Goal: Task Accomplishment & Management: Use online tool/utility

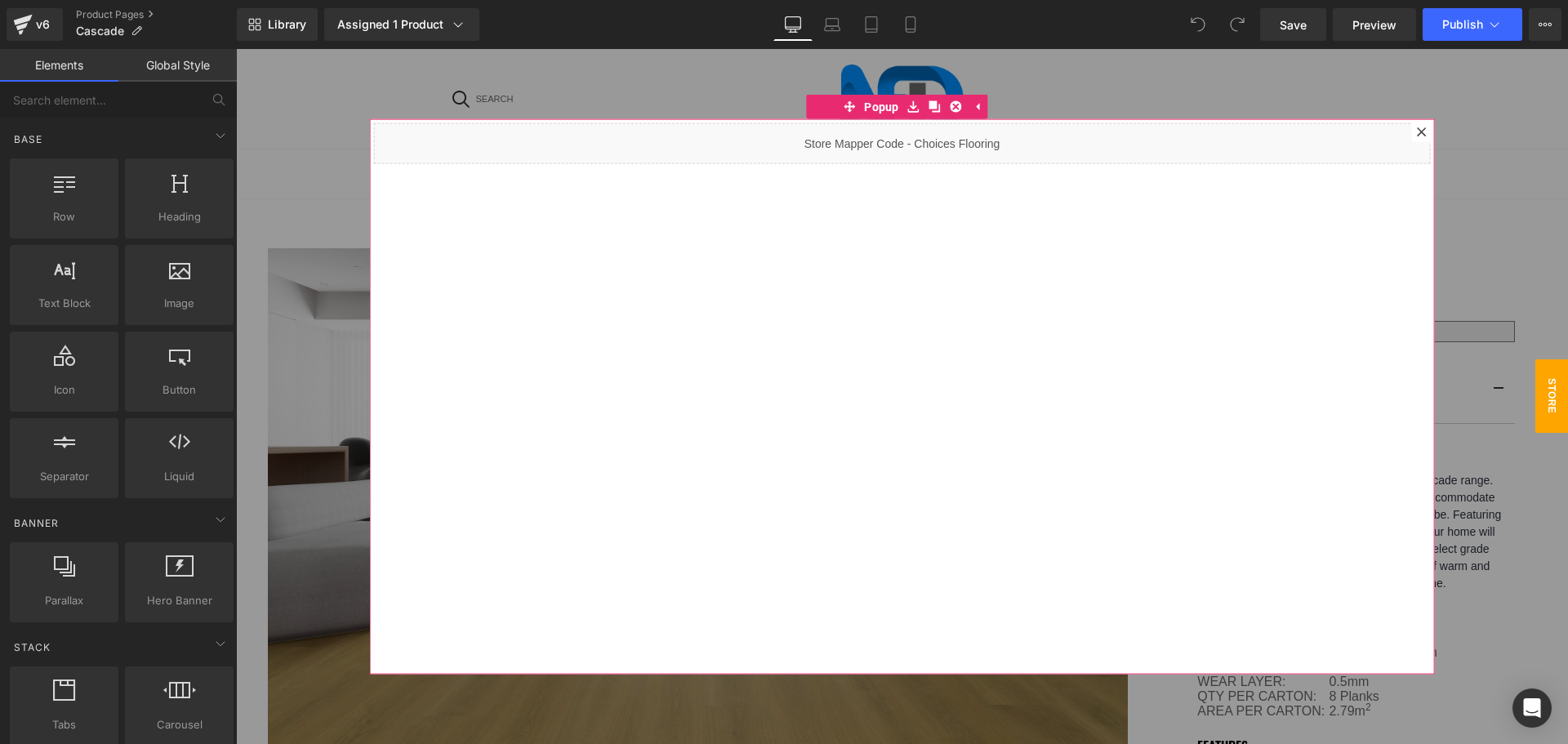
click at [1417, 129] on icon at bounding box center [1421, 132] width 9 height 9
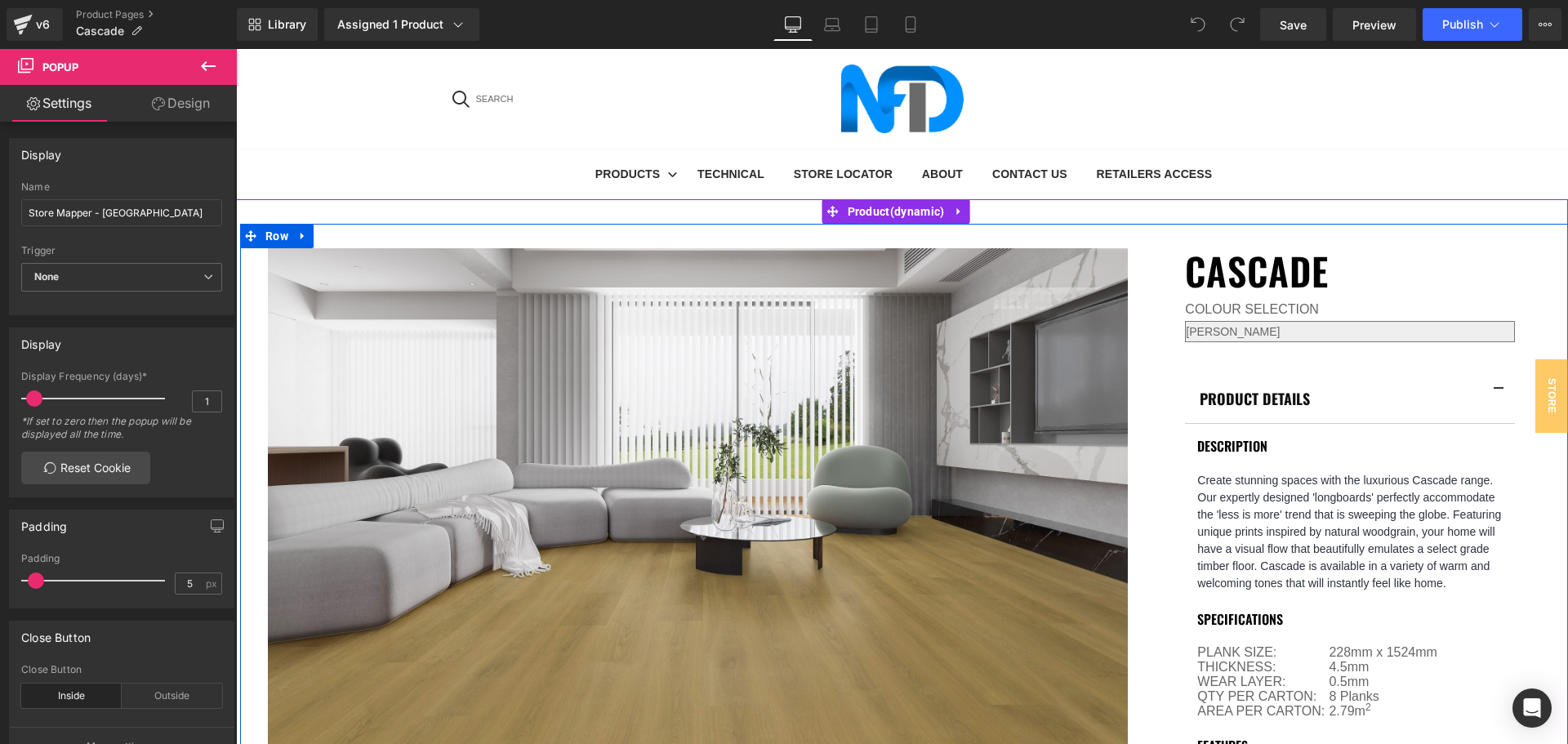
scroll to position [245, 0]
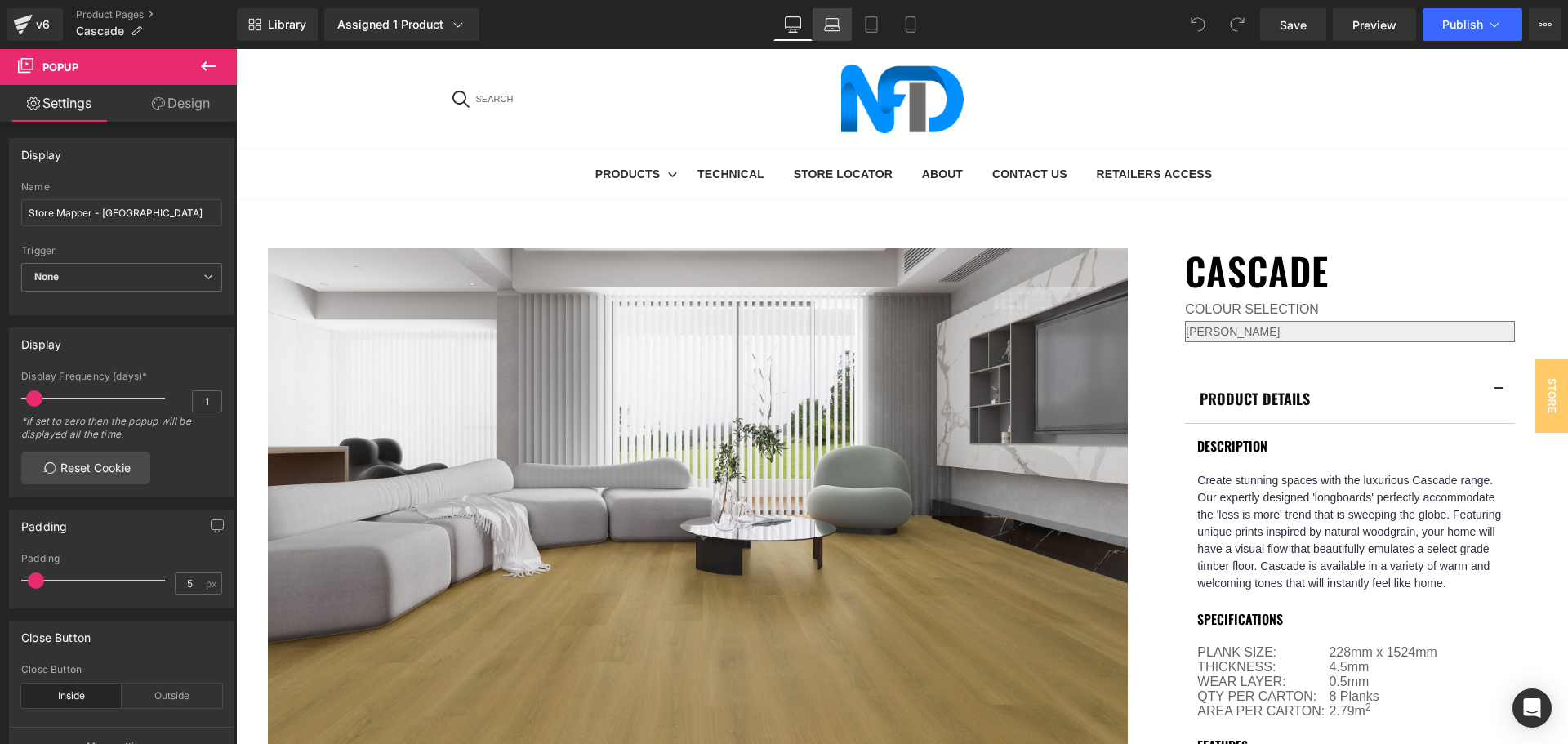
click at [836, 19] on icon at bounding box center [833, 23] width 13 height 7
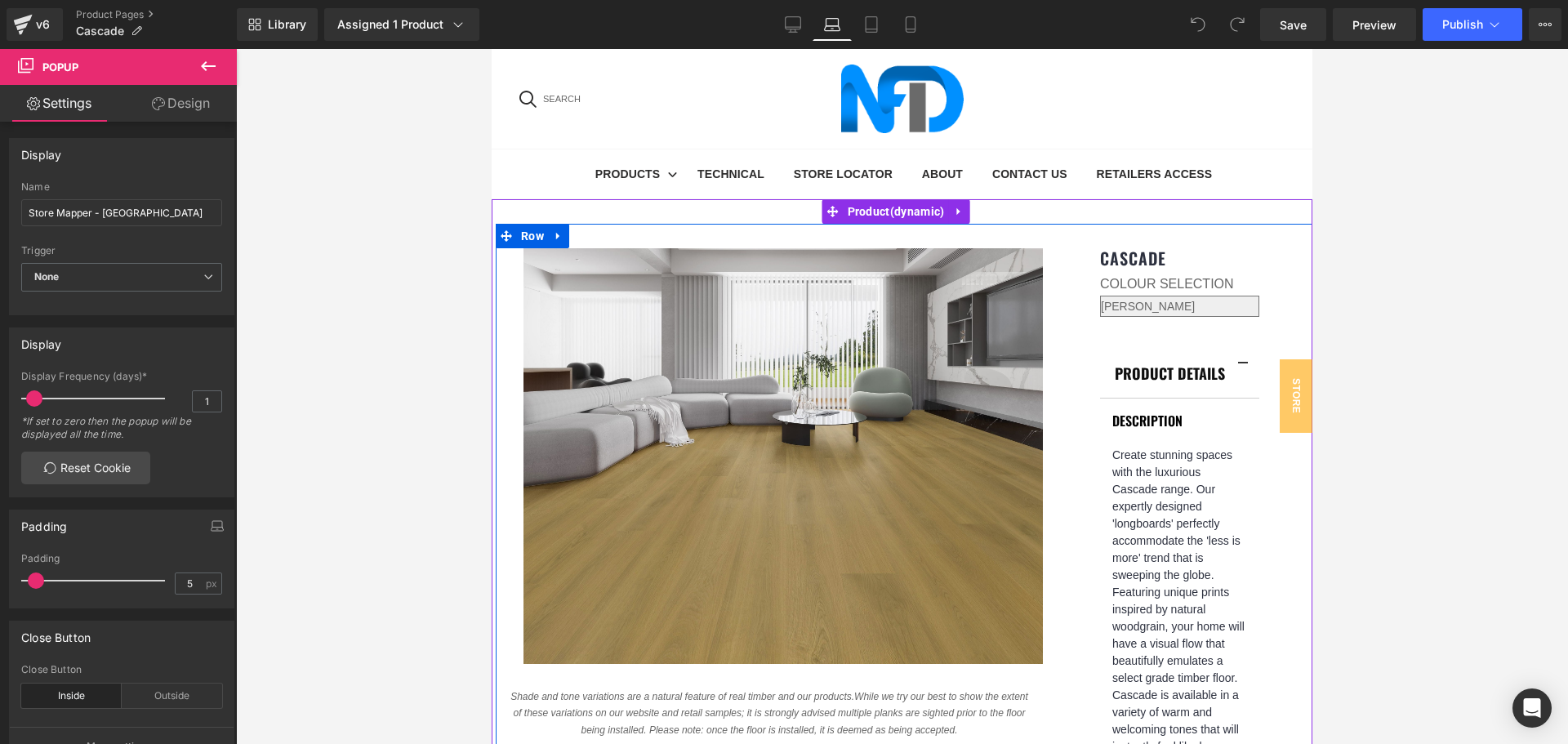
scroll to position [163, 0]
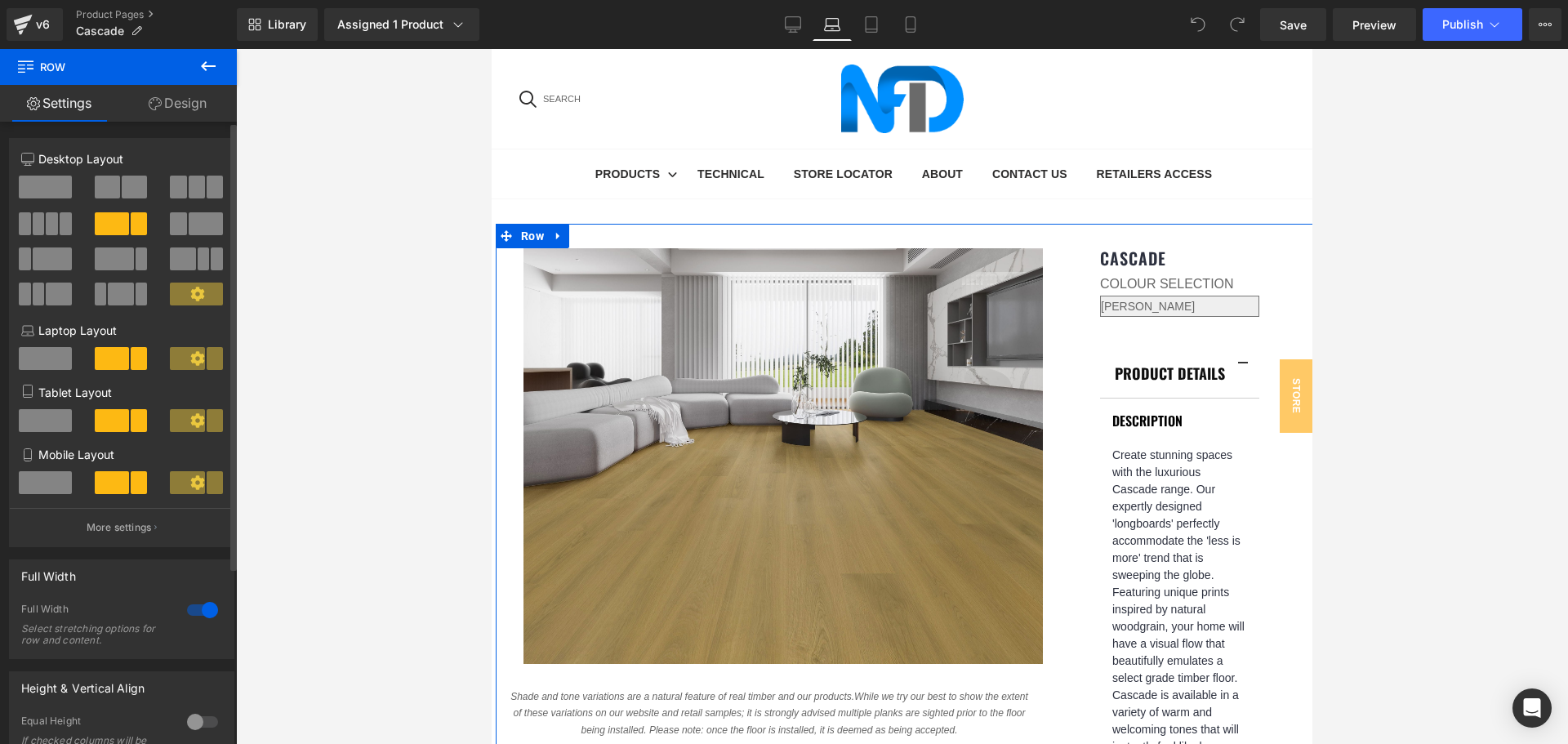
click at [110, 360] on span at bounding box center [112, 358] width 34 height 23
drag, startPoint x: 113, startPoint y: 356, endPoint x: 162, endPoint y: 374, distance: 52.2
click at [162, 374] on div at bounding box center [197, 364] width 76 height 35
click at [190, 356] on icon at bounding box center [197, 357] width 14 height 14
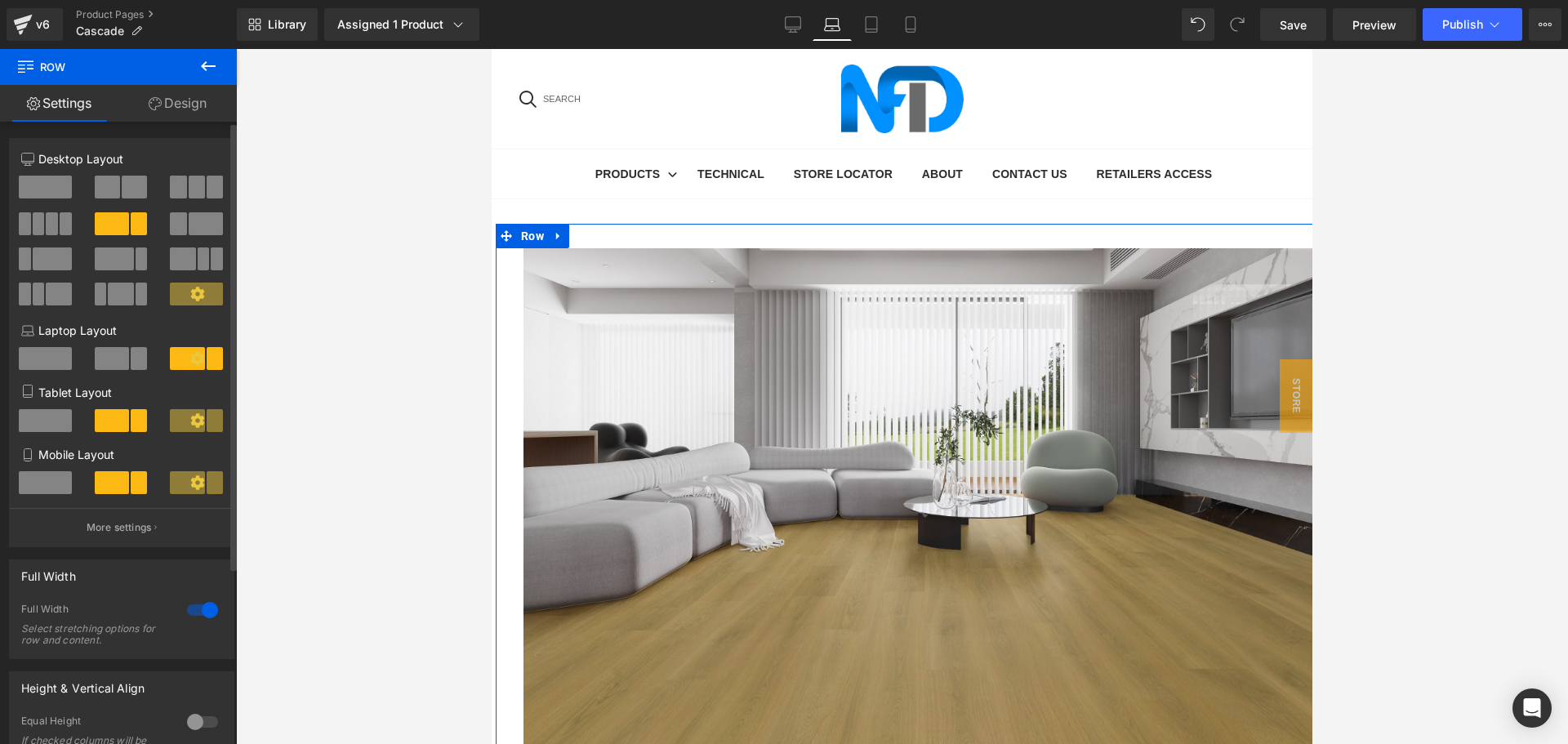
click at [125, 356] on span at bounding box center [112, 358] width 34 height 23
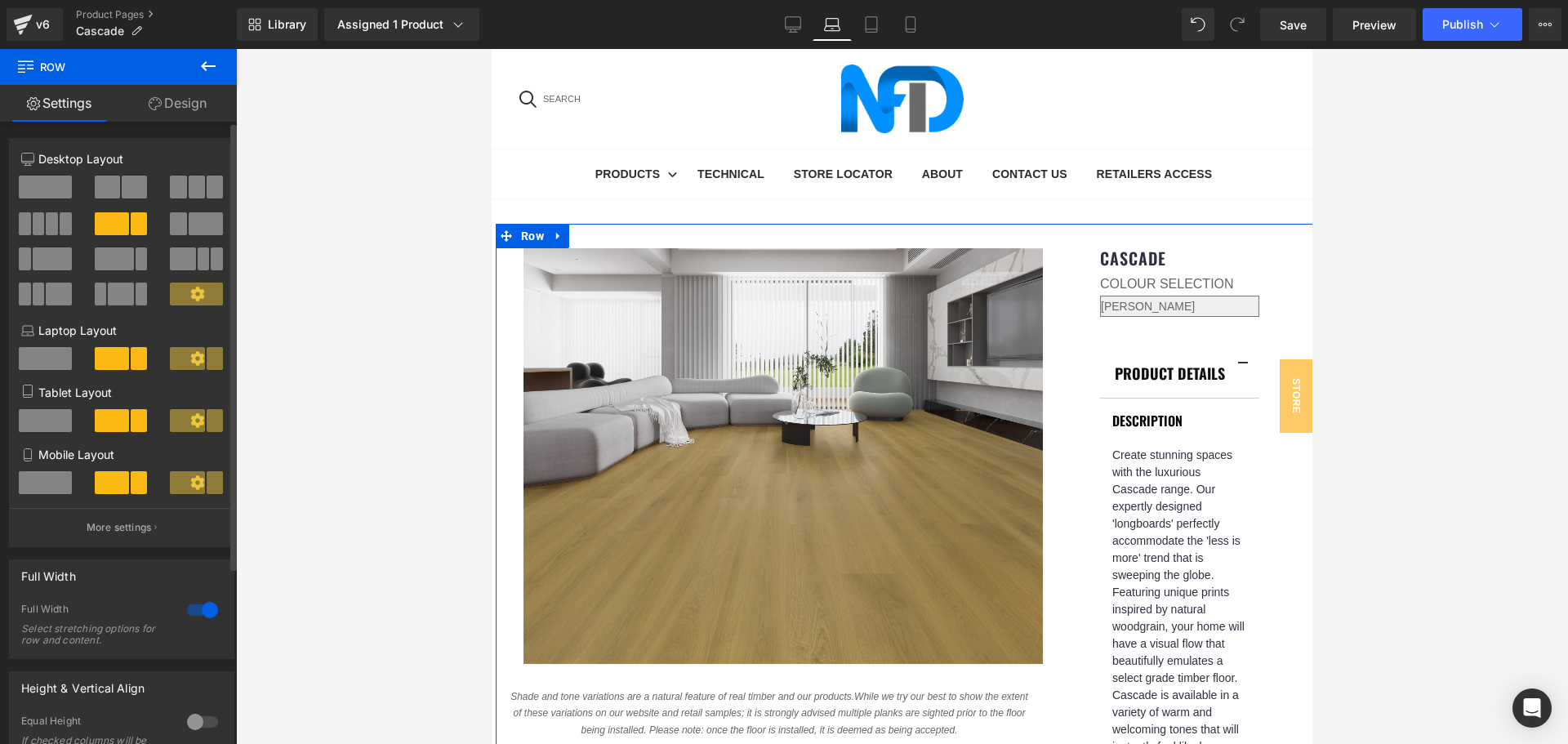
click at [115, 193] on span at bounding box center [107, 187] width 25 height 23
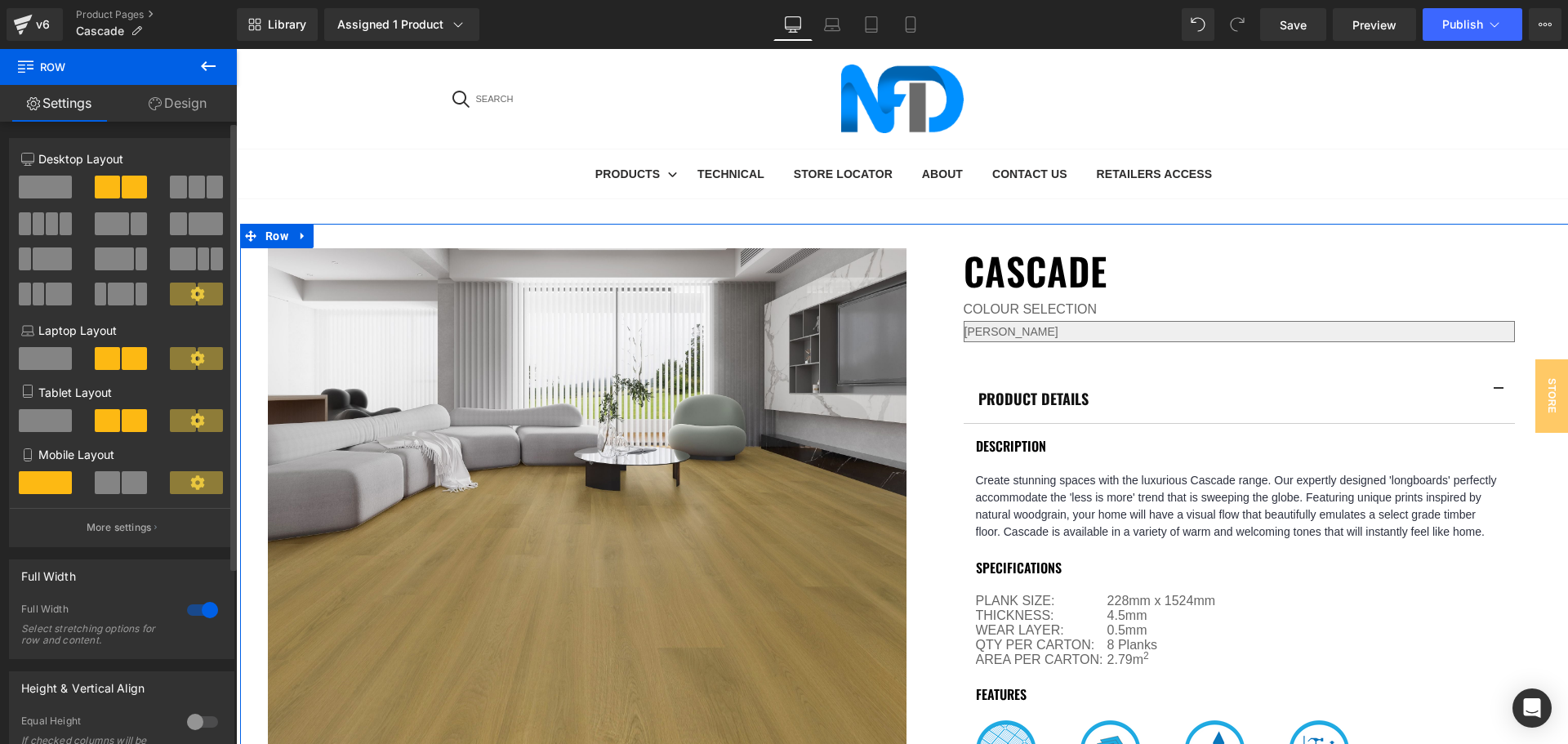
drag, startPoint x: 118, startPoint y: 193, endPoint x: 112, endPoint y: 360, distance: 167.1
click at [112, 360] on div "6+6 Desktop Layout Laptop Layout Tablet Layout Mobile Layout More settings" at bounding box center [122, 348] width 224 height 396
click at [124, 231] on span at bounding box center [112, 223] width 34 height 23
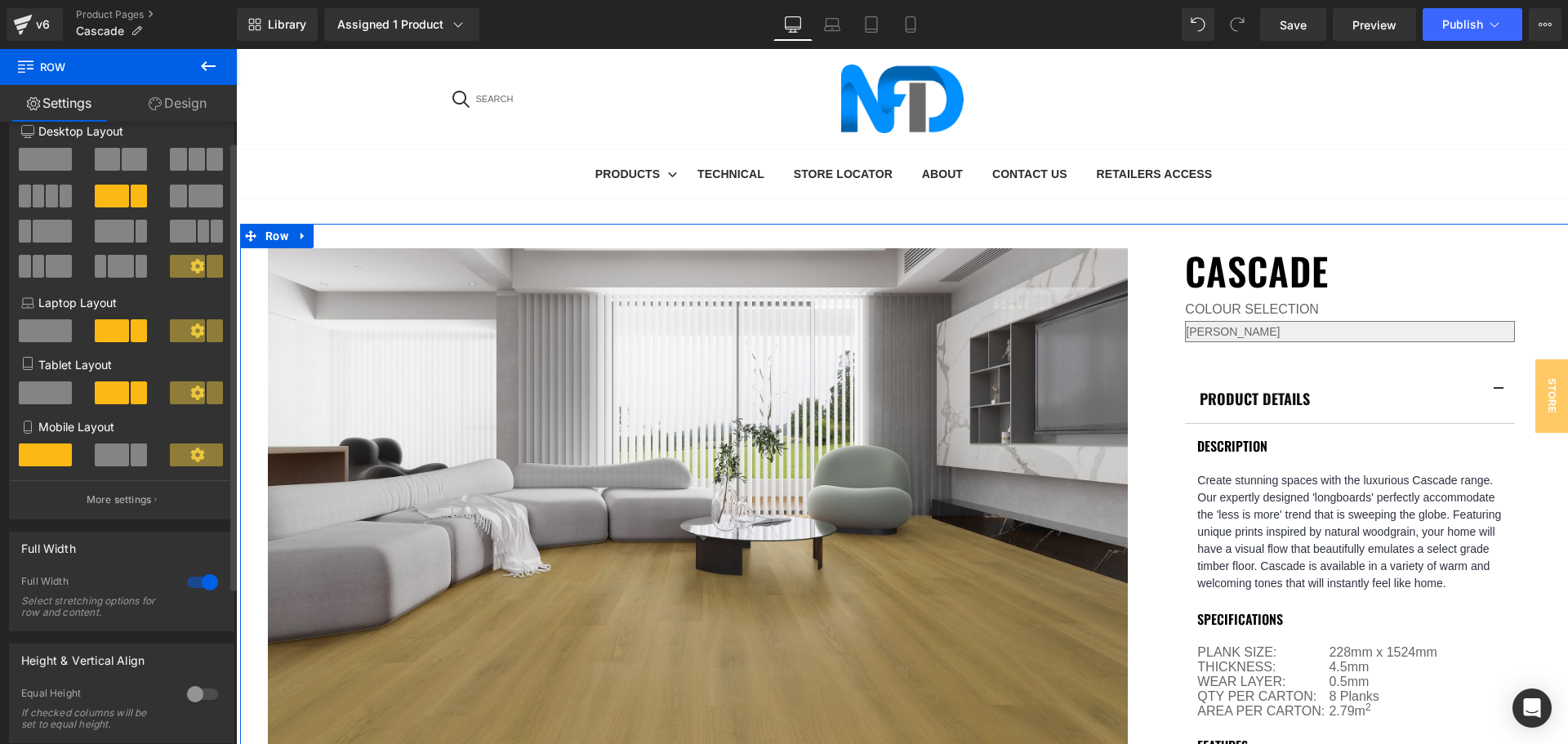
scroll to position [0, 0]
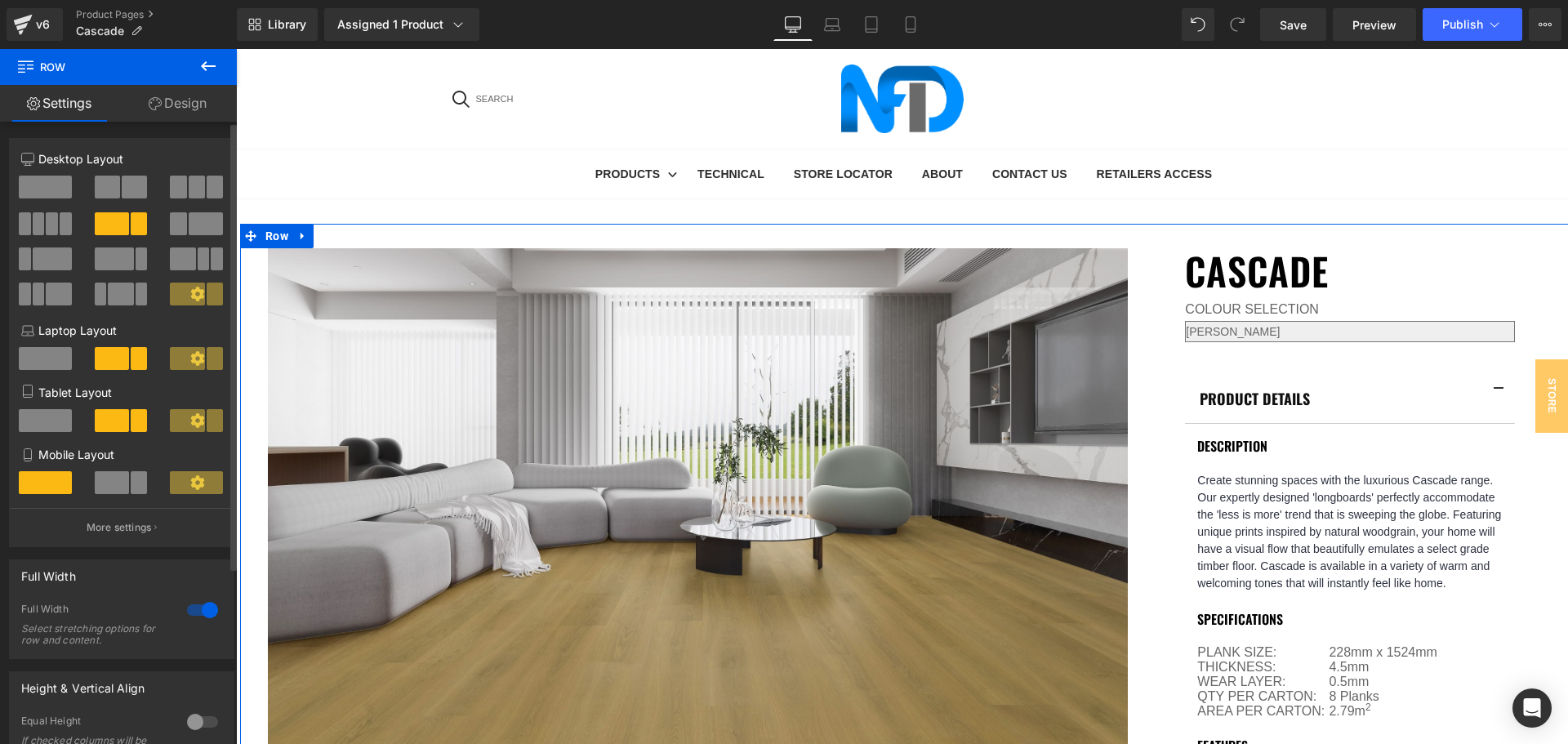
click at [183, 351] on span at bounding box center [187, 358] width 34 height 23
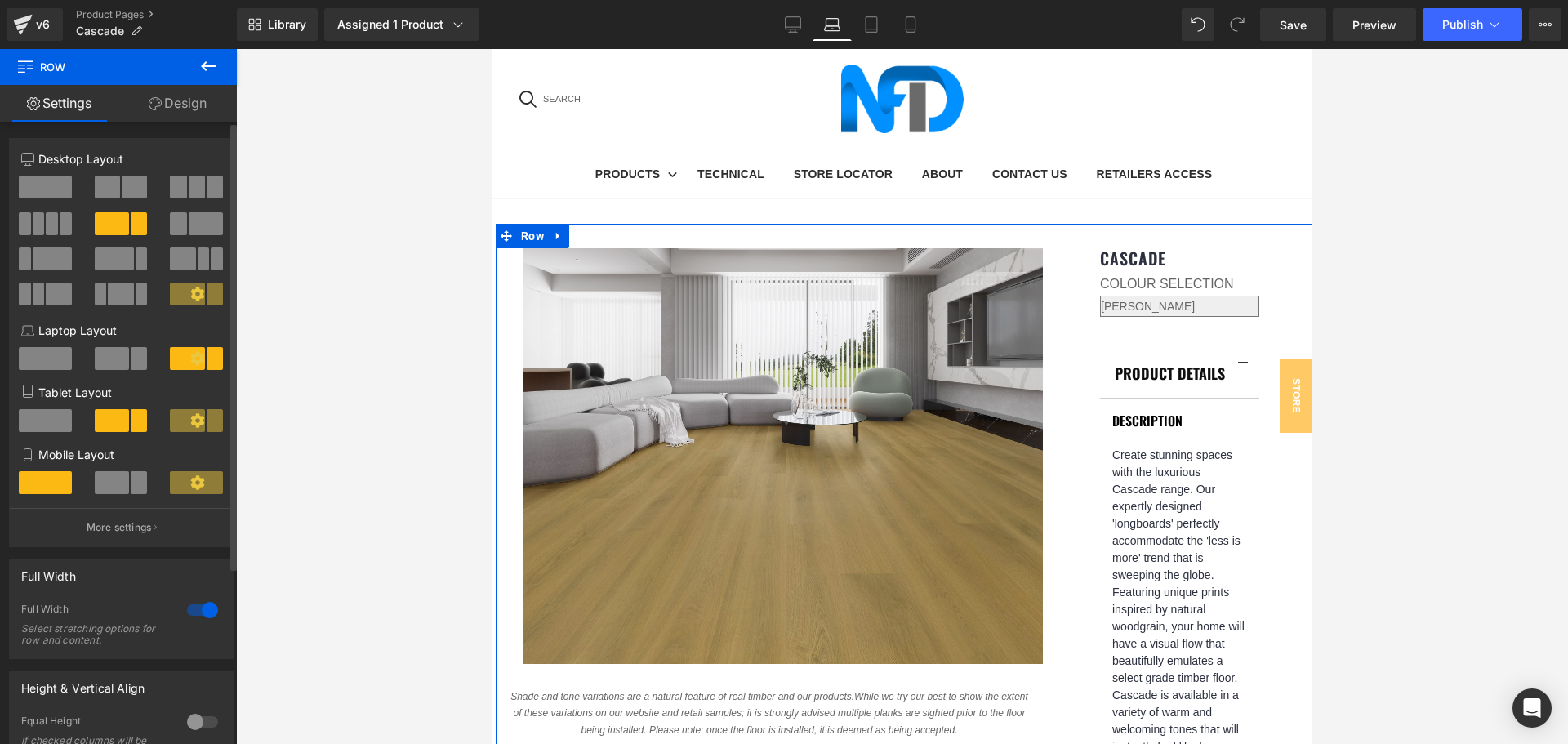
click at [190, 357] on icon at bounding box center [197, 357] width 14 height 14
click at [190, 359] on icon at bounding box center [197, 357] width 14 height 14
click at [144, 359] on div at bounding box center [122, 364] width 76 height 35
click at [121, 362] on span at bounding box center [112, 358] width 34 height 23
click at [190, 359] on icon at bounding box center [197, 358] width 14 height 14
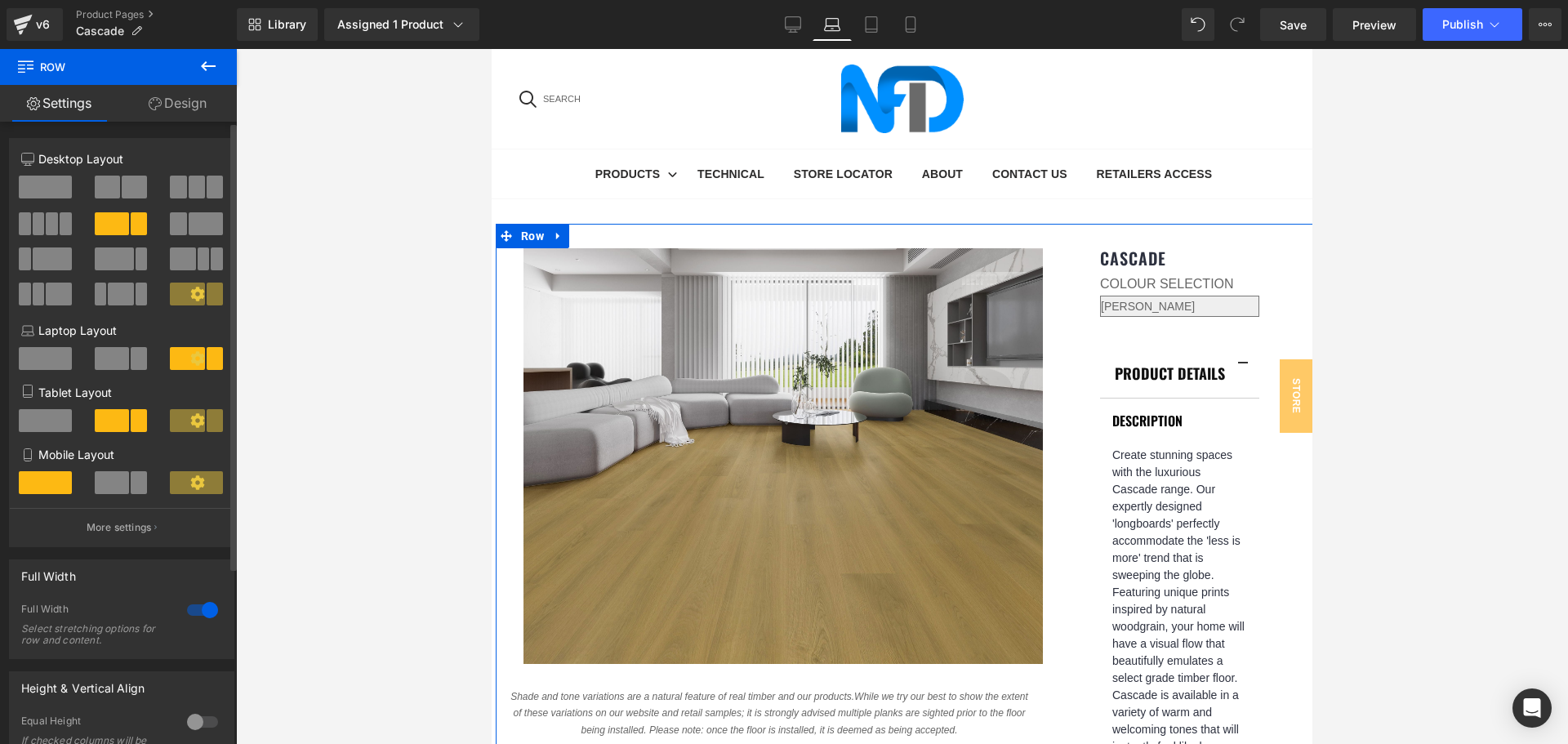
click at [118, 356] on span at bounding box center [112, 358] width 34 height 23
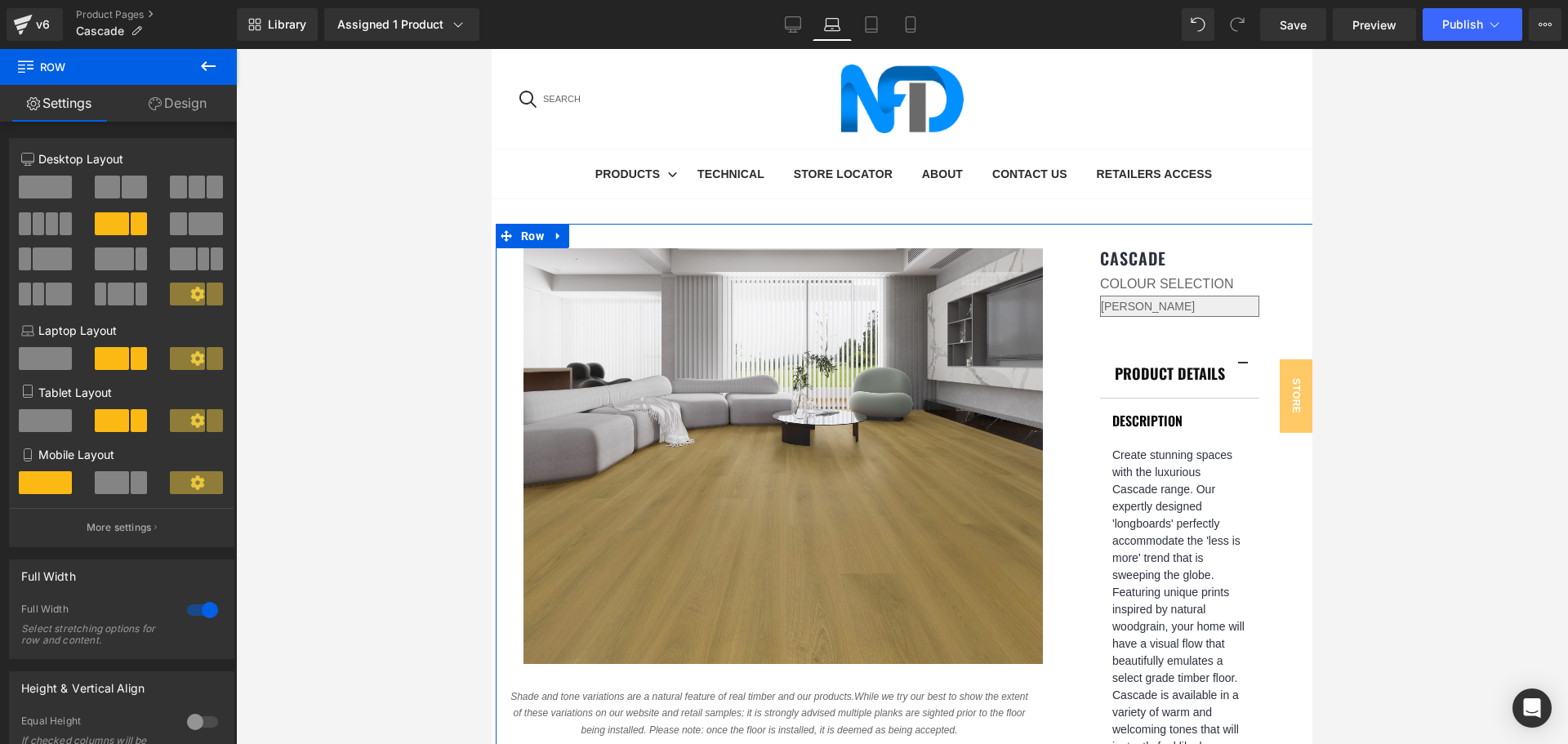
click at [165, 108] on link "Design" at bounding box center [177, 103] width 118 height 37
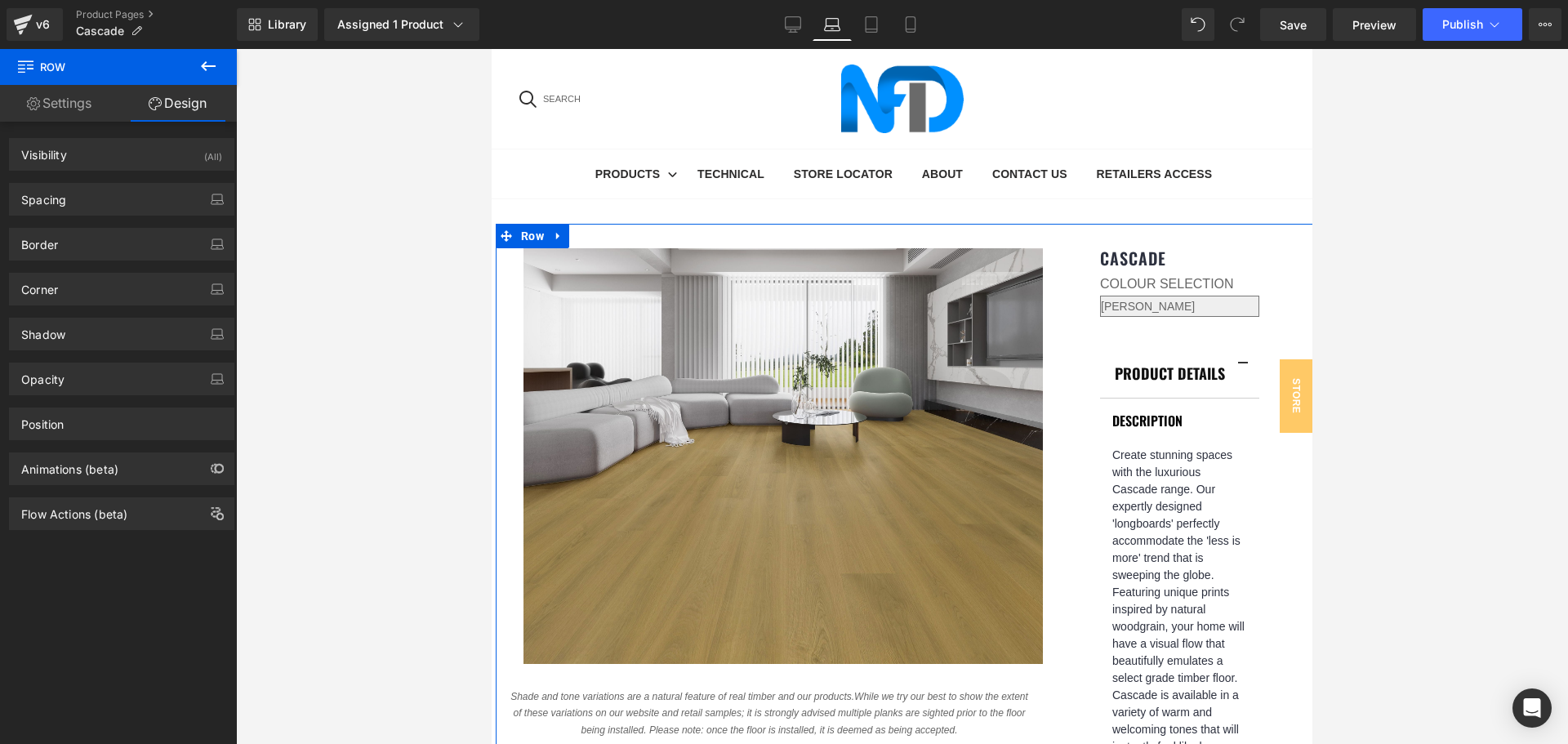
click at [88, 105] on link "Settings" at bounding box center [59, 103] width 118 height 37
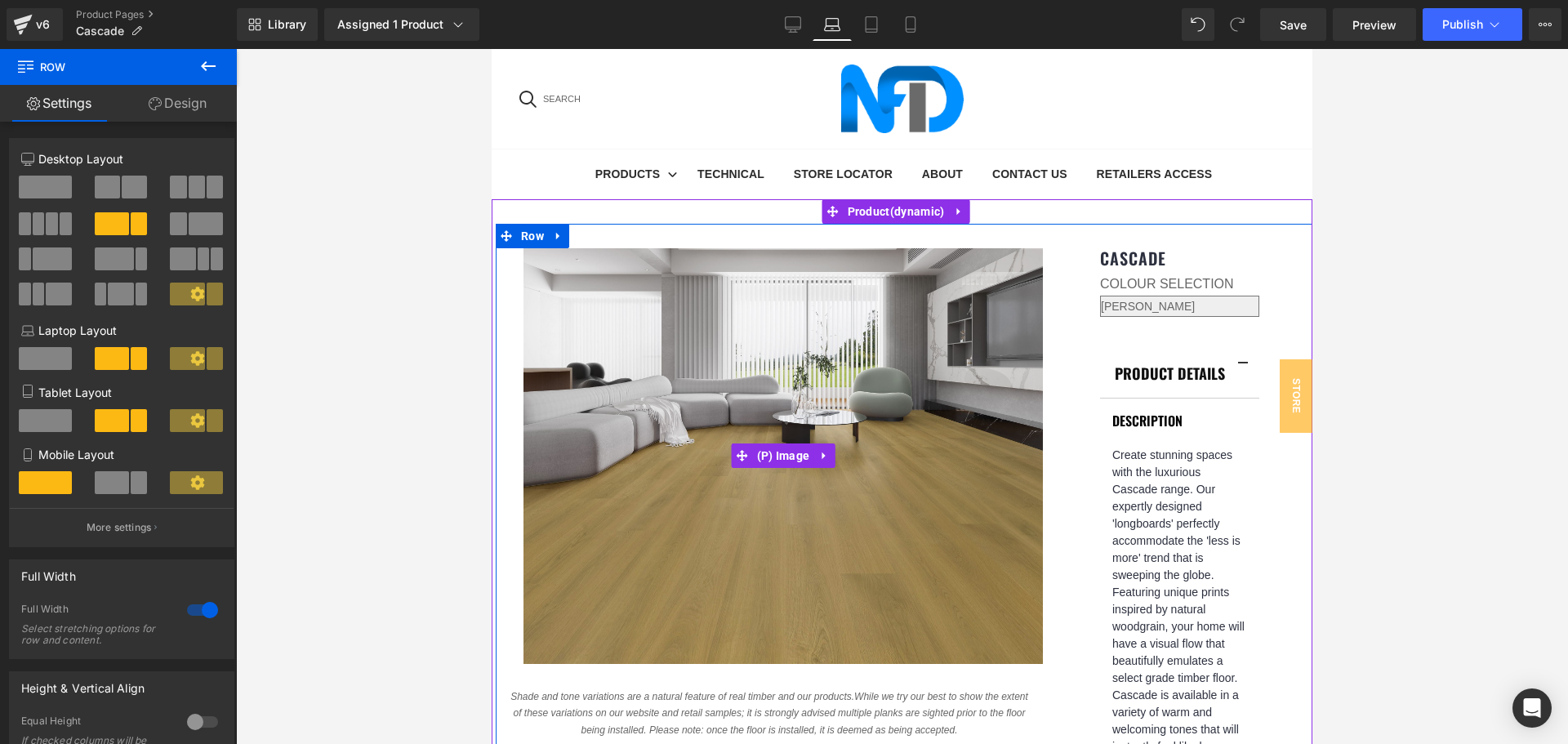
click at [835, 357] on img at bounding box center [784, 455] width 519 height 416
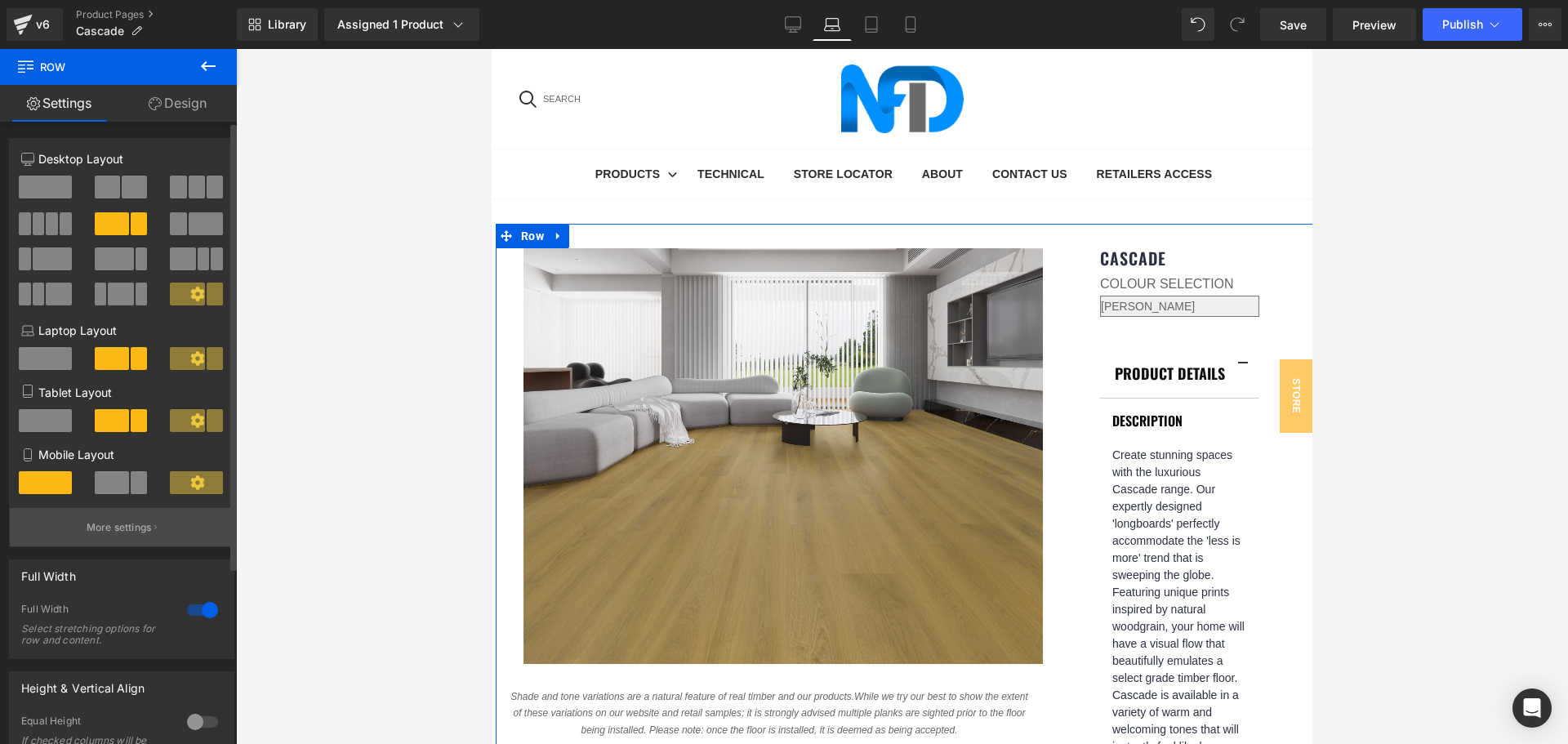
click at [115, 517] on button "More settings" at bounding box center [122, 527] width 224 height 39
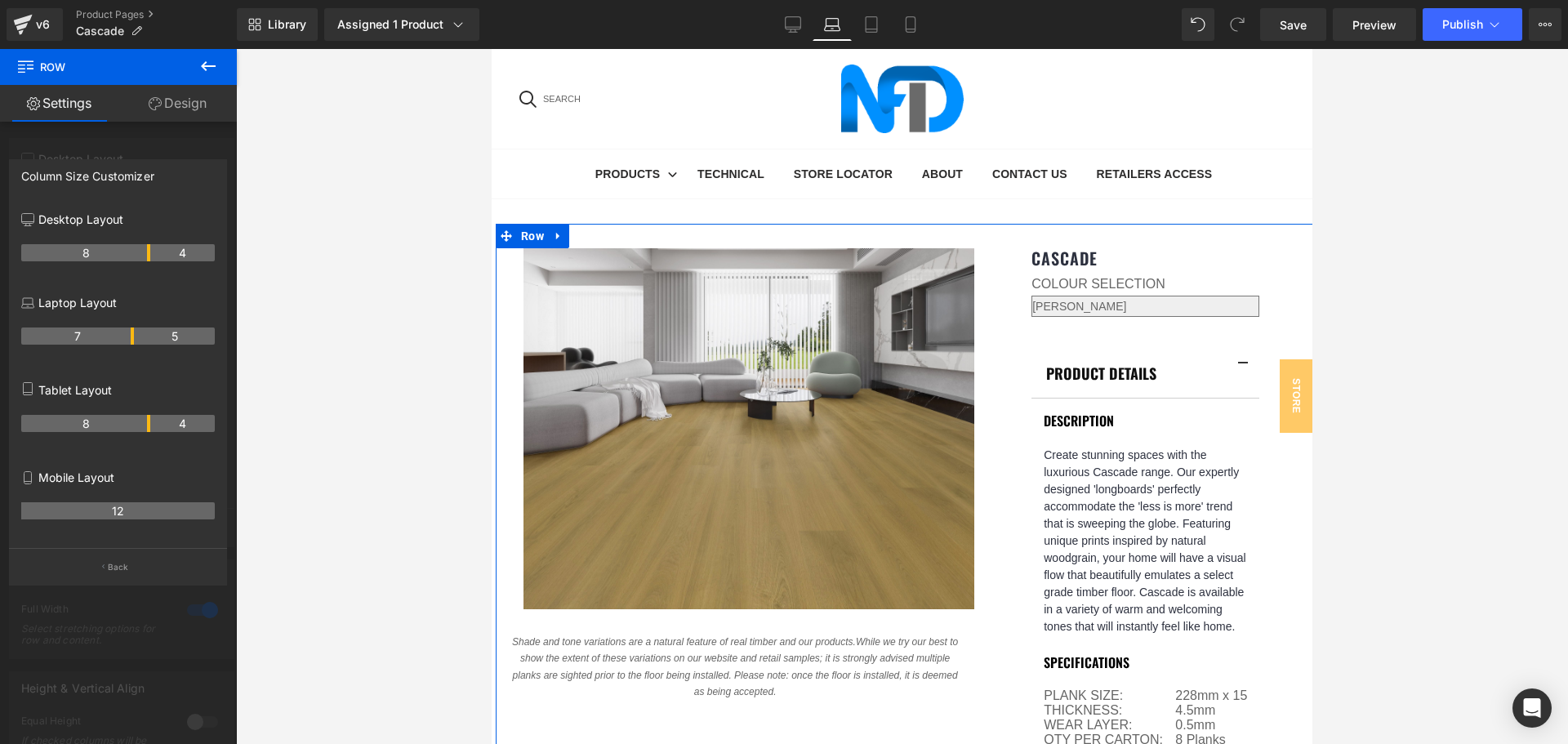
drag, startPoint x: 148, startPoint y: 333, endPoint x: 133, endPoint y: 334, distance: 15.0
click at [133, 334] on th "7" at bounding box center [78, 335] width 113 height 17
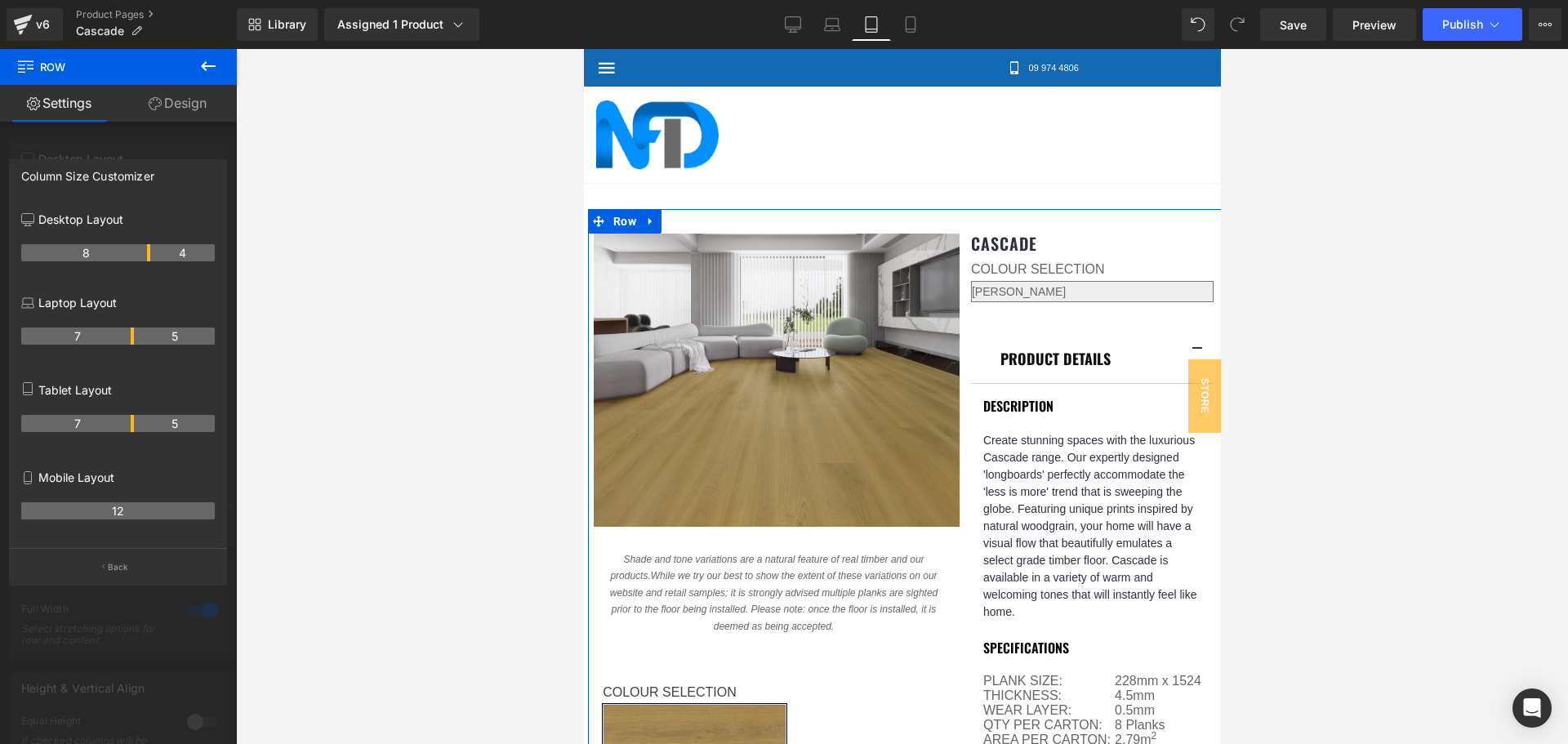
drag, startPoint x: 149, startPoint y: 424, endPoint x: 136, endPoint y: 424, distance: 13.0
click at [136, 424] on tr "7 5" at bounding box center [118, 423] width 194 height 17
click at [127, 427] on th "7" at bounding box center [78, 423] width 113 height 17
click at [834, 14] on link "Laptop" at bounding box center [831, 24] width 39 height 32
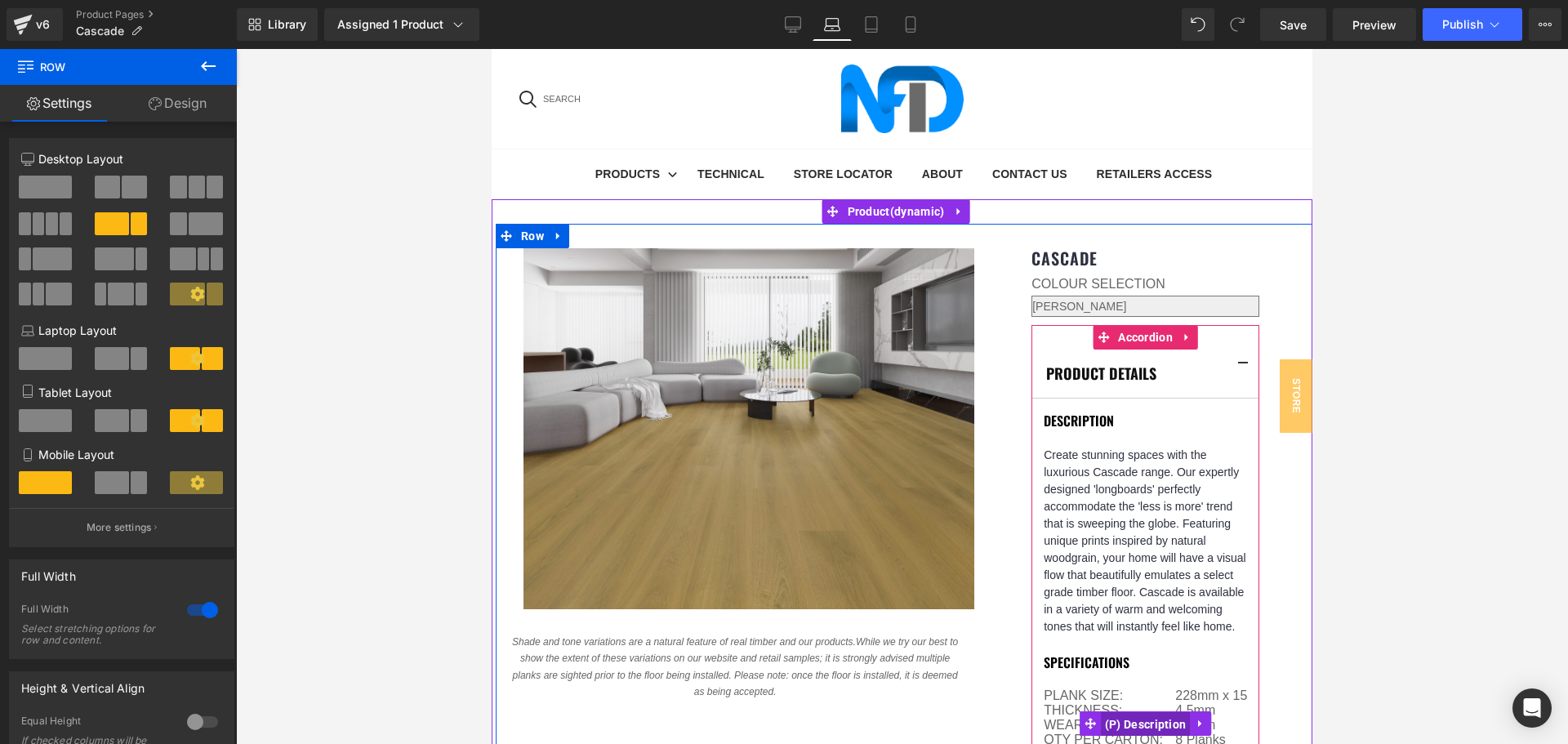
click at [1148, 712] on span "(P) Description" at bounding box center [1146, 724] width 90 height 24
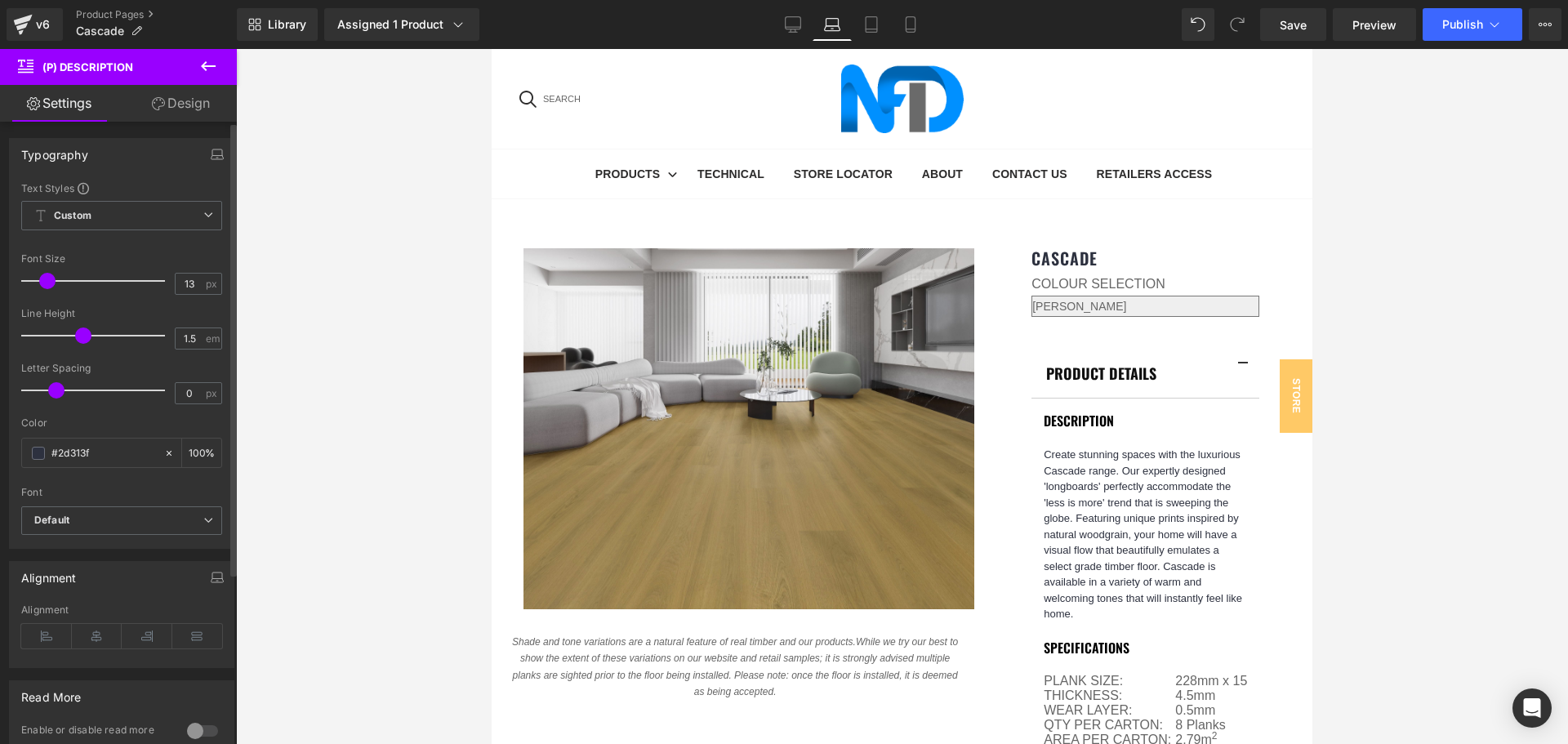
type input "12"
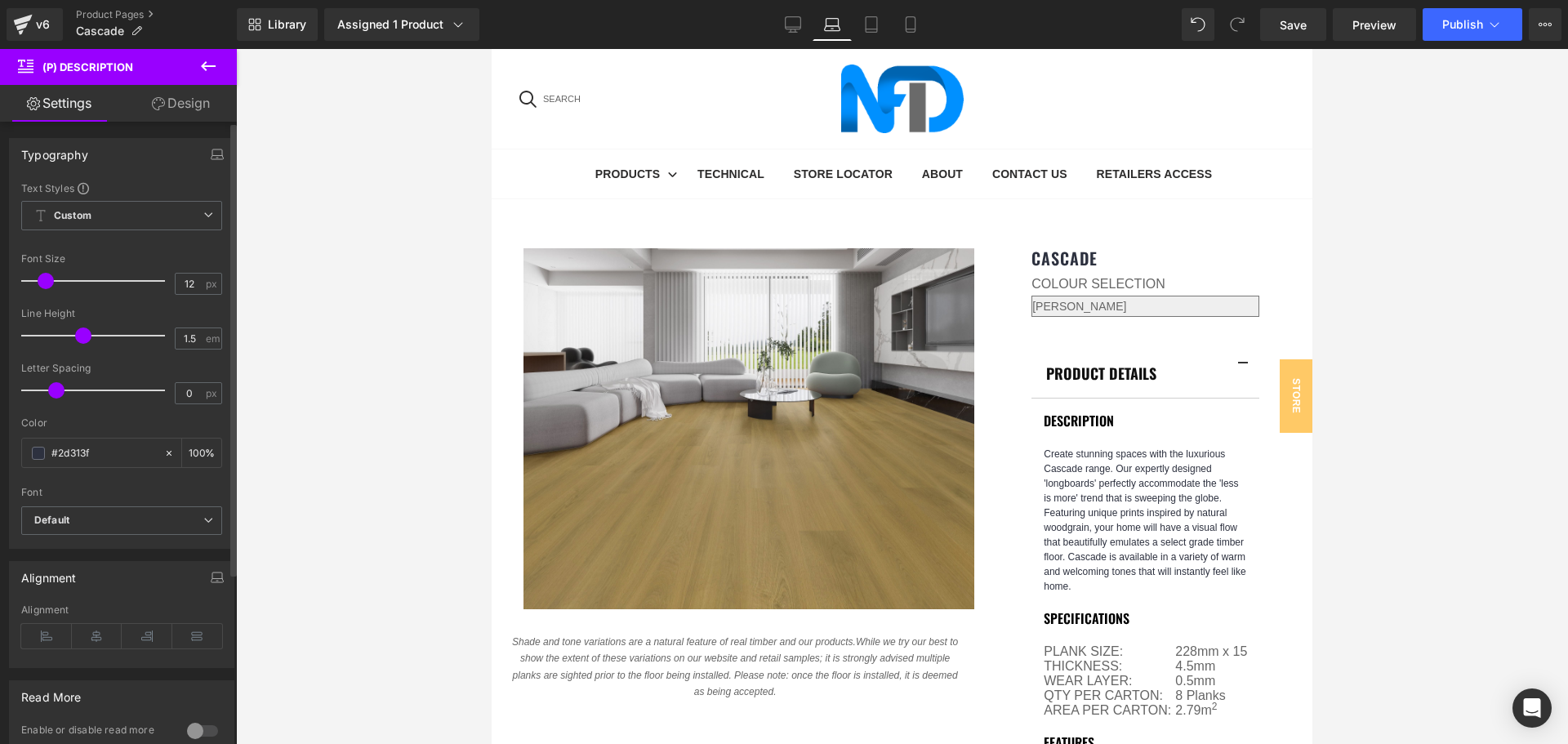
click at [48, 282] on span at bounding box center [46, 281] width 16 height 16
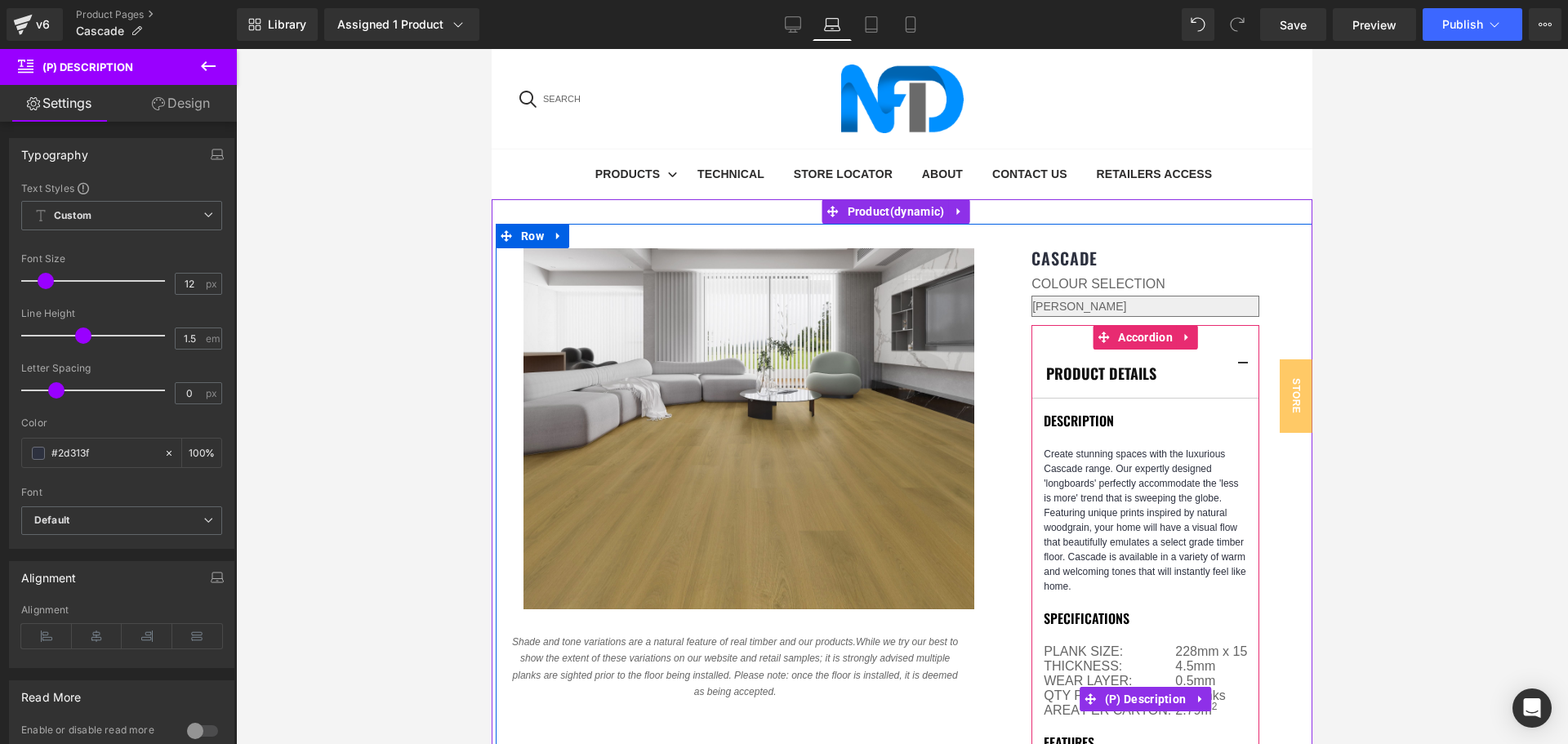
scroll to position [0, 0]
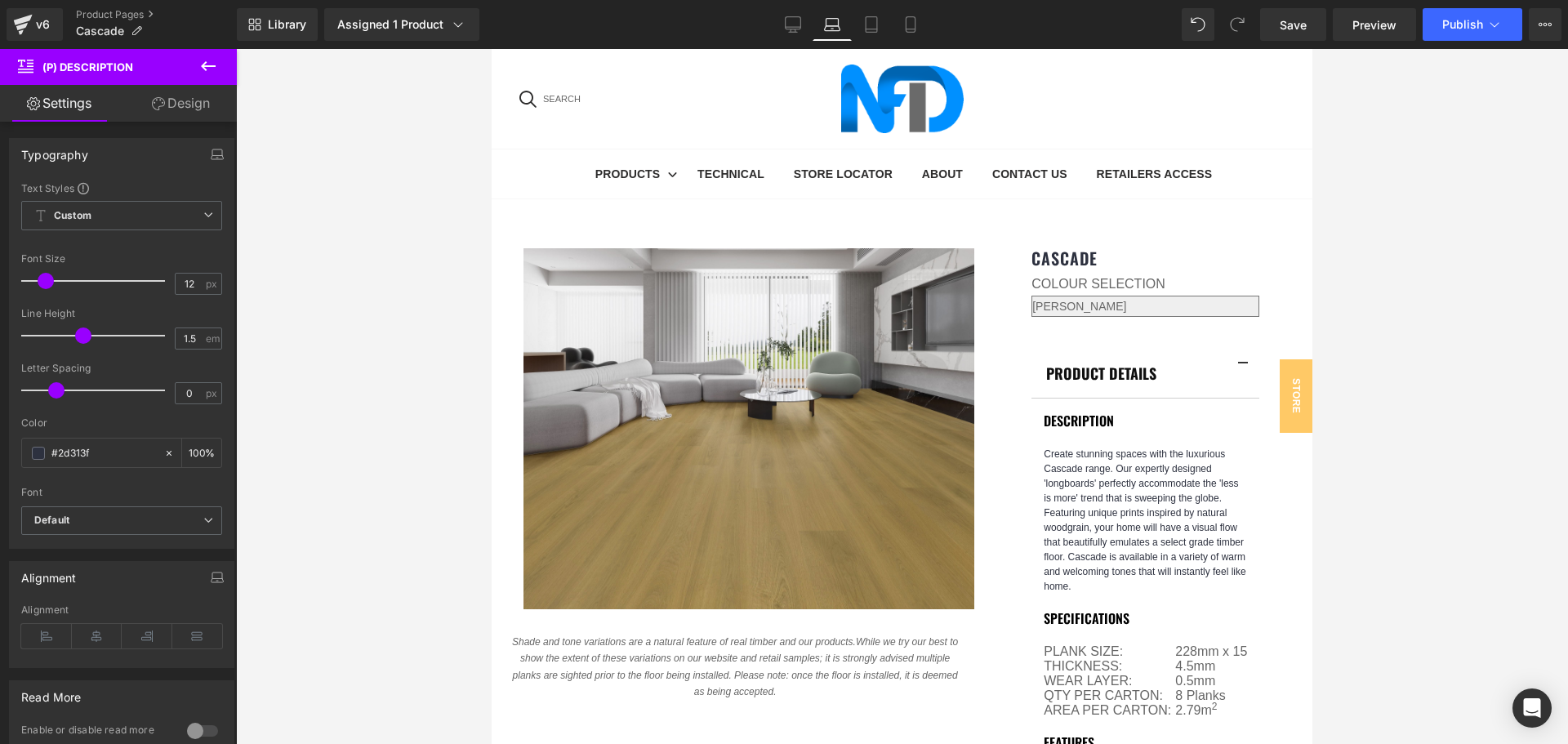
click at [156, 107] on icon at bounding box center [158, 104] width 13 height 13
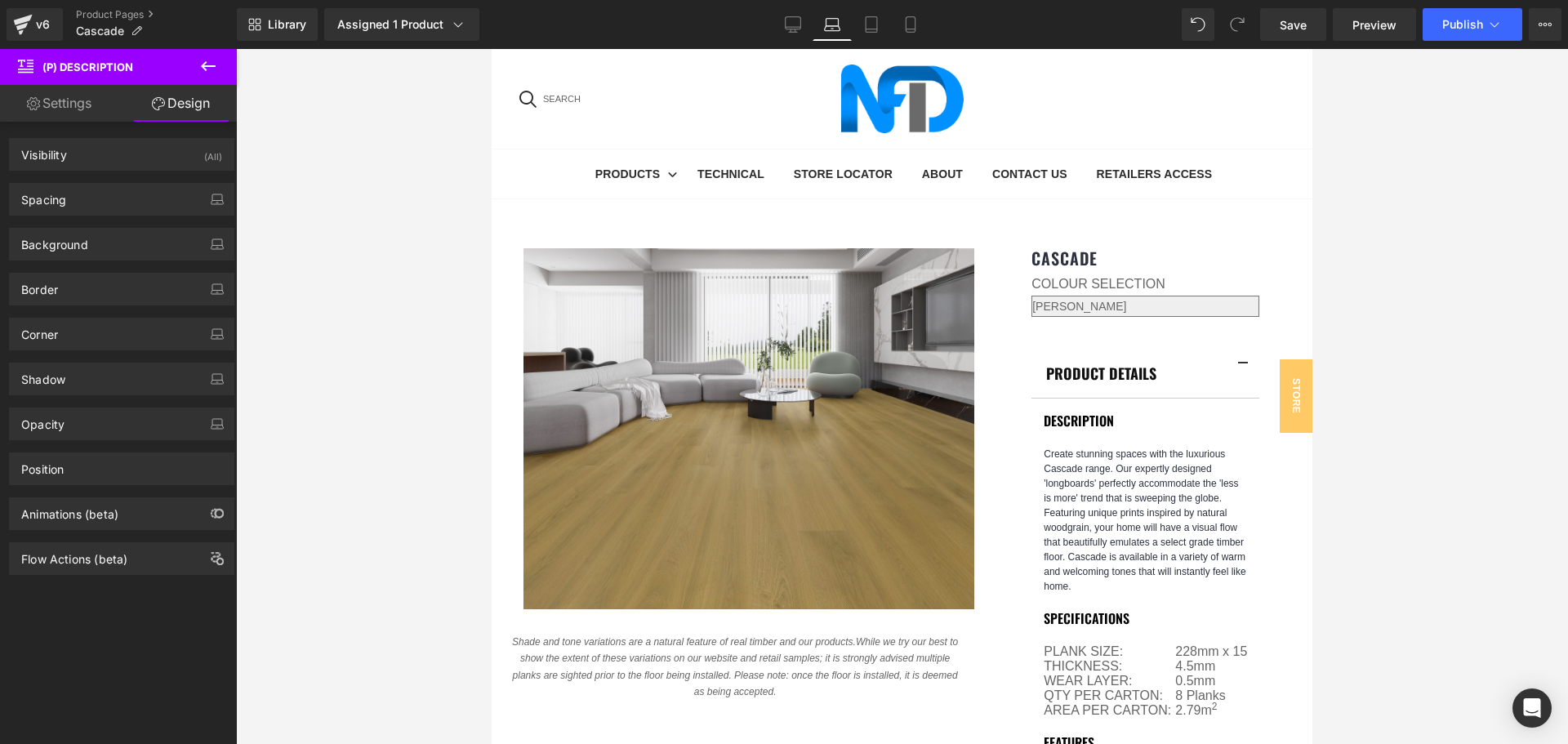
click at [64, 107] on link "Settings" at bounding box center [59, 103] width 118 height 37
type input "100"
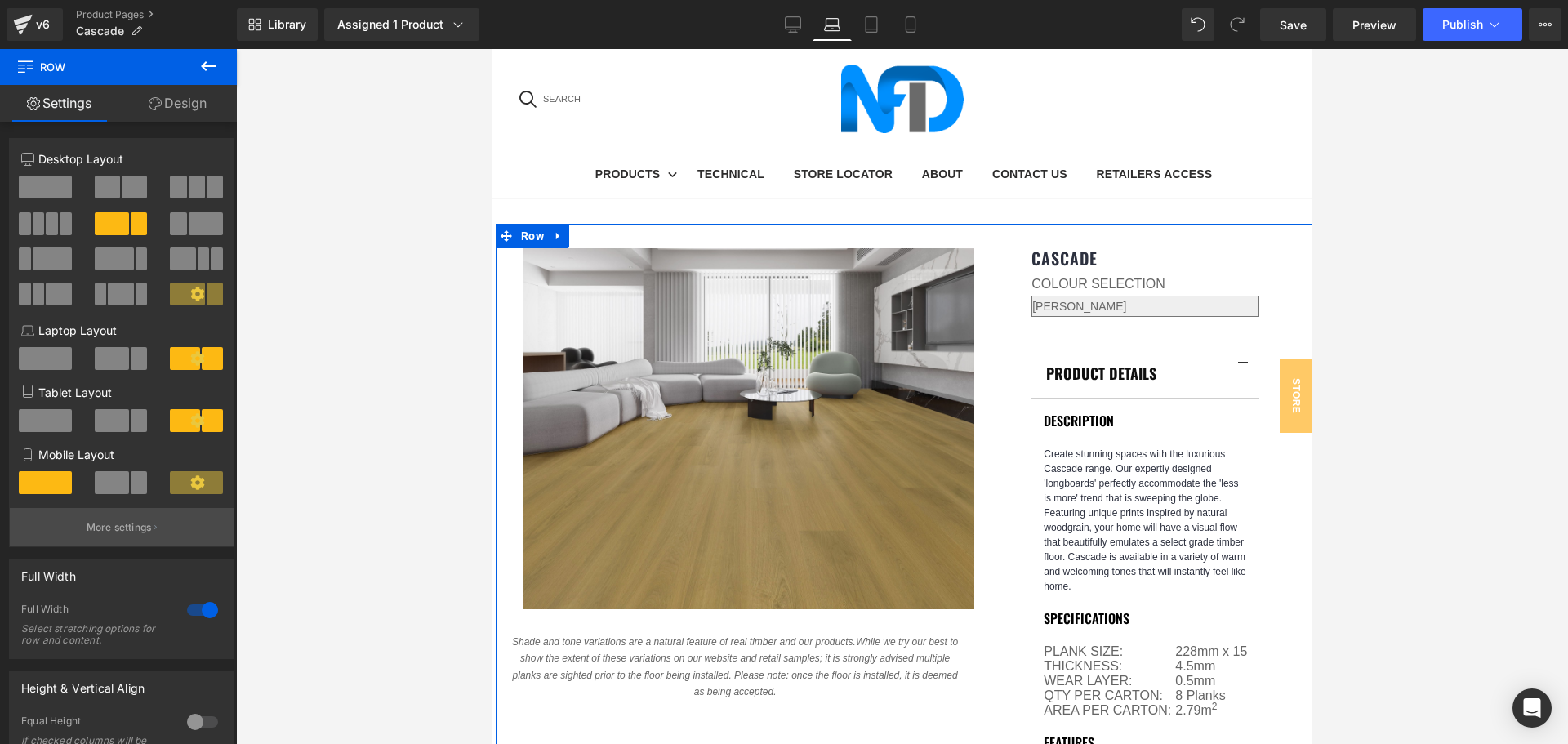
click at [134, 536] on button "More settings" at bounding box center [122, 527] width 224 height 39
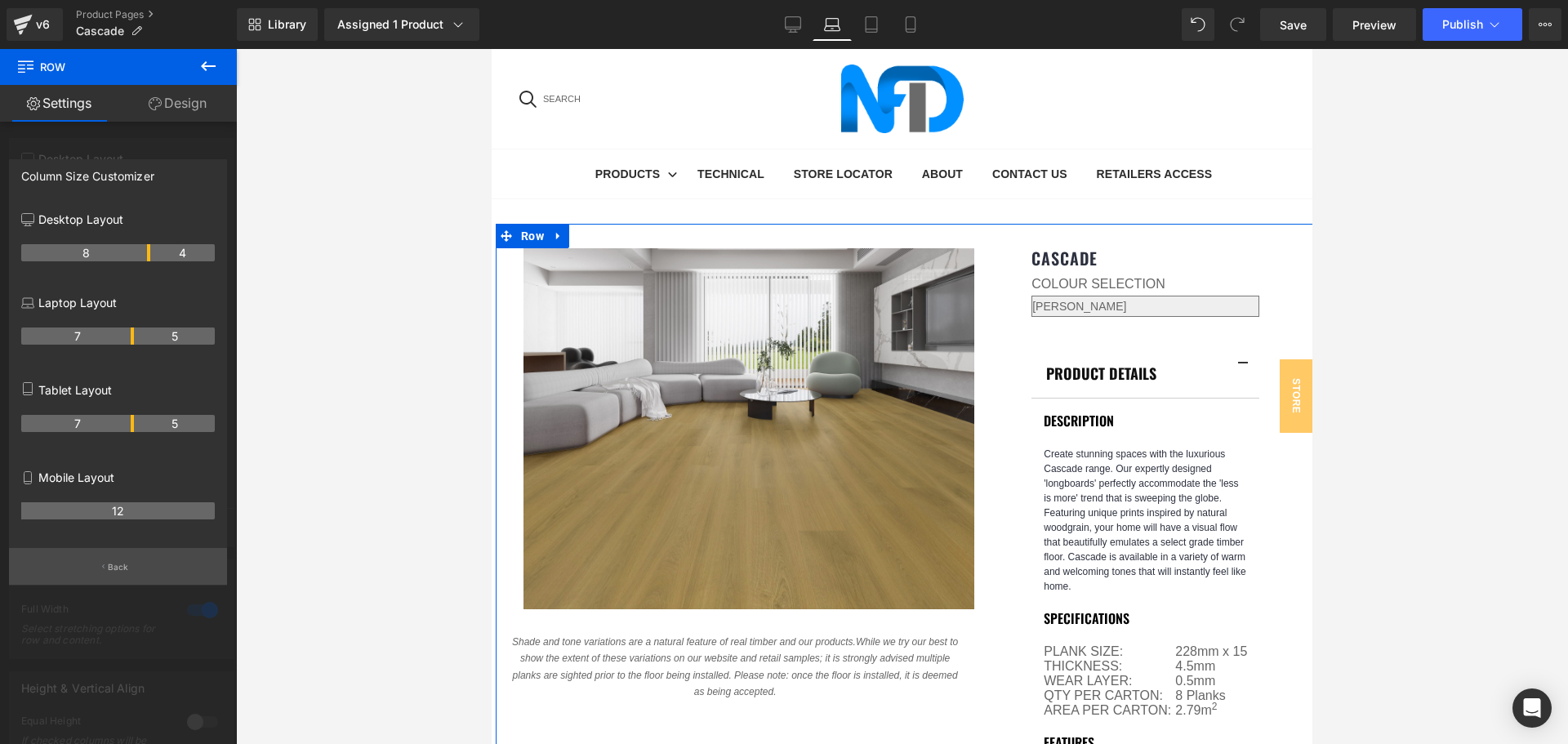
click at [128, 562] on button "Back" at bounding box center [118, 566] width 218 height 37
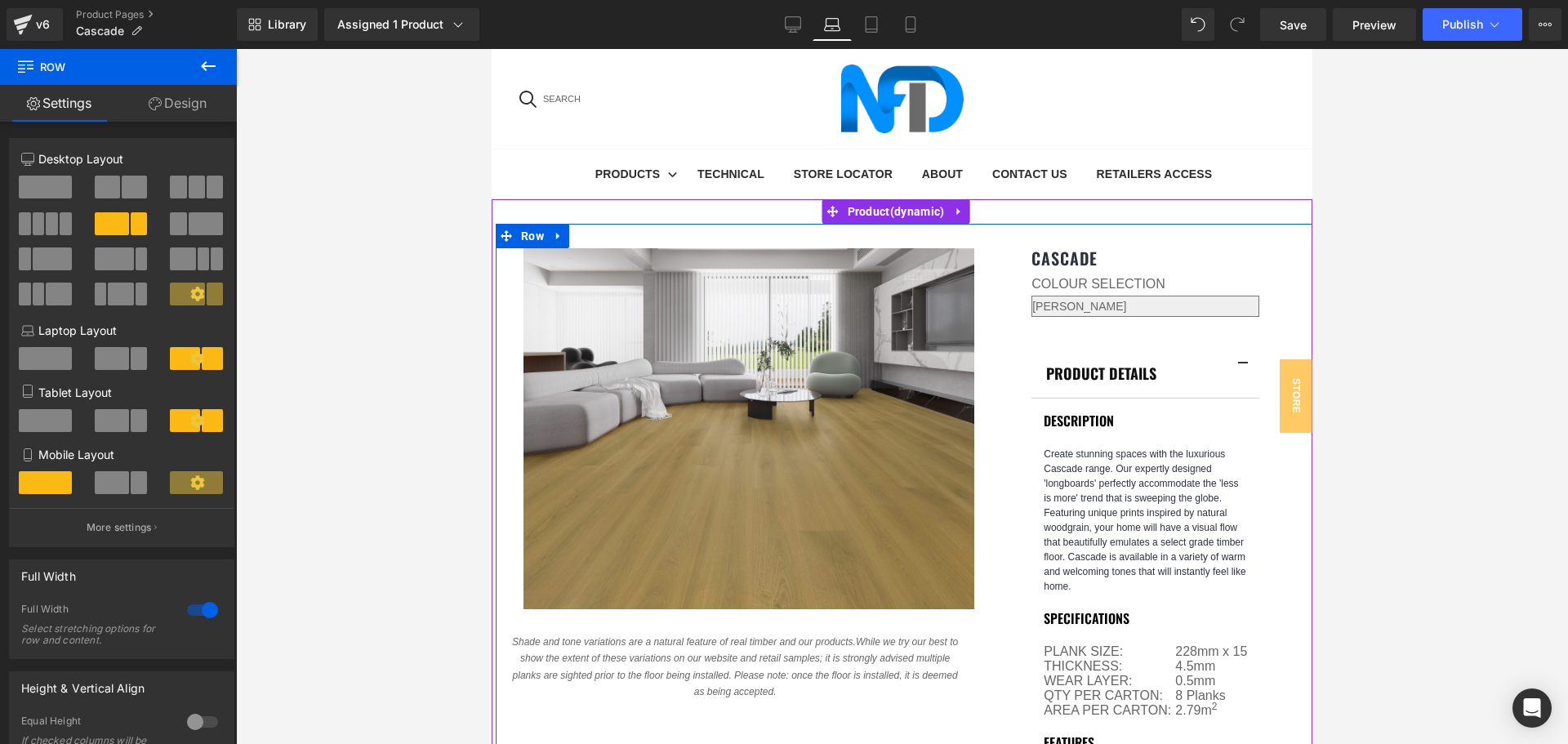
scroll to position [163, 0]
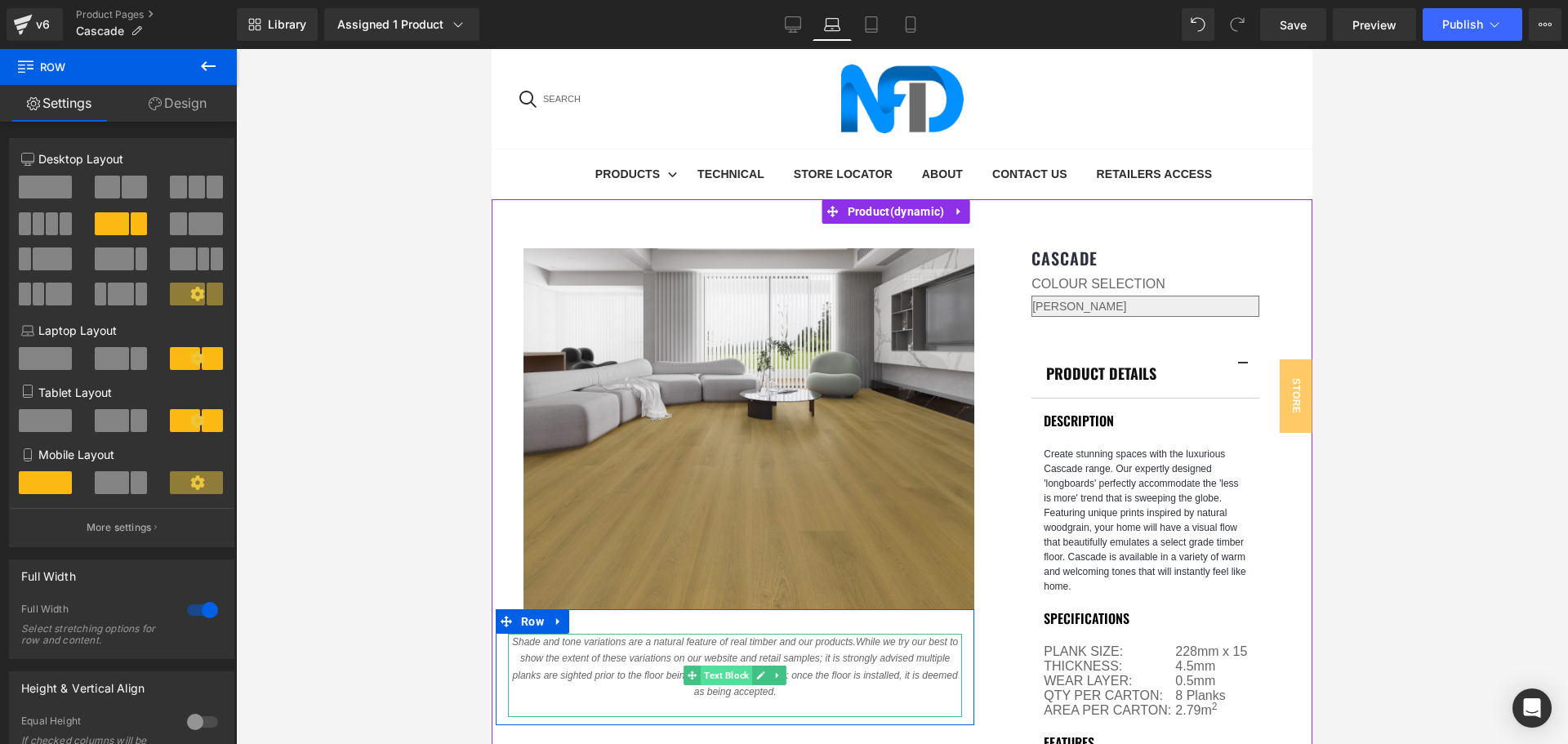
click at [714, 666] on span "Text Block" at bounding box center [726, 675] width 51 height 20
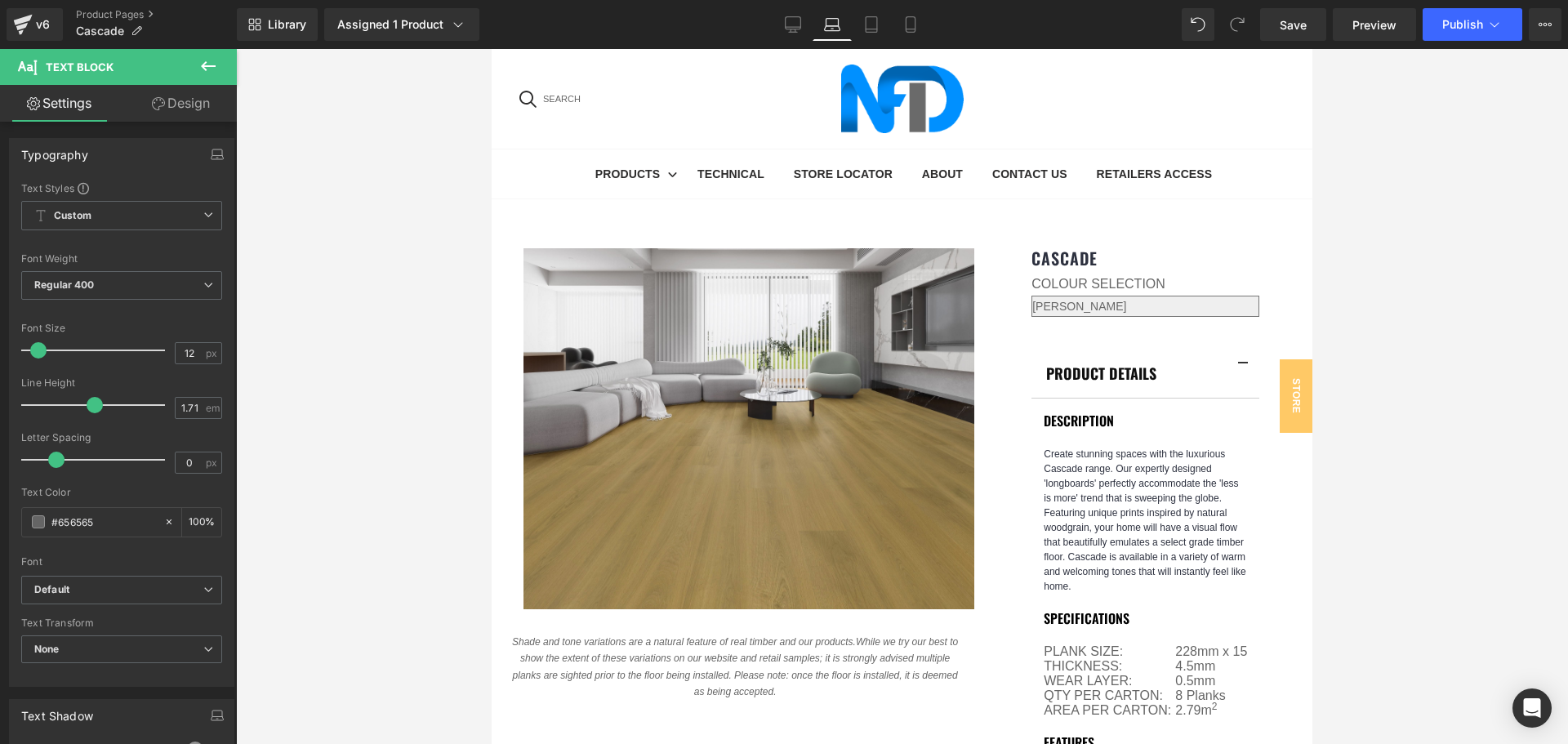
click at [219, 65] on button at bounding box center [207, 67] width 57 height 36
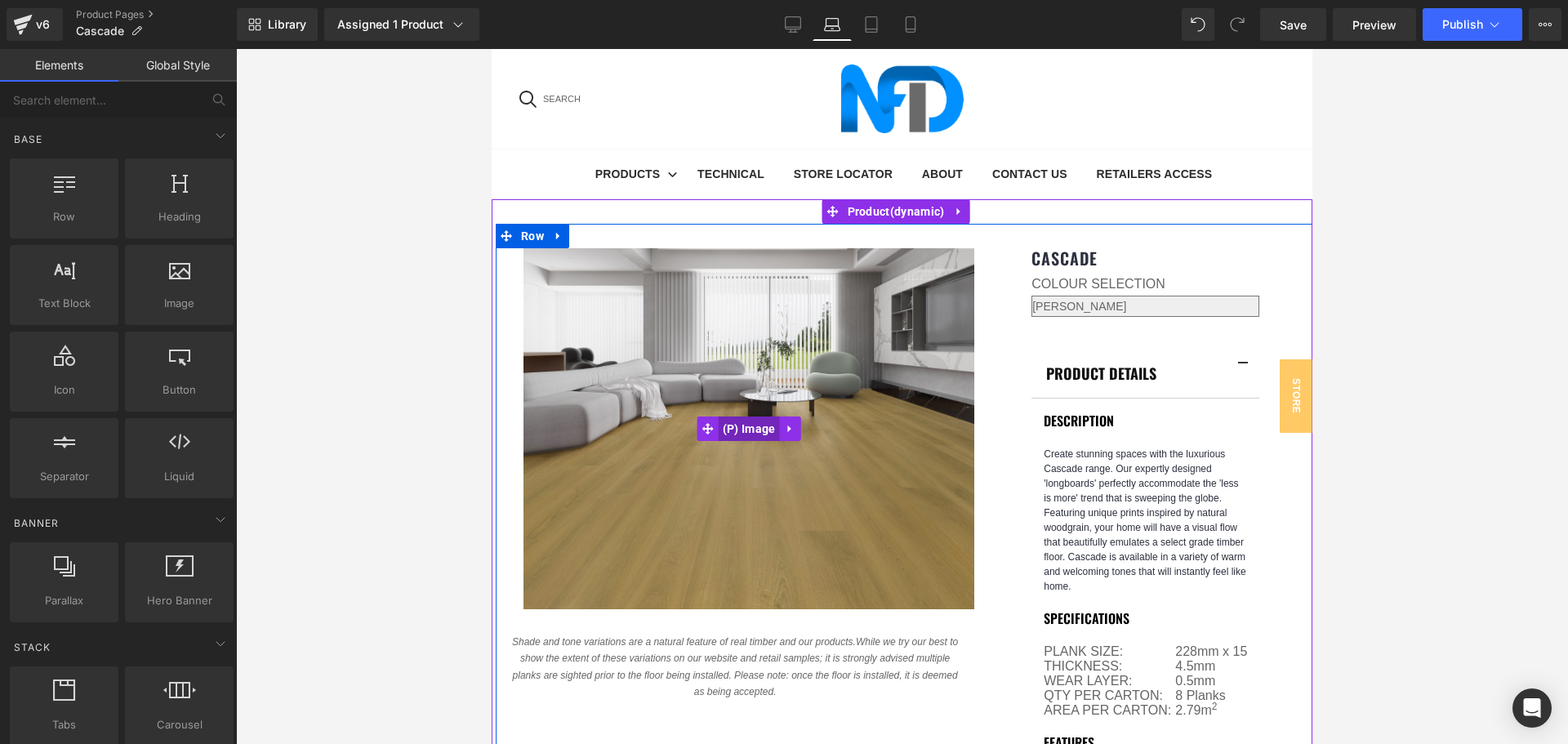
click at [756, 417] on span "(P) Image" at bounding box center [749, 428] width 61 height 24
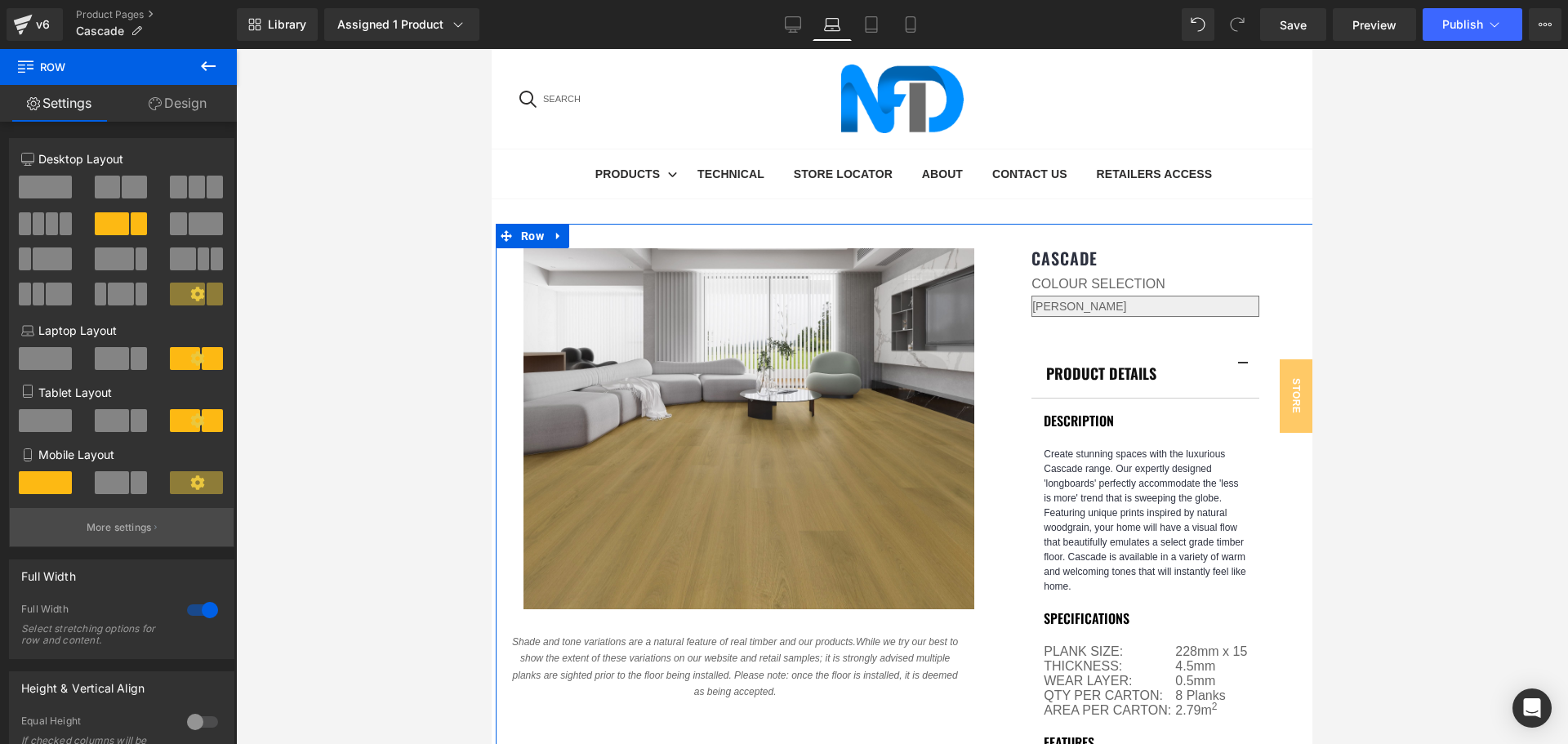
click at [139, 527] on p "More settings" at bounding box center [119, 528] width 65 height 14
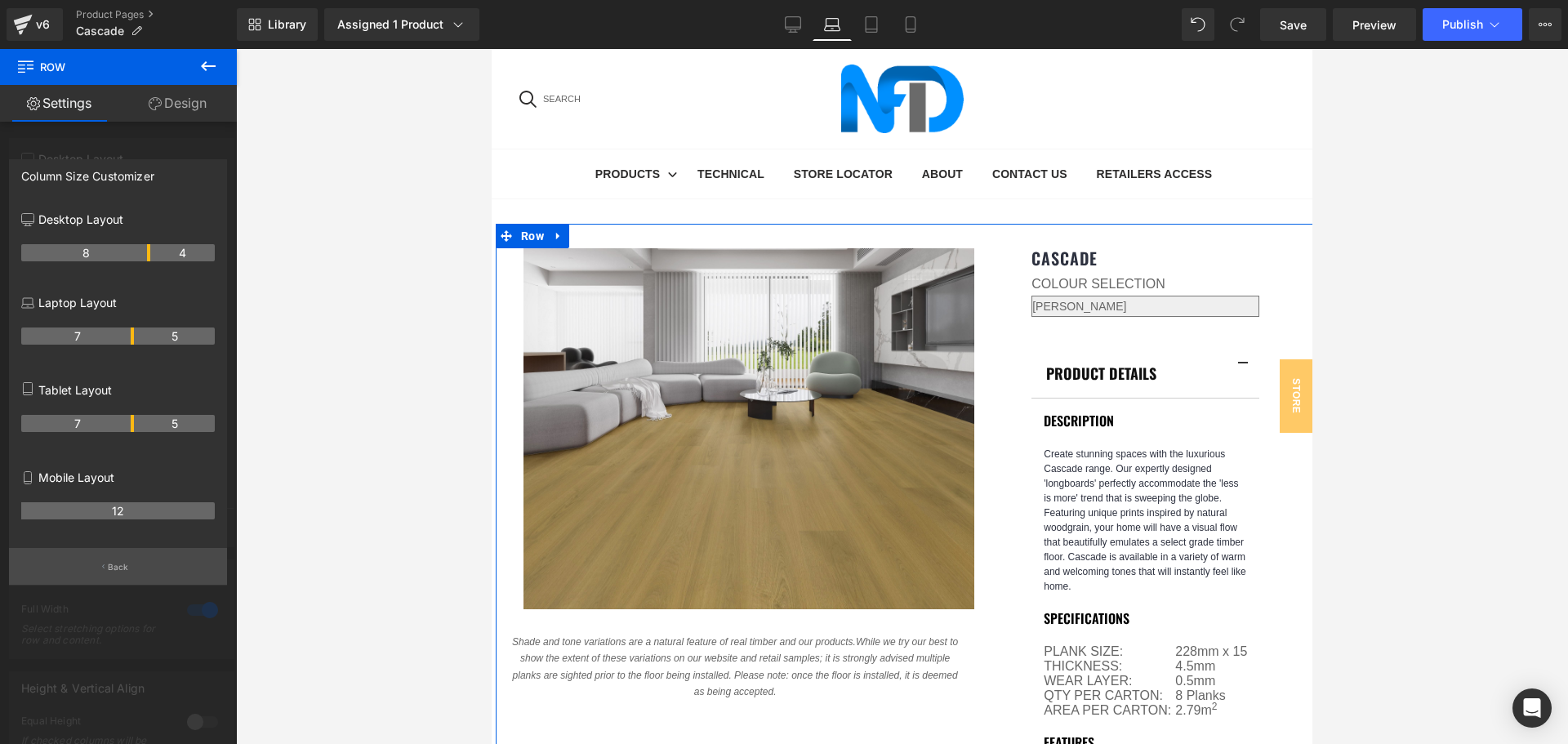
click at [192, 575] on button "Back" at bounding box center [118, 566] width 218 height 37
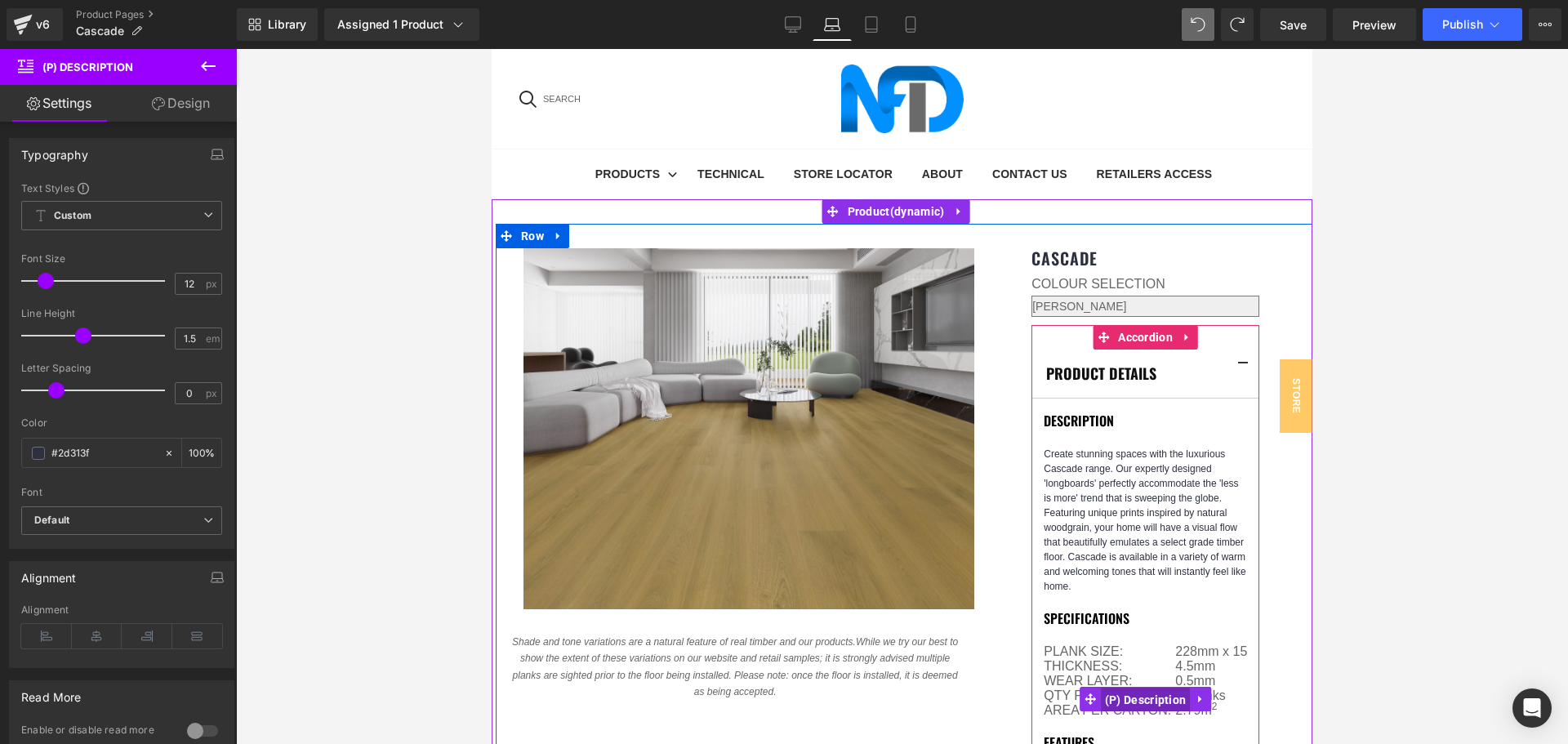
click at [1137, 688] on span "(P) Description" at bounding box center [1146, 700] width 90 height 24
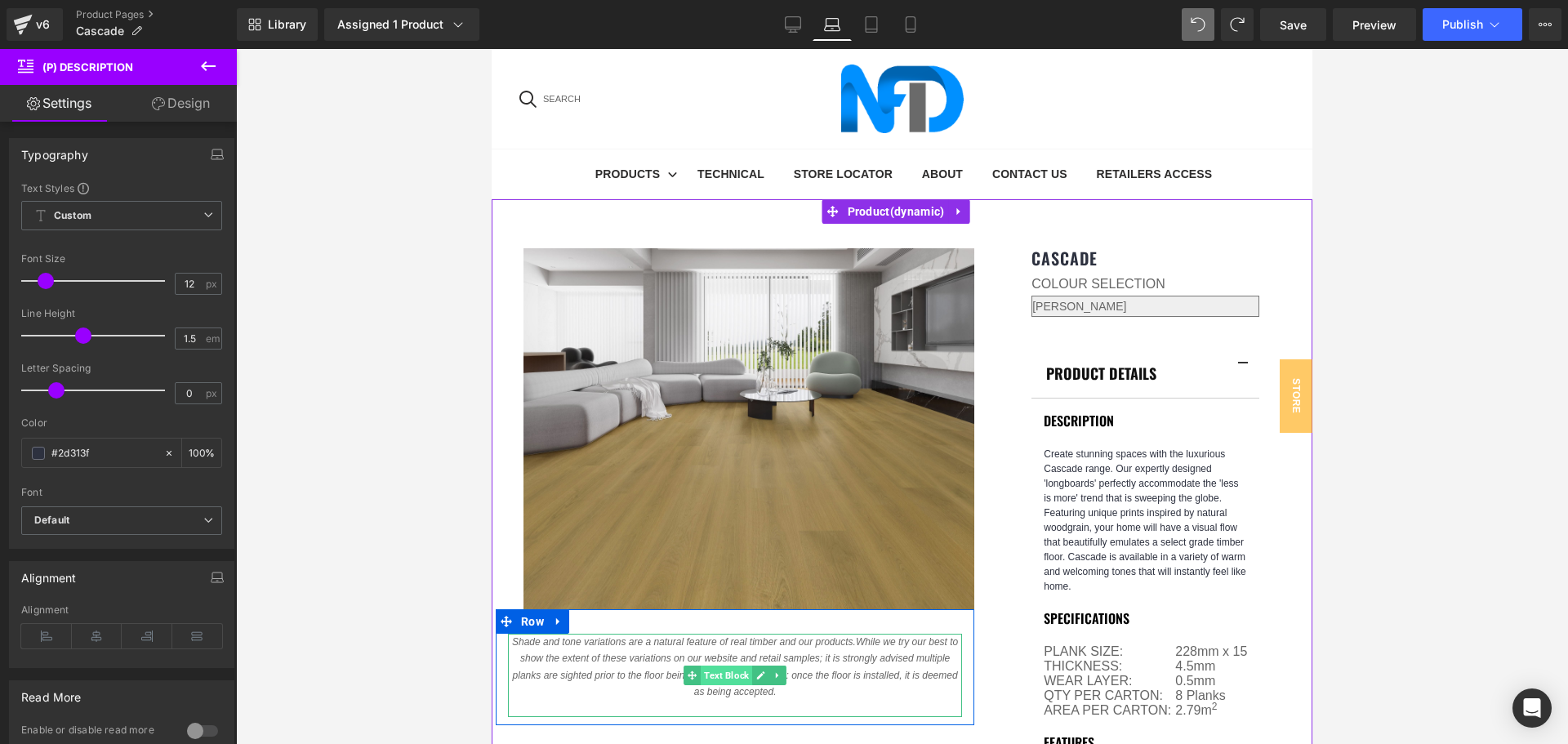
click at [745, 666] on span "Text Block" at bounding box center [726, 675] width 51 height 20
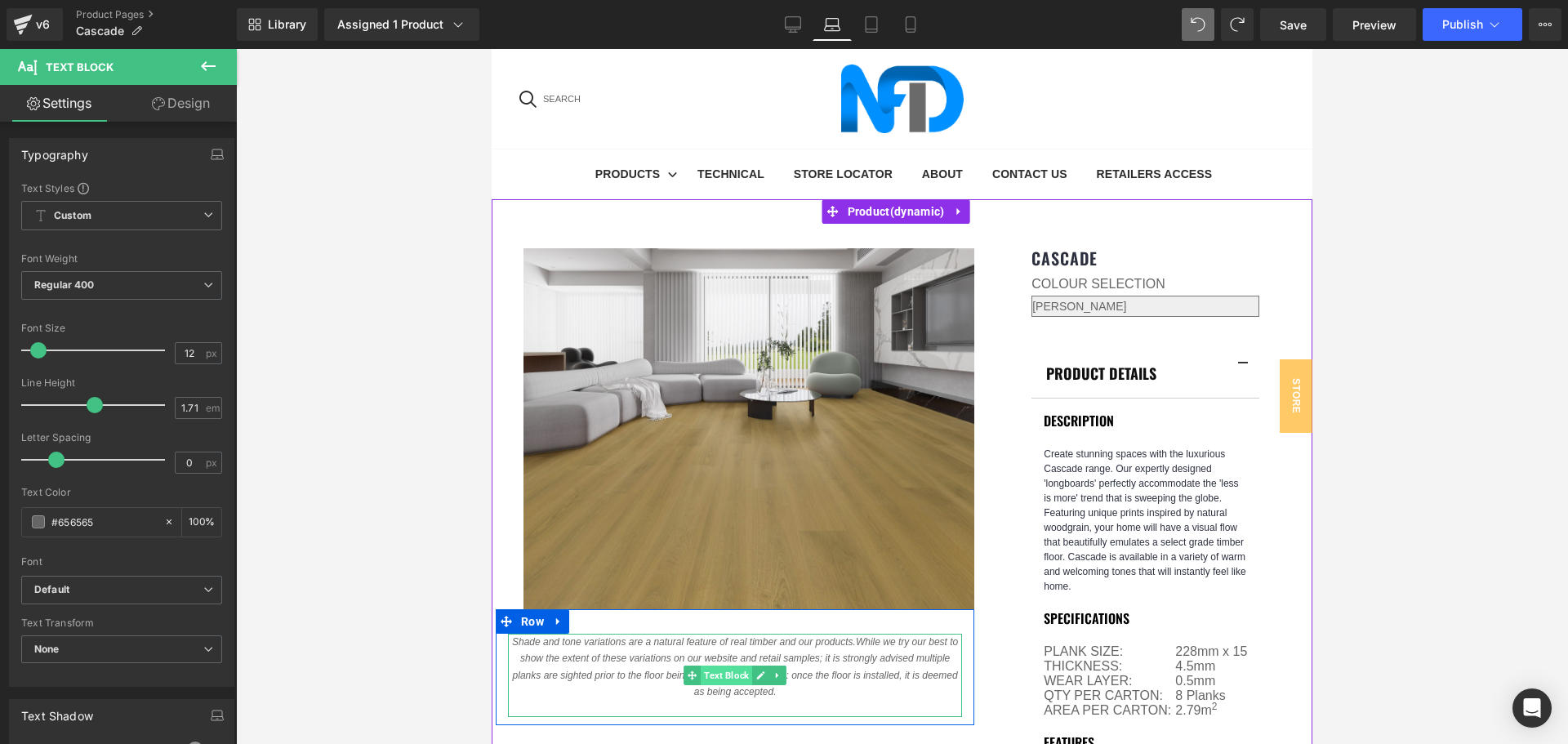
click at [732, 666] on span "Text Block" at bounding box center [726, 675] width 51 height 20
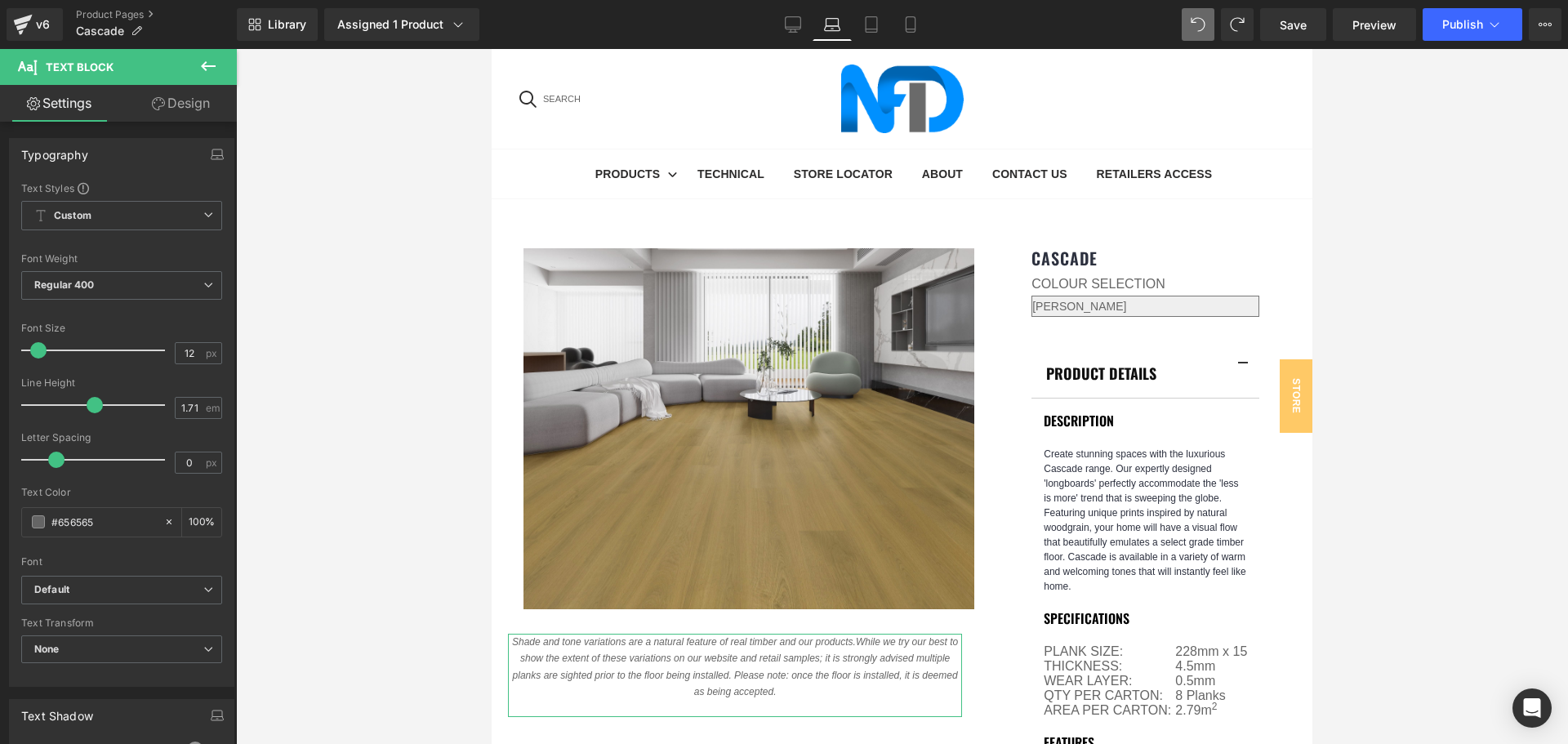
click at [204, 106] on link "Design" at bounding box center [180, 103] width 118 height 37
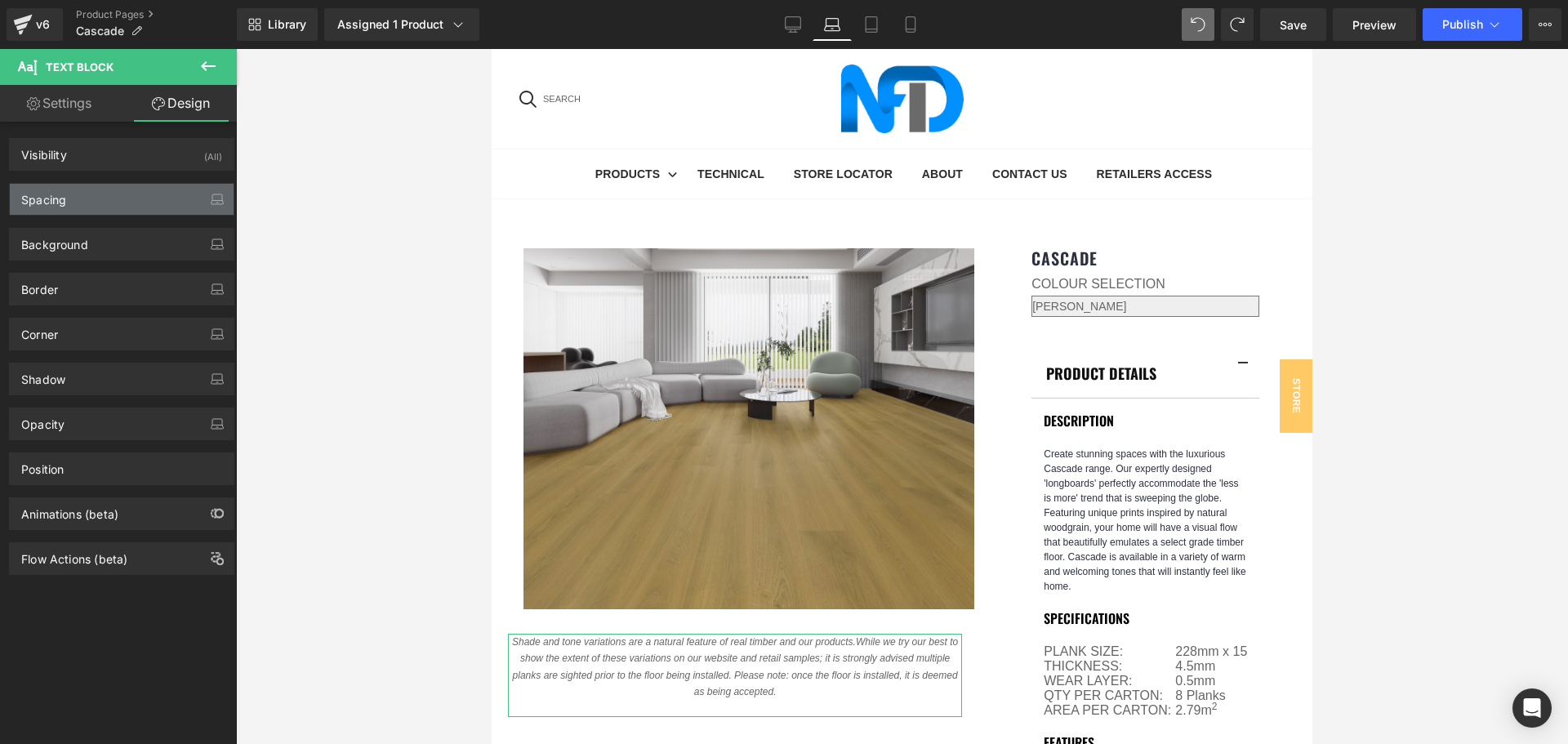
click at [96, 202] on div "Spacing" at bounding box center [122, 199] width 224 height 31
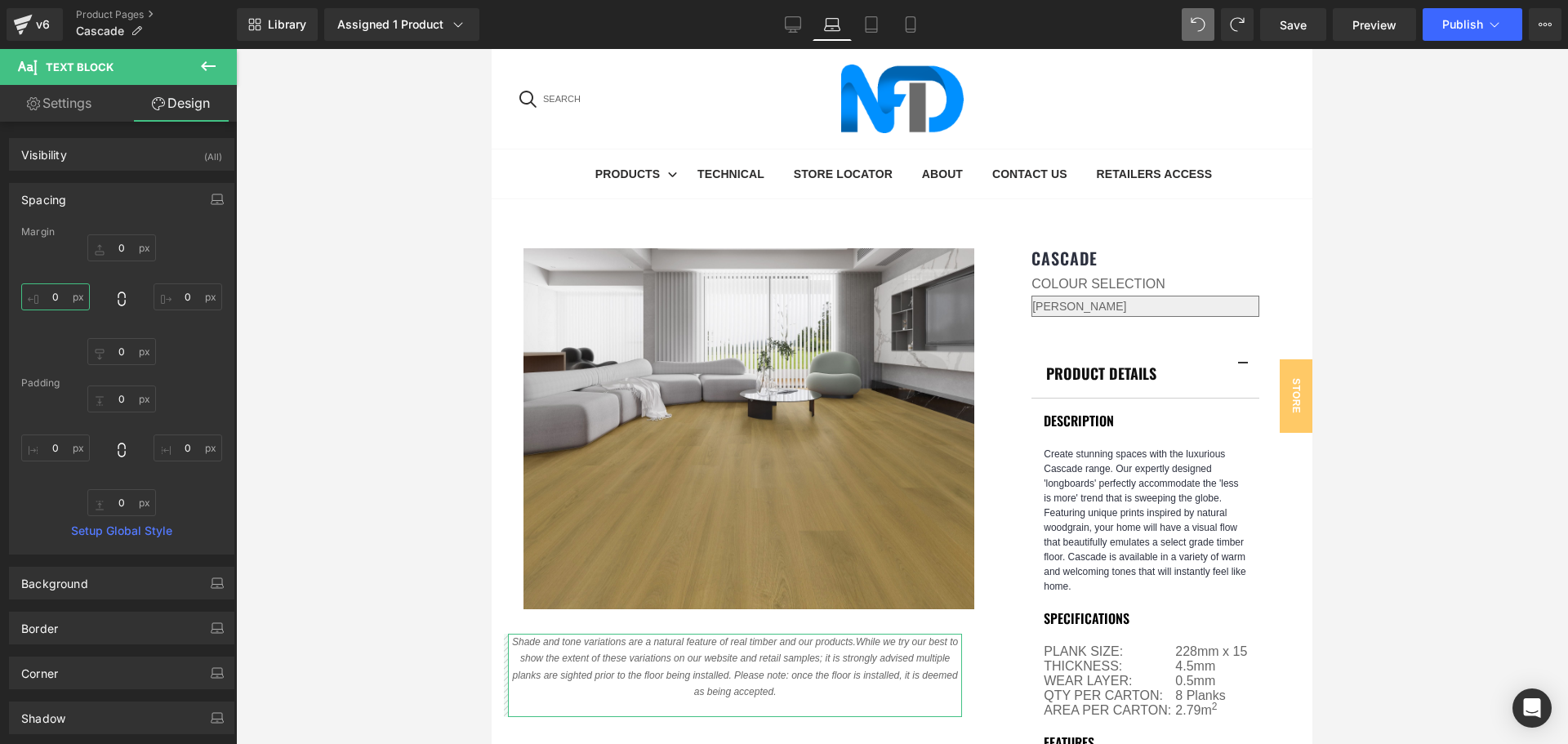
click at [54, 299] on input "0" at bounding box center [56, 297] width 69 height 27
click at [60, 290] on input "20" at bounding box center [56, 297] width 69 height 27
click at [60, 290] on input "25" at bounding box center [56, 297] width 69 height 27
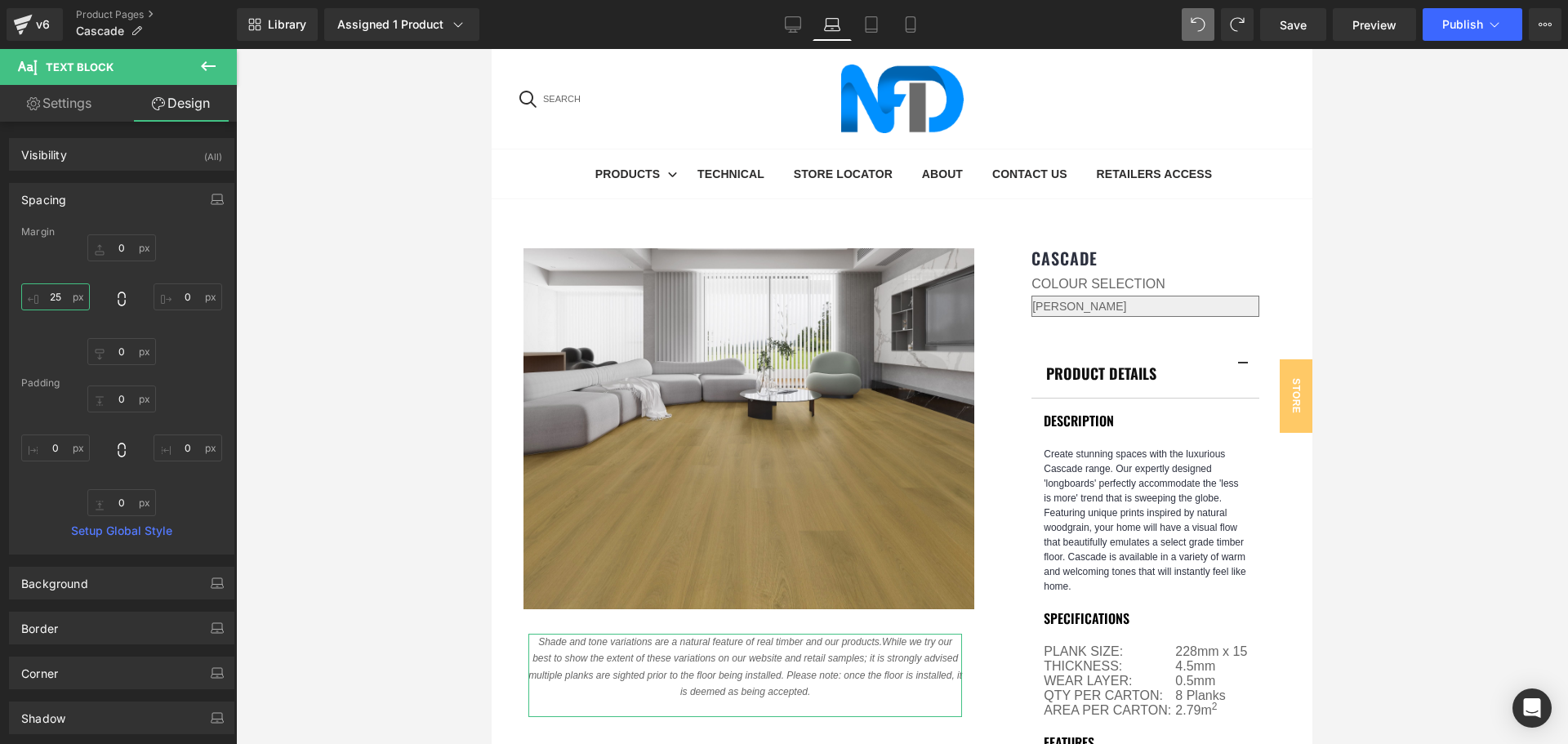
click at [60, 290] on input "25" at bounding box center [56, 297] width 69 height 27
type input "30"
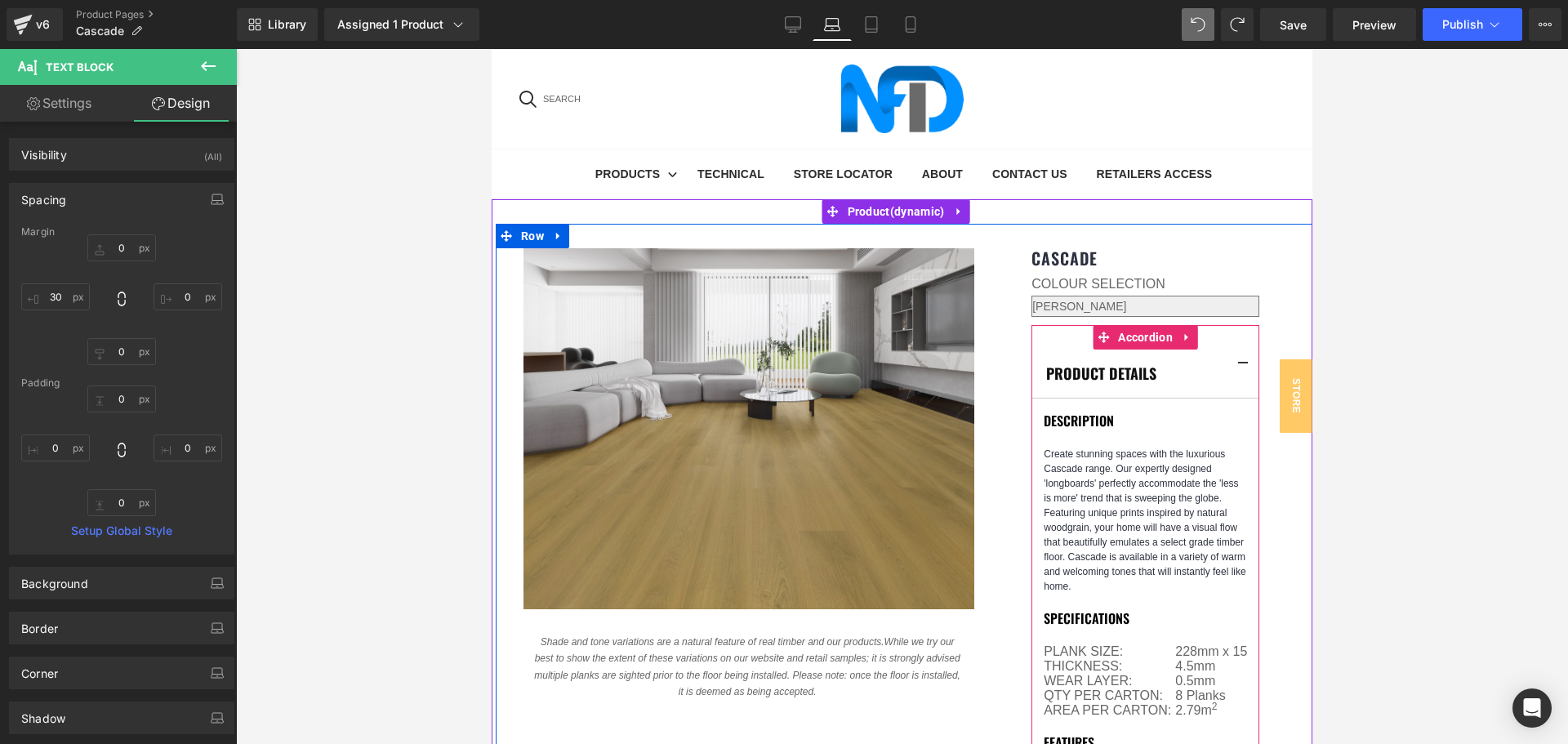
click at [1032, 399] on article "DESCRIPTION Create stunning spaces with the luxurious Cascade range. Our expert…" at bounding box center [1145, 699] width 228 height 602
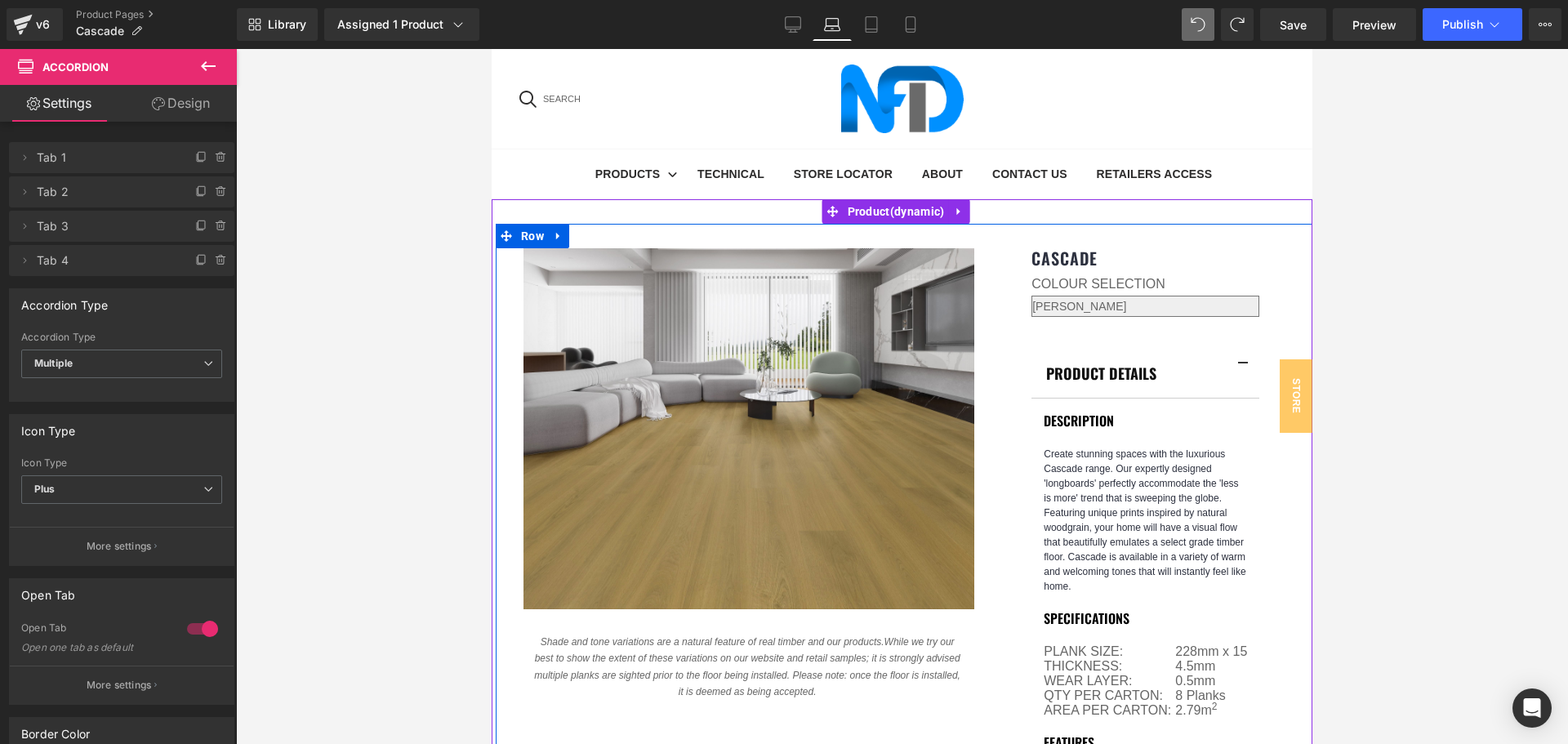
scroll to position [82, 0]
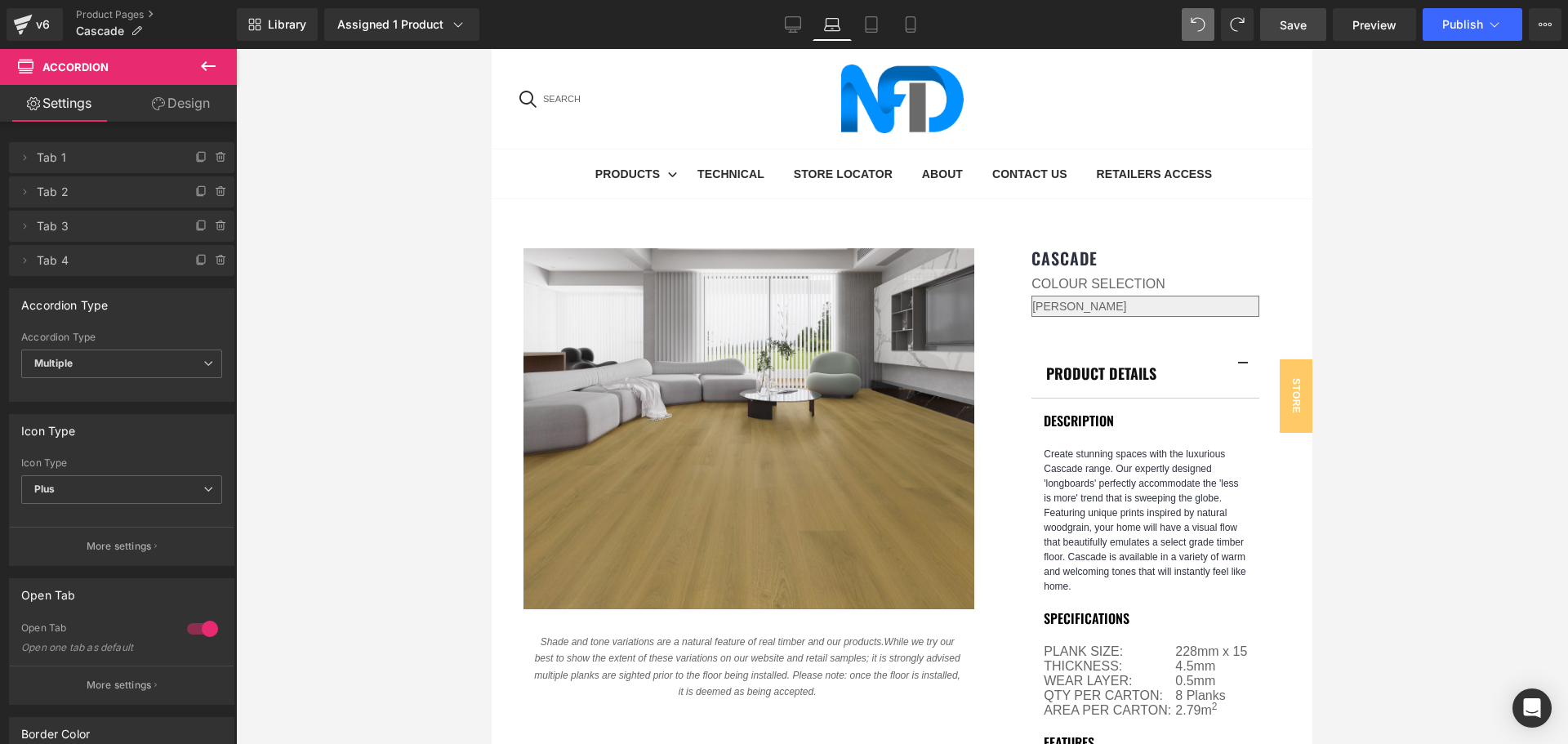
click at [1312, 22] on link "Save" at bounding box center [1292, 24] width 66 height 32
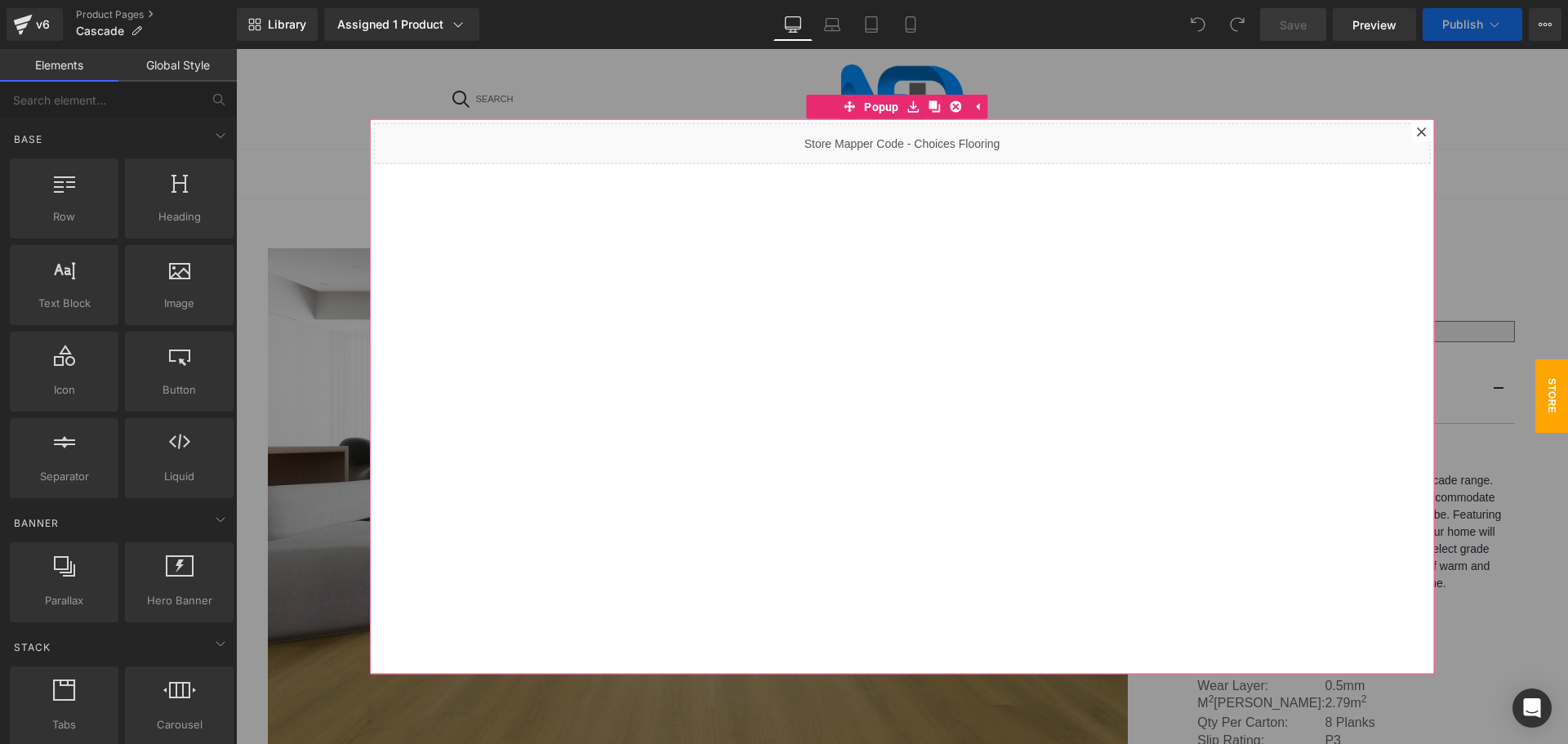
click at [1417, 132] on icon at bounding box center [1421, 132] width 9 height 9
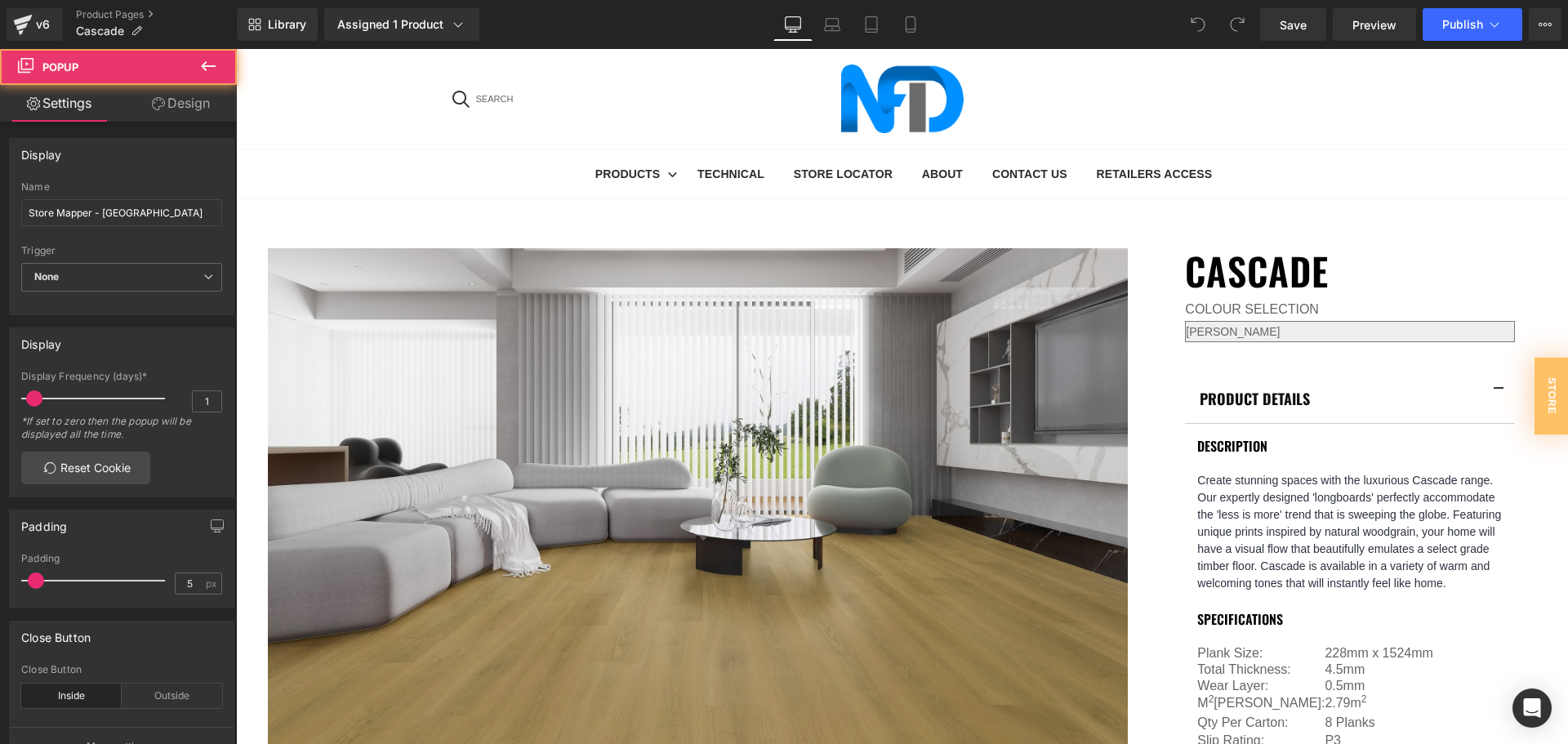
scroll to position [163, 0]
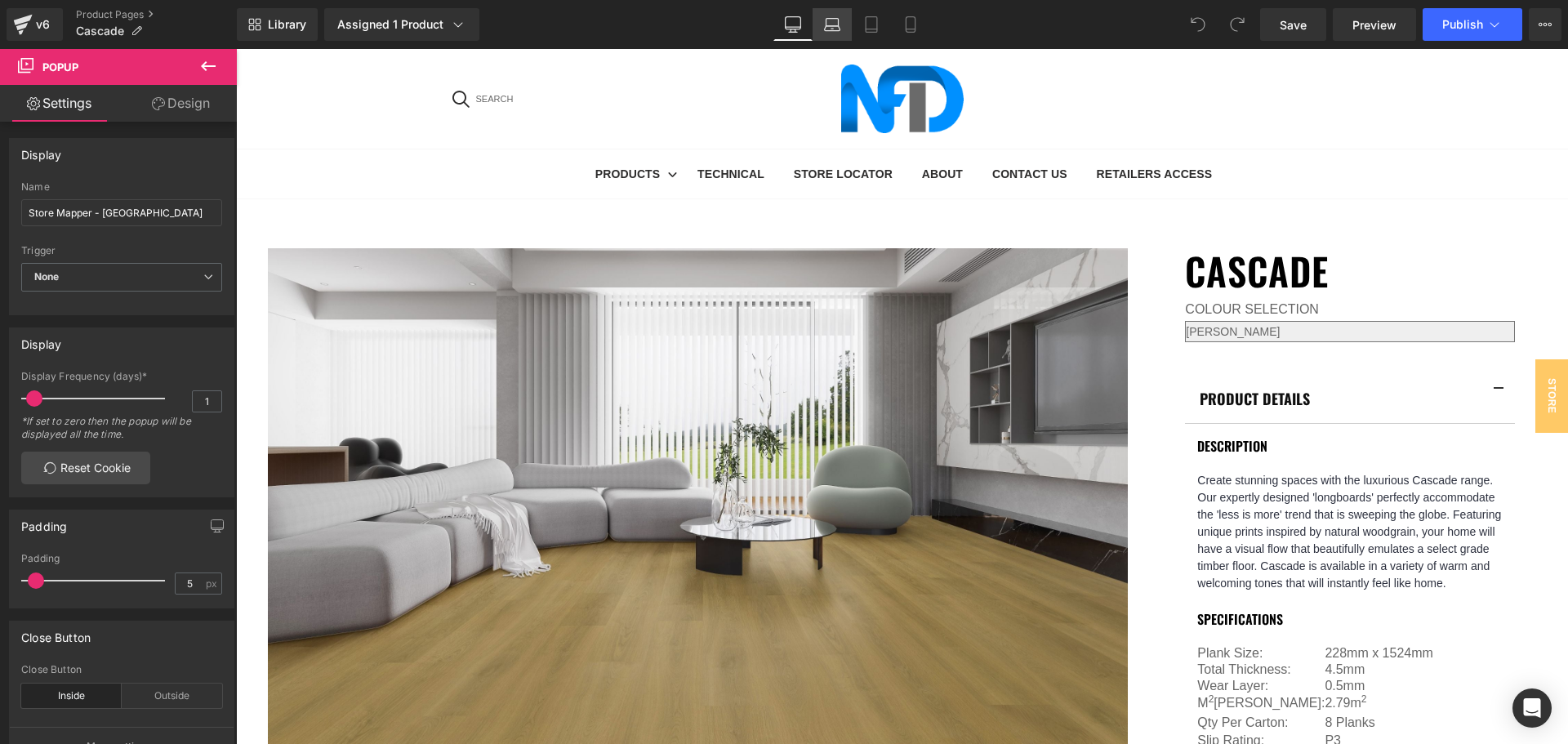
click at [830, 31] on icon at bounding box center [832, 28] width 15 height 5
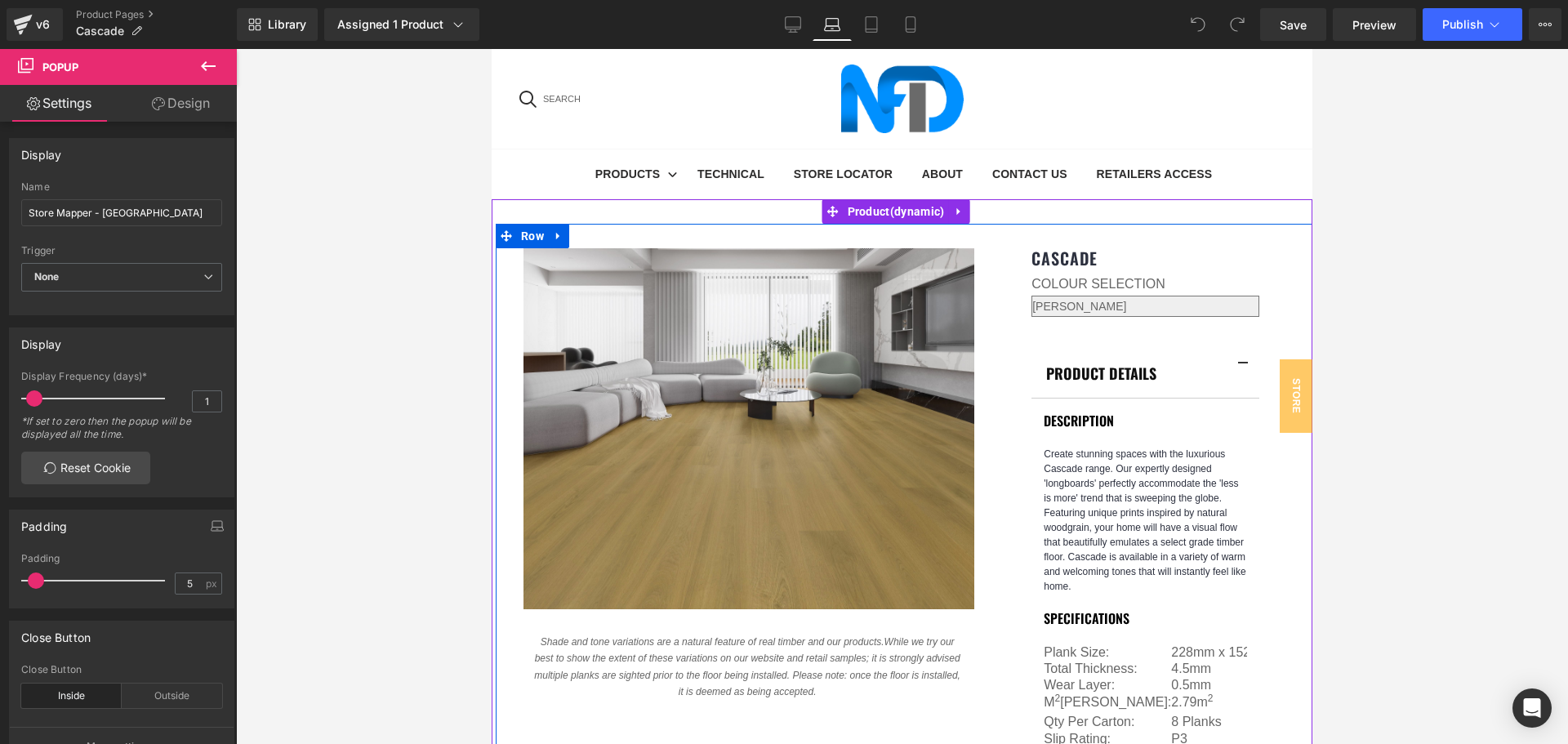
scroll to position [245, 0]
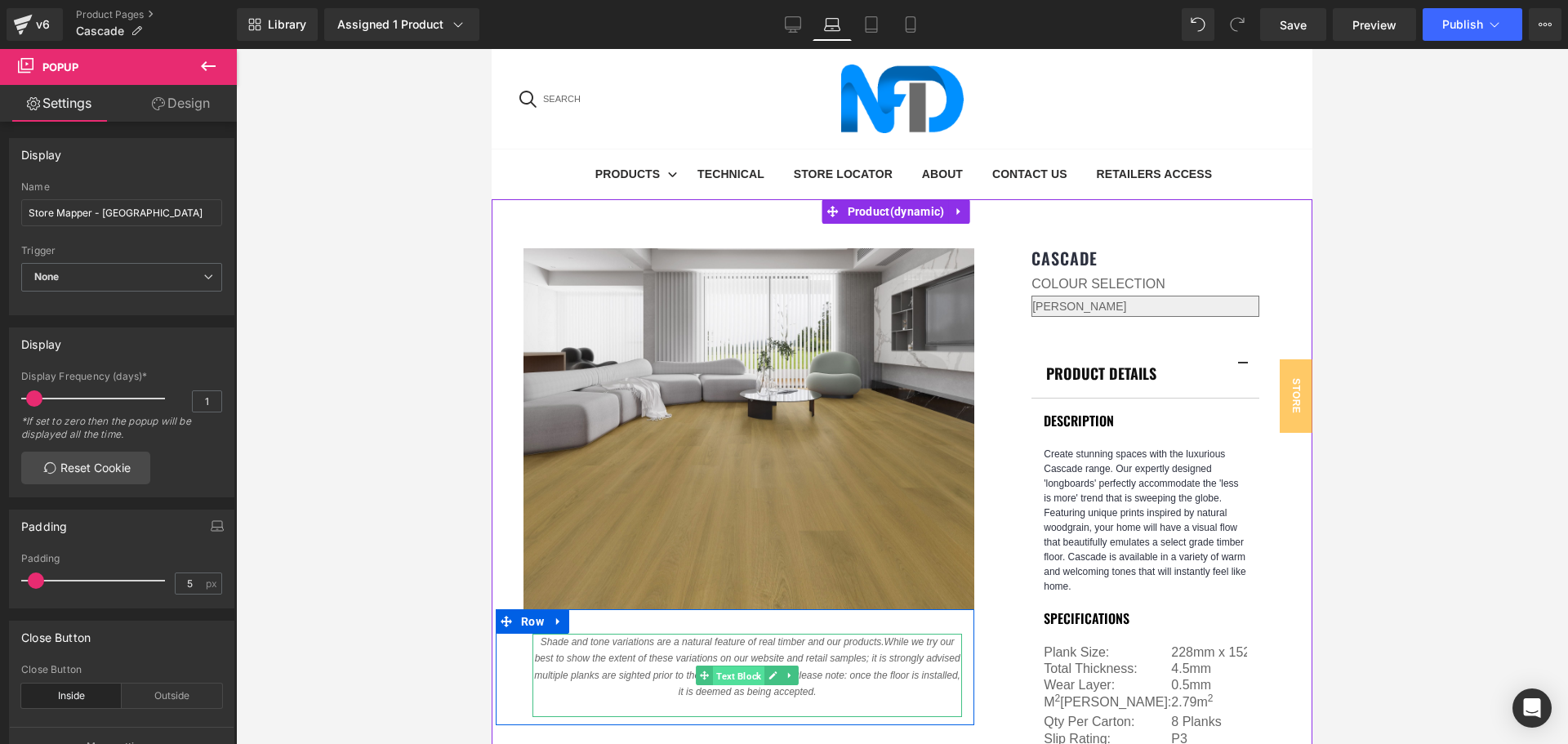
click at [723, 666] on span "Text Block" at bounding box center [738, 676] width 51 height 20
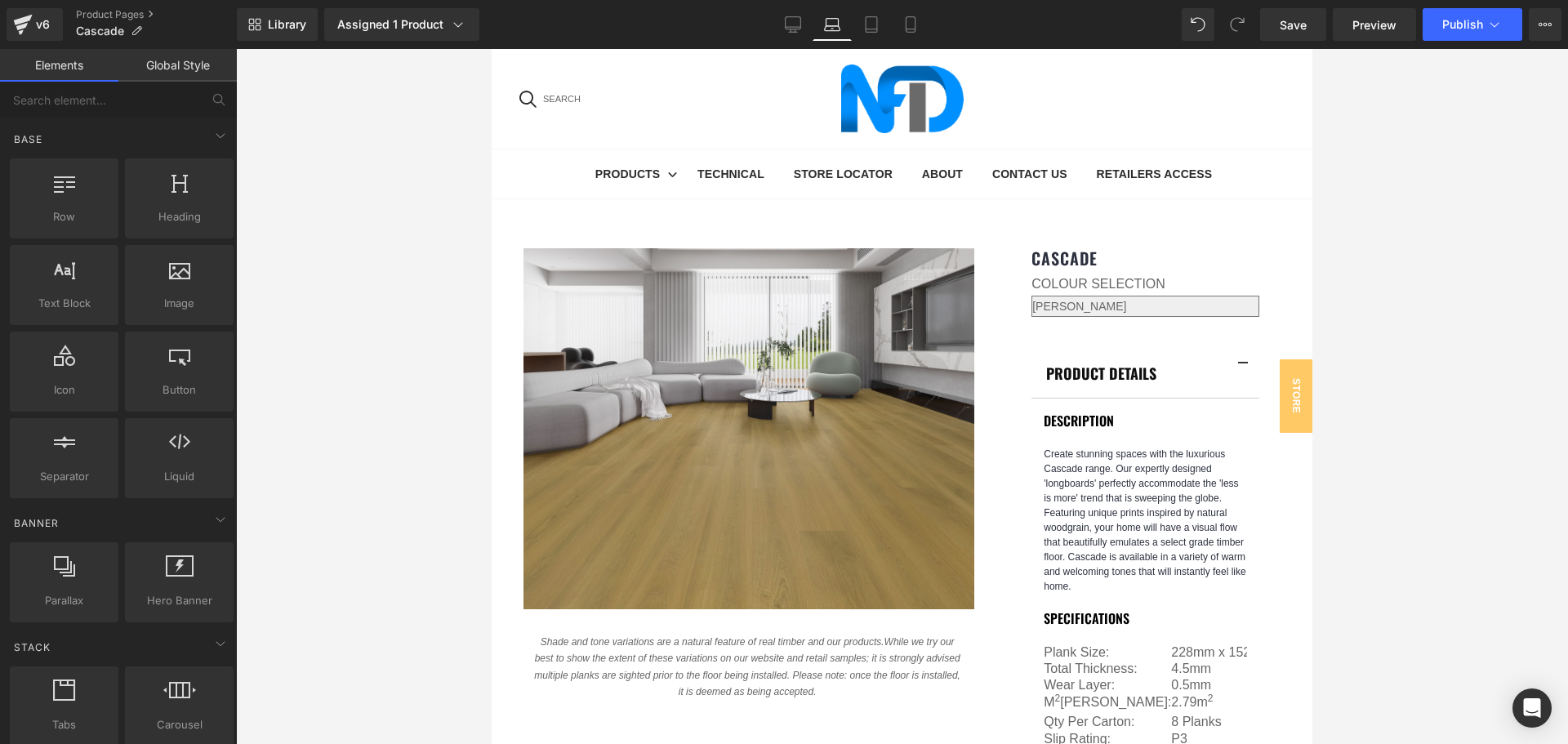
click at [1364, 415] on div at bounding box center [902, 396] width 1332 height 695
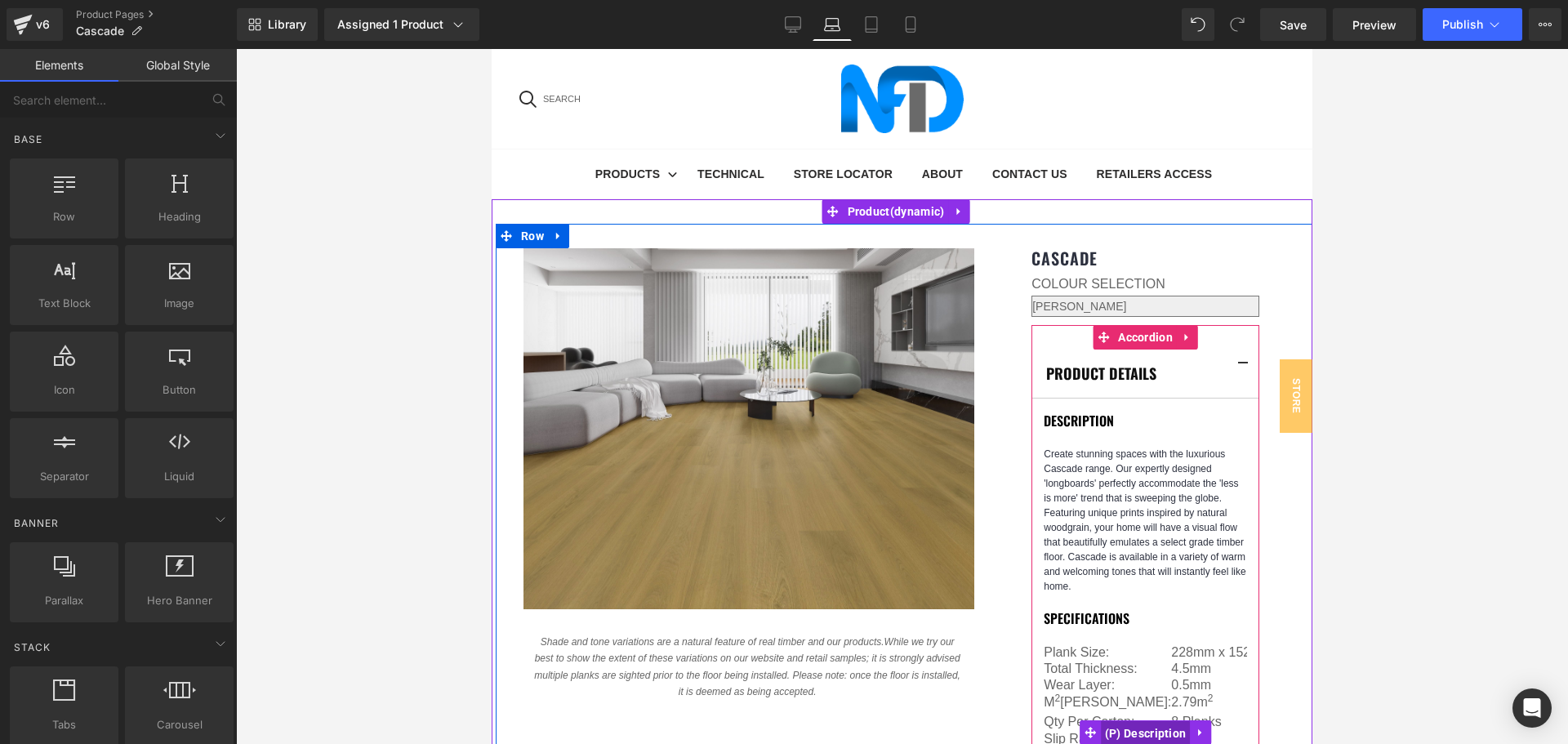
click at [1151, 721] on span "(P) Description" at bounding box center [1146, 733] width 90 height 24
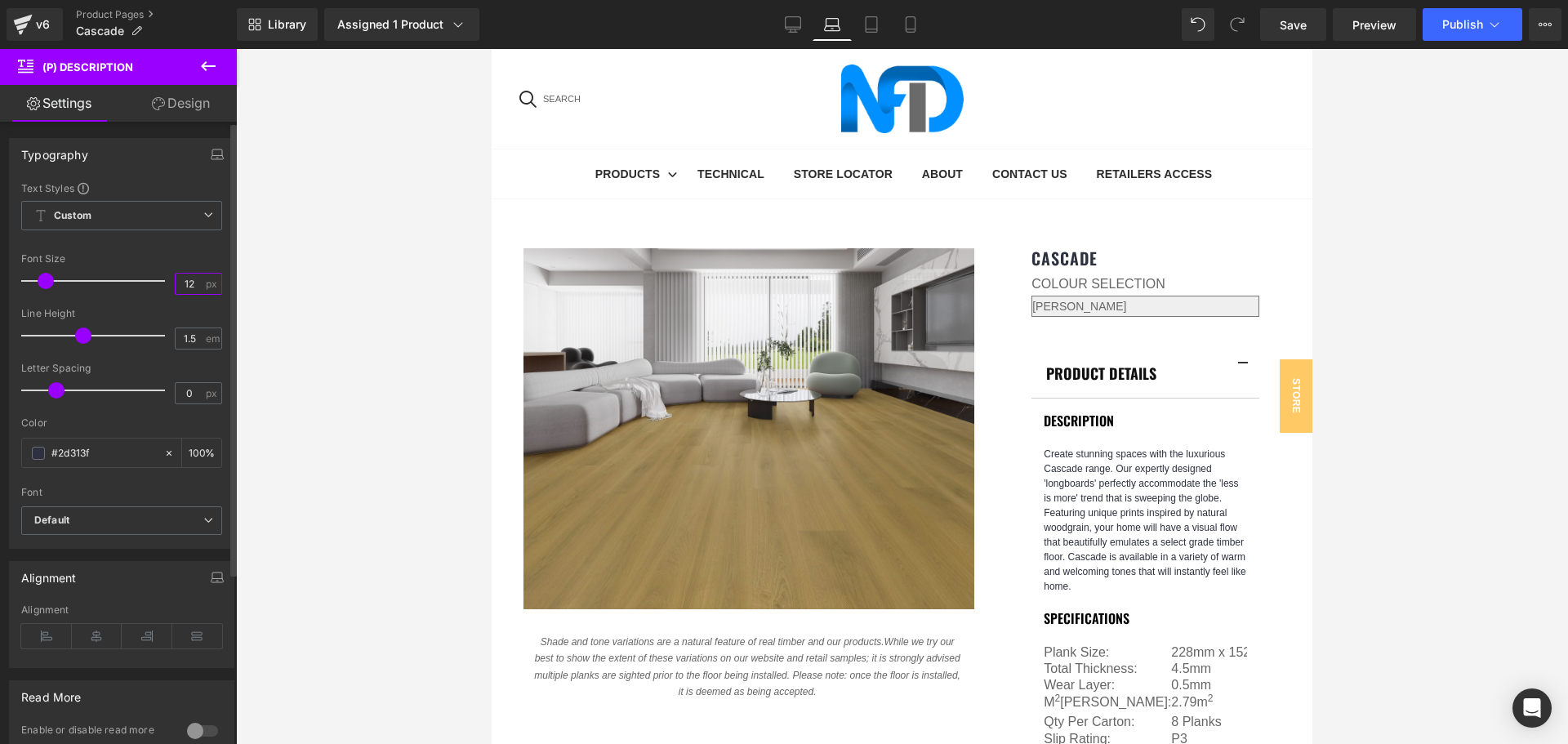
click at [184, 287] on input "12" at bounding box center [190, 283] width 29 height 21
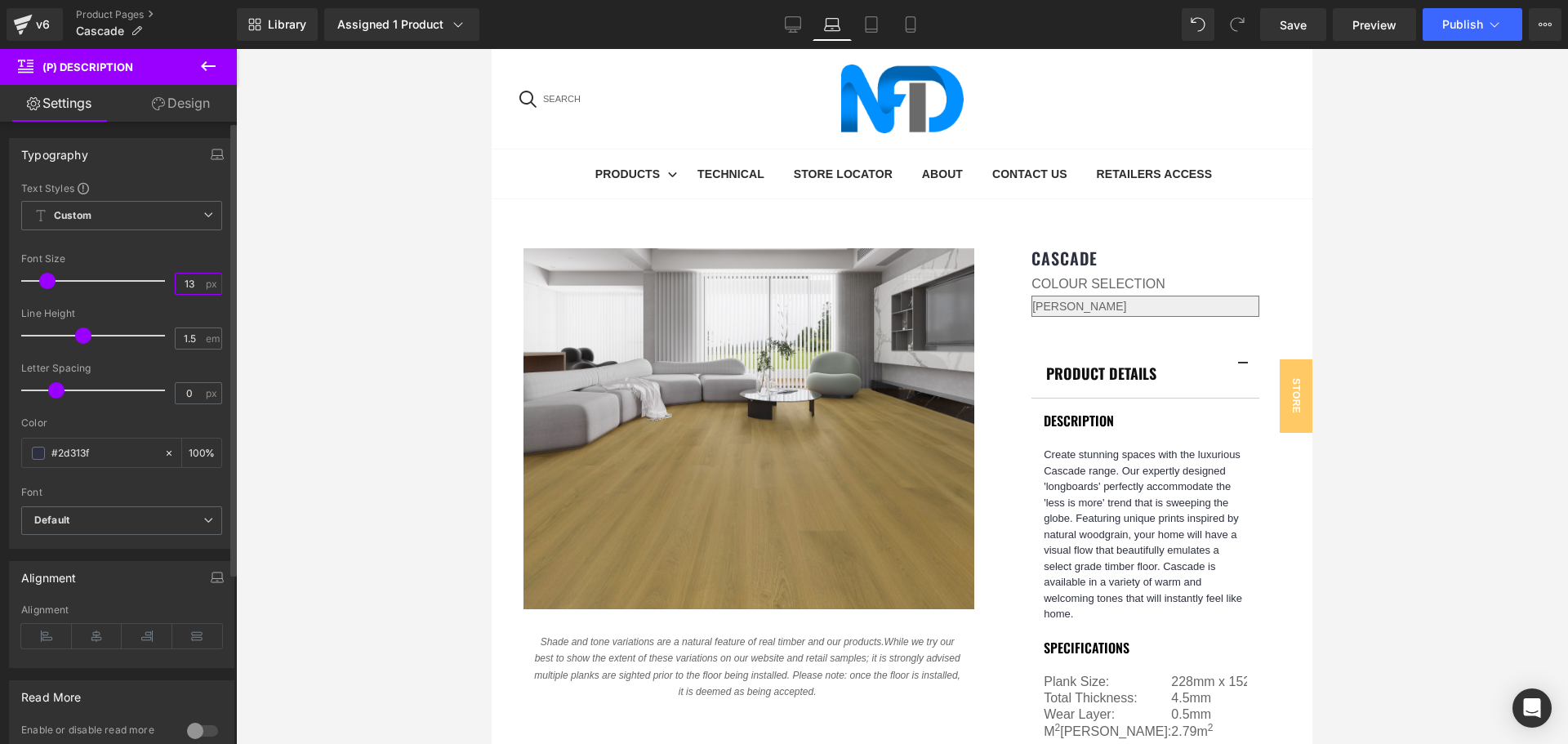
click at [184, 287] on input "13" at bounding box center [190, 283] width 29 height 21
type input "12.5"
click at [190, 281] on input "12.5" at bounding box center [190, 283] width 29 height 21
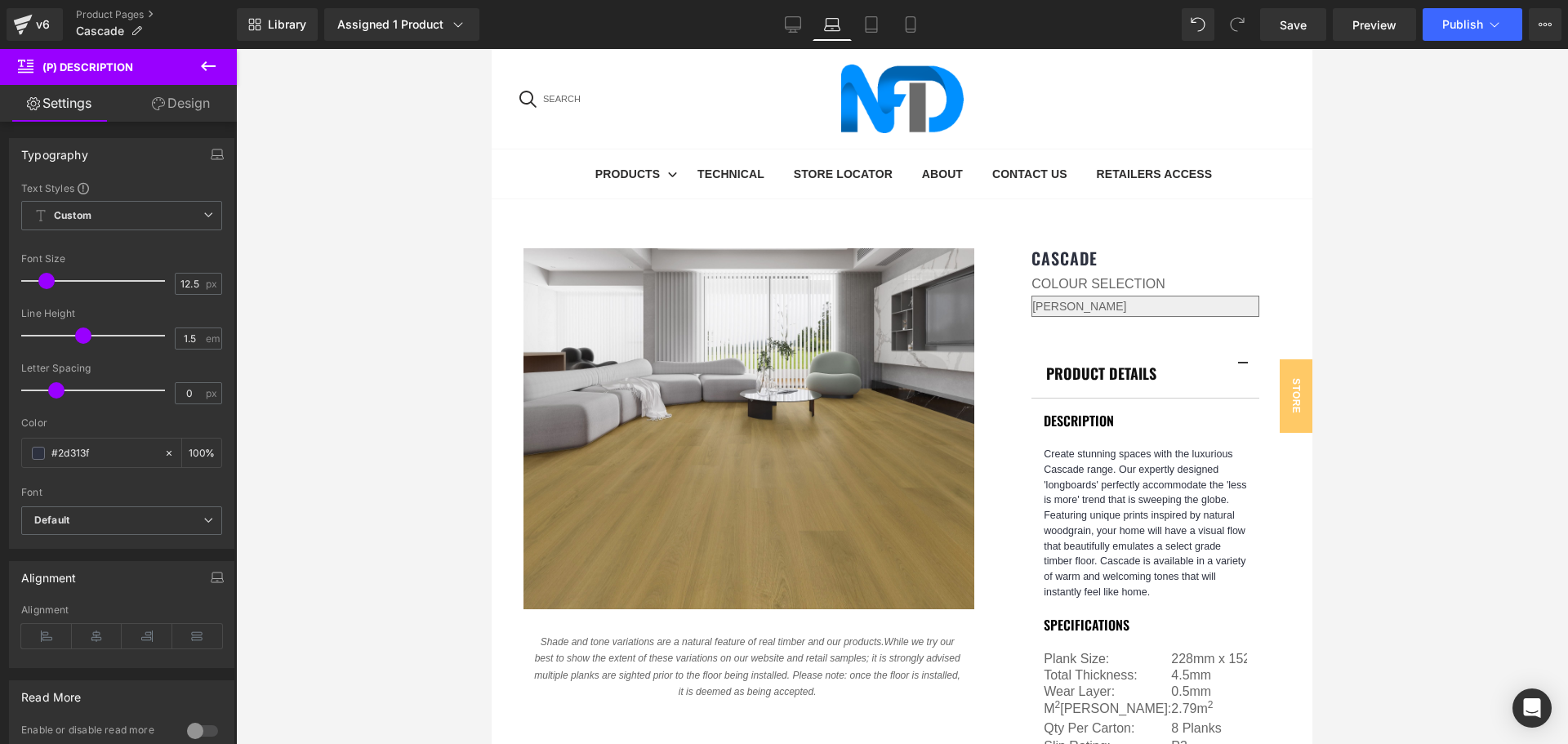
click at [335, 313] on div at bounding box center [902, 396] width 1332 height 695
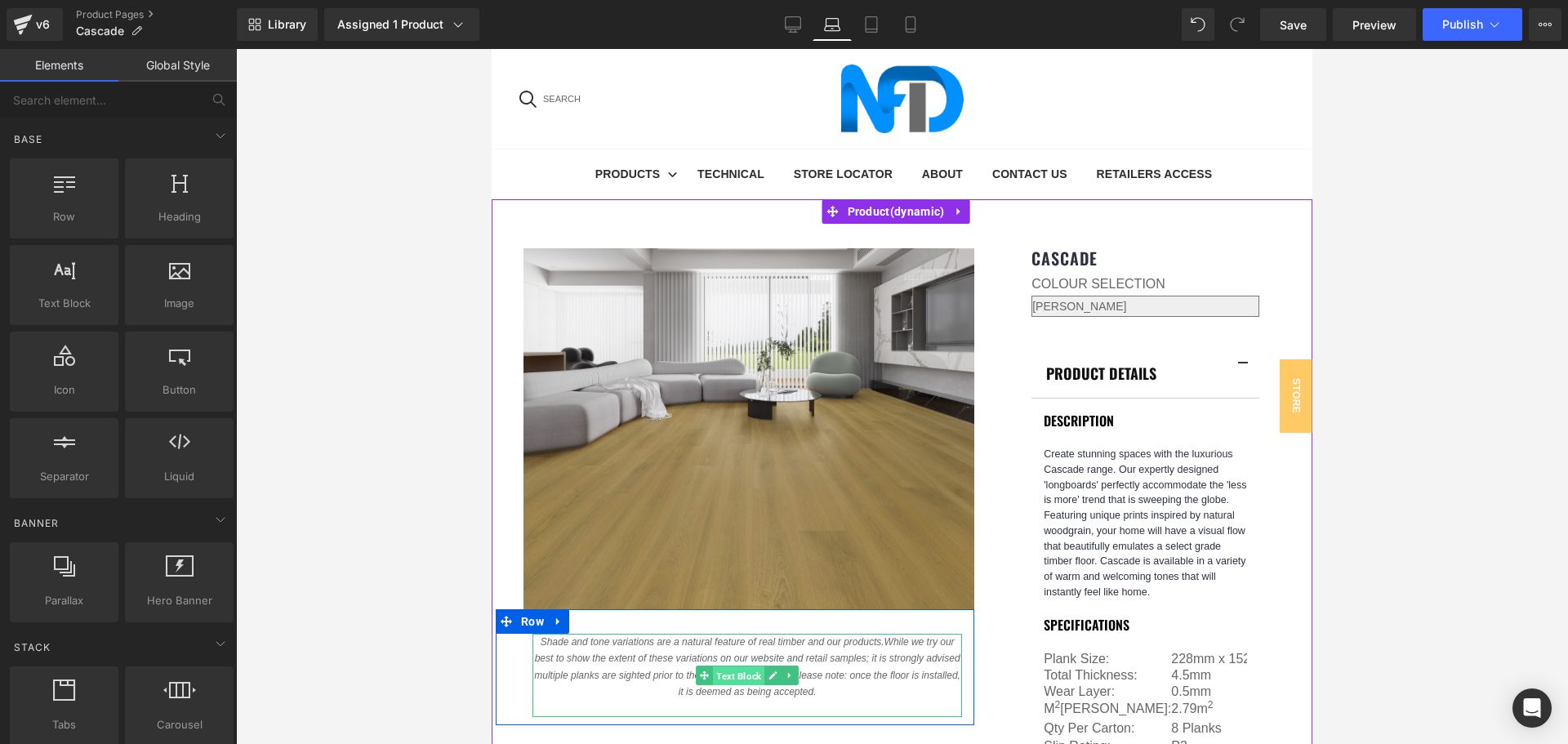
click at [740, 666] on span "Text Block" at bounding box center [738, 676] width 51 height 20
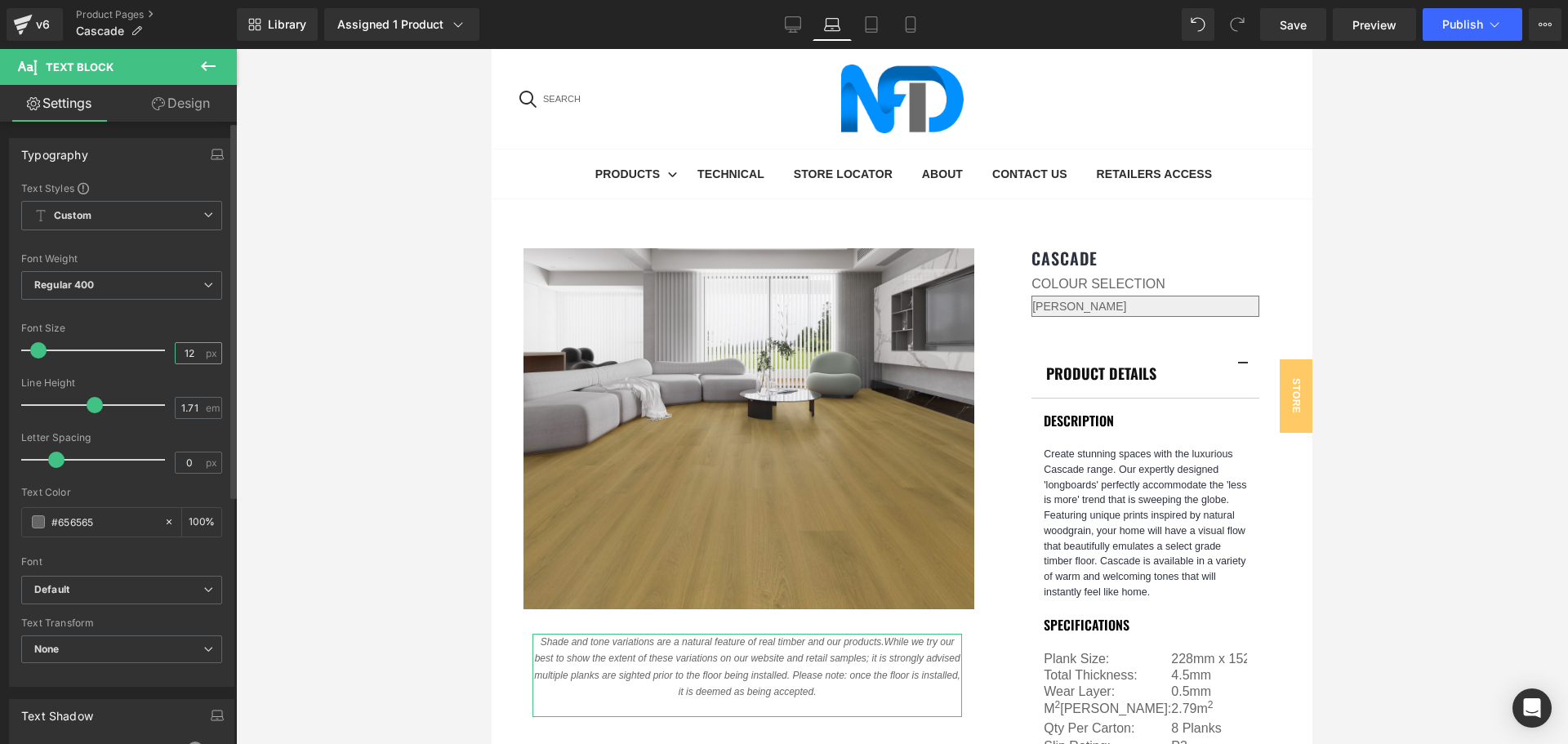
click at [180, 354] on input "12" at bounding box center [190, 353] width 29 height 21
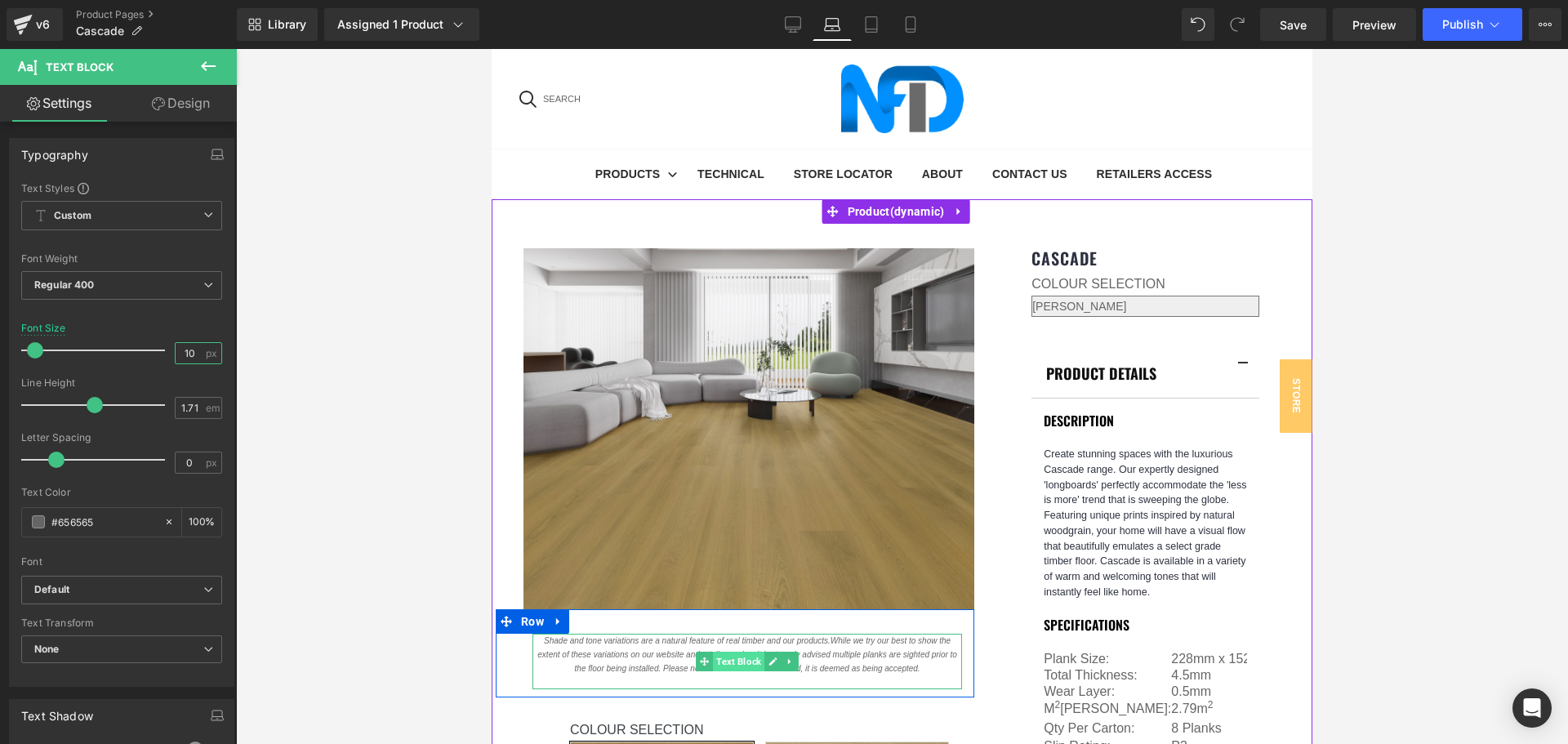
click at [714, 652] on span "Text Block" at bounding box center [738, 662] width 51 height 20
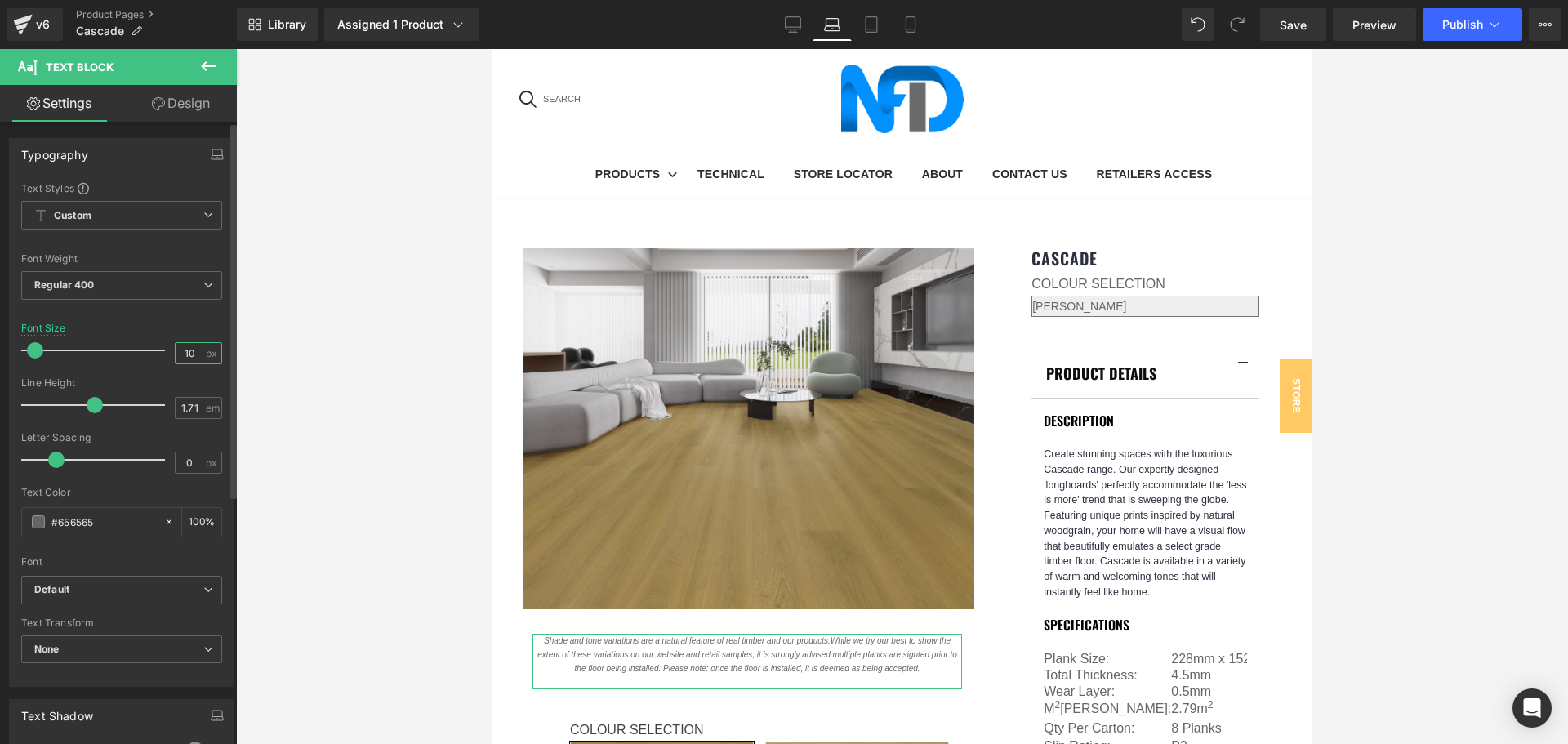
click at [186, 352] on input "10" at bounding box center [190, 353] width 29 height 21
click at [184, 352] on input "10" at bounding box center [190, 353] width 29 height 21
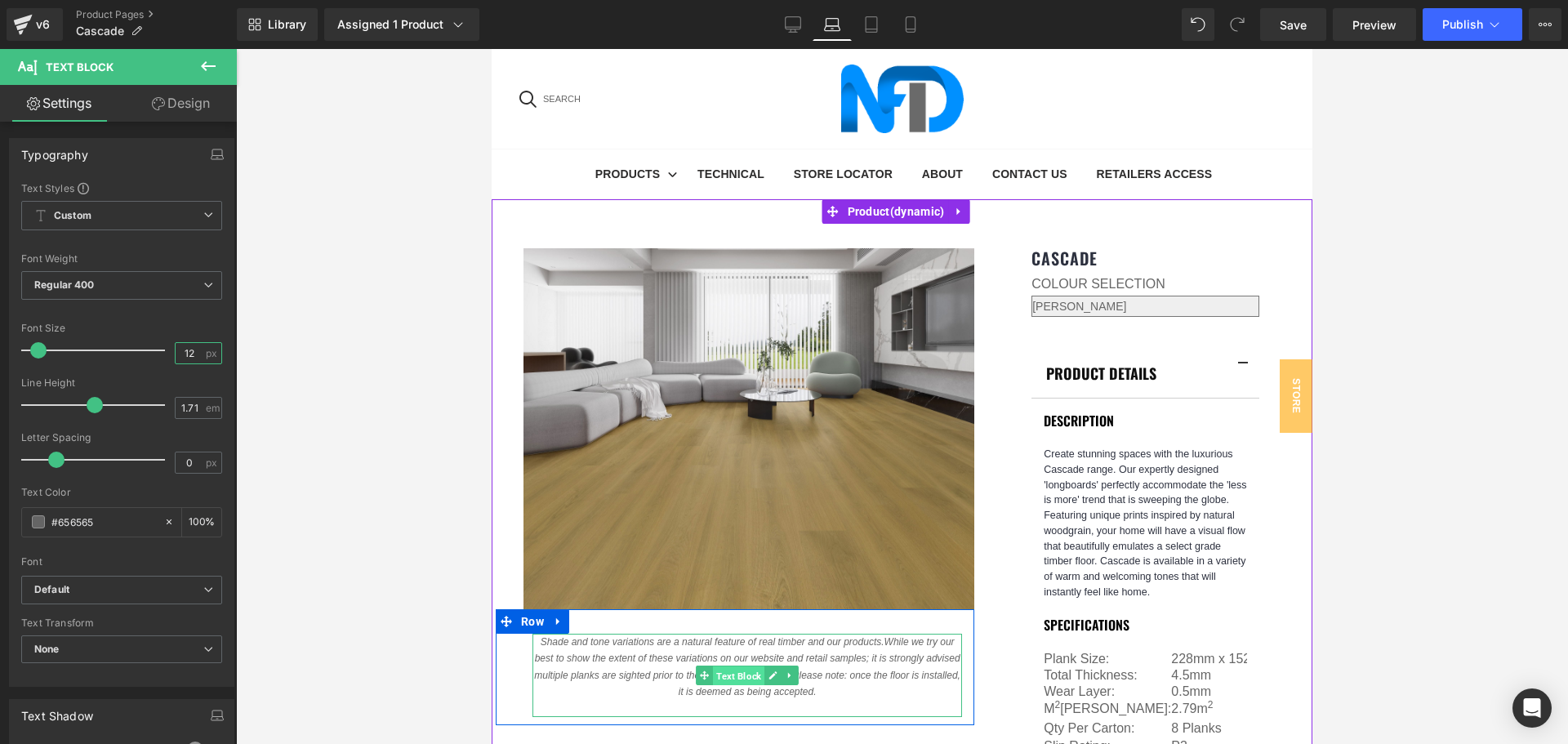
click at [737, 666] on span "Text Block" at bounding box center [738, 676] width 51 height 20
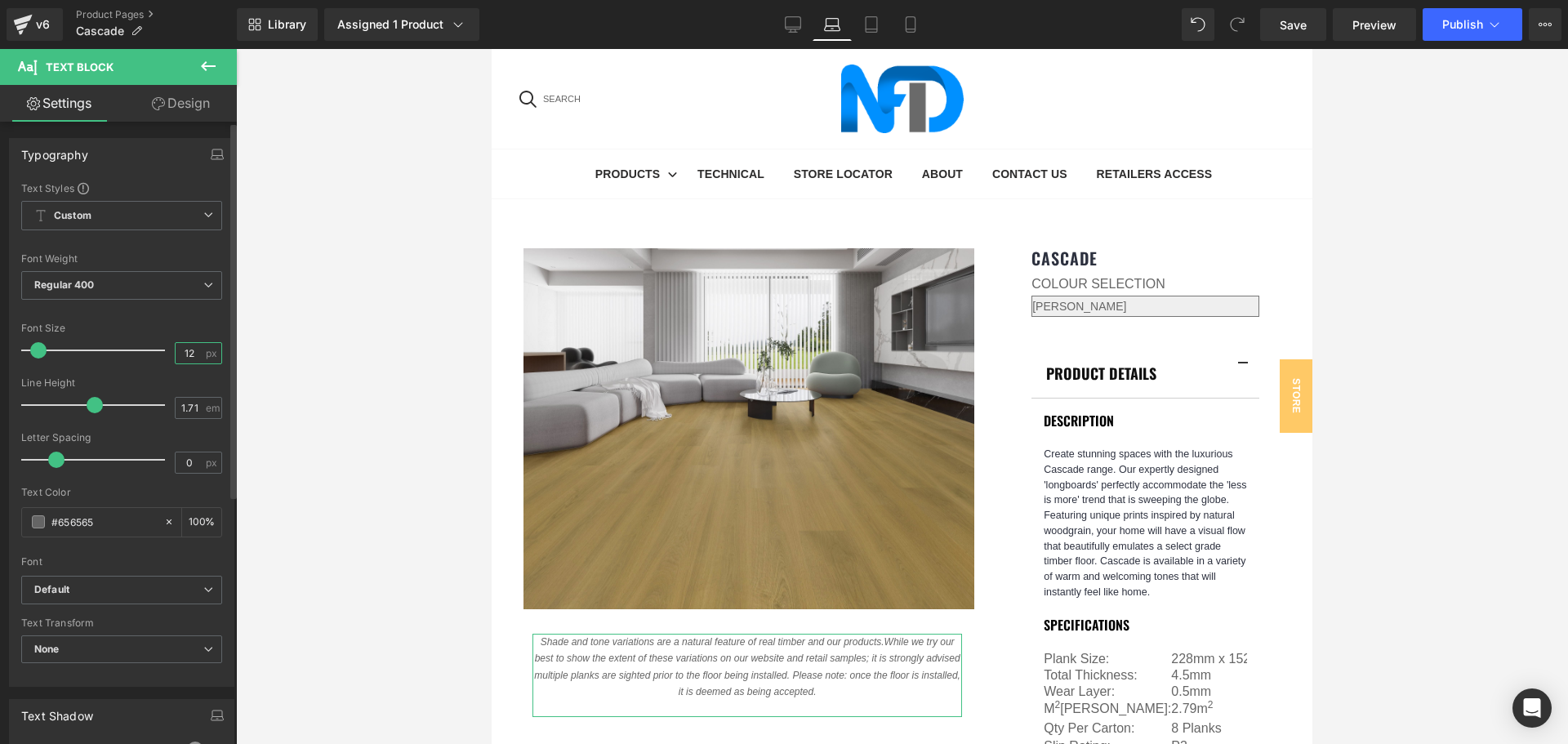
click at [182, 353] on input "12" at bounding box center [190, 353] width 29 height 21
type input "11"
click at [1360, 405] on div at bounding box center [902, 396] width 1332 height 695
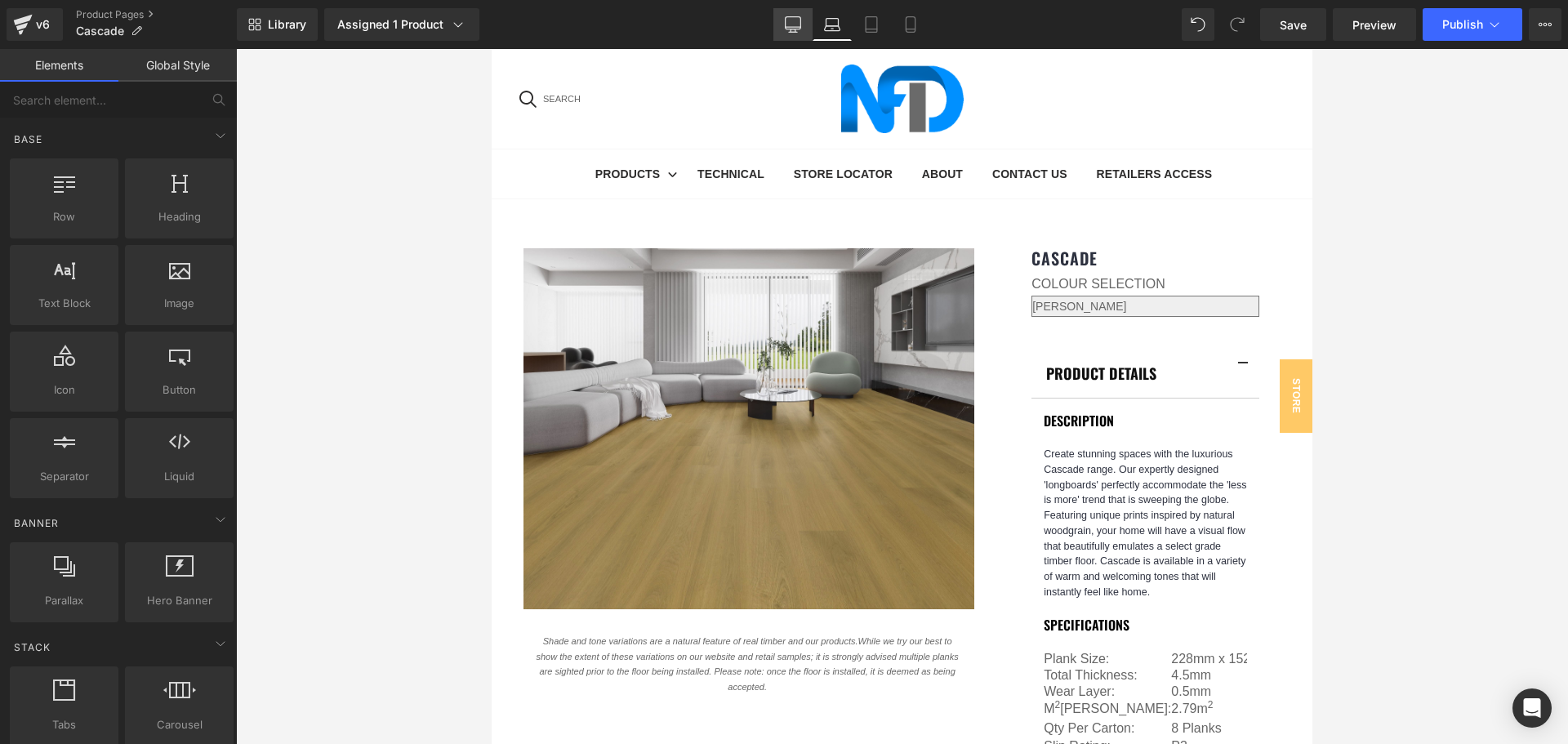
click at [796, 25] on icon at bounding box center [793, 24] width 16 height 16
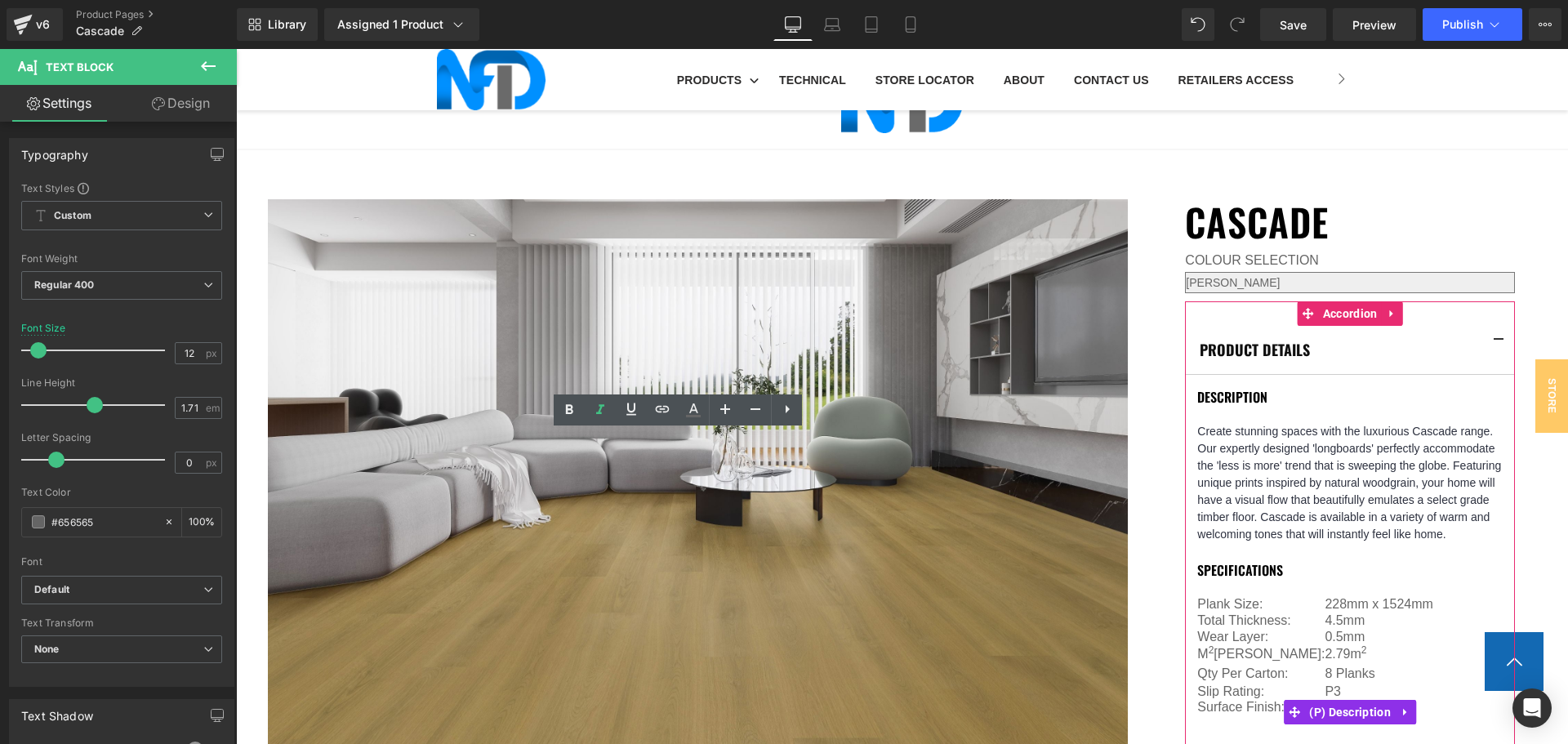
click at [1256, 645] on td "M 2 [PERSON_NAME]:" at bounding box center [1261, 655] width 127 height 20
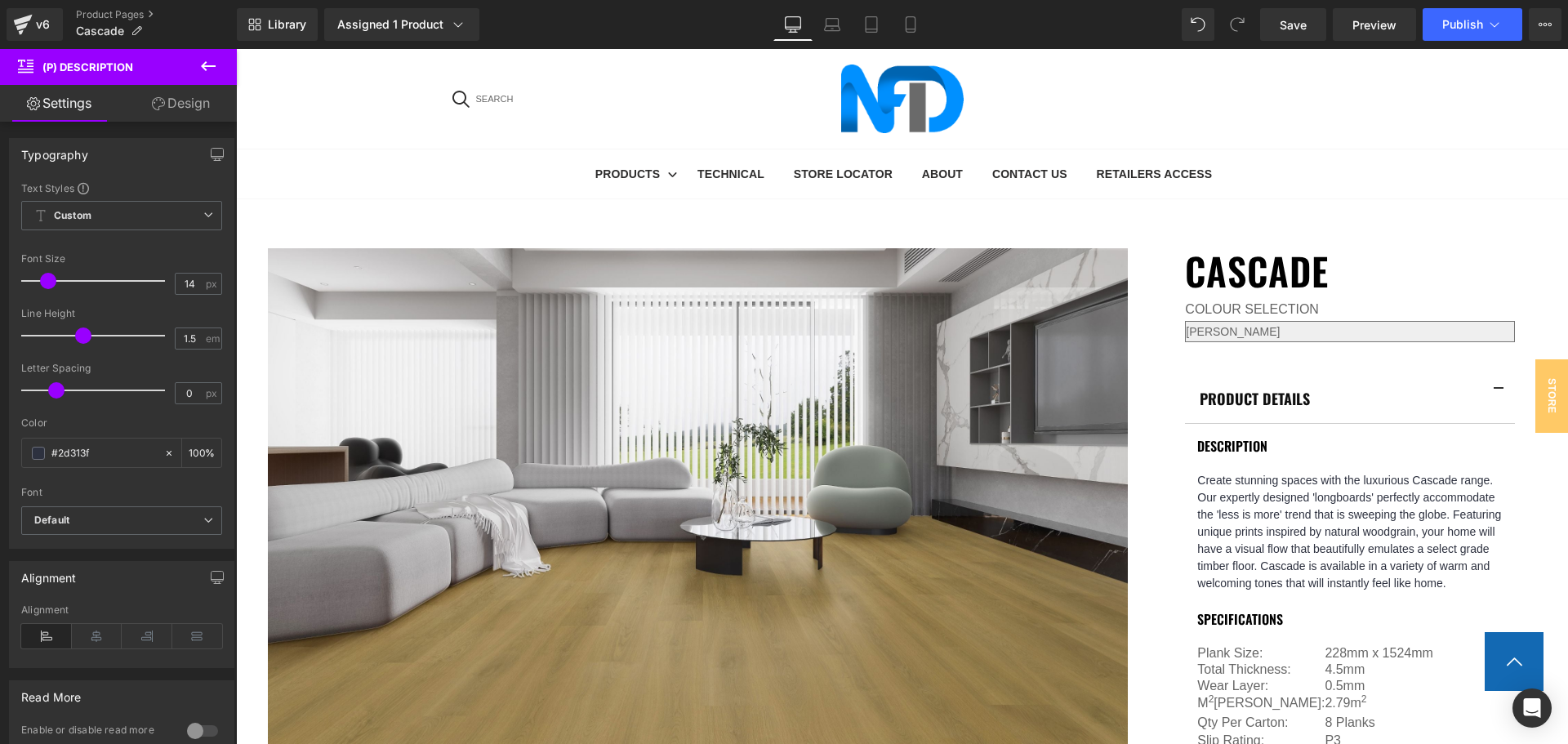
scroll to position [366, 0]
click at [828, 16] on icon at bounding box center [832, 24] width 16 height 16
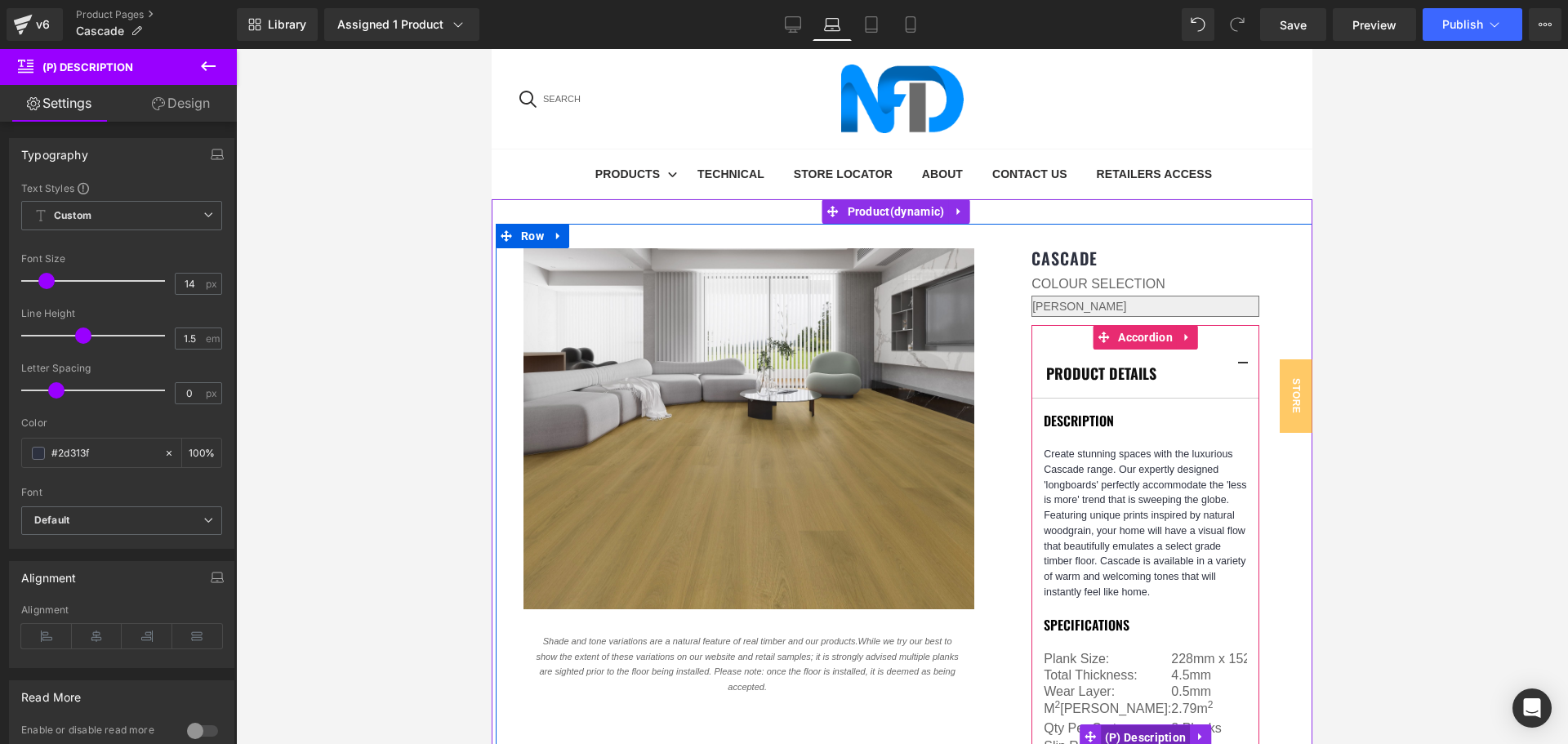
click at [1116, 725] on span "(P) Description" at bounding box center [1146, 737] width 90 height 24
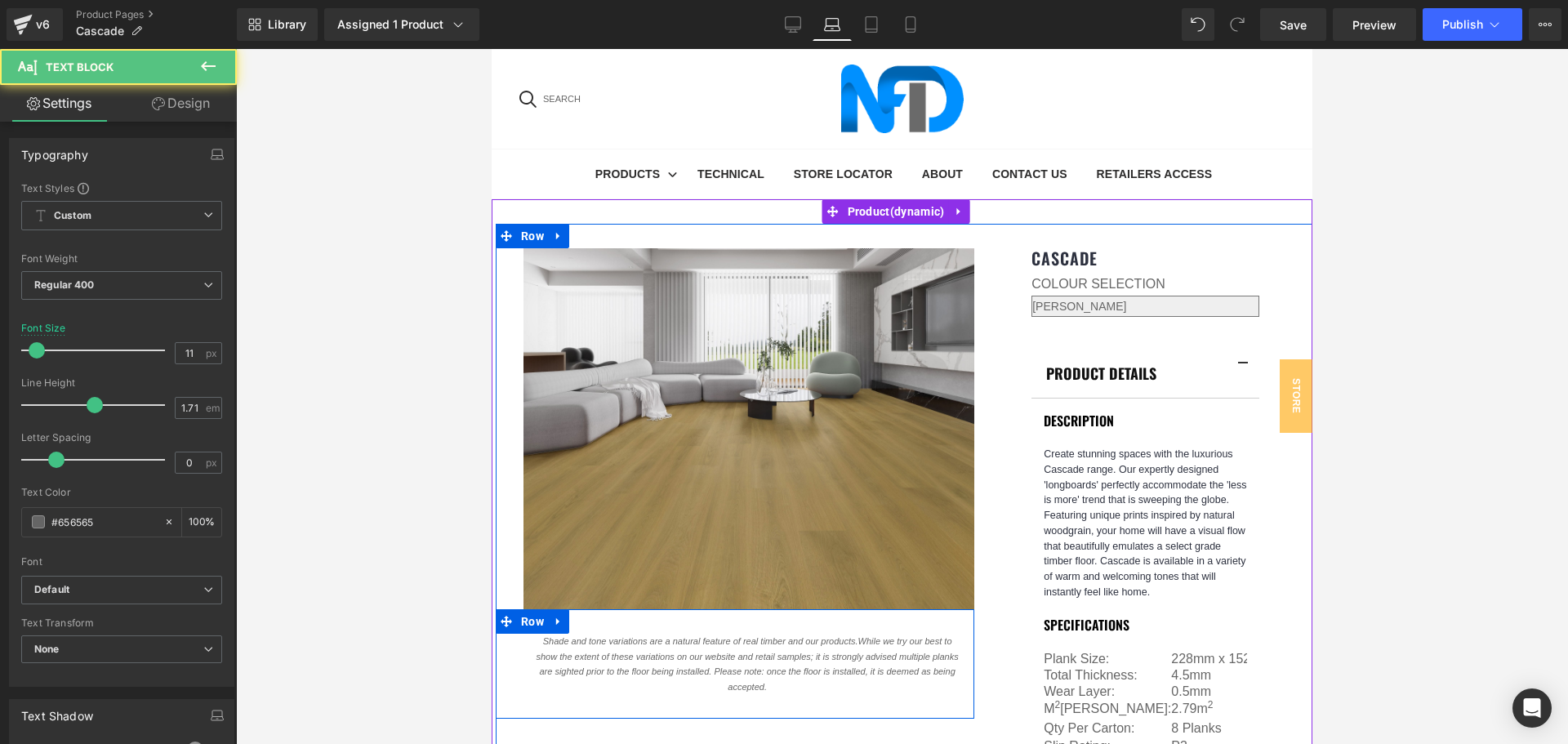
click at [761, 637] on icon "Shade and tone variations are a natural feature of real timber and our products…" at bounding box center [747, 665] width 422 height 56
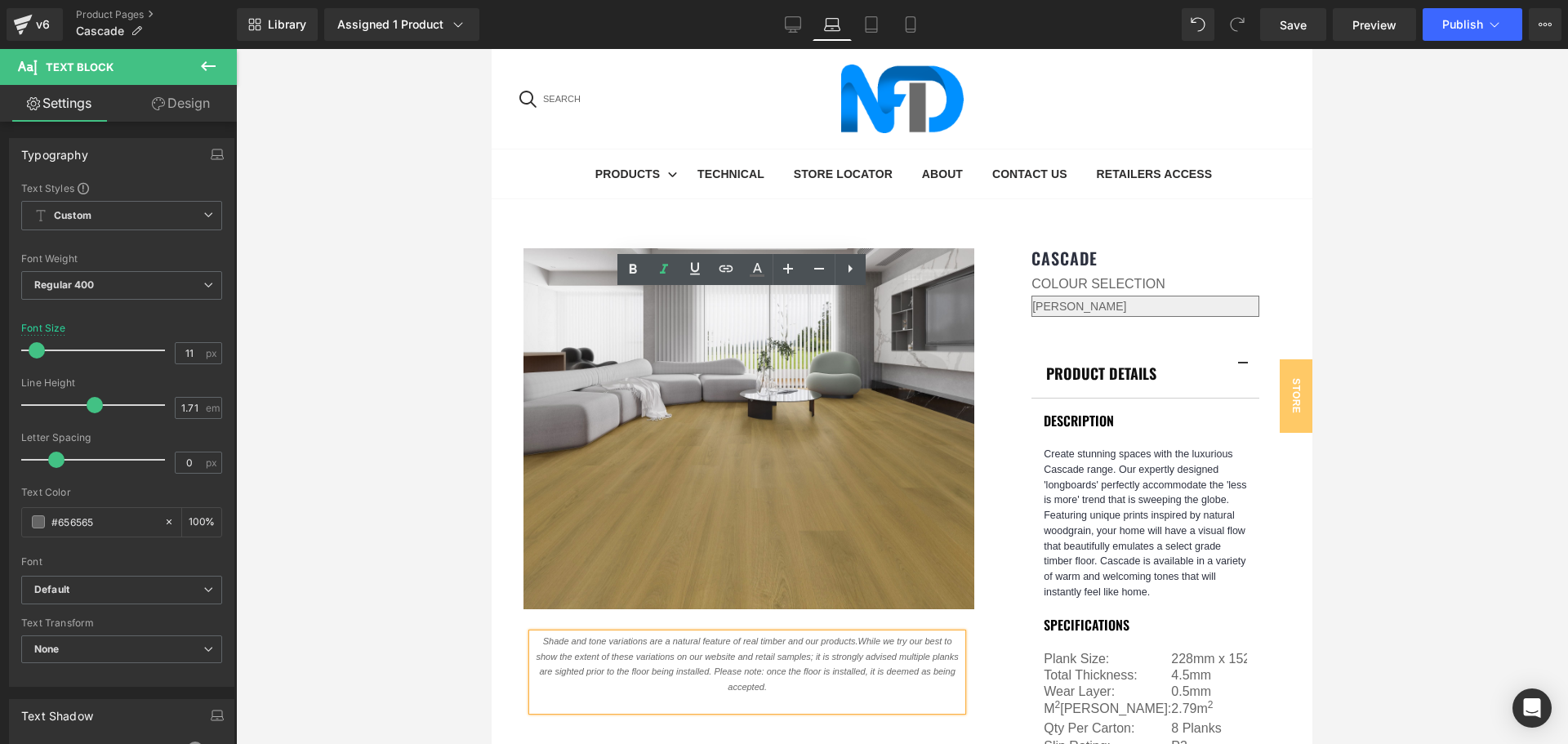
click at [752, 652] on span "t is strongly advised multiple planks are sighted prior to the floor being inst…" at bounding box center [748, 665] width 419 height 25
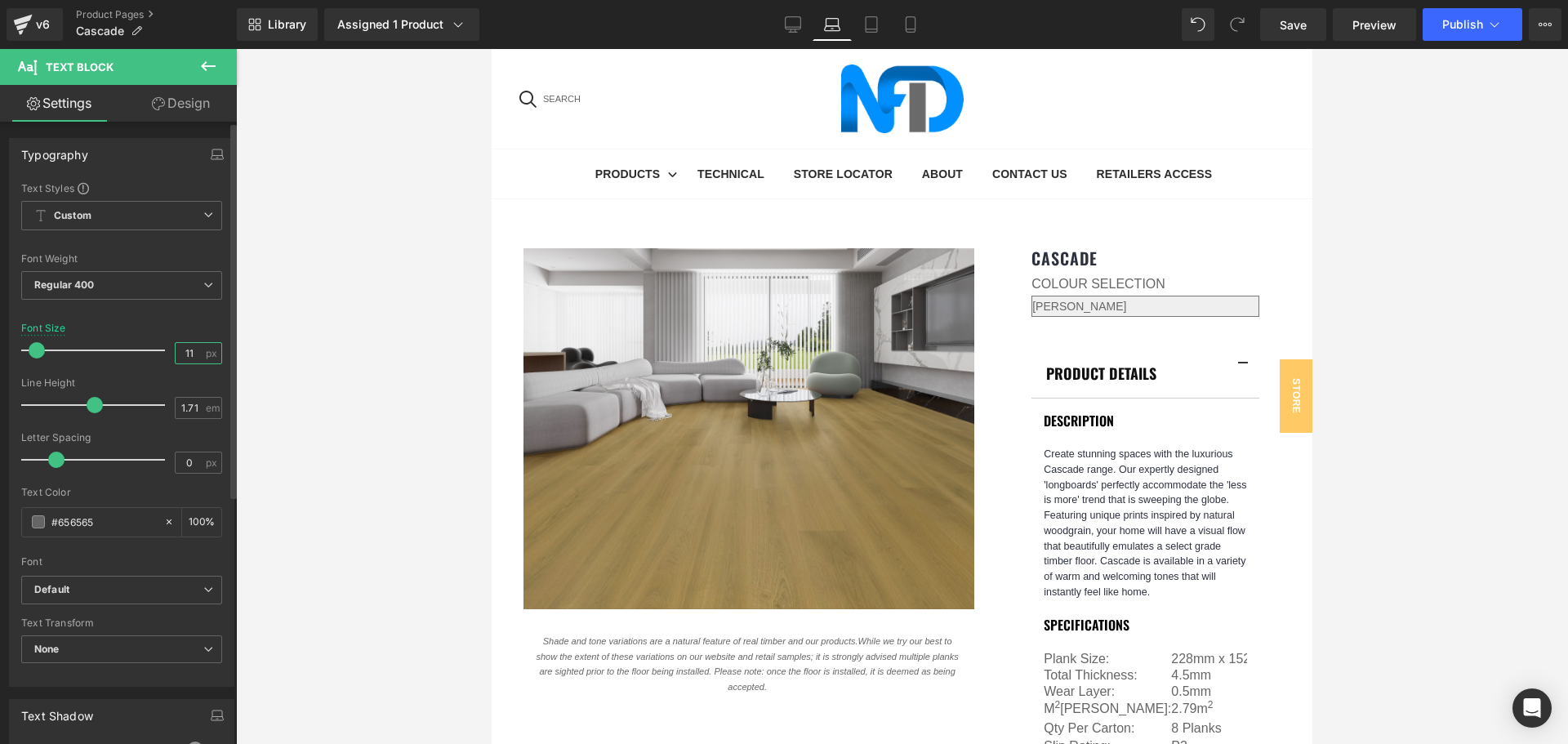
click at [180, 350] on input "11" at bounding box center [190, 353] width 29 height 21
type input "10"
click at [1404, 434] on div at bounding box center [902, 396] width 1332 height 695
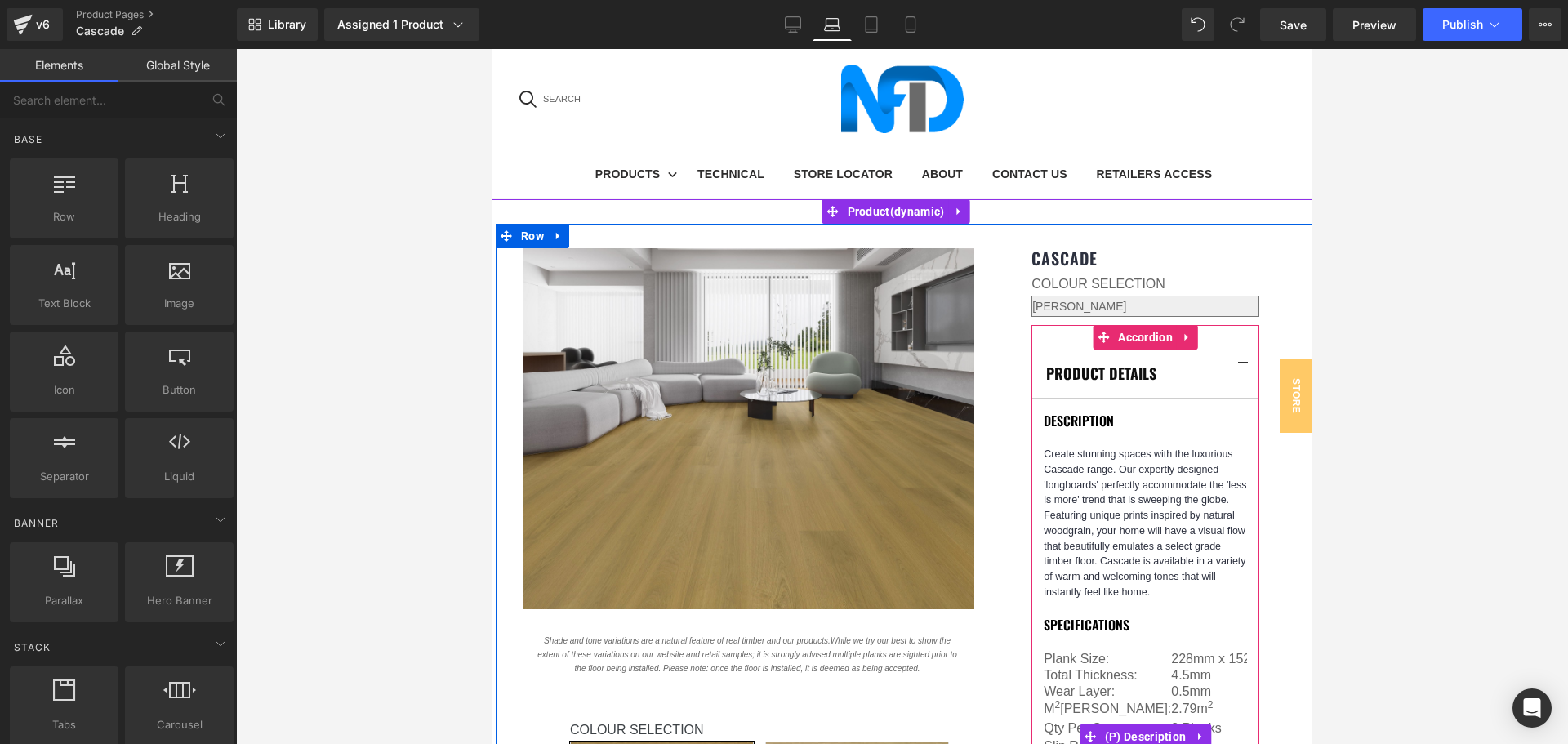
scroll to position [82, 0]
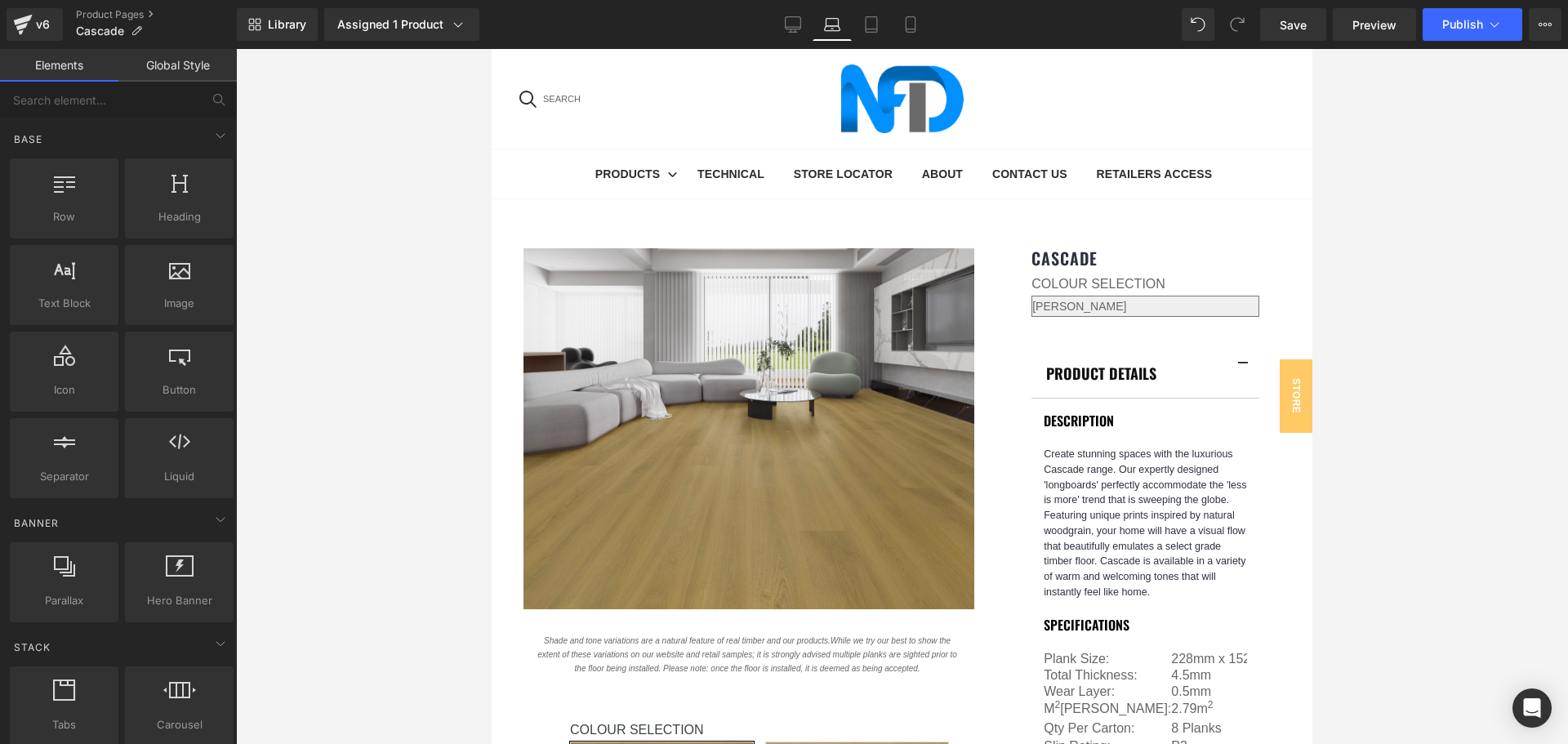
click at [1338, 417] on div at bounding box center [902, 396] width 1332 height 695
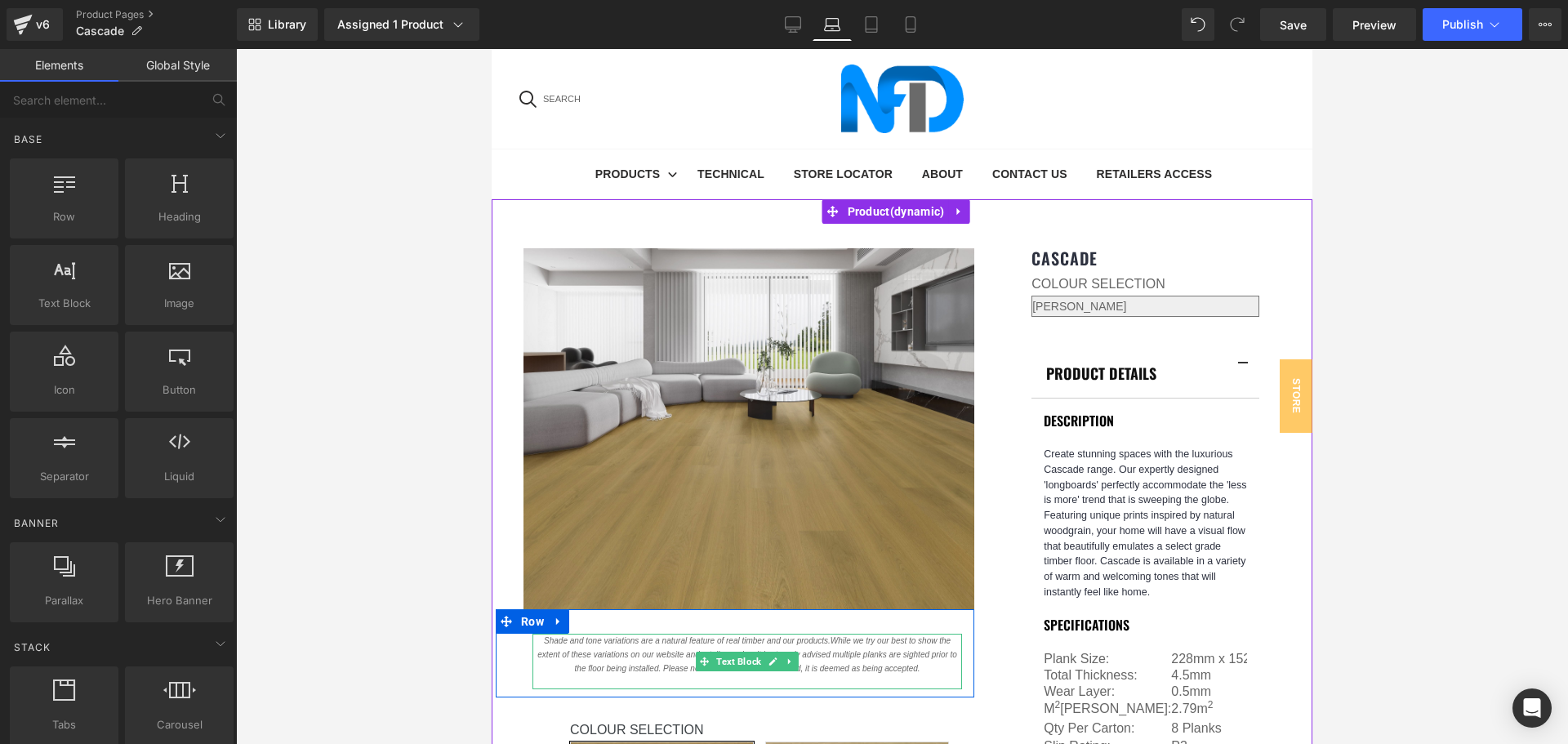
click at [653, 634] on p "Shade and tone variations are a natural feature of real timber and our products…" at bounding box center [747, 655] width 429 height 41
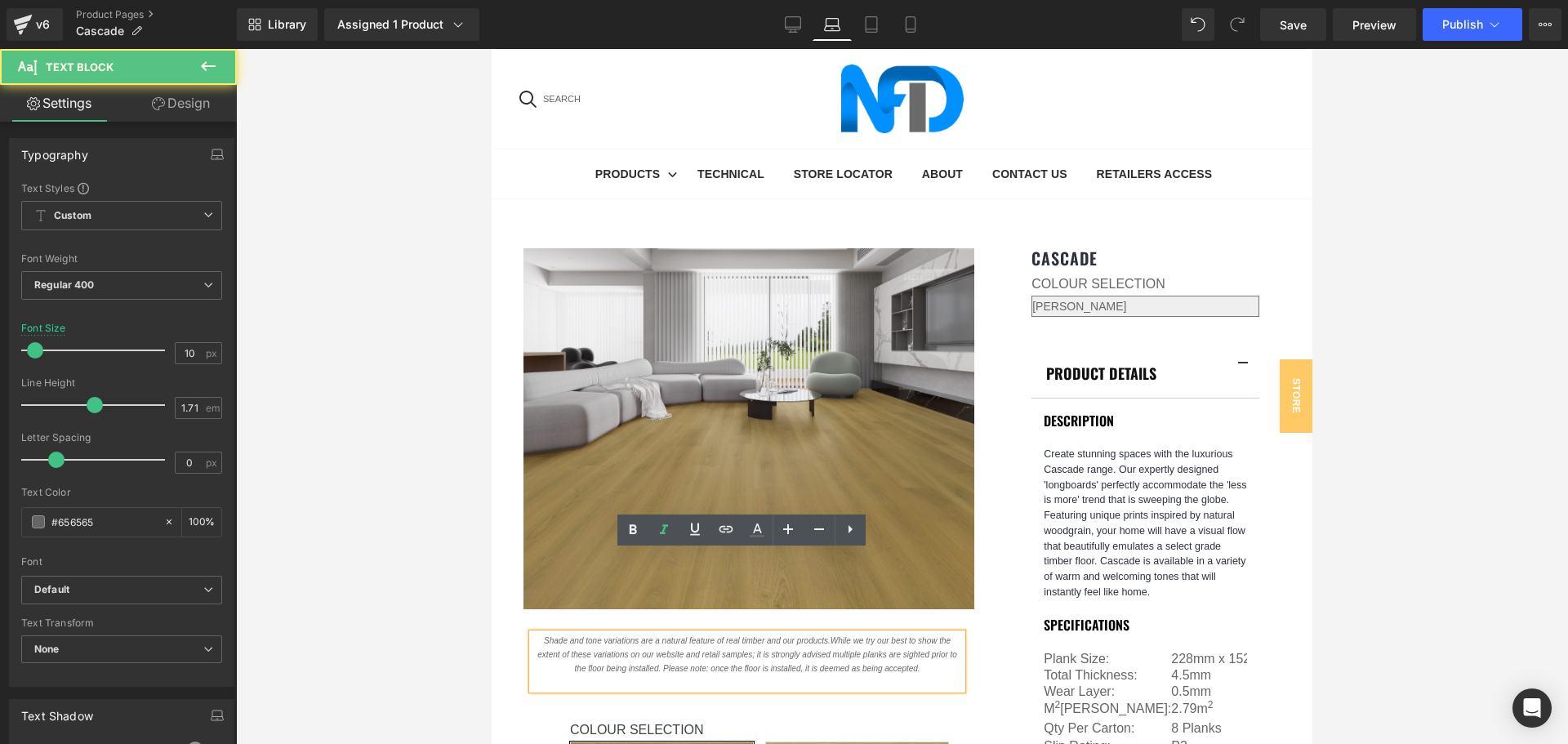
click at [737, 664] on span "nce the floor is installed, it is deemed as being accepted." at bounding box center [817, 668] width 205 height 9
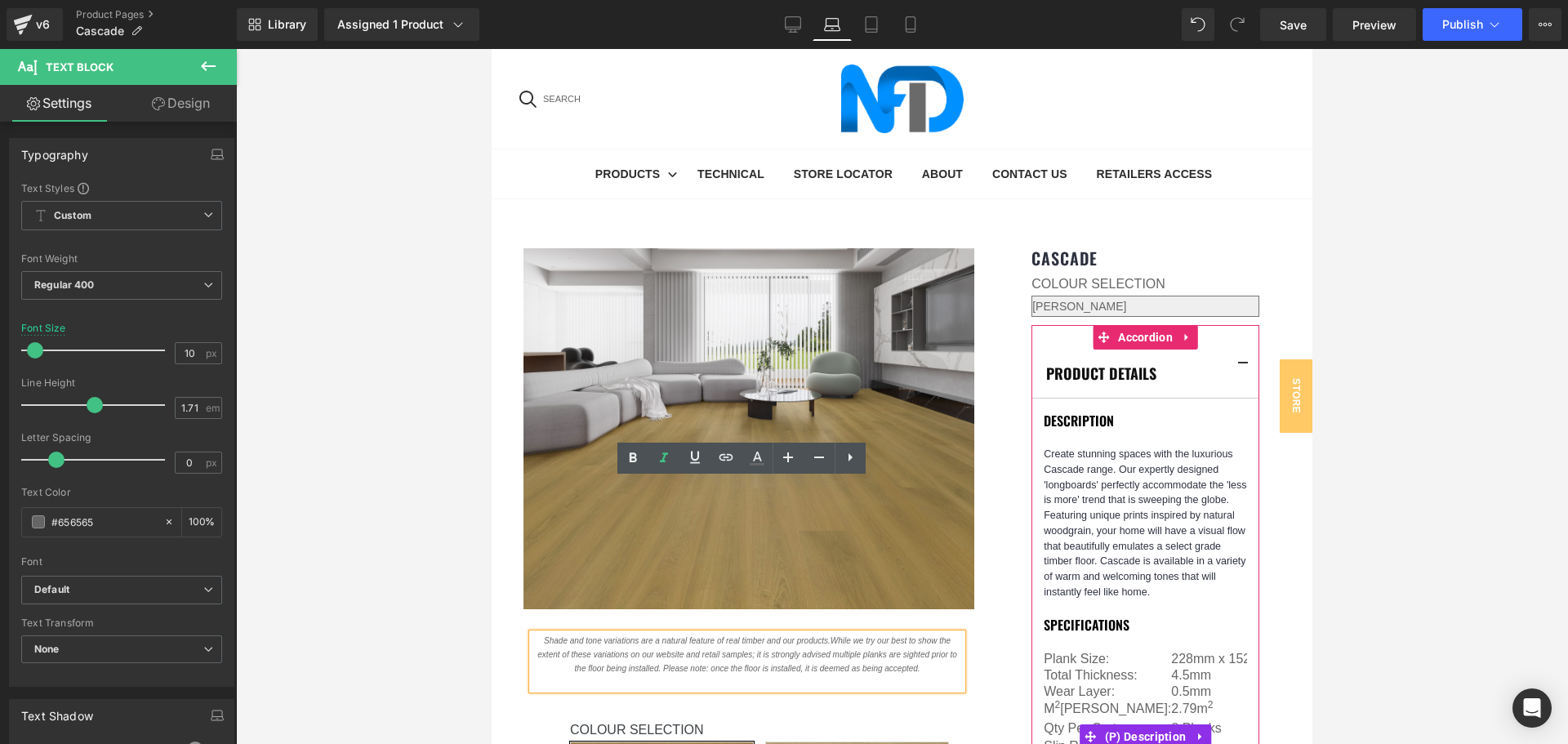
scroll to position [0, 0]
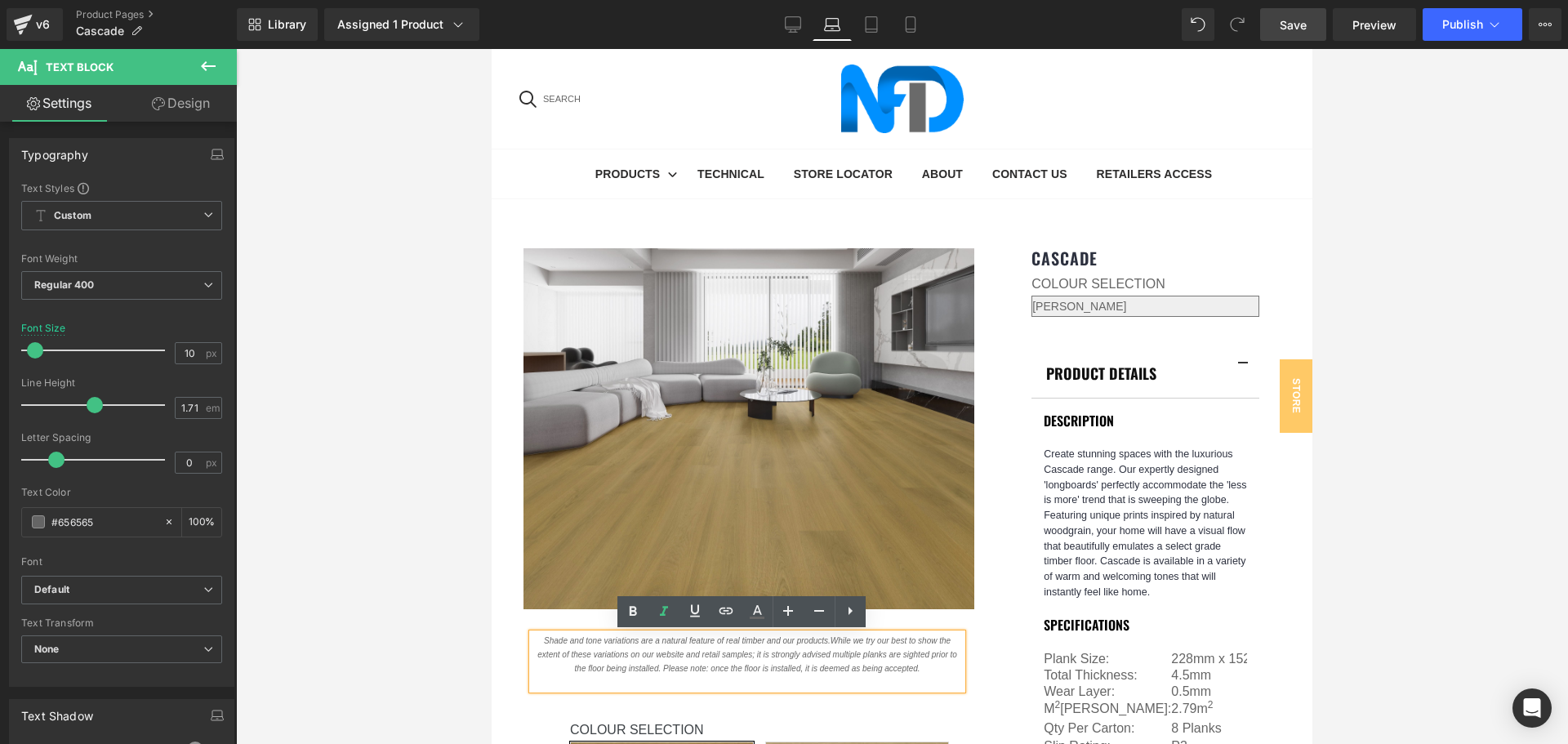
click at [1289, 13] on link "Save" at bounding box center [1292, 24] width 66 height 32
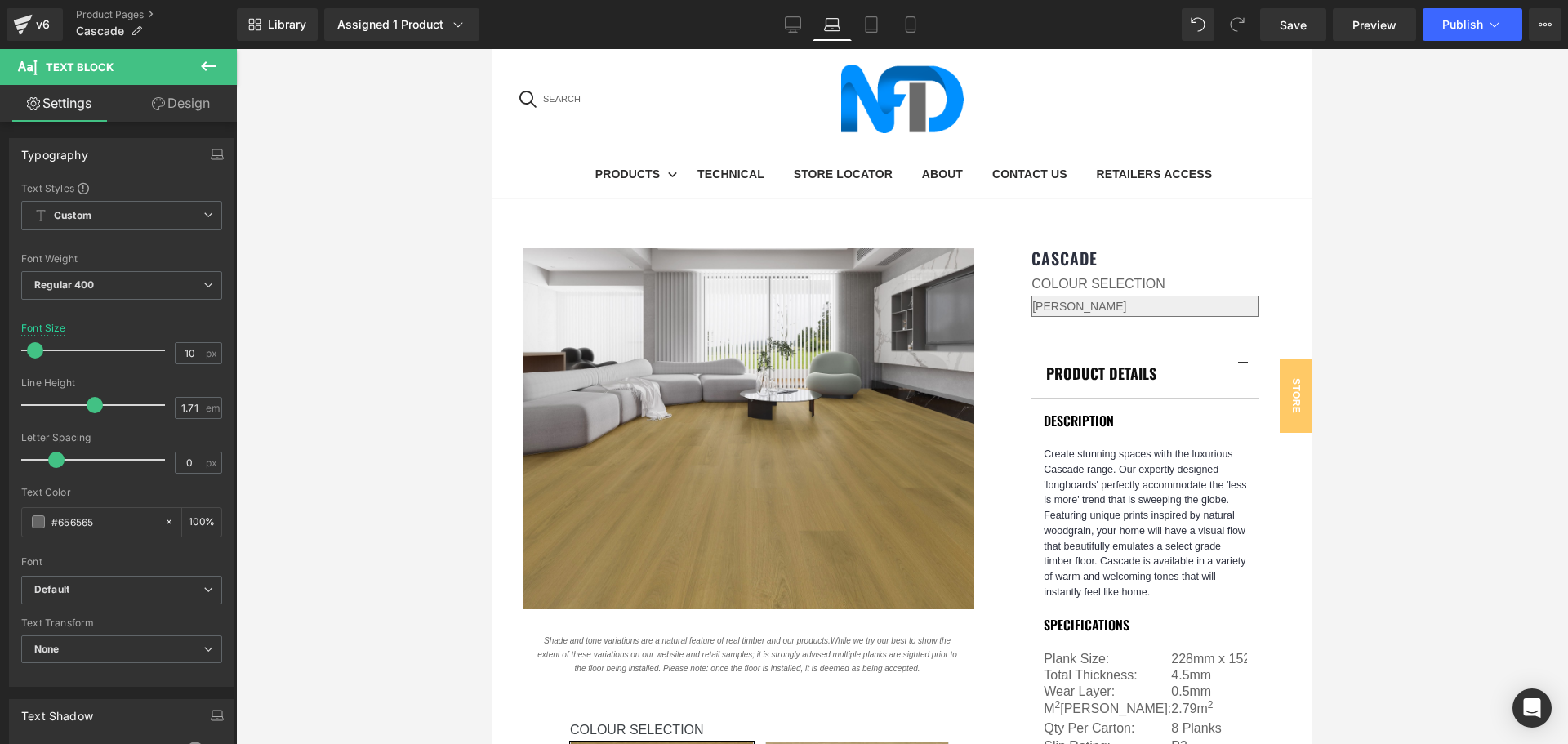
click at [1408, 314] on div at bounding box center [902, 396] width 1332 height 695
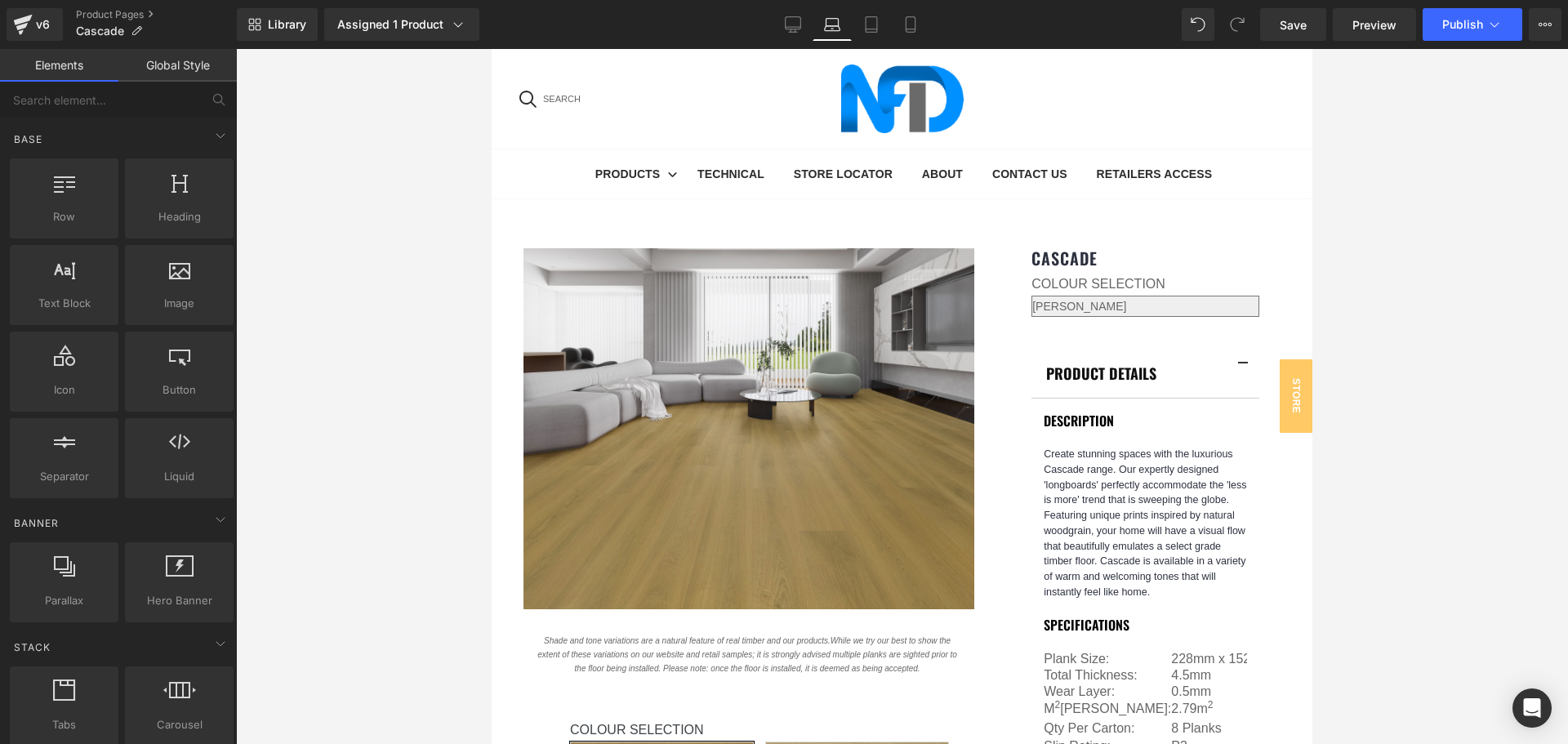
click at [1397, 355] on div at bounding box center [902, 396] width 1332 height 695
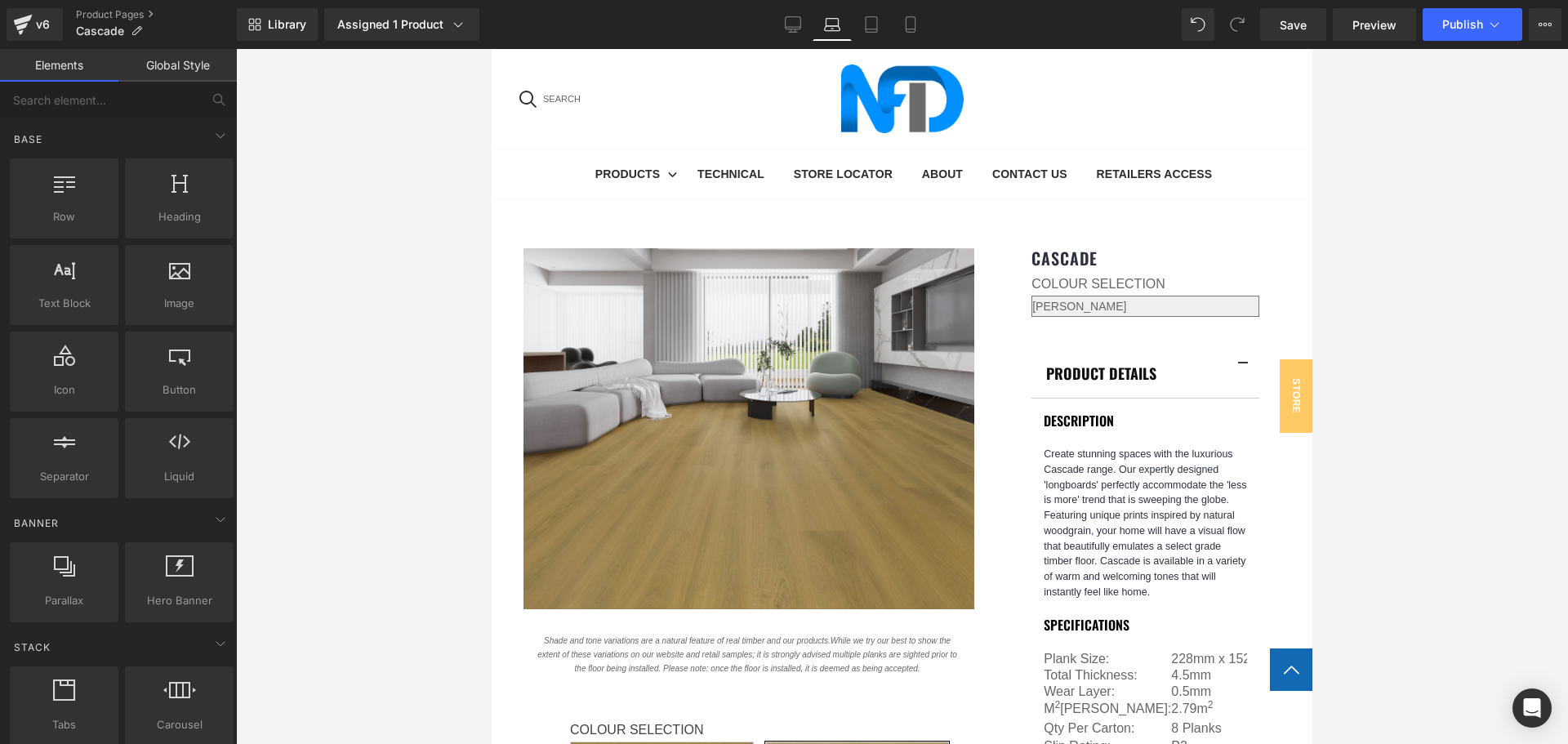
click at [1360, 263] on div at bounding box center [902, 396] width 1332 height 695
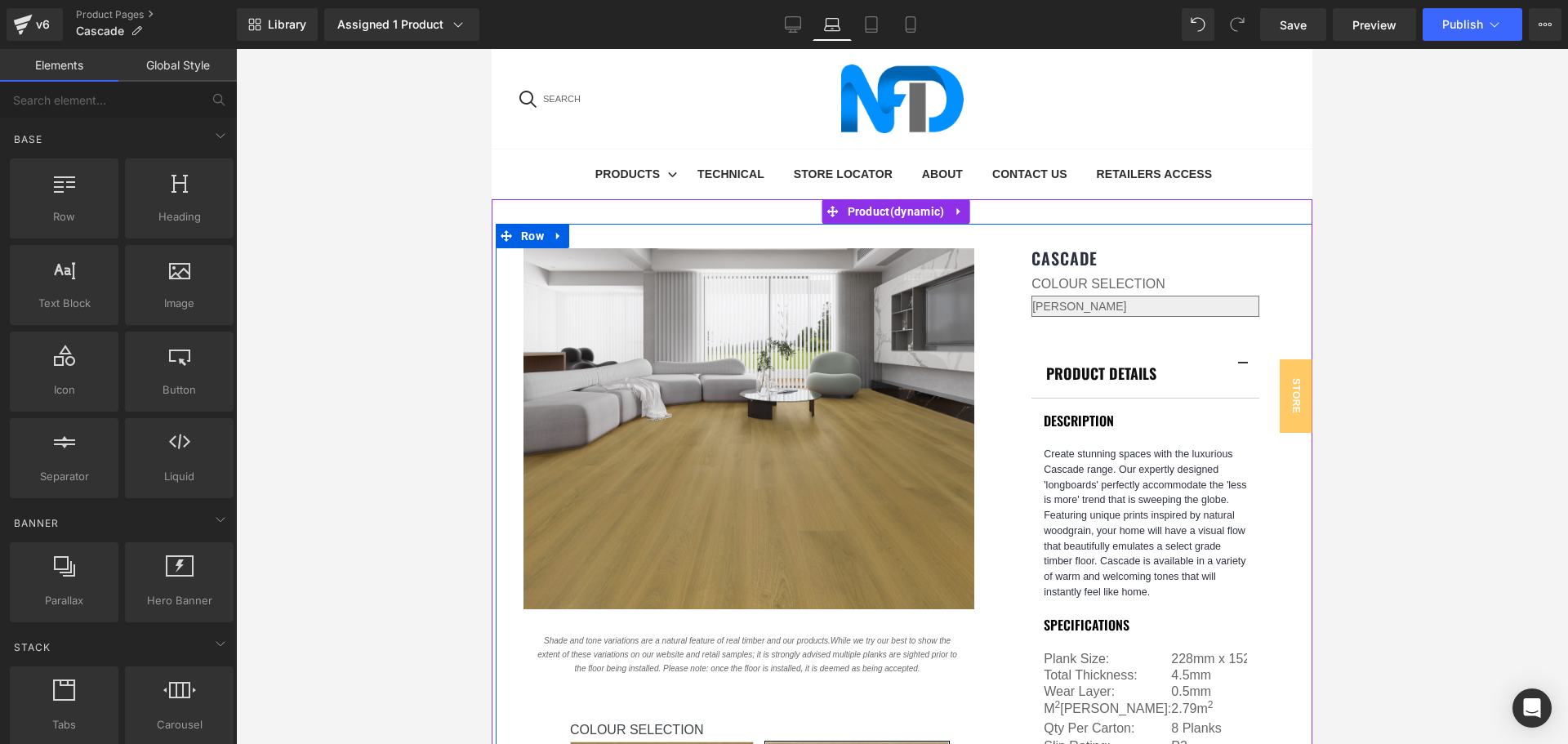
select select "[PERSON_NAME]"
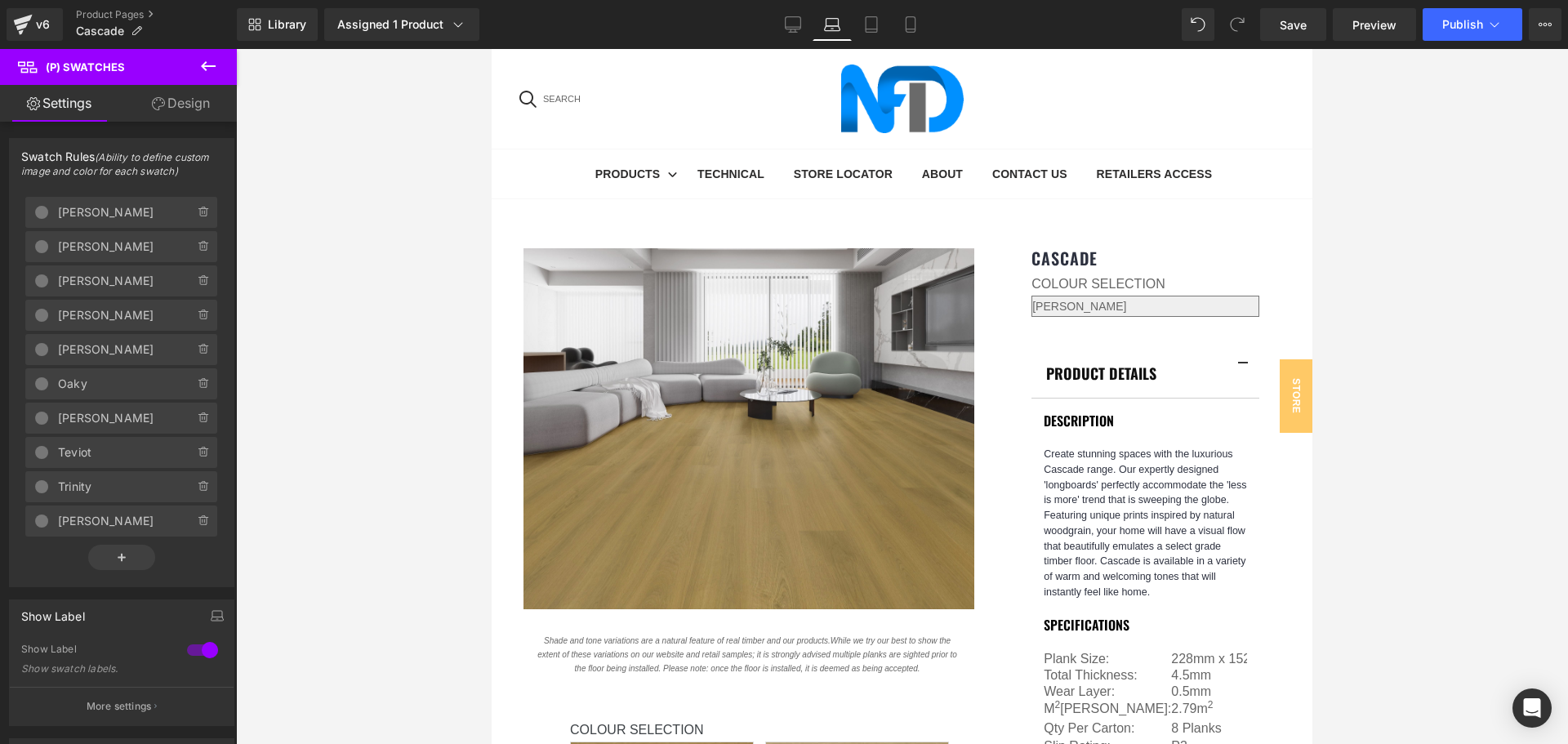
click at [186, 107] on link "Design" at bounding box center [180, 103] width 118 height 37
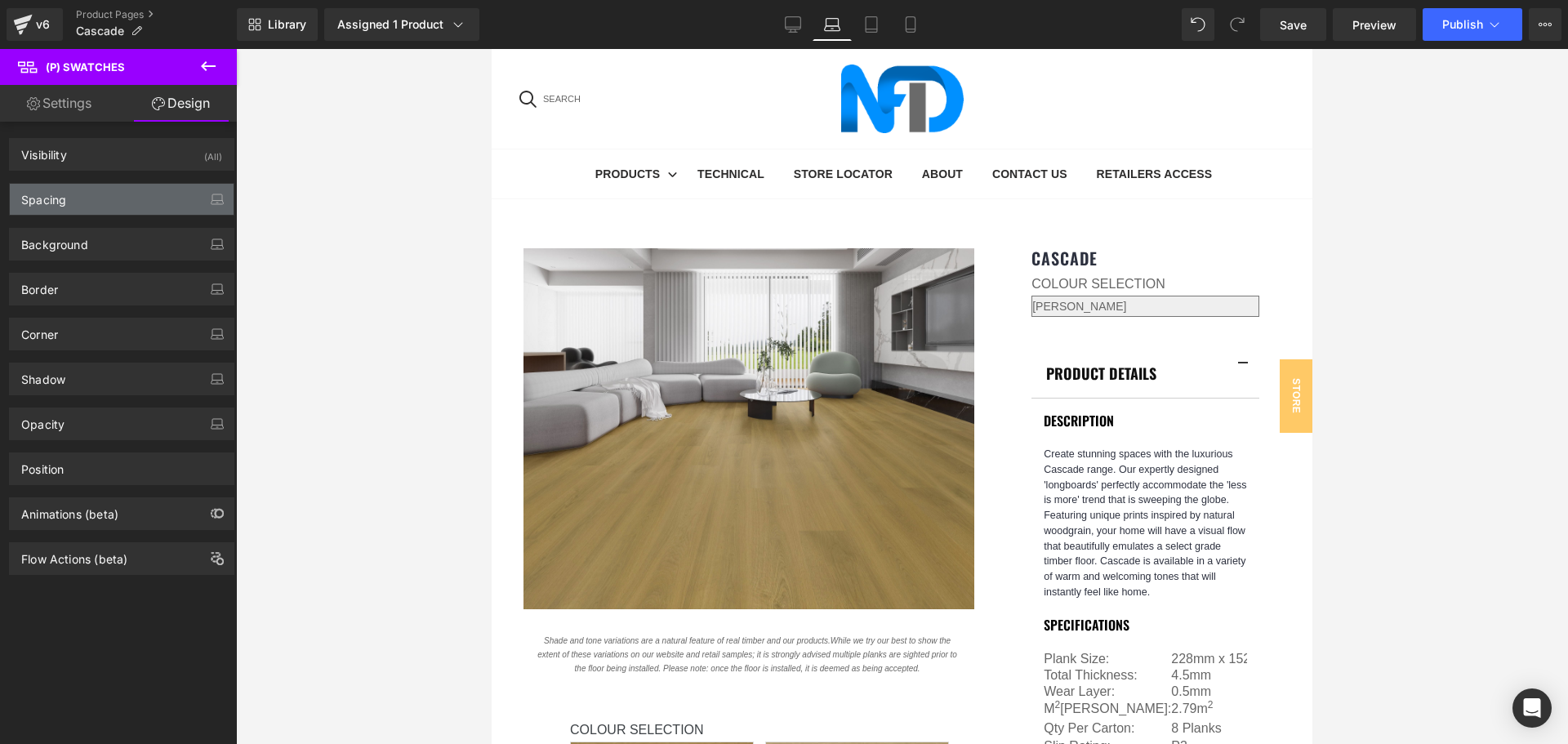
click at [137, 201] on div "Spacing" at bounding box center [122, 199] width 224 height 31
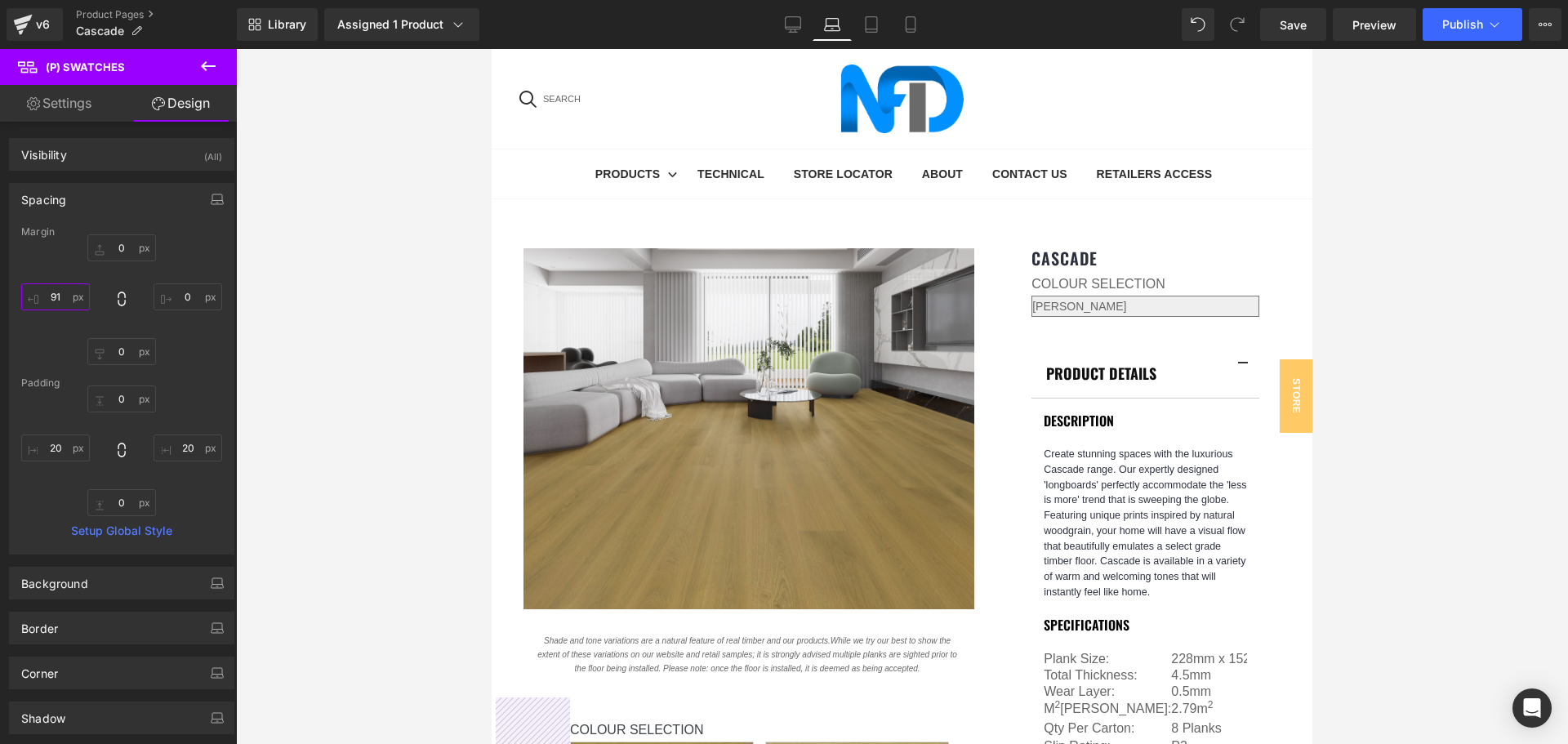
click at [61, 300] on input "91" at bounding box center [56, 297] width 69 height 27
type input "80"
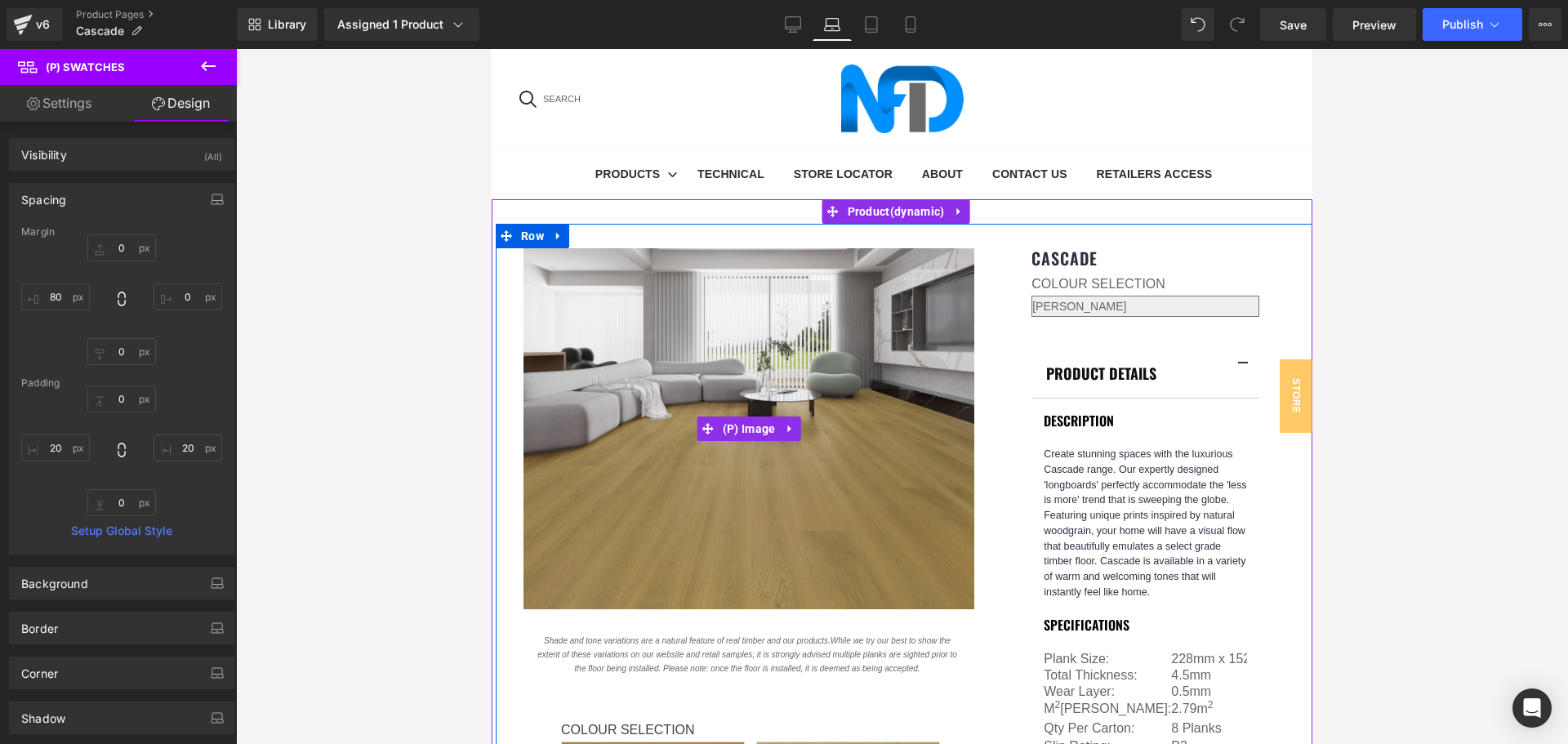
click at [743, 273] on img at bounding box center [749, 428] width 451 height 361
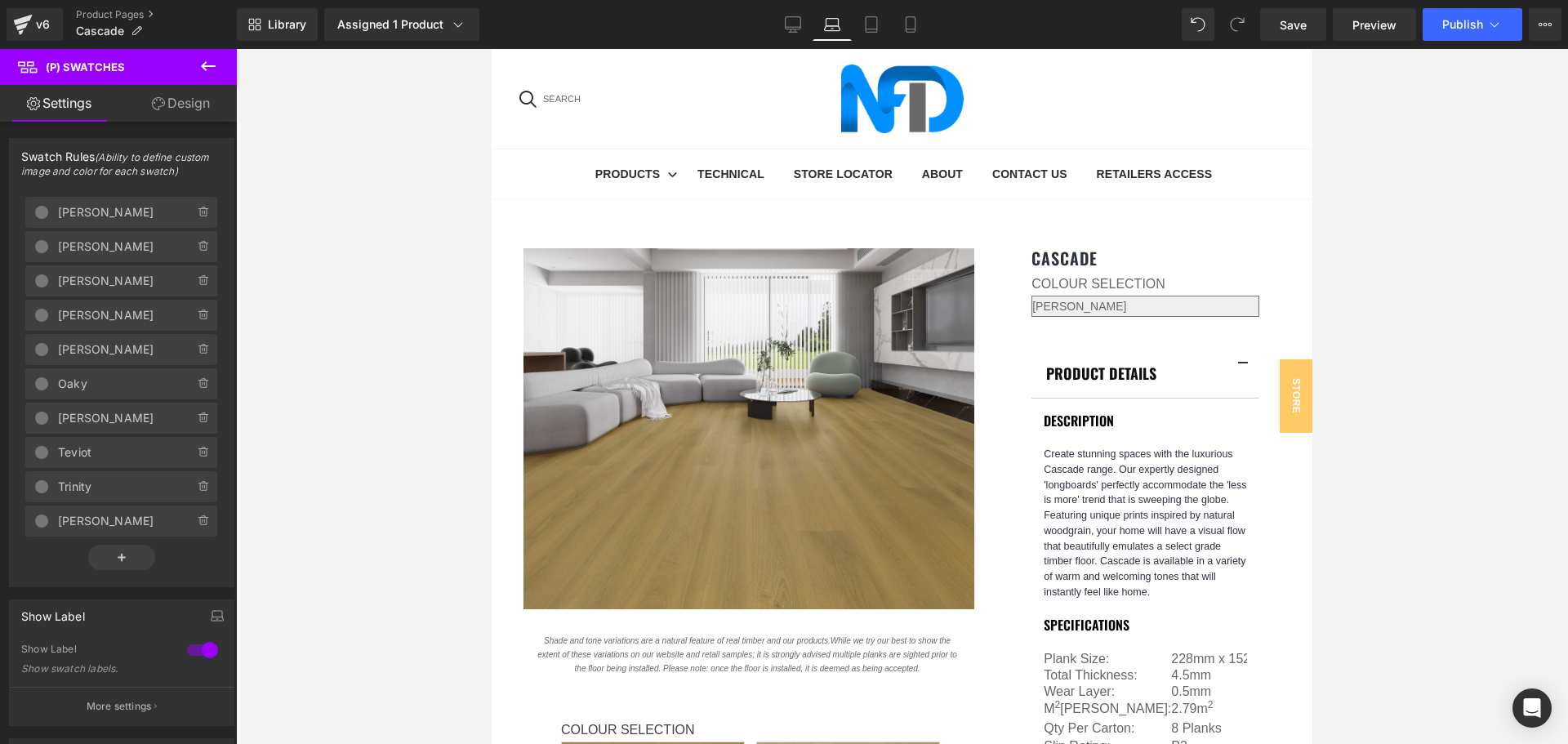
click at [202, 102] on link "Design" at bounding box center [180, 103] width 118 height 37
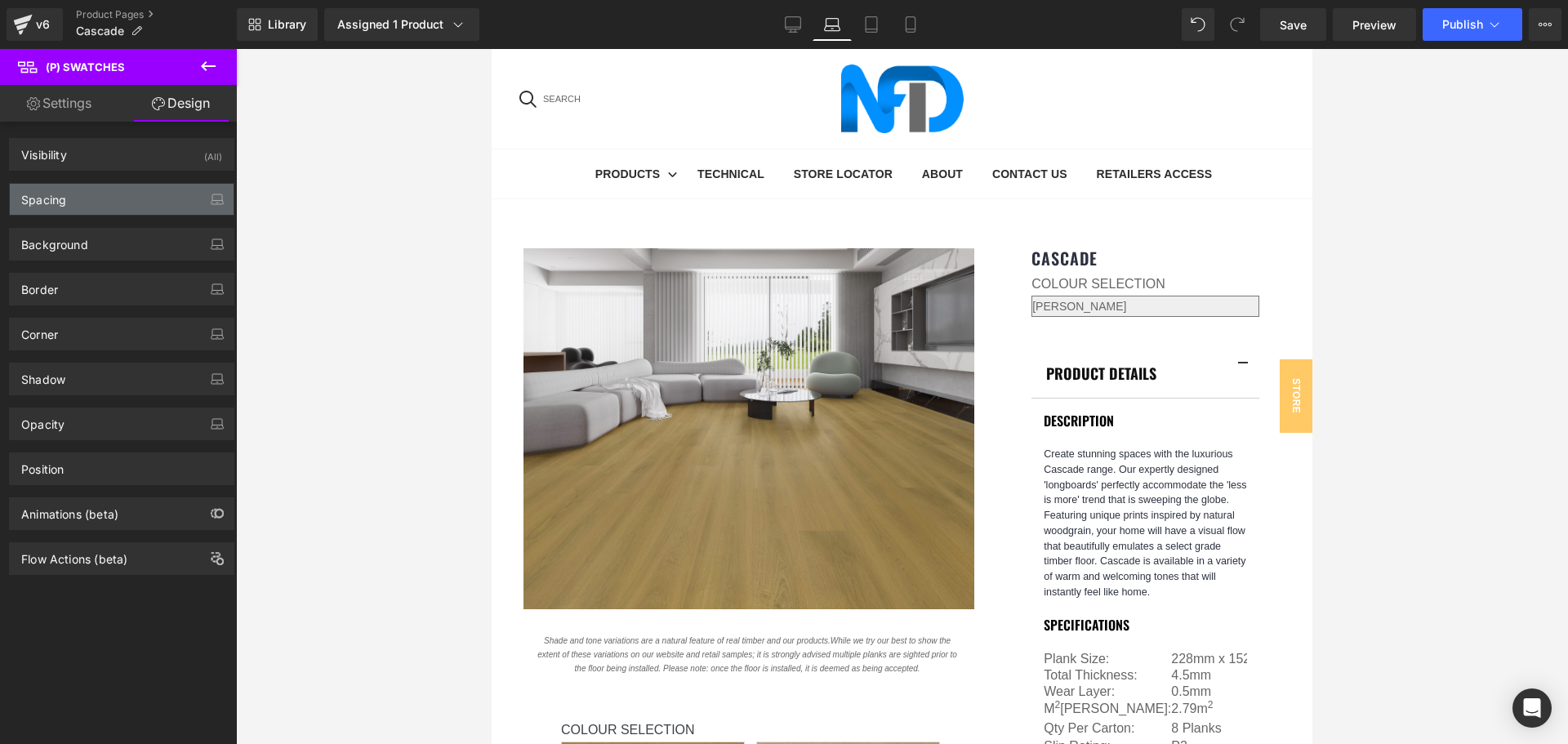
click at [151, 198] on div "Spacing" at bounding box center [122, 199] width 224 height 31
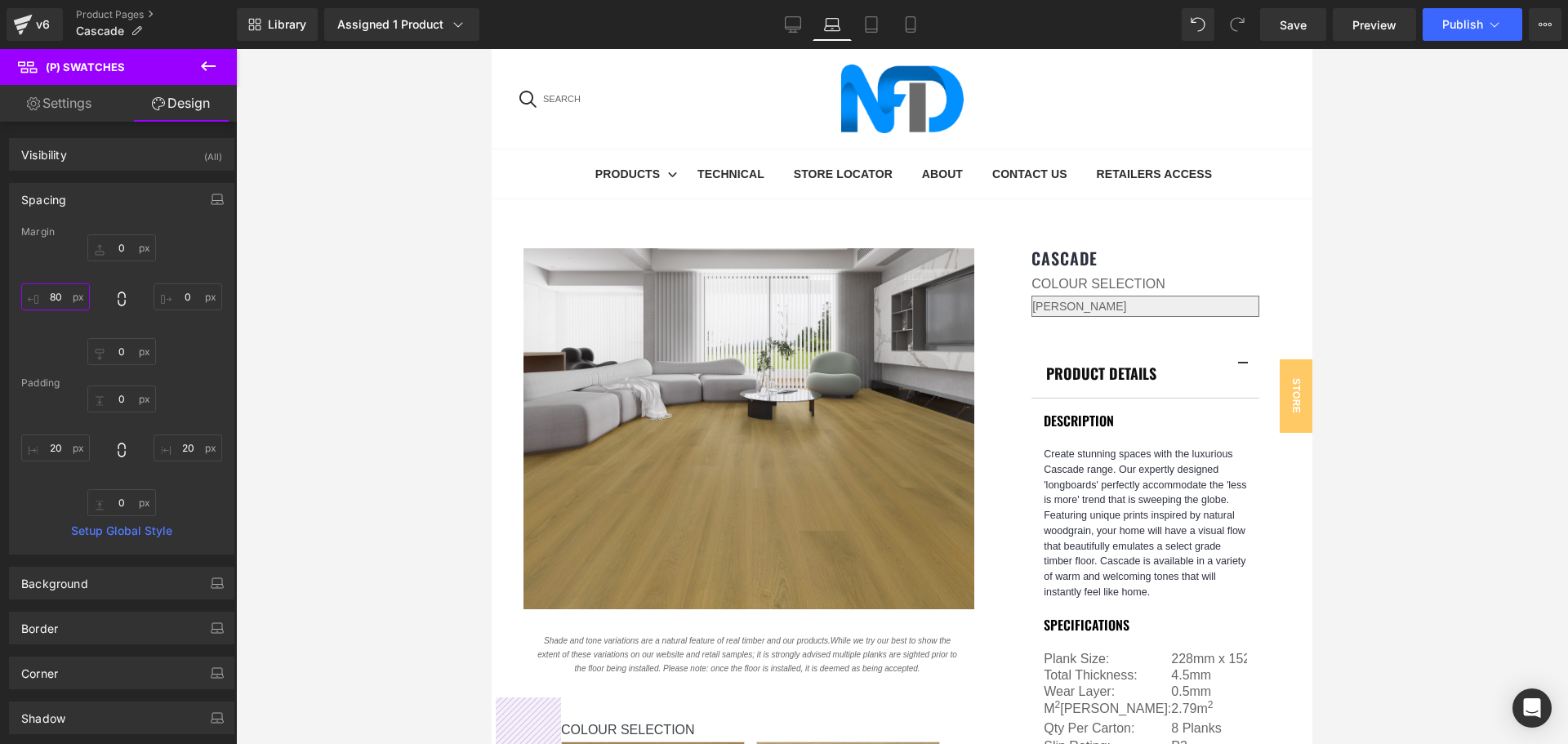
click at [57, 299] on input "text" at bounding box center [56, 297] width 69 height 27
click at [58, 292] on input "70" at bounding box center [56, 297] width 69 height 27
type input "80"
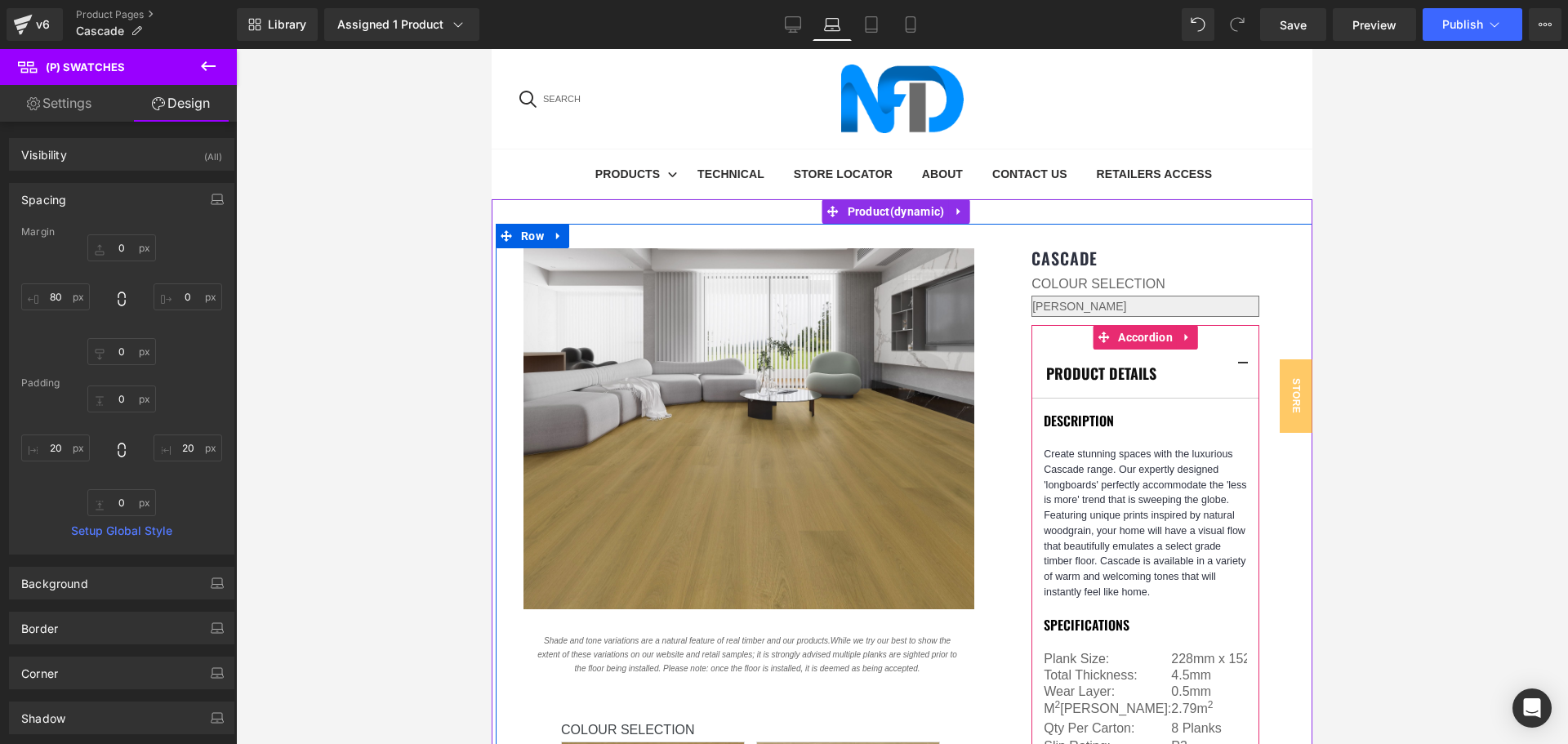
scroll to position [63, 0]
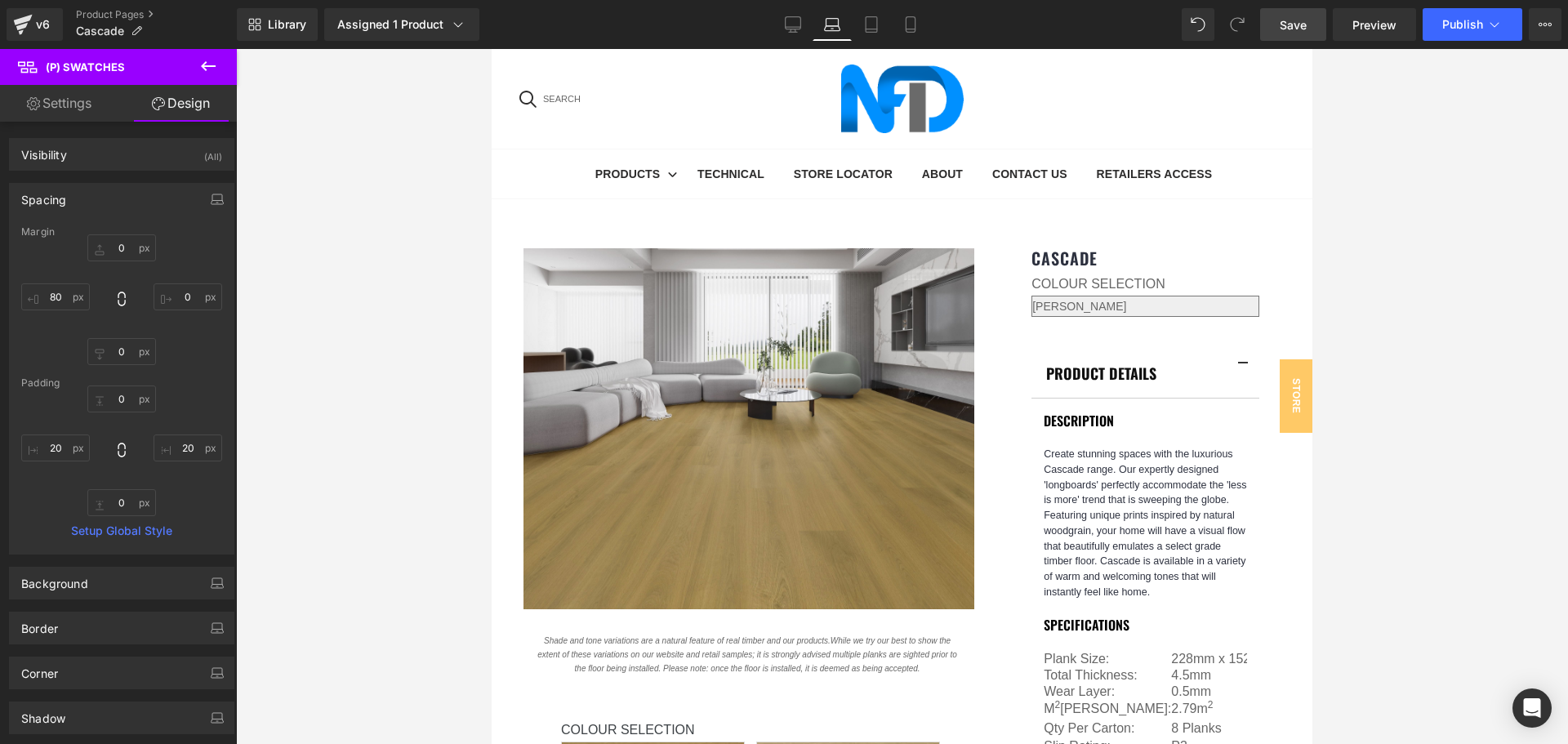
click at [1294, 37] on link "Save" at bounding box center [1292, 24] width 66 height 32
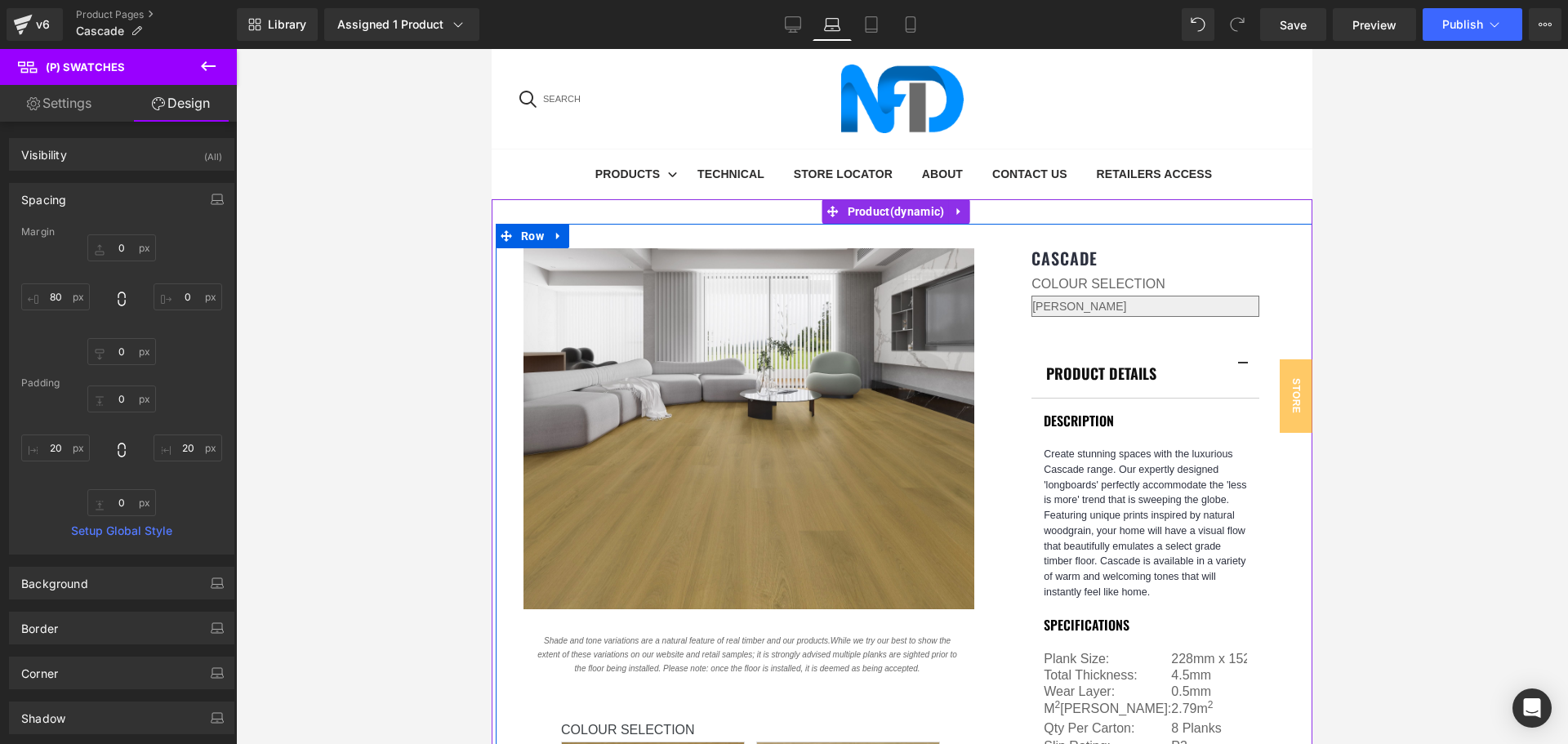
scroll to position [144, 0]
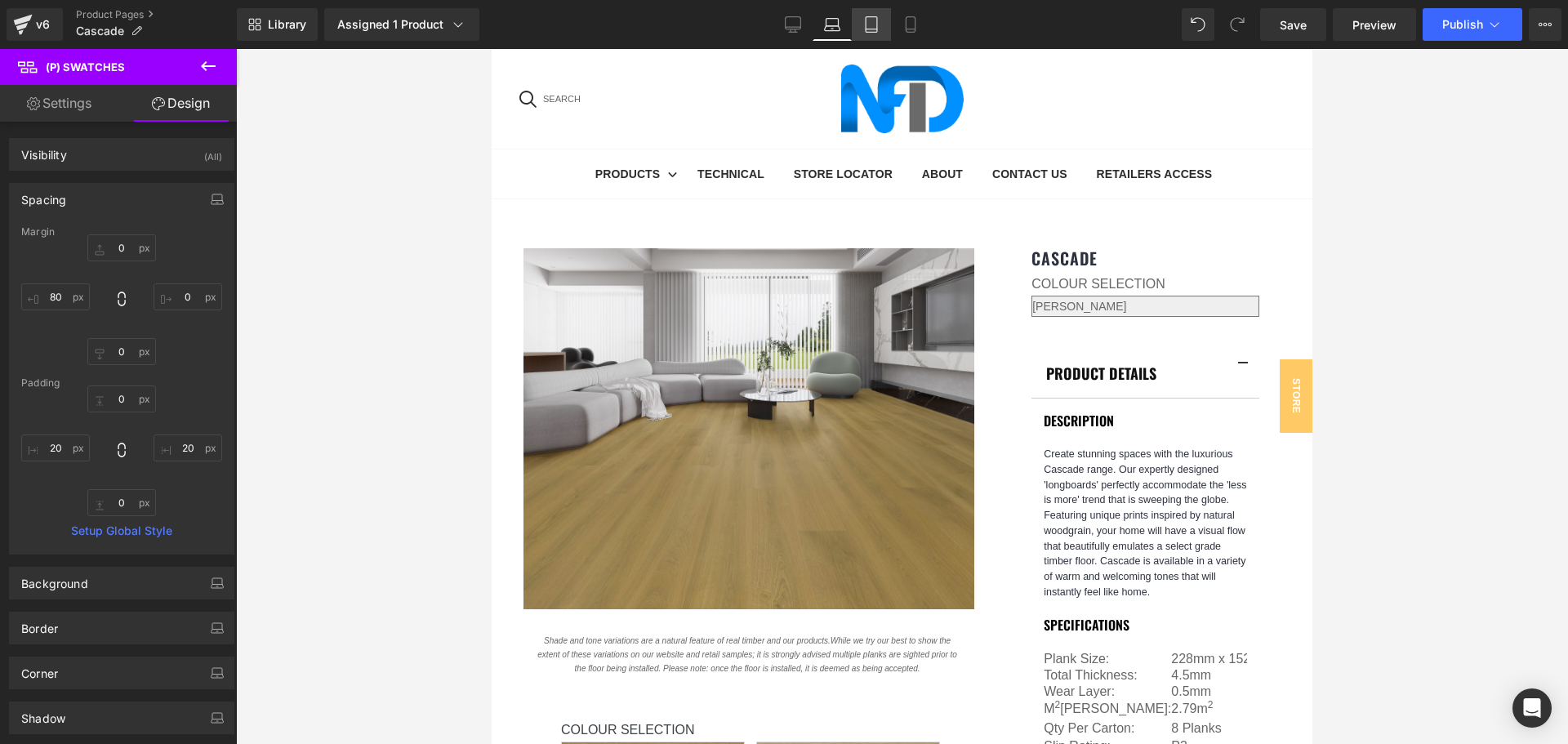
click at [873, 31] on icon at bounding box center [871, 24] width 16 height 16
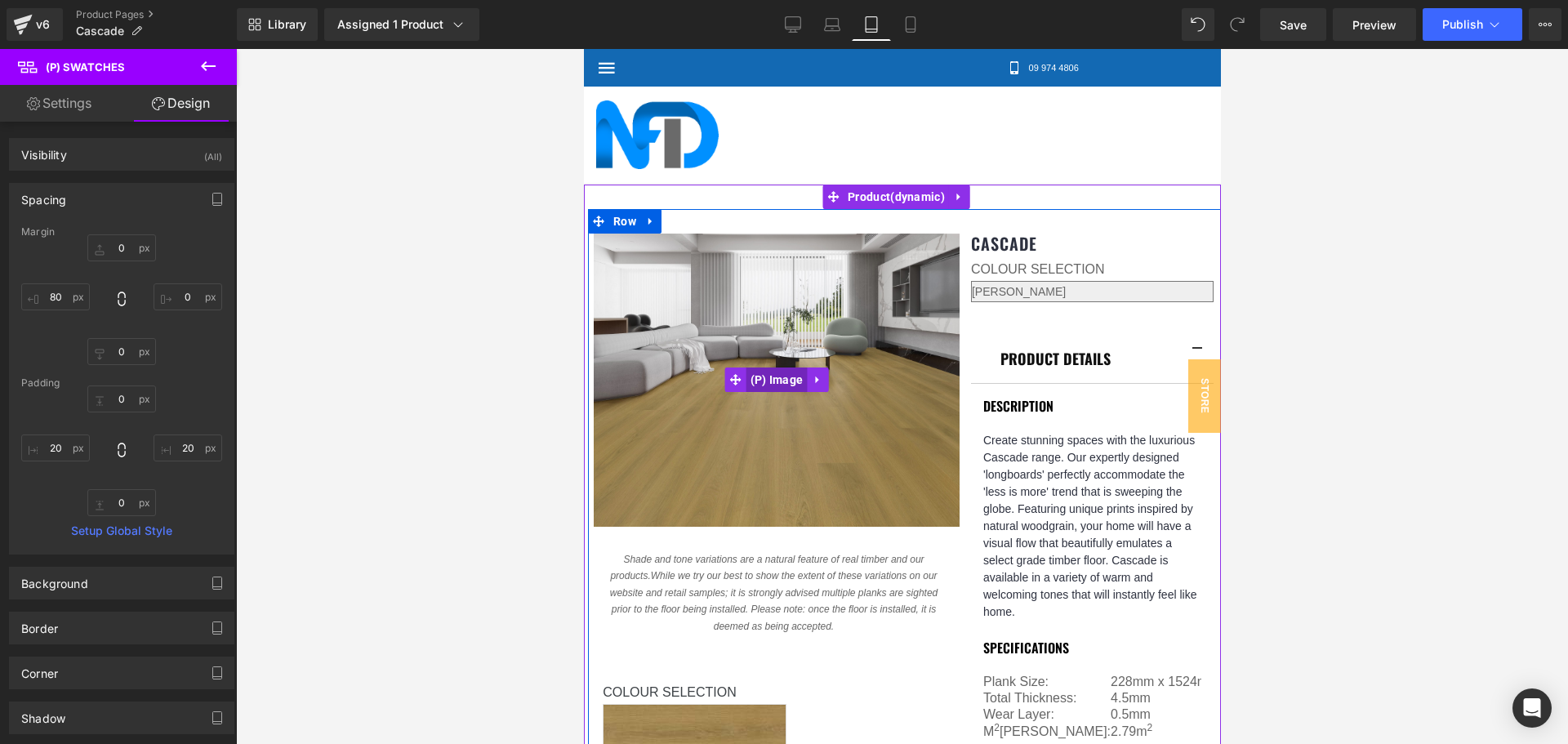
click at [785, 368] on span "(P) Image" at bounding box center [776, 380] width 61 height 24
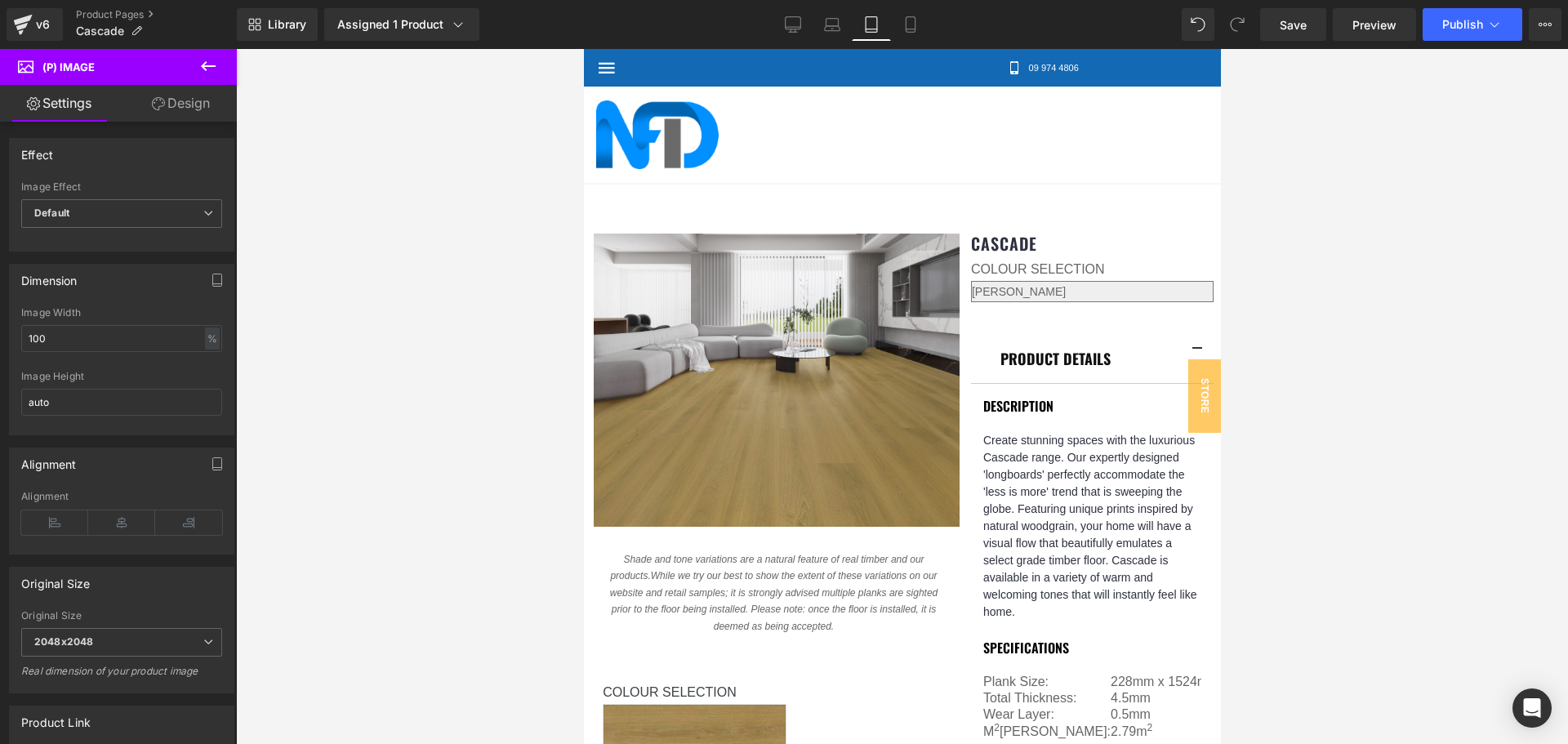
click at [186, 108] on link "Design" at bounding box center [180, 103] width 118 height 37
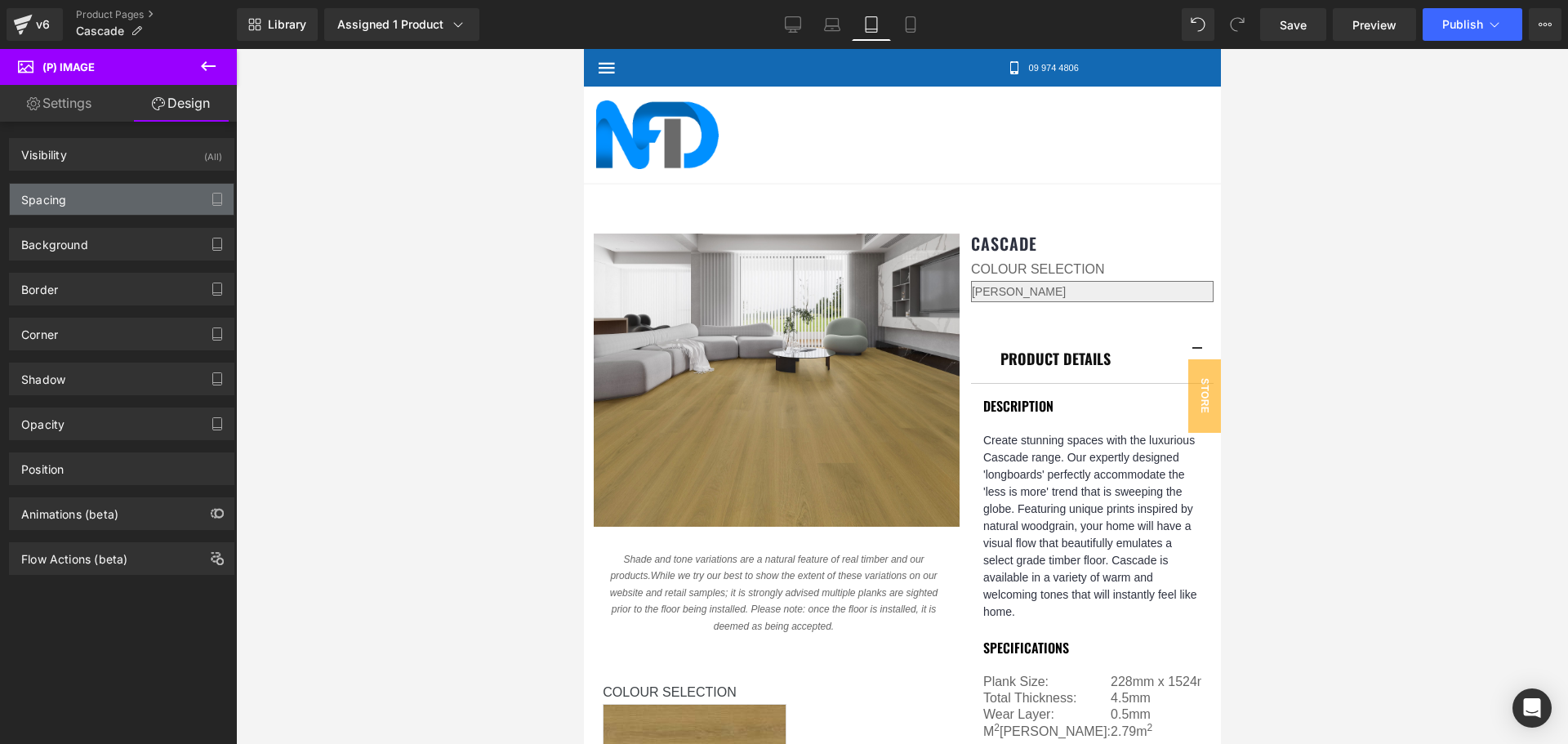
click at [140, 189] on div "Spacing" at bounding box center [122, 199] width 224 height 31
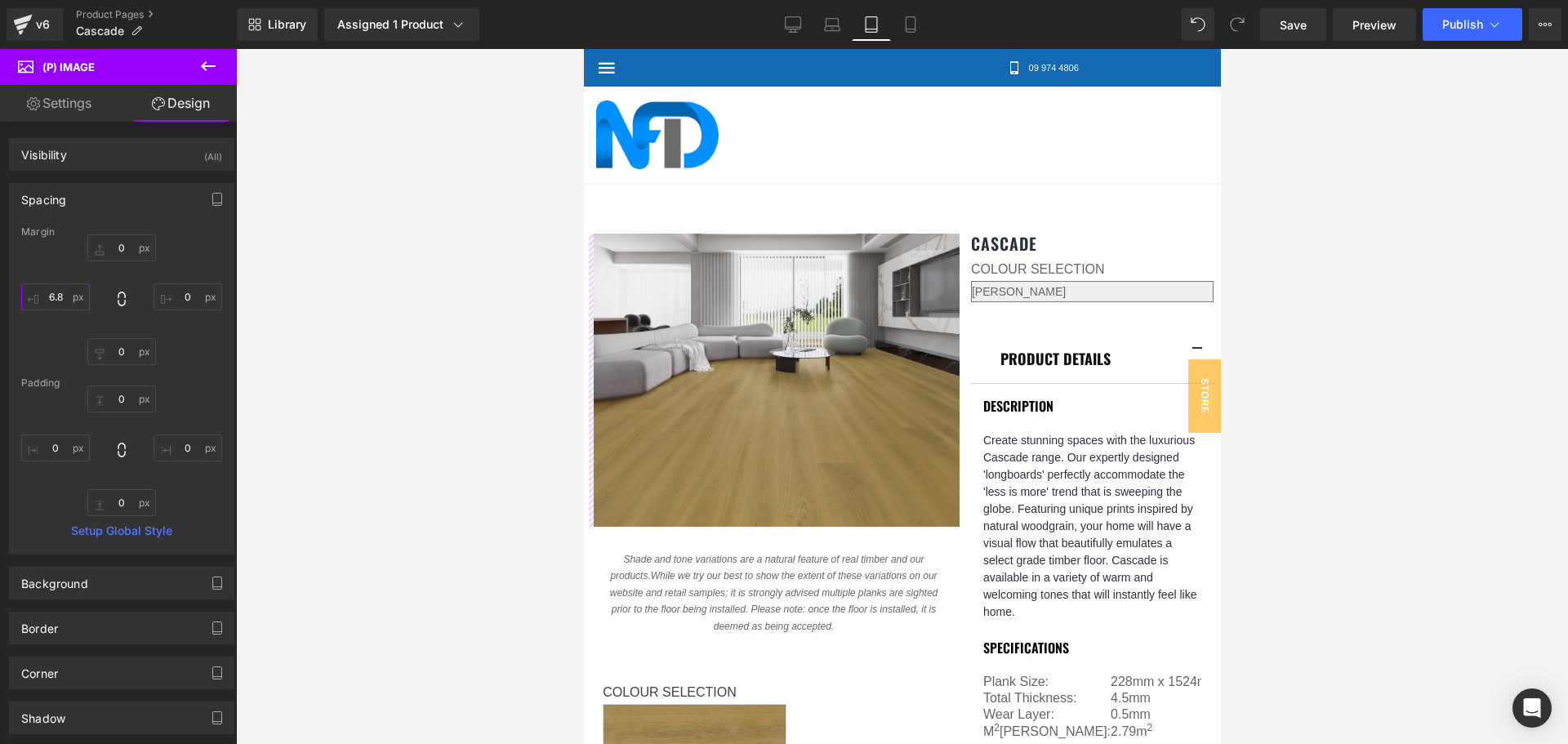
click at [63, 292] on input "6.8" at bounding box center [56, 297] width 69 height 27
click at [63, 292] on input "10" at bounding box center [56, 297] width 69 height 27
type input "5"
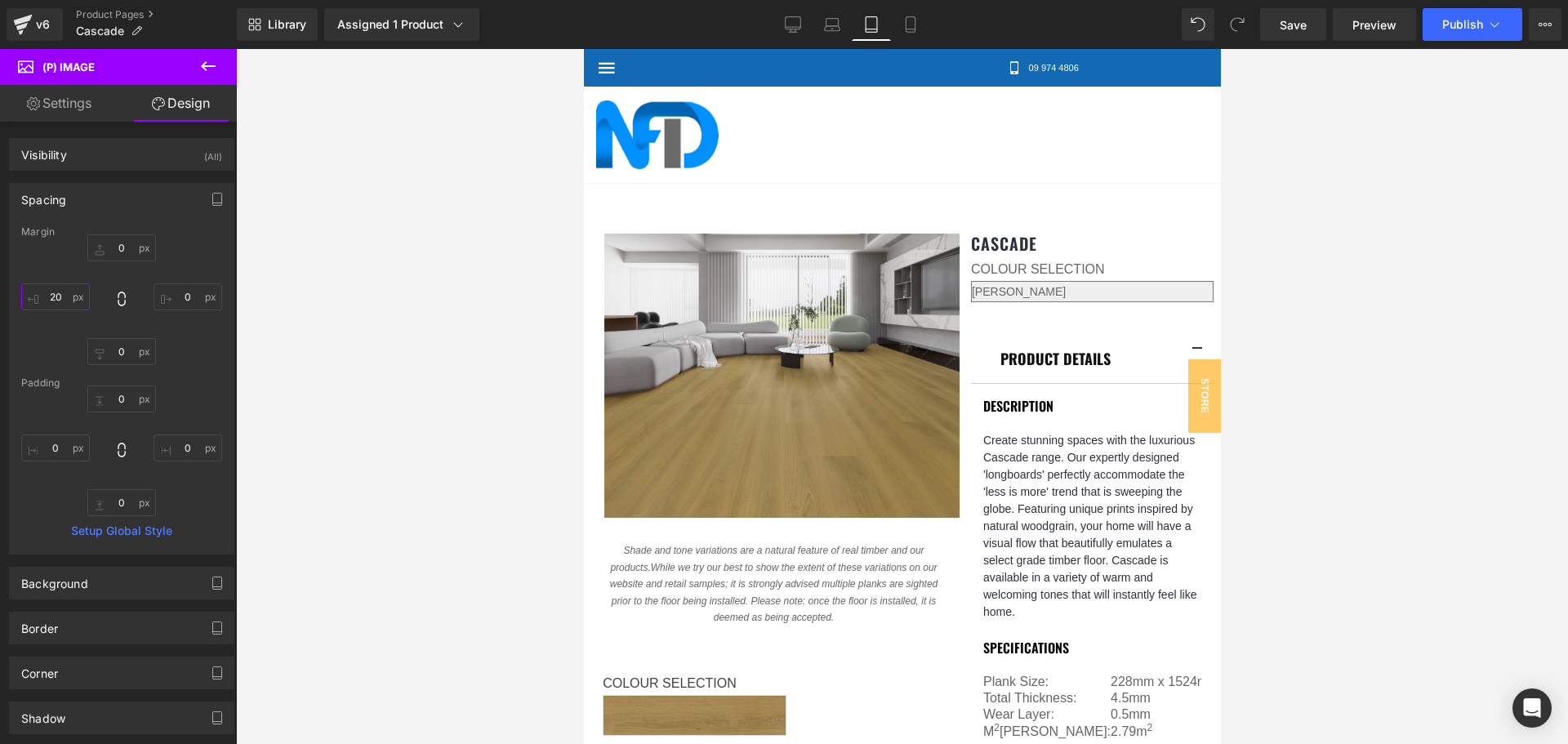
type input "20"
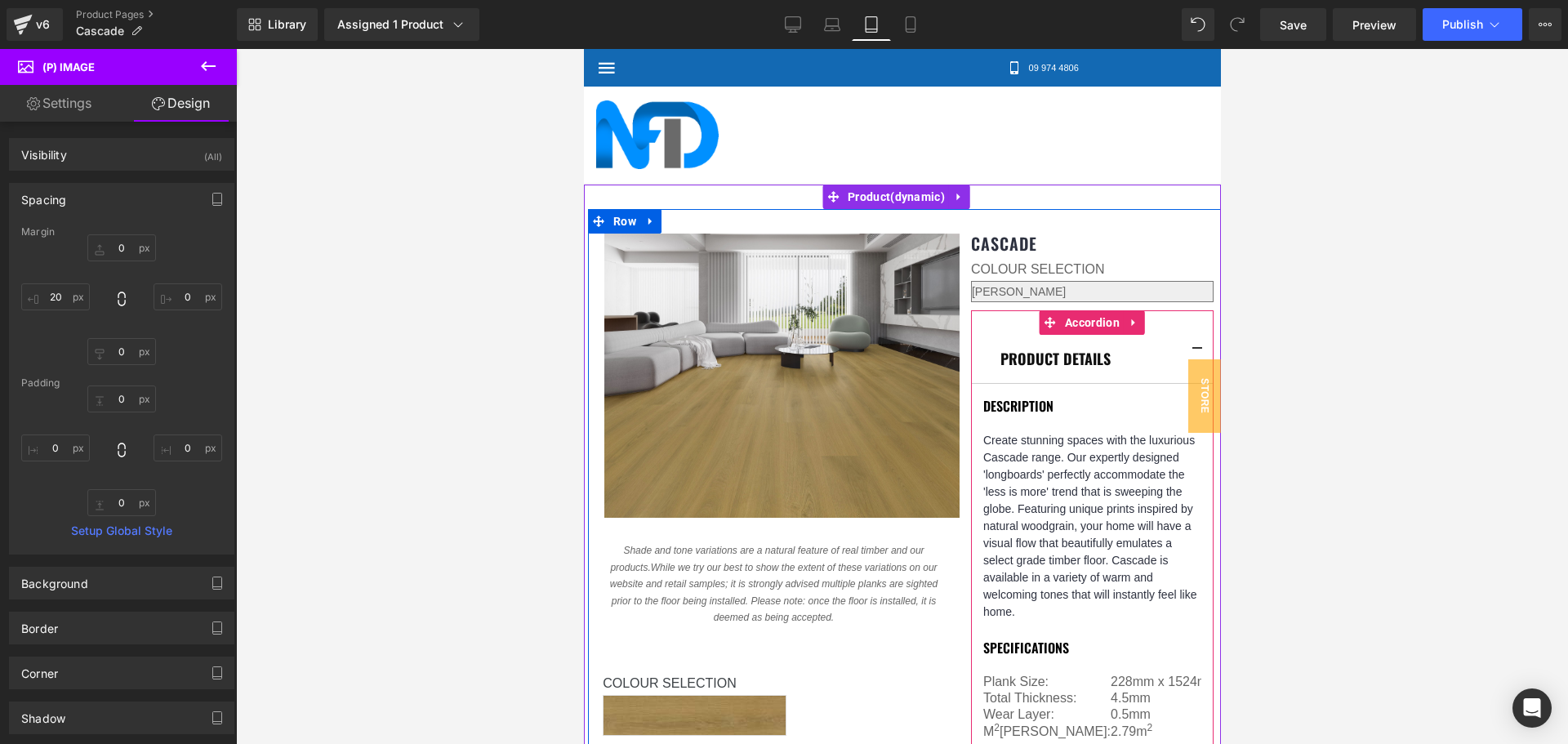
scroll to position [24, 0]
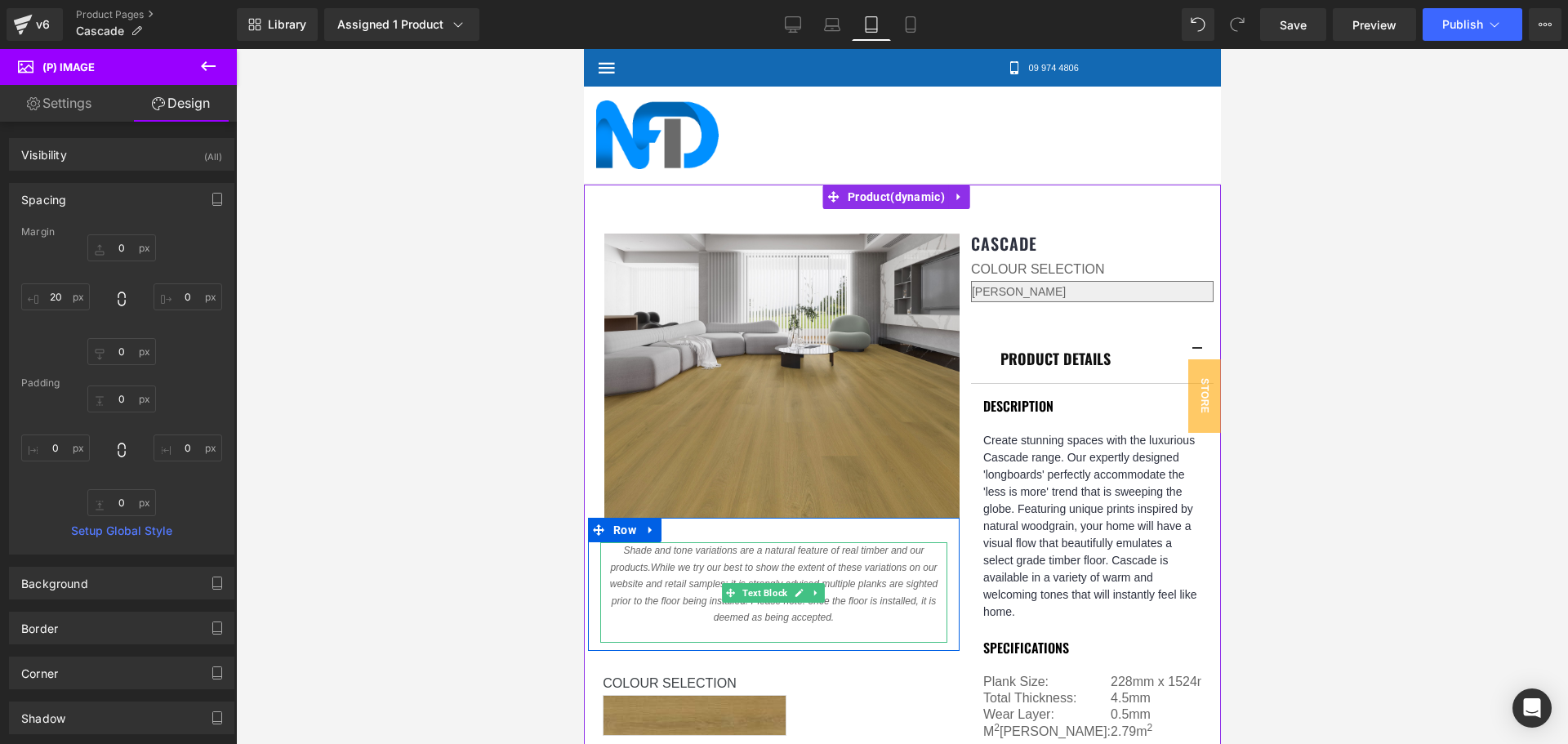
click at [877, 578] on span "t is strongly advised multiple planks are sighted prior to the floor being inst…" at bounding box center [774, 592] width 326 height 29
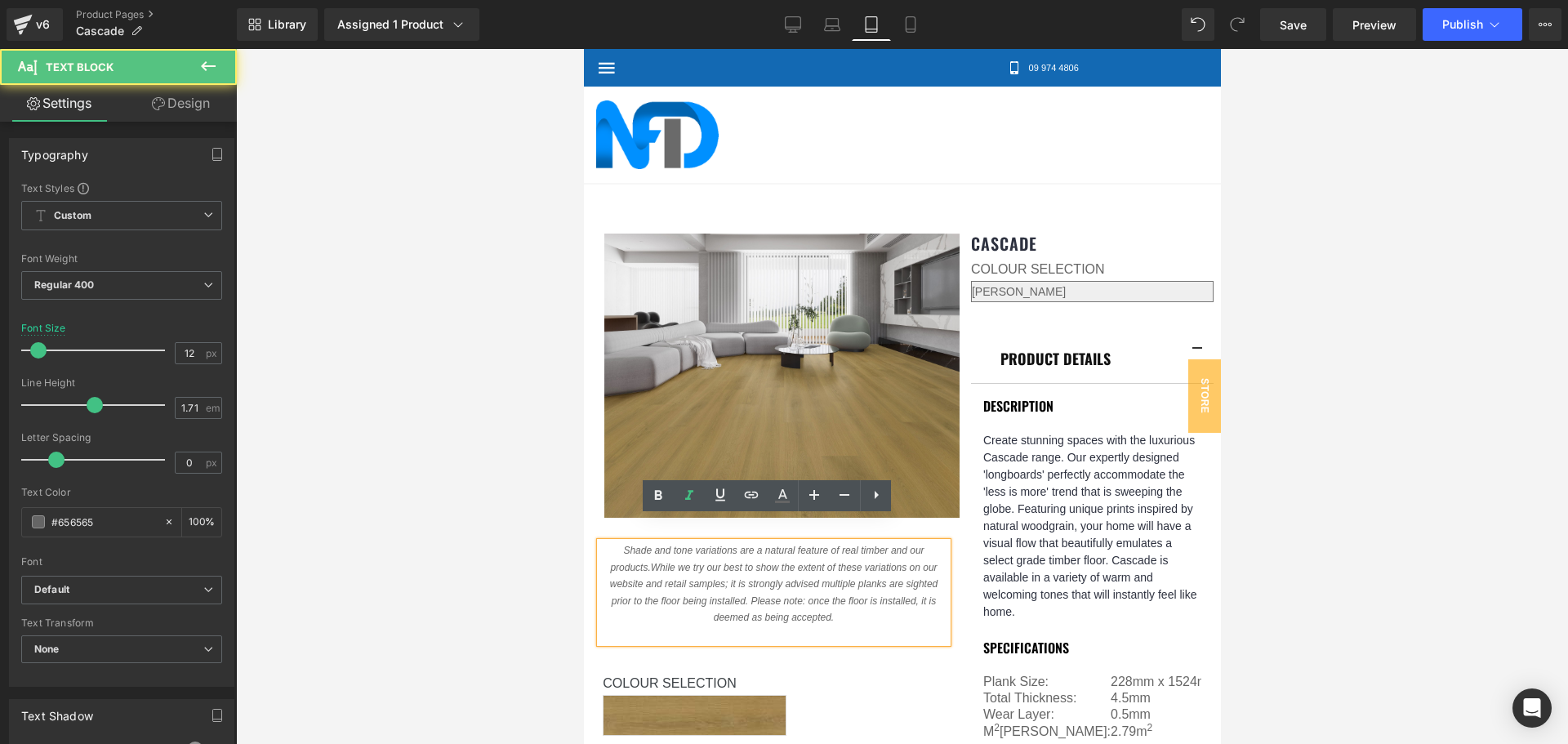
click at [764, 578] on span "t is strongly advised multiple planks are sighted prior to the floor being inst…" at bounding box center [774, 592] width 326 height 29
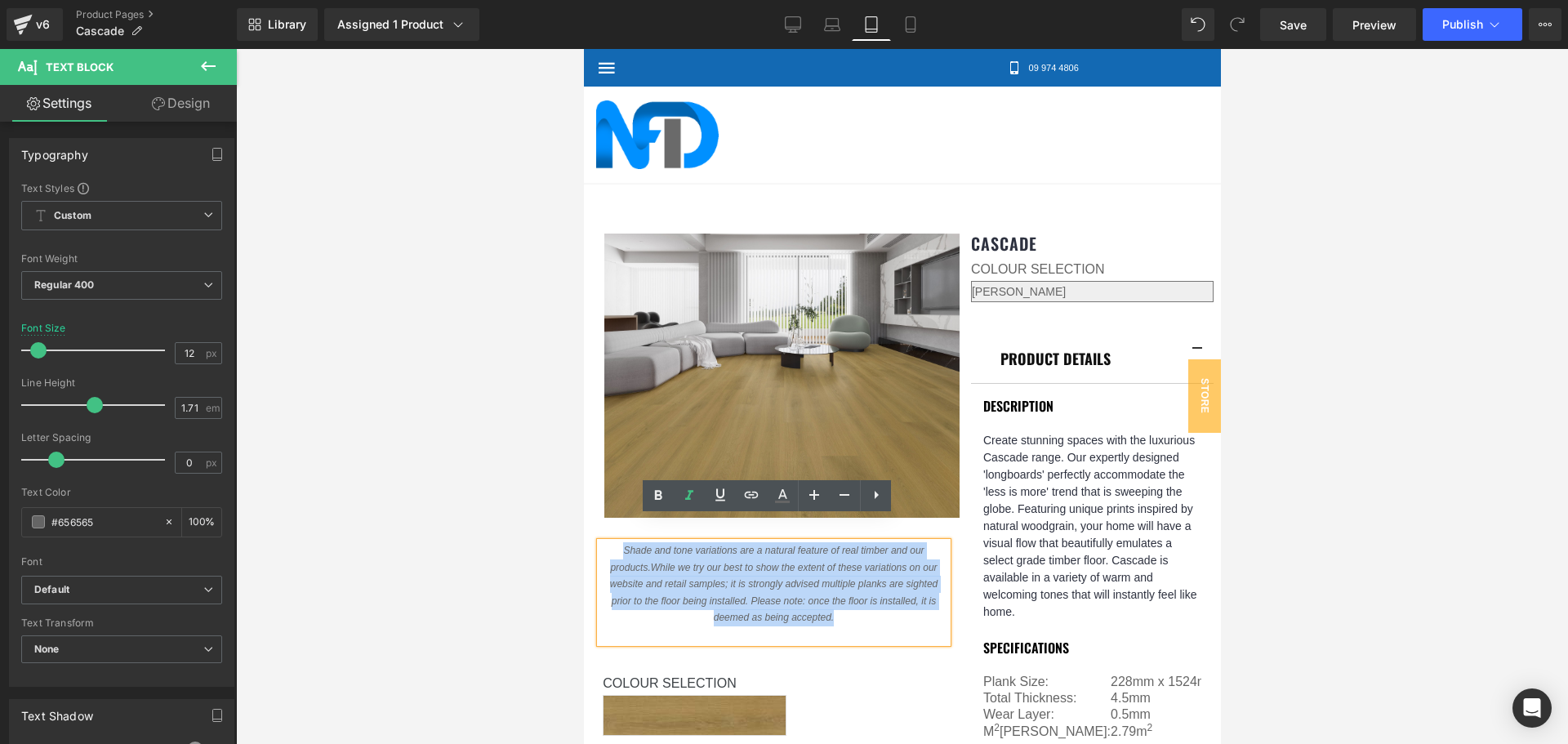
drag, startPoint x: 859, startPoint y: 588, endPoint x: 612, endPoint y: 524, distance: 255.2
click at [612, 542] on p "Shade and tone variations are a natural feature of real timber and our products…" at bounding box center [773, 583] width 347 height 84
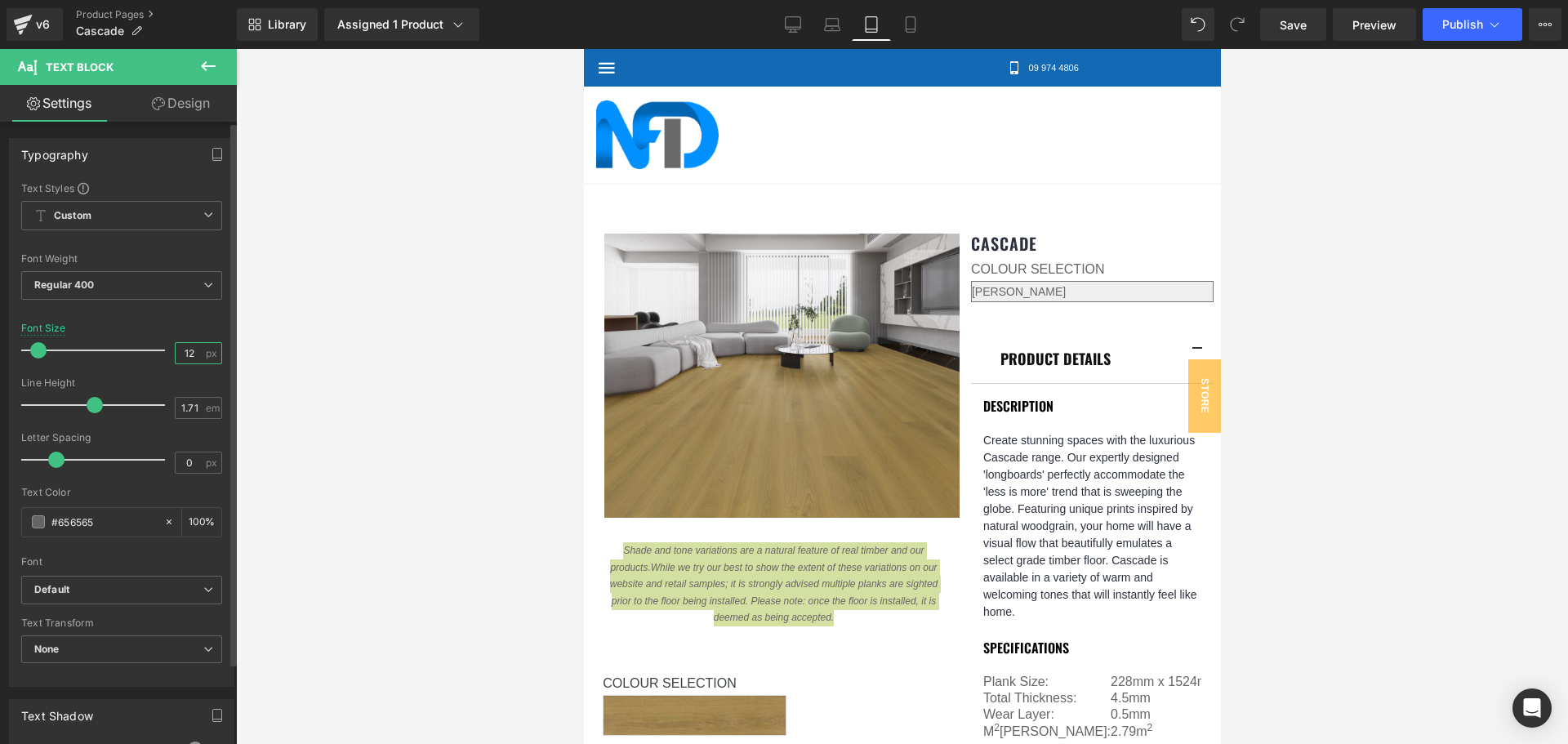
click at [182, 353] on input "12" at bounding box center [190, 353] width 29 height 21
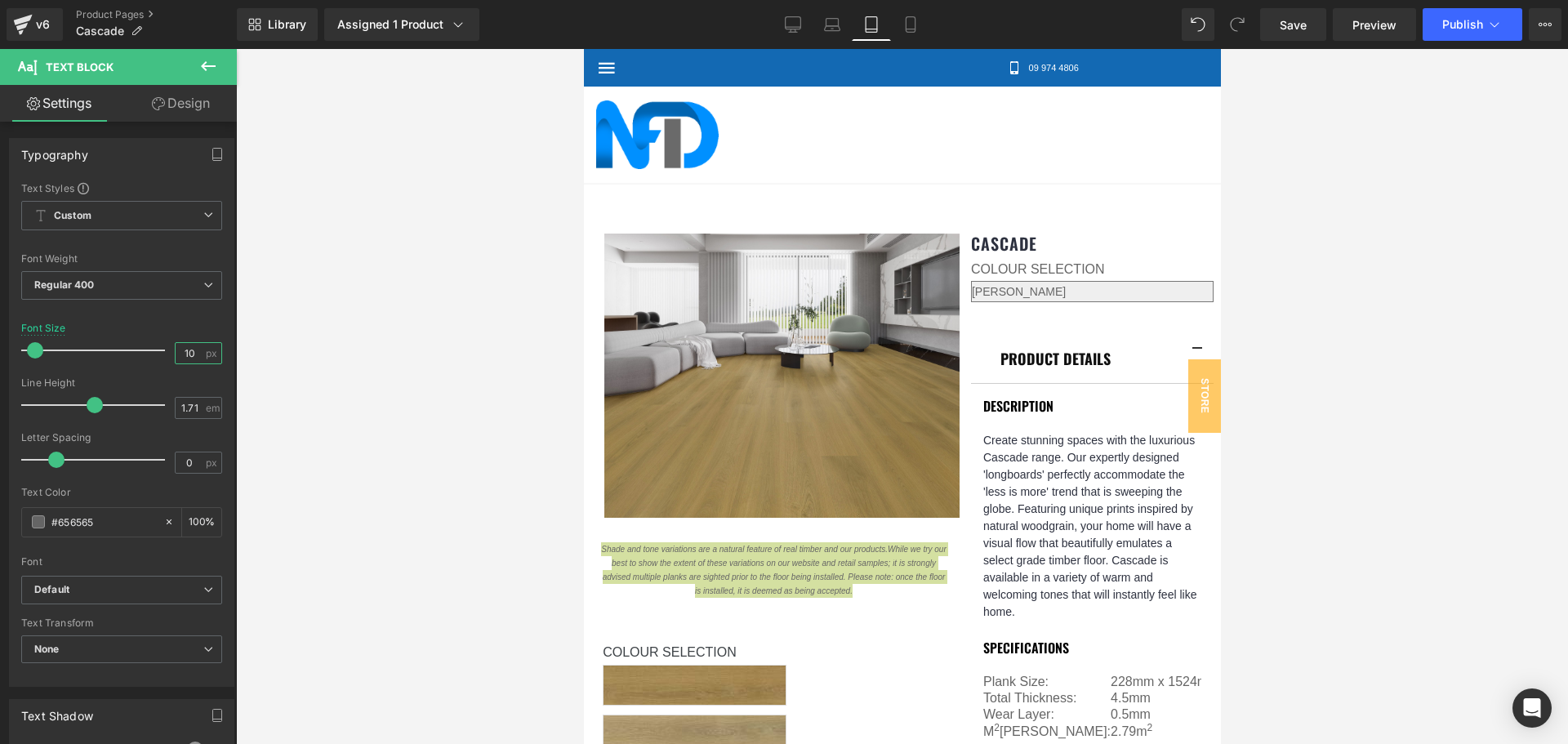
type input "10"
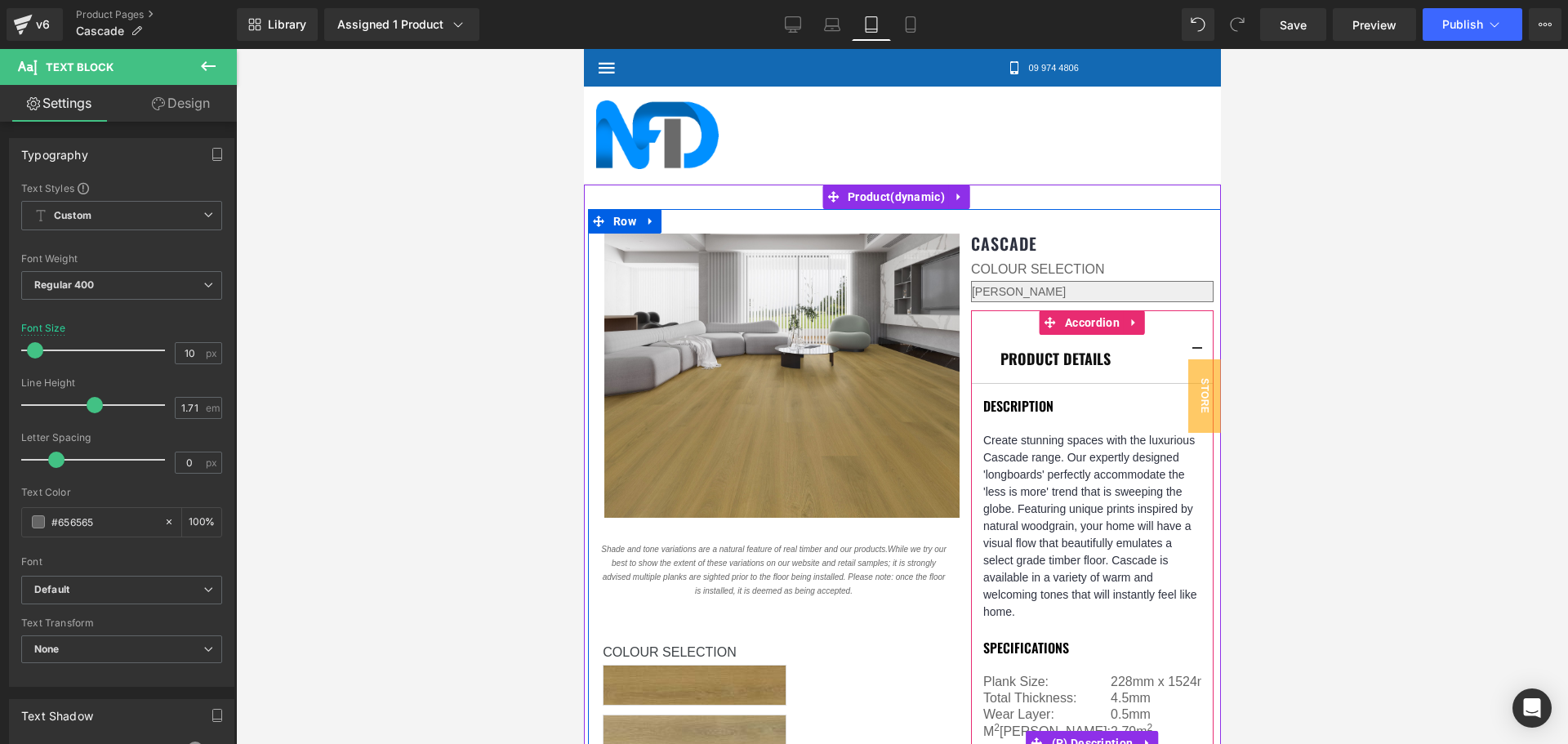
click at [1044, 471] on p "Create stunning spaces with the luxurious Cascade range. Our expertly designed …" at bounding box center [1092, 526] width 218 height 188
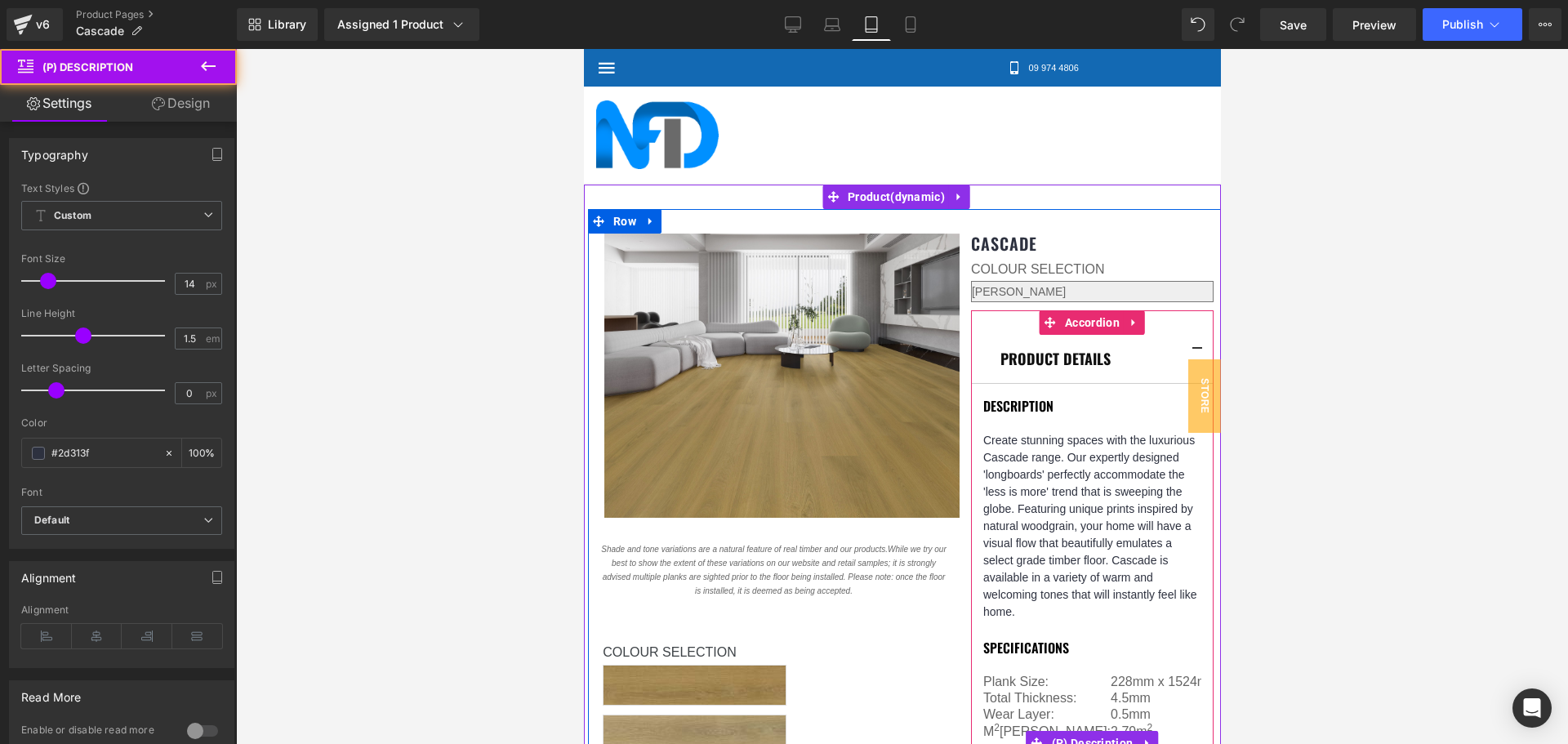
scroll to position [188, 0]
click at [1087, 732] on span "(P) Description" at bounding box center [1092, 744] width 90 height 24
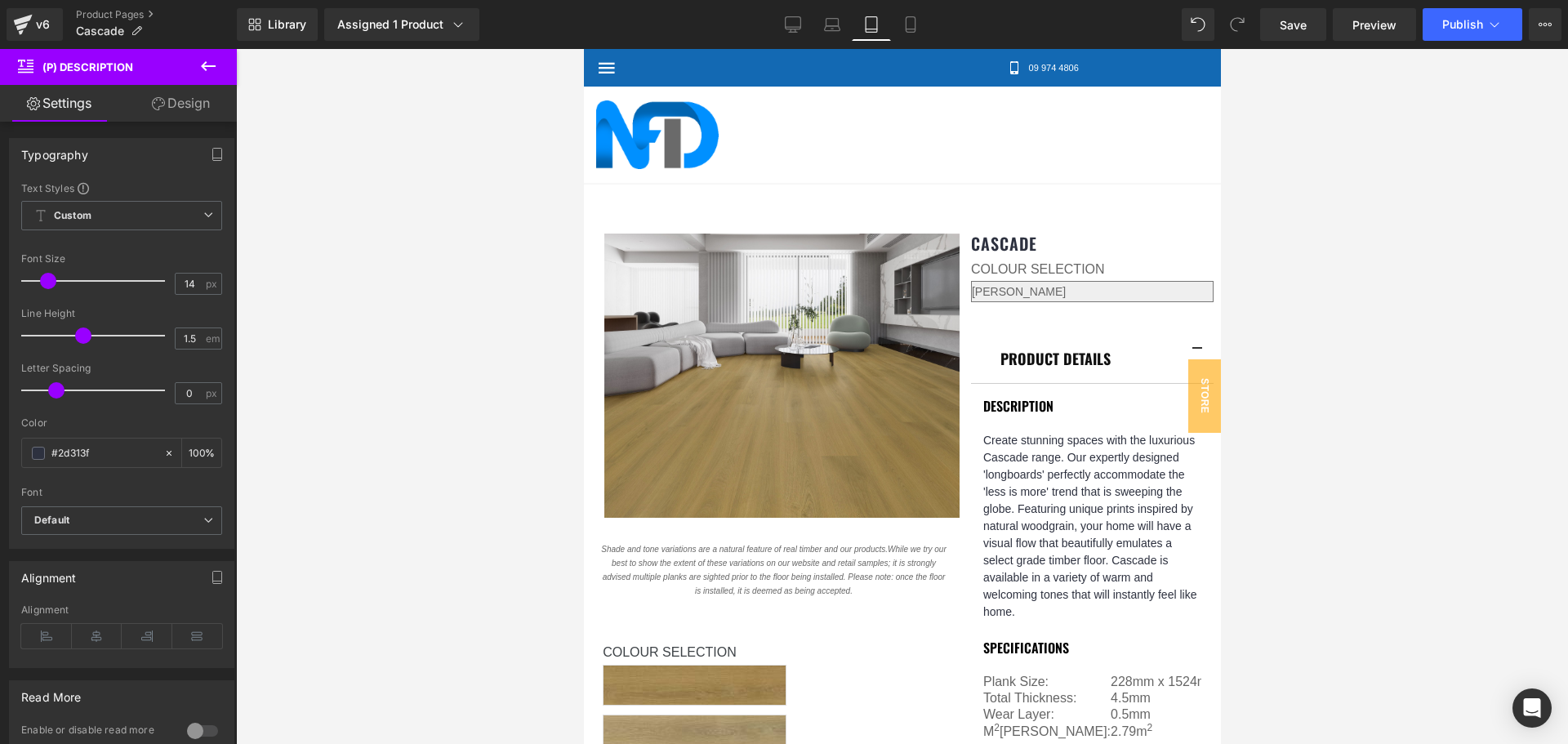
click at [1292, 436] on div at bounding box center [902, 396] width 1332 height 695
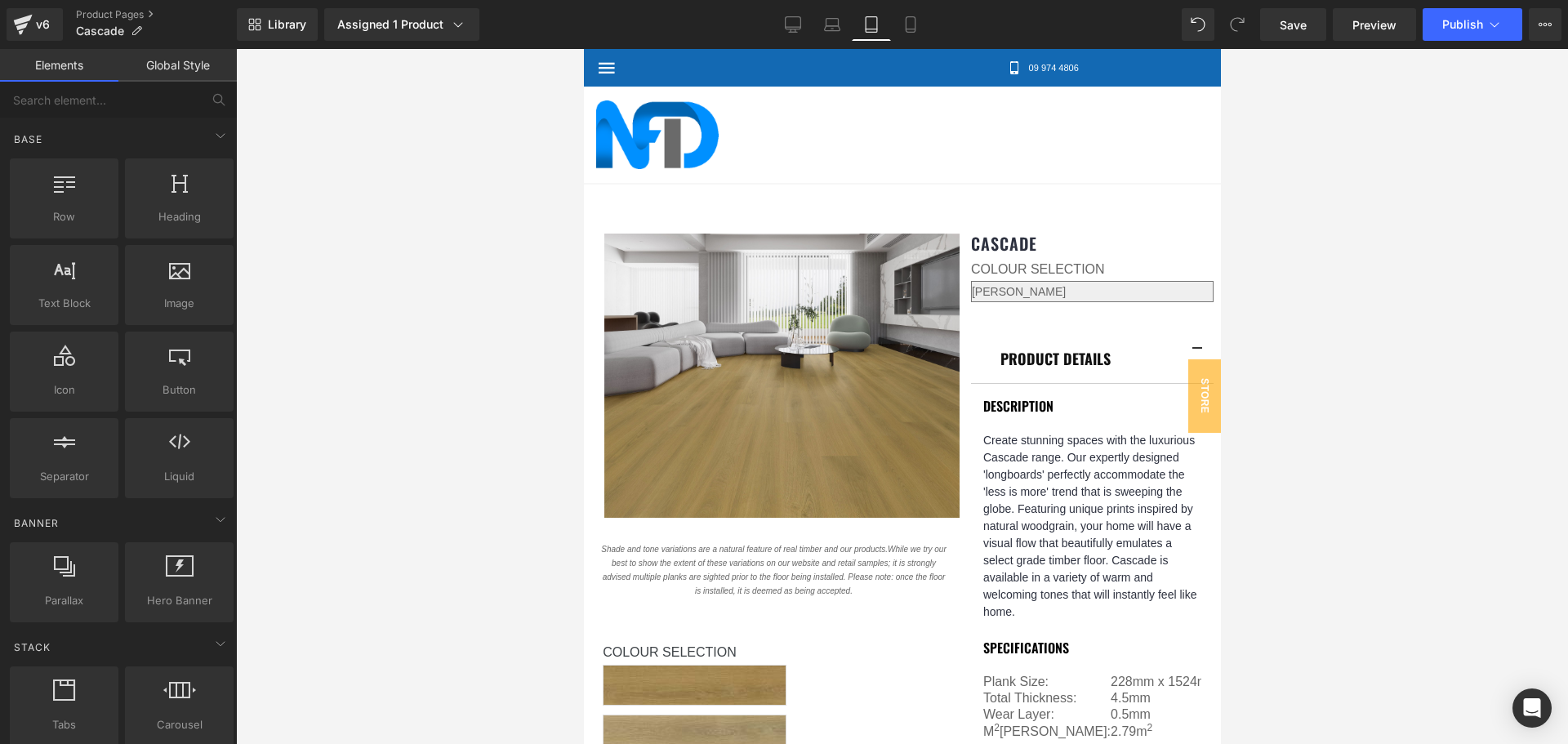
click at [1260, 477] on div at bounding box center [902, 396] width 1332 height 695
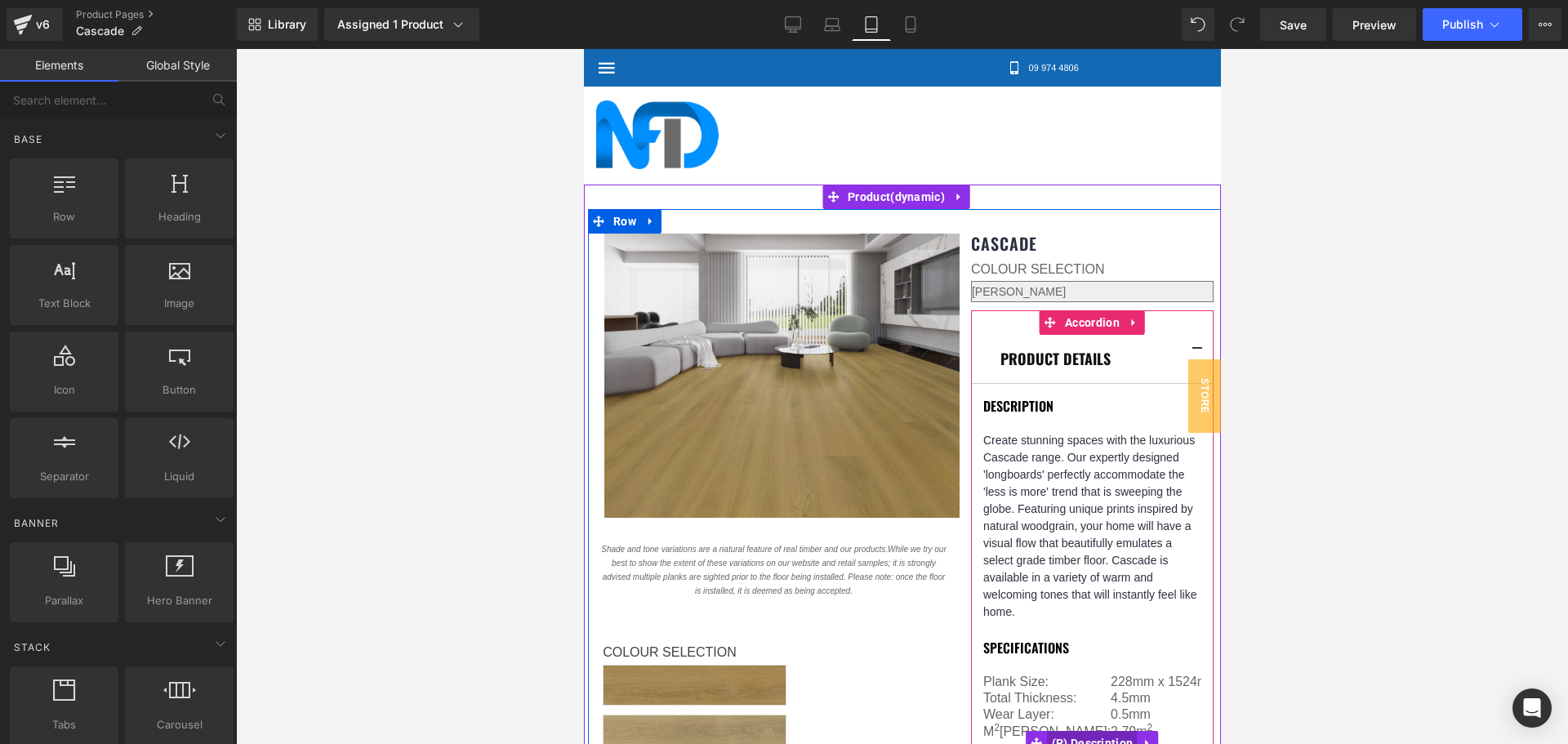
click at [1069, 731] on span "(P) Description" at bounding box center [1092, 743] width 90 height 24
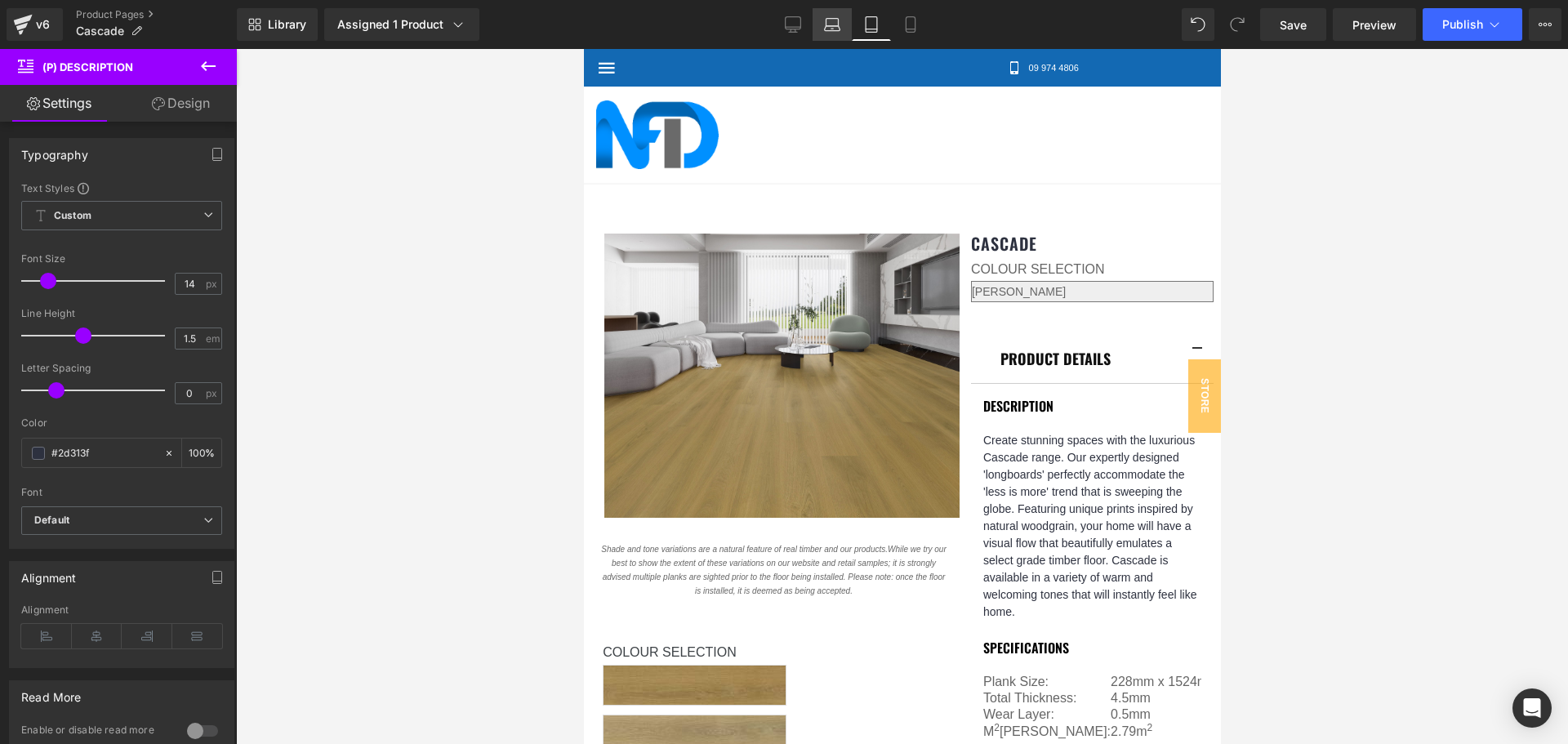
click at [835, 21] on icon at bounding box center [832, 24] width 16 height 16
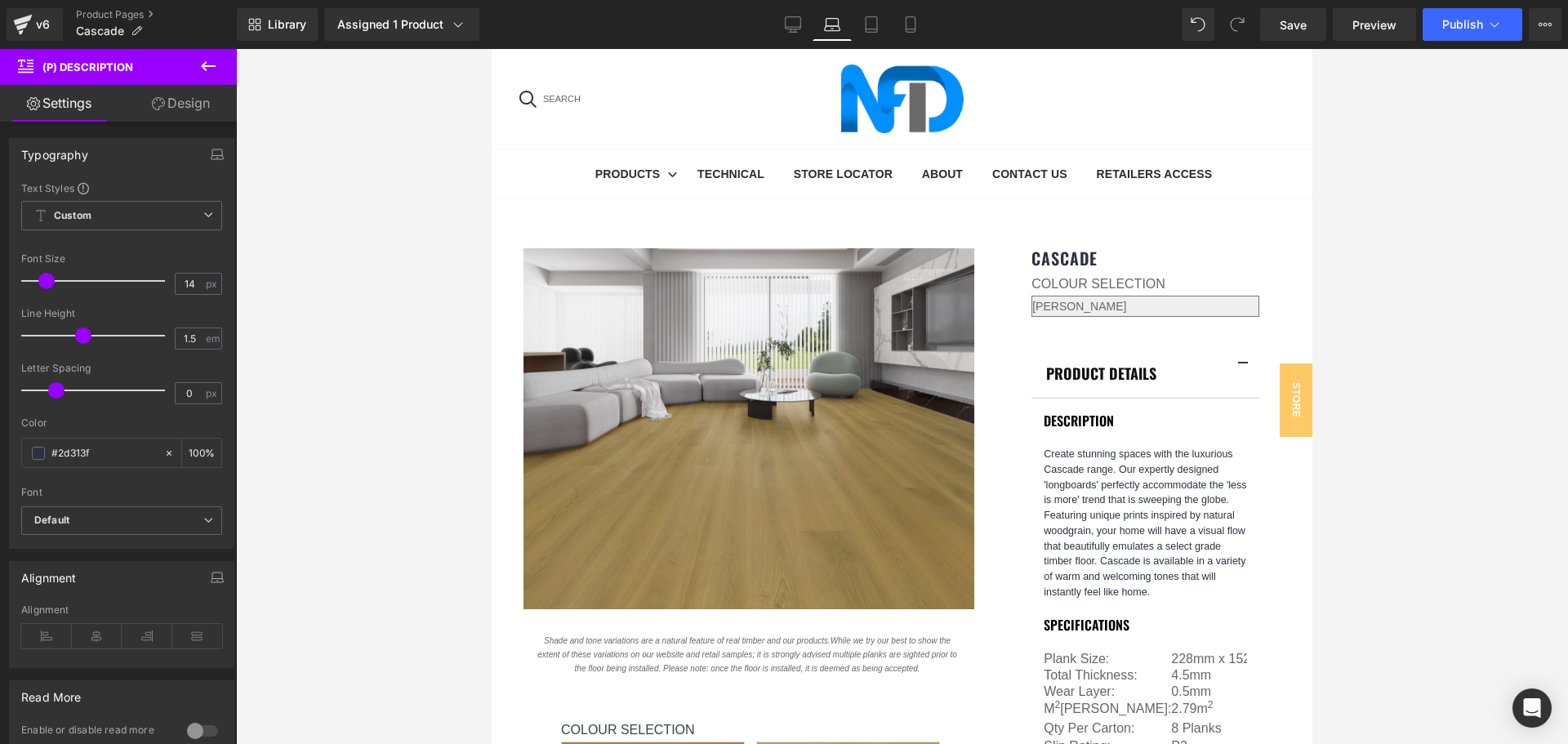
scroll to position [204, 0]
click at [869, 30] on icon at bounding box center [871, 30] width 12 height 0
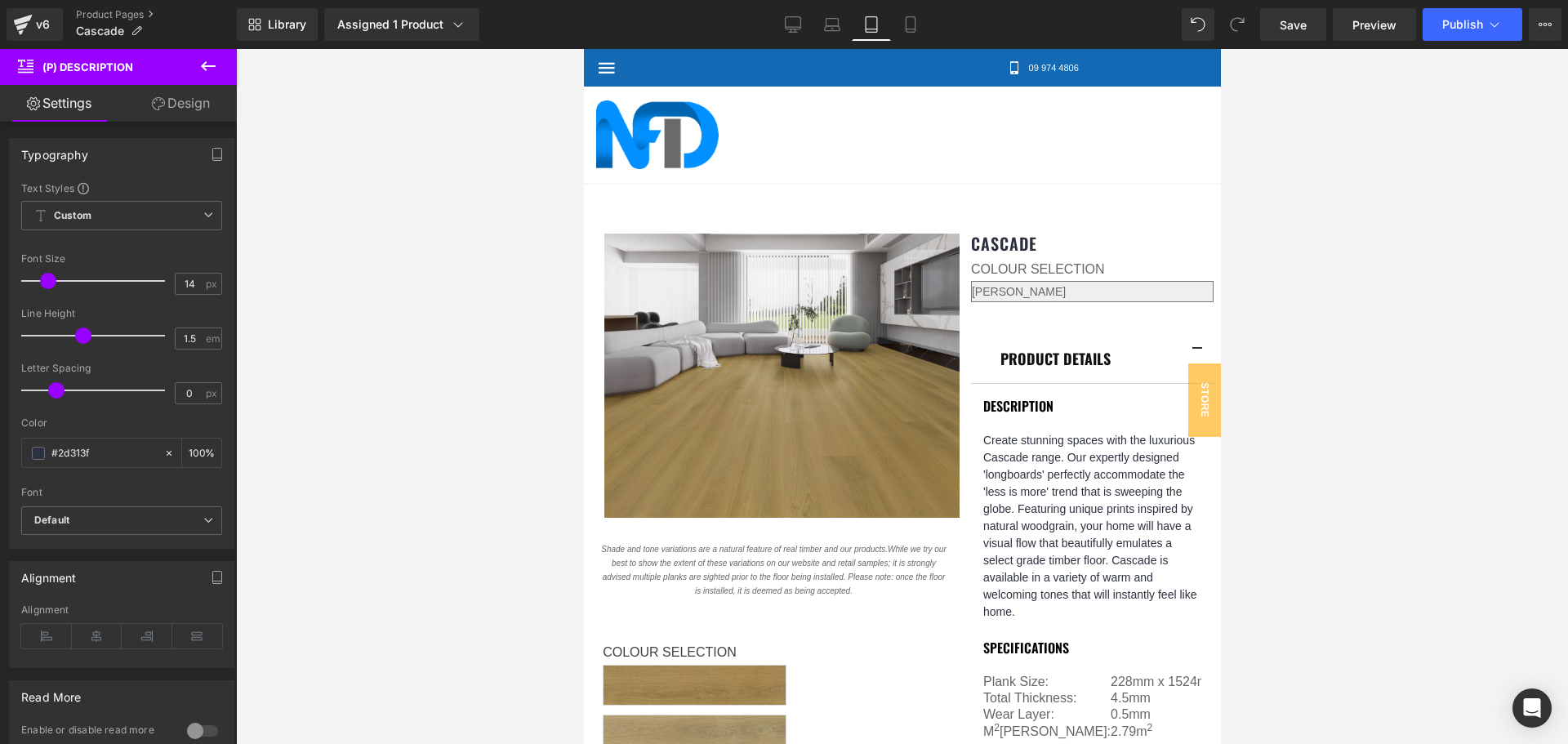
scroll to position [188, 0]
click at [838, 29] on icon at bounding box center [832, 24] width 16 height 16
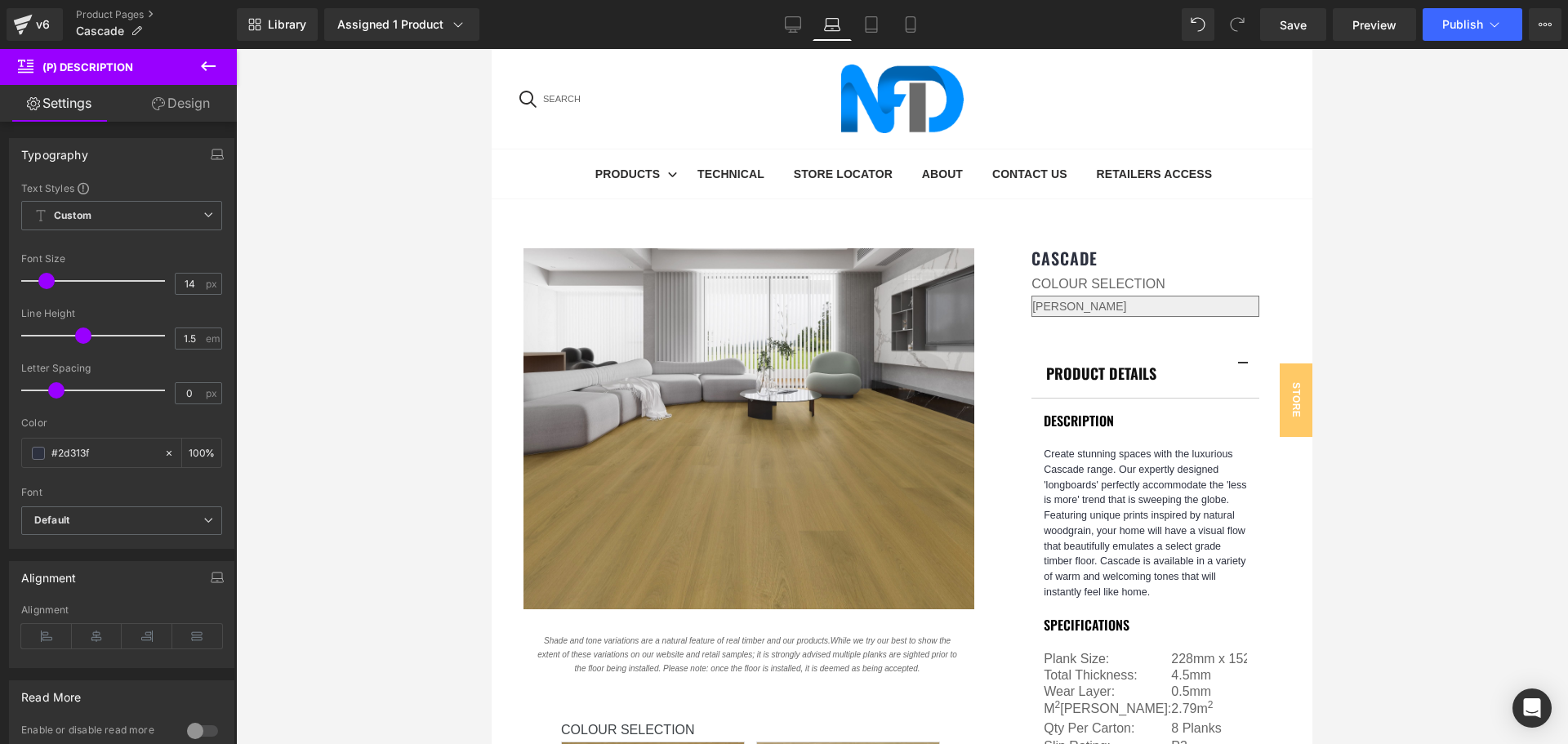
scroll to position [204, 0]
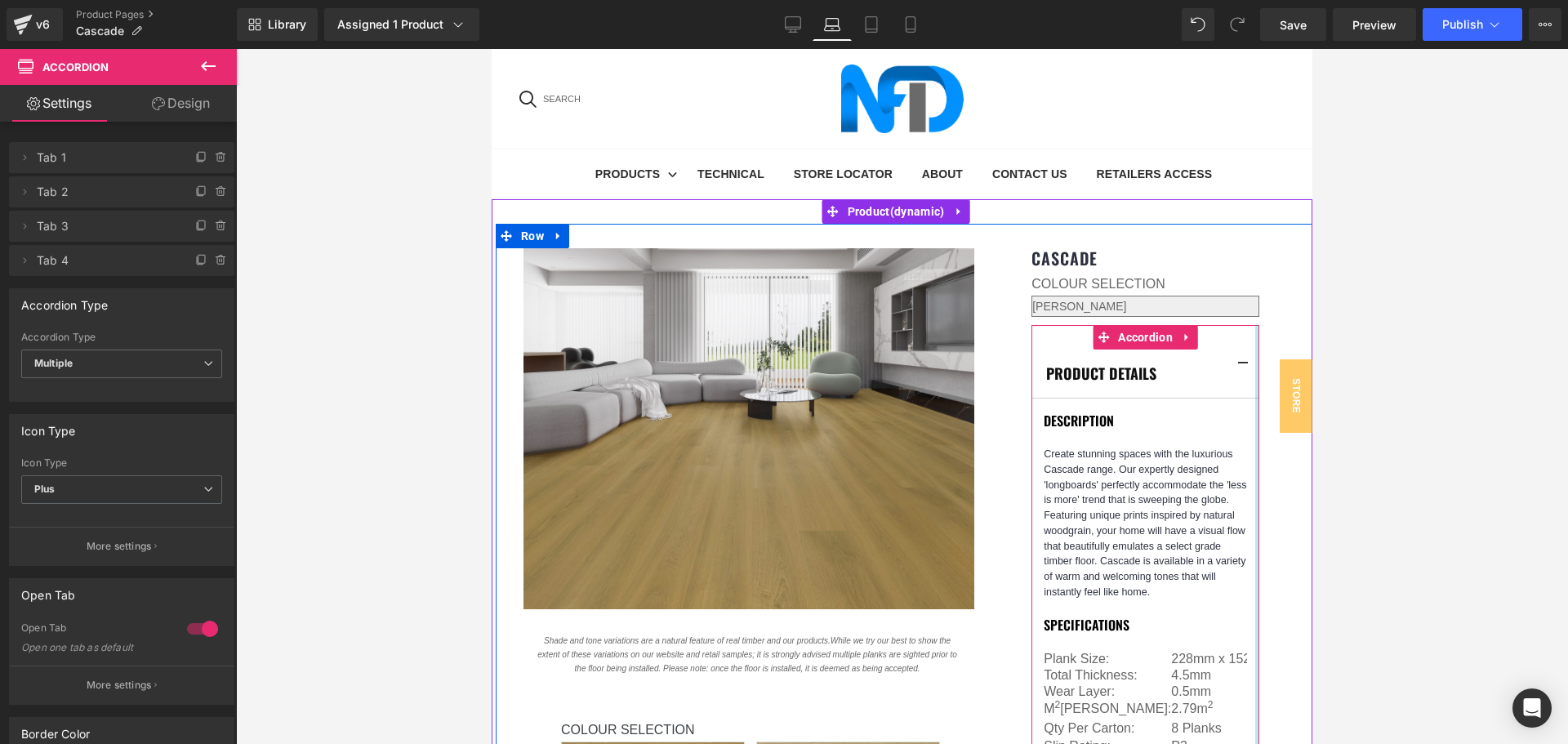
drag, startPoint x: 1252, startPoint y: 436, endPoint x: 1282, endPoint y: 434, distance: 30.1
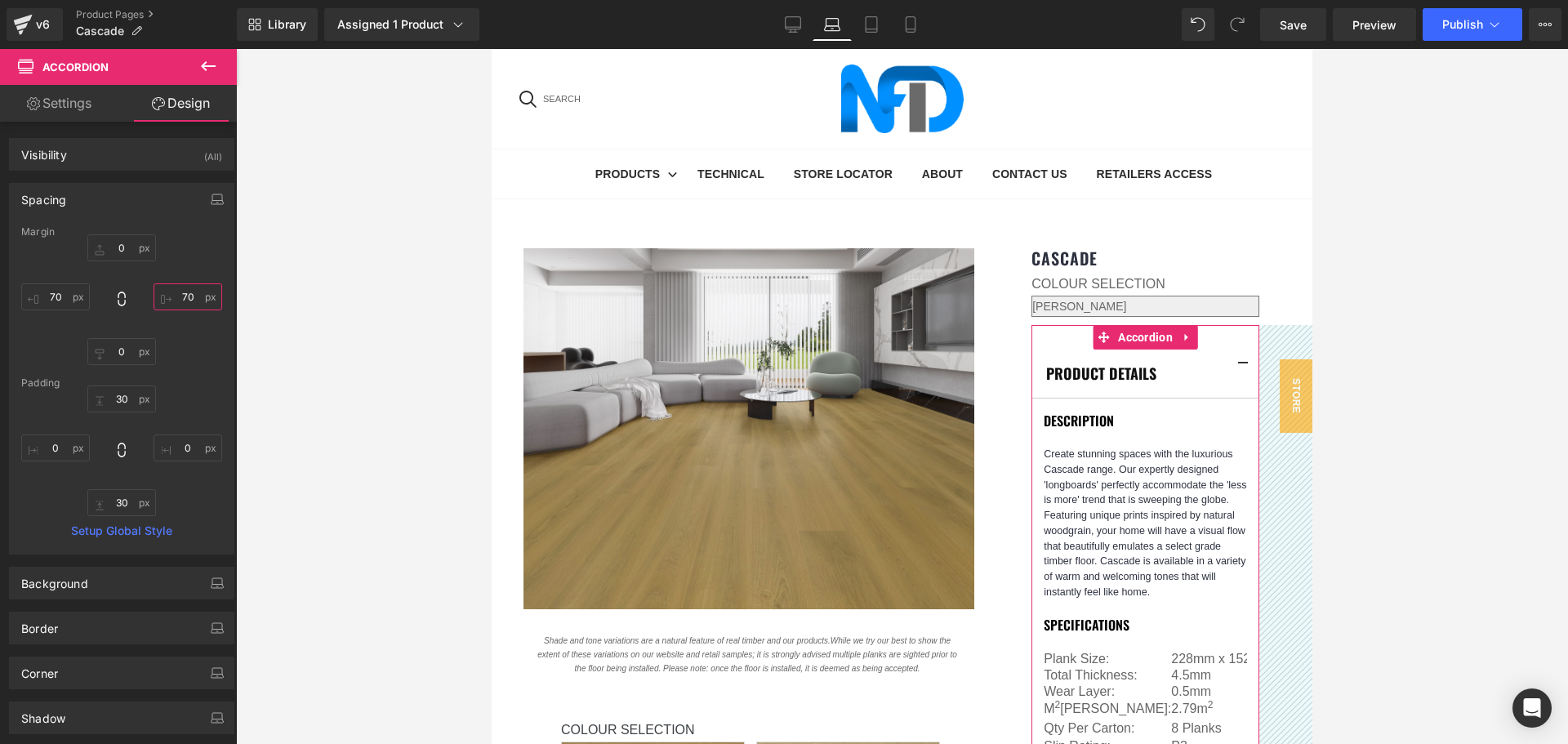
click at [180, 294] on input "70" at bounding box center [188, 297] width 69 height 27
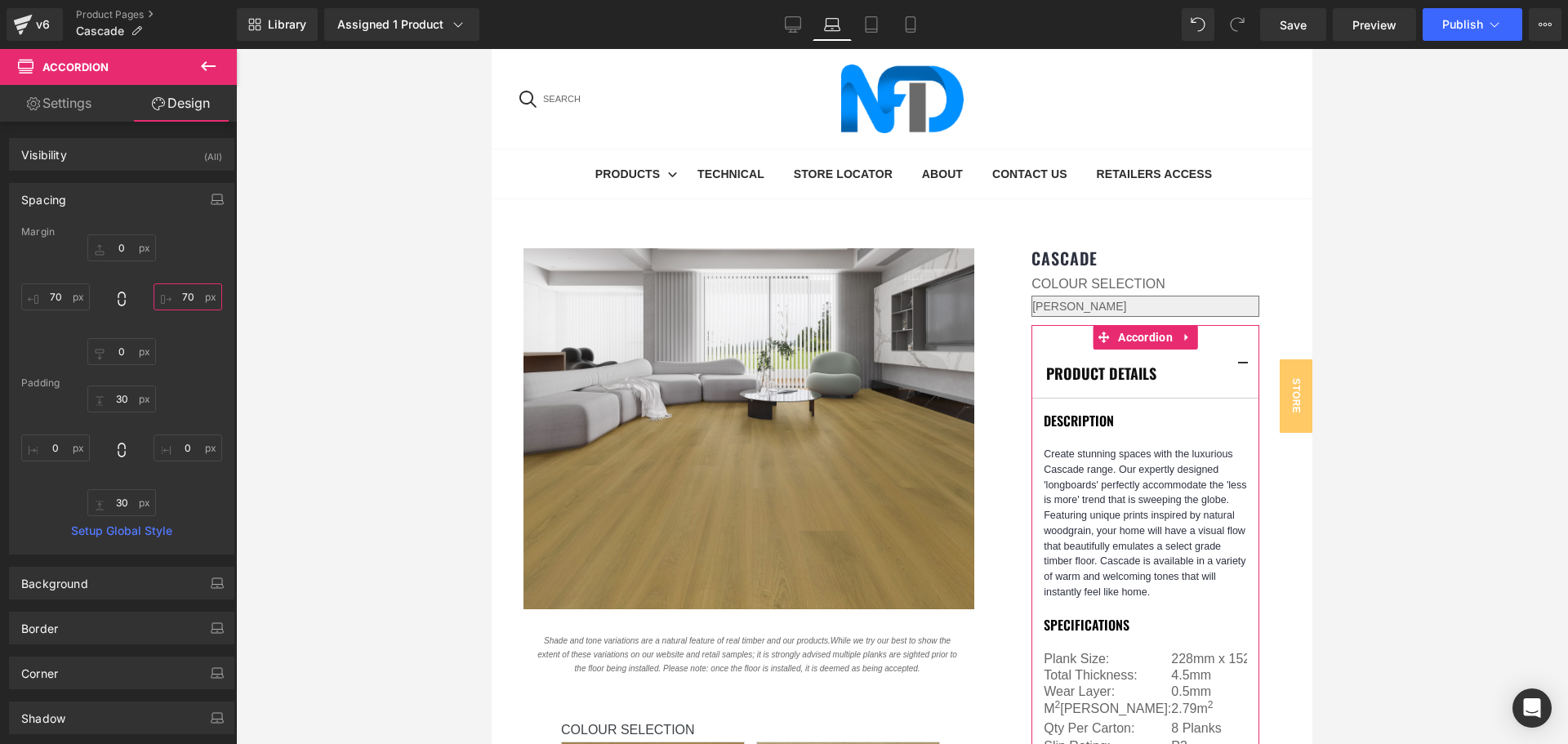
click at [180, 294] on input "70" at bounding box center [188, 297] width 69 height 27
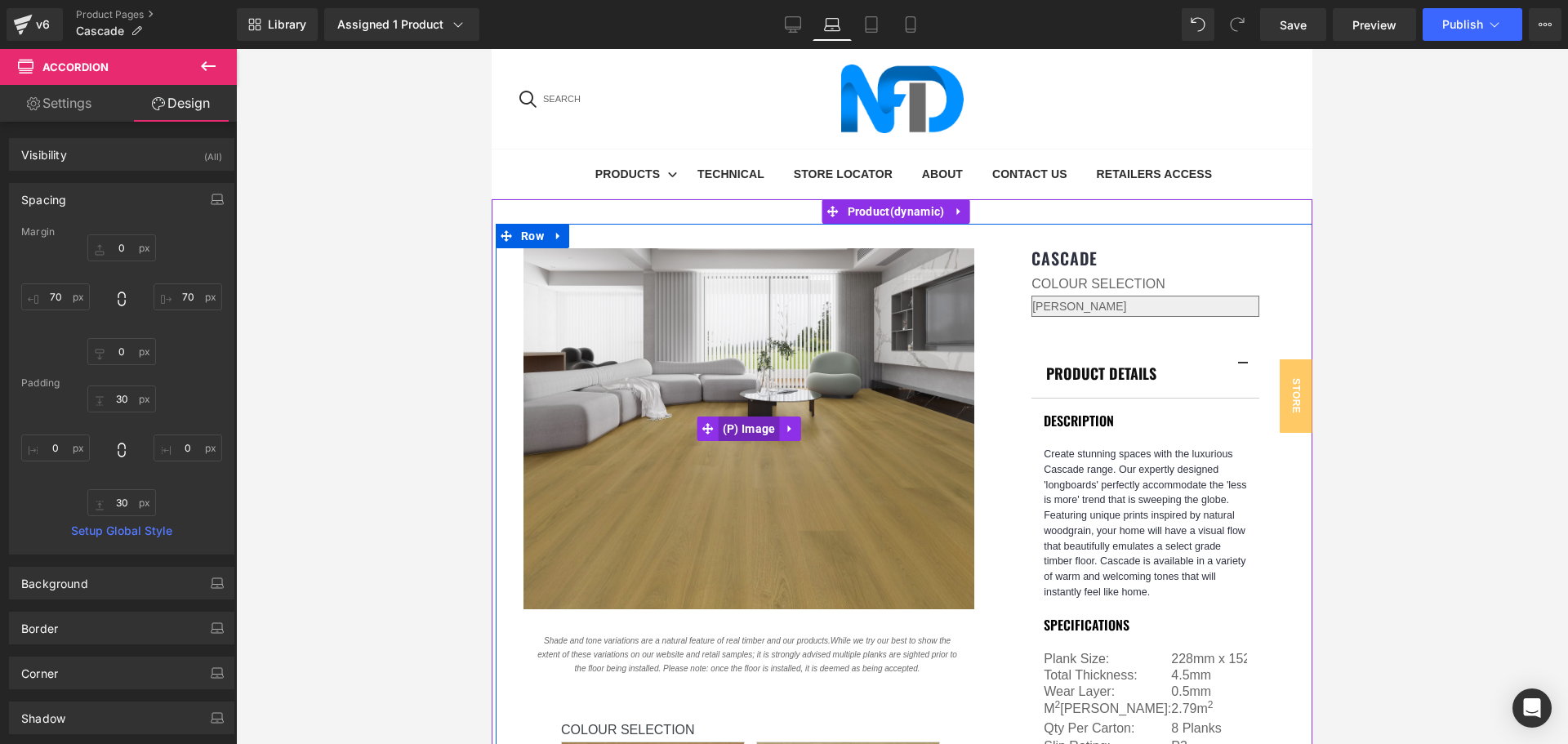
click at [735, 417] on span "(P) Image" at bounding box center [749, 428] width 61 height 24
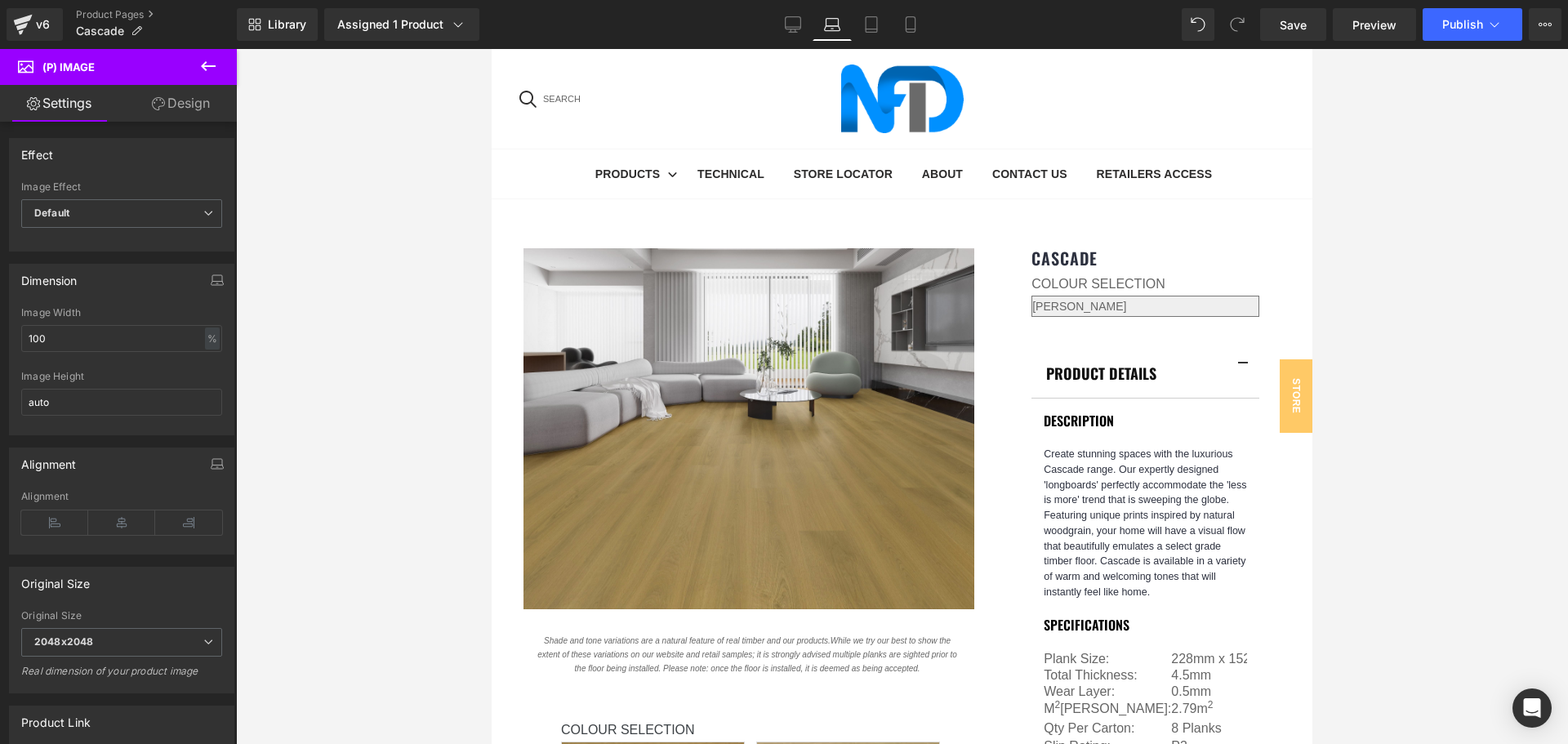
click at [176, 108] on link "Design" at bounding box center [180, 103] width 118 height 37
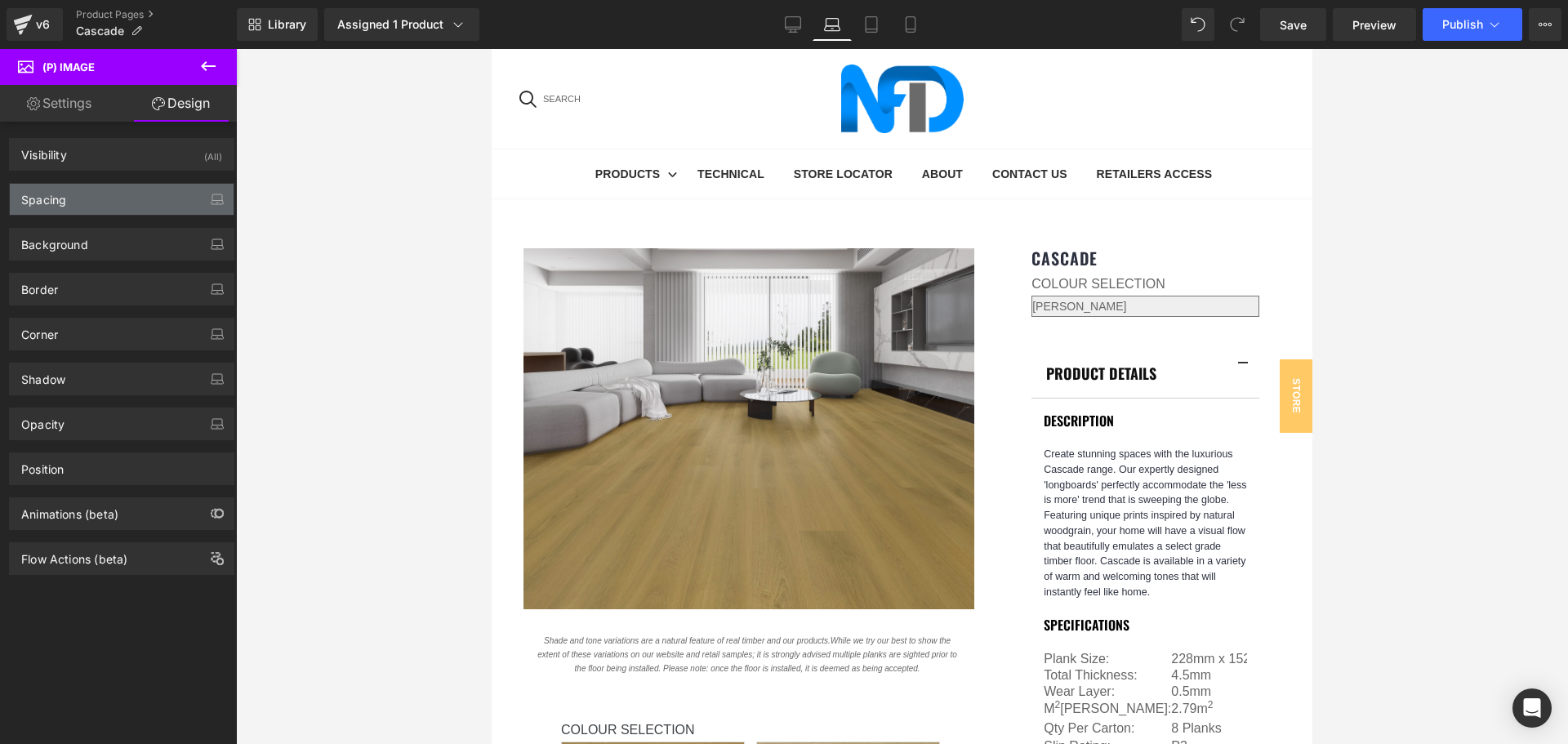
click at [169, 193] on div "Spacing" at bounding box center [122, 199] width 224 height 31
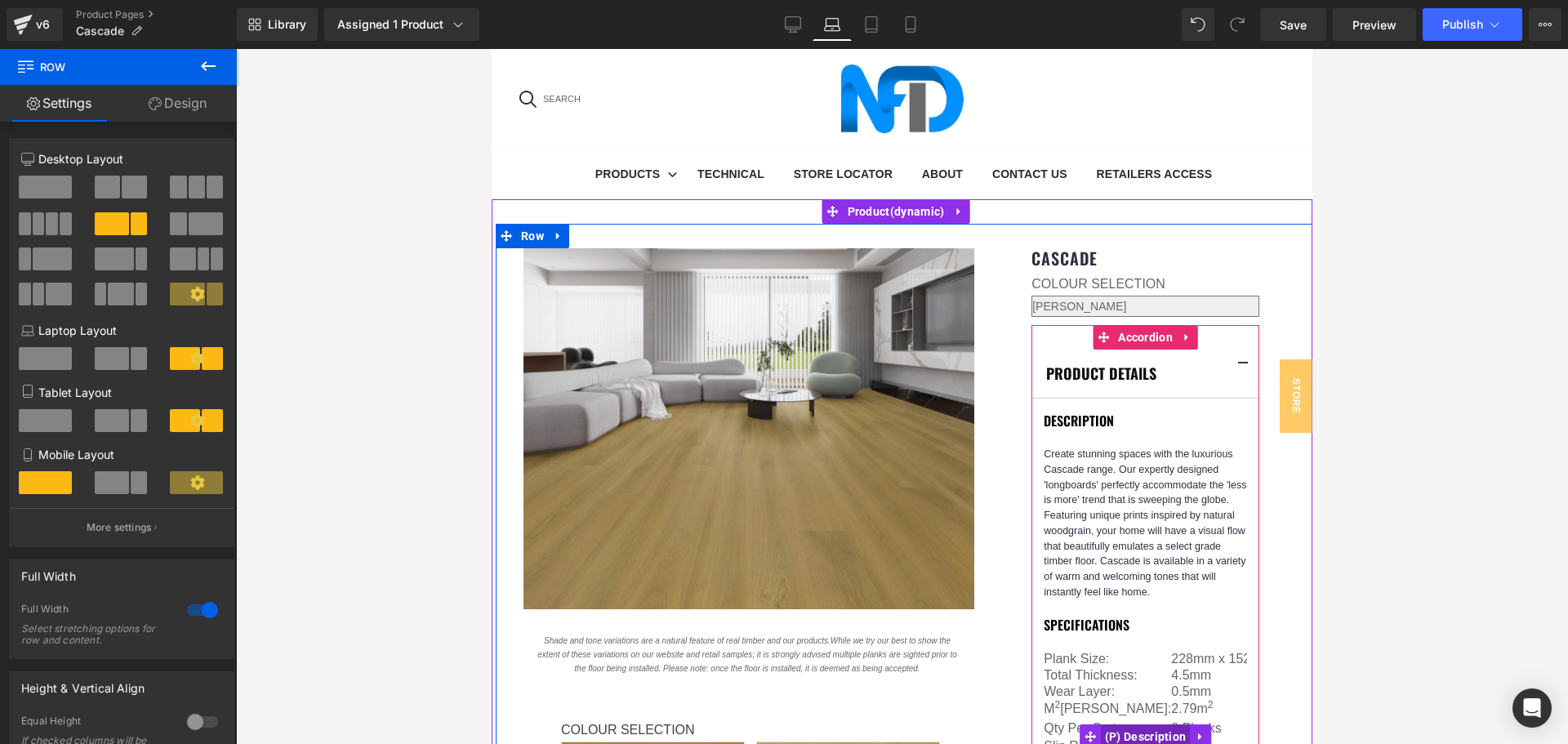
click at [1137, 724] on span "(P) Description" at bounding box center [1146, 736] width 90 height 24
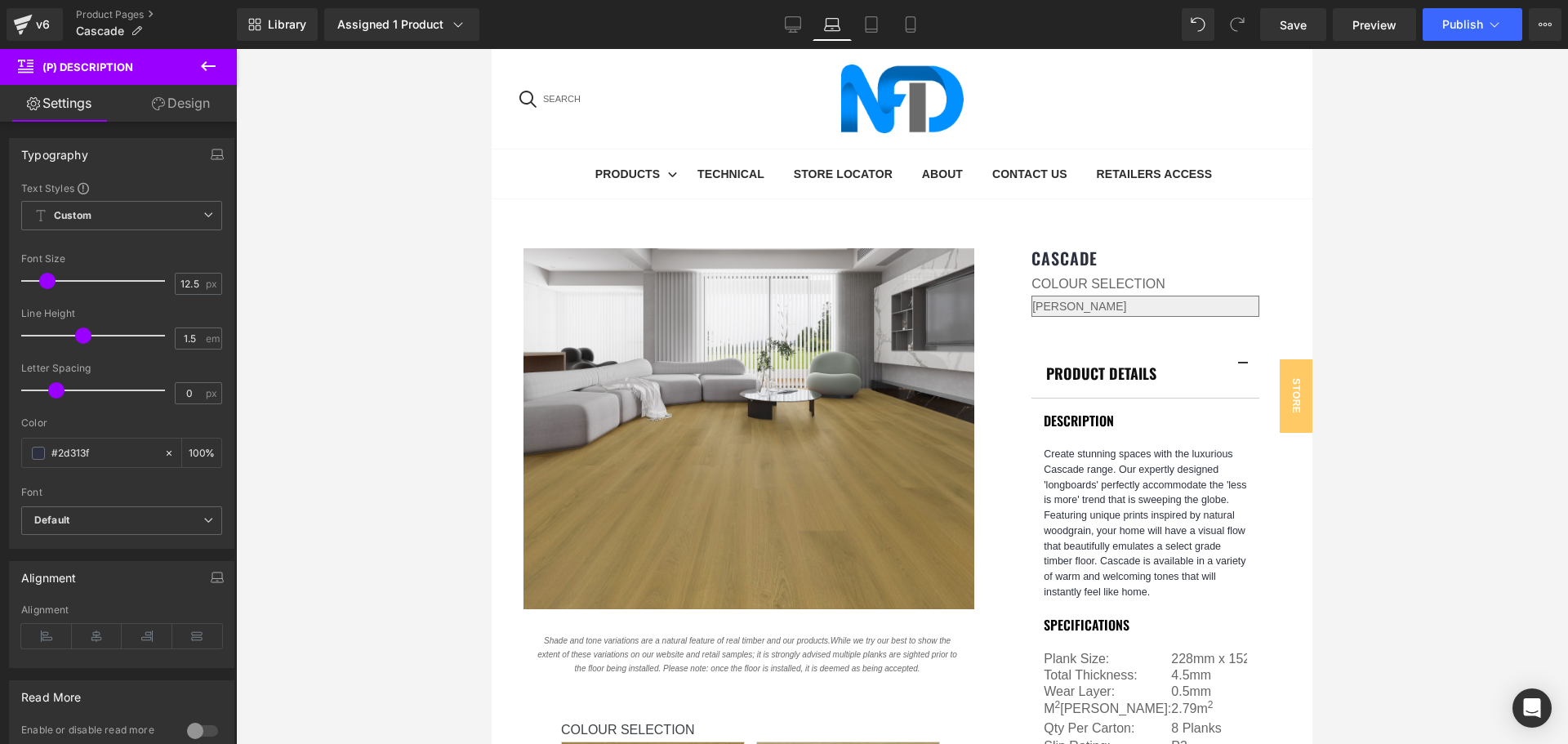
click at [185, 100] on link "Design" at bounding box center [180, 103] width 118 height 37
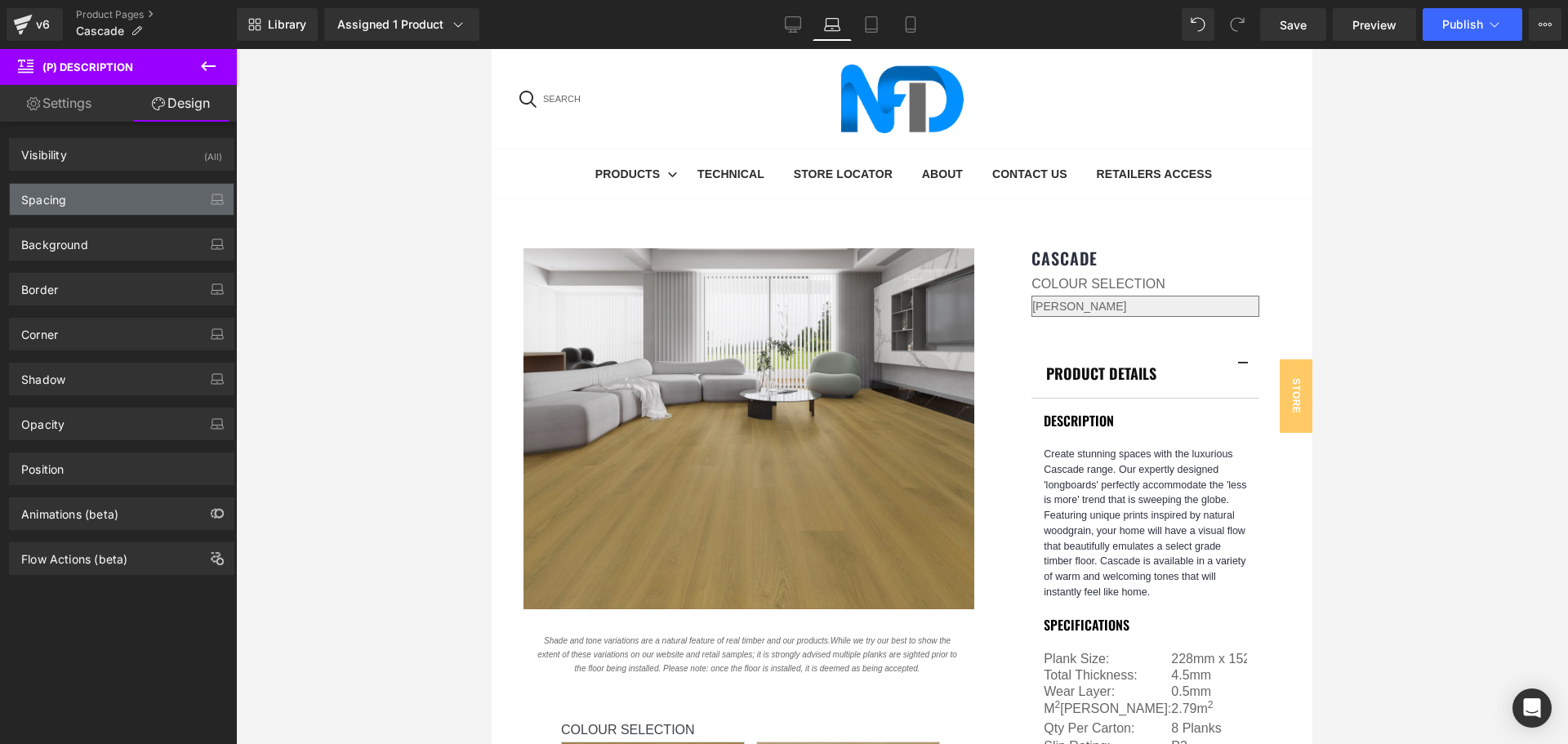
click at [129, 205] on div "Spacing" at bounding box center [122, 199] width 224 height 31
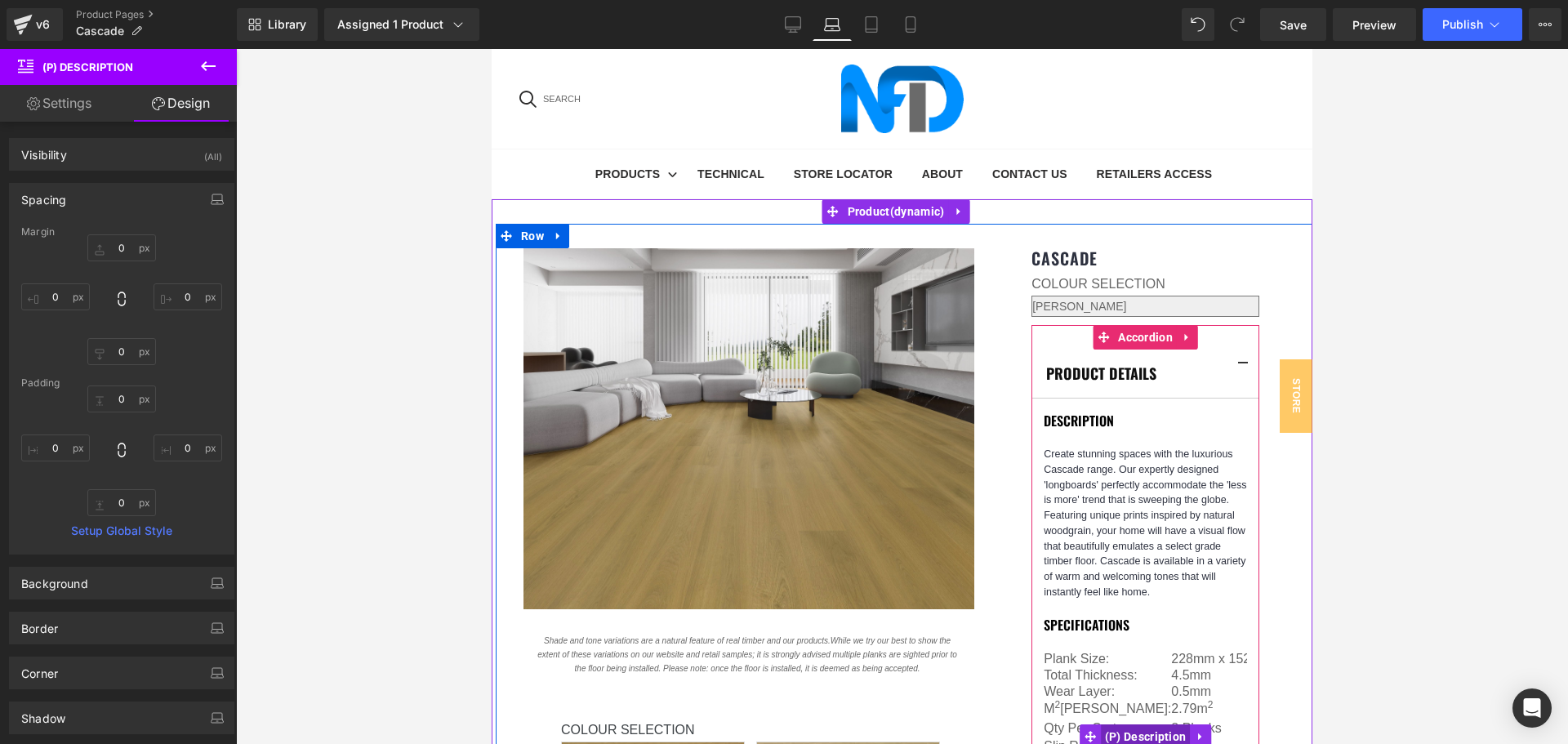
click at [1148, 724] on span "(P) Description" at bounding box center [1146, 736] width 90 height 24
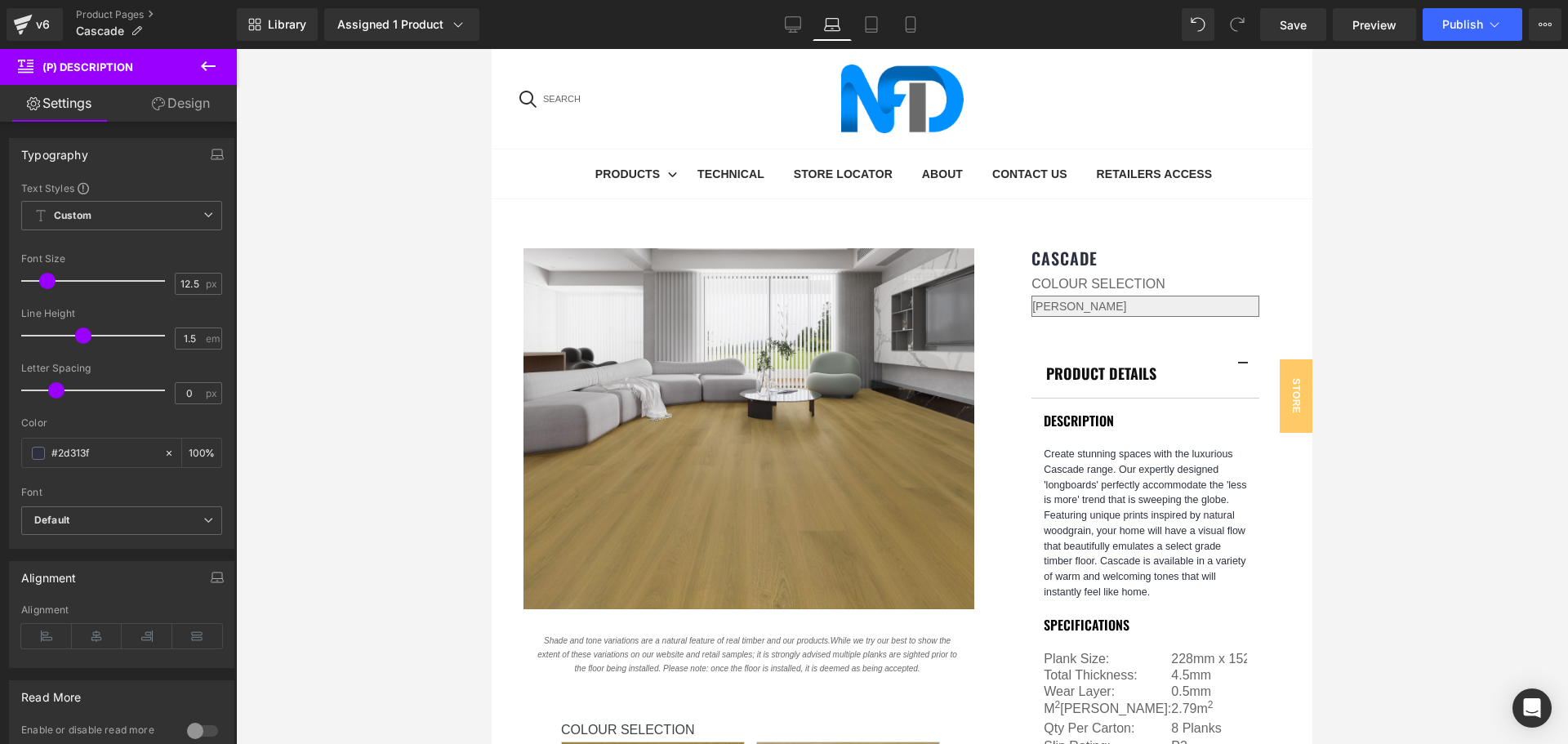
click at [193, 109] on link "Design" at bounding box center [180, 103] width 118 height 37
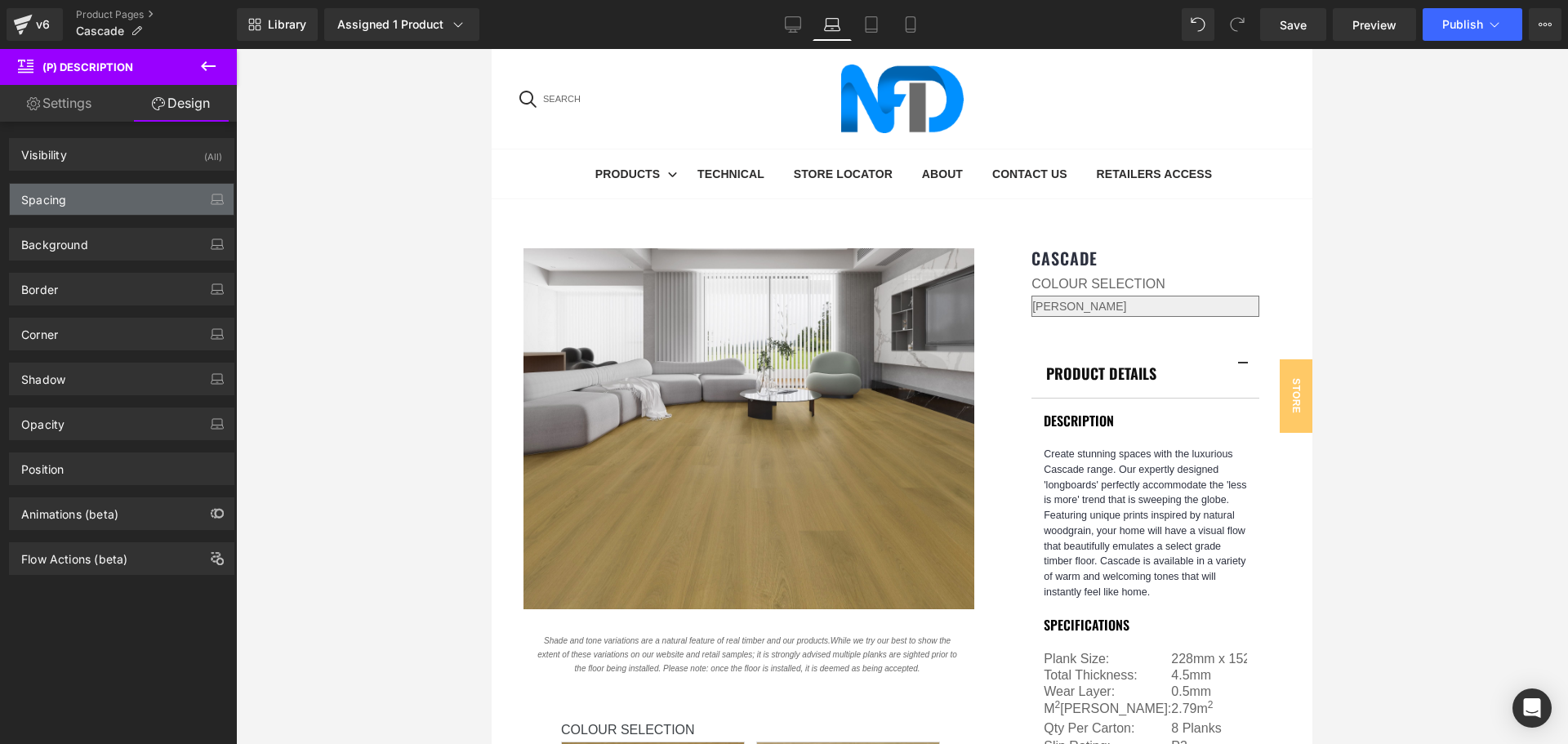
click at [133, 190] on div "Spacing" at bounding box center [122, 199] width 224 height 31
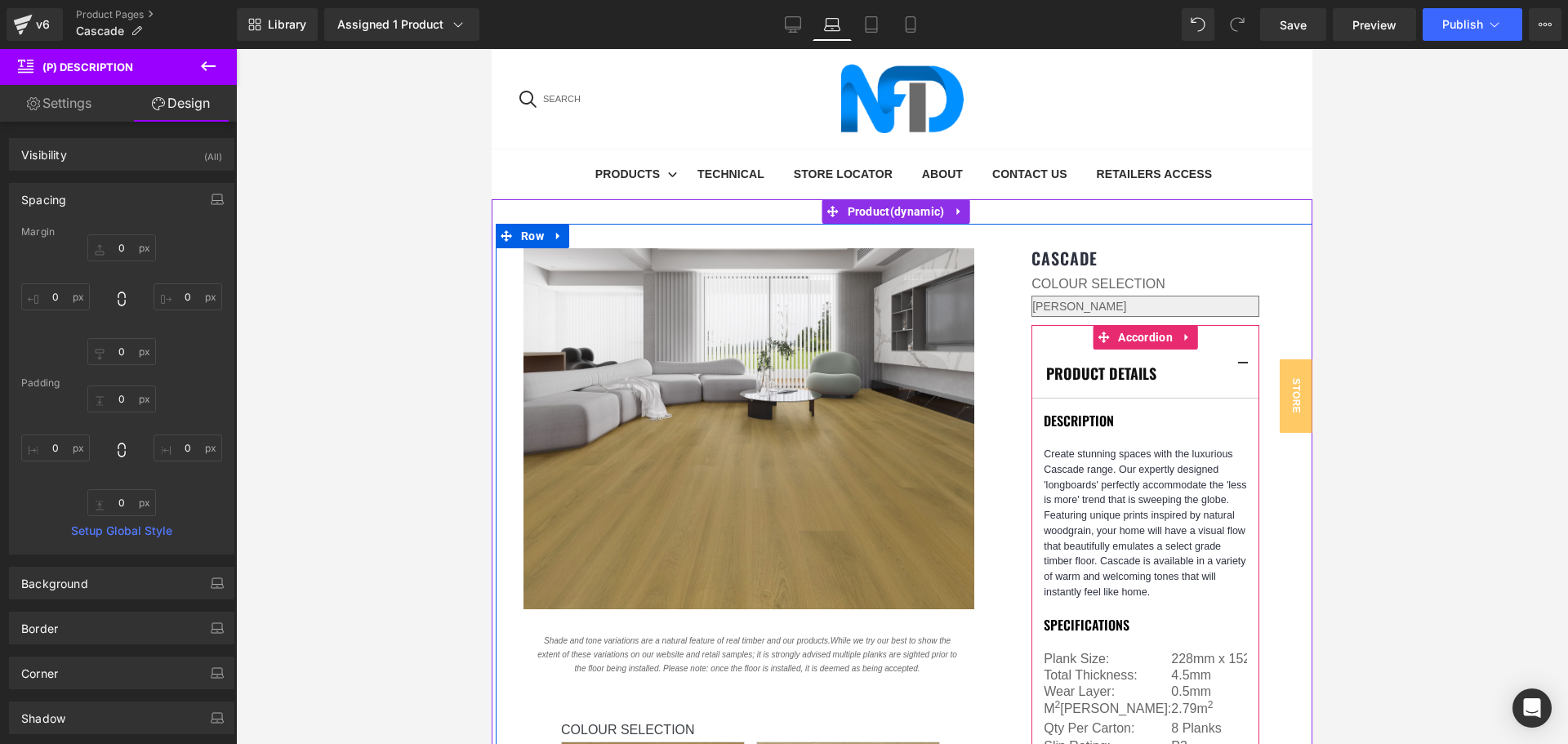
click at [1140, 325] on li "Accordion" at bounding box center [1134, 336] width 84 height 24
click at [1138, 325] on span "Accordion" at bounding box center [1145, 336] width 63 height 24
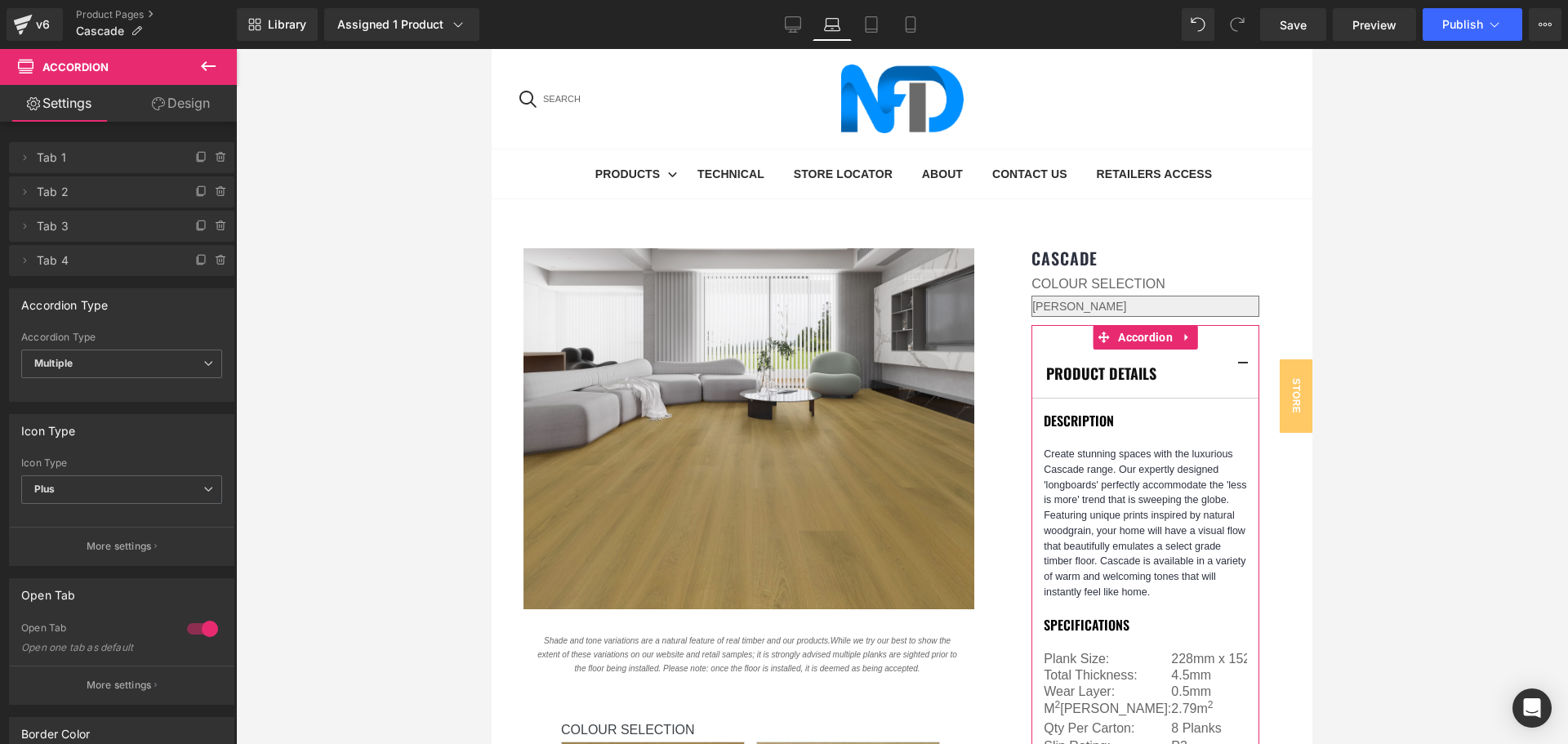
click at [211, 103] on link "Design" at bounding box center [180, 103] width 118 height 37
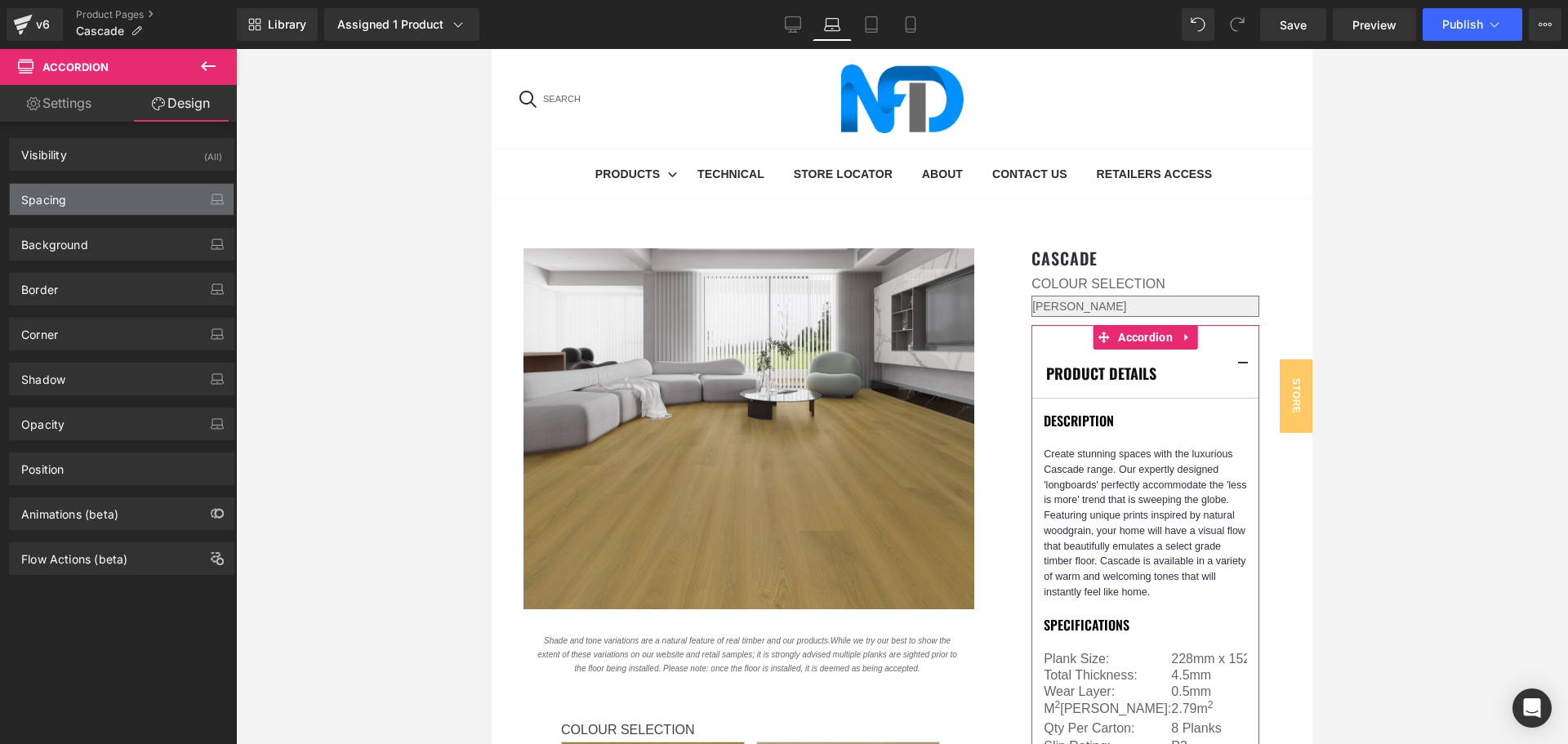
click at [127, 209] on div "Spacing" at bounding box center [122, 199] width 224 height 31
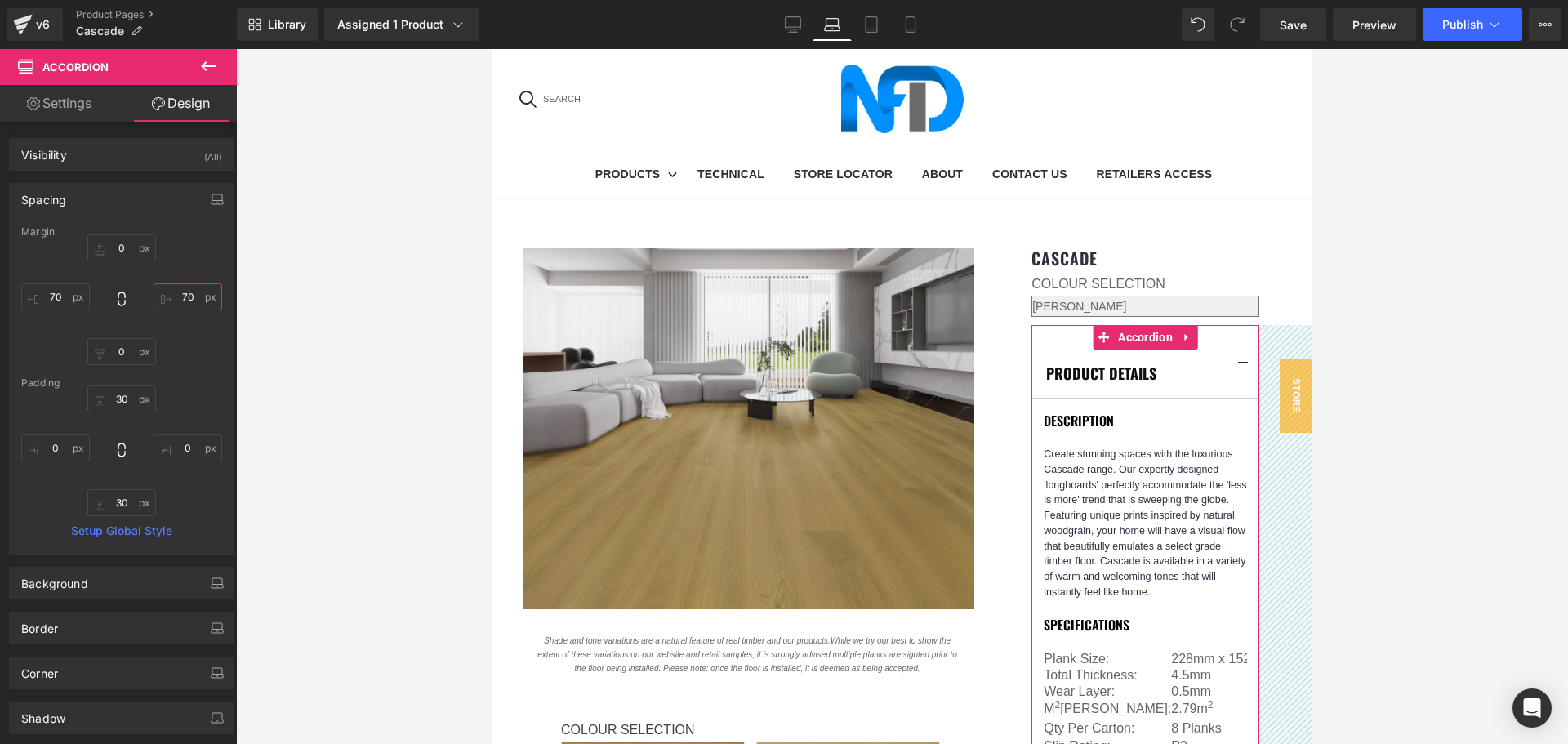
click at [179, 305] on input "text" at bounding box center [188, 297] width 69 height 27
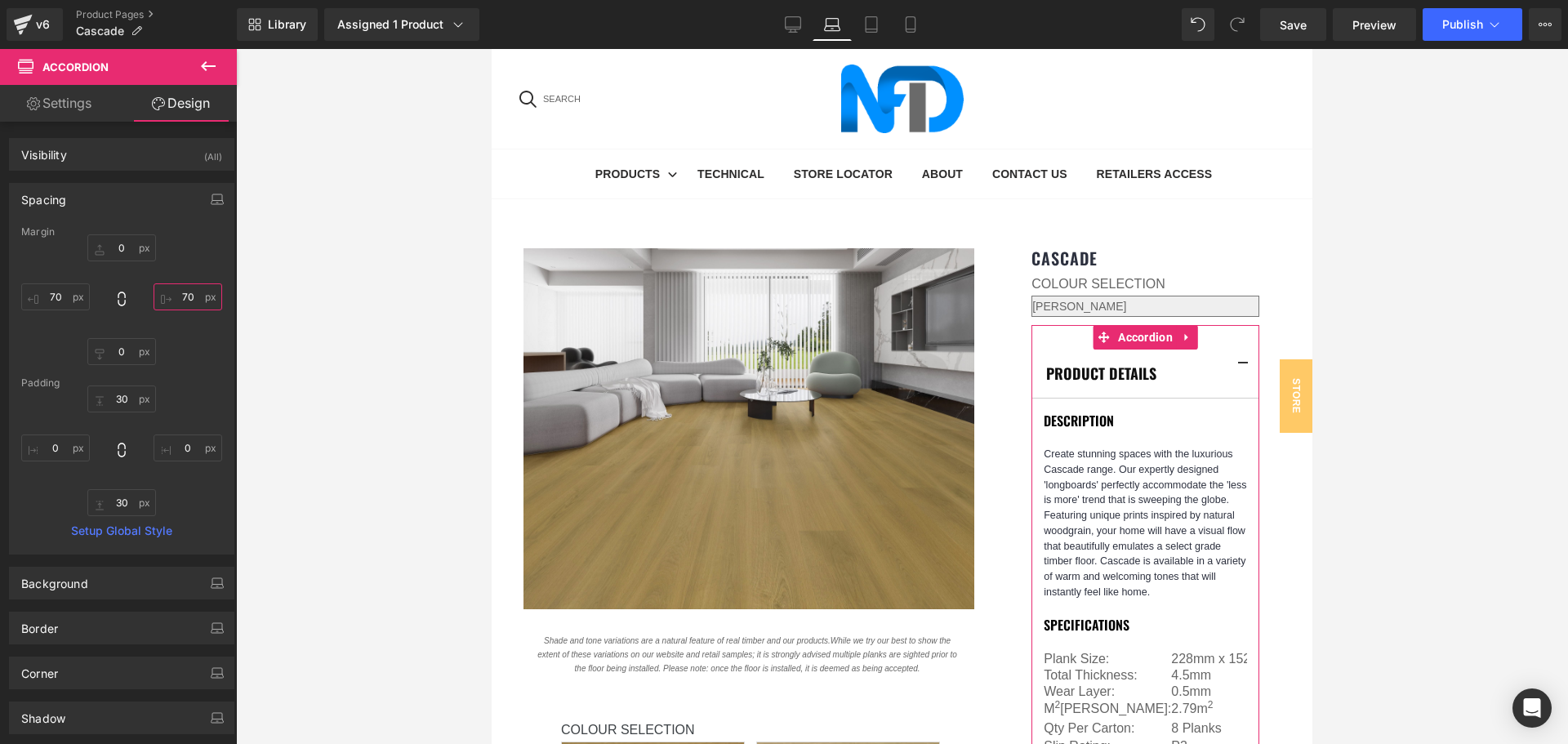
click at [181, 299] on input "text" at bounding box center [188, 297] width 69 height 27
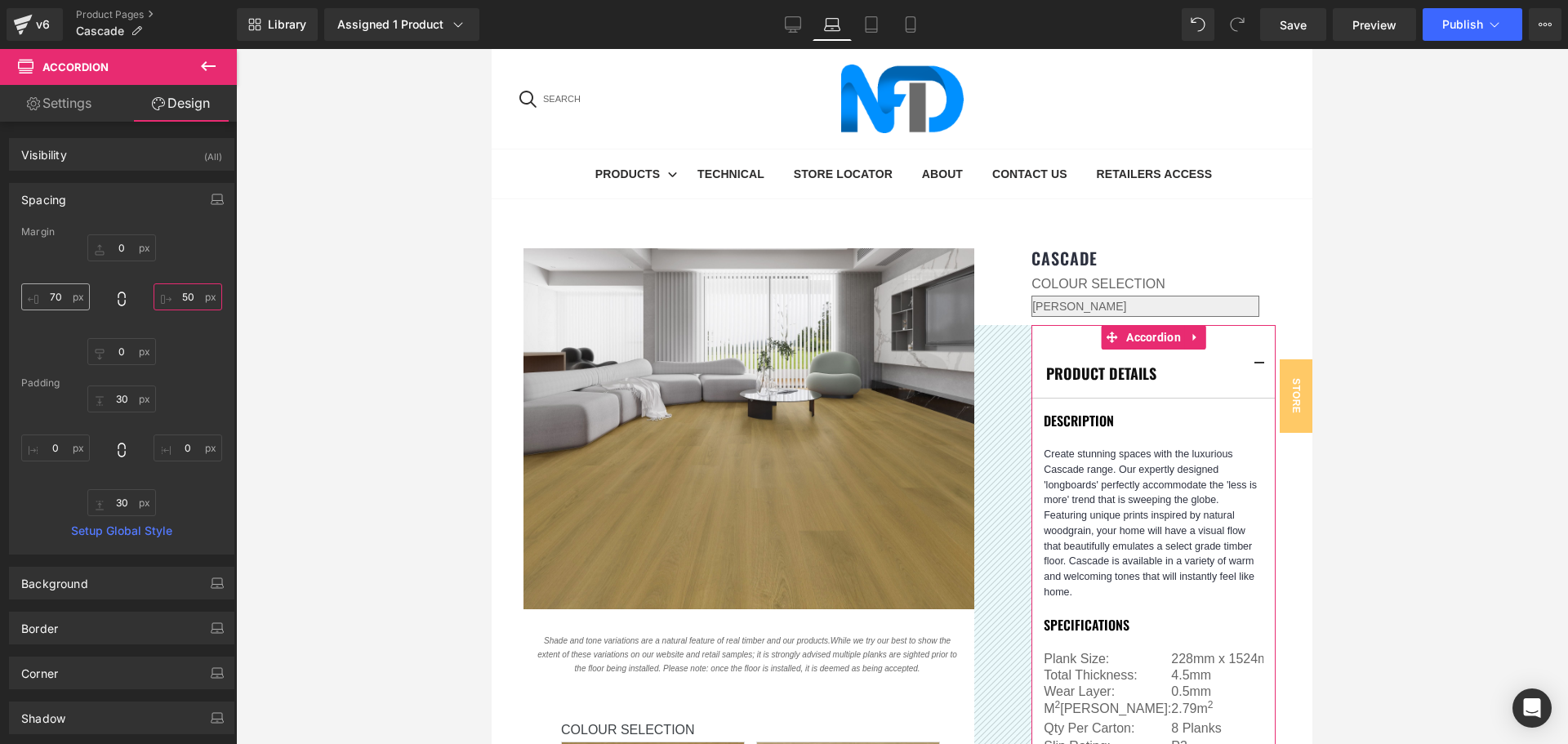
type input "50"
click at [54, 293] on input "text" at bounding box center [56, 297] width 69 height 27
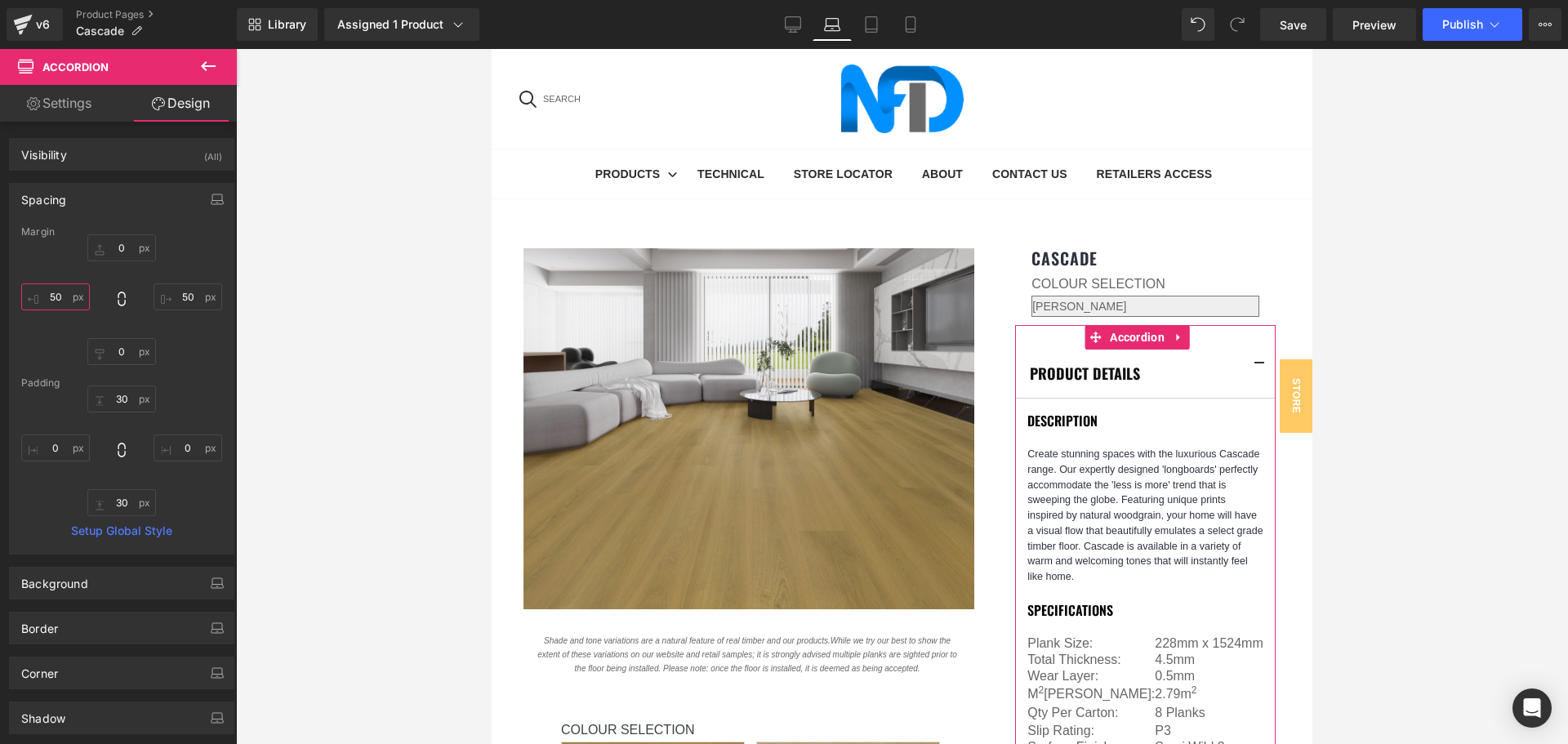
click at [54, 293] on input "50" at bounding box center [56, 297] width 69 height 27
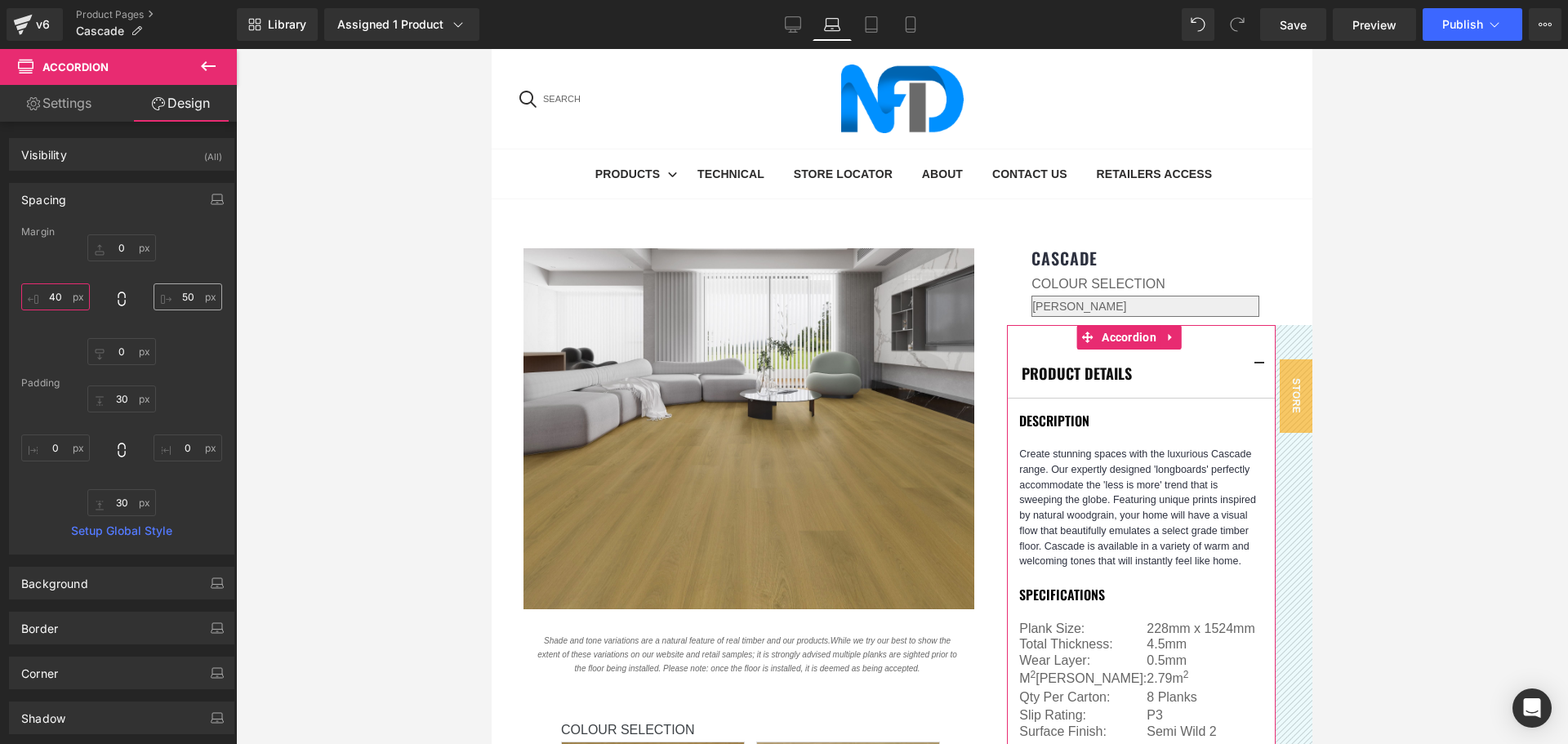
type input "40"
click at [181, 302] on input "50" at bounding box center [188, 297] width 69 height 27
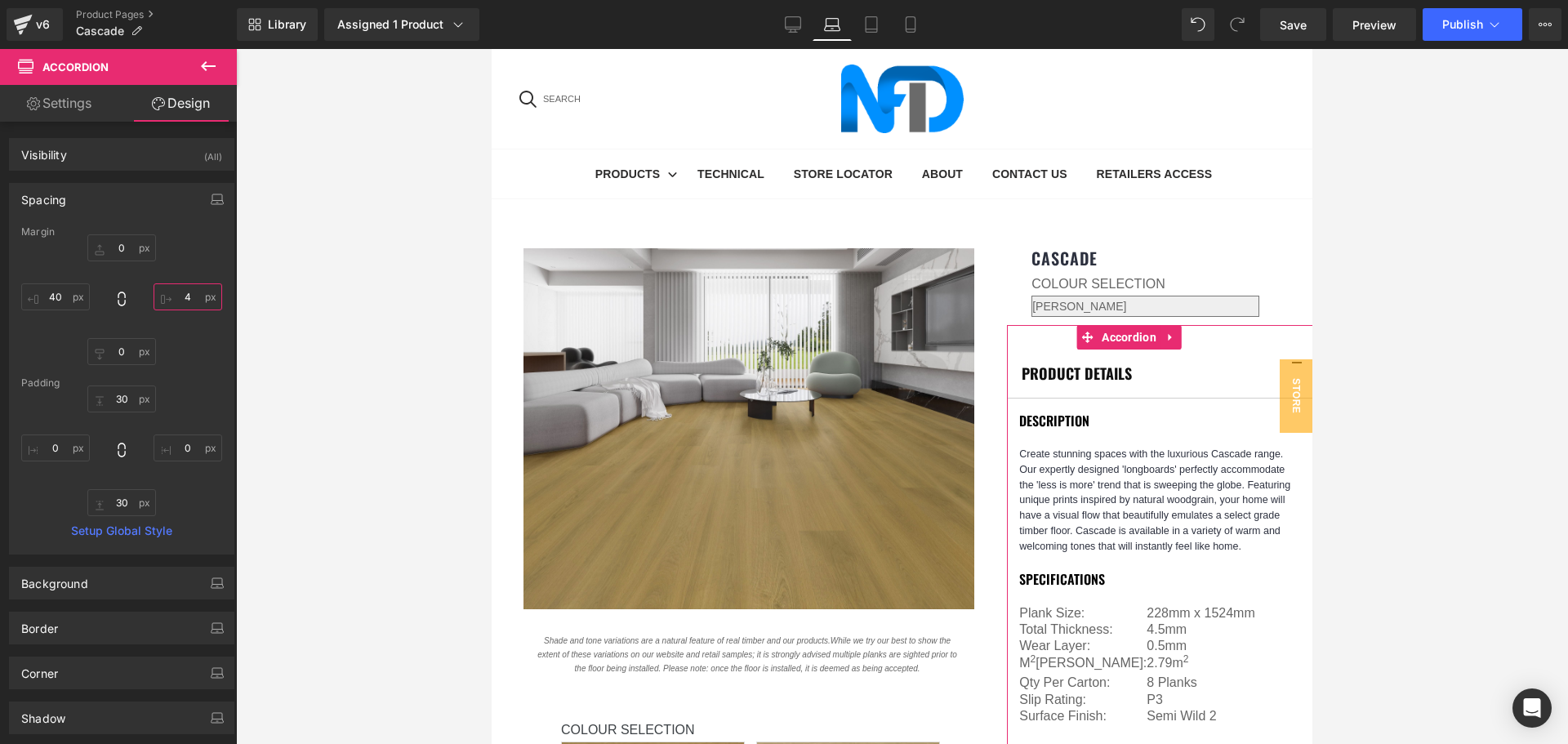
type input "40"
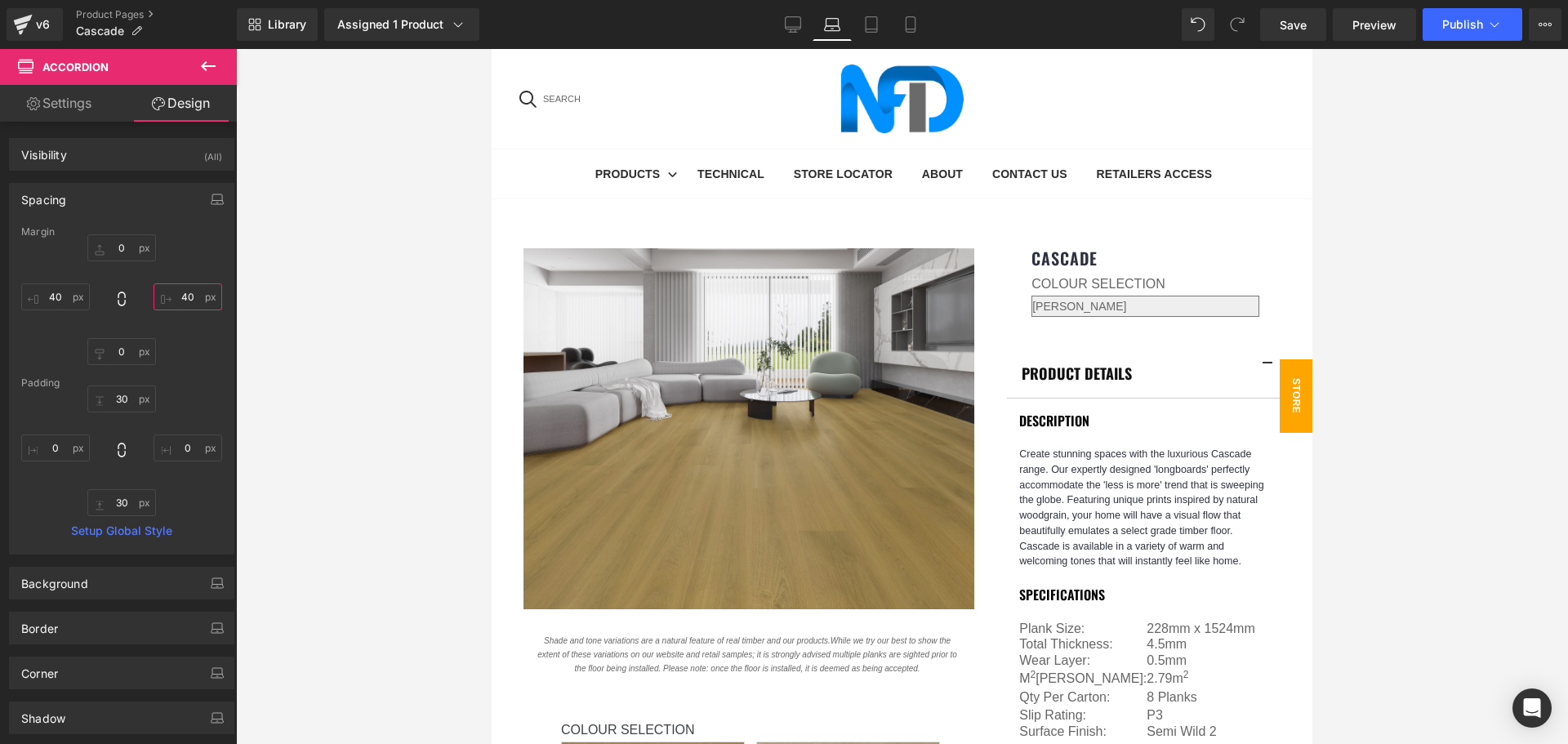
scroll to position [163, 0]
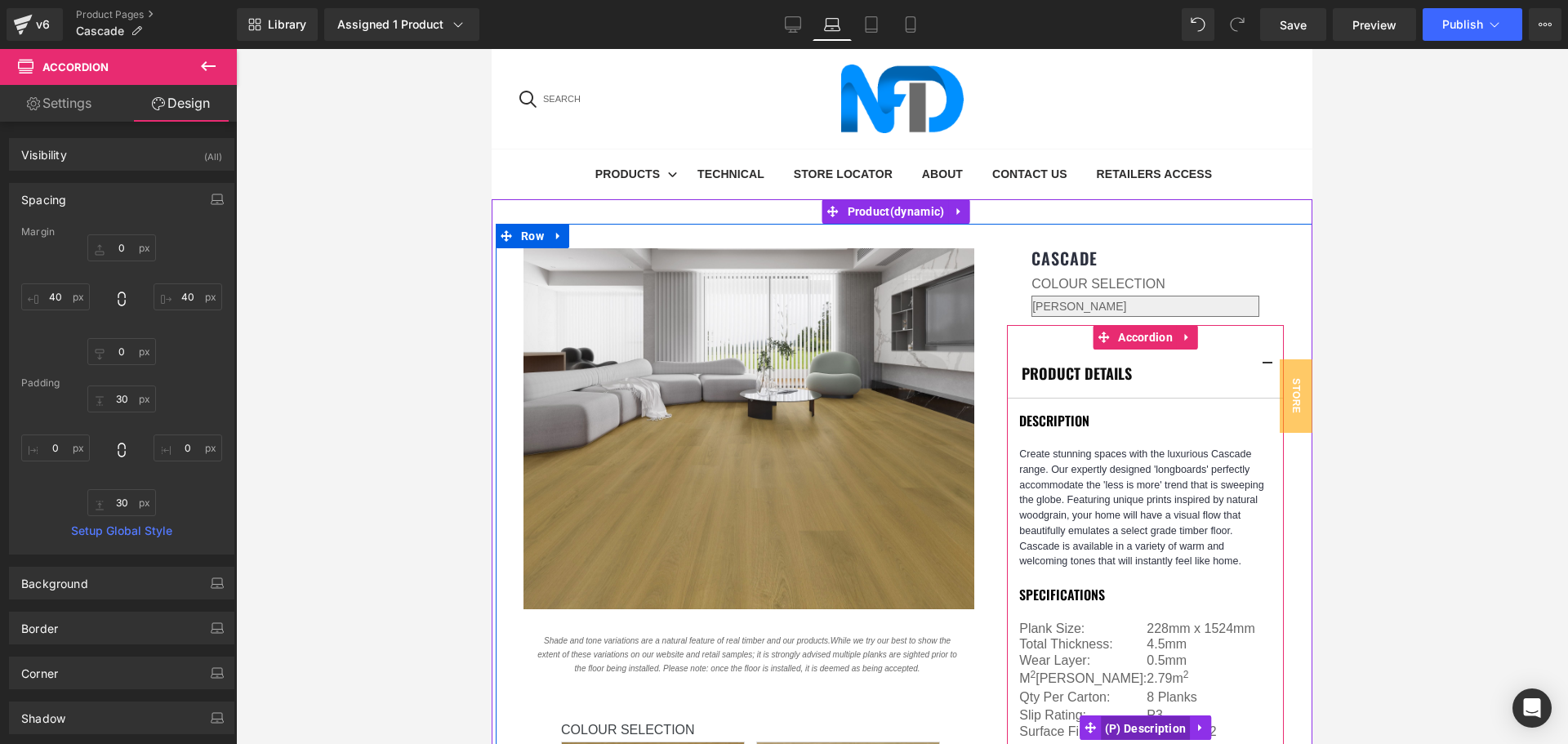
click at [1137, 716] on span "(P) Description" at bounding box center [1146, 728] width 90 height 24
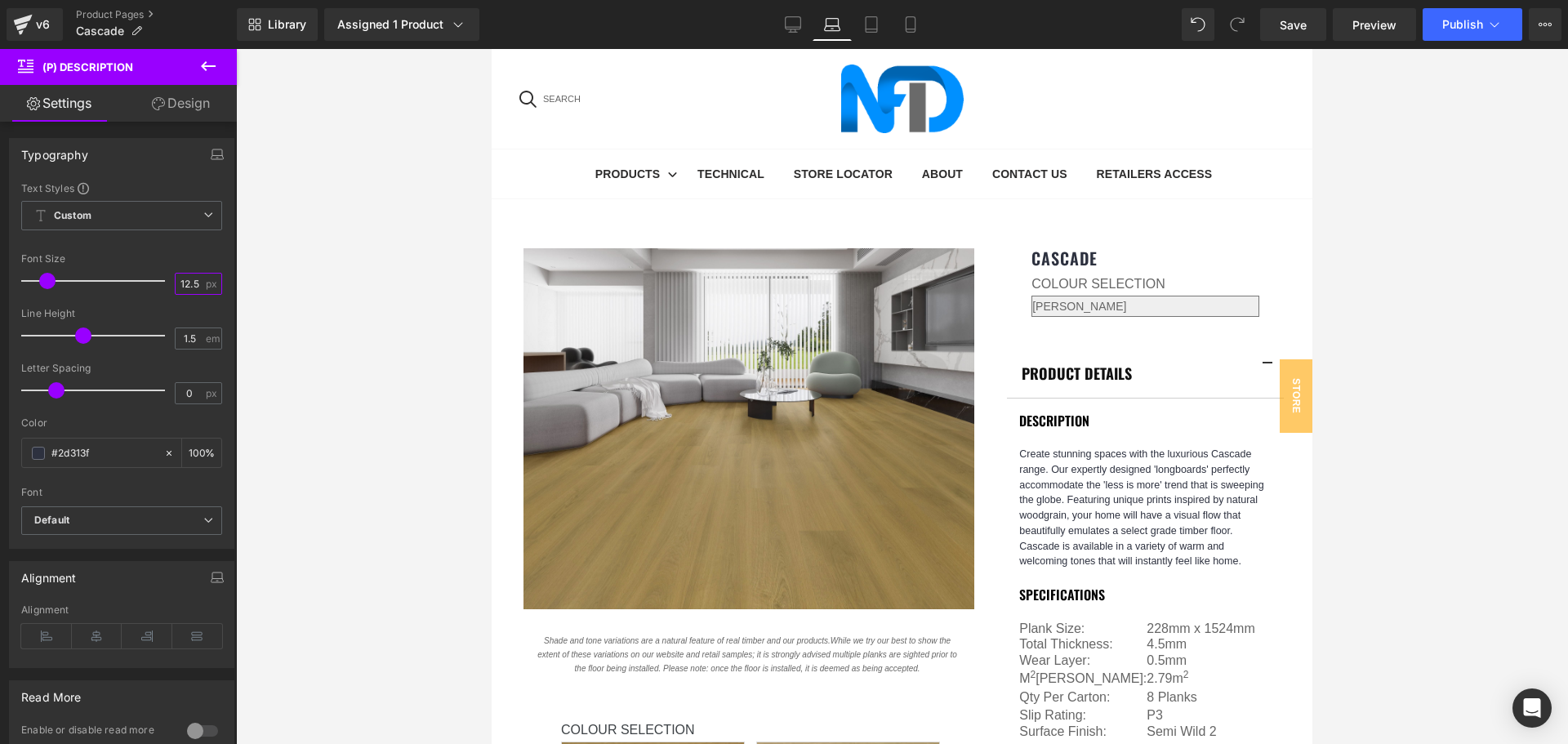
click at [188, 283] on input "12.5" at bounding box center [190, 283] width 29 height 21
type input "14"
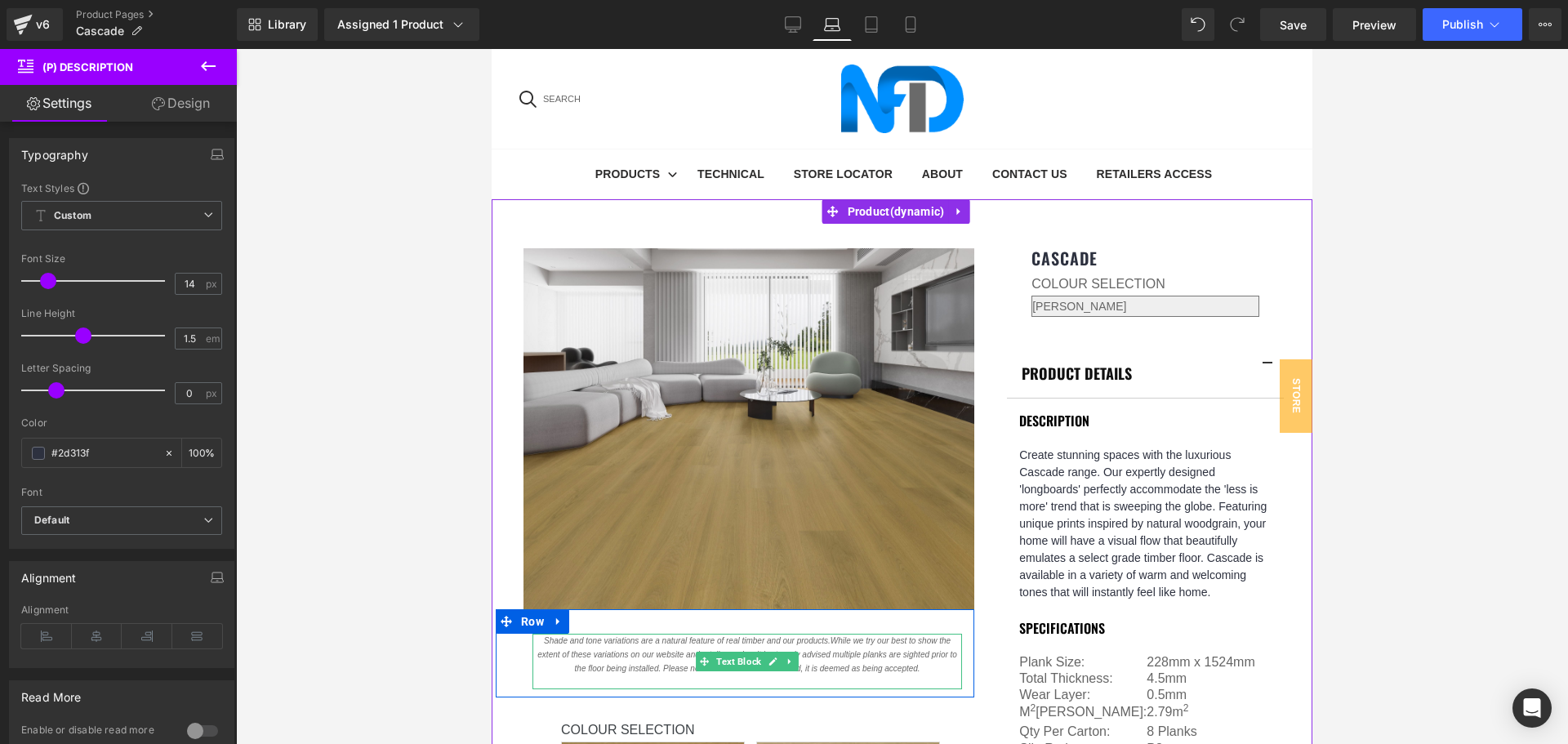
click at [790, 657] on icon at bounding box center [790, 661] width 9 height 10
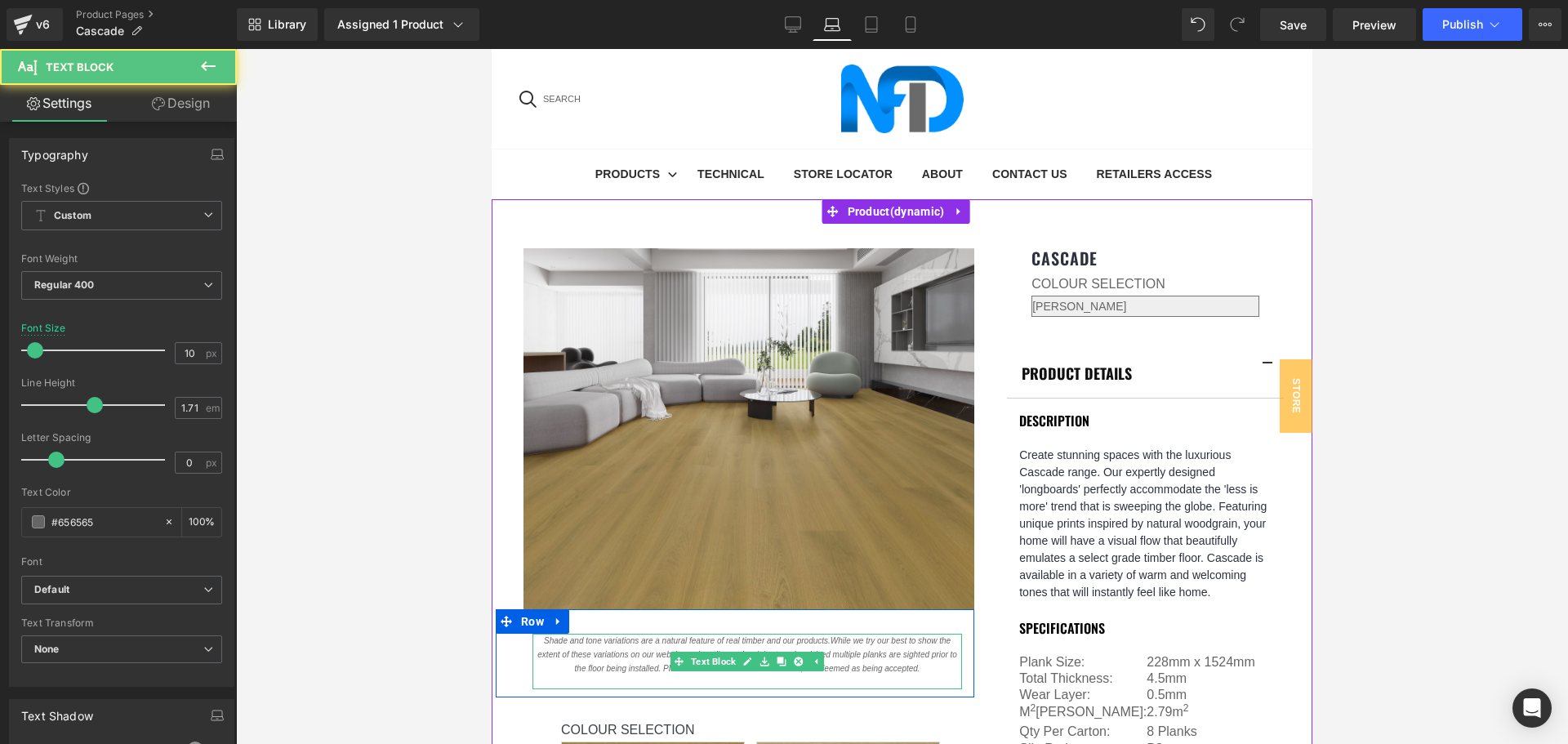
click at [680, 637] on icon "Shade and tone variations are a natural feature of real timber and our products…" at bounding box center [747, 655] width 420 height 37
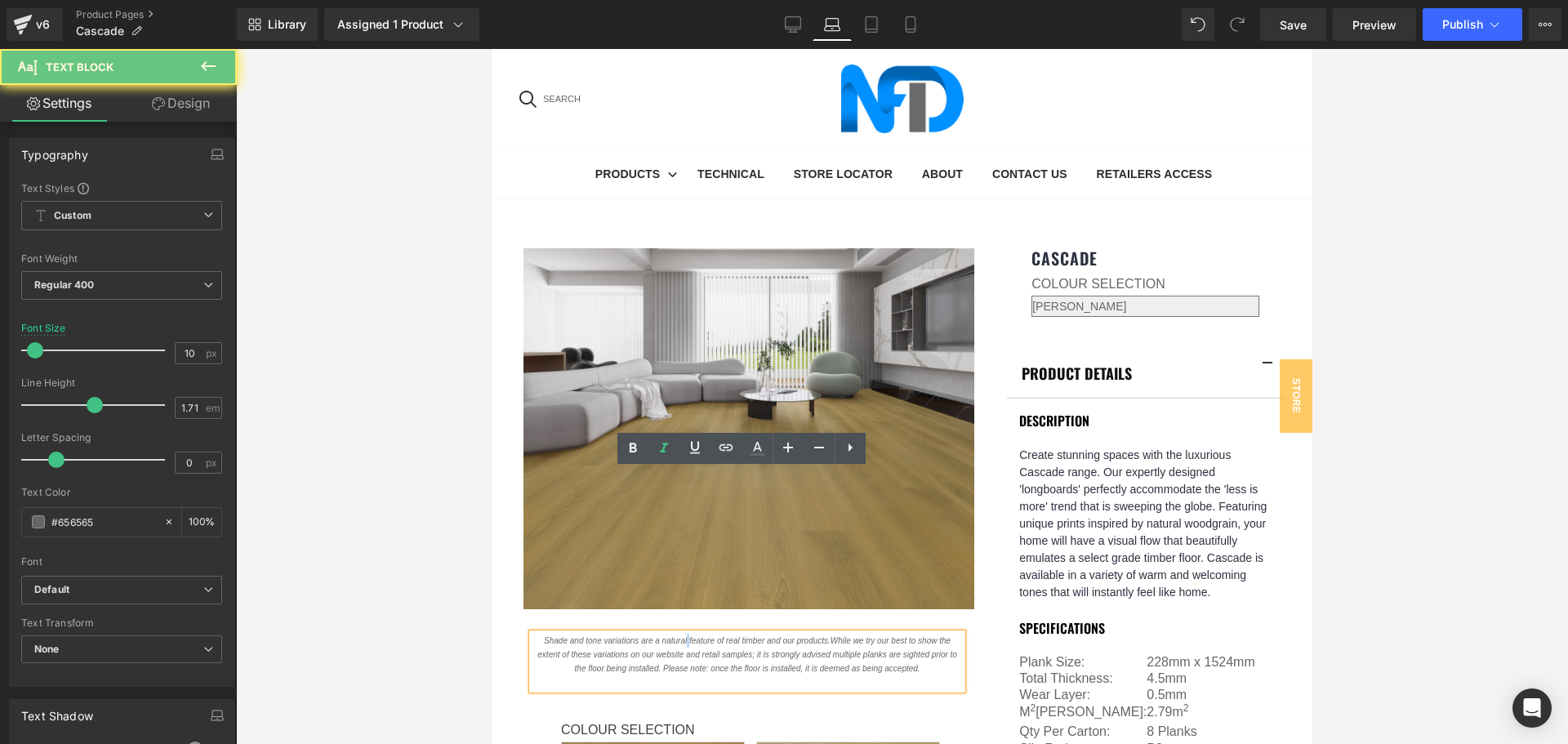
click at [680, 637] on icon "Shade and tone variations are a natural feature of real timber and our products…" at bounding box center [747, 655] width 420 height 37
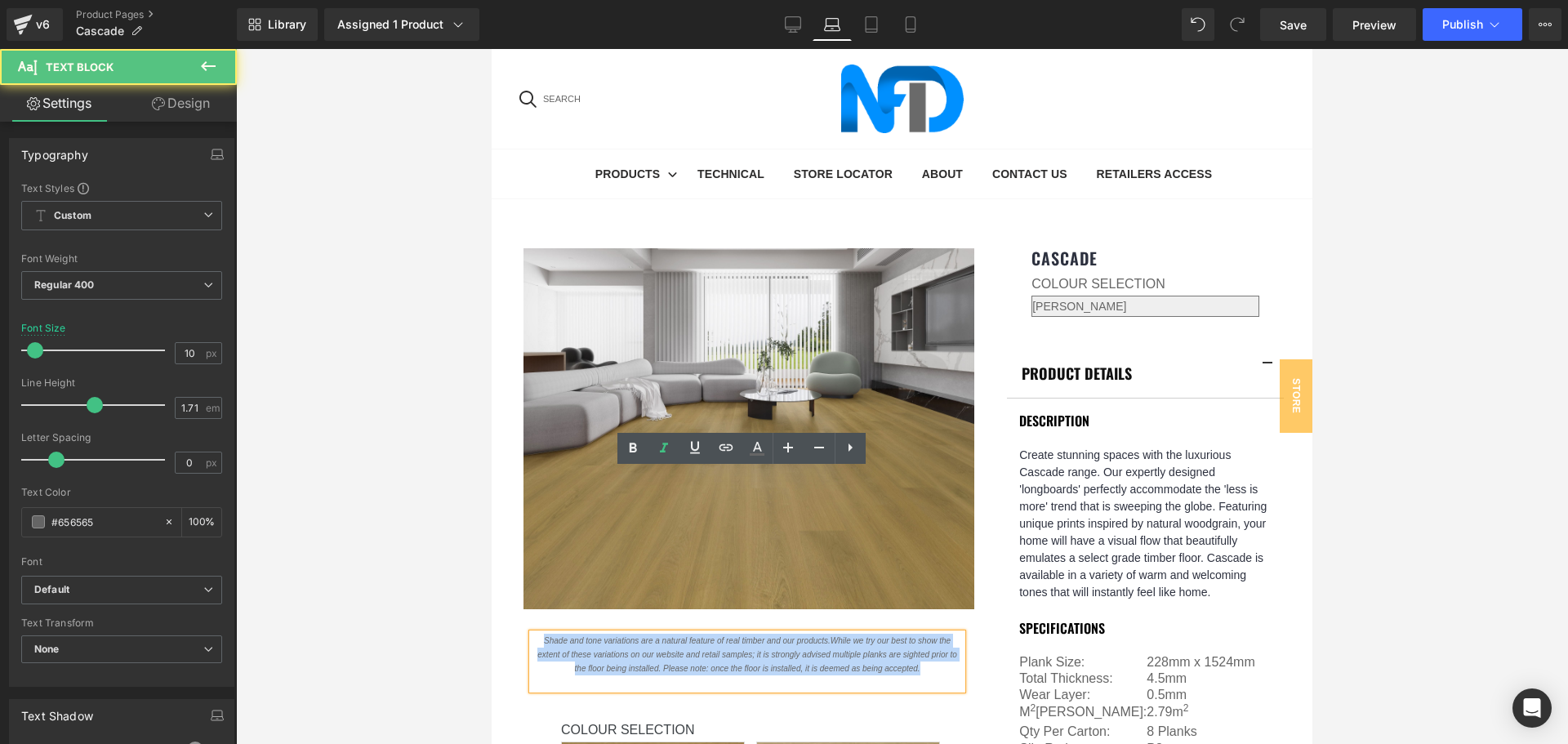
drag, startPoint x: 916, startPoint y: 506, endPoint x: 496, endPoint y: 464, distance: 422.1
click at [496, 610] on div "Shade and tone variations are a natural feature of real timber and our products…" at bounding box center [735, 654] width 479 height 88
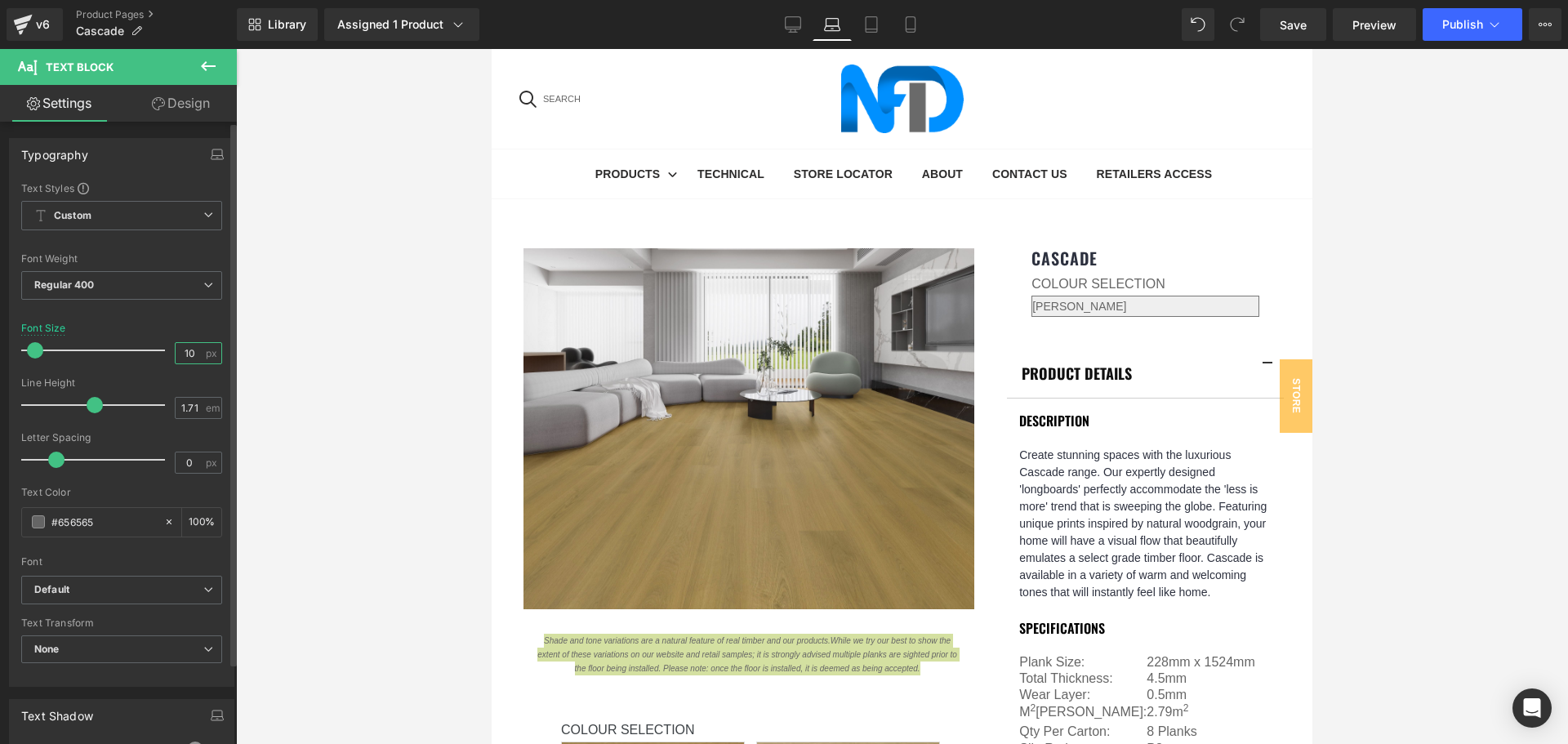
click at [181, 348] on input "10" at bounding box center [190, 353] width 29 height 21
type input "12"
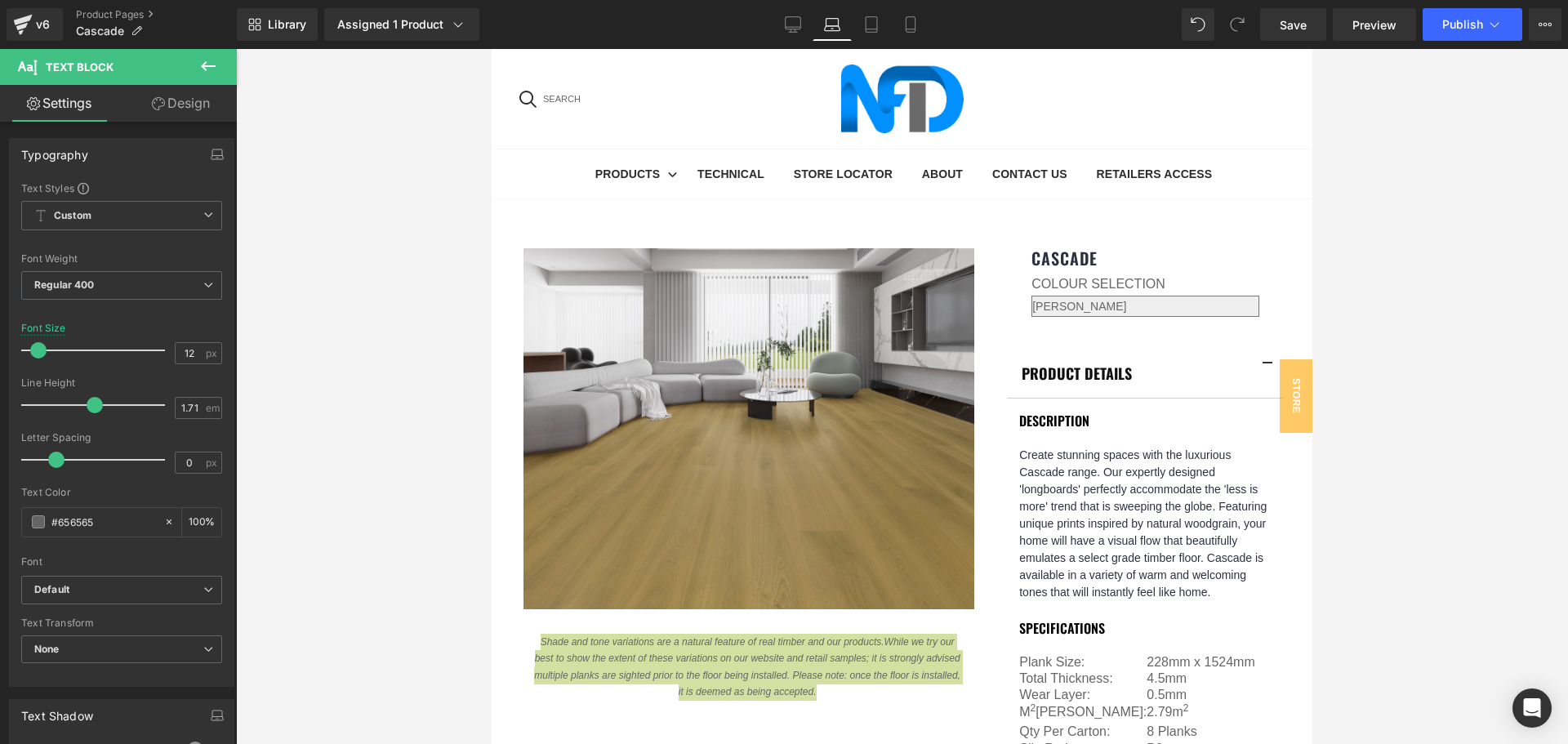
click at [1393, 505] on div at bounding box center [902, 396] width 1332 height 695
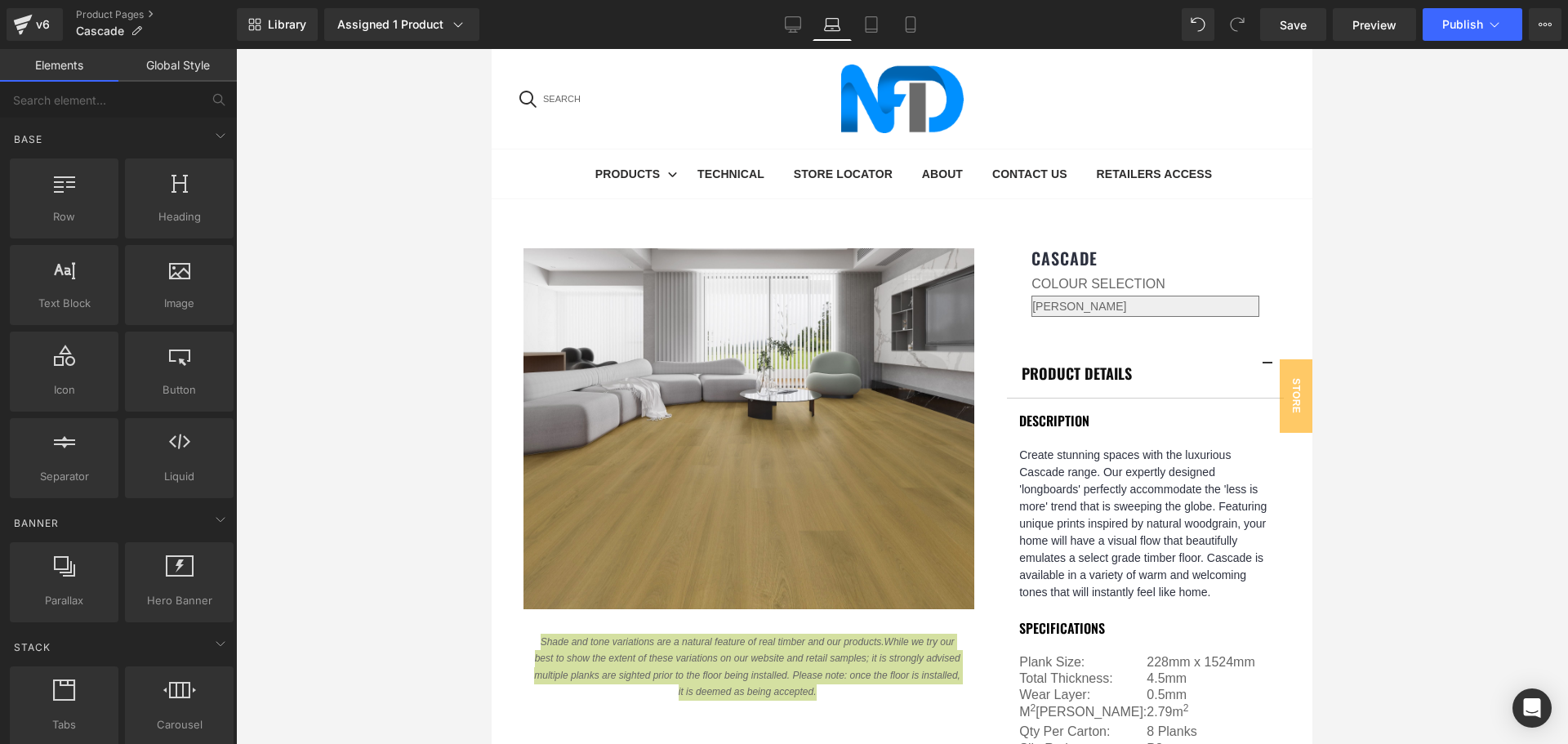
click at [1393, 505] on div at bounding box center [902, 396] width 1332 height 695
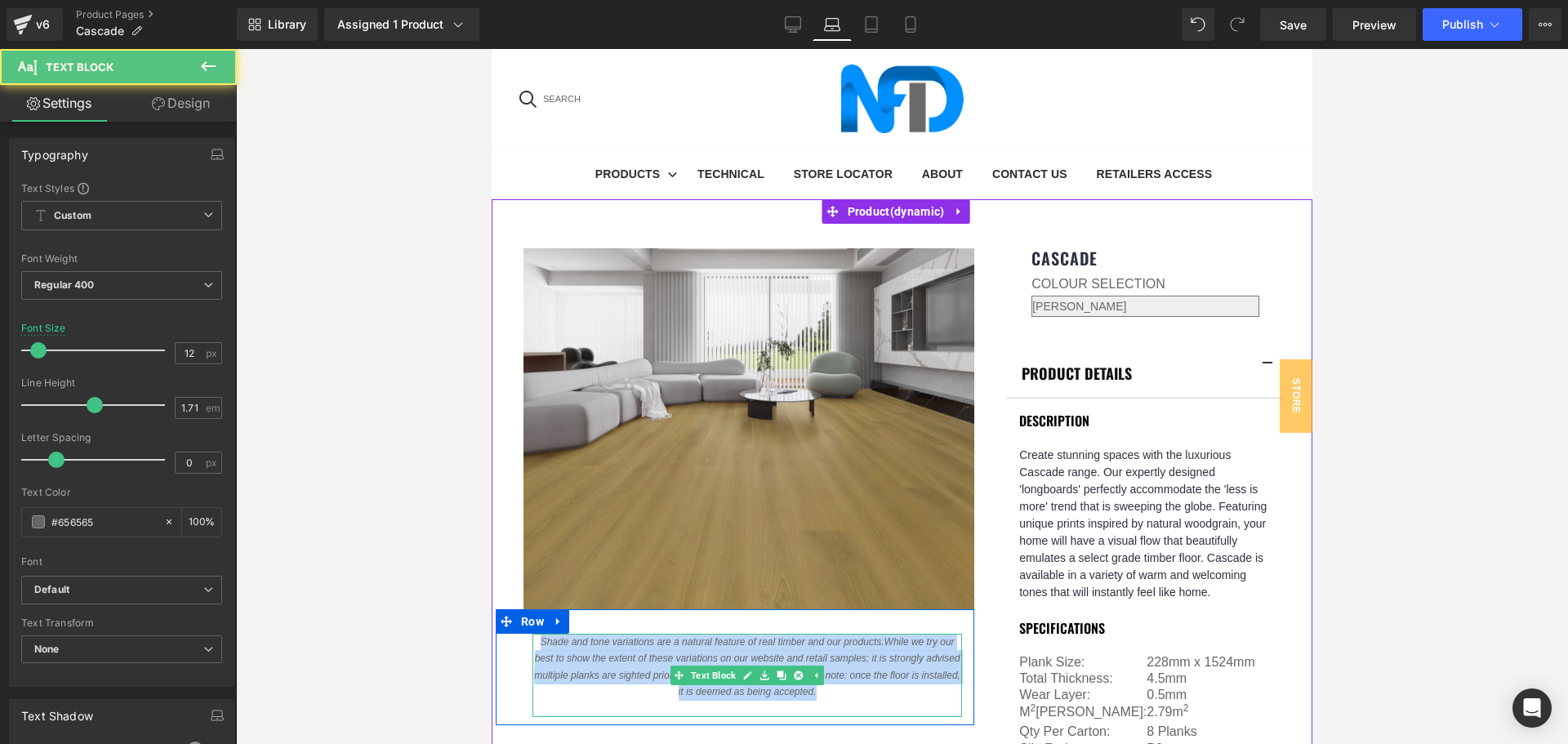
click at [915, 653] on span "t is strongly advised multiple planks are sighted prior to the floor being inst…" at bounding box center [747, 667] width 426 height 29
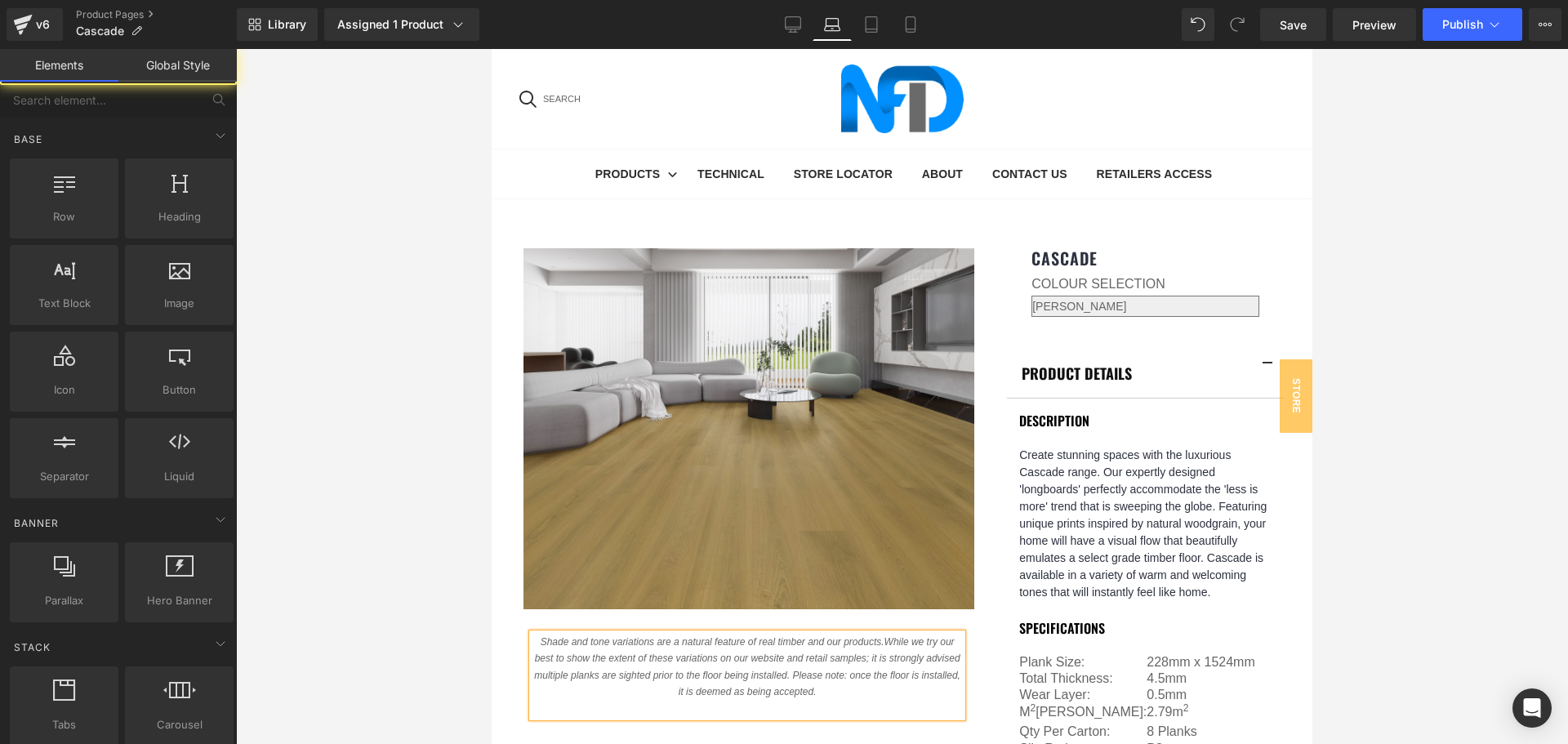
click at [1339, 481] on div at bounding box center [902, 396] width 1332 height 695
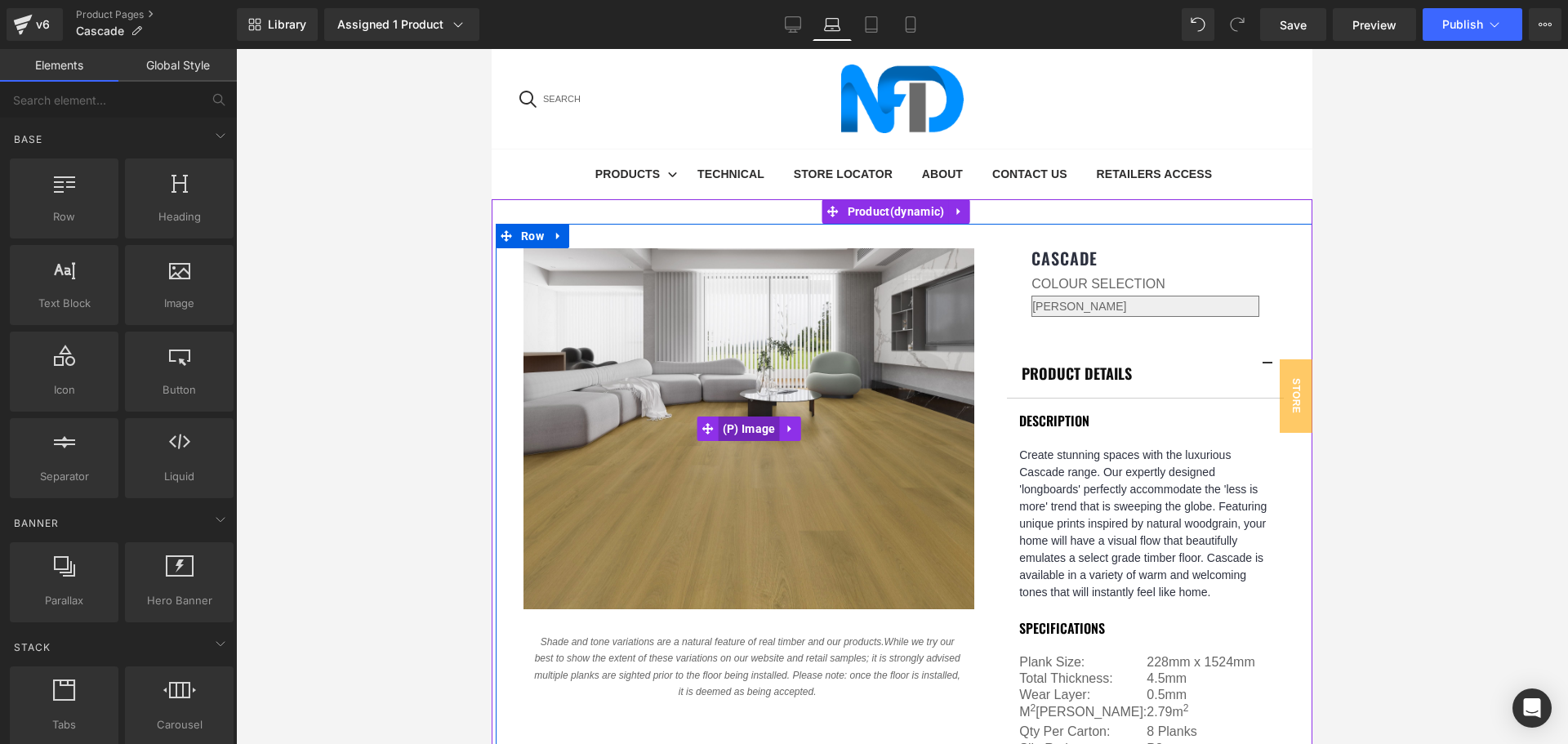
click at [757, 417] on span "(P) Image" at bounding box center [749, 428] width 61 height 24
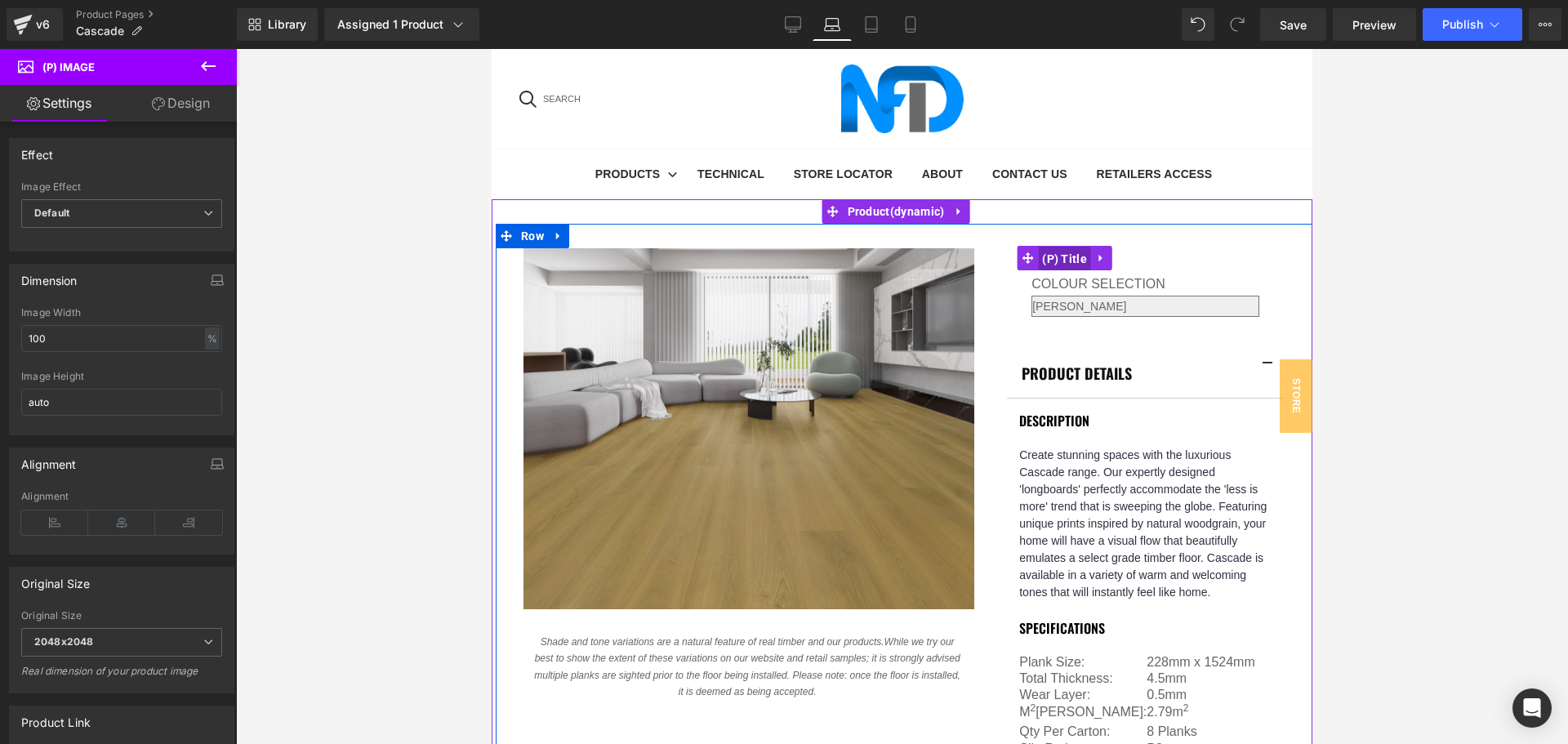
click at [1059, 247] on span "(P) Title" at bounding box center [1064, 259] width 53 height 24
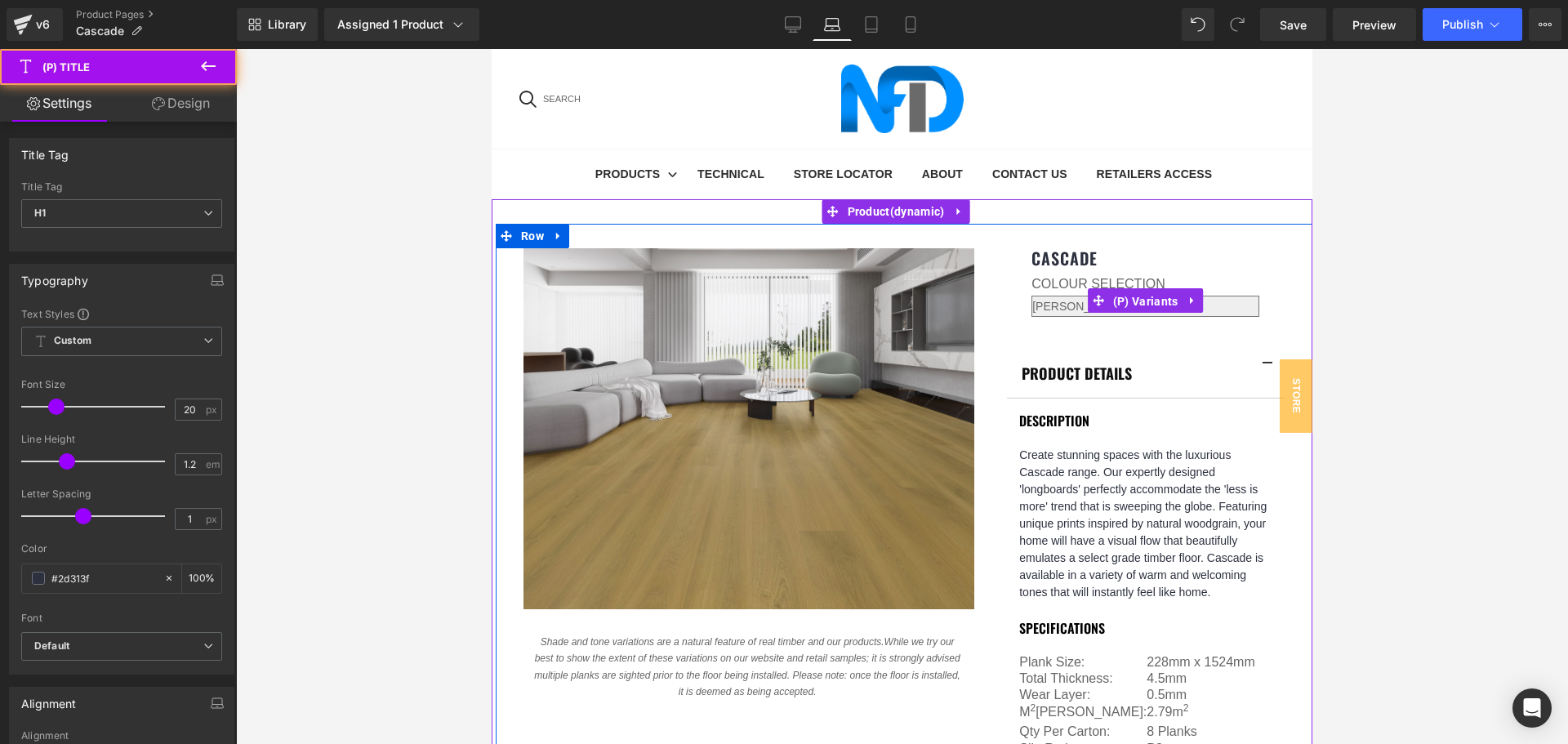
click at [1109, 289] on span "(P) Variants" at bounding box center [1146, 301] width 74 height 24
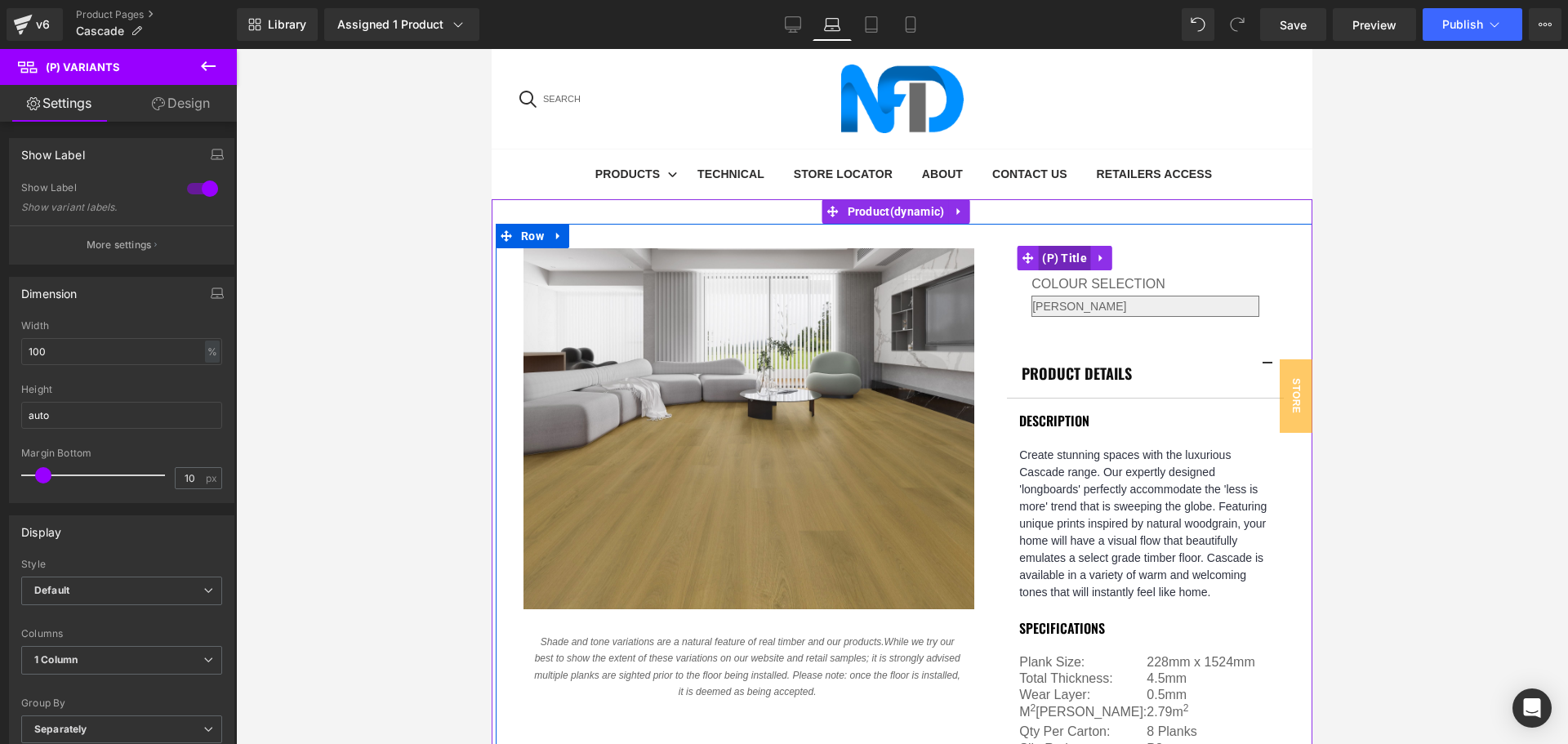
click at [1047, 246] on span "(P) Title" at bounding box center [1064, 258] width 53 height 24
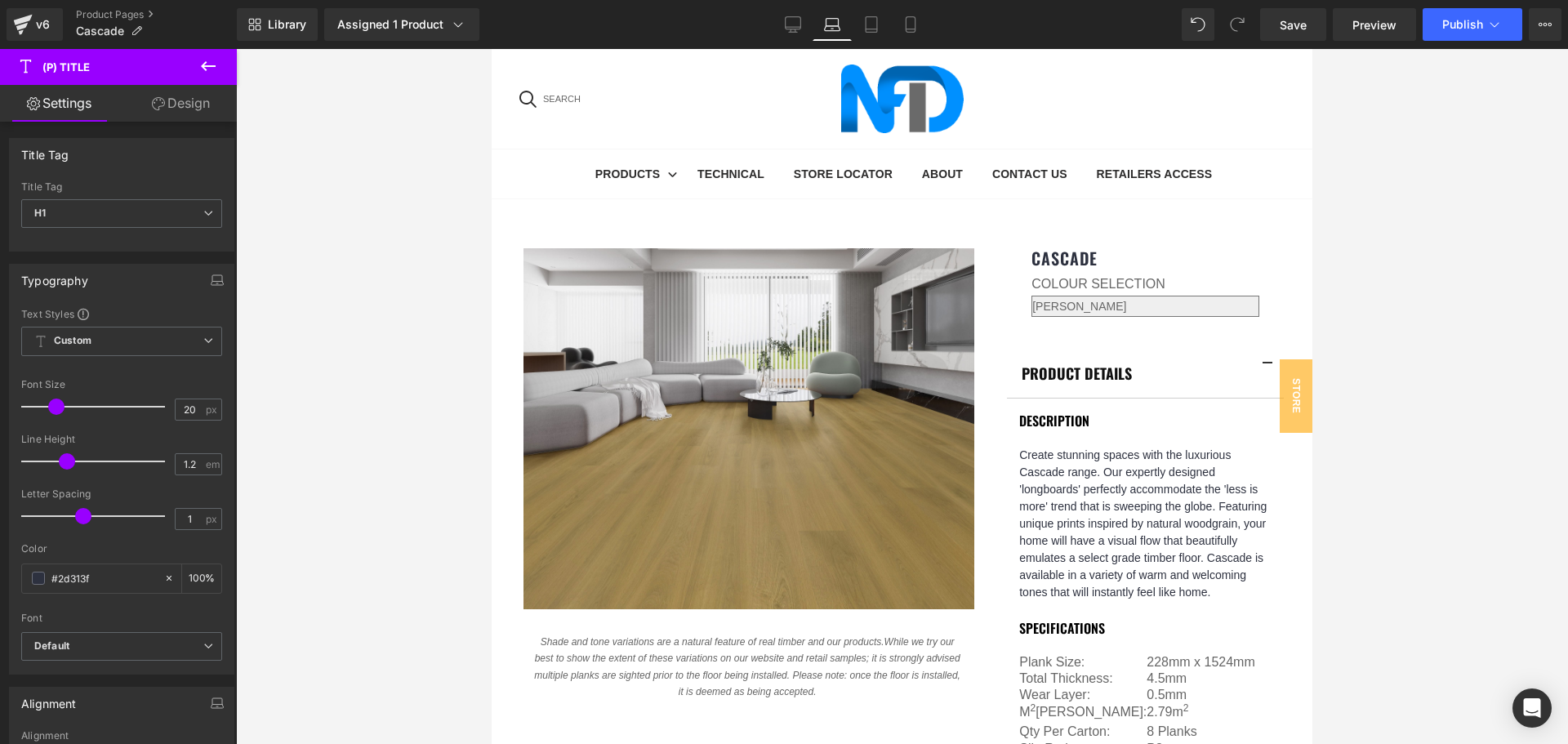
click at [179, 106] on link "Design" at bounding box center [180, 103] width 118 height 37
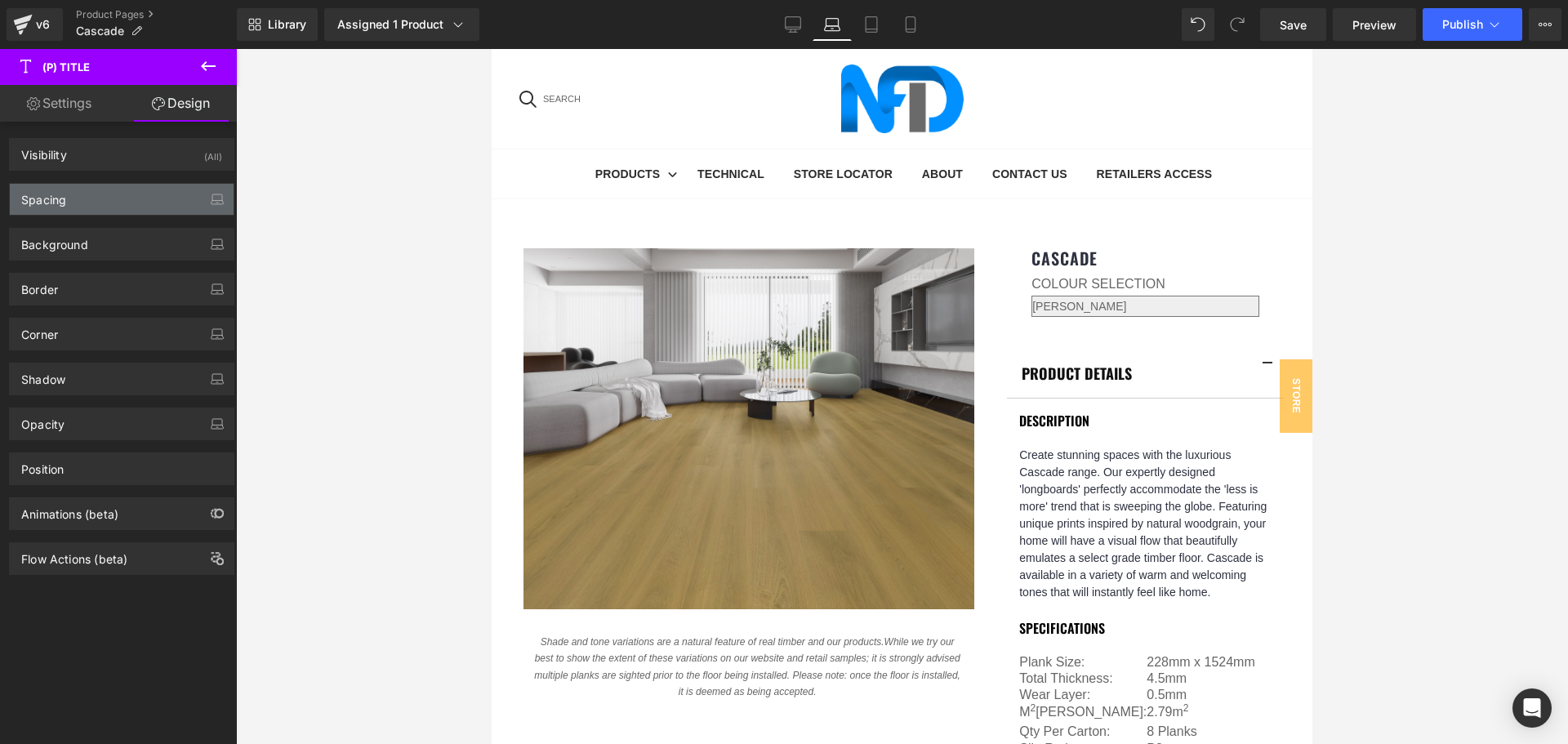
click at [158, 190] on div "Spacing" at bounding box center [122, 199] width 224 height 31
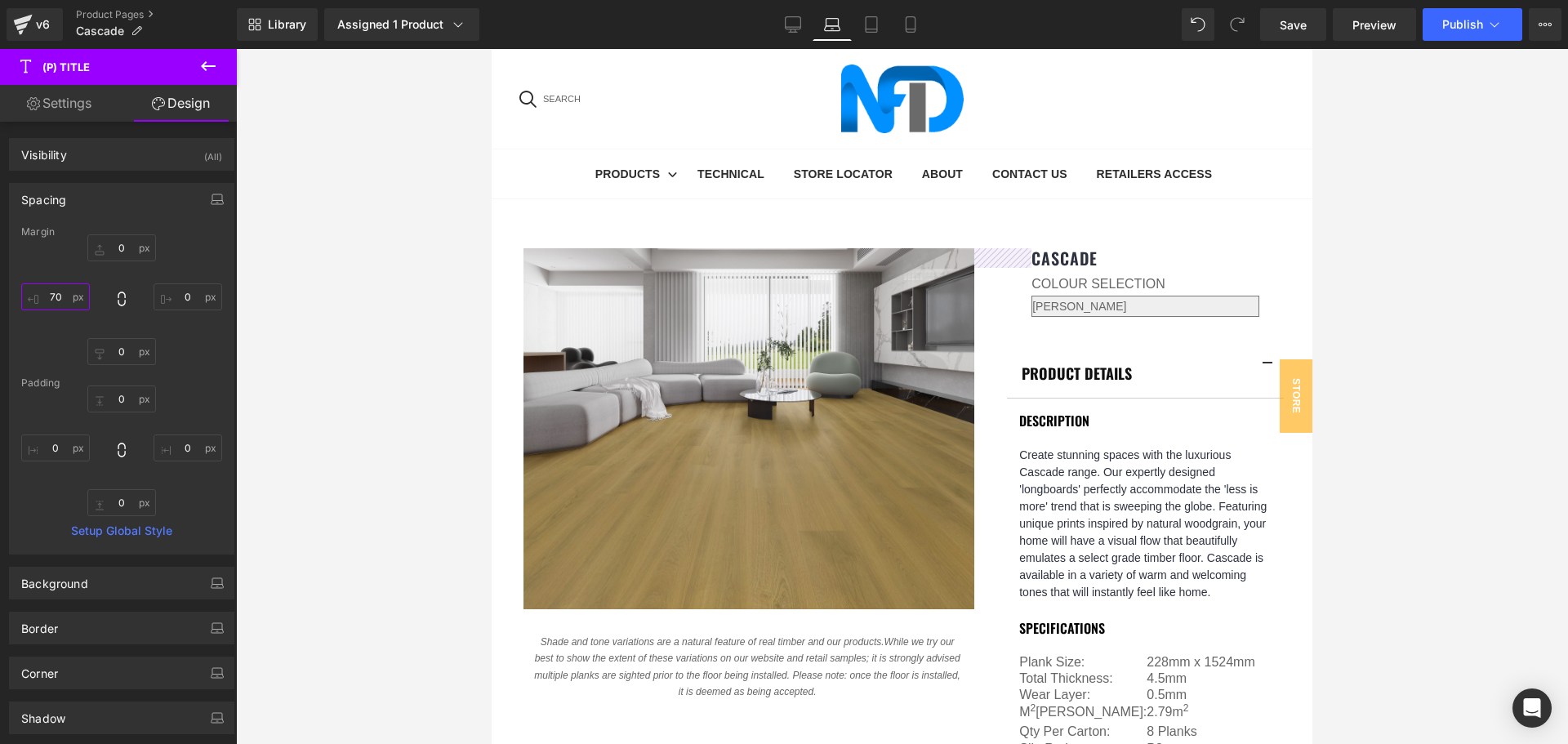
click at [58, 299] on input "text" at bounding box center [56, 297] width 69 height 27
type input "40"
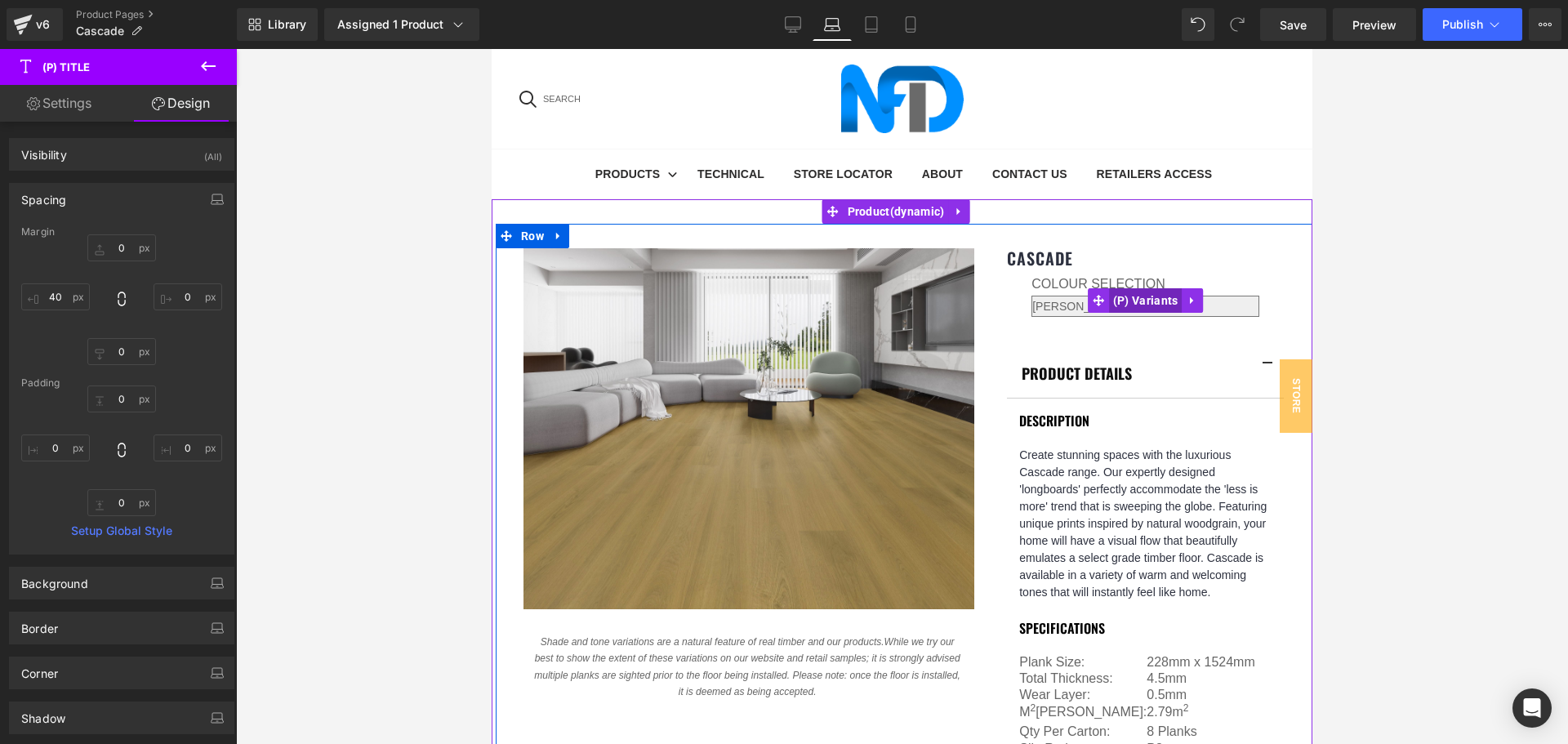
click at [1109, 289] on span "(P) Variants" at bounding box center [1146, 300] width 74 height 24
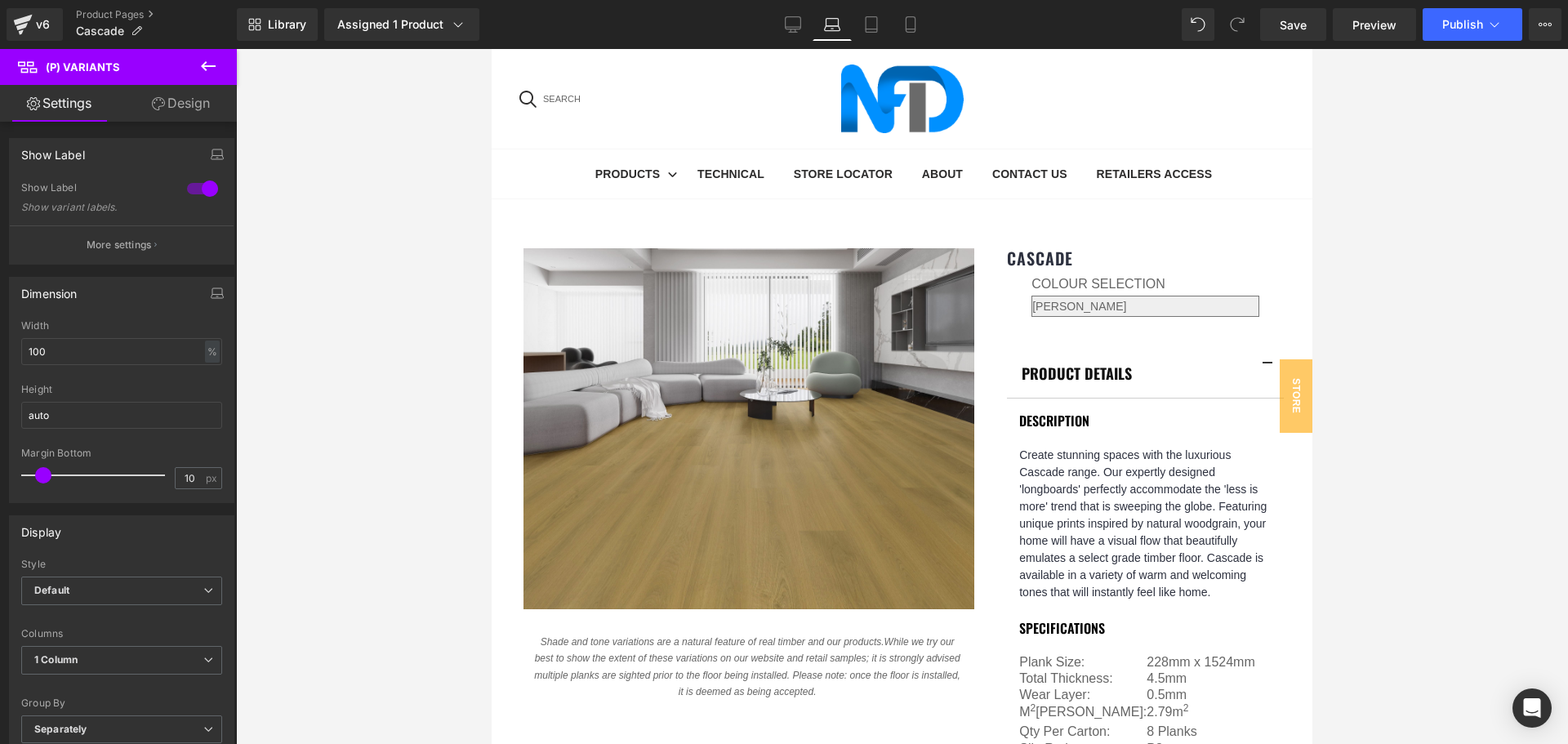
click at [162, 108] on icon at bounding box center [158, 104] width 13 height 13
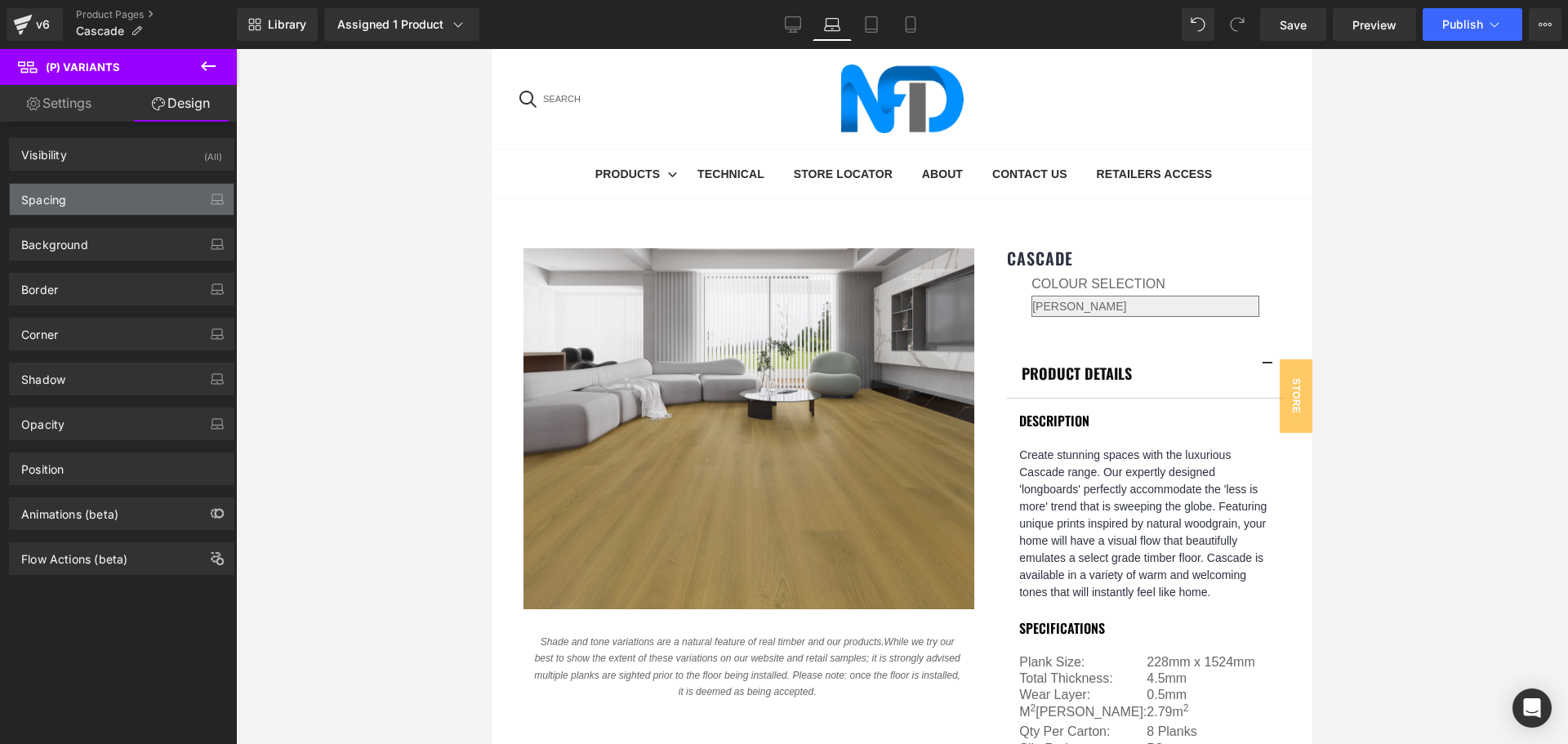
click at [84, 203] on div "Spacing" at bounding box center [122, 199] width 224 height 31
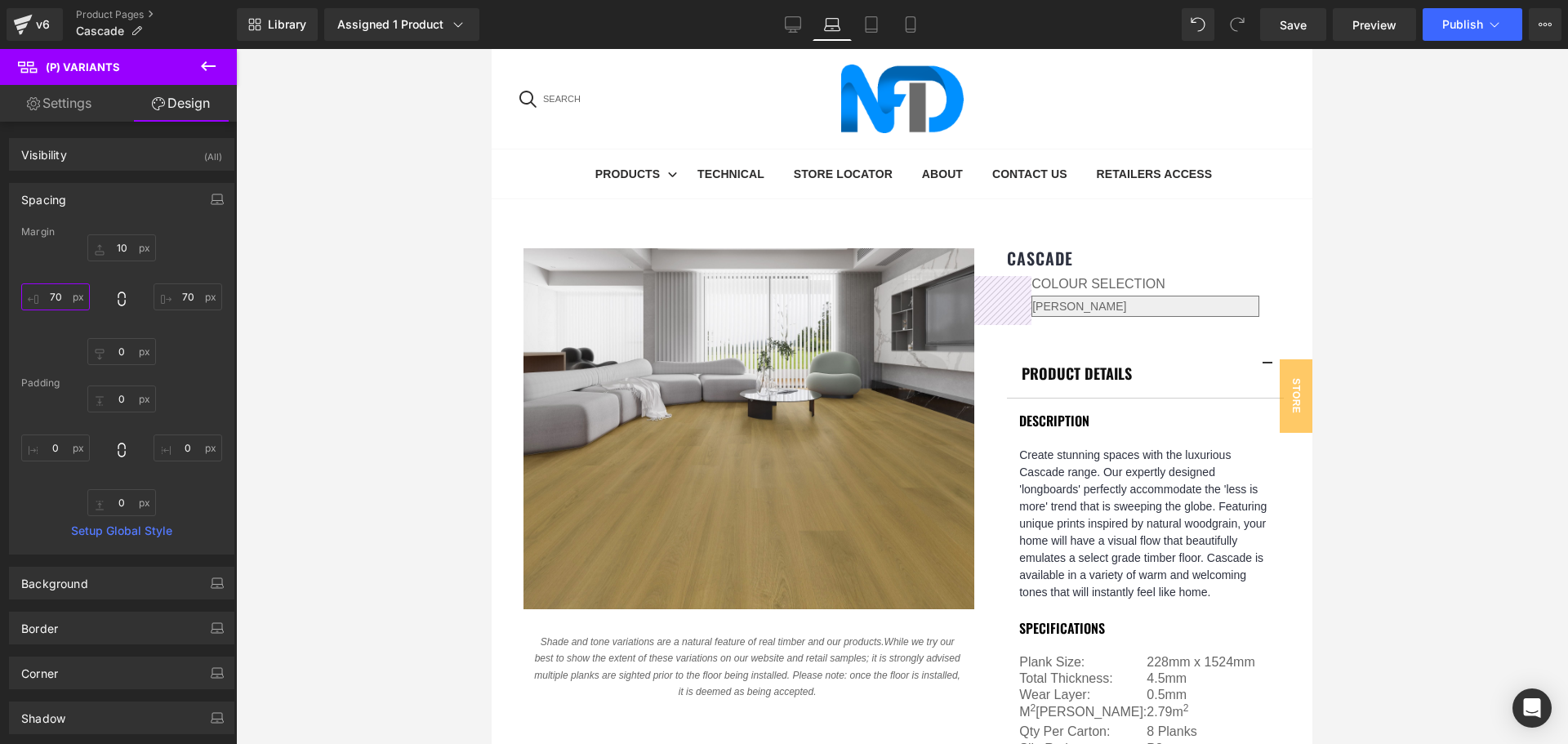
click at [65, 291] on input "70" at bounding box center [56, 297] width 69 height 27
type input "40"
click at [188, 292] on input "70" at bounding box center [188, 297] width 69 height 27
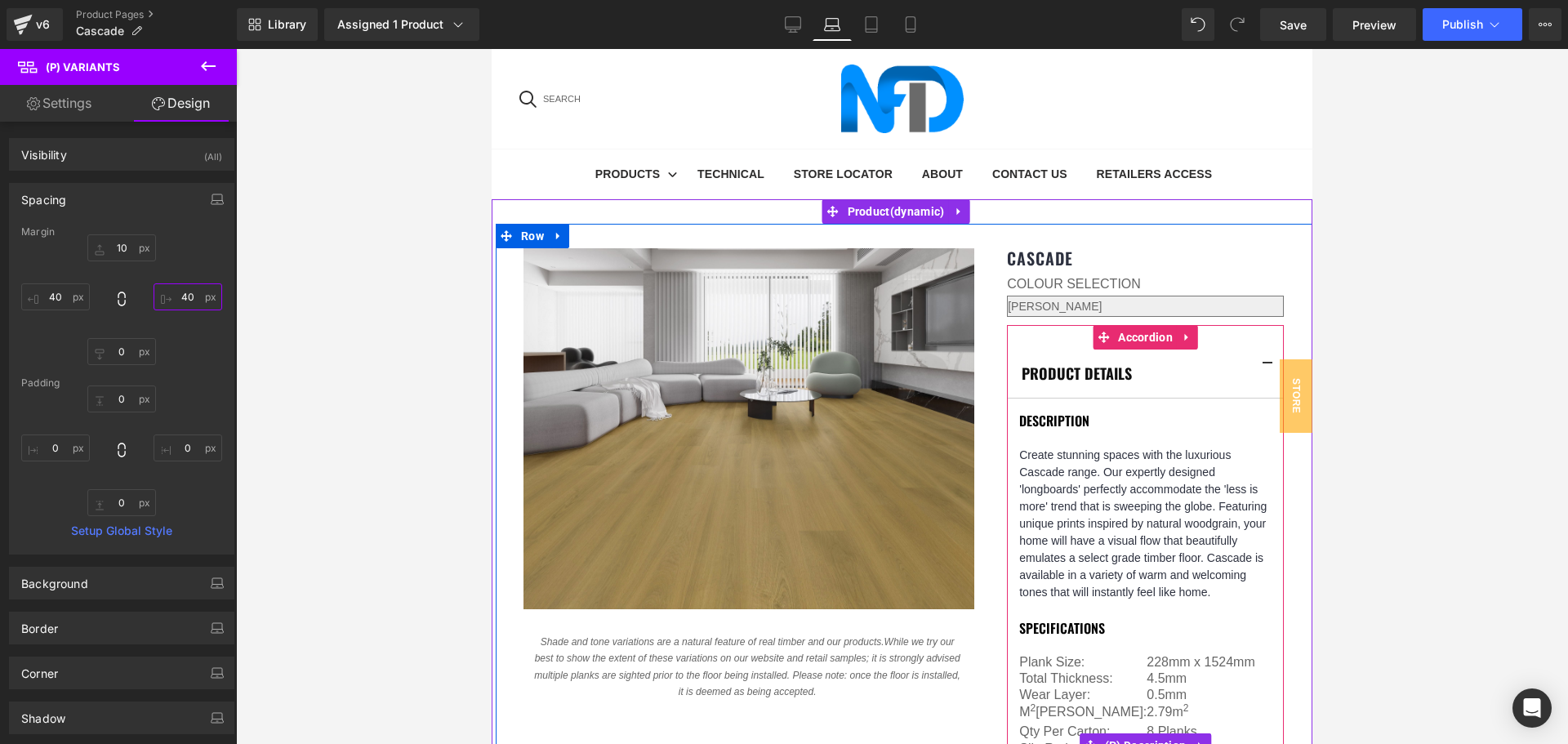
type input "4"
type input "40"
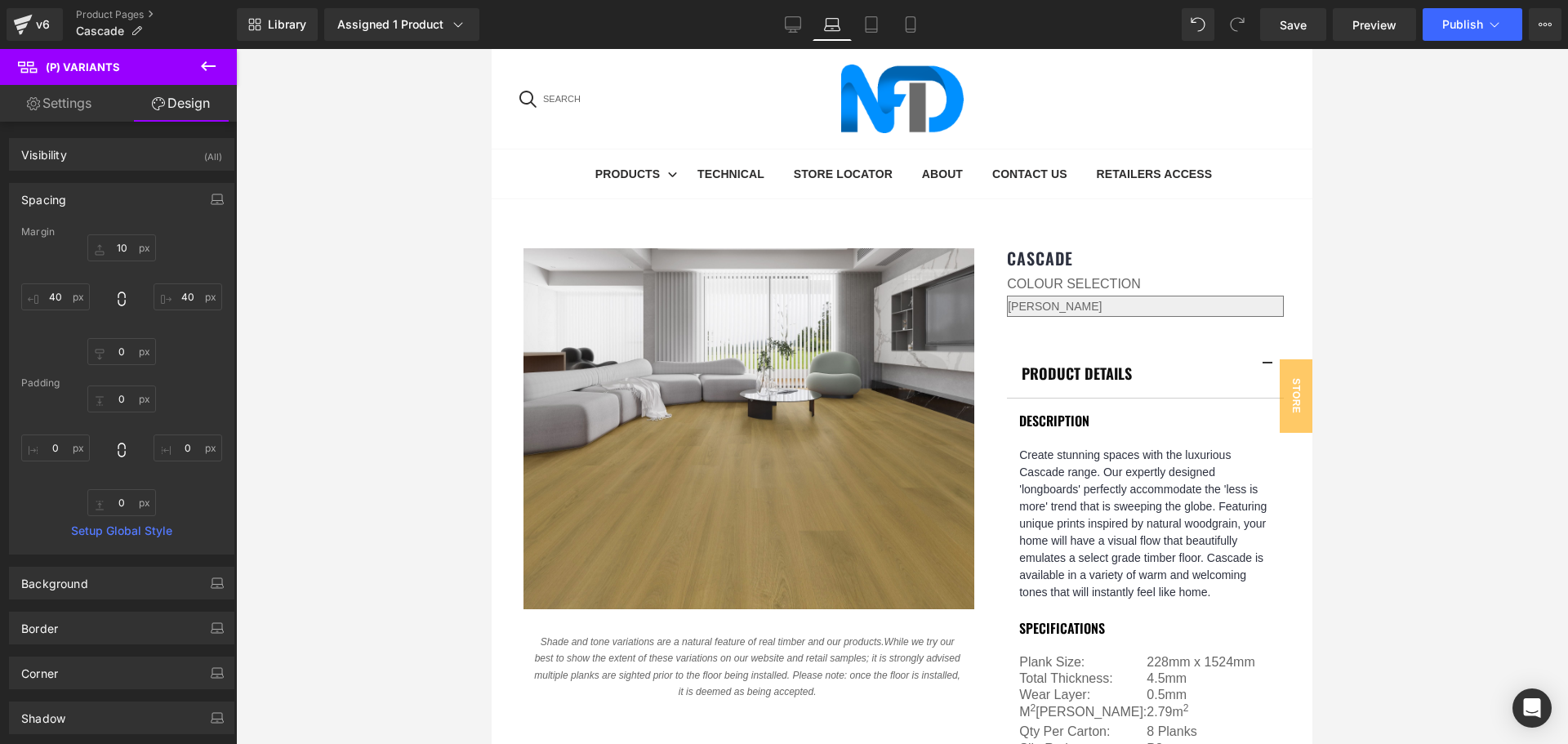
click at [1463, 344] on div at bounding box center [902, 396] width 1332 height 695
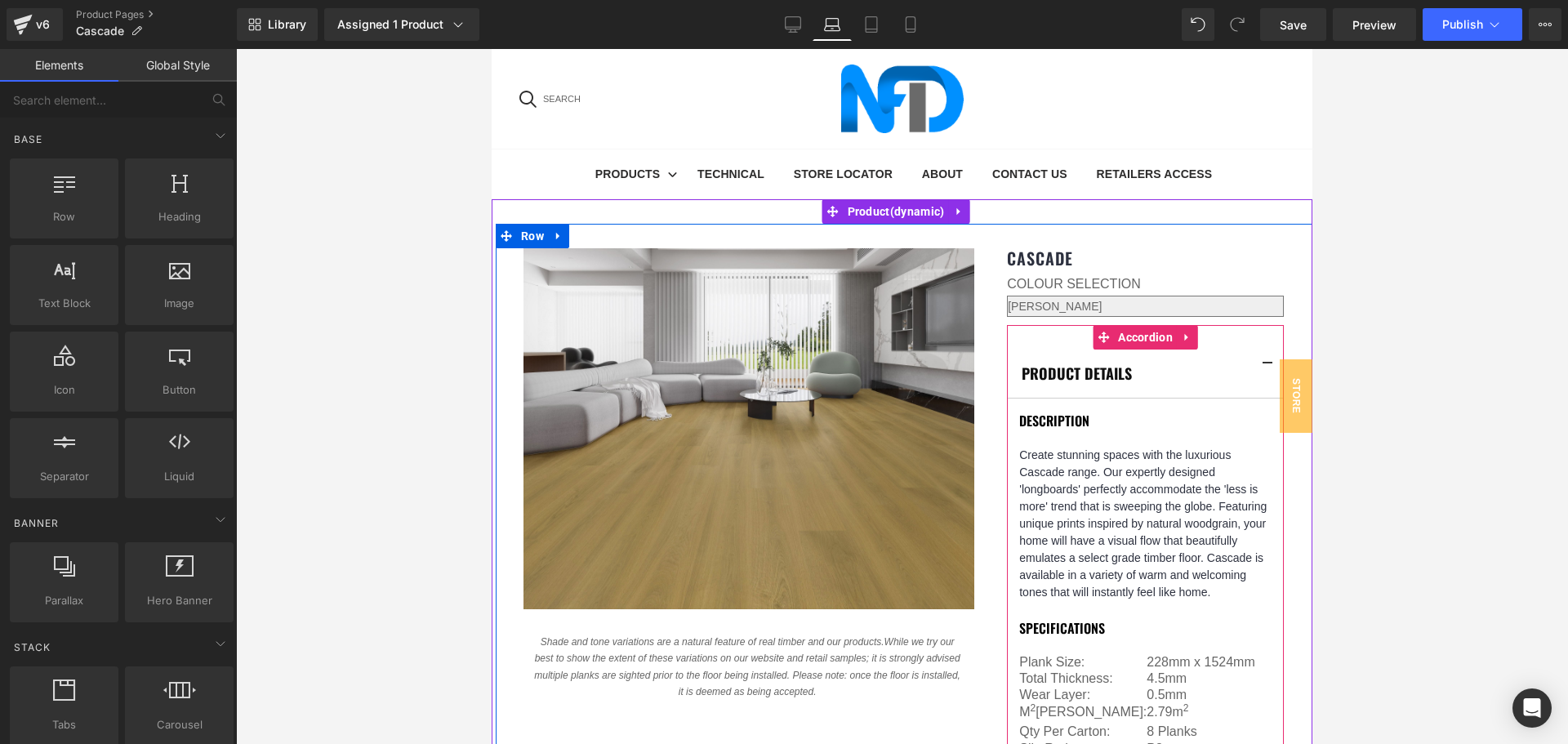
scroll to position [82, 0]
click at [528, 224] on span "Row" at bounding box center [532, 235] width 31 height 24
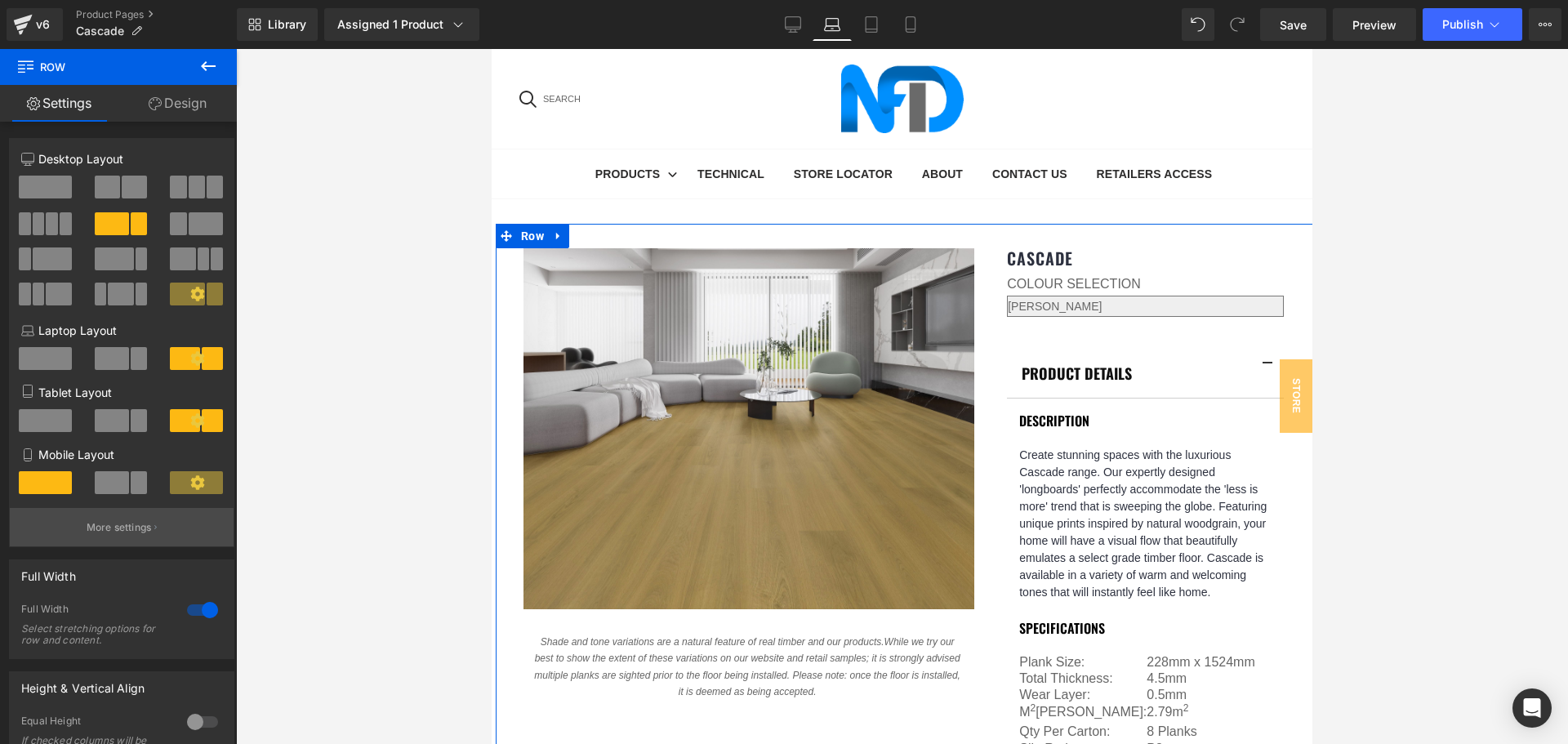
click at [150, 526] on button "More settings" at bounding box center [122, 527] width 224 height 39
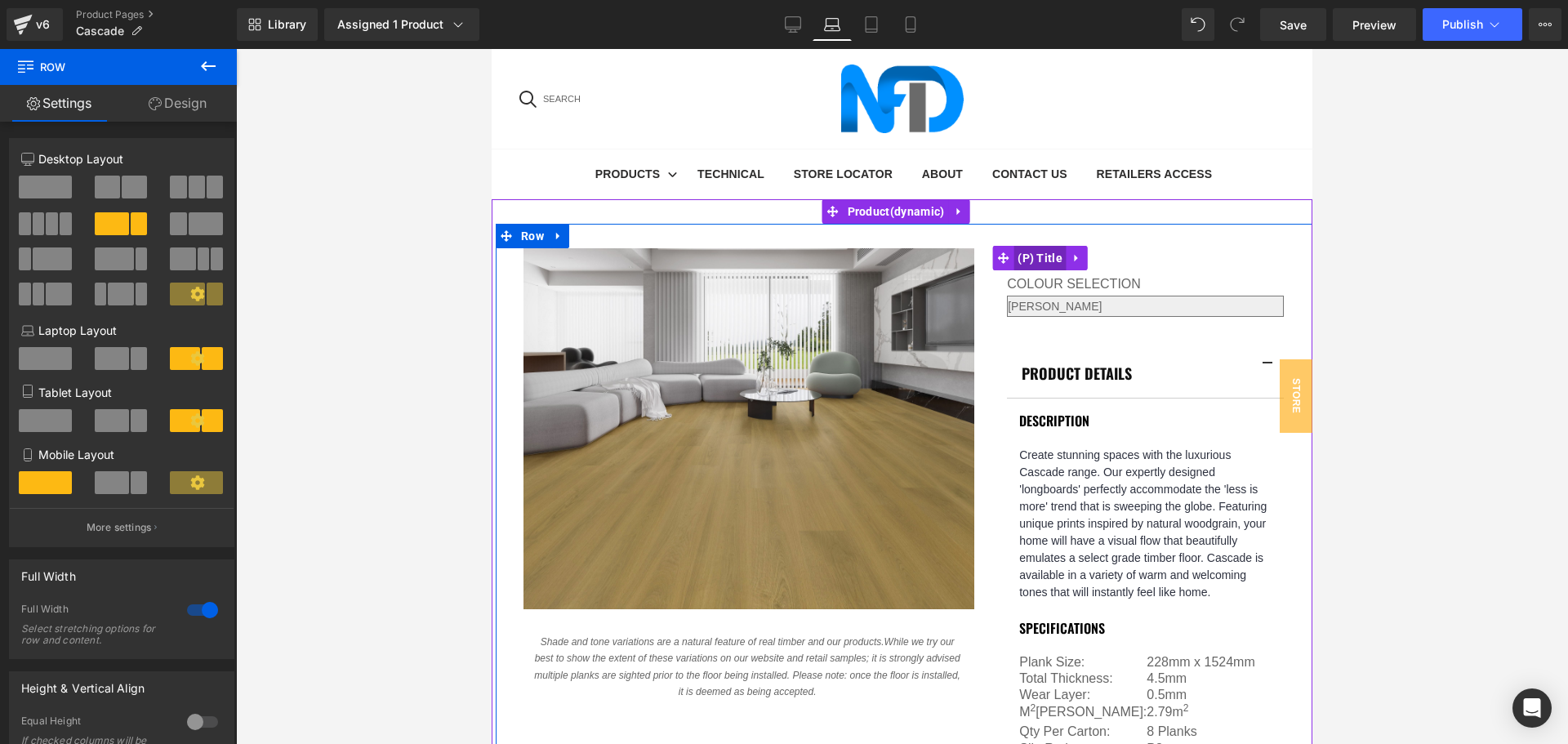
click at [1034, 246] on span "(P) Title" at bounding box center [1040, 258] width 53 height 24
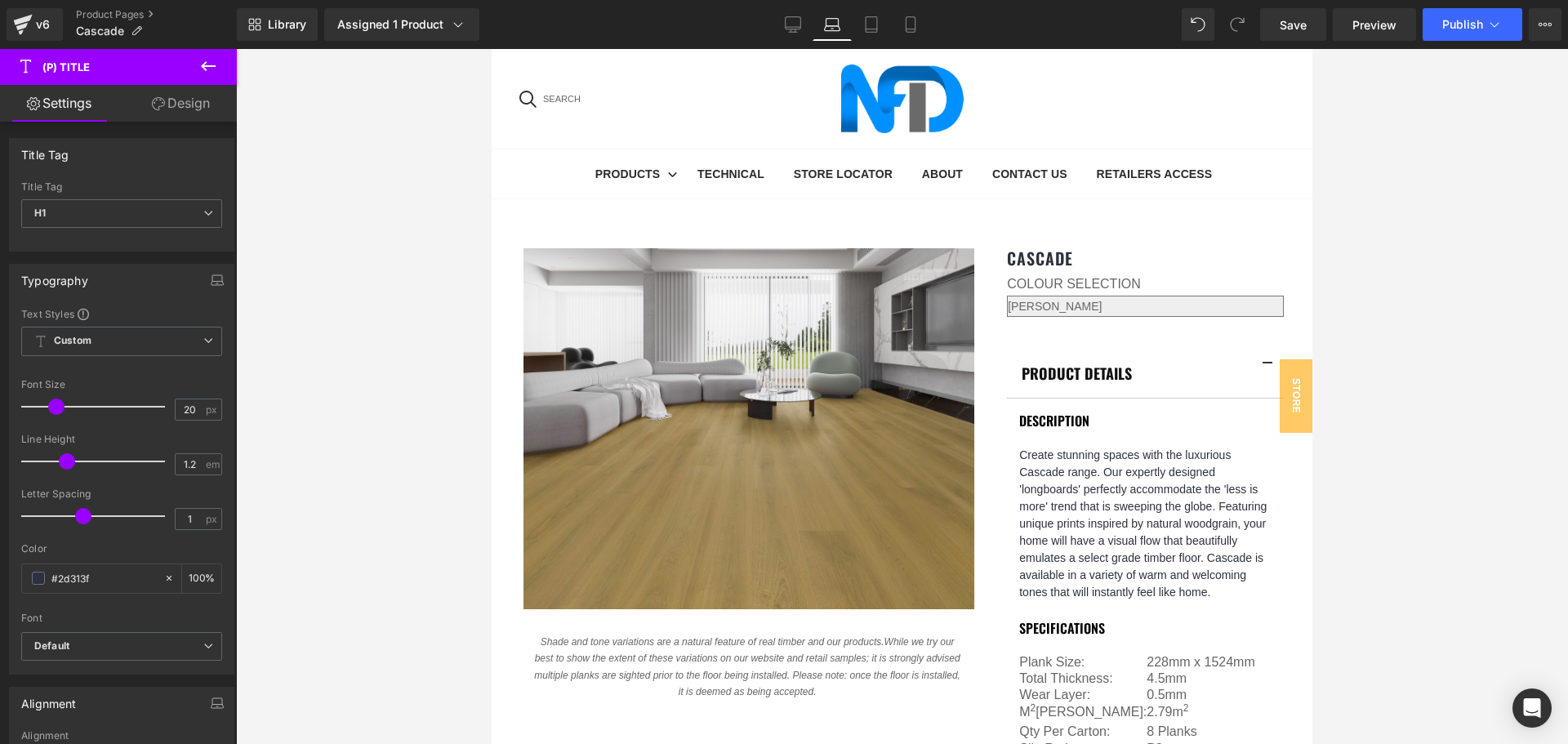
click at [169, 99] on link "Design" at bounding box center [180, 103] width 118 height 37
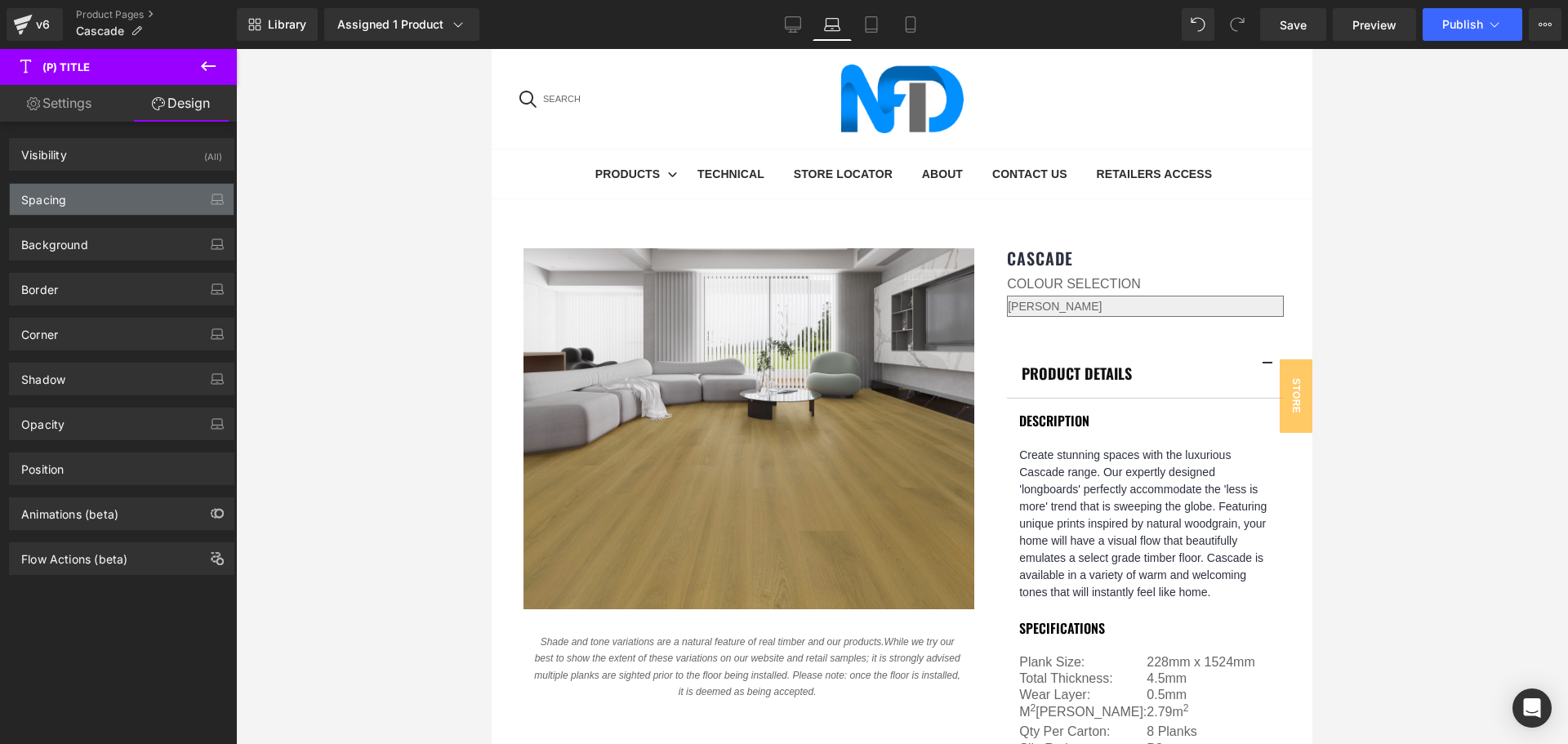
click at [135, 193] on div "Spacing" at bounding box center [122, 199] width 224 height 31
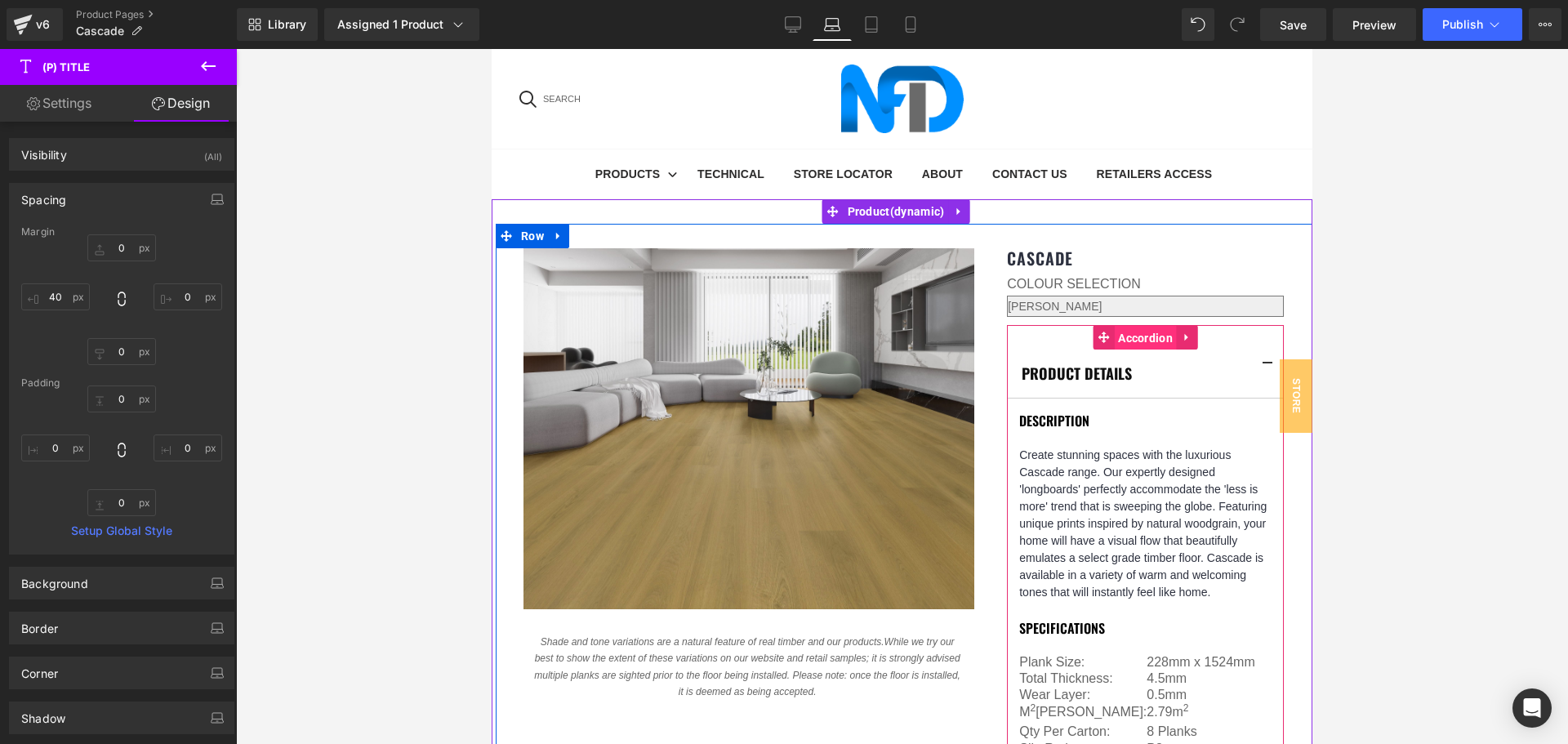
click at [1129, 326] on span "Accordion" at bounding box center [1145, 337] width 63 height 24
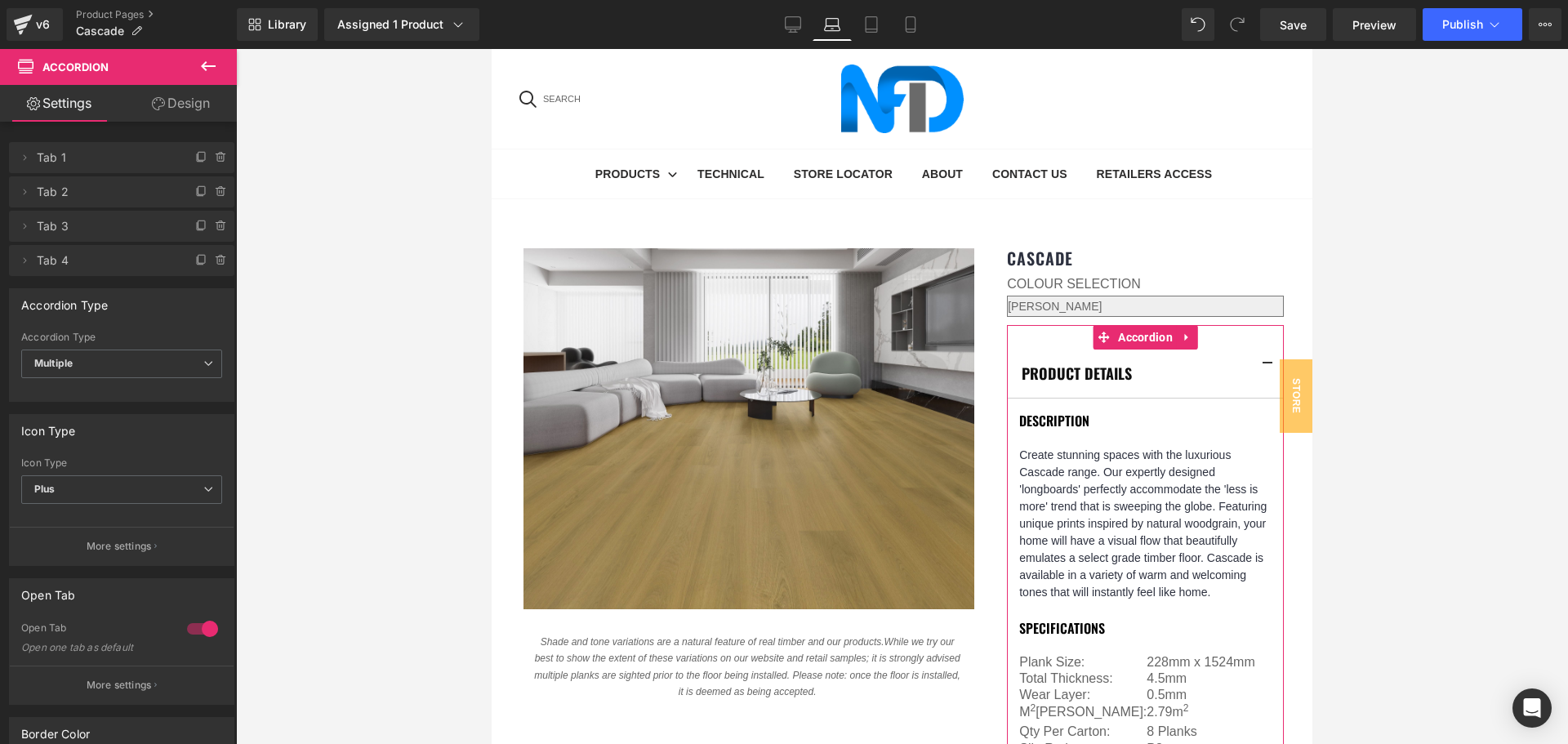
click at [202, 105] on link "Design" at bounding box center [180, 103] width 118 height 37
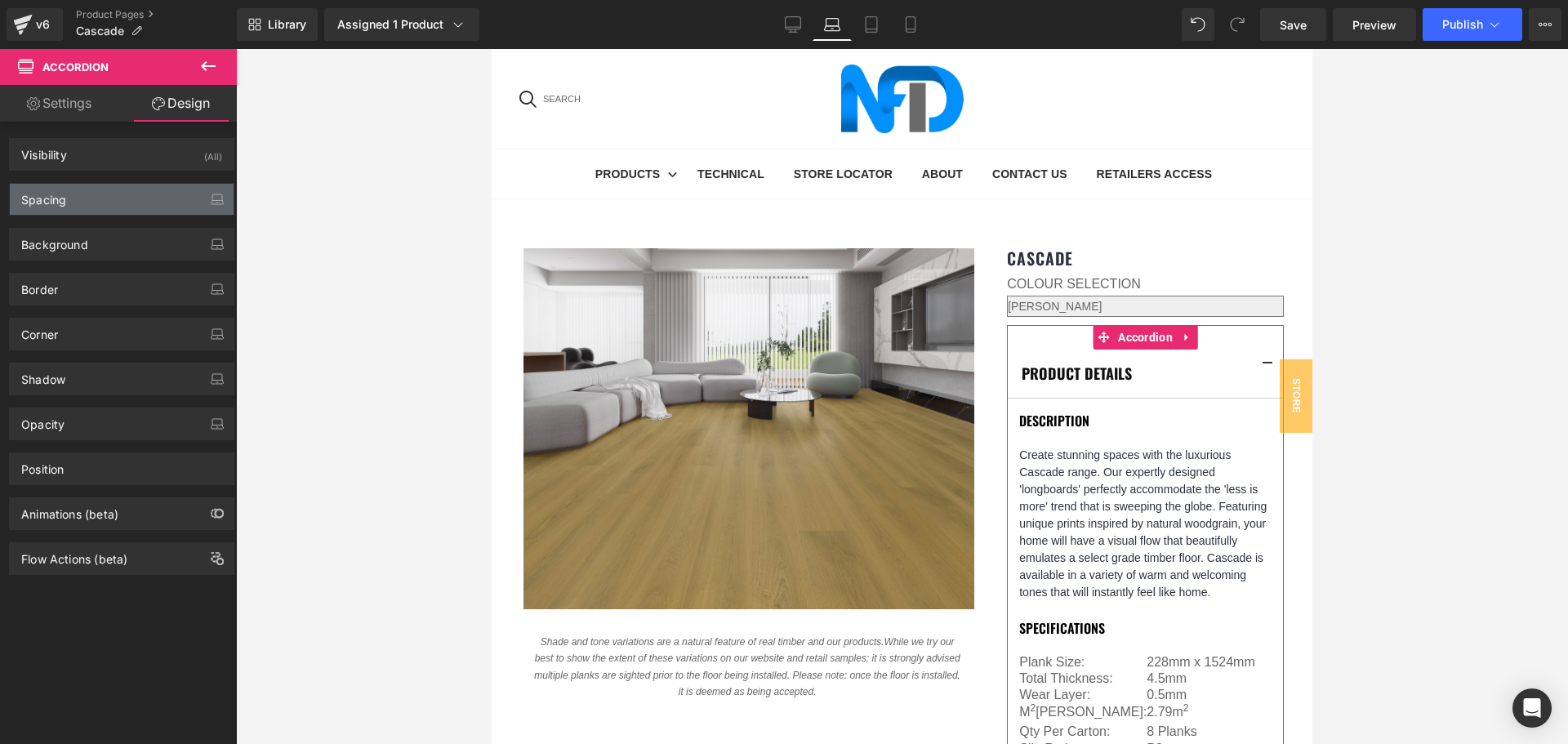
click at [75, 194] on div "Spacing" at bounding box center [122, 199] width 224 height 31
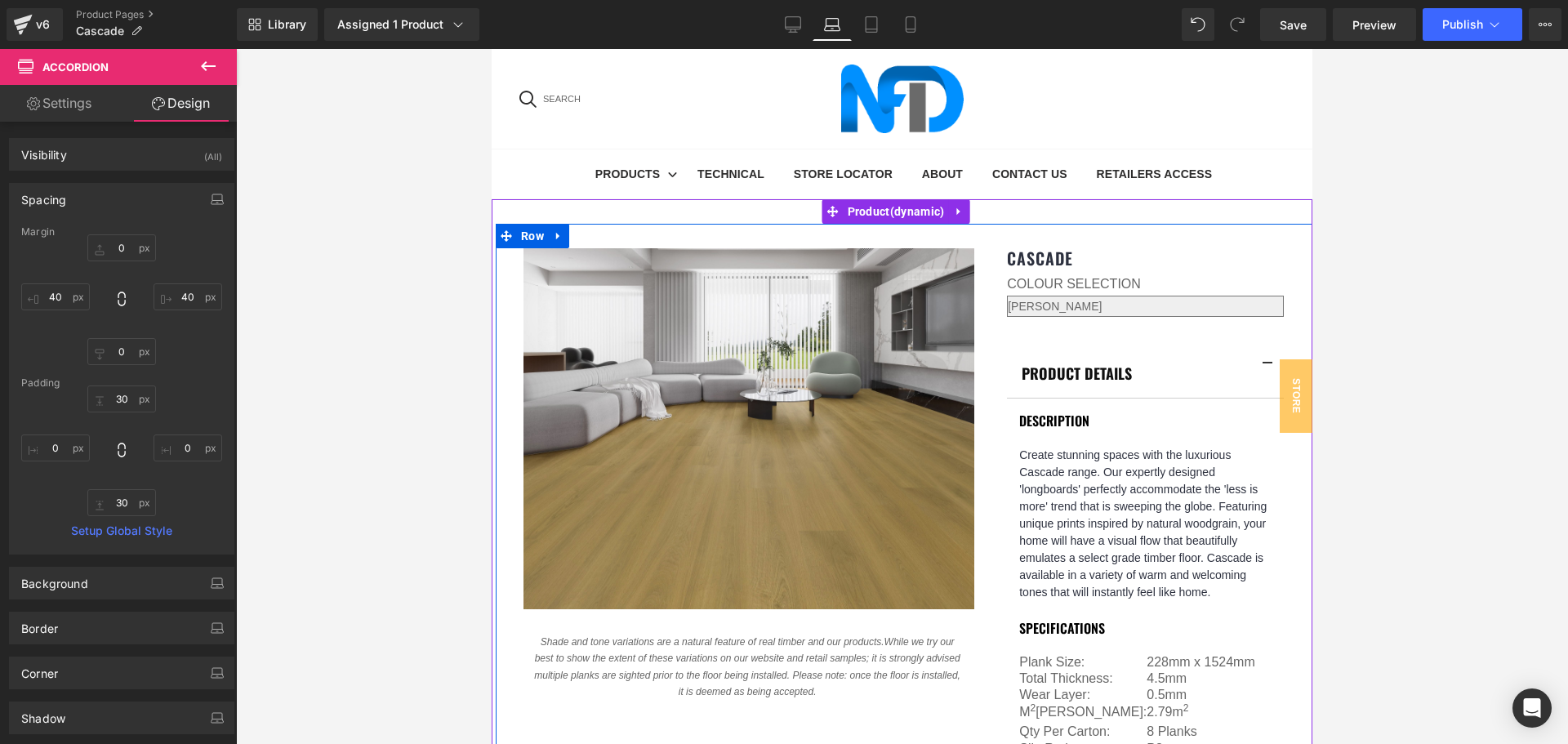
scroll to position [0, 0]
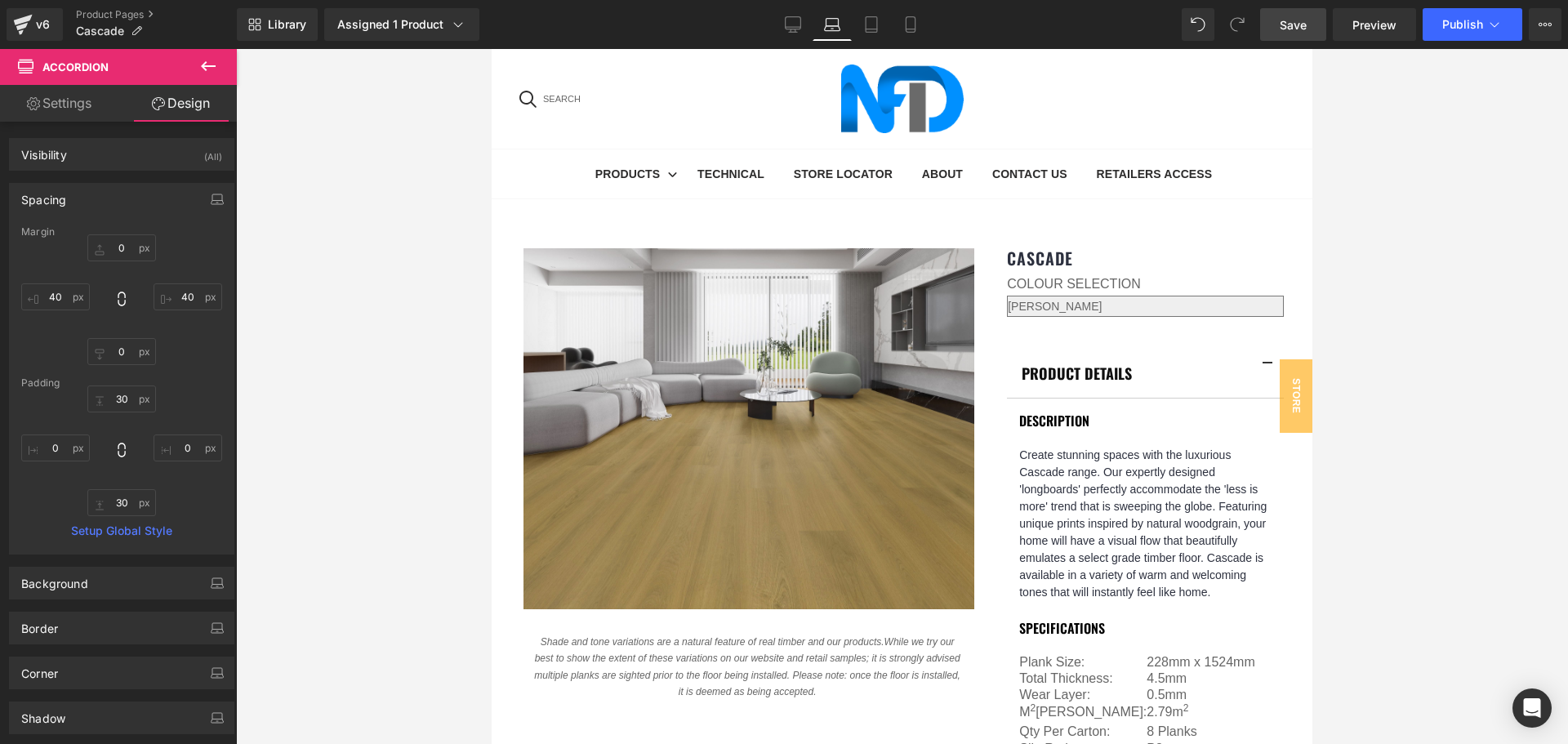
click at [1285, 27] on span "Save" at bounding box center [1293, 24] width 27 height 17
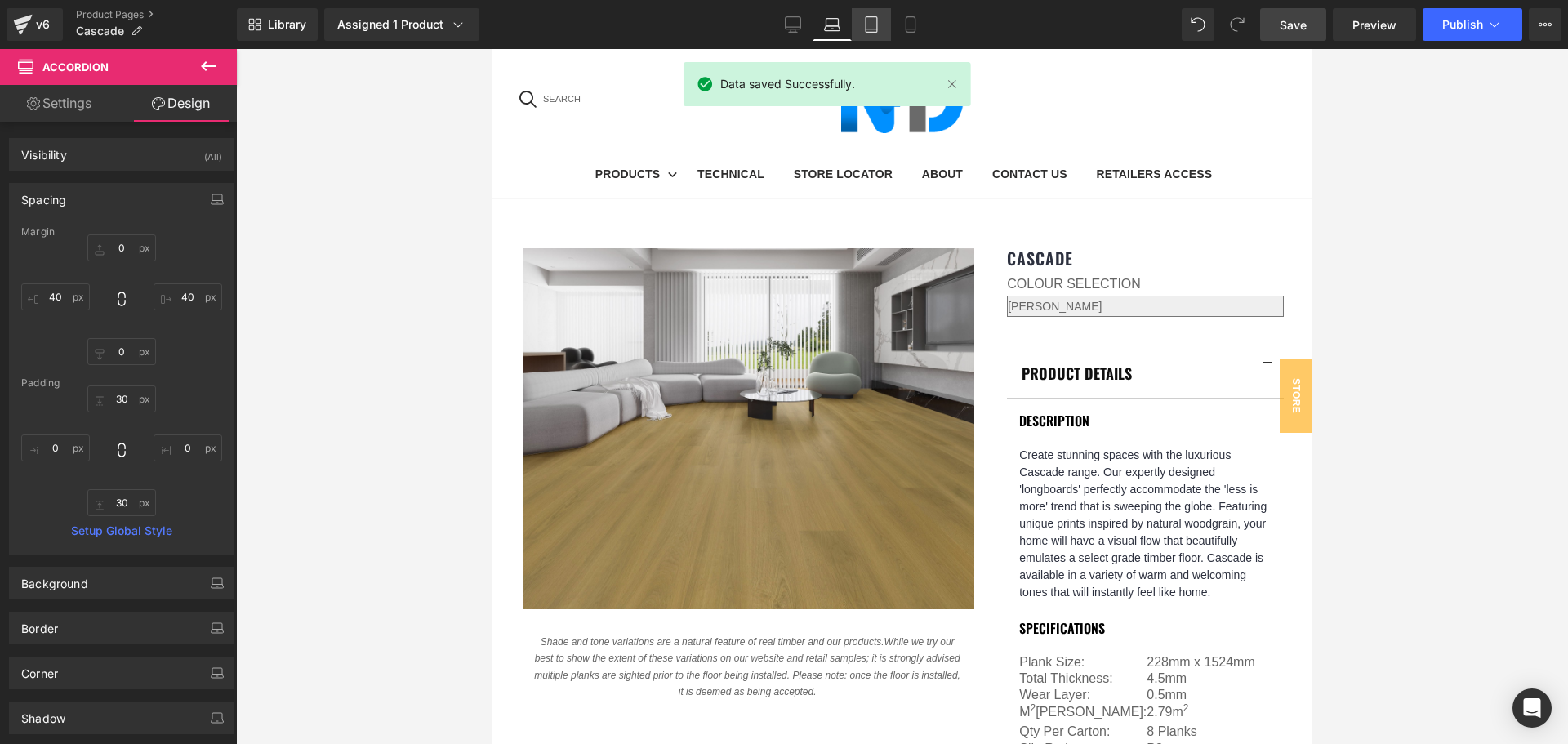
click at [864, 24] on icon at bounding box center [871, 24] width 16 height 16
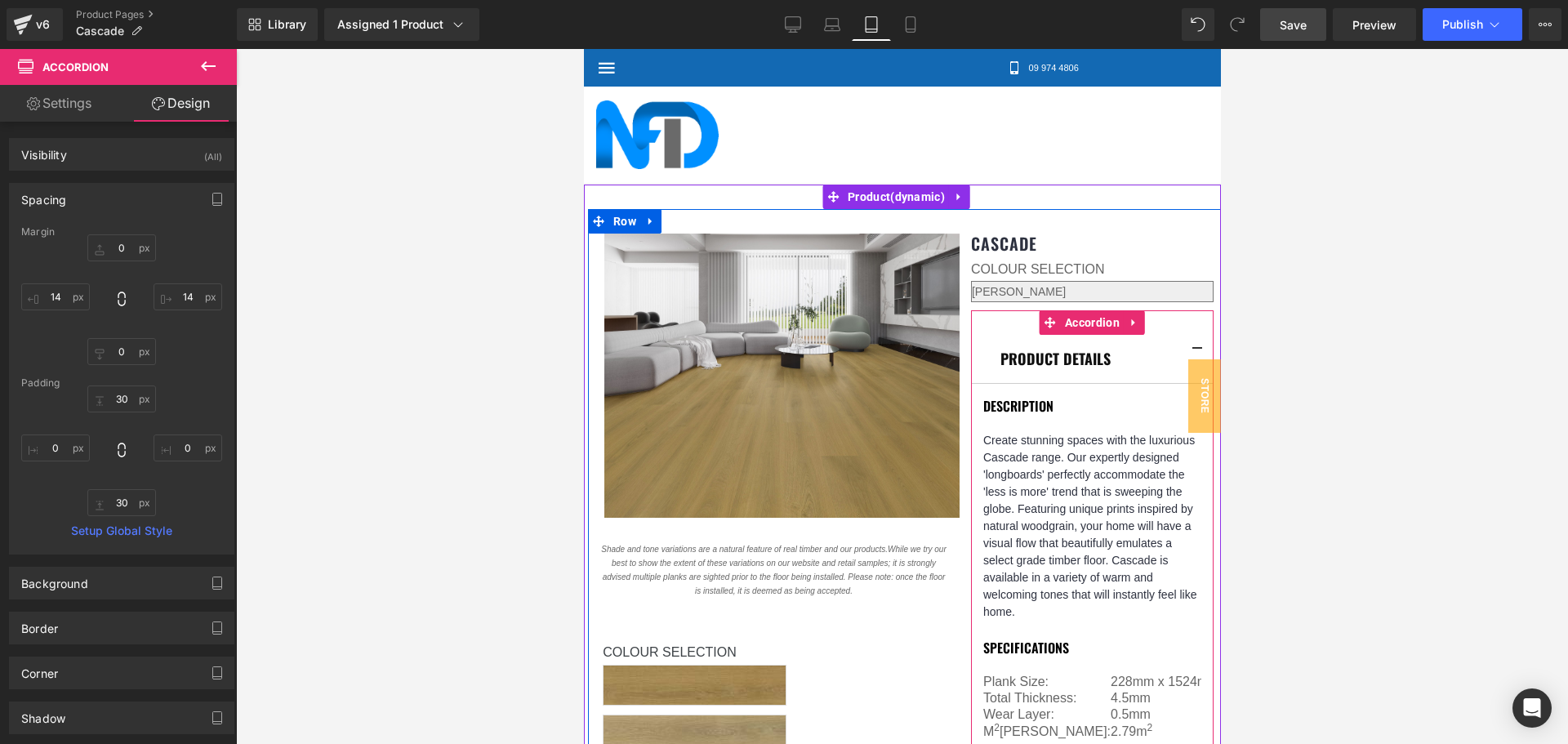
scroll to position [82, 0]
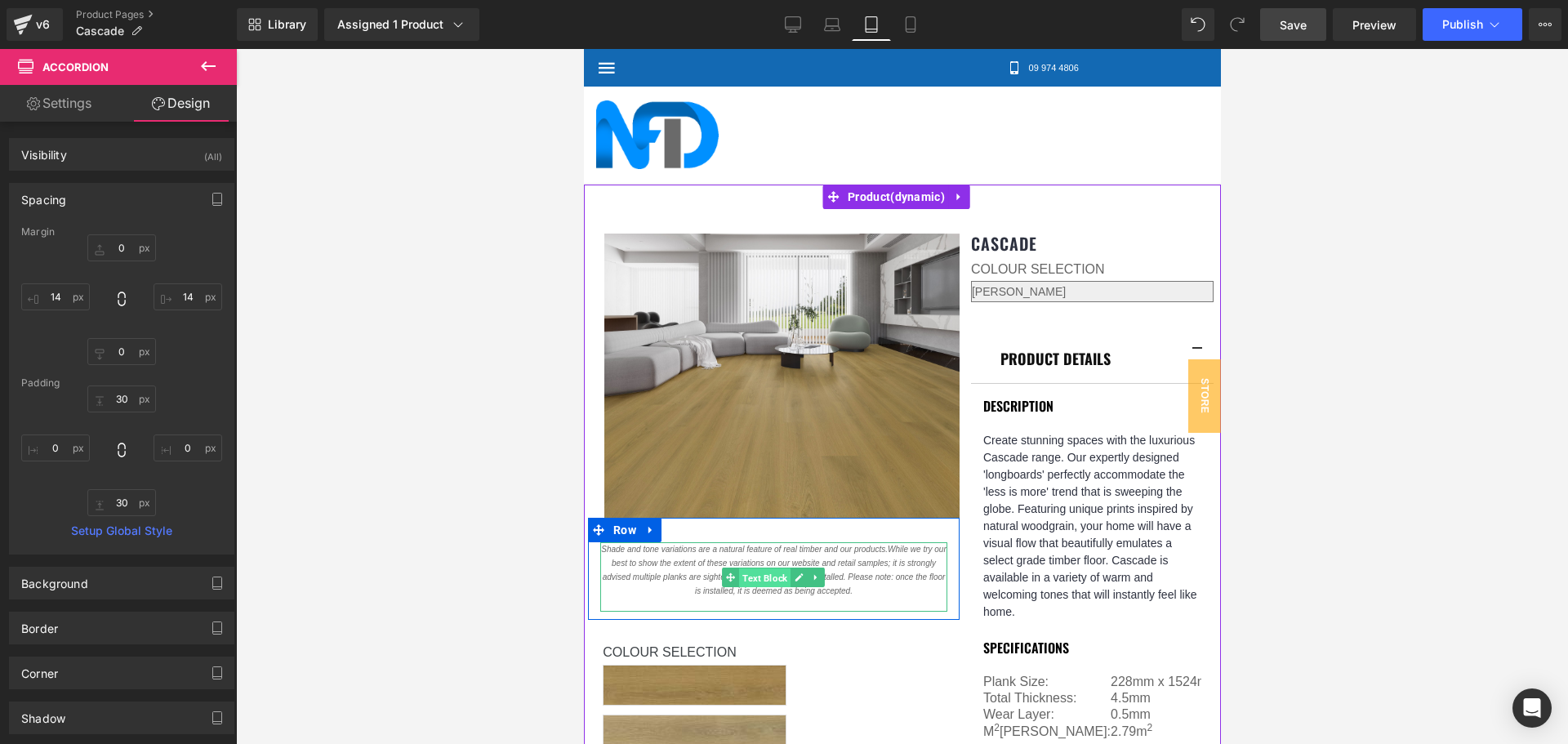
click at [738, 568] on span "Text Block" at bounding box center [764, 578] width 51 height 20
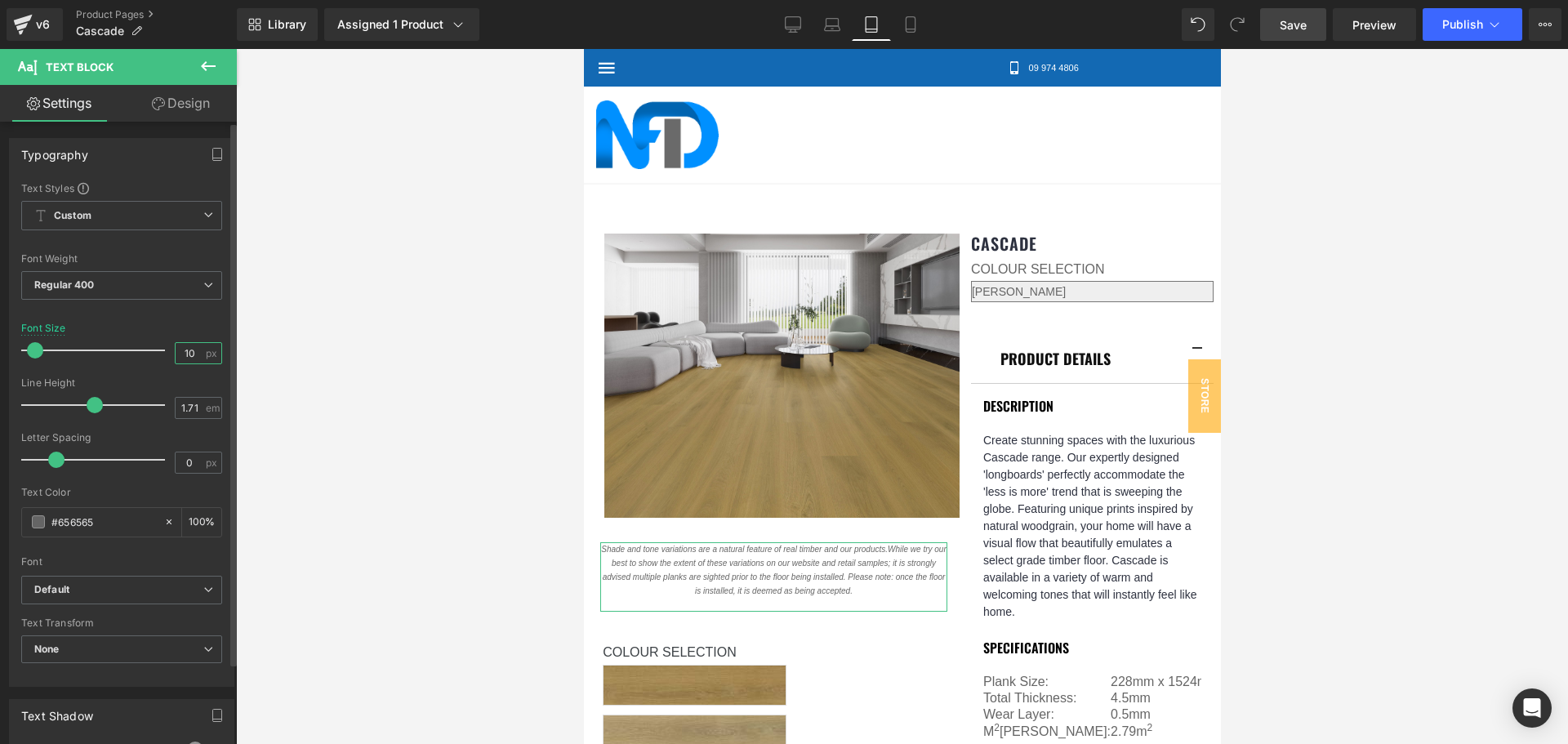
click at [180, 349] on input "10" at bounding box center [190, 353] width 29 height 21
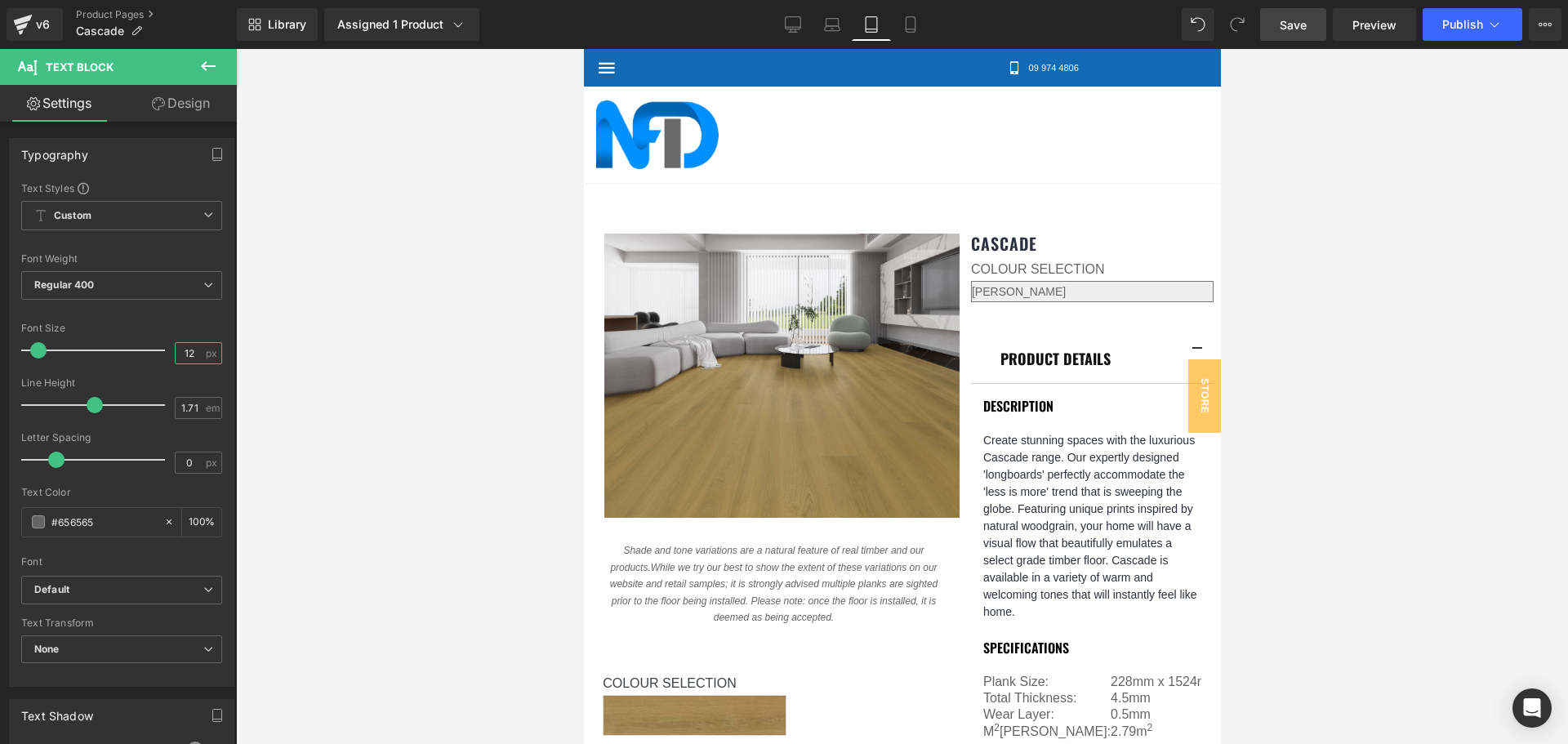
type input "12"
click at [1364, 334] on div at bounding box center [902, 396] width 1332 height 695
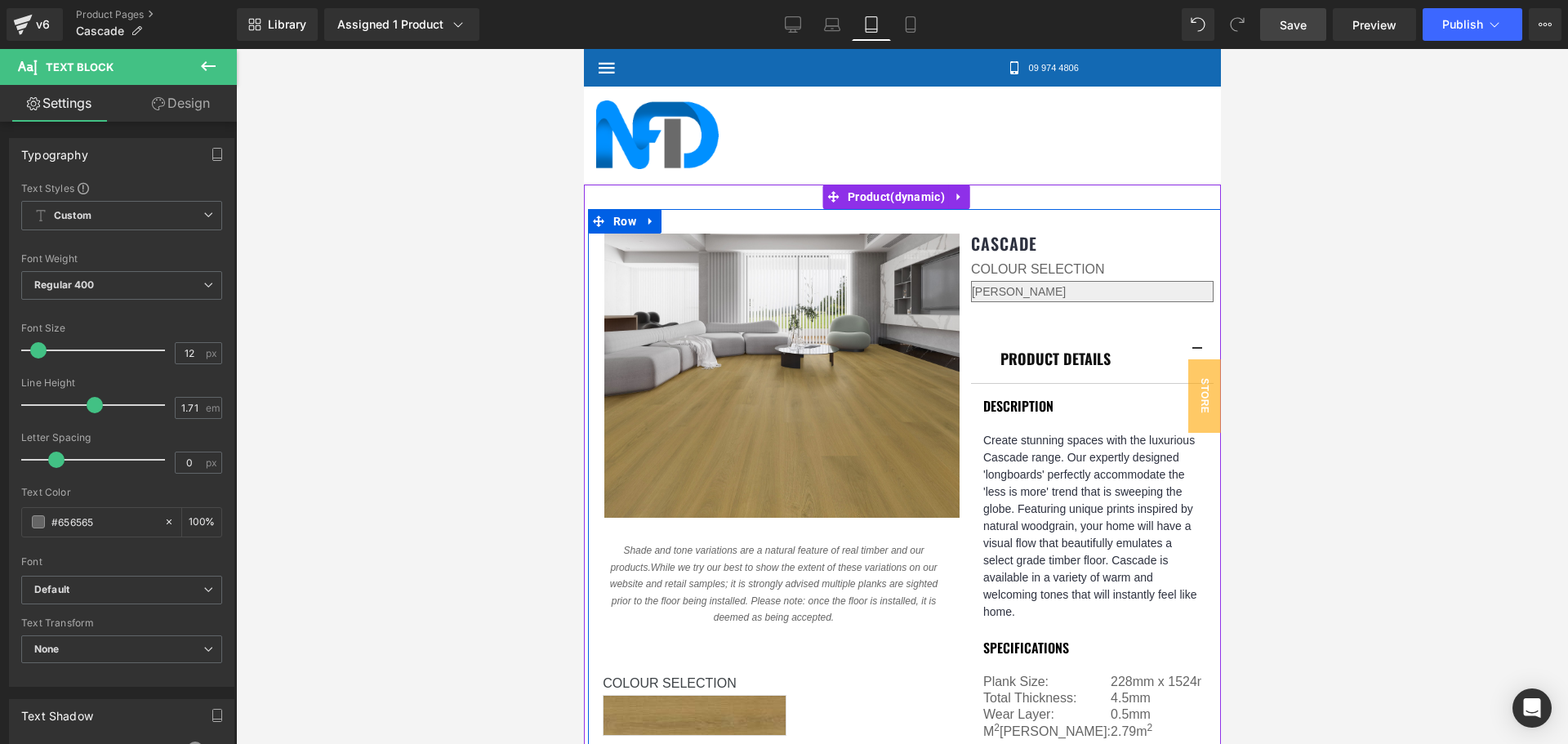
scroll to position [409, 0]
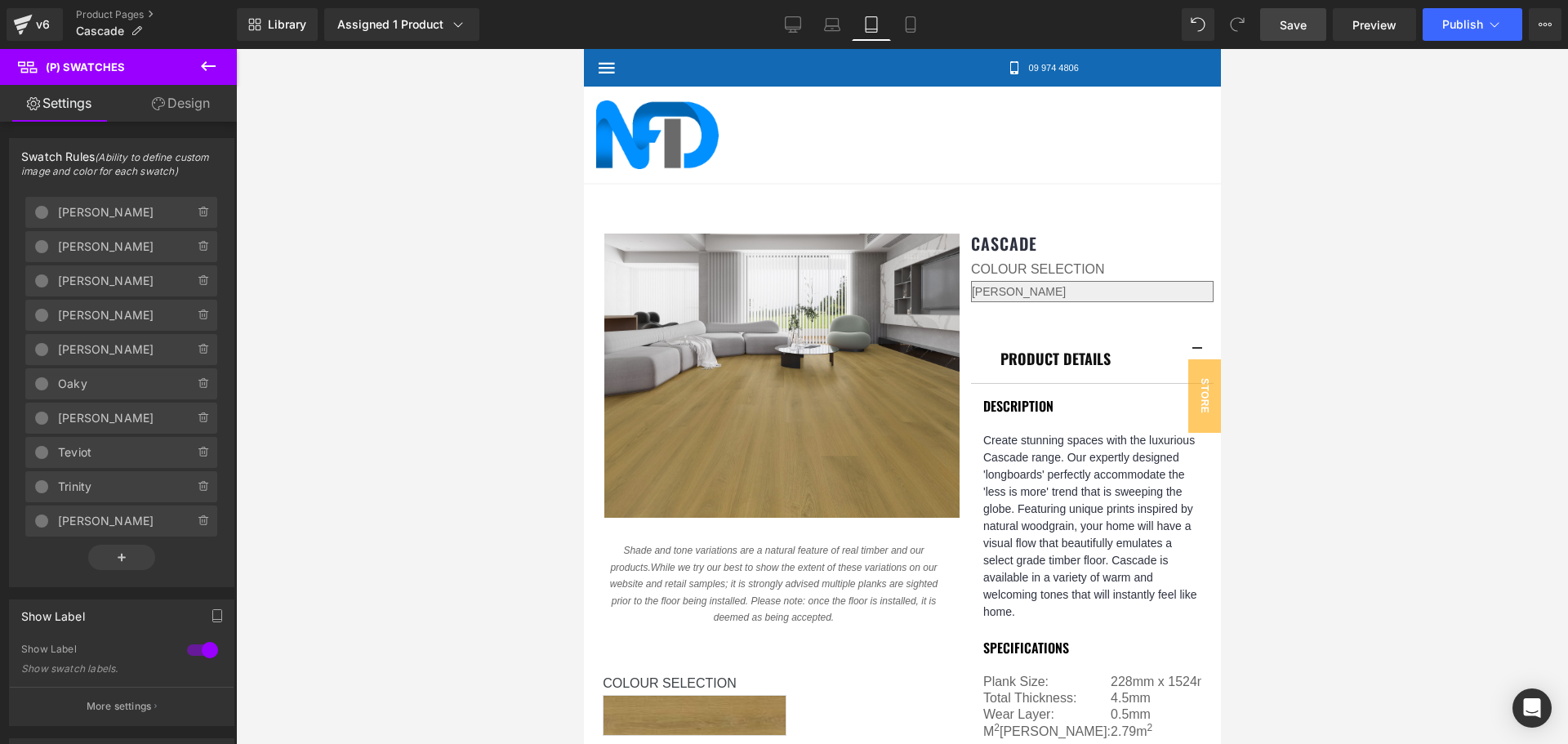
click at [181, 104] on link "Design" at bounding box center [180, 103] width 118 height 37
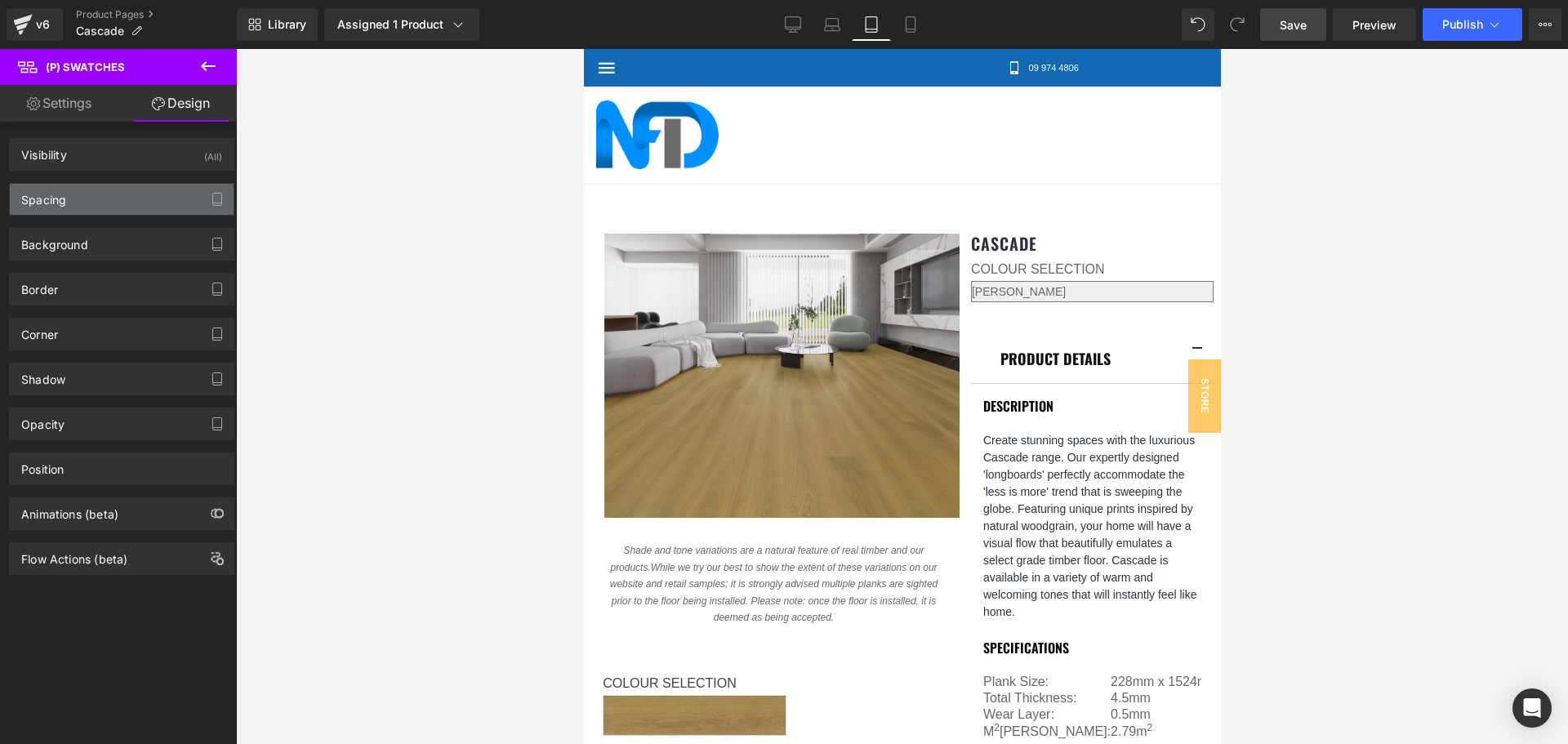
click at [145, 204] on div "Spacing" at bounding box center [122, 199] width 224 height 31
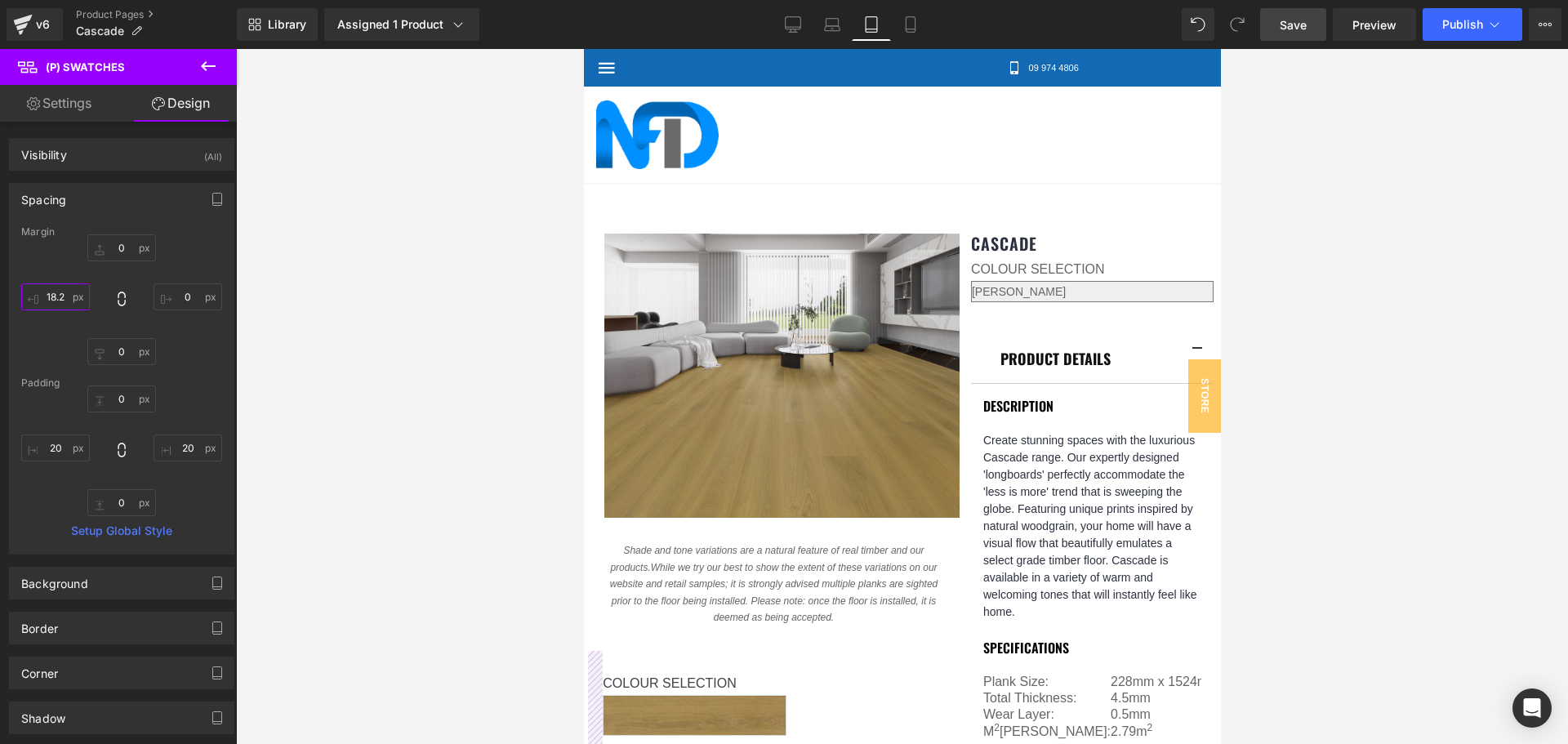
click at [64, 296] on input "18.2" at bounding box center [56, 297] width 69 height 27
click at [59, 446] on input "20" at bounding box center [56, 448] width 69 height 27
click at [48, 298] on input "18.2" at bounding box center [56, 297] width 69 height 27
click at [52, 299] on input "60" at bounding box center [56, 297] width 69 height 27
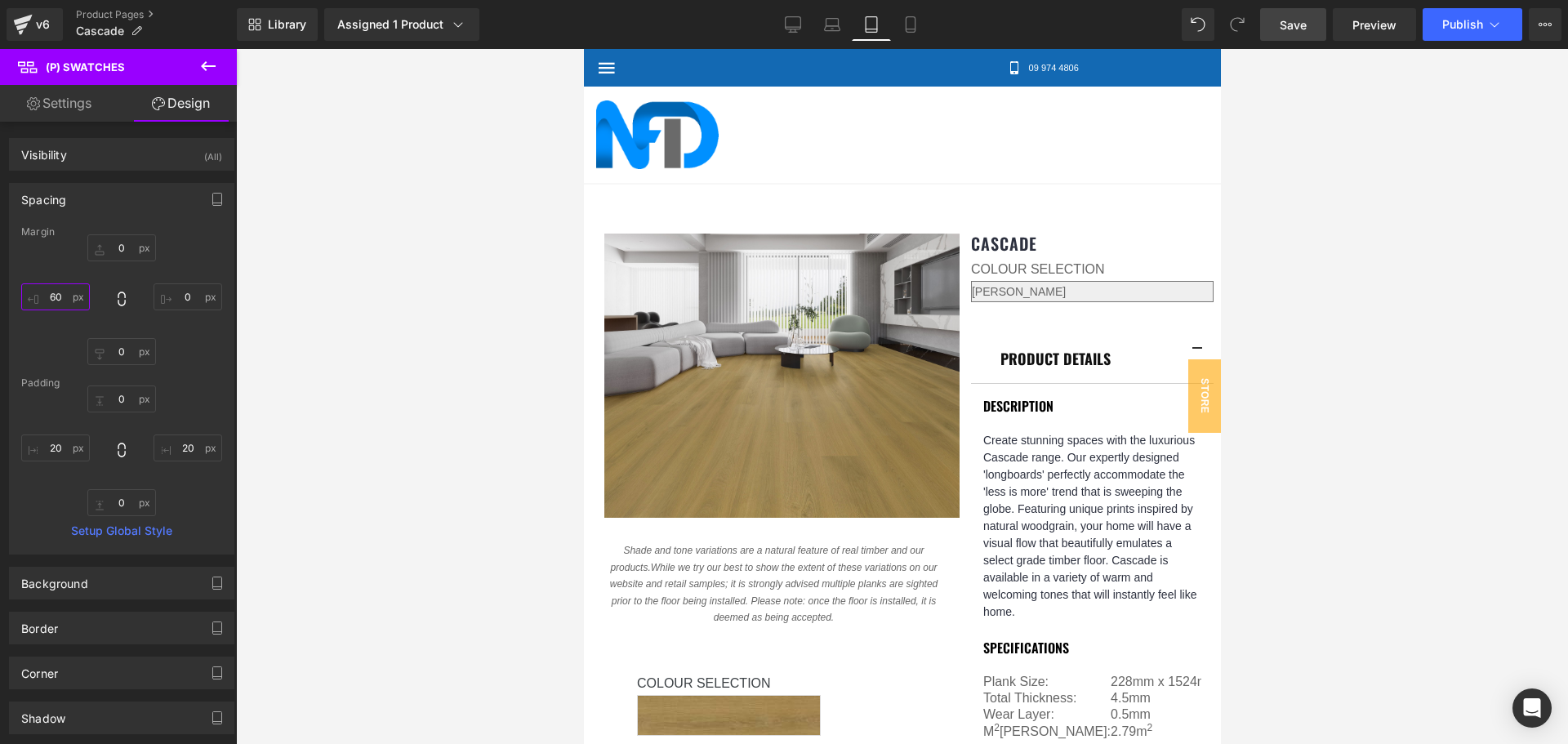
click at [52, 299] on input "60" at bounding box center [56, 297] width 69 height 27
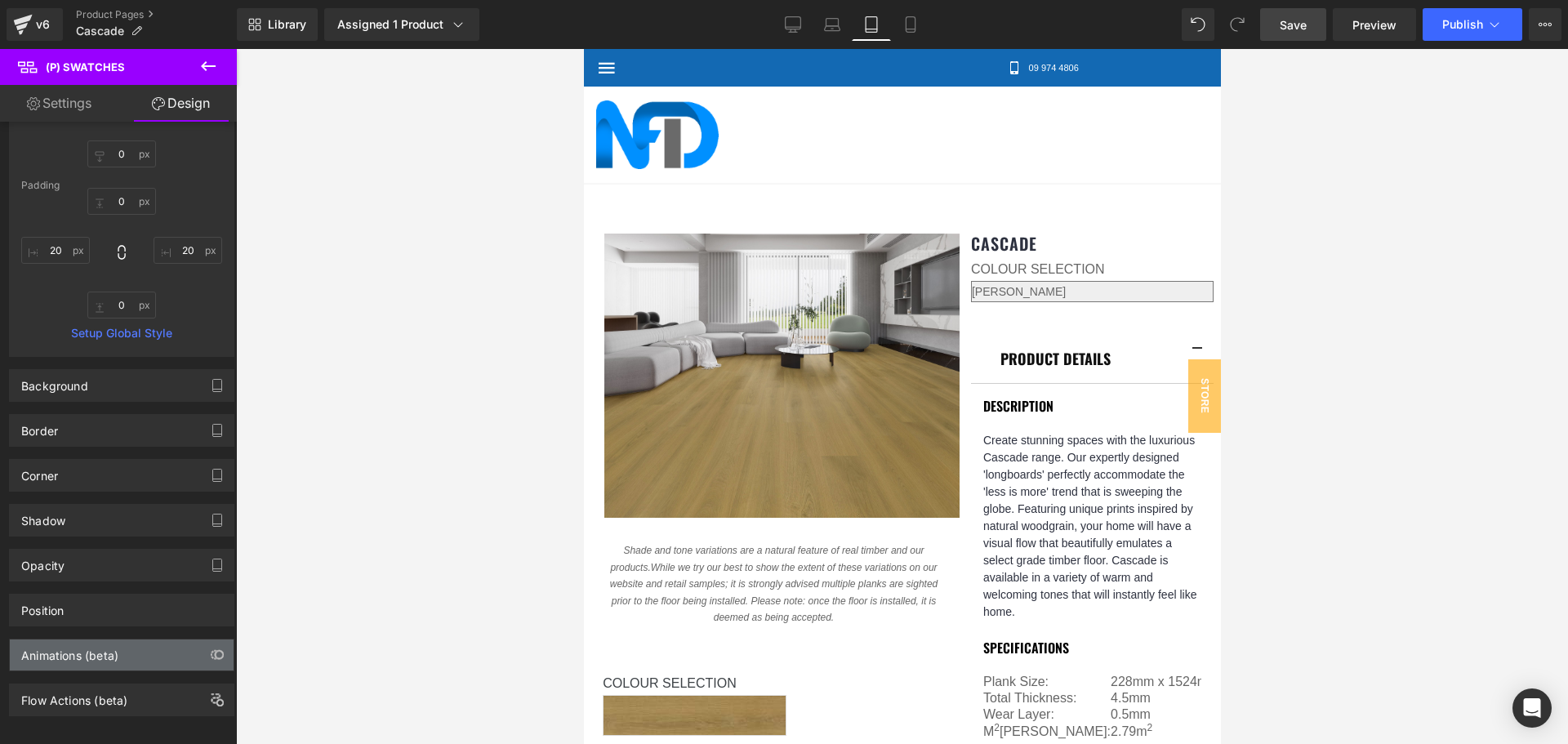
scroll to position [216, 0]
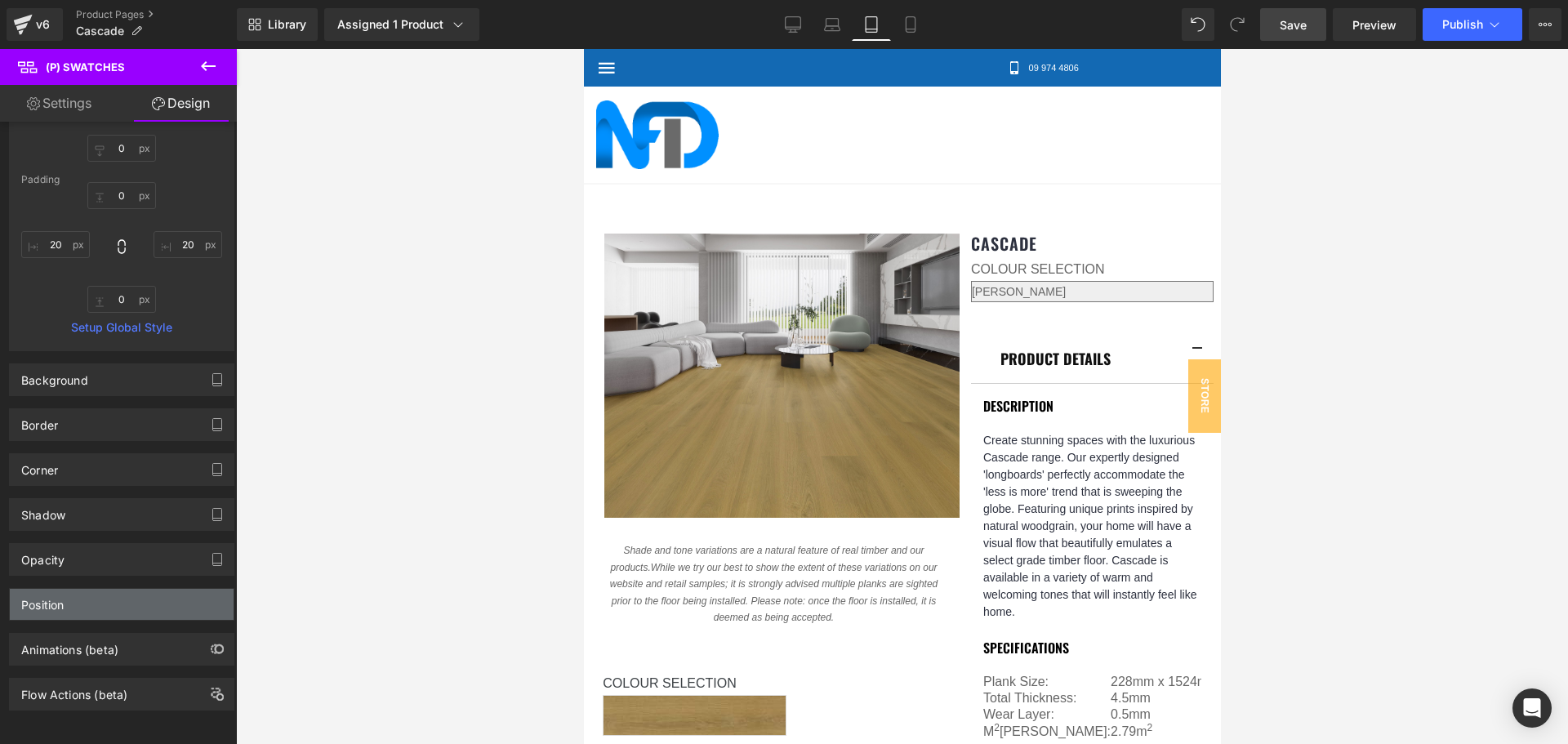
click at [97, 589] on div "Position" at bounding box center [122, 604] width 224 height 31
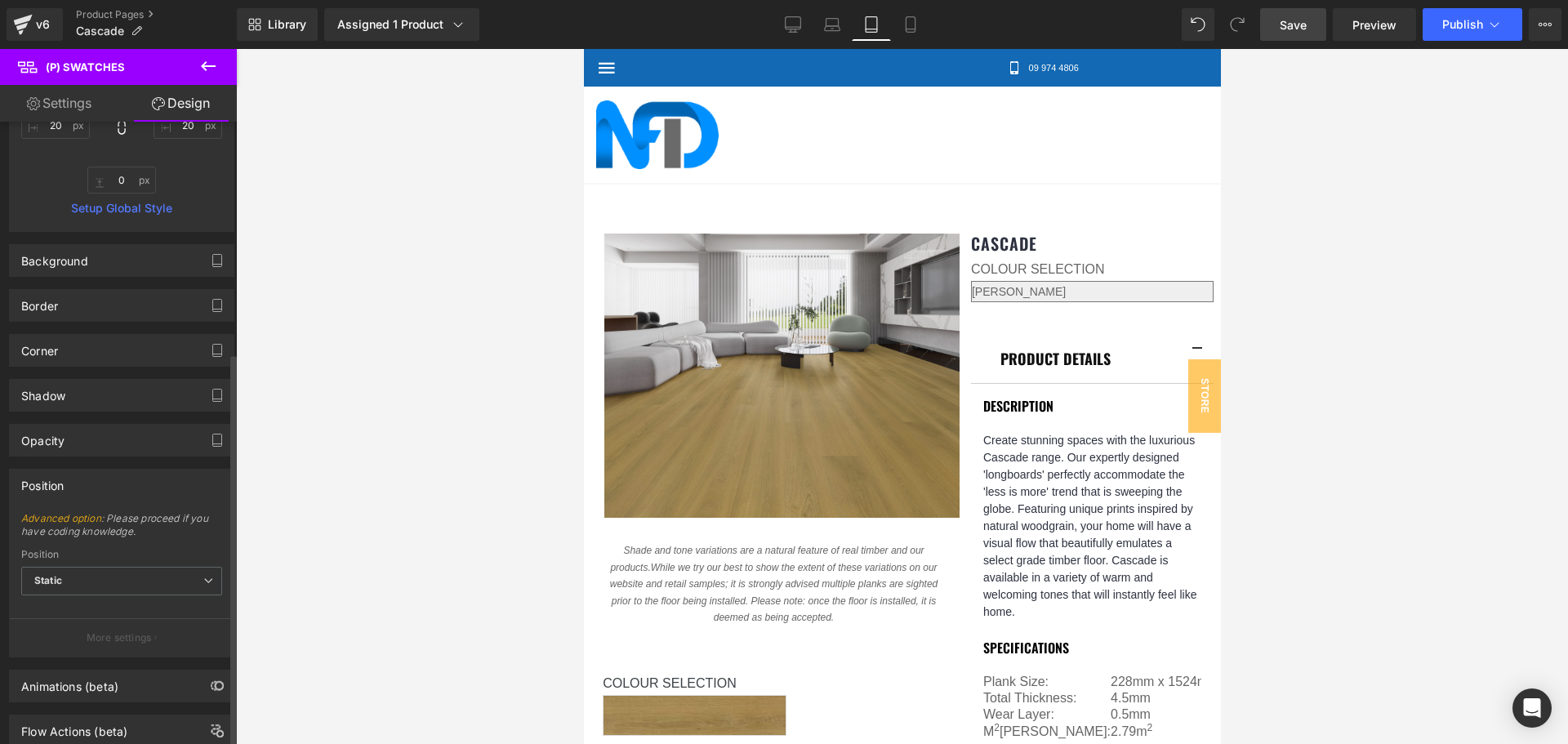
scroll to position [372, 0]
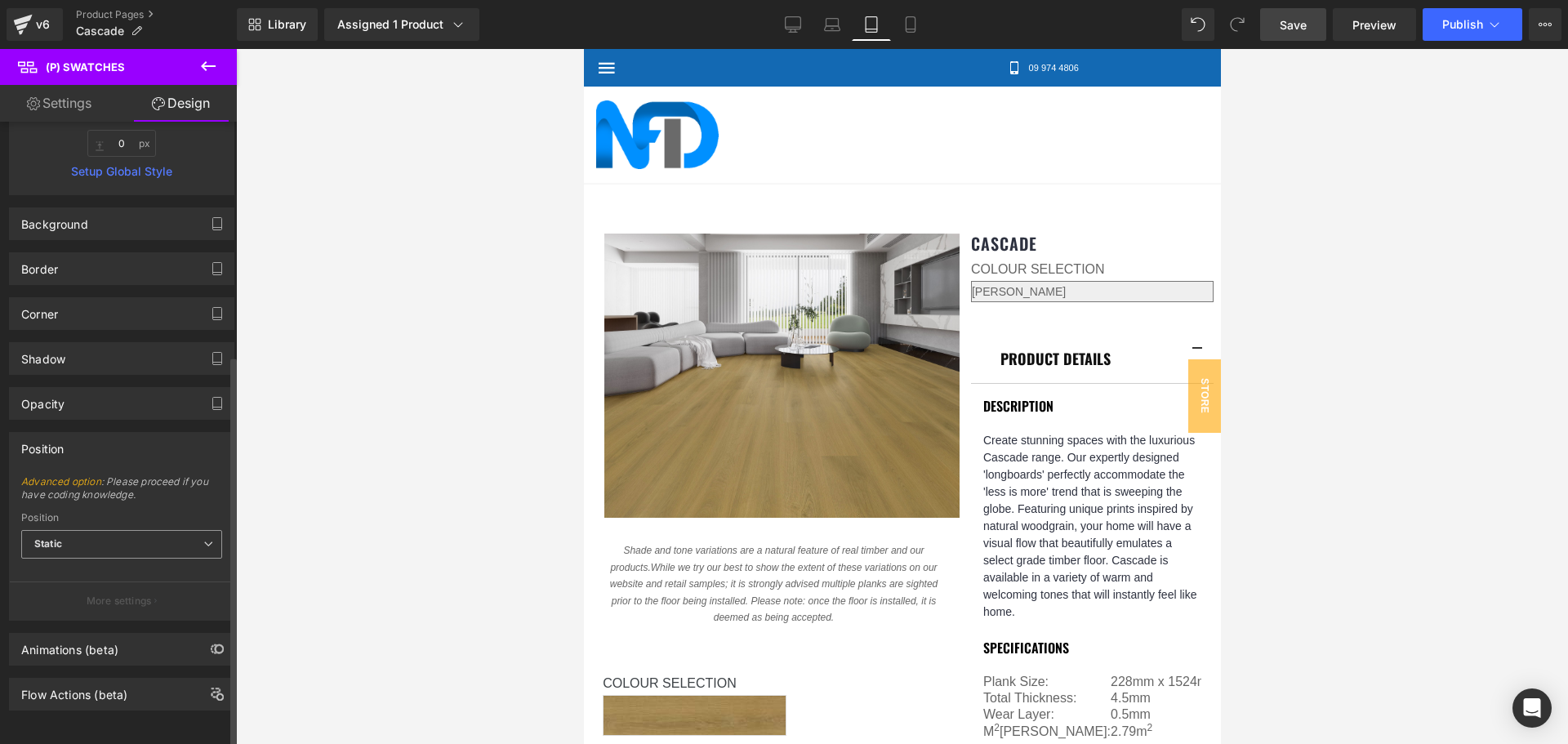
click at [204, 539] on icon at bounding box center [208, 544] width 10 height 10
click at [181, 487] on span "Advanced option : Please proceed if you have coding knowledge." at bounding box center [122, 493] width 201 height 37
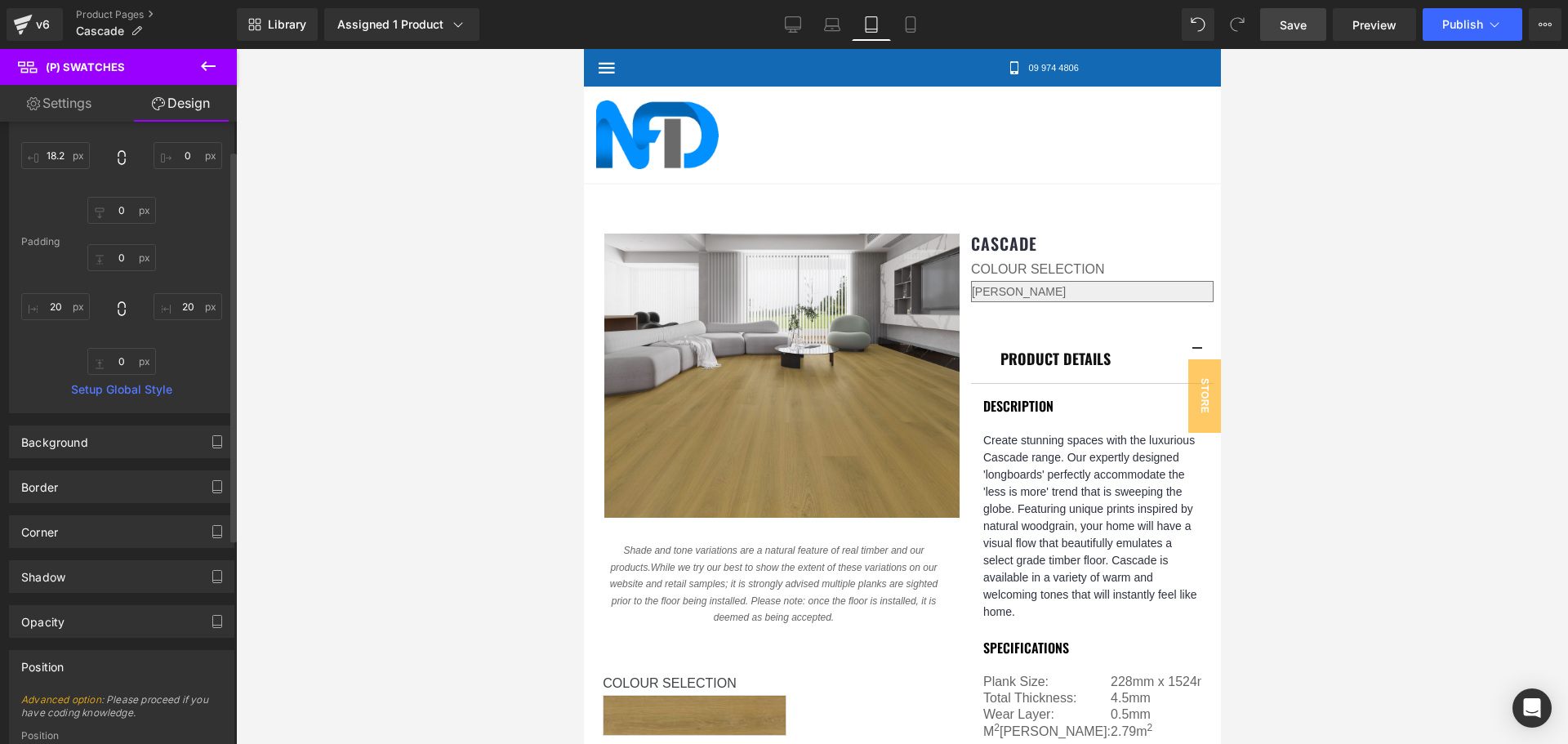
scroll to position [0, 0]
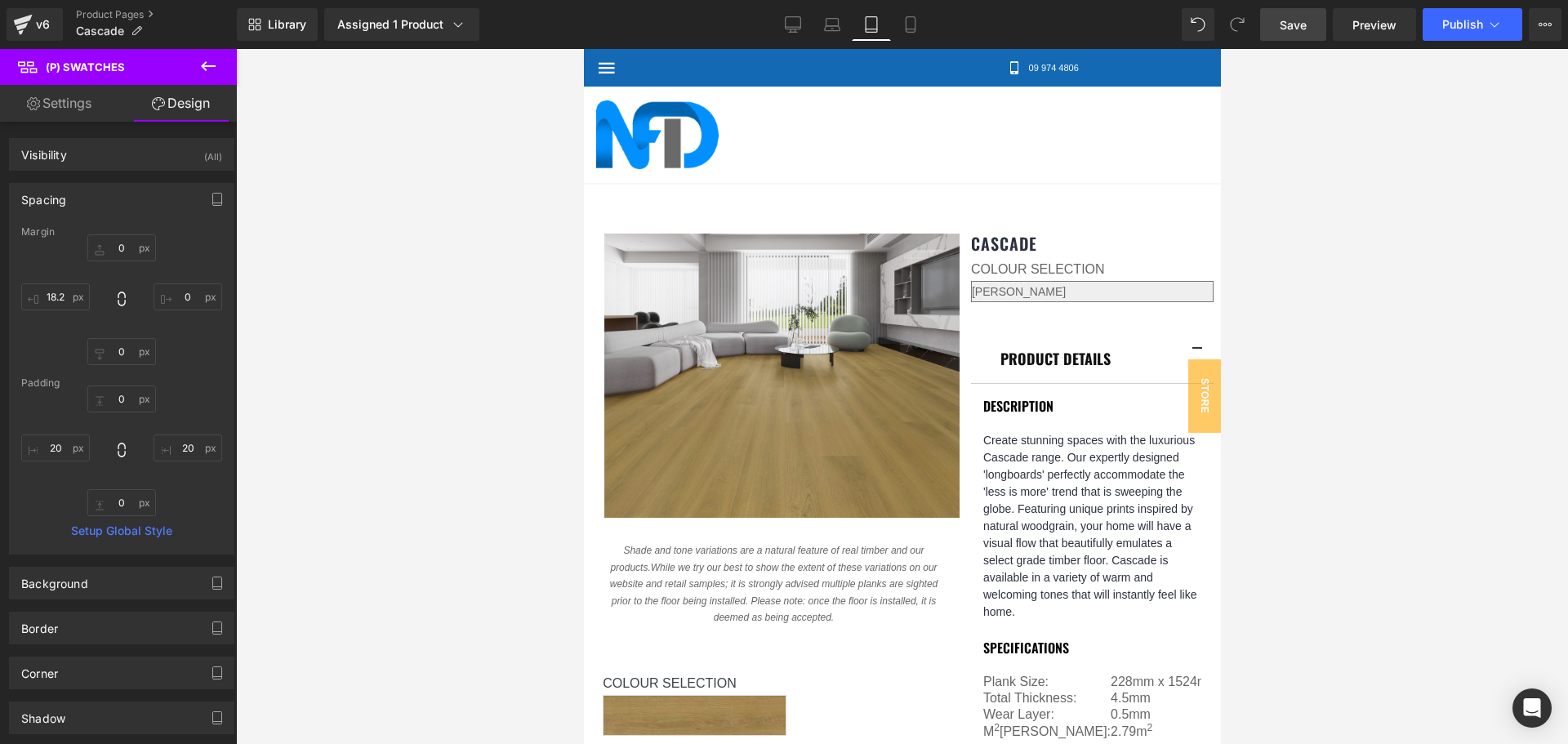
click at [87, 106] on link "Settings" at bounding box center [59, 103] width 118 height 37
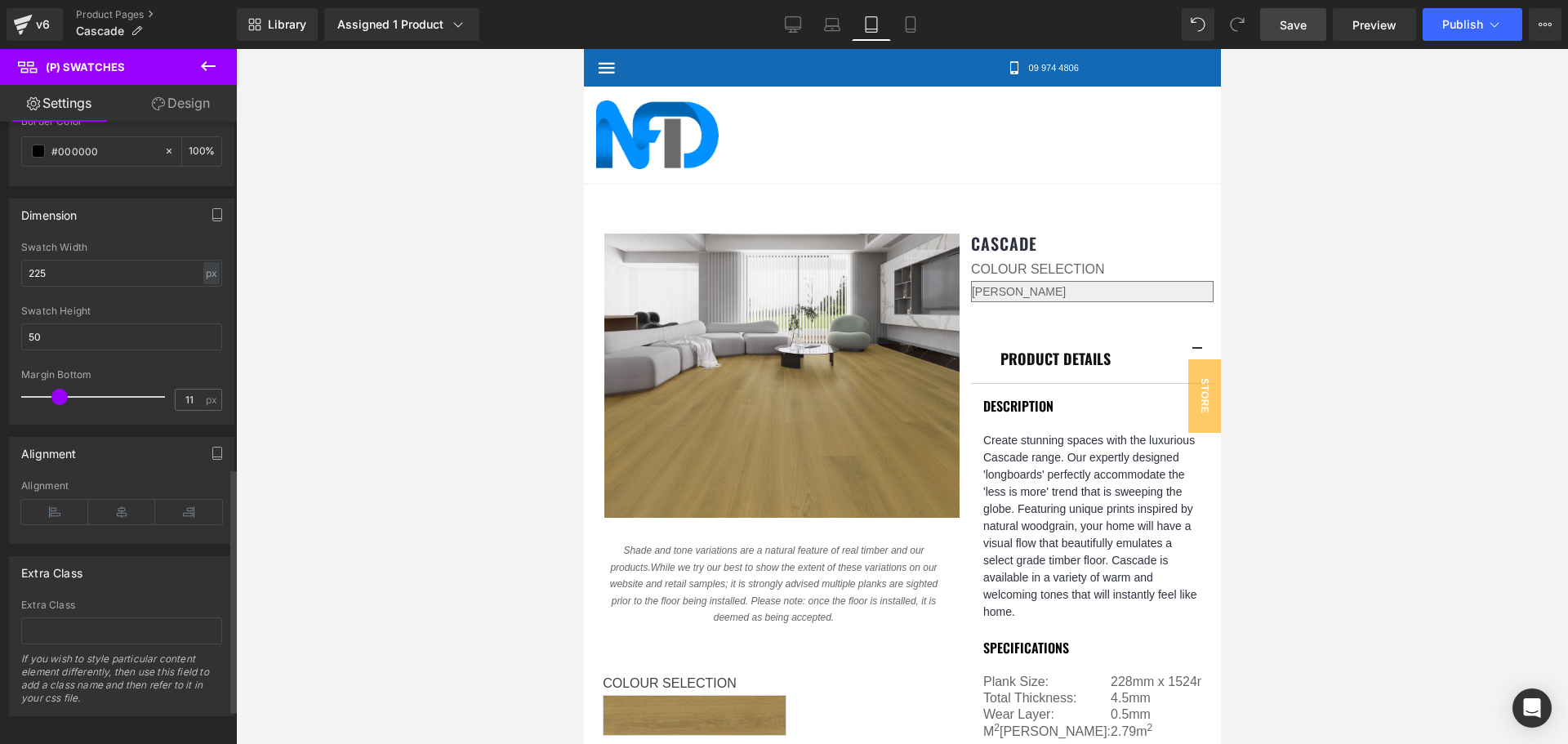
scroll to position [969, 0]
click at [121, 498] on icon at bounding box center [122, 506] width 67 height 24
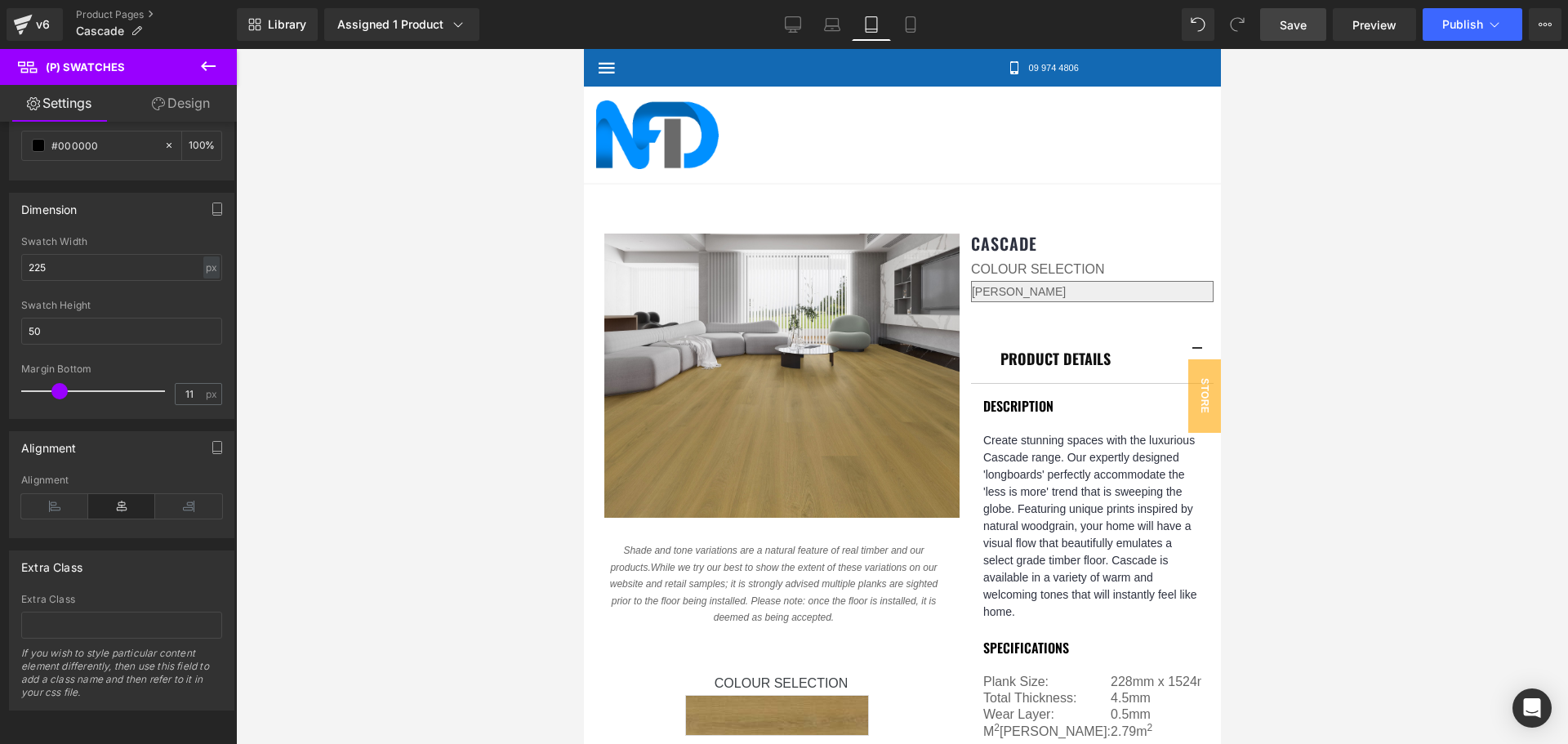
click at [1293, 413] on div at bounding box center [902, 396] width 1332 height 695
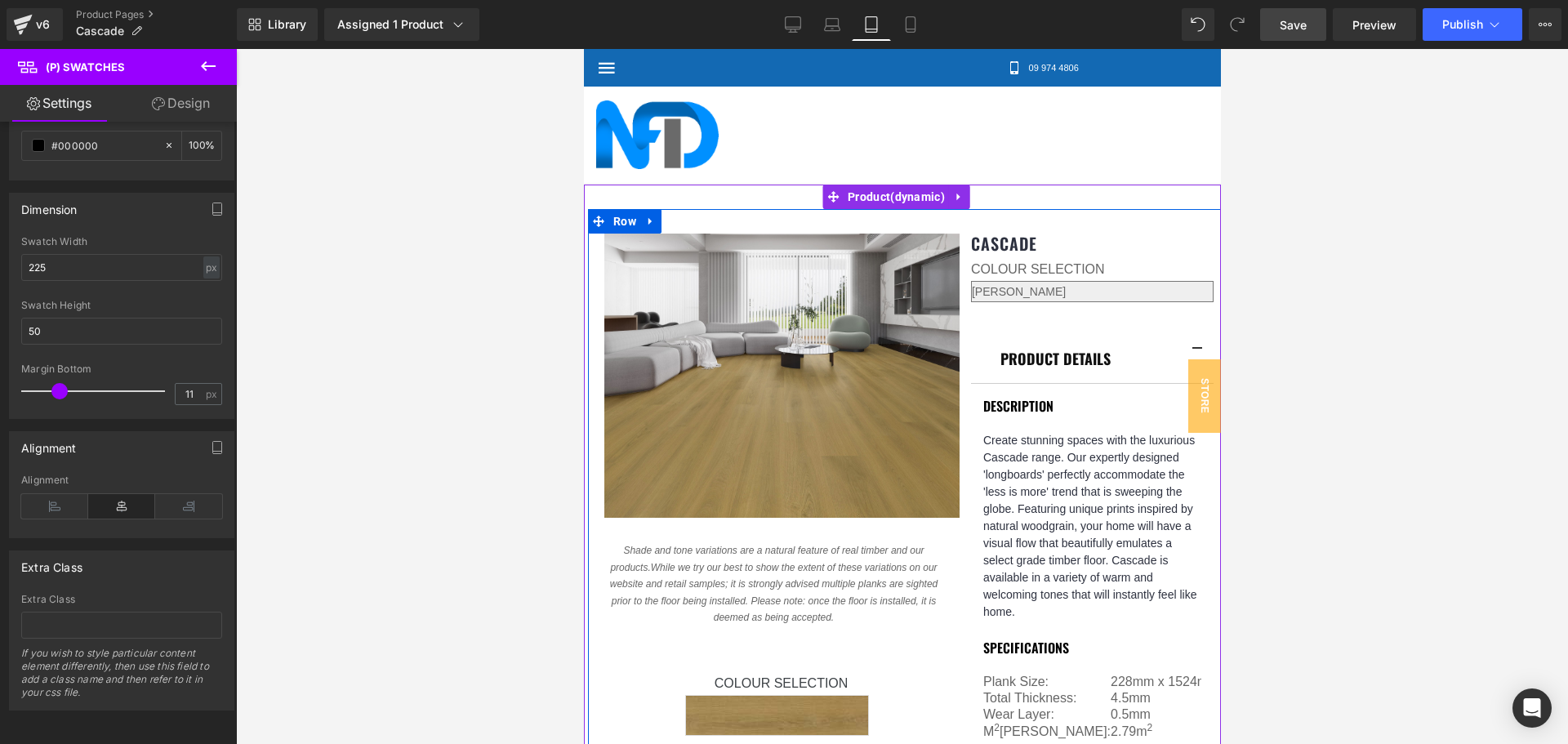
scroll to position [490, 0]
click at [753, 675] on label "Colour Selection" at bounding box center [780, 685] width 357 height 20
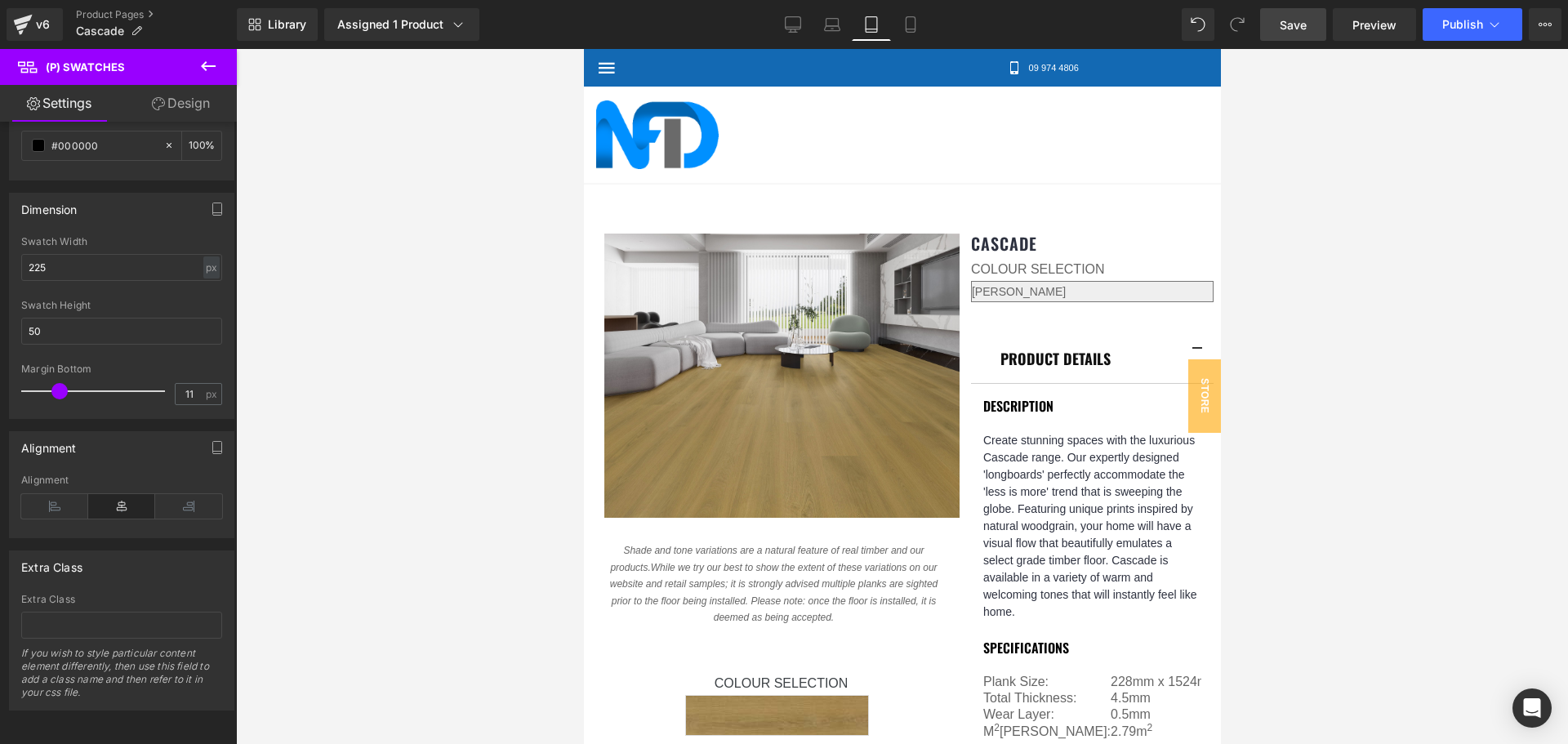
click at [1264, 412] on div at bounding box center [902, 396] width 1332 height 695
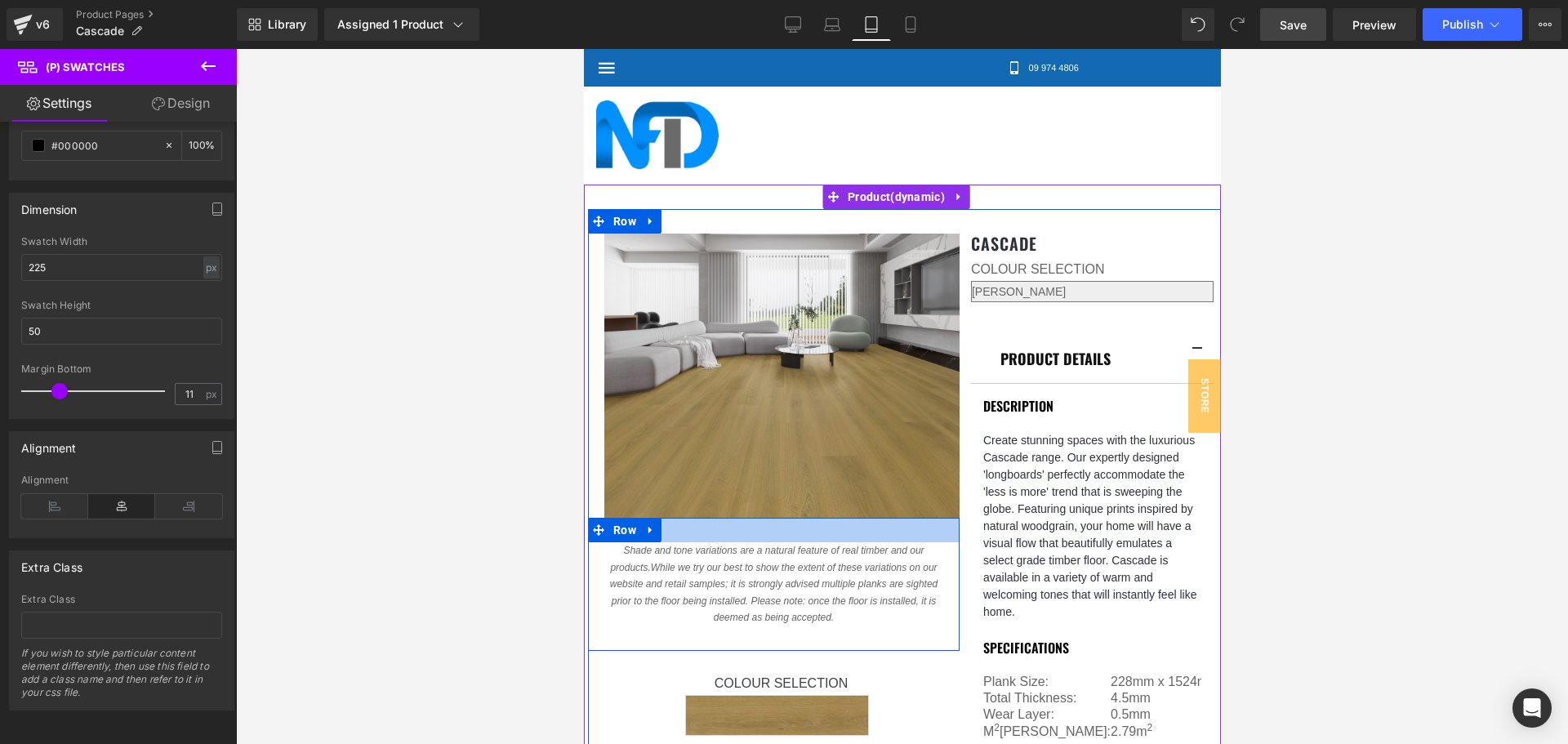
scroll to position [326, 0]
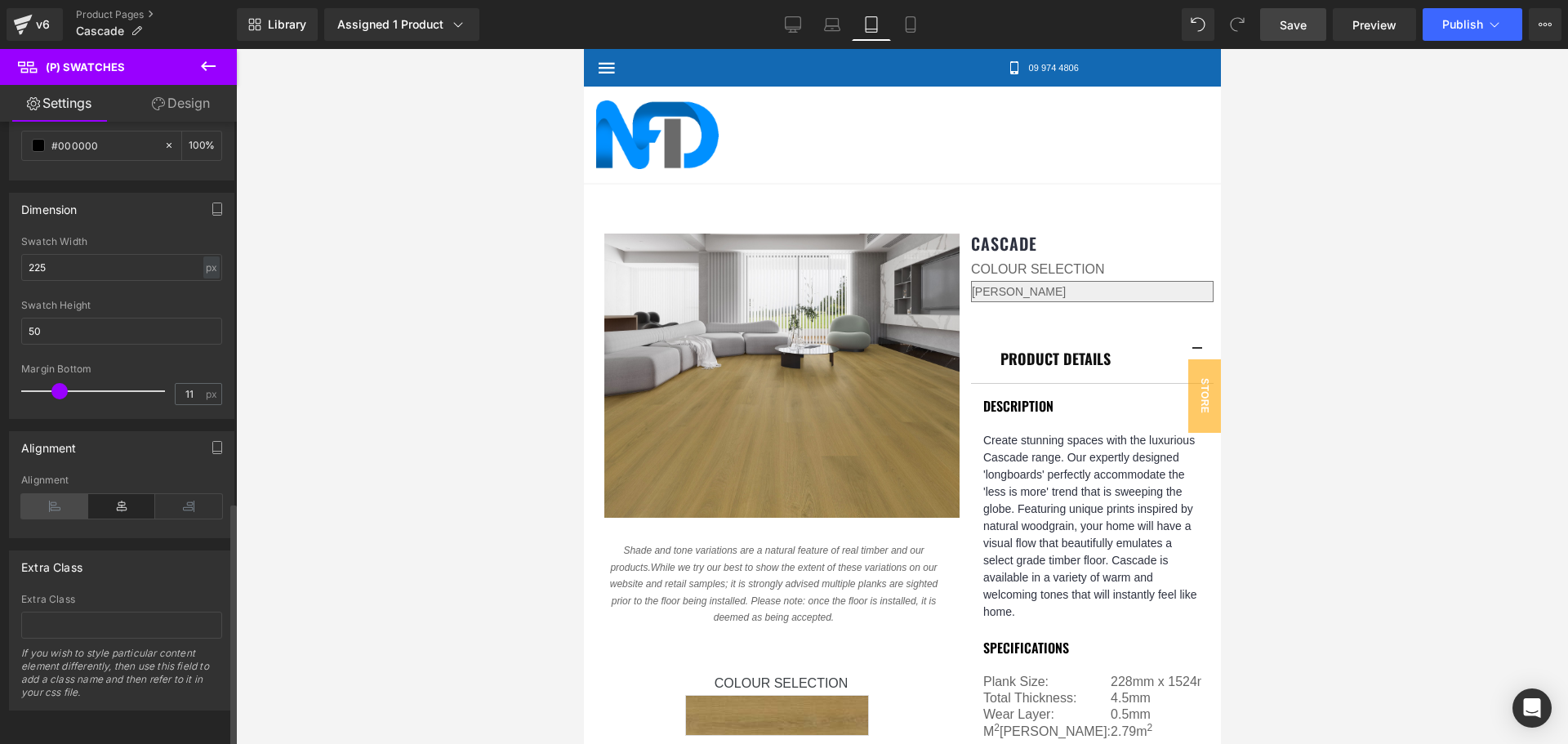
click at [68, 494] on icon at bounding box center [55, 506] width 67 height 24
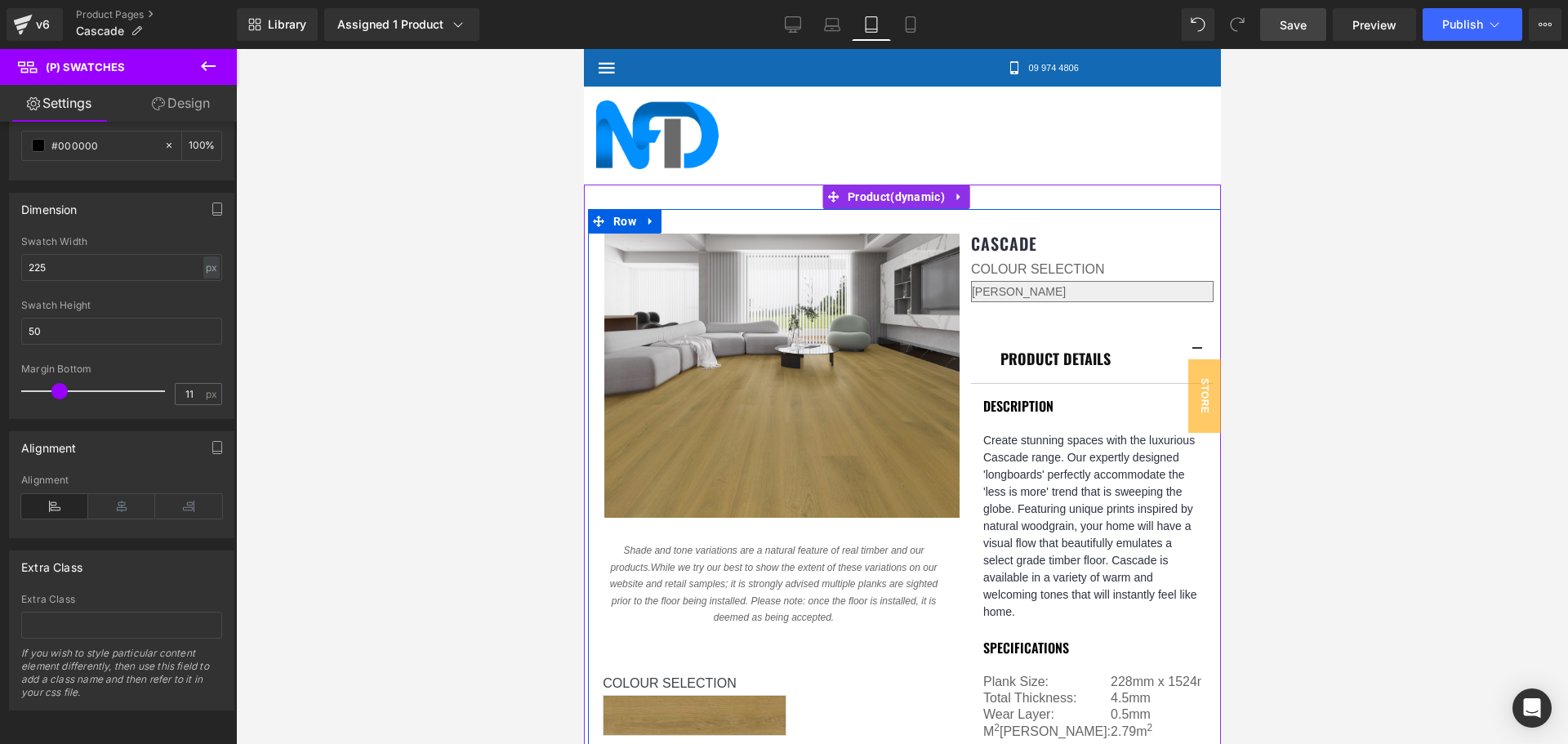
scroll to position [409, 0]
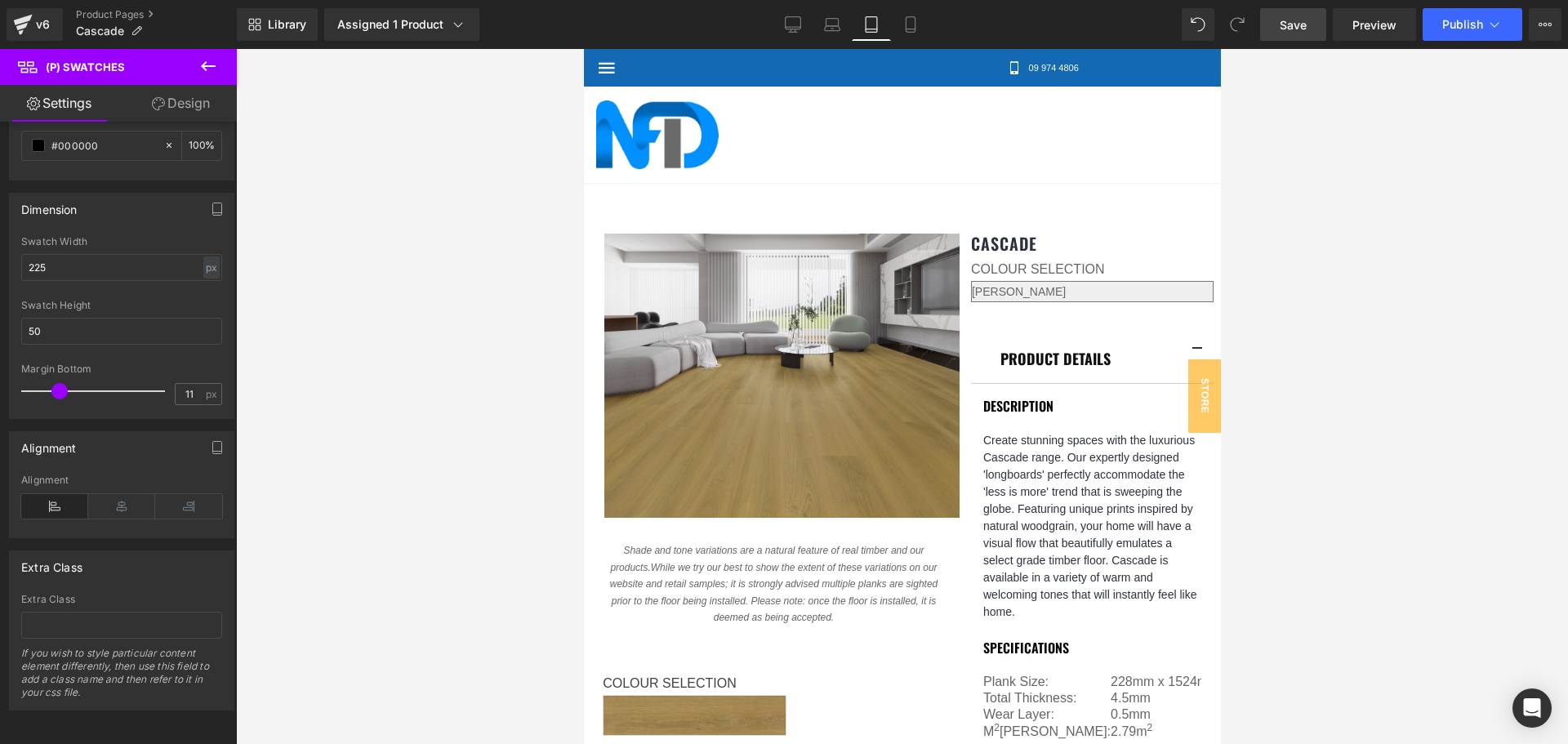
click at [174, 108] on link "Design" at bounding box center [180, 103] width 118 height 37
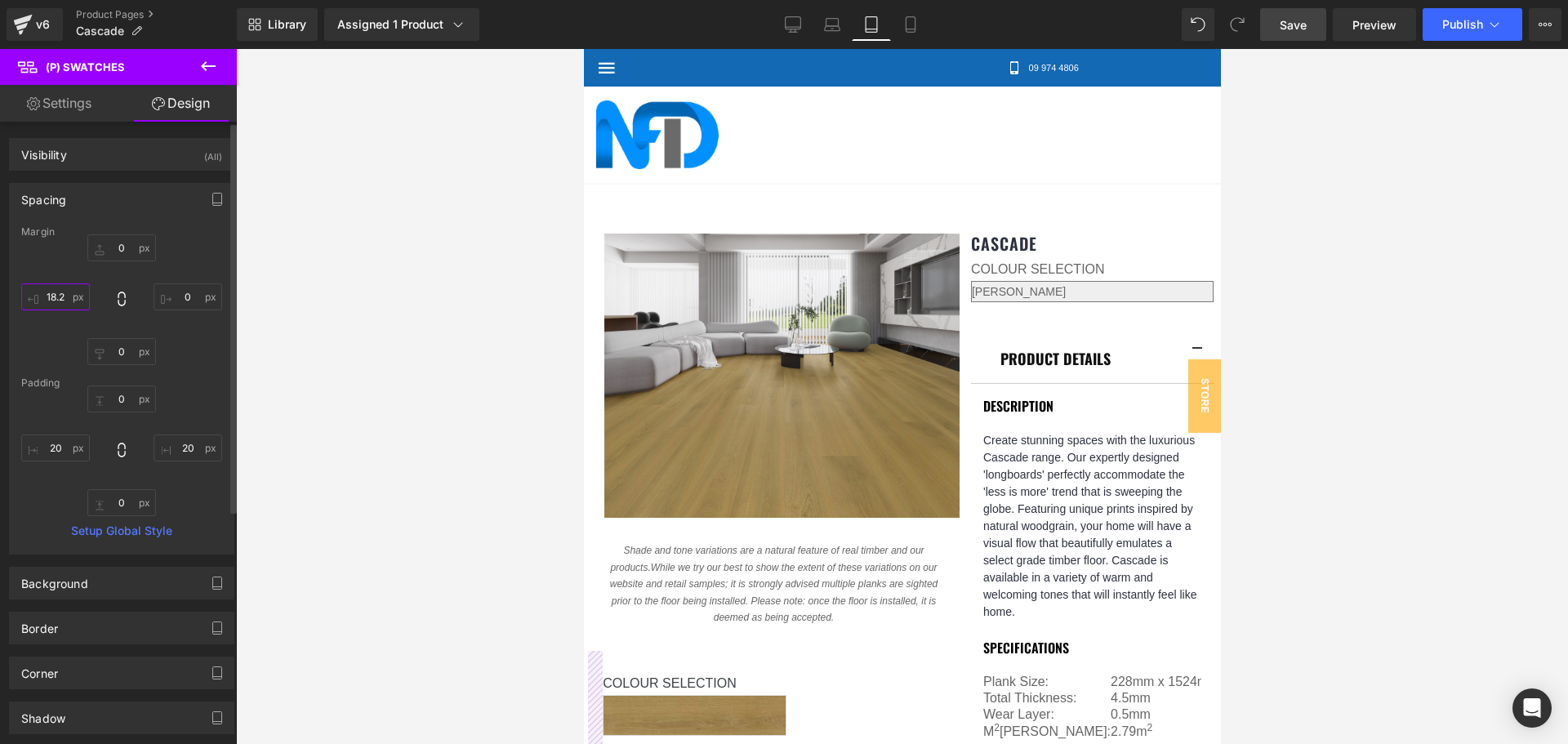
click at [56, 298] on input "18.2" at bounding box center [56, 297] width 69 height 27
click at [56, 298] on input "90" at bounding box center [56, 297] width 69 height 27
click at [56, 298] on input "110" at bounding box center [56, 297] width 69 height 27
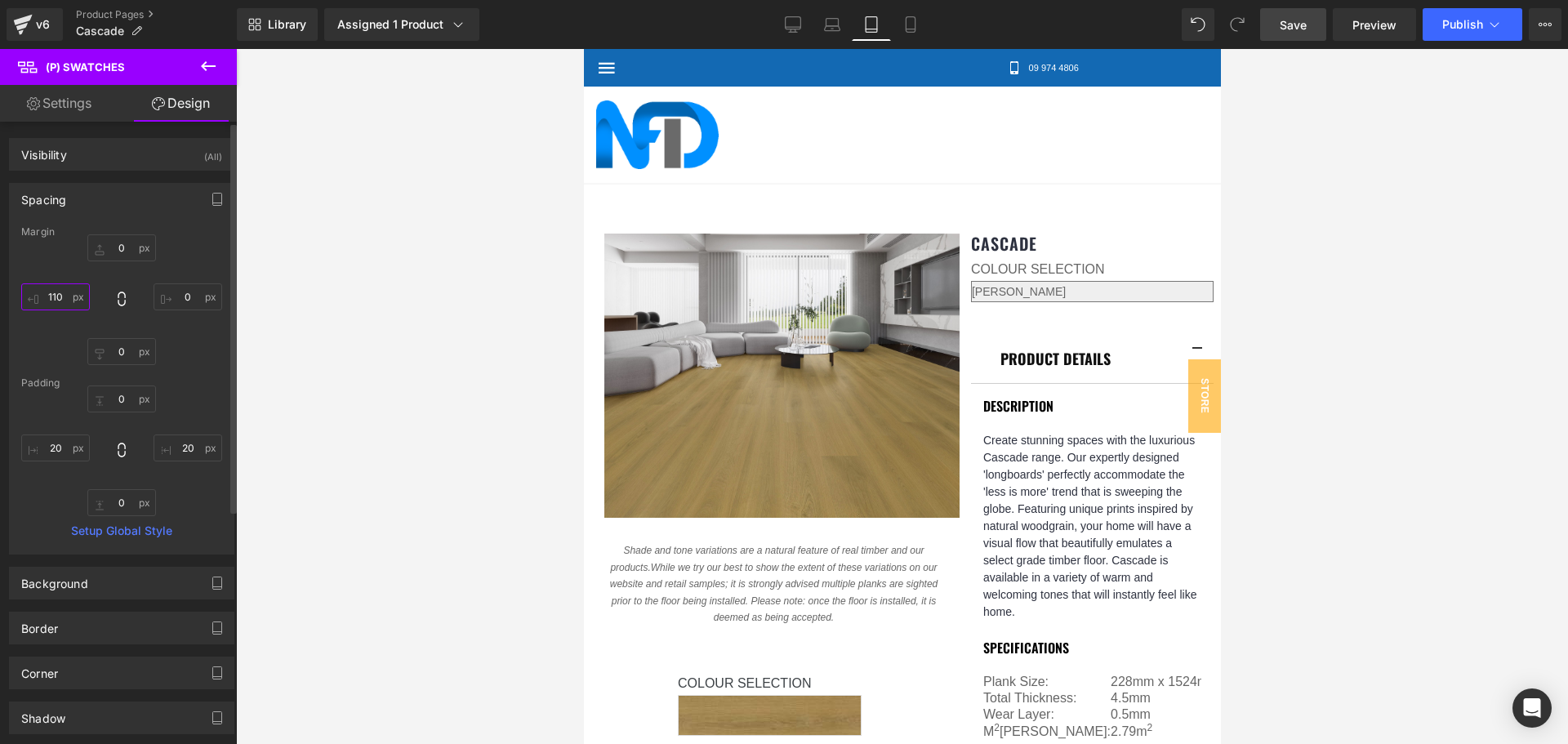
click at [56, 298] on input "110" at bounding box center [56, 297] width 69 height 27
click at [56, 298] on input "140" at bounding box center [56, 297] width 69 height 27
click at [56, 298] on input "130" at bounding box center [56, 297] width 69 height 27
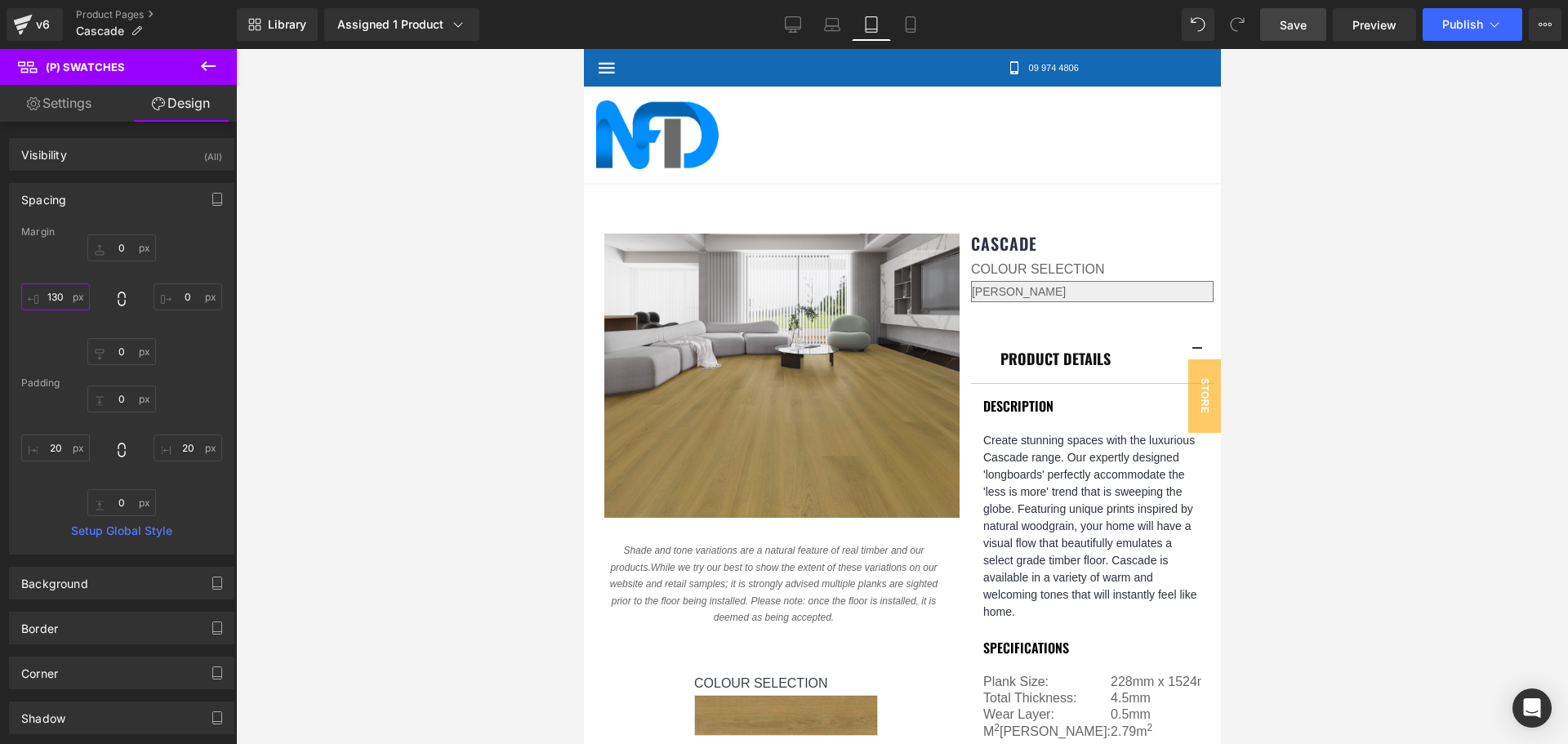
type input "130"
click at [1333, 418] on div at bounding box center [902, 396] width 1332 height 695
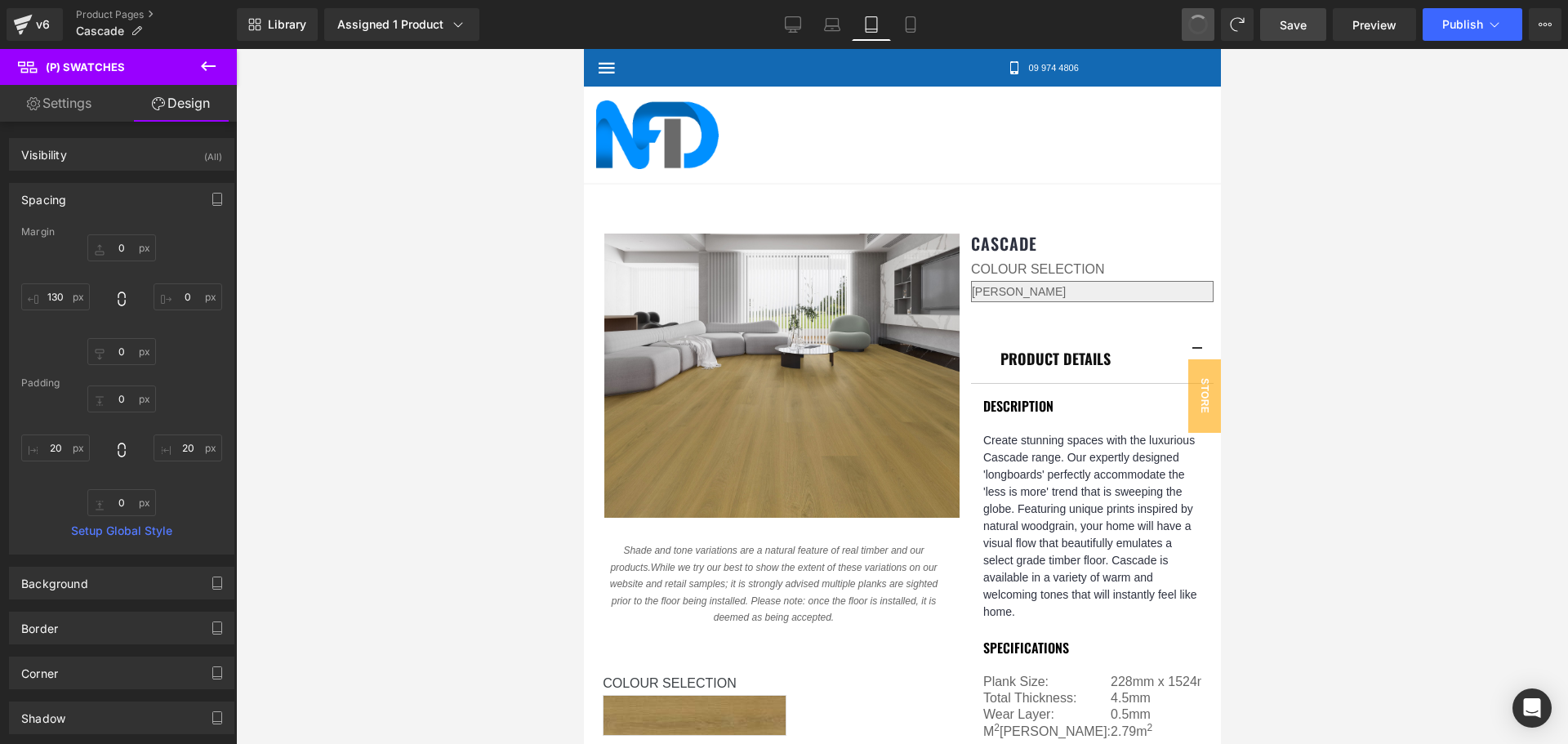
click at [1208, 18] on button at bounding box center [1198, 24] width 32 height 32
click at [1352, 325] on div at bounding box center [902, 396] width 1332 height 695
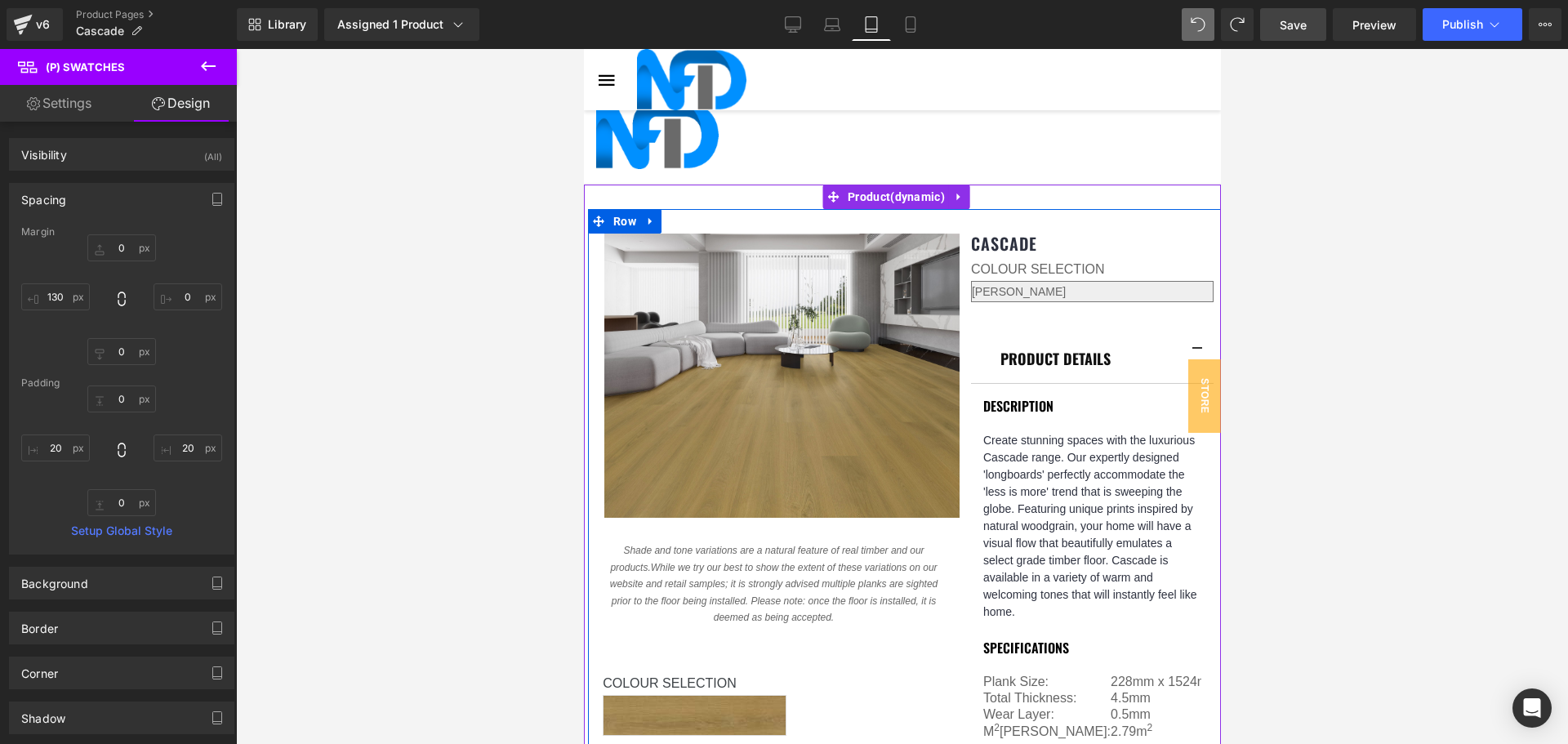
scroll to position [735, 0]
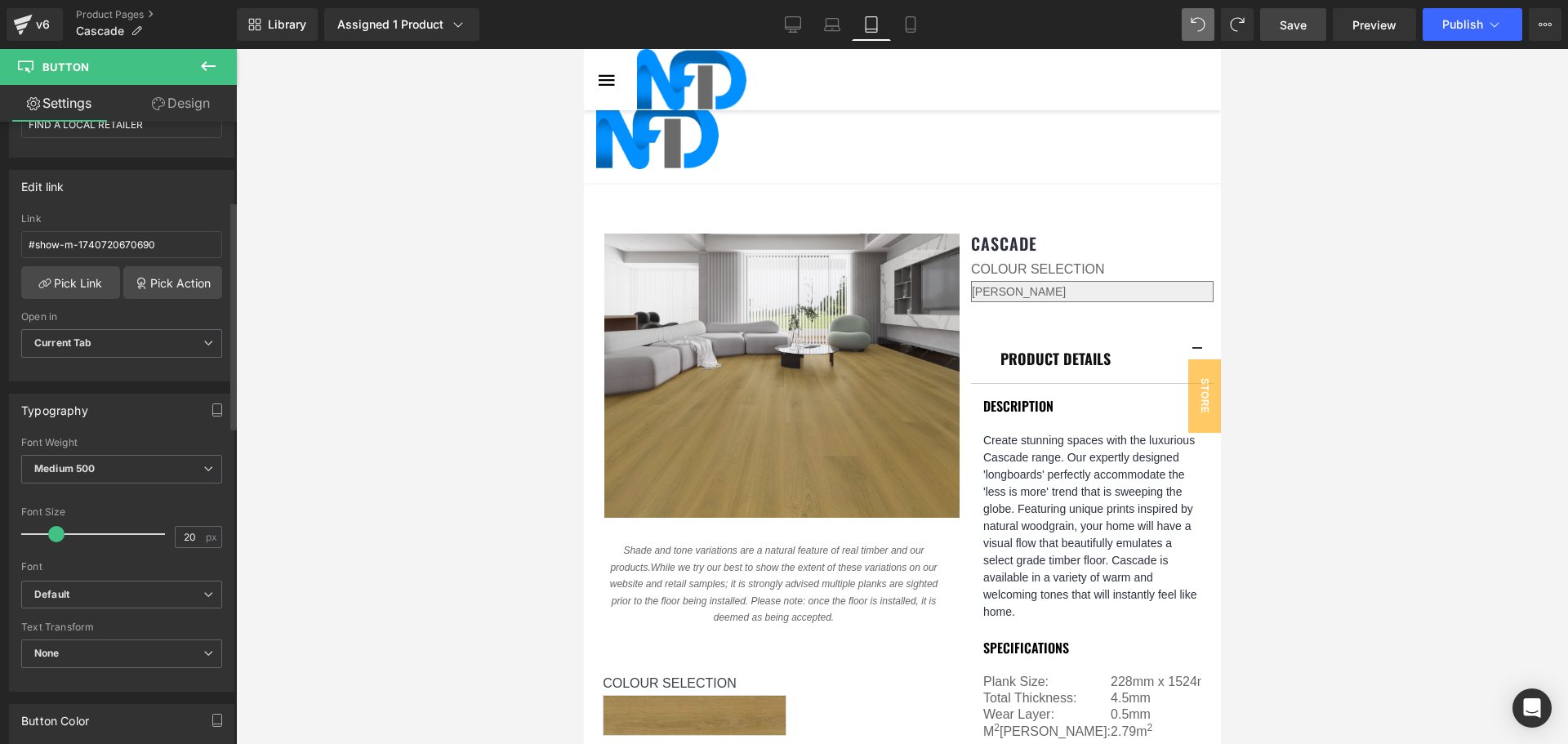
scroll to position [245, 0]
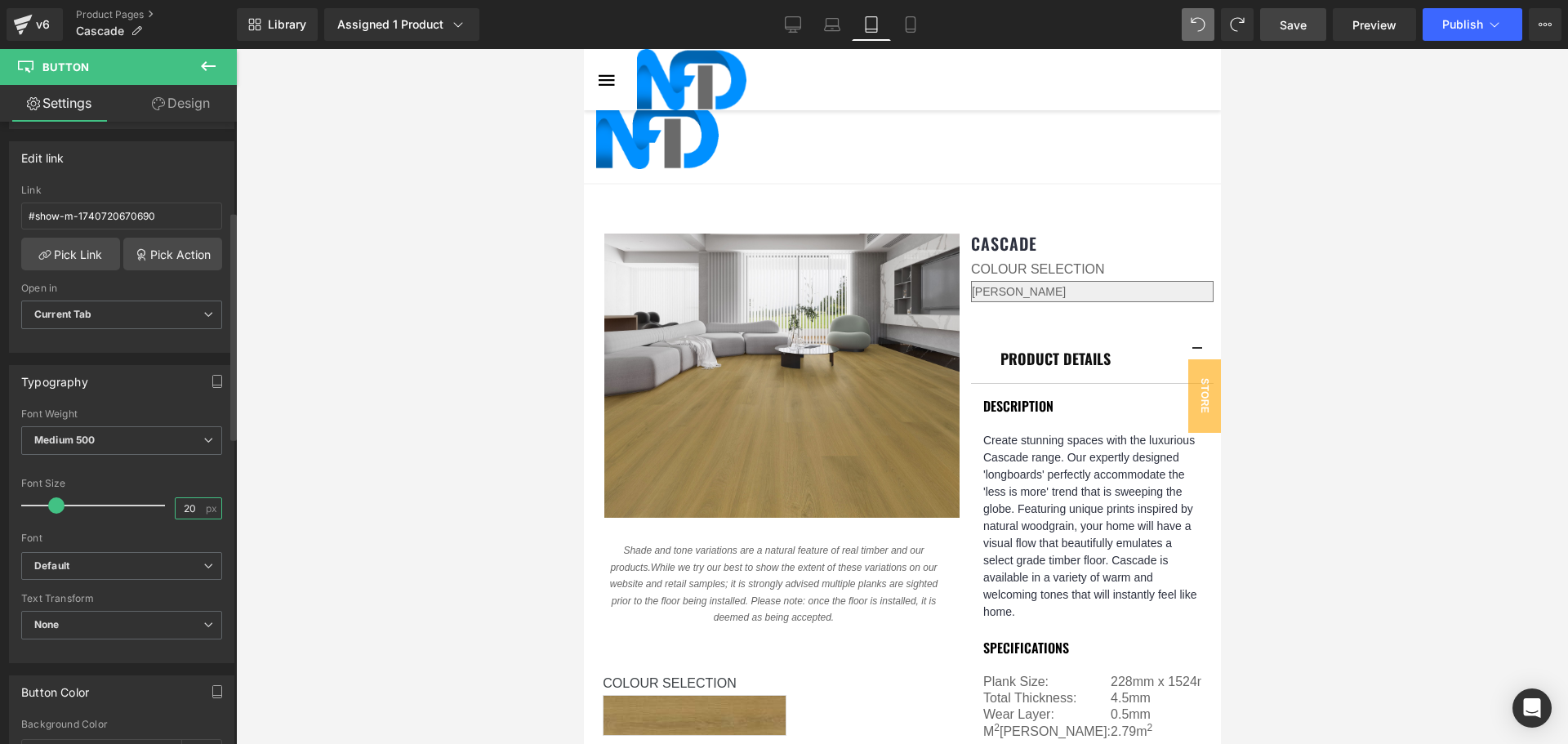
click at [180, 506] on input "20" at bounding box center [190, 508] width 29 height 21
type input "18"
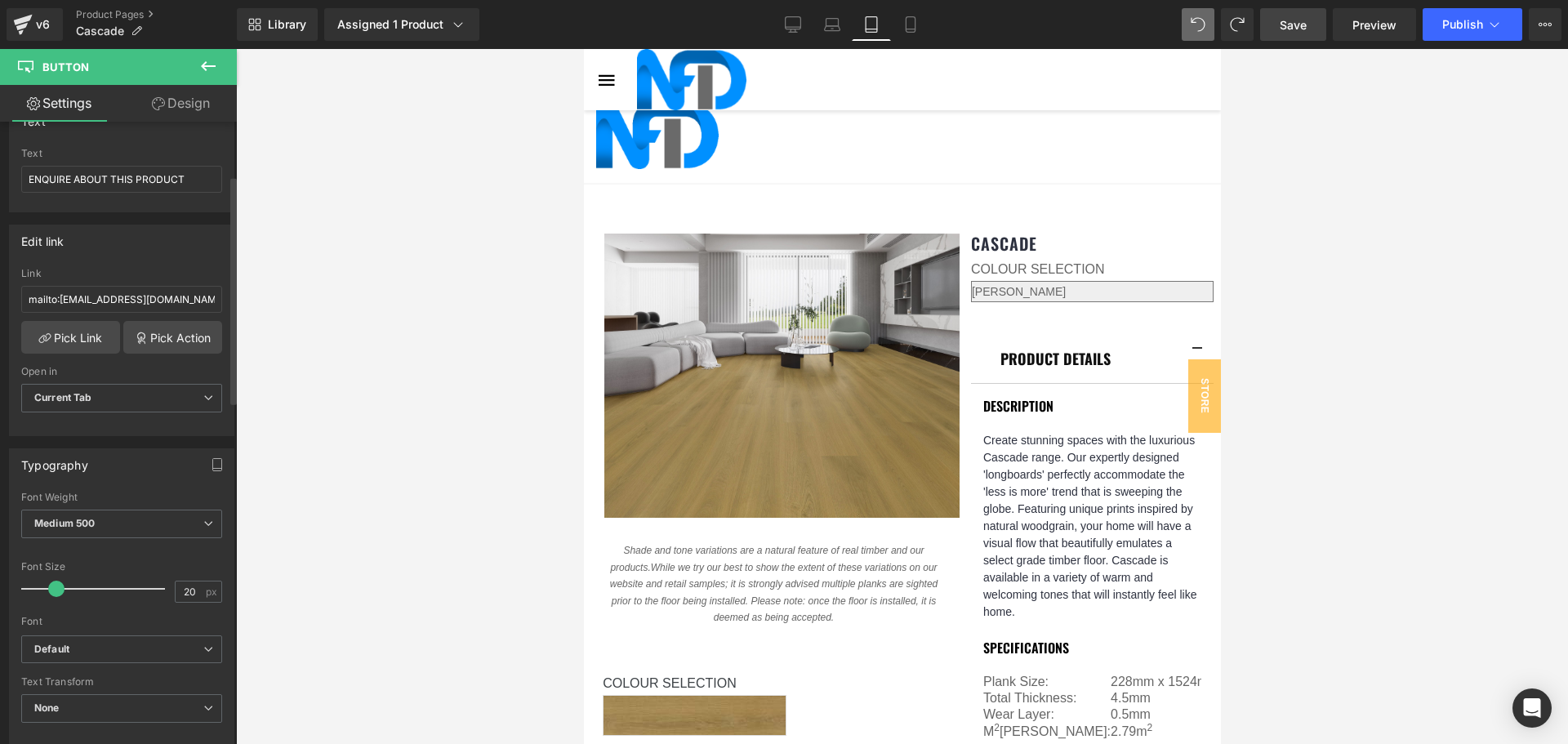
scroll to position [163, 0]
click at [187, 594] on input "20" at bounding box center [190, 590] width 29 height 21
click at [187, 704] on span "None" at bounding box center [122, 707] width 201 height 29
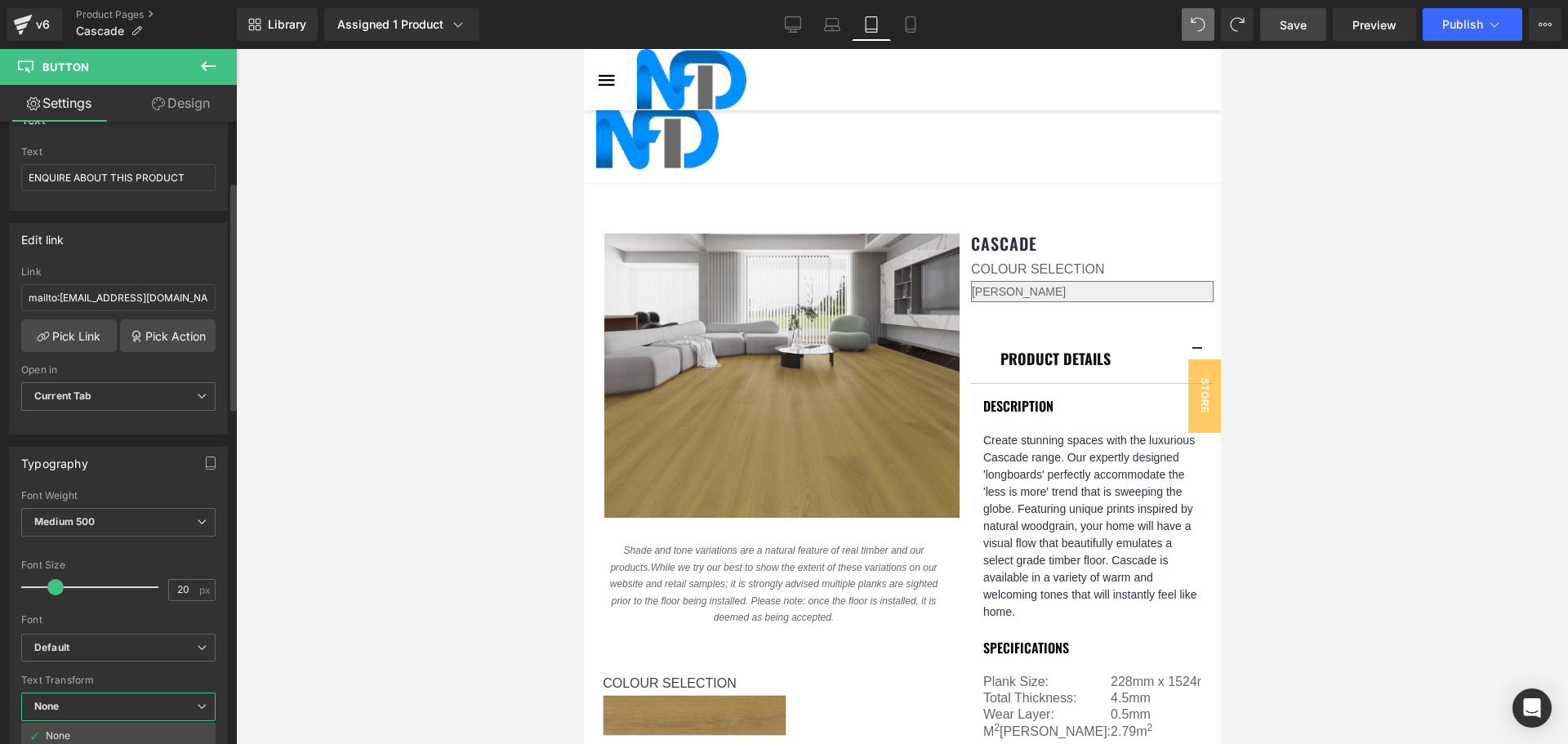
click at [206, 617] on div "Font" at bounding box center [119, 620] width 195 height 12
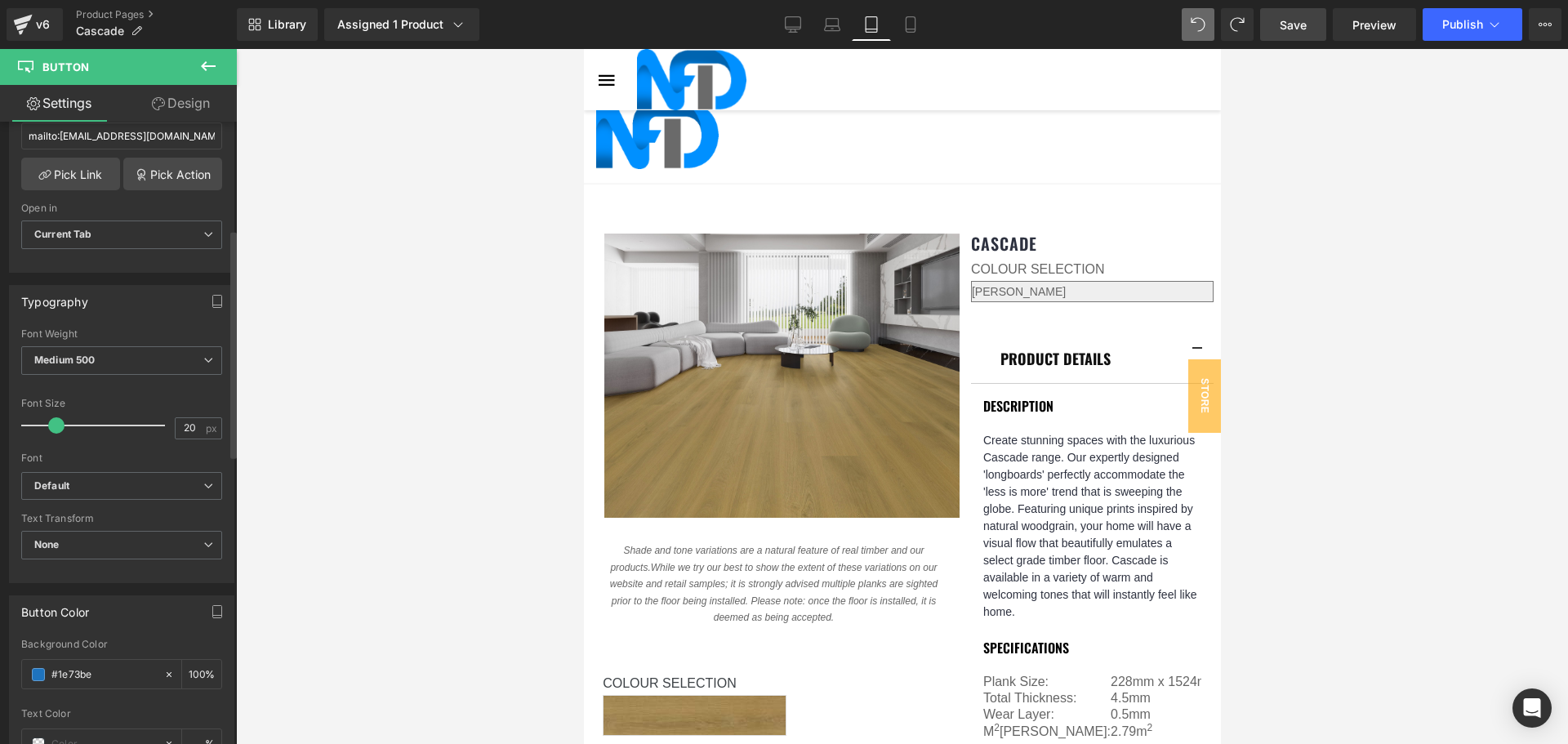
scroll to position [326, 0]
click at [182, 543] on span "None" at bounding box center [122, 544] width 201 height 29
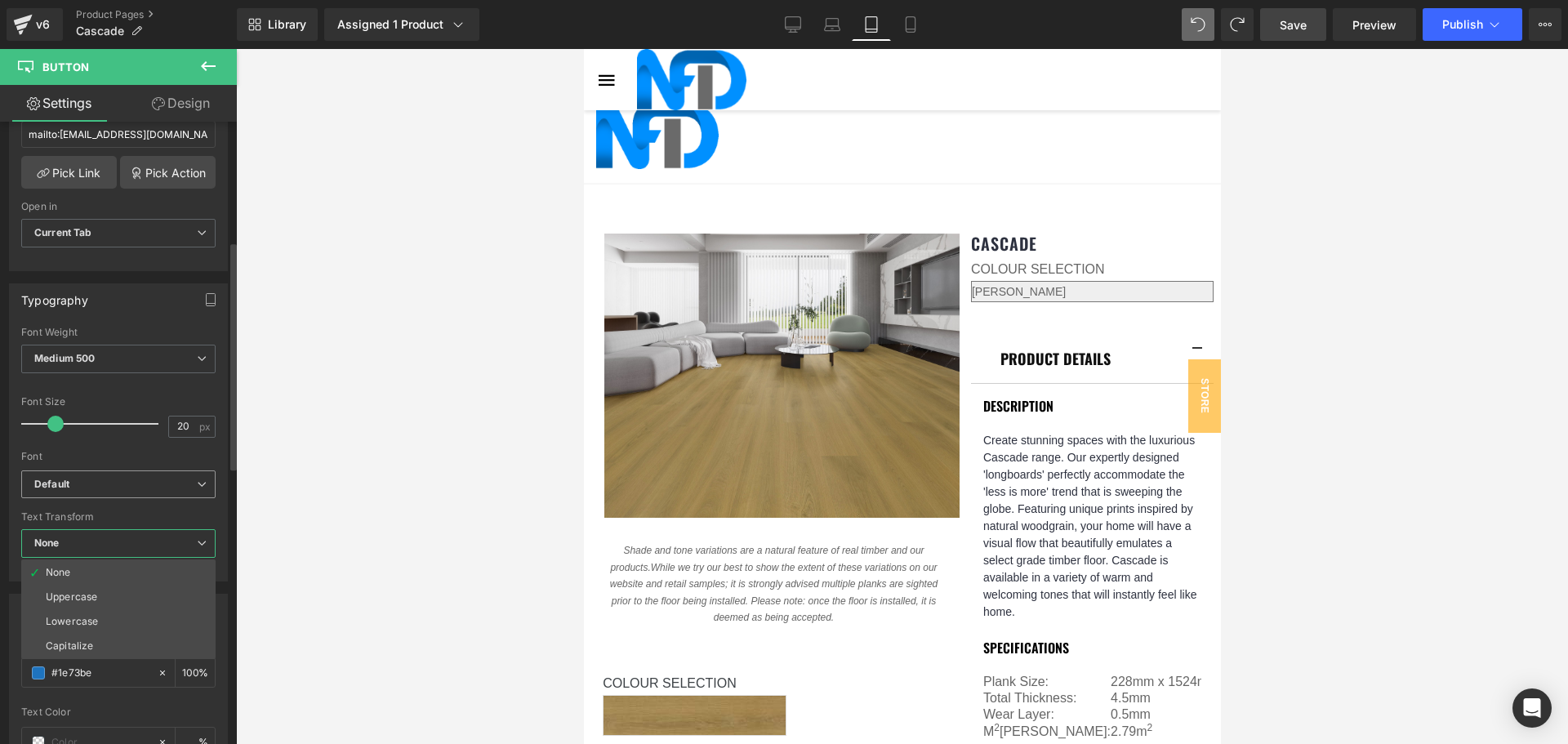
click at [183, 490] on b "Default" at bounding box center [115, 484] width 162 height 14
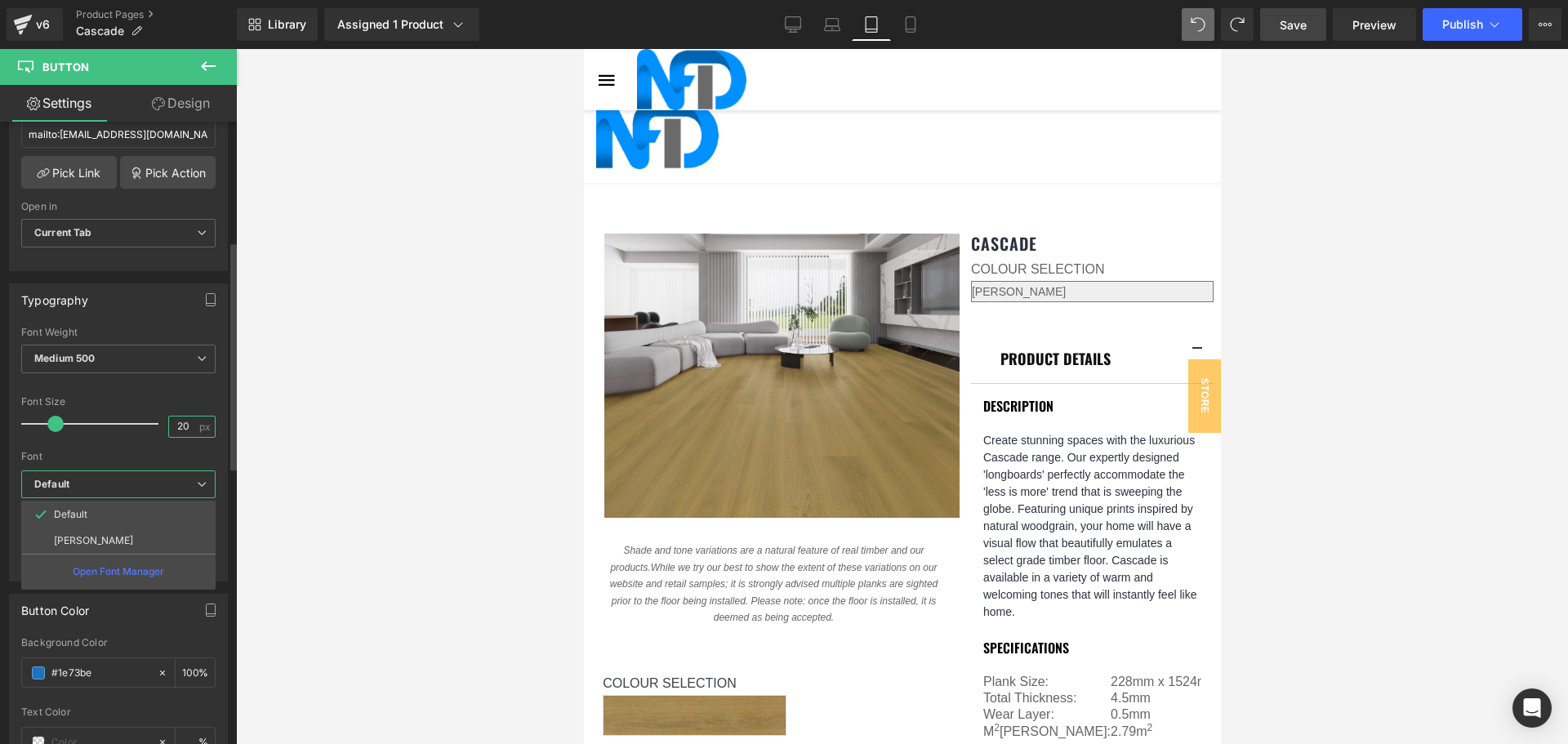
click at [185, 423] on input "20" at bounding box center [183, 427] width 29 height 21
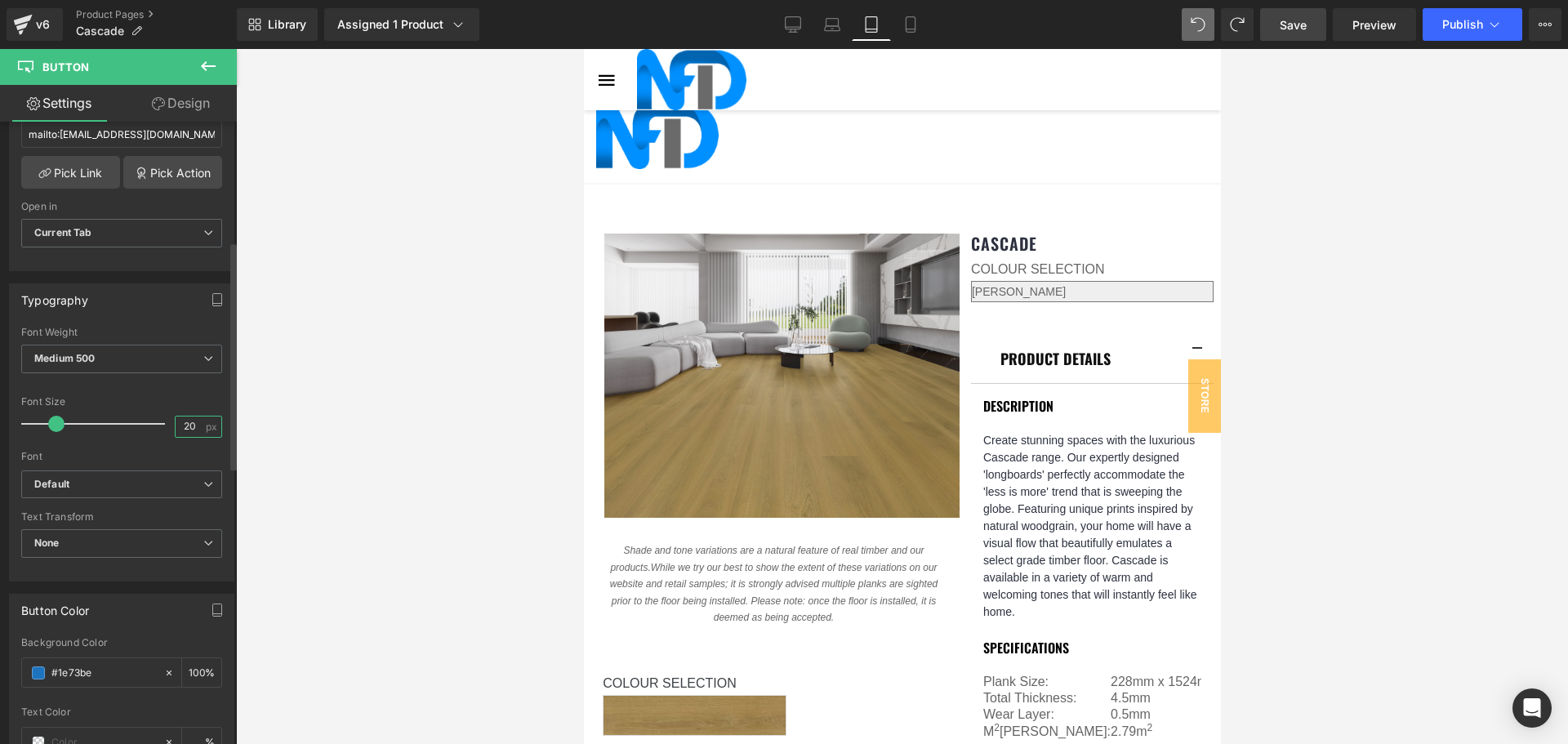
click at [185, 423] on input "20" at bounding box center [190, 427] width 29 height 21
click at [171, 367] on span "Medium 500" at bounding box center [122, 359] width 201 height 29
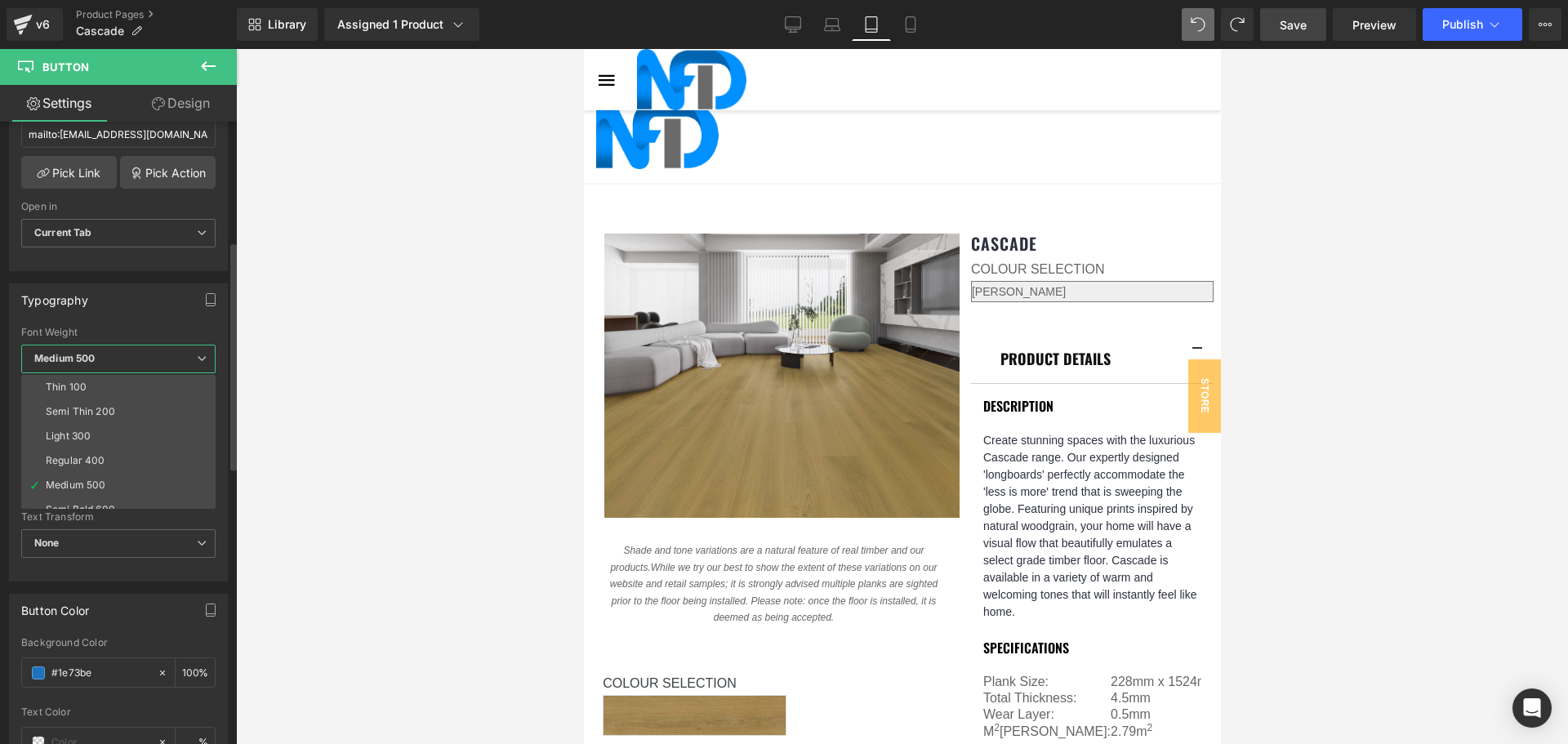
click at [170, 316] on div "Typography Thin 100 Semi Thin 200 Light 300 Regular 400 Medium 500 Semi Bold 60…" at bounding box center [118, 432] width 219 height 299
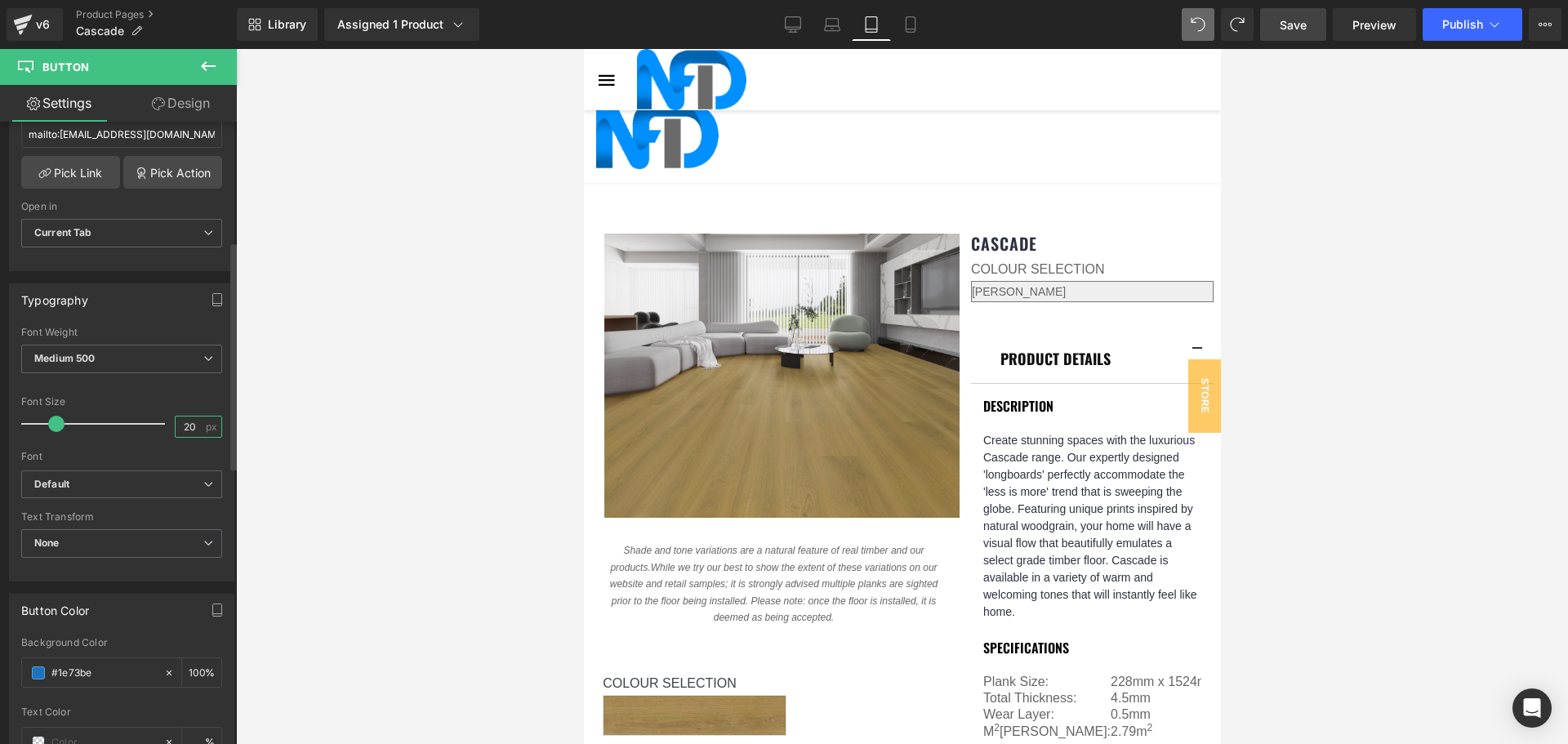
click at [184, 427] on input "20" at bounding box center [190, 427] width 29 height 21
type input "18"
click at [263, 480] on div at bounding box center [902, 396] width 1332 height 695
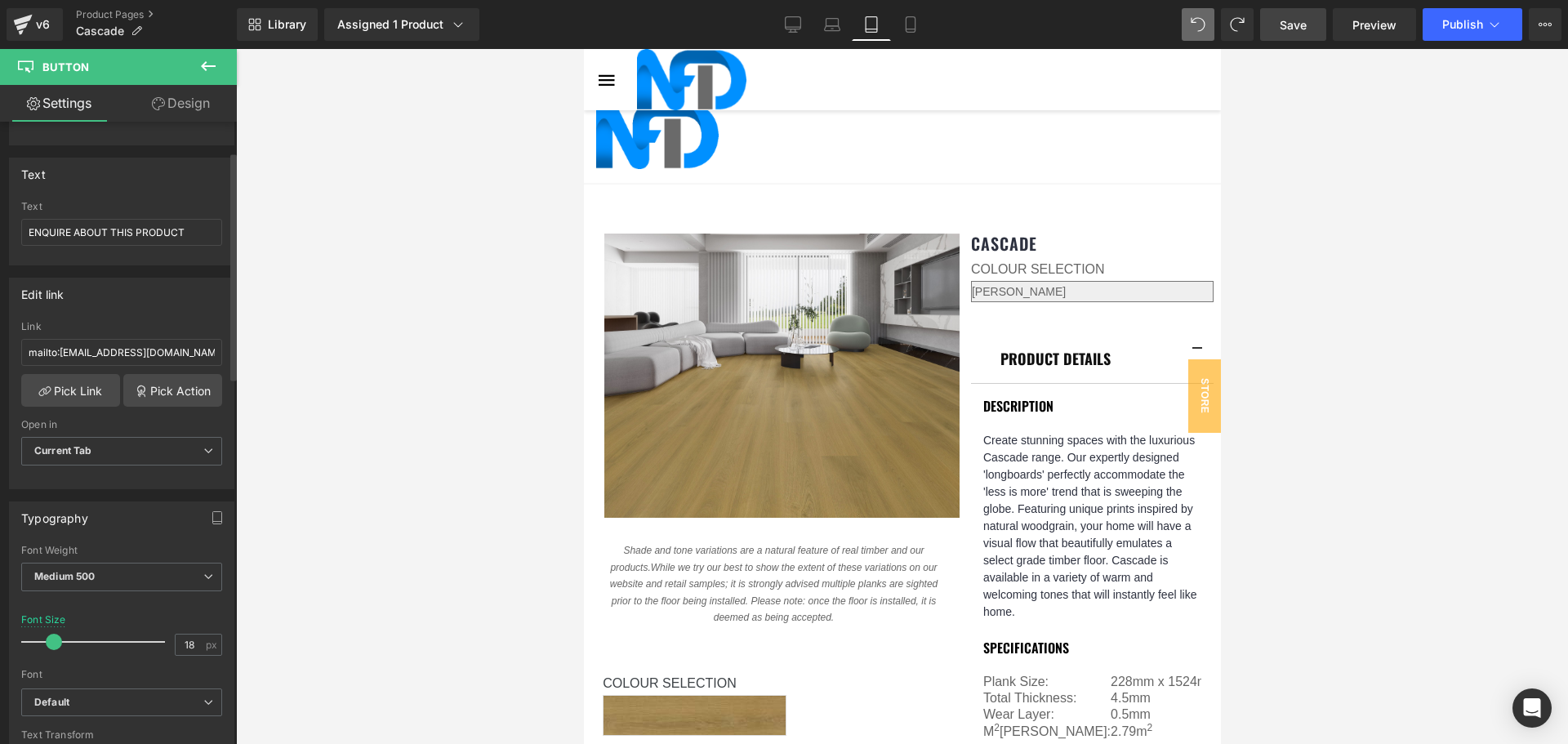
scroll to position [82, 0]
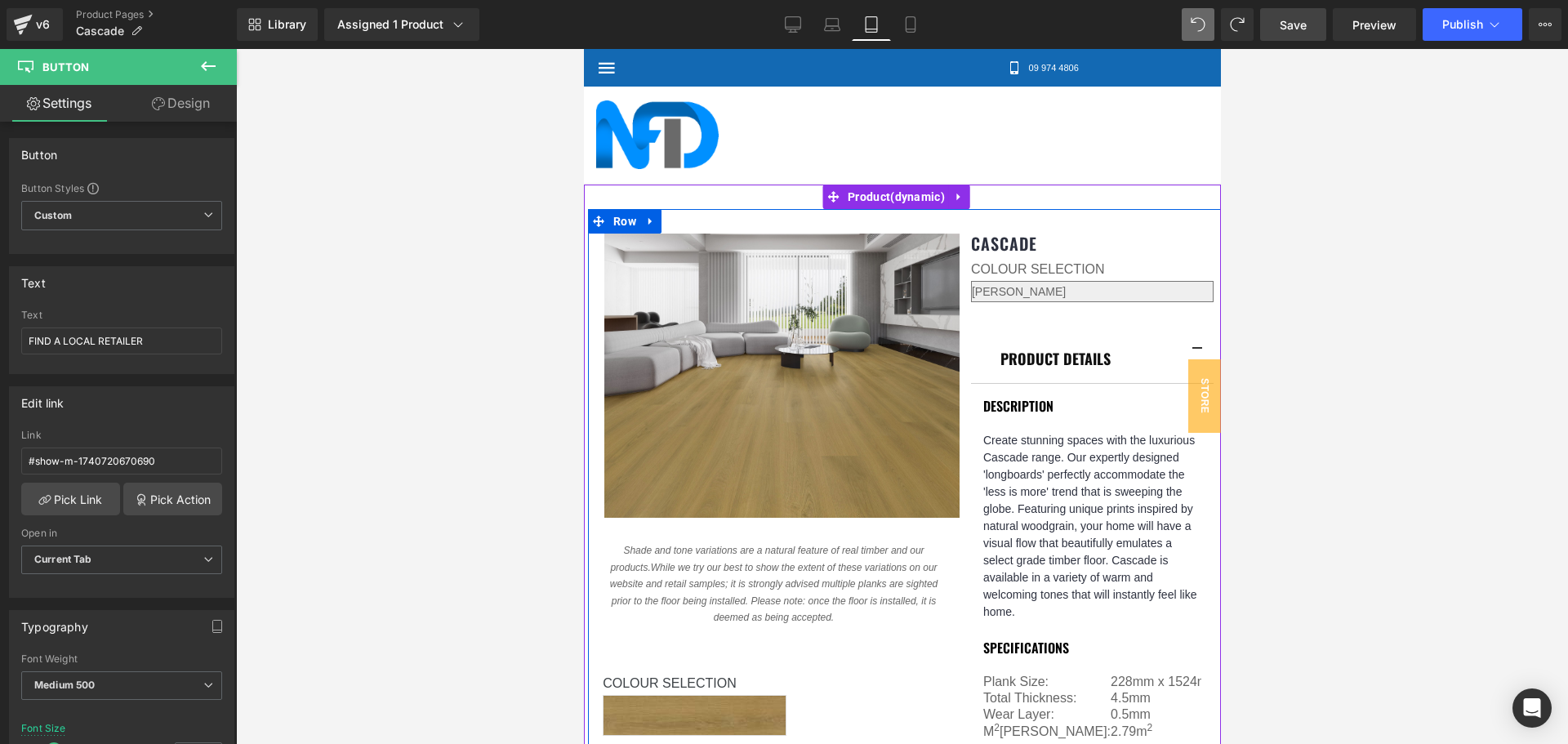
scroll to position [0, 0]
click at [617, 223] on span "Row" at bounding box center [624, 221] width 31 height 24
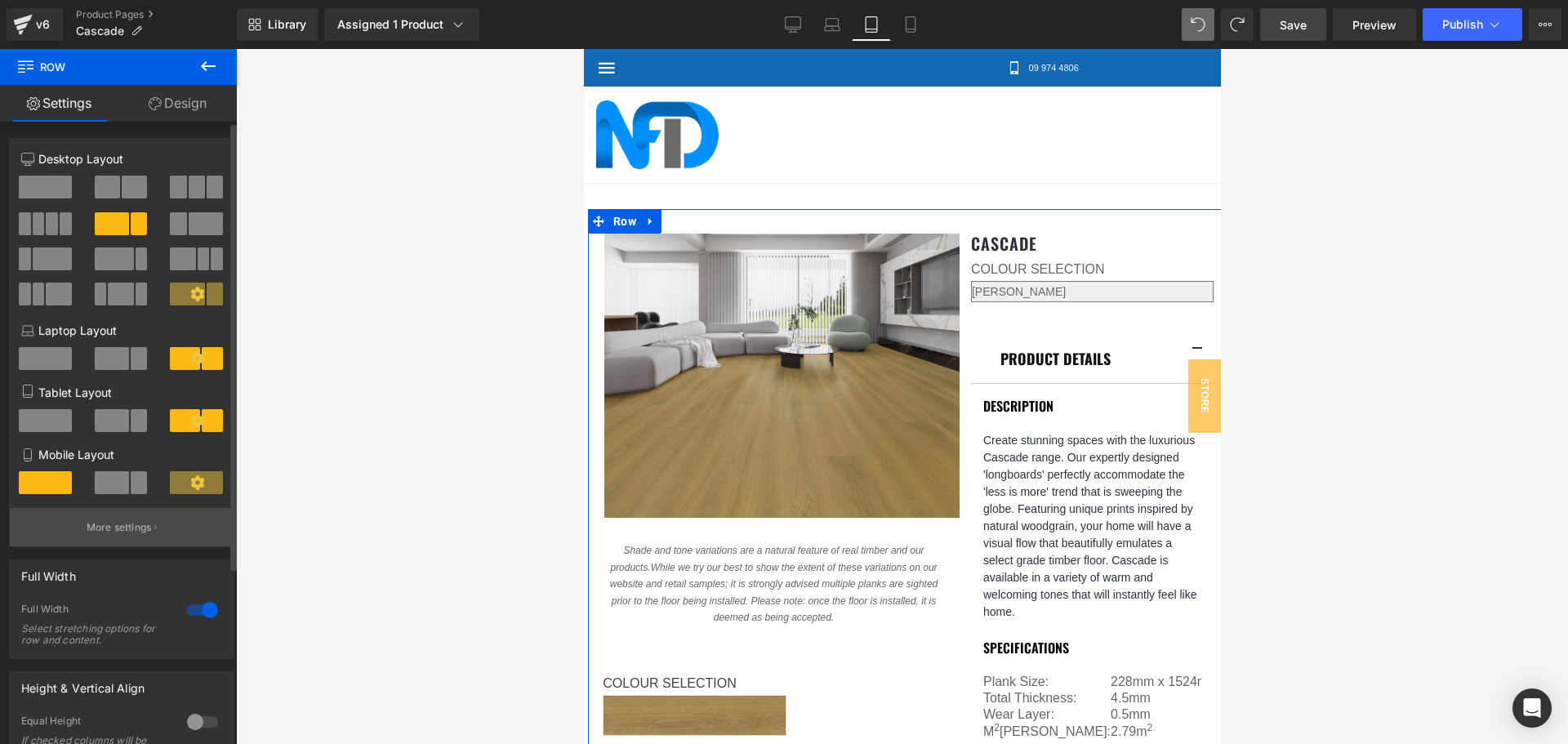
click at [146, 520] on p "More settings" at bounding box center [119, 528] width 65 height 14
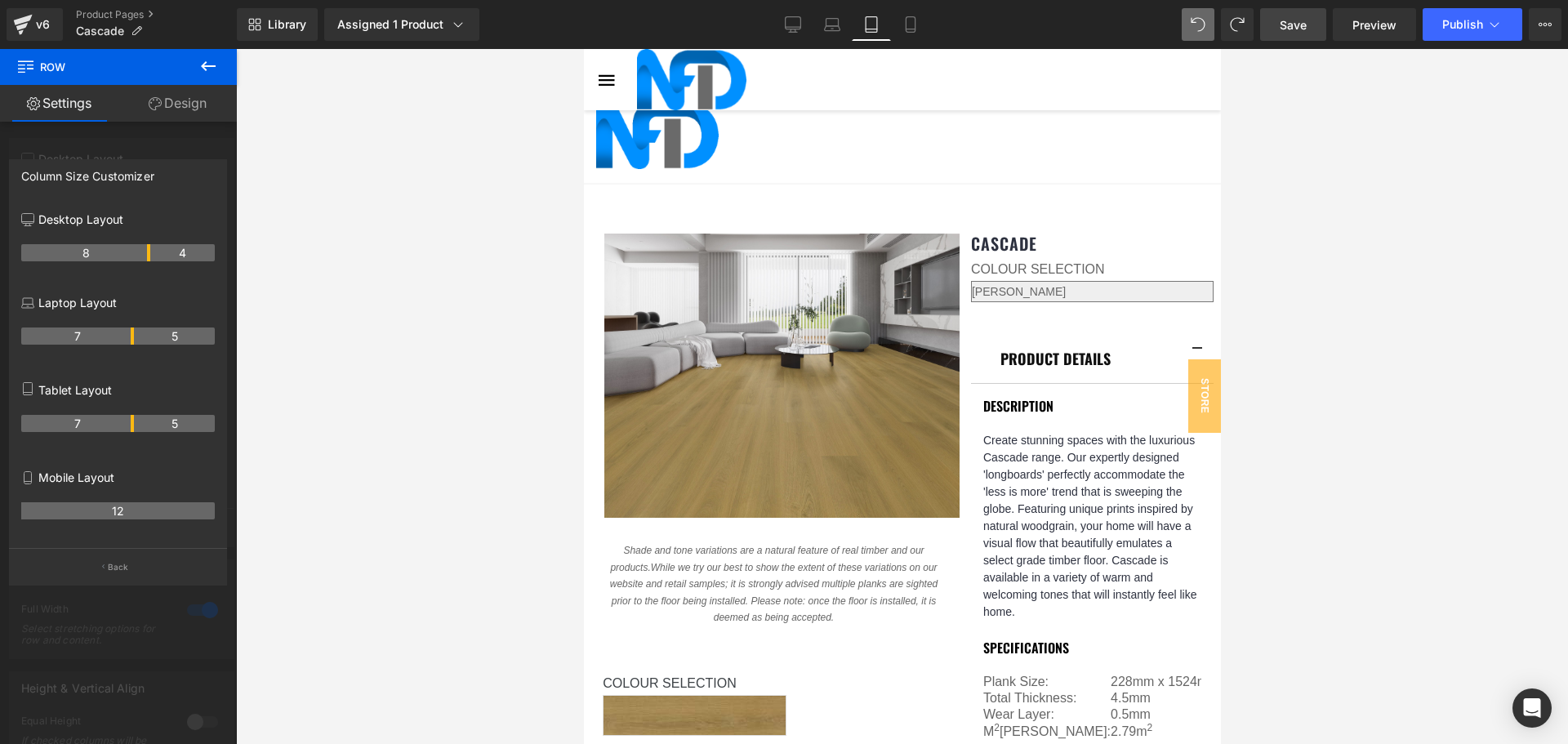
scroll to position [817, 0]
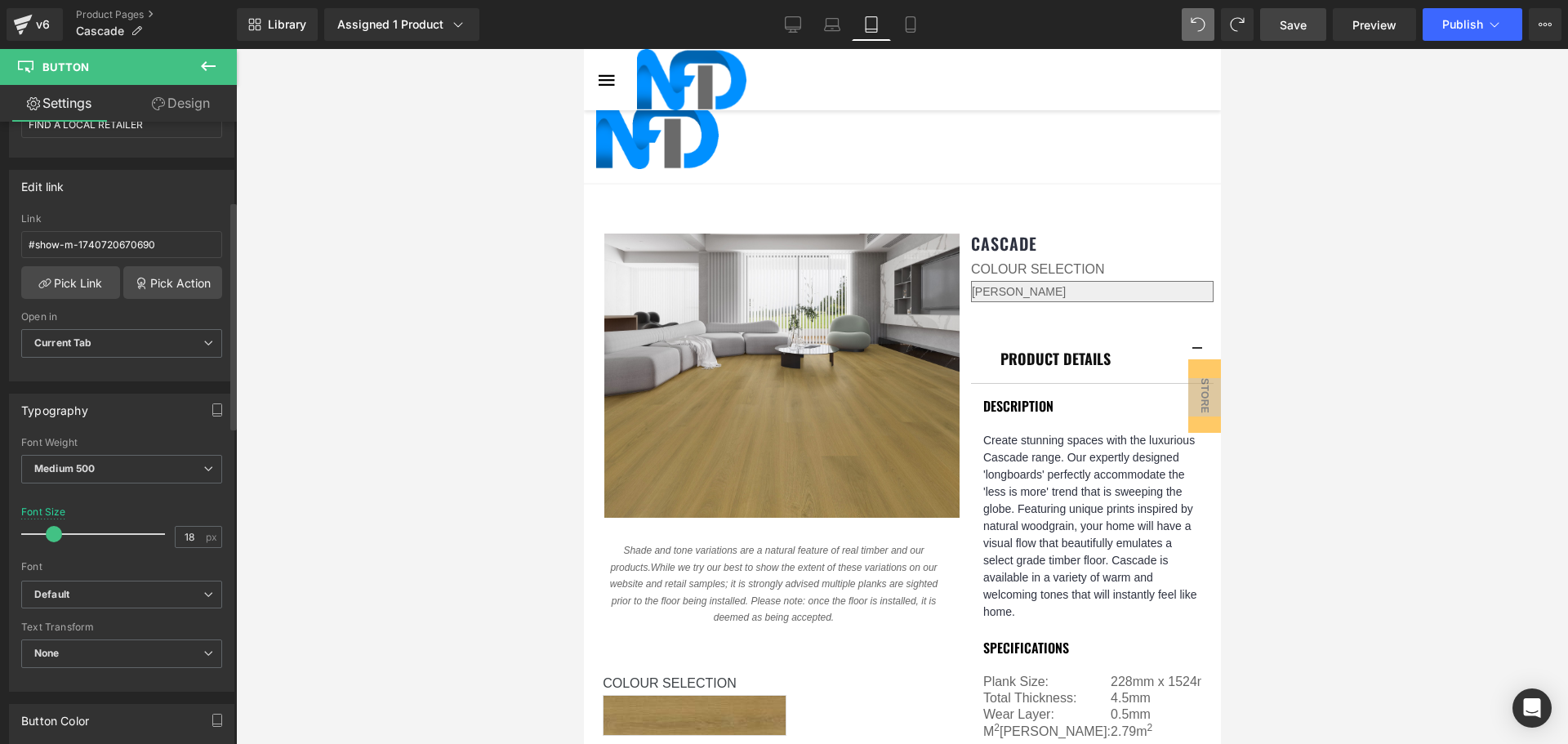
scroll to position [245, 0]
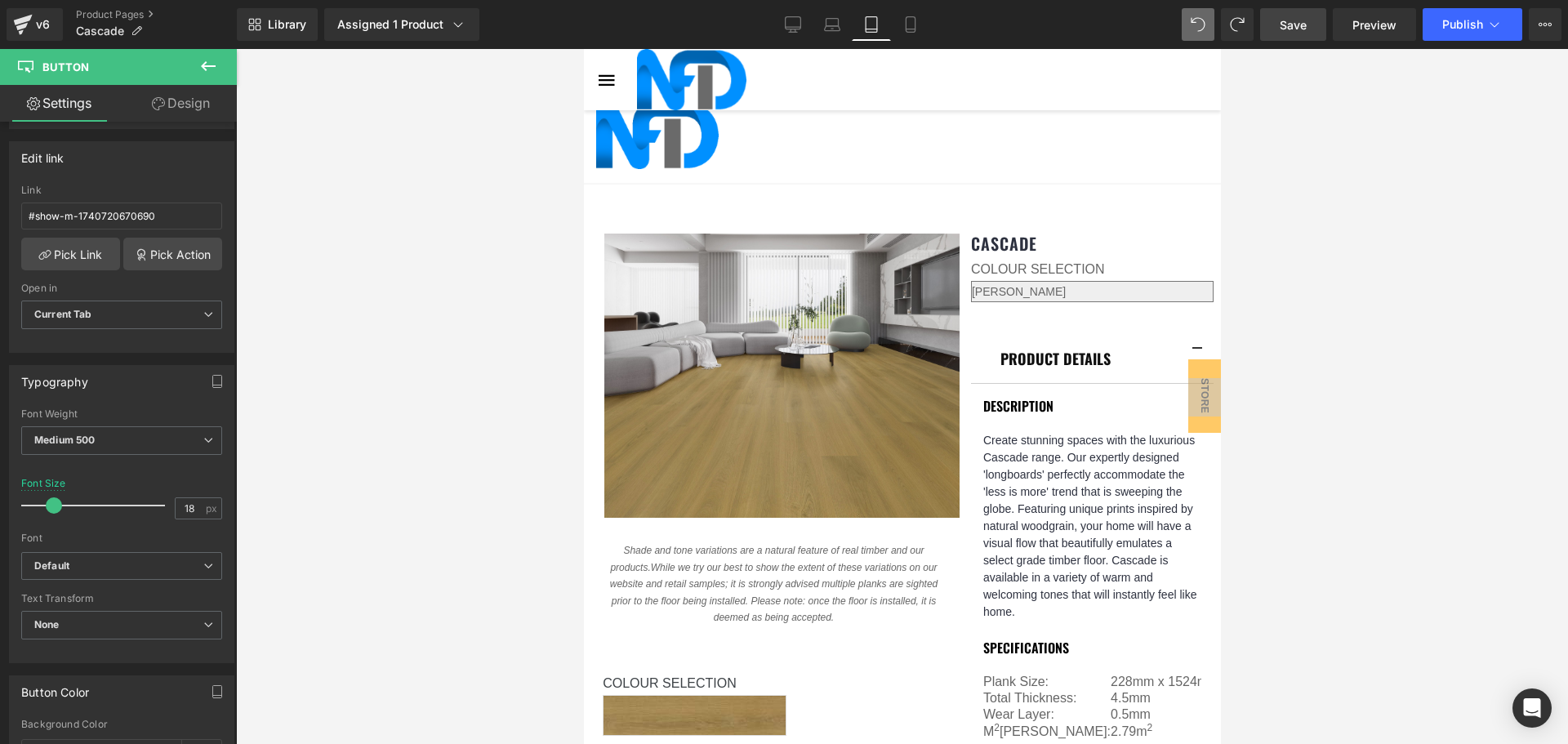
click at [1303, 27] on span "Save" at bounding box center [1293, 24] width 27 height 17
click at [1397, 491] on div at bounding box center [902, 396] width 1332 height 695
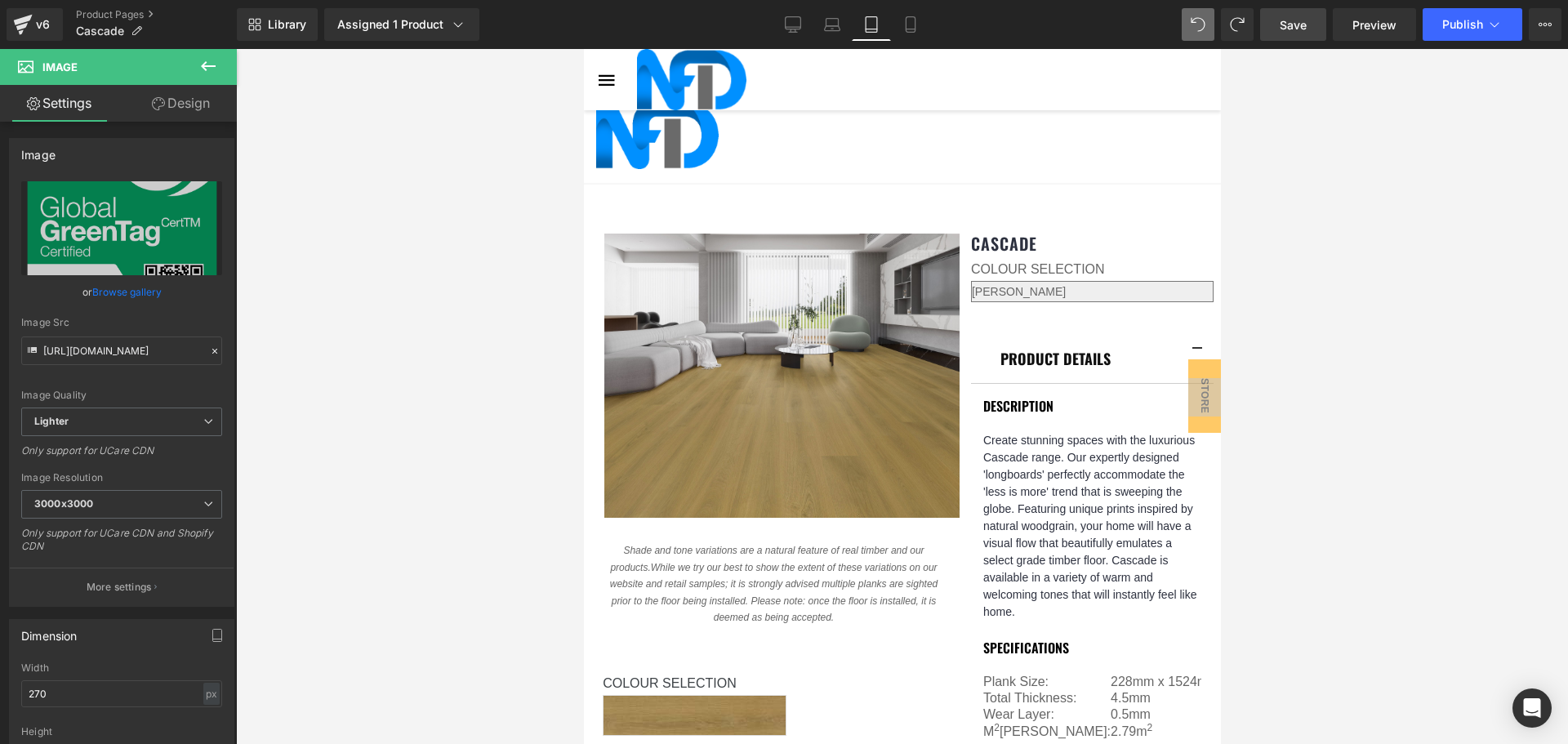
click at [1368, 455] on div at bounding box center [902, 396] width 1332 height 695
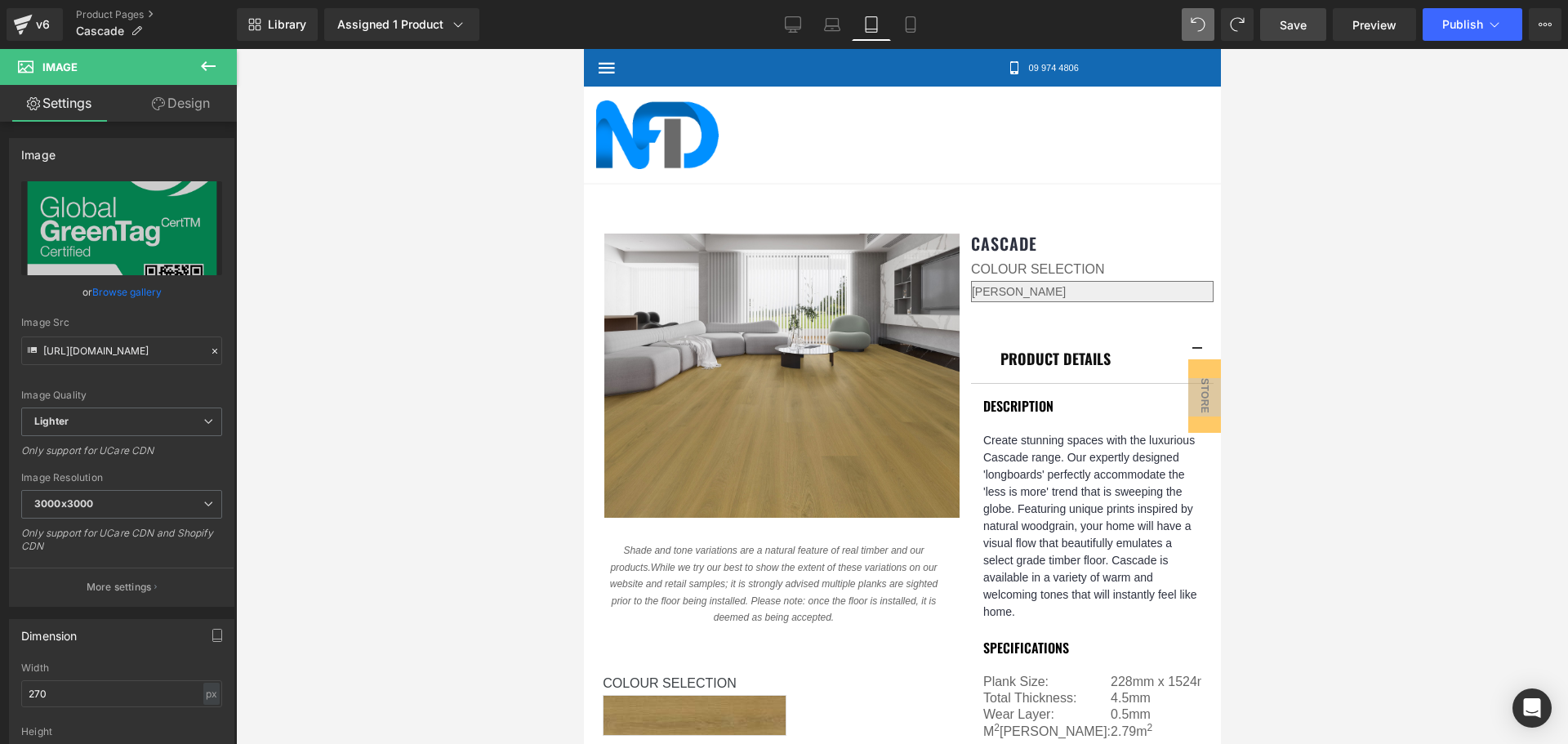
scroll to position [0, 0]
click at [917, 26] on icon at bounding box center [911, 24] width 16 height 16
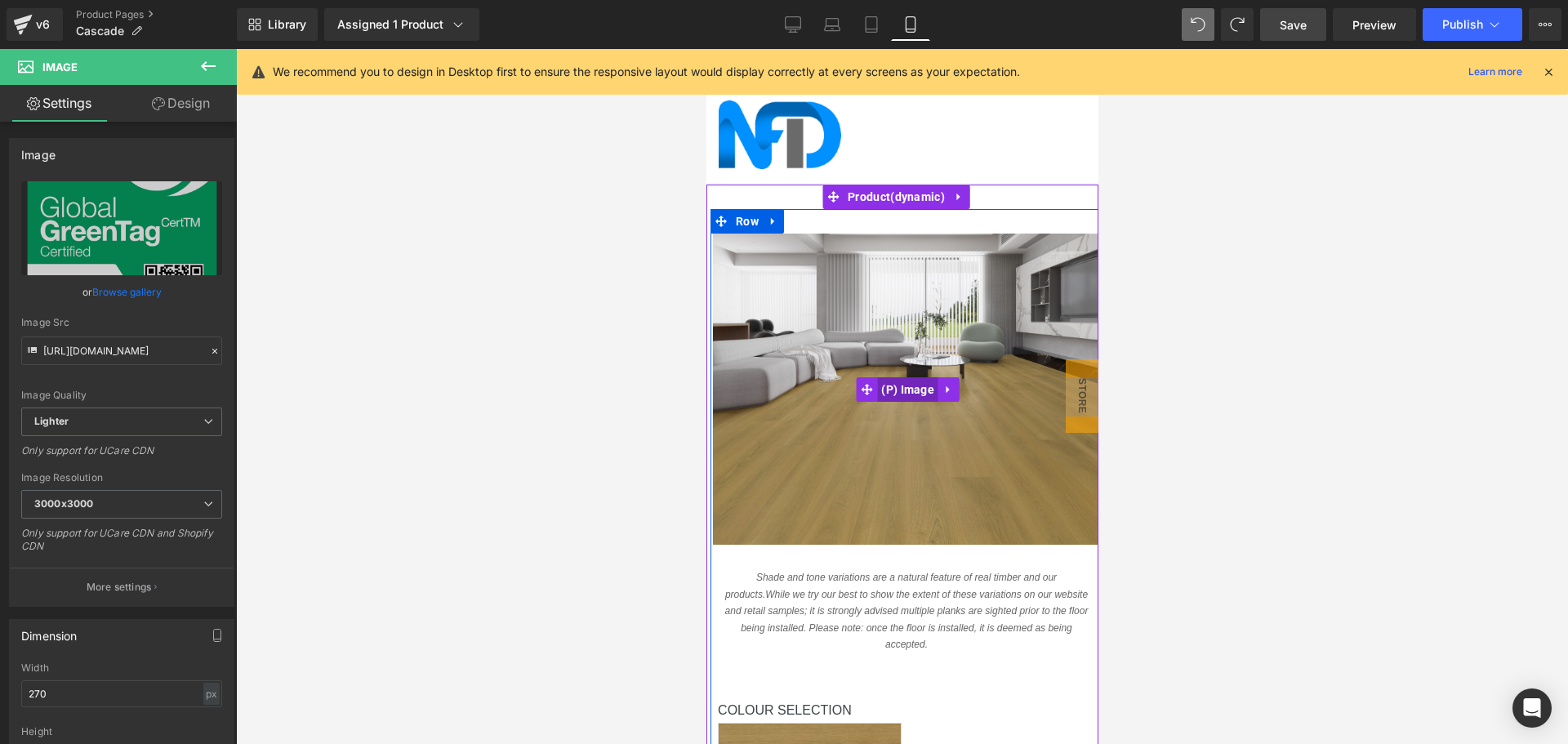
click at [903, 385] on span "(P) Image" at bounding box center [907, 389] width 61 height 24
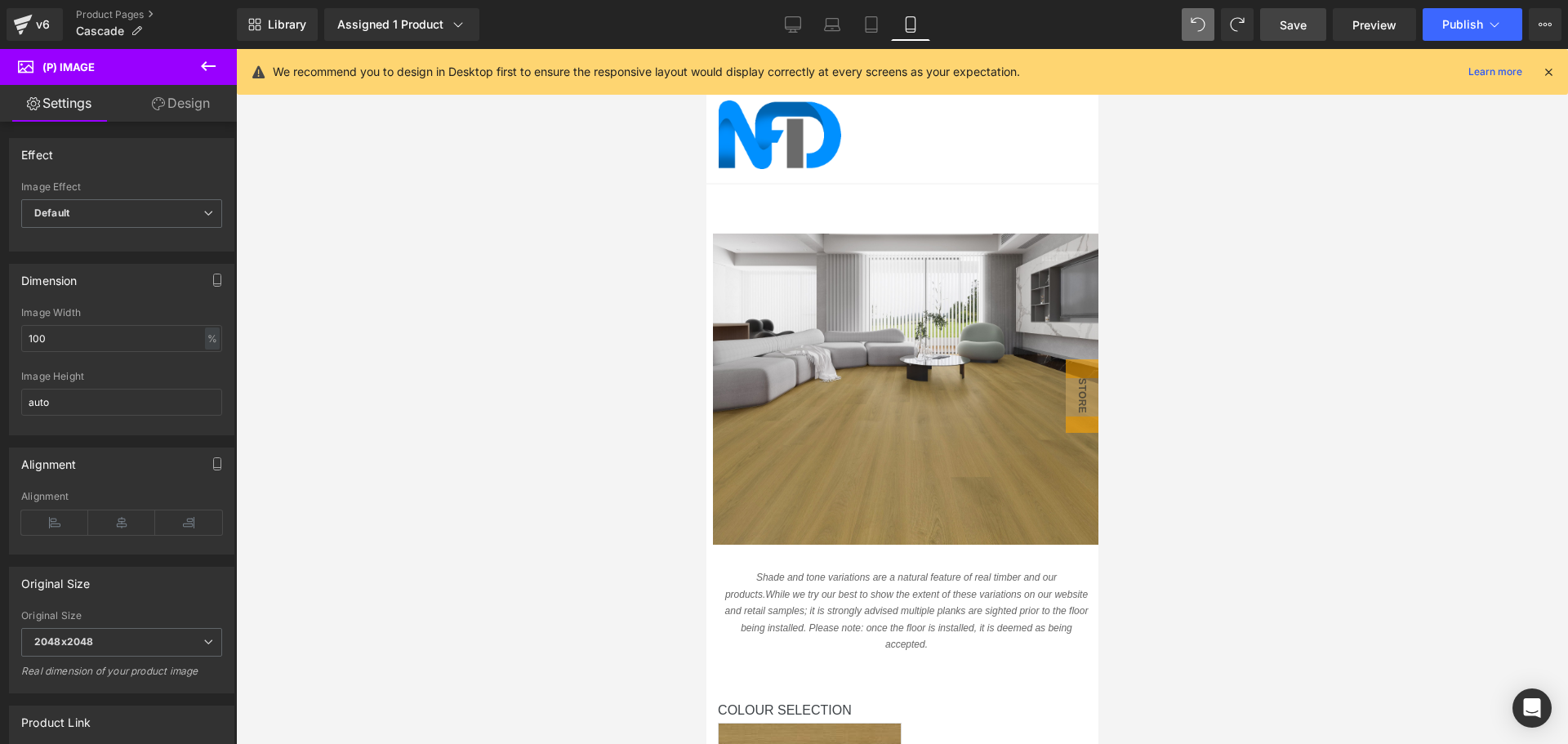
click at [189, 108] on link "Design" at bounding box center [180, 103] width 118 height 37
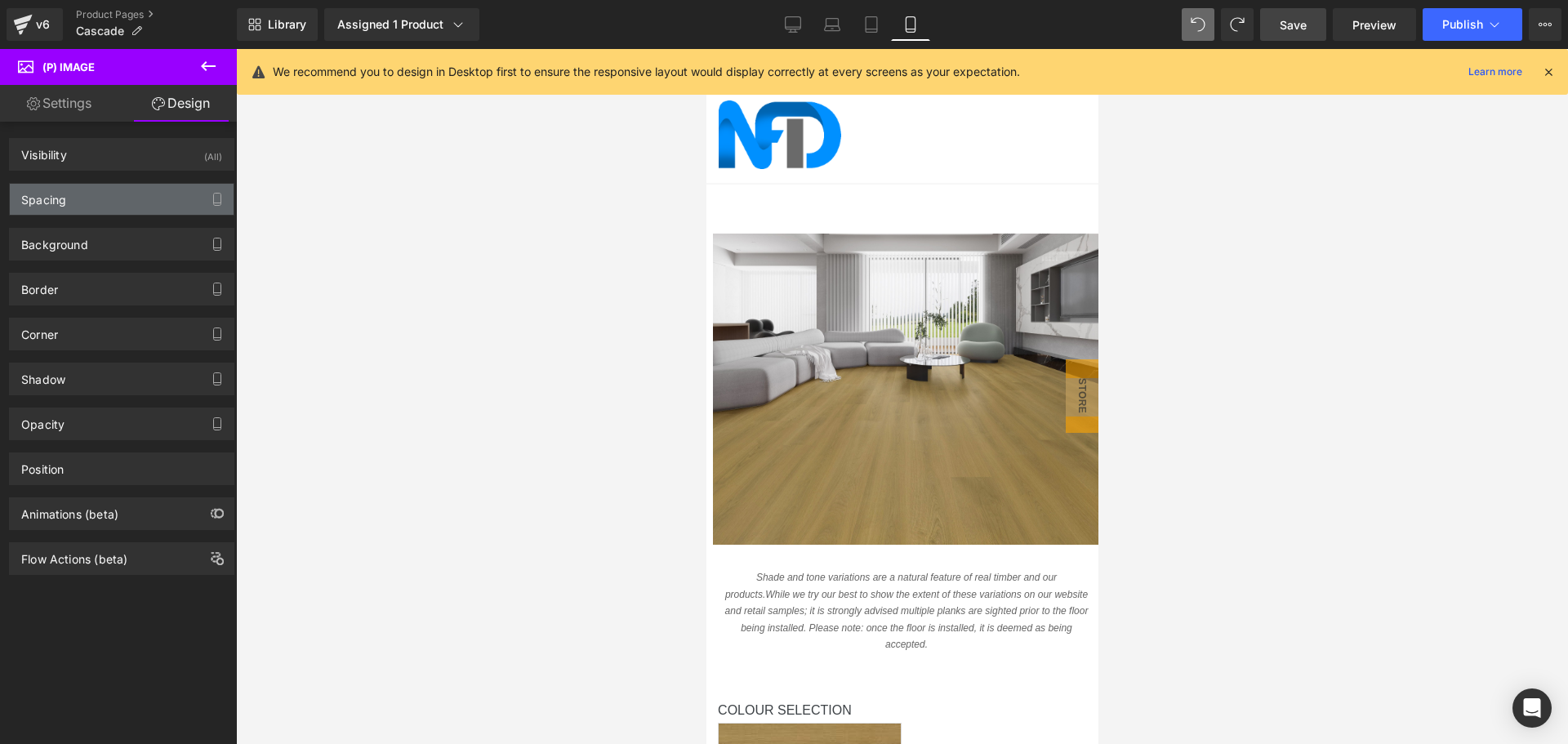
click at [124, 197] on div "Spacing" at bounding box center [122, 199] width 224 height 31
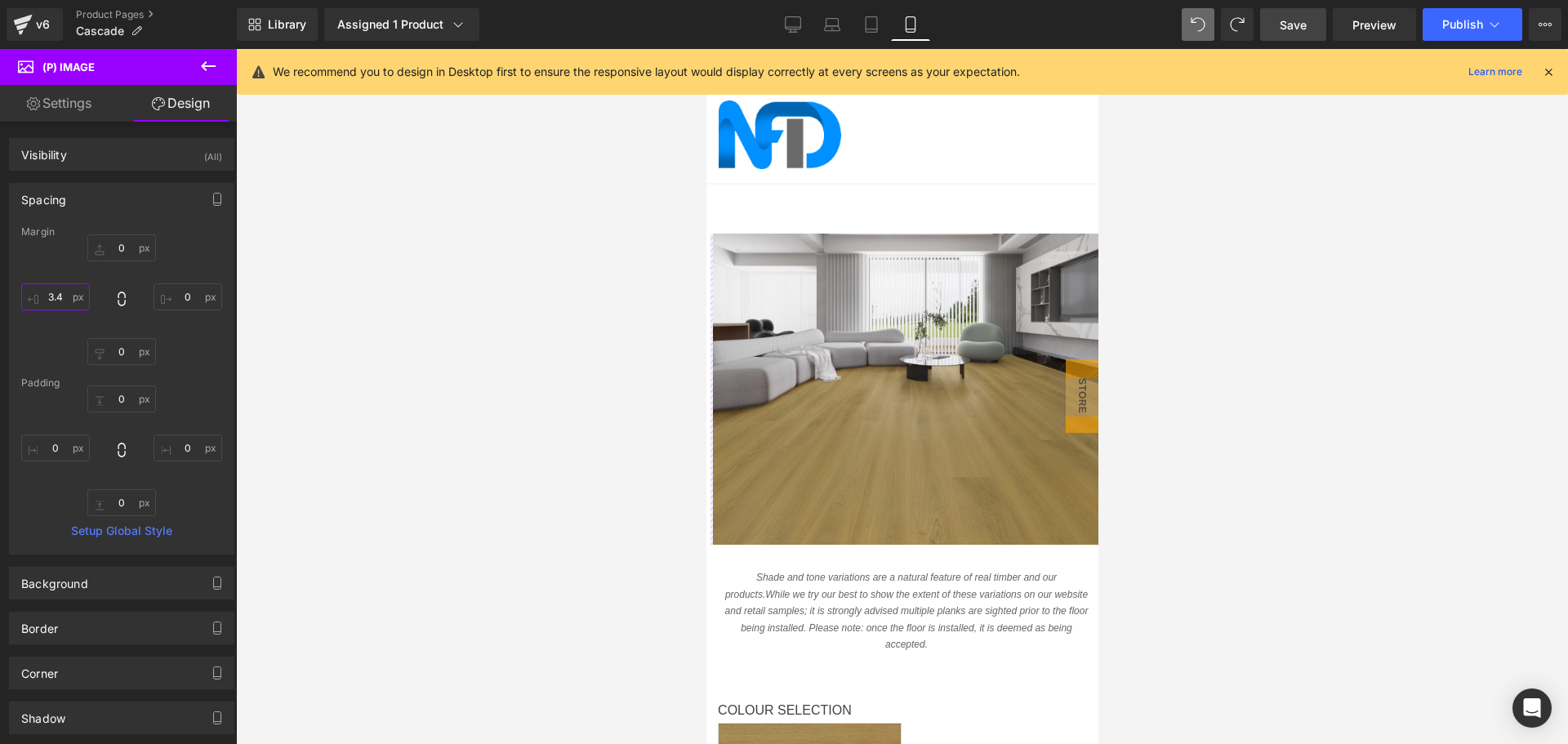
click at [52, 298] on input "3.4" at bounding box center [56, 297] width 69 height 27
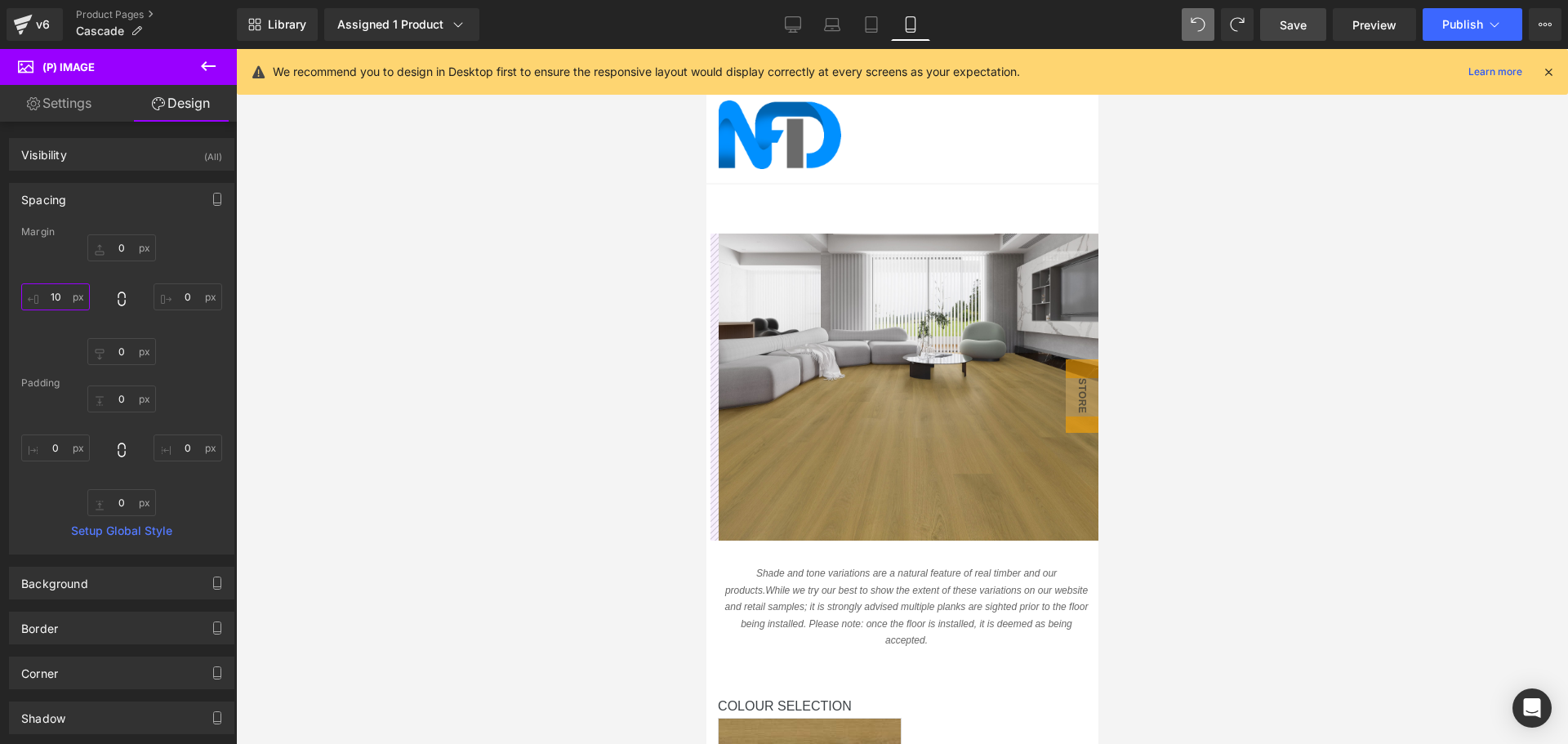
click at [55, 299] on input "10" at bounding box center [56, 297] width 69 height 27
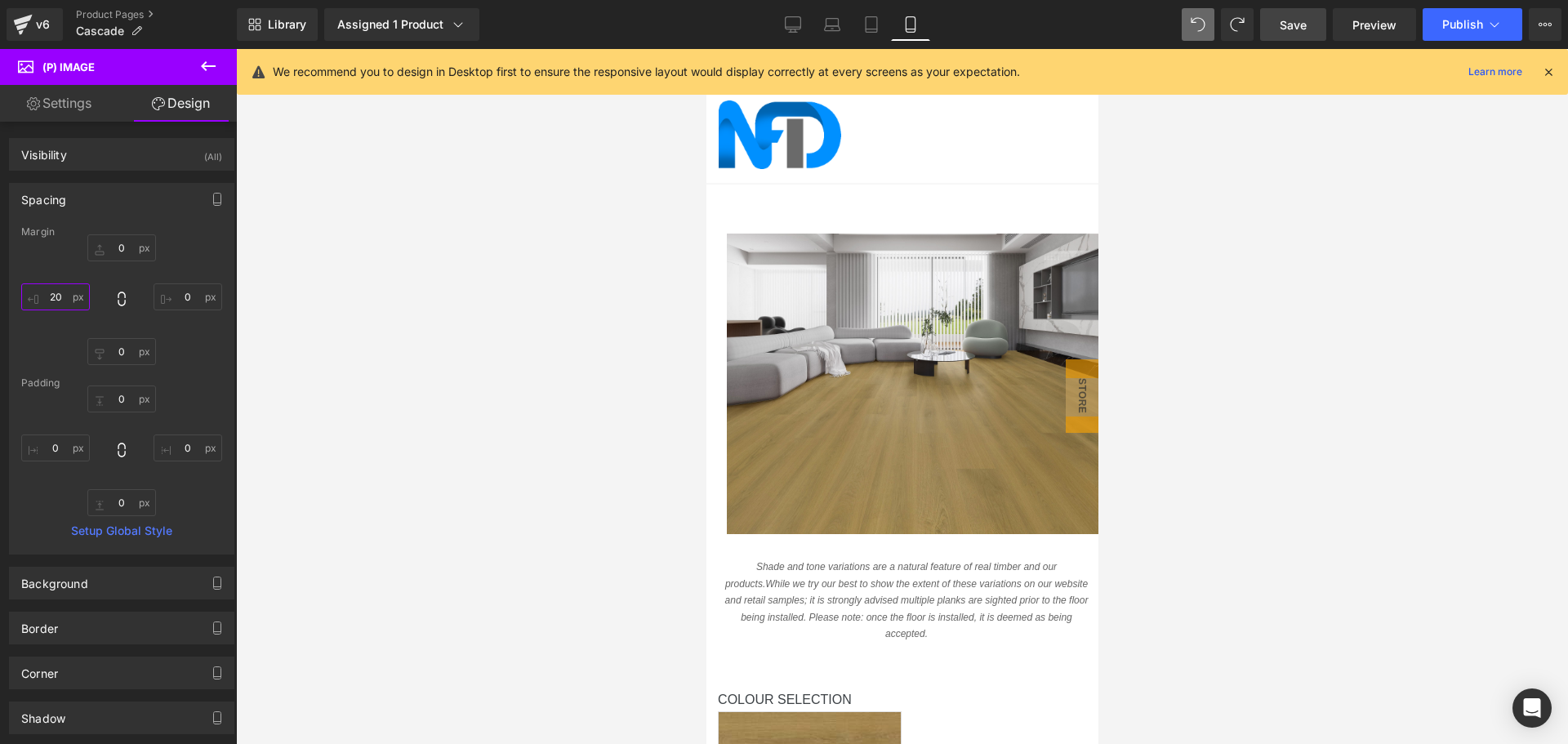
click at [55, 299] on input "20" at bounding box center [56, 297] width 69 height 27
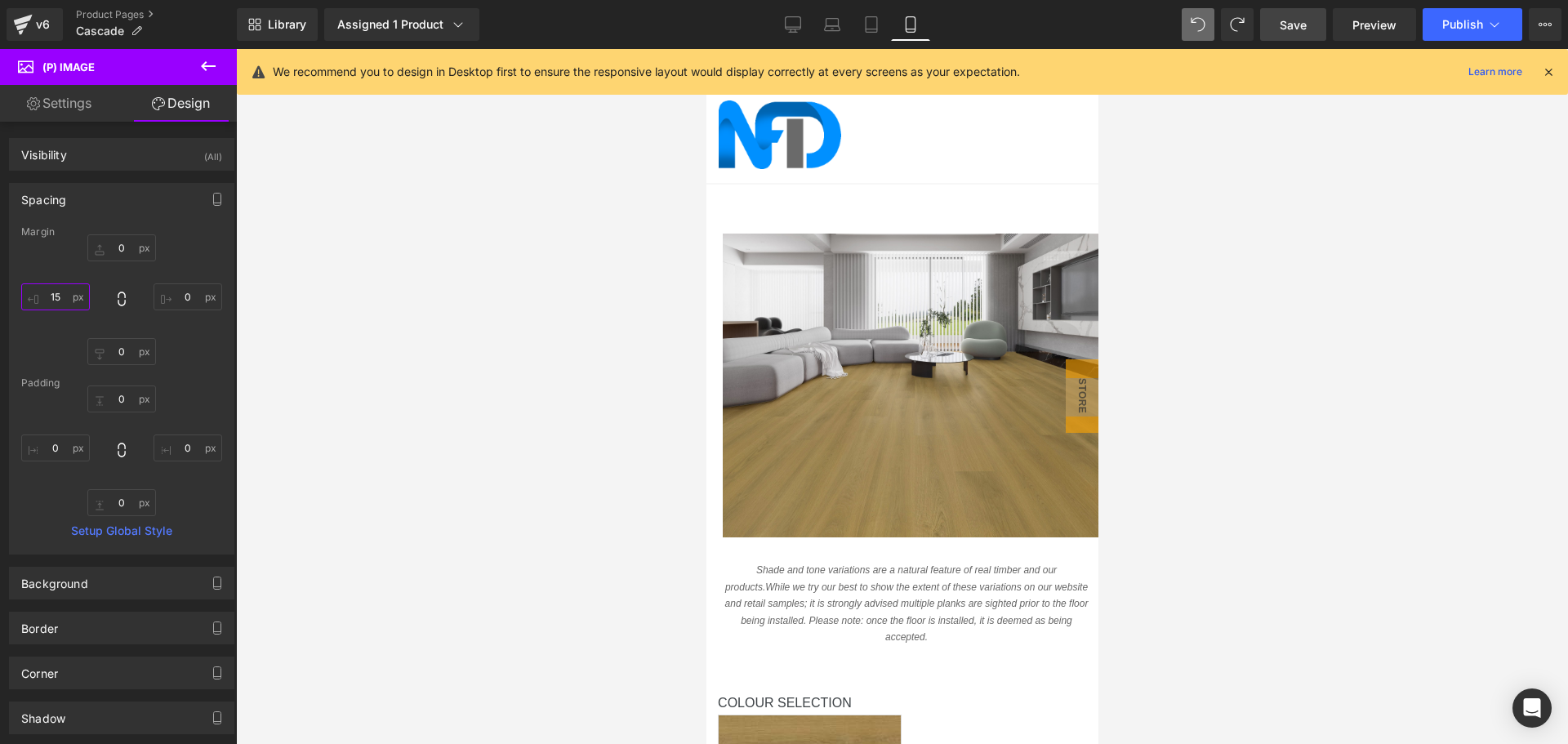
click at [56, 299] on input "15" at bounding box center [56, 297] width 69 height 27
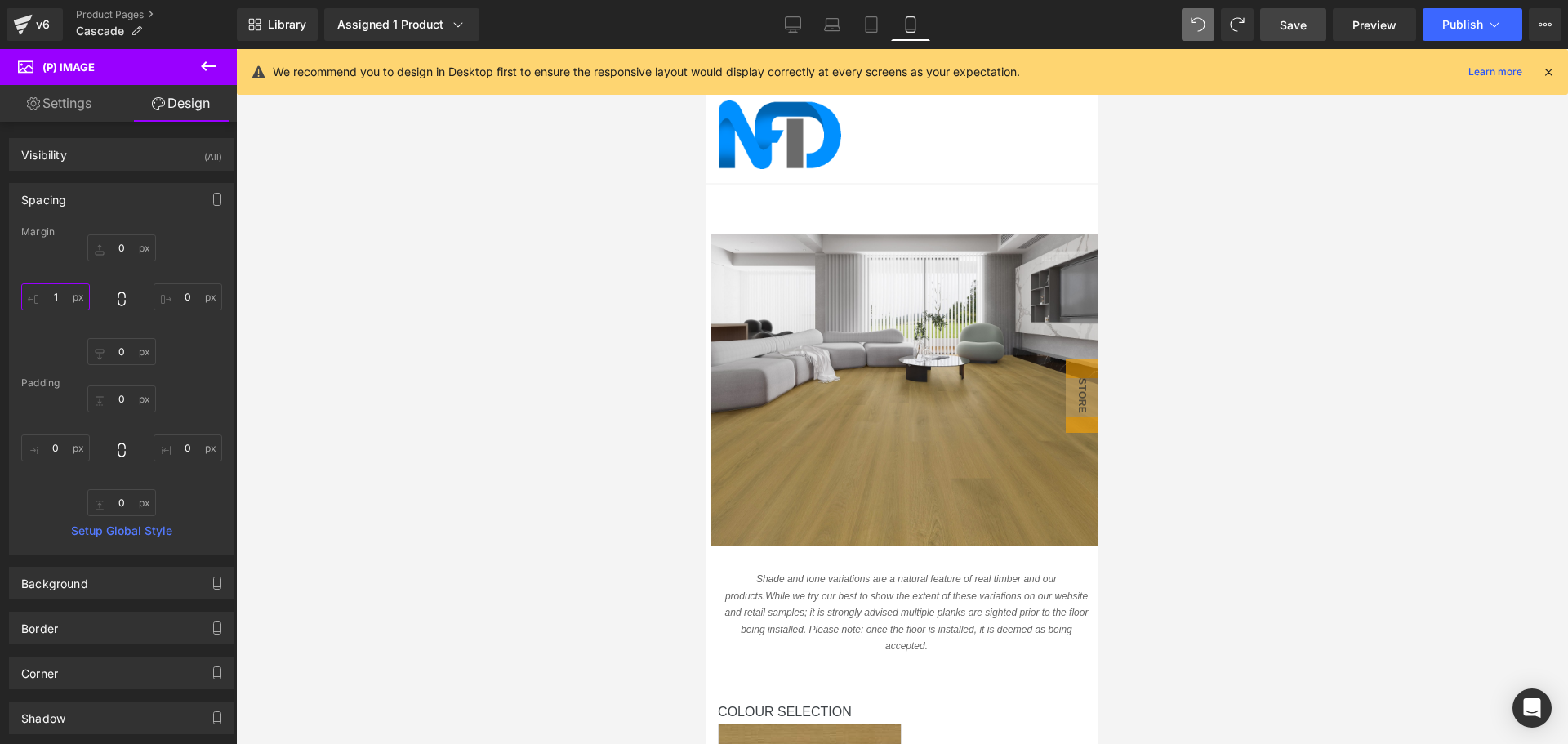
type input "18"
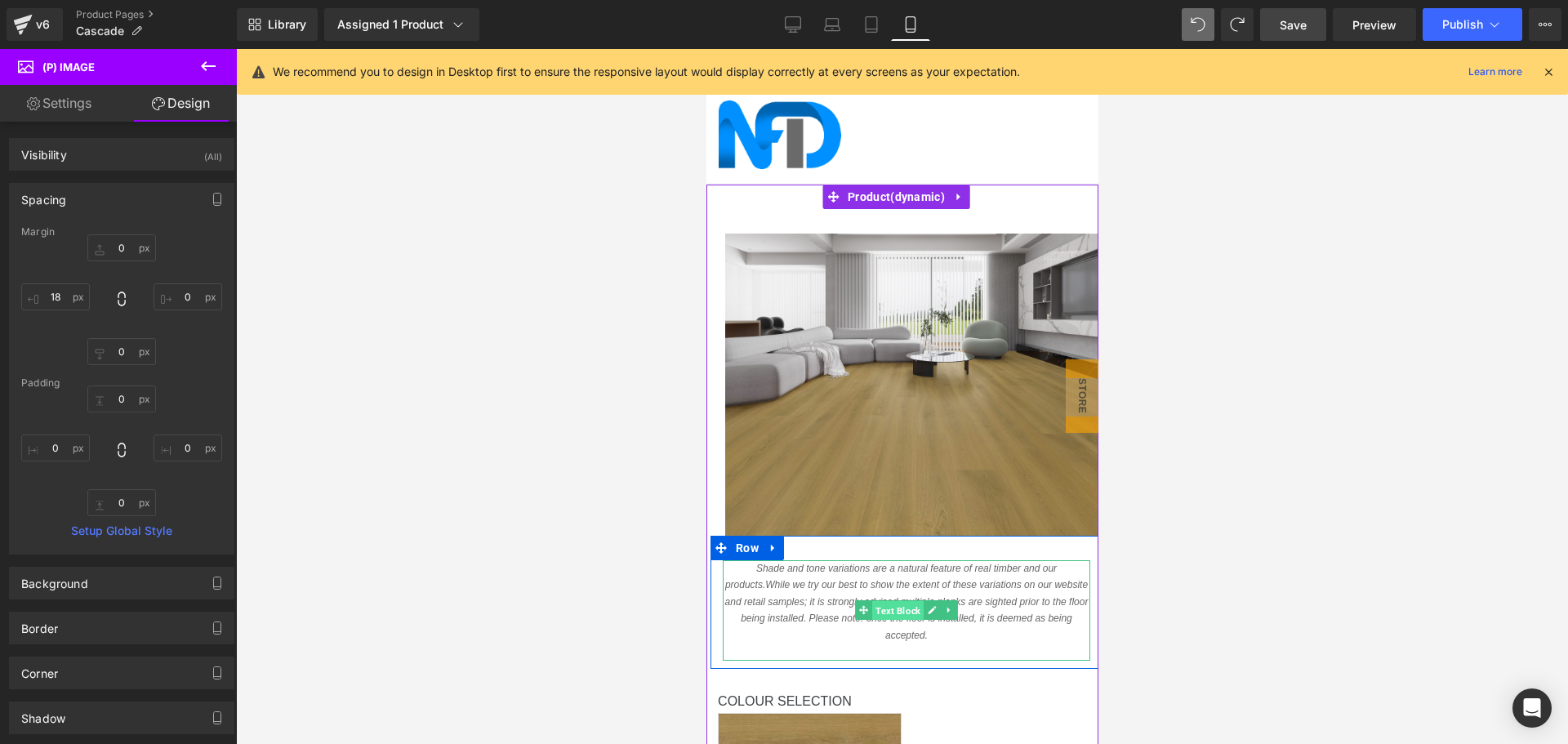
click at [893, 611] on span "Text Block" at bounding box center [896, 611] width 51 height 20
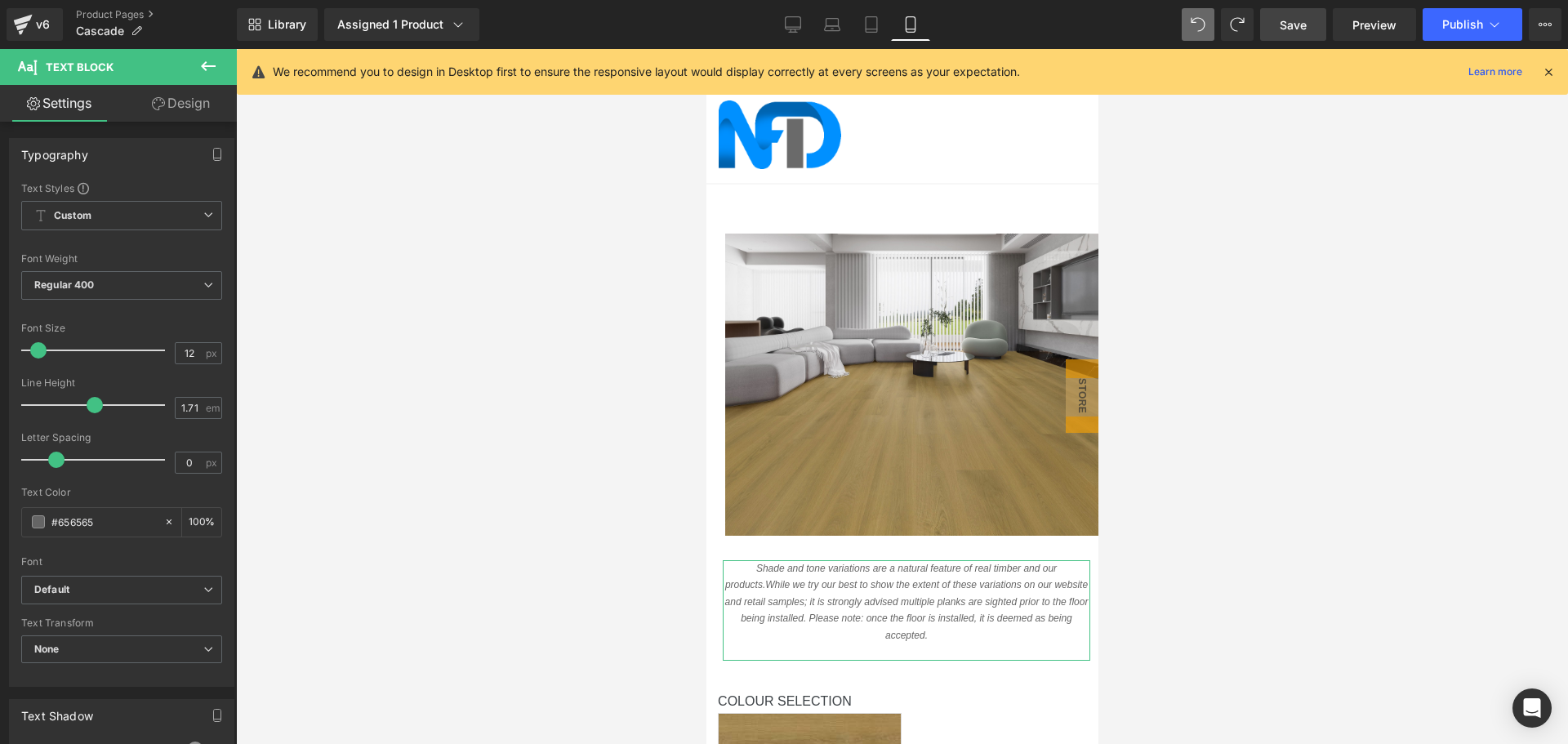
click at [167, 94] on link "Design" at bounding box center [180, 103] width 118 height 37
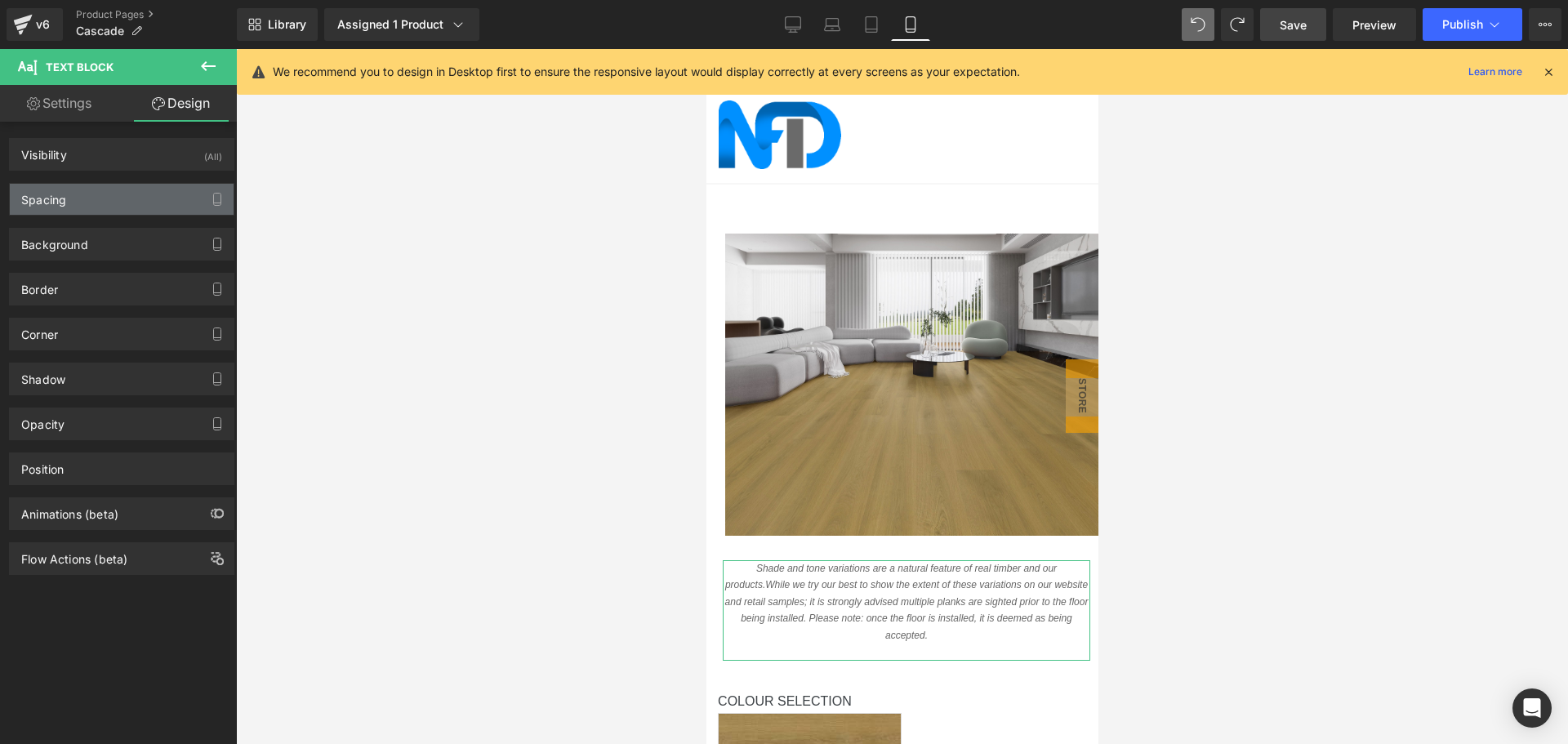
click at [128, 213] on div "Spacing" at bounding box center [122, 199] width 224 height 31
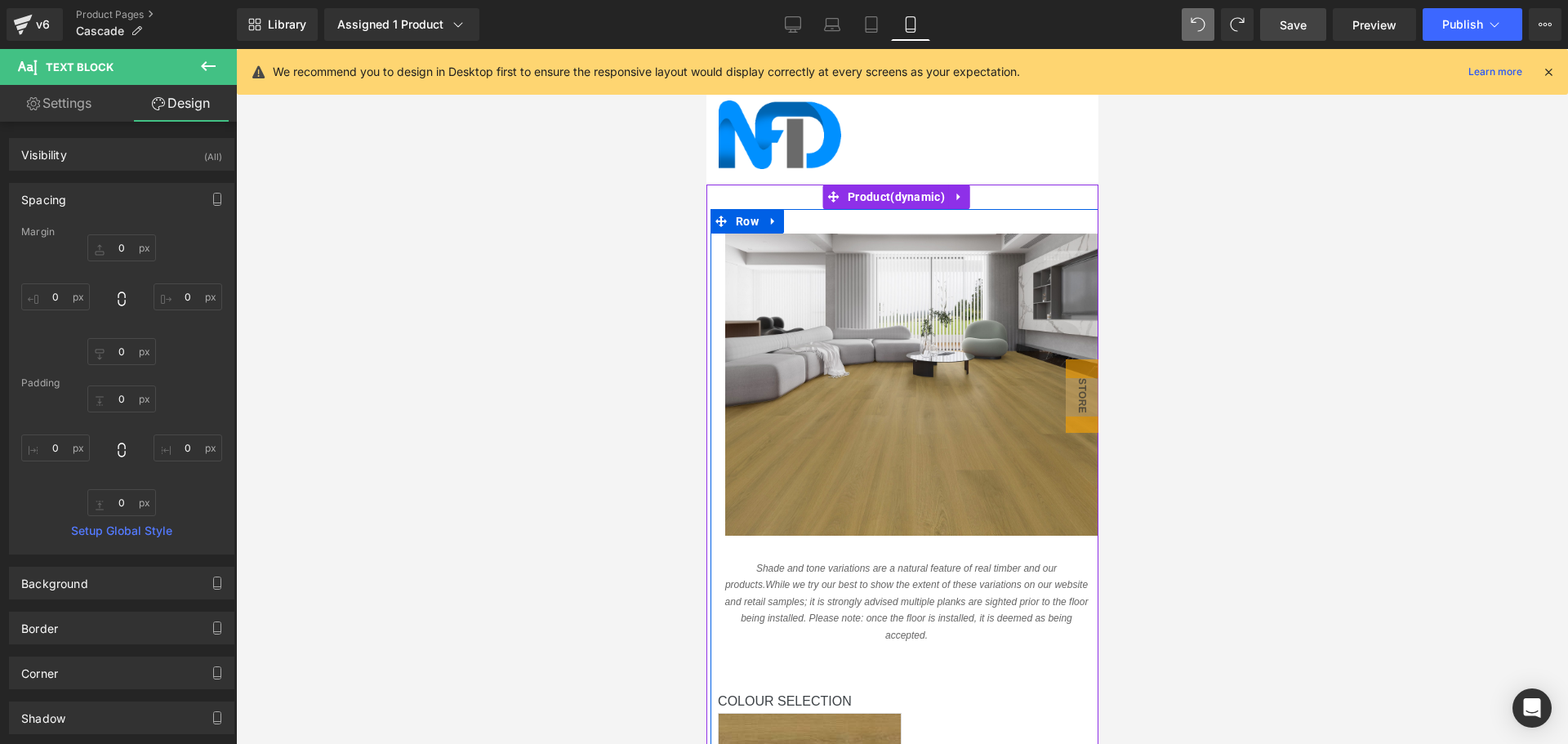
scroll to position [326, 0]
click at [834, 693] on label "Colour Selection" at bounding box center [909, 703] width 385 height 20
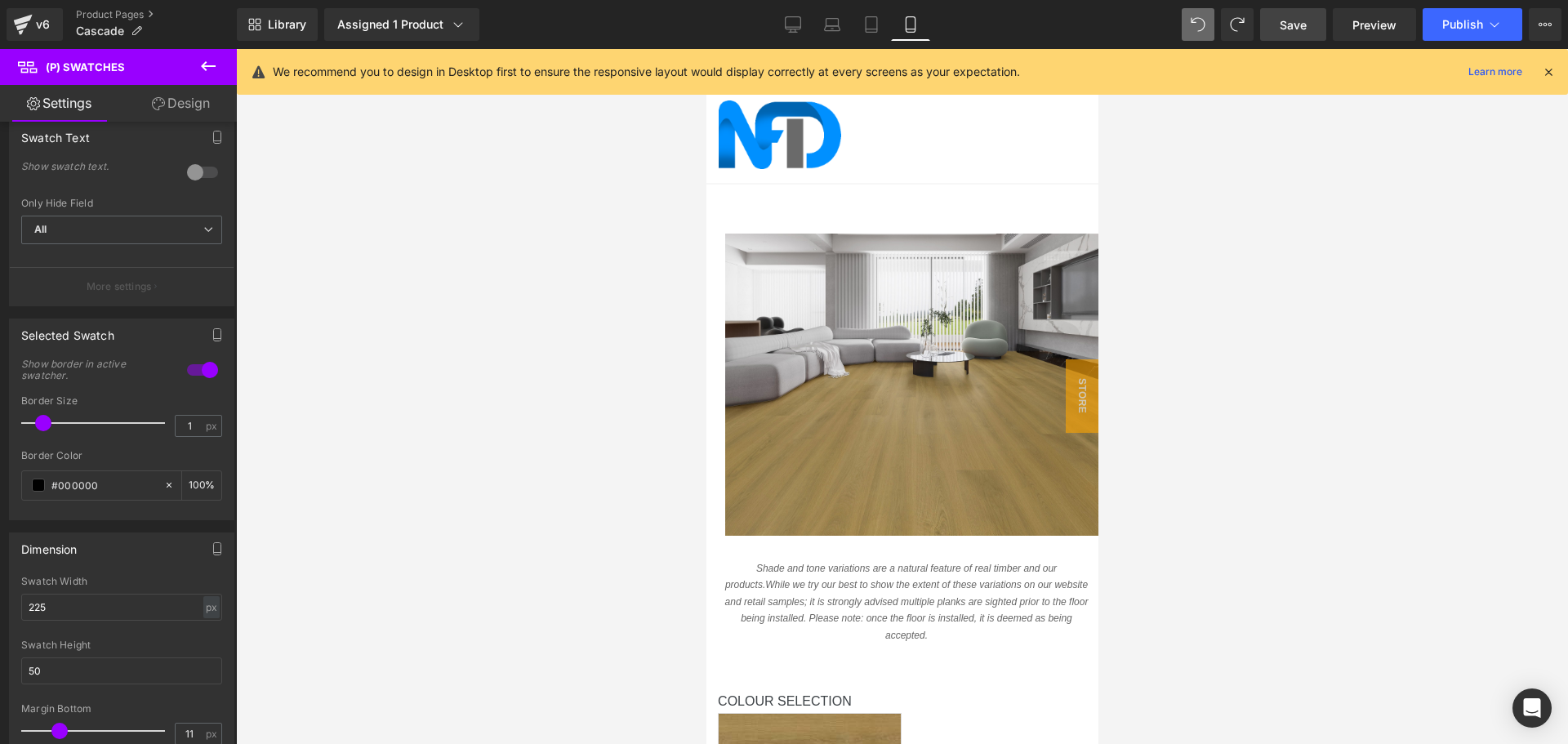
scroll to position [654, 0]
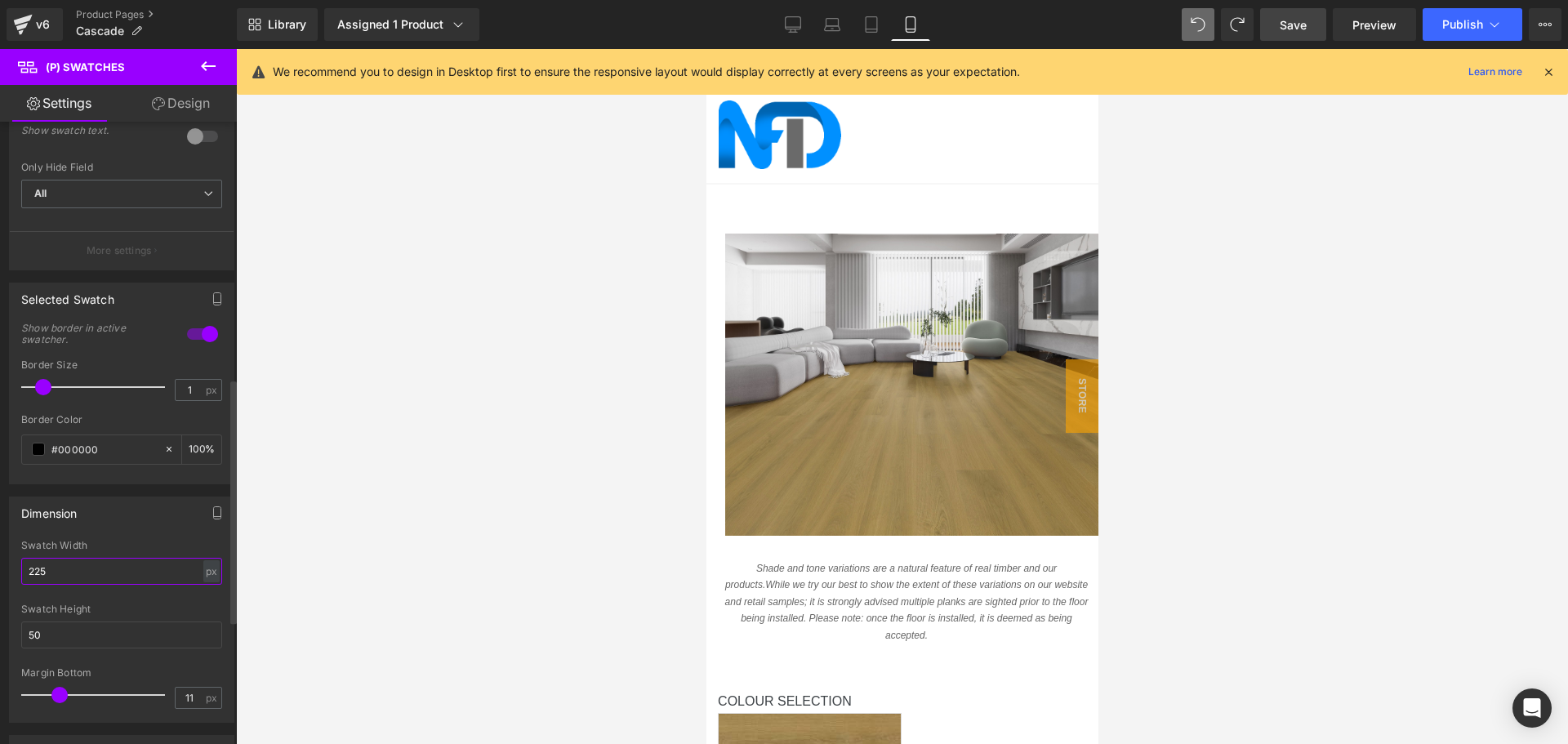
click at [42, 568] on input "225" at bounding box center [122, 572] width 201 height 27
click at [866, 30] on icon at bounding box center [871, 24] width 16 height 16
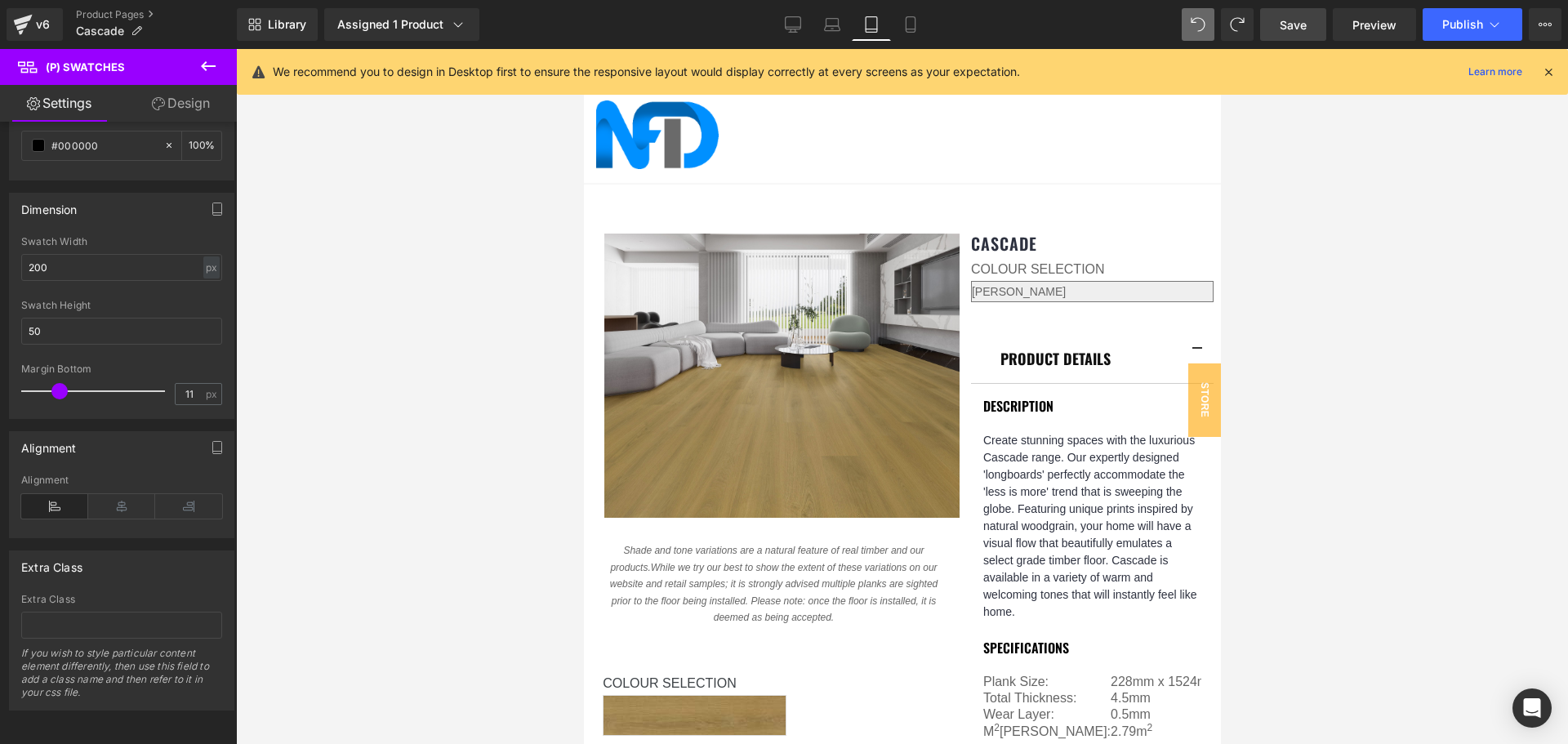
scroll to position [192, 0]
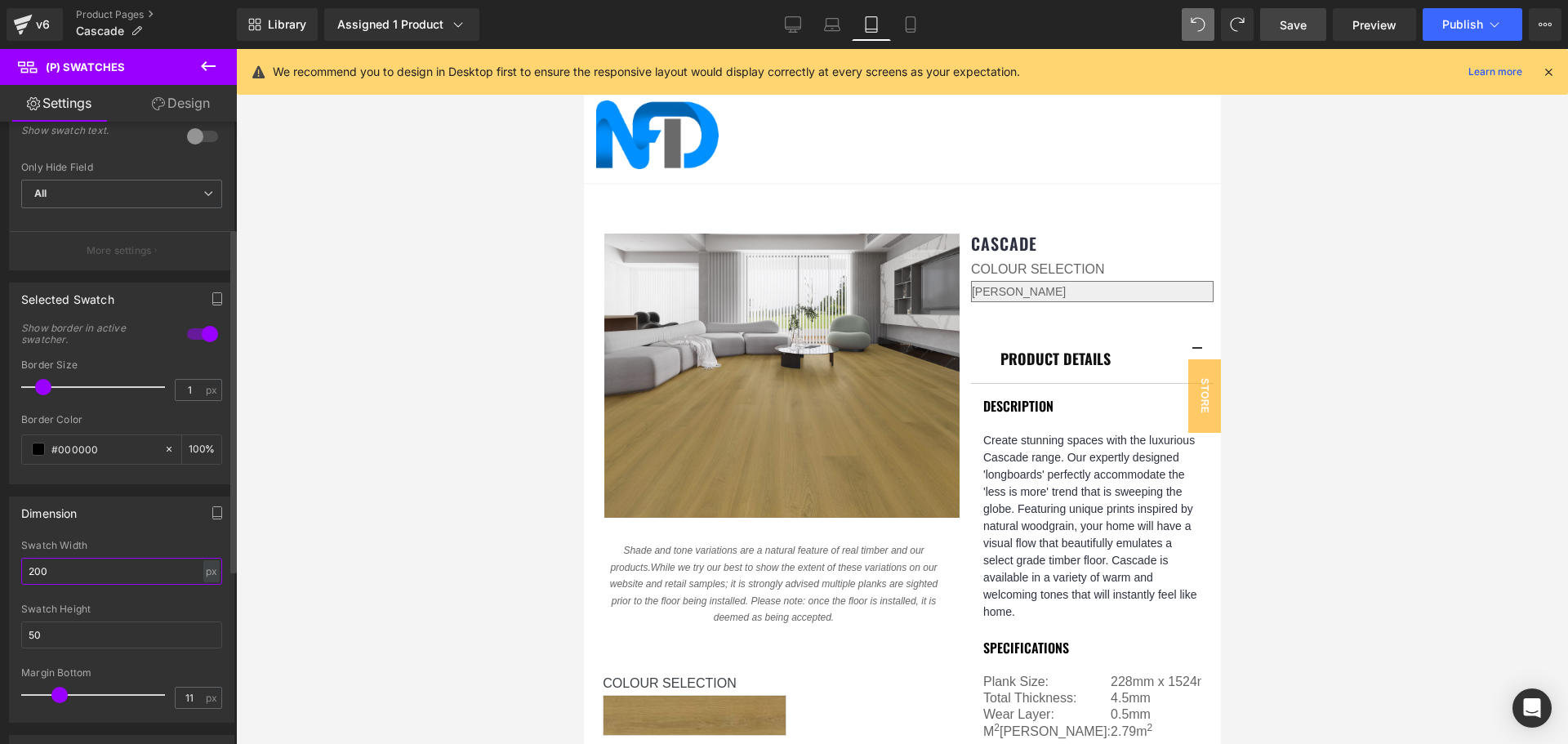
click at [109, 574] on input "200" at bounding box center [122, 572] width 201 height 27
click at [42, 568] on input "200" at bounding box center [122, 572] width 201 height 27
click at [42, 568] on input "210" at bounding box center [122, 572] width 201 height 27
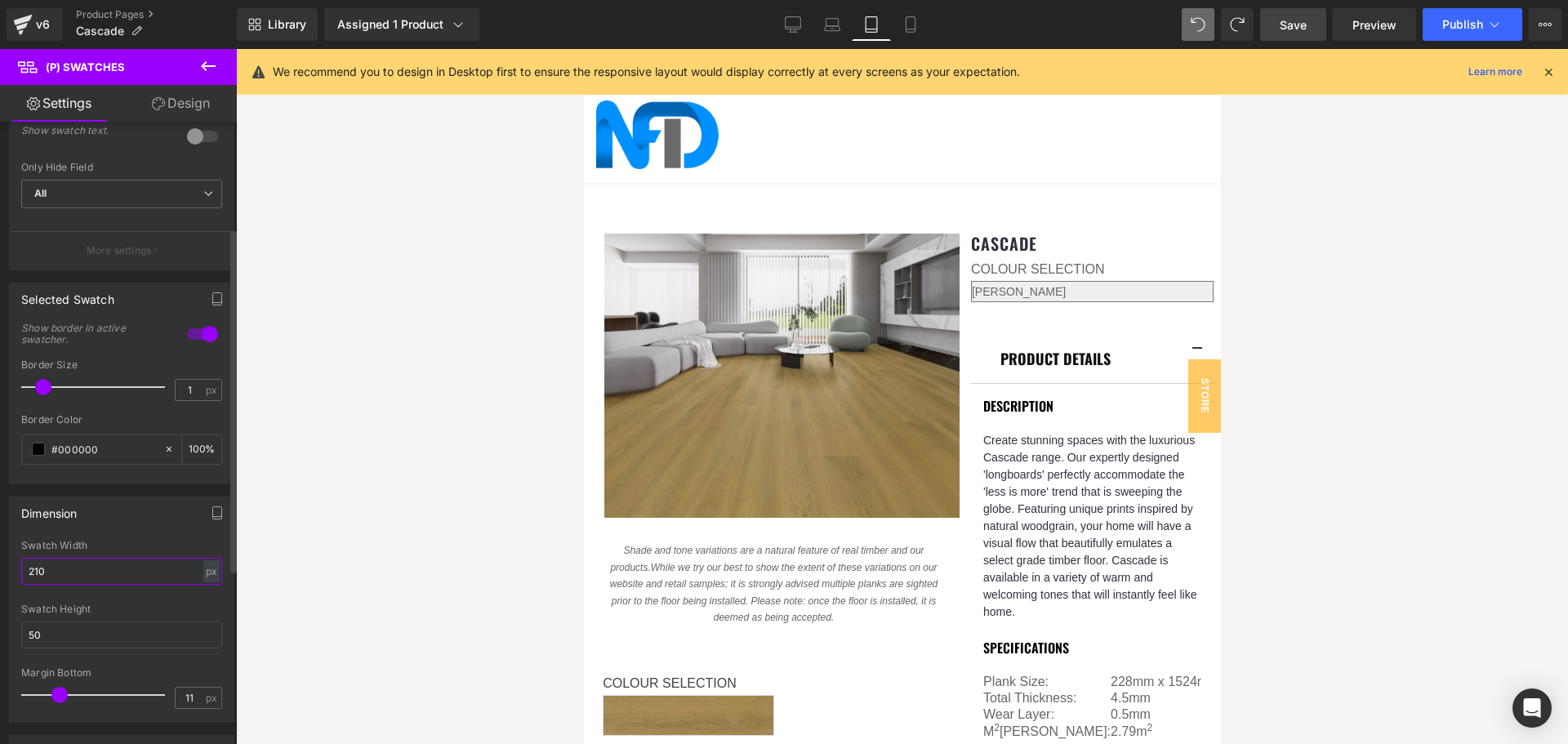
click at [42, 568] on input "210" at bounding box center [122, 572] width 201 height 27
click at [1306, 438] on div at bounding box center [902, 396] width 1332 height 695
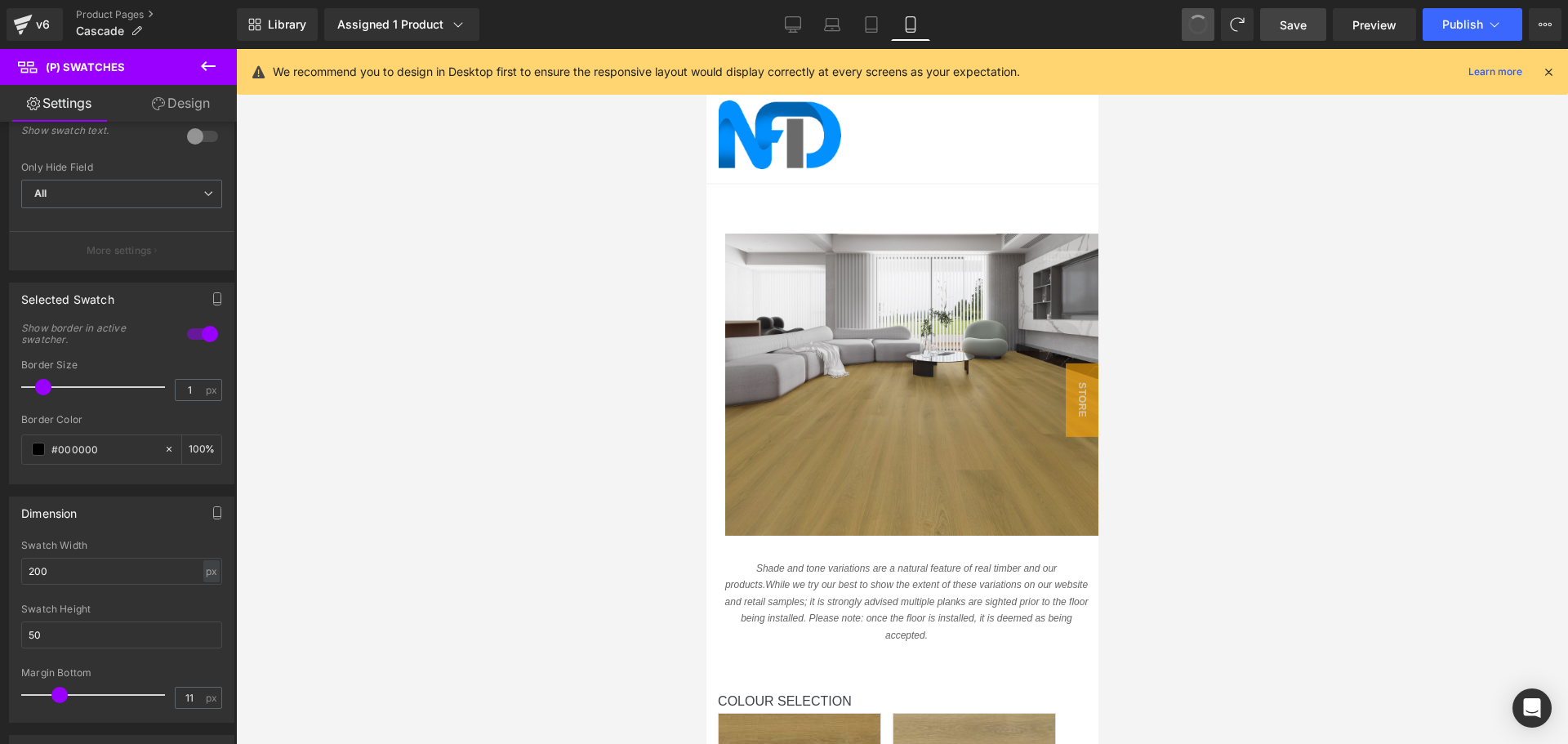
scroll to position [181, 0]
click at [878, 15] on link "Tablet" at bounding box center [871, 24] width 39 height 32
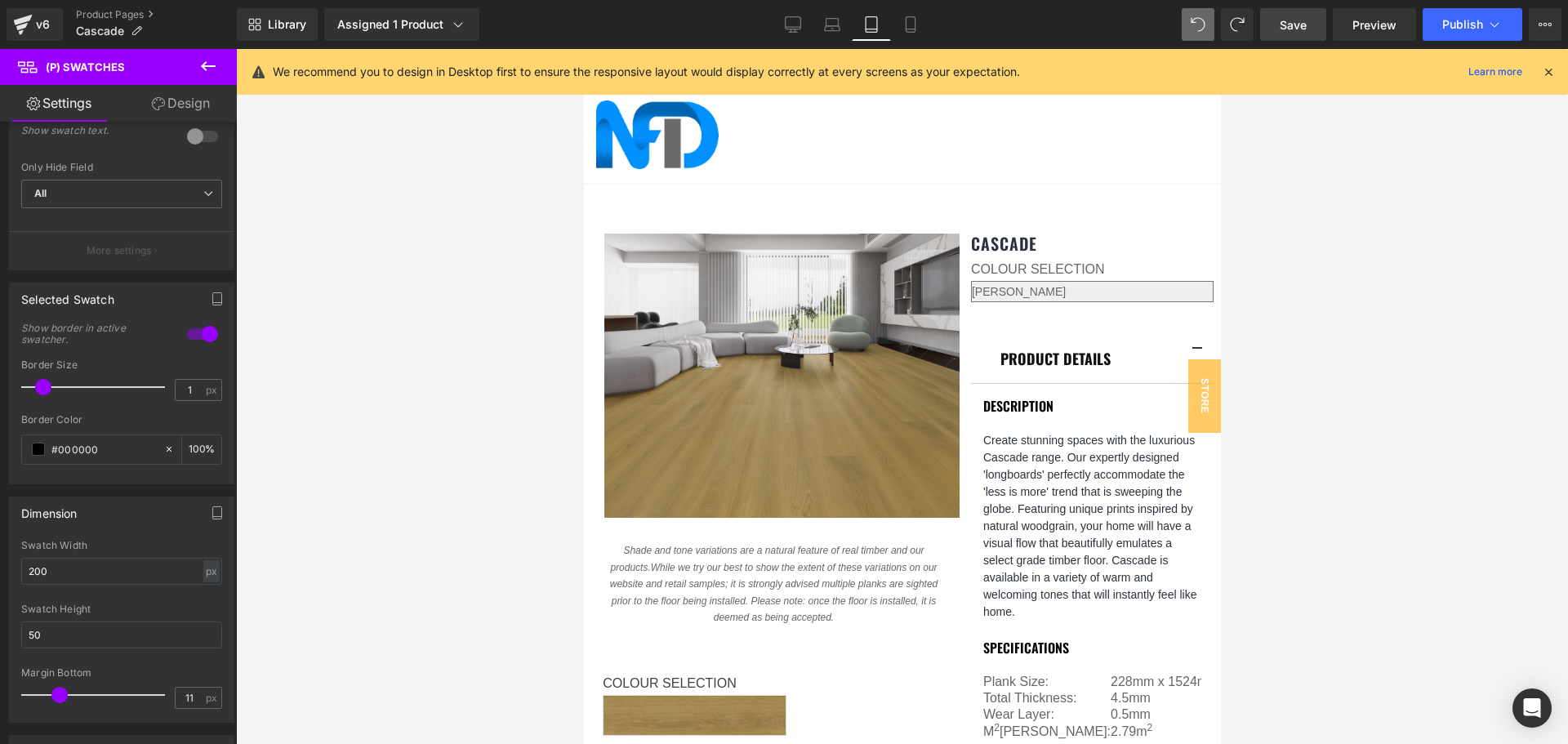
scroll to position [0, 0]
click at [908, 35] on link "Mobile" at bounding box center [910, 24] width 39 height 32
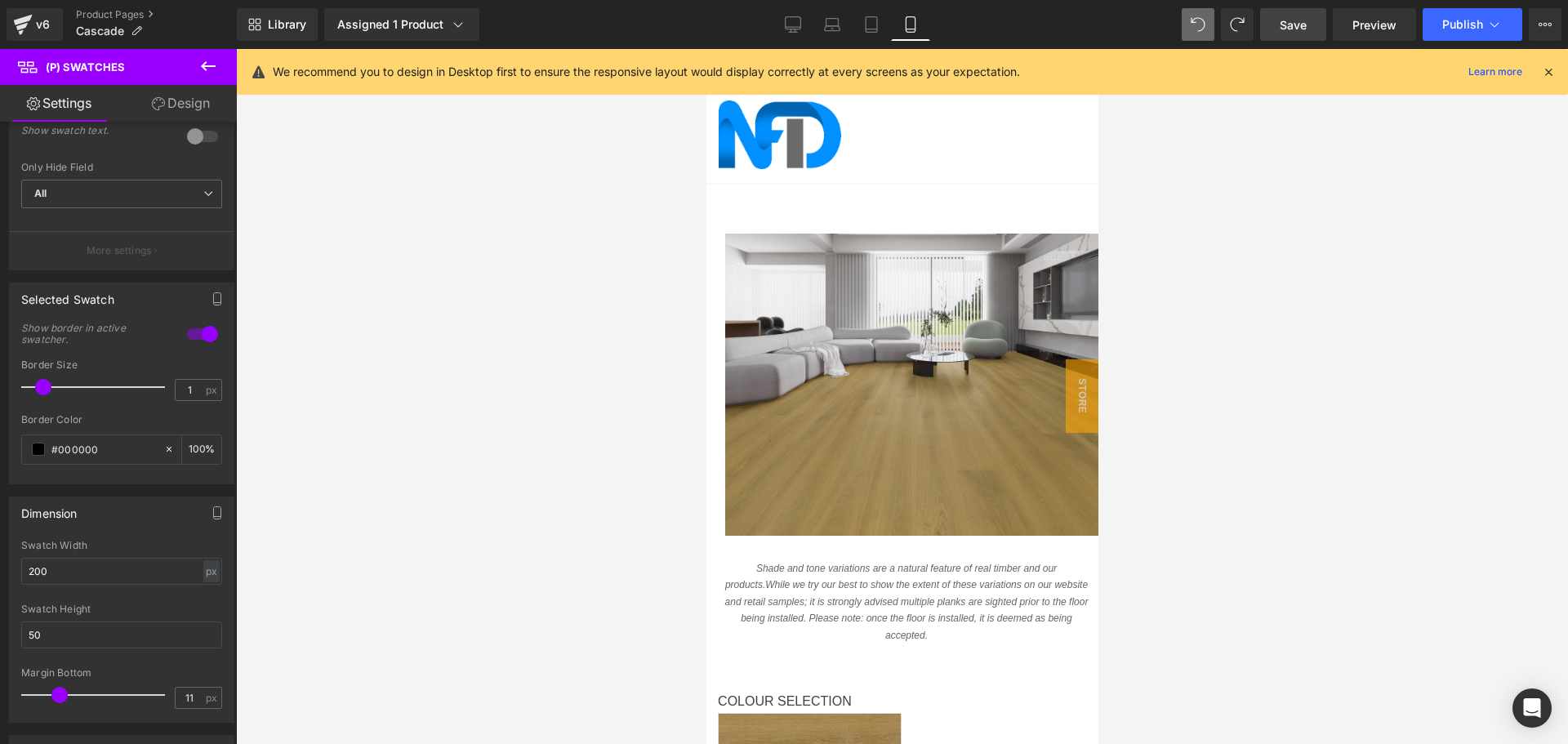
scroll to position [263, 0]
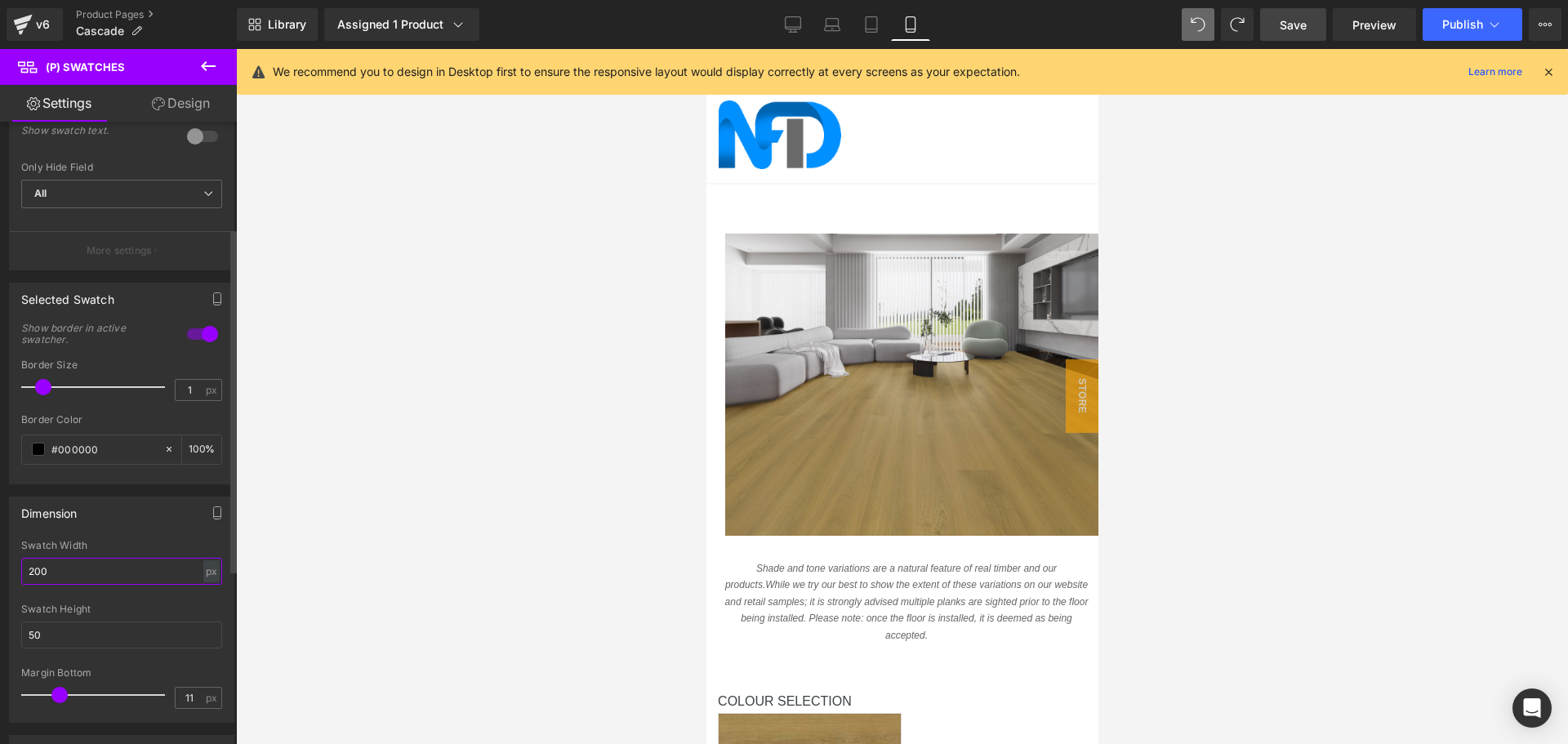
click at [62, 569] on input "200" at bounding box center [122, 572] width 201 height 27
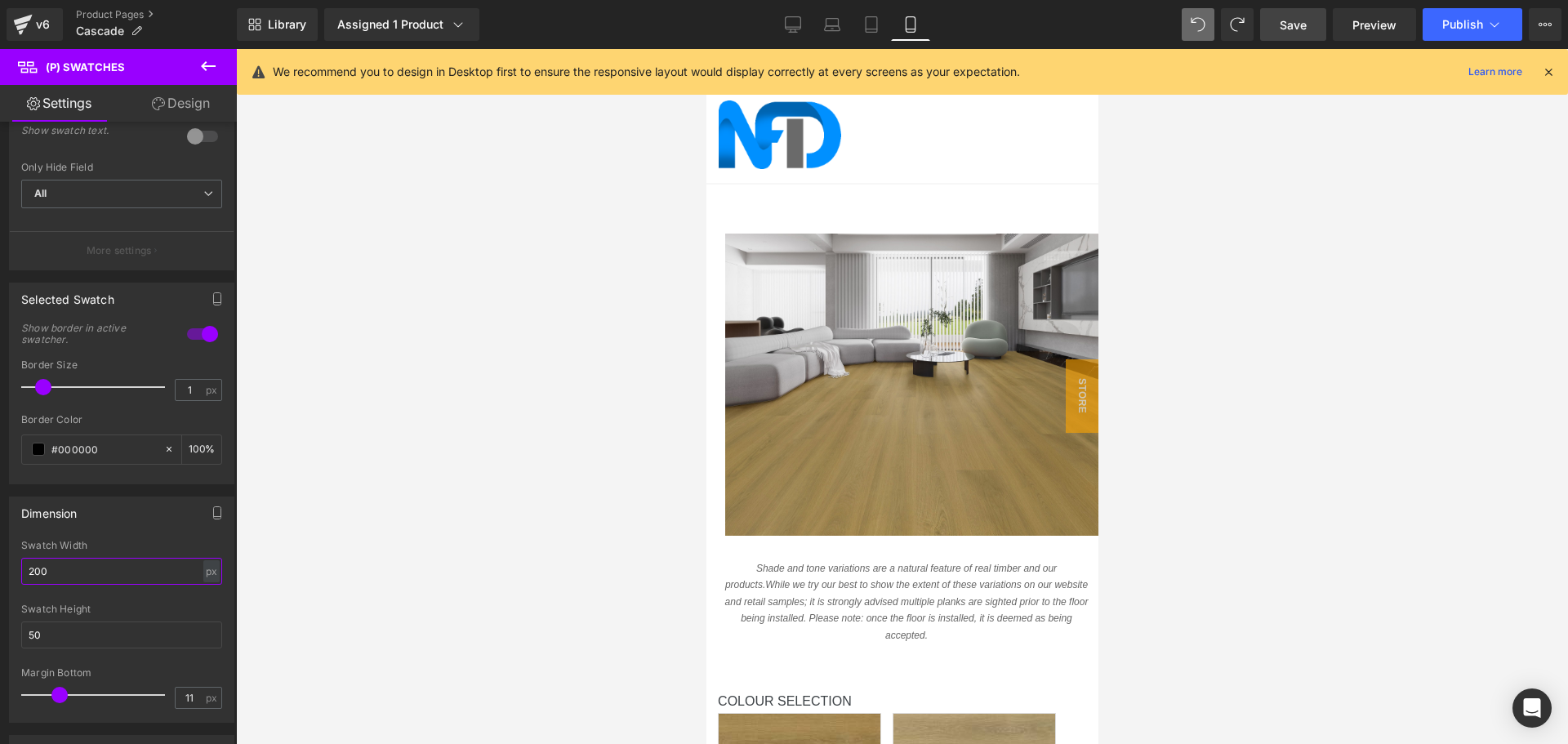
type input "200"
click at [203, 106] on link "Design" at bounding box center [180, 103] width 118 height 37
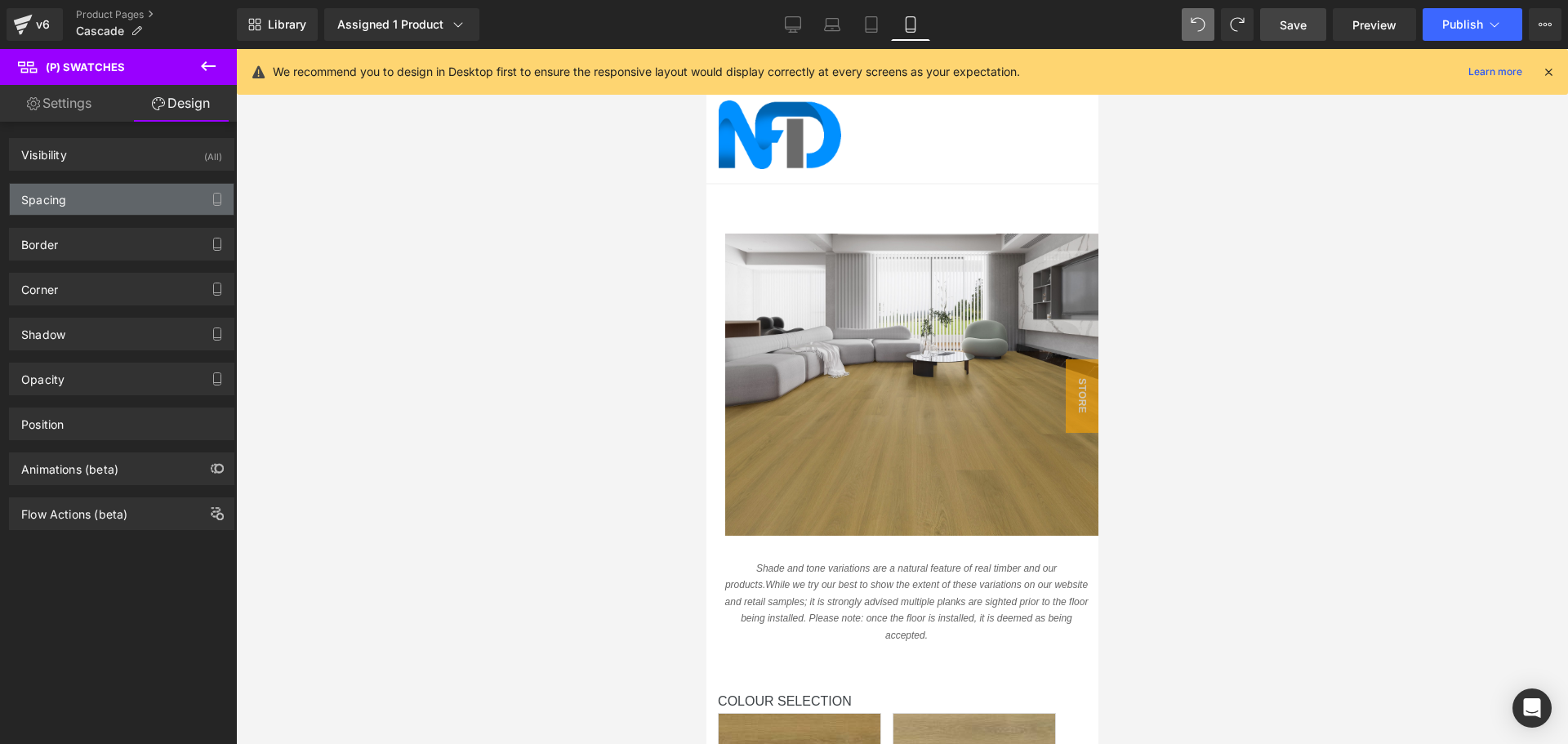
click at [113, 197] on div "Spacing" at bounding box center [122, 199] width 224 height 31
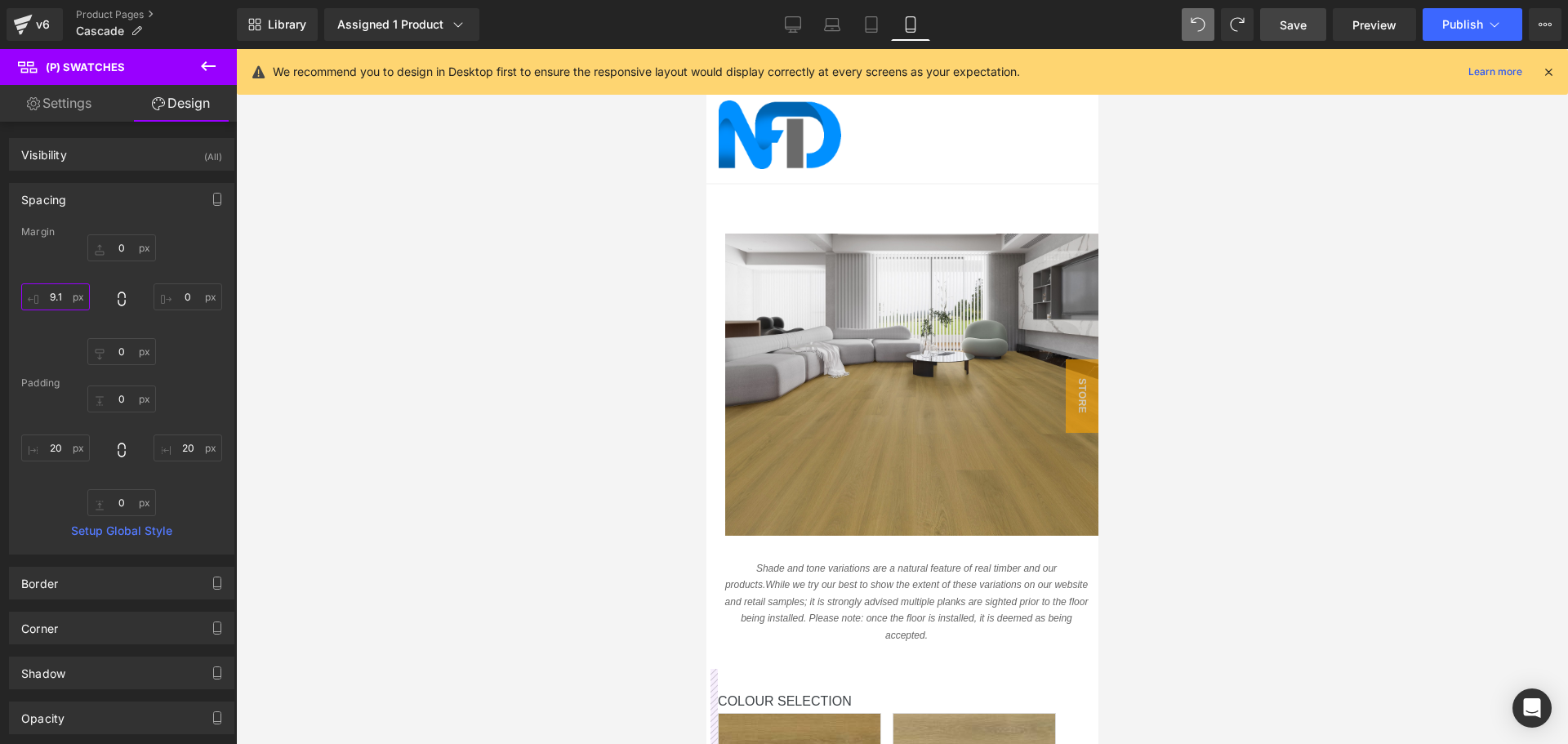
click at [55, 293] on input "text" at bounding box center [56, 297] width 69 height 27
click at [56, 305] on input "15" at bounding box center [56, 297] width 69 height 27
click at [56, 297] on input "18" at bounding box center [56, 297] width 69 height 27
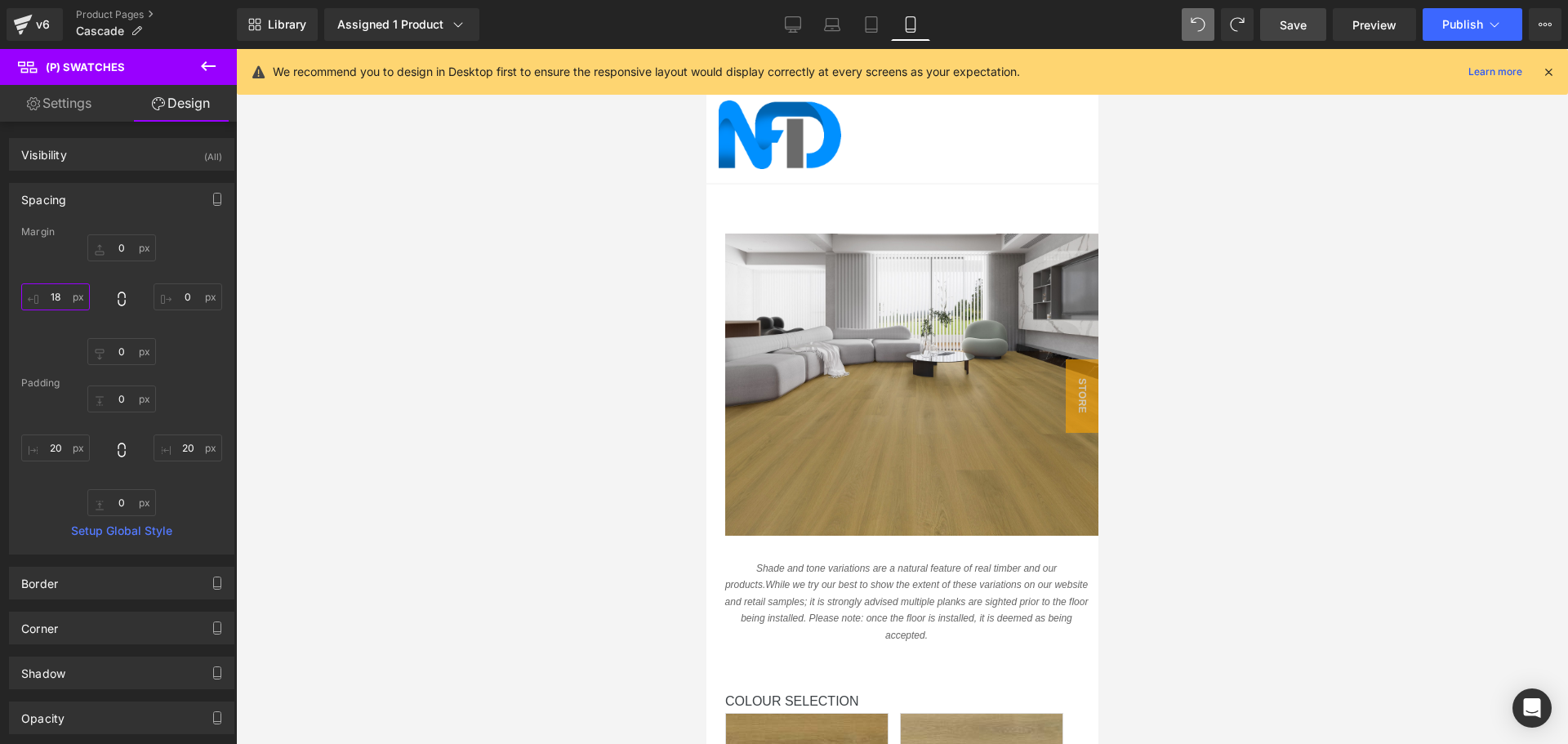
click at [56, 297] on input "18" at bounding box center [56, 297] width 69 height 27
click at [56, 297] on input "20" at bounding box center [56, 297] width 69 height 27
click at [56, 297] on input "30" at bounding box center [56, 297] width 69 height 27
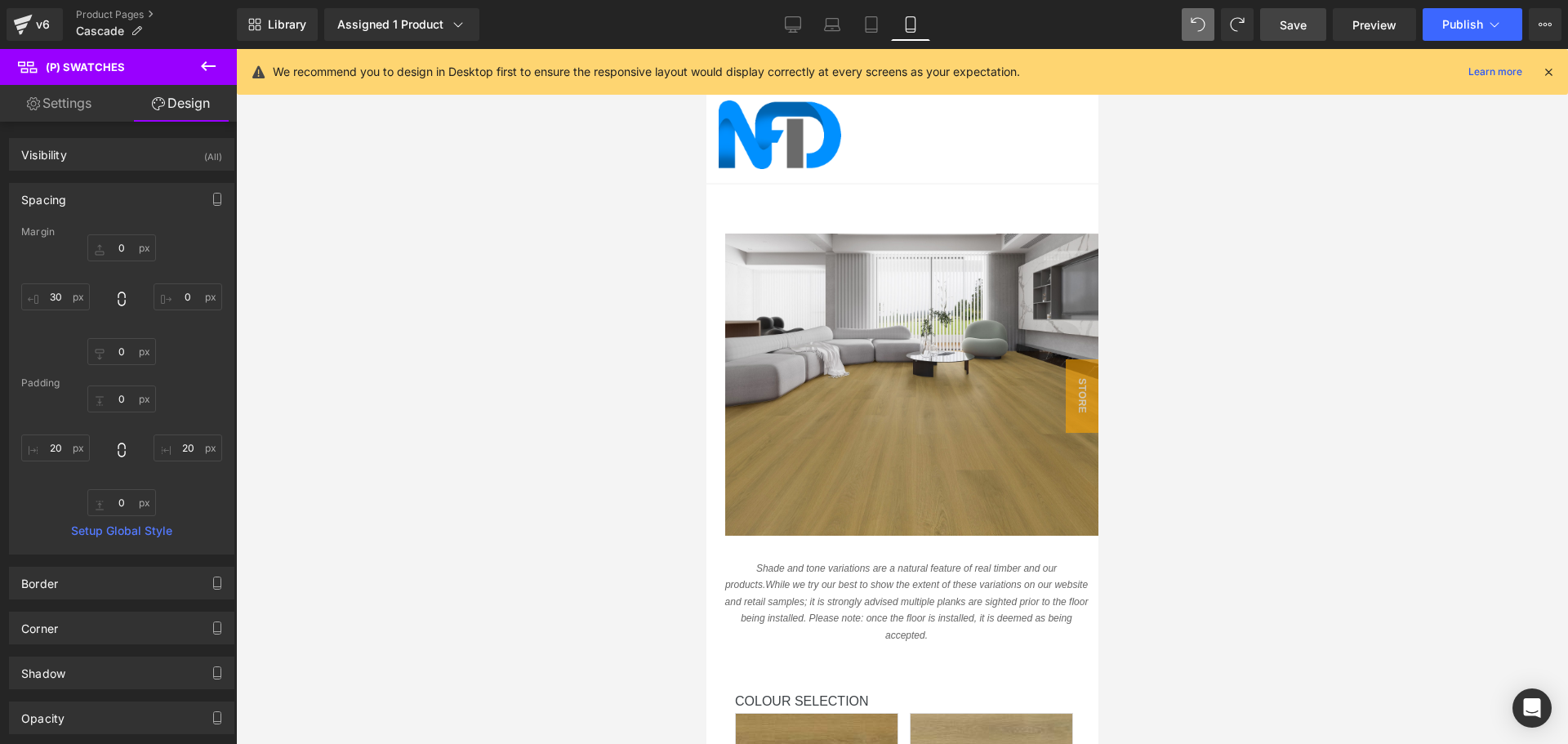
click at [1140, 536] on div at bounding box center [902, 396] width 1332 height 695
click at [56, 290] on input "30" at bounding box center [56, 297] width 69 height 27
click at [56, 292] on input "25" at bounding box center [56, 297] width 69 height 27
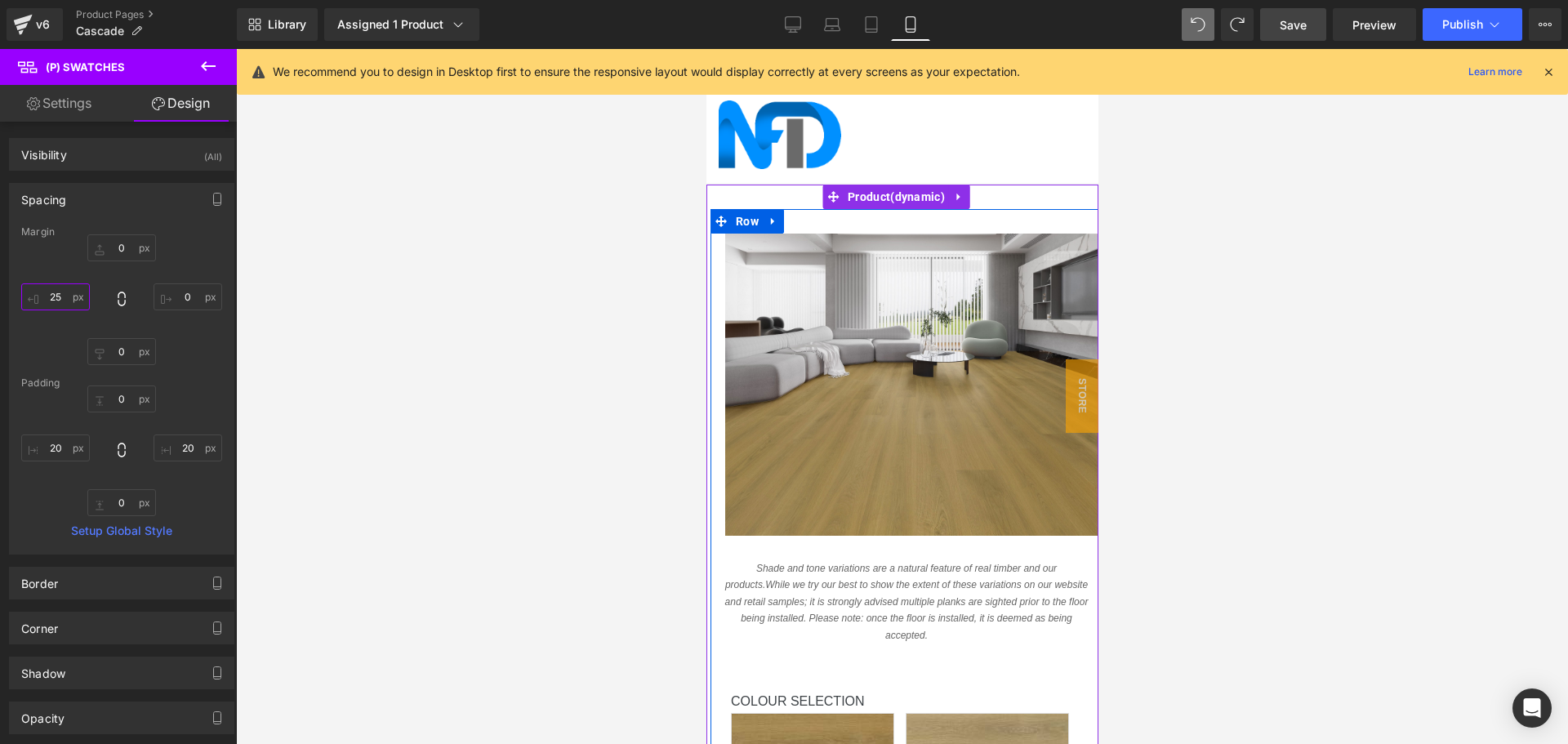
scroll to position [163, 0]
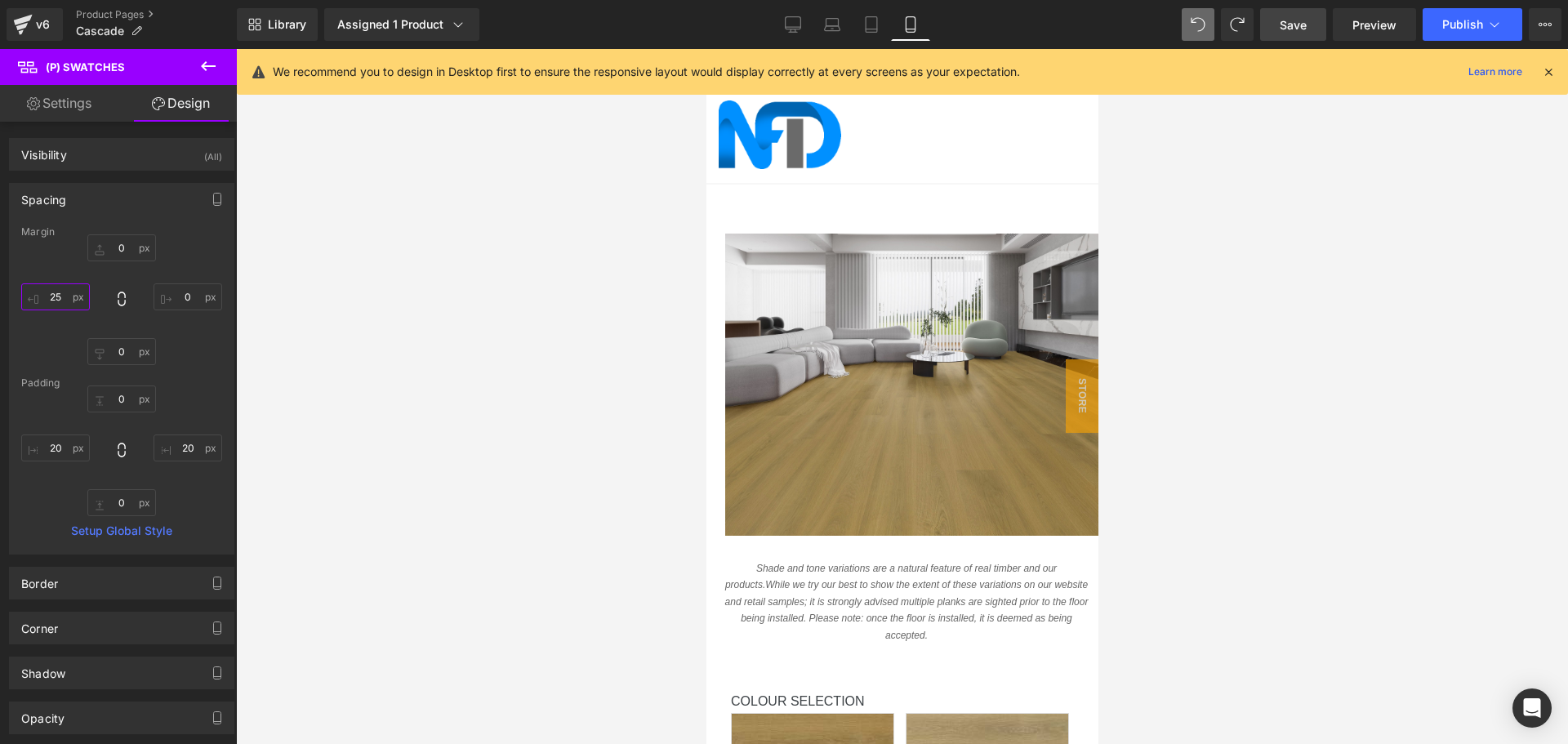
type input "25"
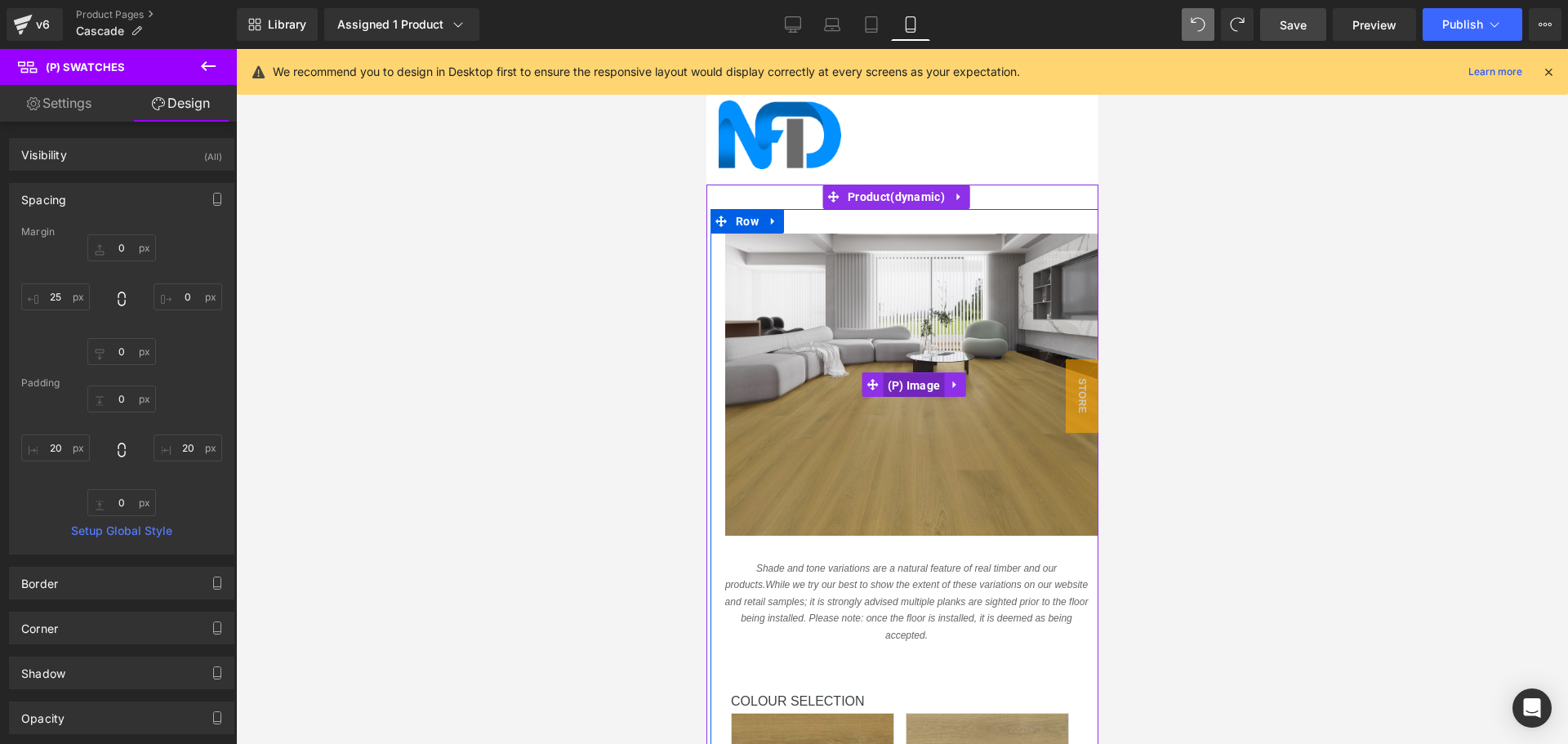
click at [905, 373] on span "(P) Image" at bounding box center [913, 385] width 61 height 24
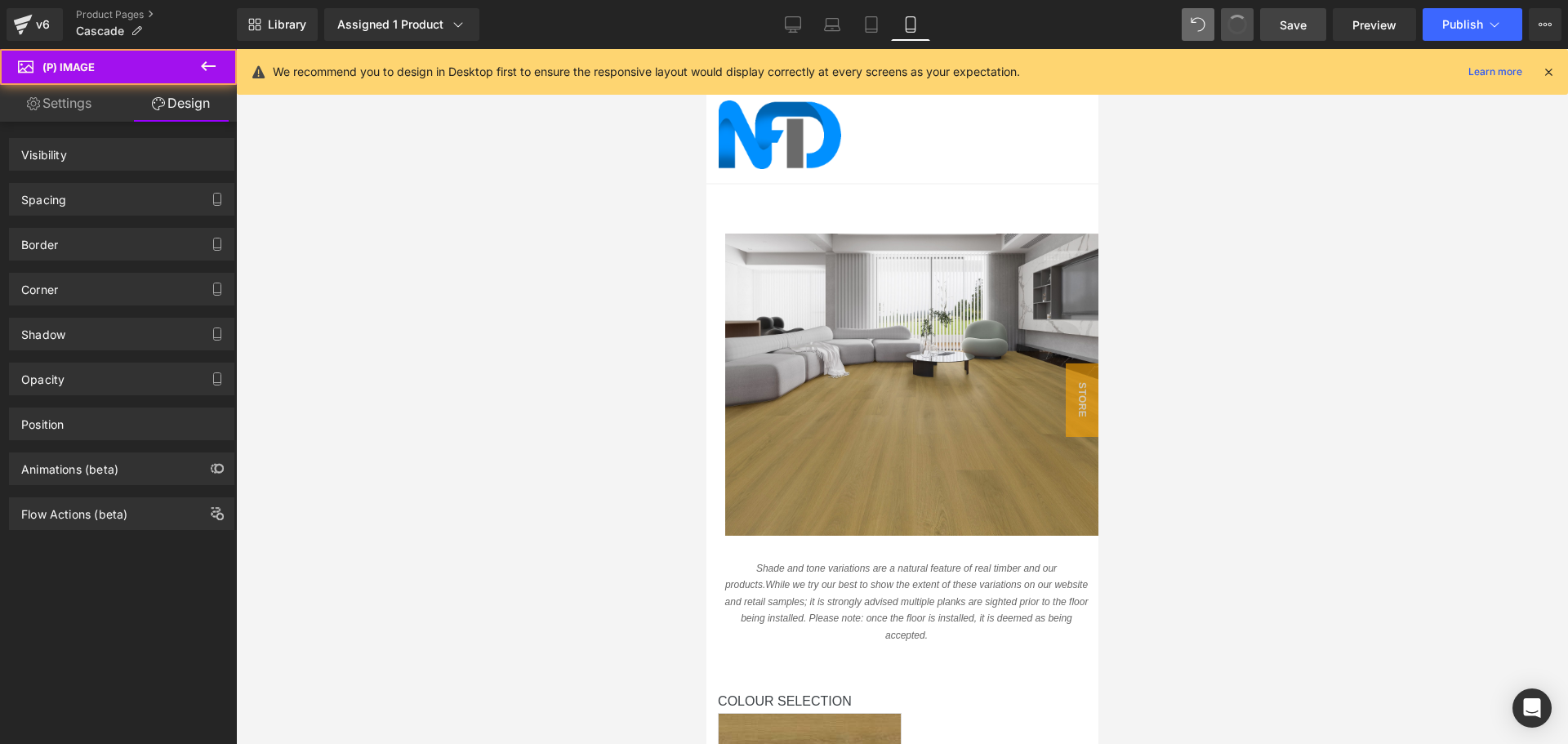
scroll to position [0, 0]
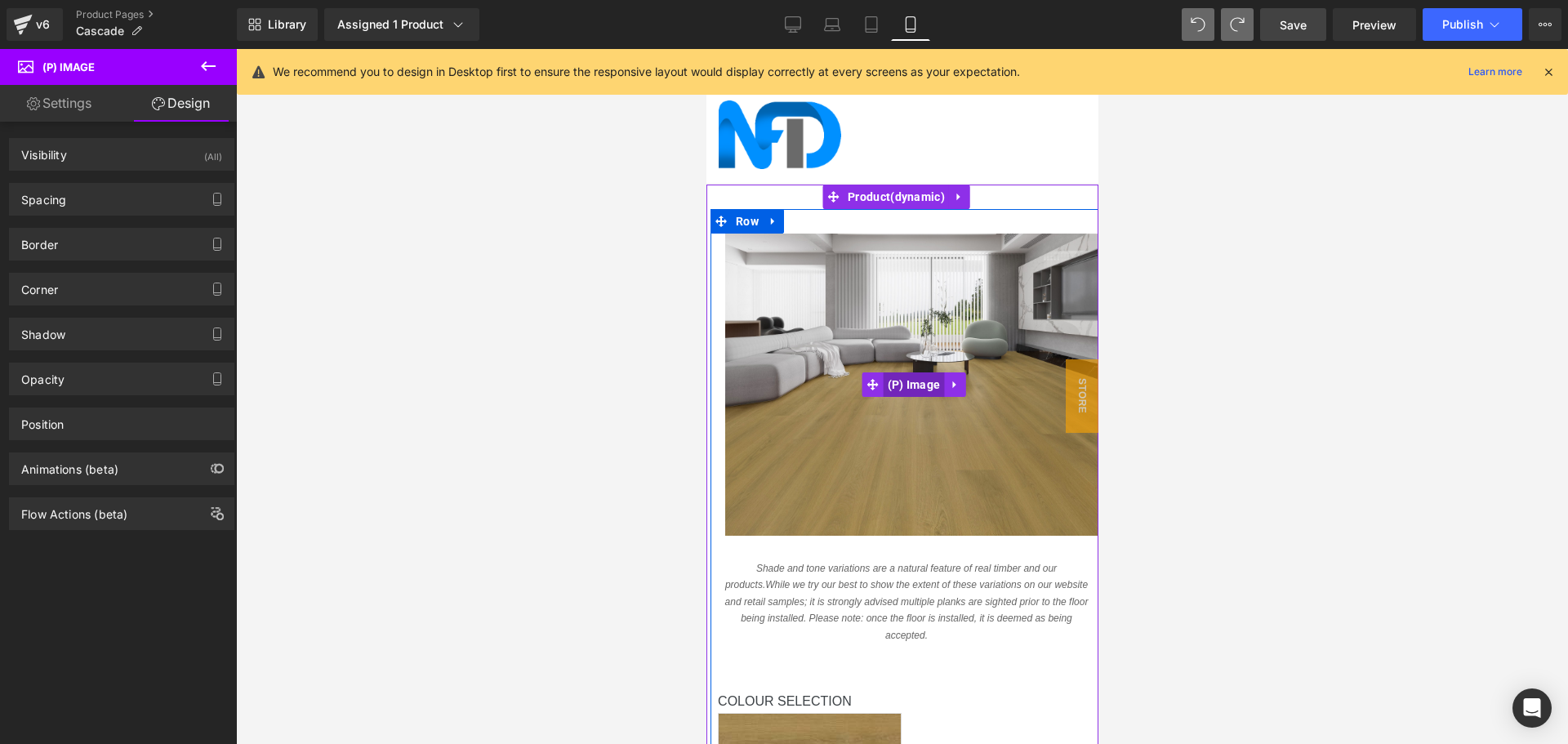
click at [890, 390] on span "(P) Image" at bounding box center [913, 384] width 61 height 24
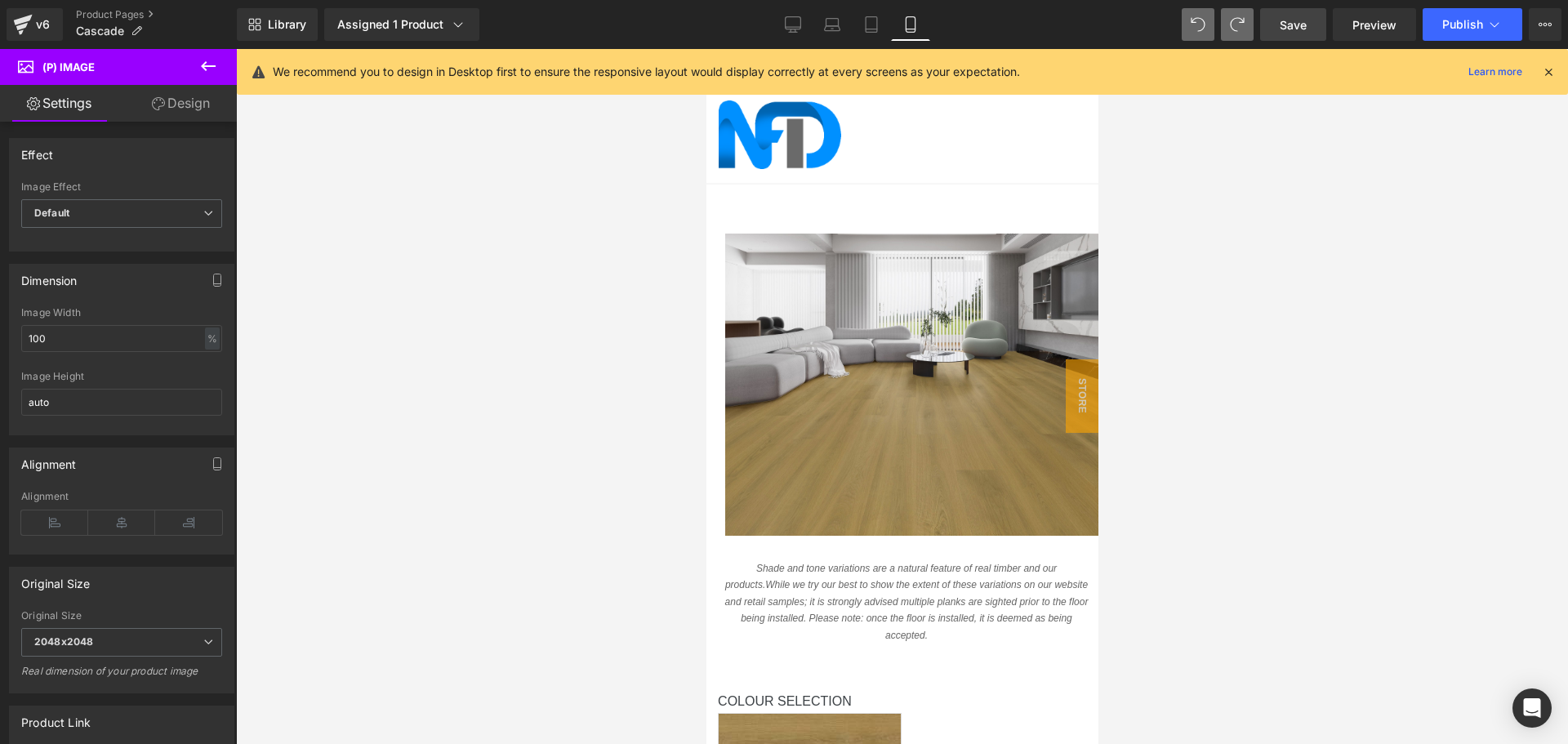
click at [190, 102] on link "Design" at bounding box center [180, 103] width 118 height 37
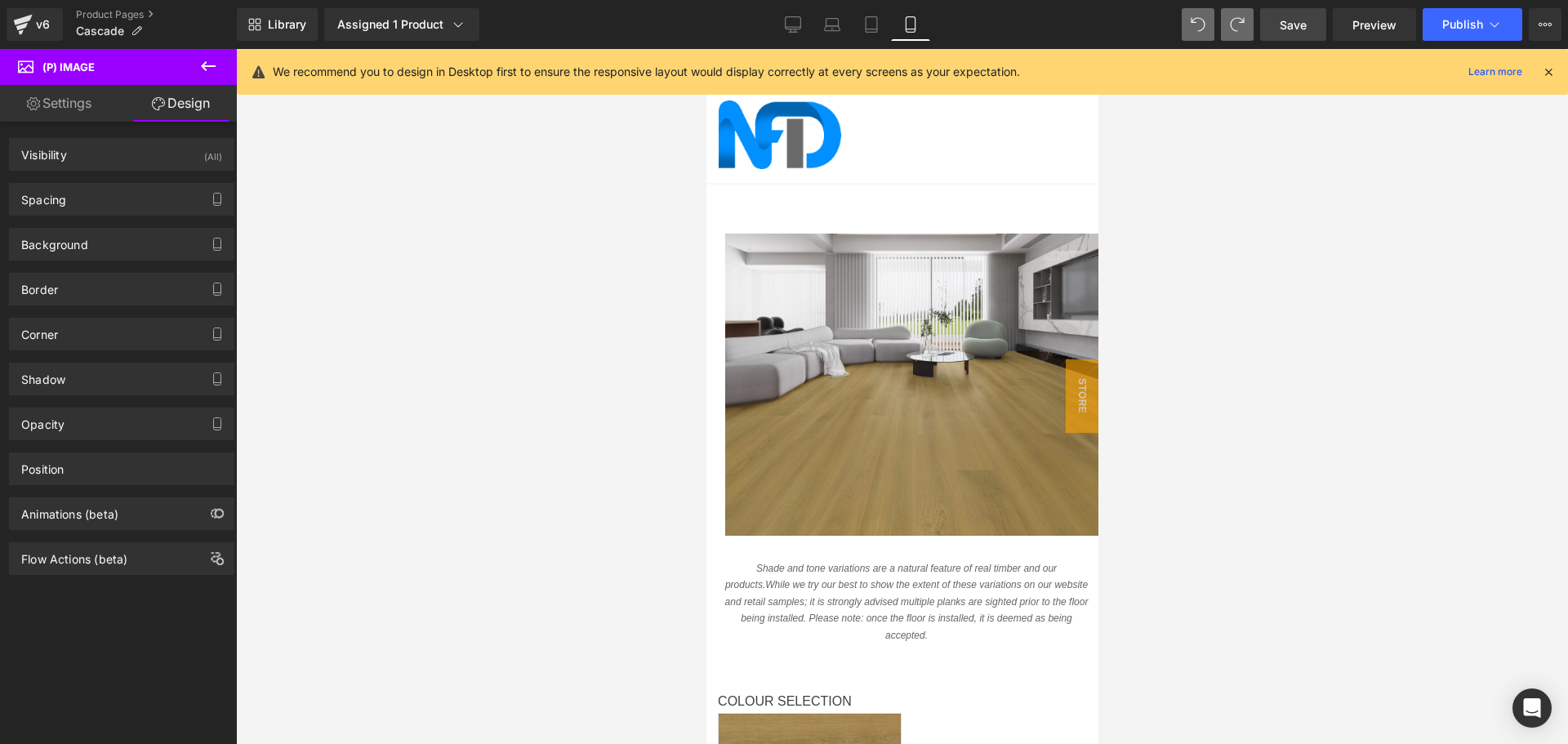
click at [116, 221] on div "Background Color & Image color Color transparent 0 % Image Replace Image Upload…" at bounding box center [122, 238] width 244 height 45
click at [106, 206] on div "Spacing" at bounding box center [122, 199] width 224 height 31
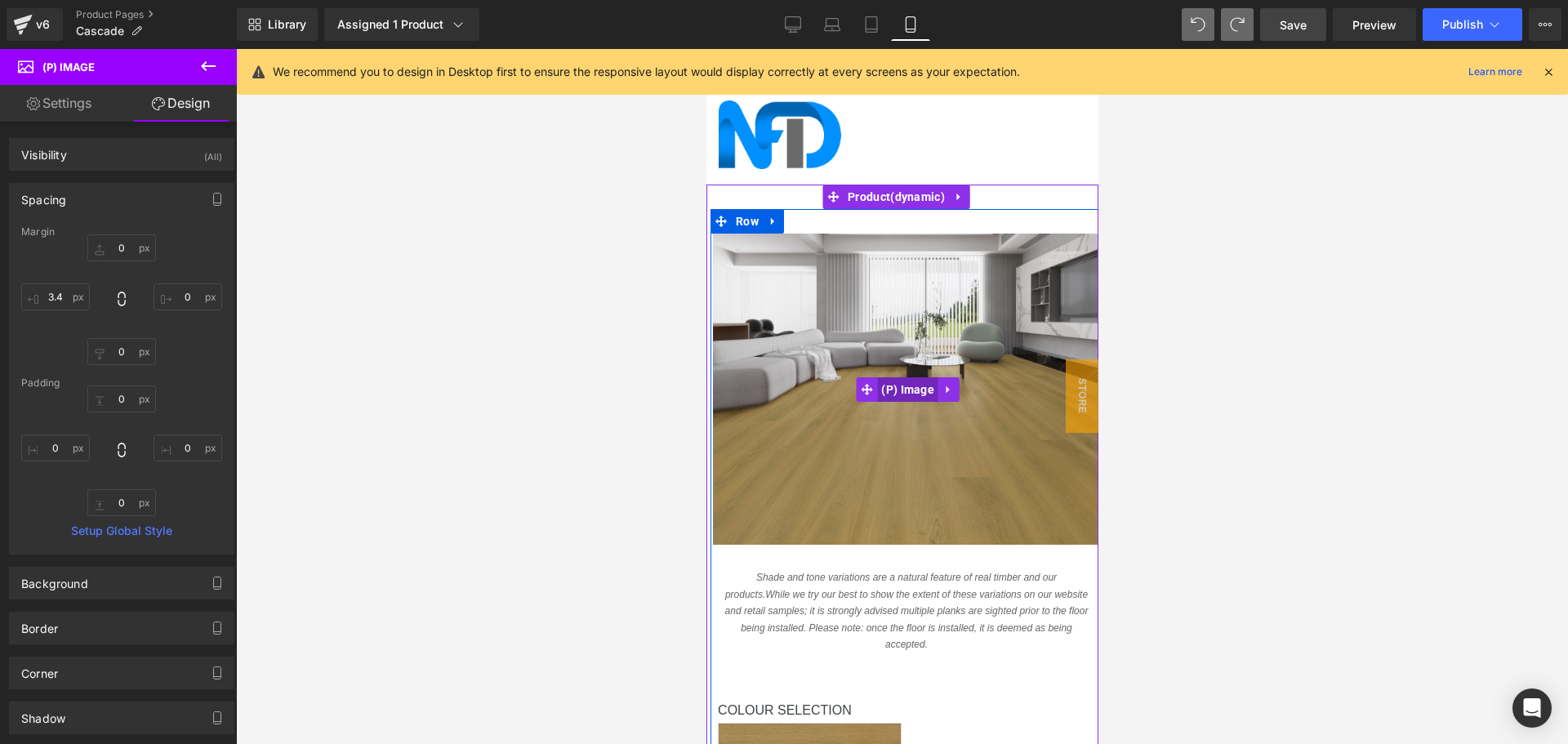
click at [908, 390] on span "(P) Image" at bounding box center [907, 389] width 61 height 24
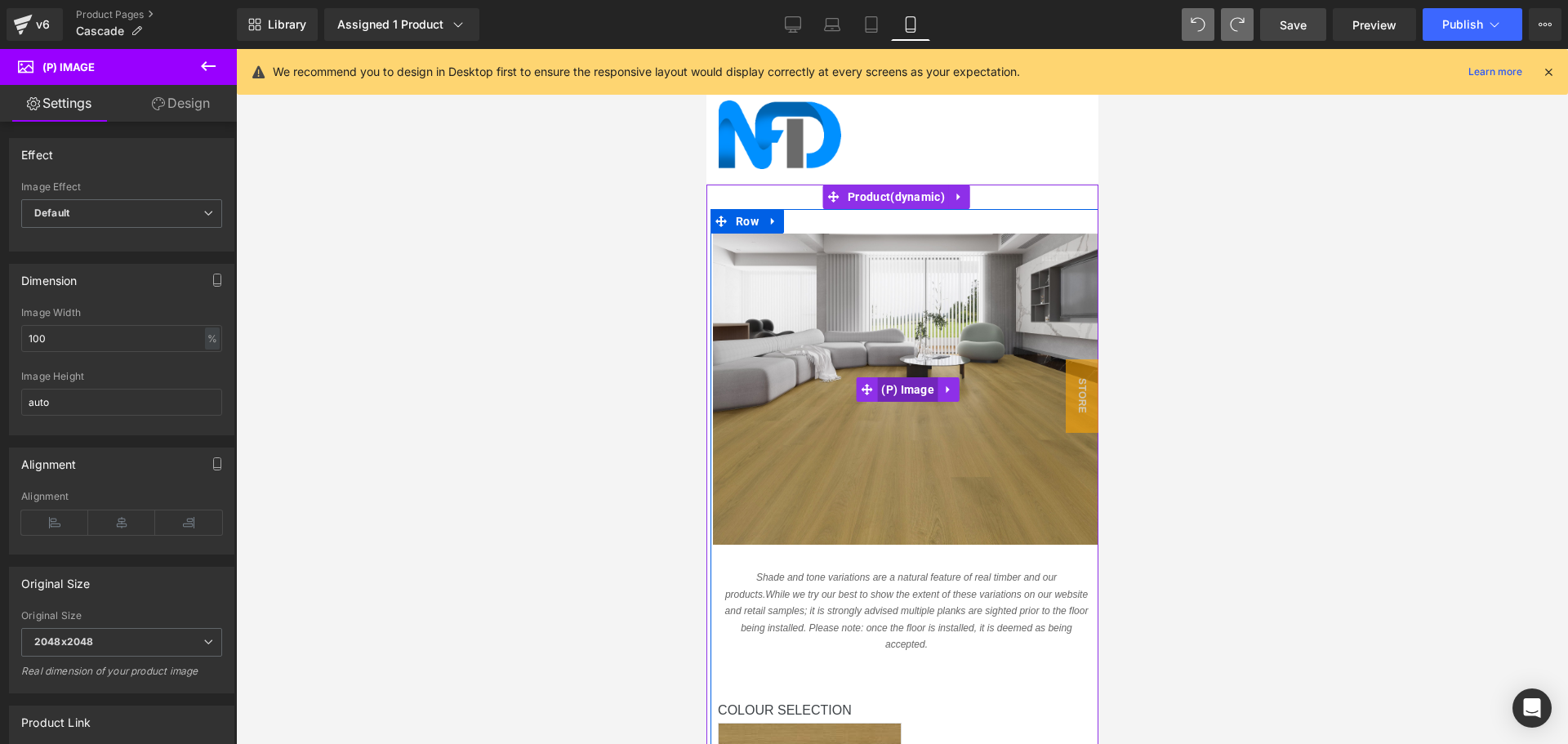
click at [887, 393] on span "(P) Image" at bounding box center [907, 389] width 61 height 24
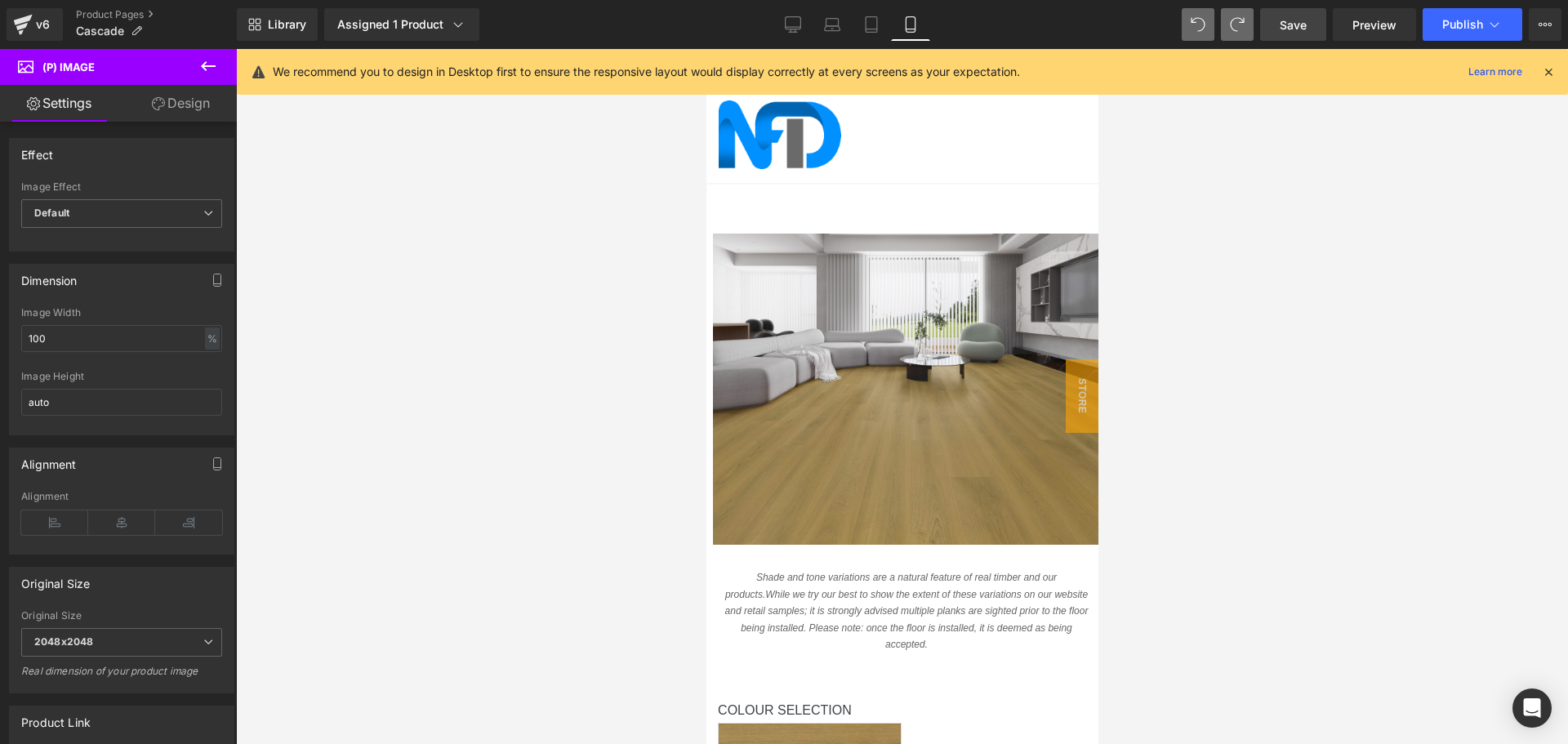
click at [194, 106] on link "Design" at bounding box center [180, 103] width 118 height 37
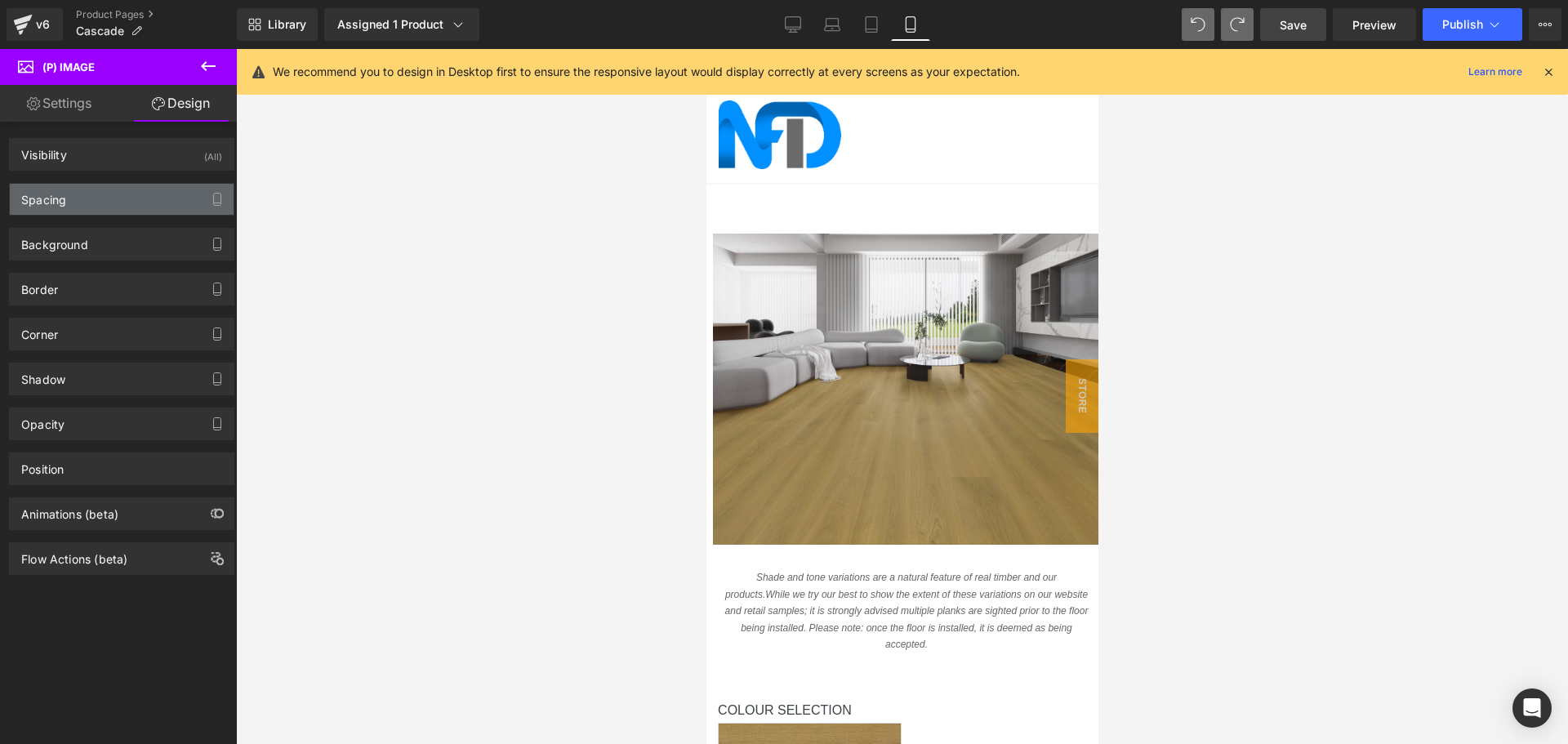
click at [118, 204] on div "Spacing" at bounding box center [122, 199] width 224 height 31
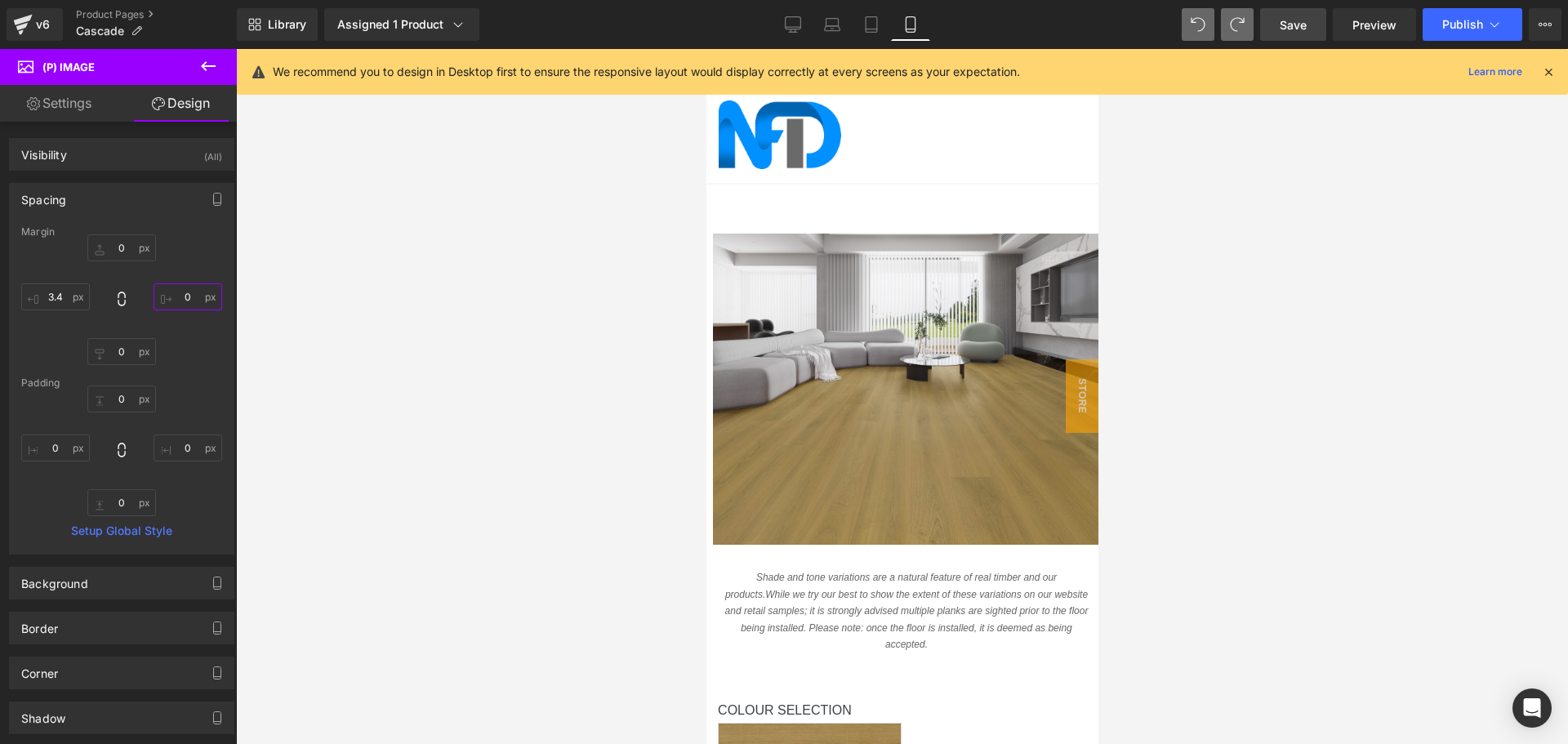
click at [178, 295] on input "0" at bounding box center [188, 297] width 69 height 27
type input "3.4"
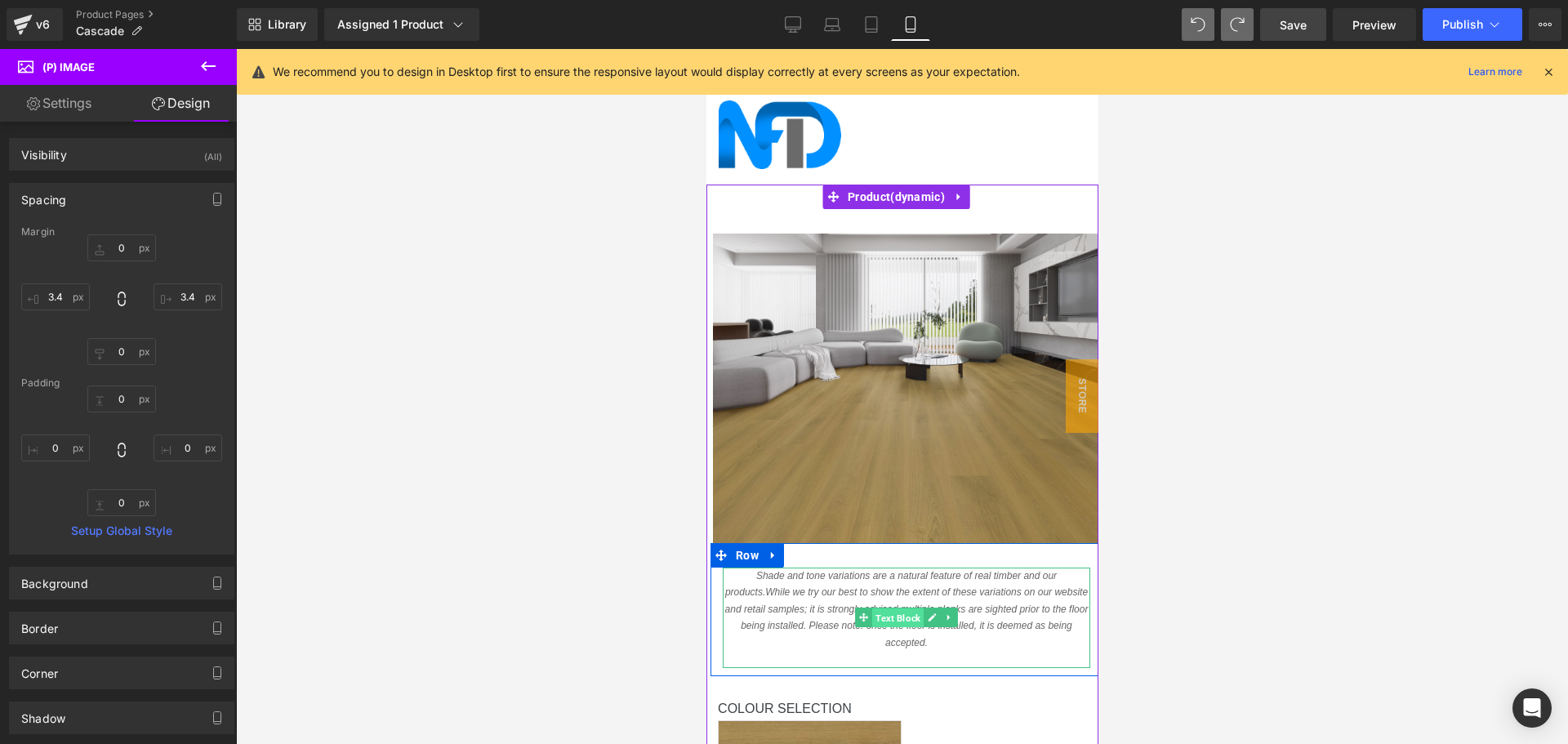
click at [890, 614] on span "Text Block" at bounding box center [896, 619] width 51 height 20
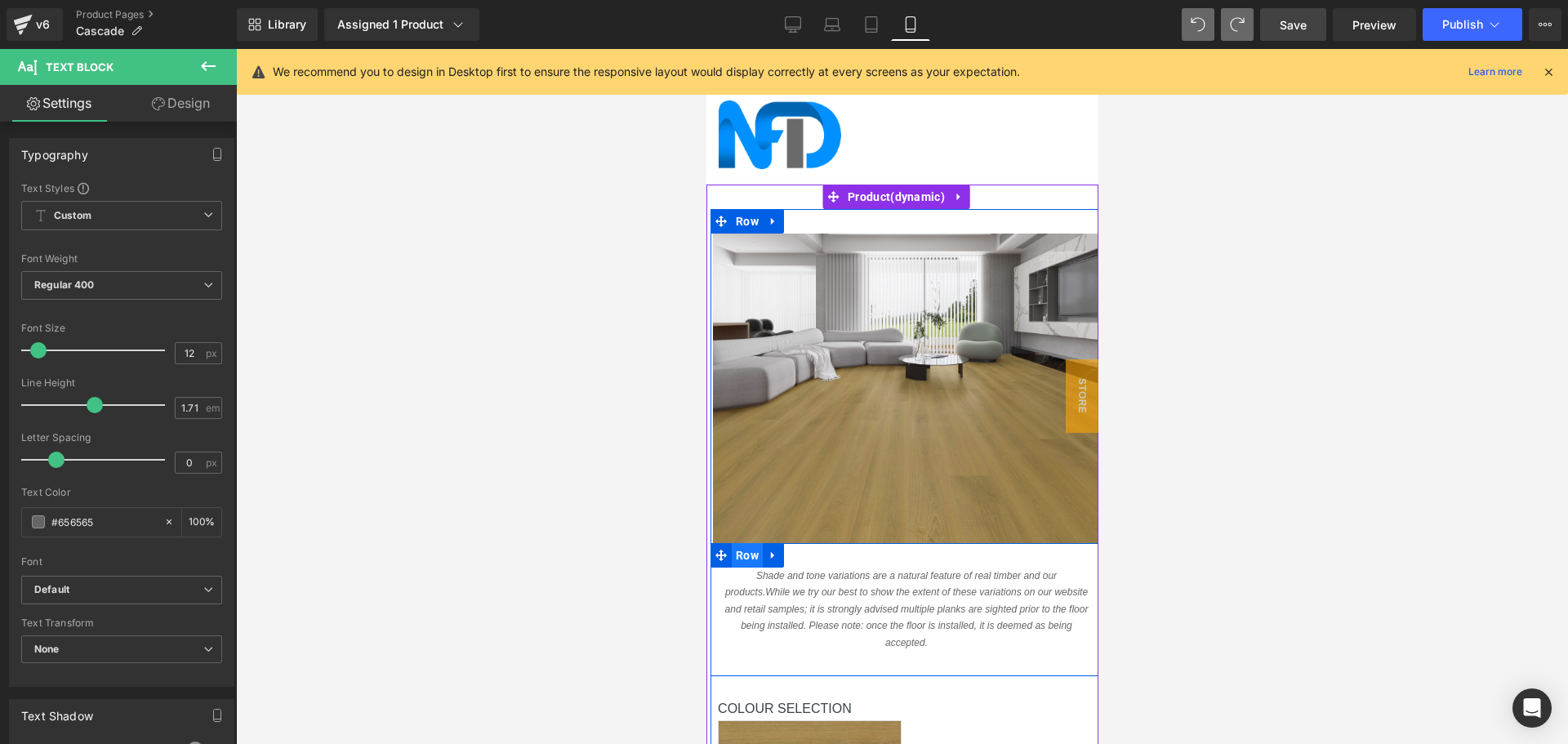
click at [731, 561] on span "Row" at bounding box center [747, 555] width 31 height 24
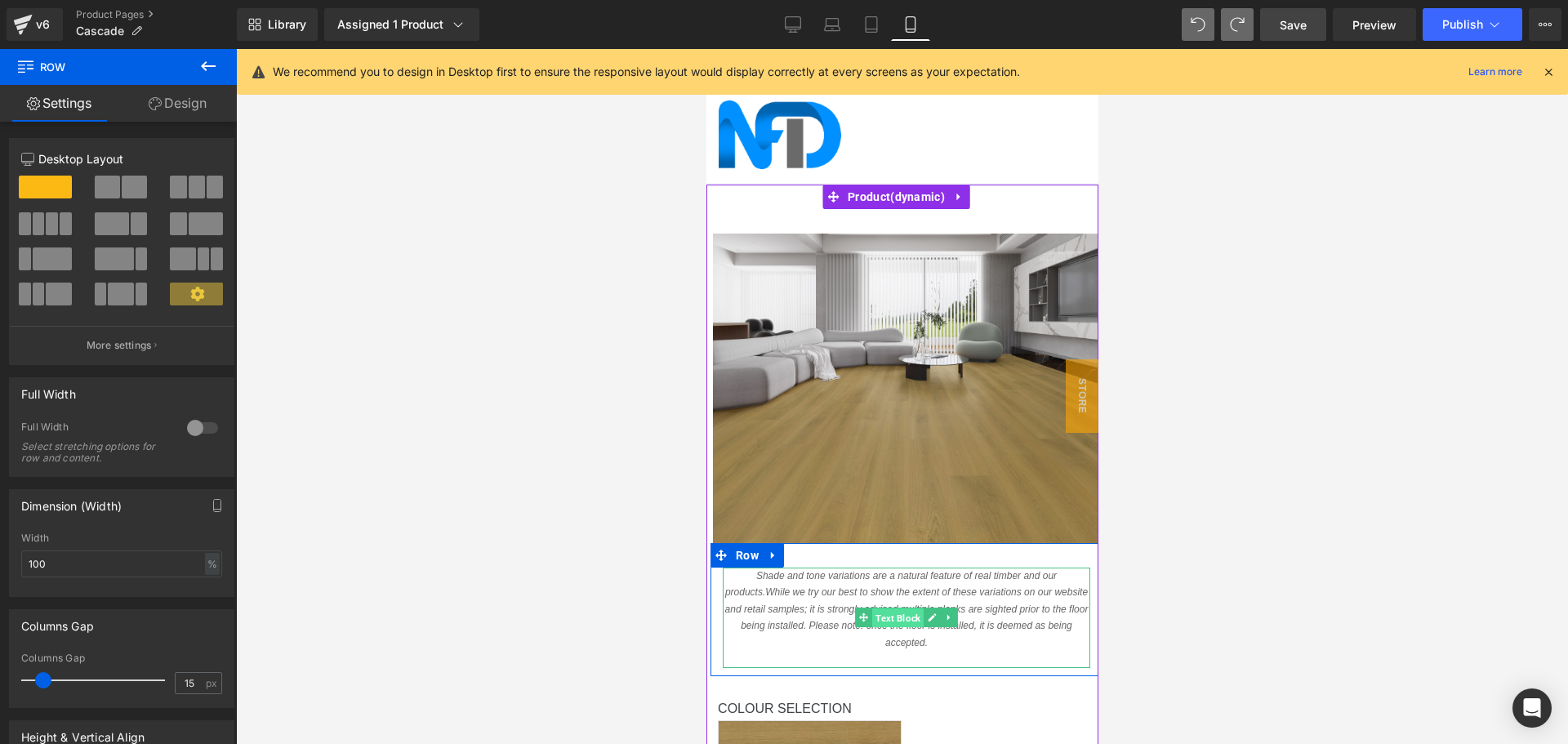
click at [875, 619] on span "Text Block" at bounding box center [896, 619] width 51 height 20
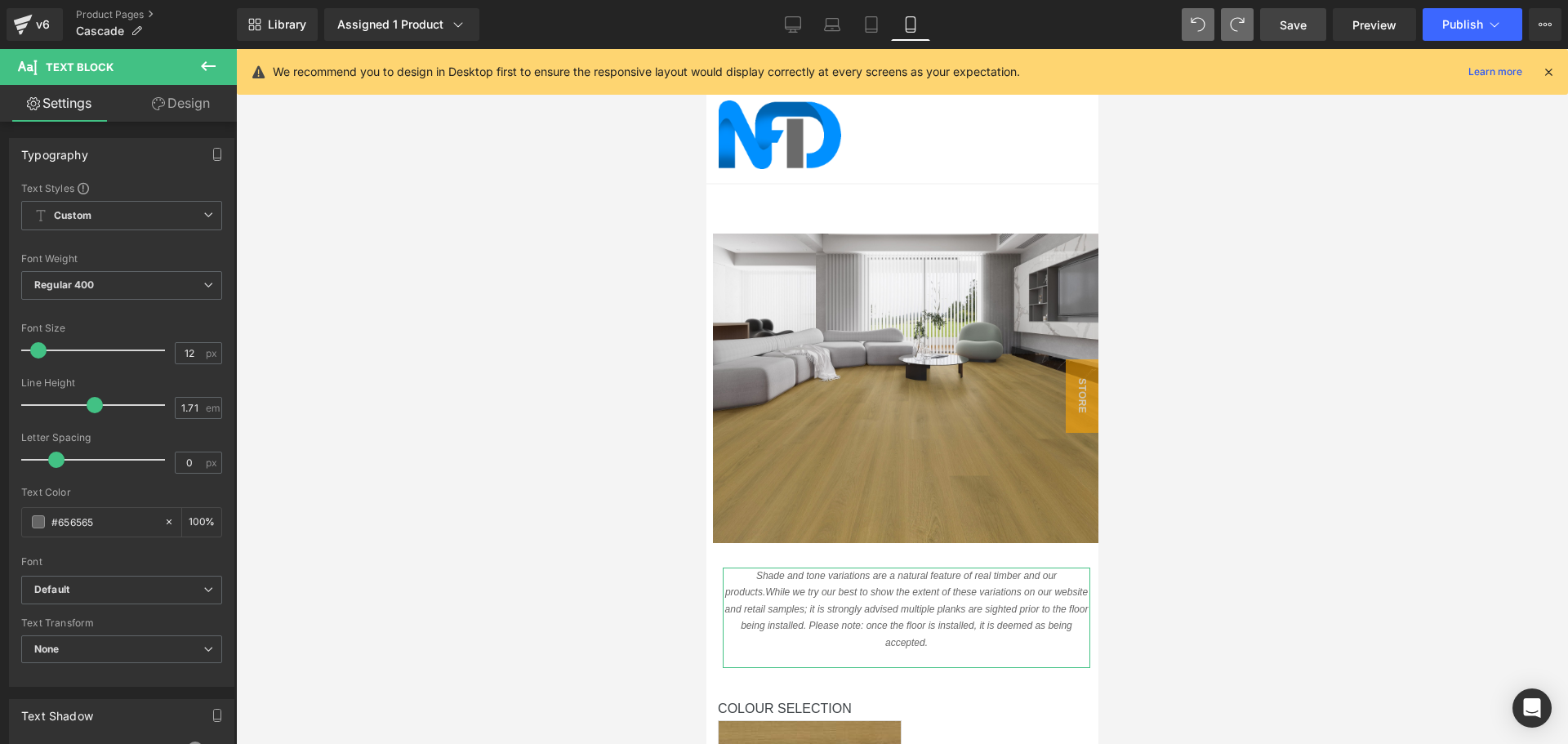
click at [190, 105] on link "Design" at bounding box center [180, 103] width 118 height 37
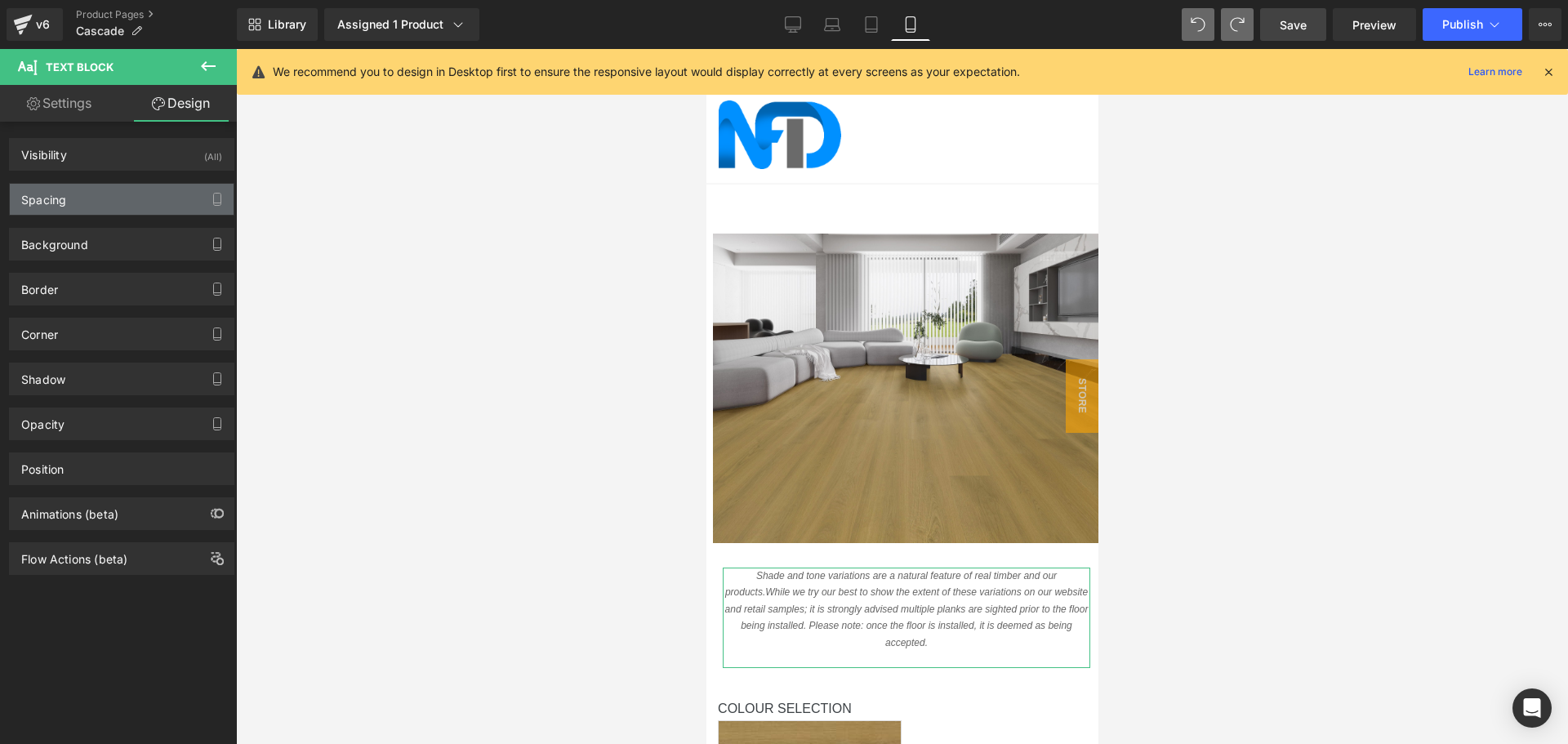
click at [106, 204] on div "Spacing" at bounding box center [122, 199] width 224 height 31
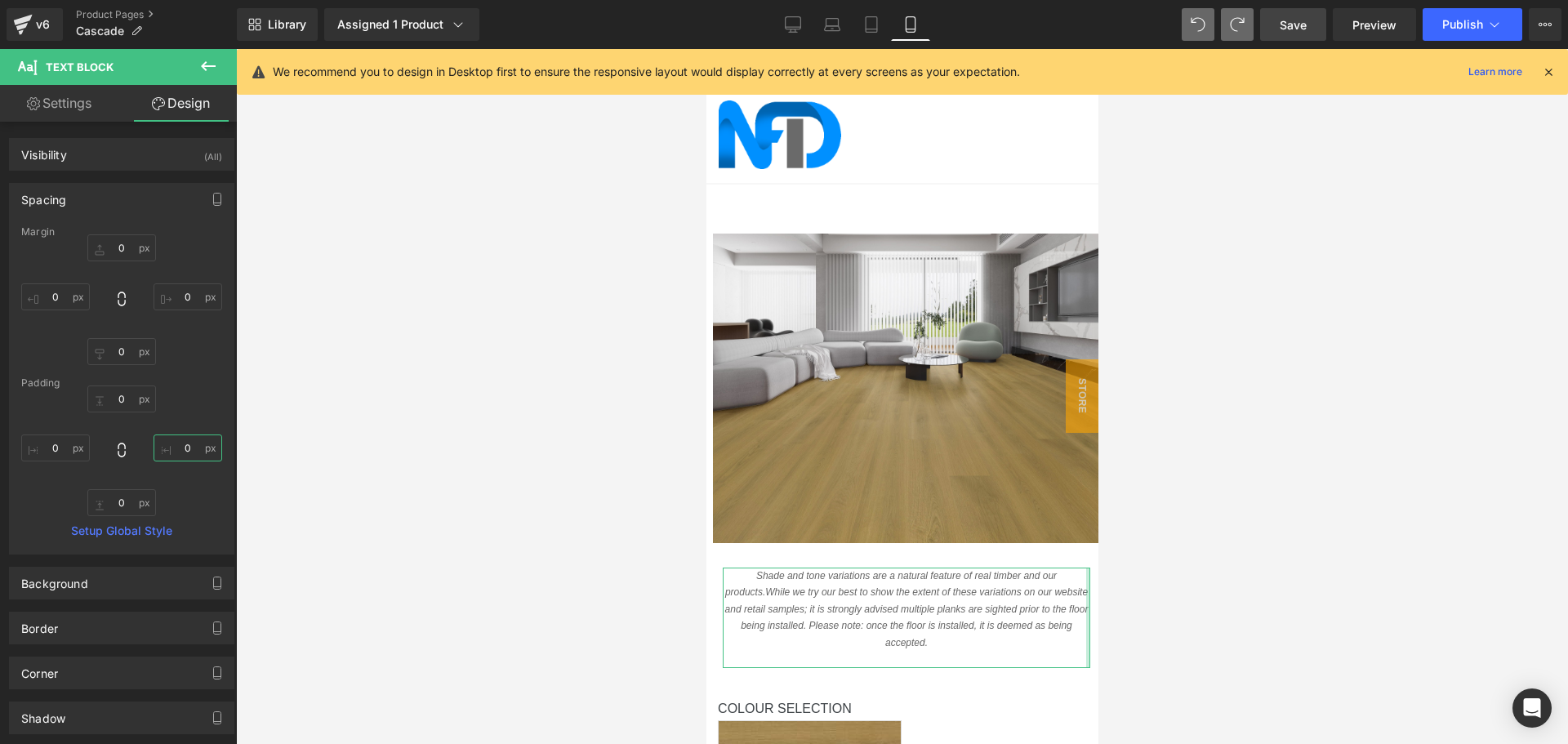
click at [184, 446] on input "text" at bounding box center [188, 448] width 69 height 27
type input "1"
click at [194, 302] on input "text" at bounding box center [188, 297] width 69 height 27
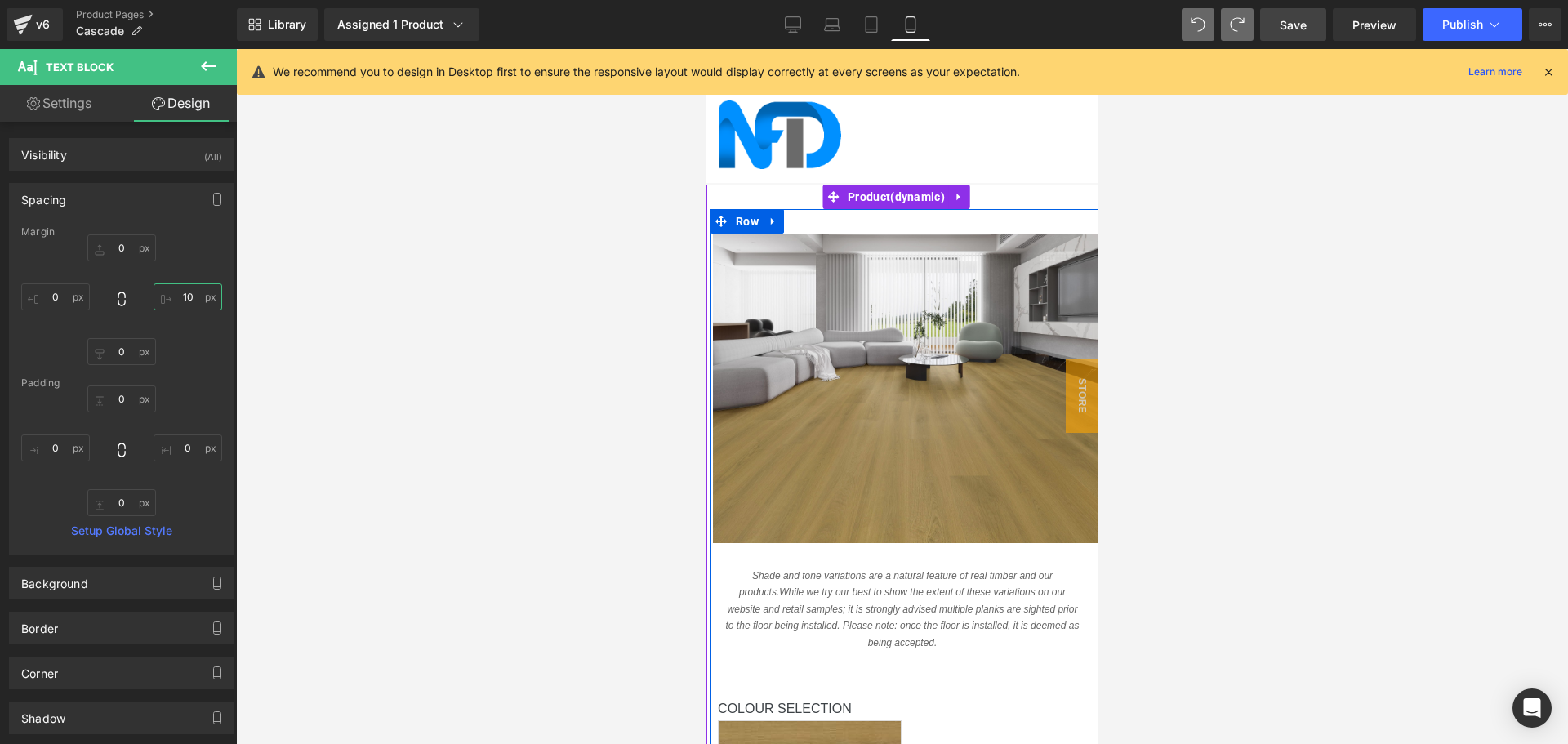
scroll to position [245, 0]
type input "10"
click at [817, 701] on label "Colour Selection" at bounding box center [909, 711] width 385 height 20
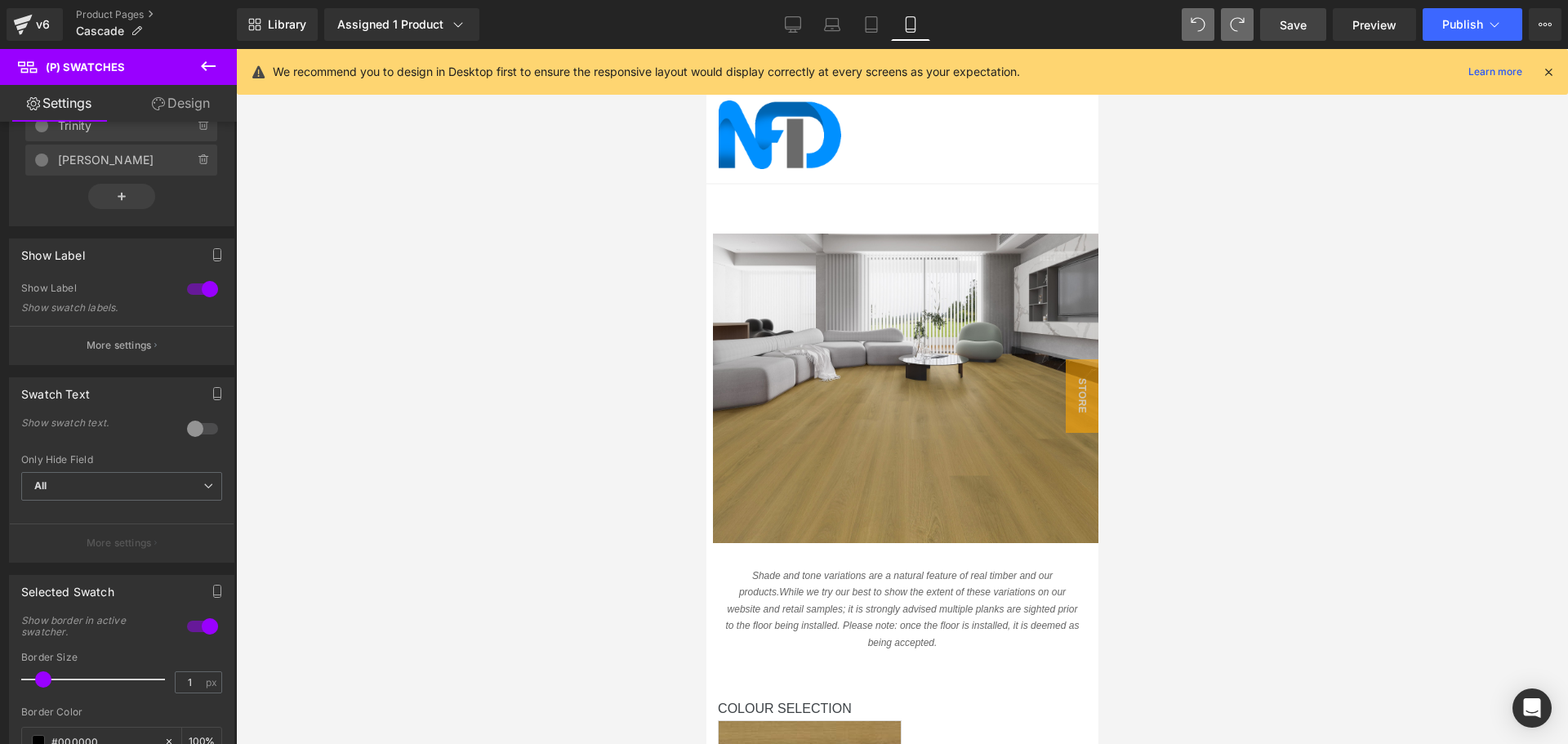
scroll to position [572, 0]
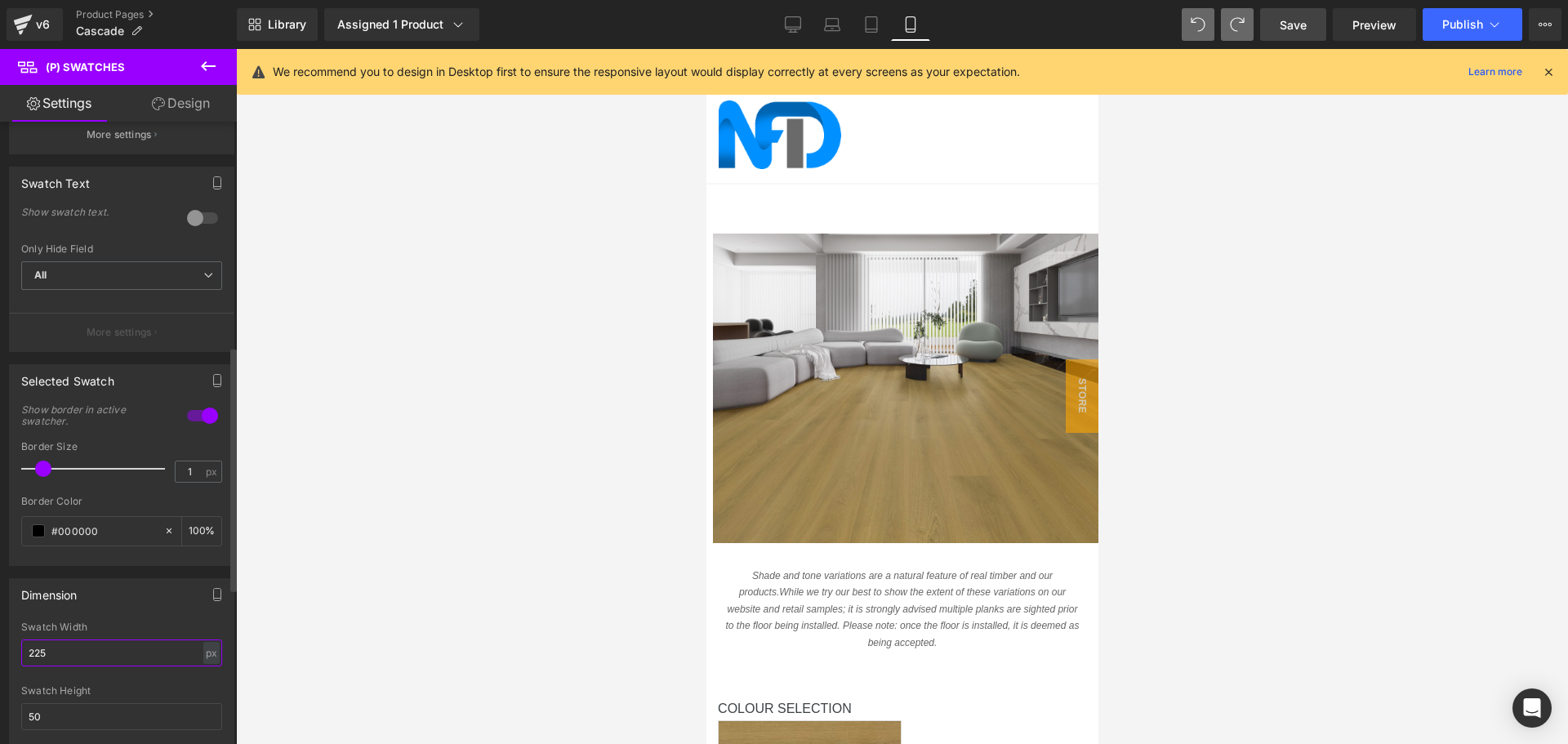
click at [97, 652] on input "225" at bounding box center [122, 653] width 201 height 27
type input "200"
click at [161, 99] on icon at bounding box center [158, 104] width 13 height 13
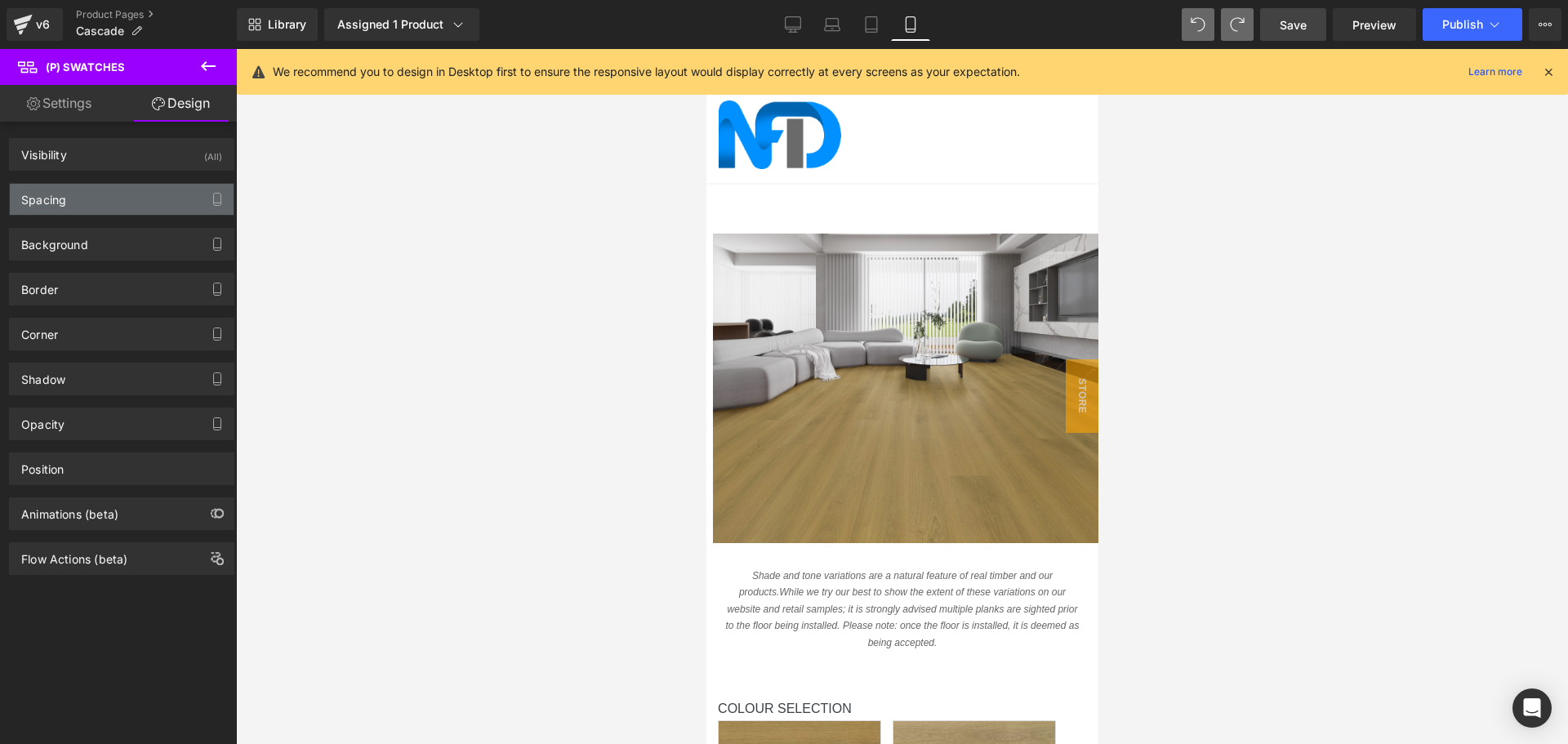
click at [131, 206] on div "Spacing" at bounding box center [122, 199] width 224 height 31
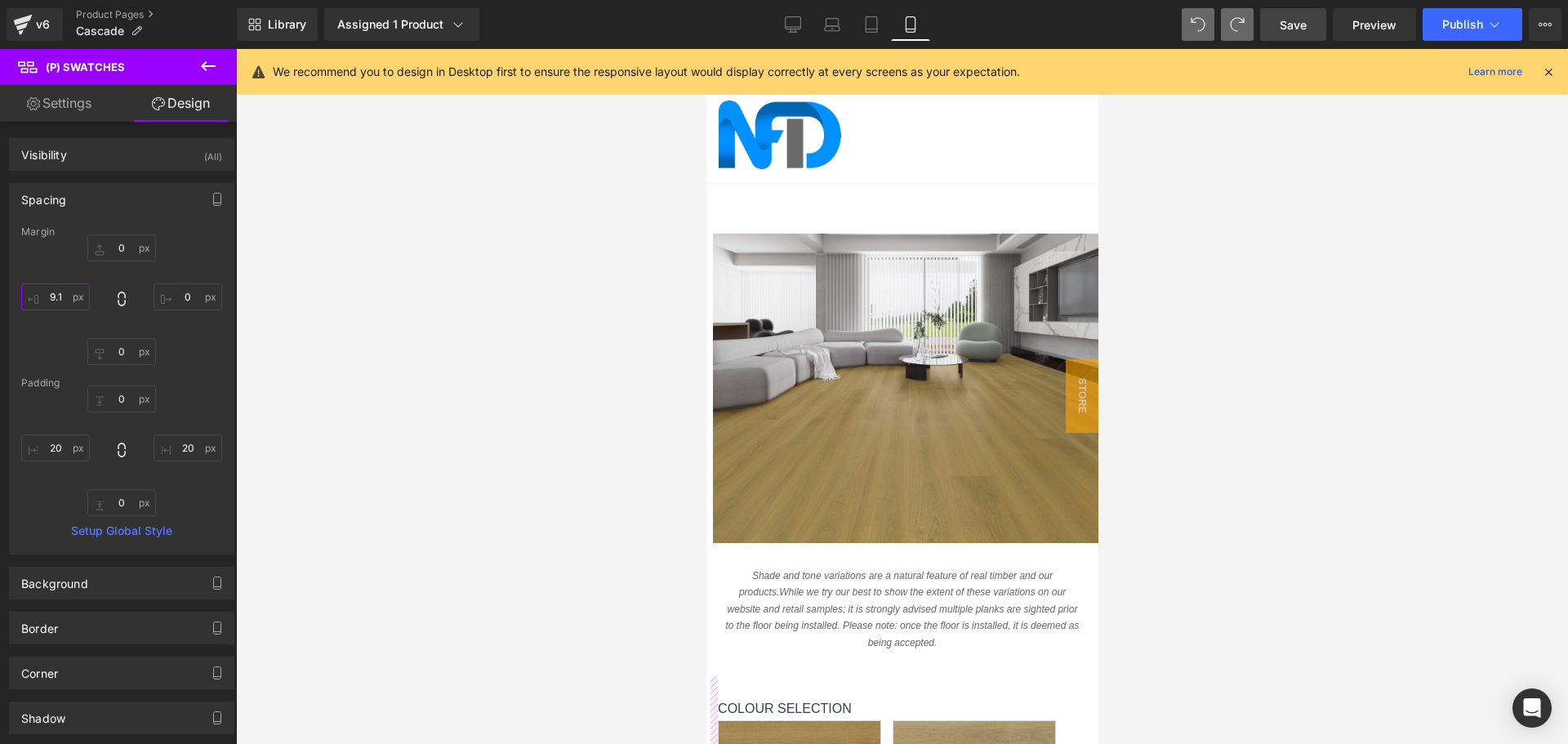
click at [53, 296] on input "9.1" at bounding box center [56, 297] width 69 height 27
click at [53, 296] on input "20" at bounding box center [56, 297] width 69 height 27
click at [53, 296] on input "30" at bounding box center [56, 297] width 69 height 27
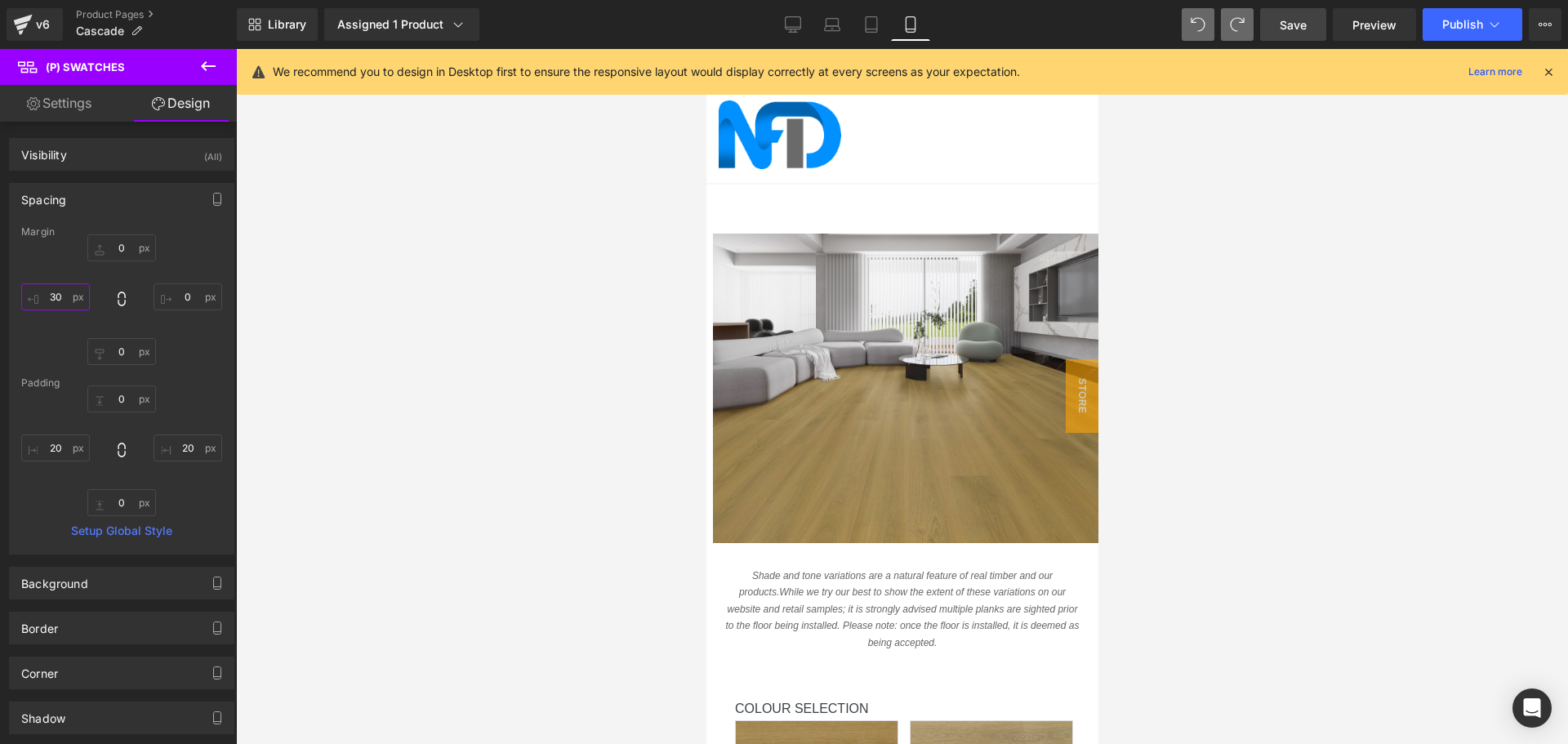
click at [53, 296] on input "30" at bounding box center [56, 297] width 69 height 27
click at [57, 294] on input "20" at bounding box center [56, 297] width 69 height 27
type input "25"
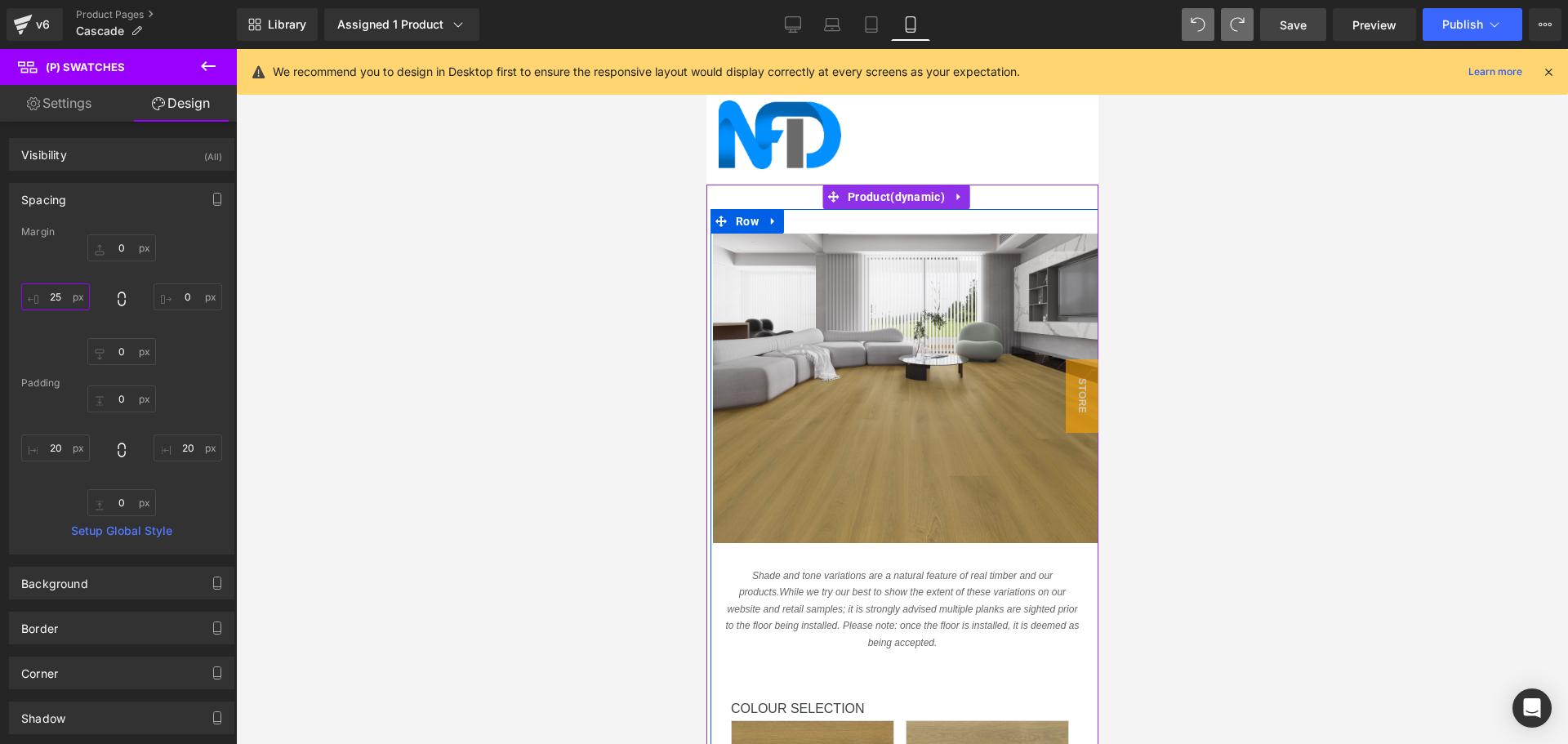
scroll to position [409, 0]
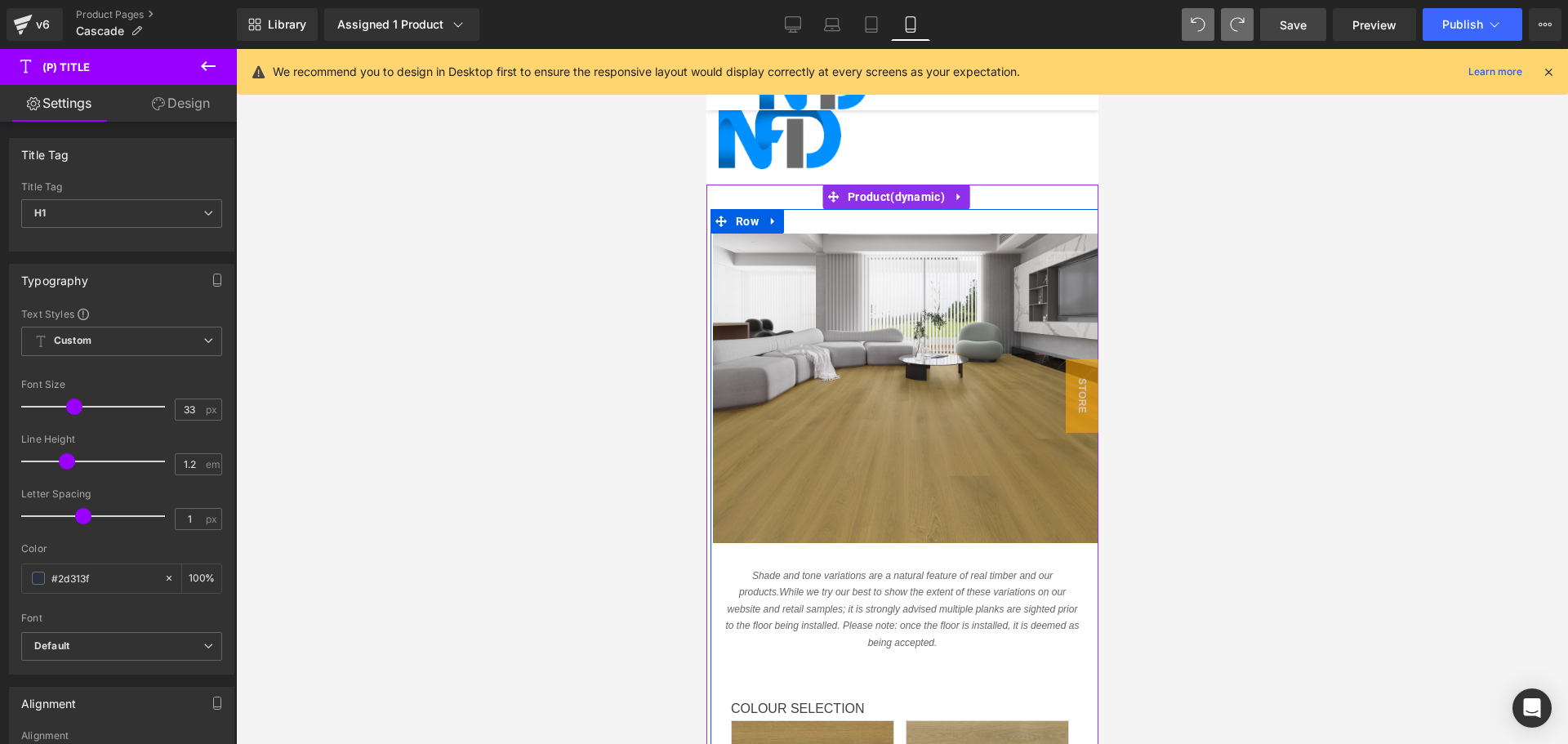
scroll to position [572, 0]
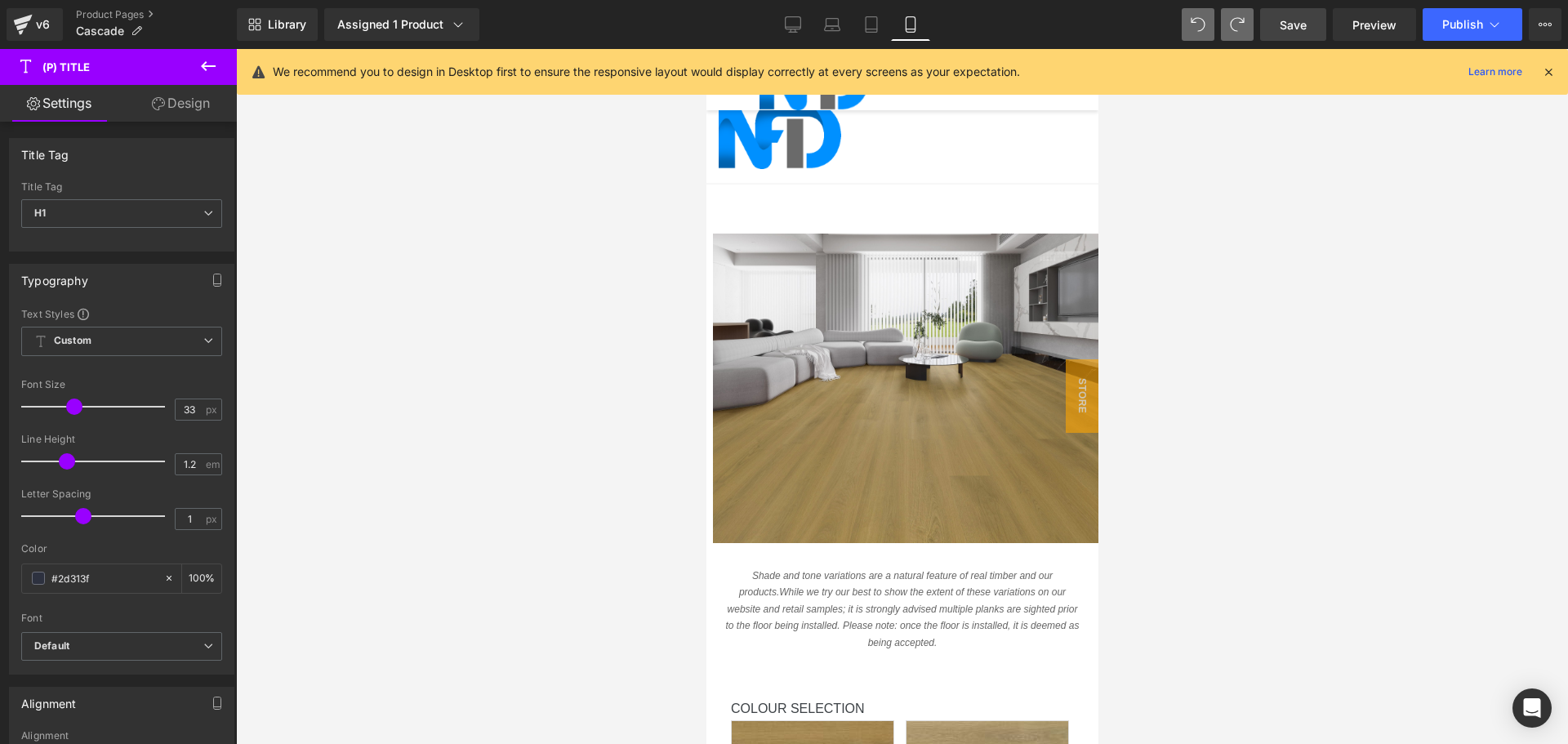
click at [205, 103] on link "Design" at bounding box center [180, 103] width 118 height 37
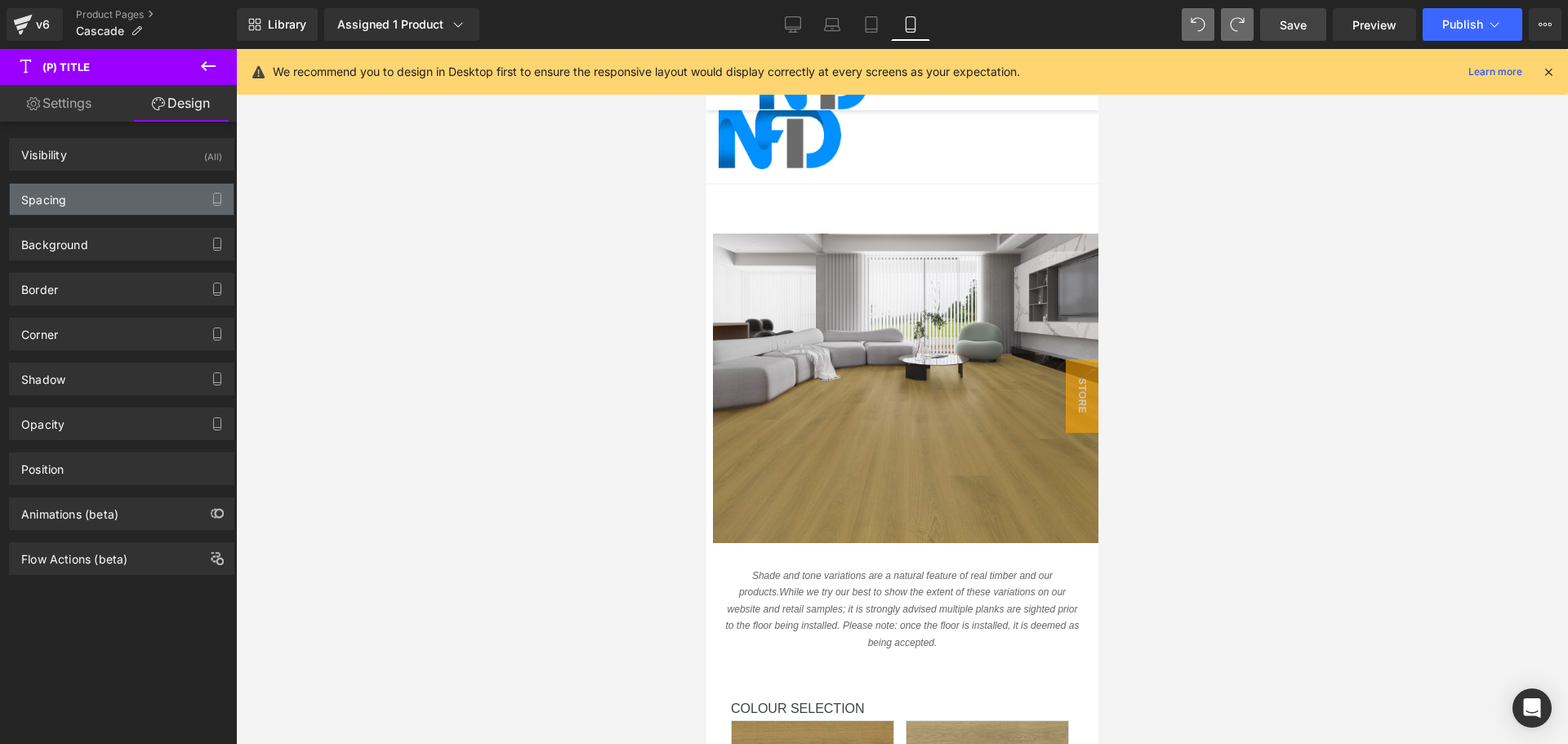
click at [115, 204] on div "Spacing" at bounding box center [122, 199] width 224 height 31
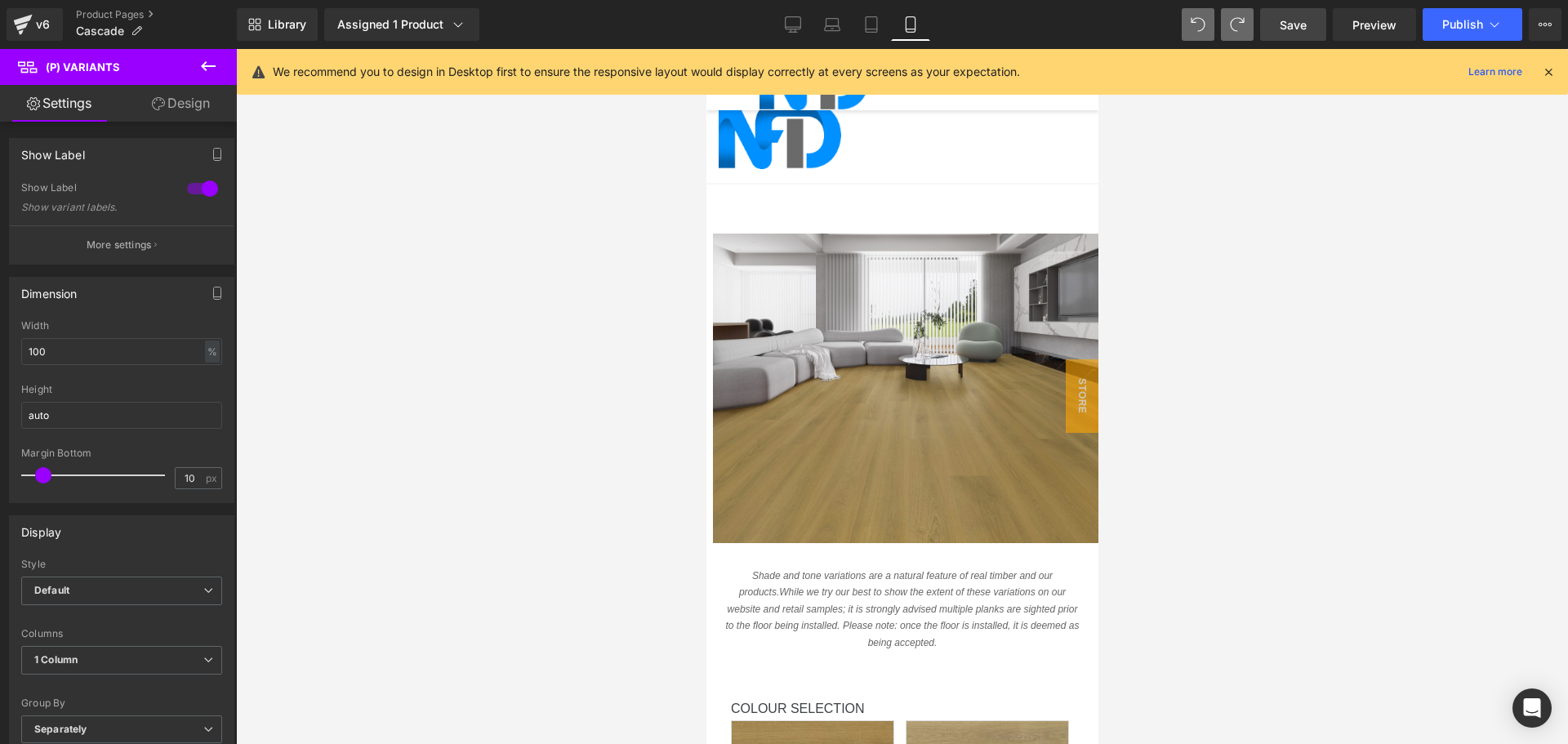
click at [195, 99] on link "Design" at bounding box center [180, 103] width 118 height 37
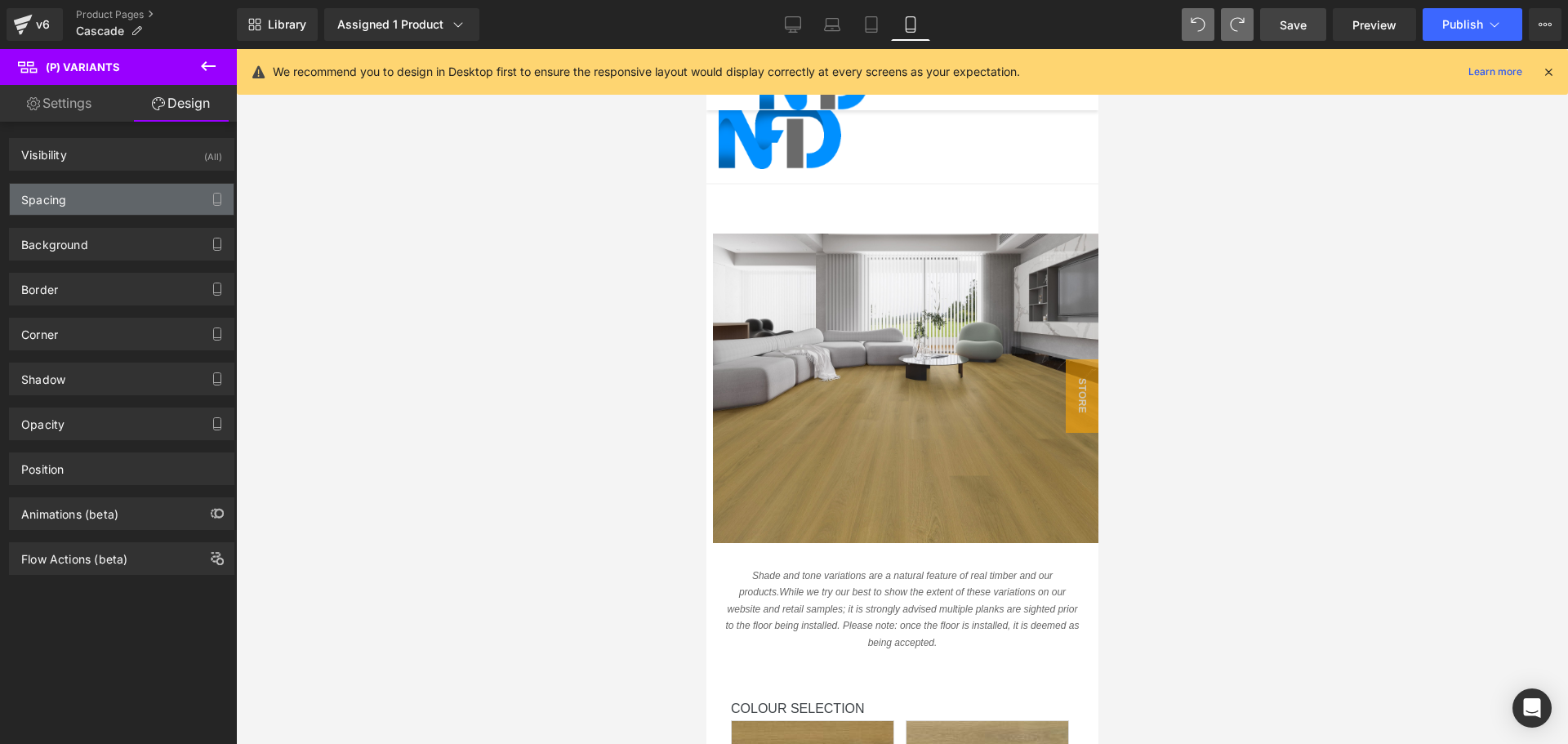
click at [89, 201] on div "Spacing" at bounding box center [122, 199] width 224 height 31
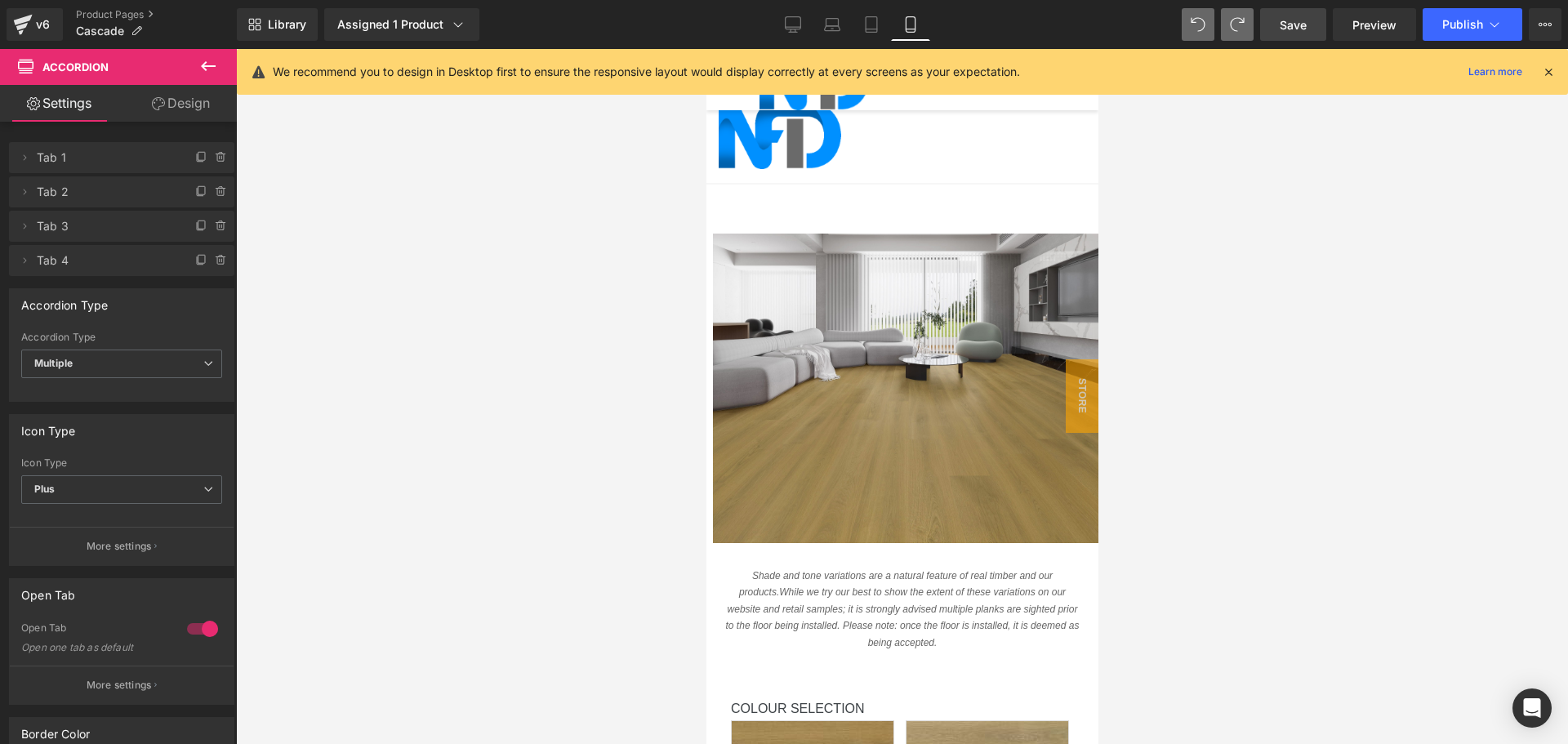
click at [186, 96] on link "Design" at bounding box center [180, 103] width 118 height 37
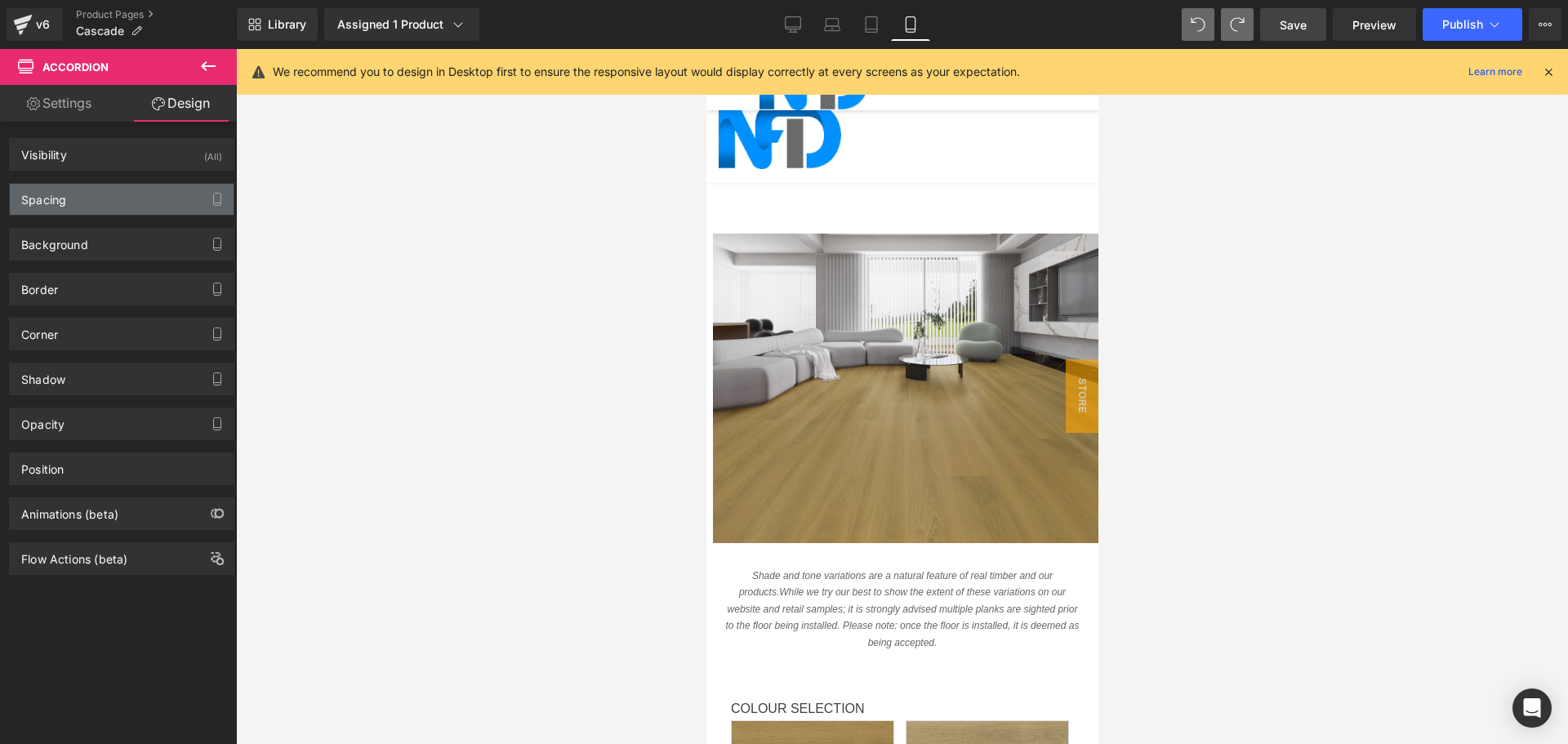
click at [132, 199] on div "Spacing" at bounding box center [122, 199] width 224 height 31
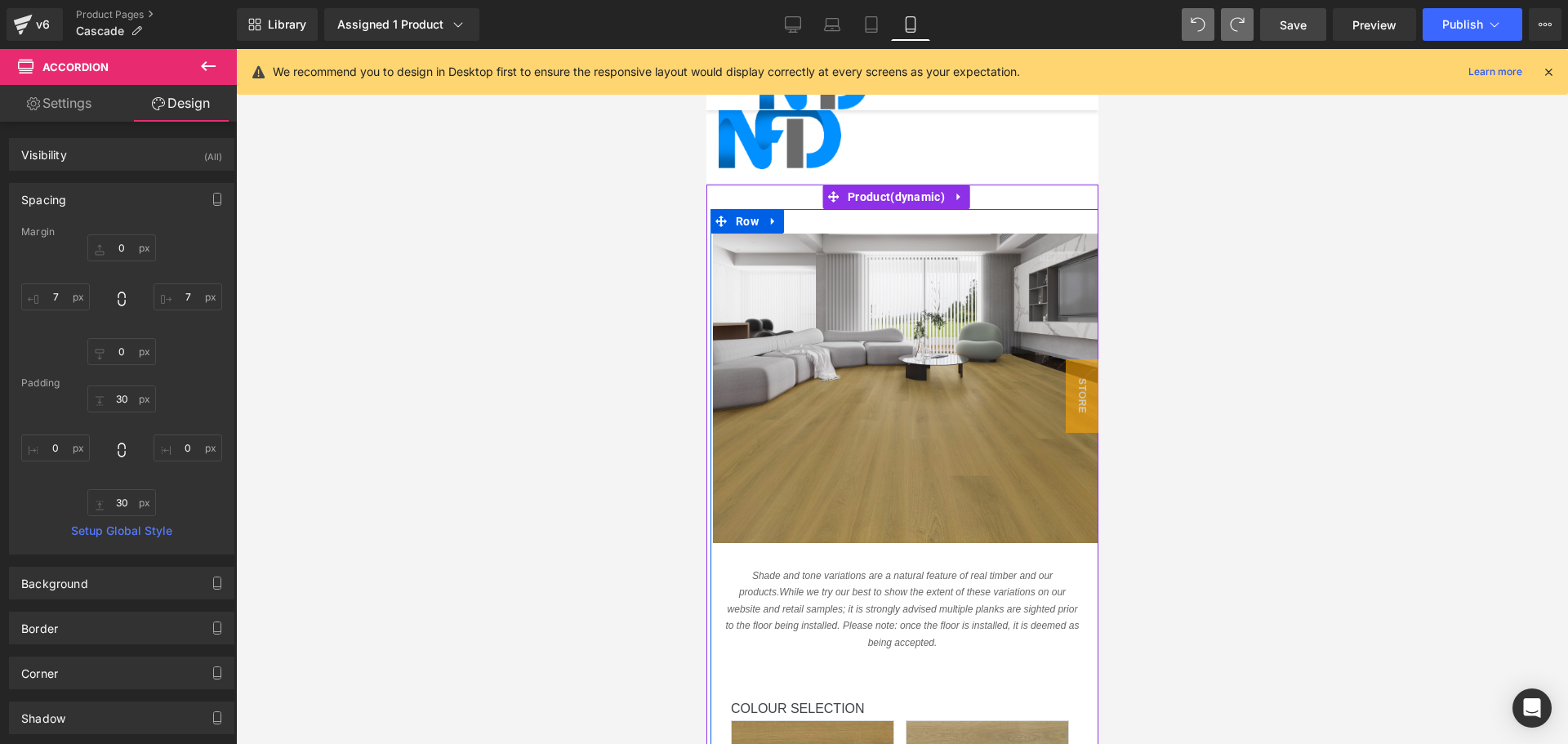
scroll to position [1715, 0]
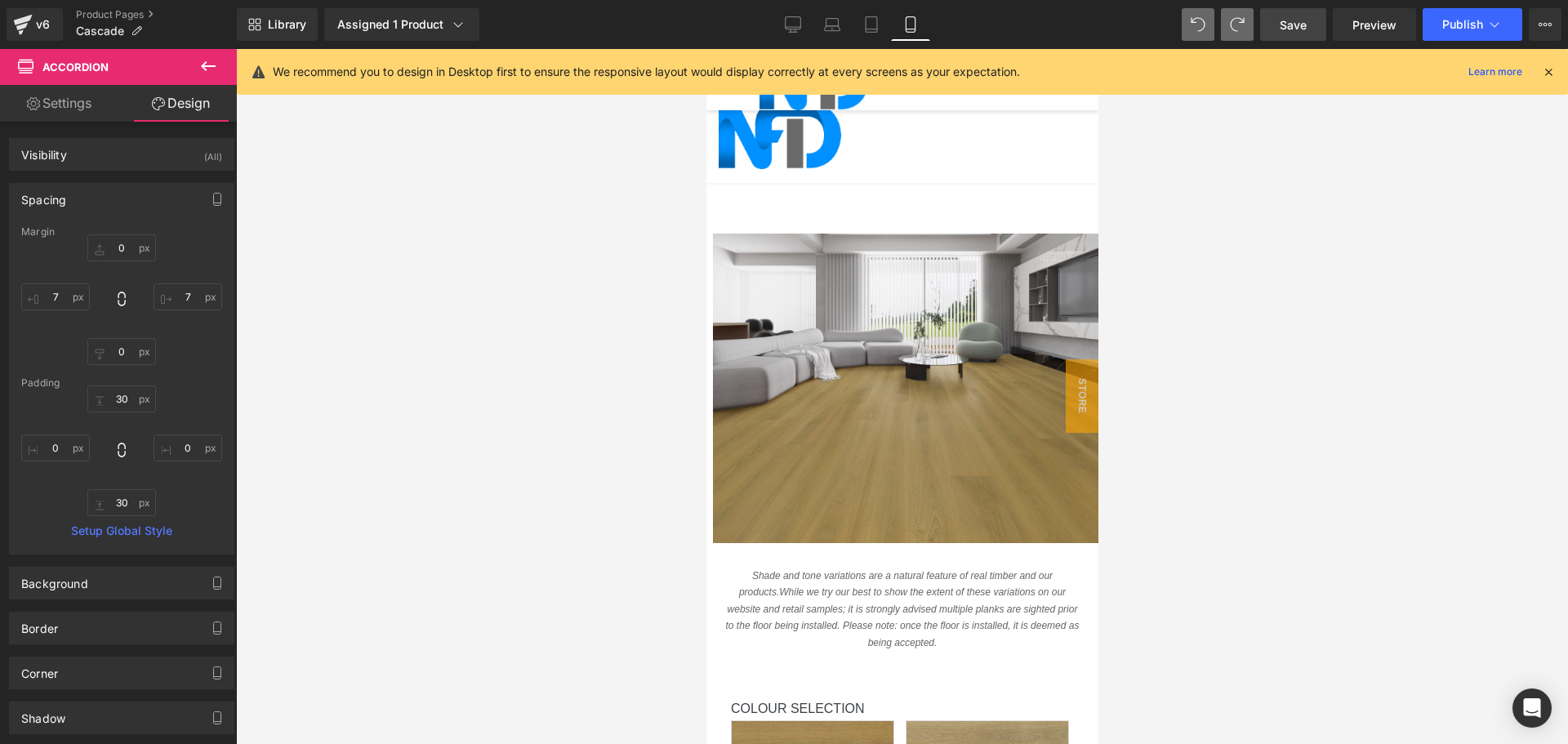
click at [1190, 390] on div at bounding box center [902, 396] width 1332 height 695
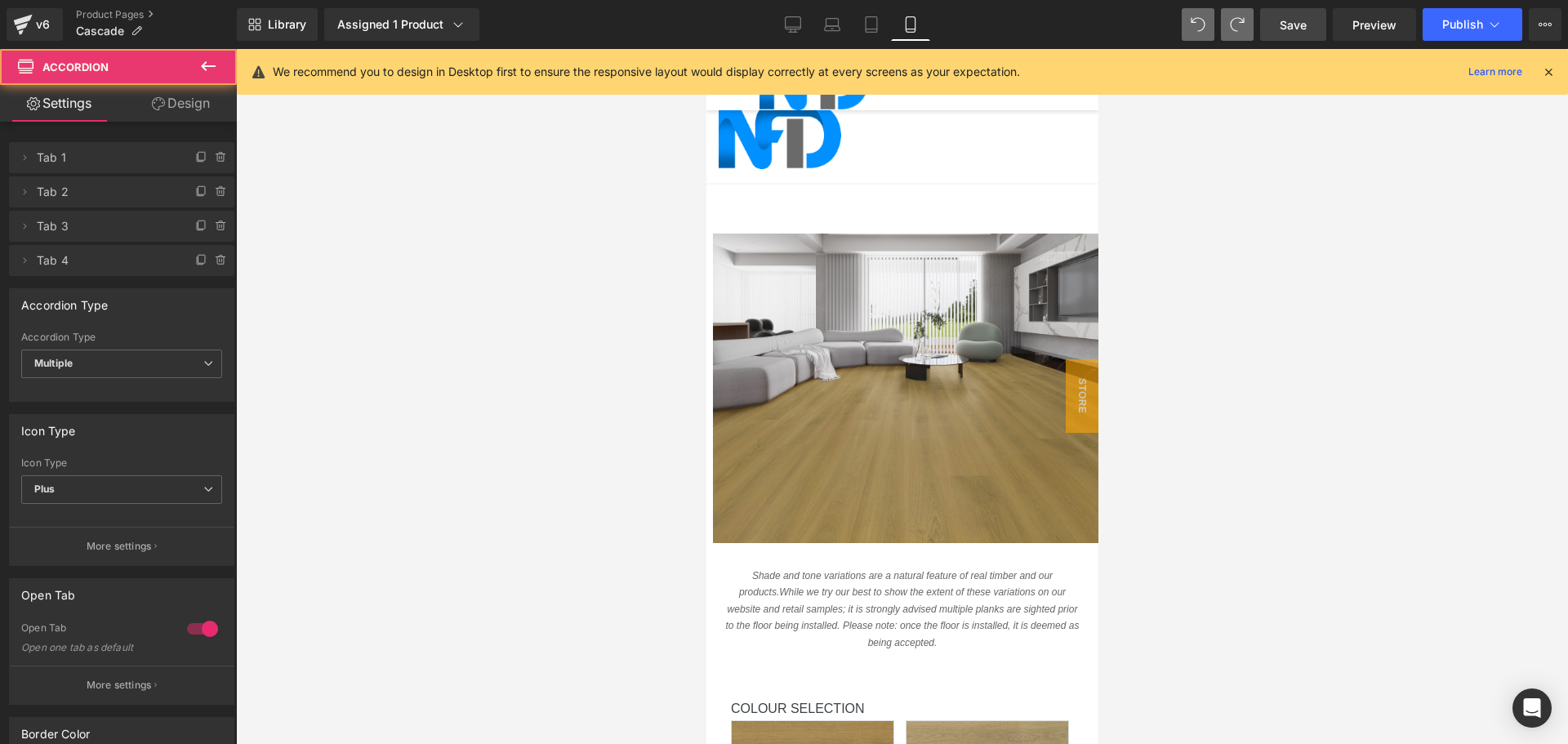
click at [1545, 70] on icon at bounding box center [1548, 72] width 14 height 14
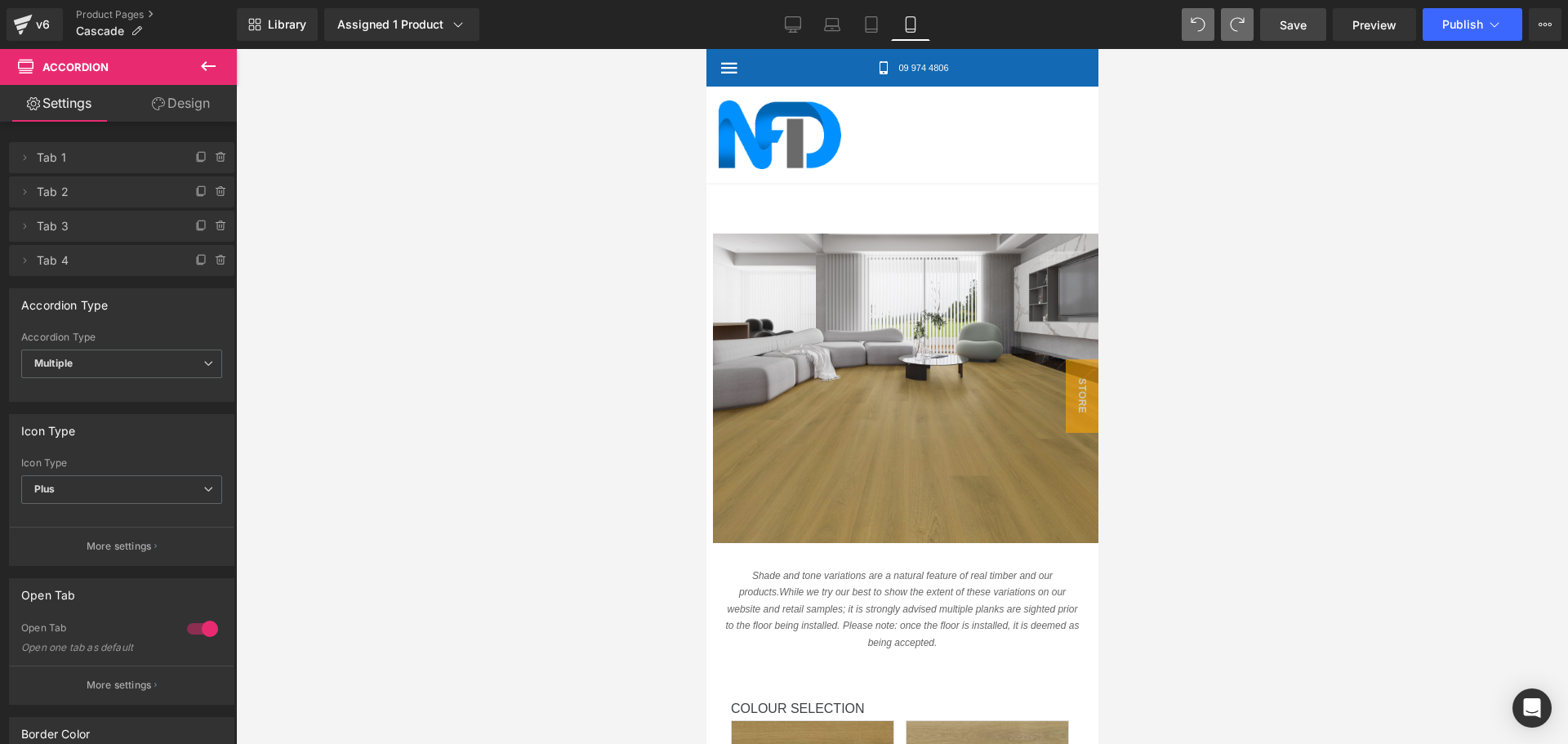
scroll to position [0, 0]
click at [1283, 24] on span "Save" at bounding box center [1293, 24] width 27 height 17
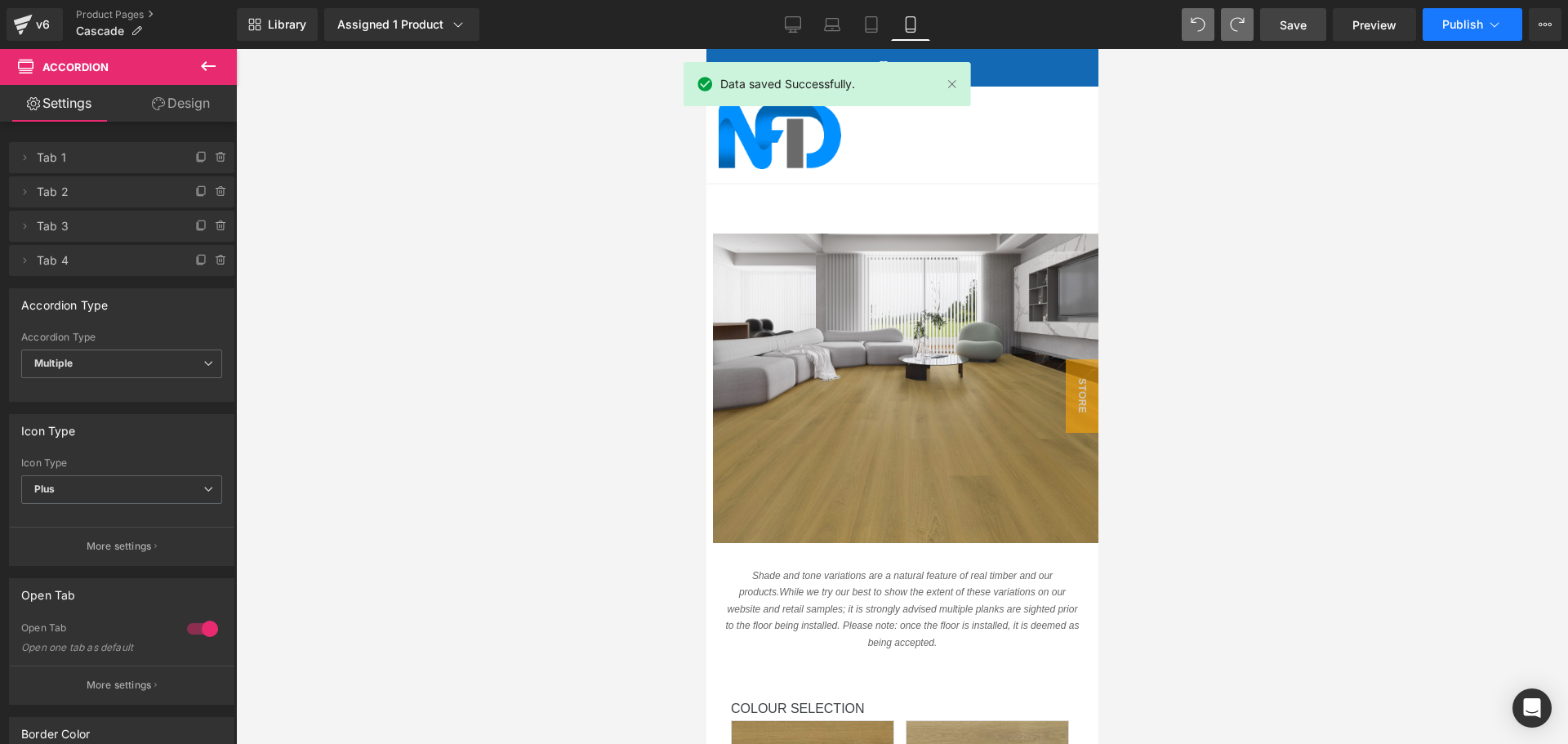
click at [1442, 29] on button "Publish" at bounding box center [1472, 24] width 99 height 32
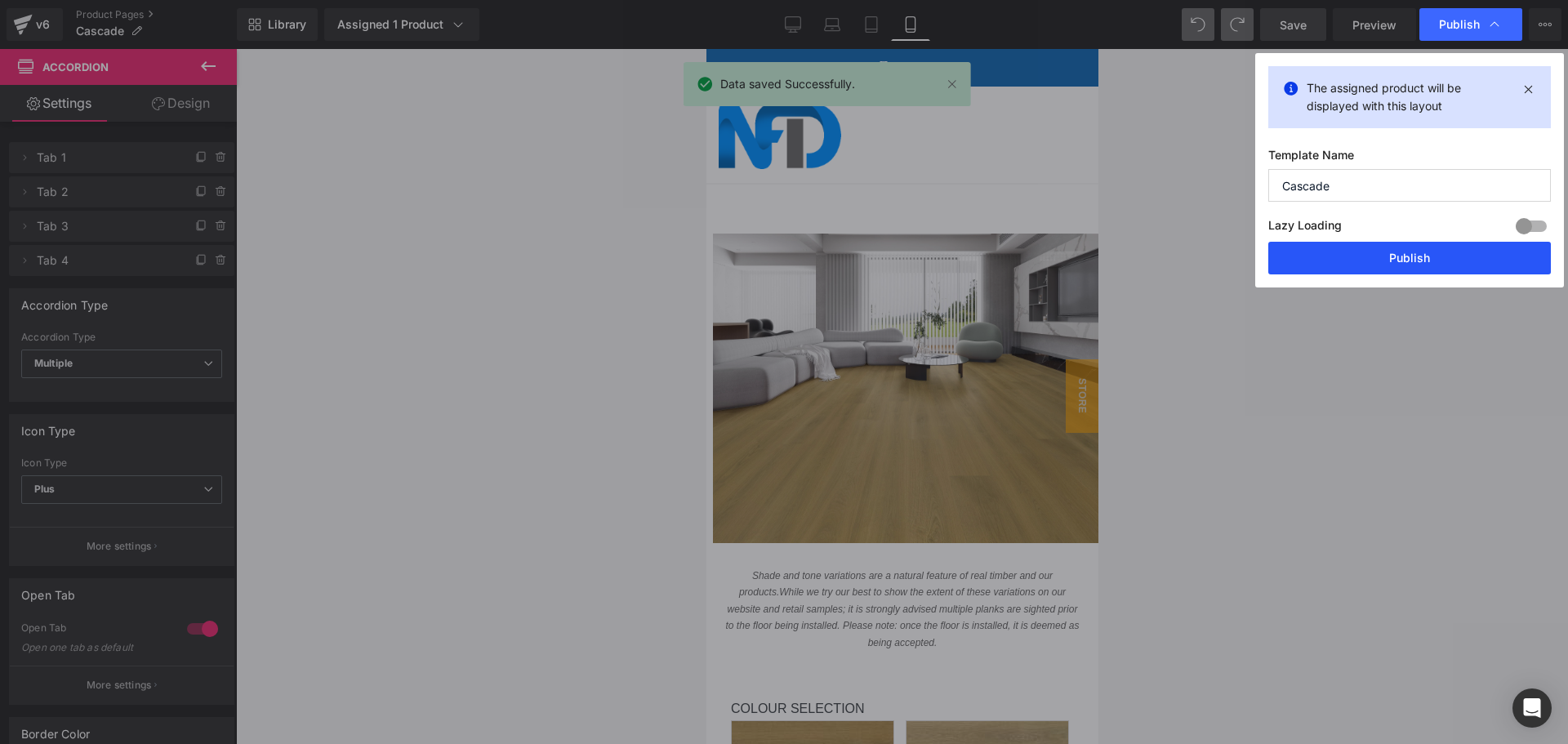
click at [1392, 268] on button "Publish" at bounding box center [1409, 258] width 282 height 32
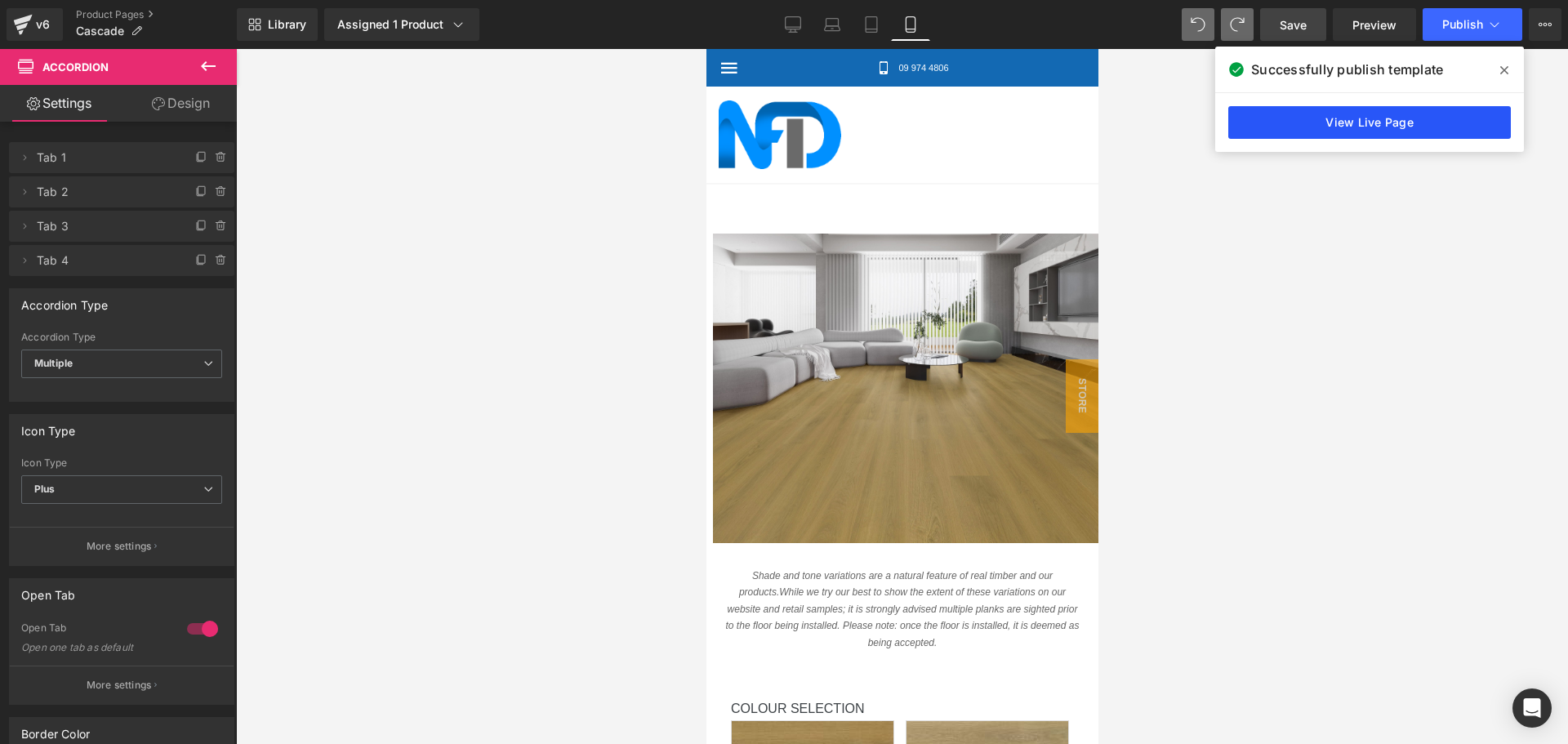
click at [1322, 124] on link "View Live Page" at bounding box center [1369, 123] width 282 height 32
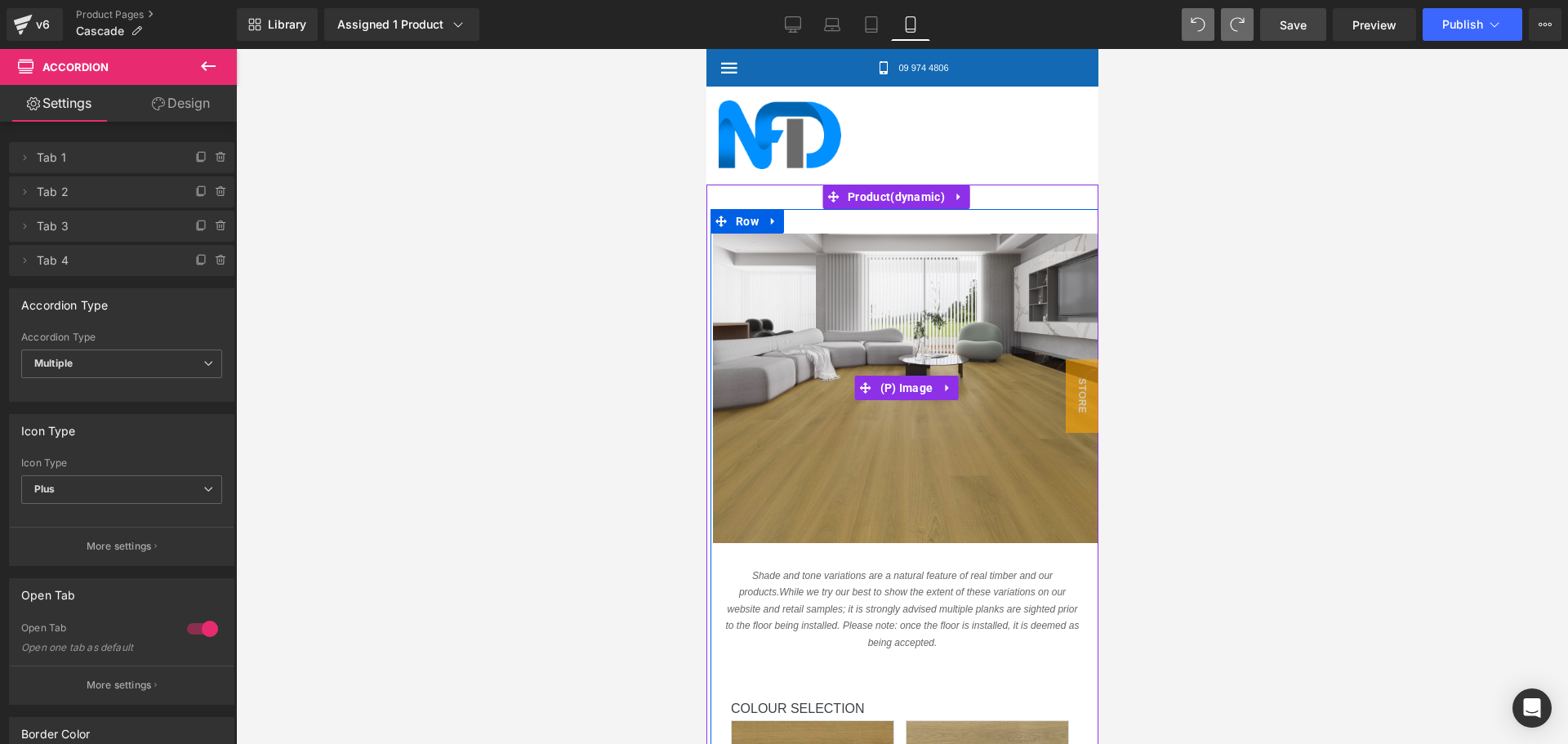
scroll to position [326, 0]
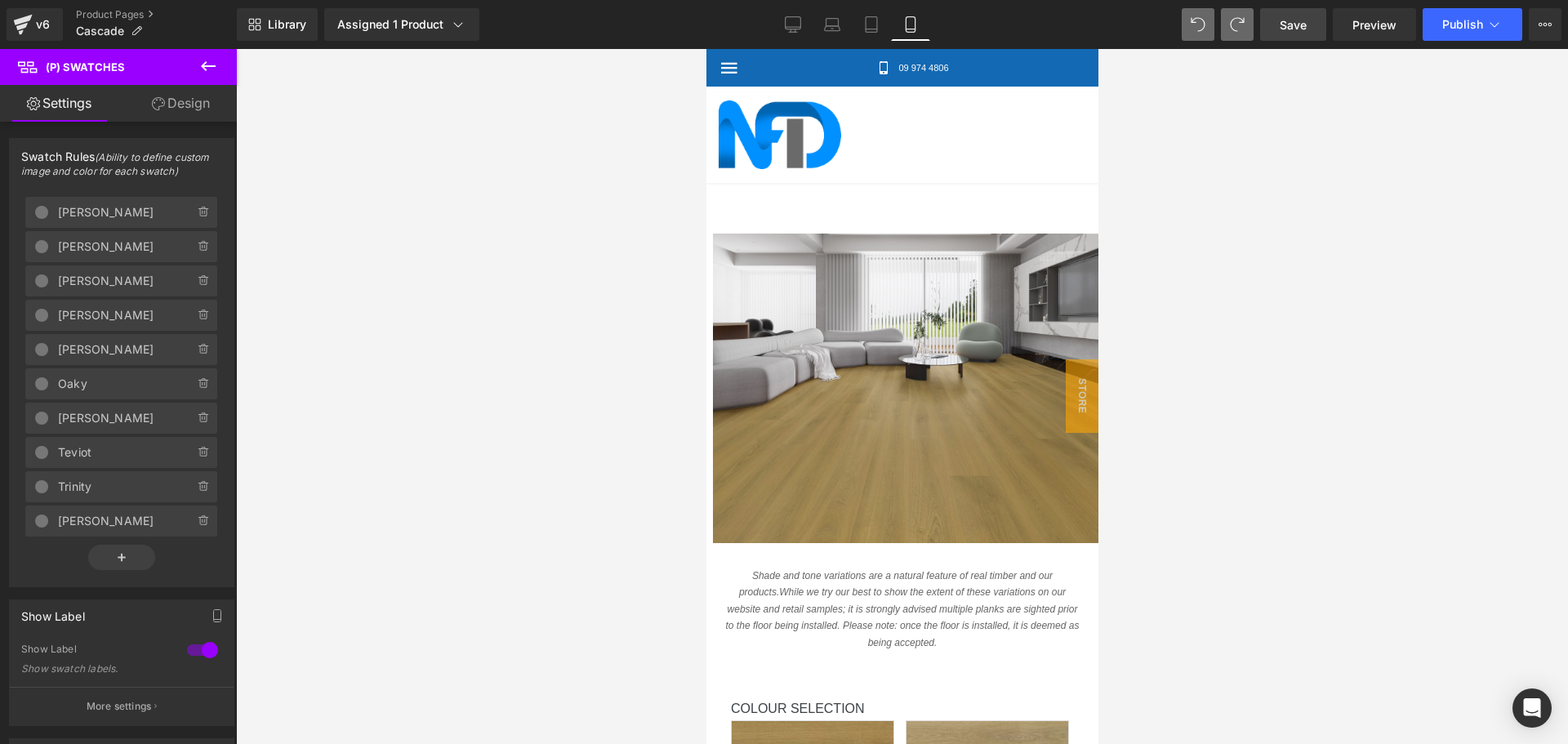
click at [192, 90] on link "Design" at bounding box center [180, 103] width 118 height 37
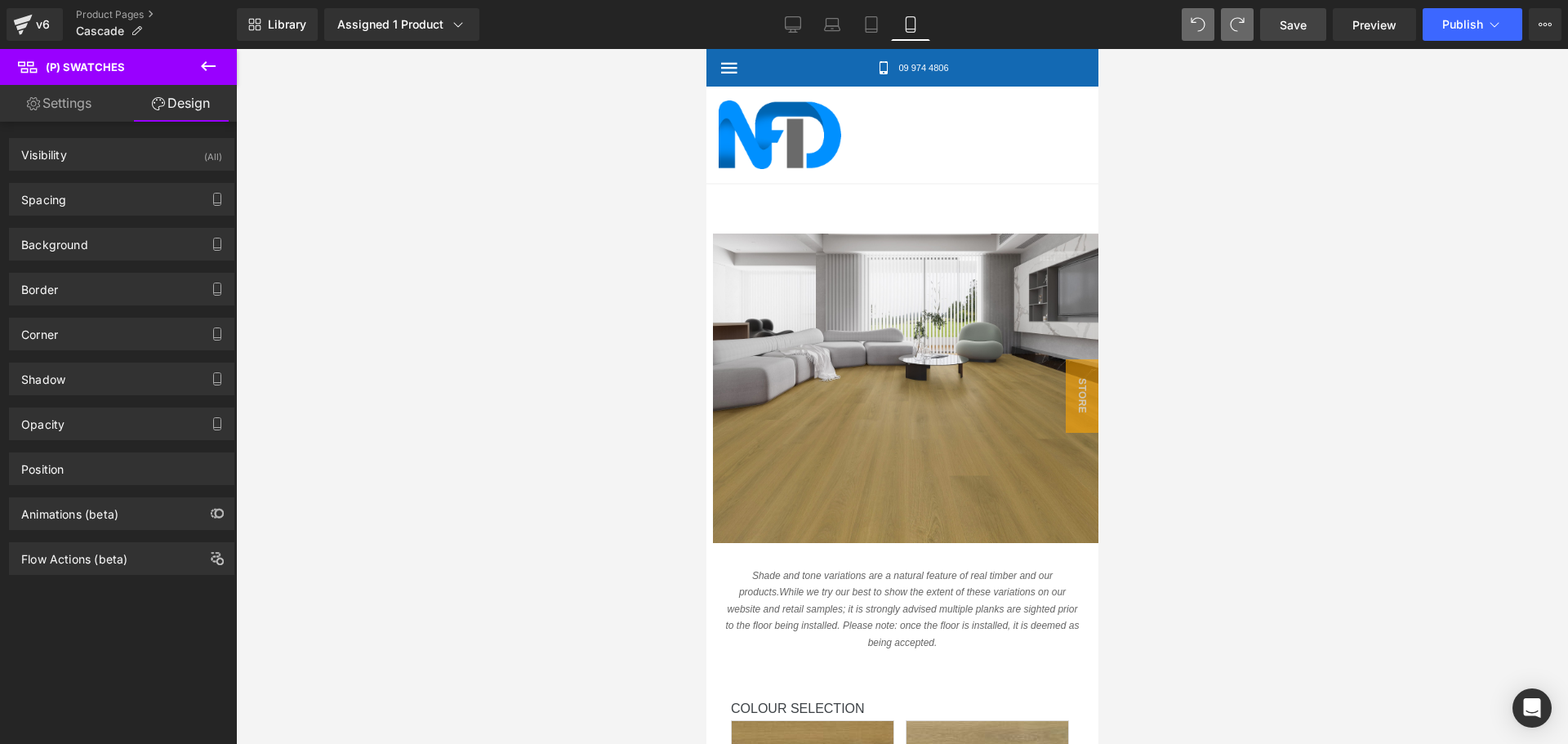
click at [86, 106] on link "Settings" at bounding box center [59, 103] width 118 height 37
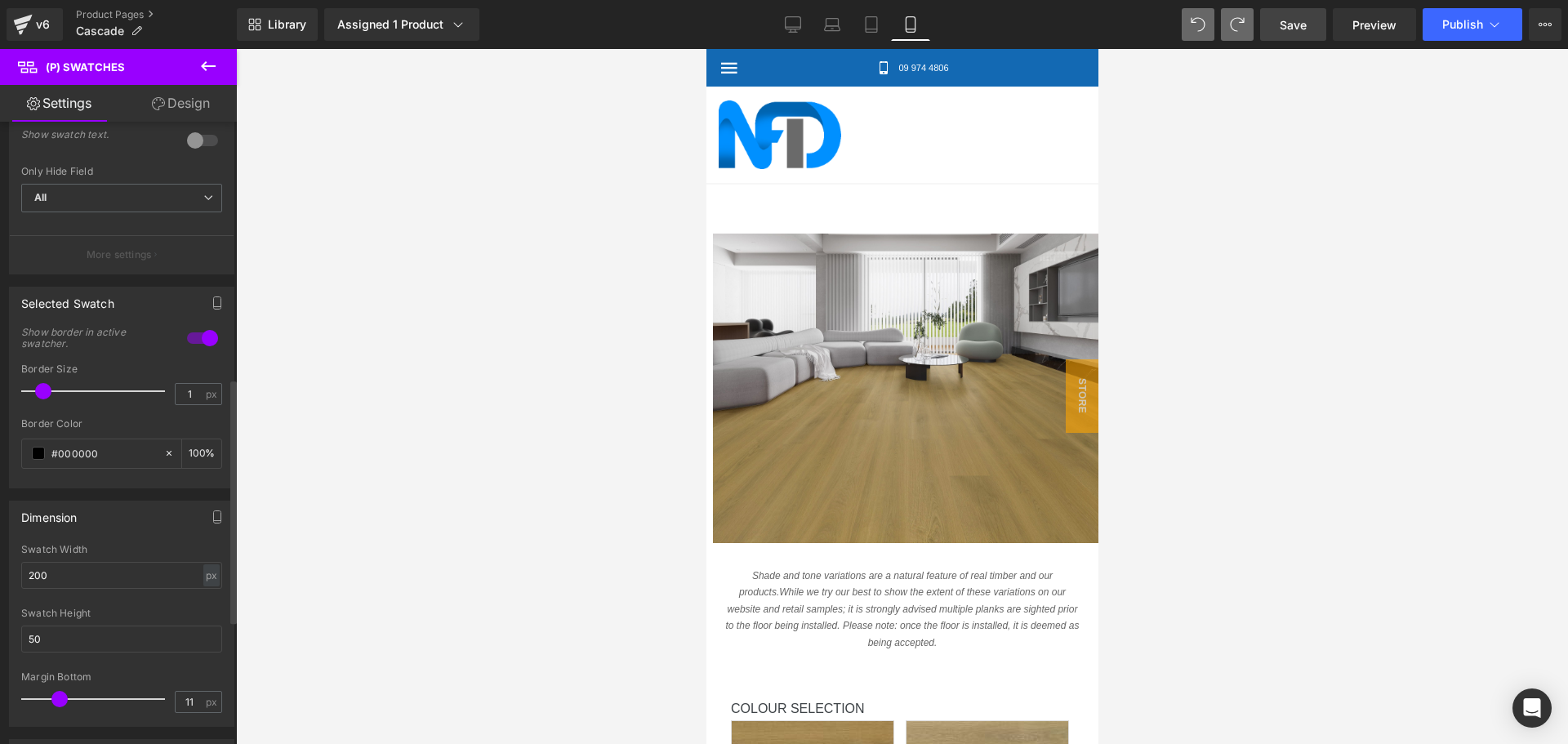
scroll to position [654, 0]
click at [108, 578] on input "200" at bounding box center [122, 572] width 201 height 27
click at [108, 577] on input "200" at bounding box center [122, 572] width 201 height 27
type input "180"
click at [220, 541] on div "200px Swatch Width 180 px % px 50px Swatch Height 50 11px Margin Bottom 11 px" at bounding box center [122, 631] width 224 height 182
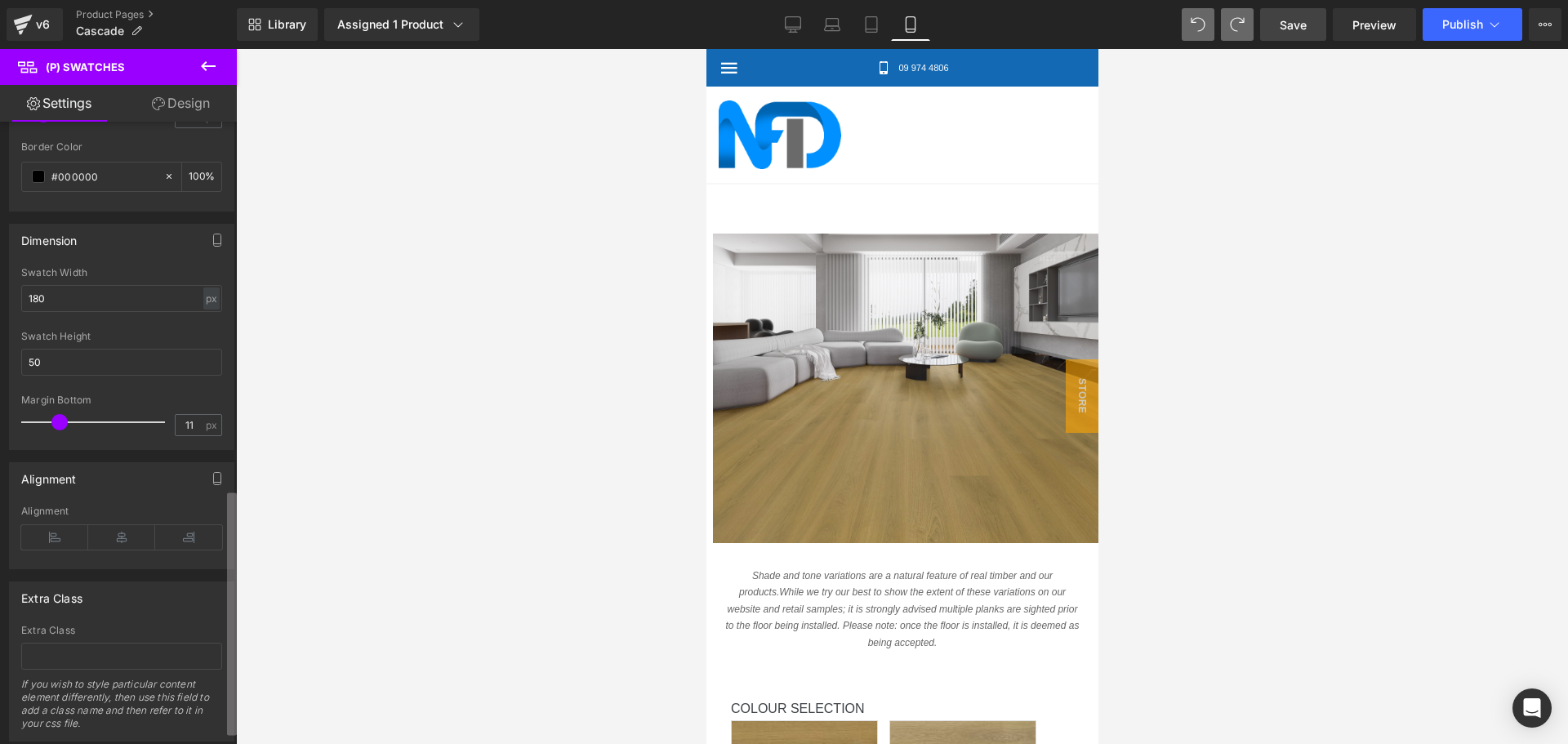
scroll to position [937, 0]
click at [236, 628] on b at bounding box center [232, 613] width 10 height 243
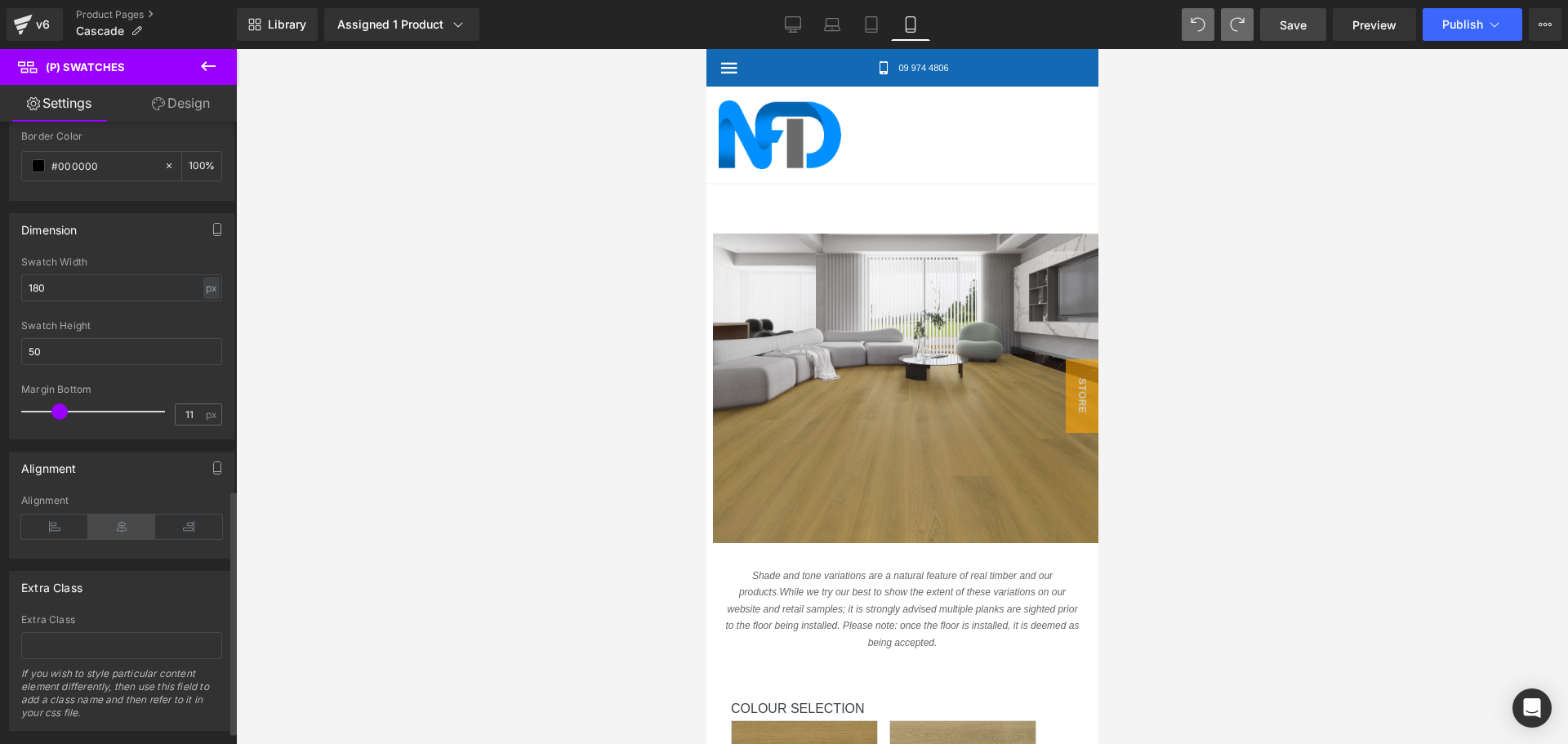
click at [122, 530] on icon at bounding box center [122, 527] width 67 height 24
click at [61, 525] on icon at bounding box center [55, 527] width 67 height 24
click at [96, 528] on icon at bounding box center [122, 527] width 67 height 24
click at [36, 534] on icon at bounding box center [55, 527] width 67 height 24
click at [169, 115] on link "Design" at bounding box center [180, 103] width 118 height 37
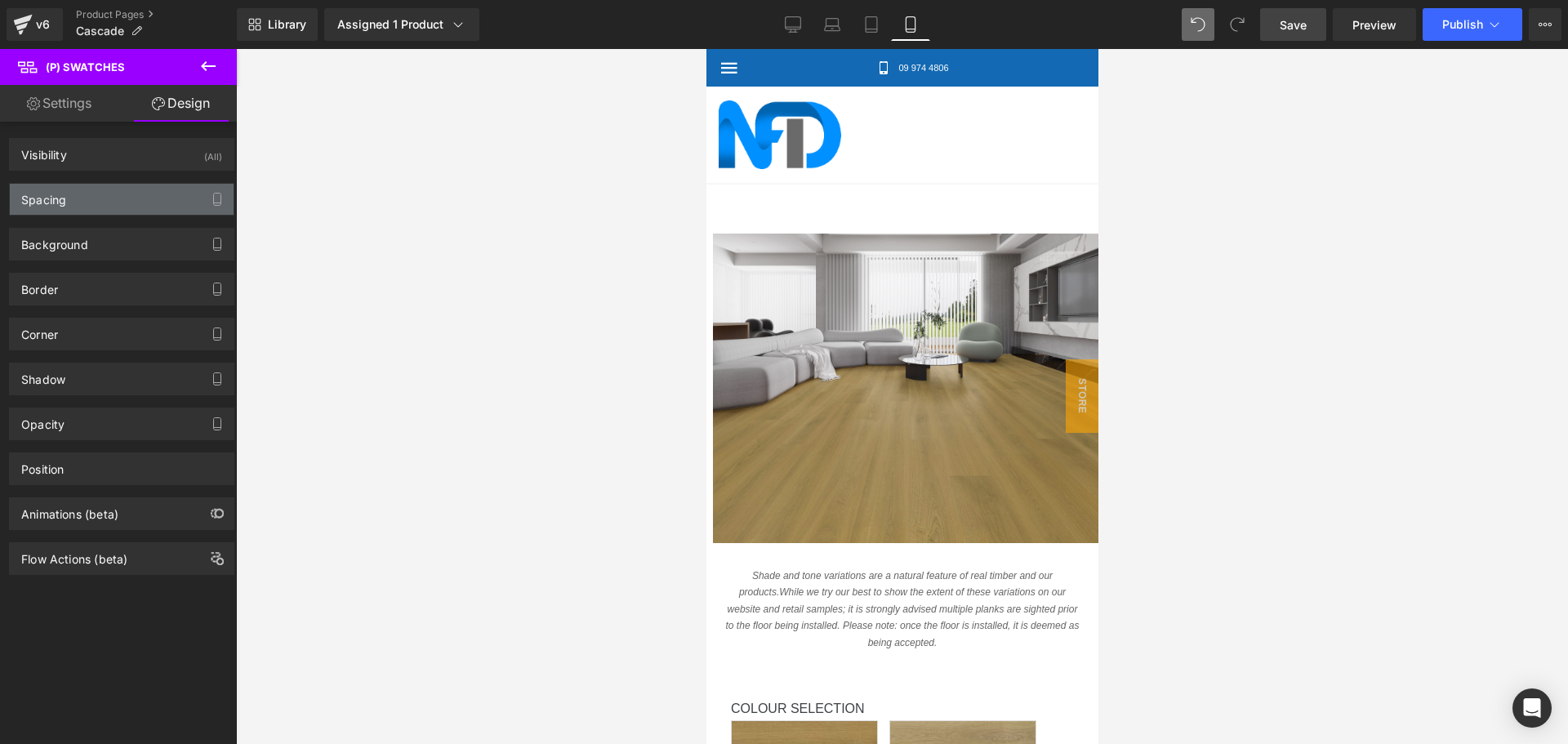
click at [100, 197] on div "Spacing" at bounding box center [122, 199] width 224 height 31
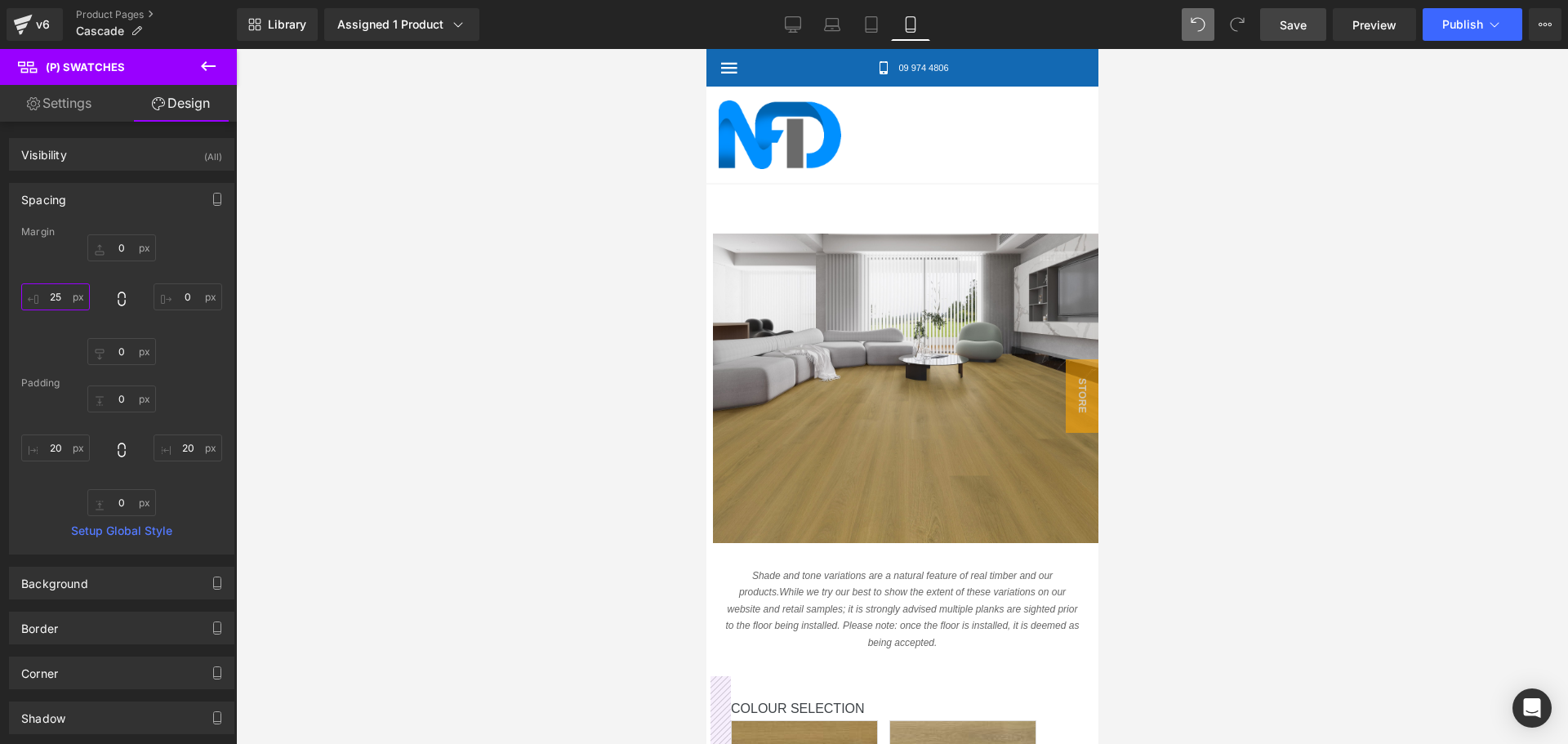
click at [58, 299] on input "25" at bounding box center [56, 297] width 69 height 27
type input "3"
type input "4"
type input "40"
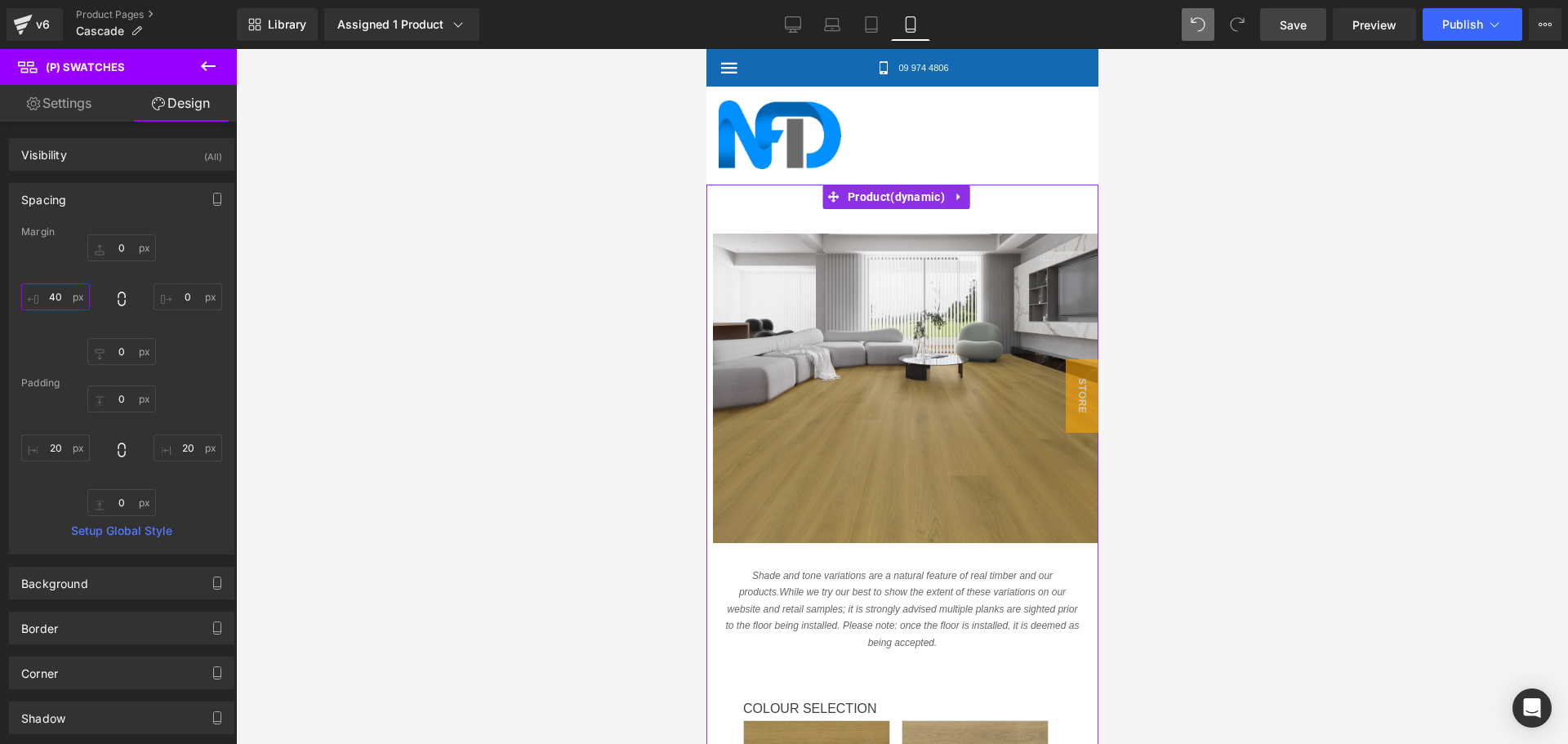
scroll to position [82, 0]
click at [905, 313] on div "(P) Image" at bounding box center [905, 388] width 386 height 309
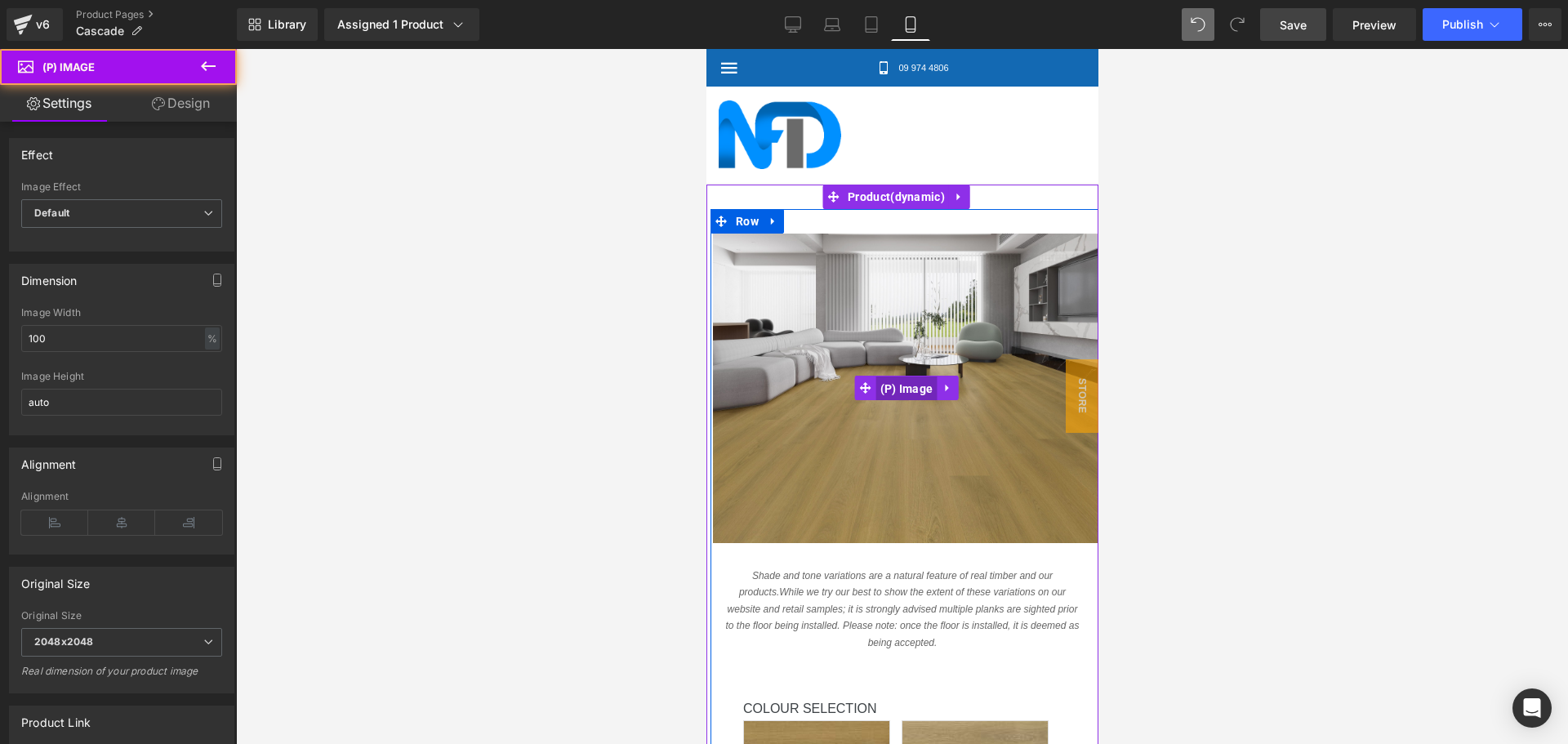
click at [905, 377] on span "(P) Image" at bounding box center [906, 389] width 61 height 24
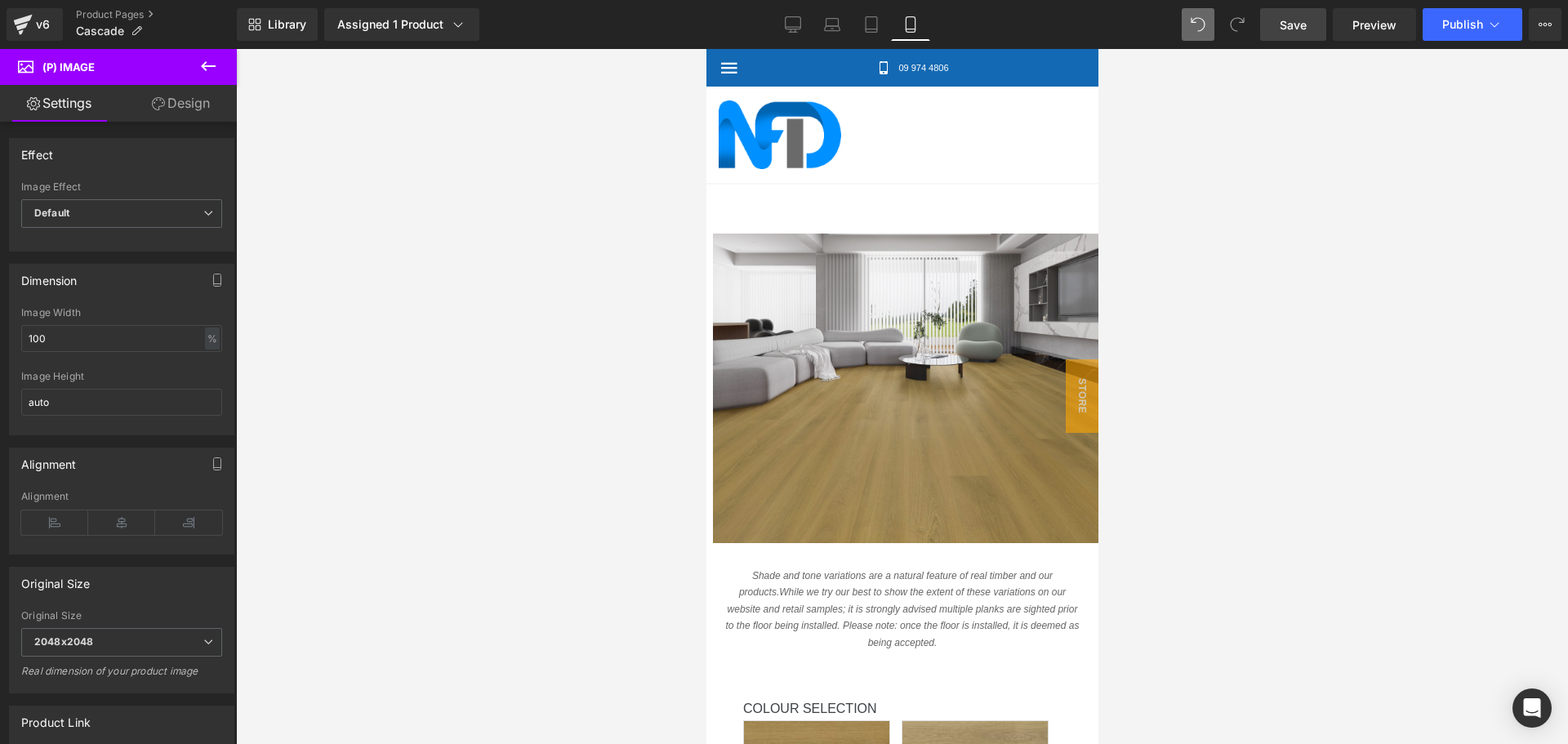
click at [173, 104] on link "Design" at bounding box center [180, 103] width 118 height 37
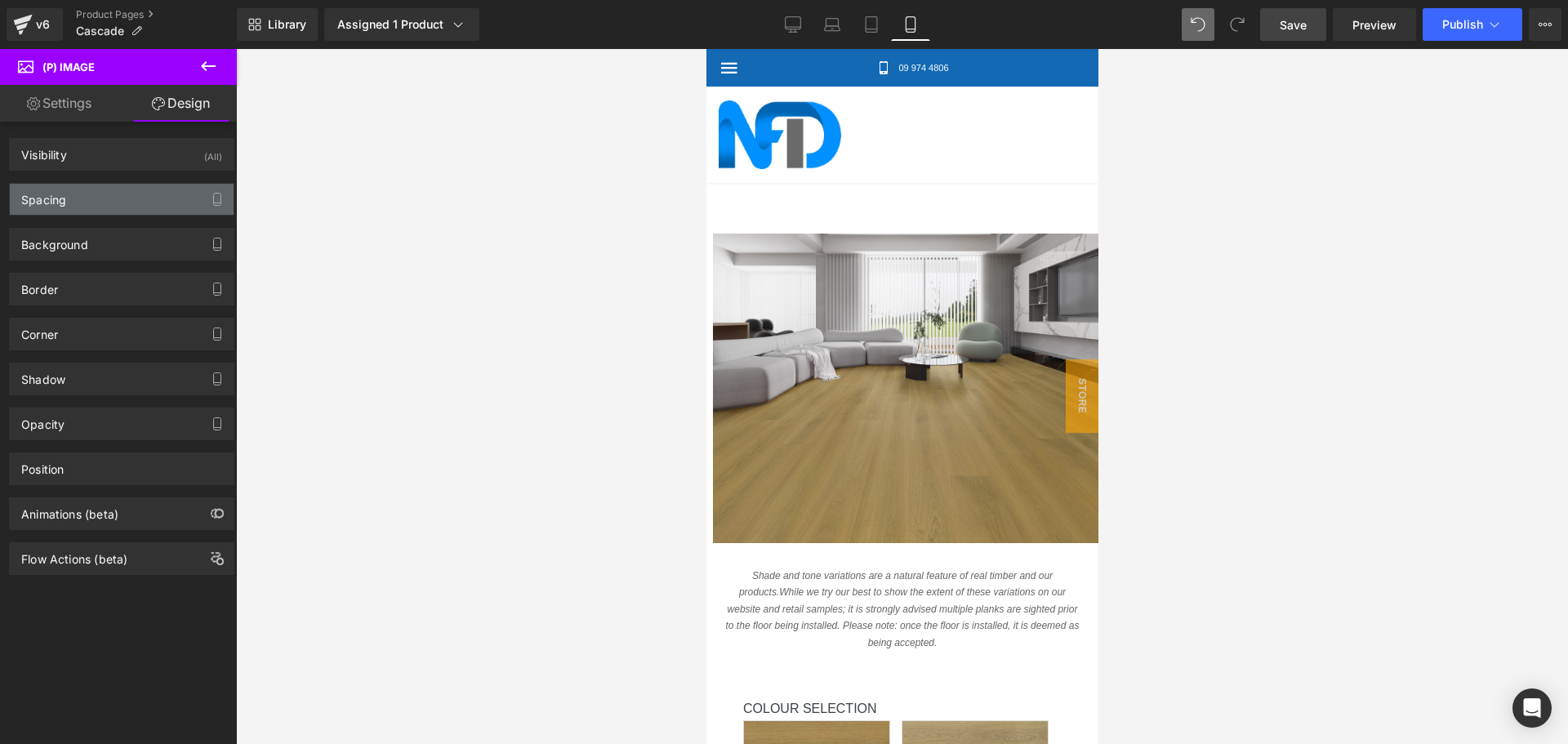
click at [116, 199] on div "Spacing" at bounding box center [122, 199] width 224 height 31
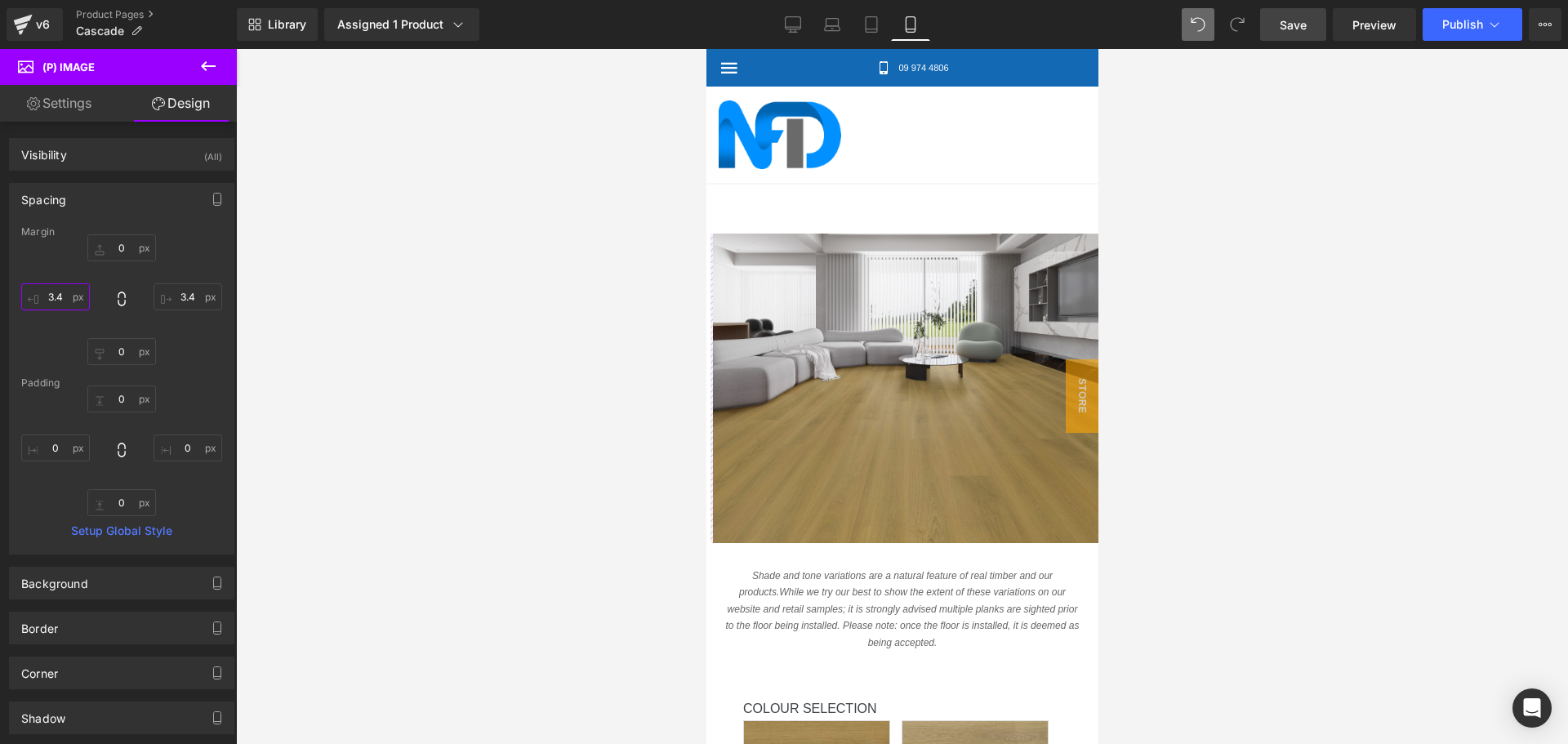
click at [57, 299] on input "text" at bounding box center [56, 297] width 69 height 27
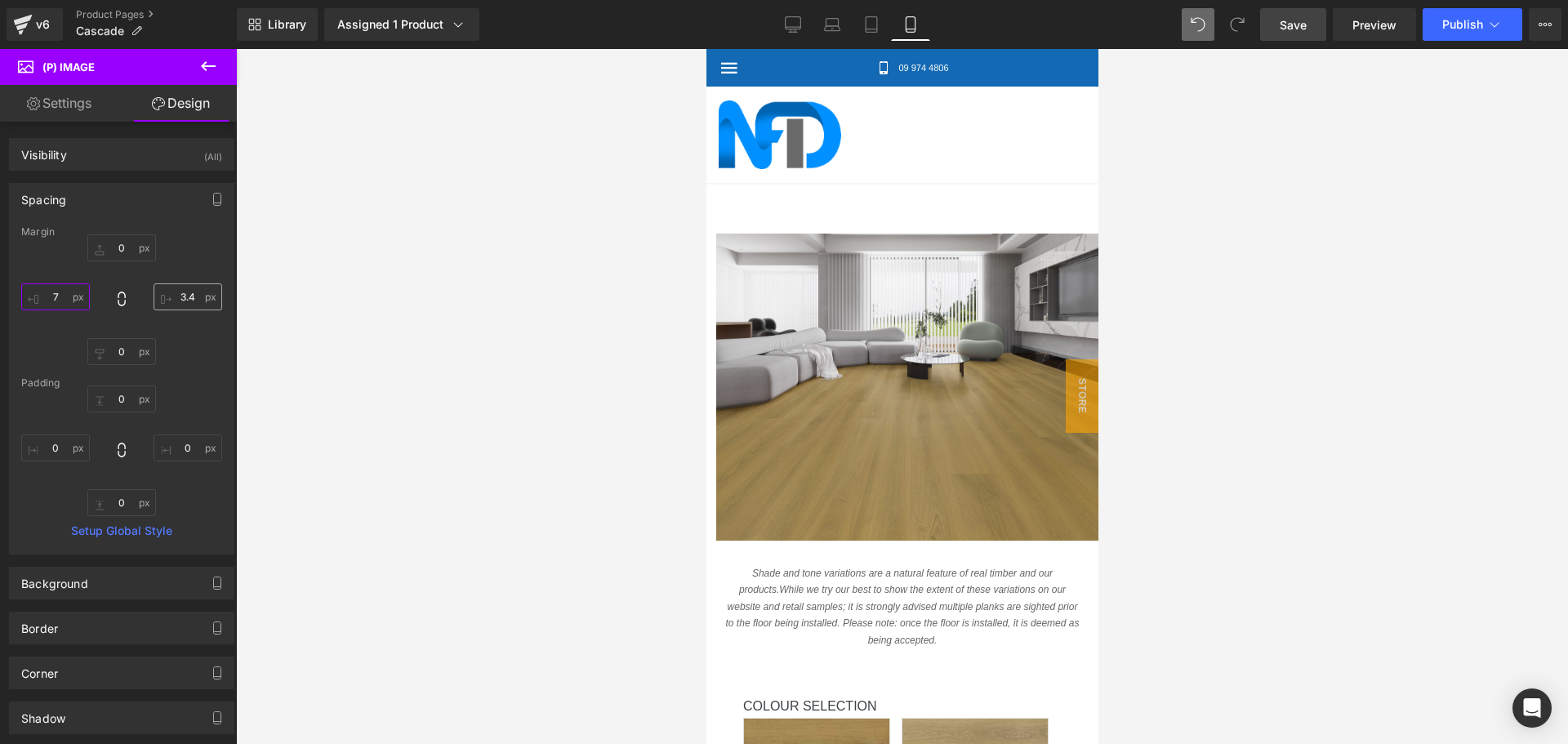
type input "7"
click at [183, 291] on input "text" at bounding box center [188, 297] width 69 height 27
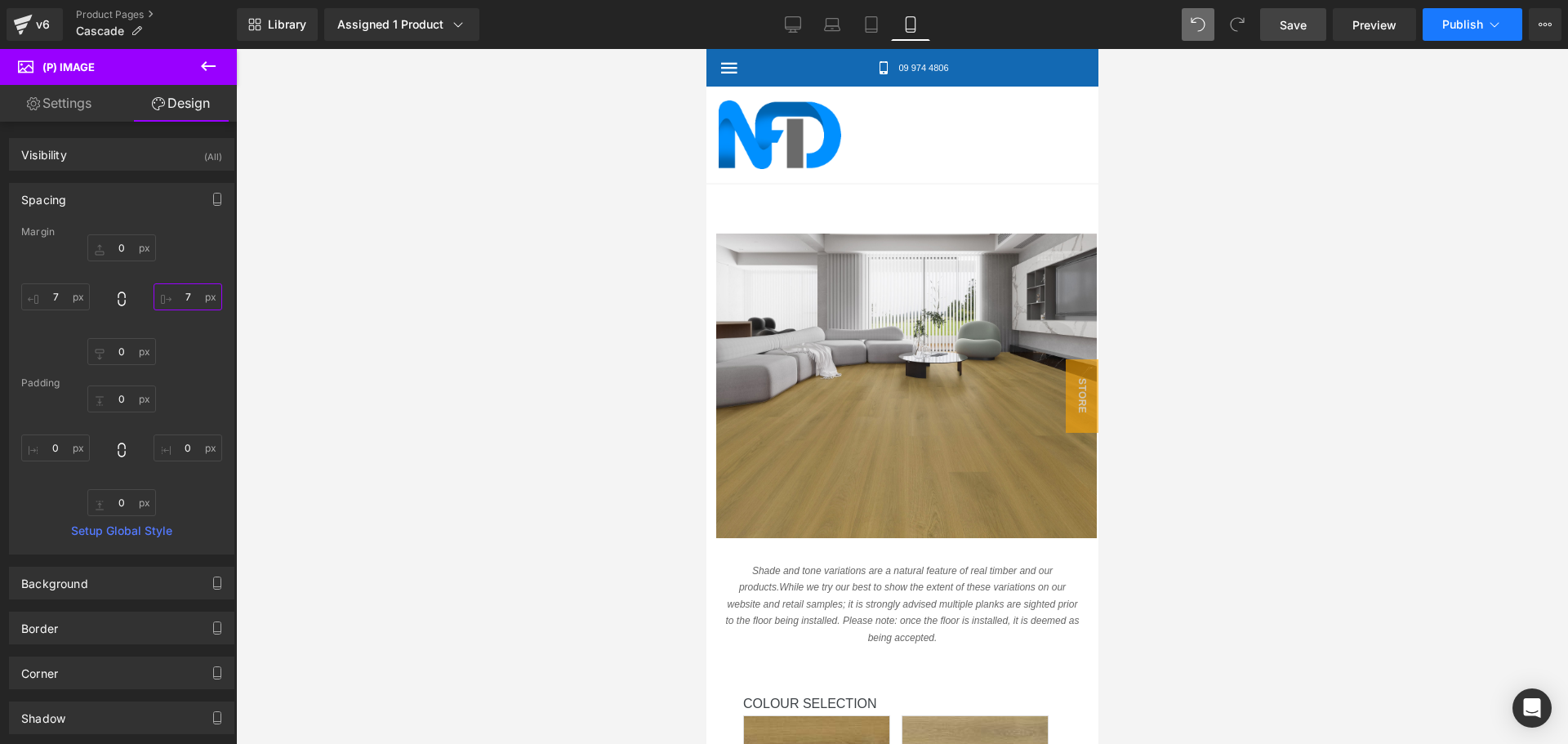
type input "7"
click at [1463, 18] on span "Publish" at bounding box center [1462, 24] width 41 height 13
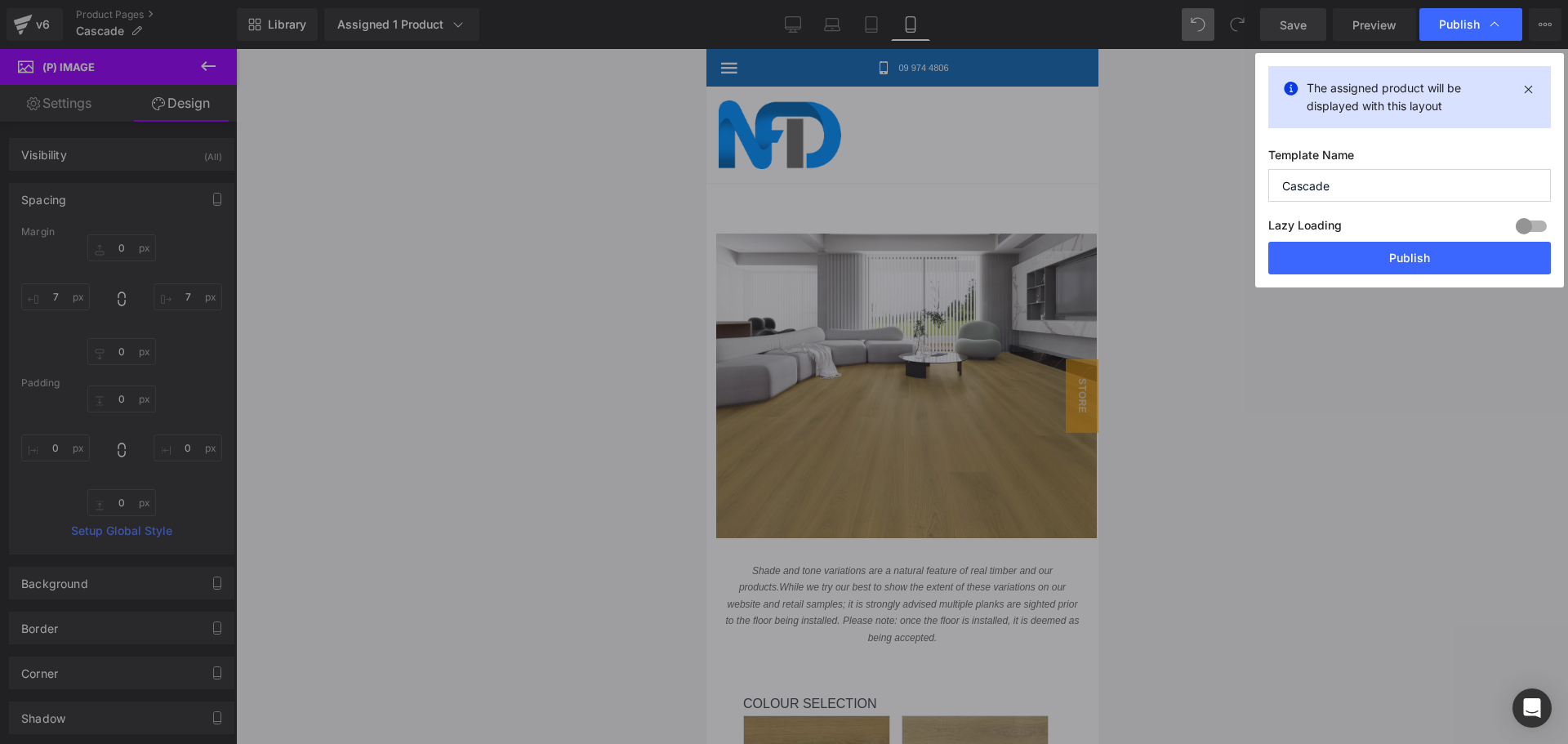
click at [1398, 255] on button "Publish" at bounding box center [1409, 258] width 282 height 32
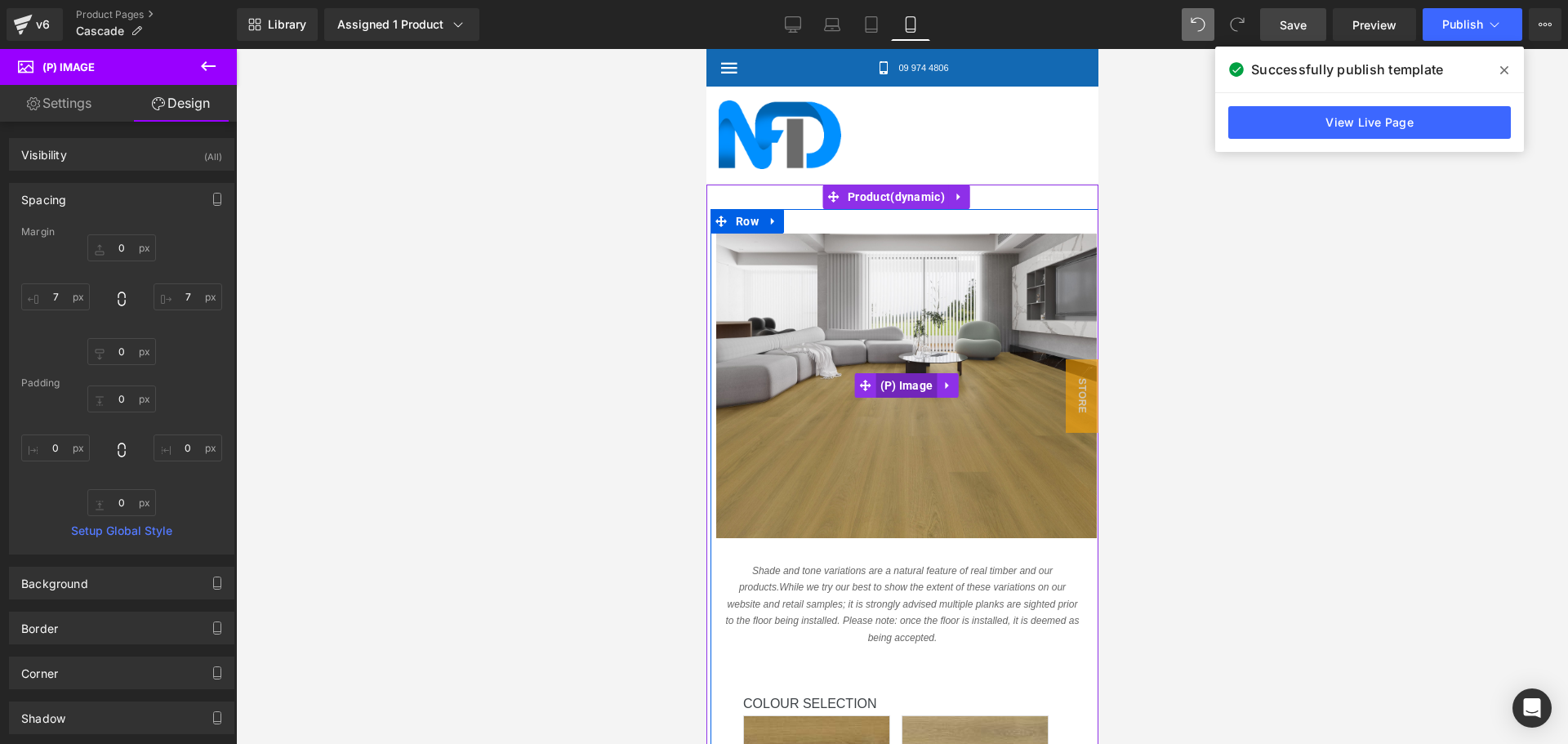
click at [918, 373] on span "(P) Image" at bounding box center [906, 385] width 61 height 24
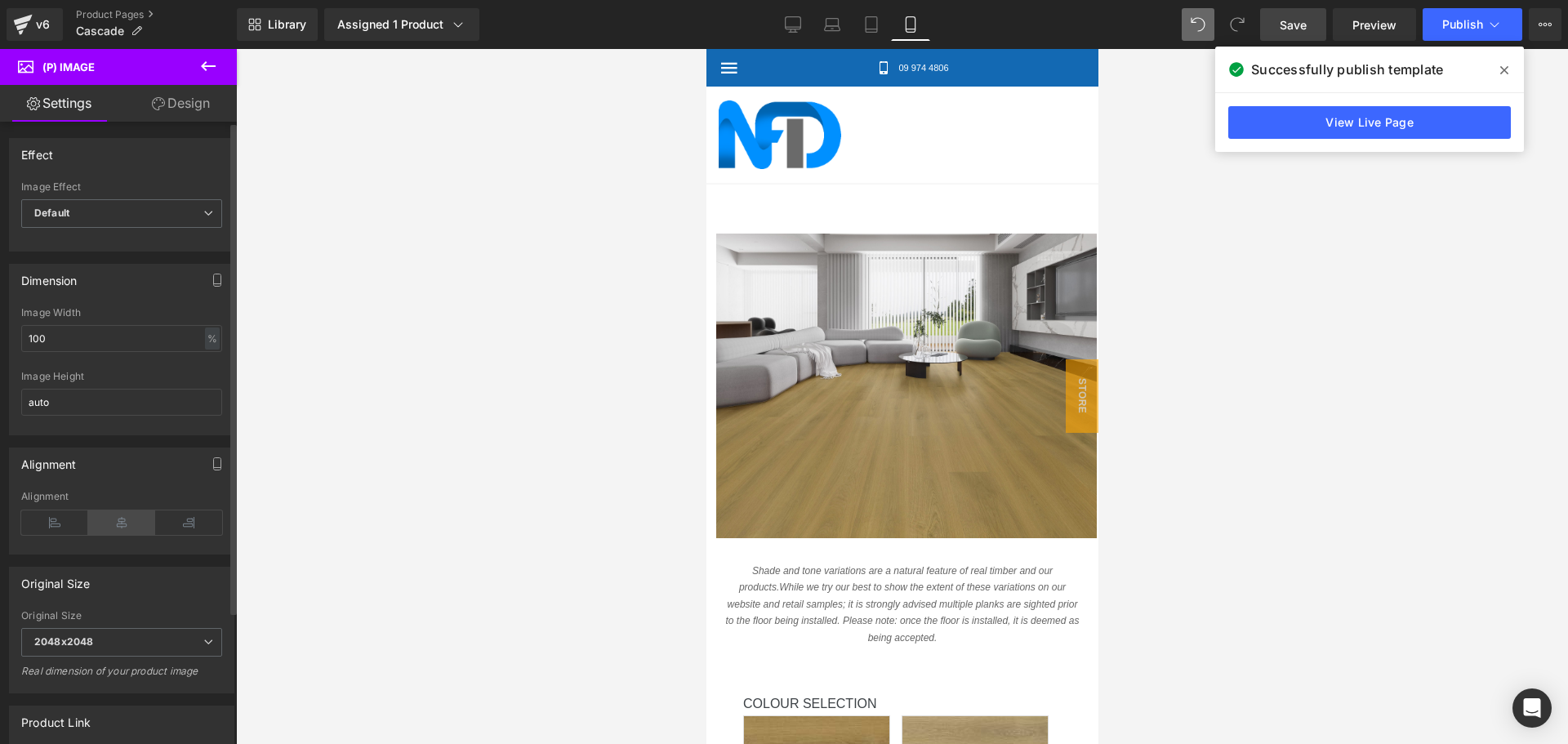
click at [122, 526] on icon at bounding box center [122, 522] width 67 height 24
click at [1463, 14] on button "Publish" at bounding box center [1472, 24] width 99 height 32
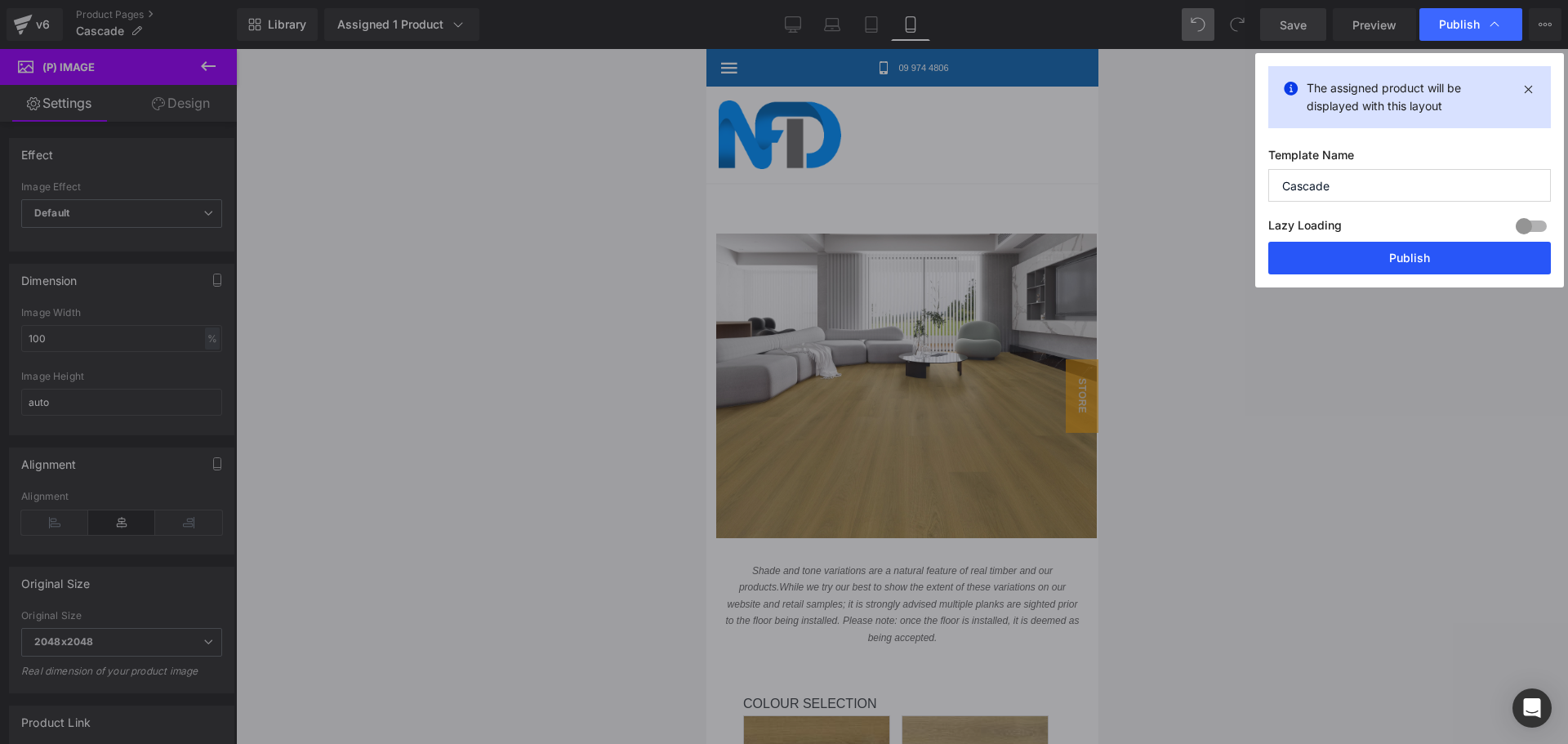
click at [1389, 253] on button "Publish" at bounding box center [1409, 258] width 282 height 32
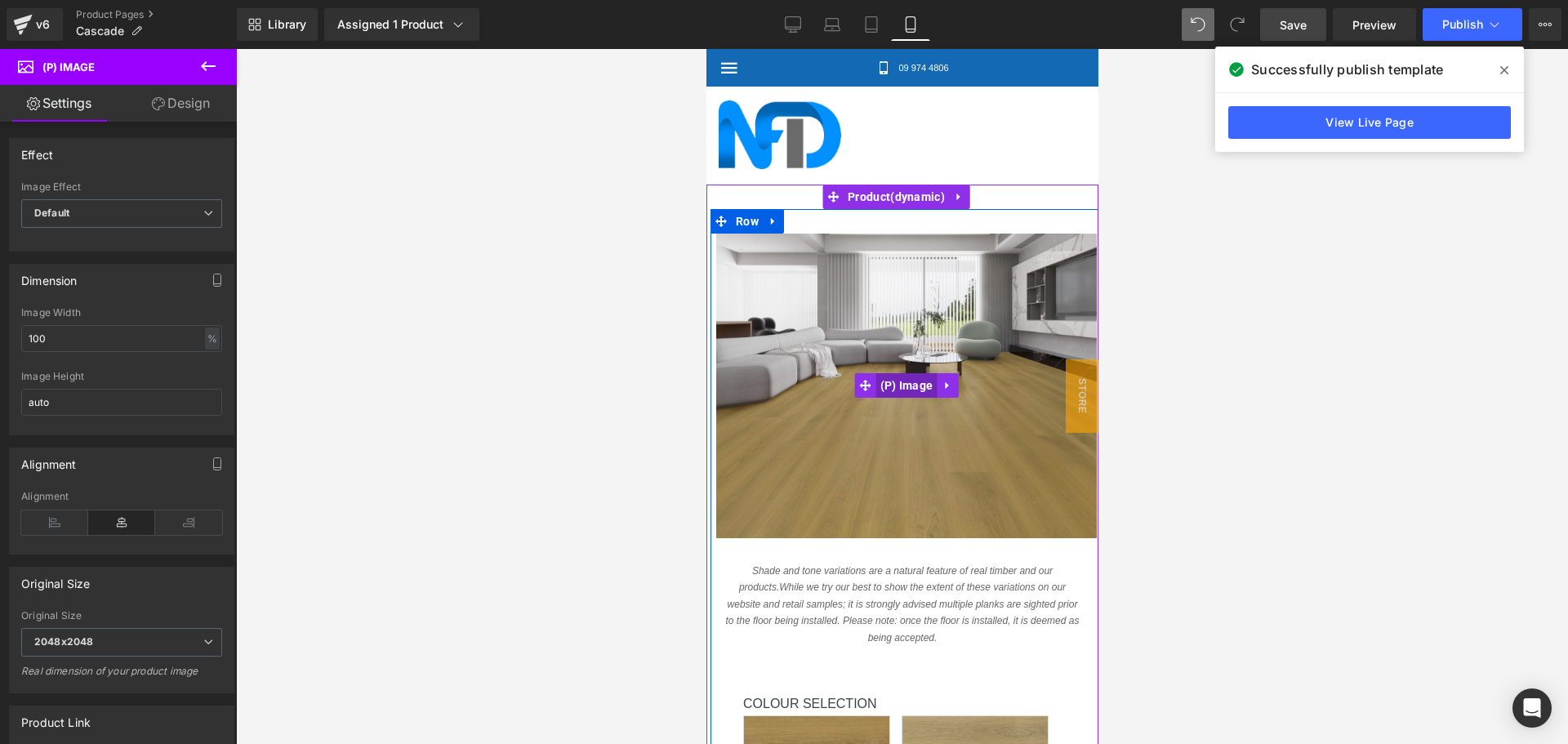
click at [903, 373] on span "(P) Image" at bounding box center [906, 385] width 61 height 24
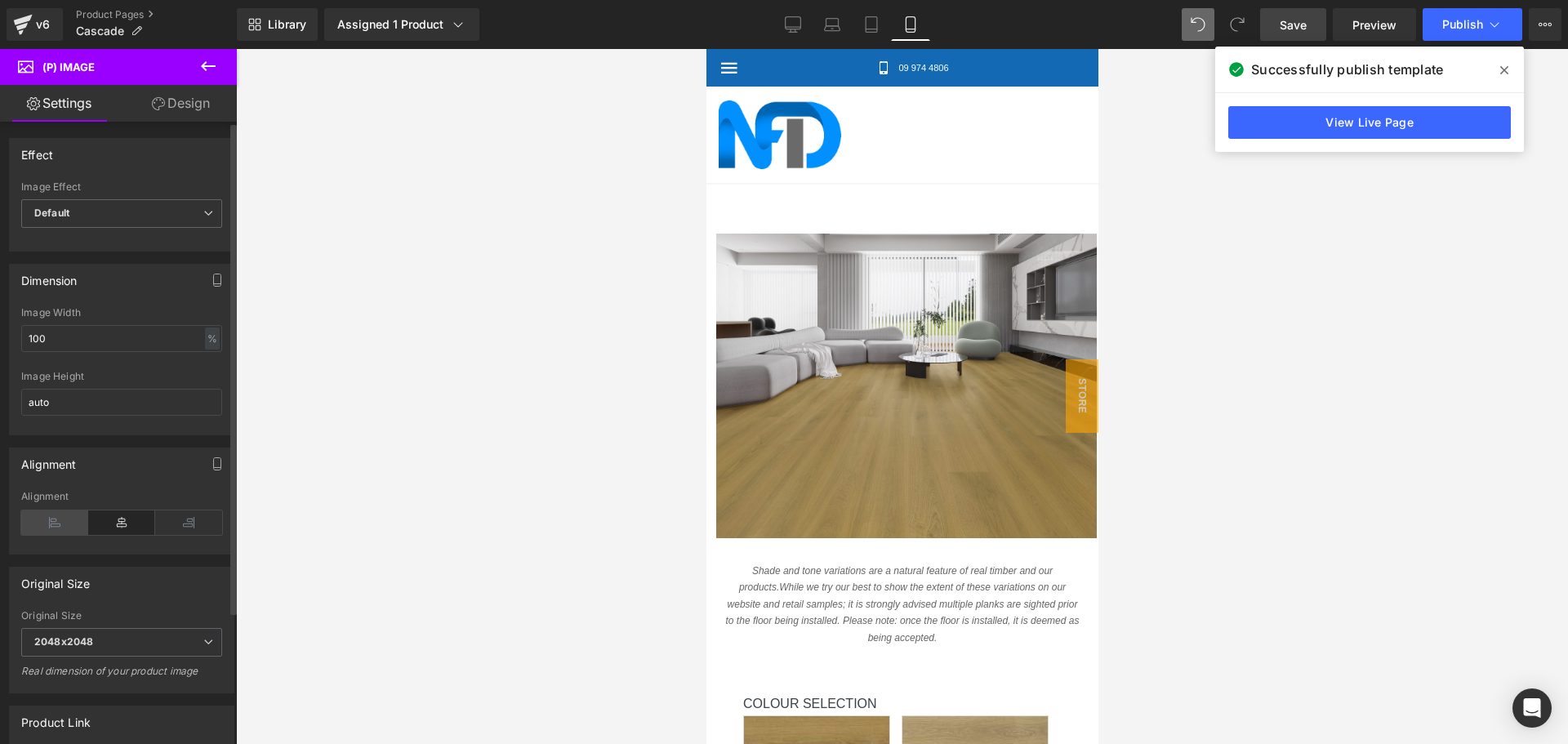
click at [70, 518] on icon at bounding box center [55, 522] width 67 height 24
click at [167, 106] on link "Design" at bounding box center [180, 103] width 118 height 37
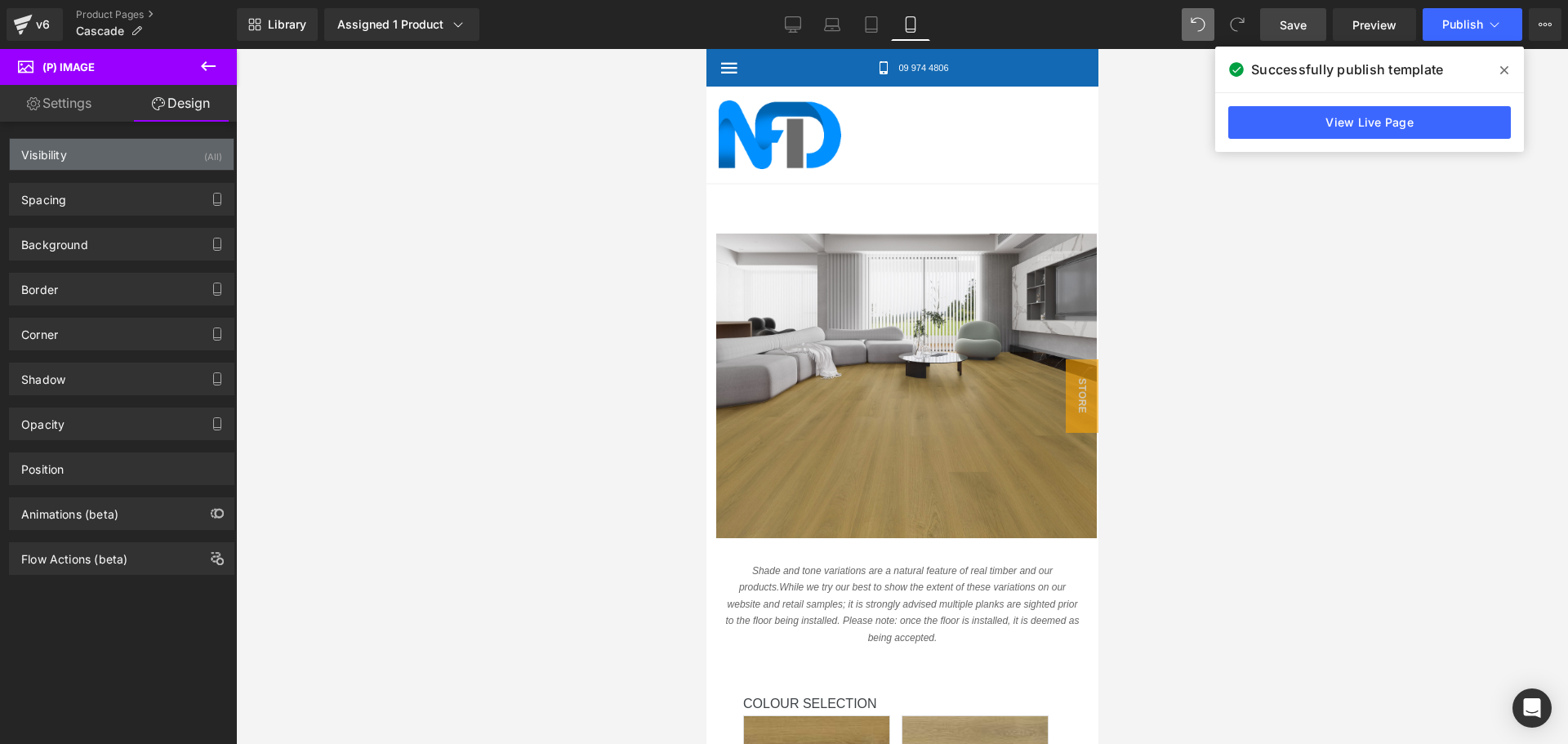
click at [110, 152] on div "Visibility (All)" at bounding box center [122, 154] width 224 height 31
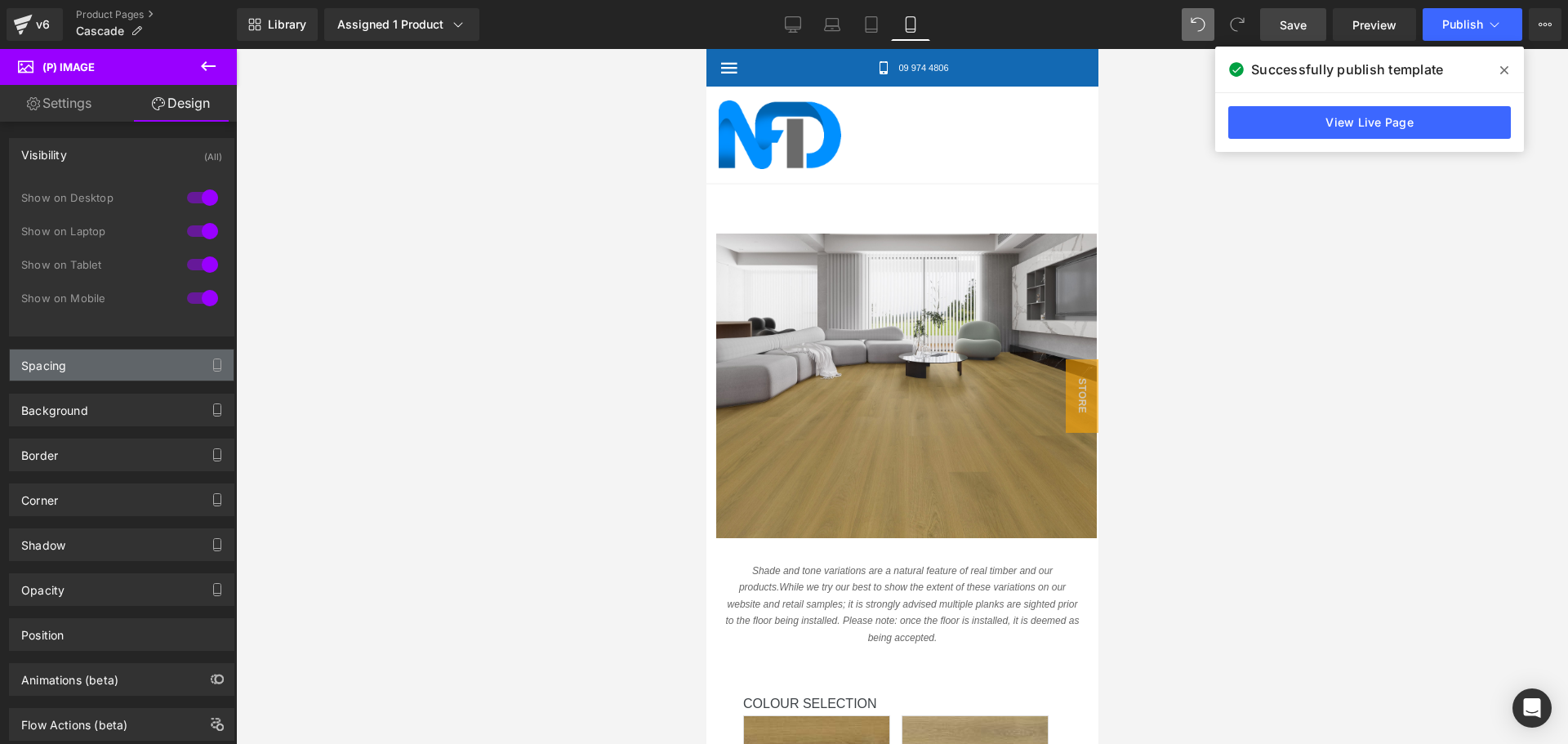
click at [69, 363] on div "Spacing" at bounding box center [122, 365] width 224 height 31
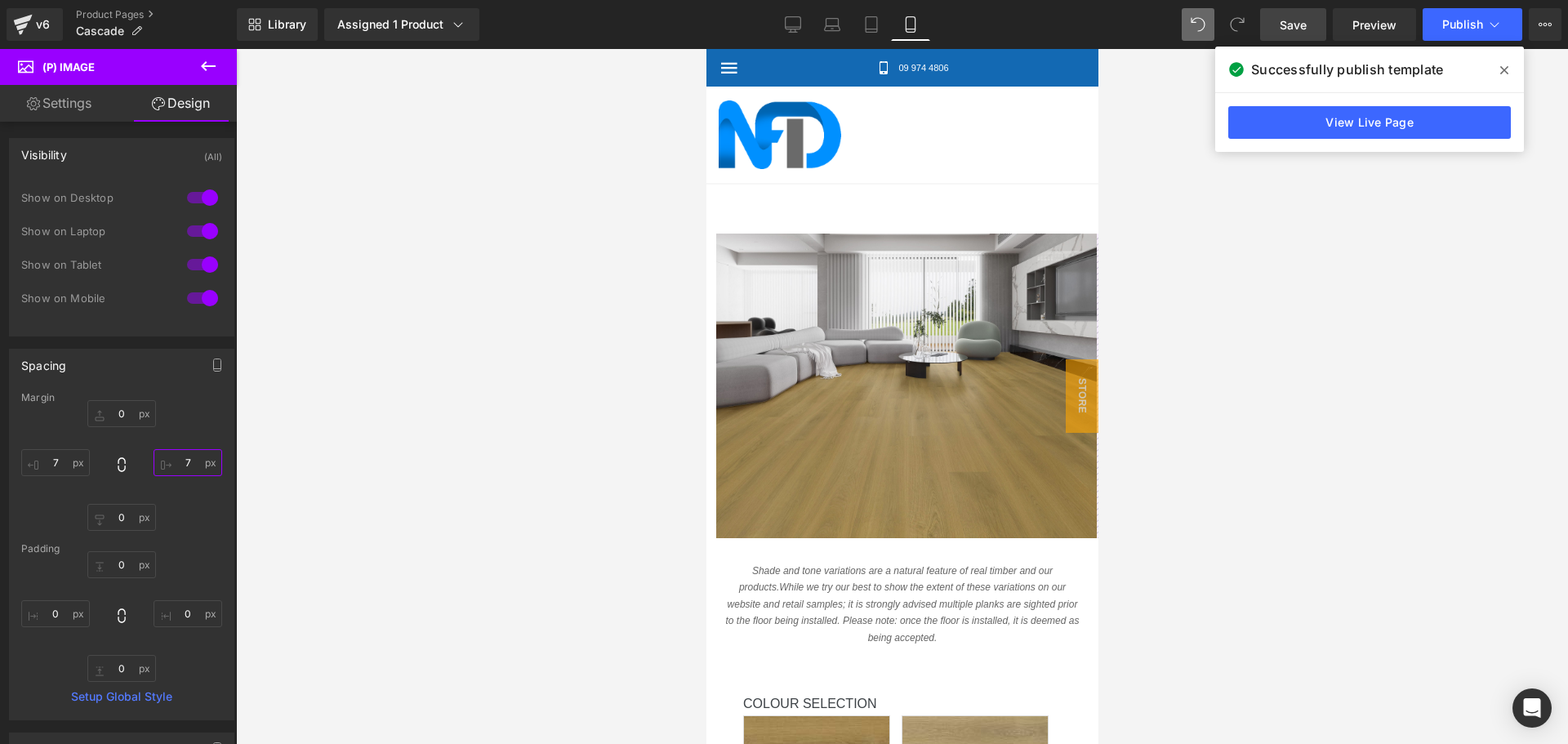
click at [179, 456] on input "text" at bounding box center [188, 463] width 69 height 27
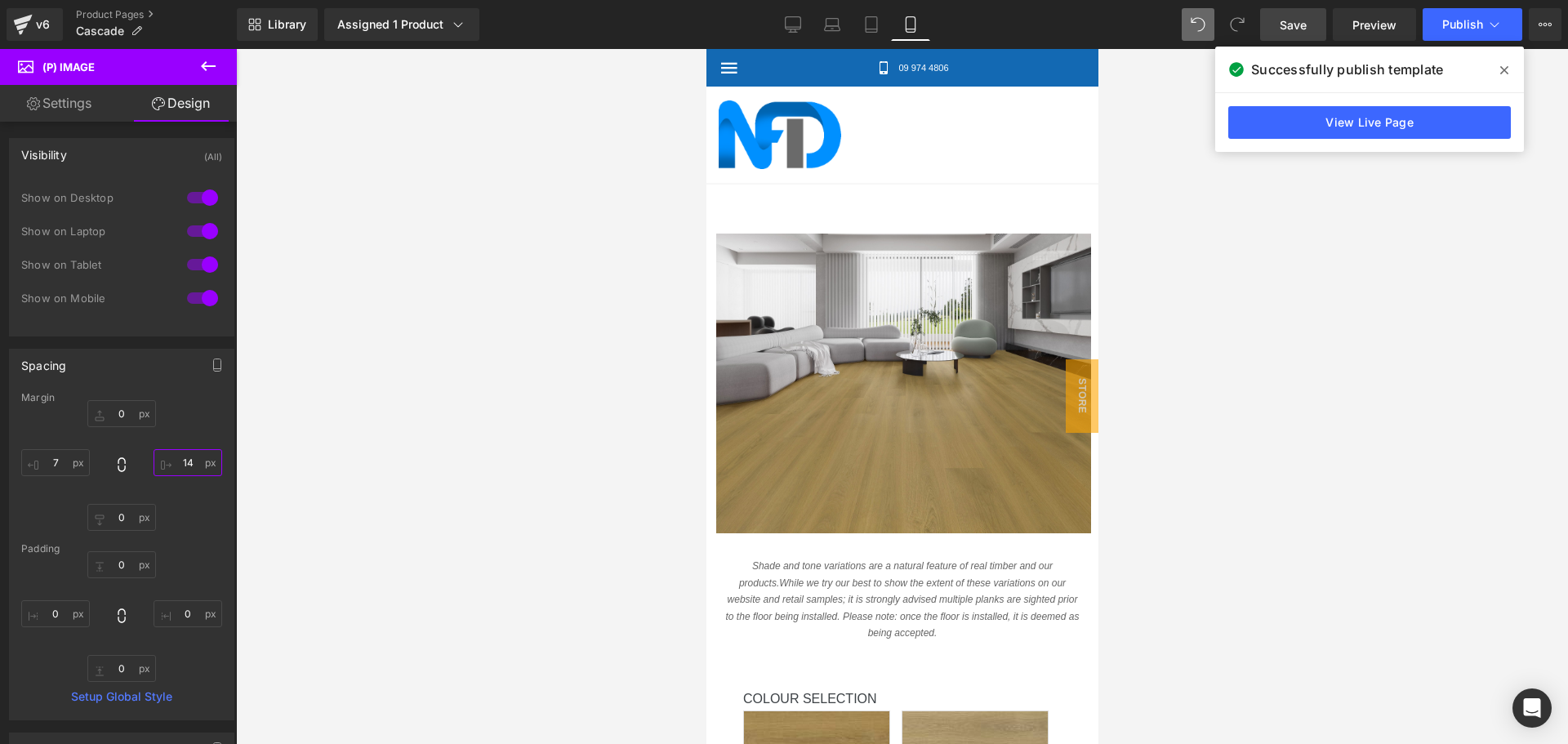
type input "14"
click at [487, 445] on div at bounding box center [902, 396] width 1332 height 695
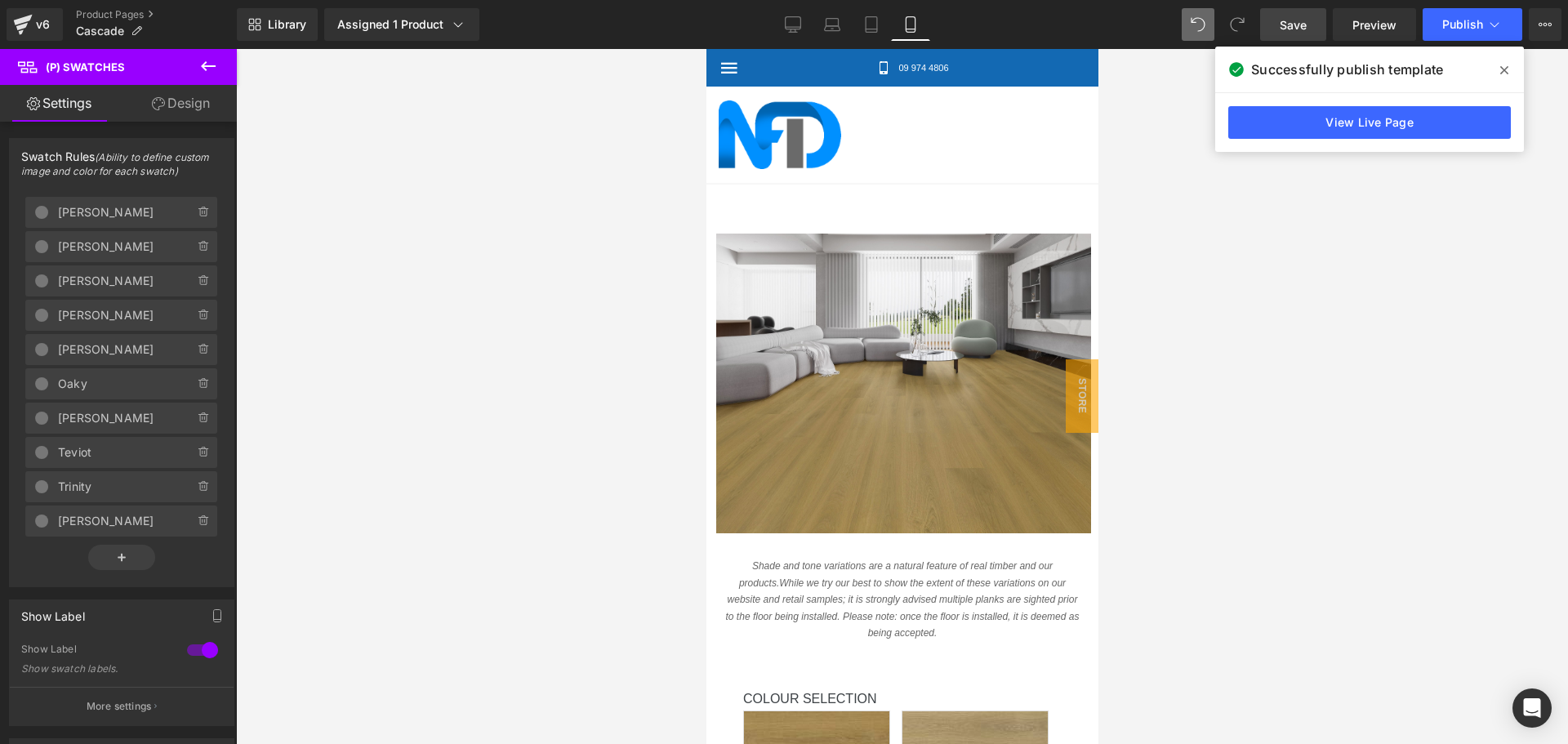
click at [184, 103] on link "Design" at bounding box center [180, 103] width 118 height 37
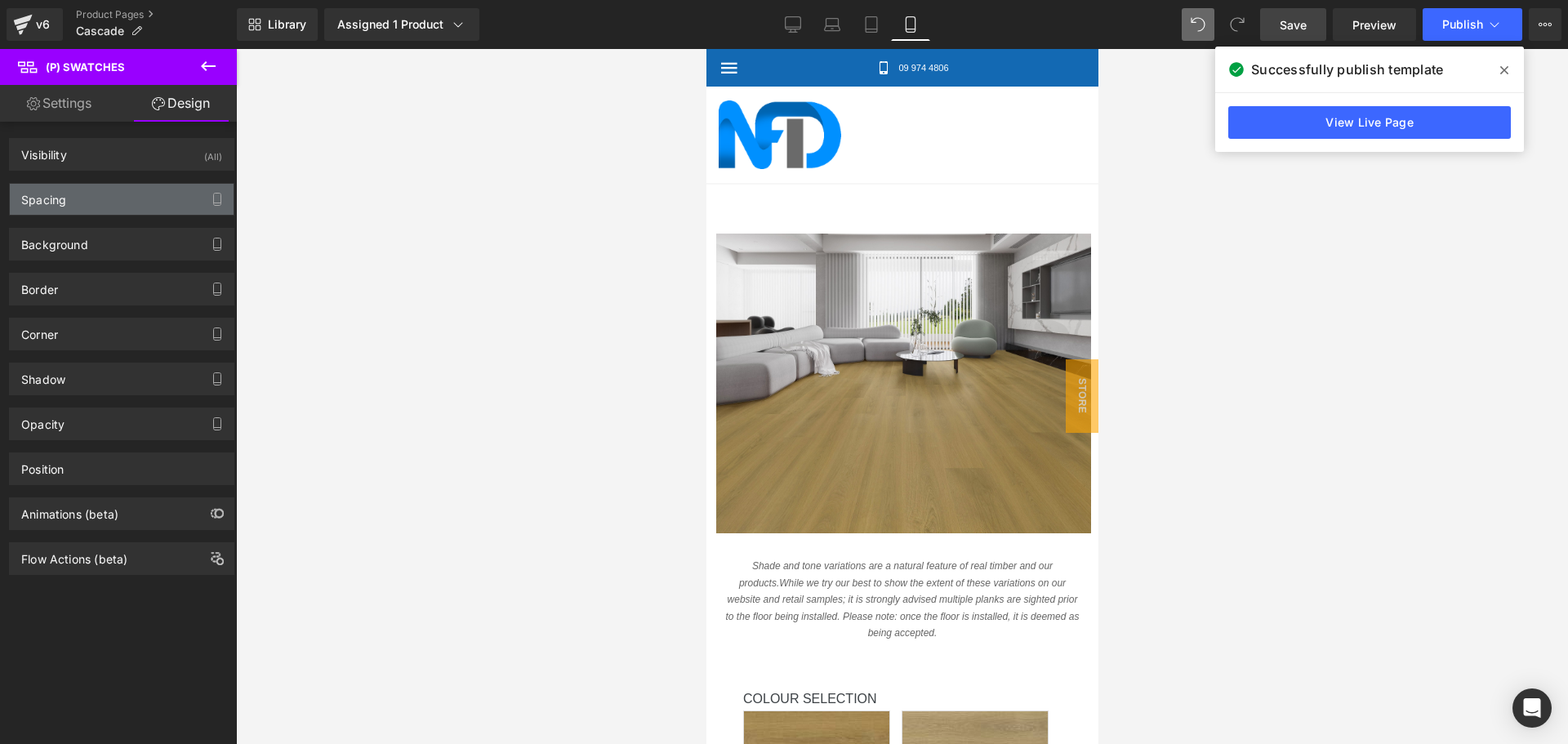
click at [75, 205] on div "Spacing" at bounding box center [122, 199] width 224 height 31
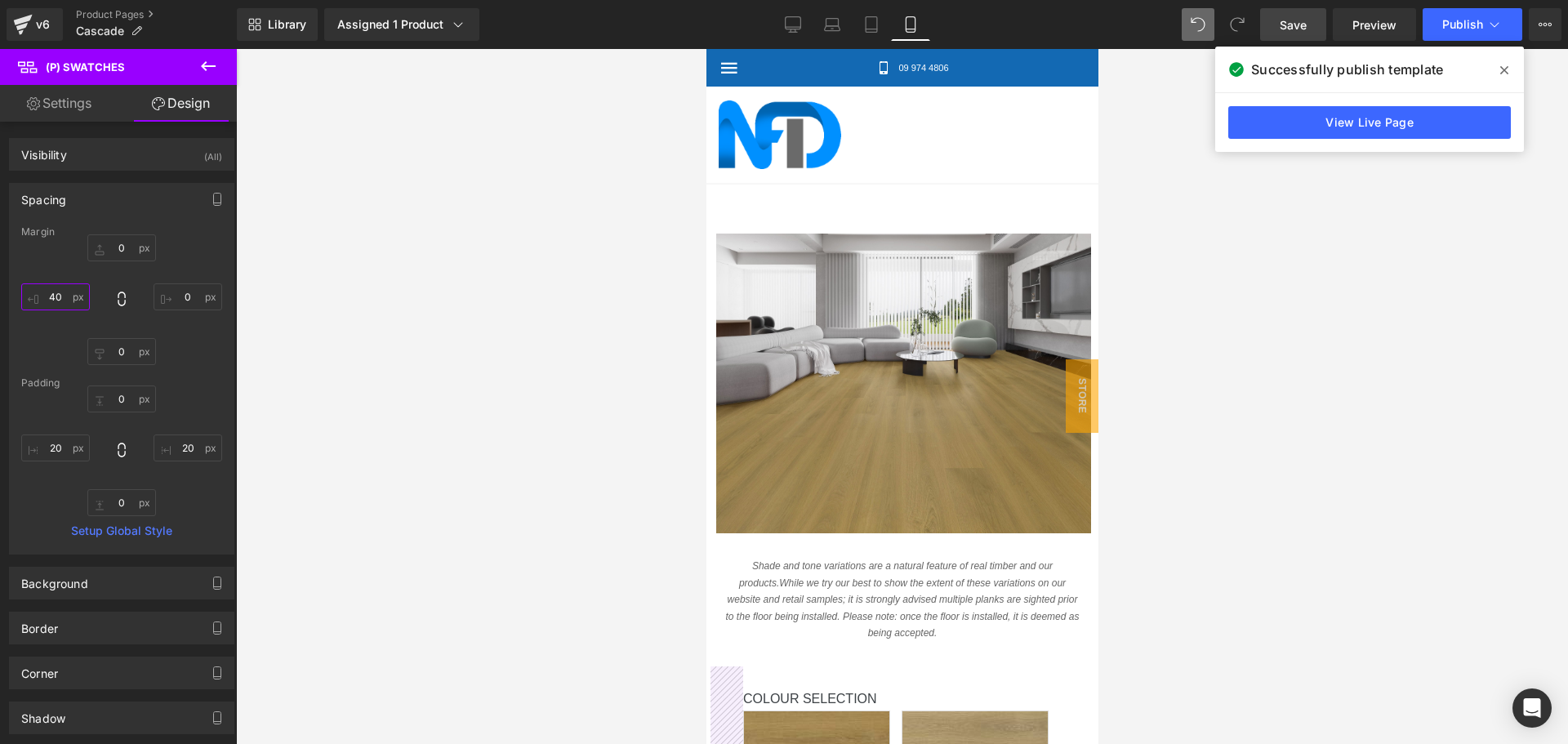
click at [59, 295] on input "text" at bounding box center [56, 297] width 69 height 27
type input "20"
click at [371, 358] on div at bounding box center [902, 396] width 1332 height 695
click at [1445, 31] on span "Publish" at bounding box center [1462, 24] width 41 height 13
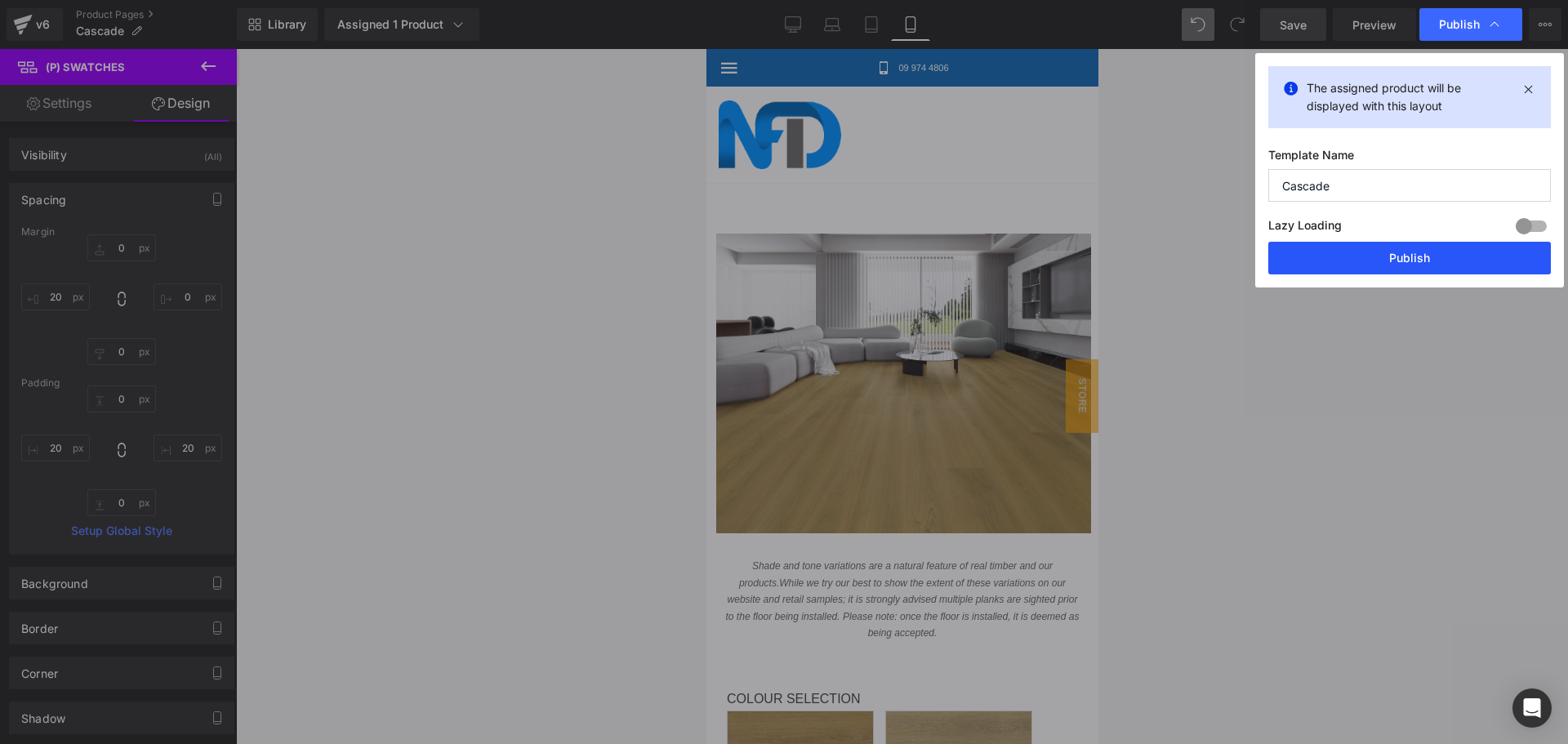
click at [1389, 255] on button "Publish" at bounding box center [1409, 258] width 282 height 32
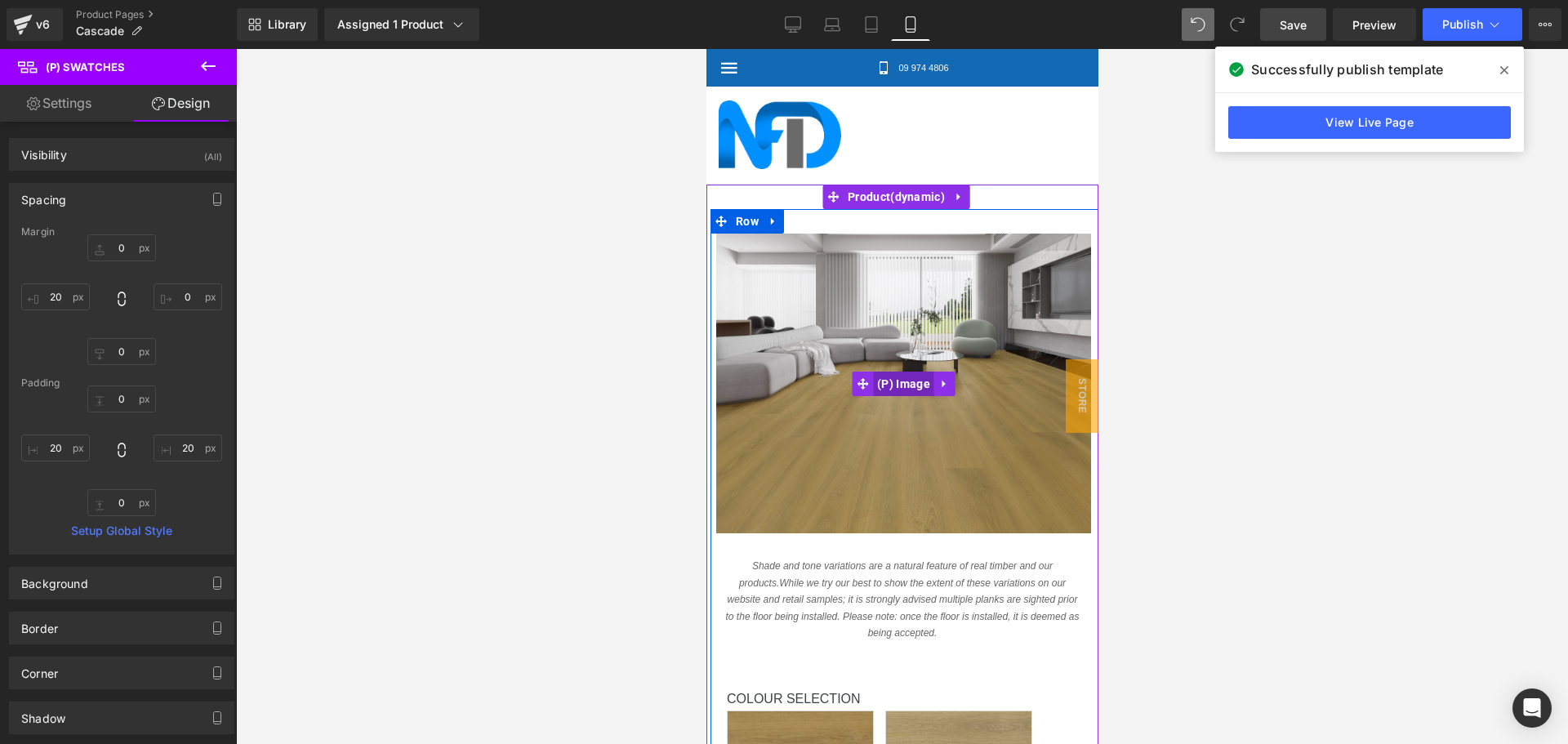
click at [882, 372] on span "(P) Image" at bounding box center [903, 383] width 61 height 24
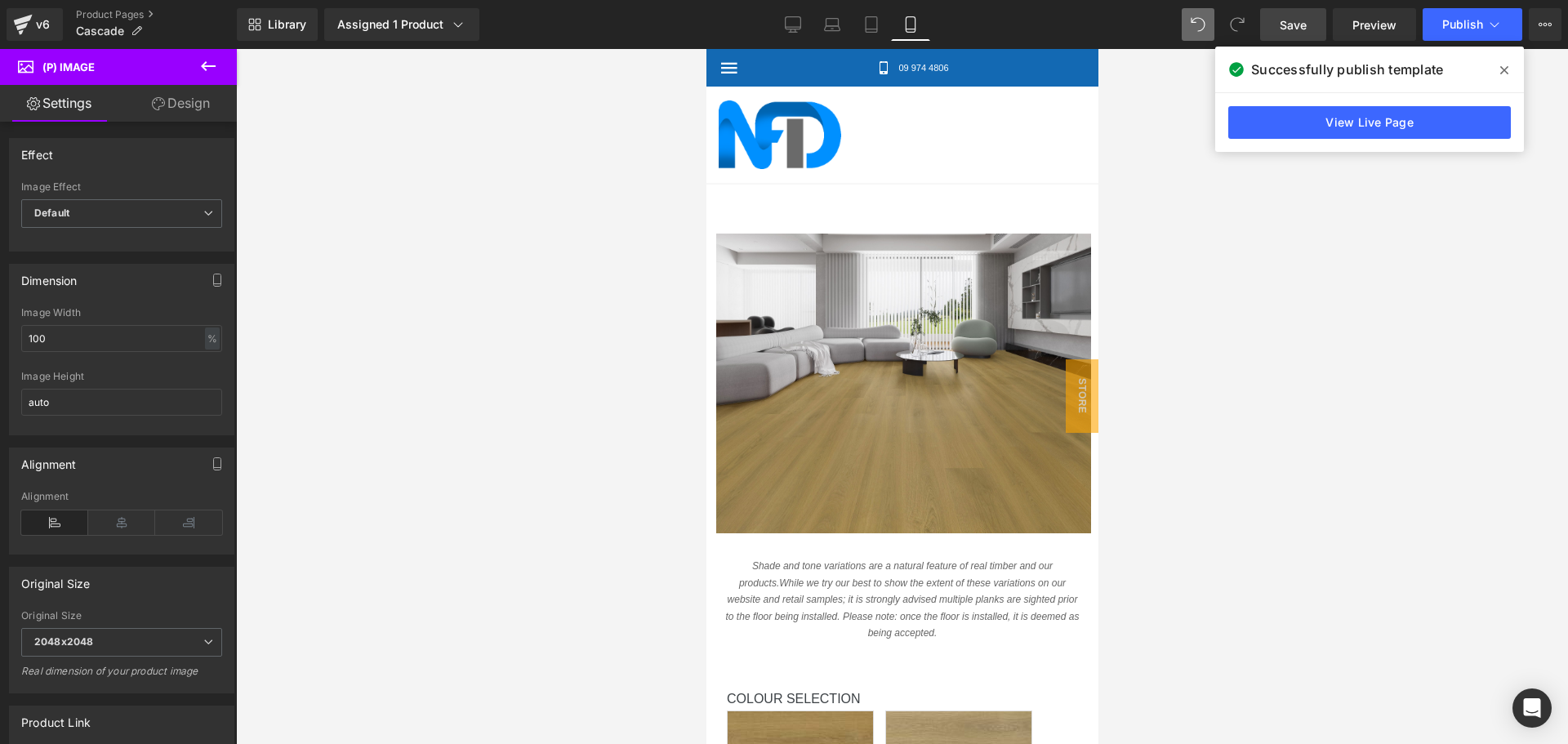
click at [177, 110] on link "Design" at bounding box center [180, 103] width 118 height 37
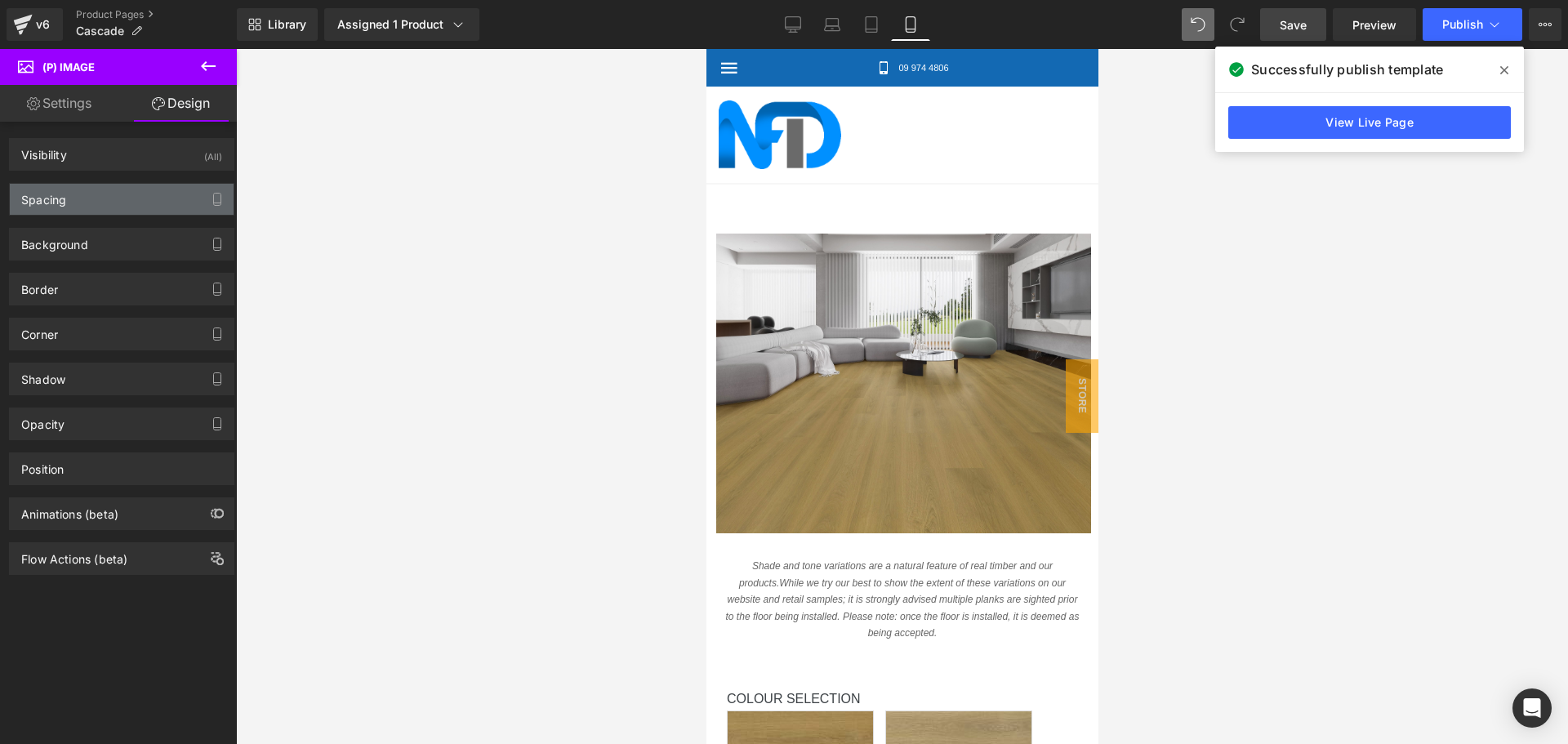
click at [157, 191] on div "Spacing" at bounding box center [122, 199] width 224 height 31
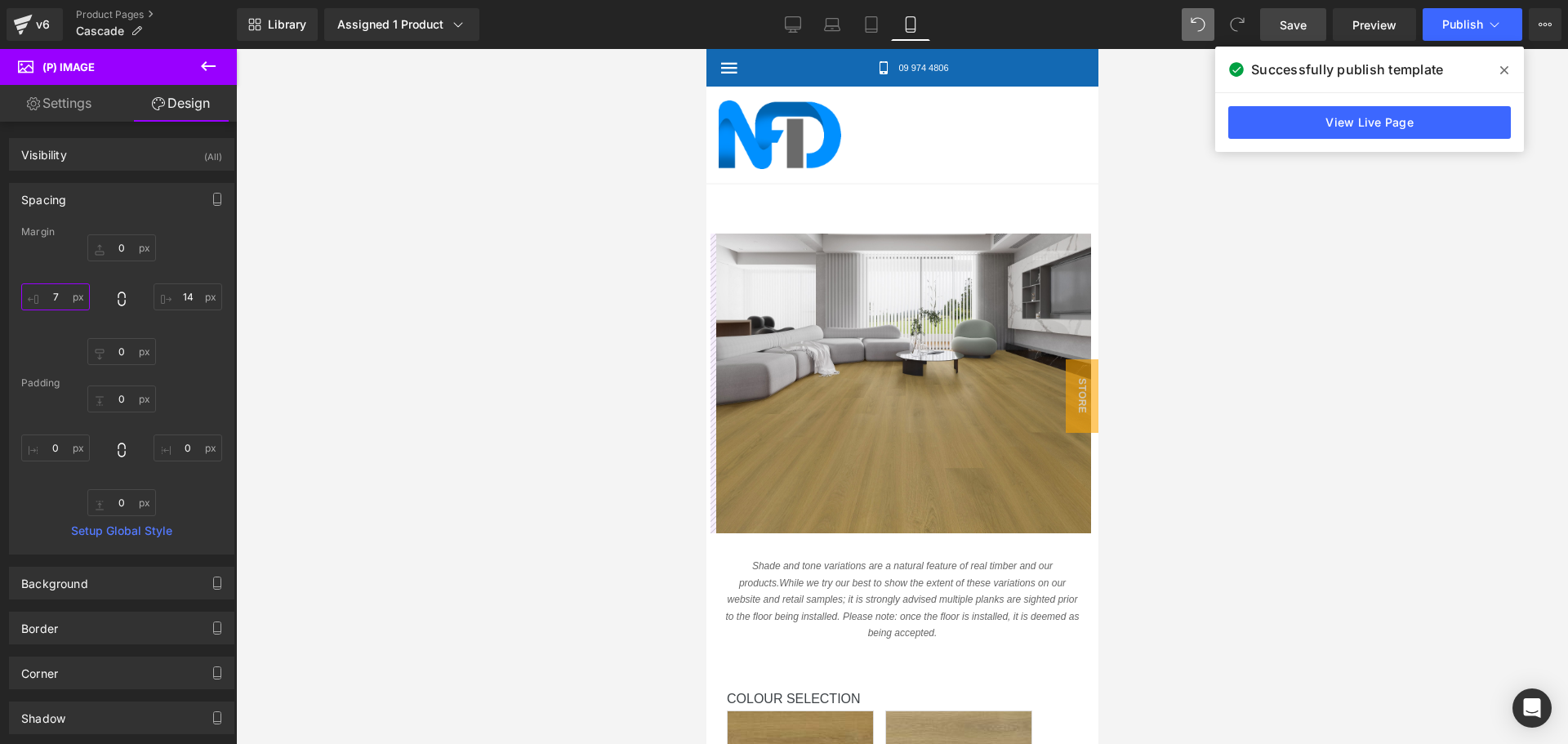
click at [60, 297] on input "7" at bounding box center [56, 297] width 69 height 27
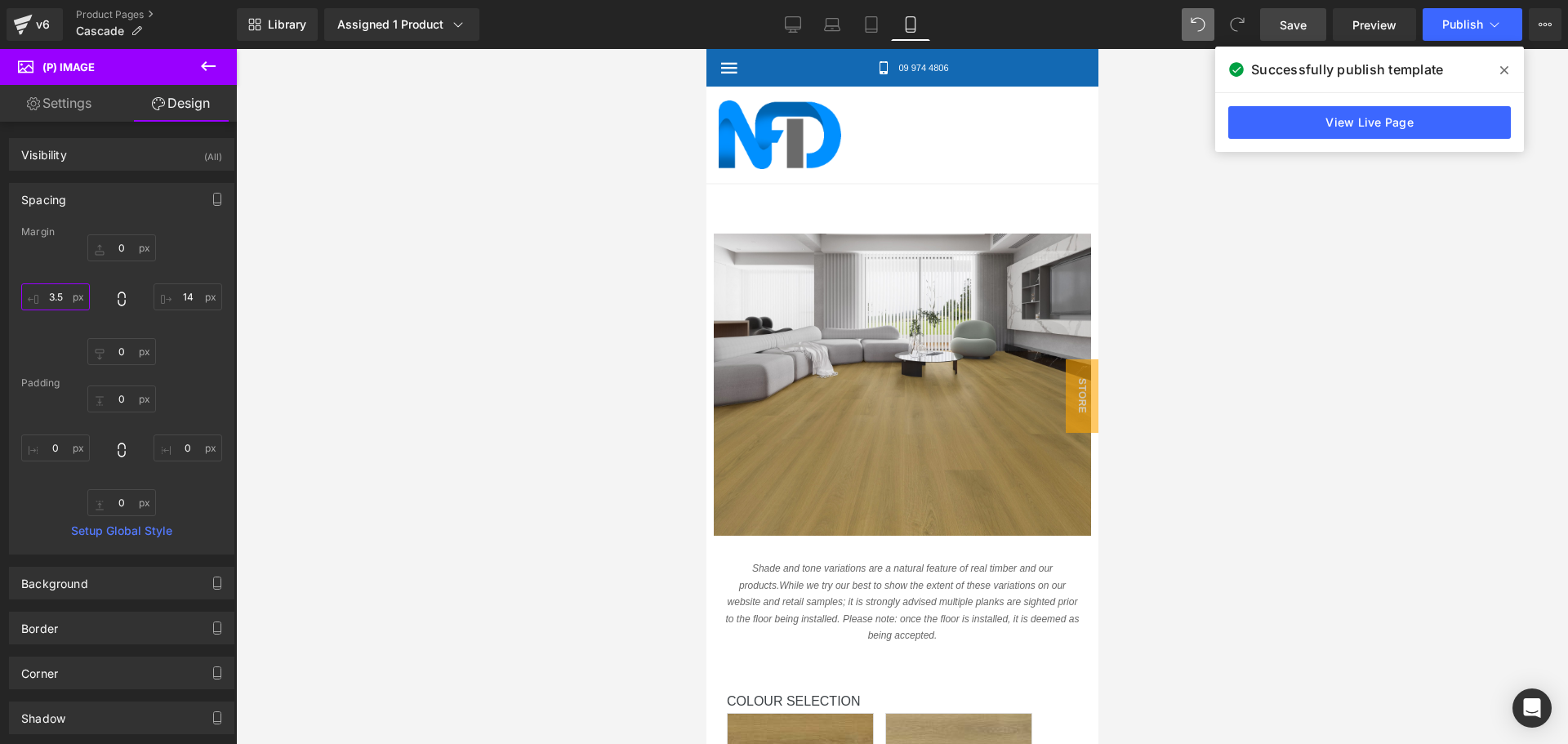
type input "3.5"
click at [393, 247] on div at bounding box center [902, 396] width 1332 height 695
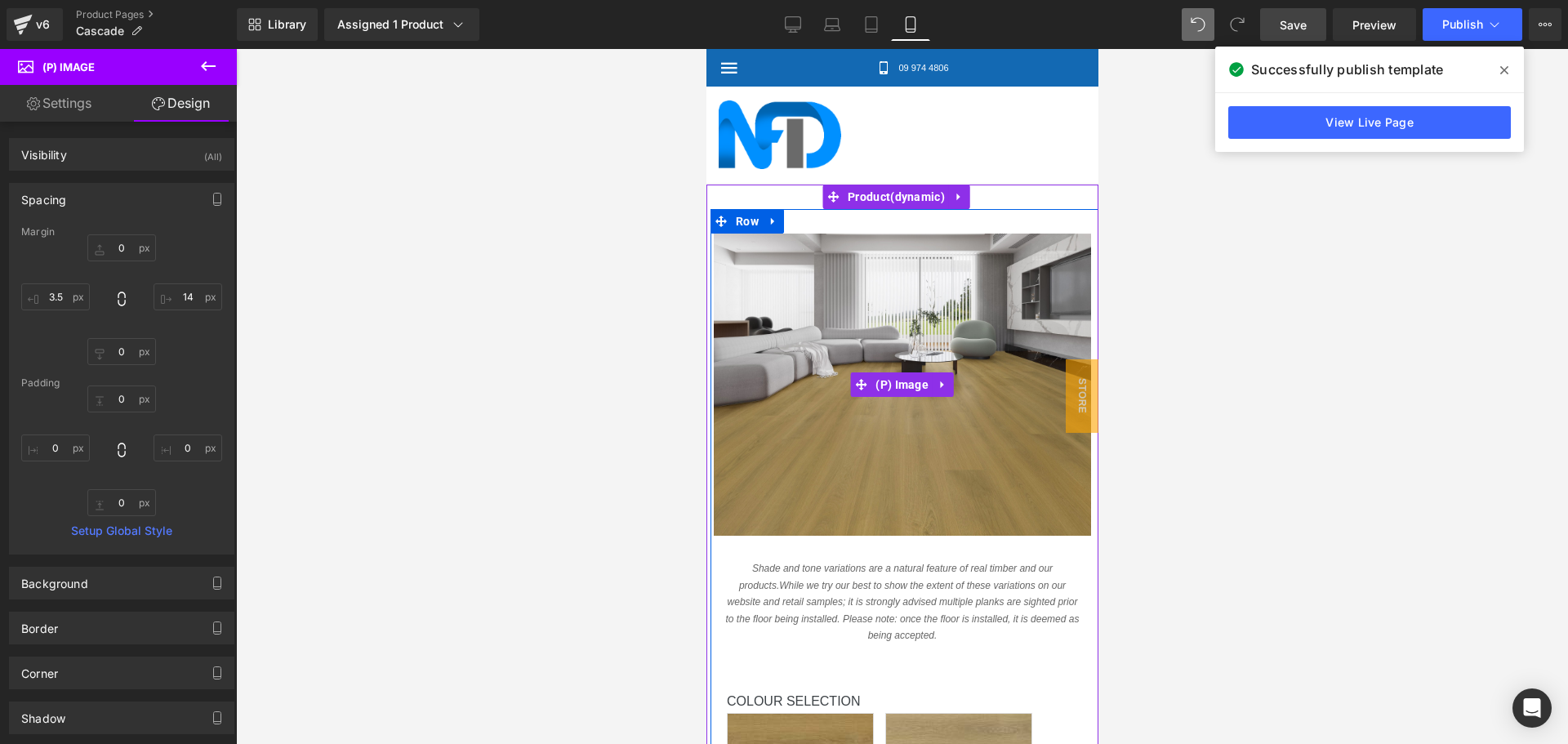
scroll to position [326, 0]
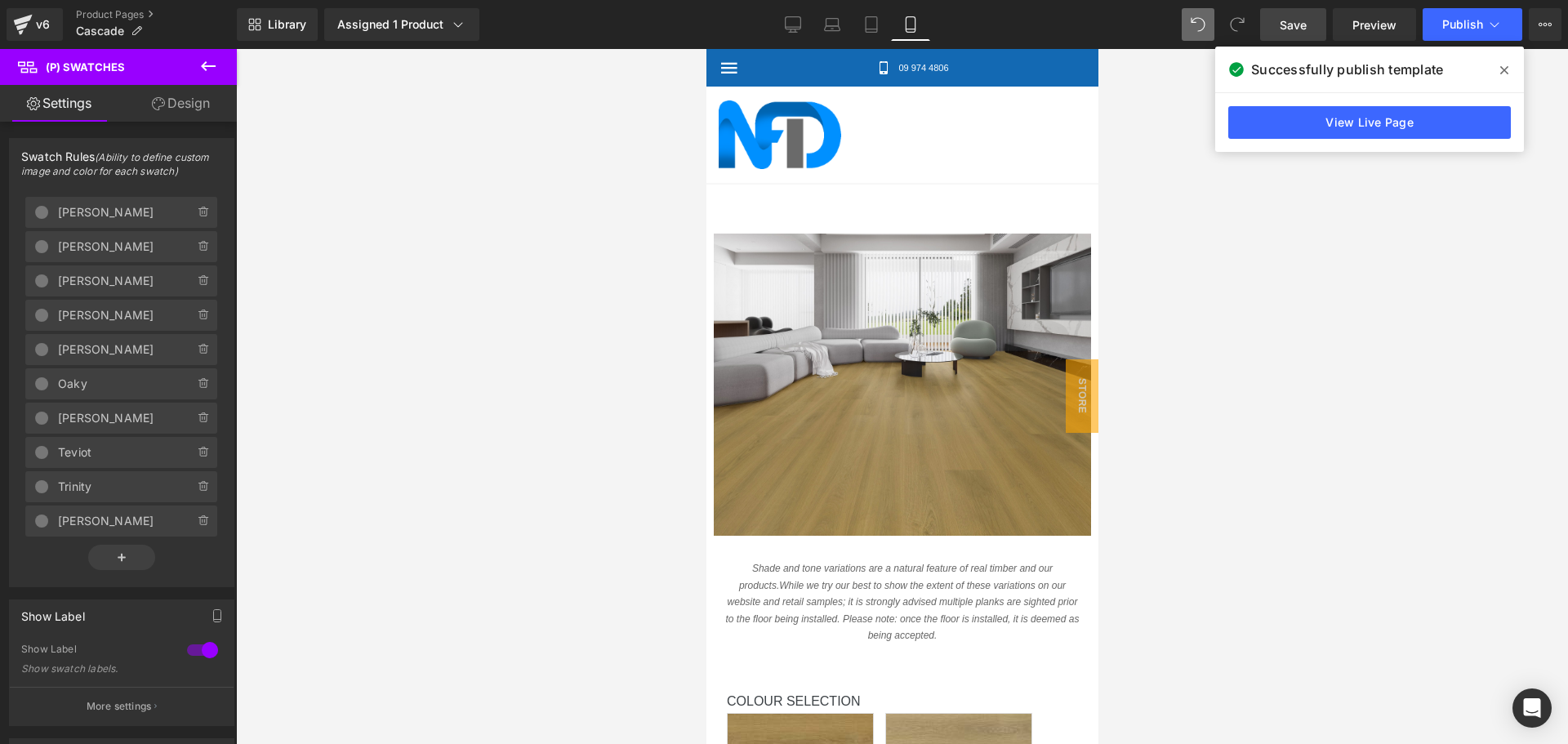
click at [179, 105] on link "Design" at bounding box center [180, 103] width 118 height 37
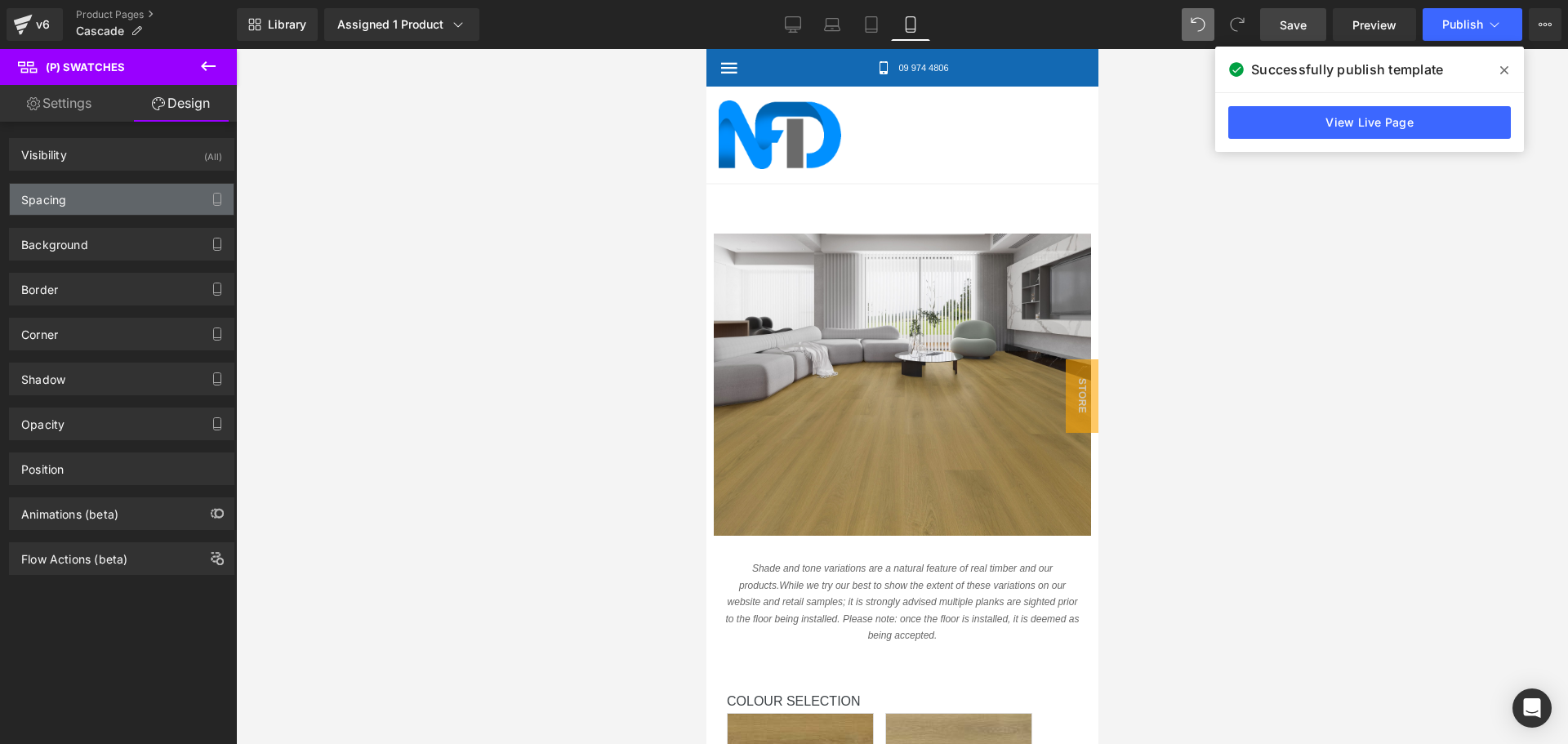
click at [134, 193] on div "Spacing" at bounding box center [122, 199] width 224 height 31
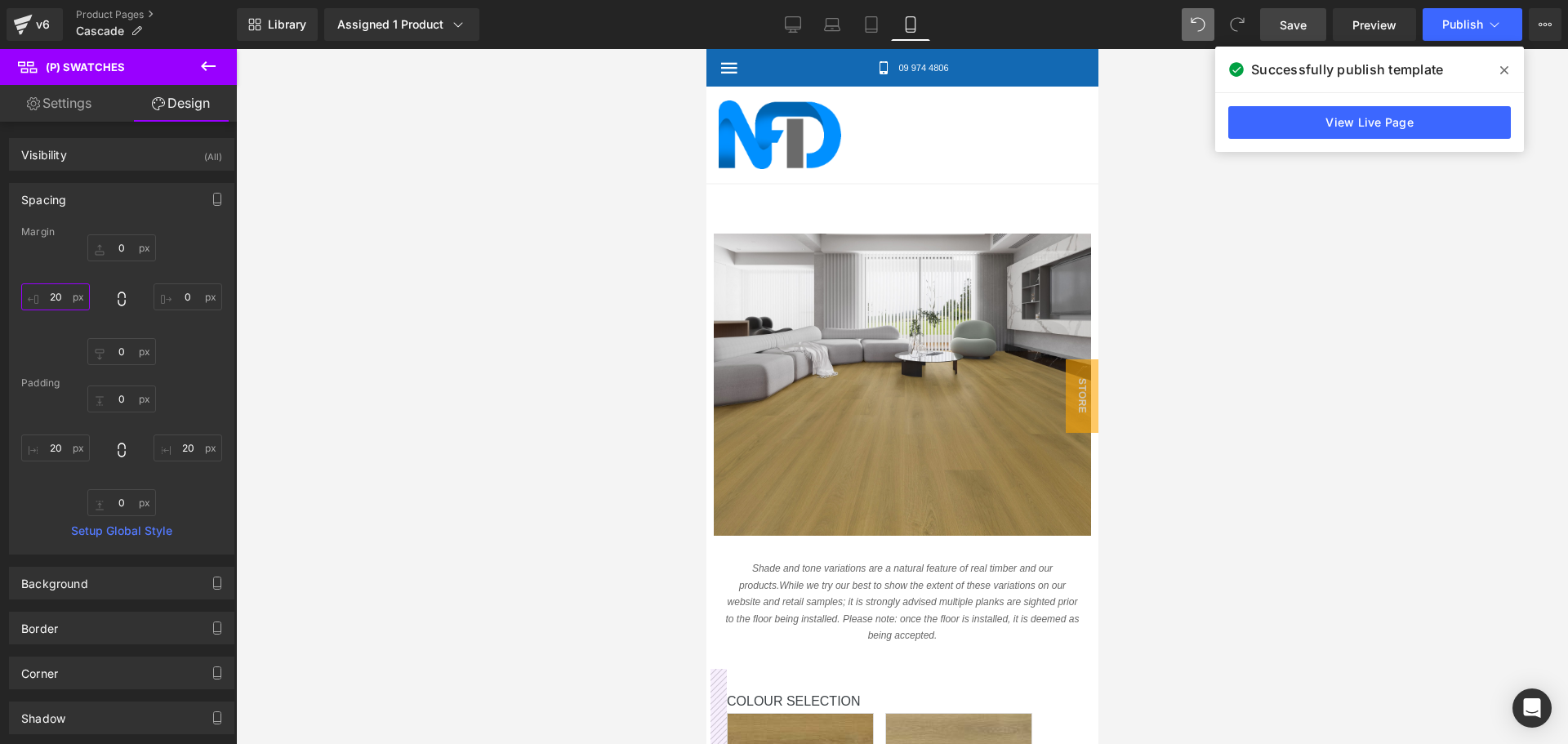
click at [54, 293] on input "20" at bounding box center [56, 297] width 69 height 27
type input "1"
click at [302, 308] on div at bounding box center [902, 396] width 1332 height 695
click at [59, 294] on input "3.5" at bounding box center [56, 297] width 69 height 27
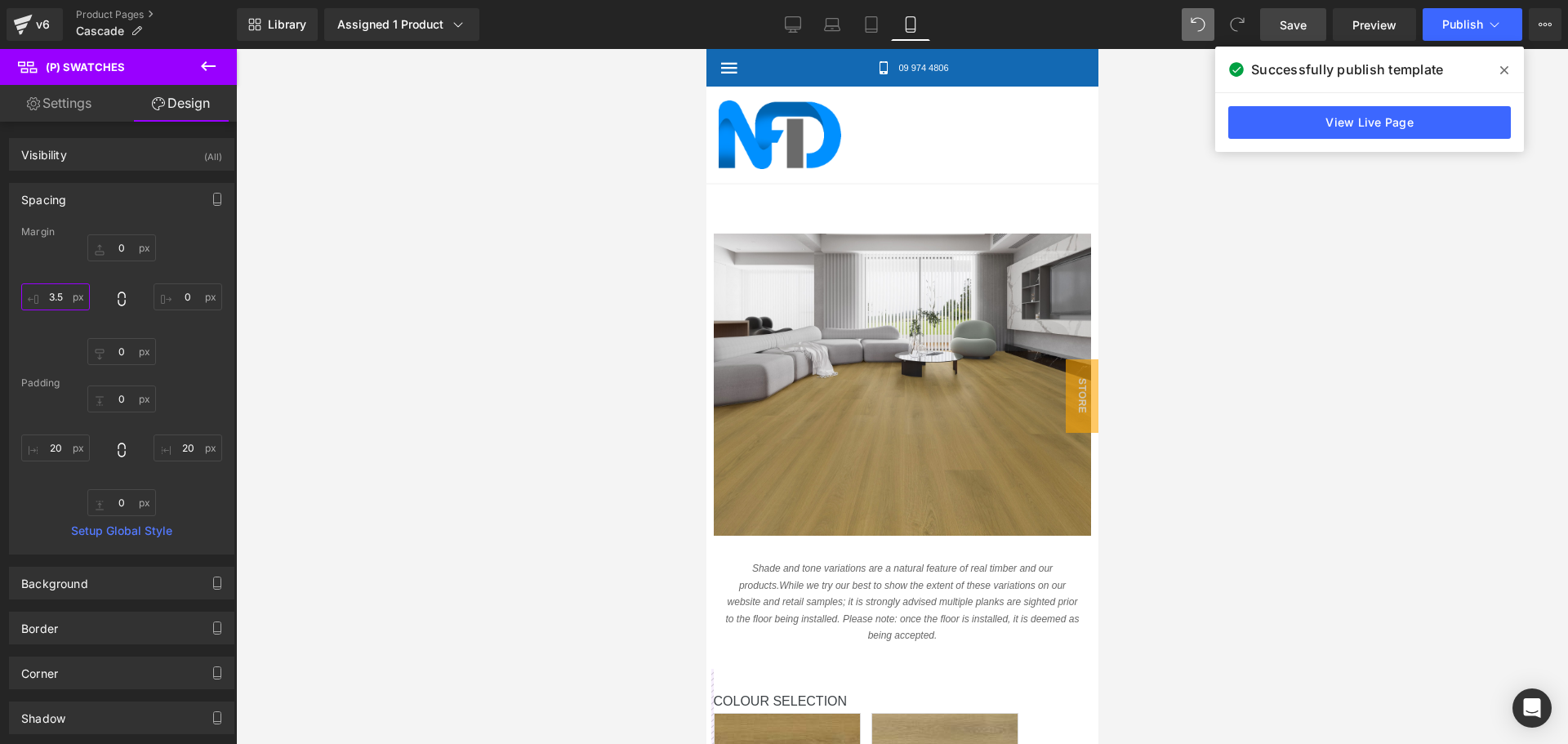
click at [59, 294] on input "3.5" at bounding box center [56, 297] width 69 height 27
type input "7"
click at [309, 409] on div at bounding box center [902, 396] width 1332 height 695
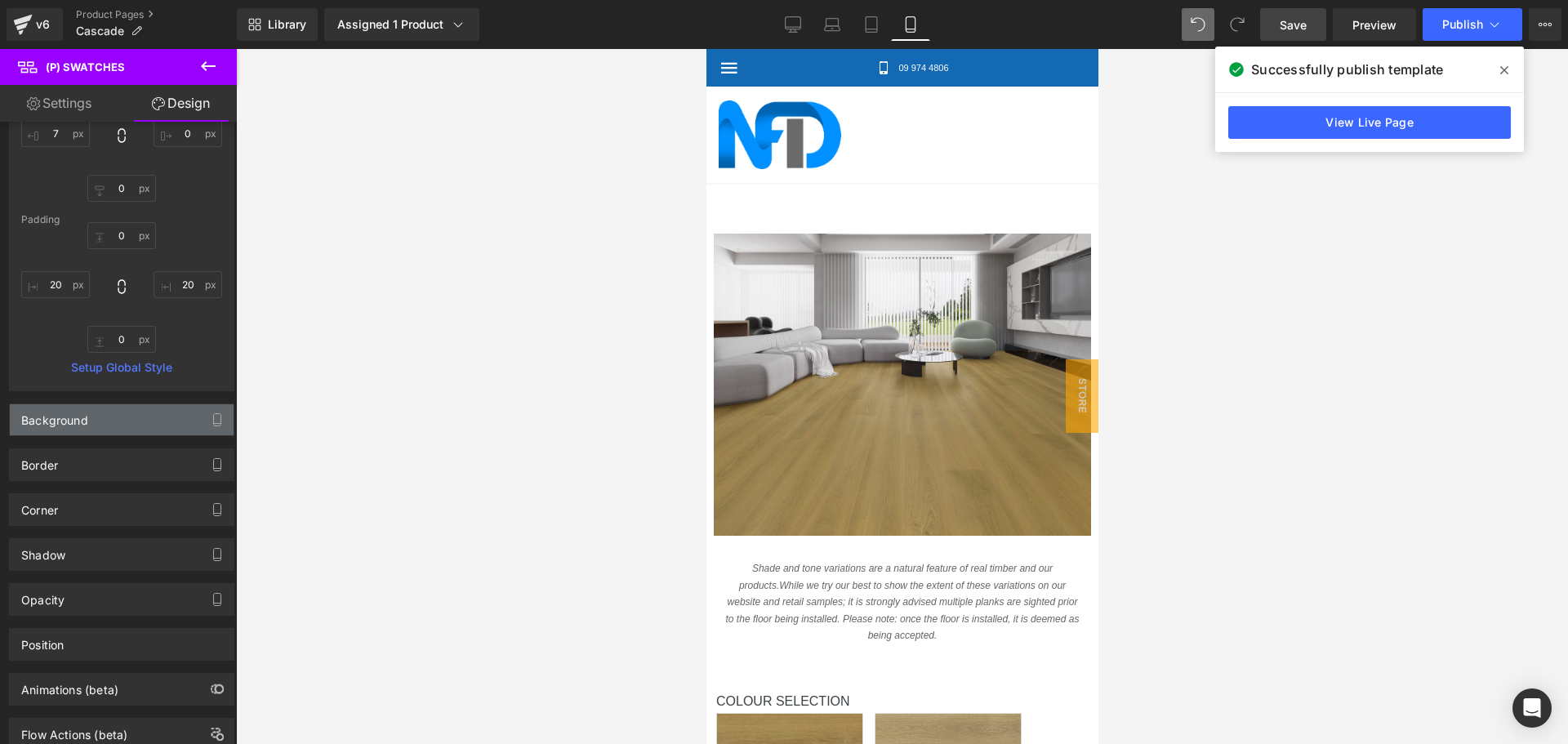
scroll to position [216, 0]
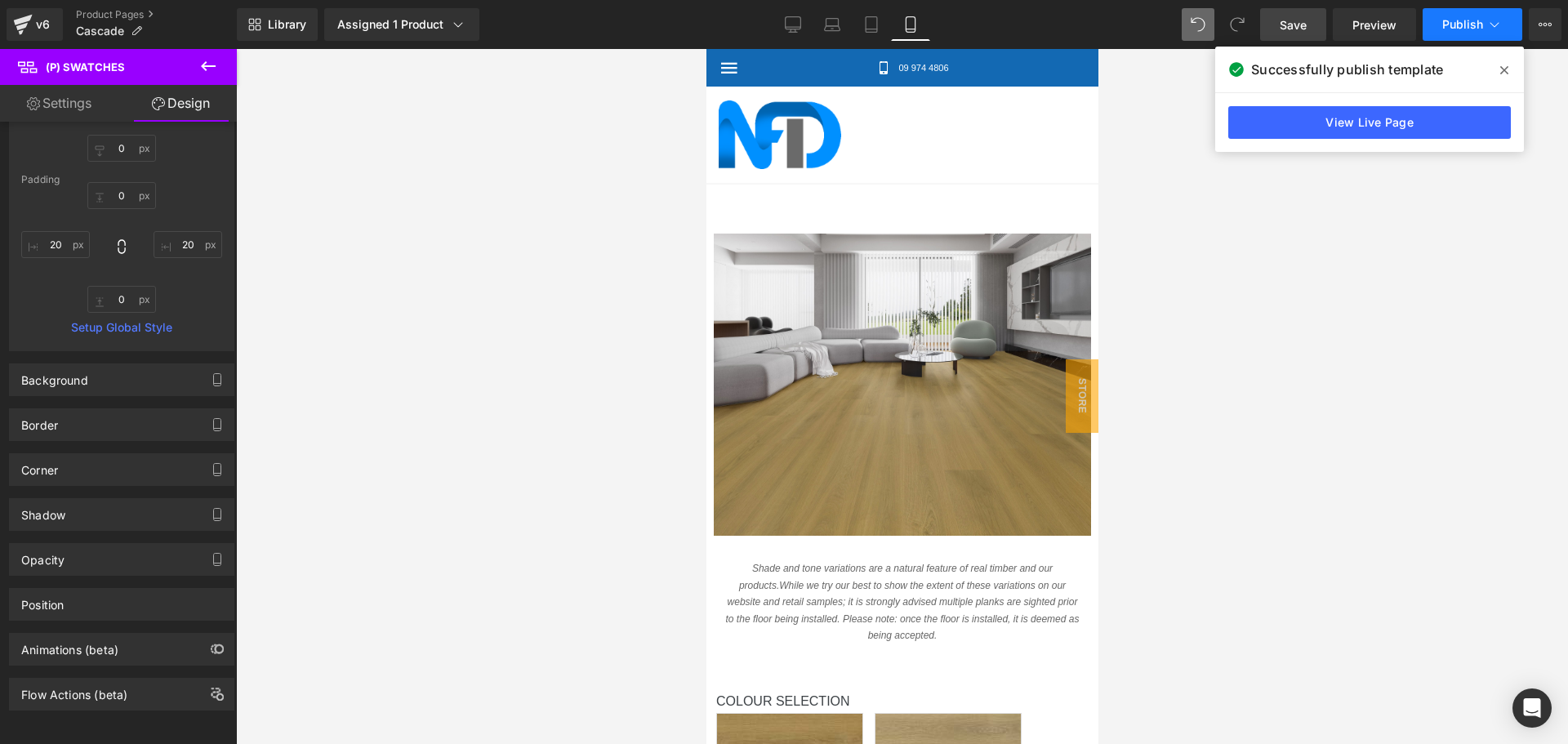
click at [1461, 34] on button "Publish" at bounding box center [1472, 24] width 99 height 32
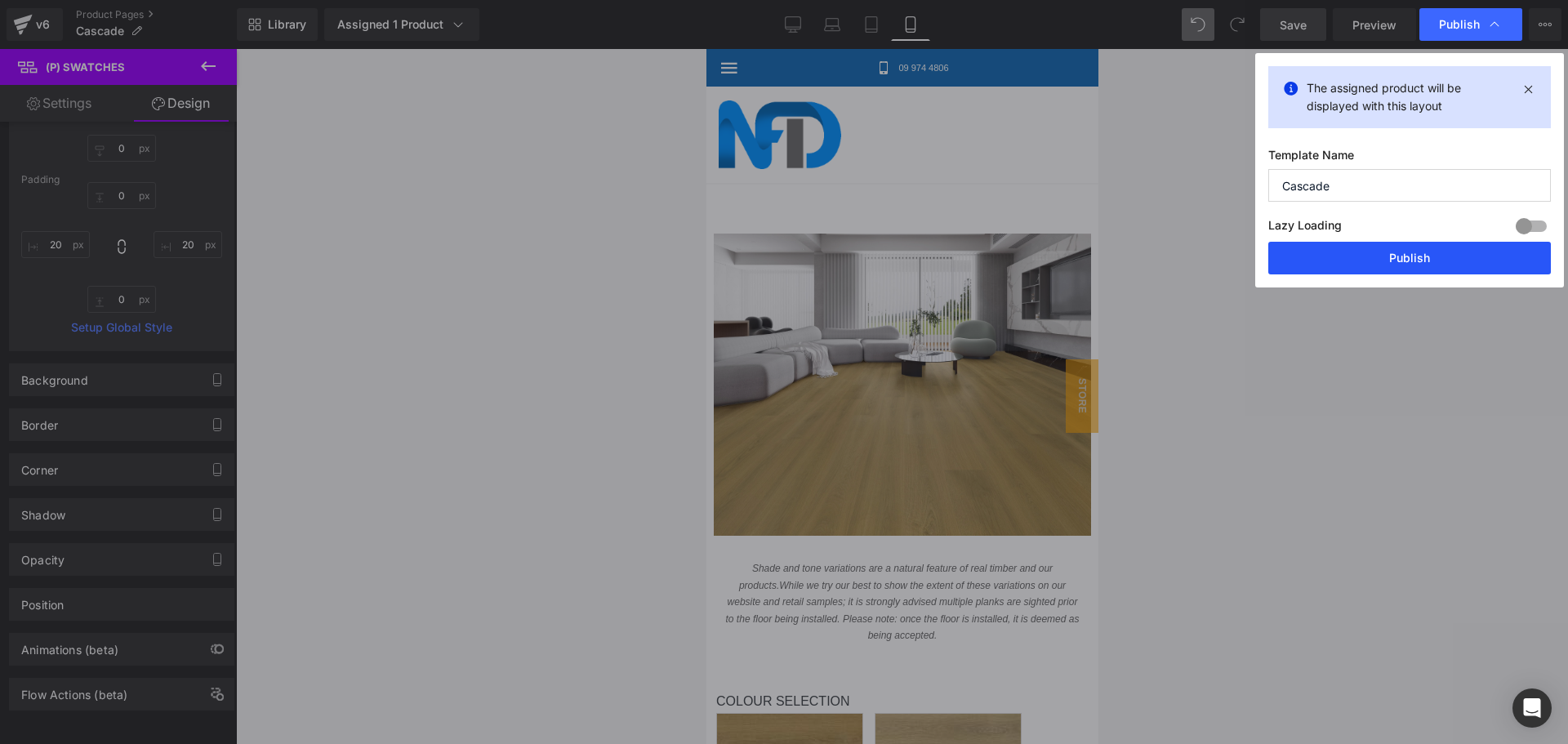
click at [1359, 258] on button "Publish" at bounding box center [1409, 258] width 282 height 32
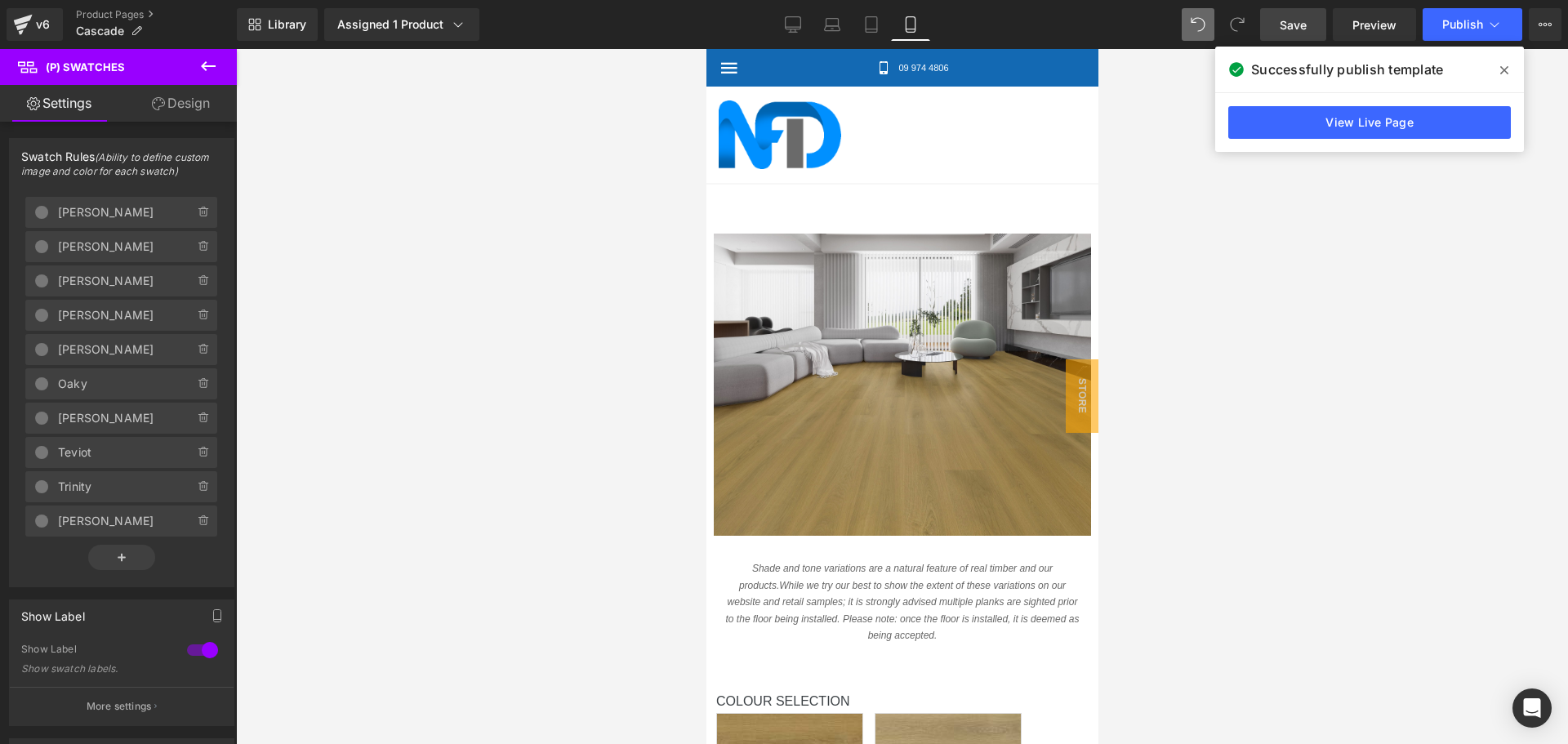
click at [207, 104] on link "Design" at bounding box center [180, 103] width 118 height 37
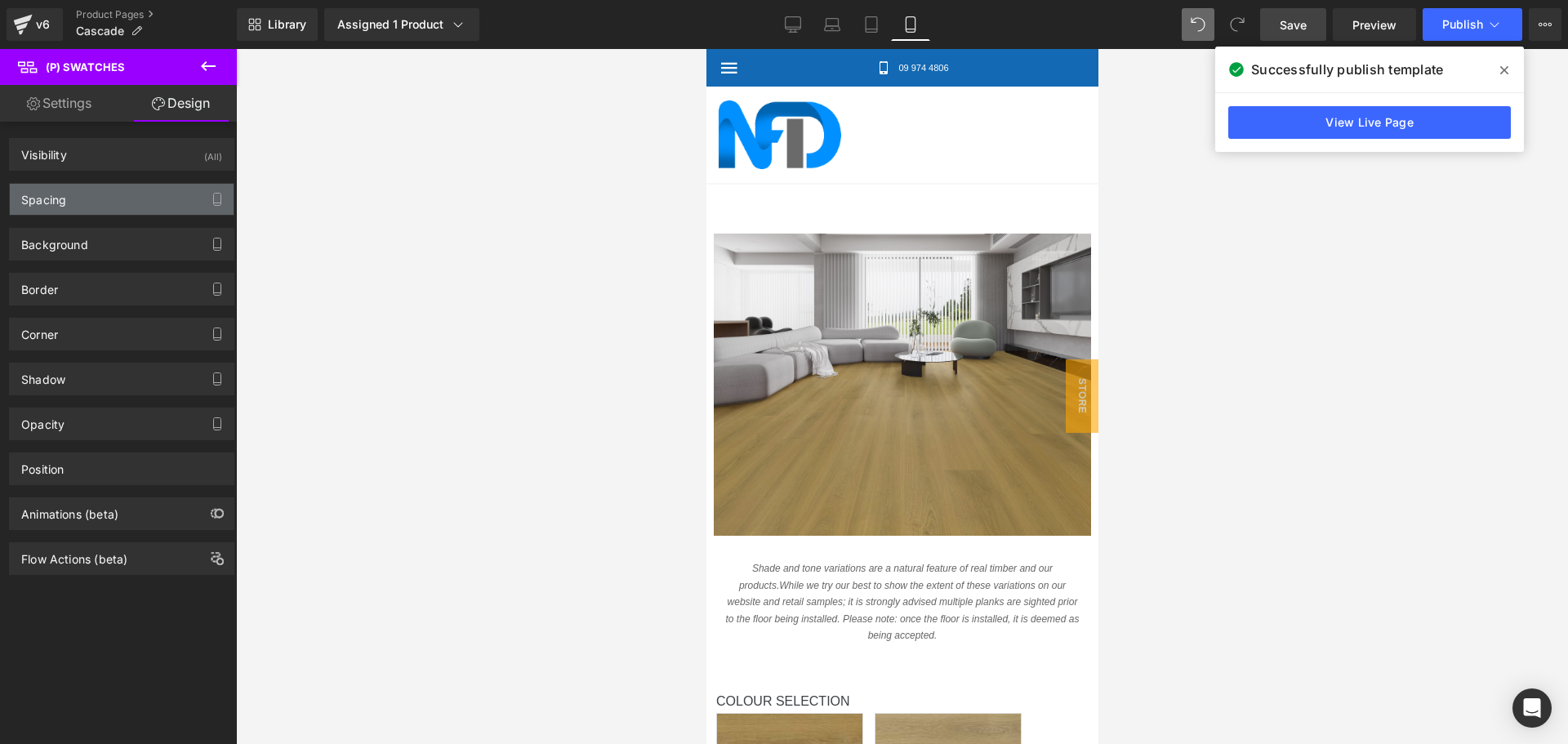
click at [74, 197] on div "Spacing" at bounding box center [122, 199] width 224 height 31
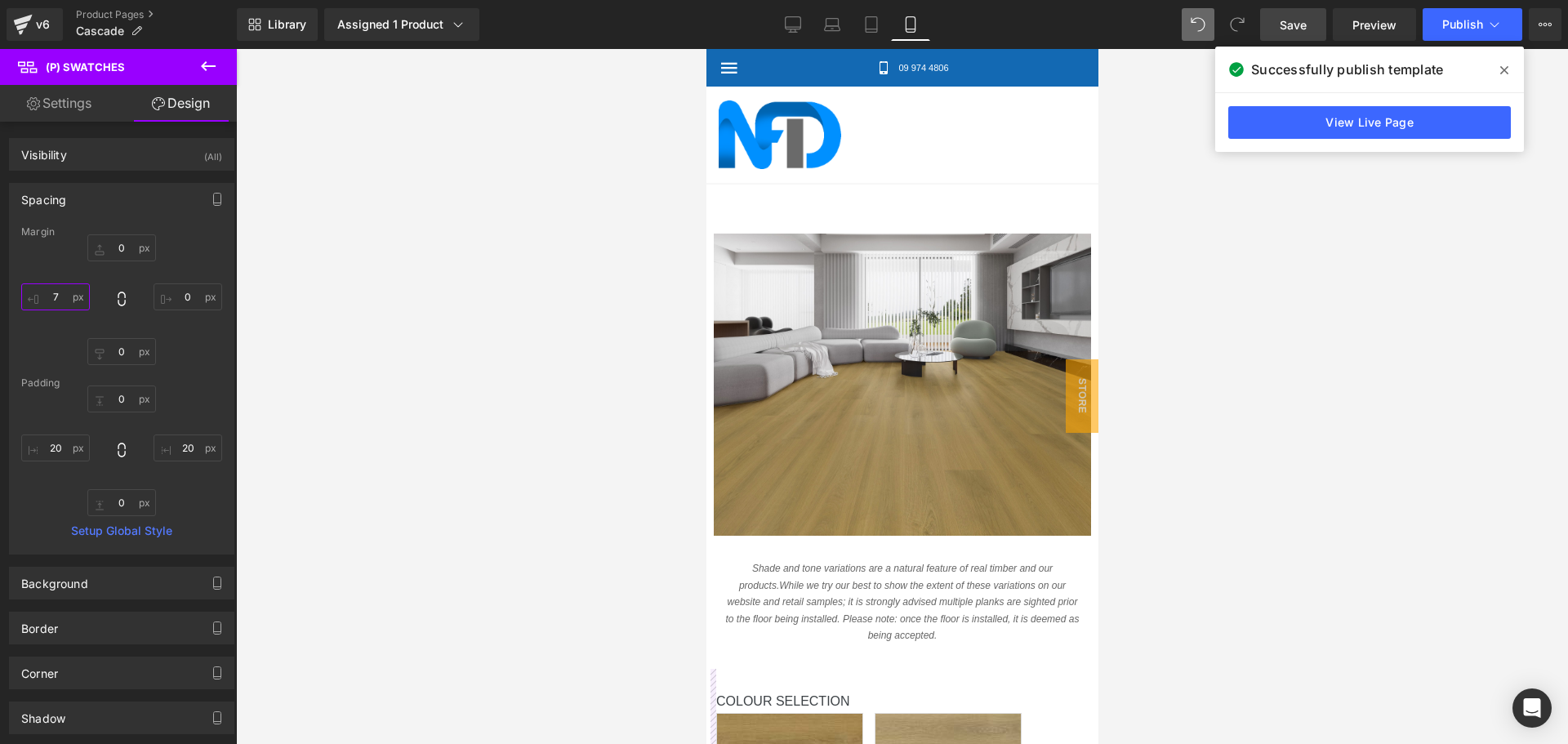
click at [61, 299] on input "text" at bounding box center [56, 297] width 69 height 27
click at [351, 312] on div at bounding box center [902, 396] width 1332 height 695
click at [1450, 31] on button "Publish" at bounding box center [1472, 24] width 99 height 32
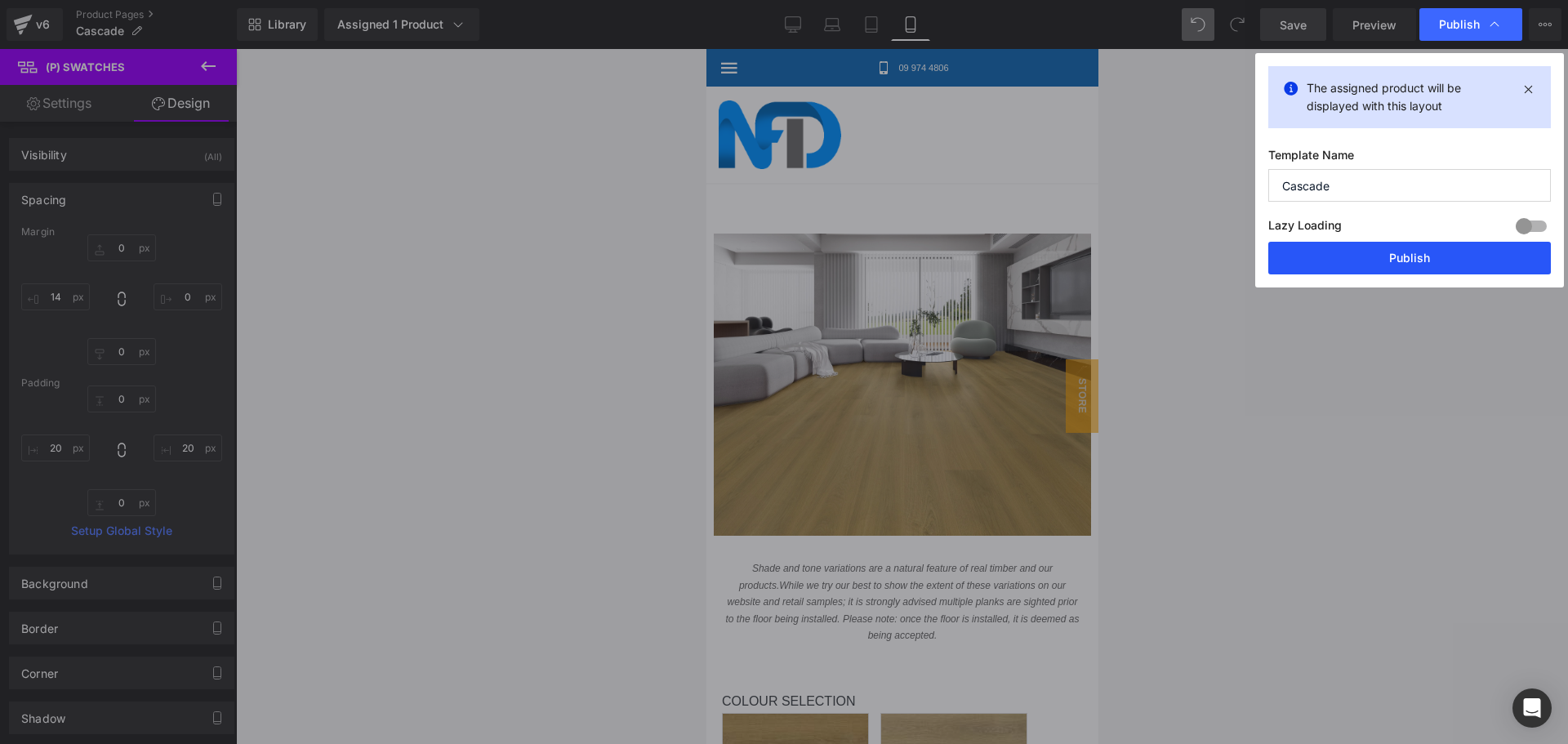
click at [1398, 264] on button "Publish" at bounding box center [1409, 258] width 282 height 32
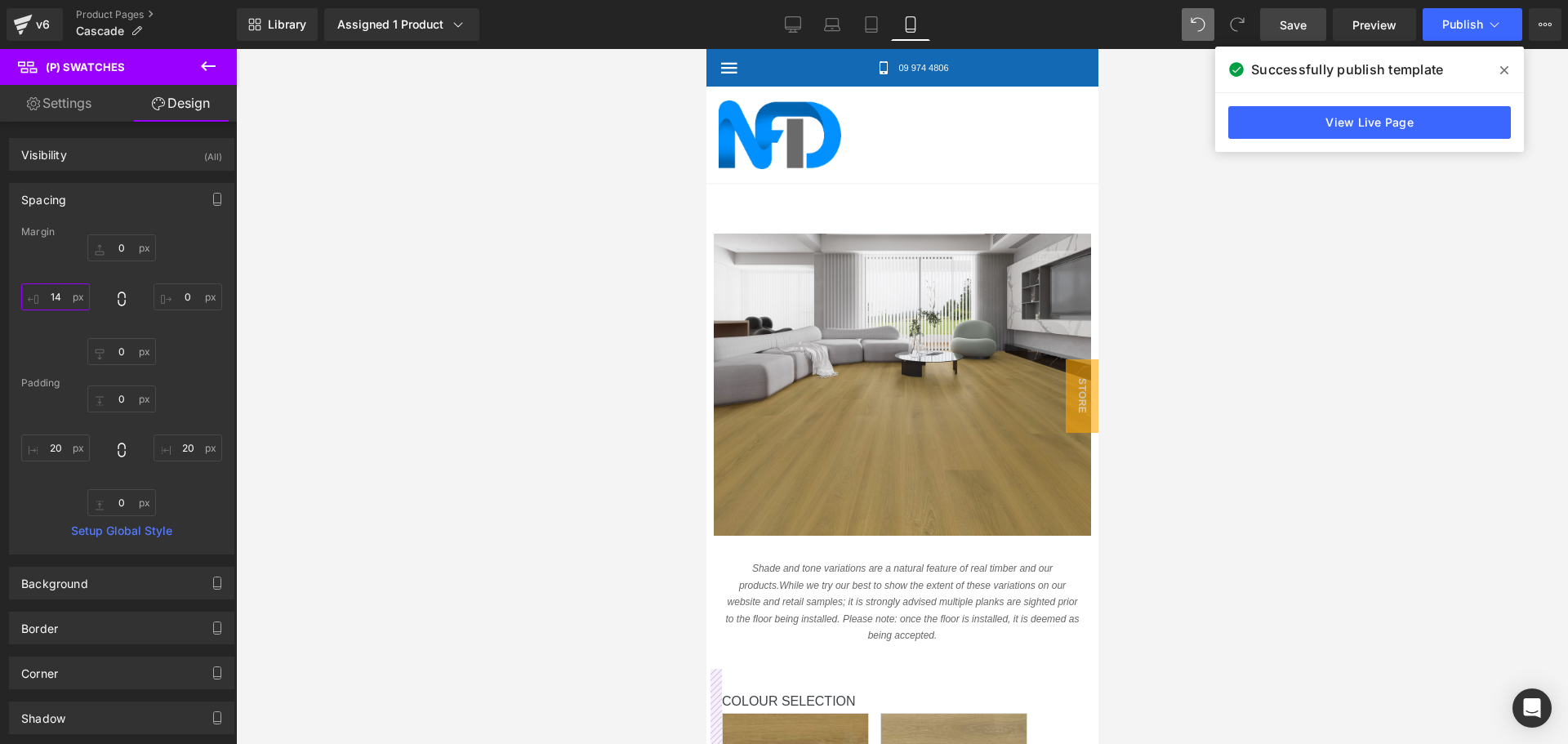
click at [56, 298] on input "14" at bounding box center [56, 297] width 69 height 27
type input "25"
click at [1459, 15] on button "Publish" at bounding box center [1472, 24] width 99 height 32
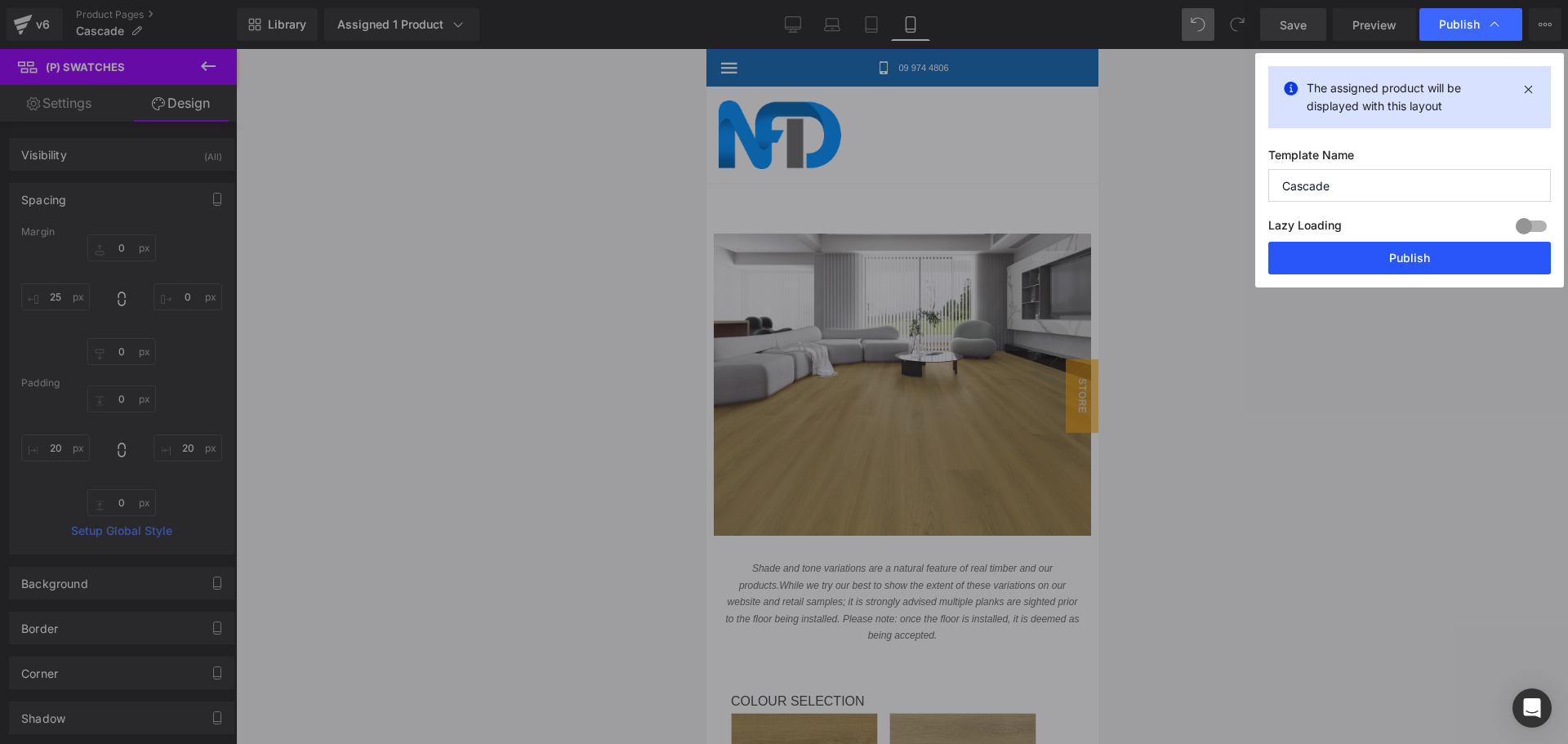
click at [1403, 263] on button "Publish" at bounding box center [1409, 258] width 282 height 32
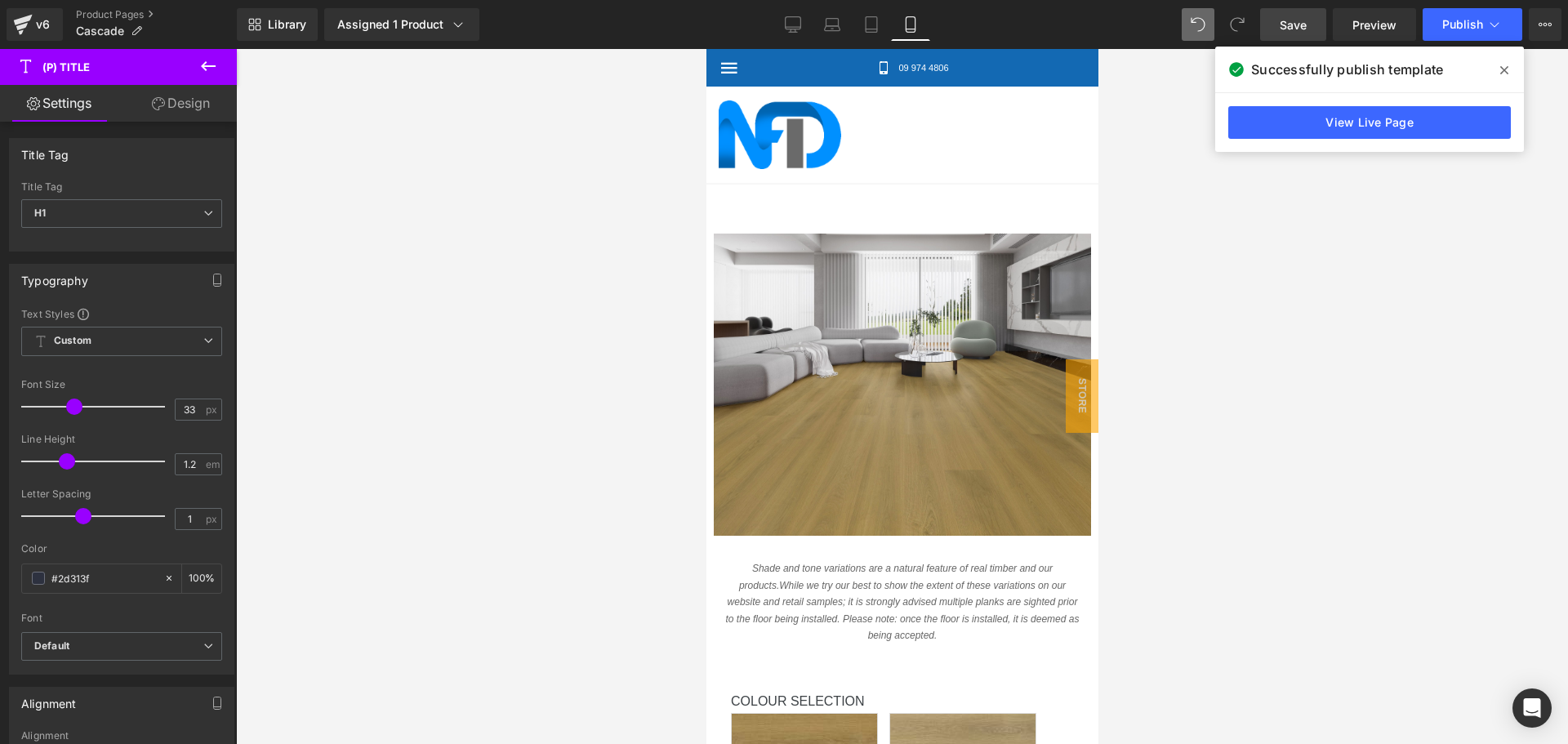
click at [174, 96] on link "Design" at bounding box center [180, 103] width 118 height 37
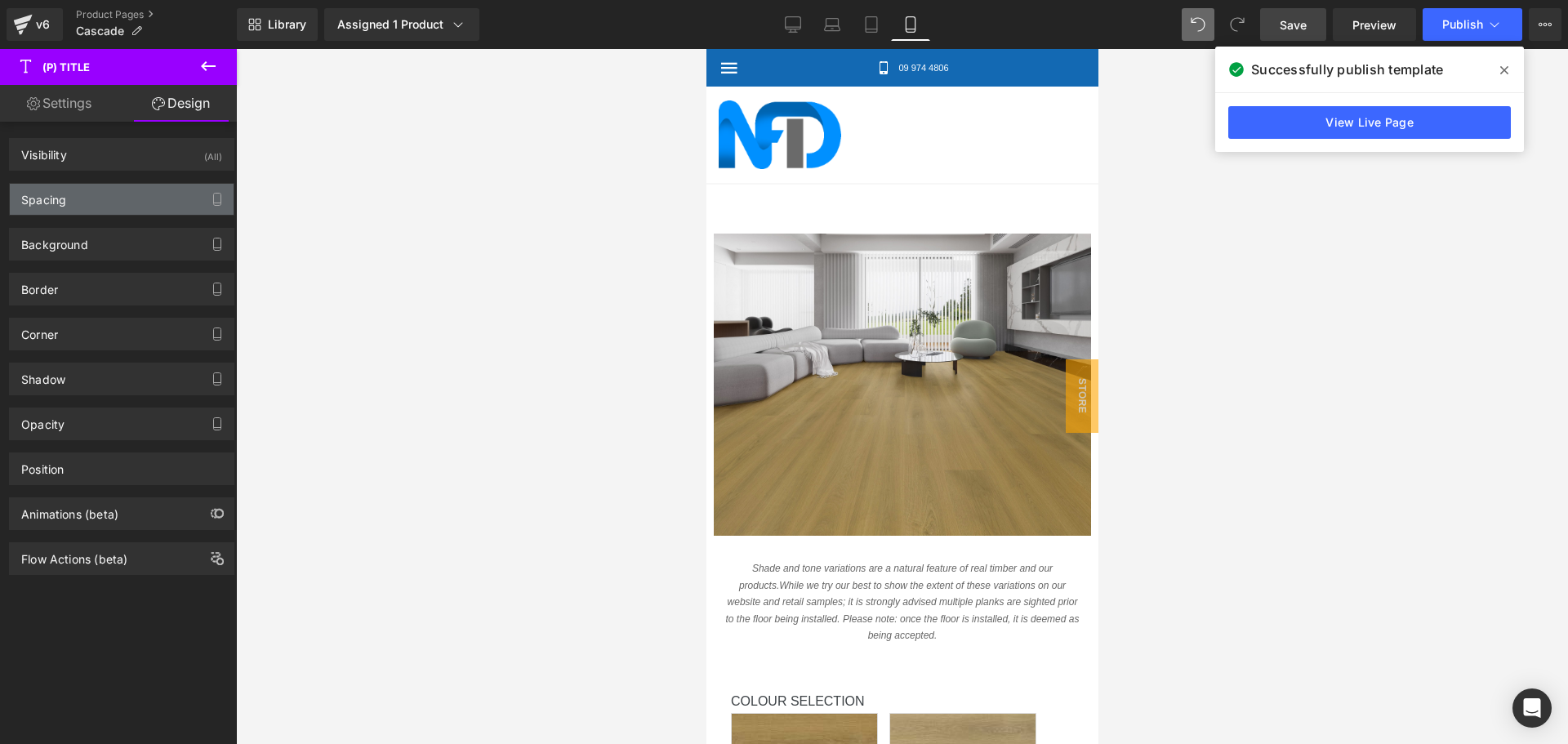
click at [86, 198] on div "Spacing" at bounding box center [122, 199] width 224 height 31
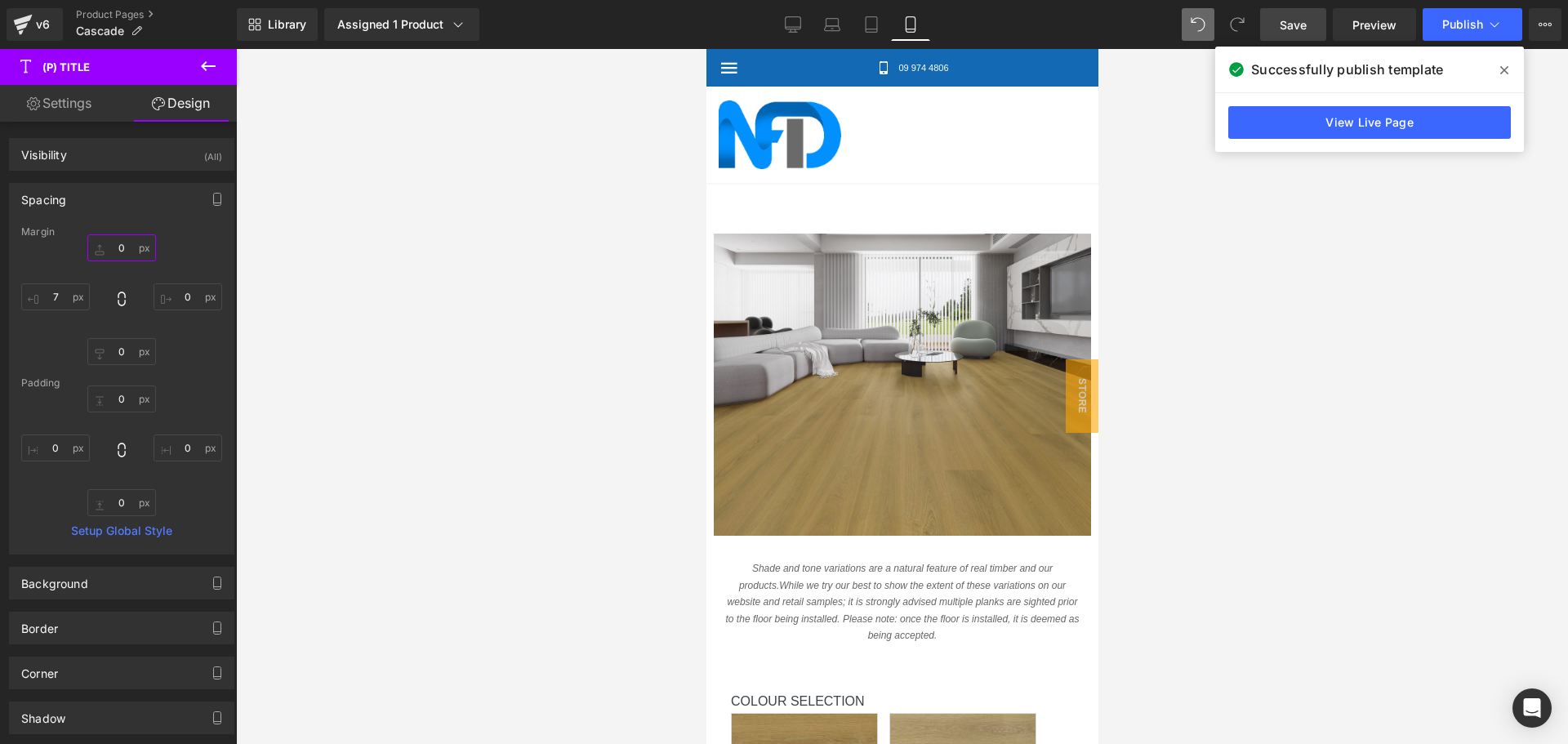
click at [122, 247] on input "text" at bounding box center [122, 248] width 69 height 27
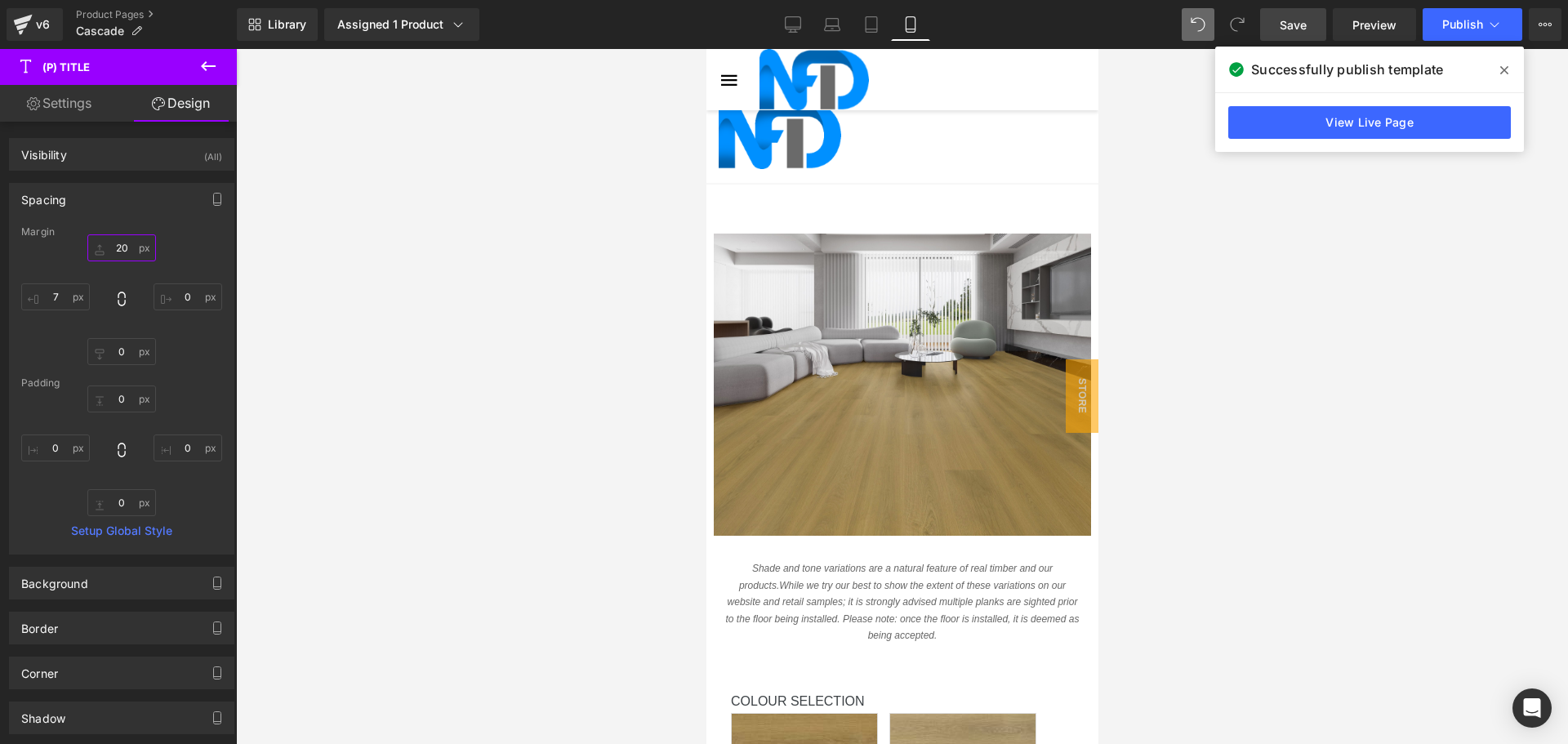
scroll to position [572, 0]
type input "20"
click at [1438, 25] on button "Publish" at bounding box center [1472, 24] width 99 height 32
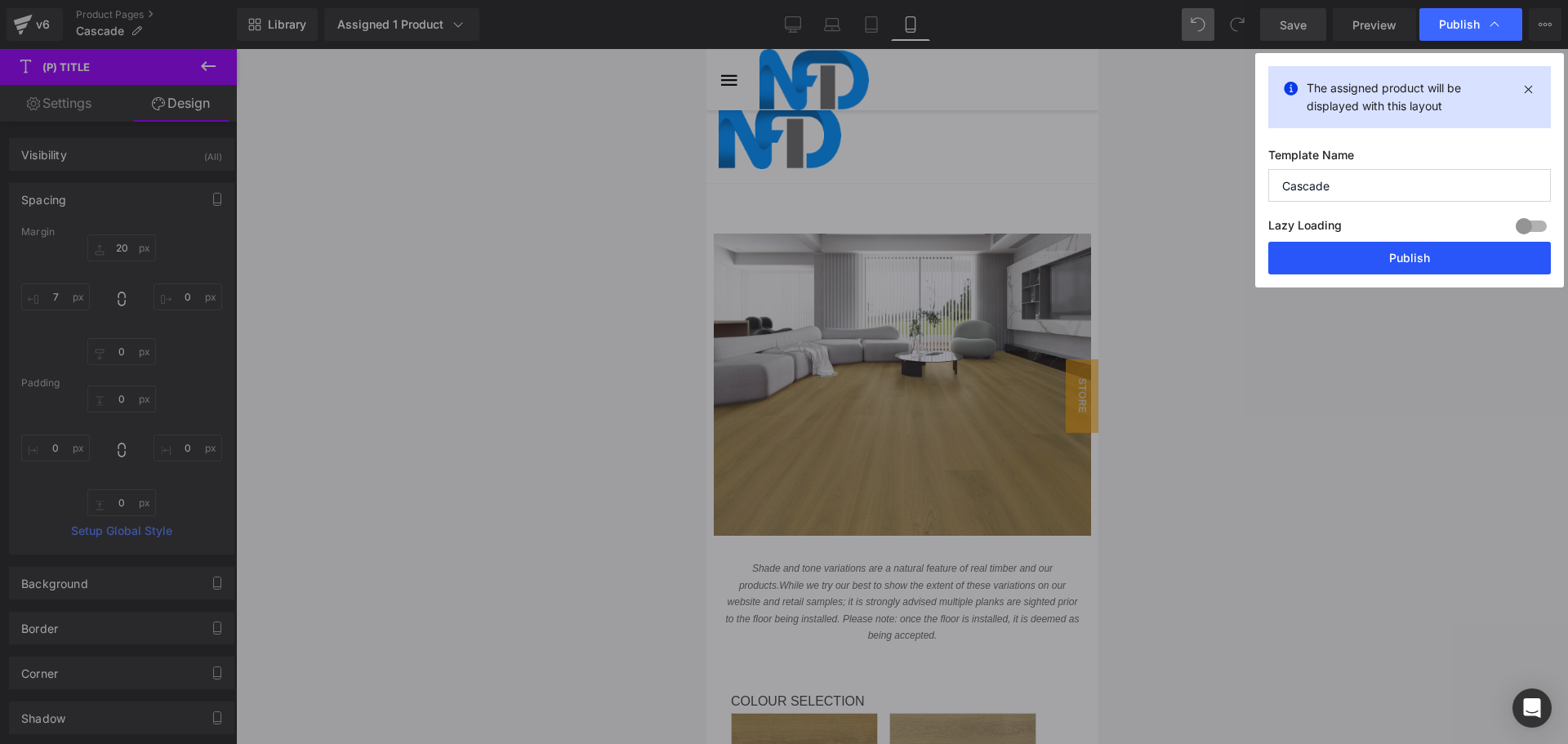
click at [1400, 267] on button "Publish" at bounding box center [1409, 258] width 282 height 32
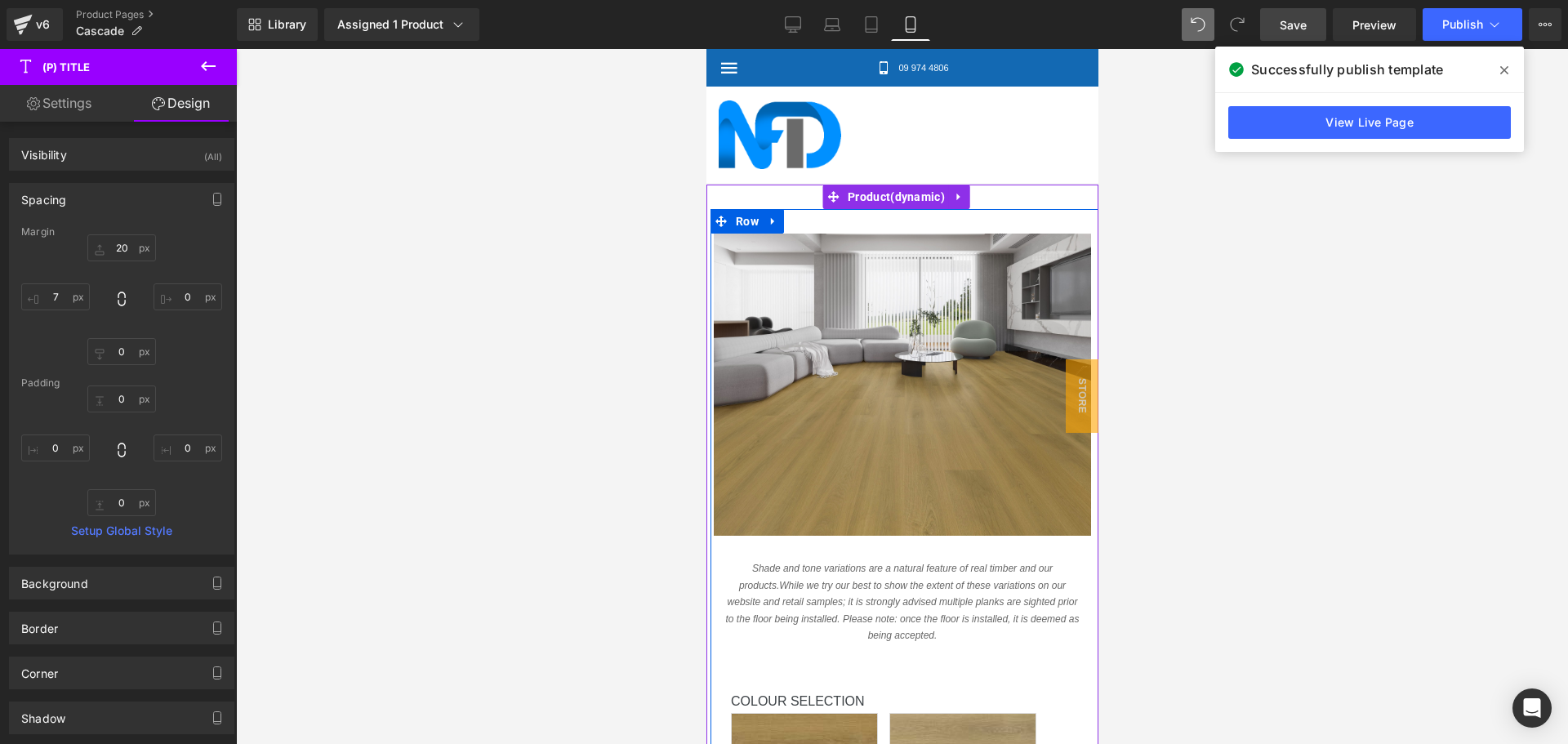
scroll to position [326, 0]
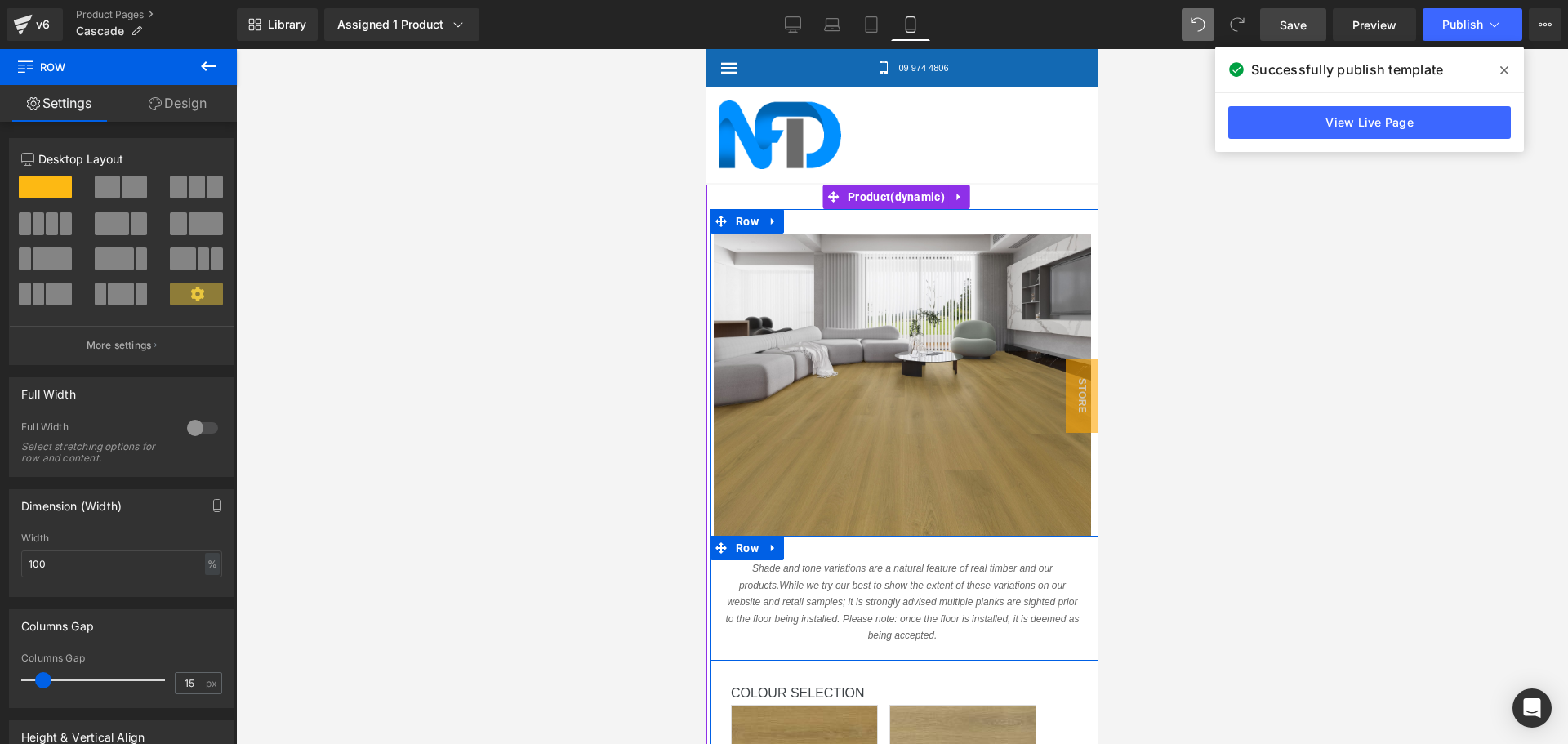
click at [886, 536] on div "Shade and tone variations are a natural feature of real timber and our products…" at bounding box center [905, 598] width 392 height 125
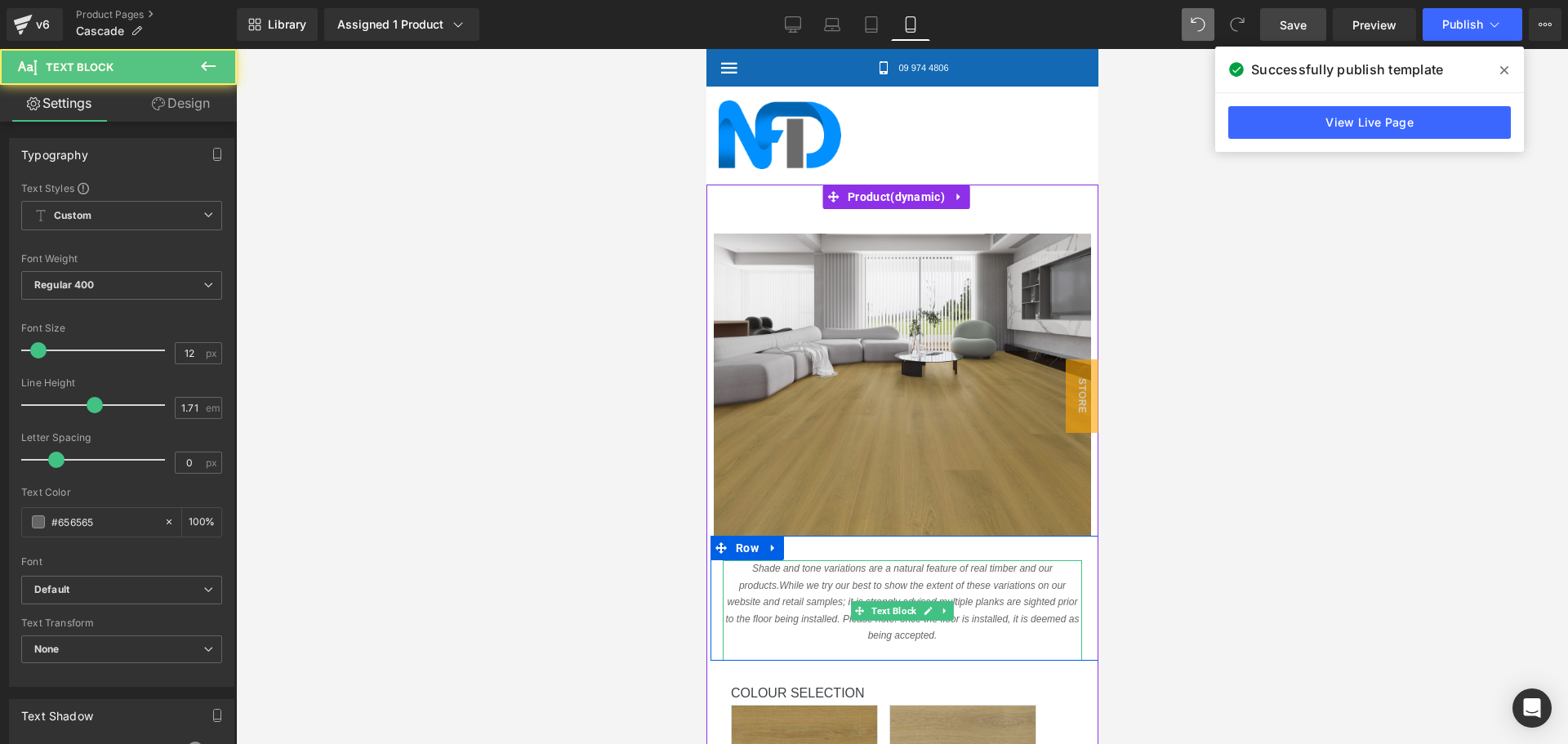
click at [896, 613] on span "nce the floor is installed, it is deemed as being accepted." at bounding box center [973, 628] width 212 height 29
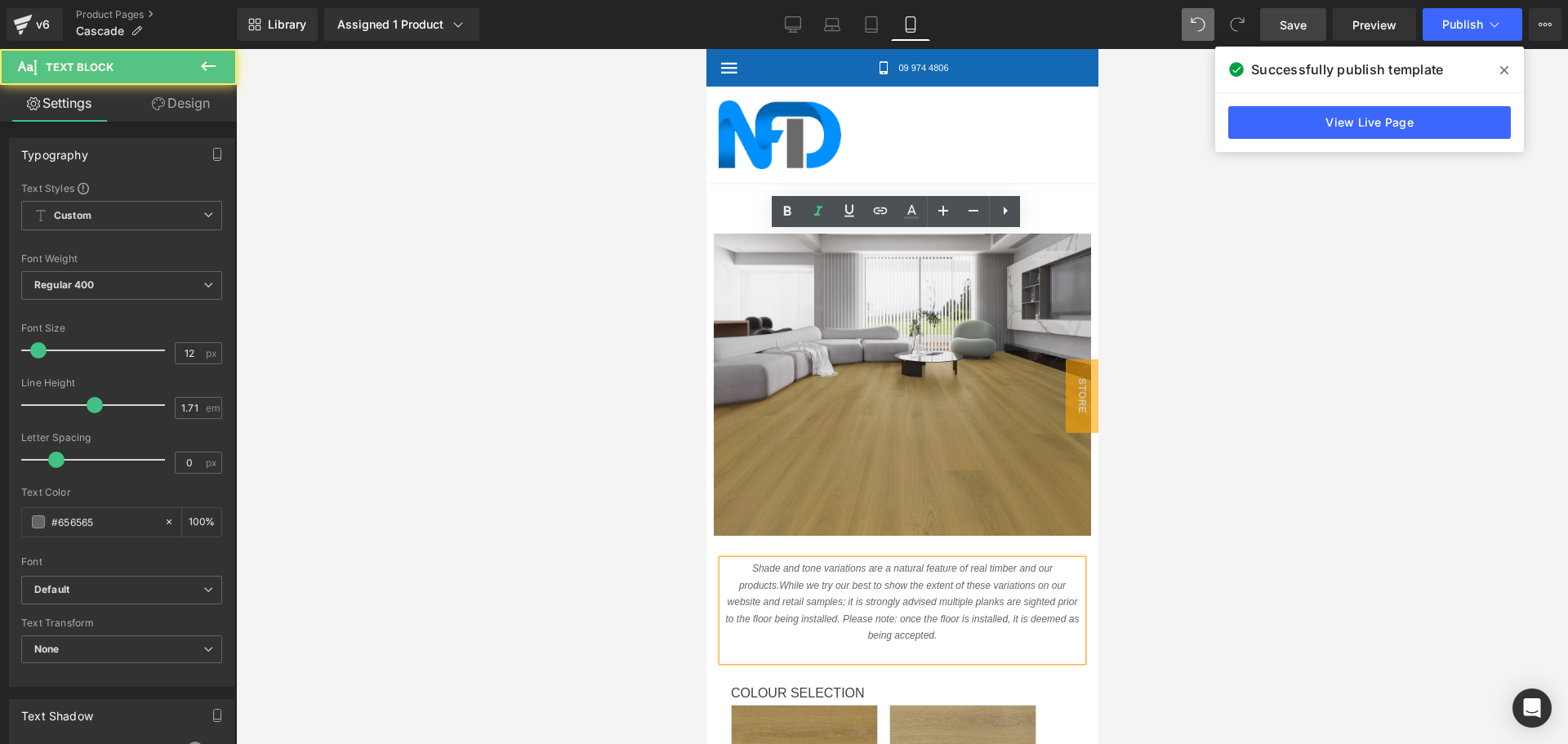
click at [878, 645] on p at bounding box center [902, 653] width 360 height 17
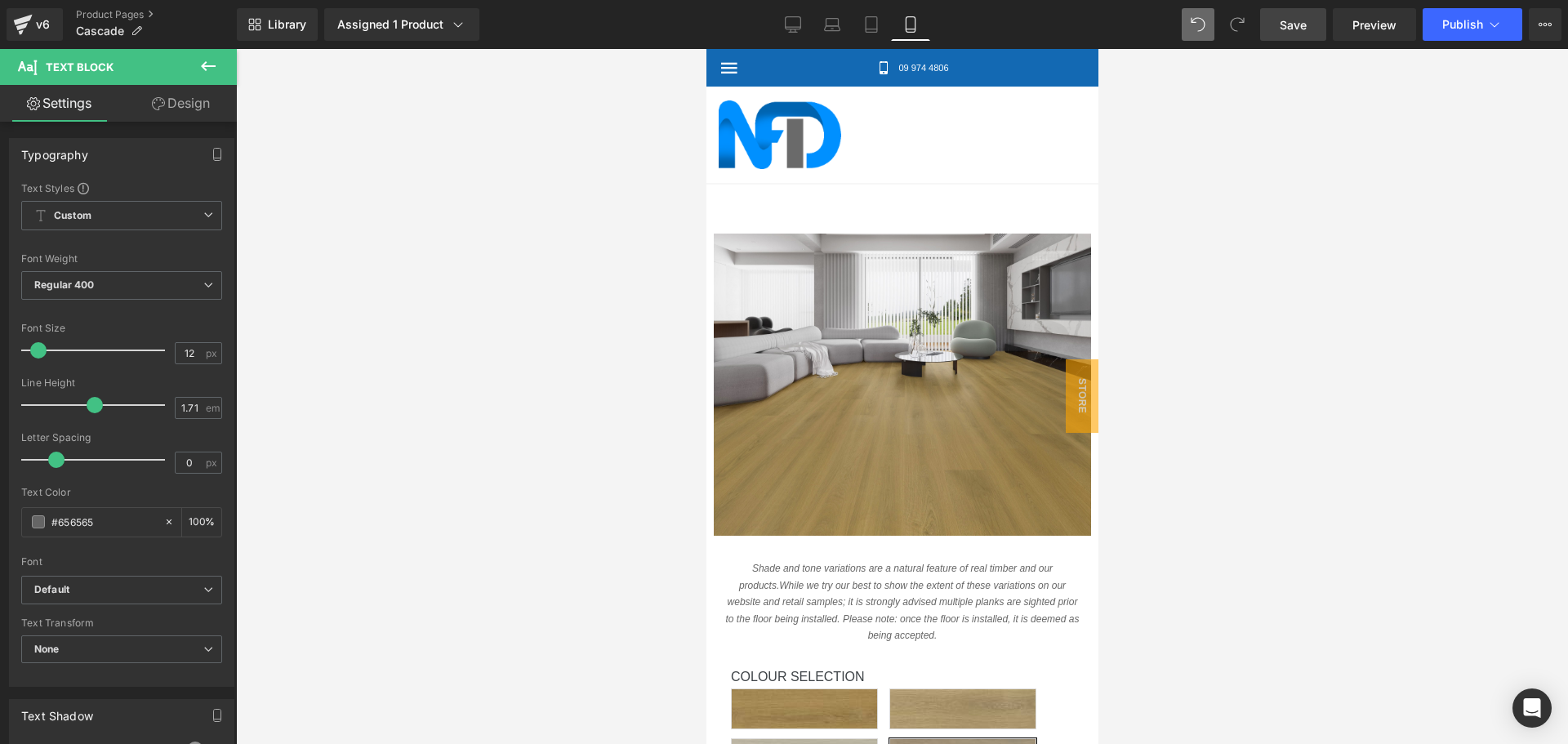
click at [506, 222] on div at bounding box center [902, 396] width 1332 height 695
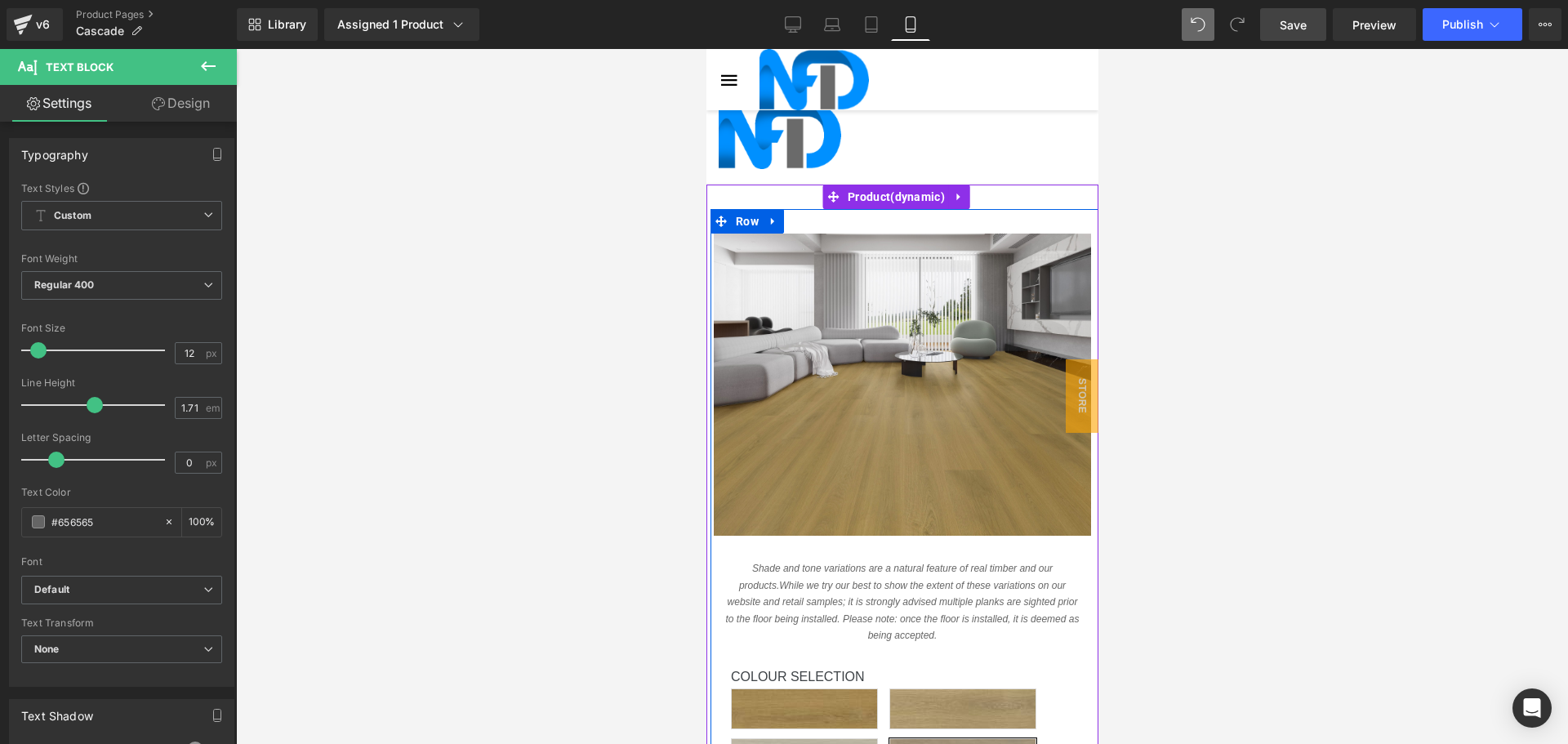
scroll to position [654, 0]
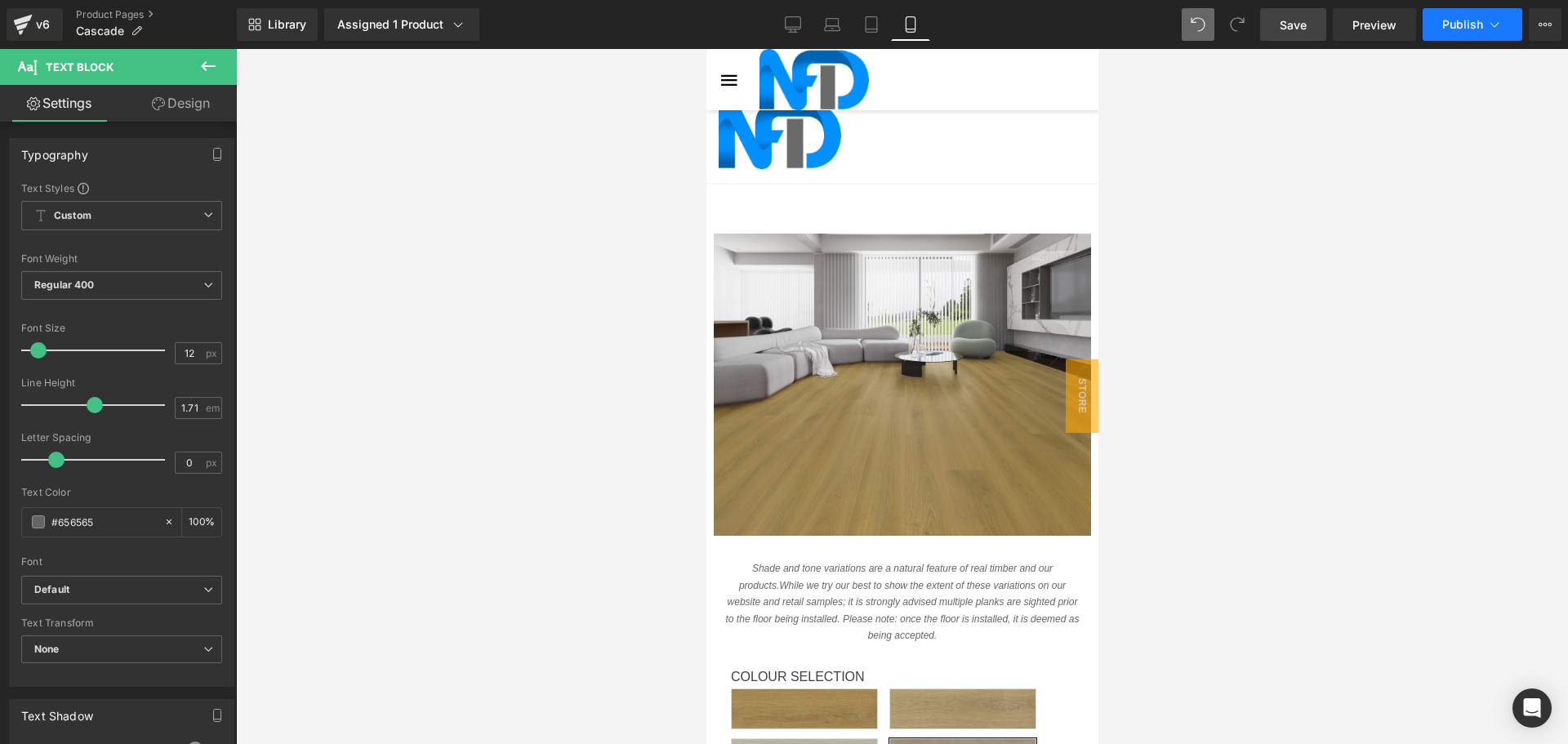
click at [1464, 36] on button "Publish" at bounding box center [1472, 24] width 99 height 32
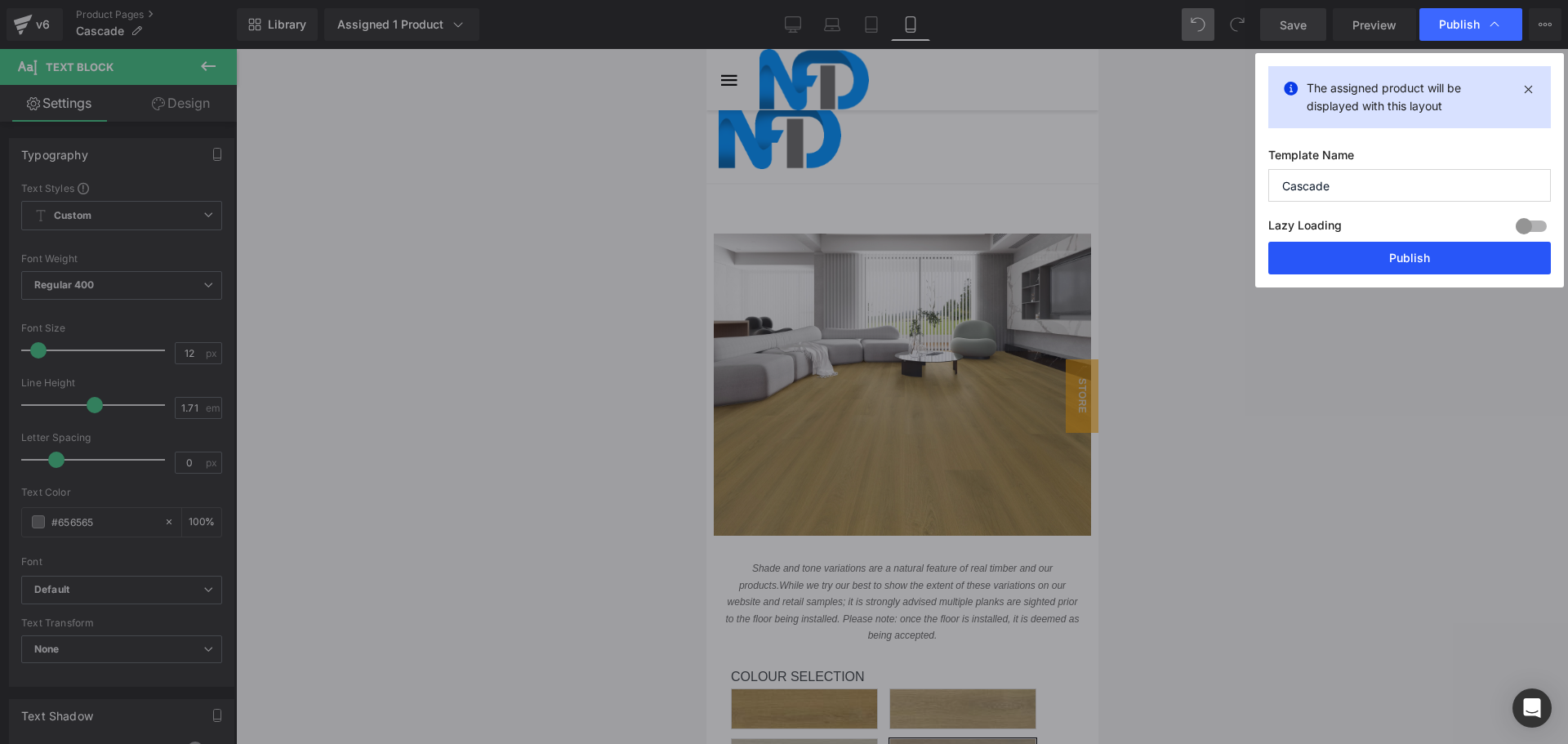
click at [1379, 257] on button "Publish" at bounding box center [1409, 258] width 282 height 32
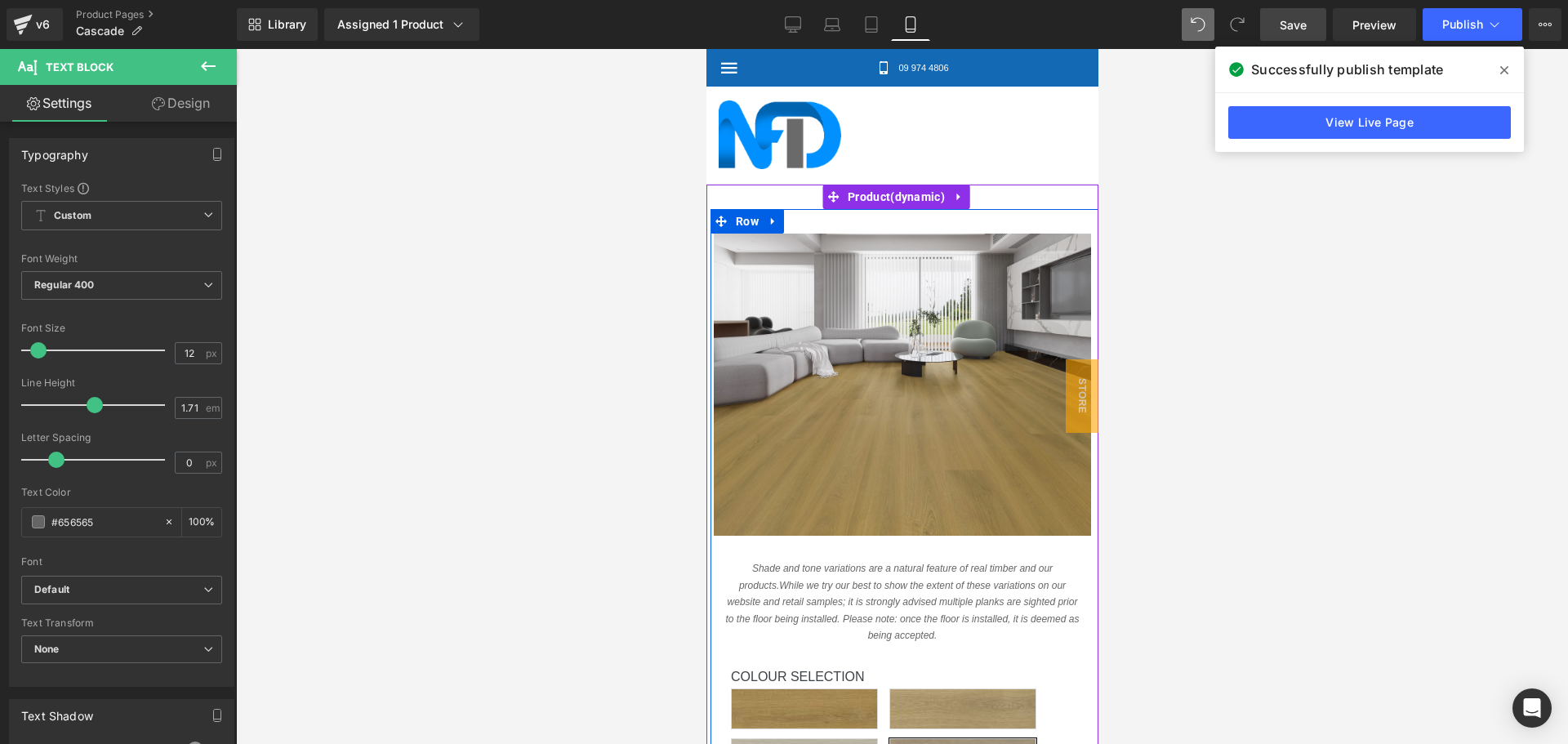
scroll to position [326, 0]
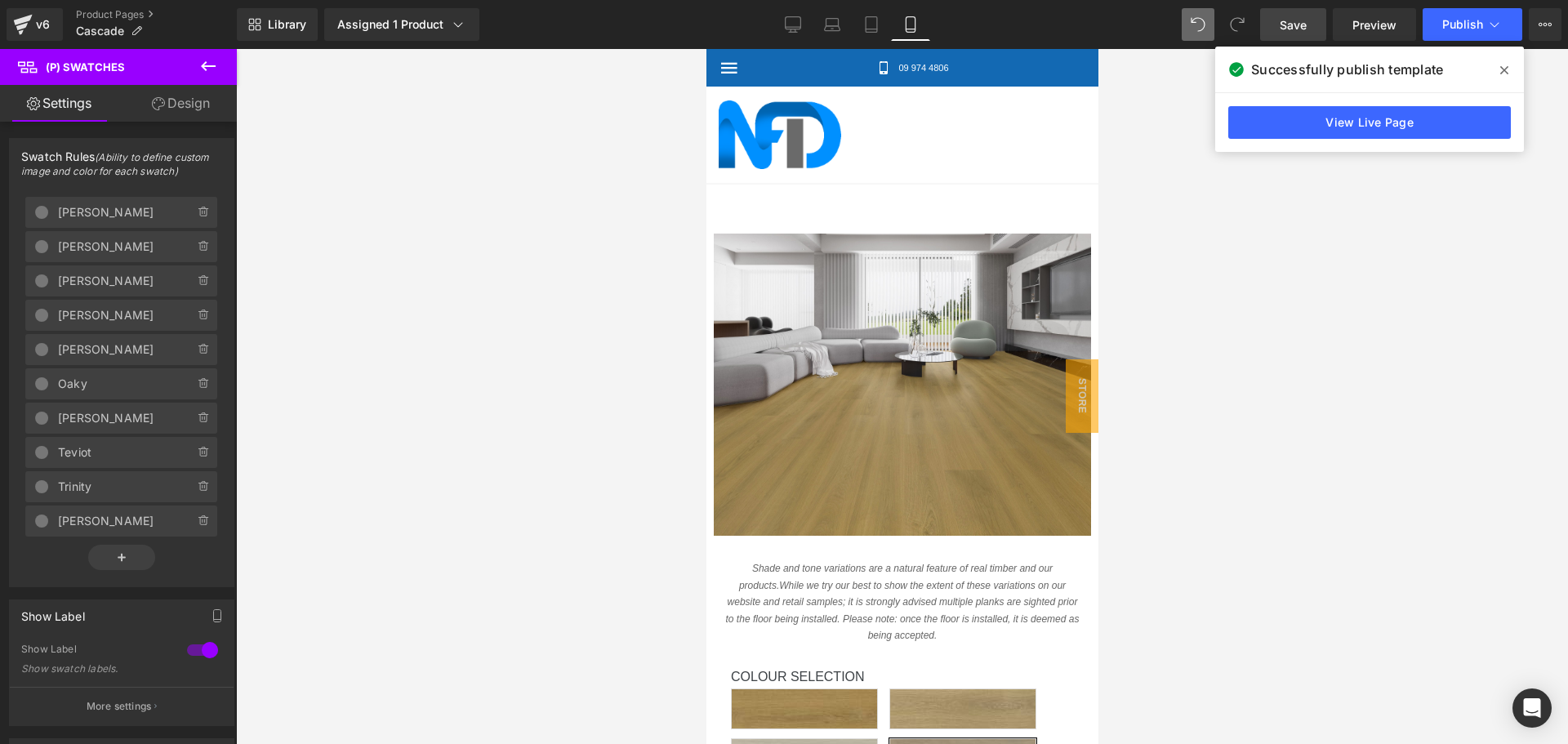
click at [197, 102] on link "Design" at bounding box center [180, 103] width 118 height 37
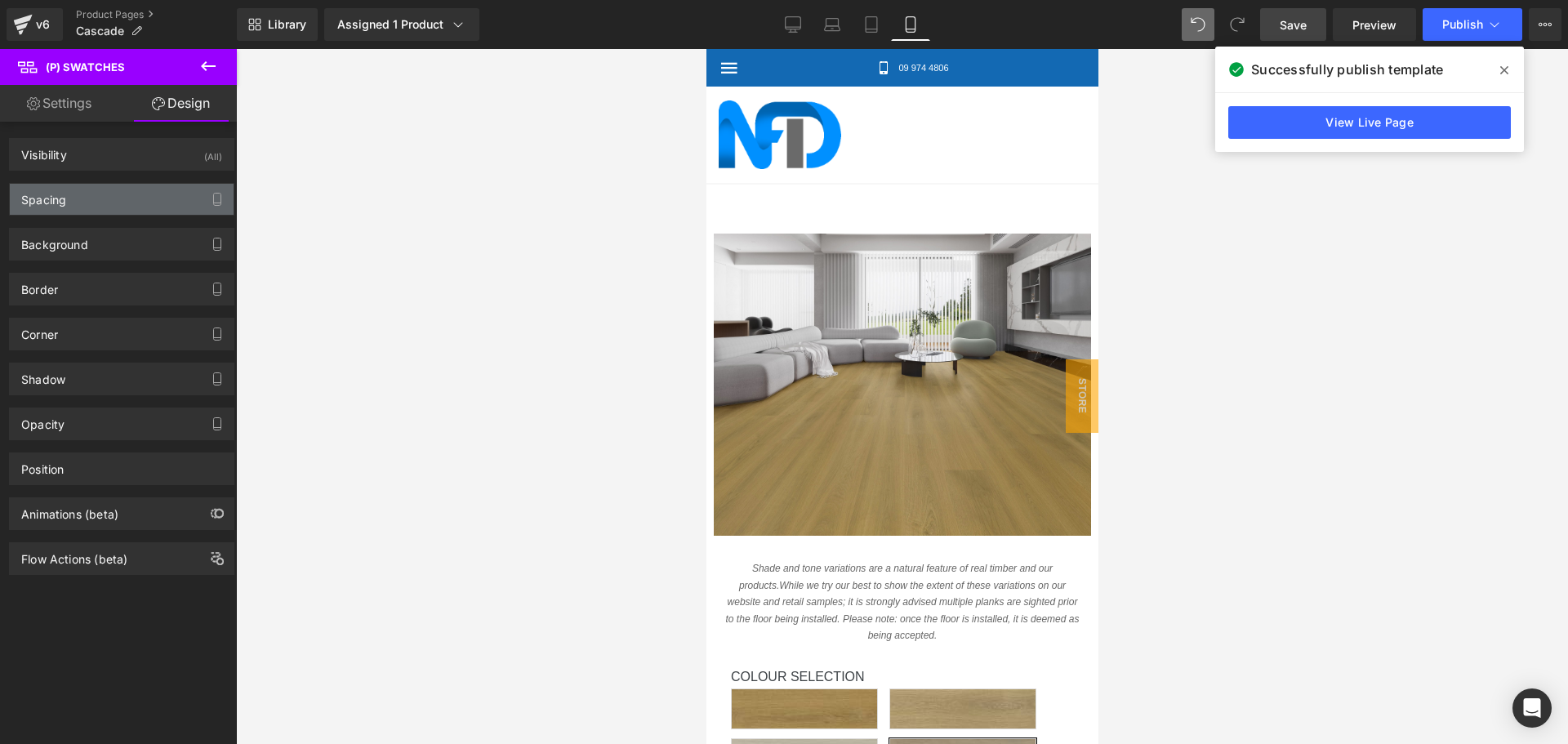
click at [133, 198] on div "Spacing" at bounding box center [122, 199] width 224 height 31
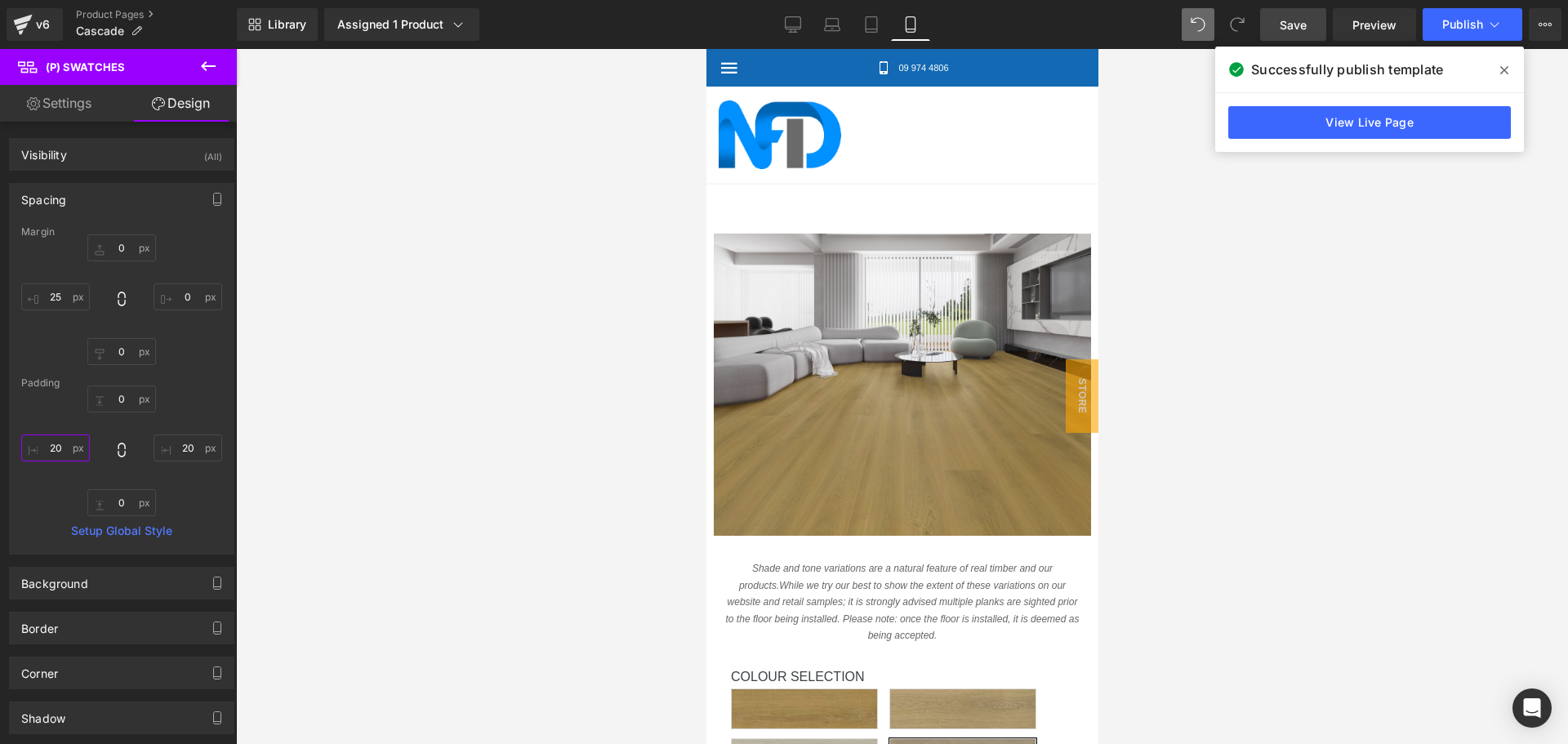
click at [58, 443] on input "20" at bounding box center [56, 448] width 69 height 27
type input "0"
click at [169, 444] on input "20" at bounding box center [188, 448] width 69 height 27
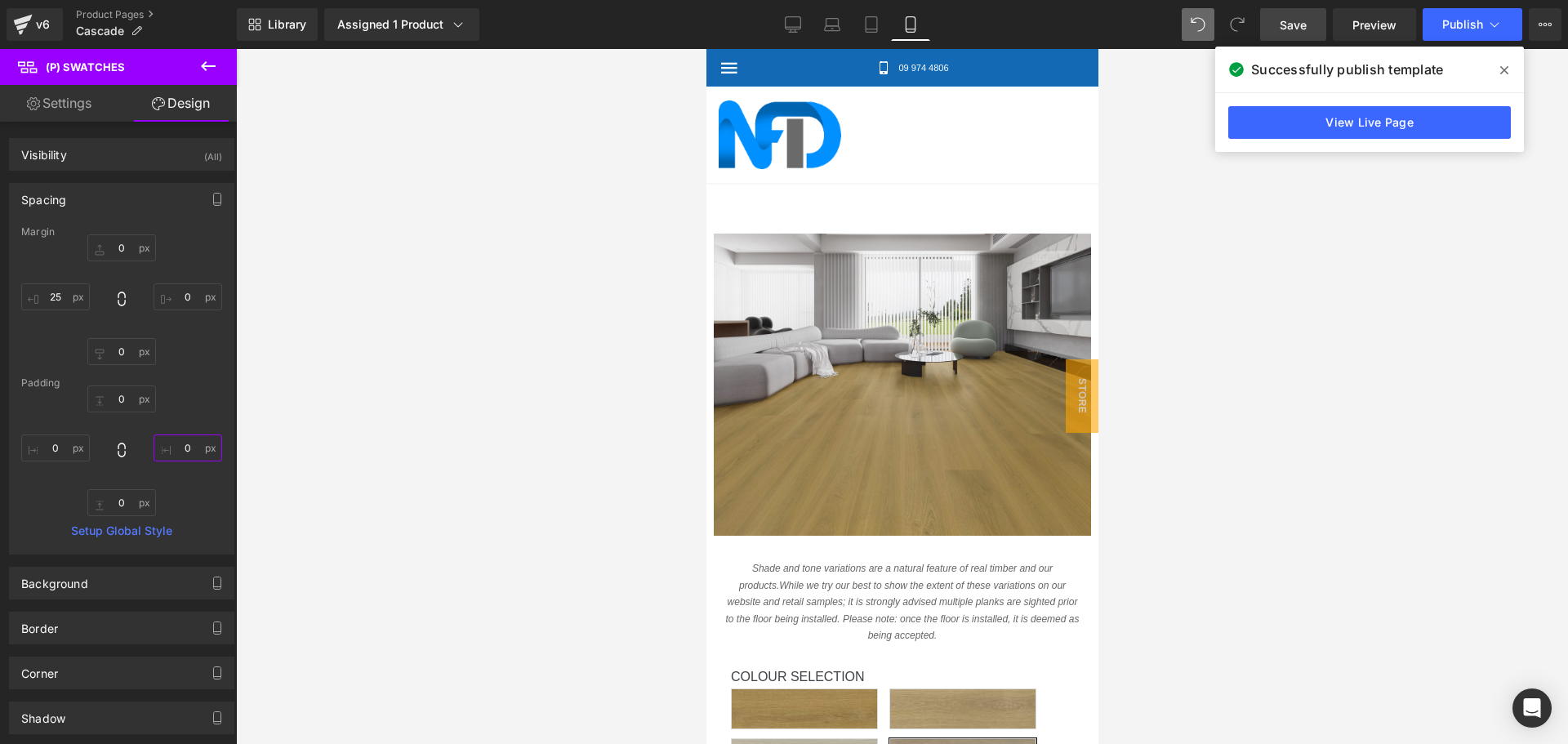
type input "0"
click at [72, 104] on link "Settings" at bounding box center [59, 103] width 118 height 37
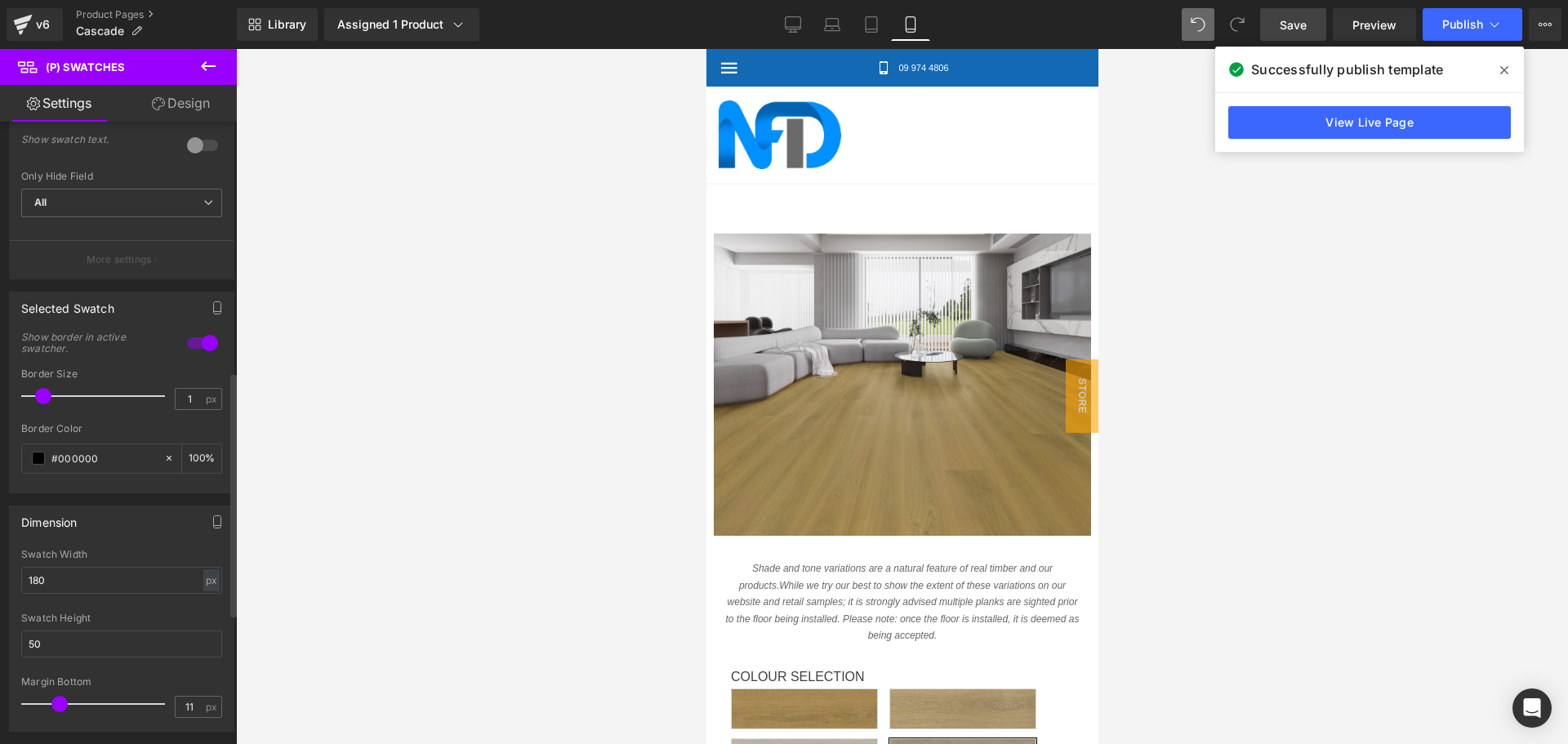
scroll to position [654, 0]
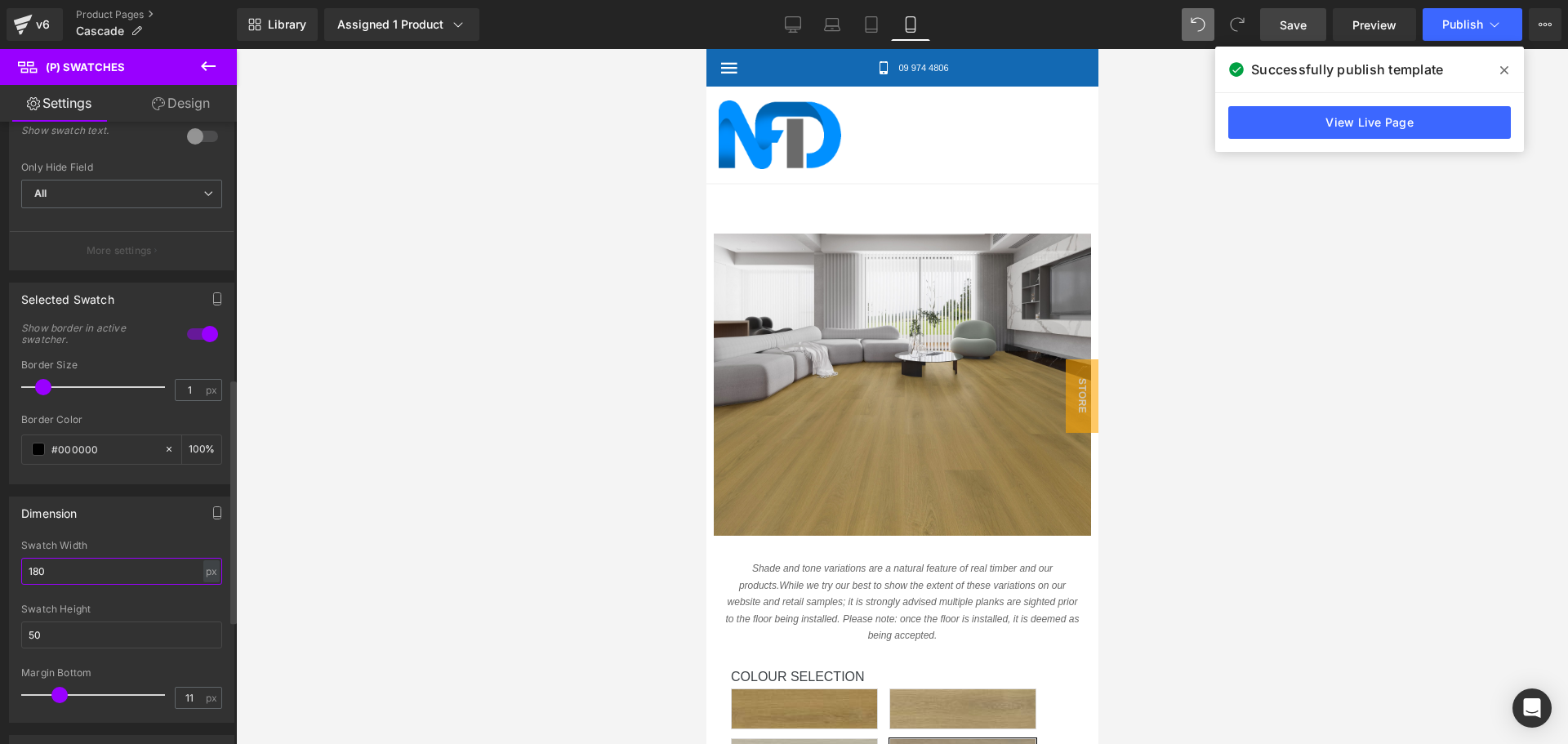
click at [66, 570] on input "180" at bounding box center [122, 572] width 201 height 27
type input "1"
type input "200"
click at [1453, 25] on span "Publish" at bounding box center [1462, 24] width 41 height 13
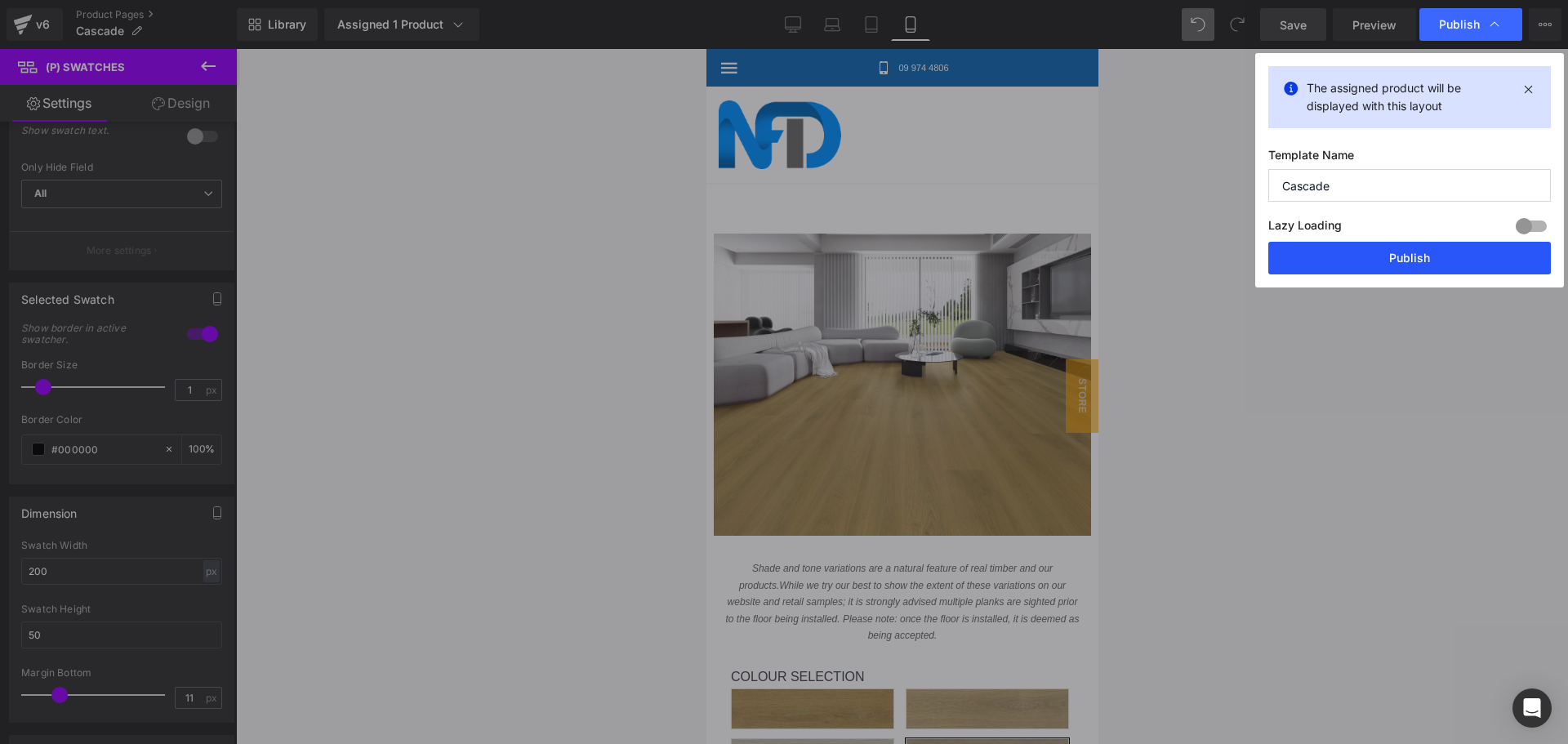
click at [1364, 254] on button "Publish" at bounding box center [1409, 258] width 282 height 32
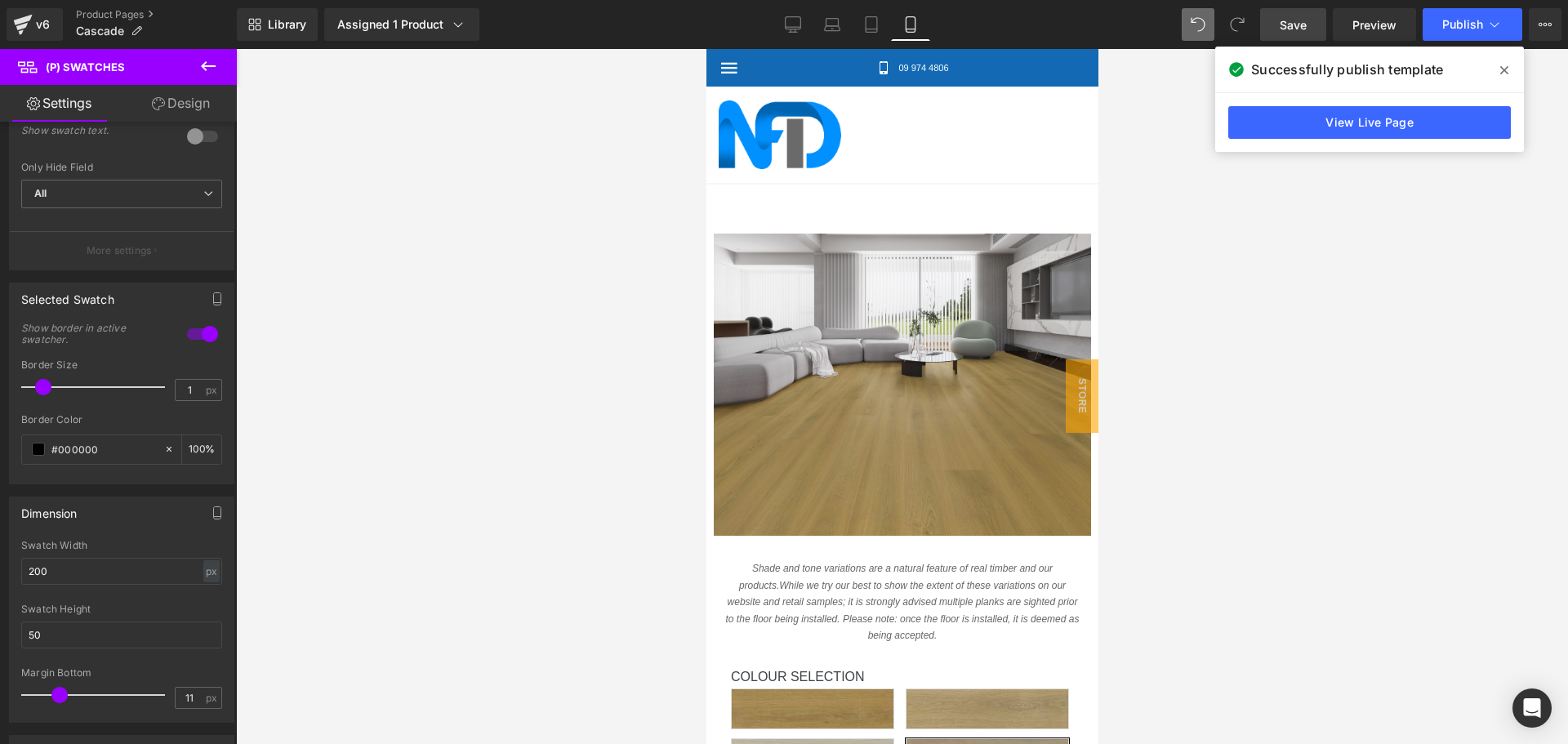
click at [177, 97] on link "Design" at bounding box center [180, 103] width 118 height 37
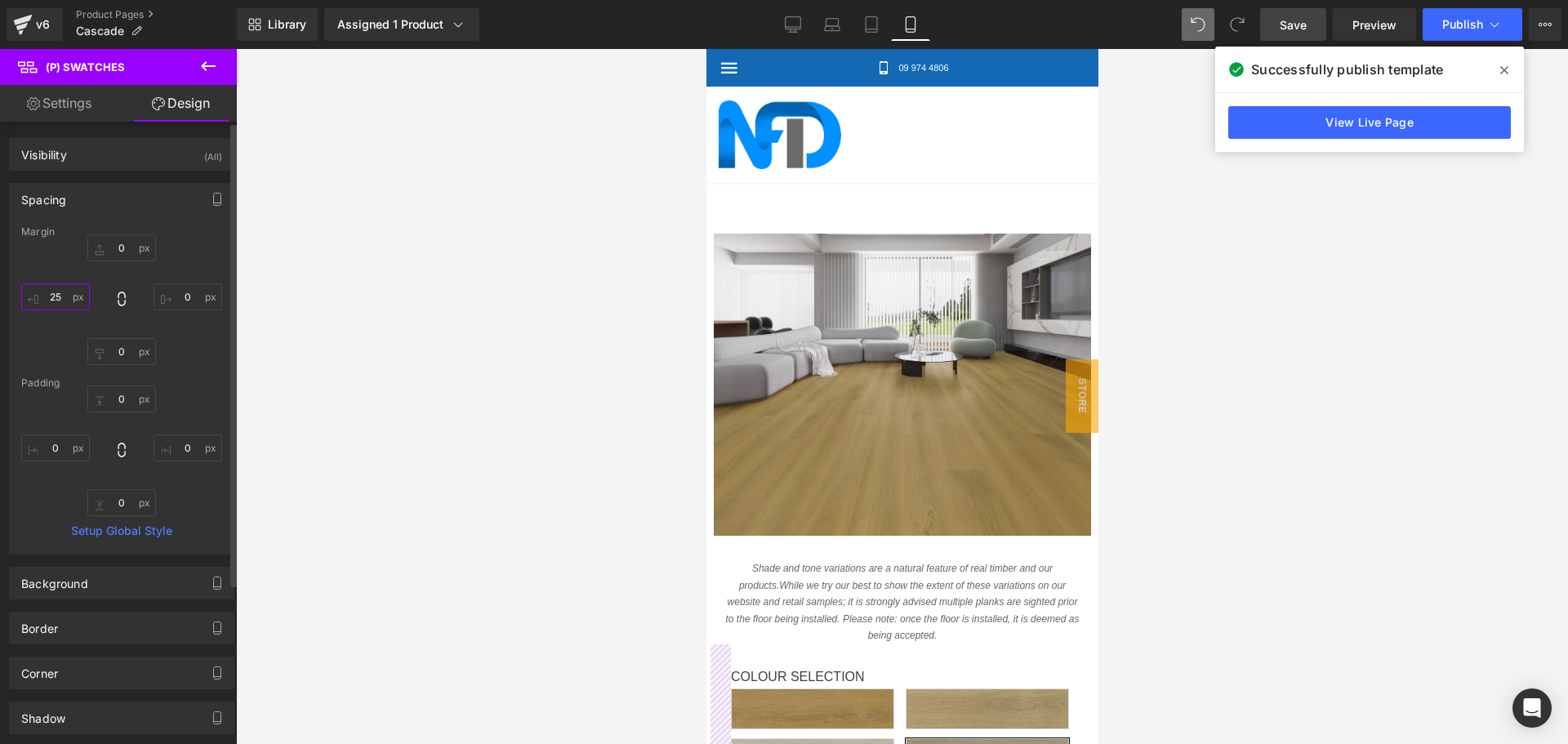
click at [57, 290] on input "25" at bounding box center [56, 297] width 69 height 27
click at [1445, 35] on button "Publish" at bounding box center [1472, 24] width 99 height 32
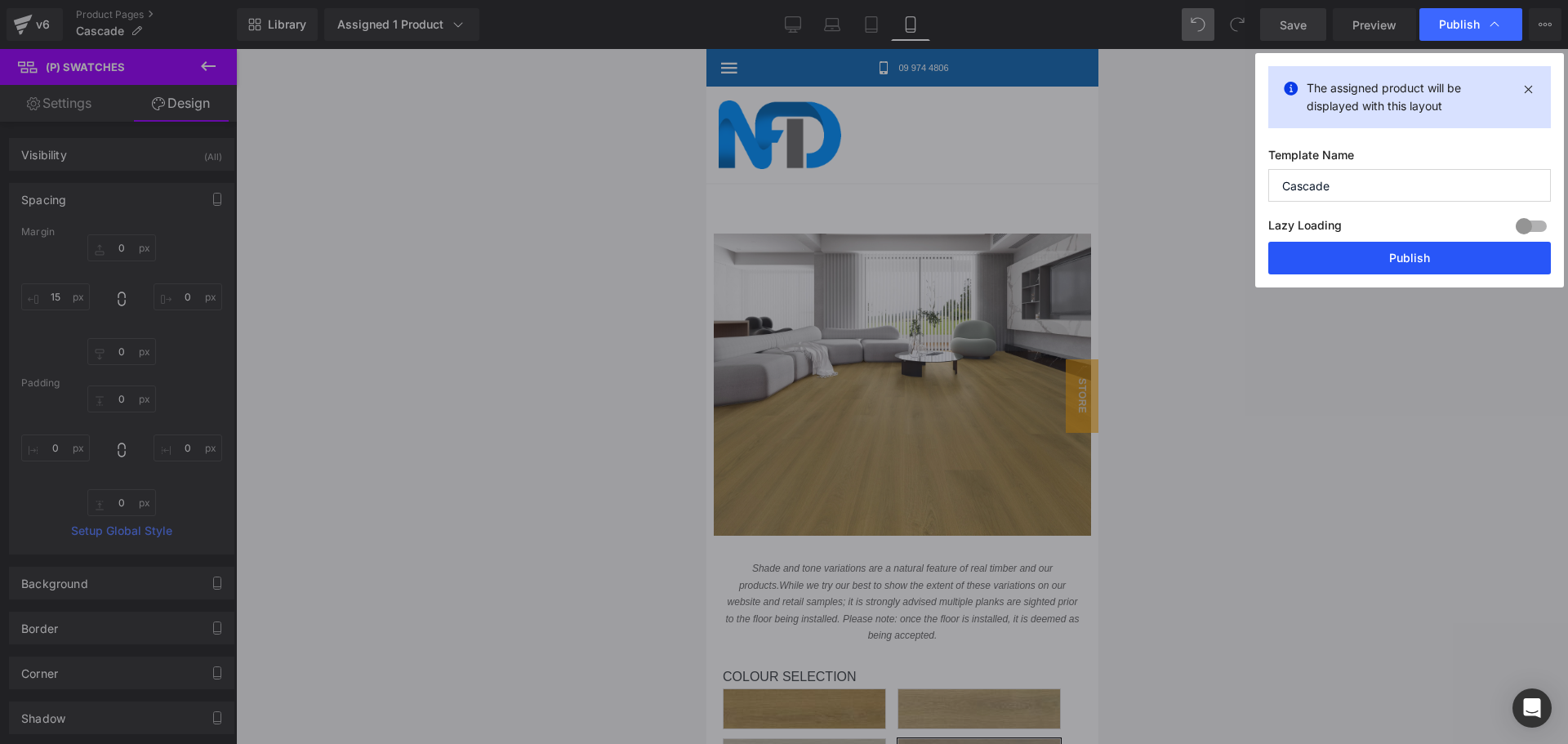
click at [1412, 255] on button "Publish" at bounding box center [1409, 258] width 282 height 32
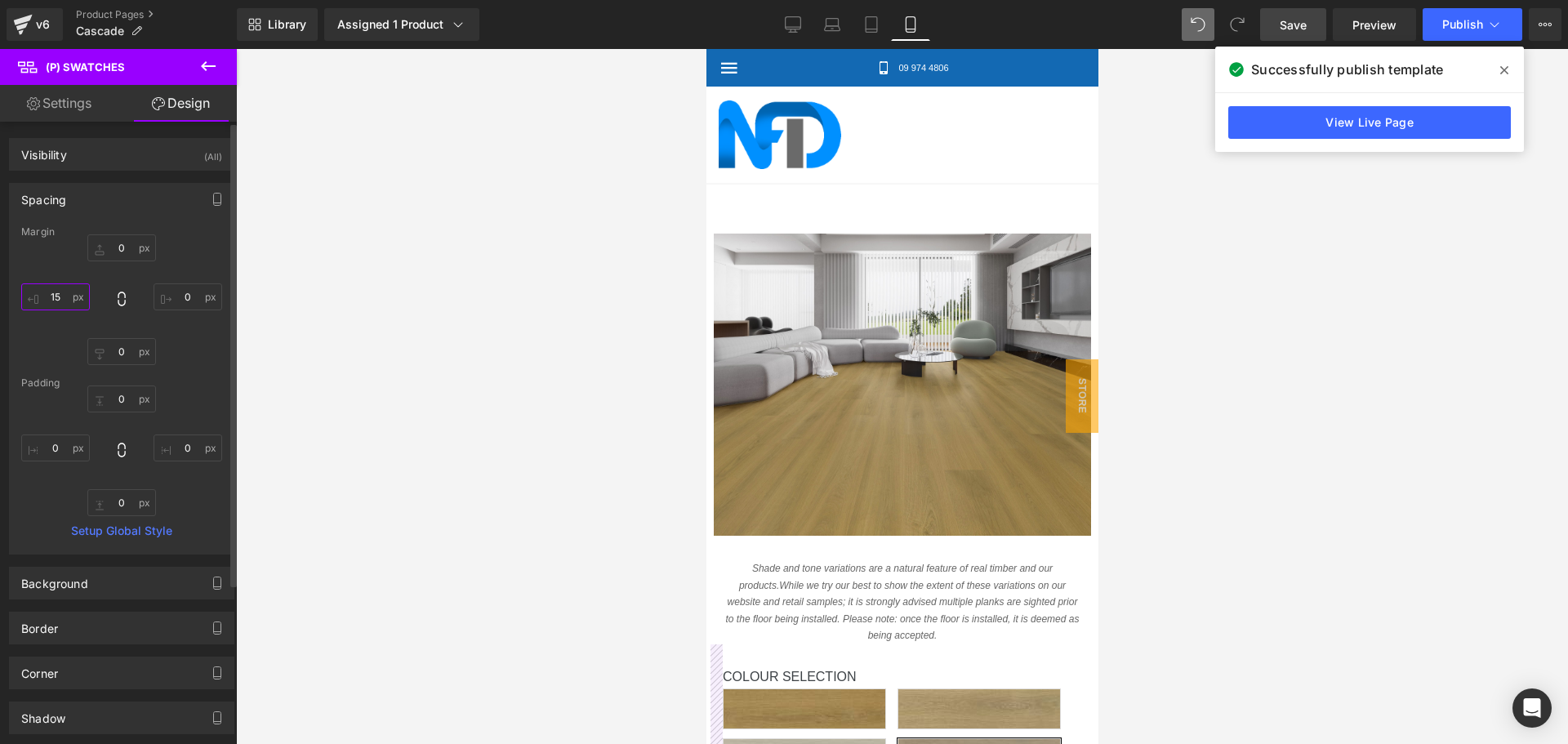
click at [61, 295] on input "15" at bounding box center [56, 297] width 69 height 27
type input "7"
click at [1440, 30] on button "Publish" at bounding box center [1472, 24] width 99 height 32
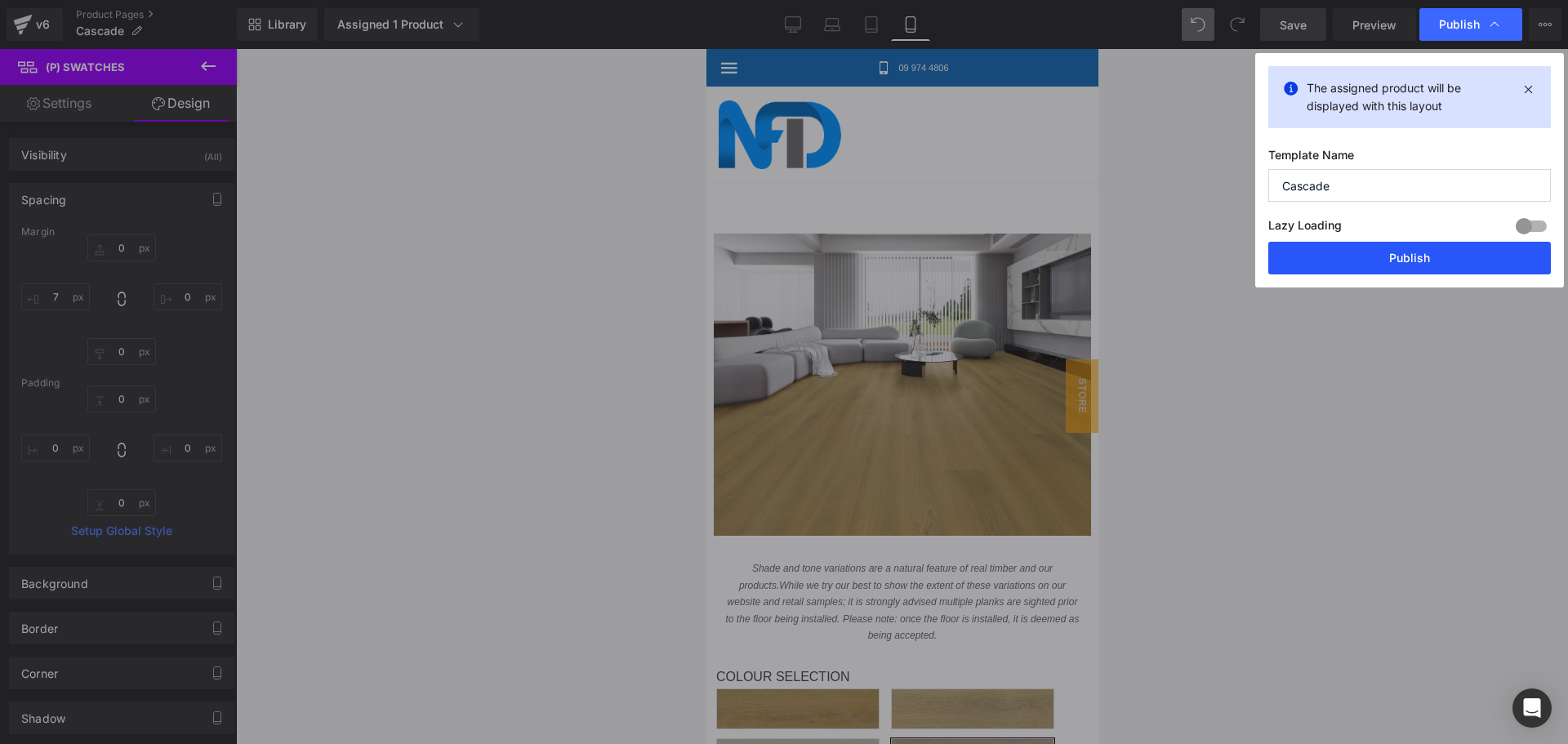
click at [1393, 253] on button "Publish" at bounding box center [1409, 258] width 282 height 32
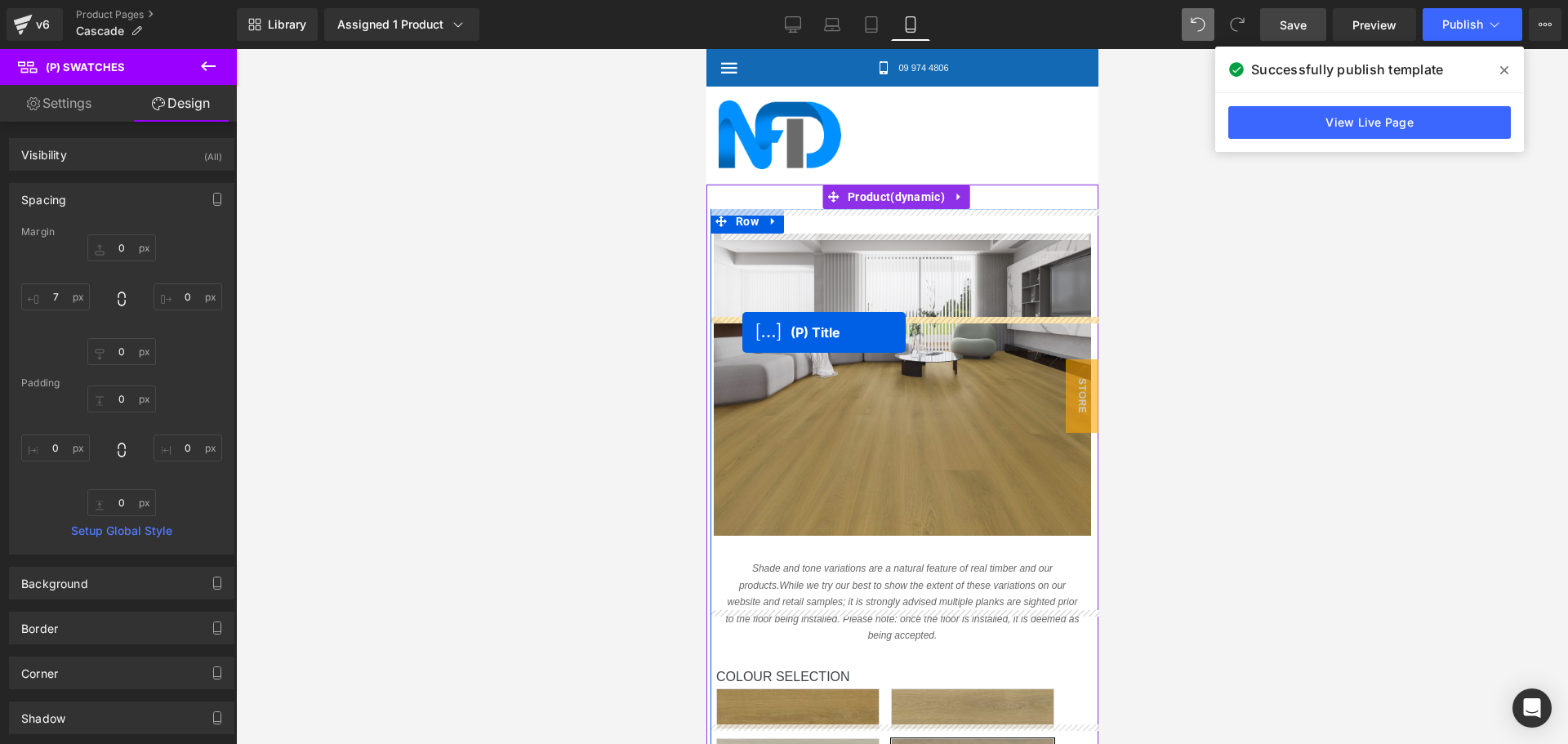
drag, startPoint x: 754, startPoint y: 638, endPoint x: 741, endPoint y: 333, distance: 305.3
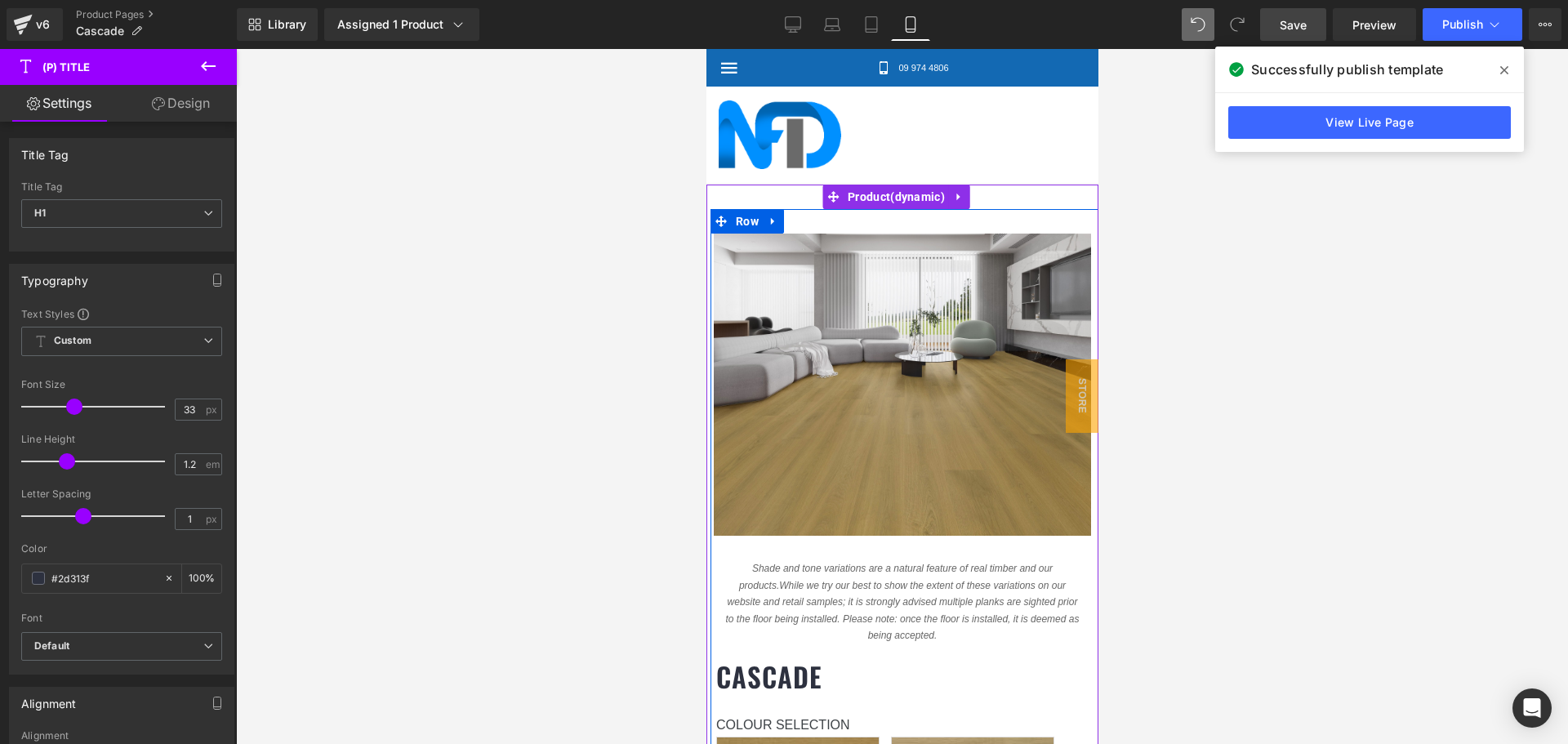
scroll to position [409, 0]
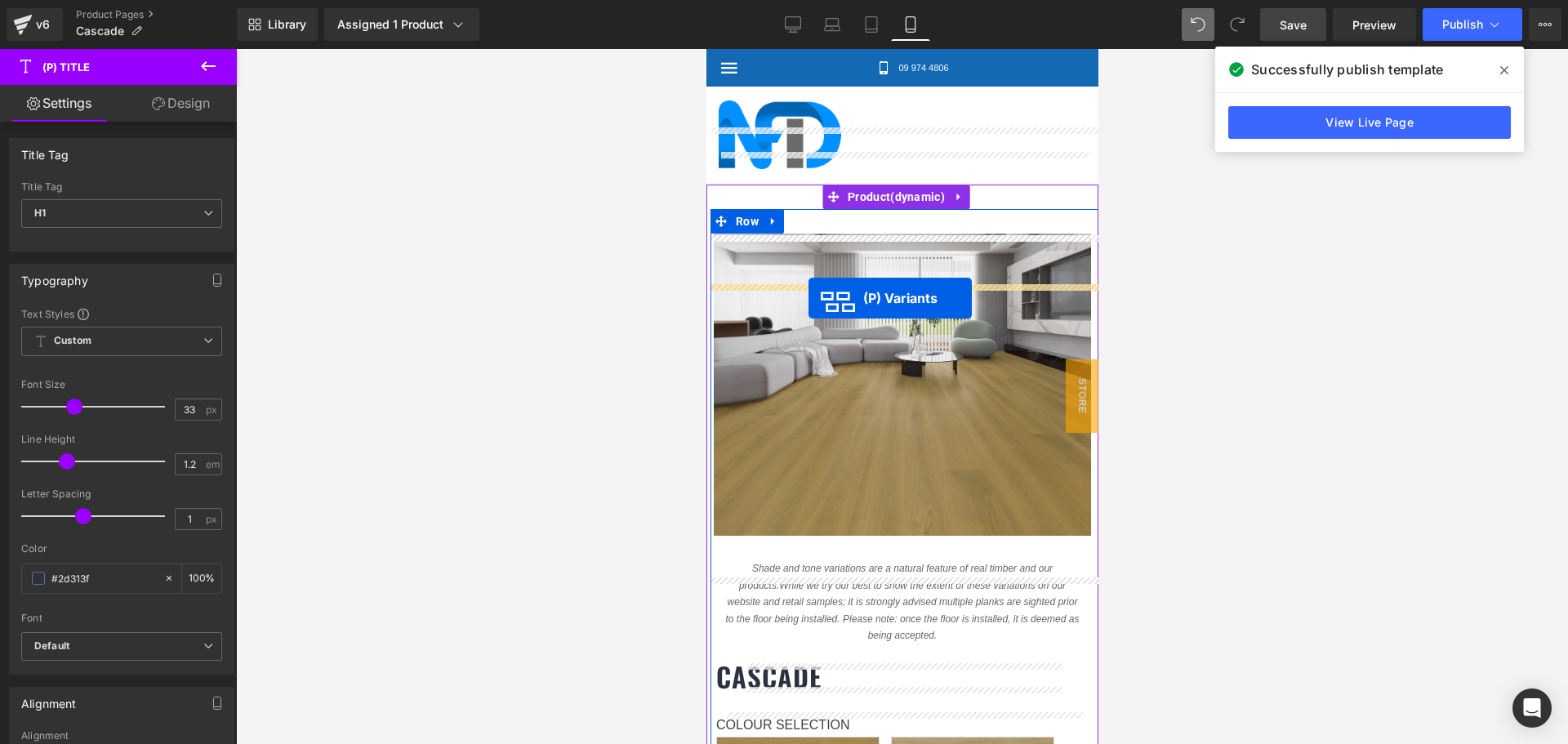
drag, startPoint x: 858, startPoint y: 604, endPoint x: 808, endPoint y: 299, distance: 309.1
select select "[PERSON_NAME]"
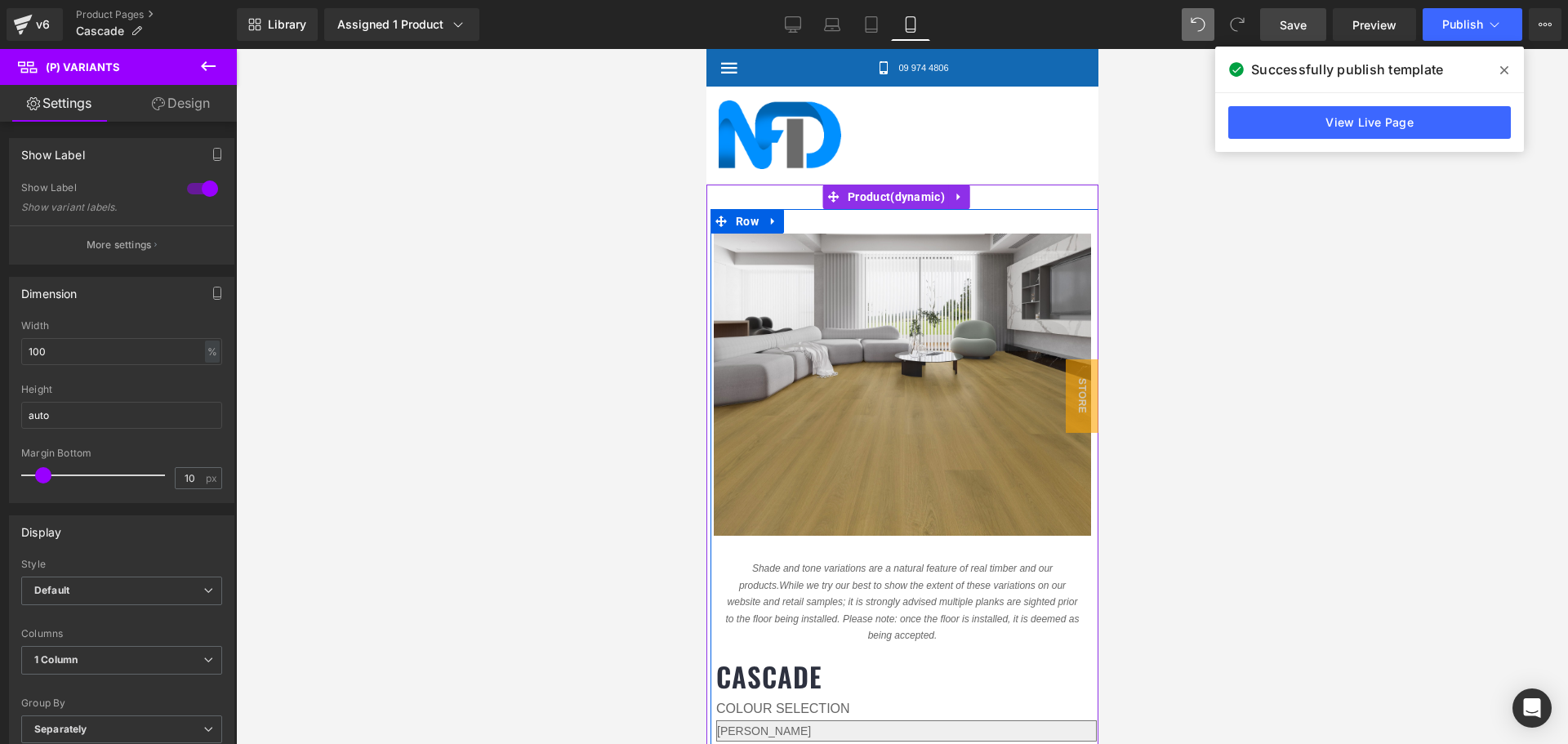
click at [886, 714] on span "(P) Variants" at bounding box center [906, 726] width 74 height 24
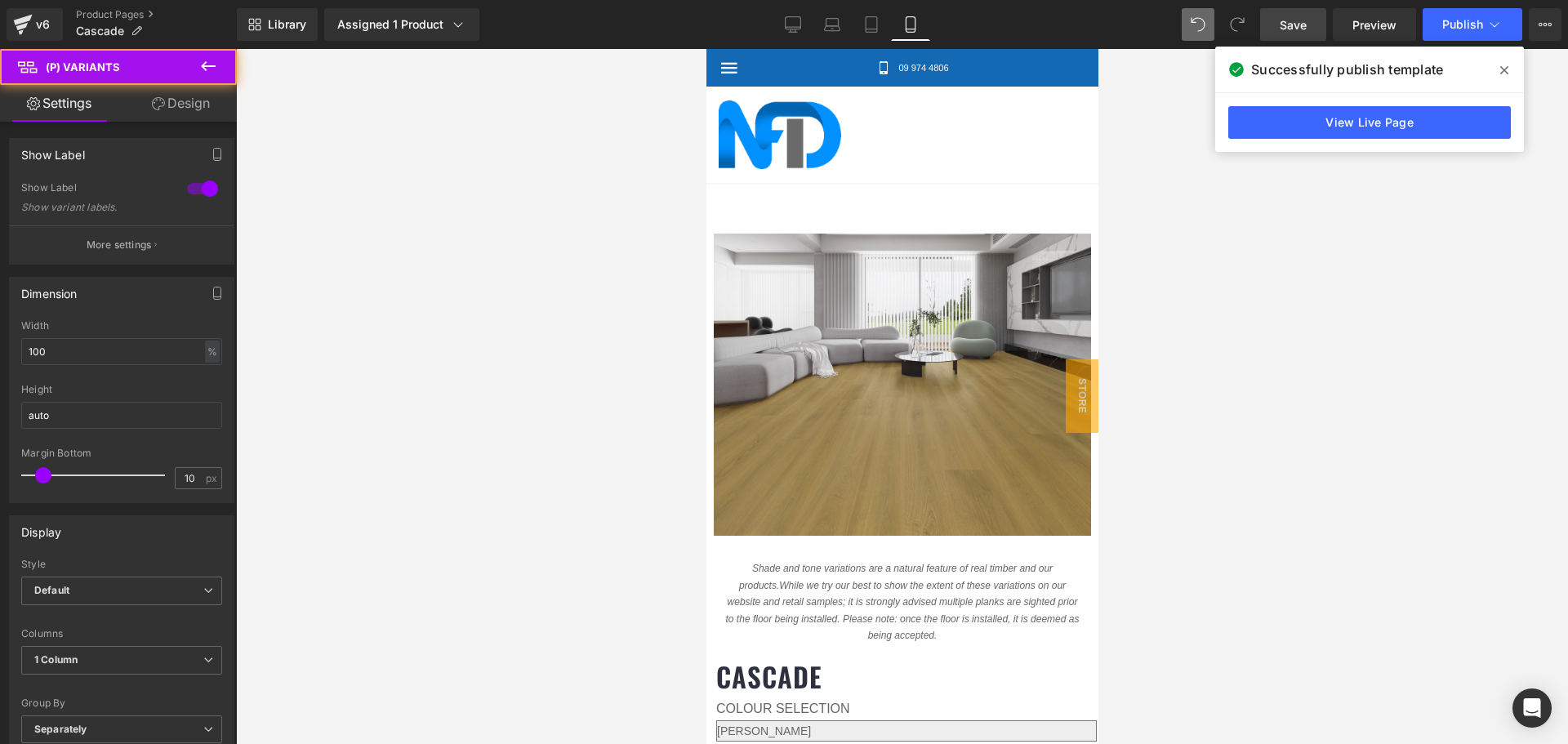
click at [189, 105] on link "Design" at bounding box center [180, 103] width 118 height 37
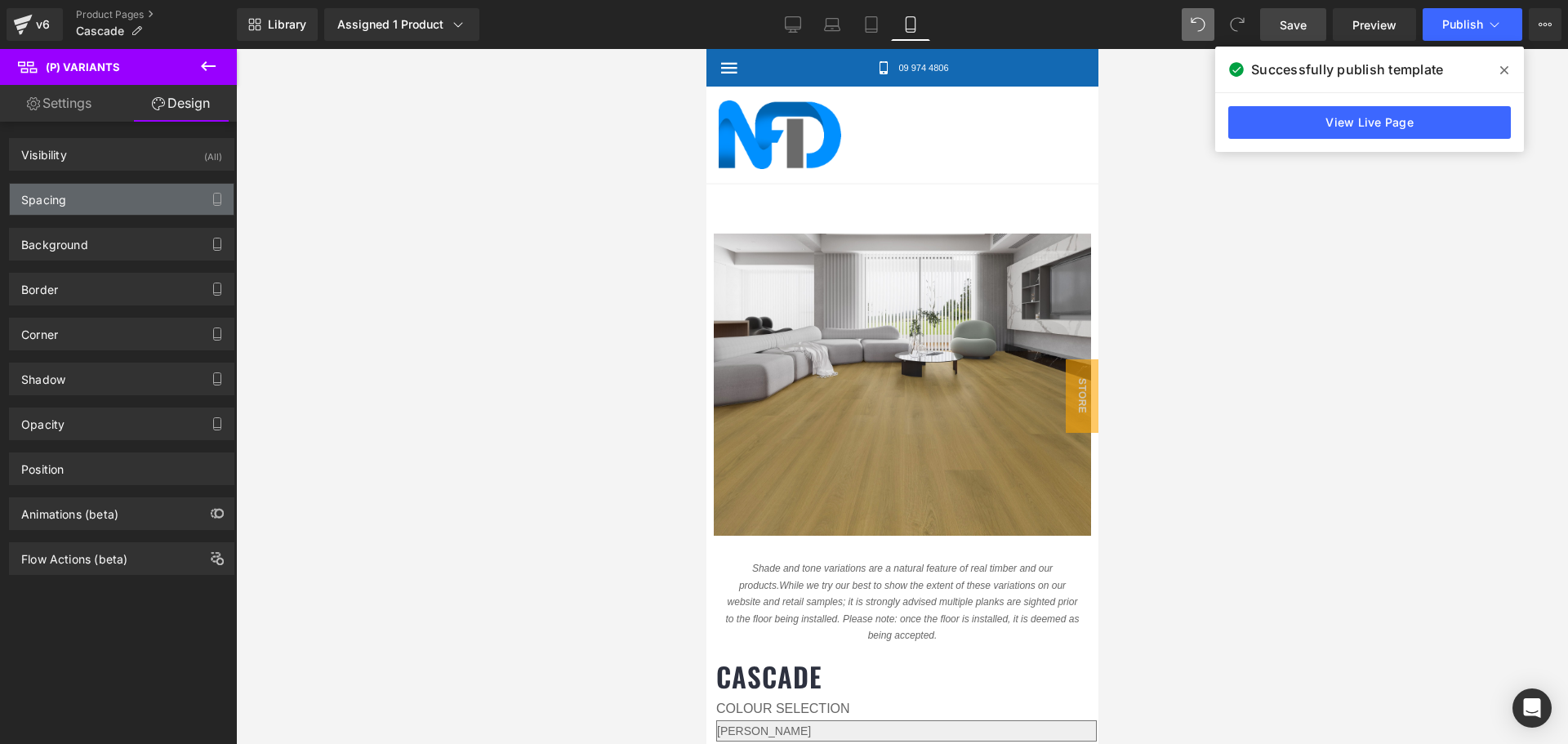
click at [115, 192] on div "Spacing" at bounding box center [122, 199] width 224 height 31
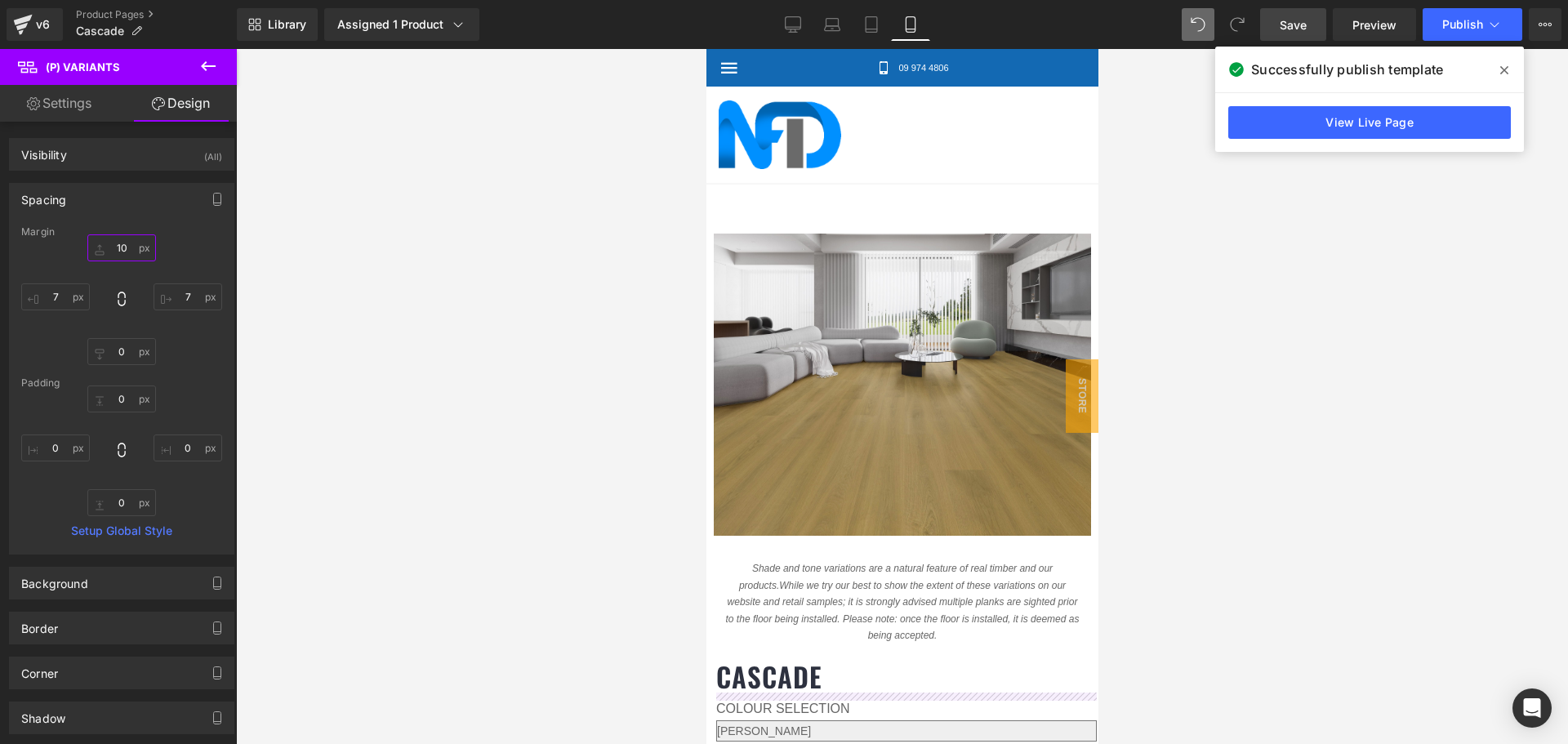
click at [118, 246] on input "10" at bounding box center [122, 248] width 69 height 27
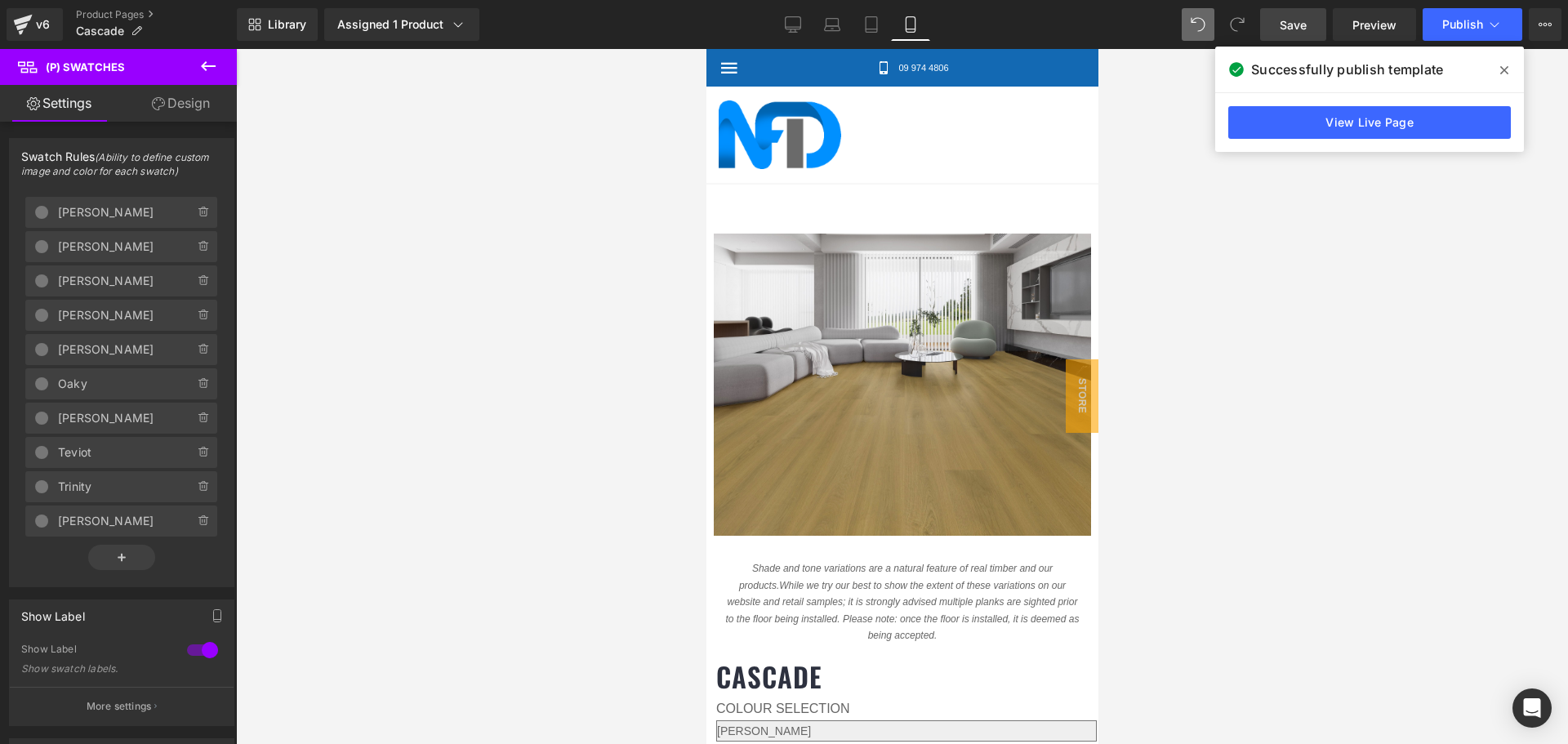
click at [160, 102] on icon at bounding box center [158, 104] width 13 height 13
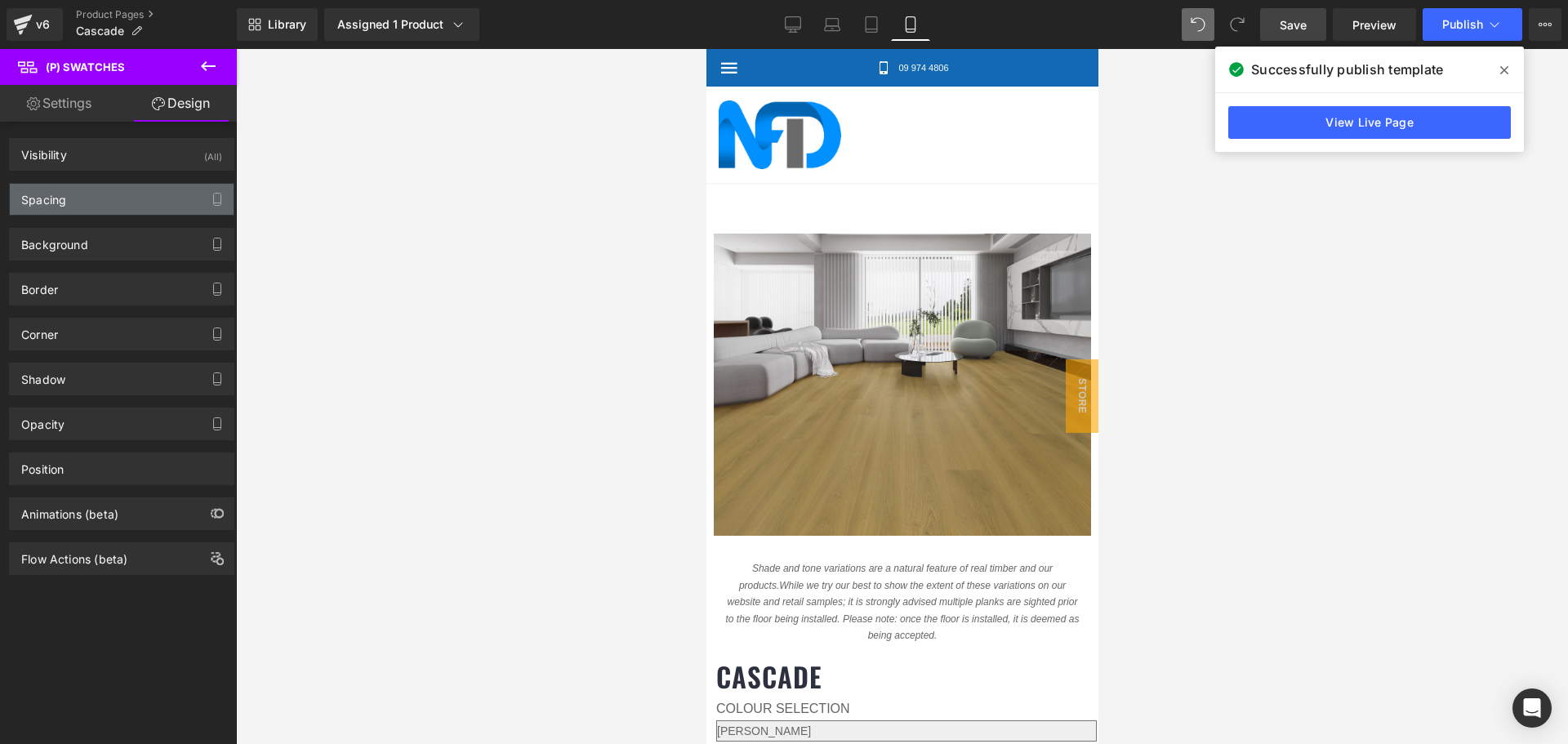
click at [137, 189] on div "Spacing" at bounding box center [122, 199] width 224 height 31
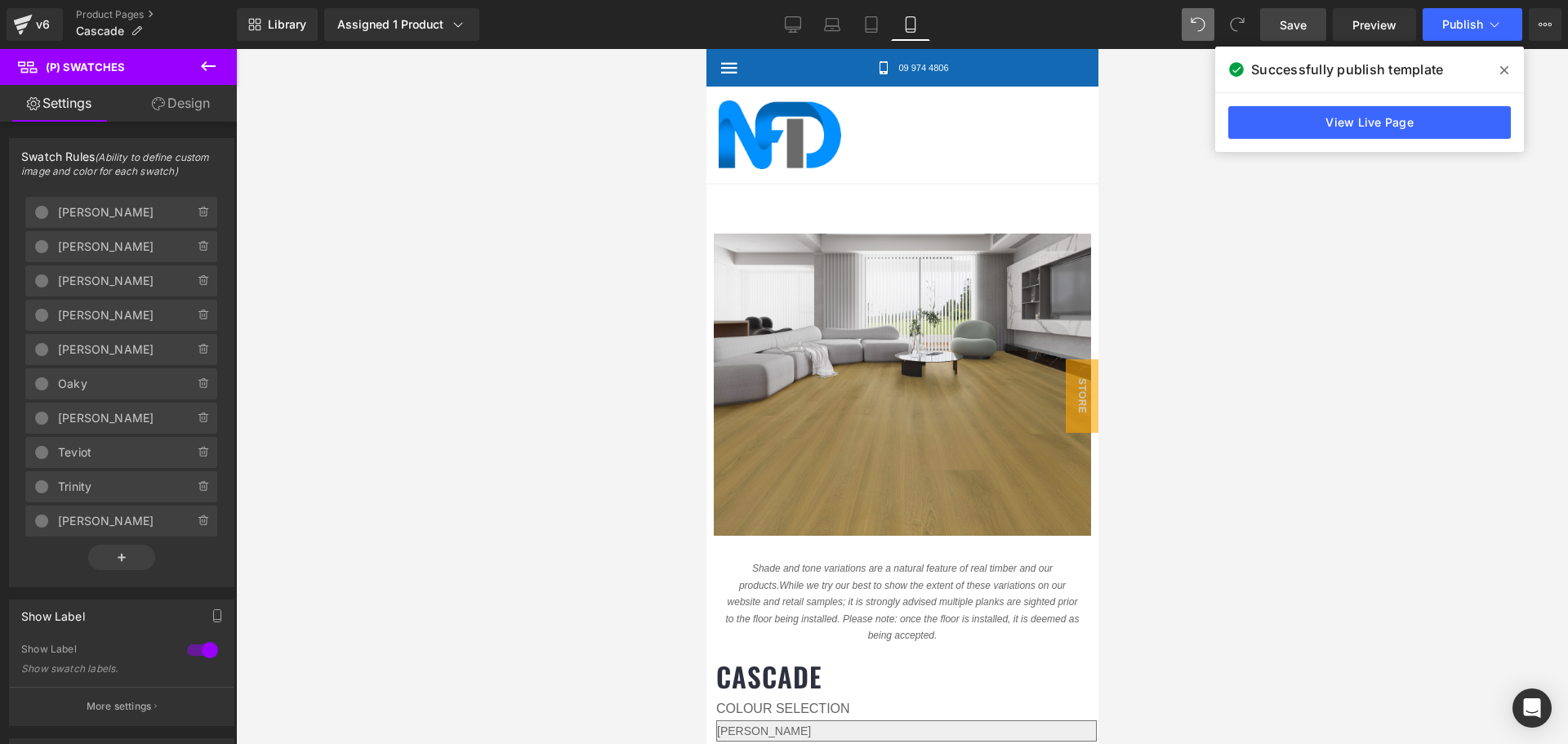
click at [1162, 308] on div at bounding box center [902, 396] width 1332 height 695
click at [1465, 32] on button "Publish" at bounding box center [1472, 24] width 99 height 32
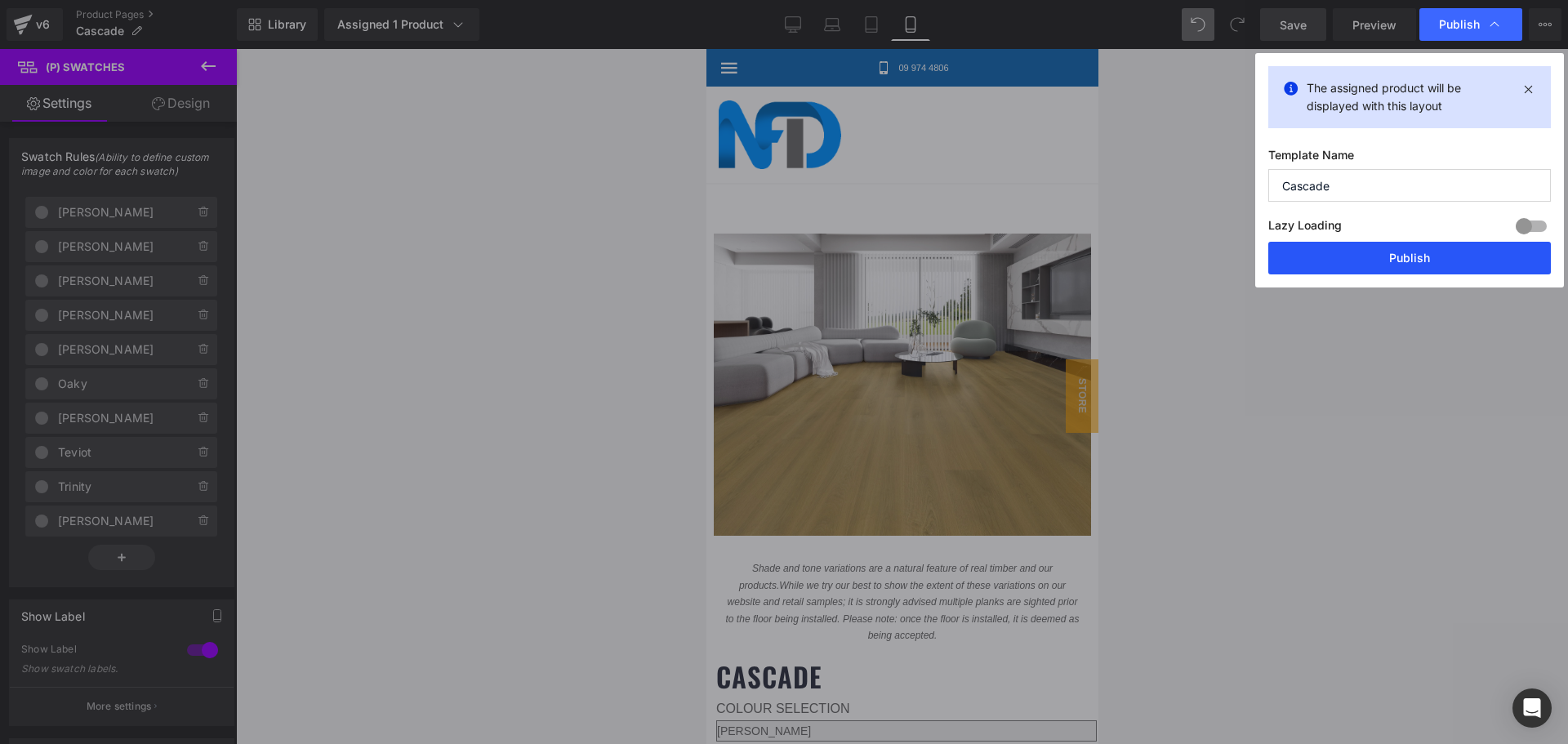
click at [1376, 263] on button "Publish" at bounding box center [1409, 258] width 282 height 32
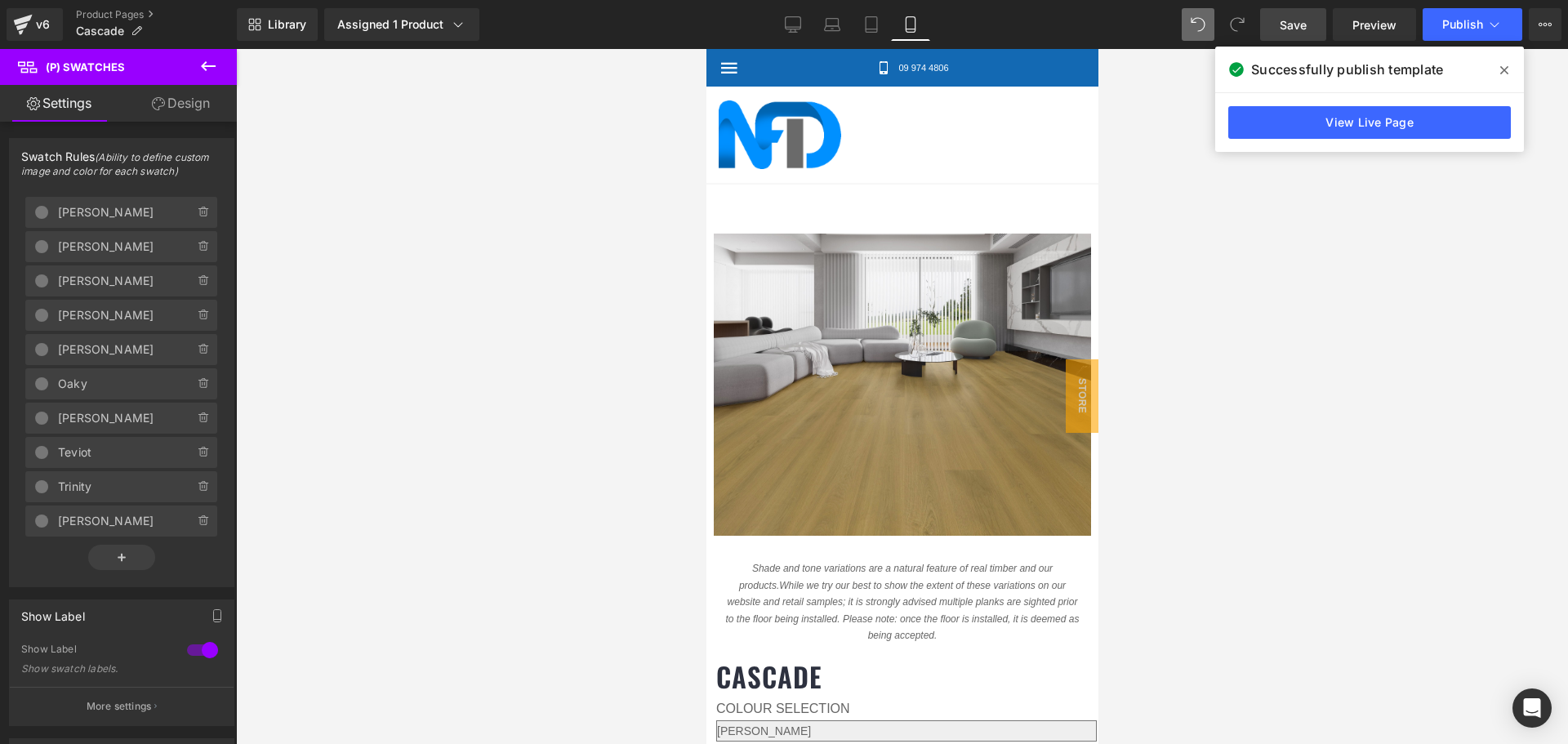
click at [197, 105] on link "Design" at bounding box center [180, 103] width 118 height 37
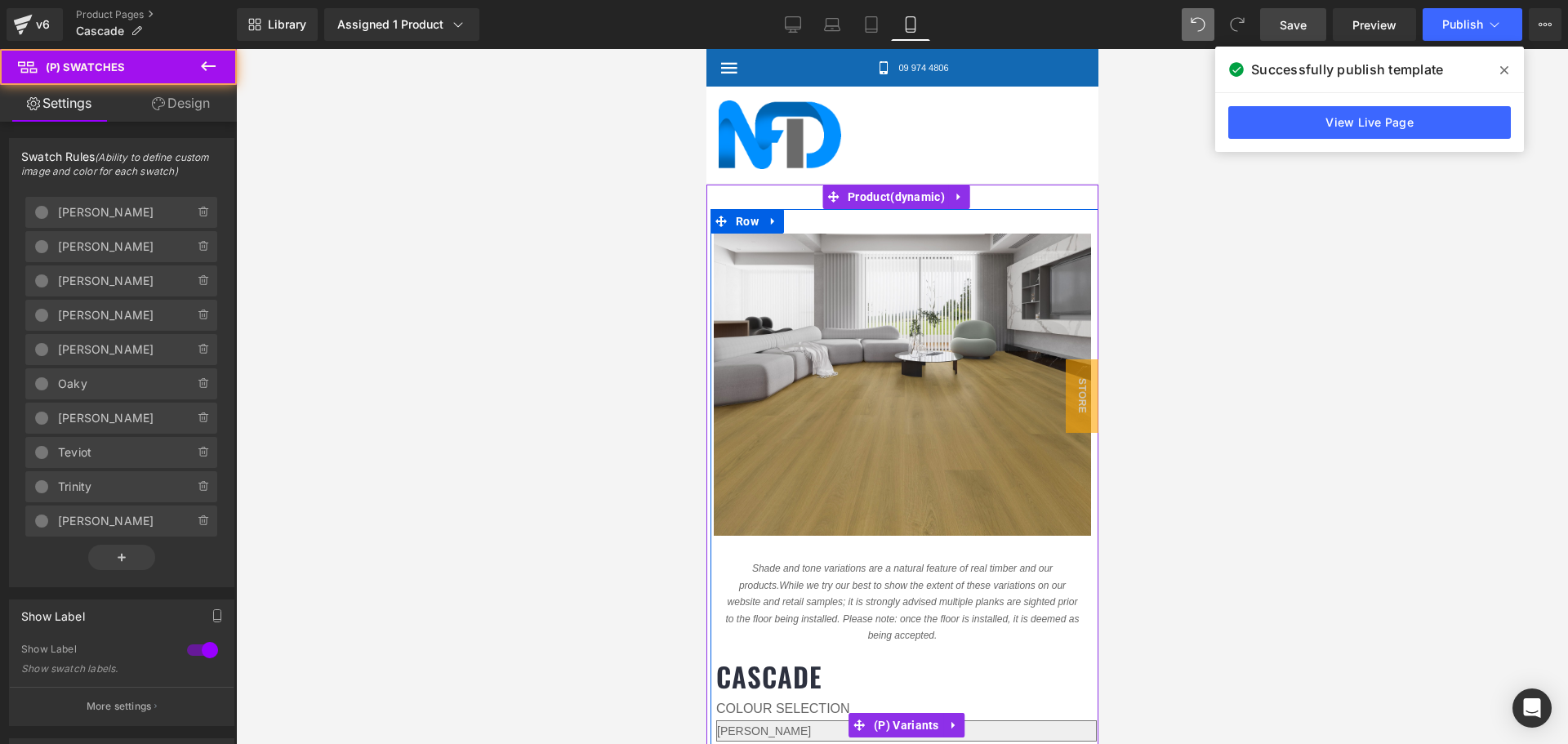
click at [830, 721] on select "[PERSON_NAME] [GEOGRAPHIC_DATA][PERSON_NAME] [PERSON_NAME] [GEOGRAPHIC_DATA] [G…" at bounding box center [905, 731] width 381 height 22
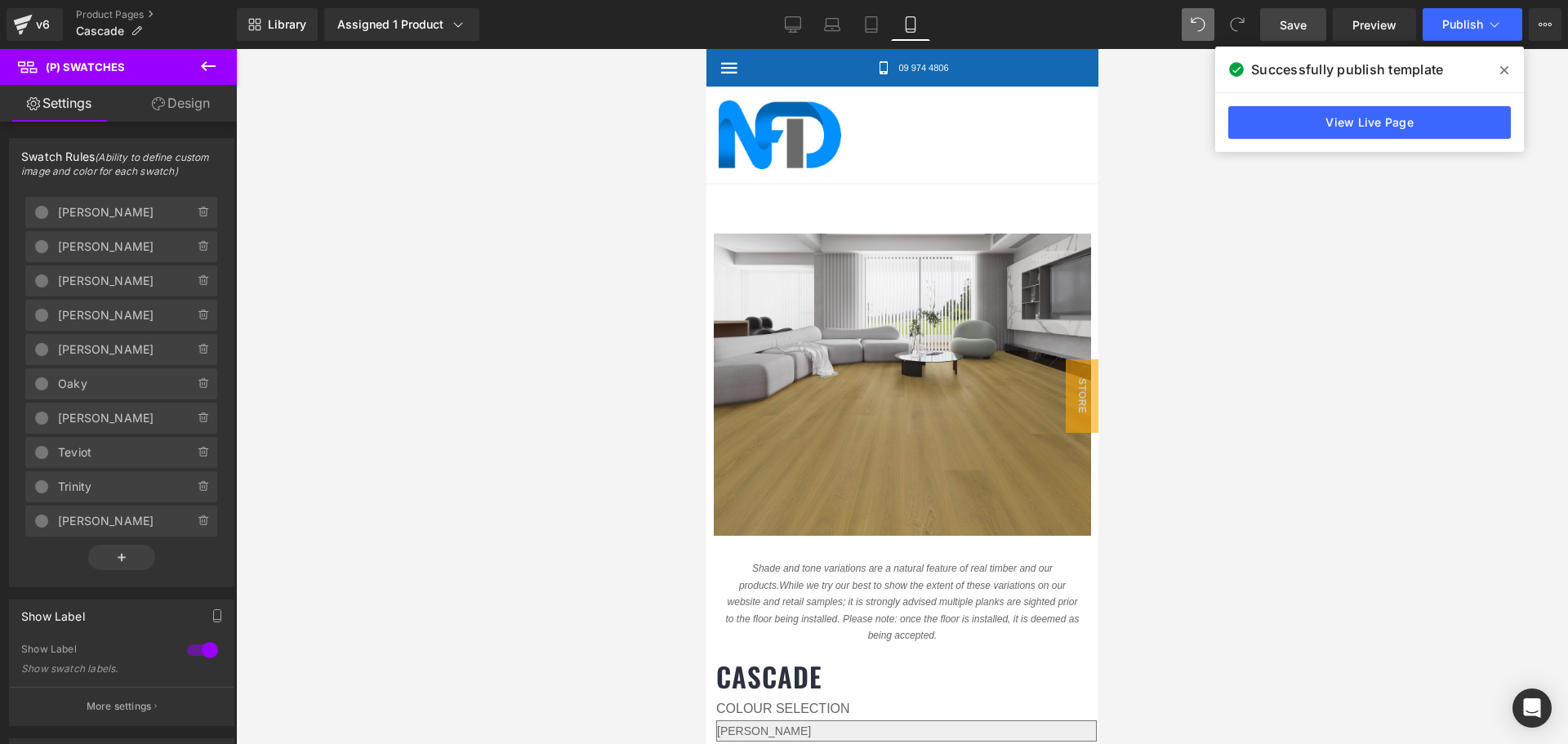
click at [1227, 331] on div at bounding box center [902, 396] width 1332 height 695
click at [186, 106] on link "Design" at bounding box center [180, 103] width 118 height 37
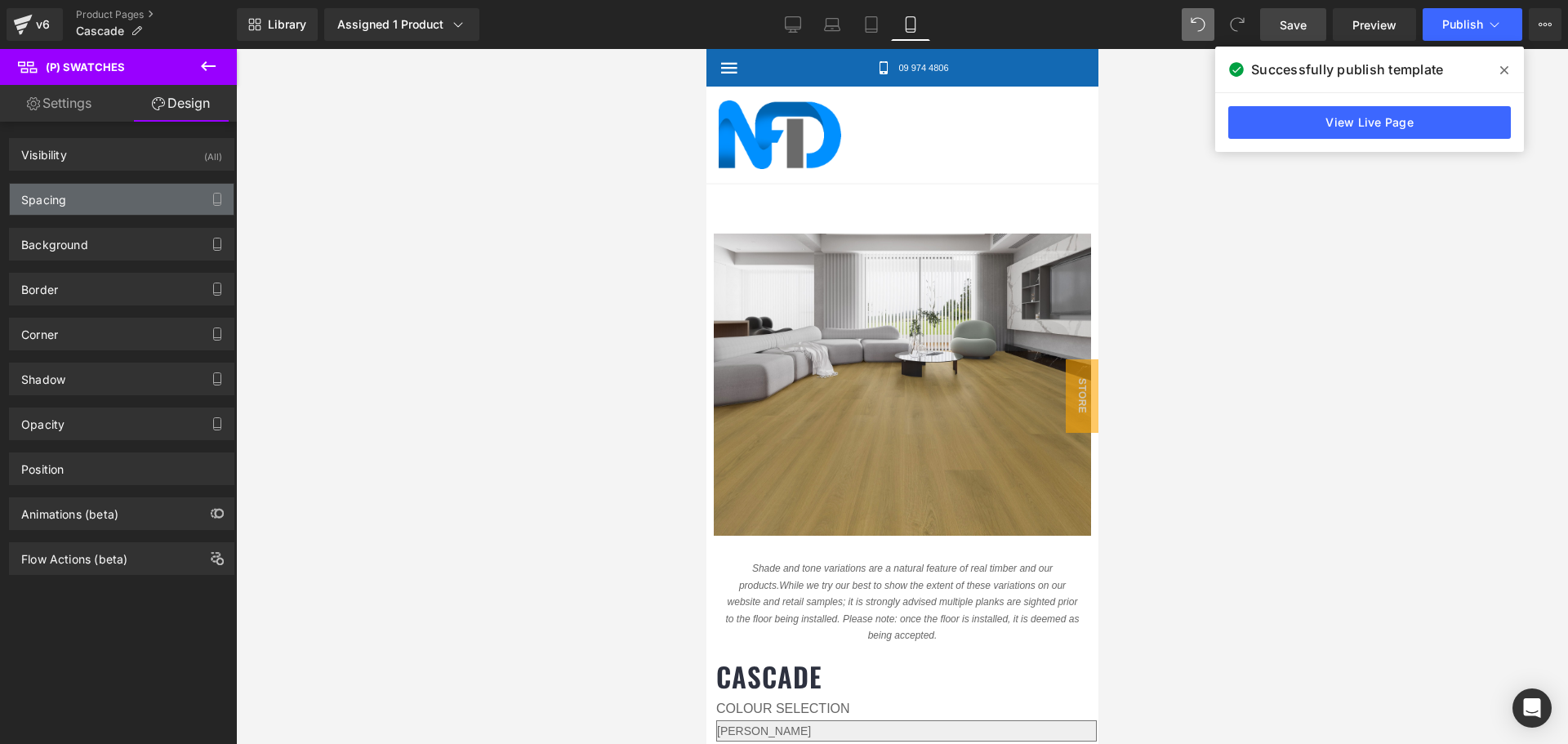
click at [125, 199] on div "Spacing" at bounding box center [122, 199] width 224 height 31
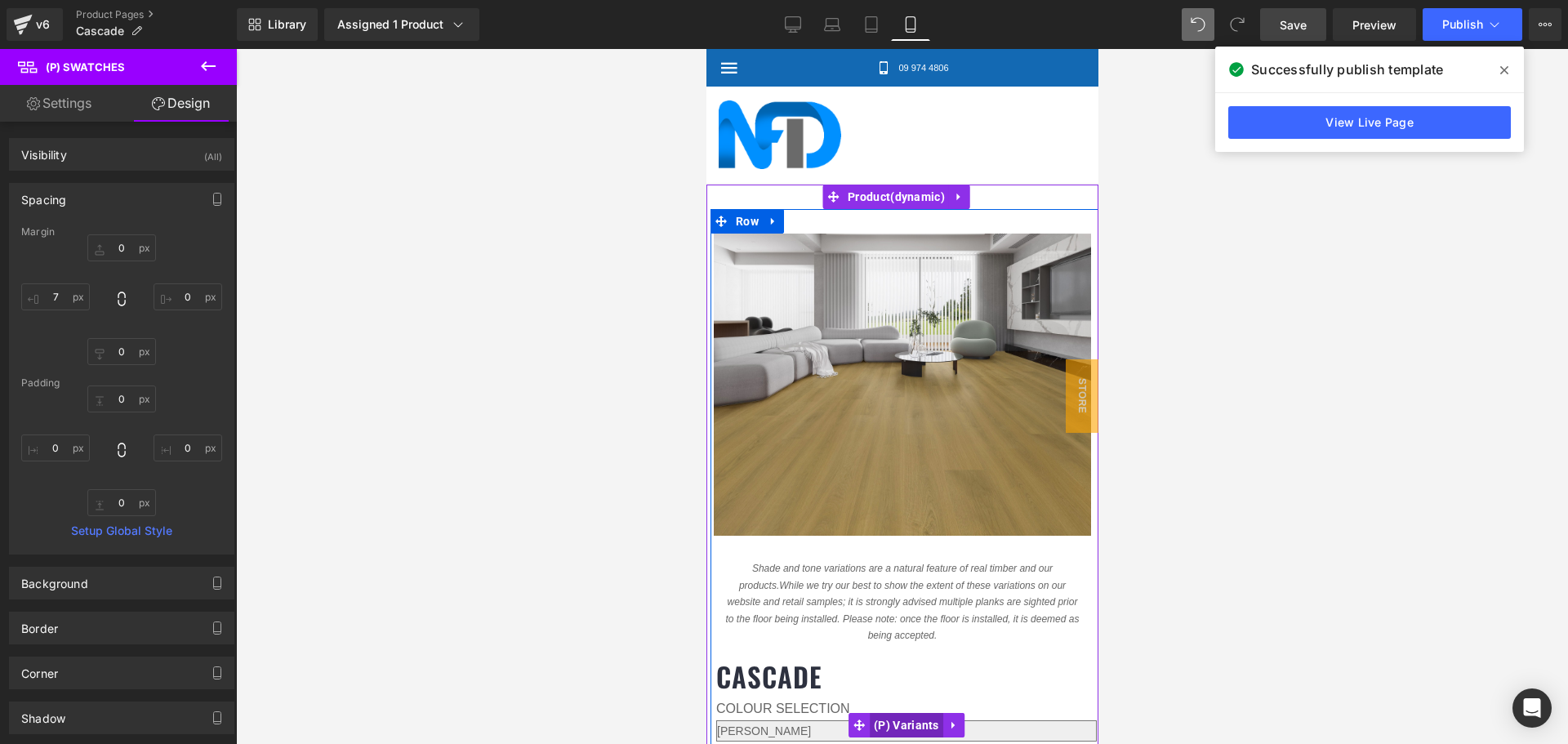
click at [880, 713] on span "(P) Variants" at bounding box center [906, 725] width 74 height 24
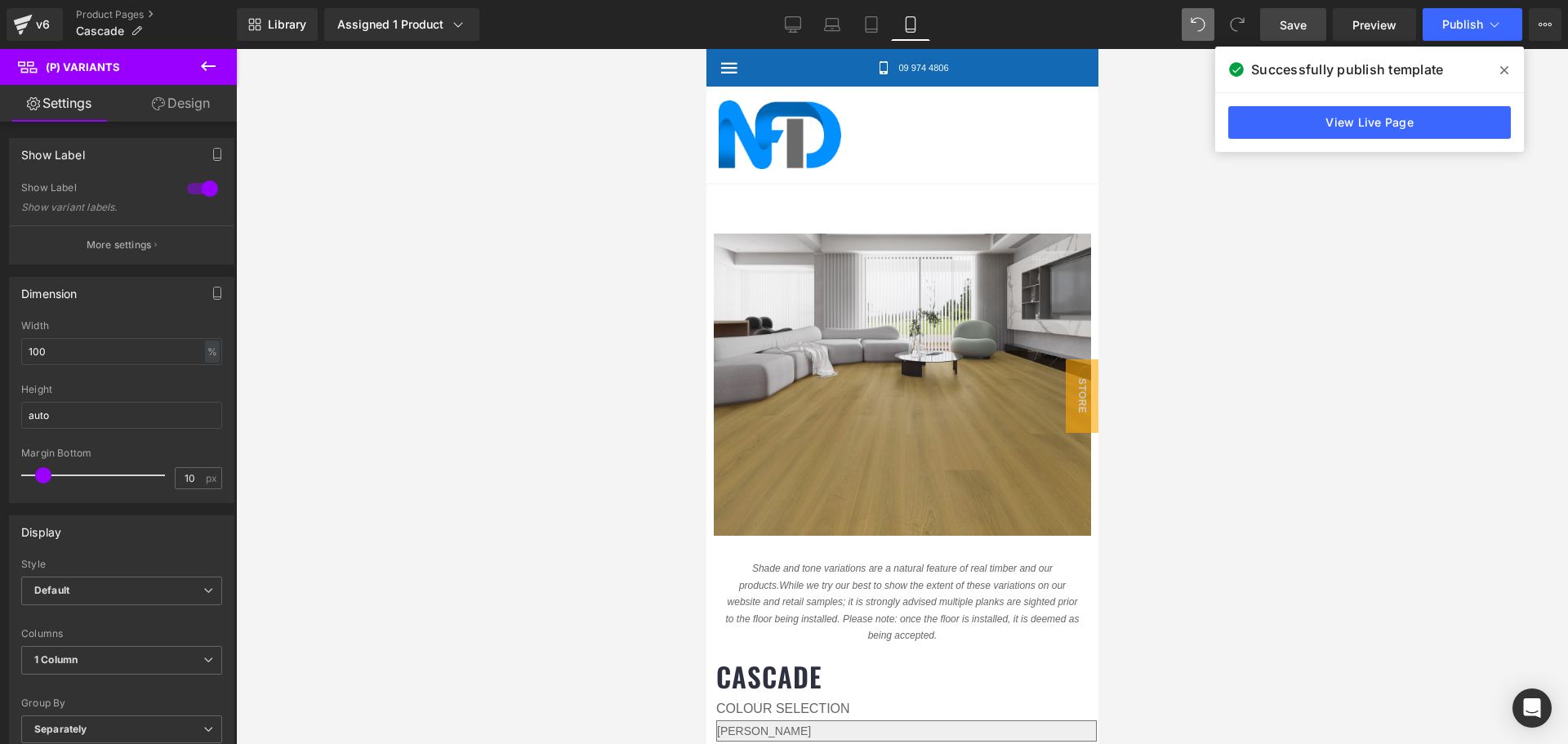
click at [175, 107] on link "Design" at bounding box center [180, 103] width 118 height 37
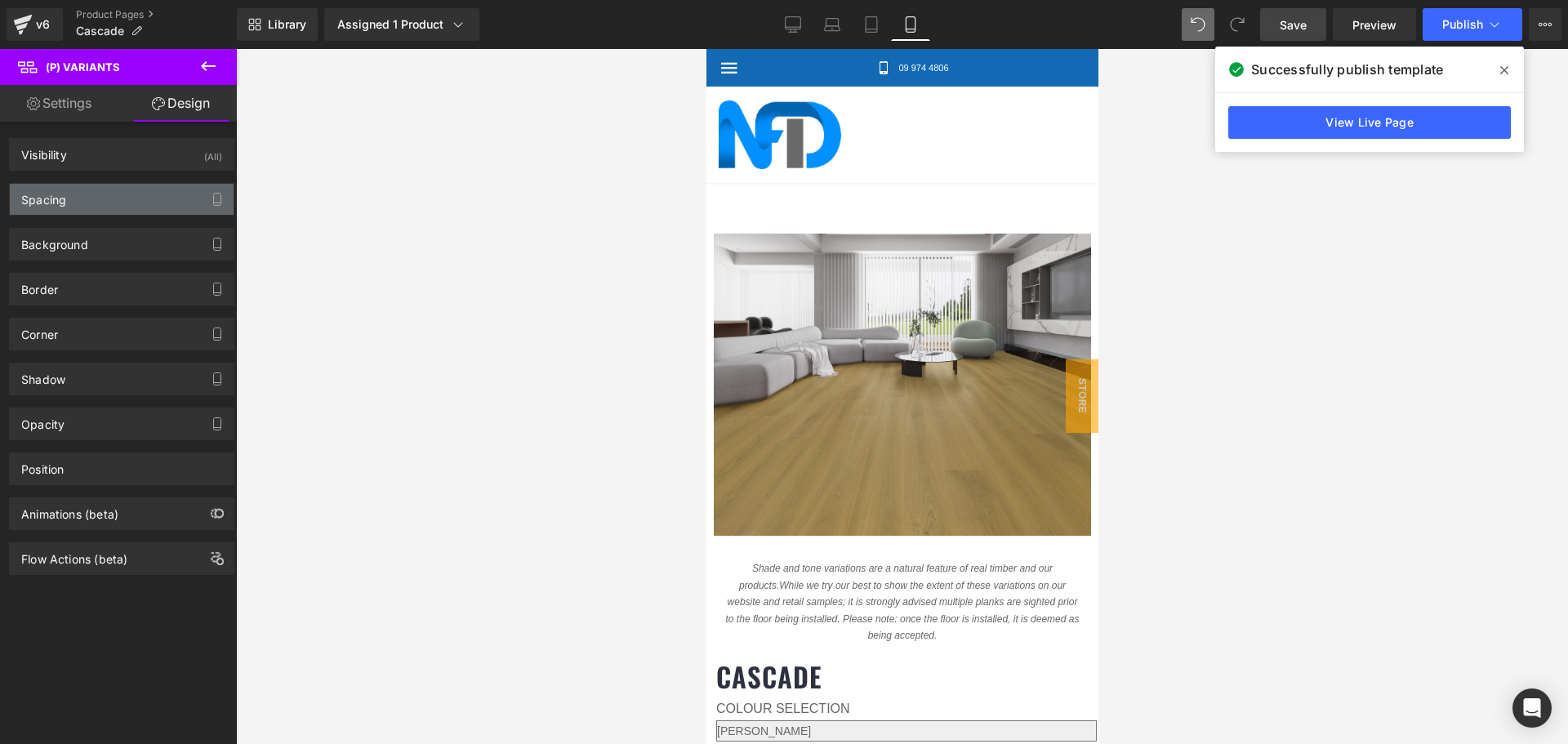
click at [140, 201] on div "Spacing" at bounding box center [122, 199] width 224 height 31
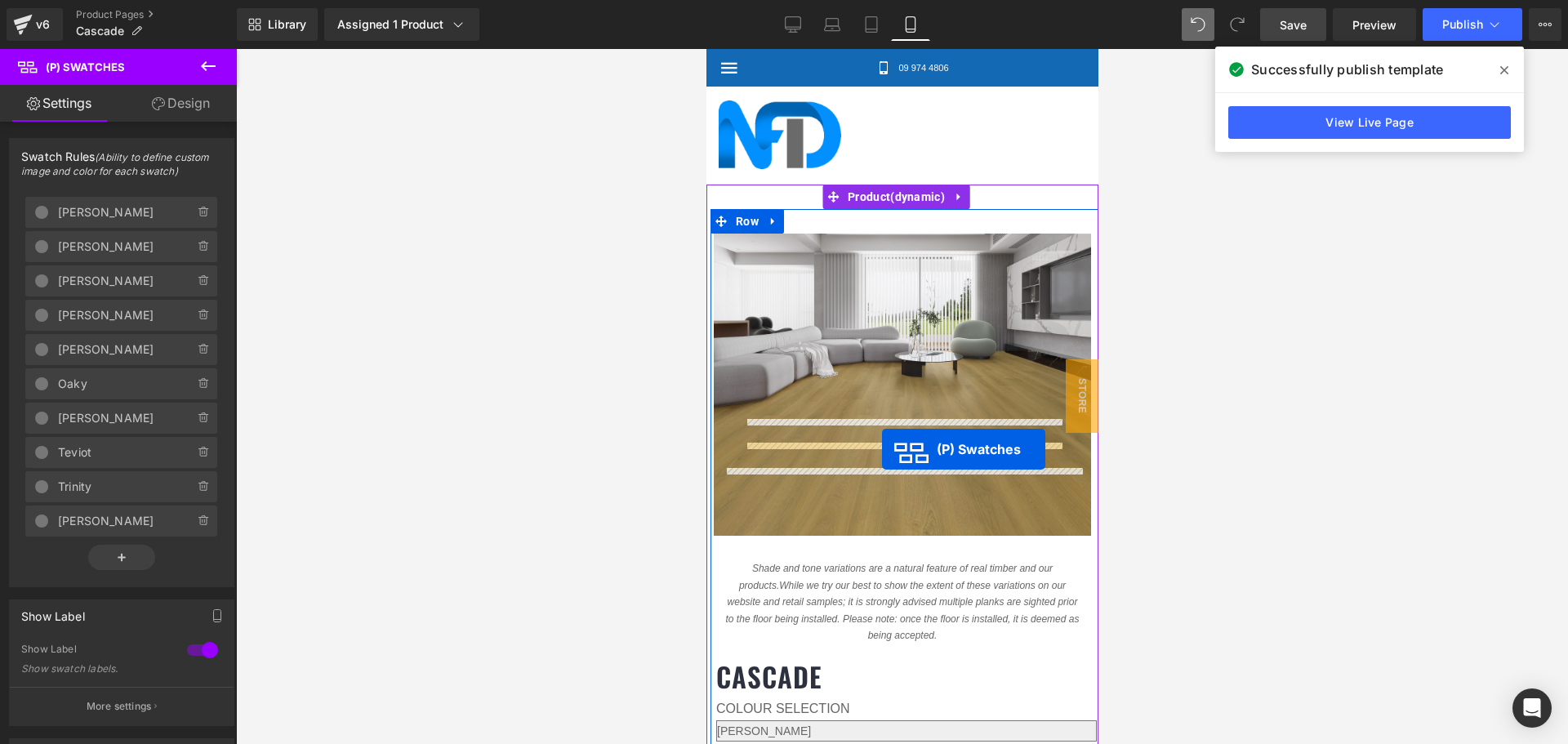
drag, startPoint x: 896, startPoint y: 482, endPoint x: 881, endPoint y: 449, distance: 36.2
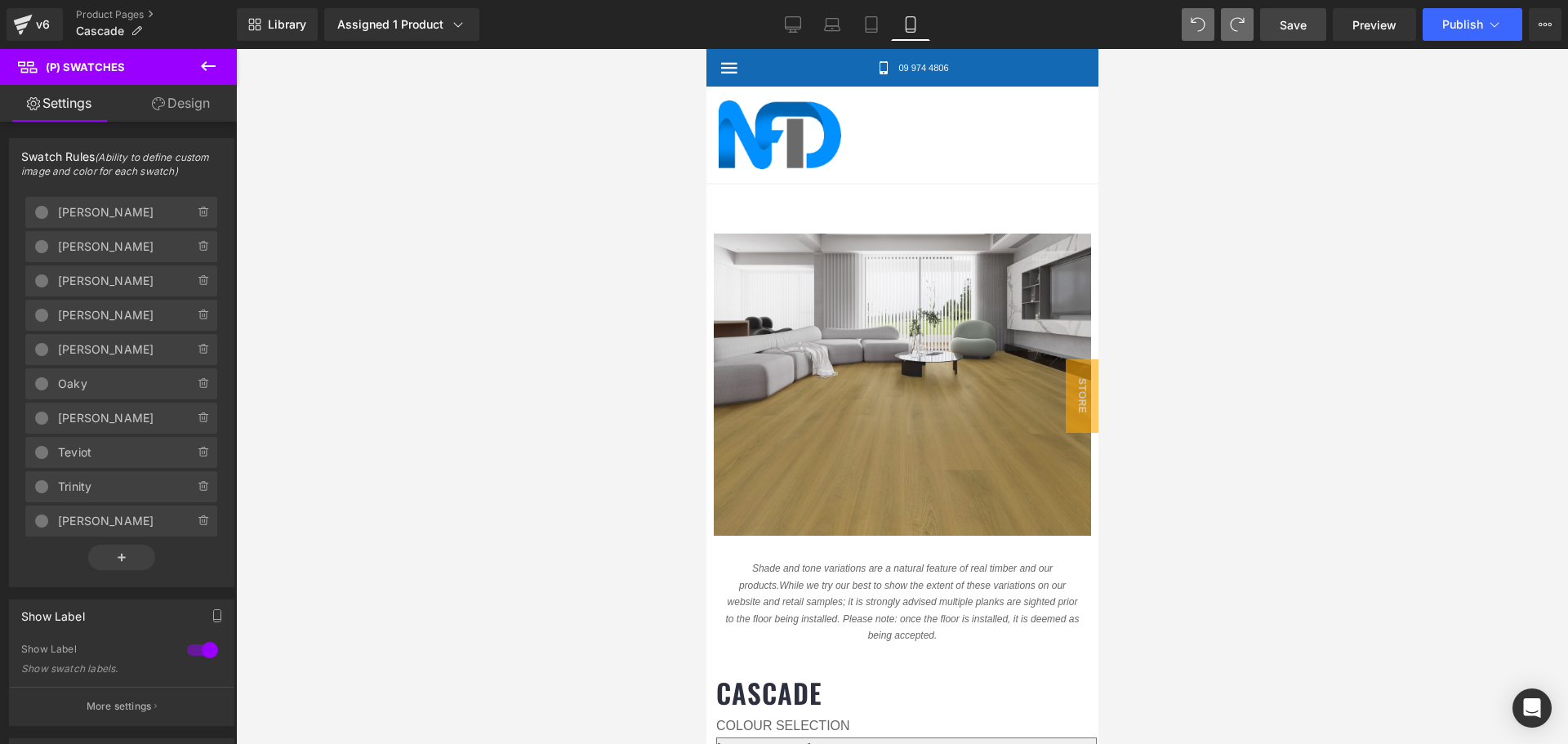
click at [204, 99] on link "Design" at bounding box center [180, 103] width 118 height 37
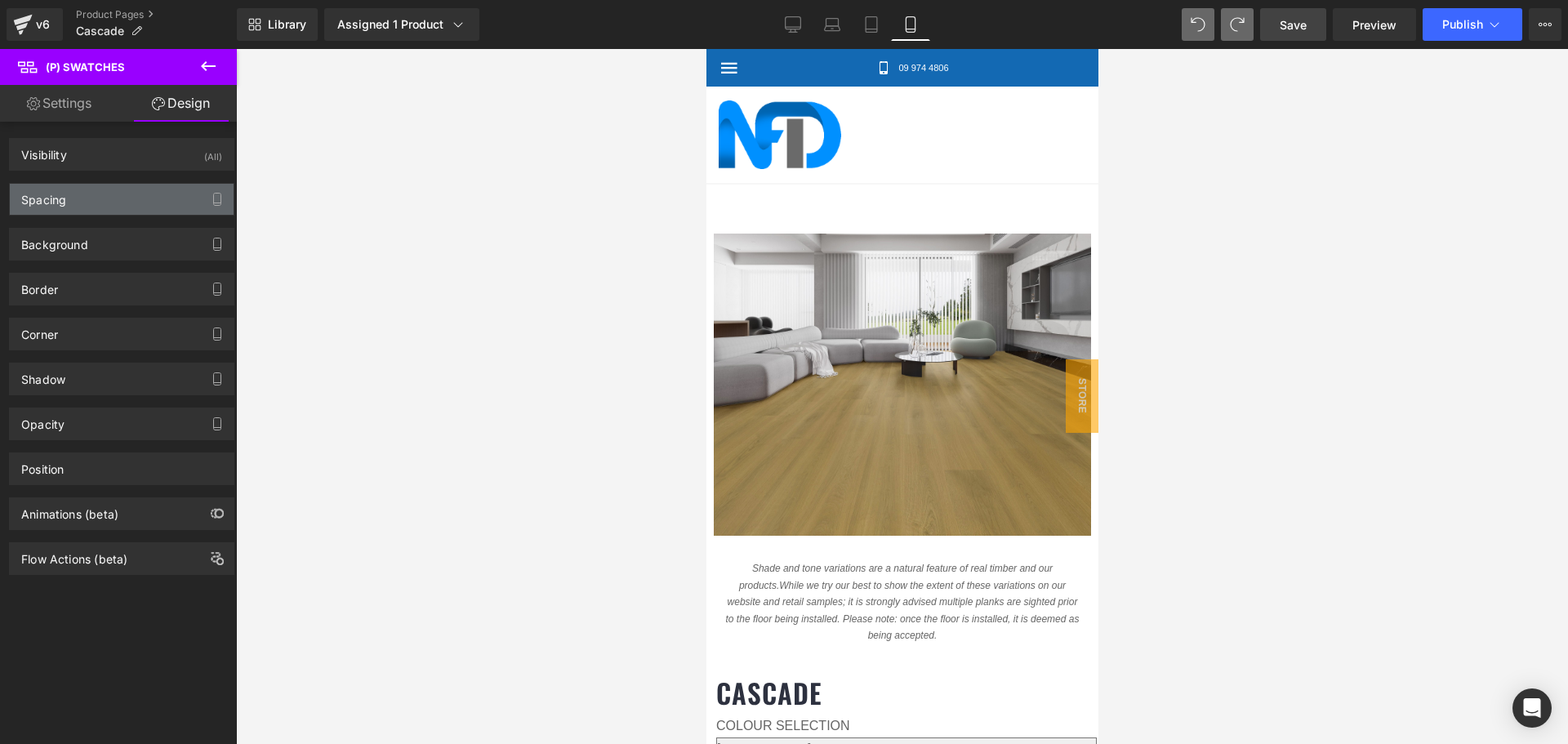
click at [116, 195] on div "Spacing" at bounding box center [122, 199] width 224 height 31
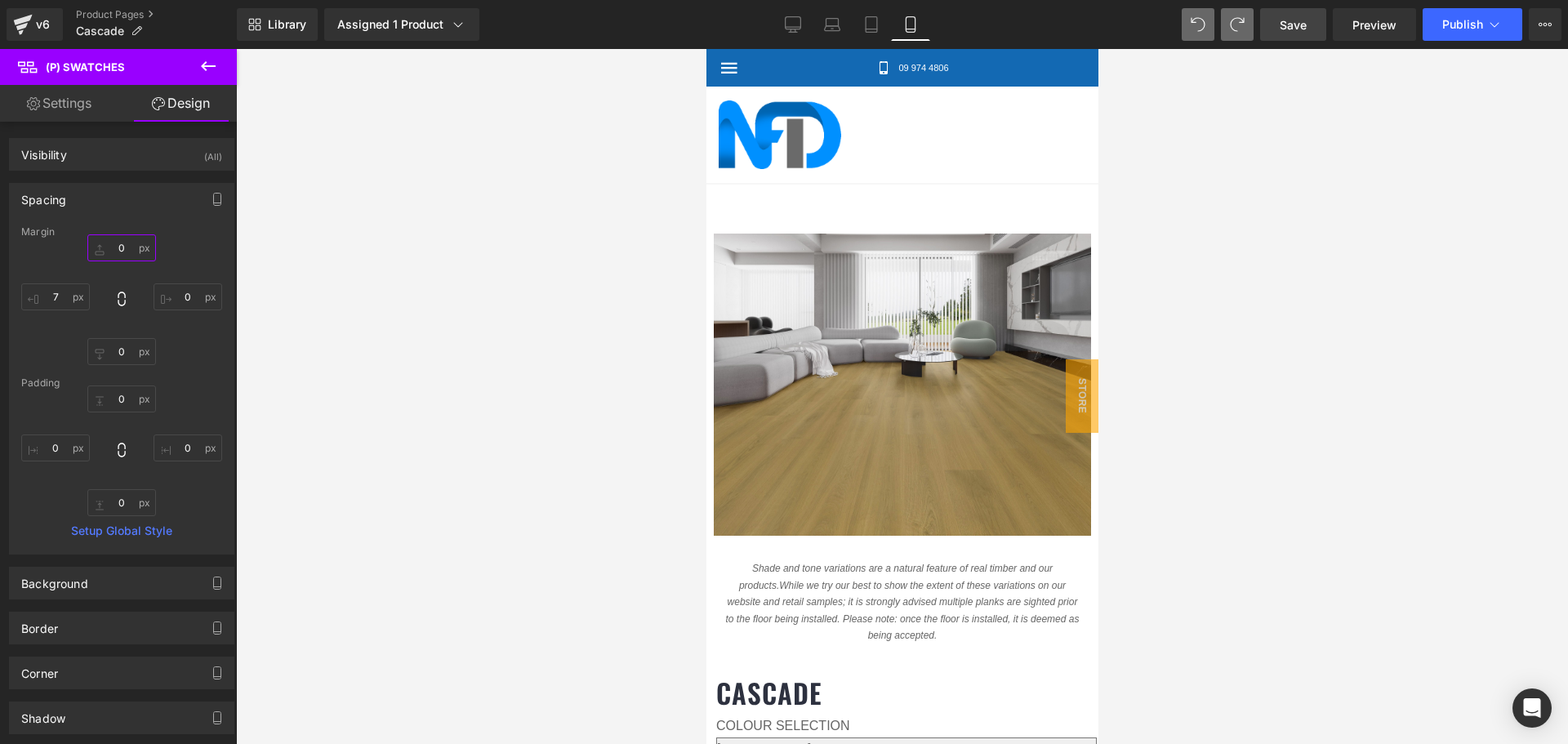
click at [115, 251] on input "0" at bounding box center [122, 248] width 69 height 27
click at [122, 247] on input "-10" at bounding box center [122, 248] width 69 height 27
type input "-30"
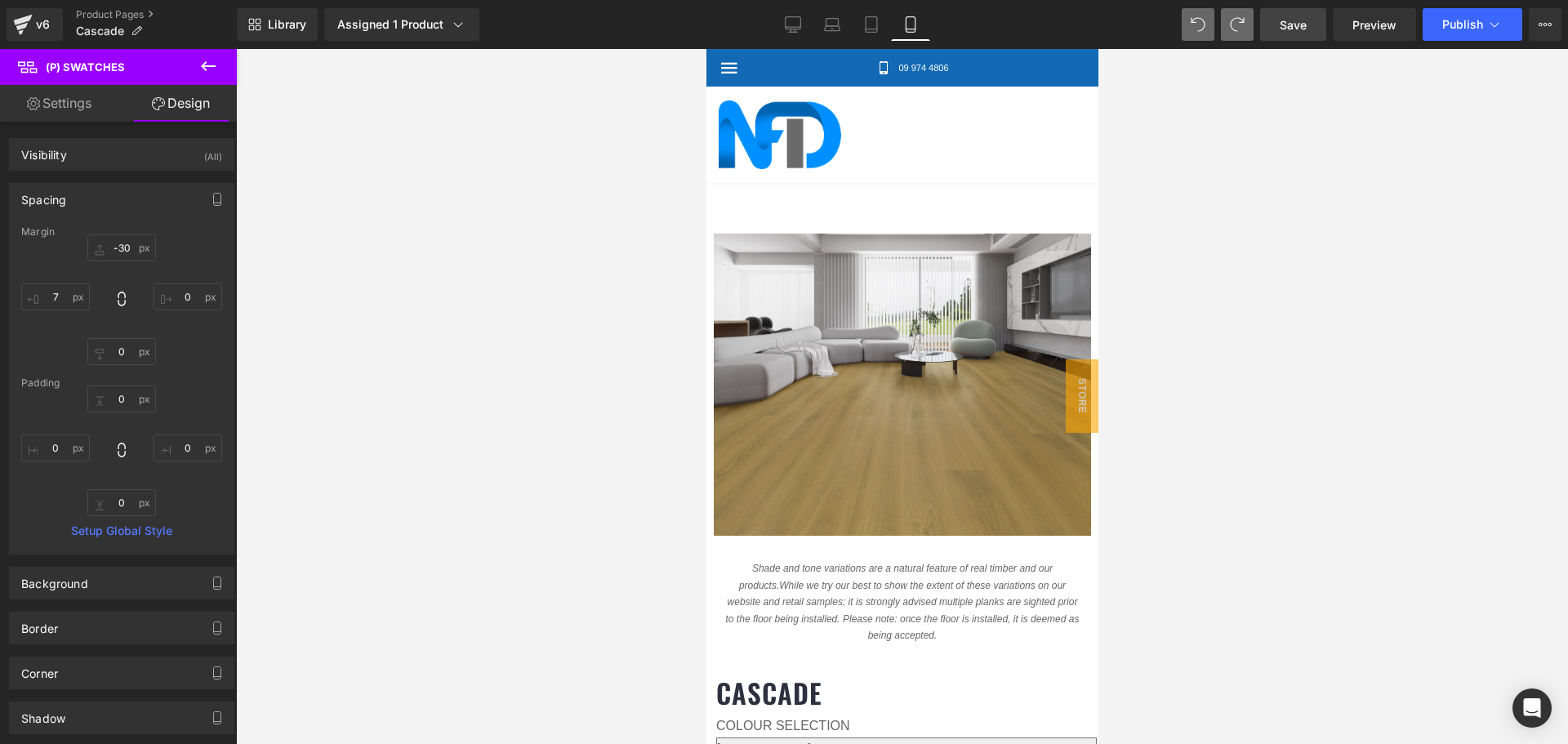
click at [1148, 310] on div at bounding box center [902, 396] width 1332 height 695
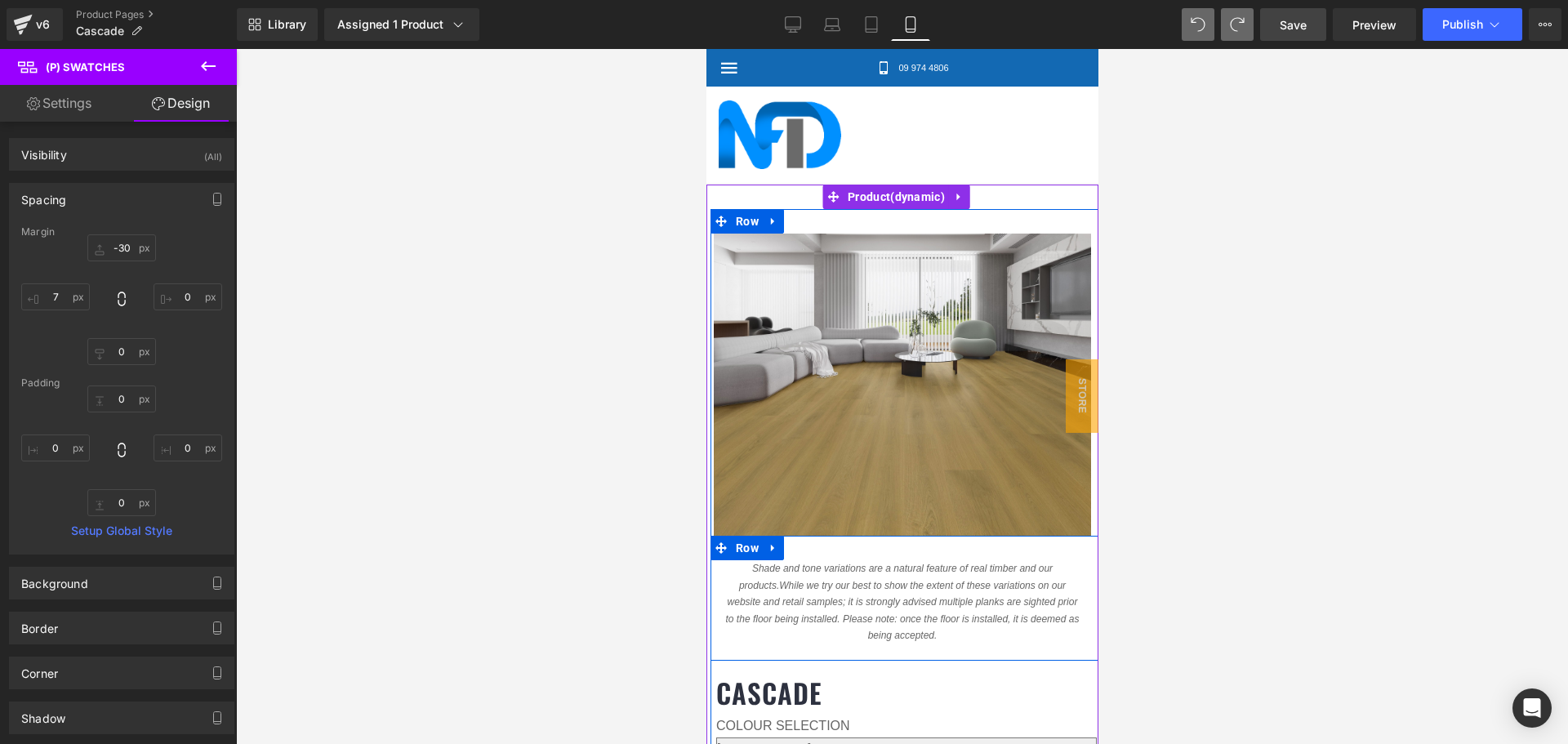
scroll to position [245, 0]
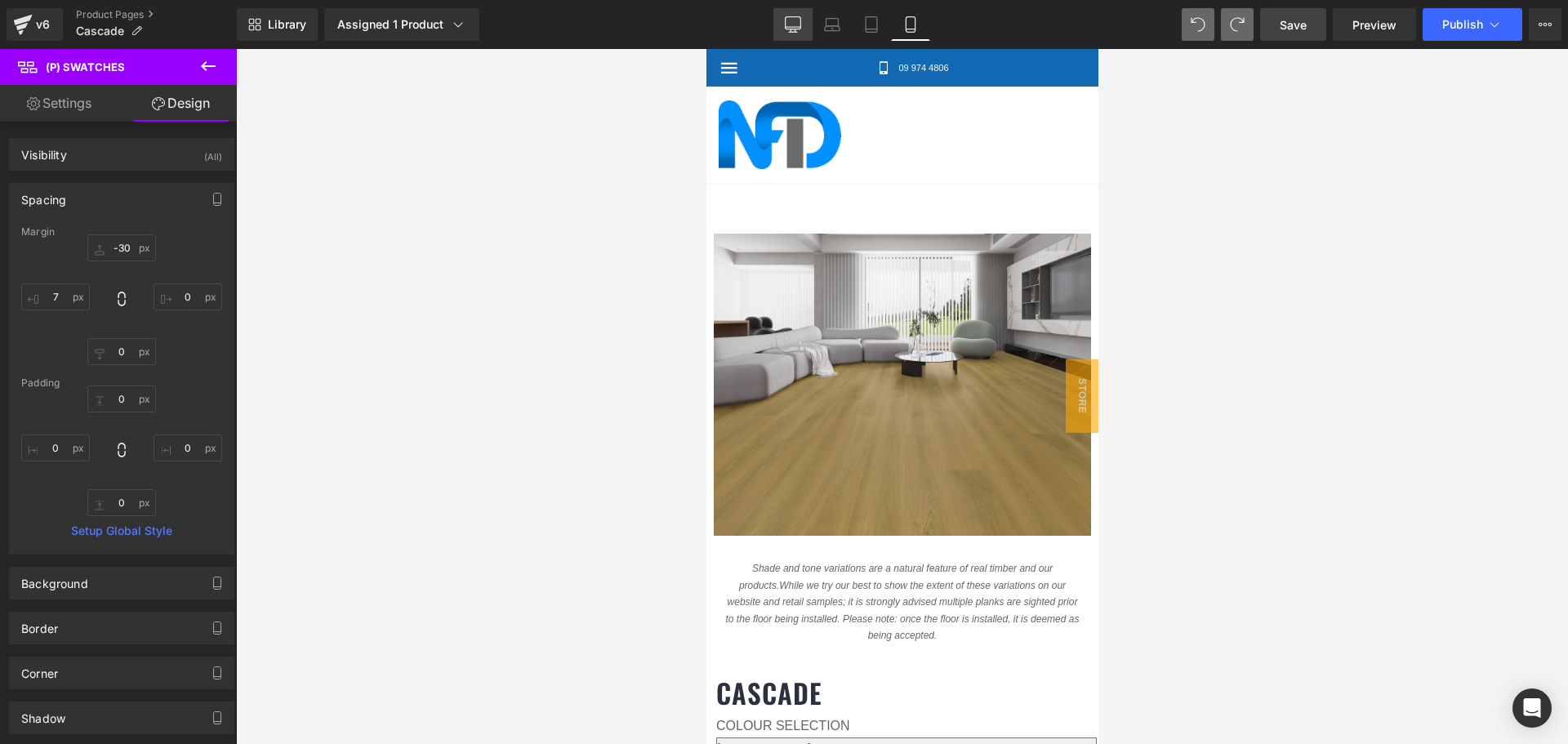
click at [802, 23] on link "Desktop" at bounding box center [793, 24] width 39 height 32
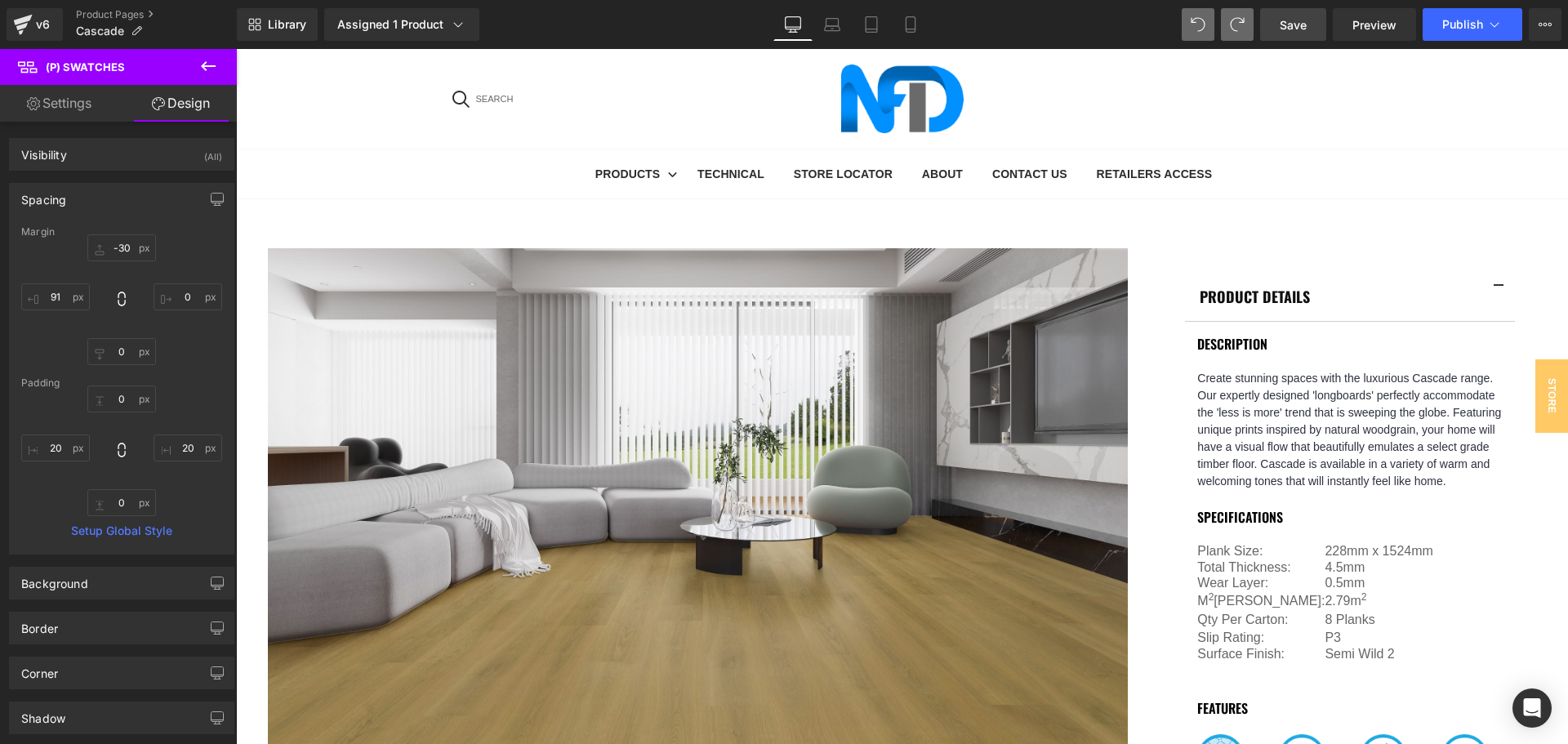
scroll to position [0, 0]
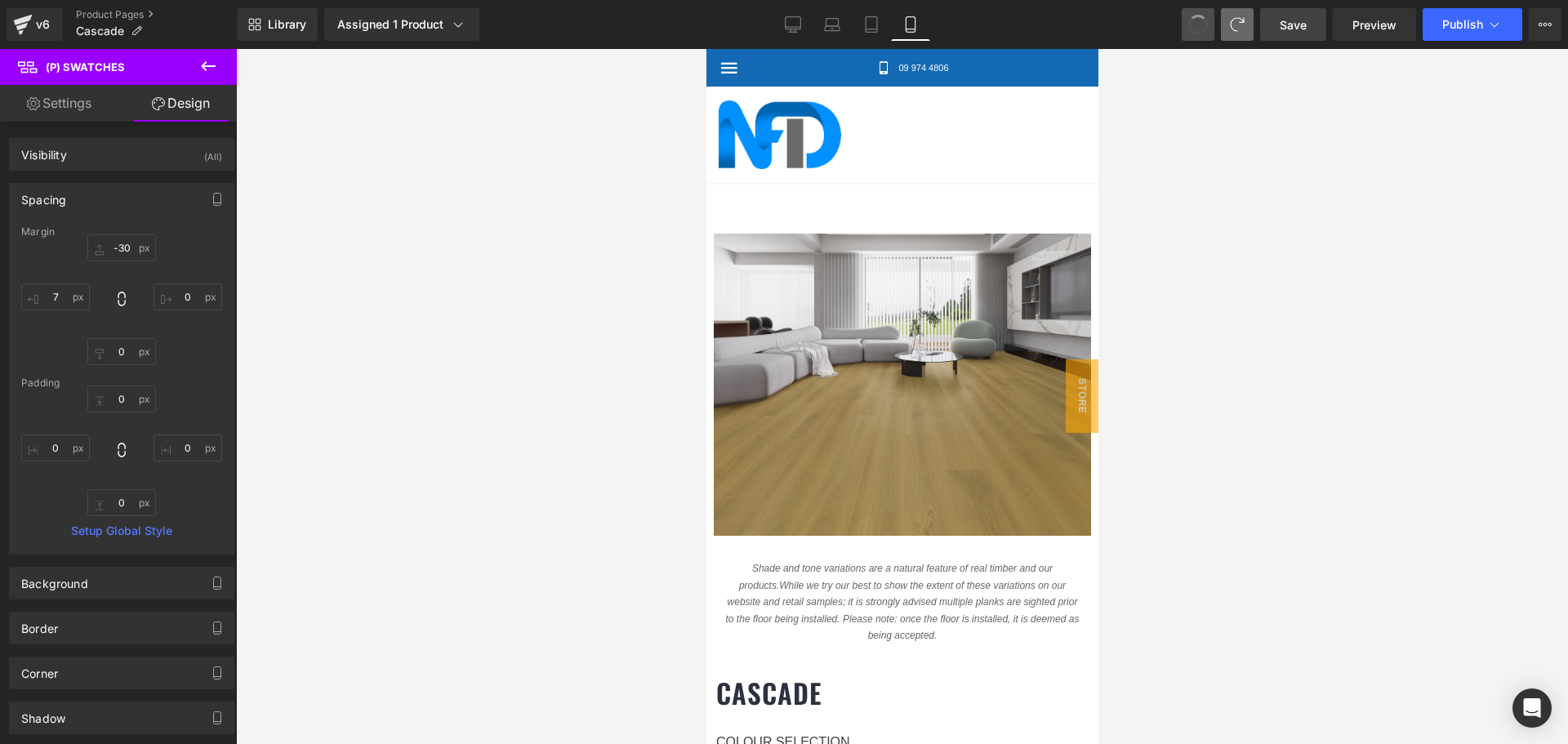
select select "[PERSON_NAME]"
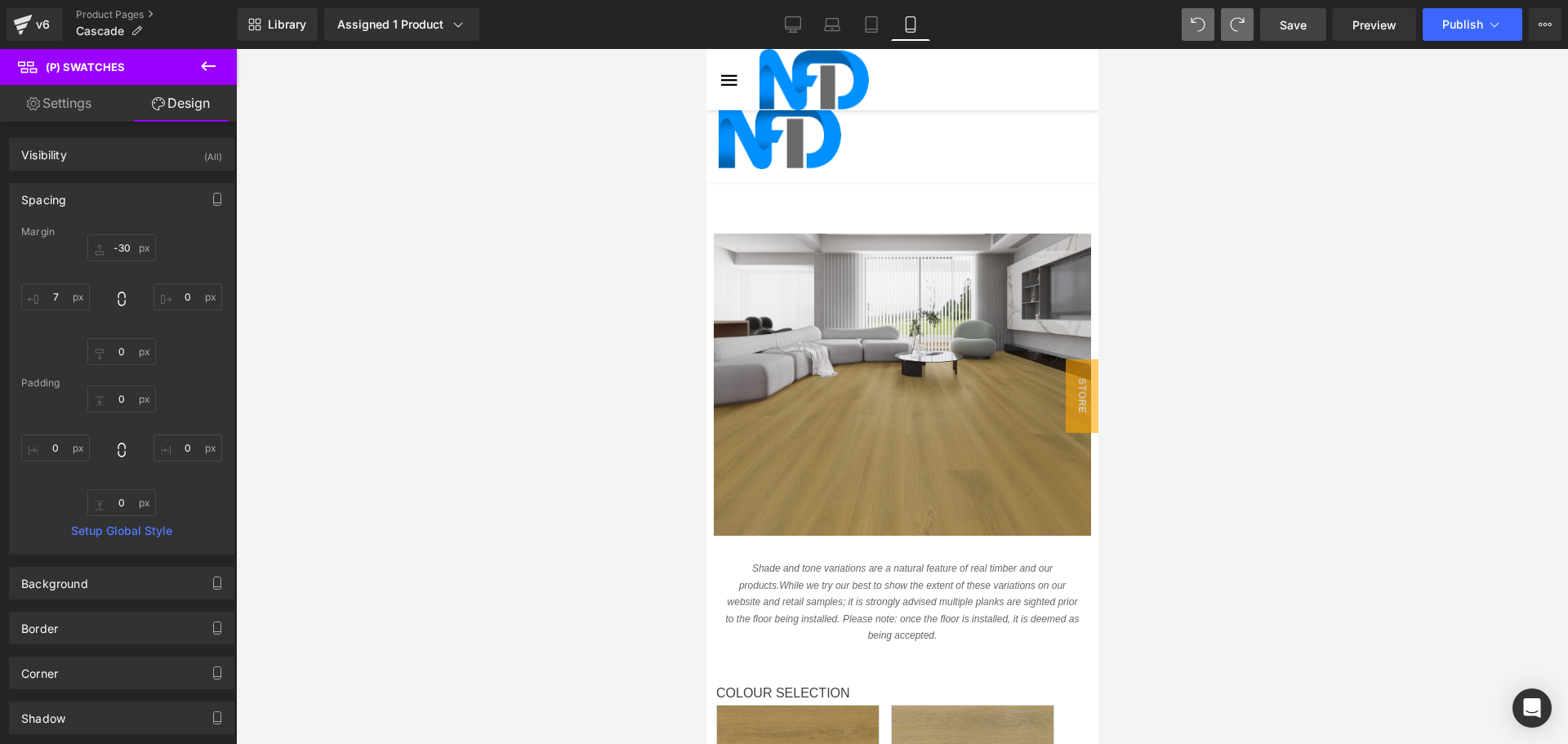
scroll to position [679, 0]
click at [1145, 228] on div at bounding box center [902, 396] width 1332 height 695
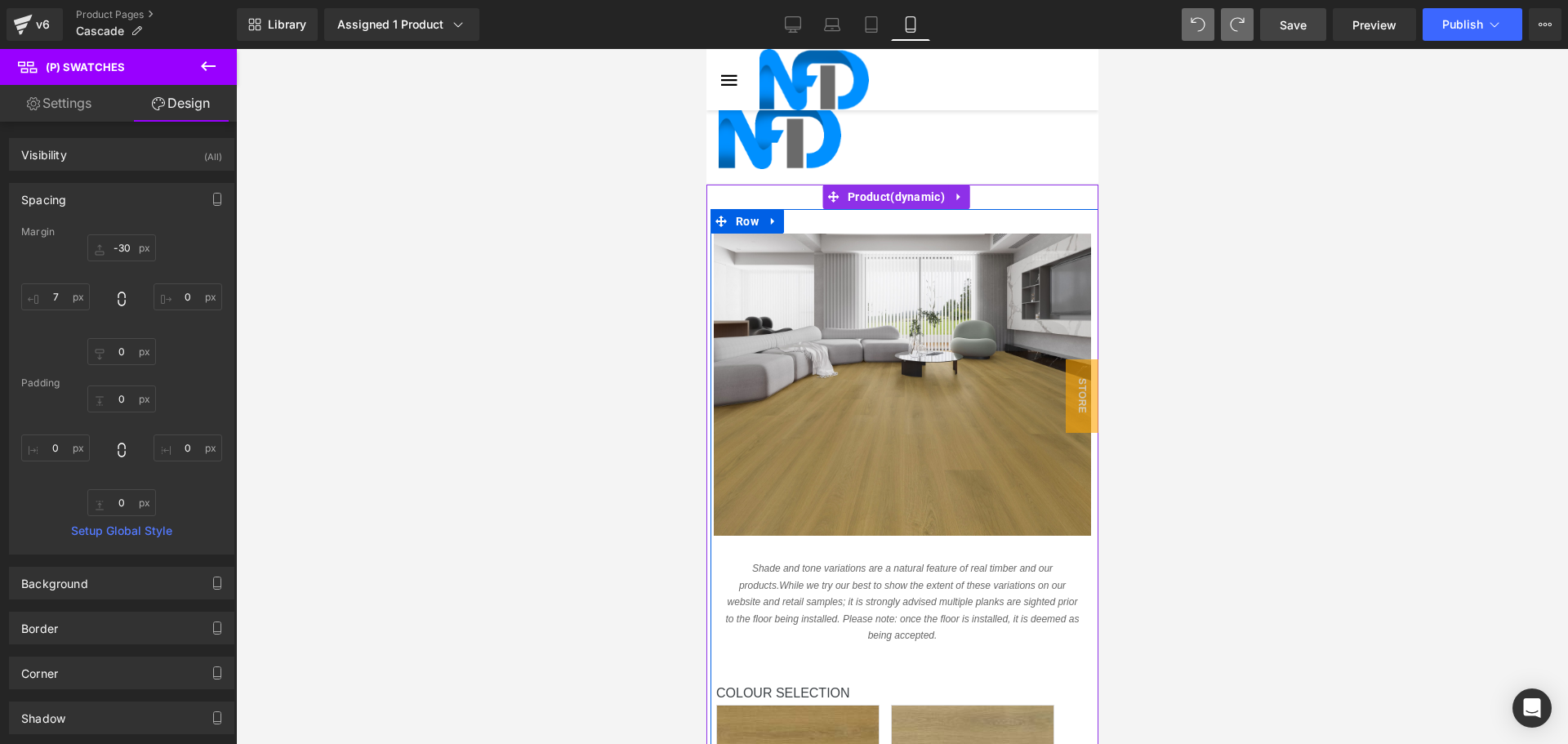
scroll to position [352, 0]
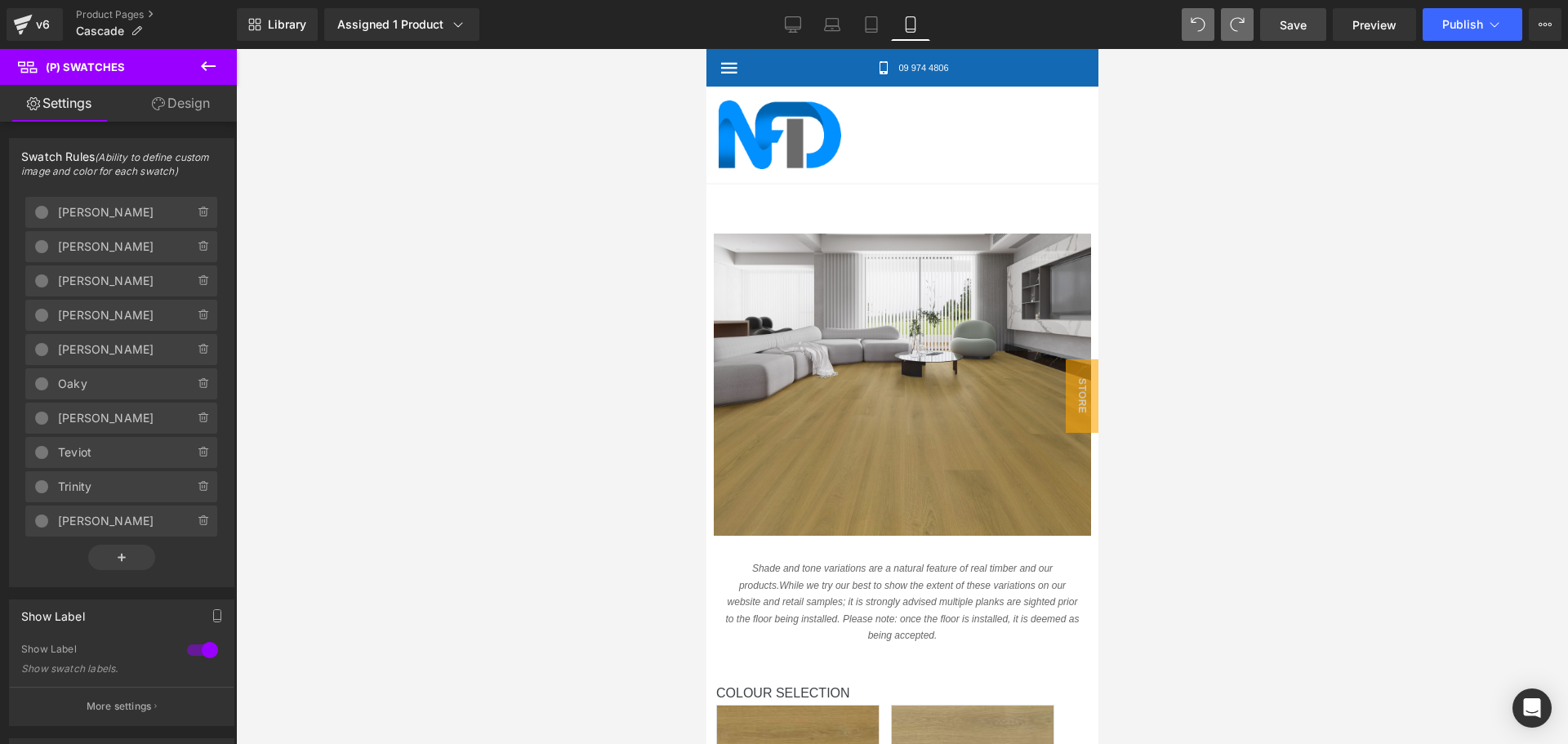
click at [197, 107] on link "Design" at bounding box center [180, 103] width 118 height 37
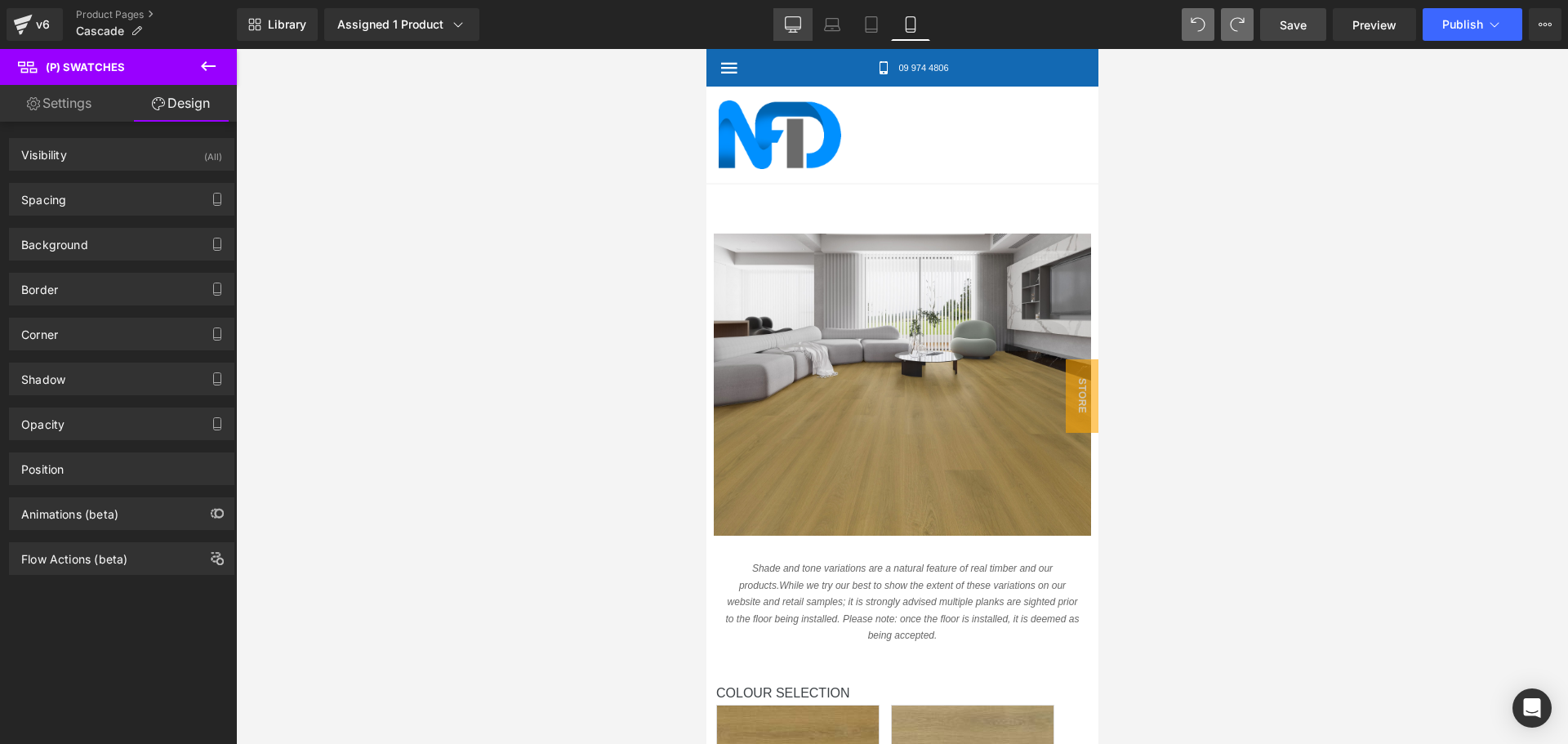
click at [801, 19] on icon at bounding box center [793, 23] width 15 height 13
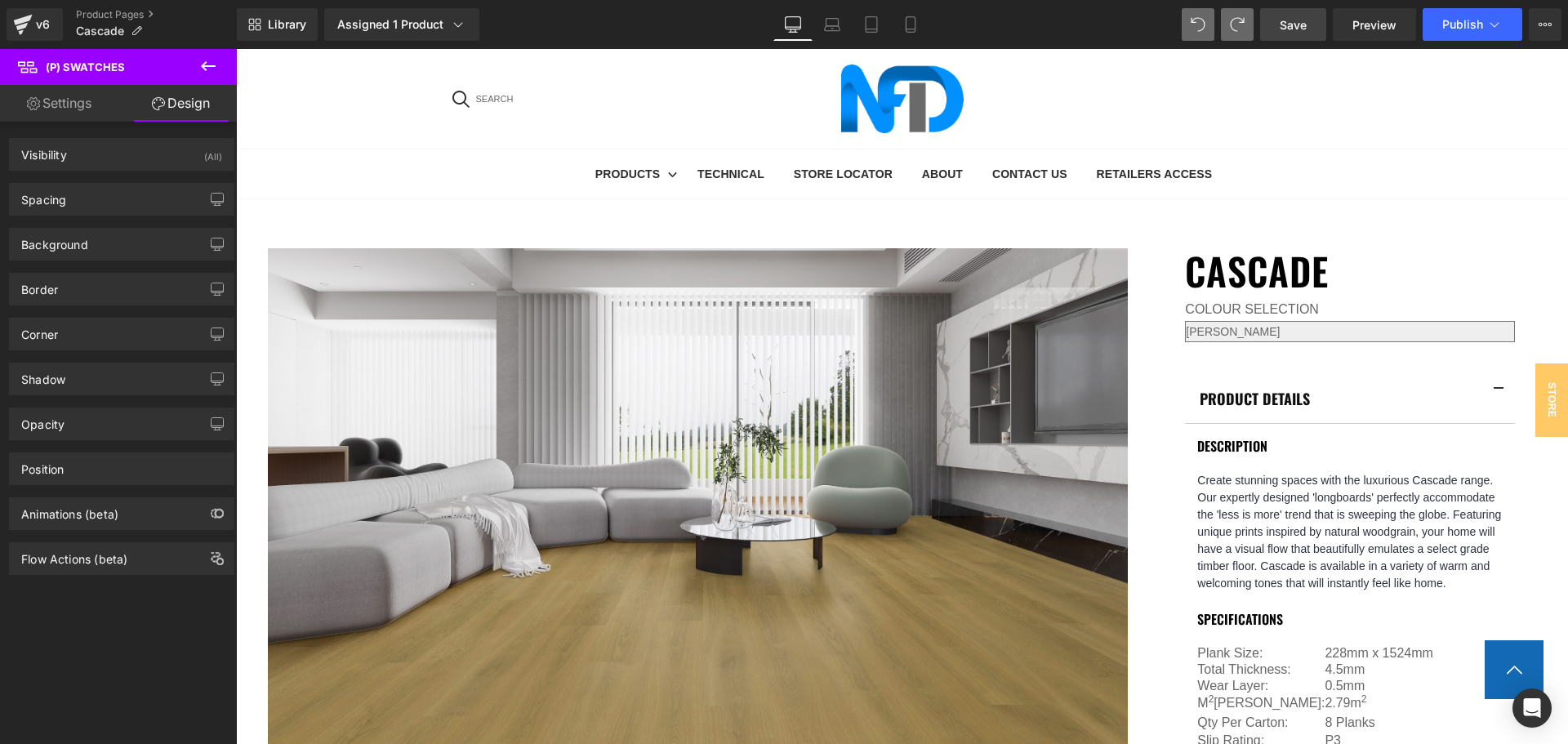
scroll to position [662, 0]
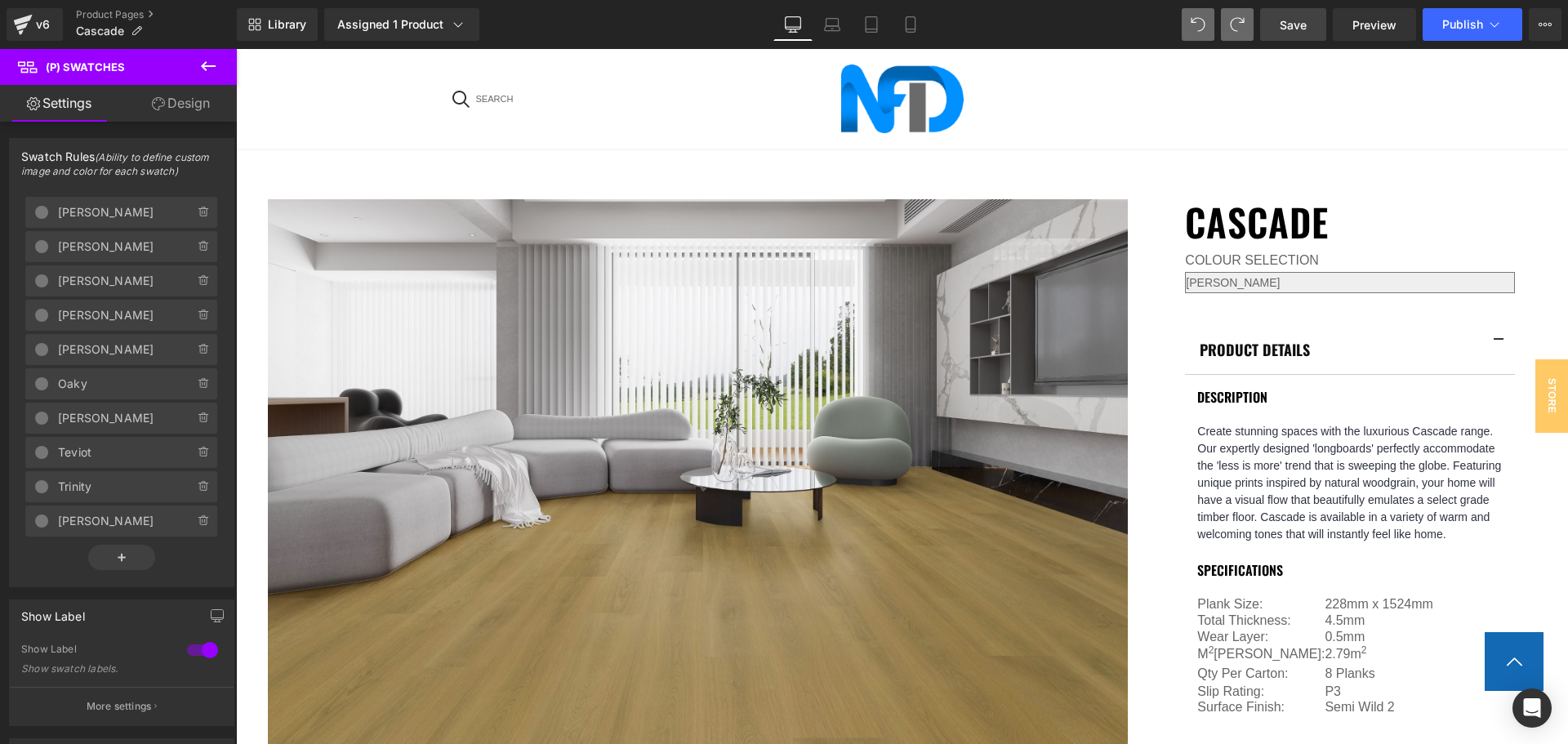
click at [200, 107] on link "Design" at bounding box center [180, 103] width 118 height 37
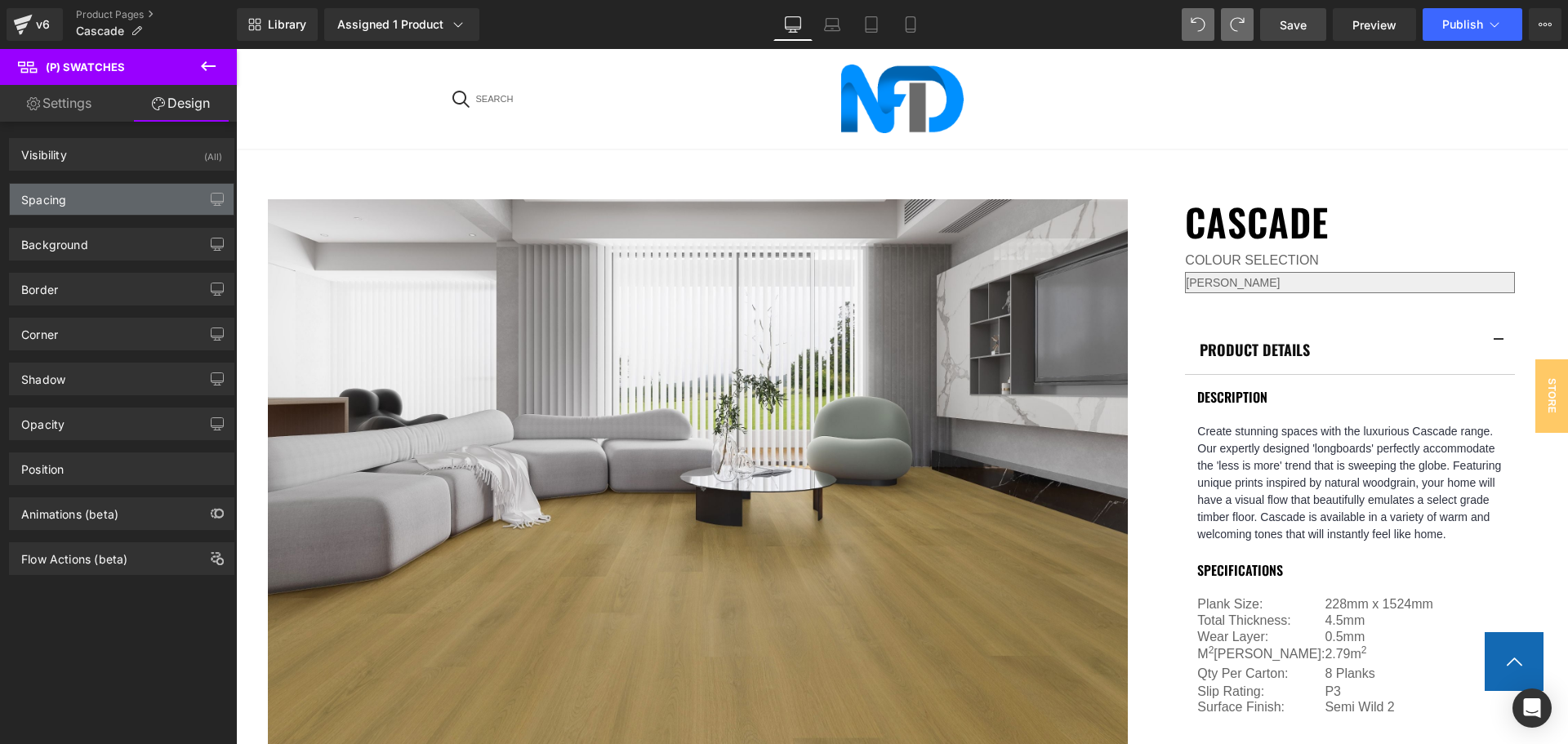
click at [125, 212] on div "Spacing" at bounding box center [122, 199] width 224 height 31
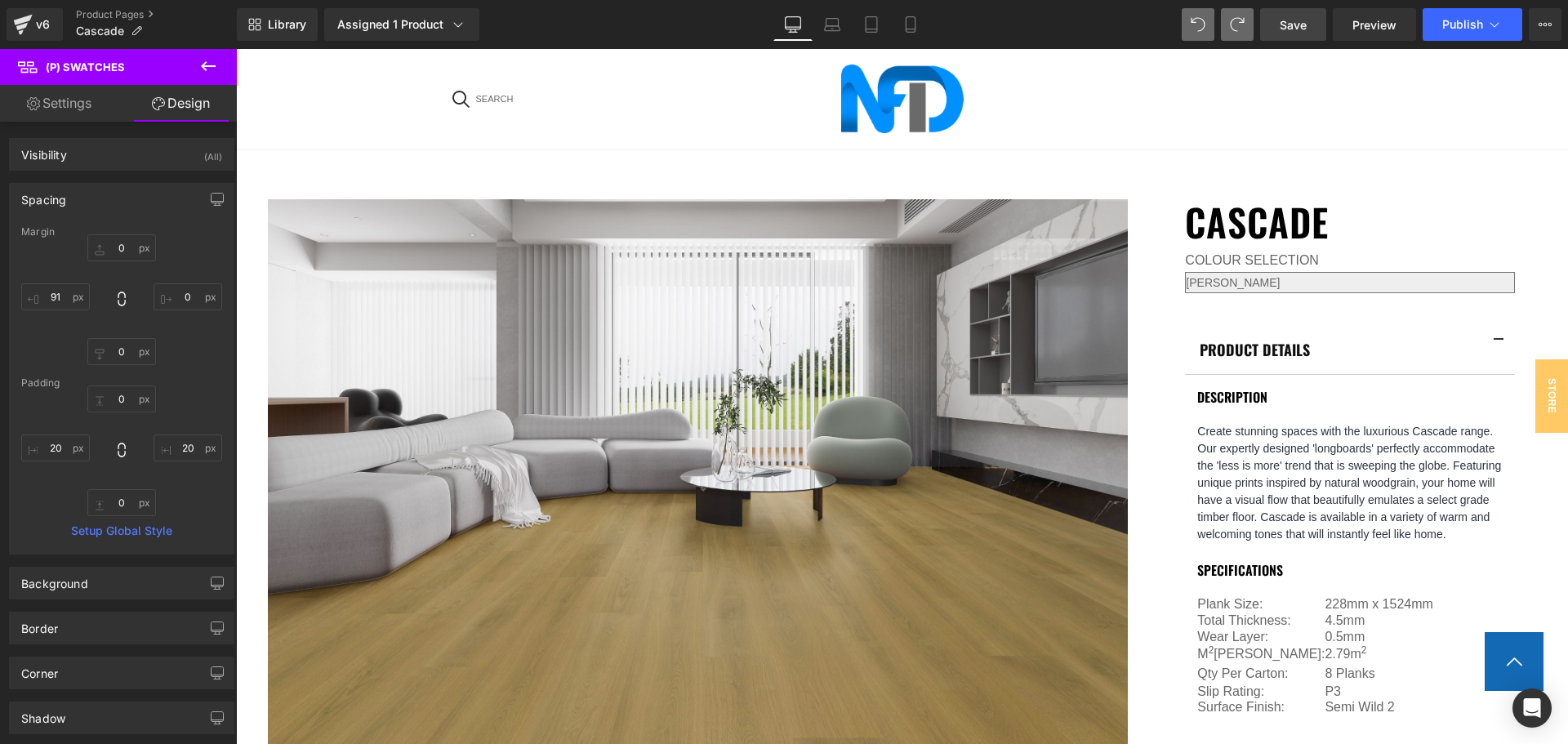
click at [78, 99] on link "Settings" at bounding box center [59, 103] width 118 height 37
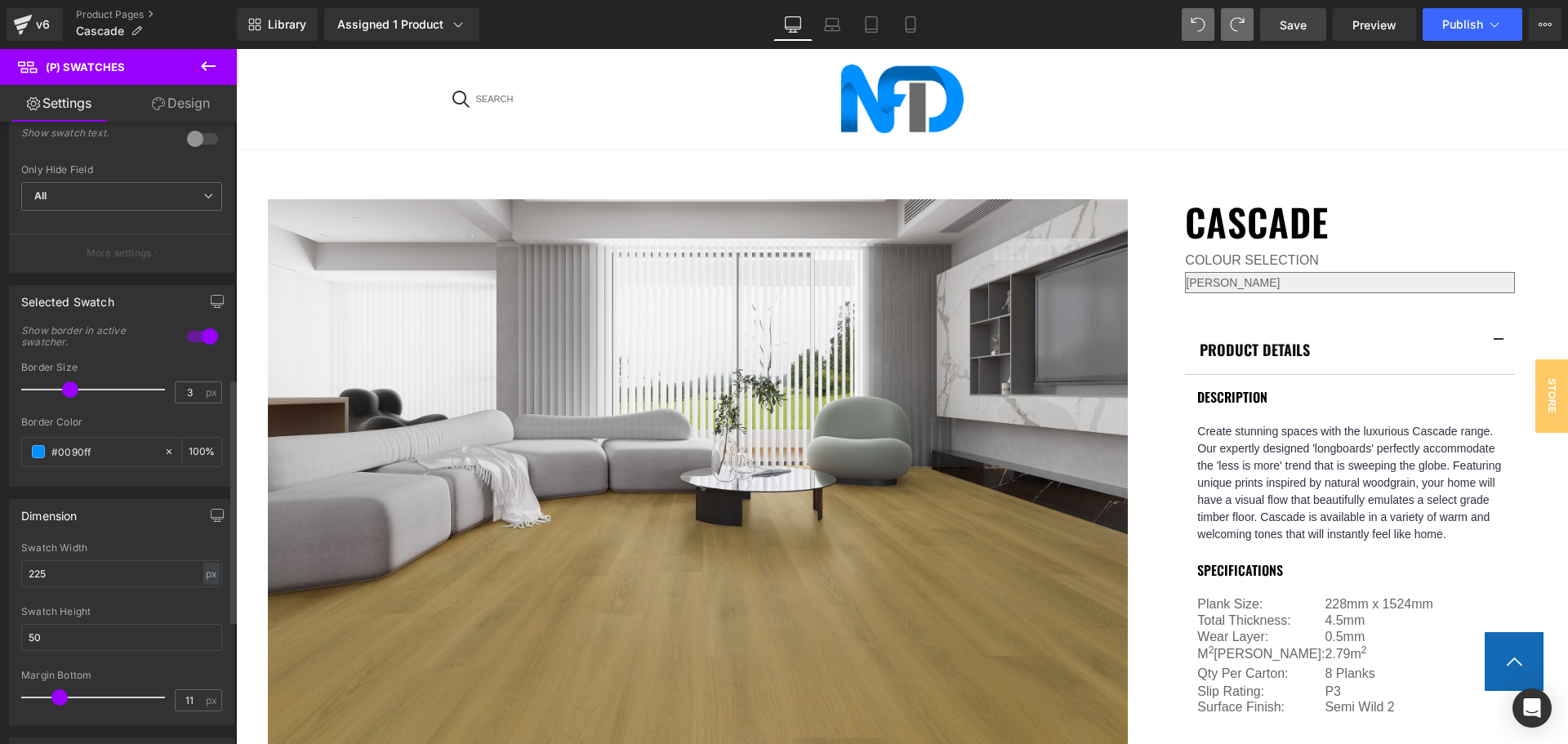
scroll to position [654, 0]
click at [836, 19] on icon at bounding box center [833, 23] width 13 height 7
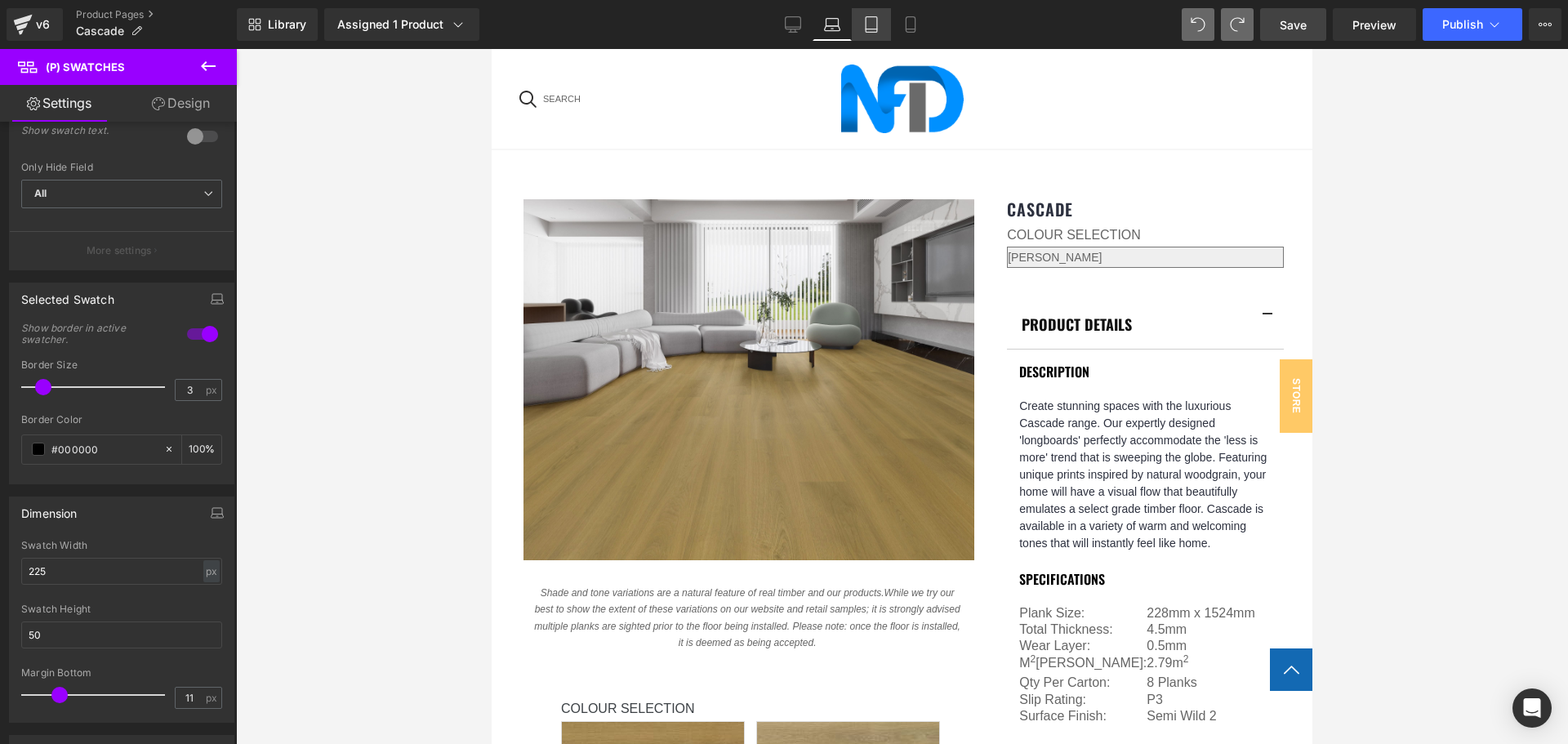
click at [864, 22] on icon at bounding box center [871, 24] width 16 height 16
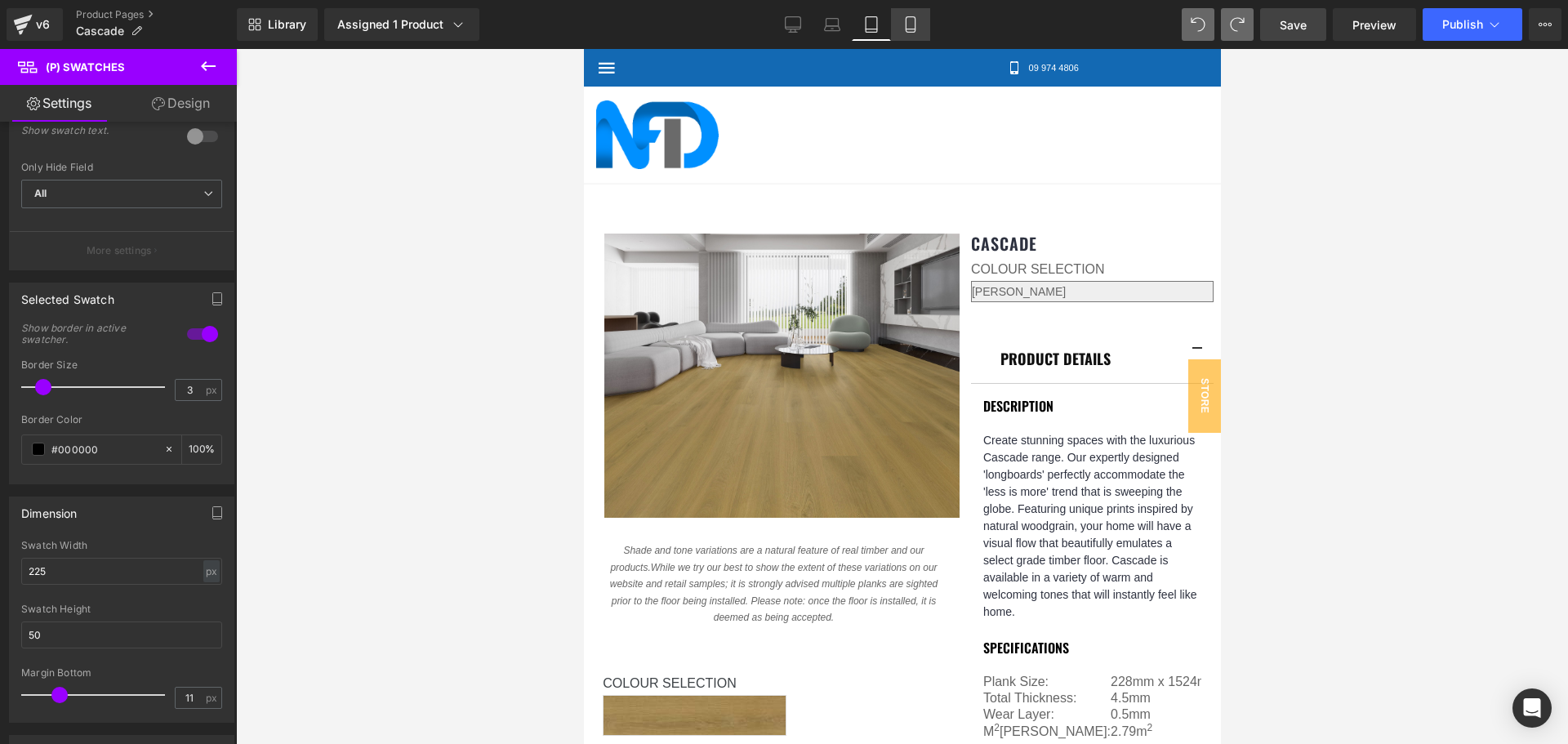
click at [913, 20] on icon at bounding box center [911, 24] width 16 height 16
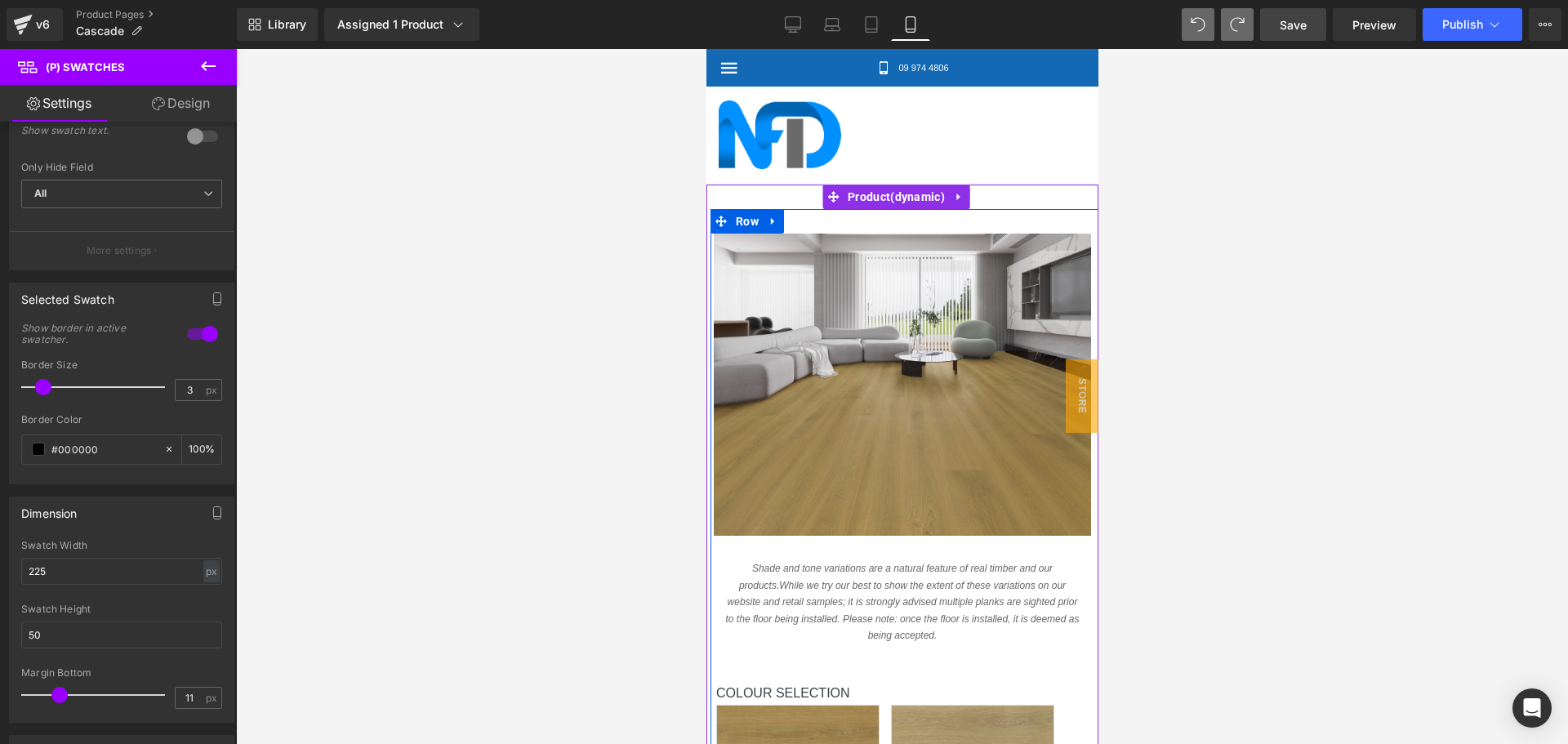
scroll to position [352, 0]
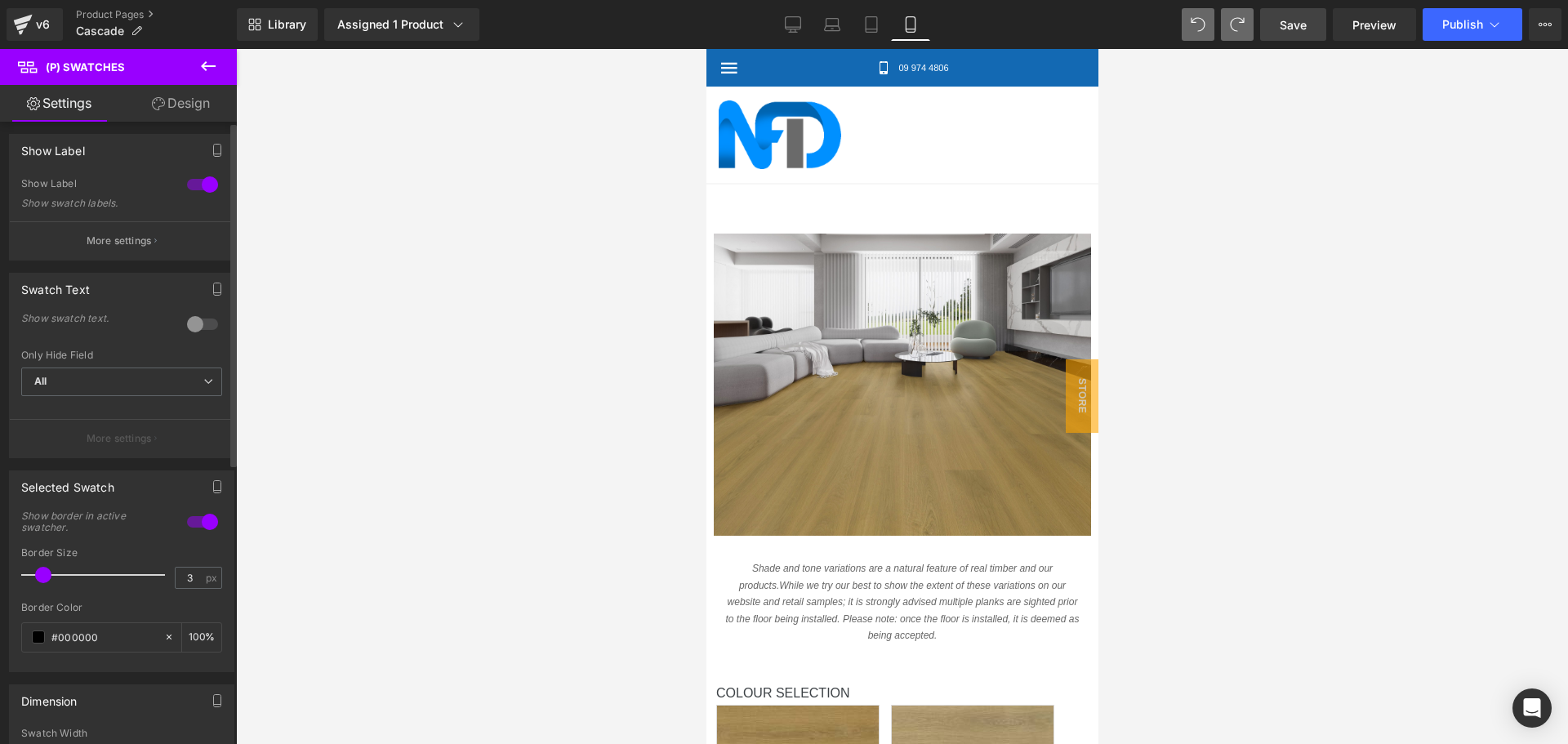
scroll to position [0, 0]
click at [193, 326] on div at bounding box center [202, 328] width 39 height 26
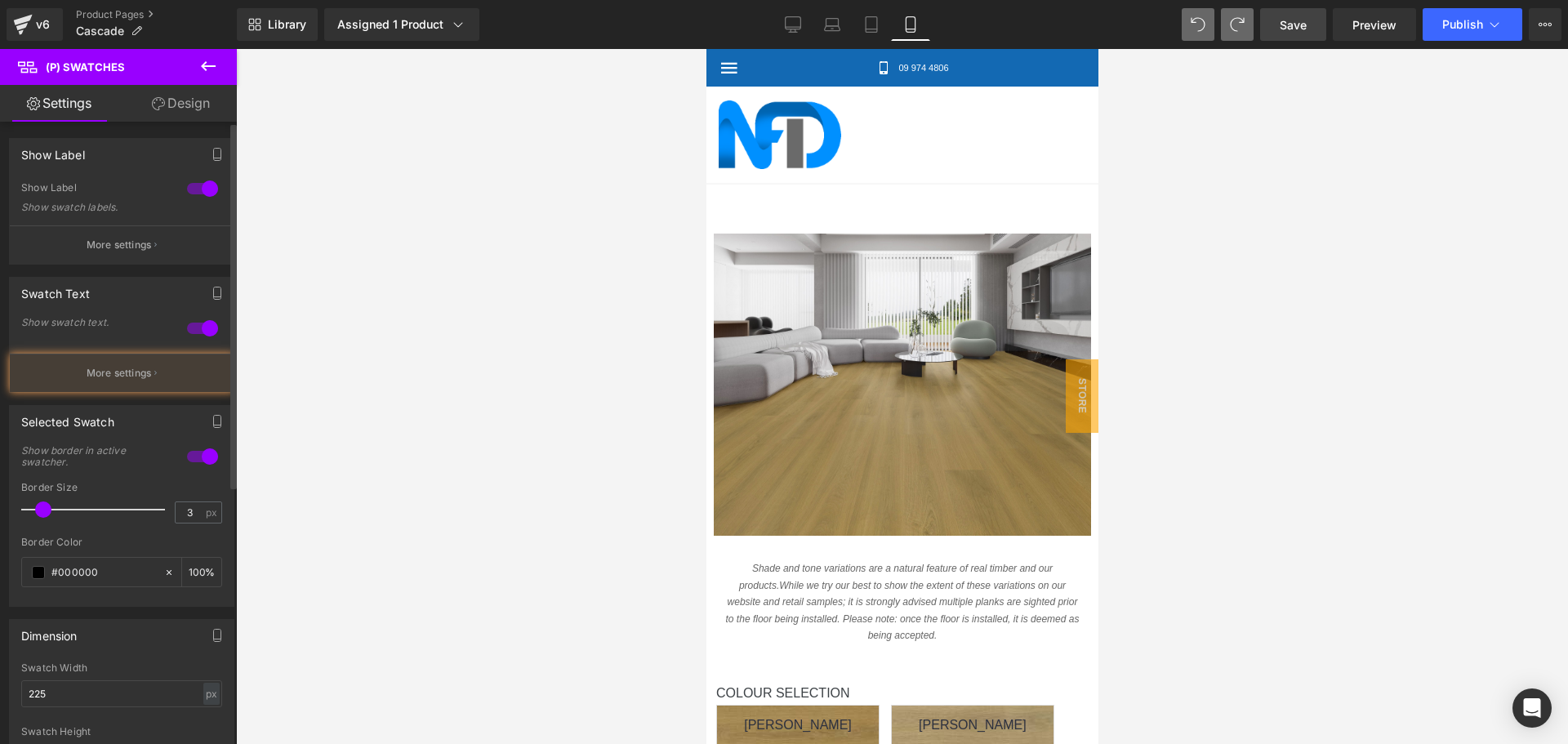
click at [193, 326] on div at bounding box center [202, 328] width 39 height 26
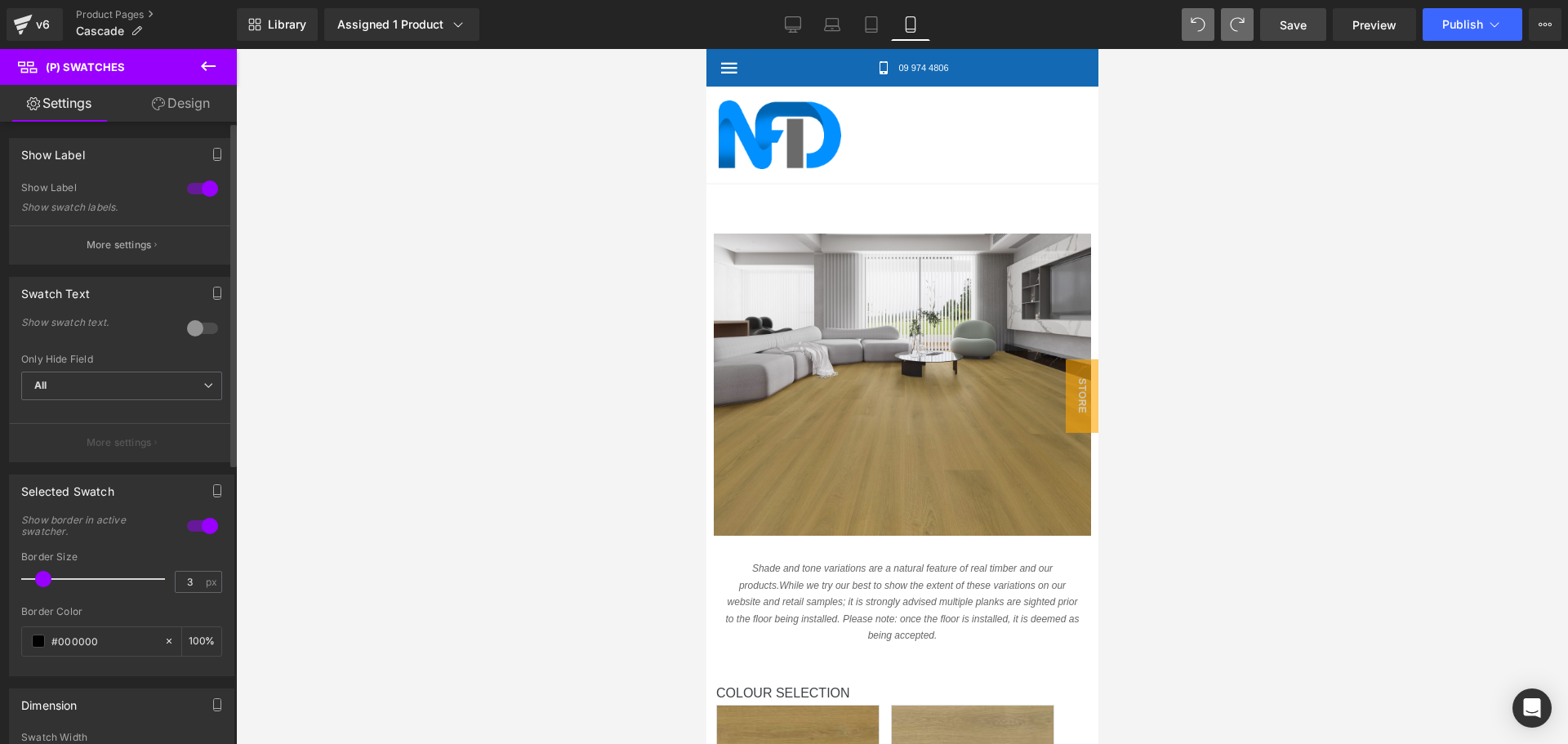
click at [189, 188] on div at bounding box center [202, 188] width 39 height 26
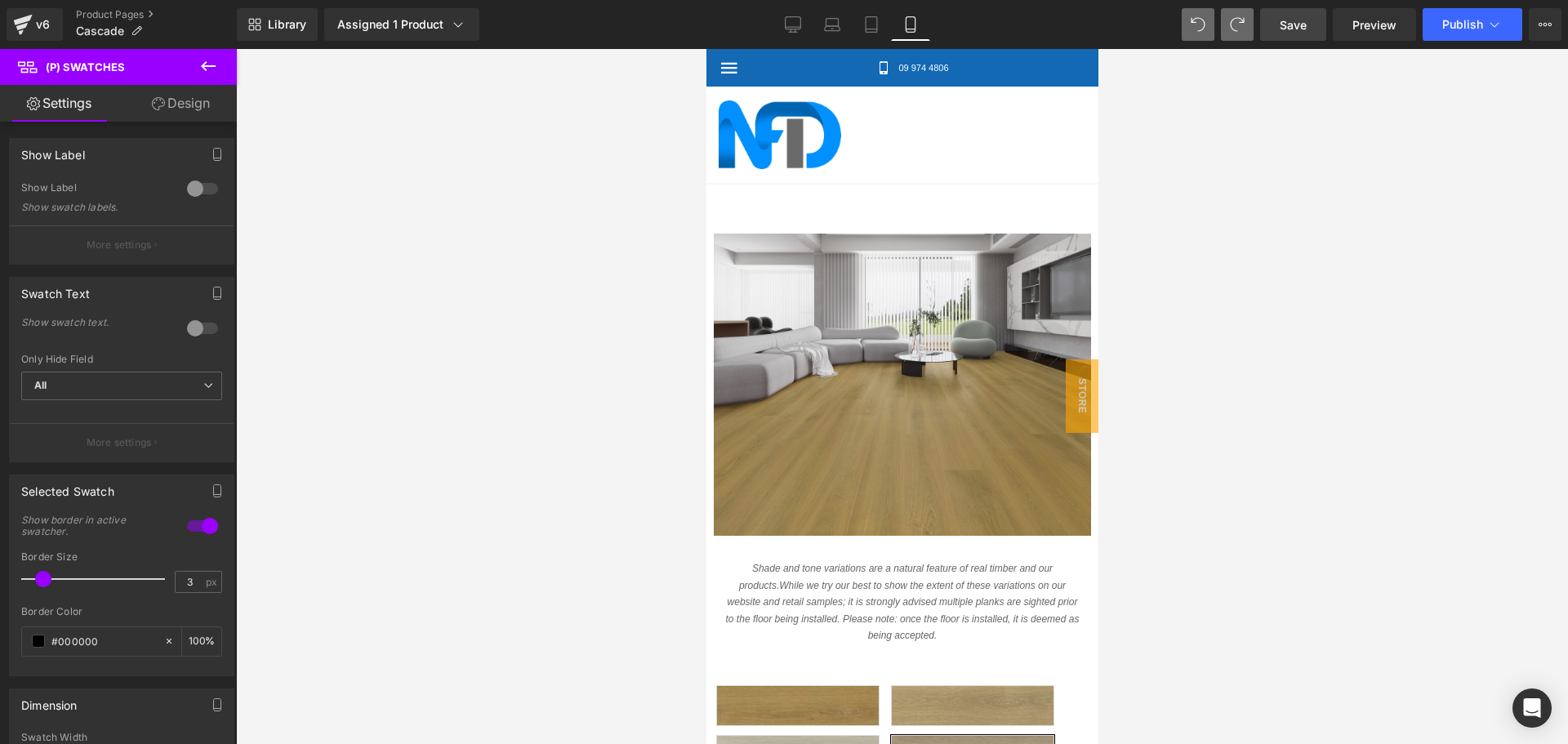
click at [170, 104] on link "Design" at bounding box center [180, 103] width 118 height 37
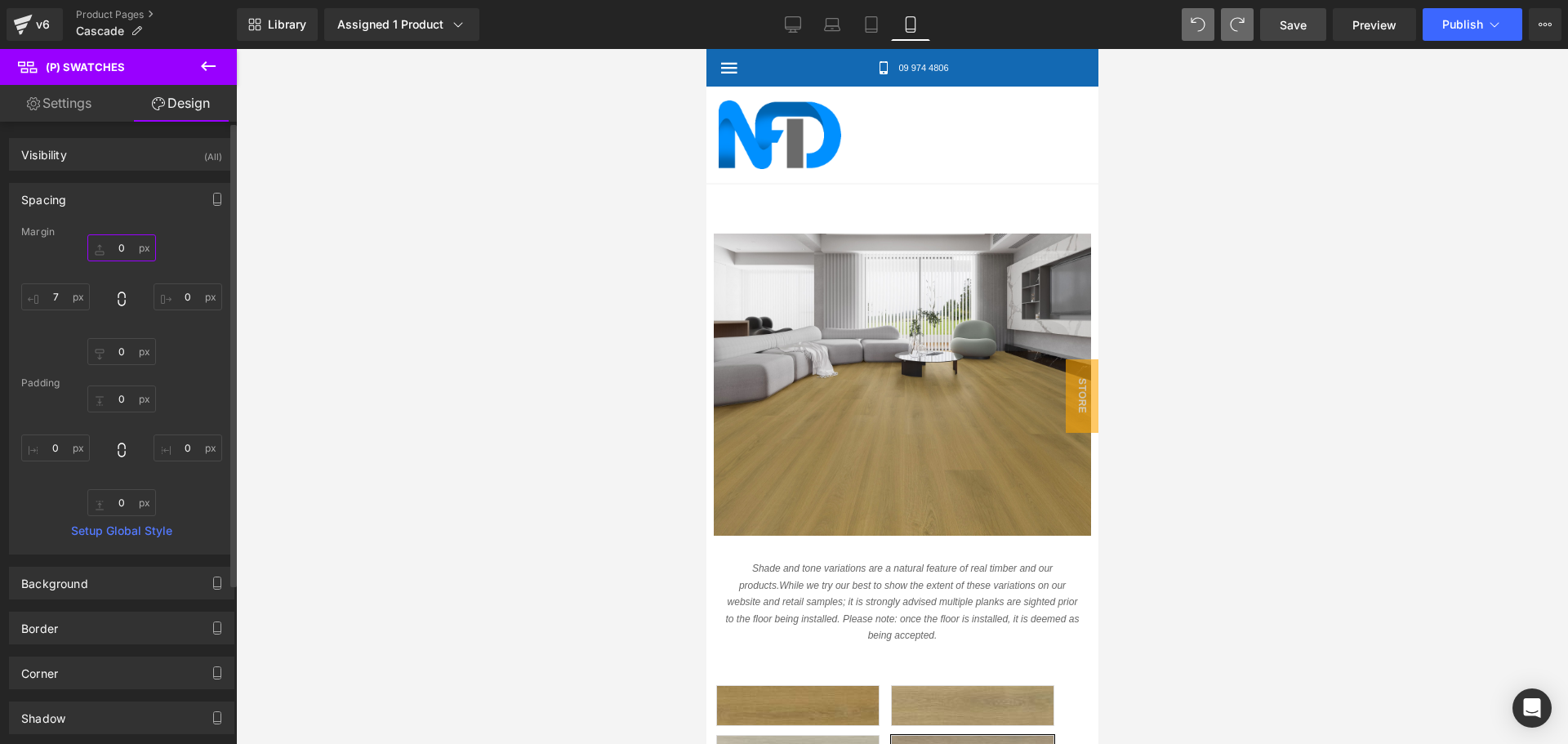
click at [117, 244] on input "0" at bounding box center [122, 248] width 69 height 27
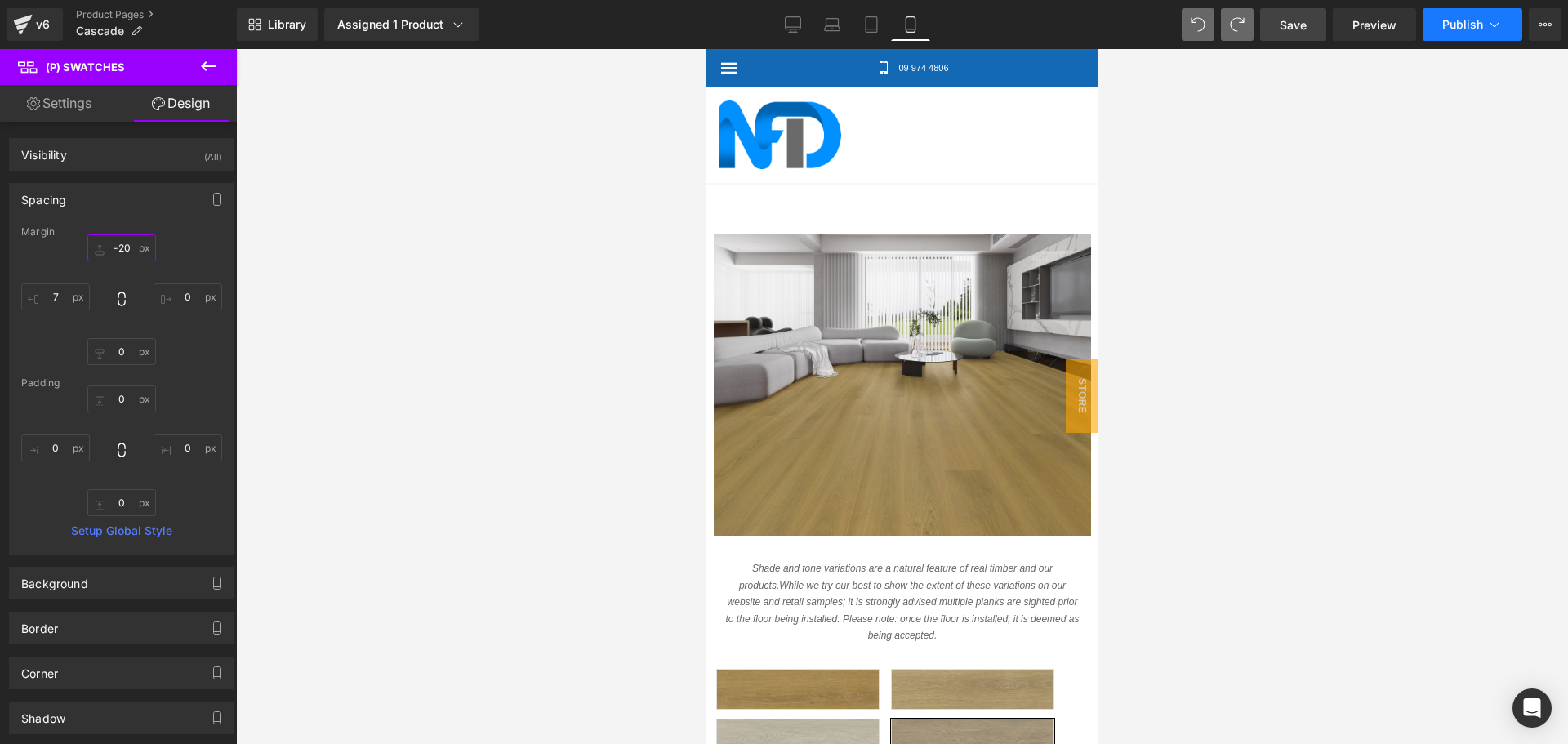
type input "-20"
click at [1440, 32] on button "Publish" at bounding box center [1472, 24] width 99 height 32
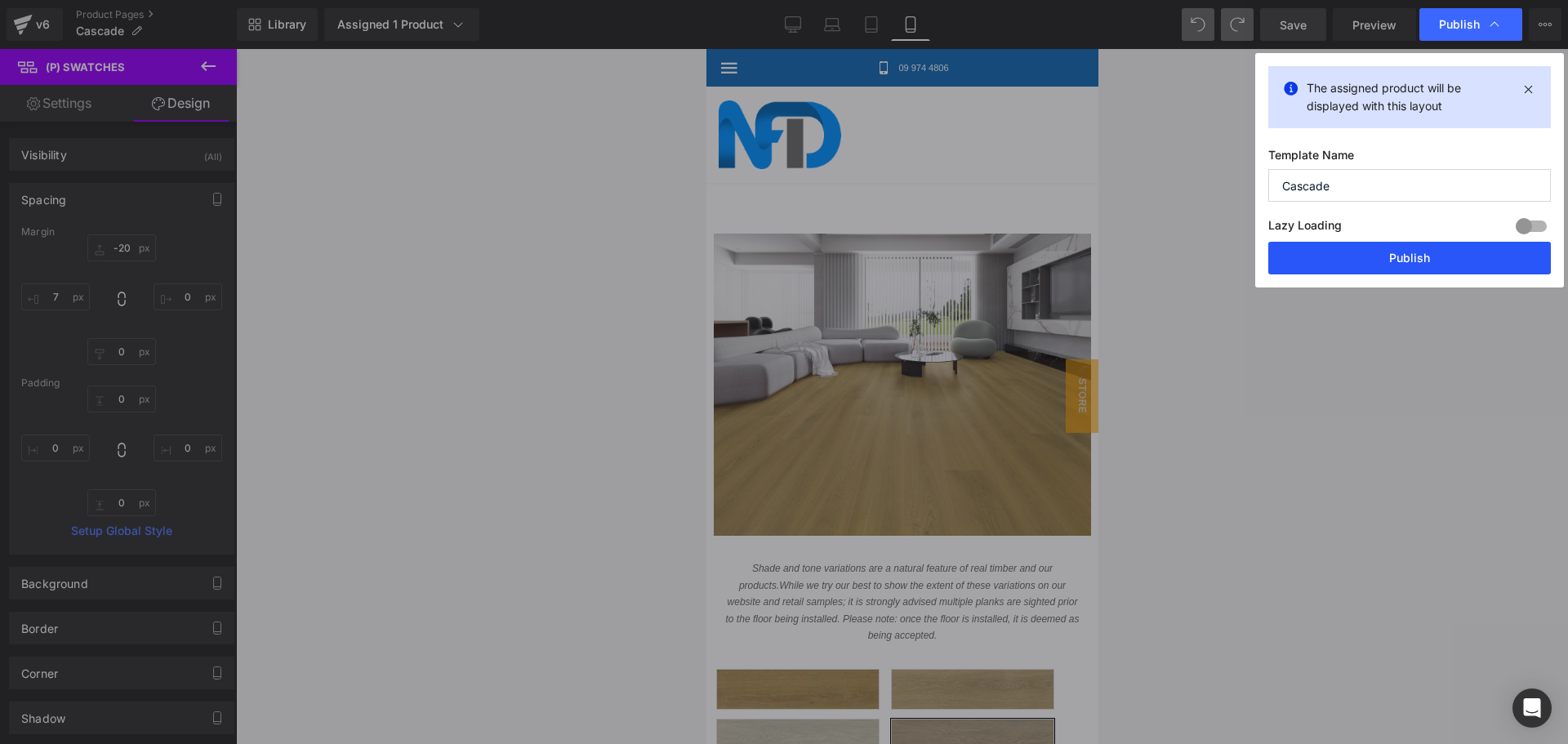
click at [1417, 249] on button "Publish" at bounding box center [1409, 258] width 282 height 32
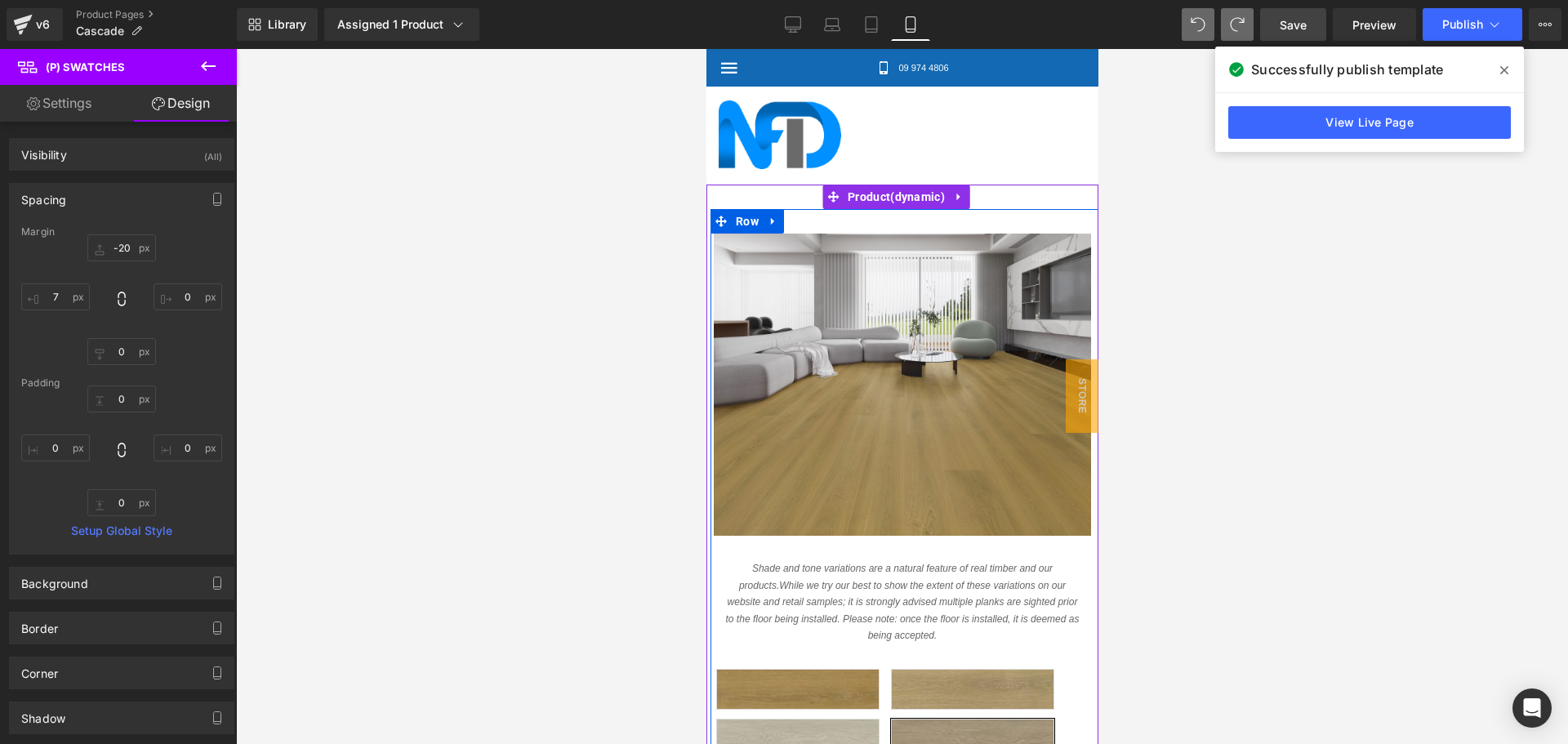
scroll to position [25, 0]
click at [911, 348] on div "(P) Image" at bounding box center [902, 384] width 378 height 302
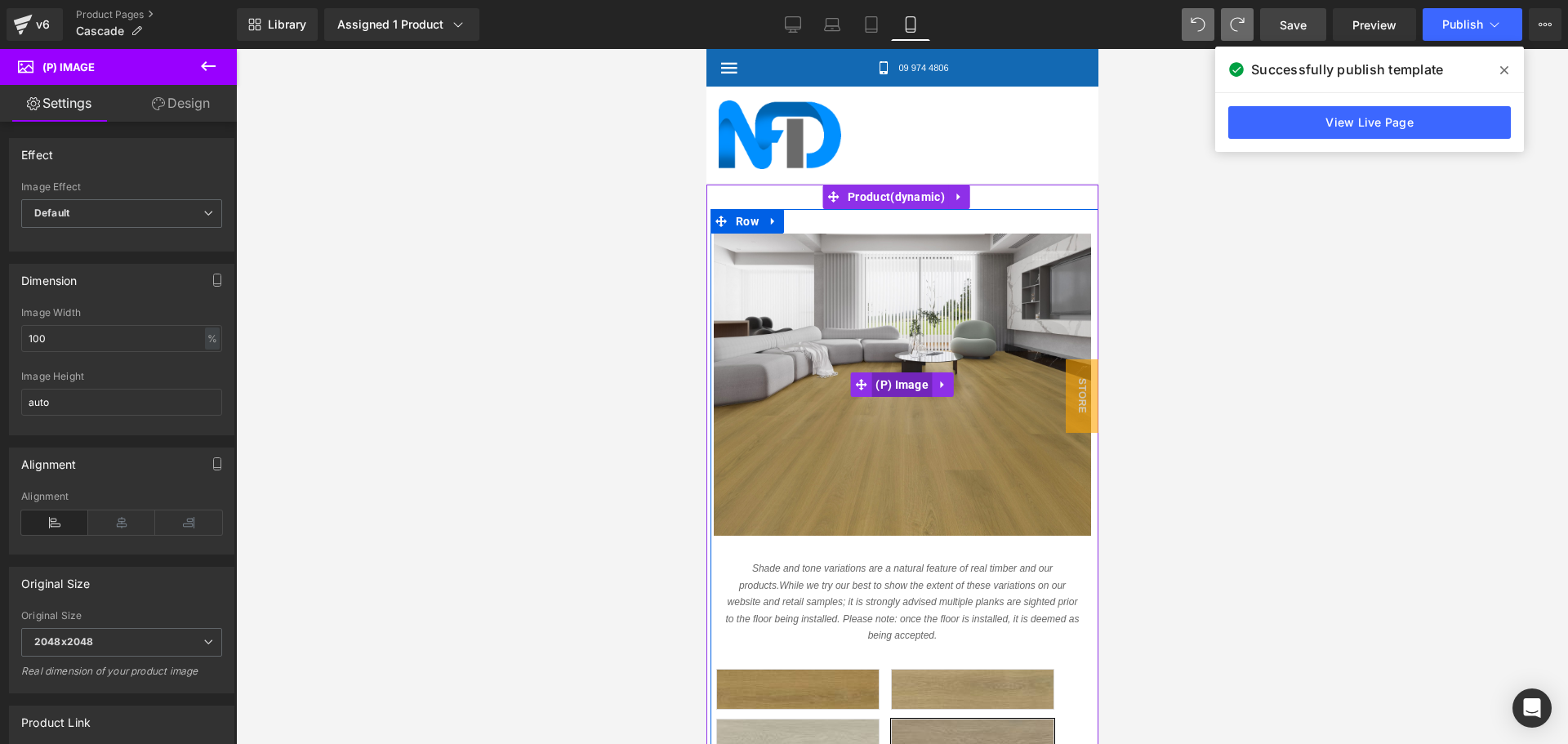
click at [903, 372] on span "(P) Image" at bounding box center [901, 384] width 61 height 24
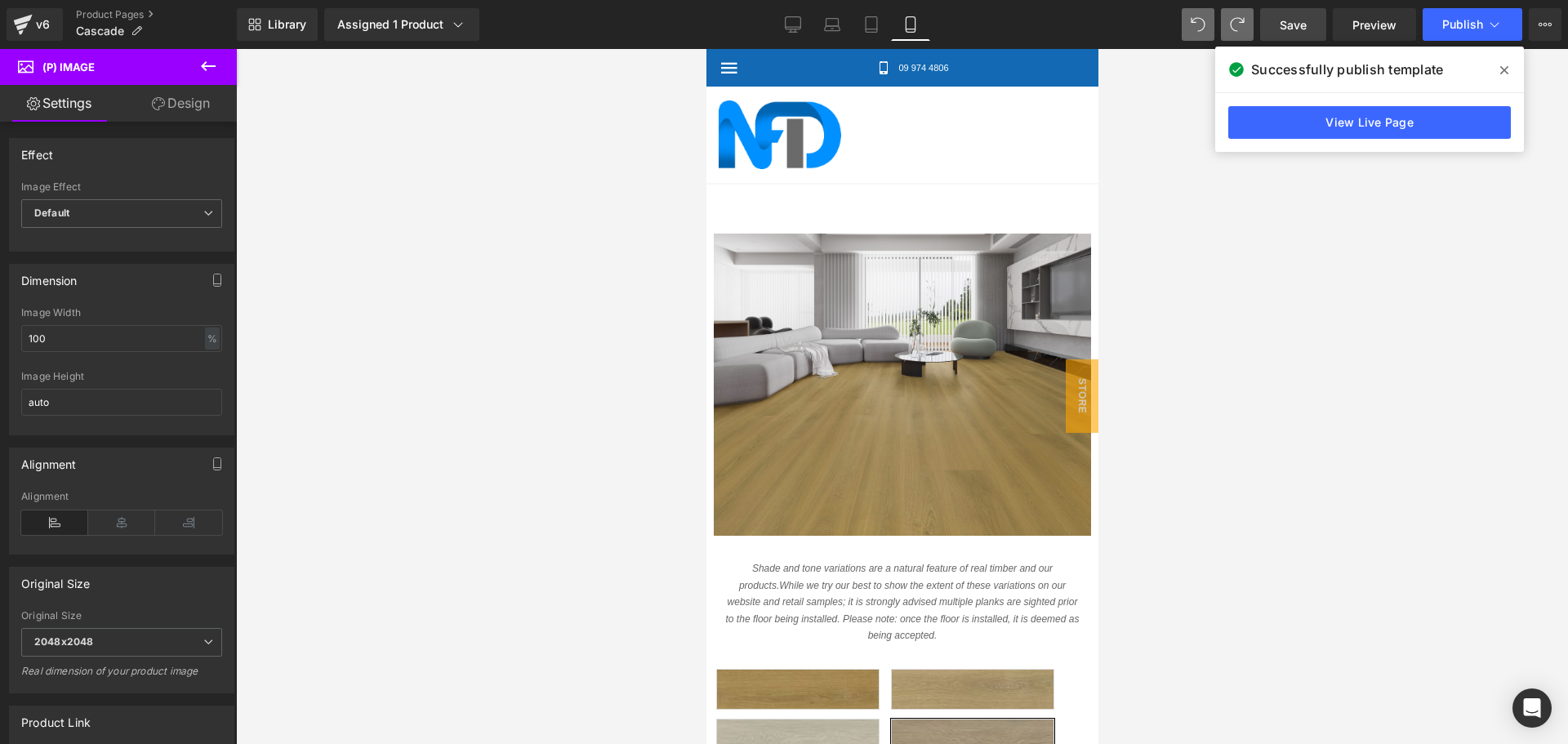
click at [197, 100] on link "Design" at bounding box center [180, 103] width 118 height 37
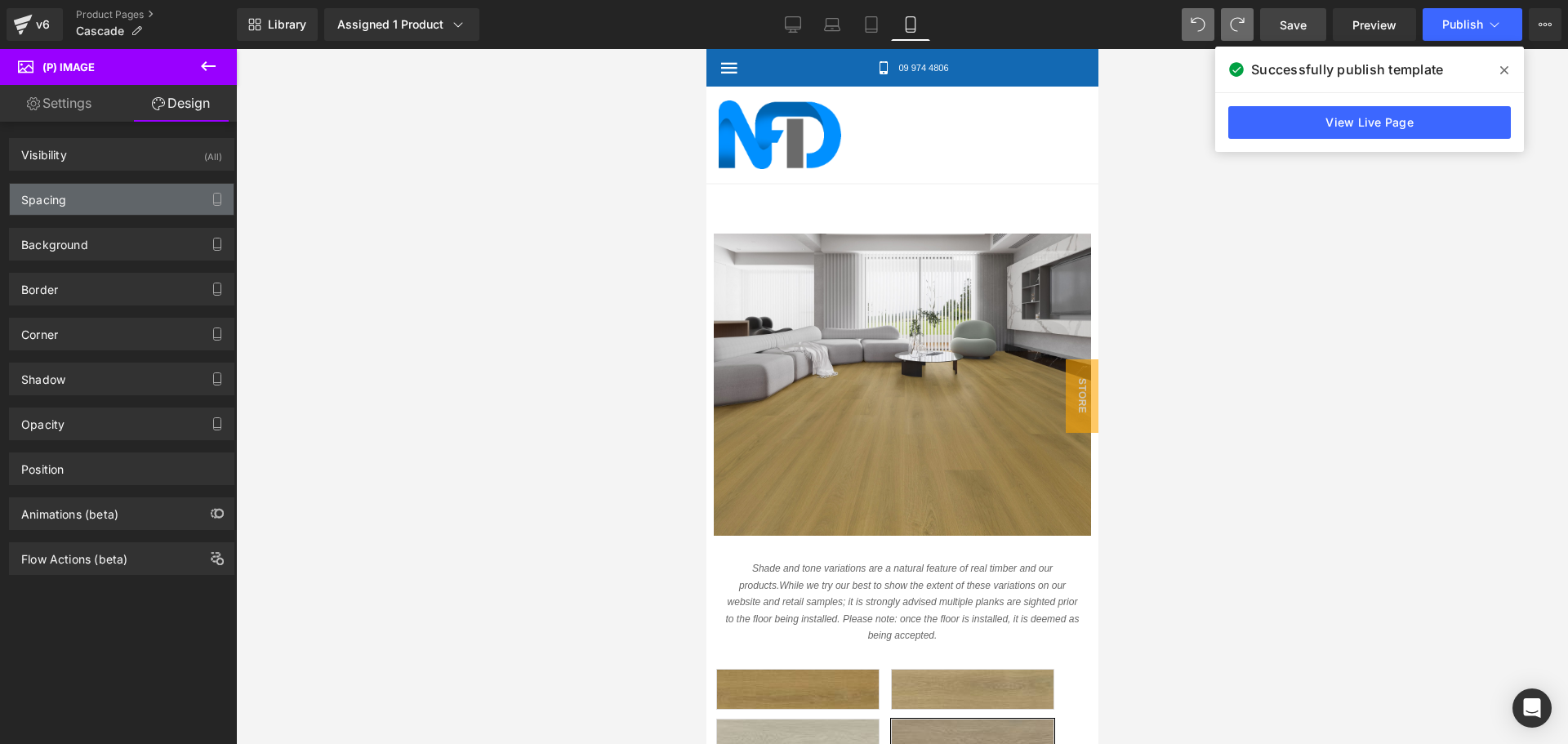
click at [78, 203] on div "Spacing" at bounding box center [122, 199] width 224 height 31
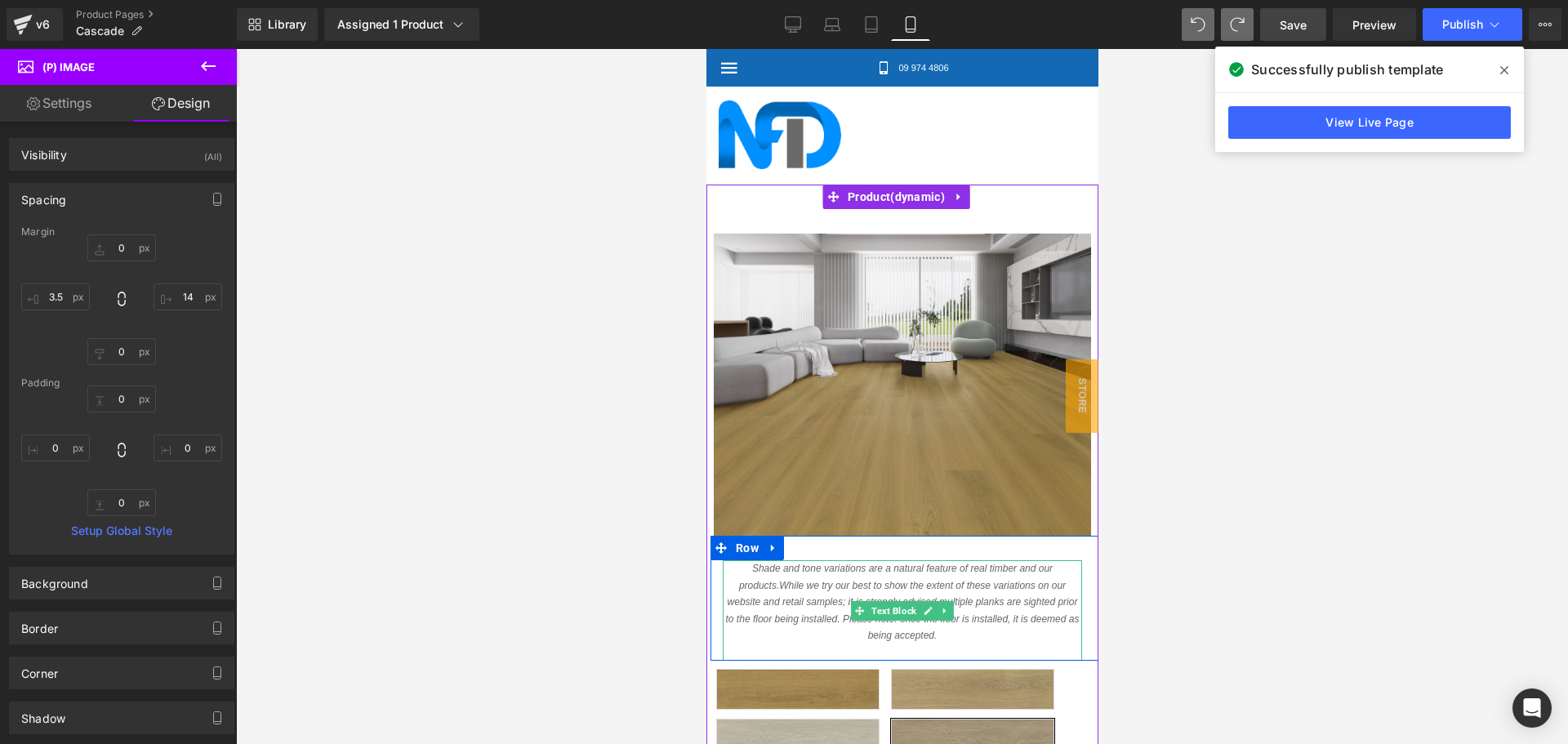
click at [859, 596] on span "t is strongly advised multiple planks are sighted prior to the floor being inst…" at bounding box center [901, 611] width 352 height 29
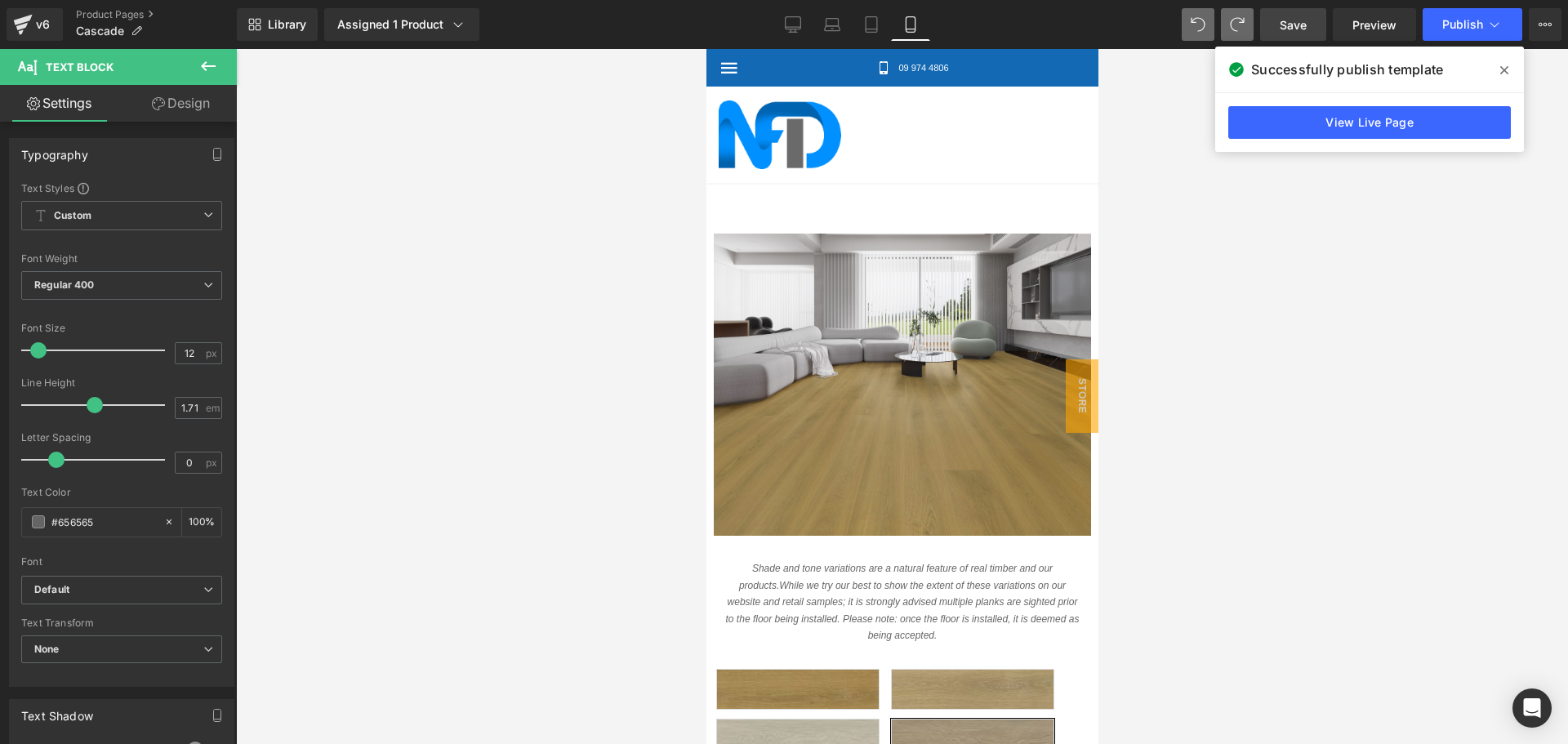
click at [178, 104] on link "Design" at bounding box center [180, 103] width 118 height 37
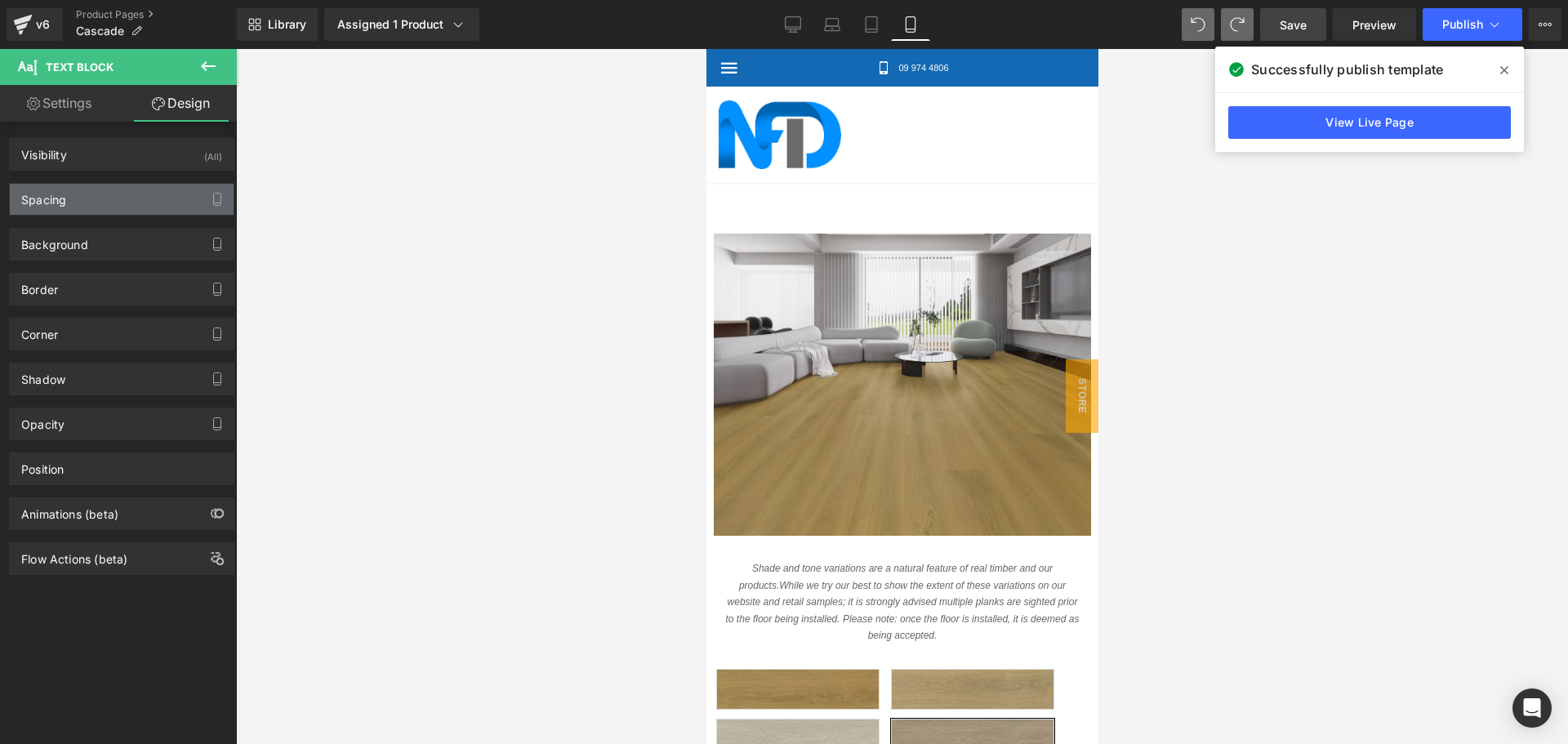
click at [138, 201] on div "Spacing" at bounding box center [122, 199] width 224 height 31
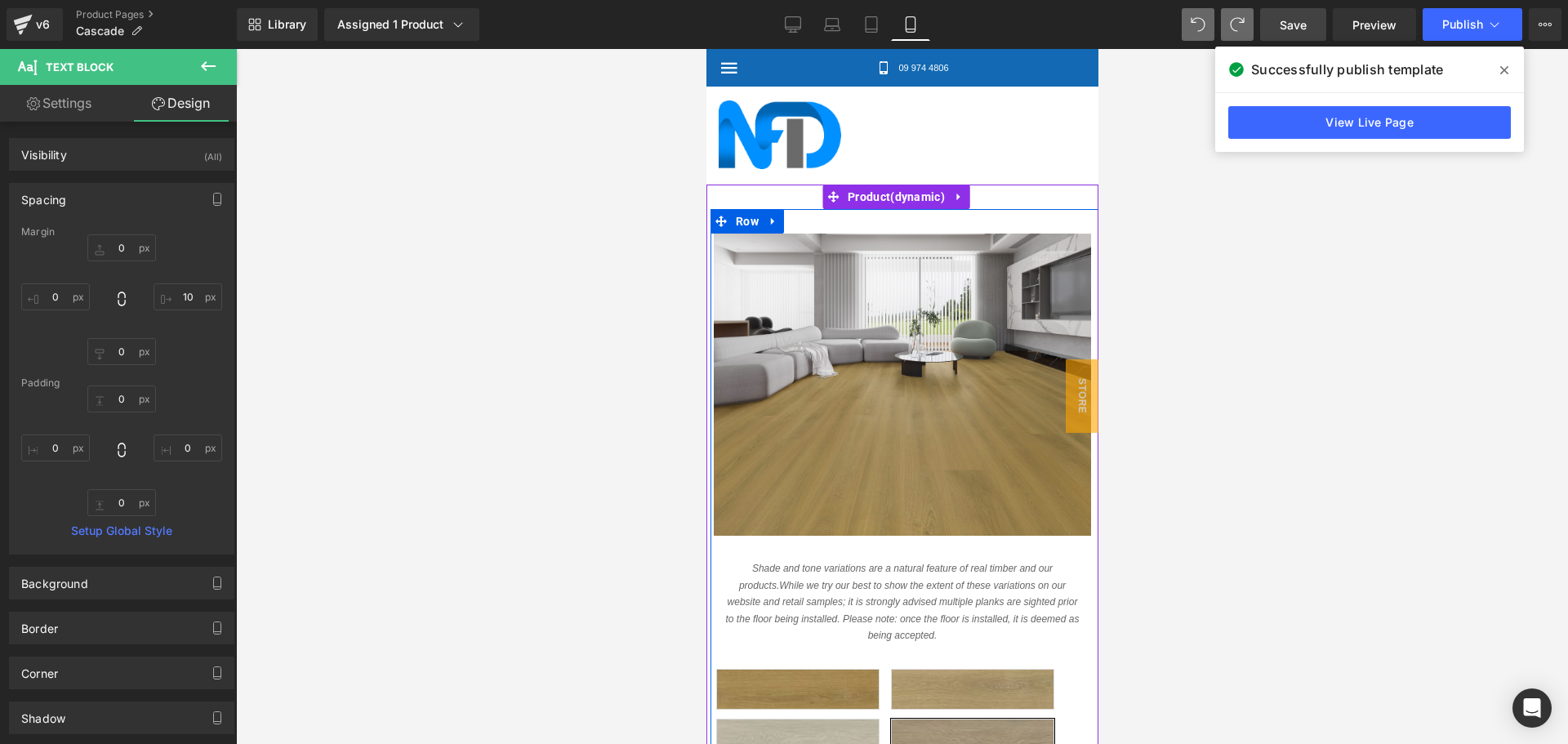
scroll to position [271, 0]
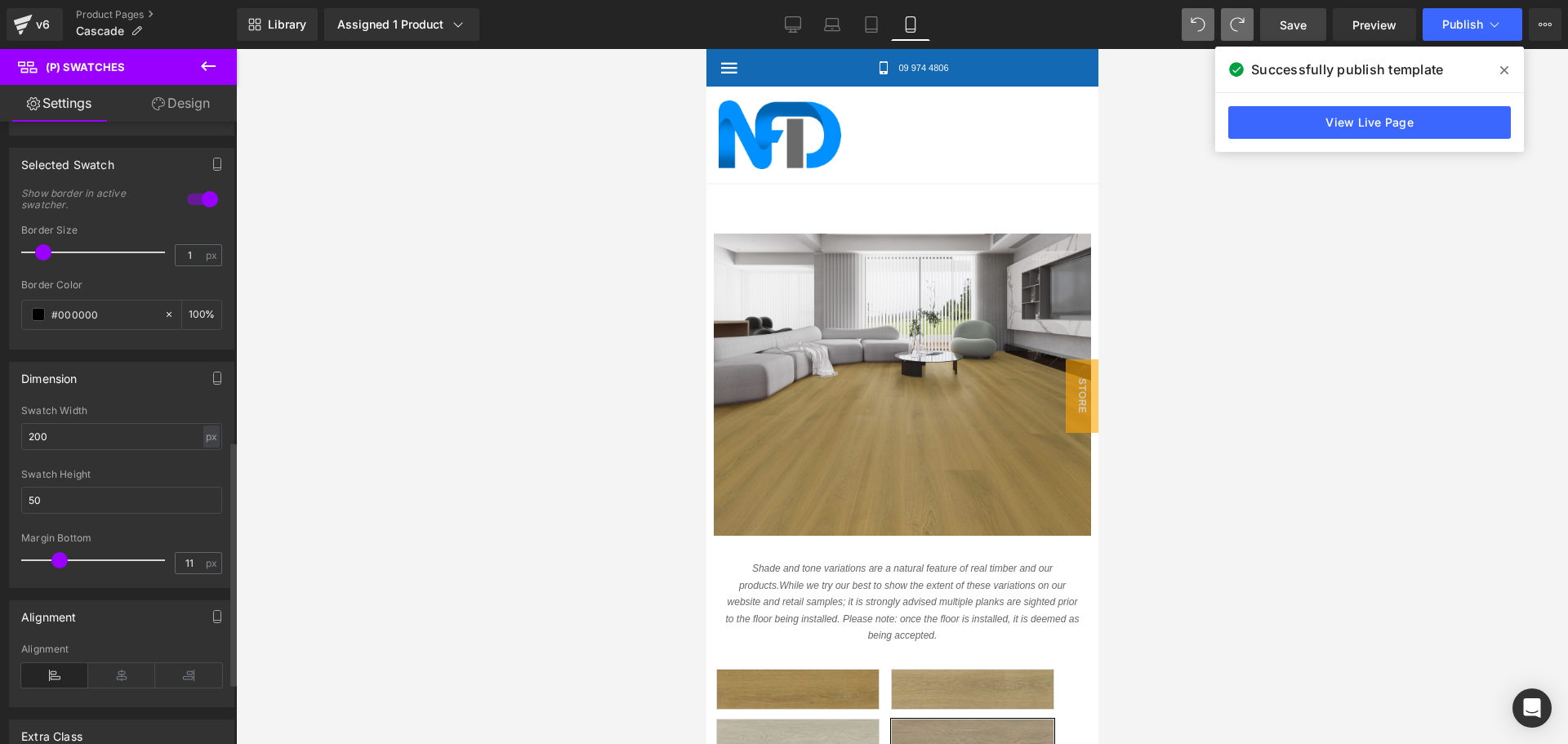
scroll to position [817, 0]
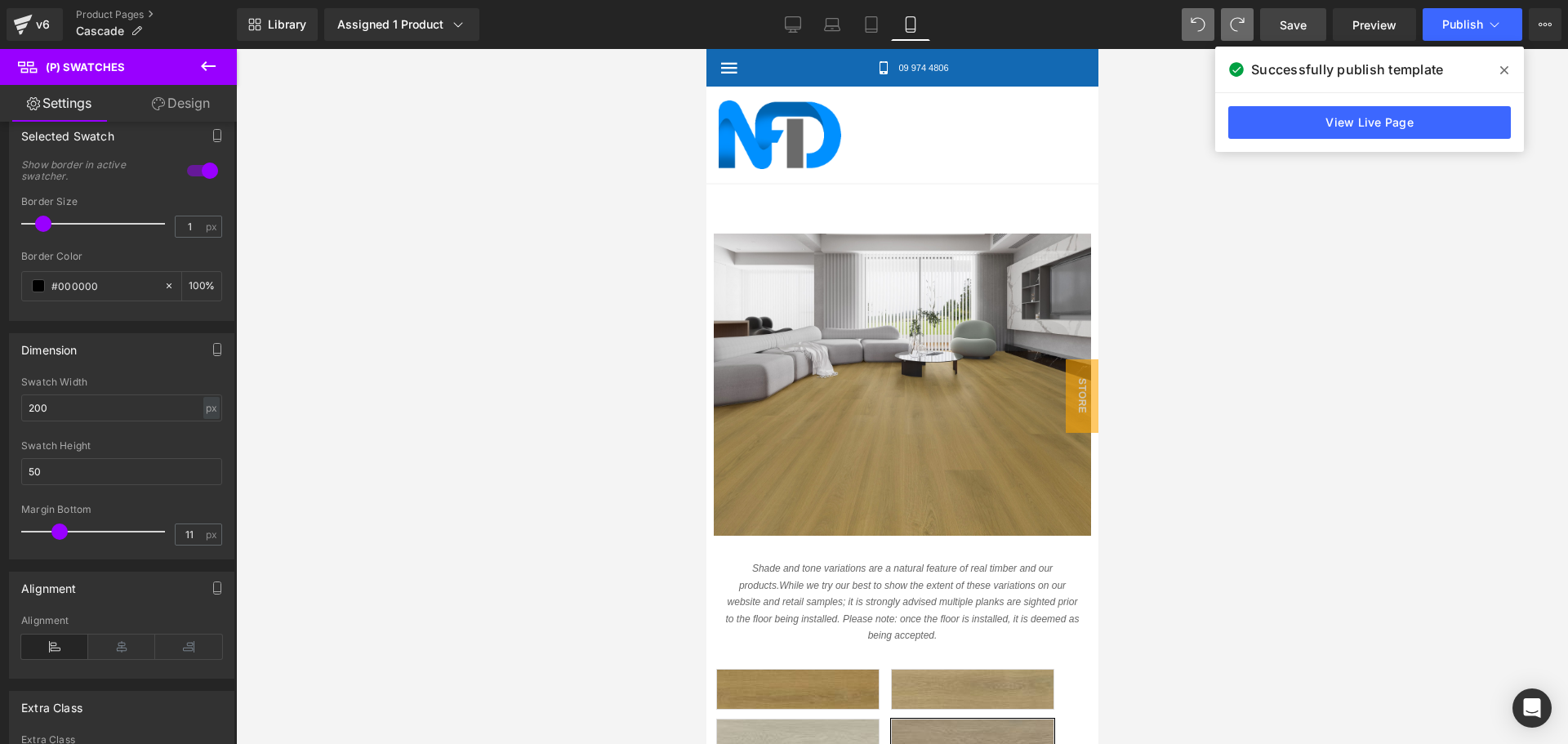
click at [198, 103] on link "Design" at bounding box center [180, 103] width 118 height 37
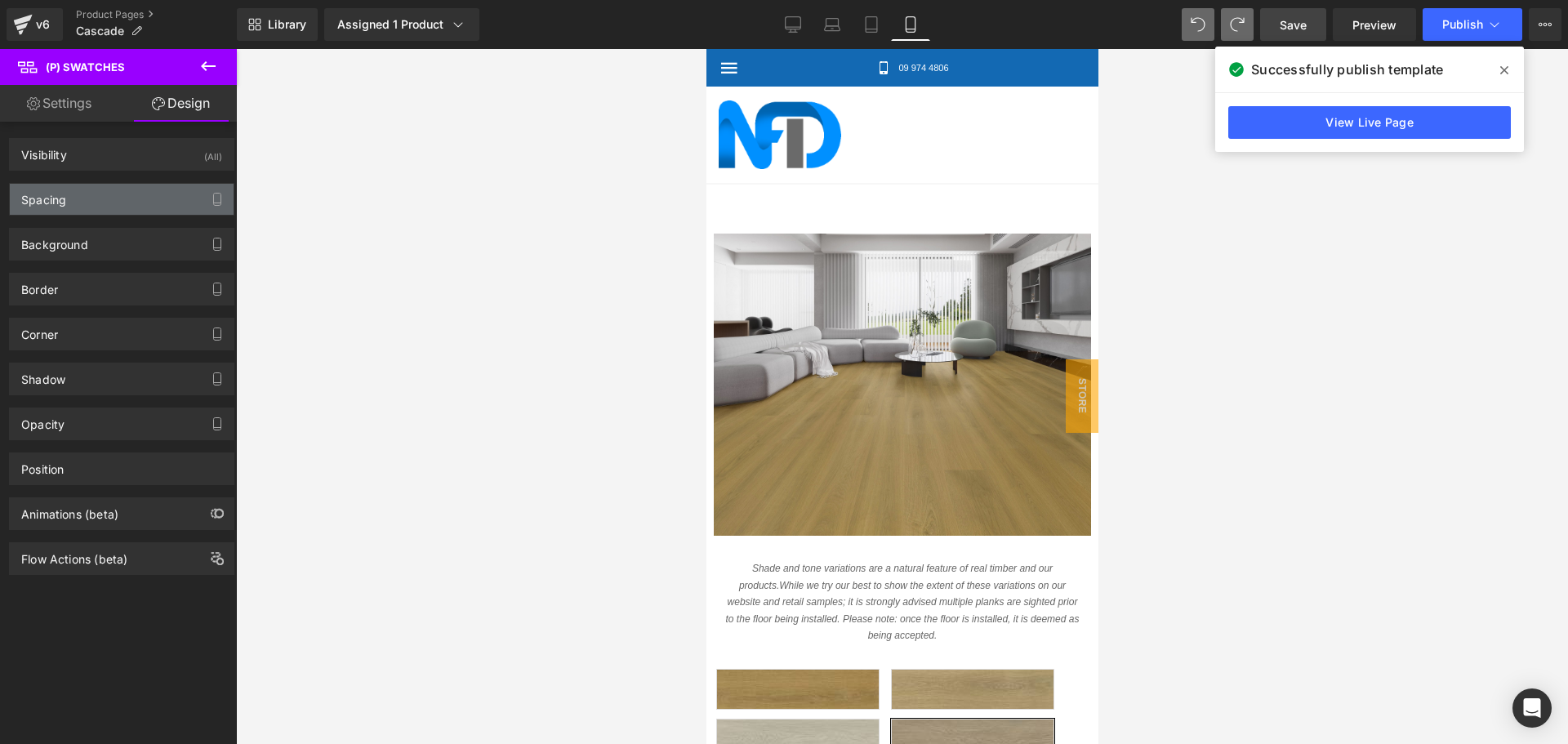
click at [96, 204] on div "Spacing" at bounding box center [122, 199] width 224 height 31
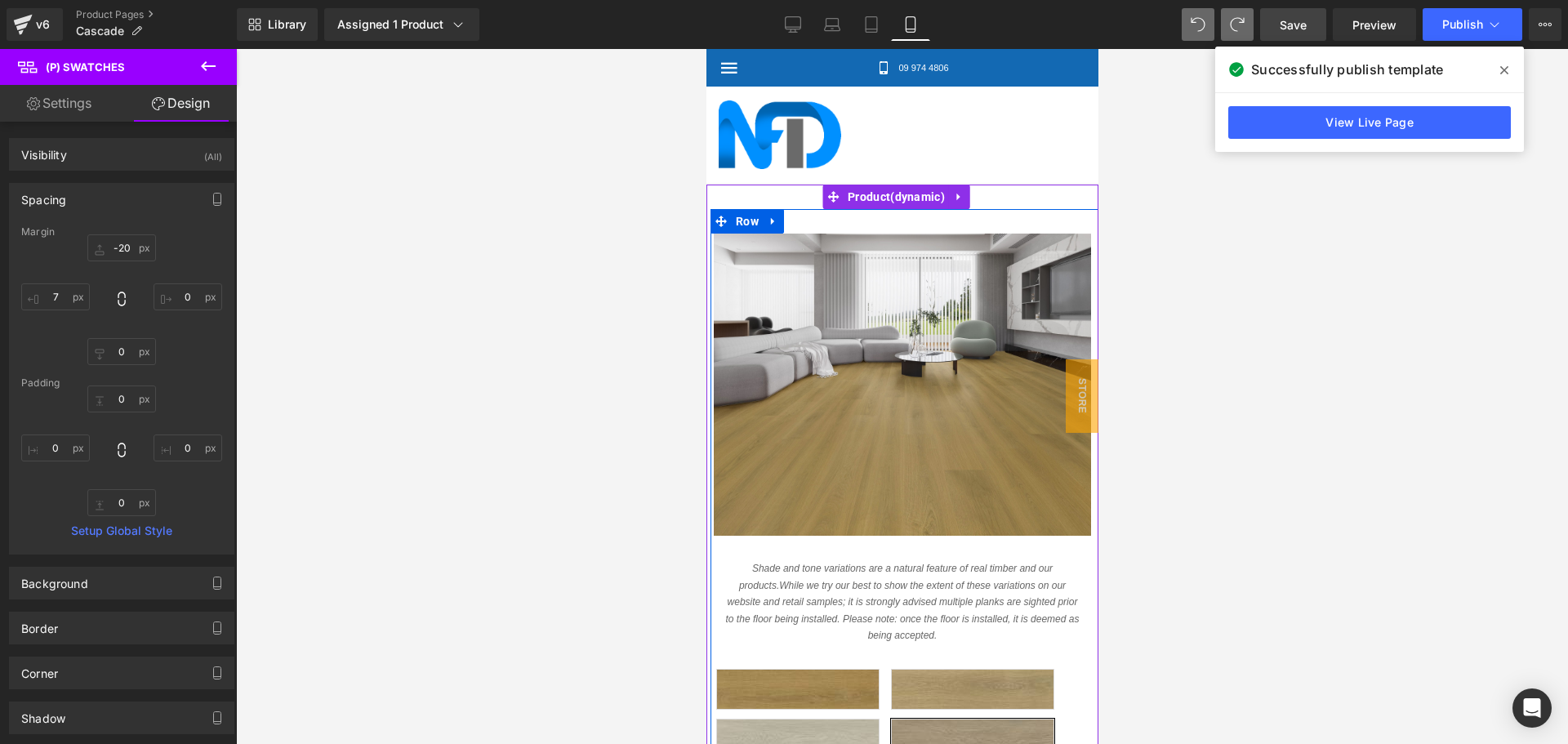
scroll to position [434, 0]
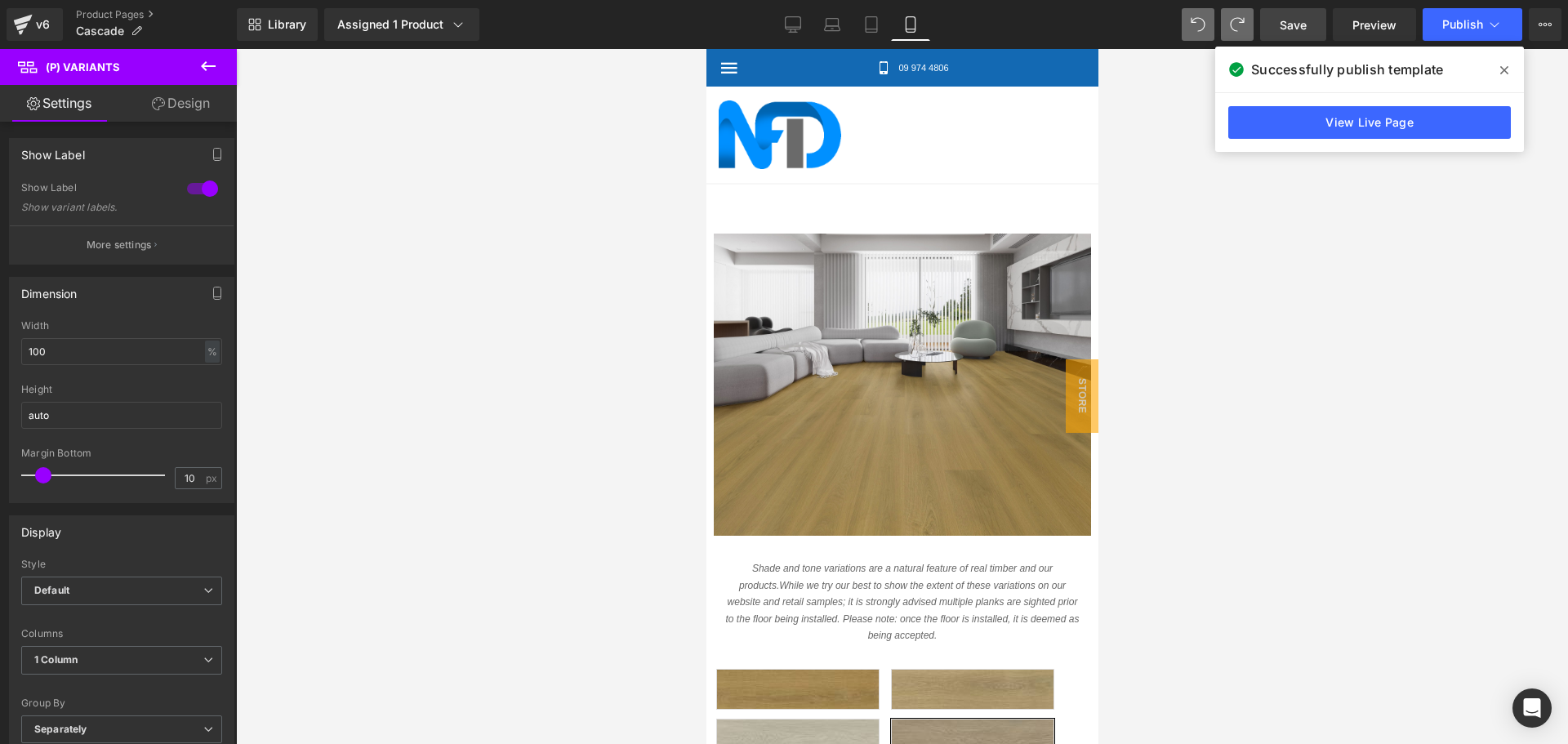
click at [205, 101] on link "Design" at bounding box center [180, 103] width 118 height 37
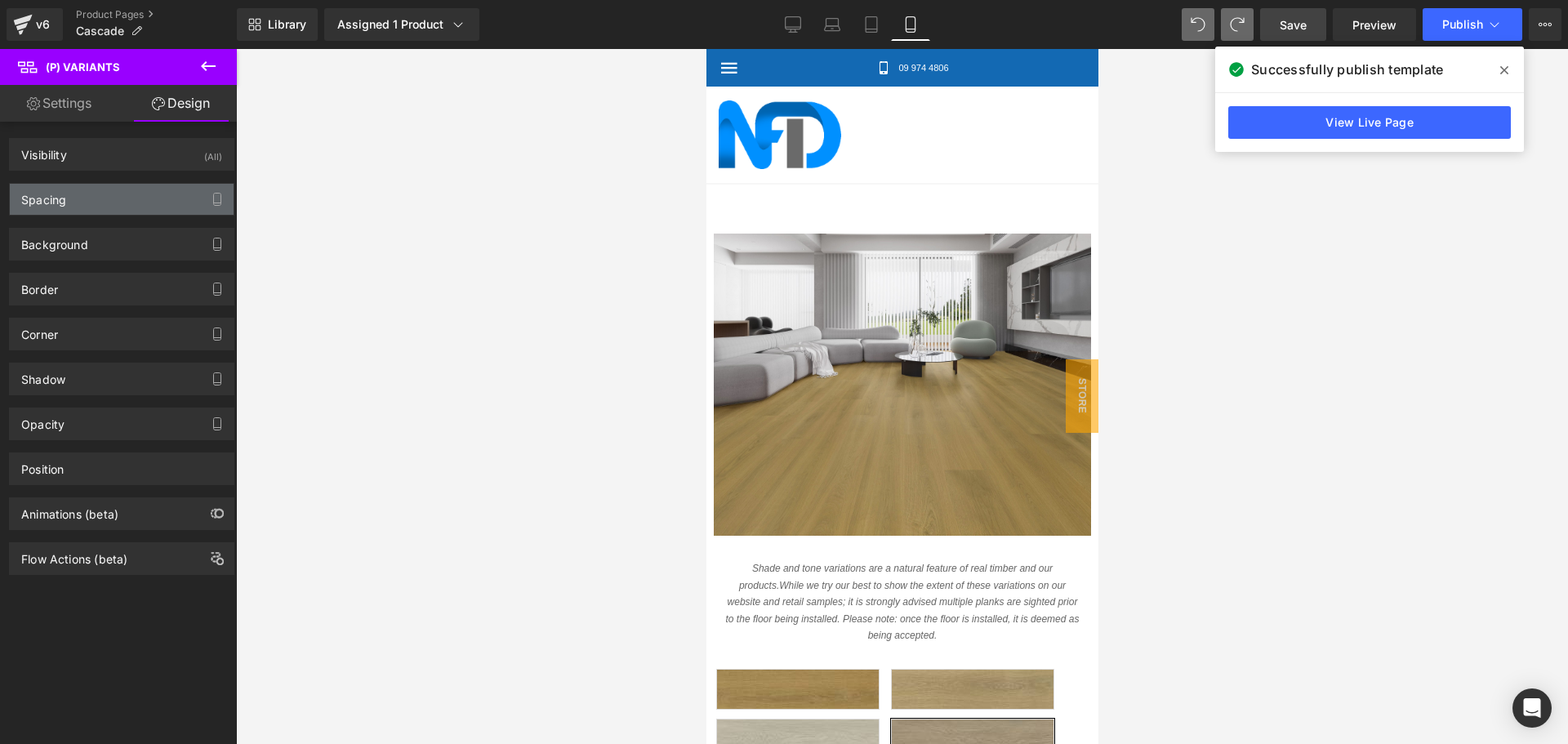
click at [122, 200] on div "Spacing" at bounding box center [122, 199] width 224 height 31
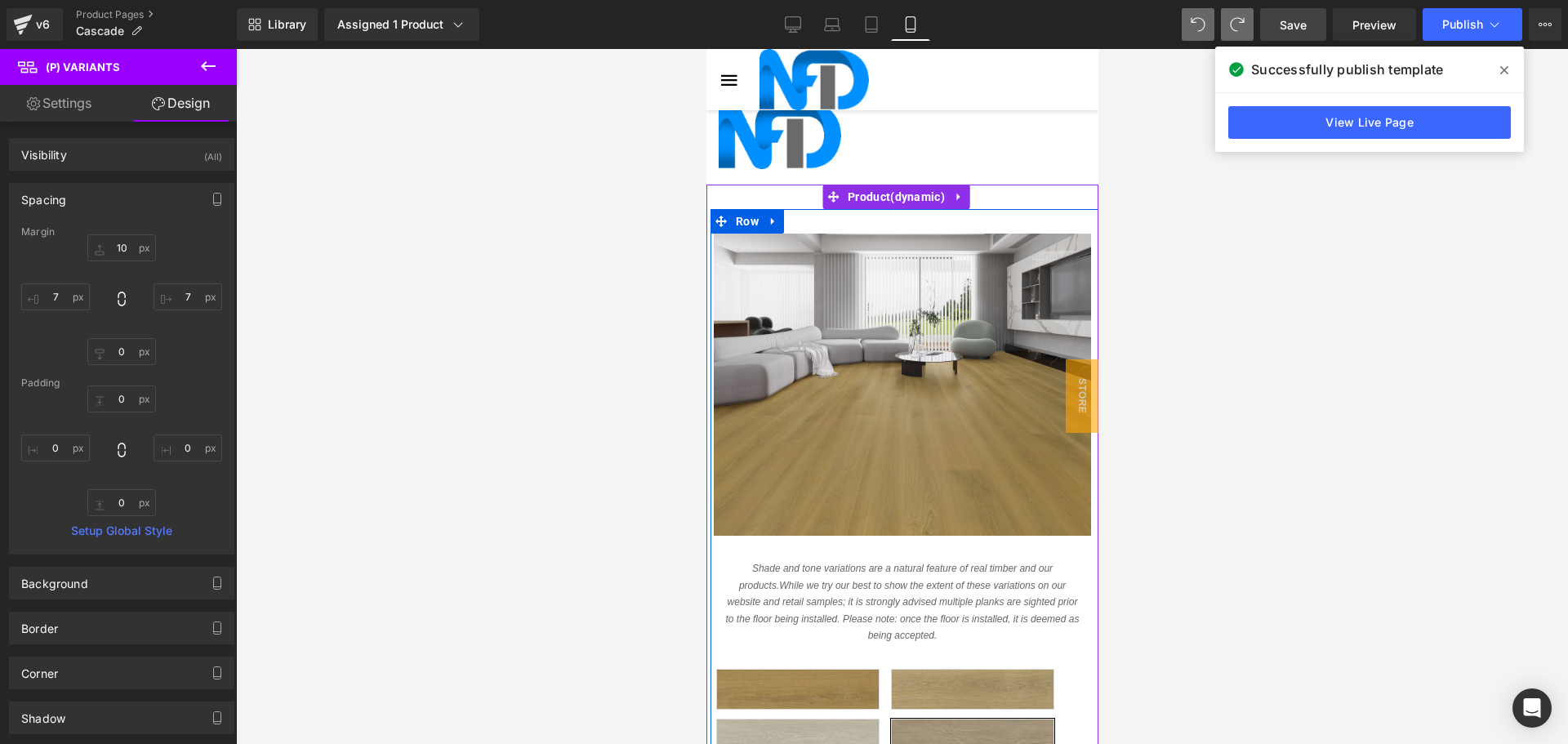
scroll to position [597, 0]
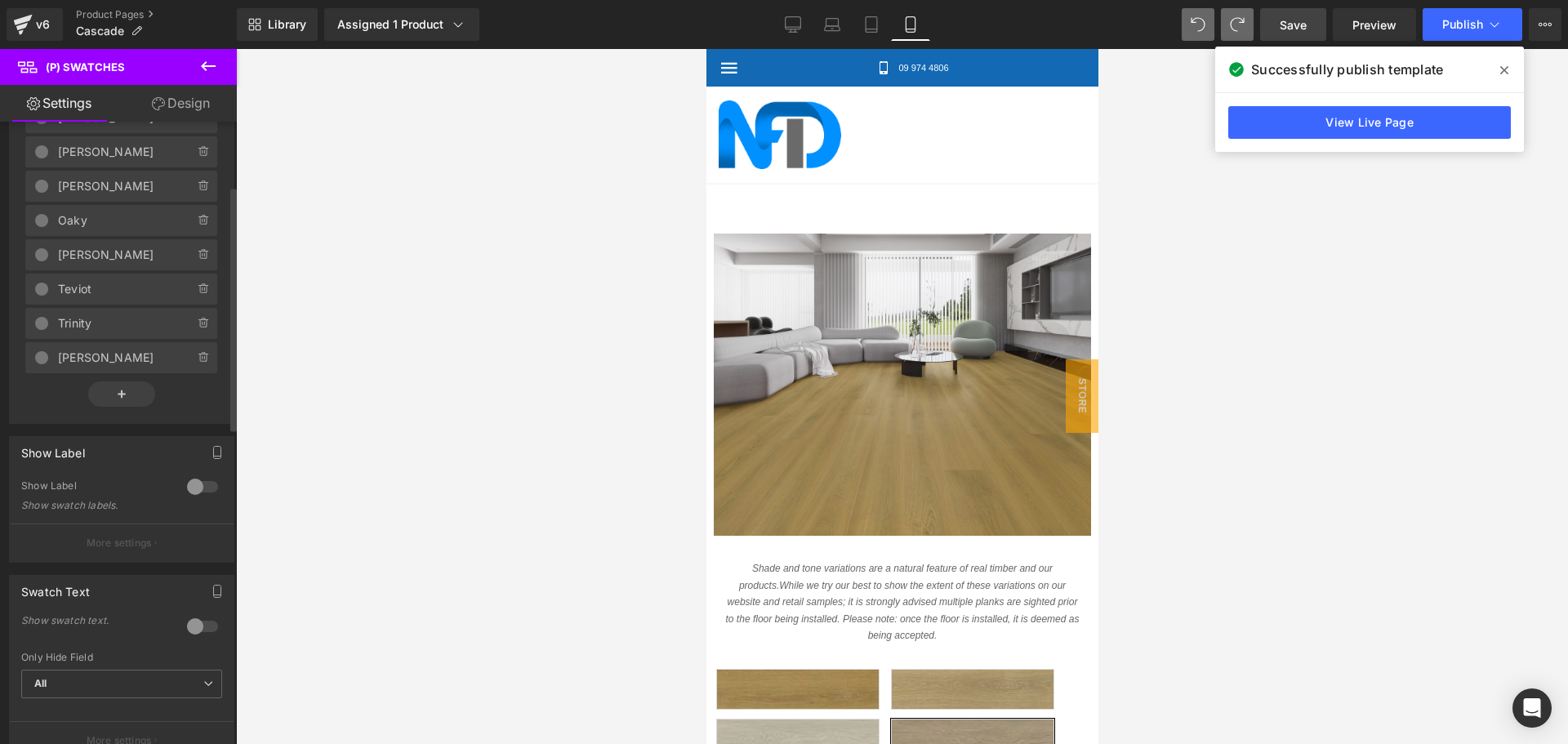
scroll to position [245, 0]
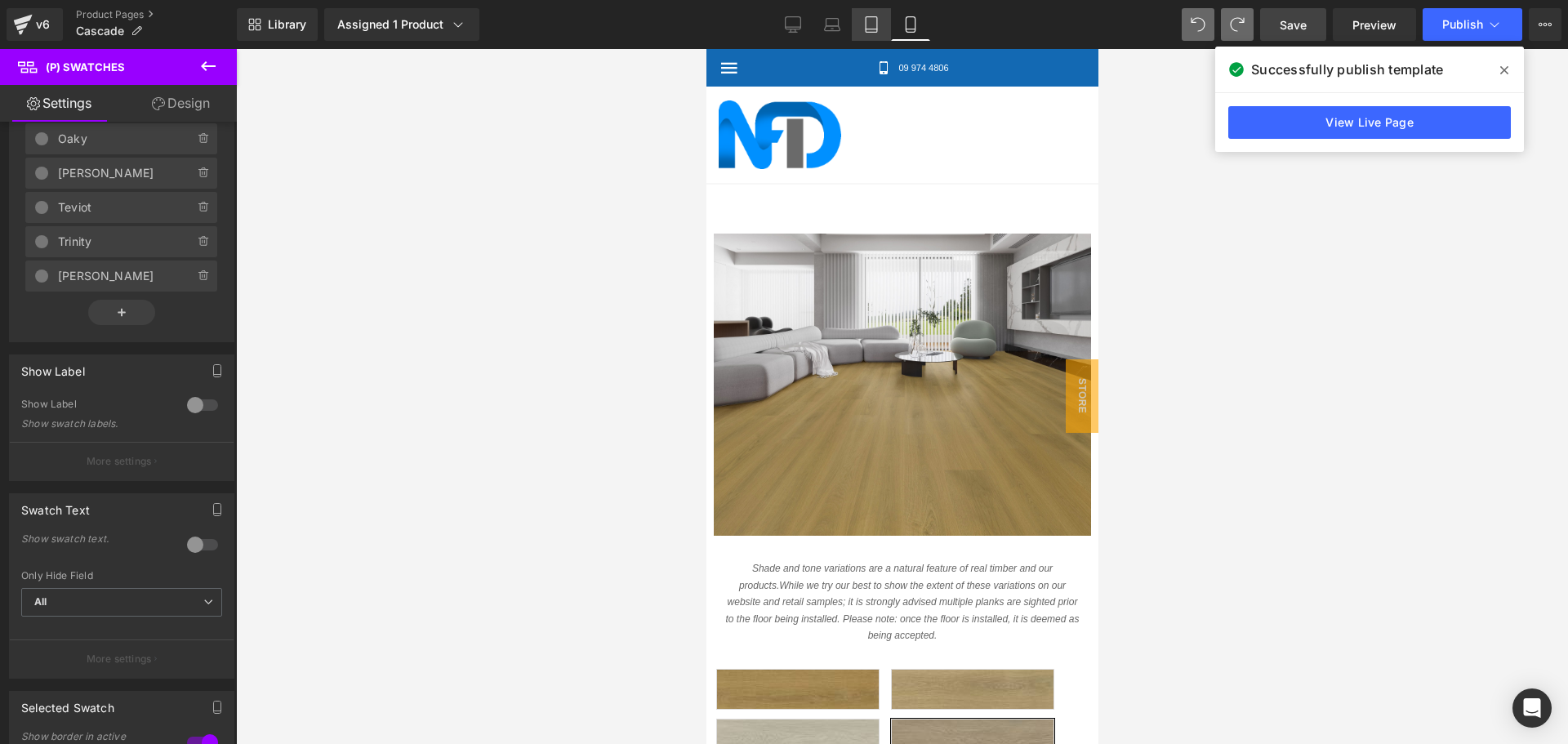
click at [868, 23] on icon at bounding box center [871, 24] width 16 height 16
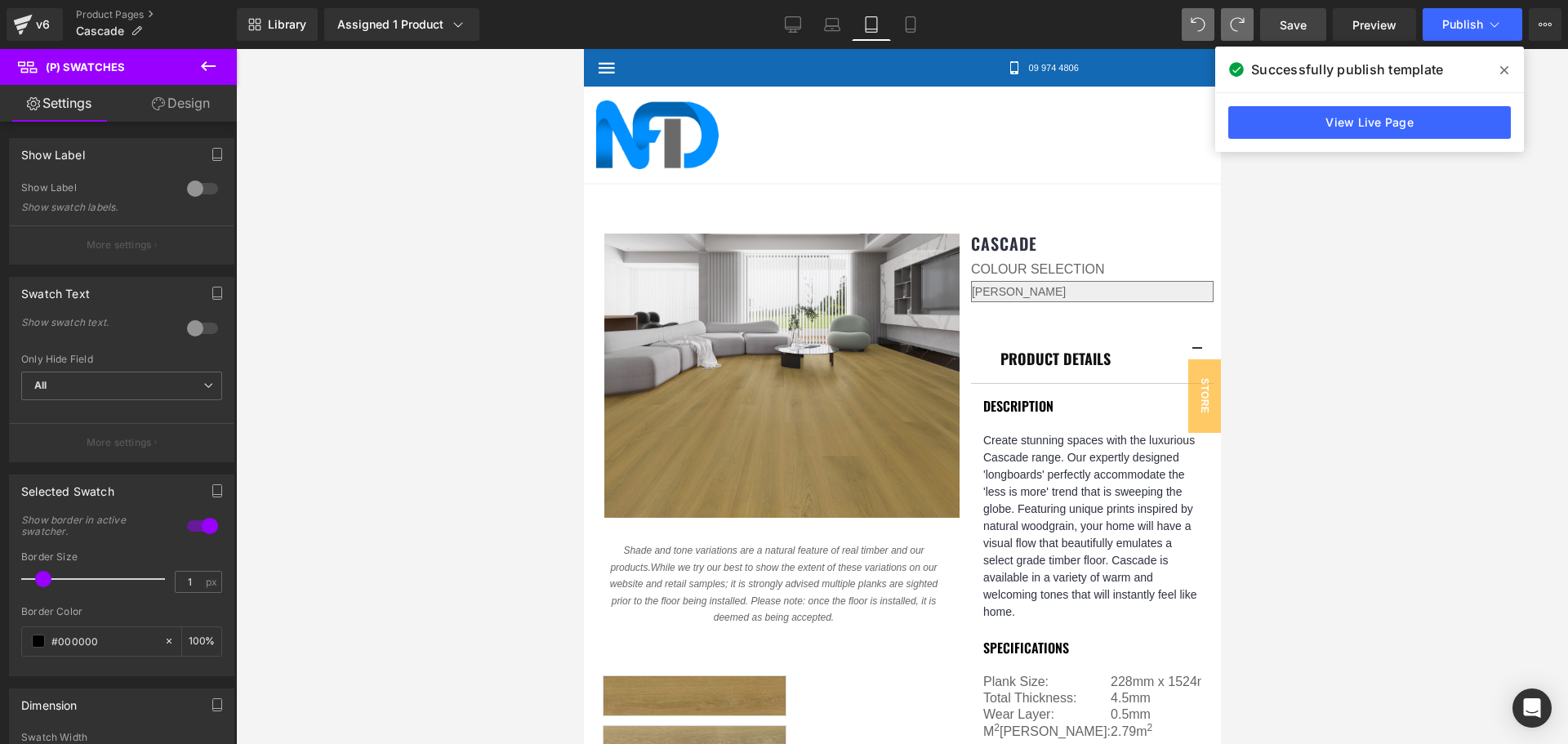
scroll to position [114, 0]
click at [796, 13] on link "Desktop" at bounding box center [793, 24] width 39 height 32
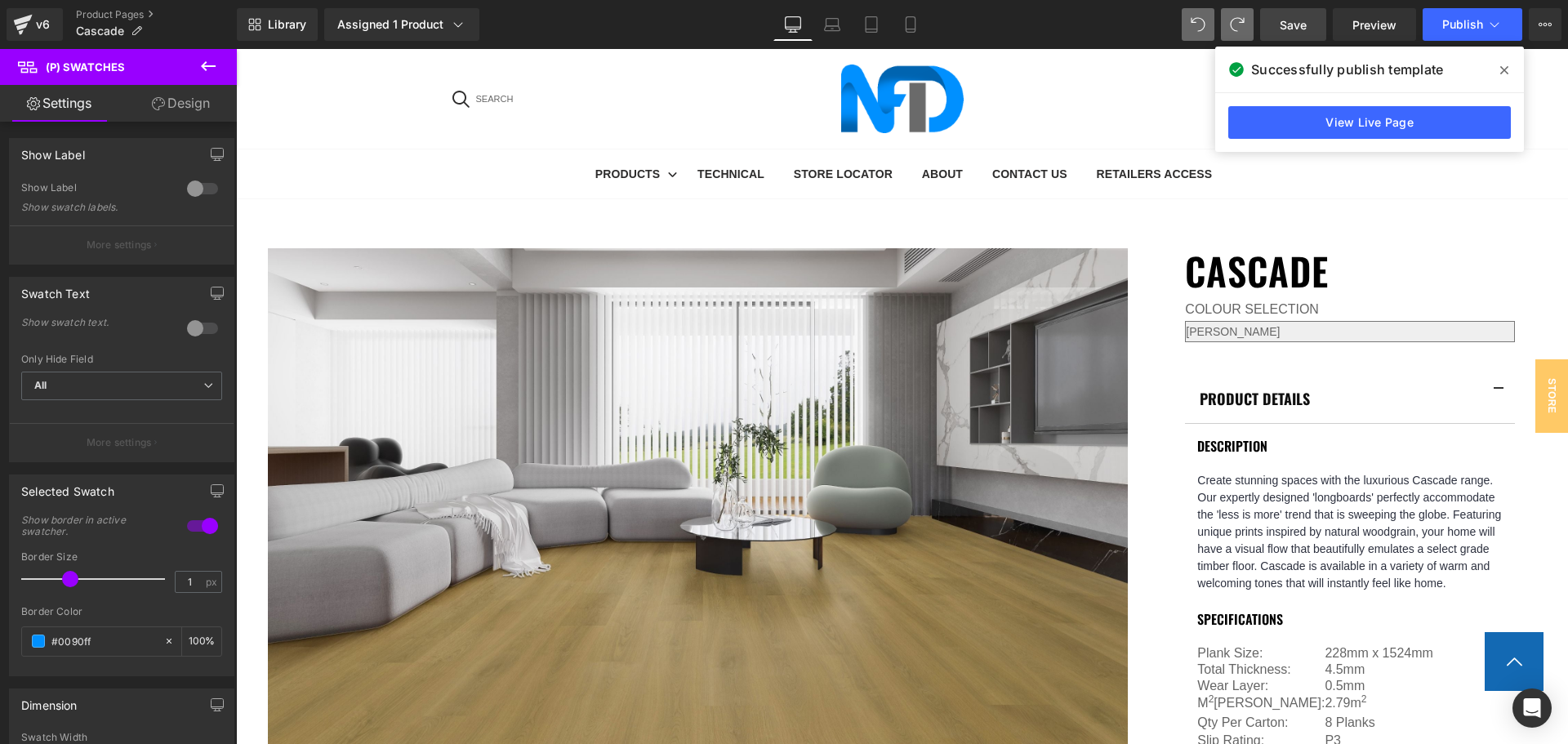
scroll to position [482, 0]
click at [818, 19] on link "Laptop" at bounding box center [831, 24] width 39 height 32
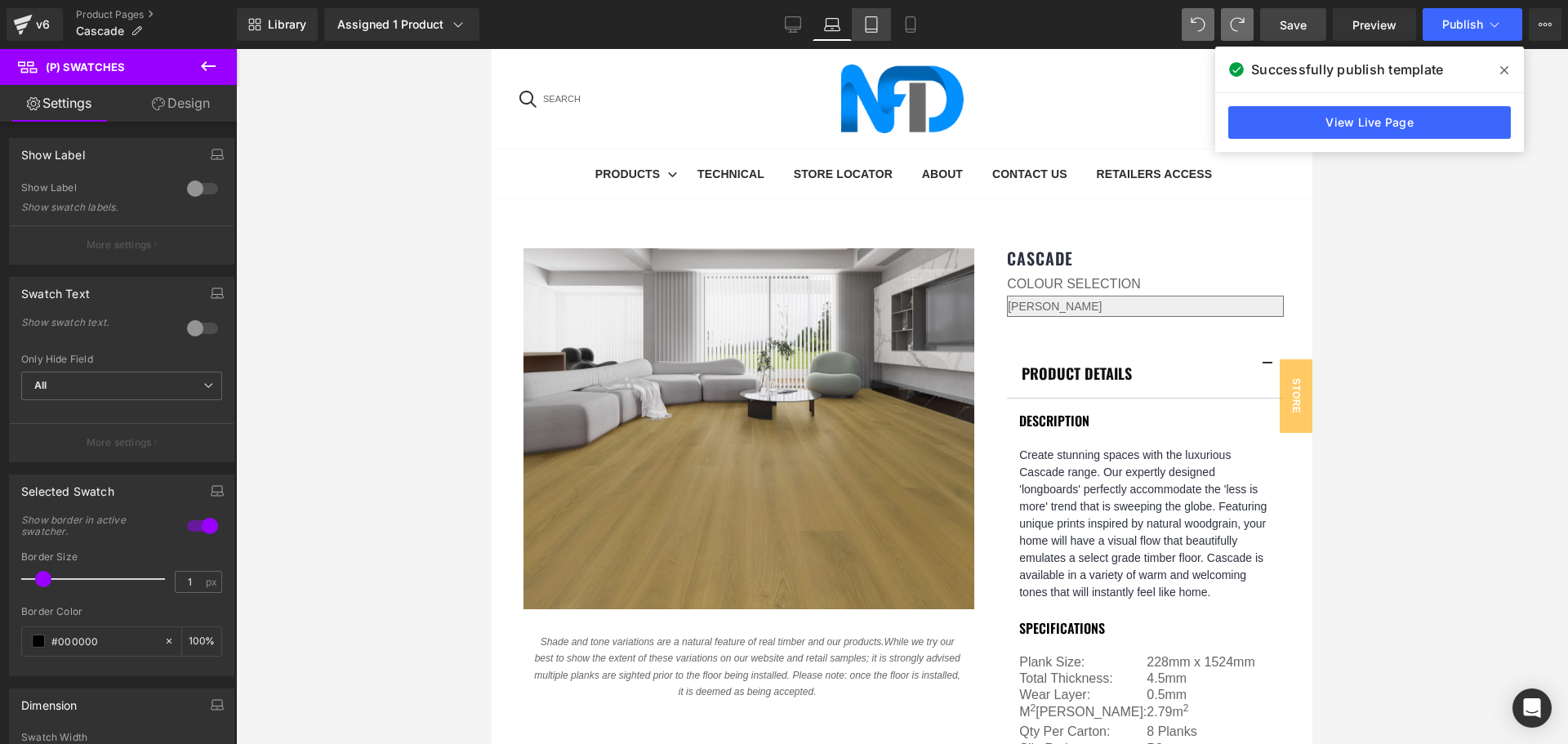
click at [870, 25] on icon at bounding box center [871, 24] width 16 height 16
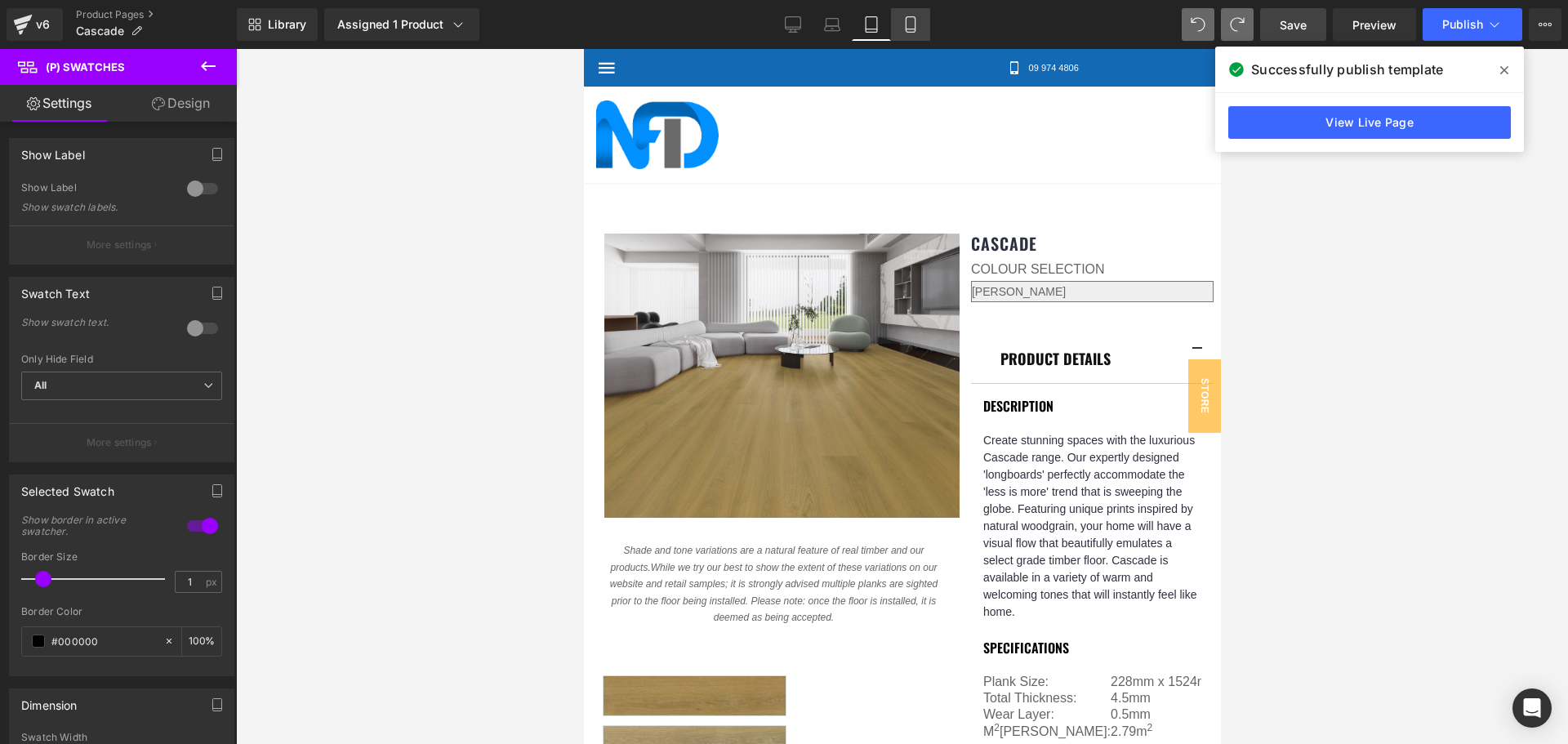
click at [909, 28] on icon at bounding box center [911, 24] width 16 height 16
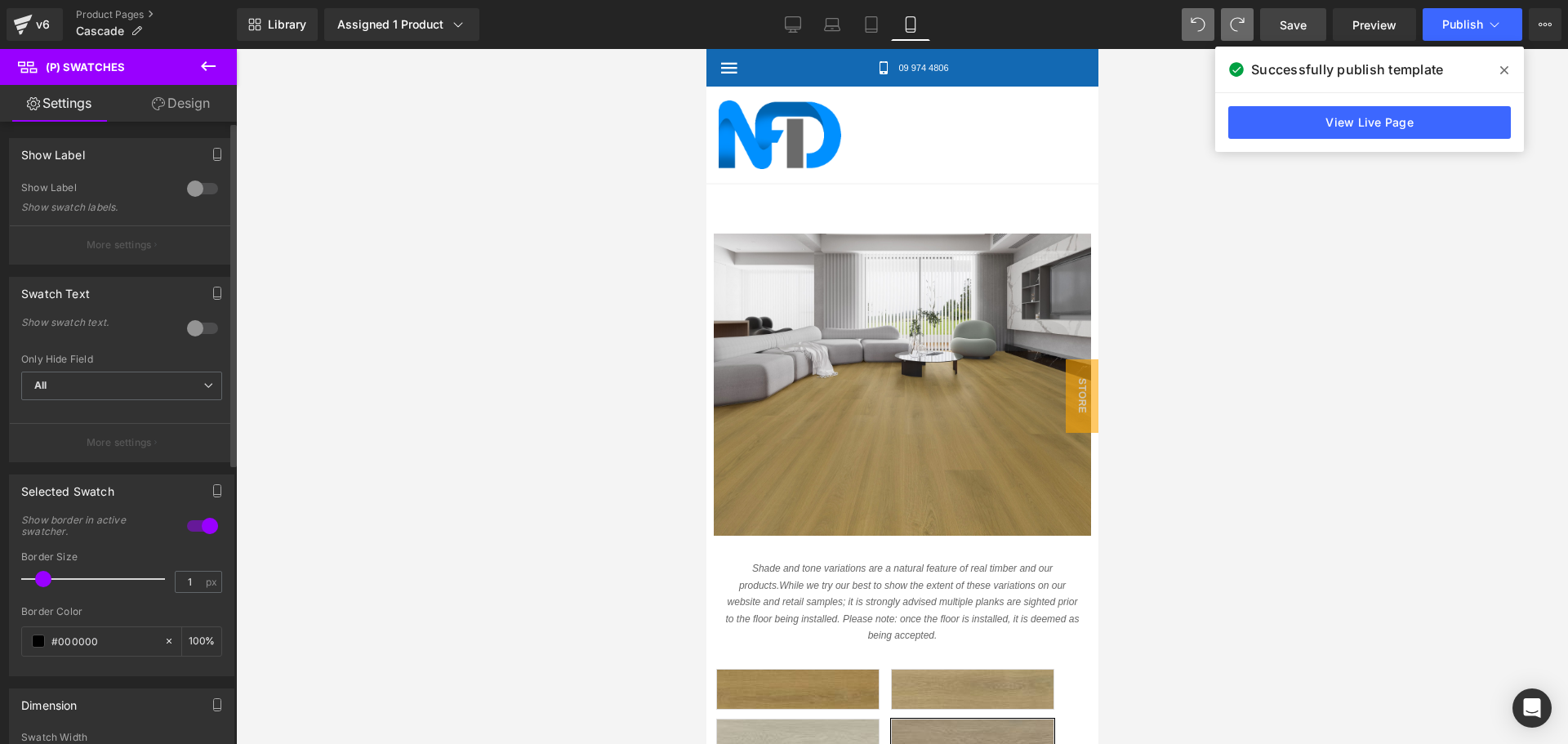
click at [191, 190] on div at bounding box center [202, 188] width 39 height 26
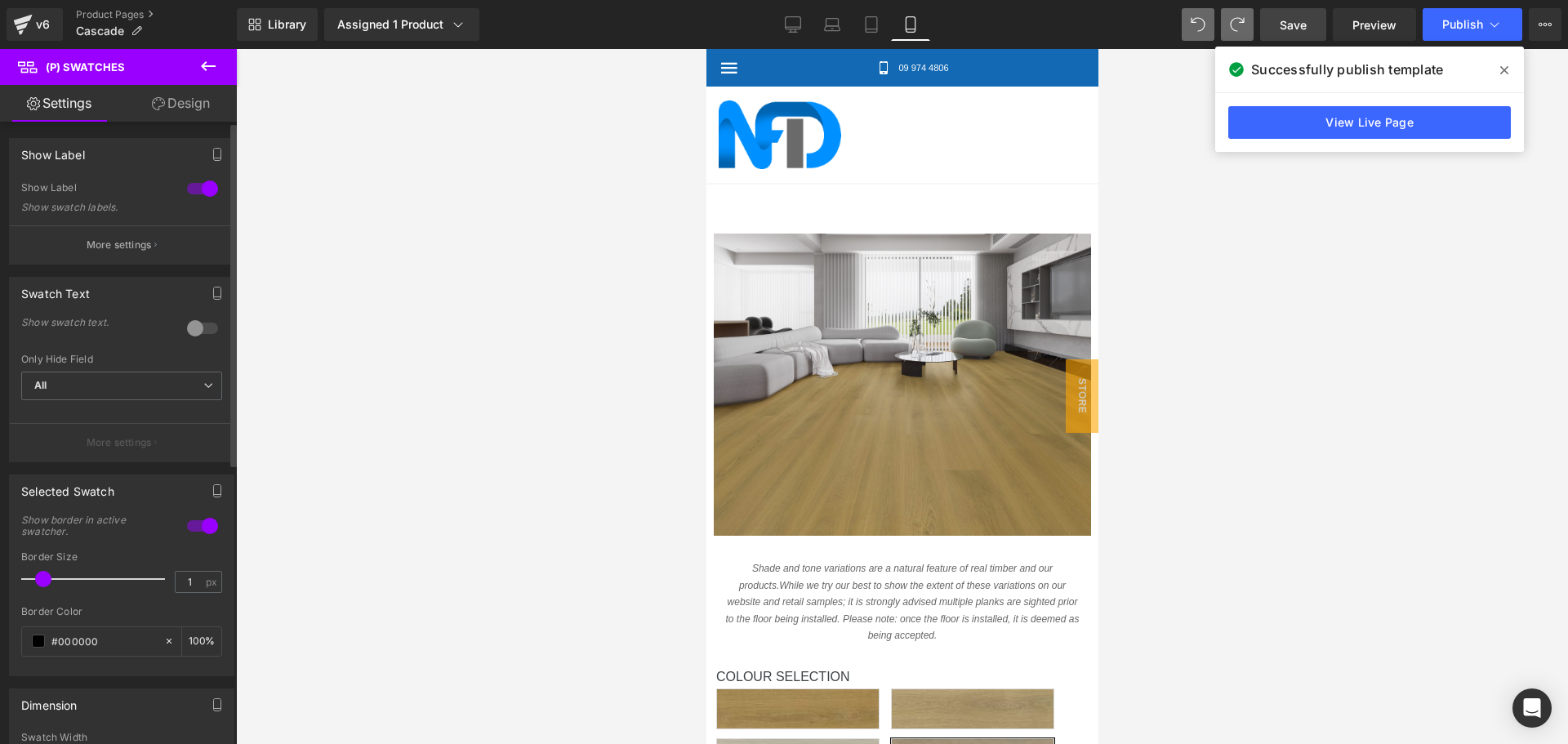
click at [194, 187] on div at bounding box center [202, 188] width 39 height 26
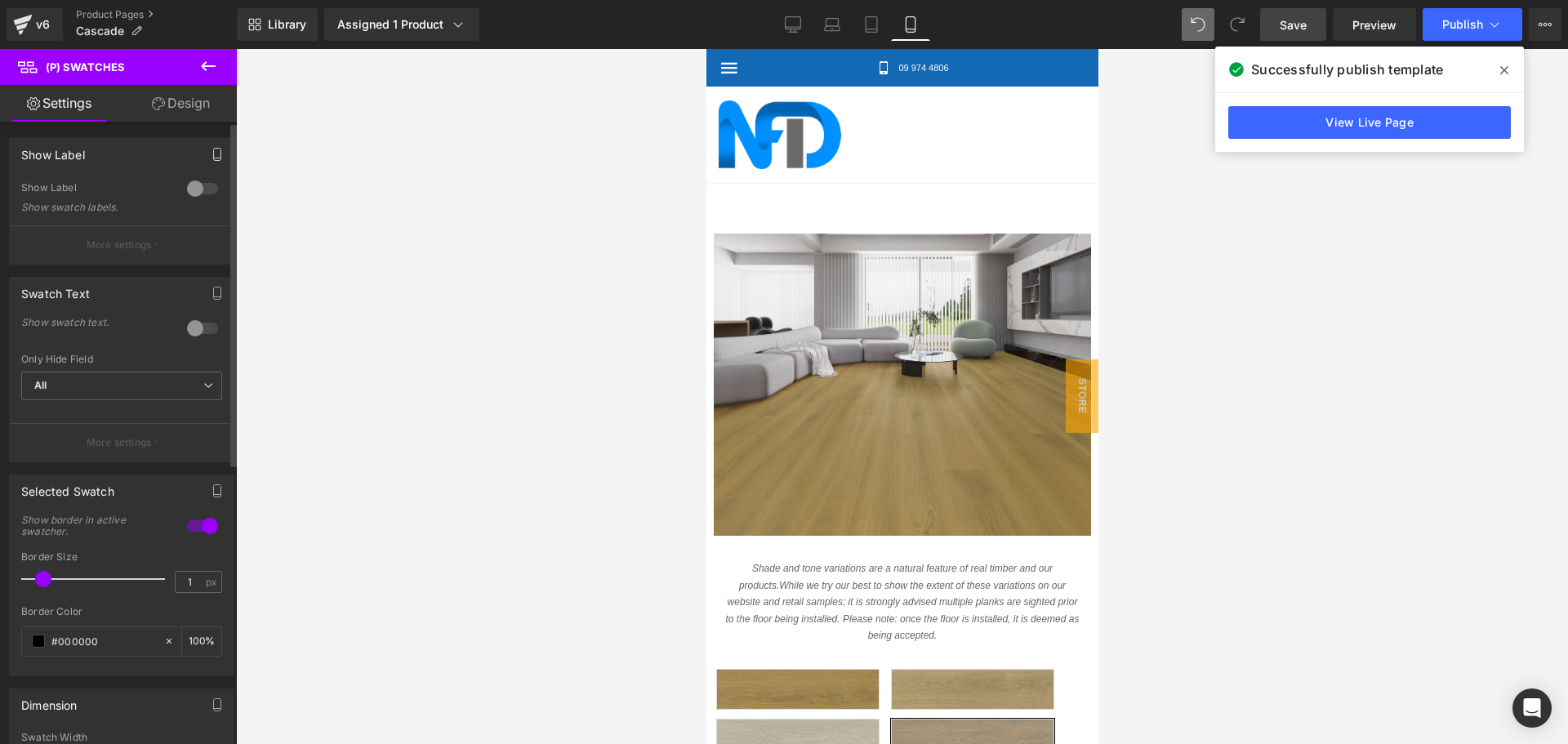
click at [212, 160] on icon "button" at bounding box center [217, 154] width 13 height 13
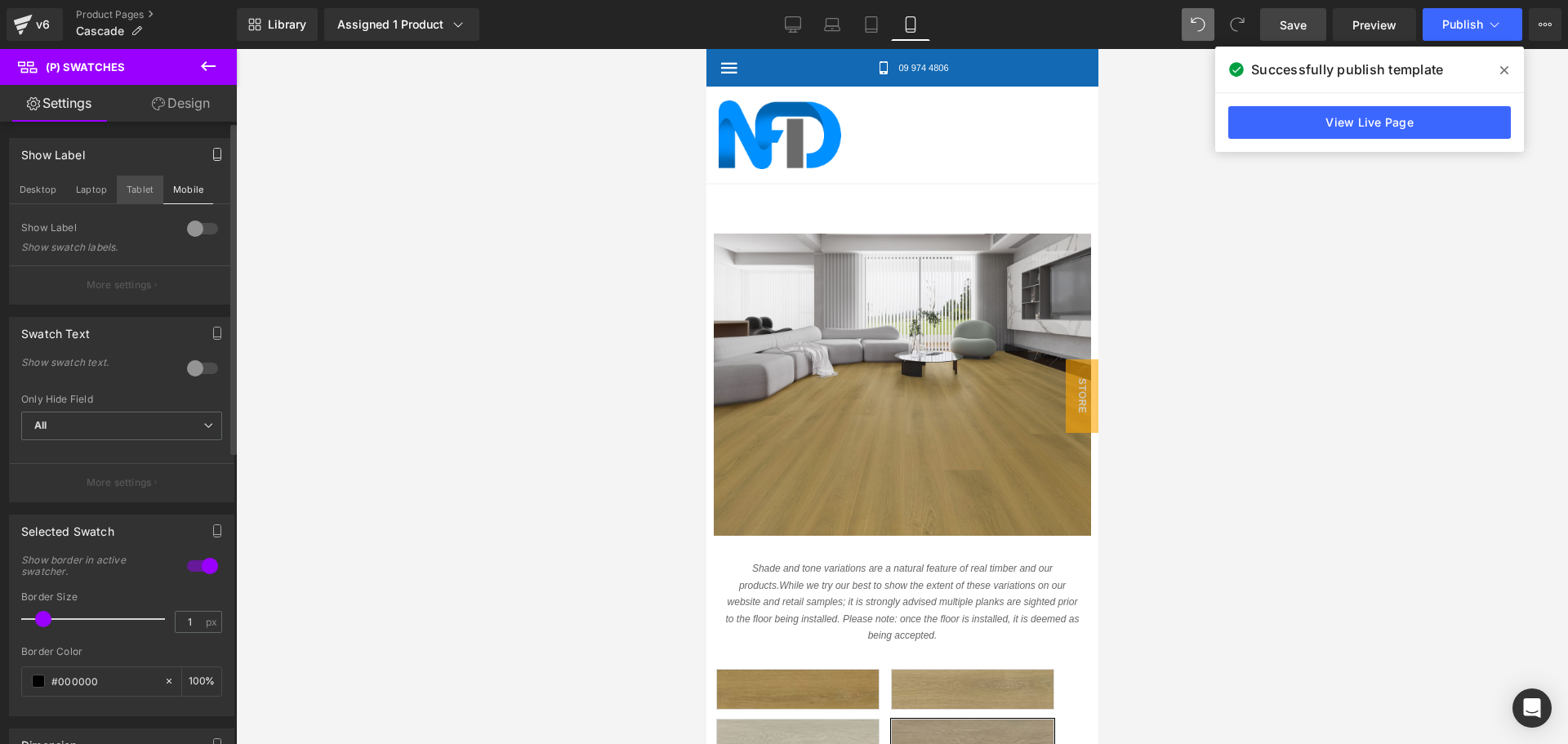
click at [146, 188] on button "Tablet" at bounding box center [141, 189] width 47 height 28
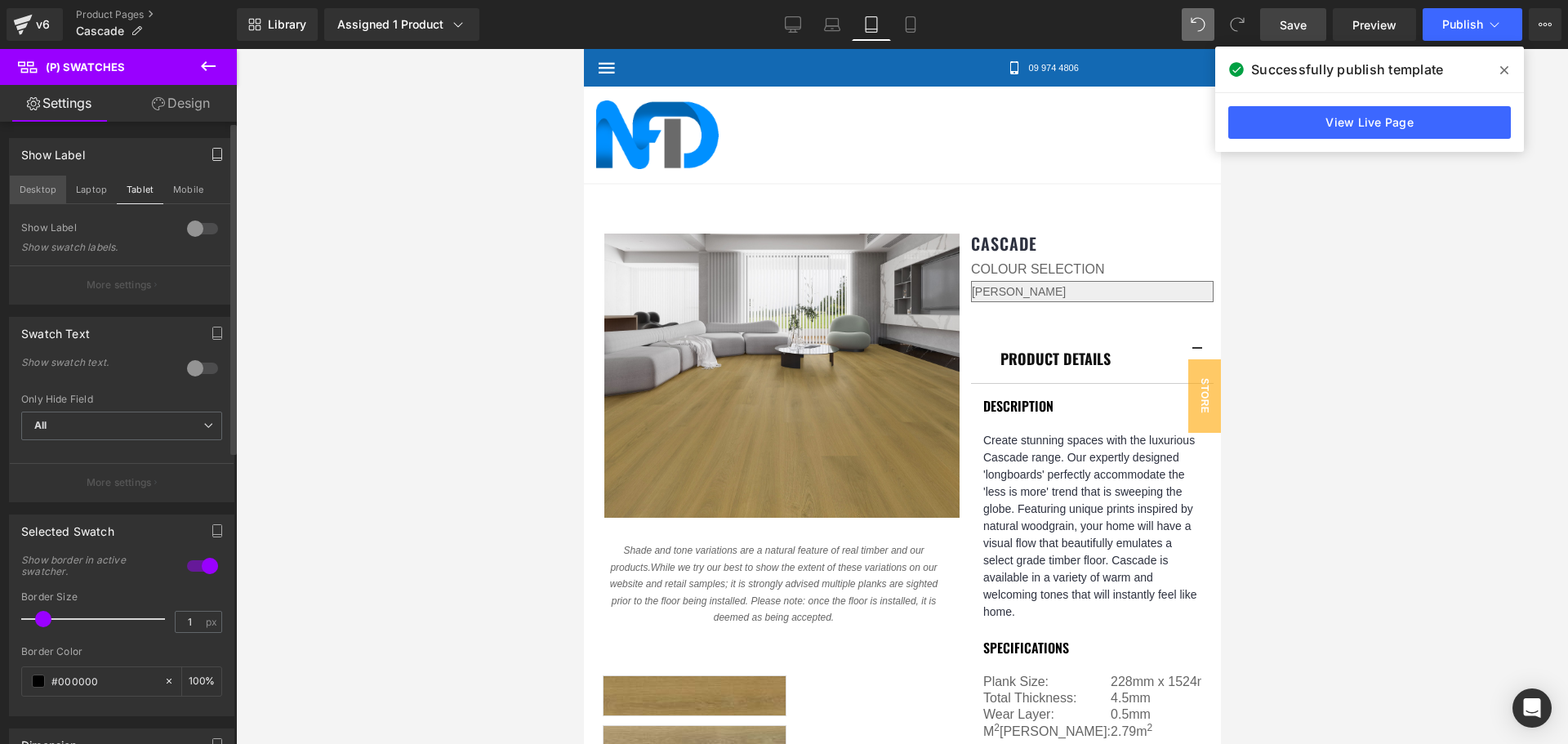
click at [39, 183] on button "Desktop" at bounding box center [38, 189] width 56 height 28
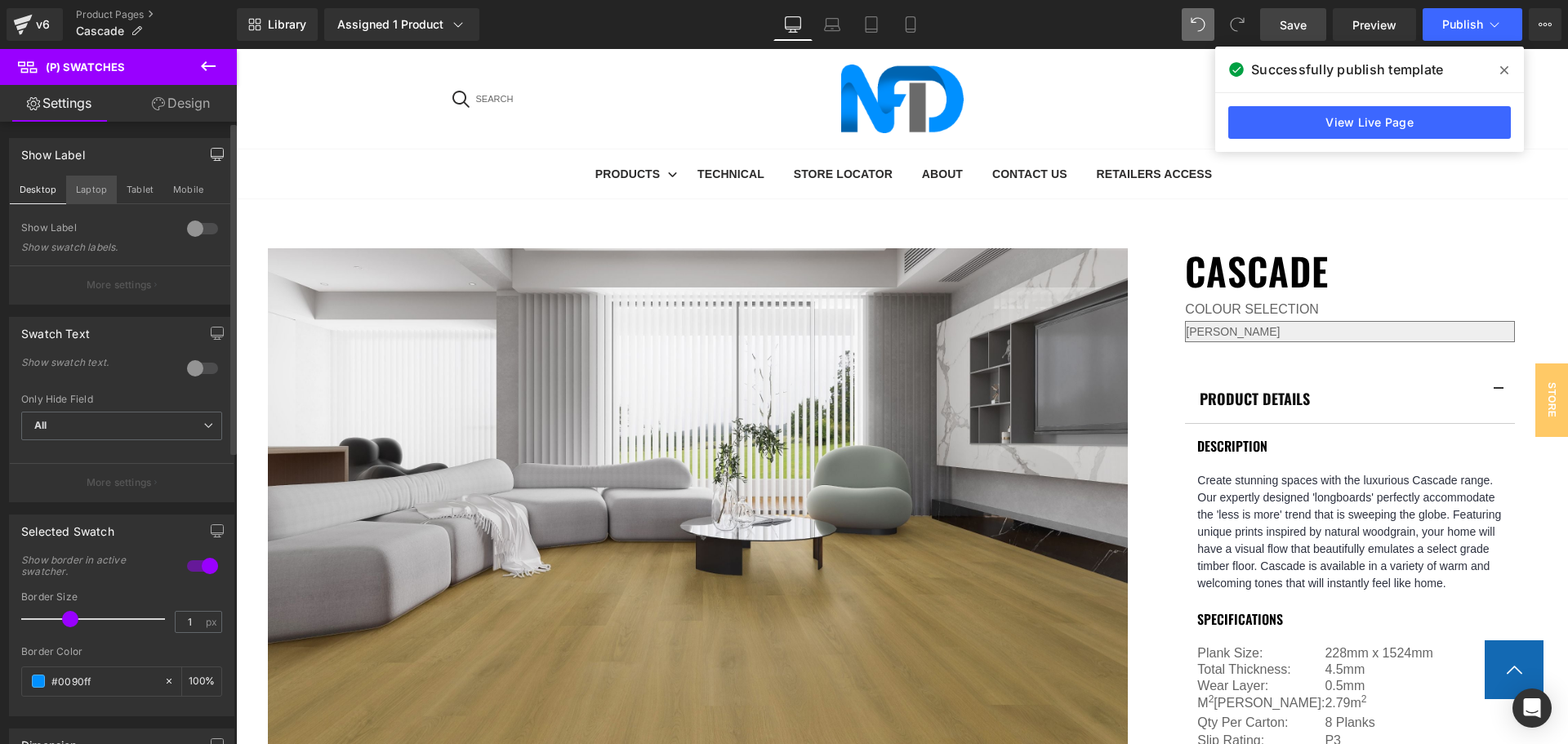
scroll to position [482, 0]
click at [193, 229] on div at bounding box center [202, 228] width 39 height 26
click at [85, 183] on button "Laptop" at bounding box center [91, 189] width 50 height 28
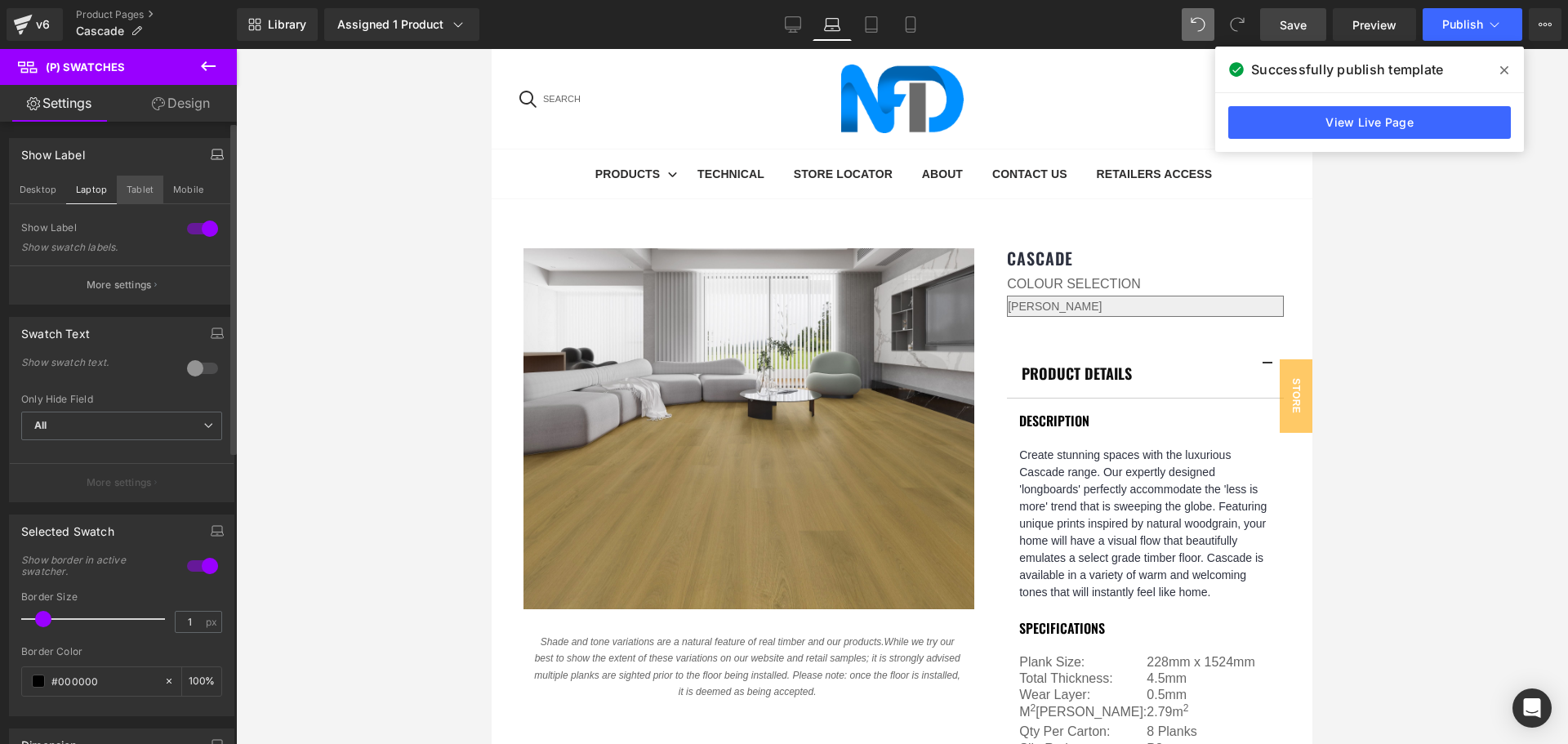
click at [134, 186] on button "Tablet" at bounding box center [141, 189] width 47 height 28
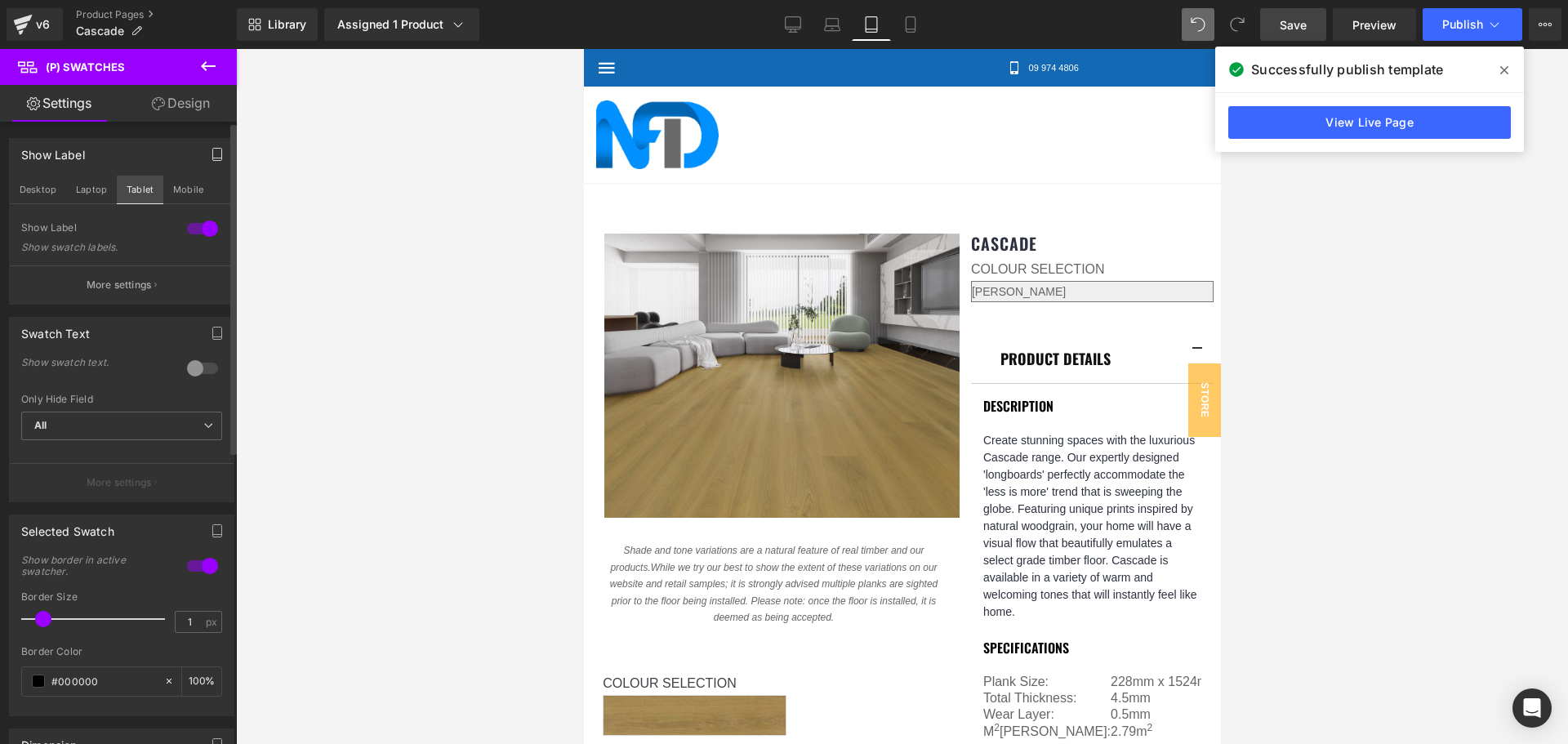
scroll to position [114, 0]
click at [180, 192] on button "Mobile" at bounding box center [188, 189] width 50 height 28
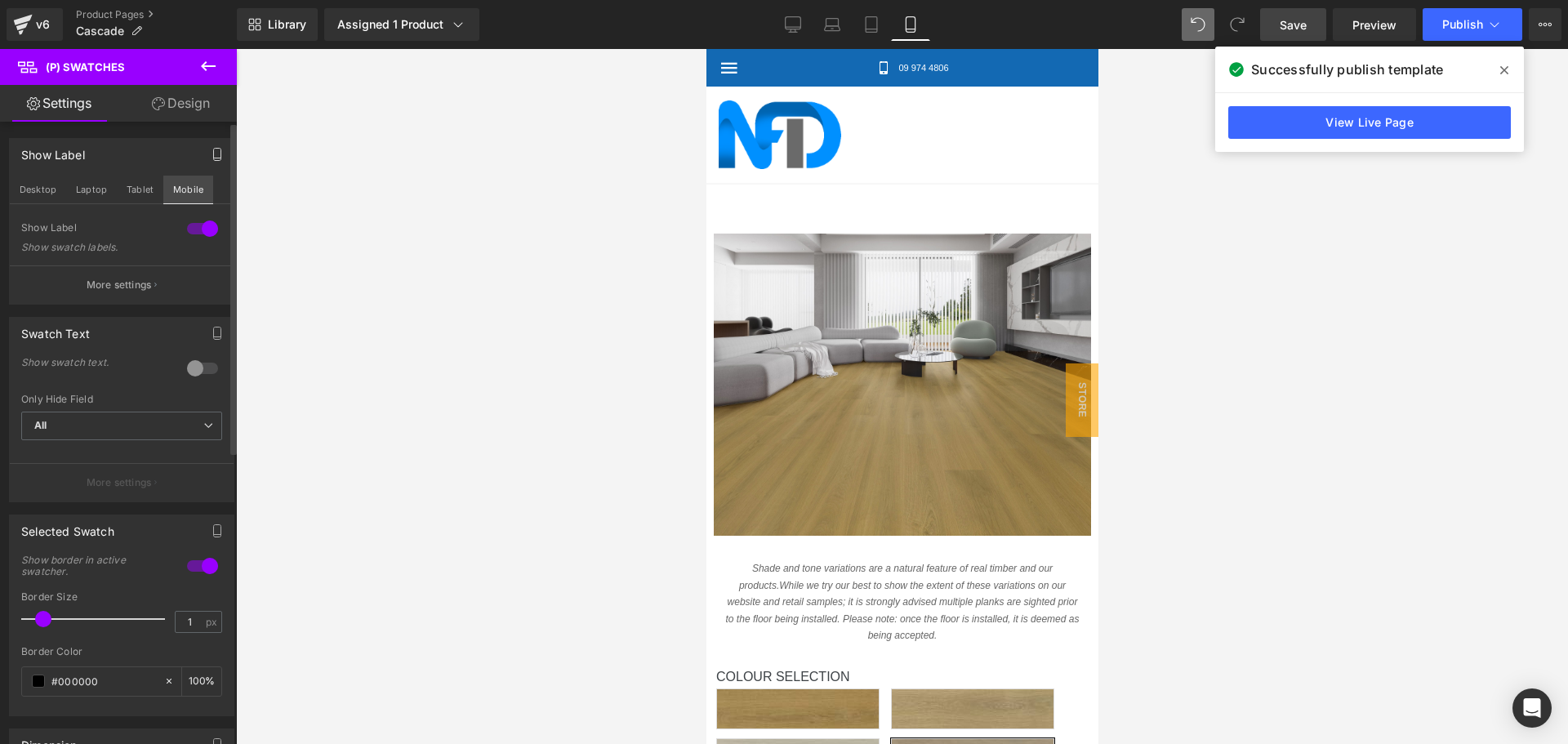
scroll to position [107, 0]
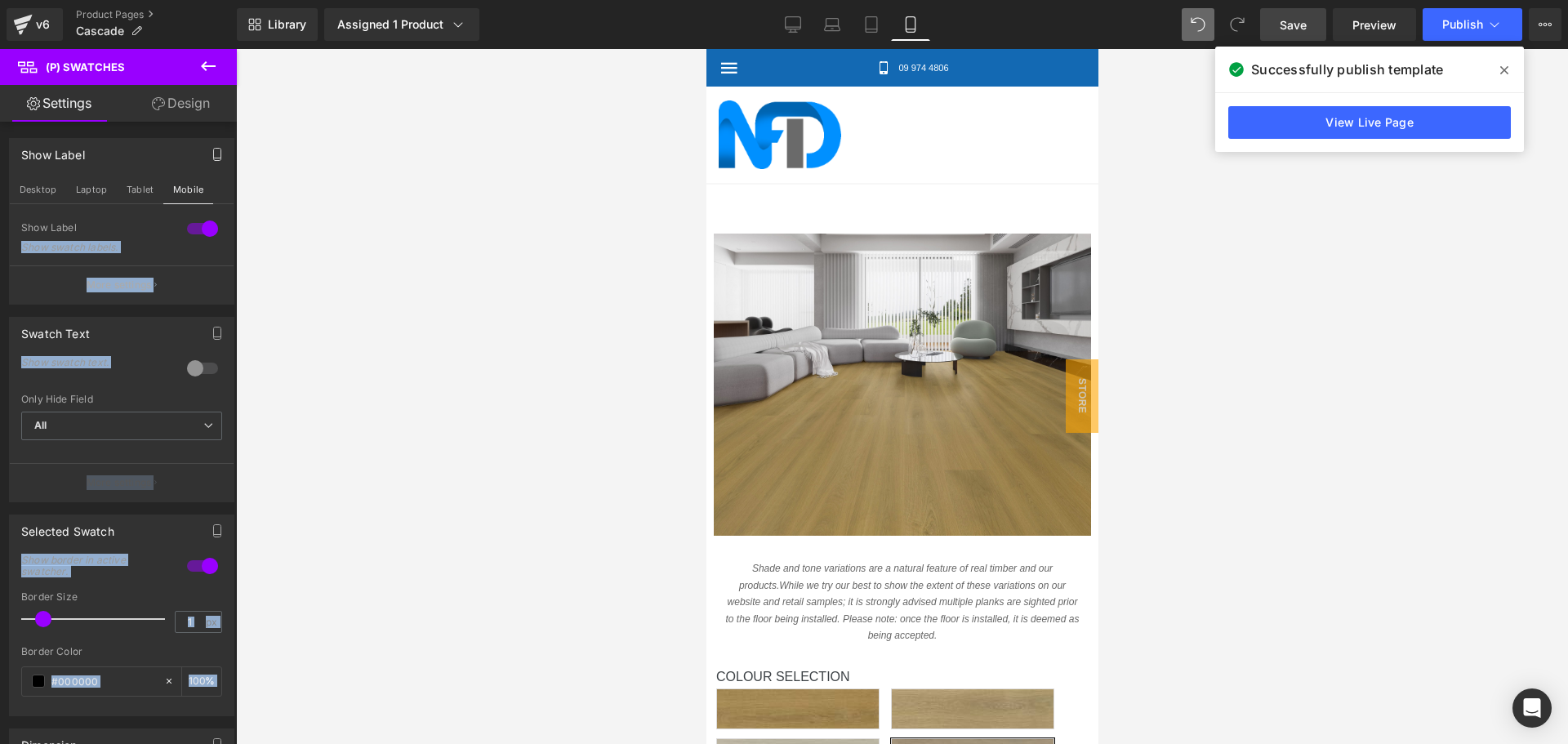
drag, startPoint x: 201, startPoint y: 224, endPoint x: 244, endPoint y: 247, distance: 48.8
click at [240, 234] on div "(P) Swatches You are previewing how the will restyle your page. You can not edi…" at bounding box center [784, 386] width 1568 height 772
click at [148, 287] on p "More settings" at bounding box center [119, 285] width 65 height 14
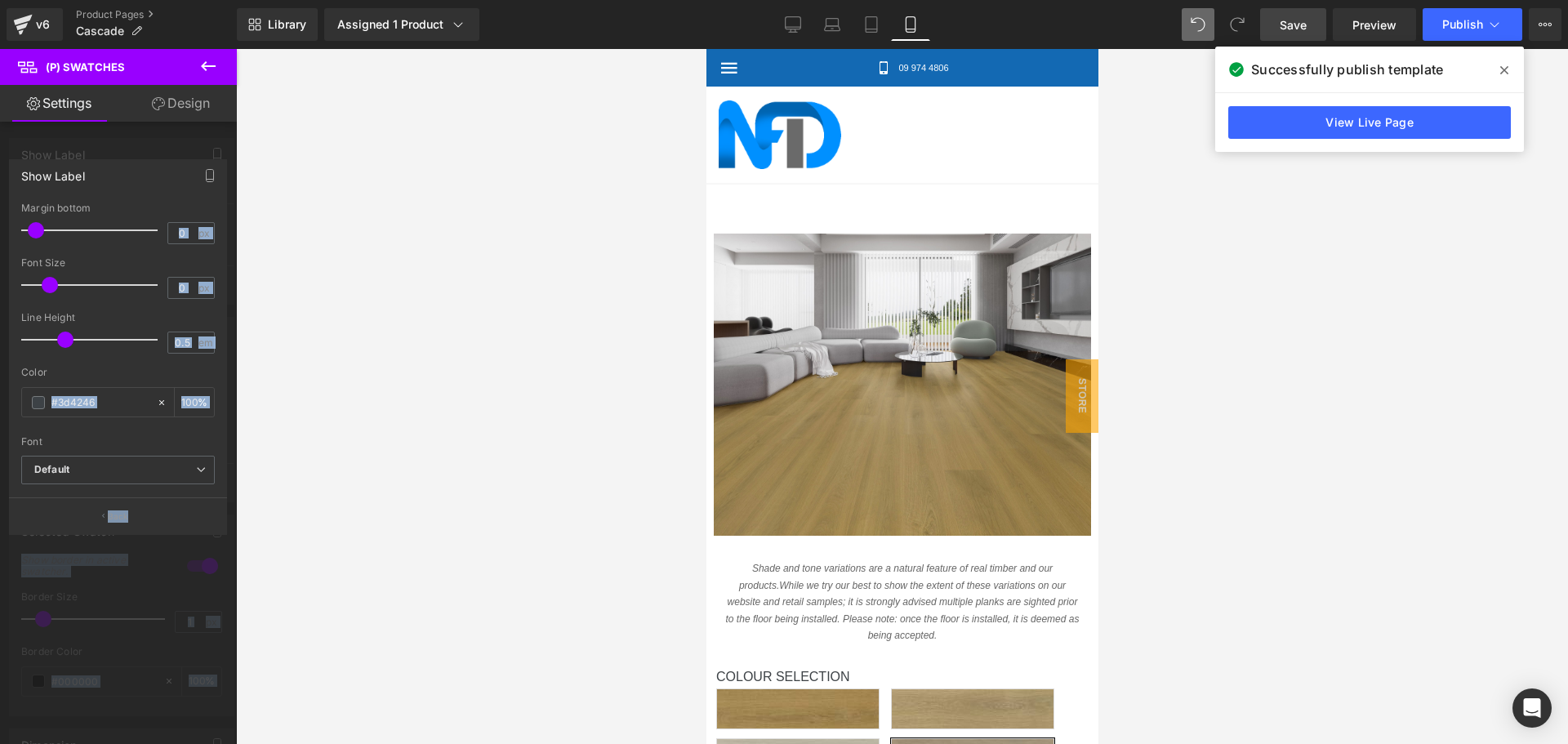
click at [134, 181] on div "Show Label" at bounding box center [118, 176] width 216 height 31
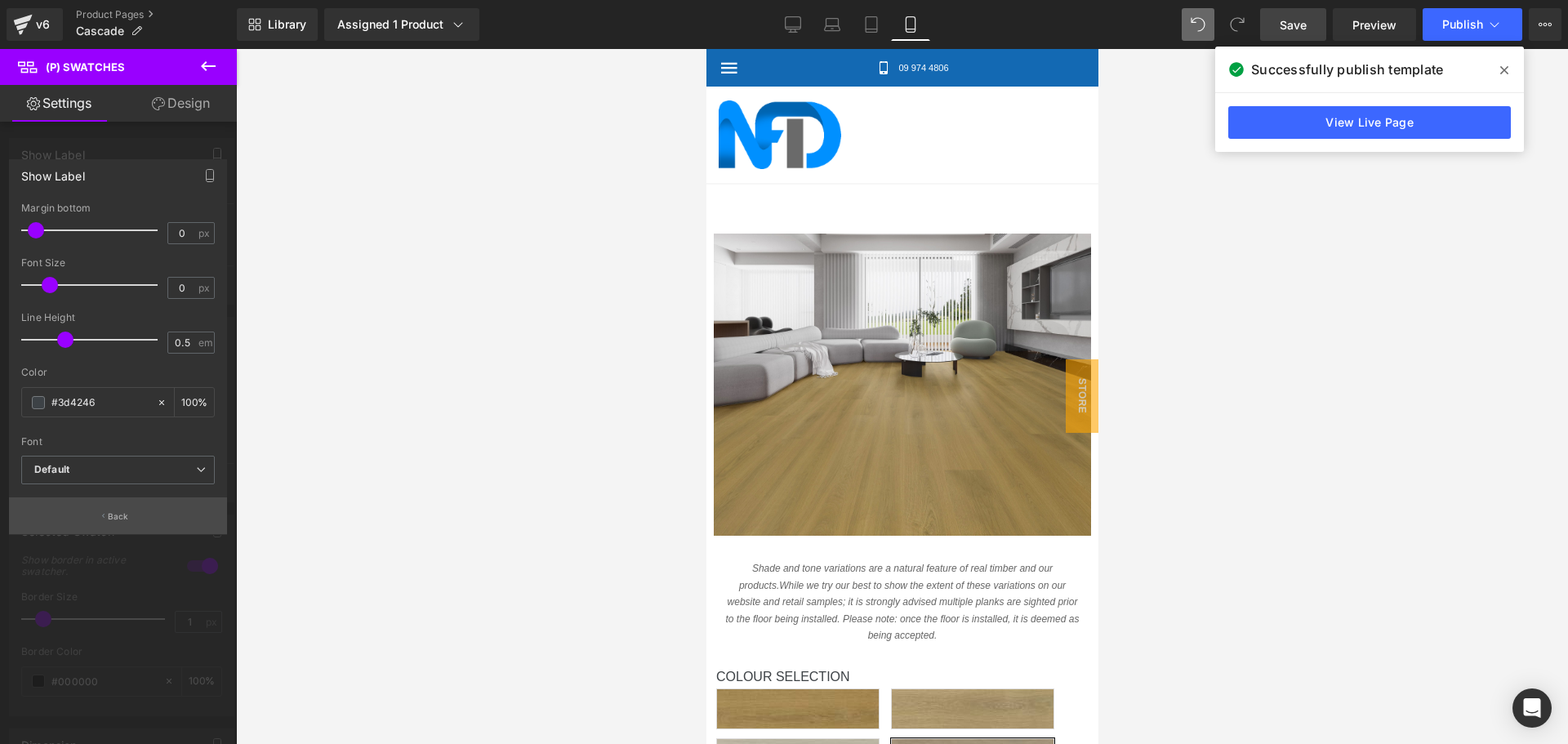
click at [125, 509] on button "Back" at bounding box center [118, 516] width 218 height 37
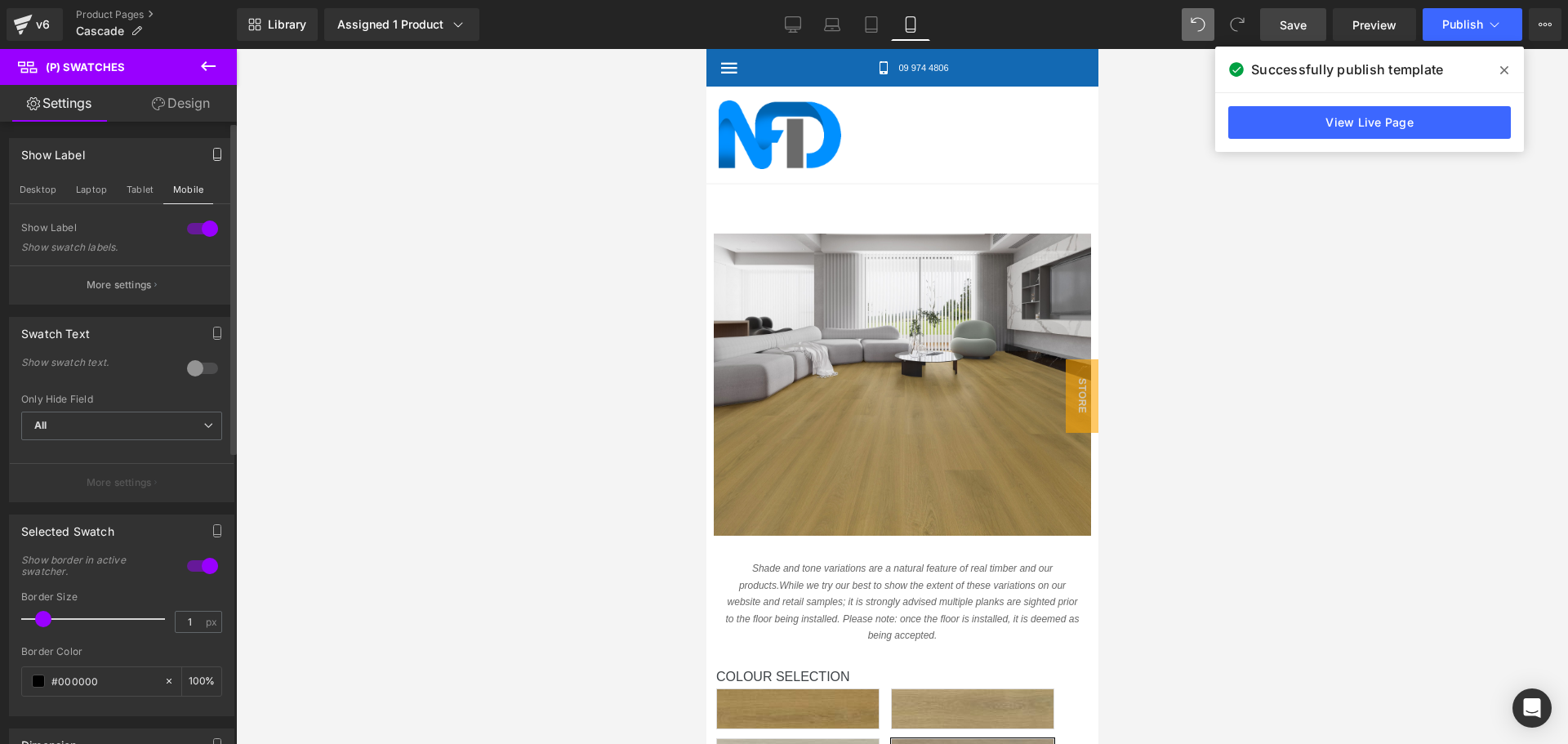
click at [197, 225] on div at bounding box center [202, 228] width 39 height 26
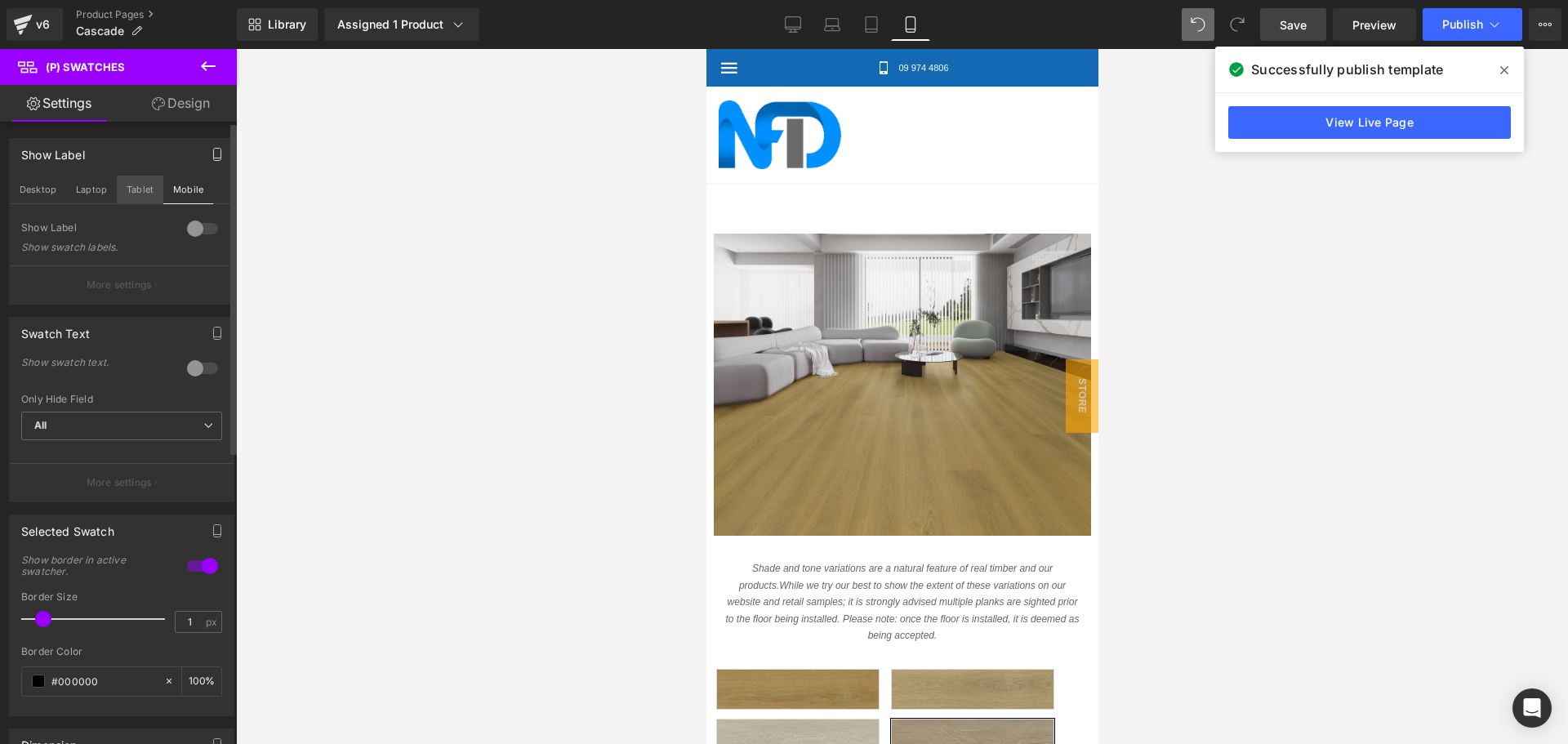
click at [144, 181] on button "Tablet" at bounding box center [141, 189] width 47 height 28
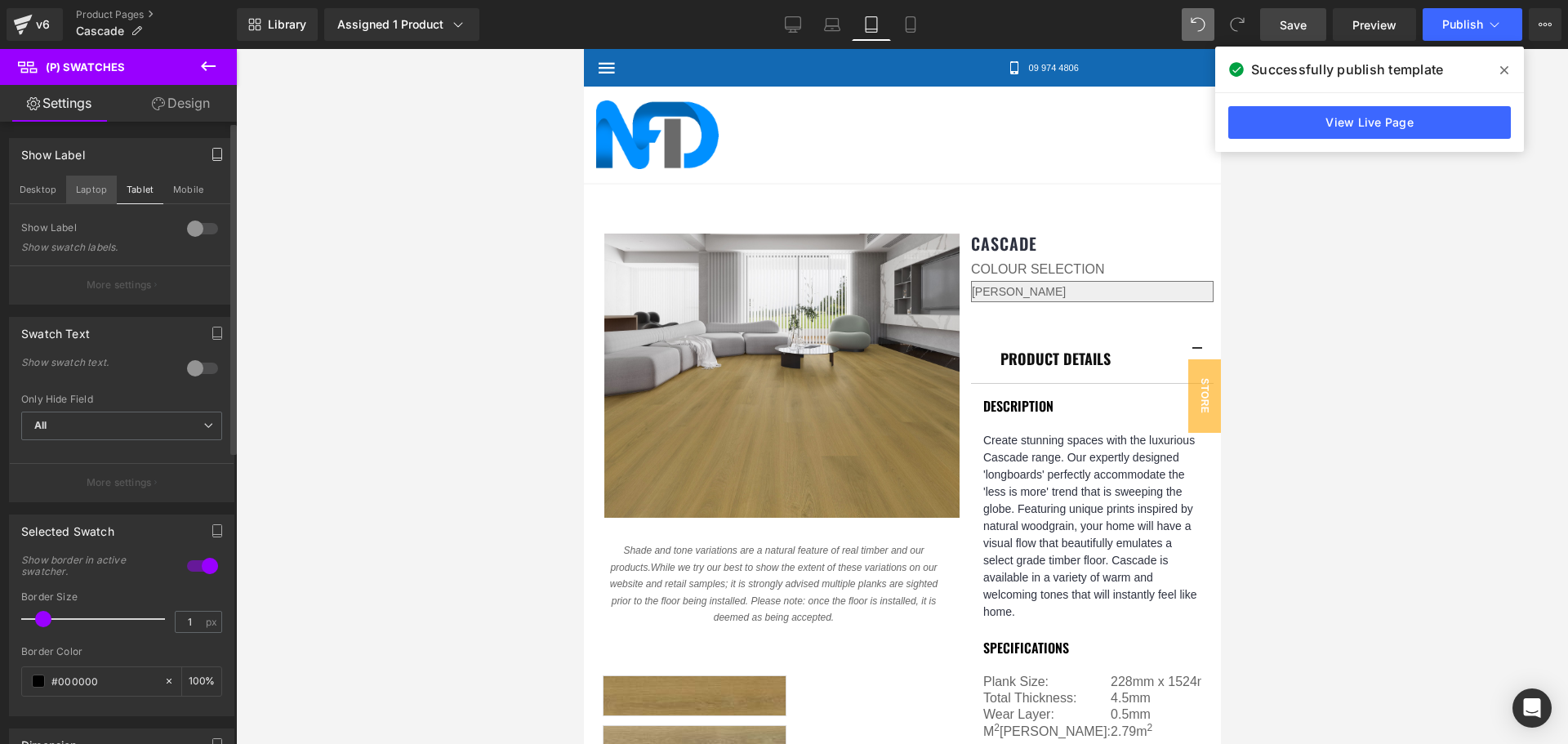
click at [74, 188] on button "Laptop" at bounding box center [91, 189] width 50 height 28
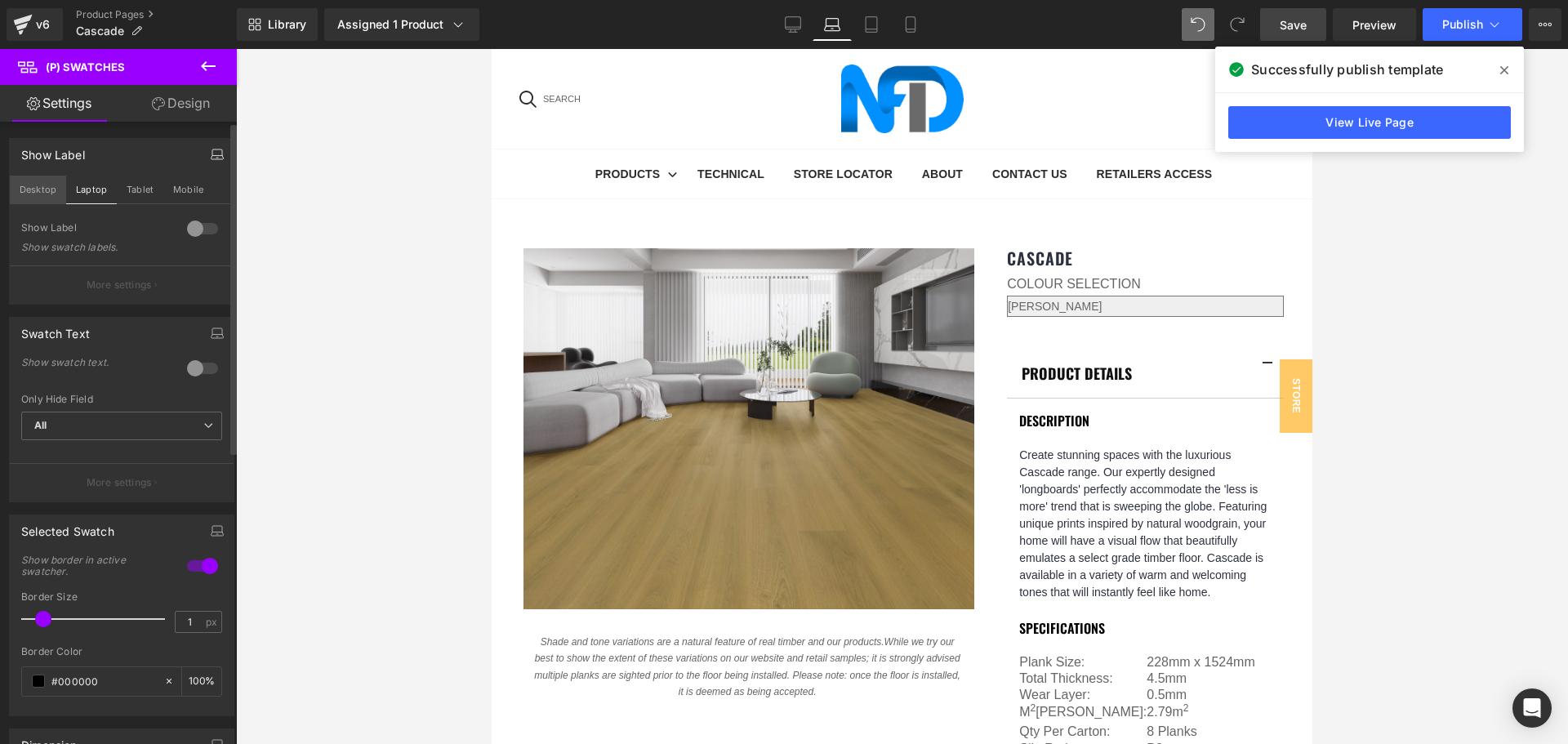
click at [48, 185] on button "Desktop" at bounding box center [38, 189] width 56 height 28
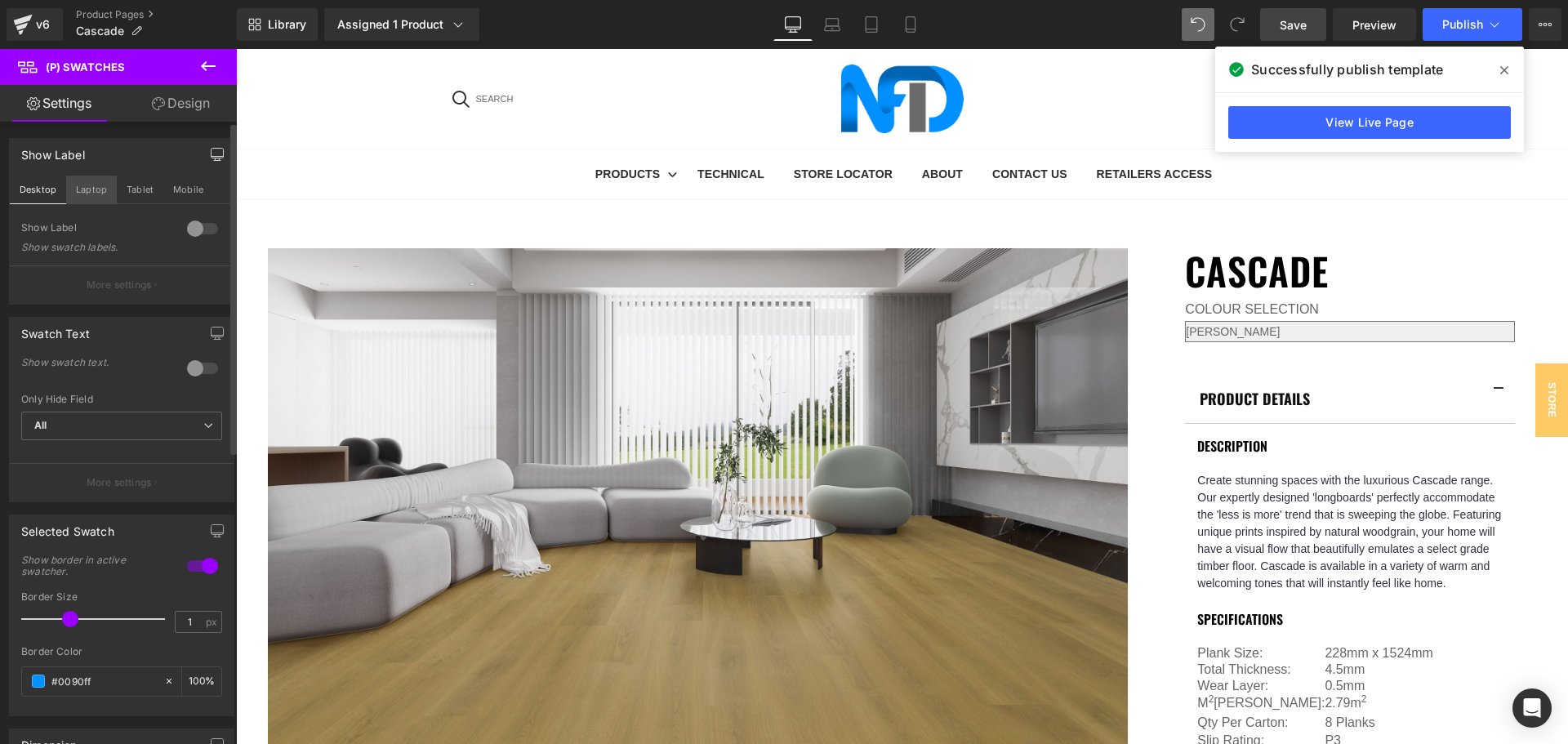
scroll to position [482, 0]
click at [181, 190] on button "Mobile" at bounding box center [188, 189] width 50 height 28
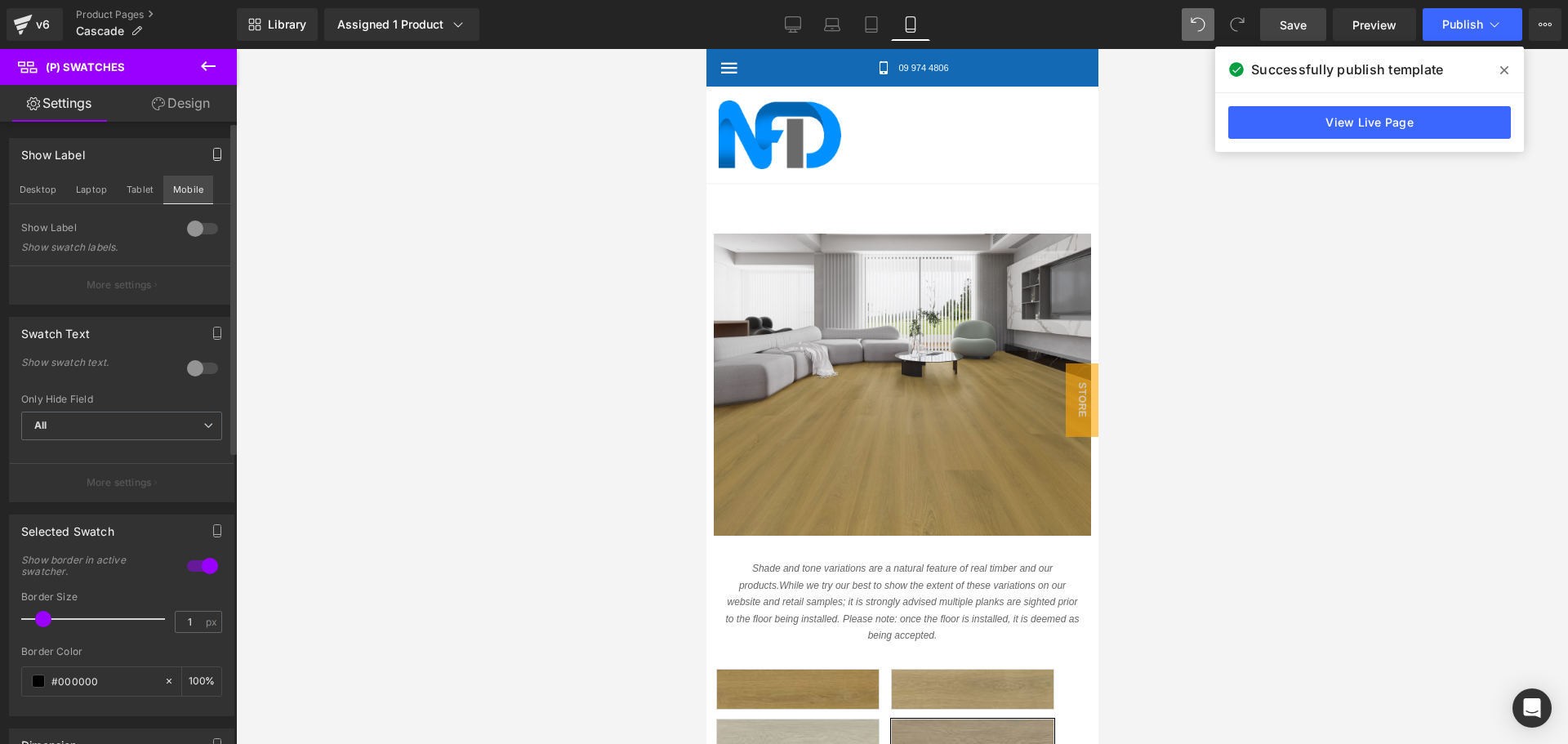
scroll to position [107, 0]
click at [183, 227] on div at bounding box center [202, 228] width 39 height 26
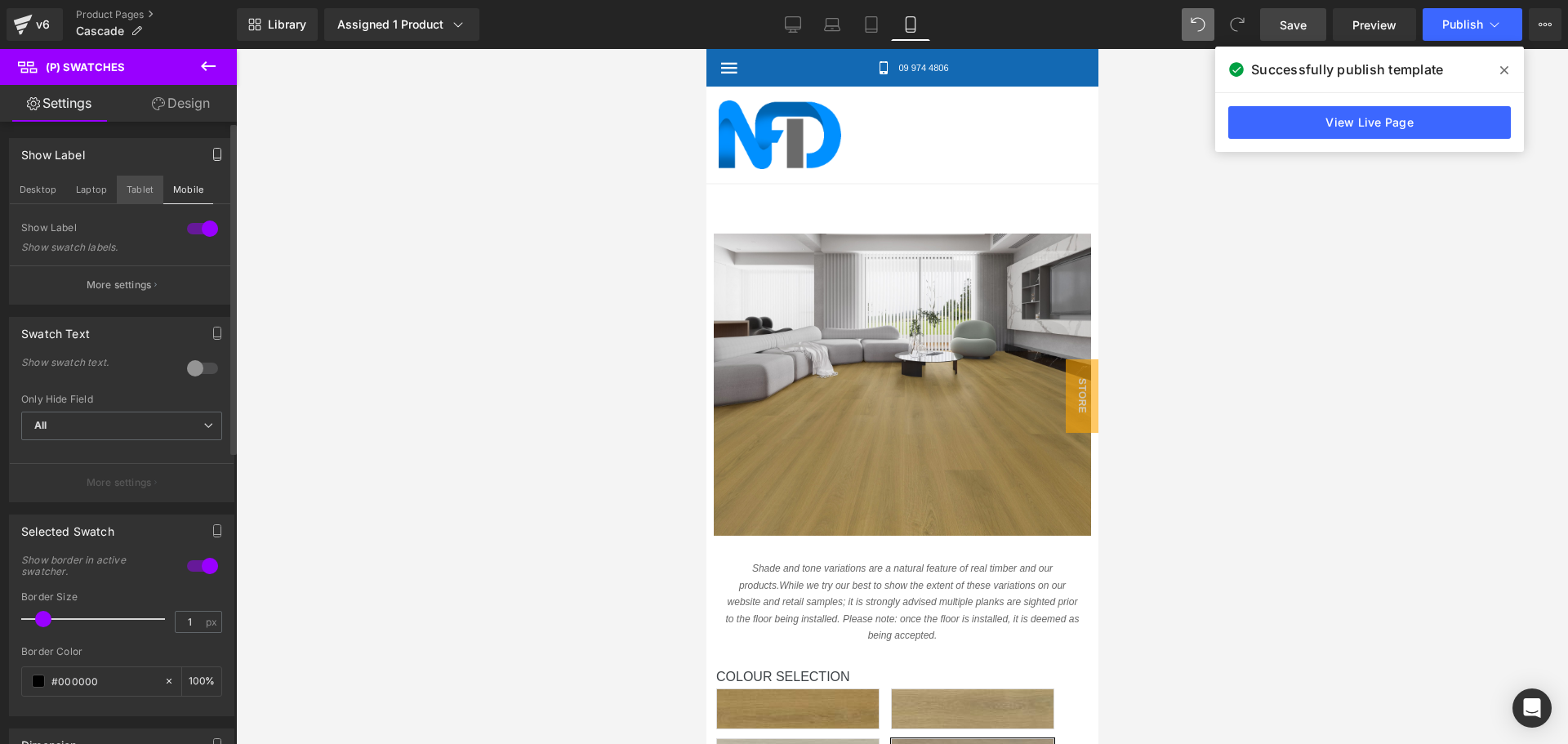
click at [125, 191] on button "Tablet" at bounding box center [141, 189] width 47 height 28
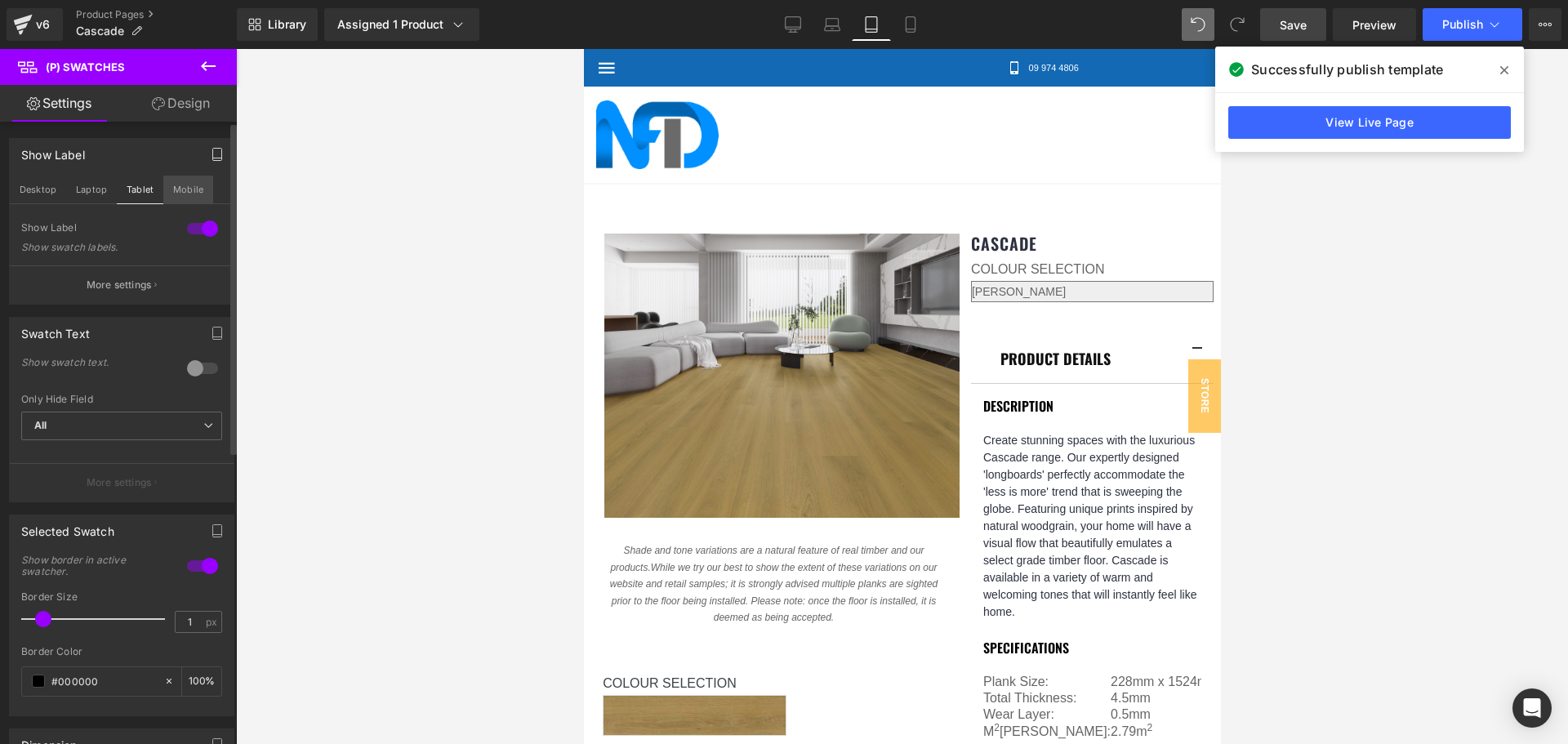
click at [184, 179] on button "Mobile" at bounding box center [188, 189] width 50 height 28
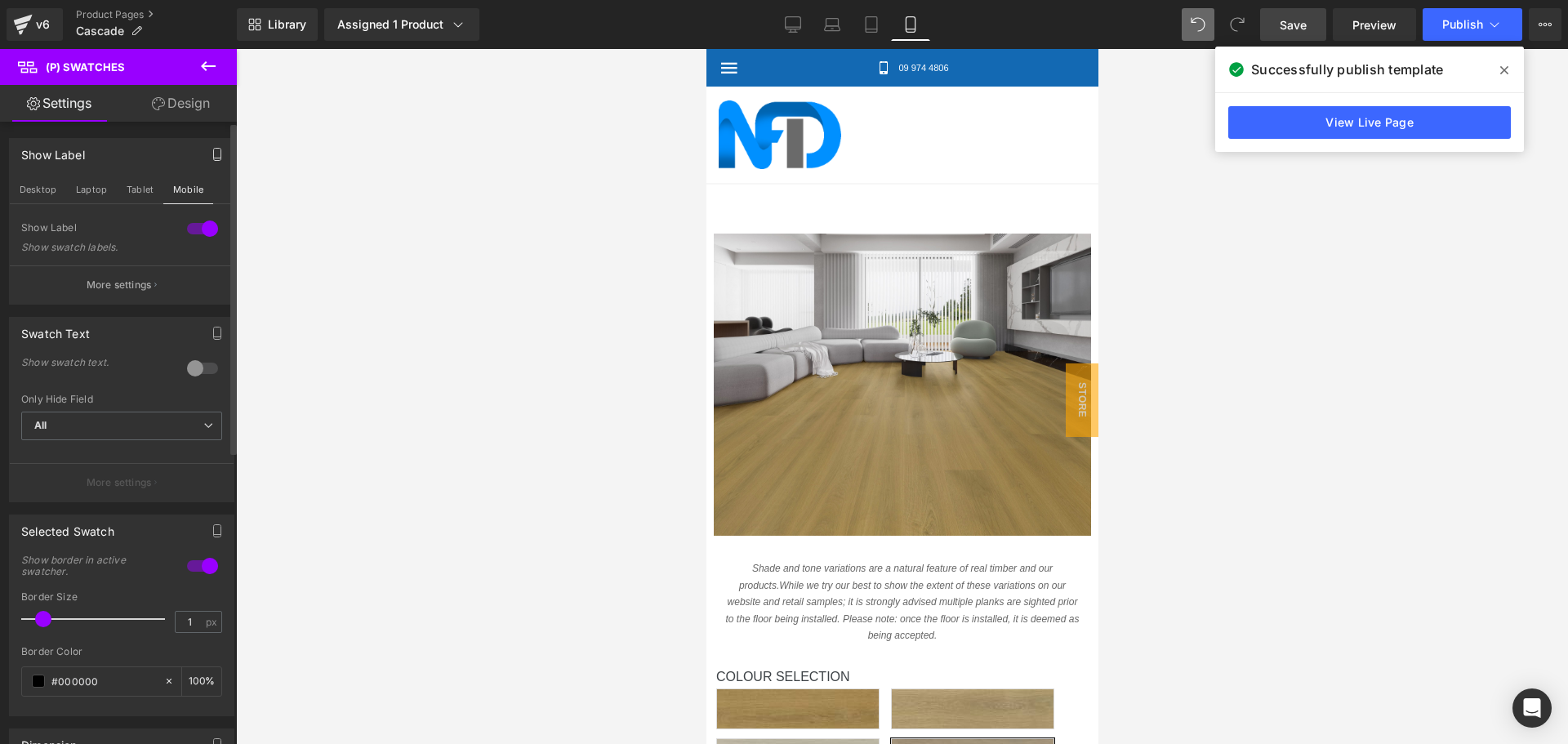
scroll to position [107, 0]
click at [144, 279] on p "More settings" at bounding box center [119, 285] width 65 height 14
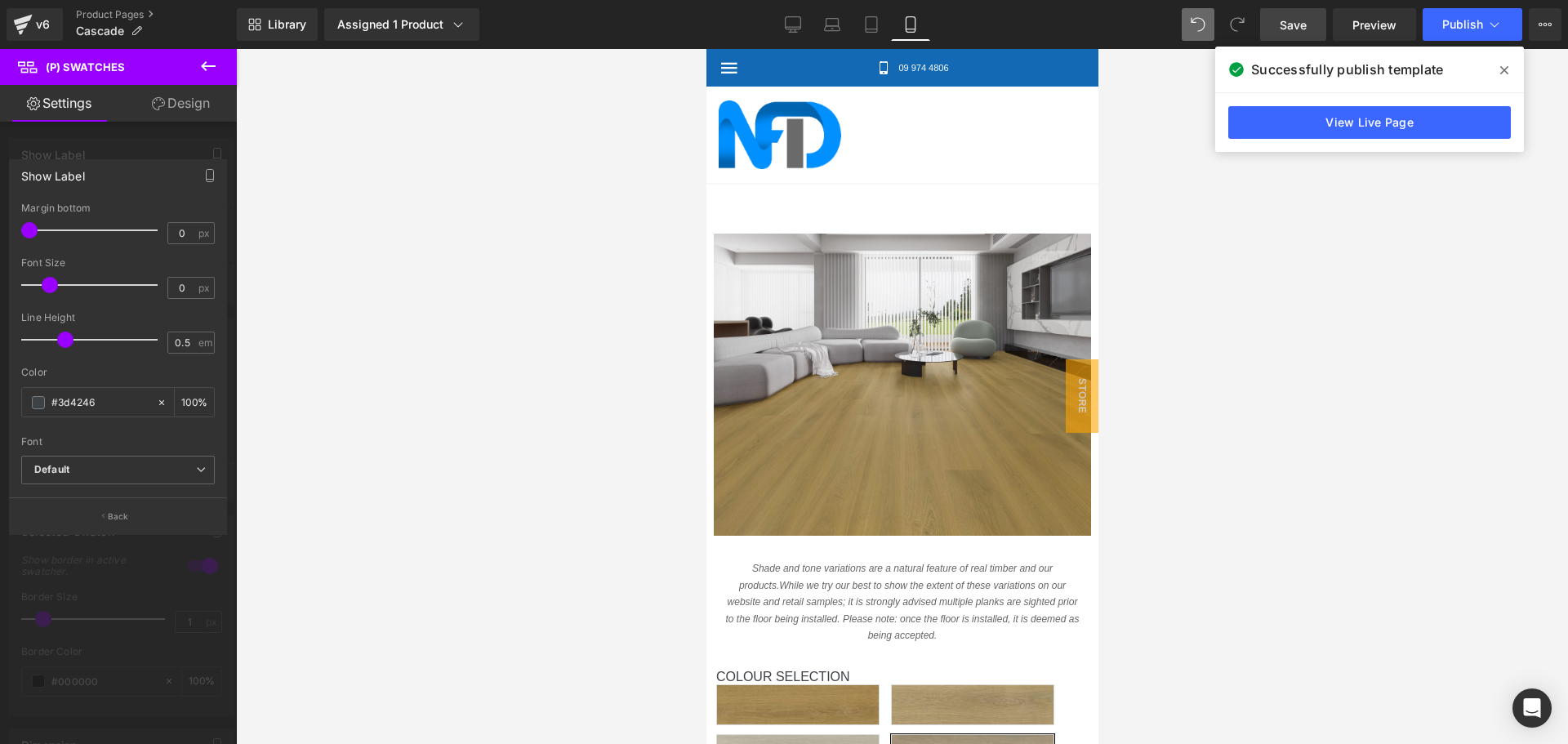
drag, startPoint x: 39, startPoint y: 229, endPoint x: 27, endPoint y: 229, distance: 12.0
click at [27, 229] on span at bounding box center [30, 230] width 16 height 16
click at [33, 233] on span at bounding box center [36, 230] width 16 height 16
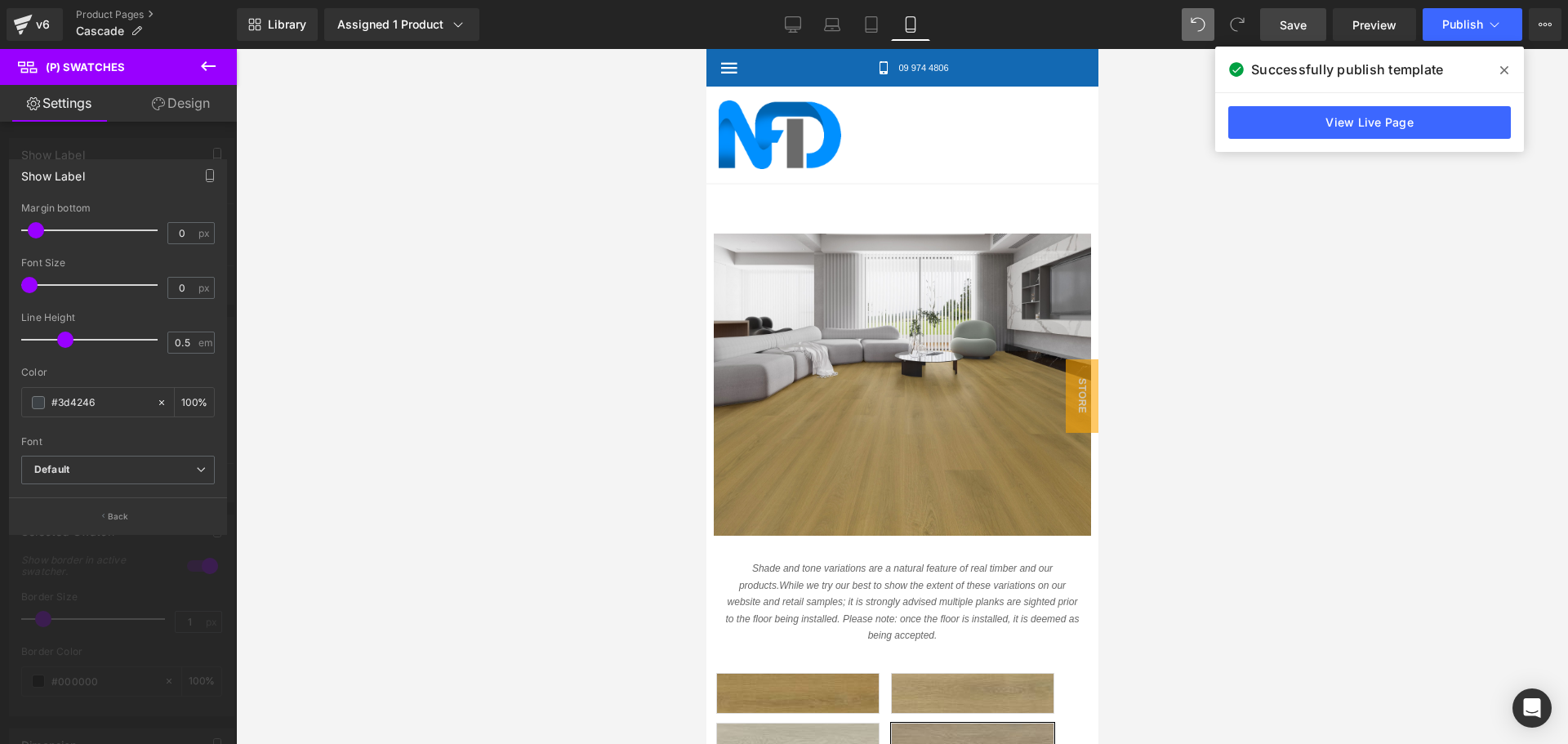
drag, startPoint x: 47, startPoint y: 282, endPoint x: 17, endPoint y: 278, distance: 30.3
click at [17, 278] on div "0px Margin bottom 0 px 0px Font Size 0 px 0.5em Line Height 0.5 em #3d4246 Colo…" at bounding box center [118, 350] width 216 height 295
click at [133, 520] on button "Back" at bounding box center [118, 516] width 218 height 37
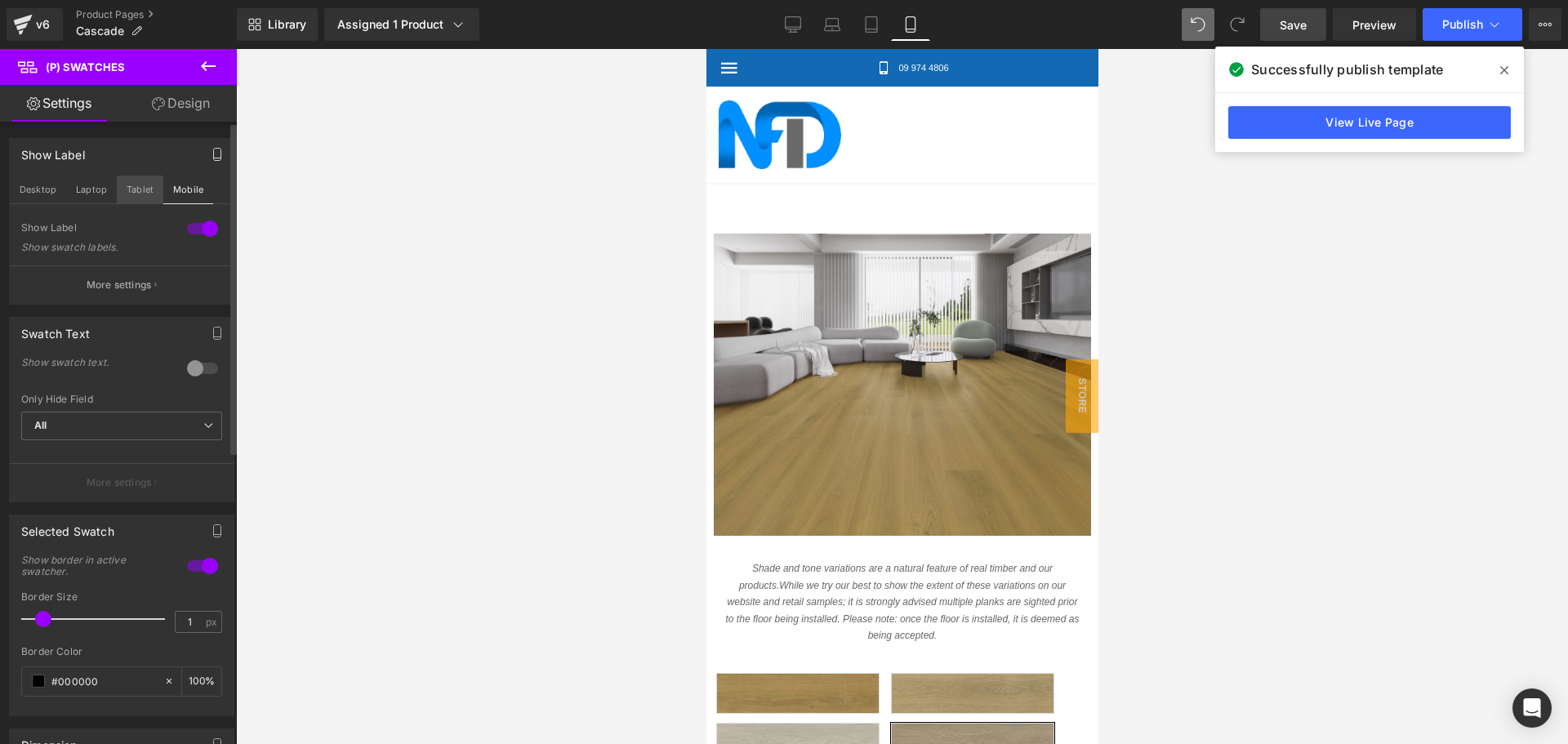
click at [142, 188] on button "Tablet" at bounding box center [141, 189] width 47 height 28
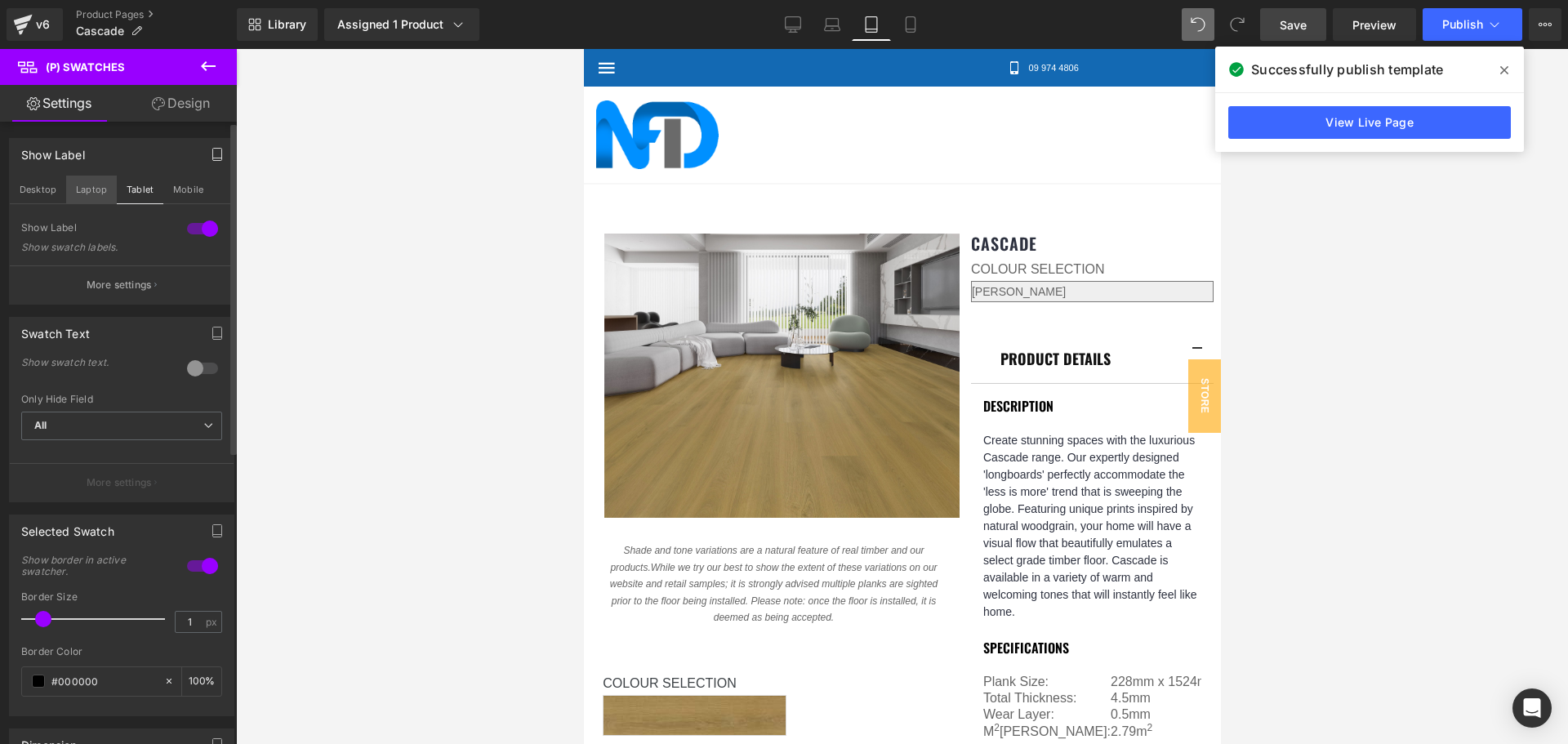
click at [91, 181] on button "Laptop" at bounding box center [91, 189] width 50 height 28
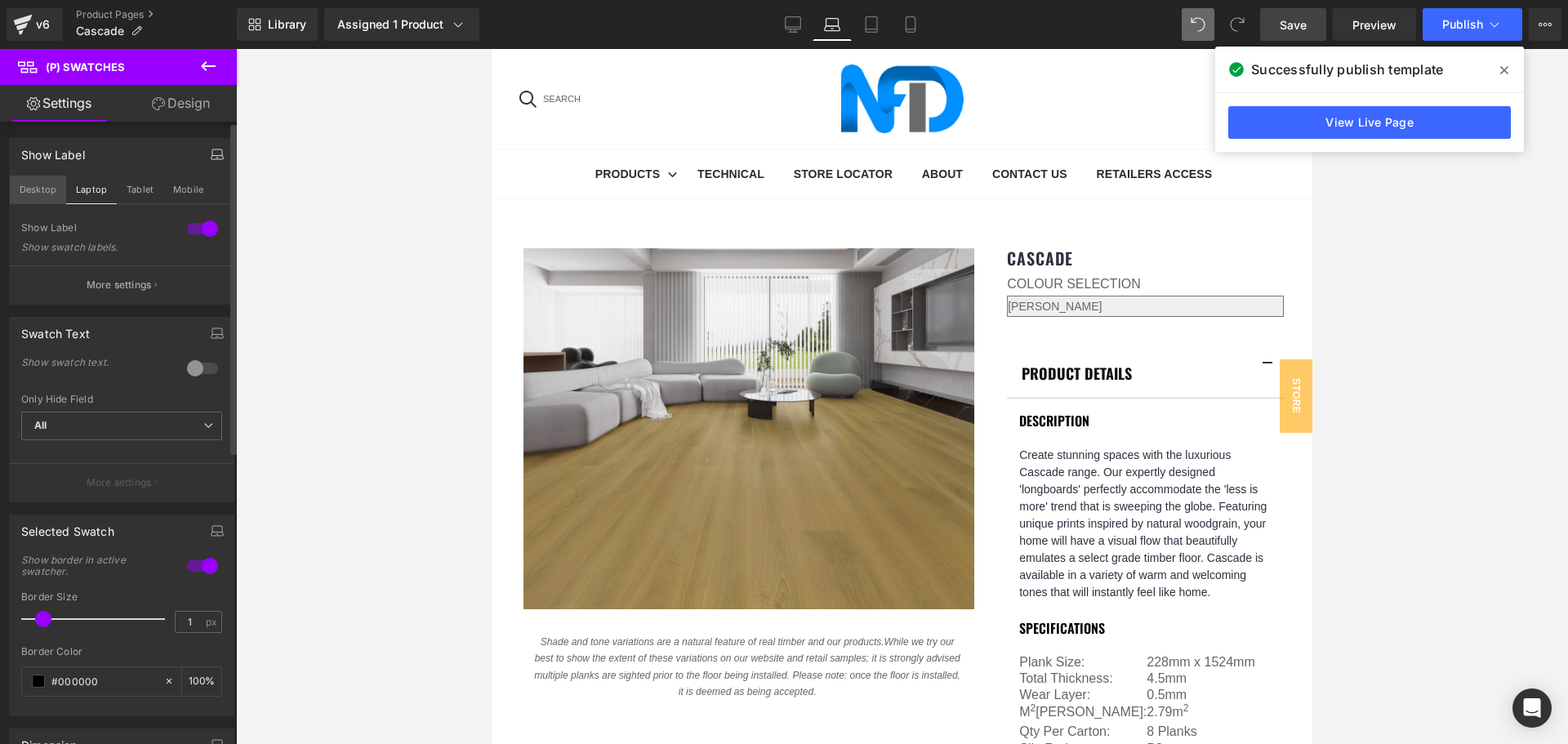
click at [39, 190] on button "Desktop" at bounding box center [38, 189] width 56 height 28
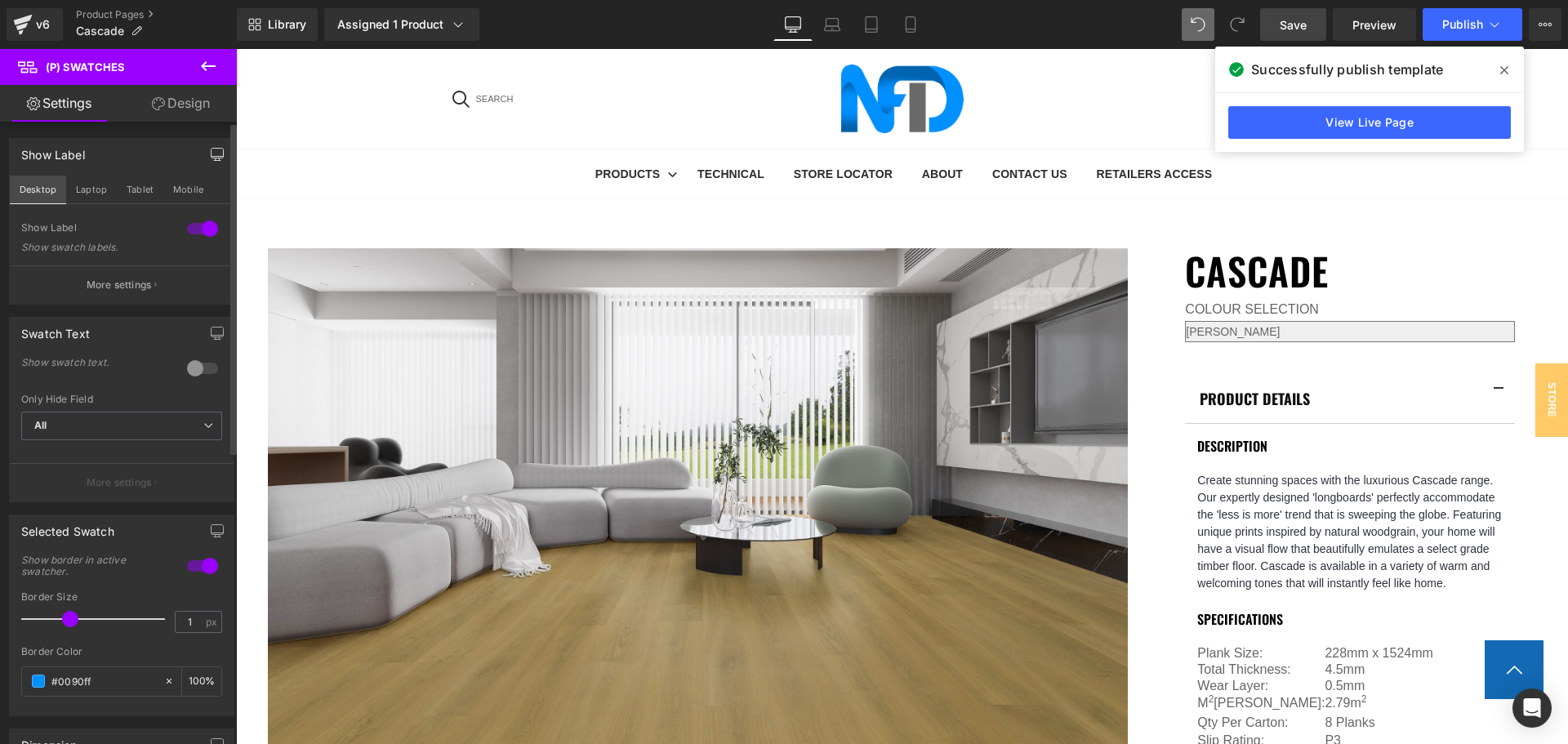
scroll to position [482, 0]
click at [141, 182] on button "Tablet" at bounding box center [141, 189] width 47 height 28
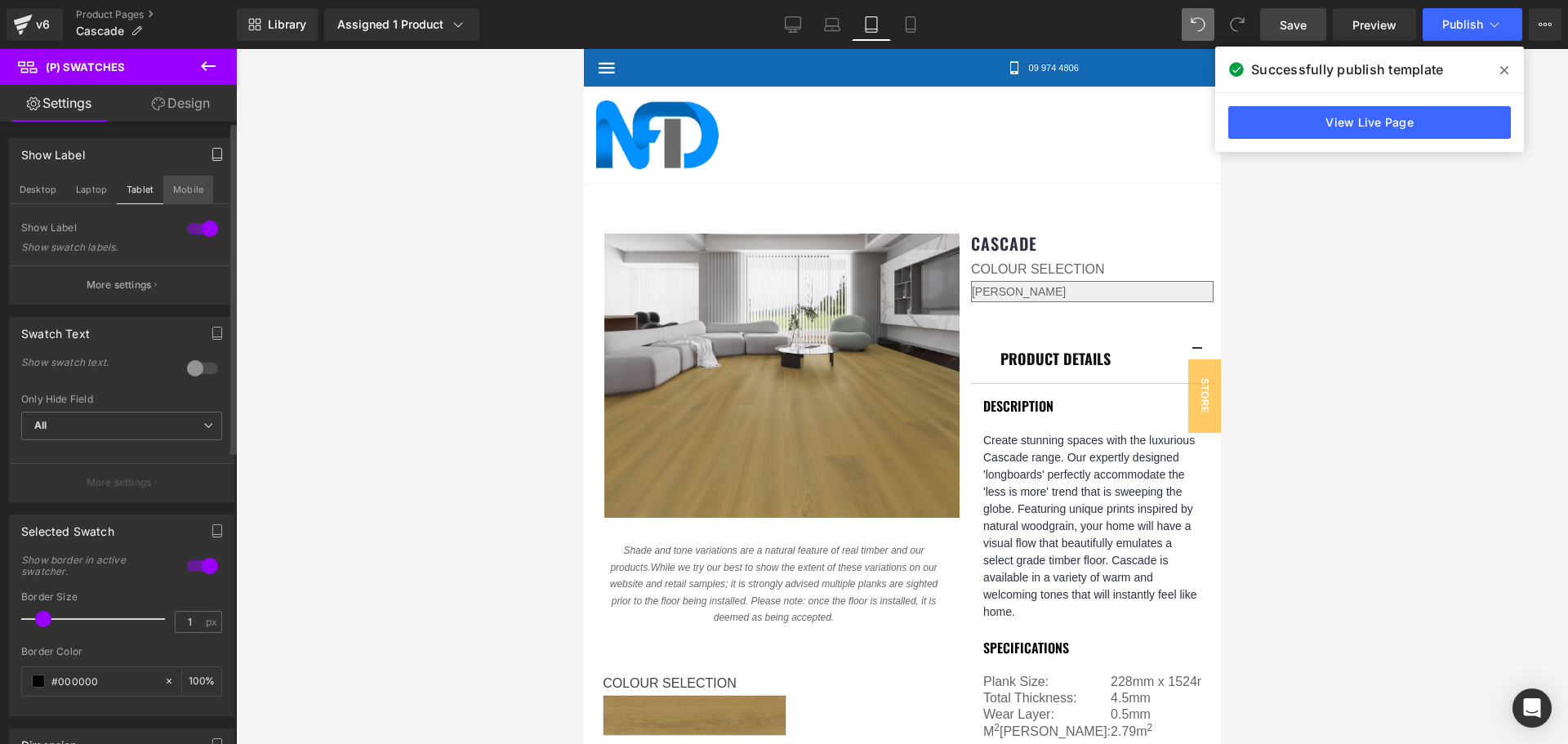
click at [179, 190] on button "Mobile" at bounding box center [188, 189] width 50 height 28
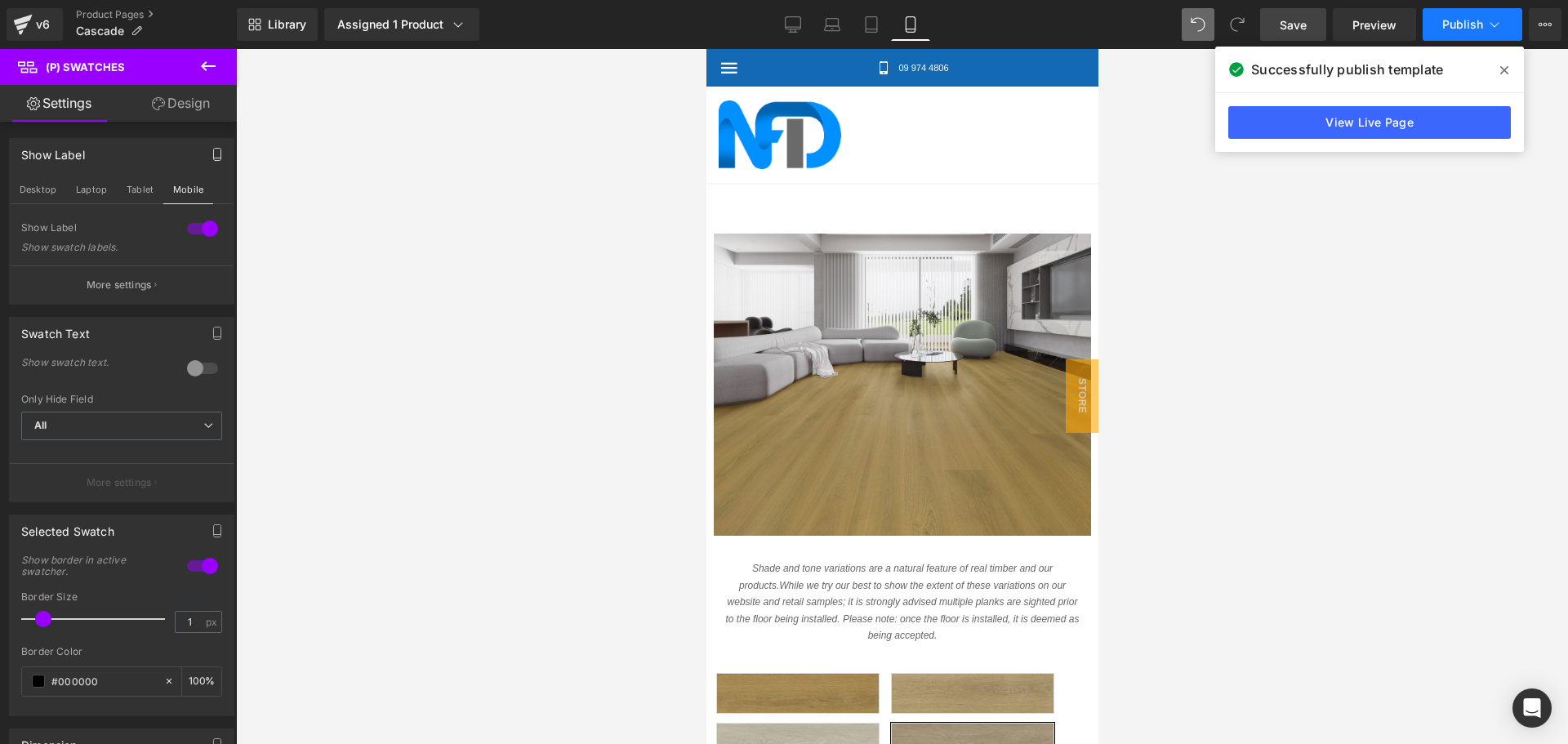
click at [1476, 28] on span "Publish" at bounding box center [1462, 24] width 41 height 13
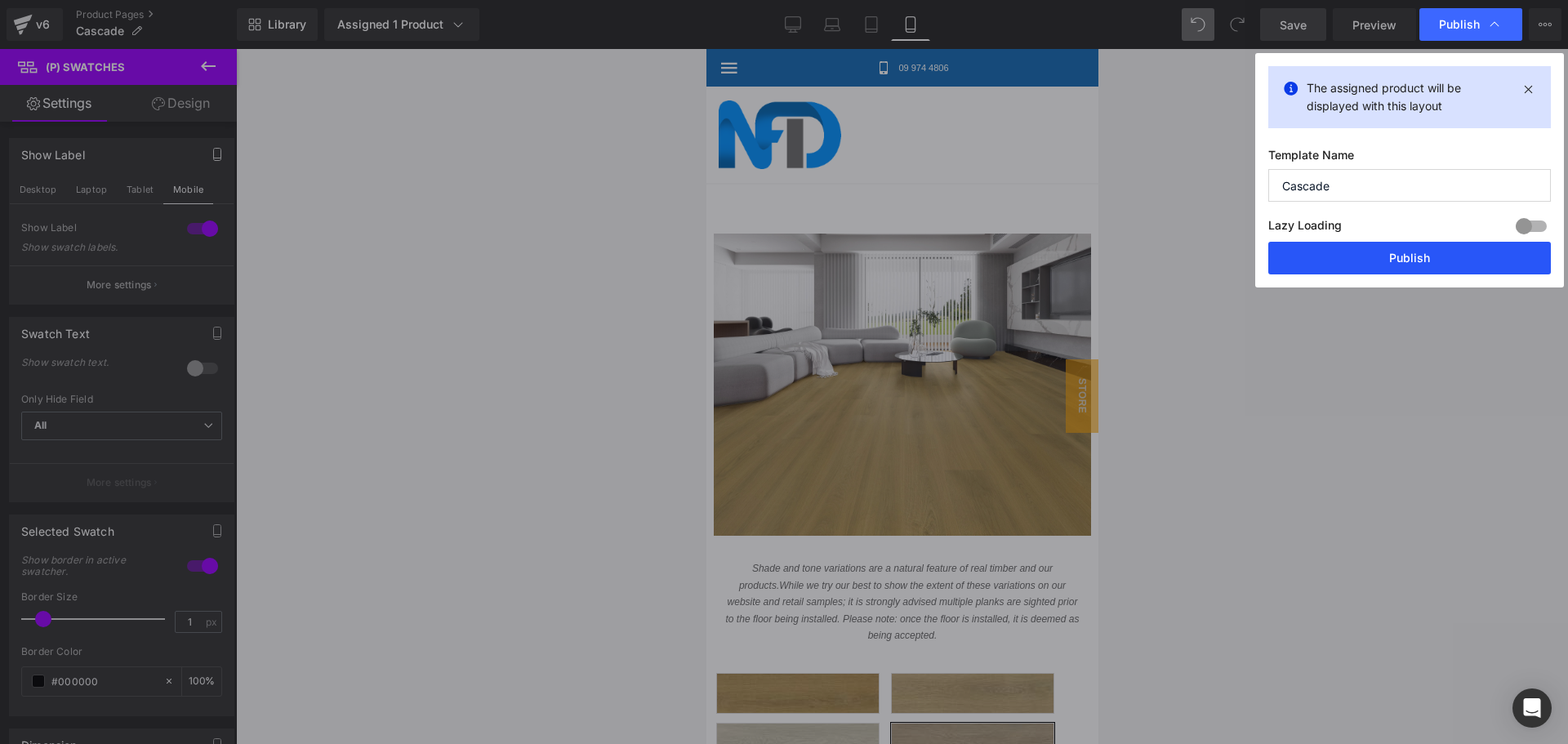
click at [1403, 250] on button "Publish" at bounding box center [1409, 258] width 282 height 32
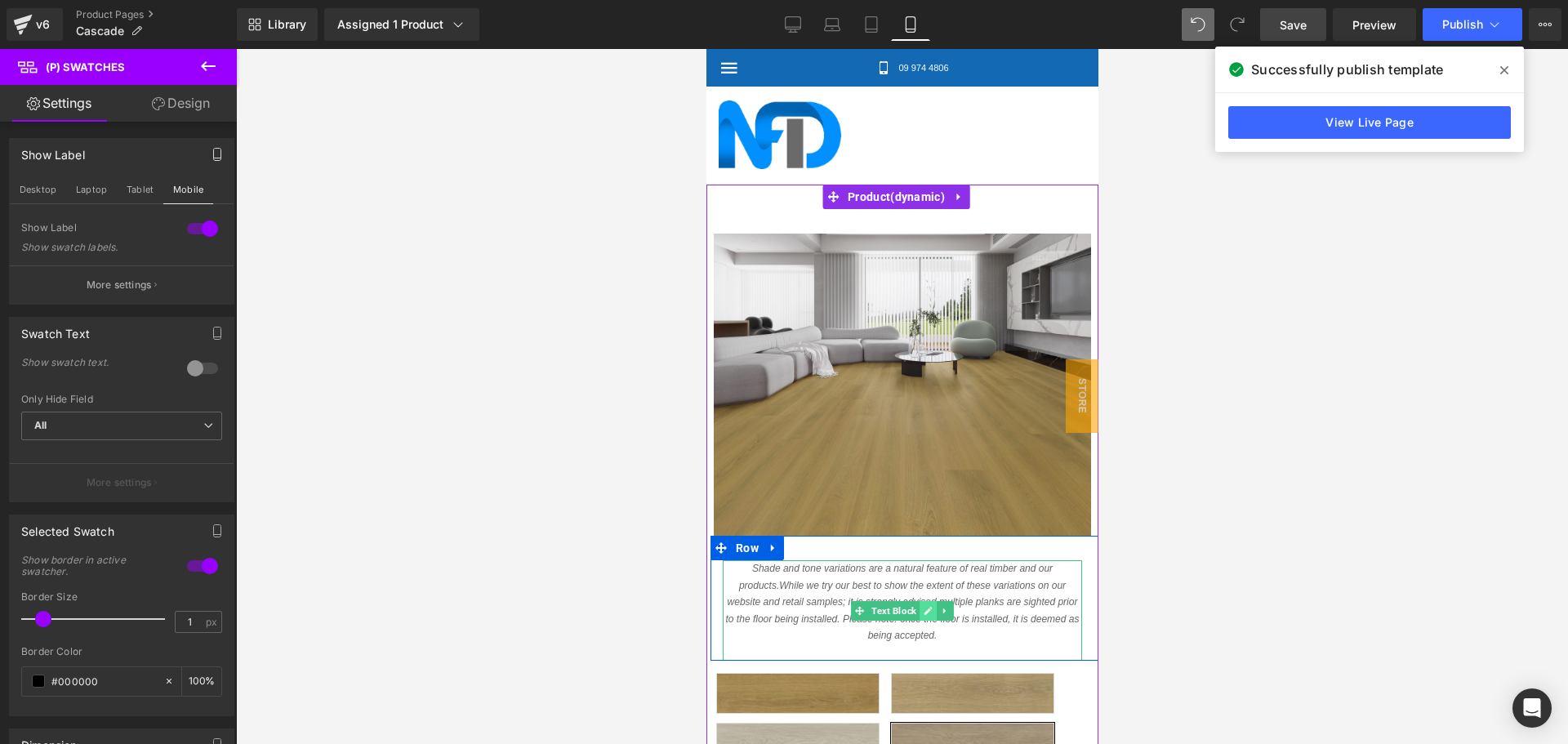
click at [919, 602] on link at bounding box center [927, 611] width 17 height 20
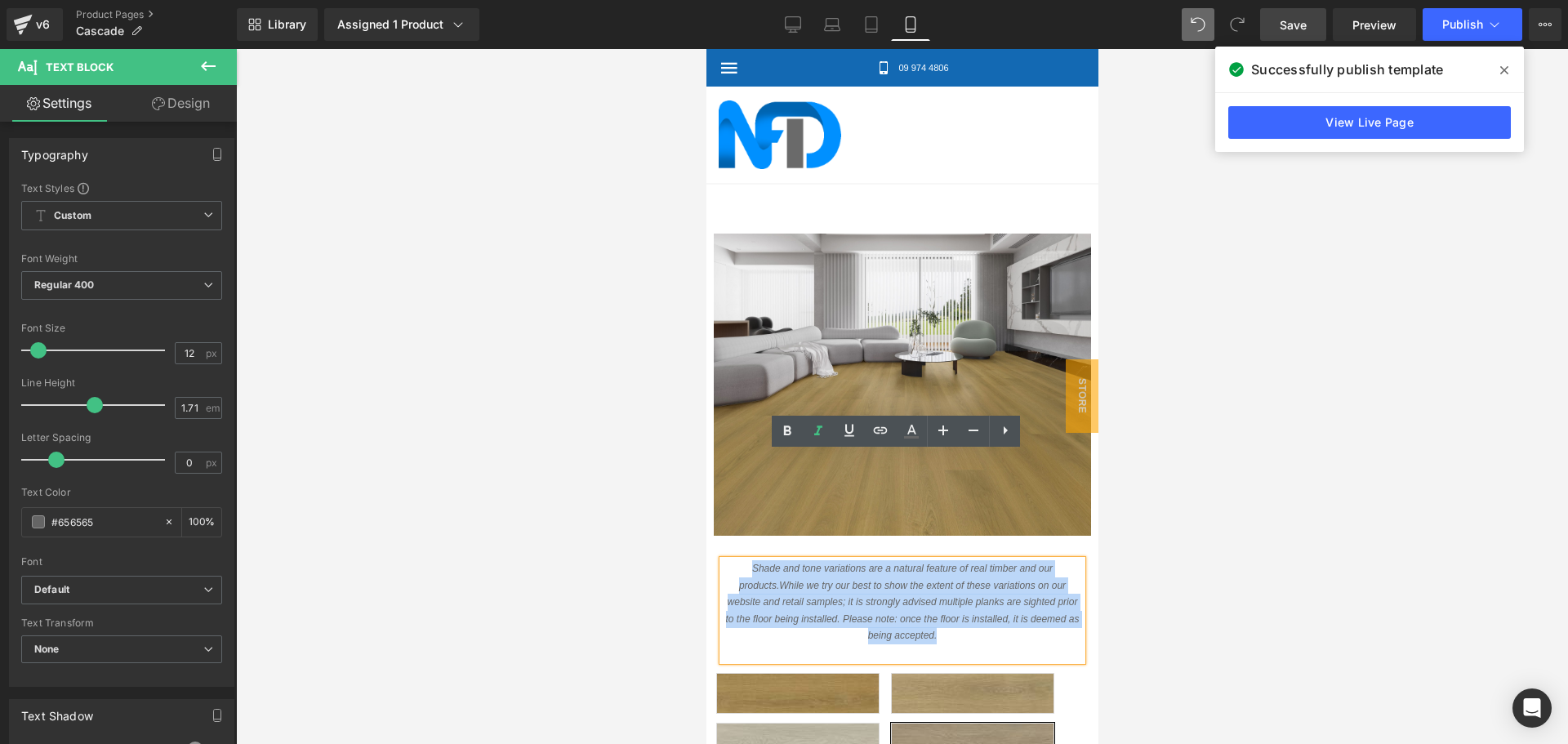
drag, startPoint x: 954, startPoint y: 531, endPoint x: 737, endPoint y: 455, distance: 229.9
click at [737, 560] on p "Shade and tone variations are a natural feature of real timber and our products…" at bounding box center [902, 602] width 360 height 84
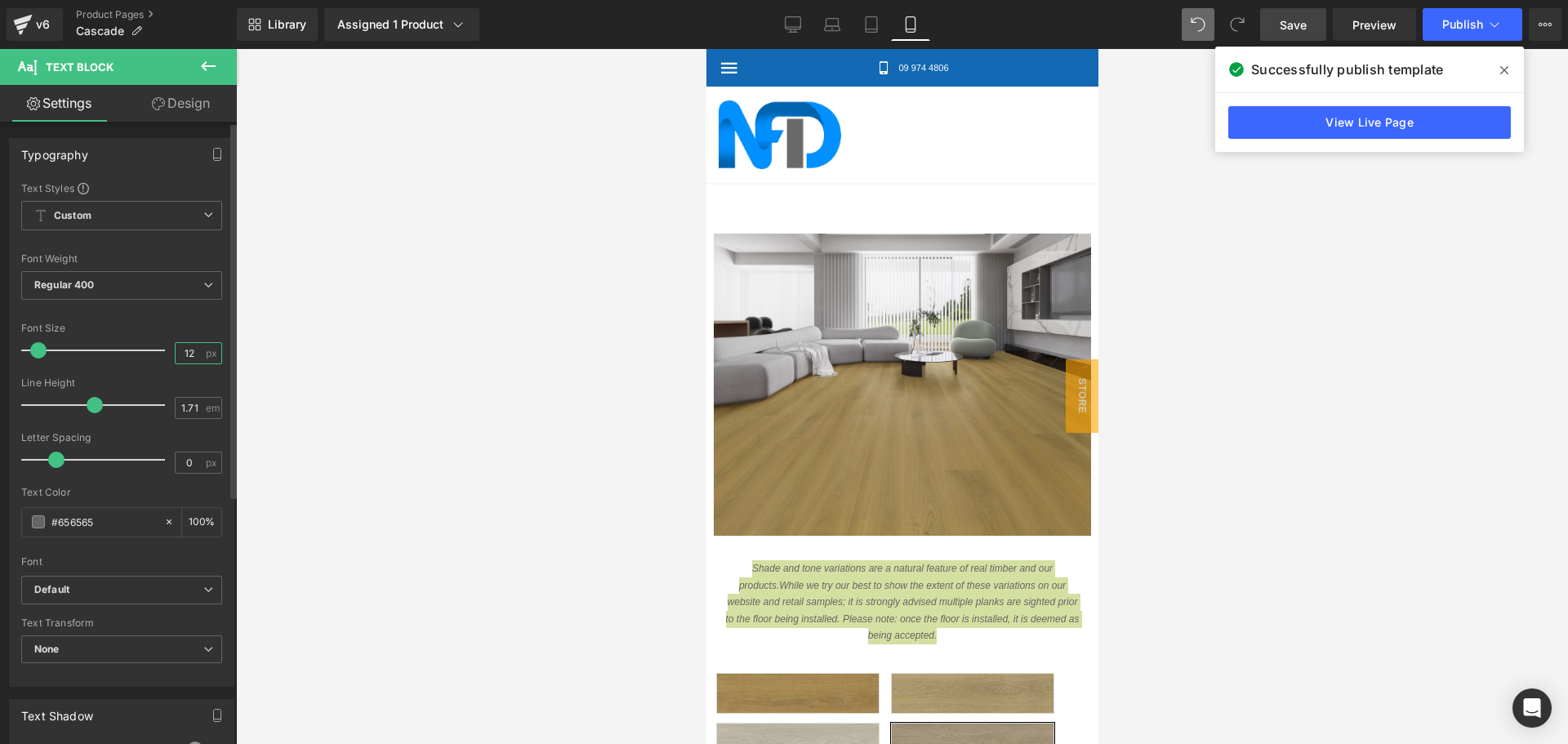
click at [183, 353] on input "12" at bounding box center [190, 353] width 29 height 21
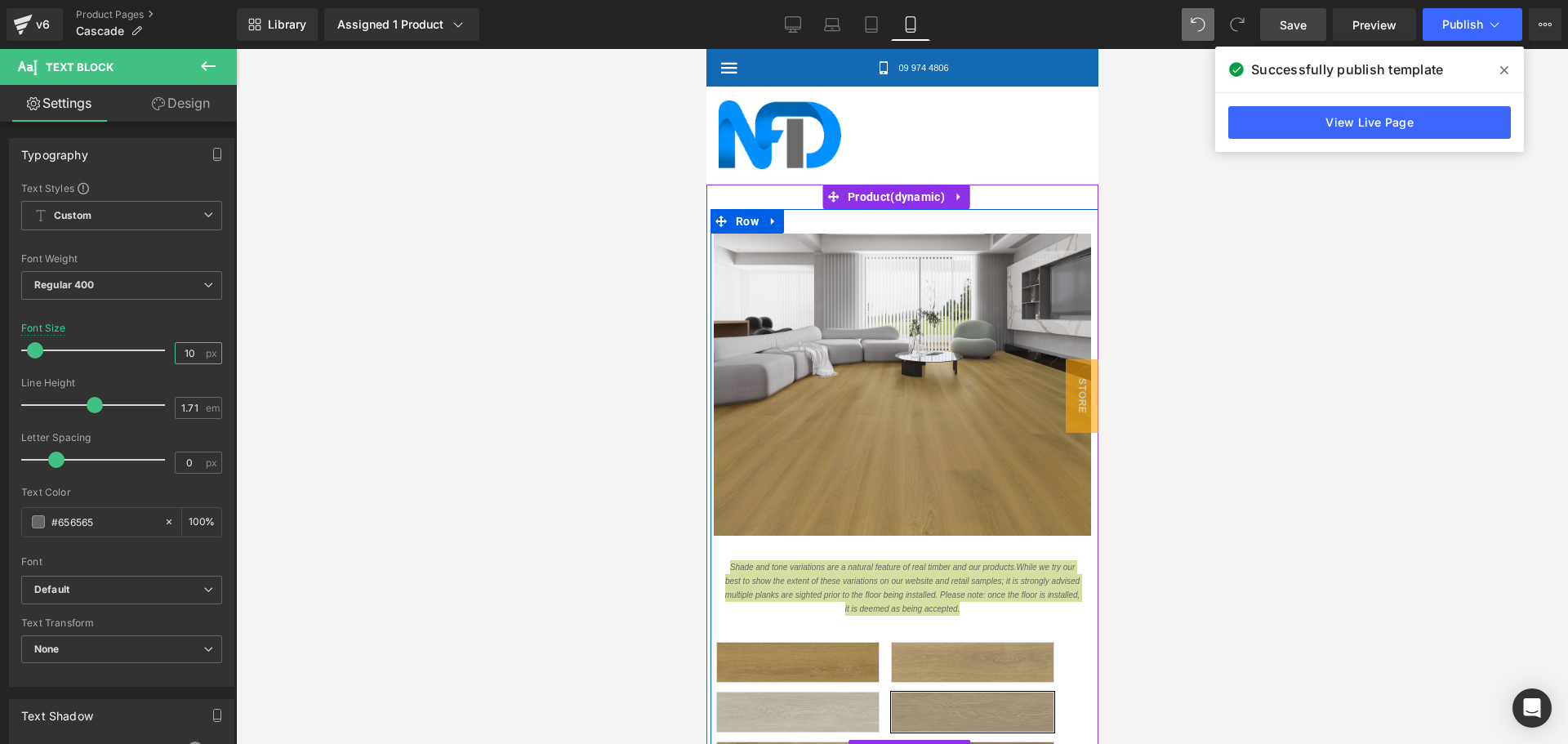
type input "10"
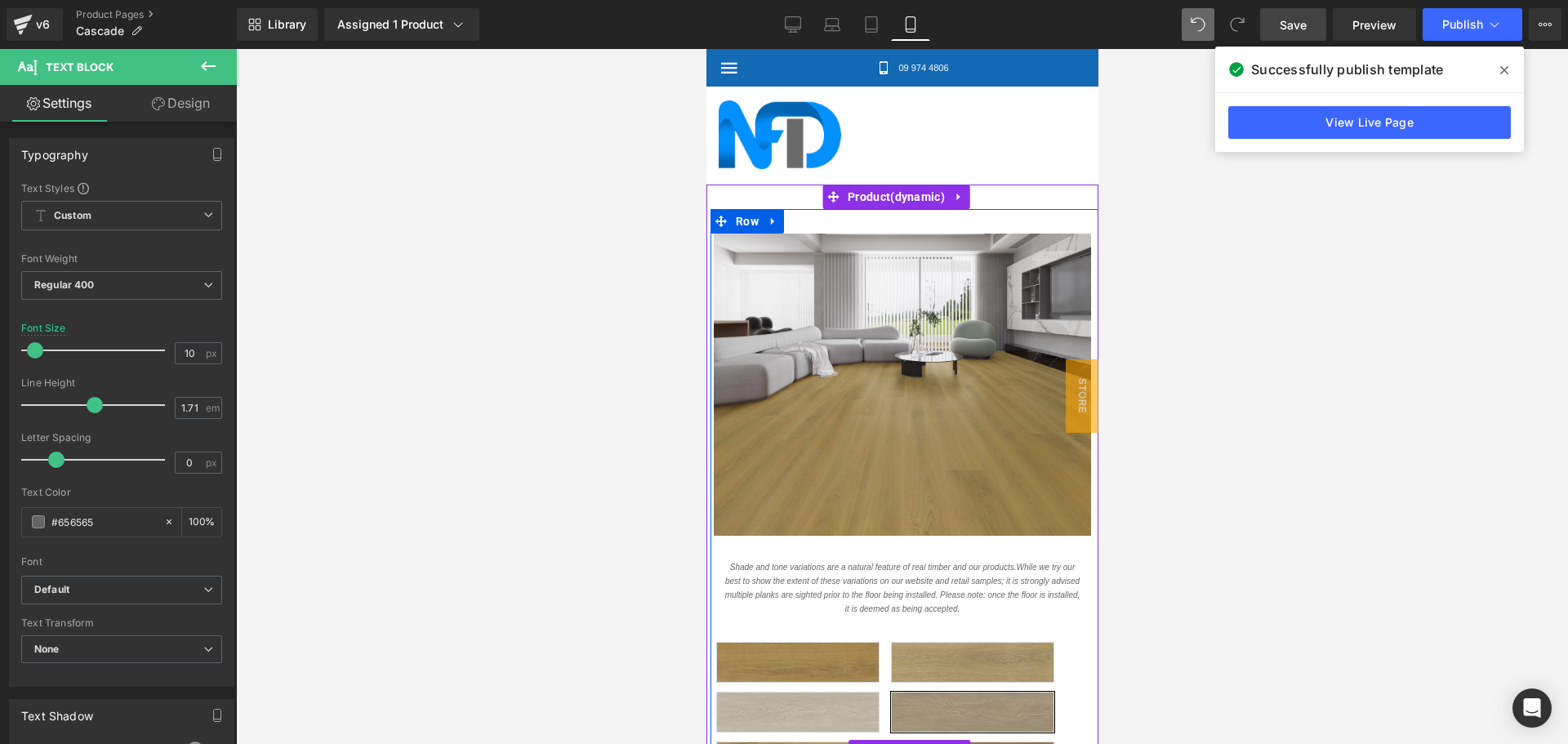
click at [864, 613] on div "Colour Selection [GEOGRAPHIC_DATA] [GEOGRAPHIC_DATA][PERSON_NAME] [PERSON_NAME]…" at bounding box center [908, 752] width 386 height 278
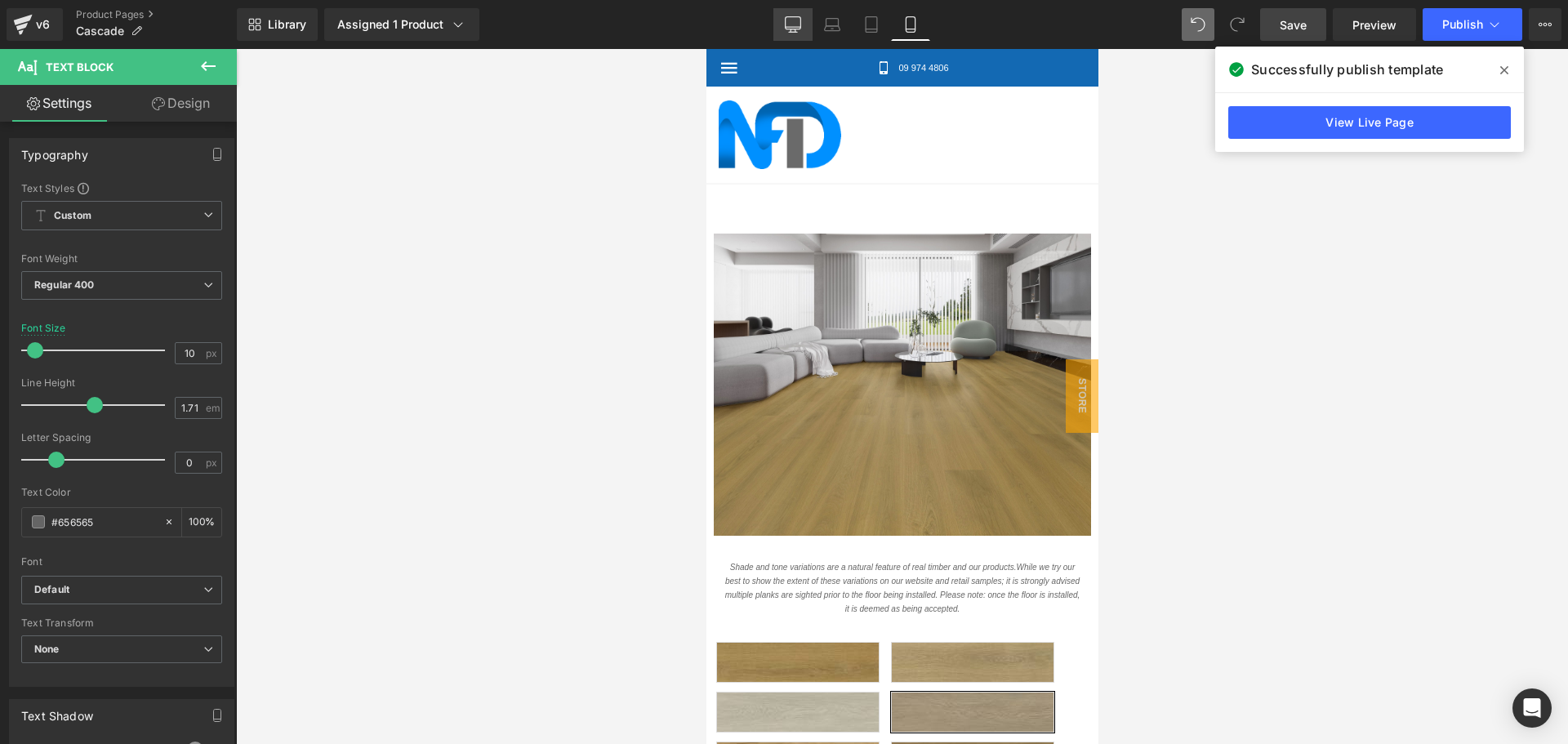
click at [791, 26] on icon at bounding box center [793, 24] width 16 height 16
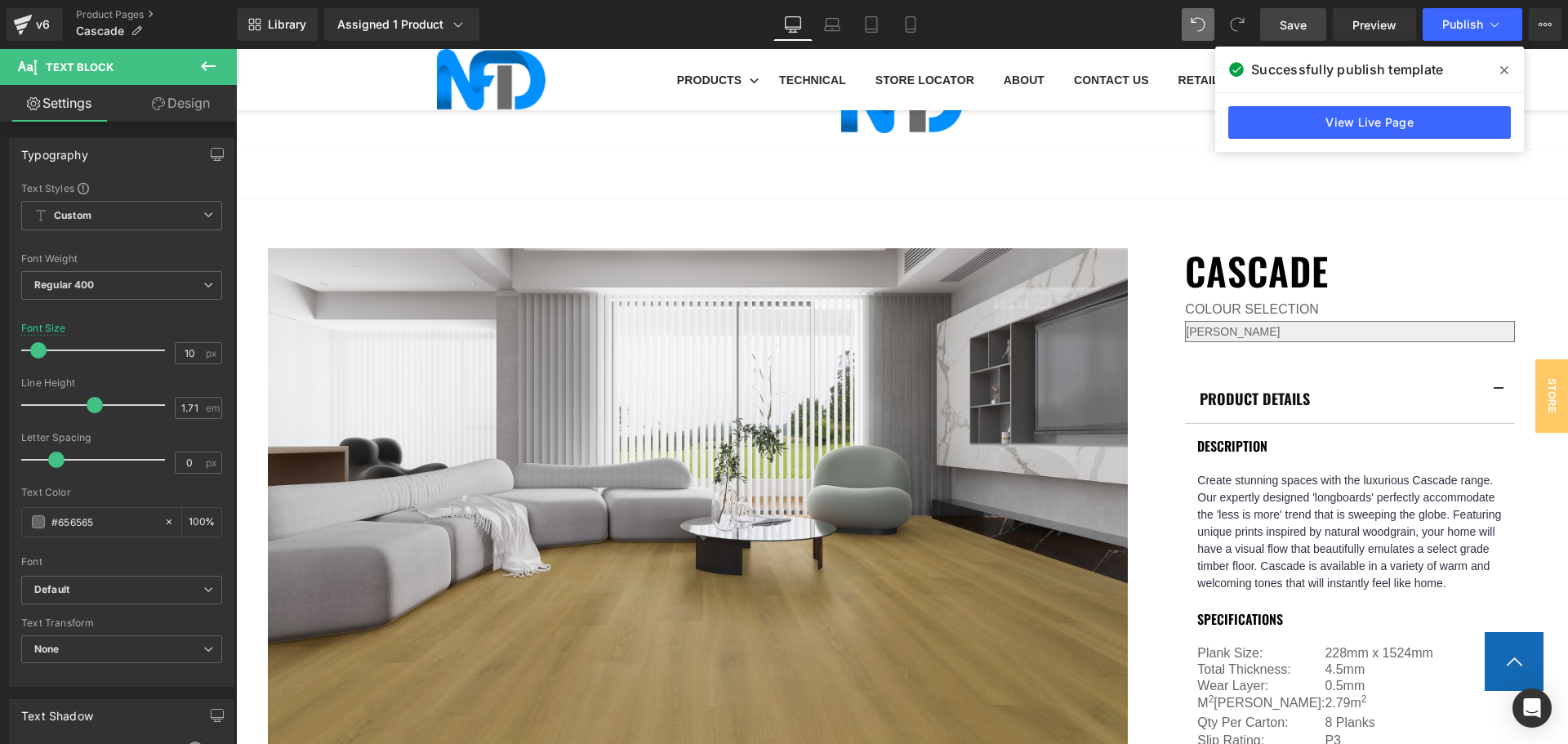
scroll to position [704, 0]
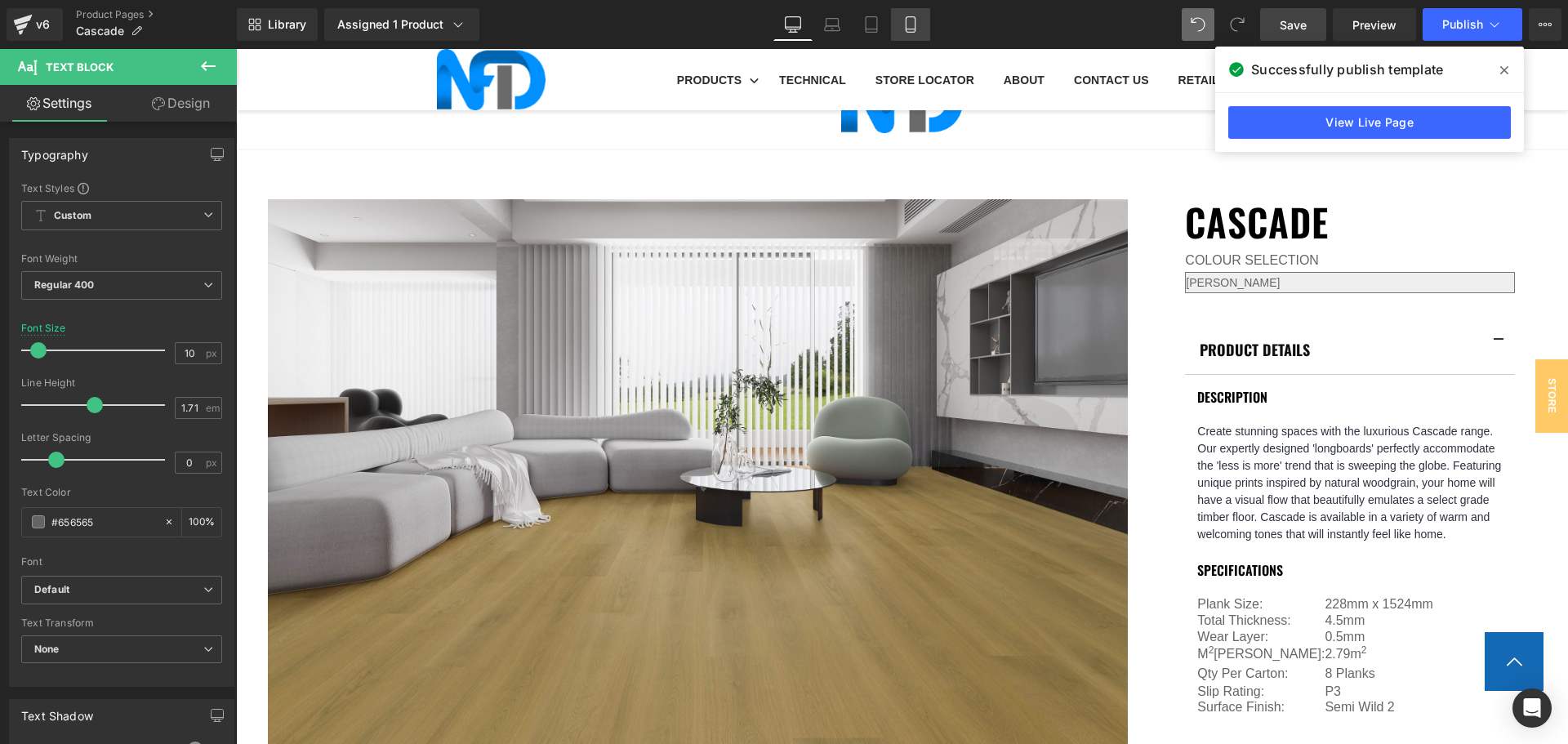
click at [917, 23] on icon at bounding box center [911, 24] width 16 height 16
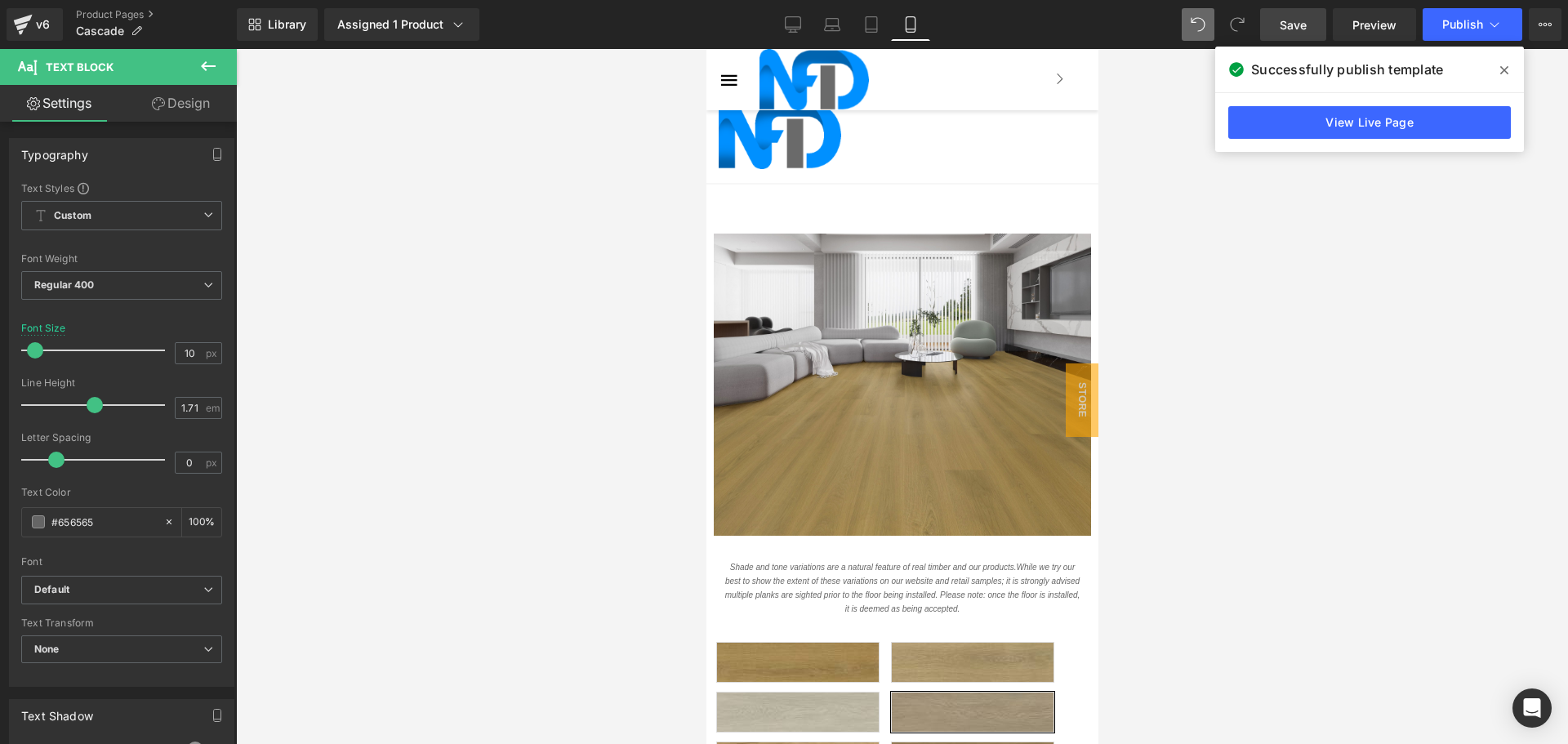
scroll to position [352, 0]
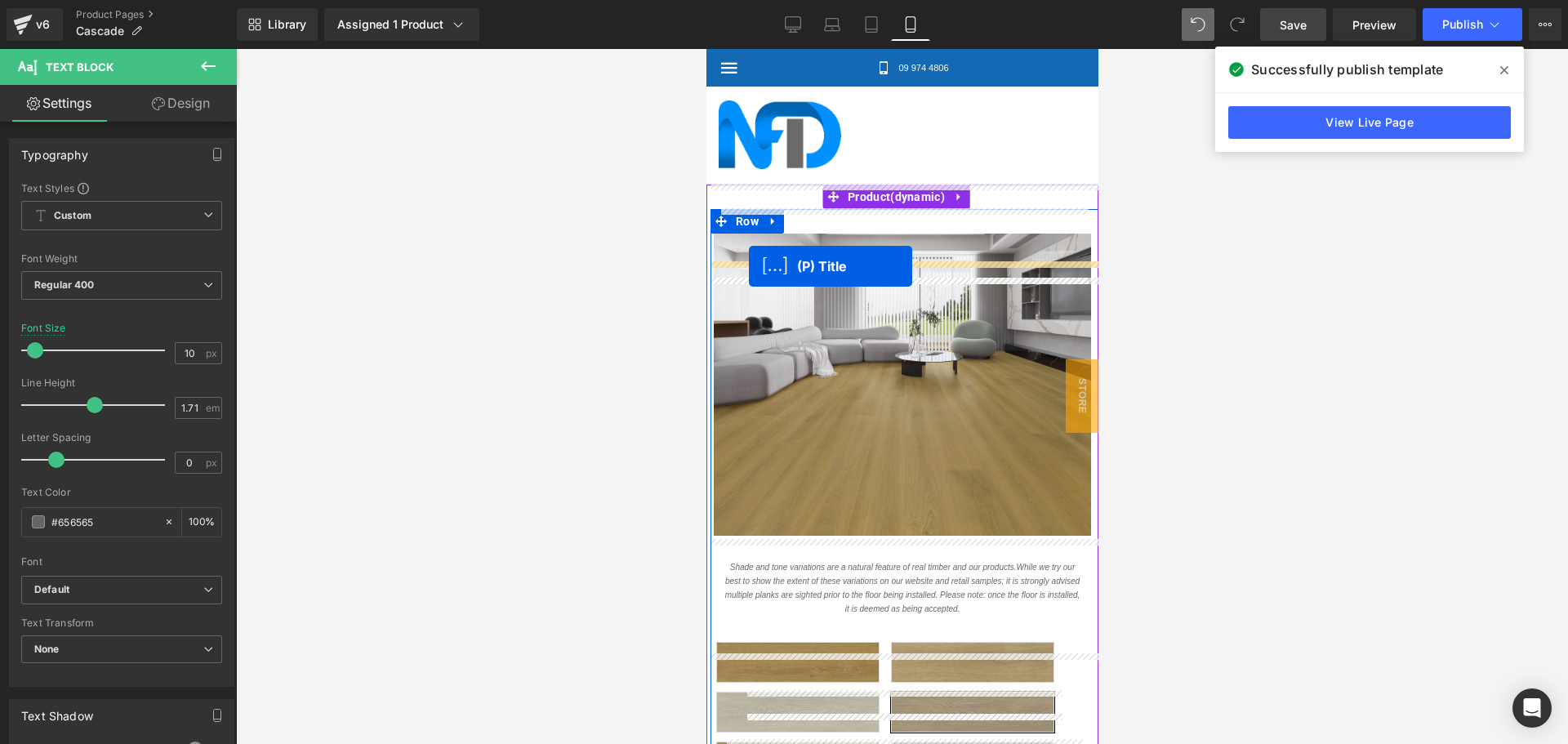
drag, startPoint x: 754, startPoint y: 576, endPoint x: 748, endPoint y: 266, distance: 310.1
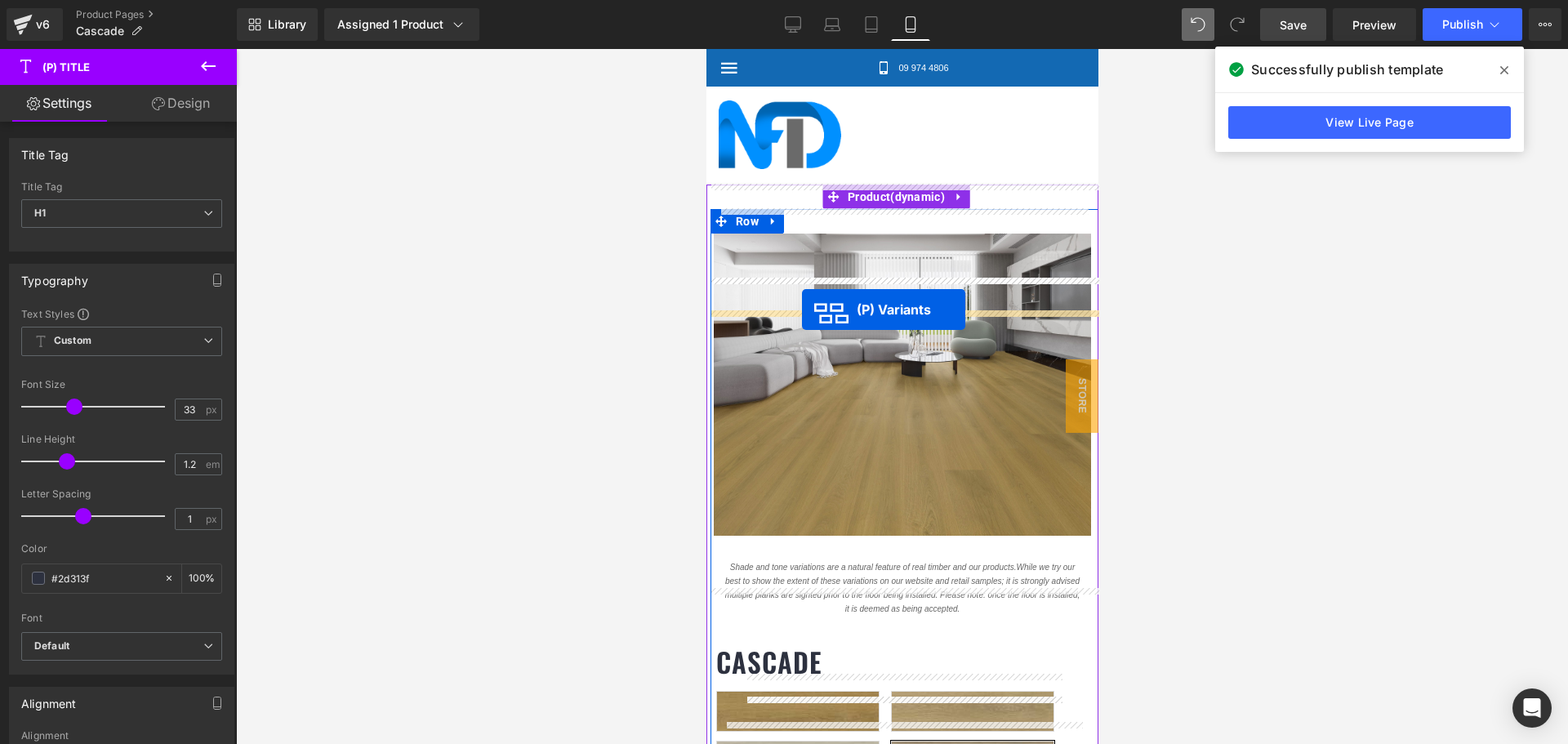
drag, startPoint x: 852, startPoint y: 619, endPoint x: 801, endPoint y: 309, distance: 314.2
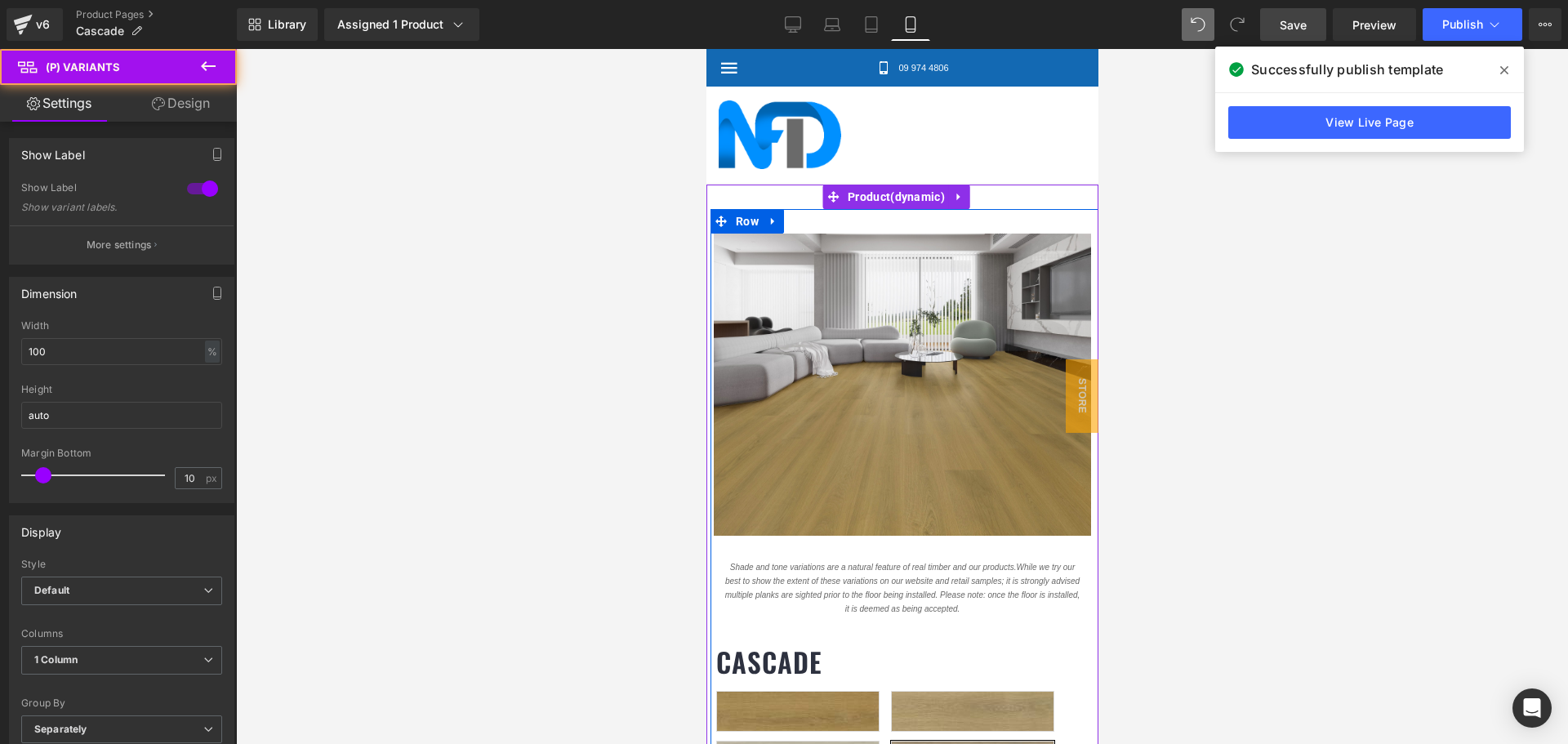
select select "[PERSON_NAME]"
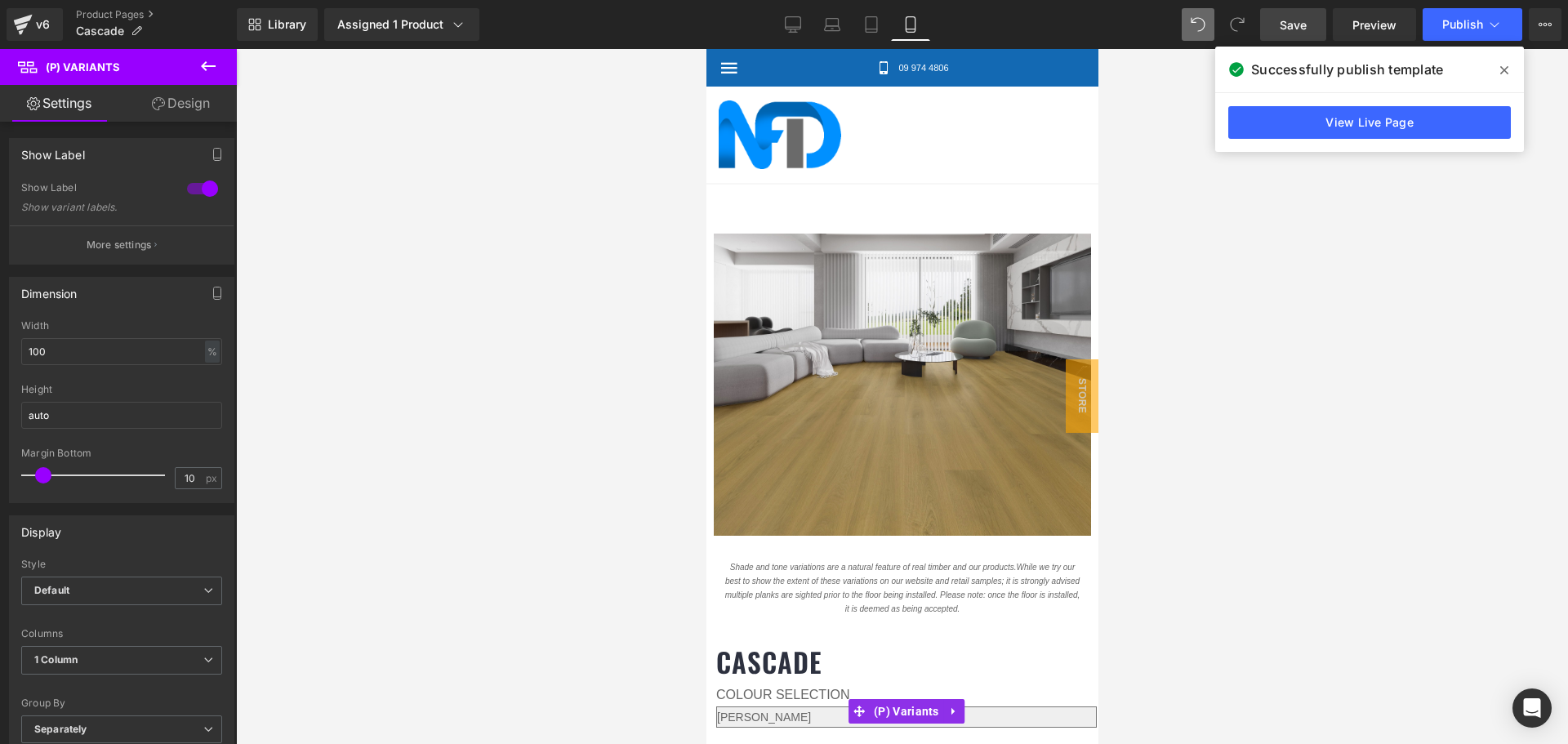
click at [1121, 322] on div at bounding box center [902, 396] width 1332 height 695
click at [871, 22] on icon at bounding box center [871, 24] width 16 height 16
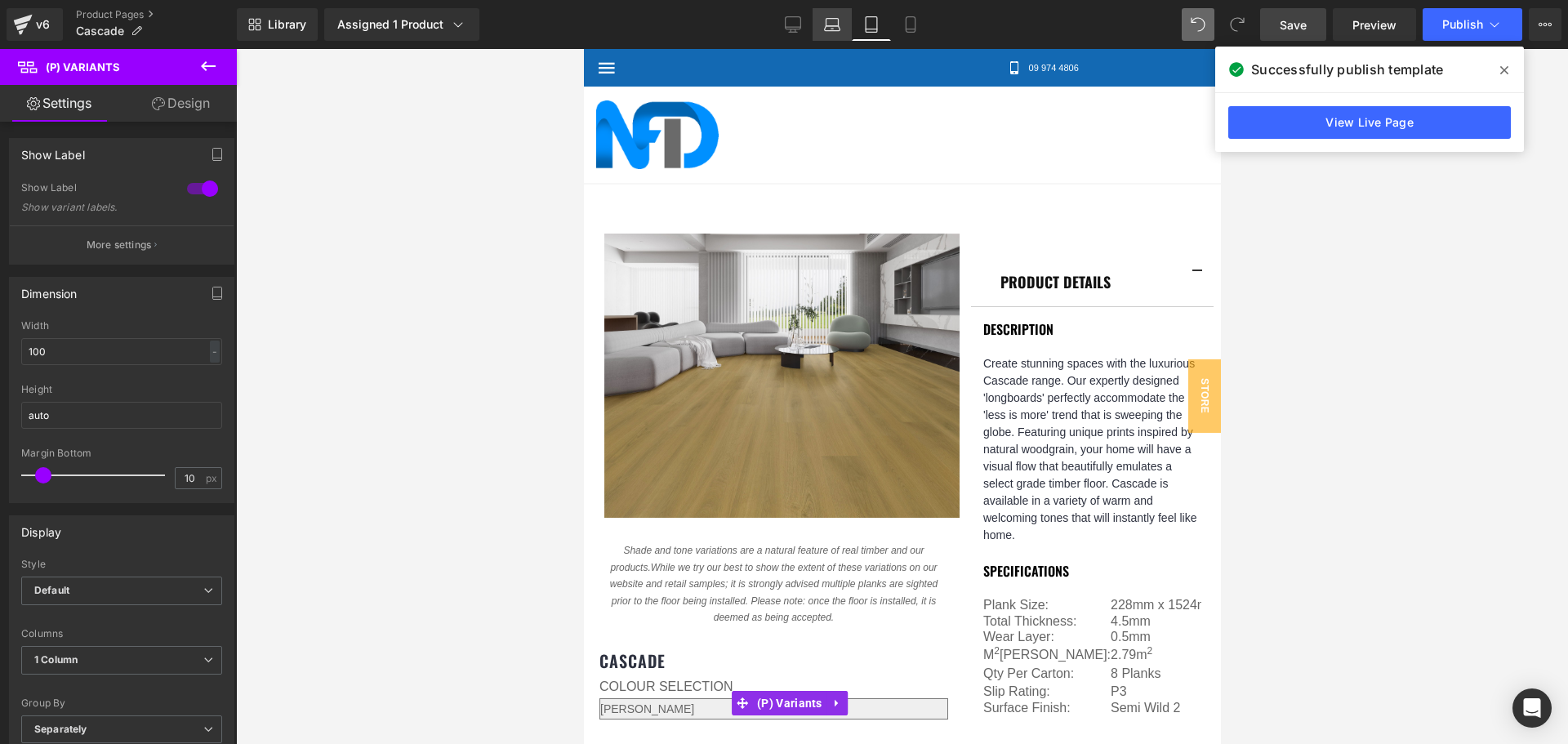
click at [827, 22] on icon at bounding box center [833, 23] width 13 height 7
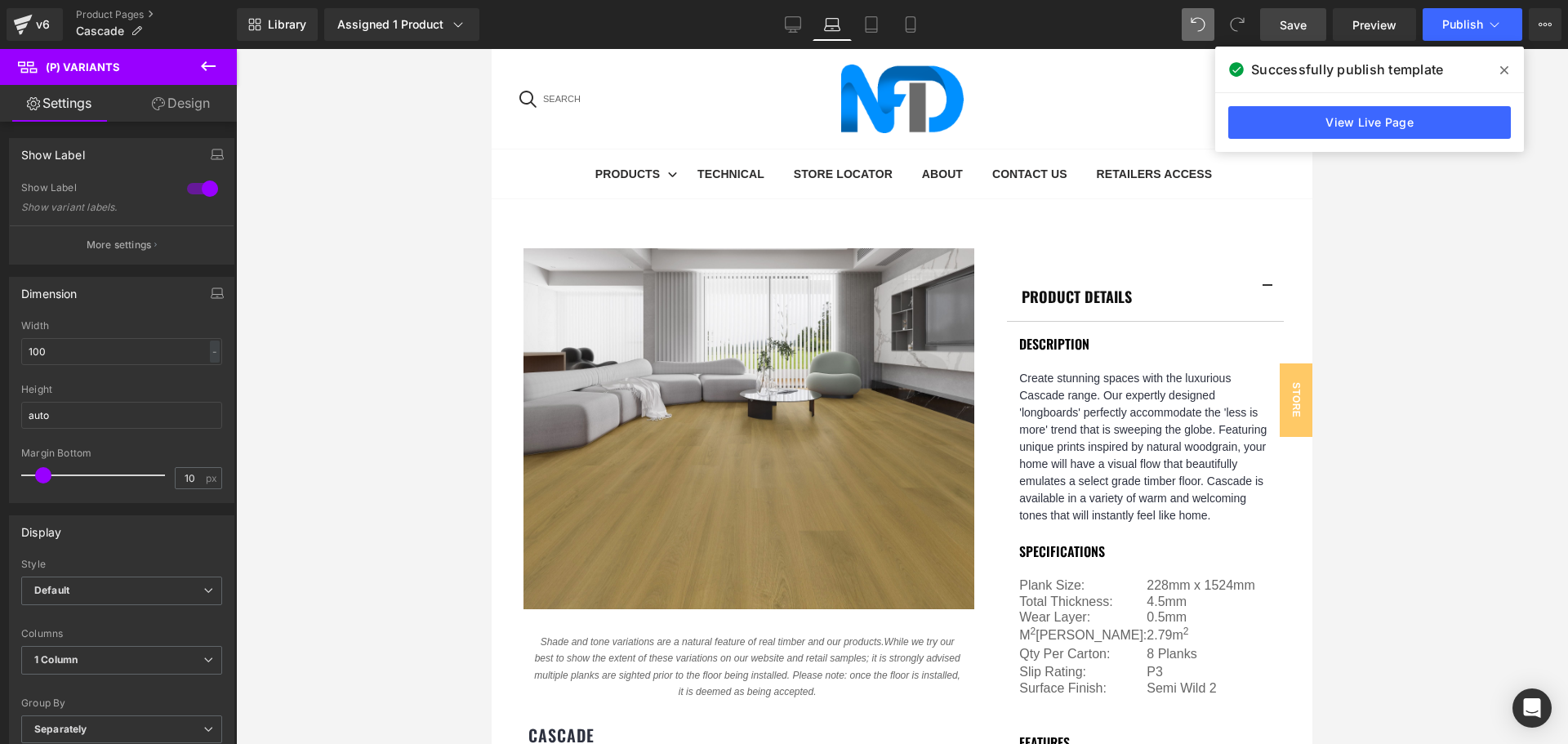
scroll to position [420, 0]
click at [797, 26] on icon at bounding box center [793, 24] width 16 height 16
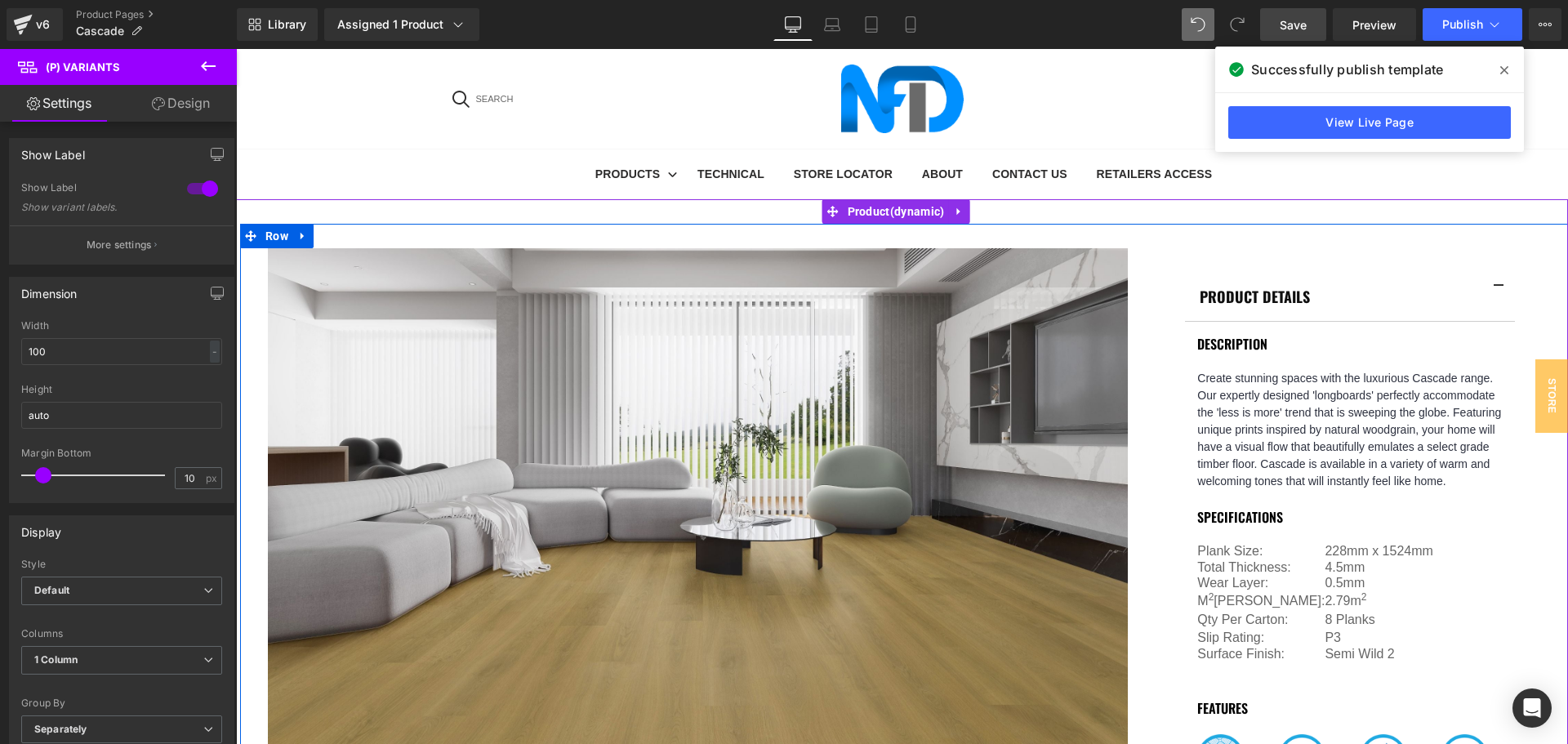
scroll to position [0, 0]
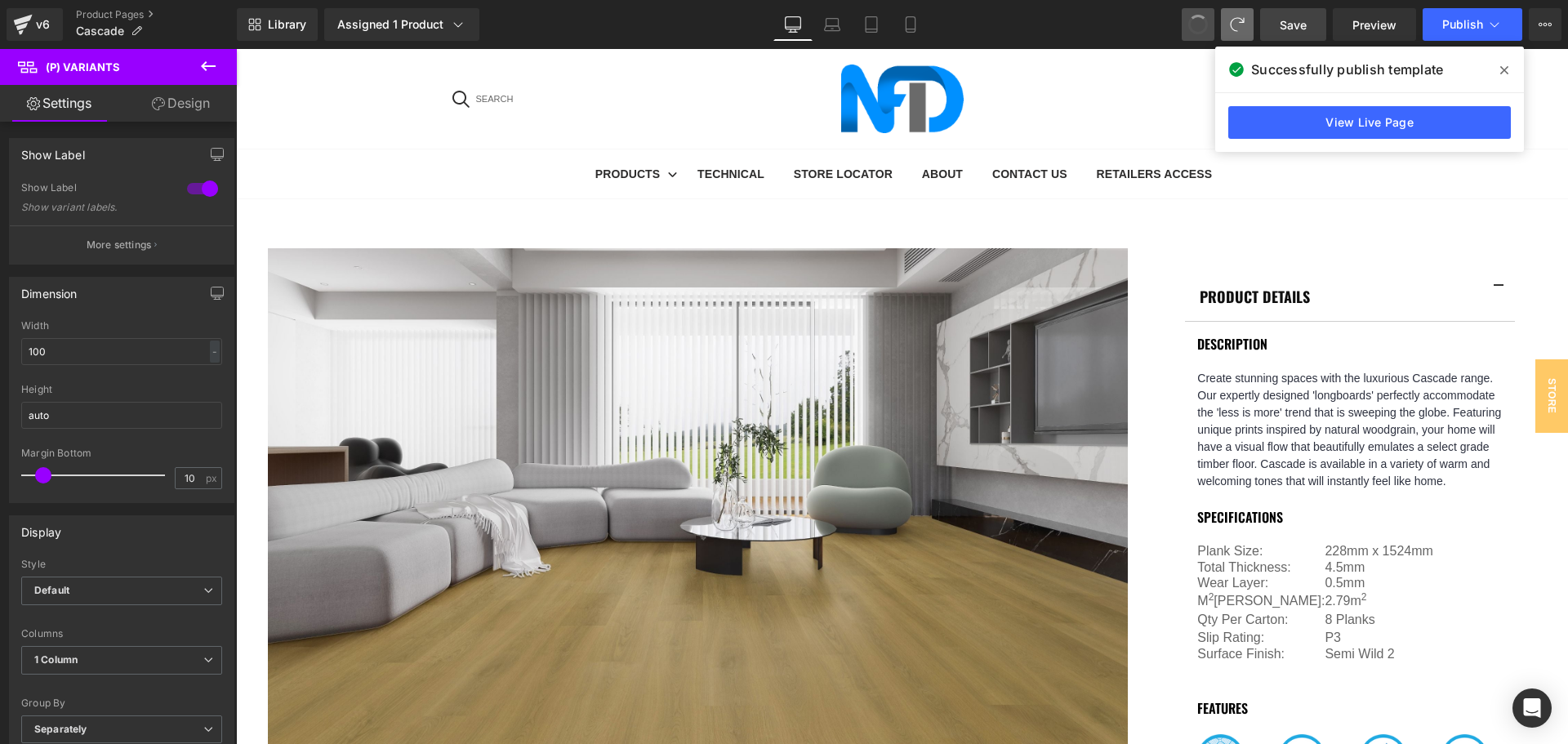
select select "[PERSON_NAME]"
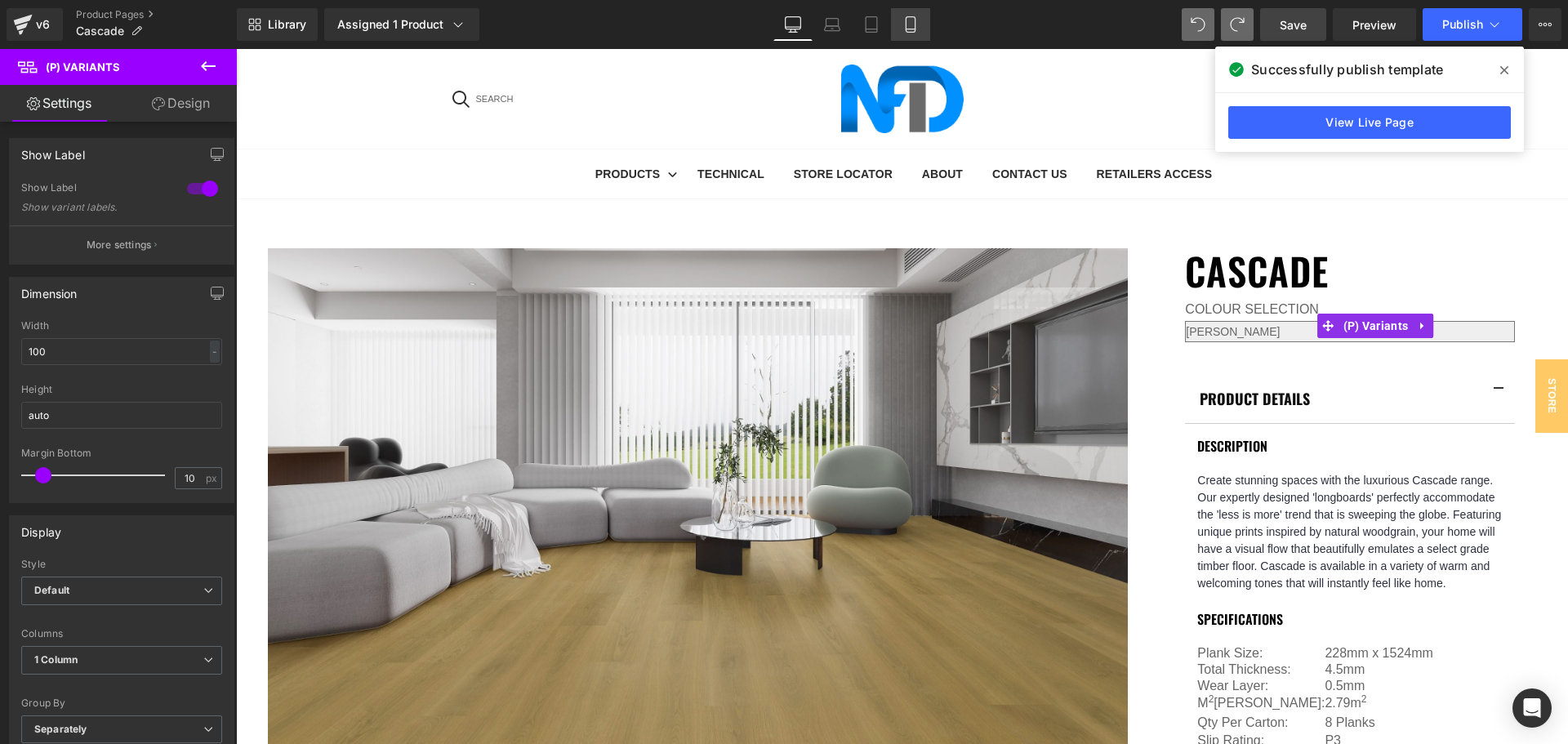
click at [908, 23] on icon at bounding box center [911, 24] width 16 height 16
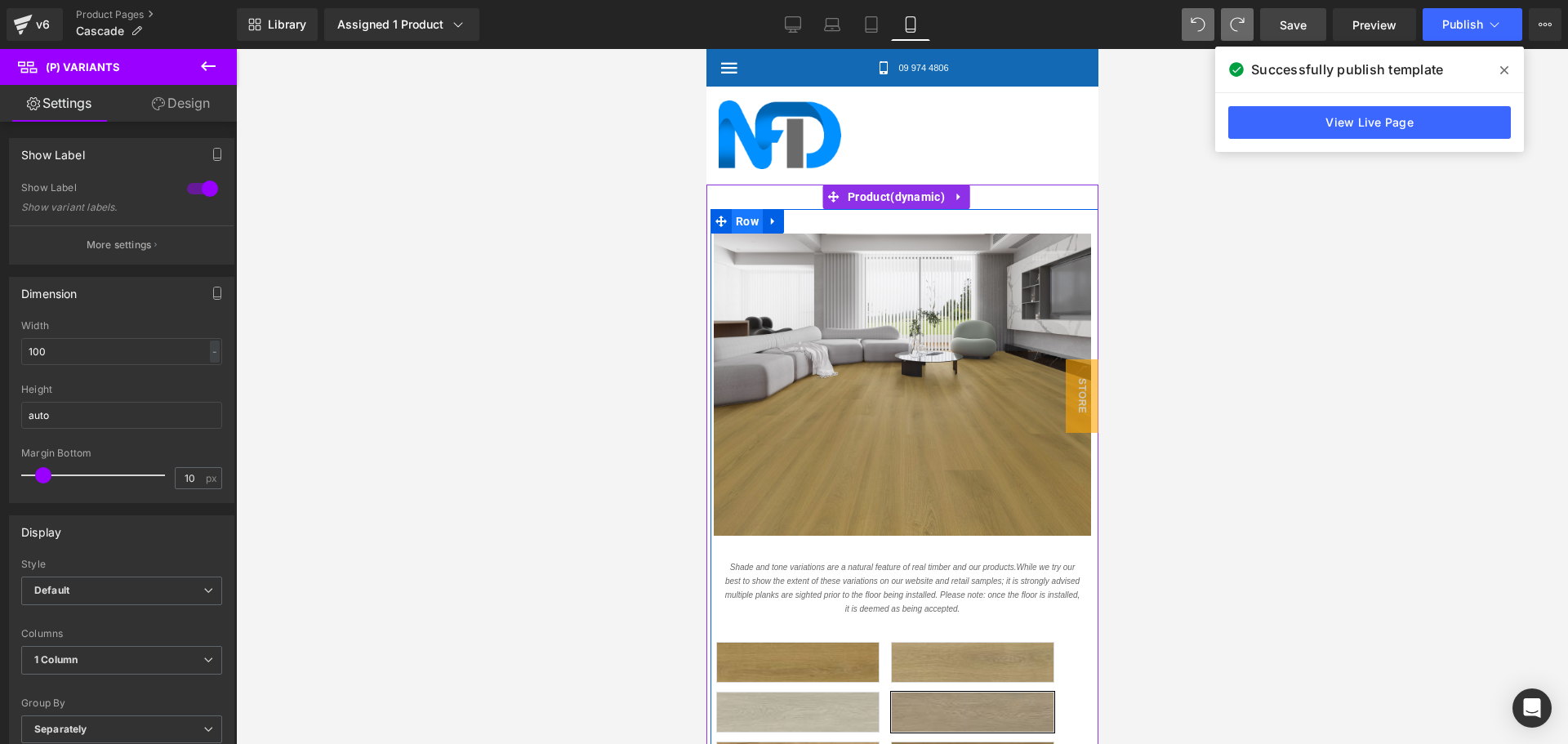
click at [747, 223] on span "Row" at bounding box center [747, 221] width 31 height 24
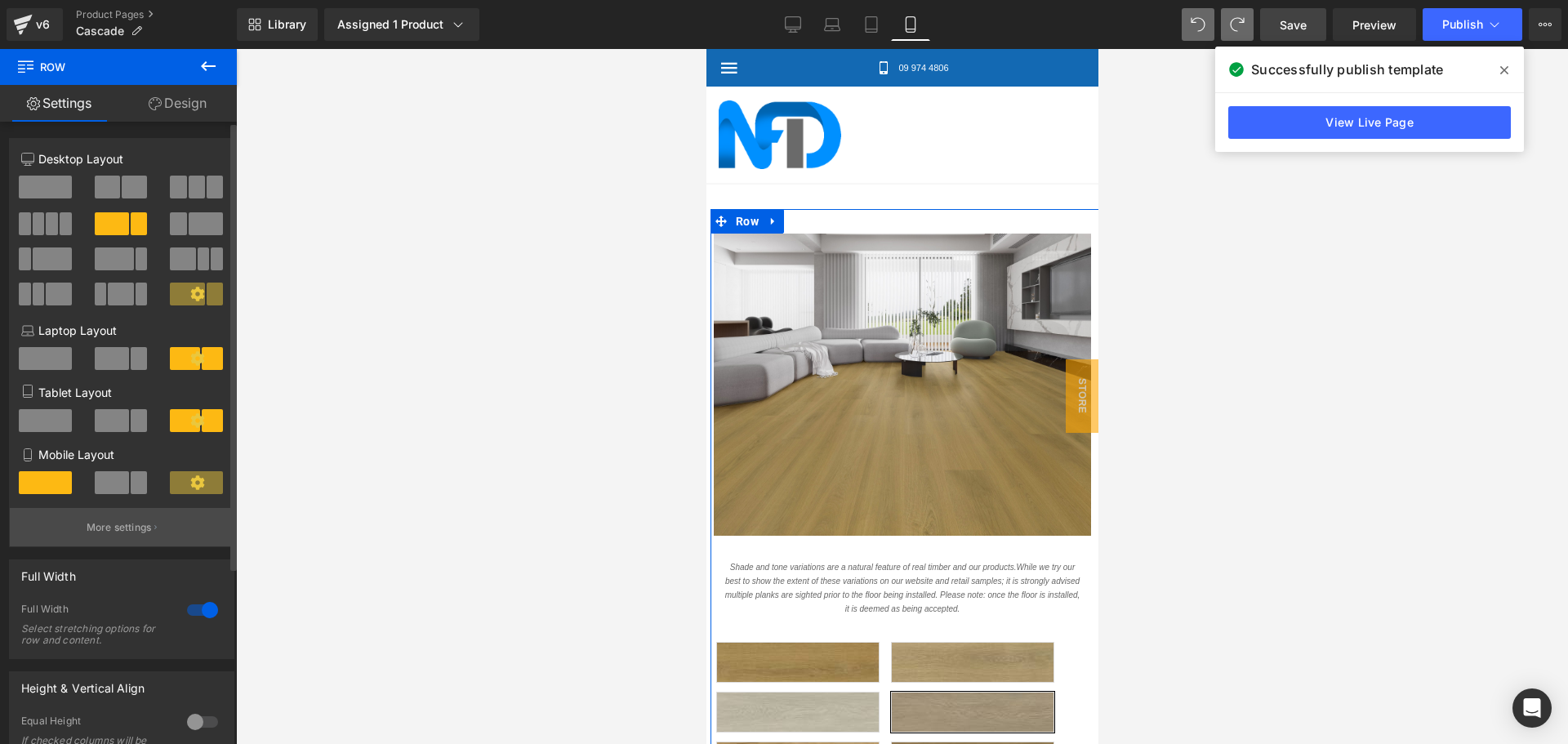
click at [130, 533] on p "More settings" at bounding box center [119, 528] width 65 height 14
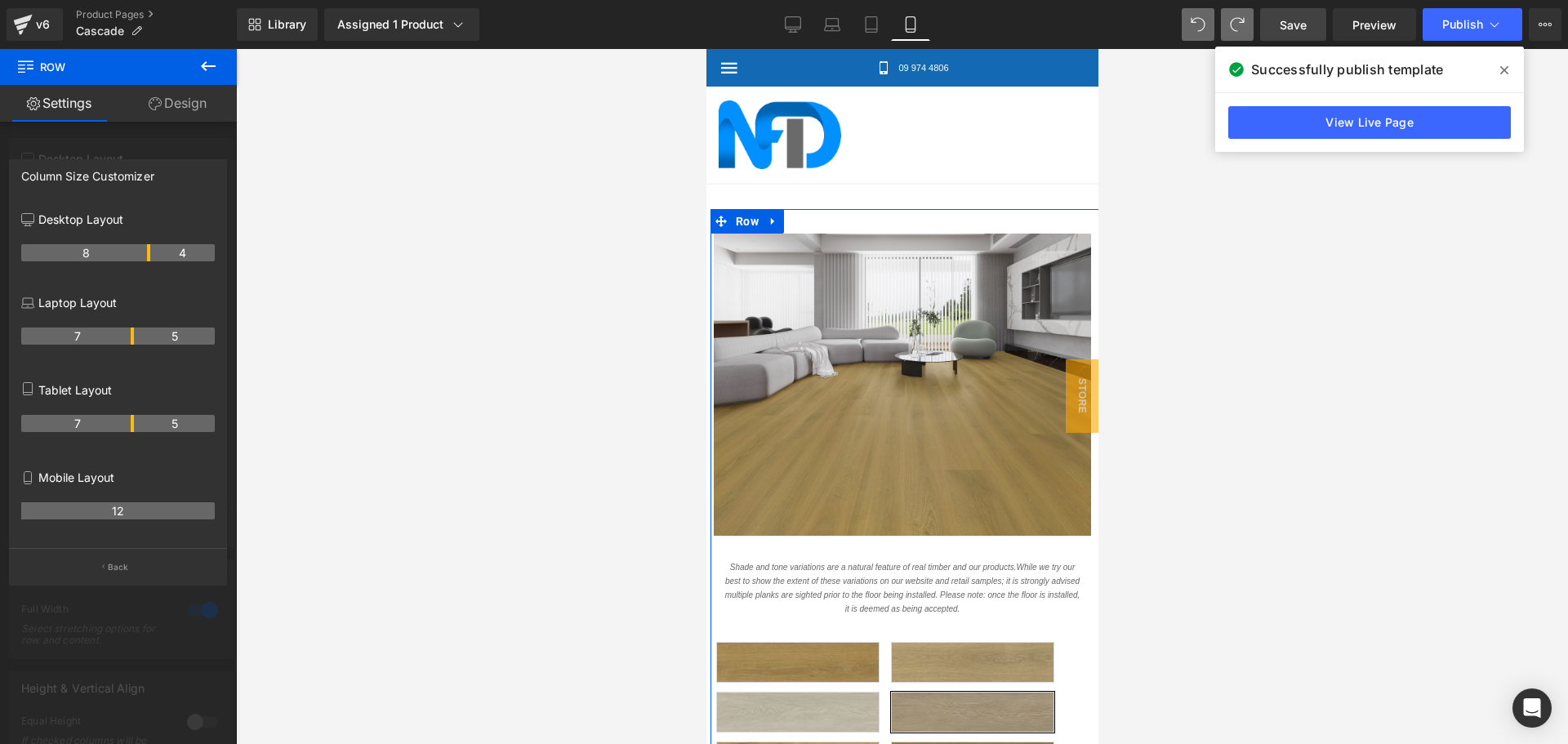
click at [180, 108] on link "Design" at bounding box center [177, 103] width 118 height 37
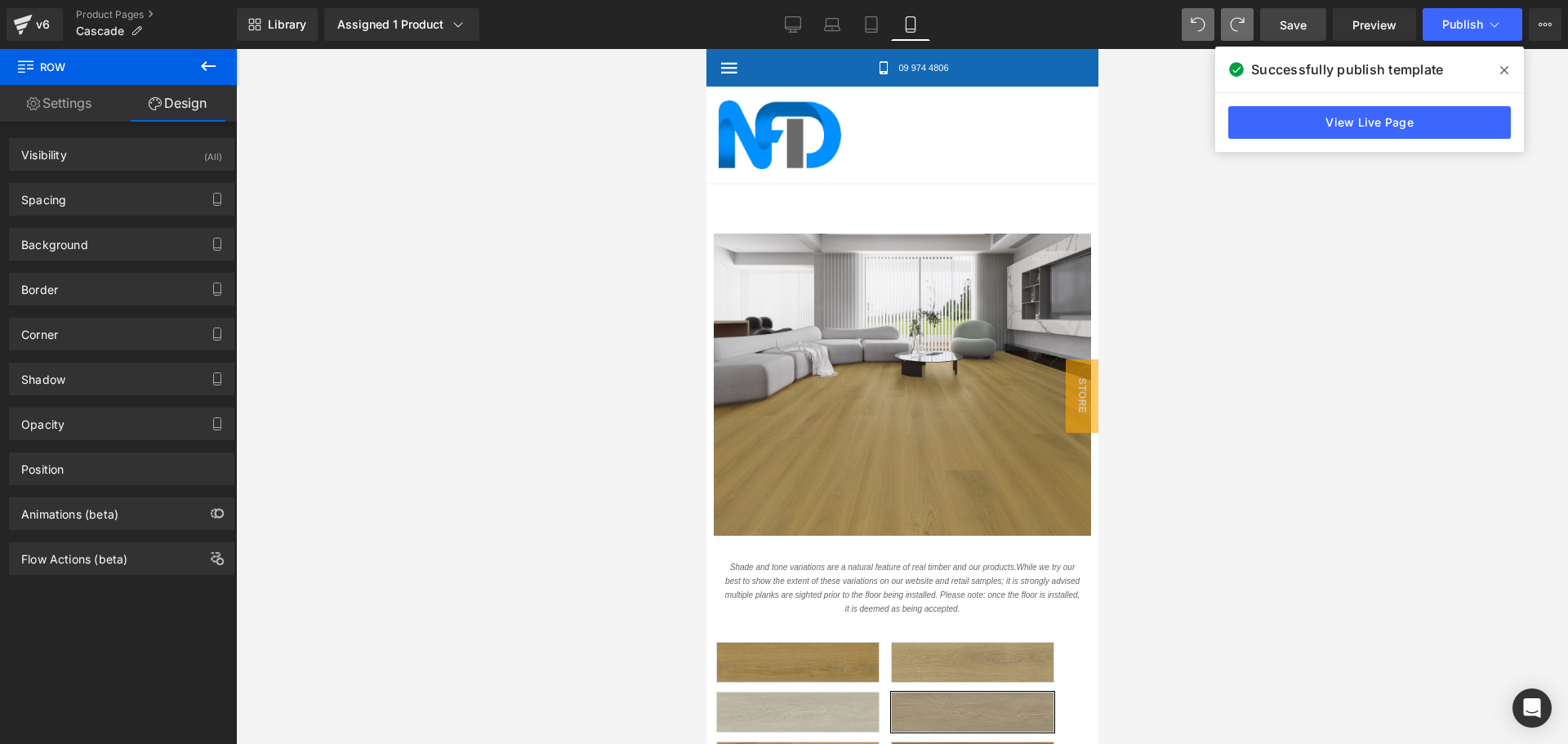
click at [342, 254] on div at bounding box center [902, 396] width 1332 height 695
click at [206, 64] on icon at bounding box center [208, 66] width 20 height 20
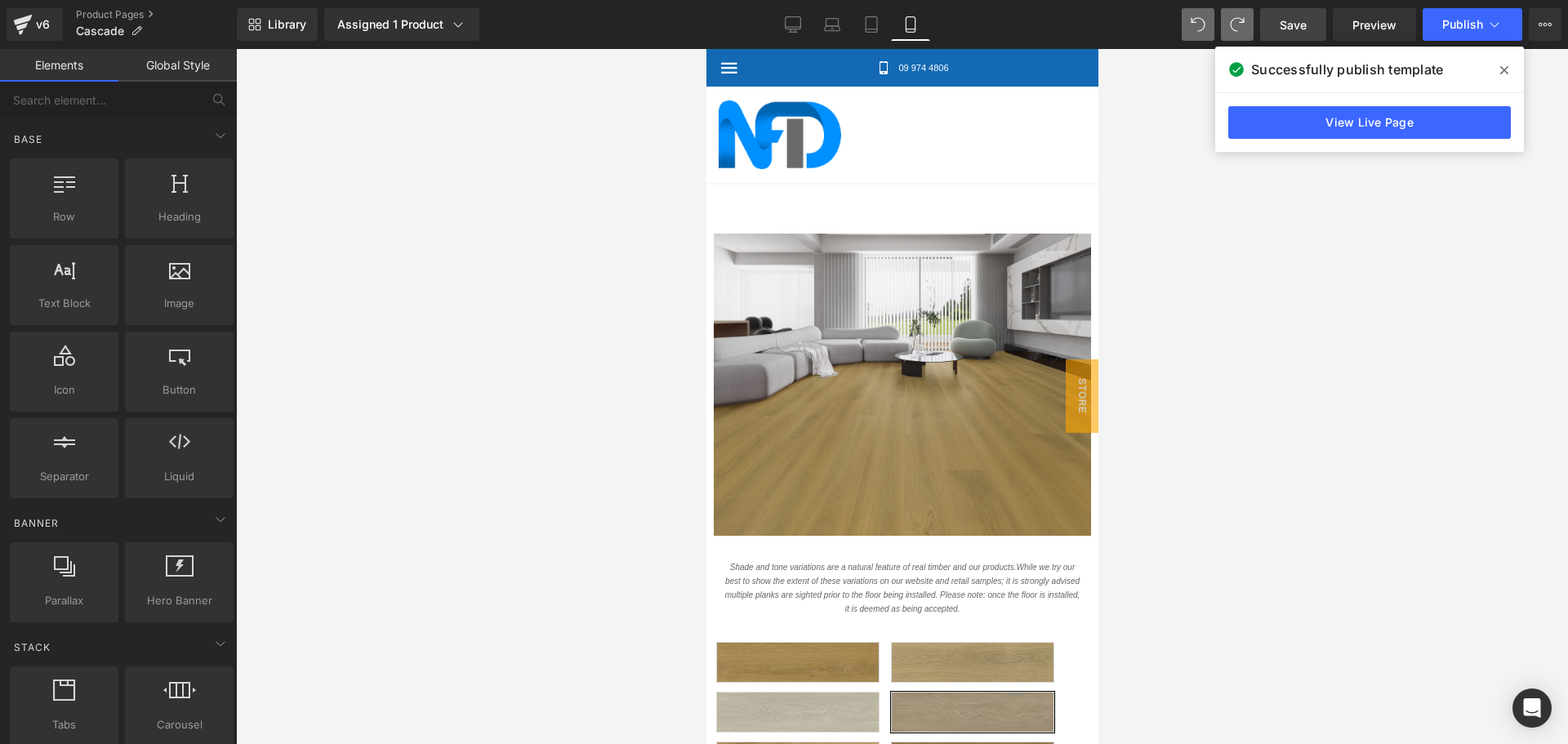
click at [545, 336] on div at bounding box center [902, 396] width 1332 height 695
click at [1170, 354] on div at bounding box center [902, 396] width 1332 height 695
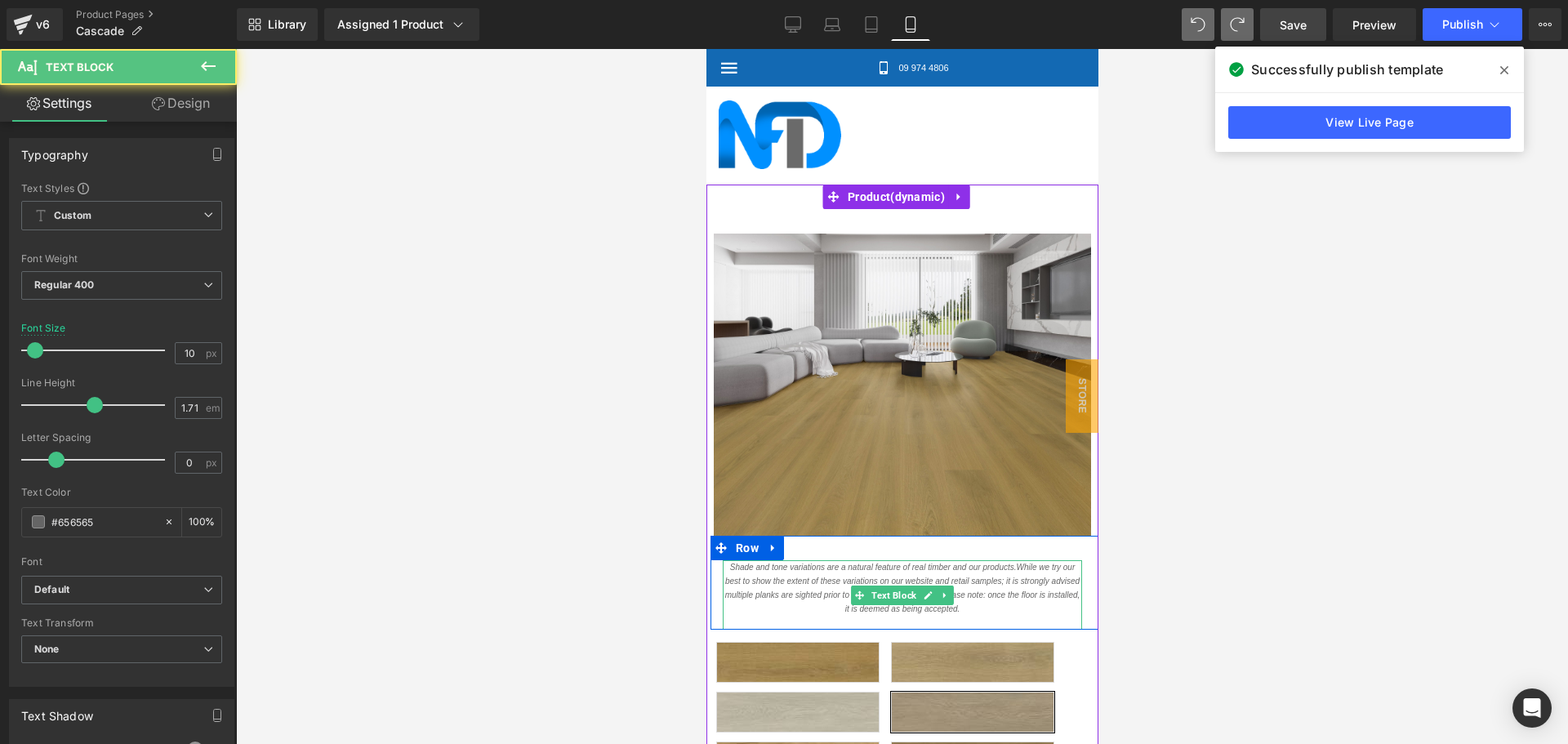
click at [924, 566] on icon "Shade and tone variations are a natural feature of real timber and our products…" at bounding box center [902, 588] width 355 height 51
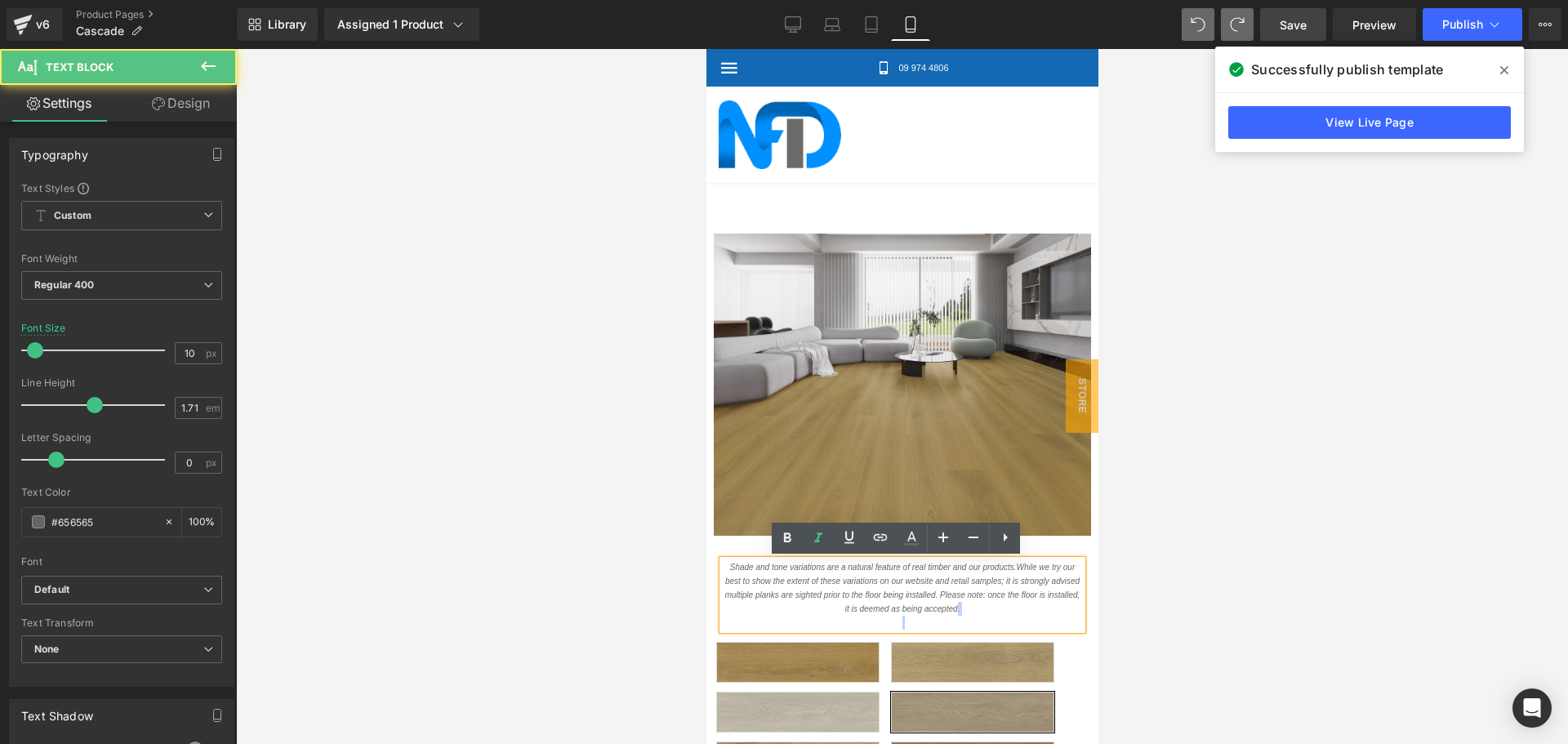
drag, startPoint x: 950, startPoint y: 610, endPoint x: 712, endPoint y: 560, distance: 243.2
click at [722, 560] on div "Shade and tone variations are a natural feature of real timber and our products…" at bounding box center [902, 594] width 360 height 69
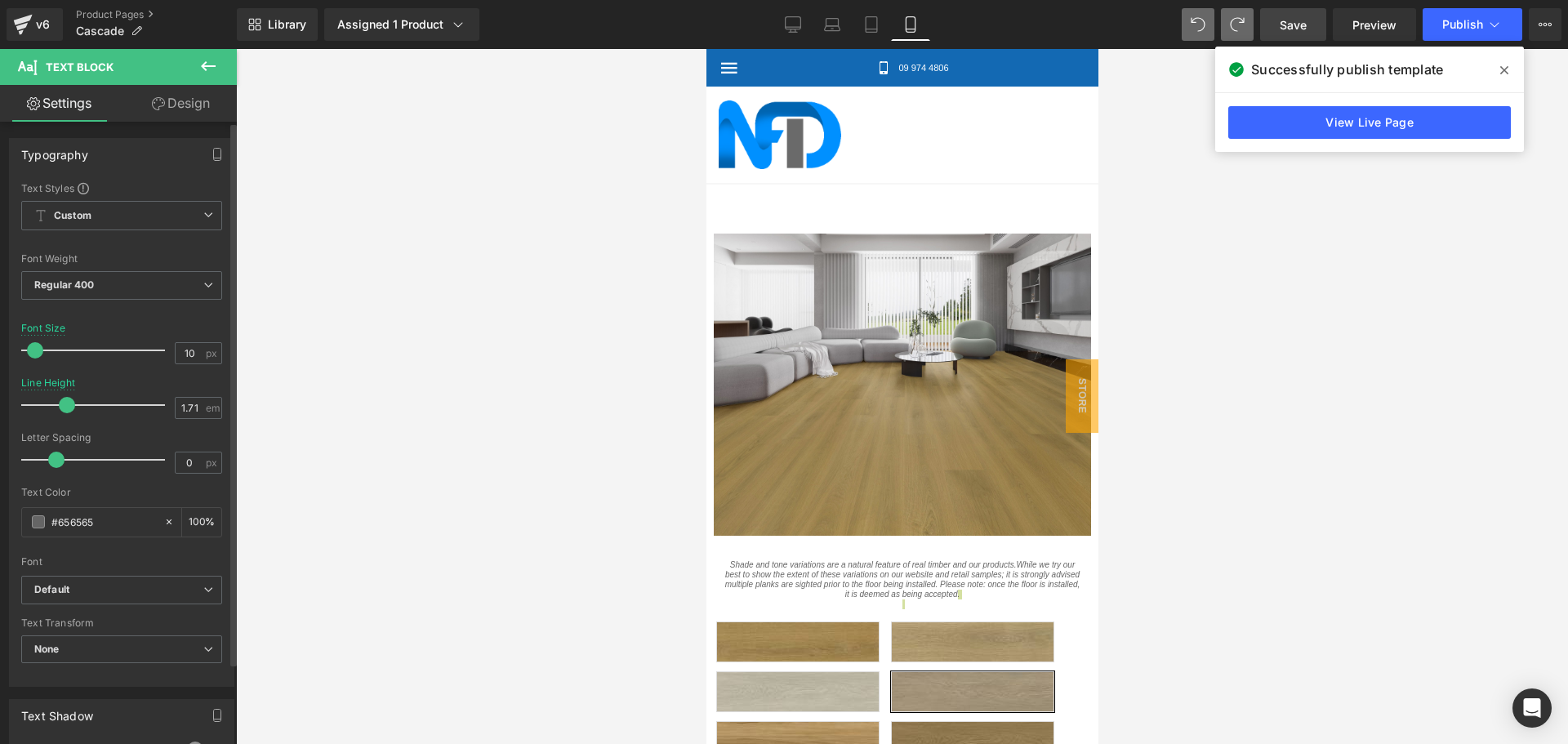
drag, startPoint x: 93, startPoint y: 408, endPoint x: 68, endPoint y: 408, distance: 25.0
click at [68, 408] on span at bounding box center [67, 405] width 16 height 16
click at [1448, 31] on button "Publish" at bounding box center [1472, 24] width 99 height 32
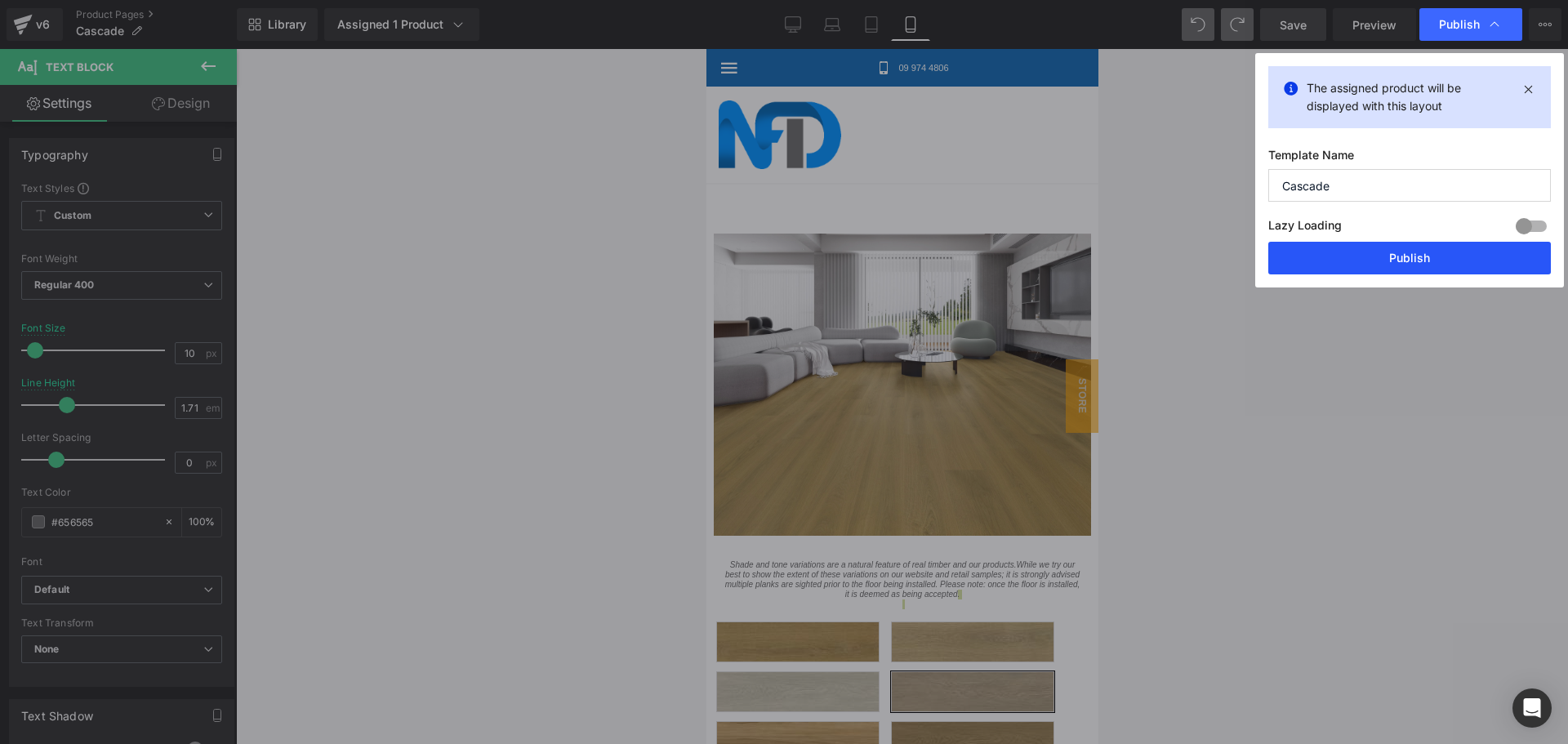
click at [1417, 257] on button "Publish" at bounding box center [1409, 258] width 282 height 32
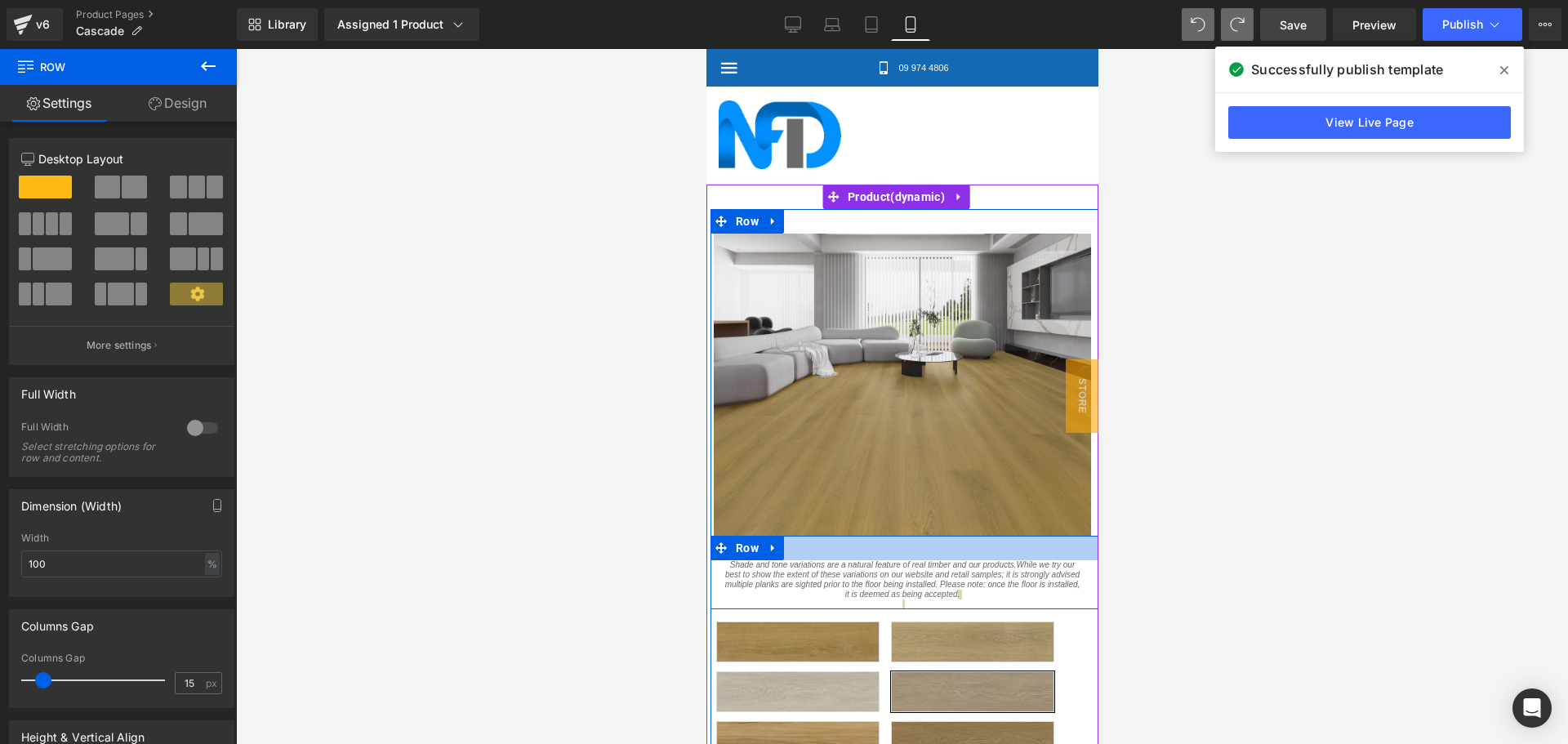
click at [872, 552] on div at bounding box center [905, 547] width 392 height 24
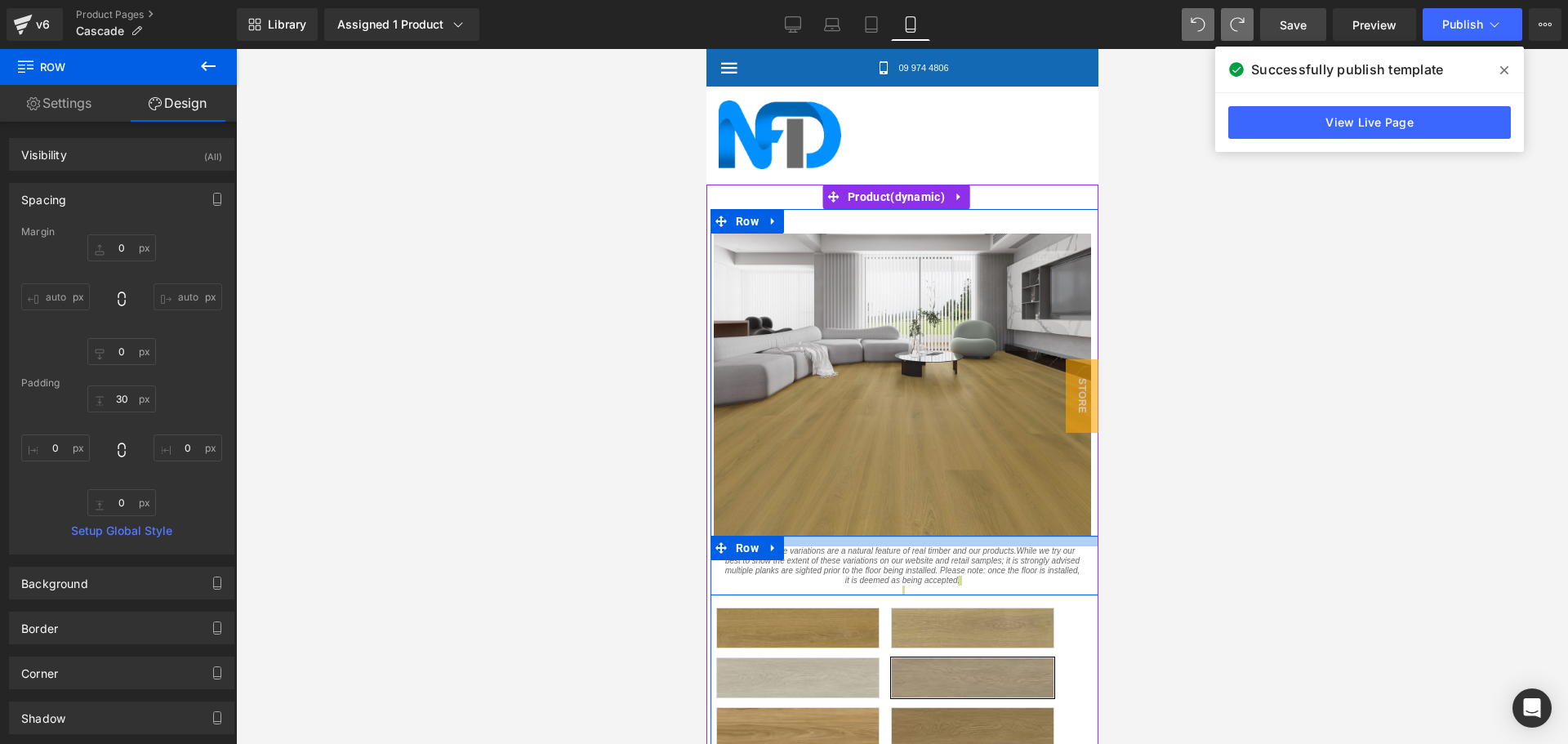
drag, startPoint x: 887, startPoint y: 555, endPoint x: 890, endPoint y: 541, distance: 14.3
click at [890, 541] on div at bounding box center [905, 541] width 392 height 11
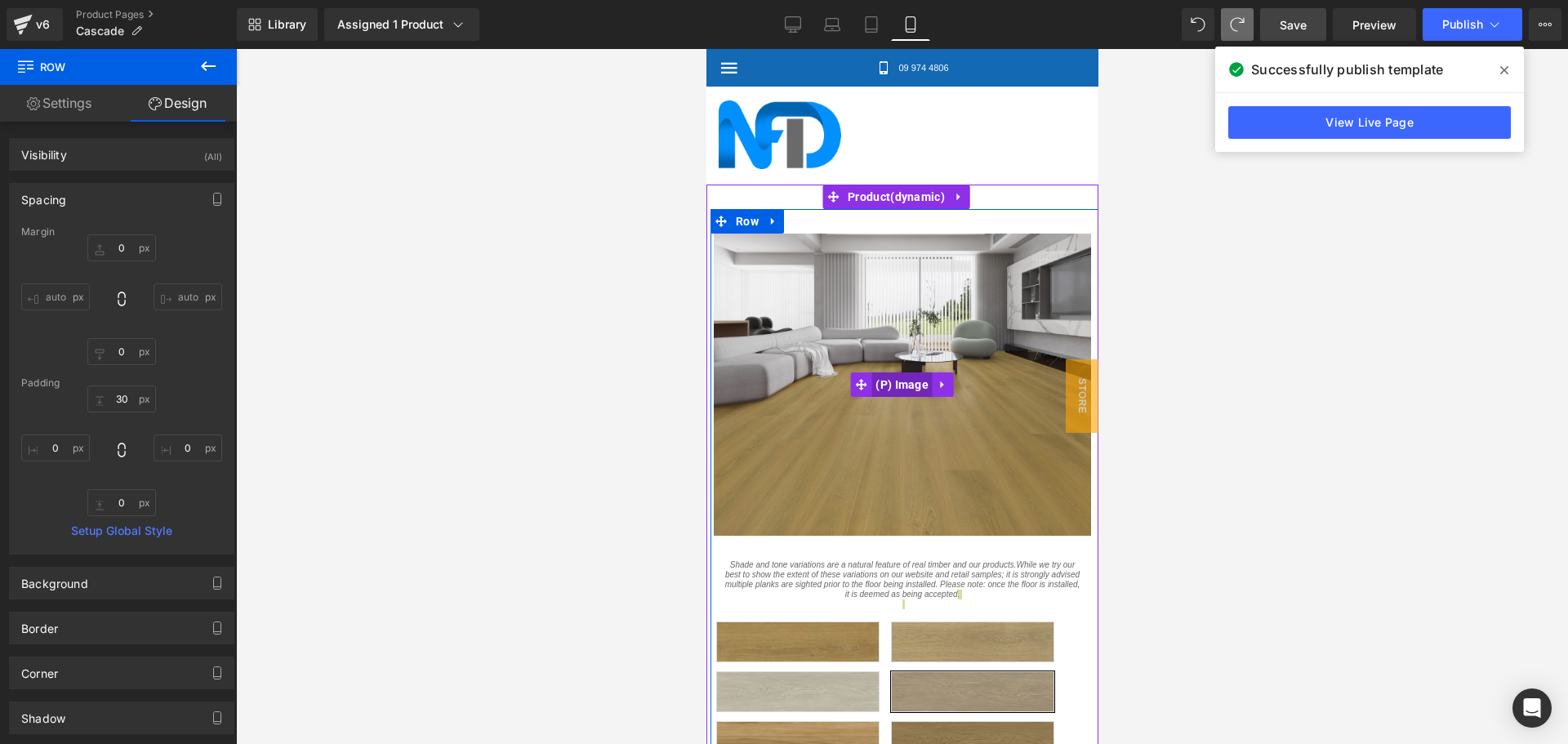
click at [871, 388] on span "(P) Image" at bounding box center [901, 384] width 61 height 24
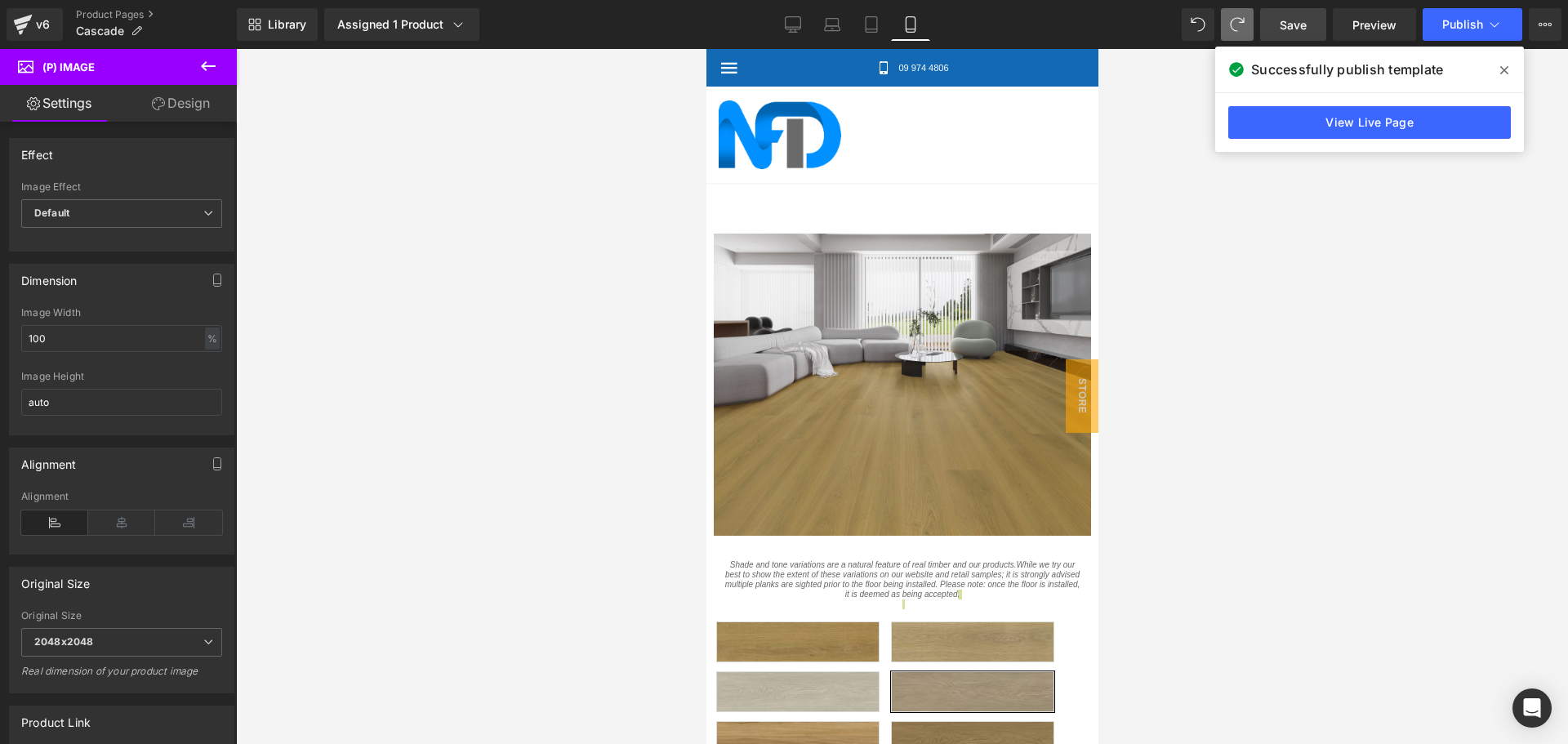
click at [184, 108] on link "Design" at bounding box center [180, 103] width 118 height 37
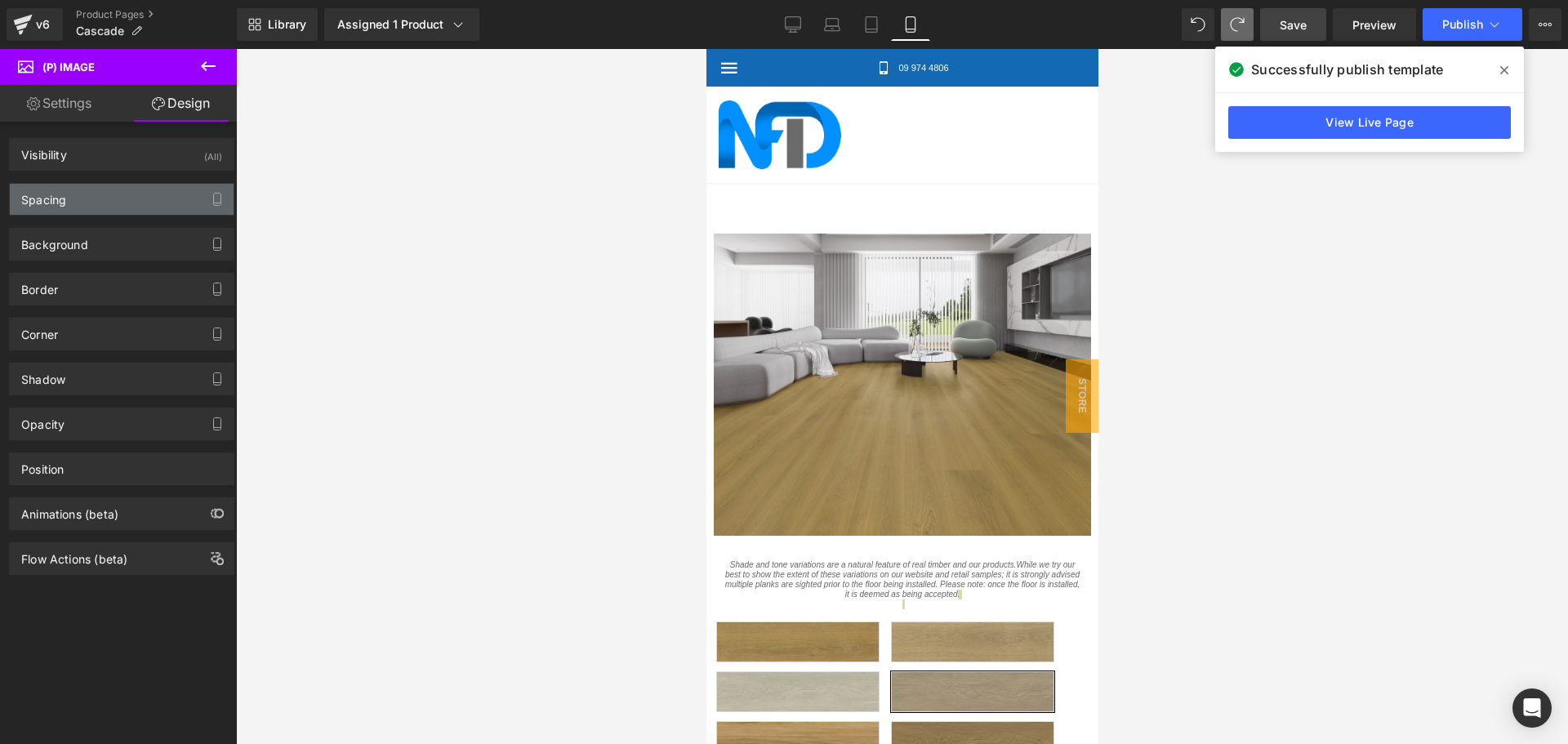
click at [86, 193] on div "Spacing" at bounding box center [122, 199] width 224 height 31
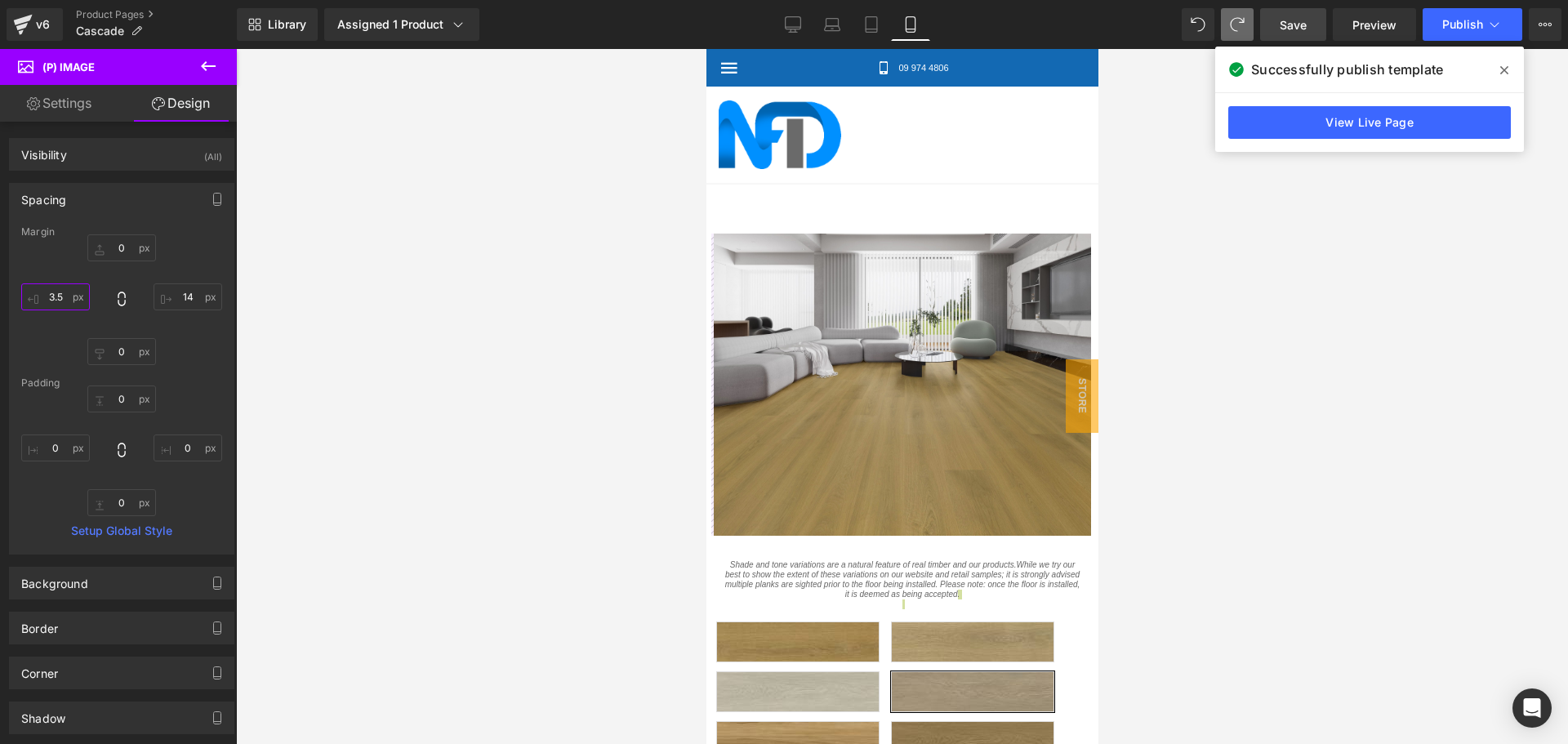
click at [58, 299] on input "3.5" at bounding box center [56, 297] width 69 height 27
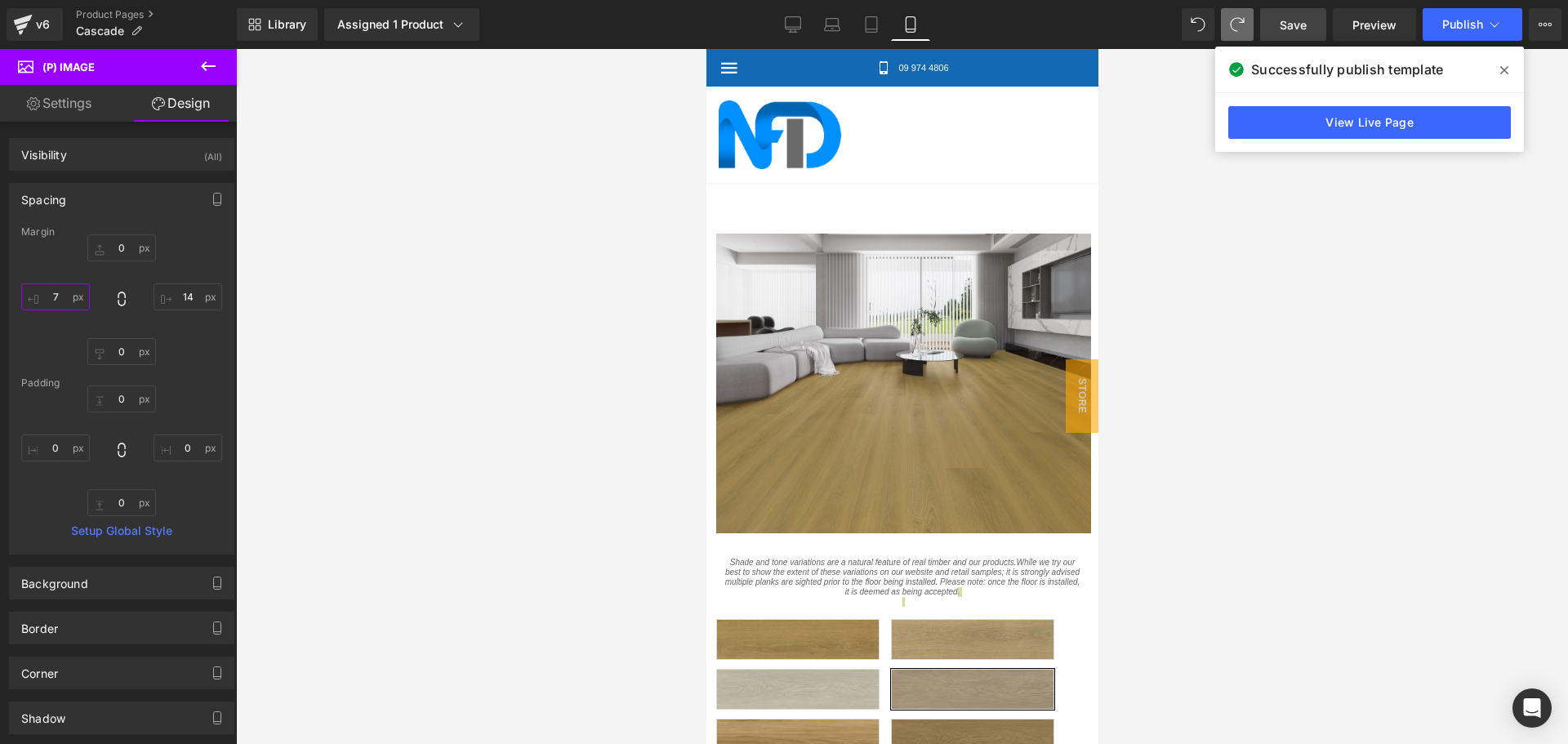
type input "7"
click at [296, 305] on div at bounding box center [902, 396] width 1332 height 695
click at [182, 293] on input "14" at bounding box center [188, 297] width 69 height 27
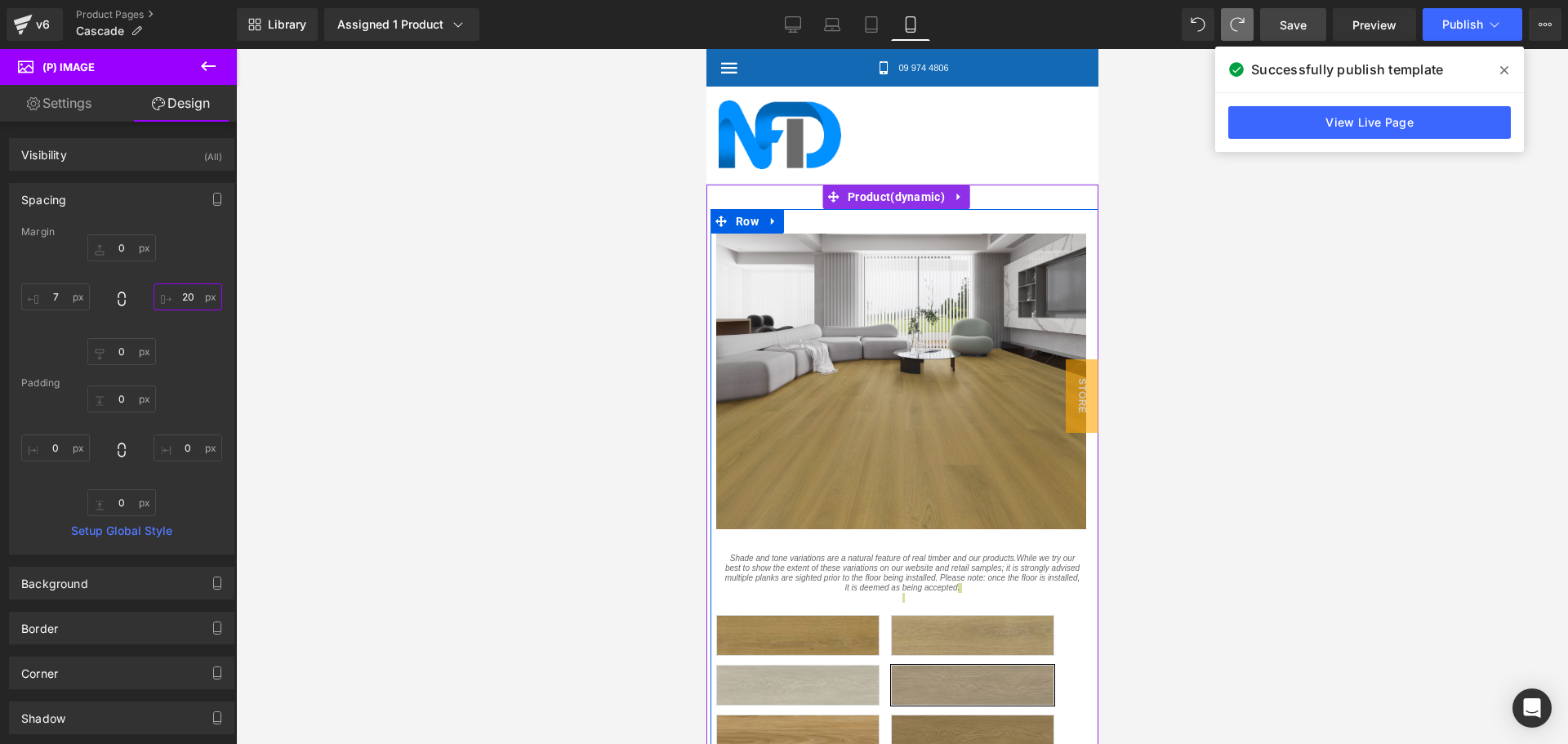
scroll to position [245, 0]
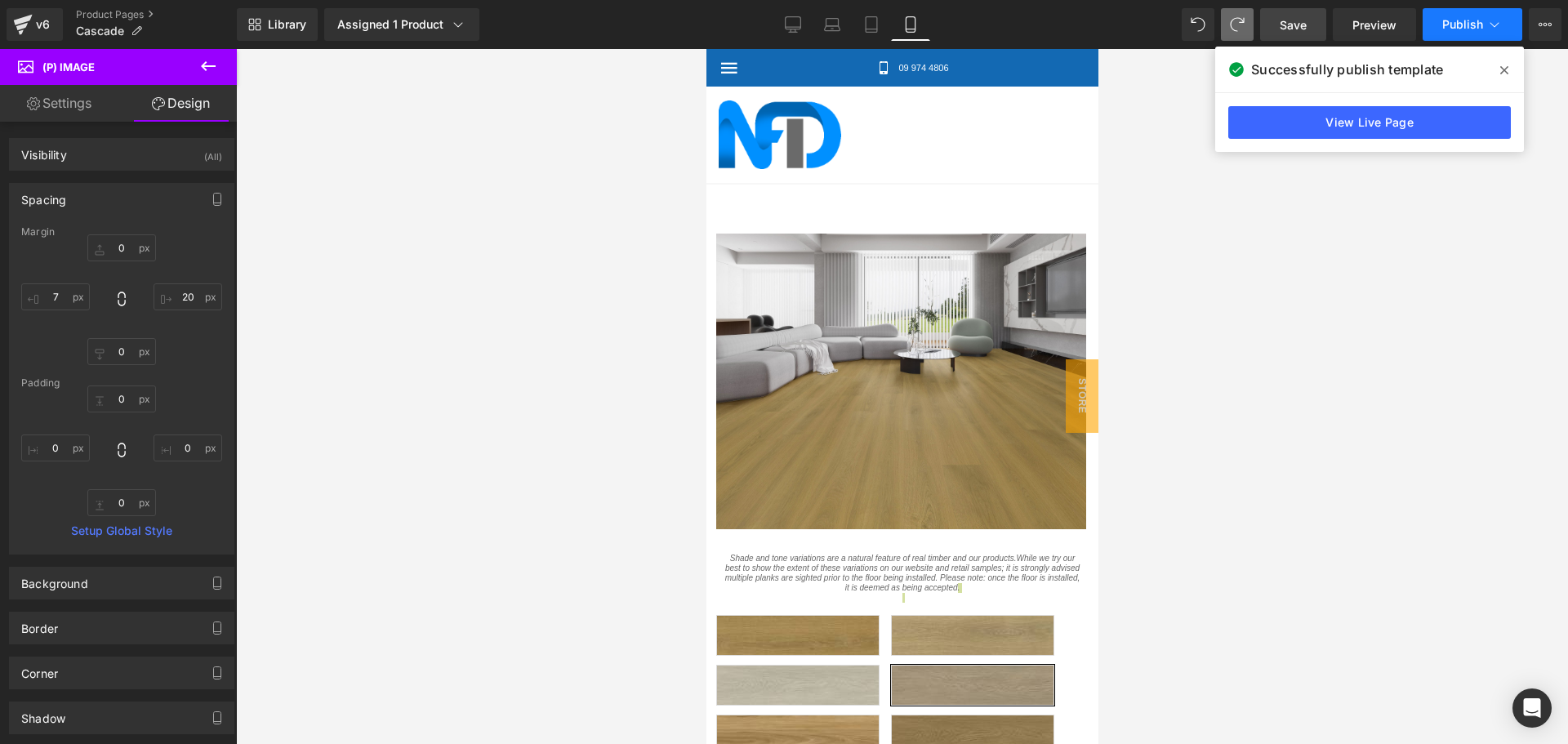
click at [1485, 17] on button "Publish" at bounding box center [1472, 24] width 99 height 32
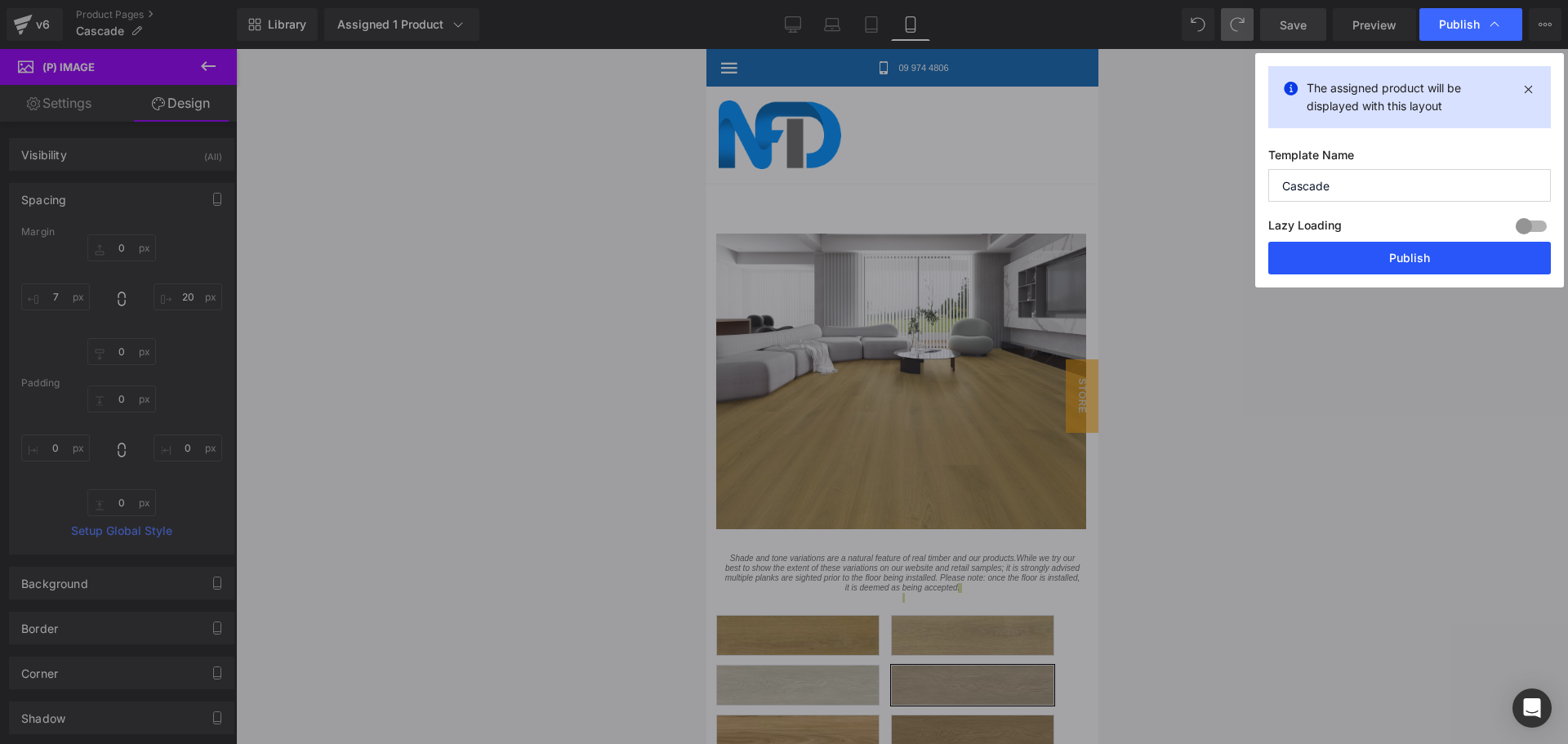
click at [1377, 265] on button "Publish" at bounding box center [1409, 258] width 282 height 32
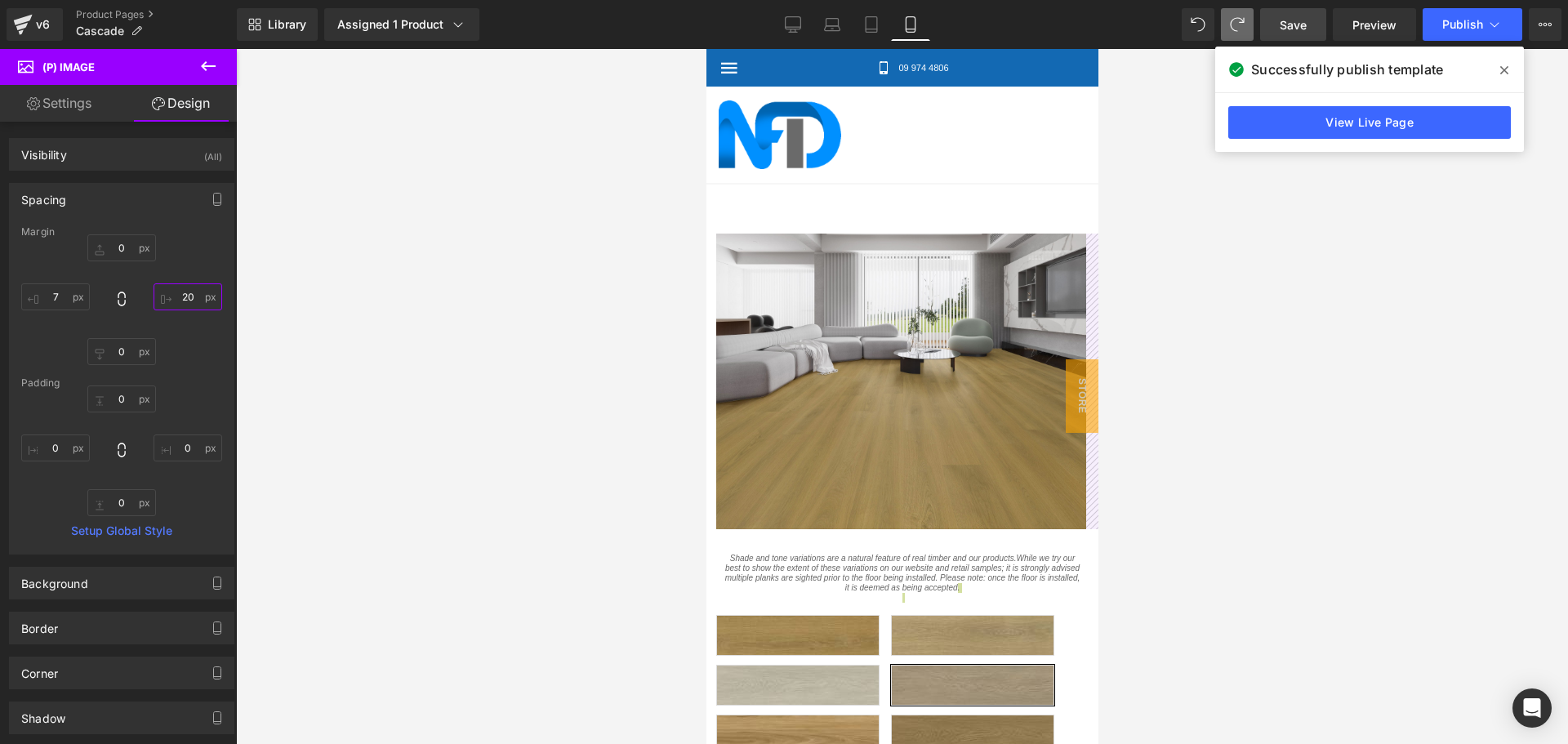
click at [176, 294] on input "20" at bounding box center [188, 297] width 69 height 27
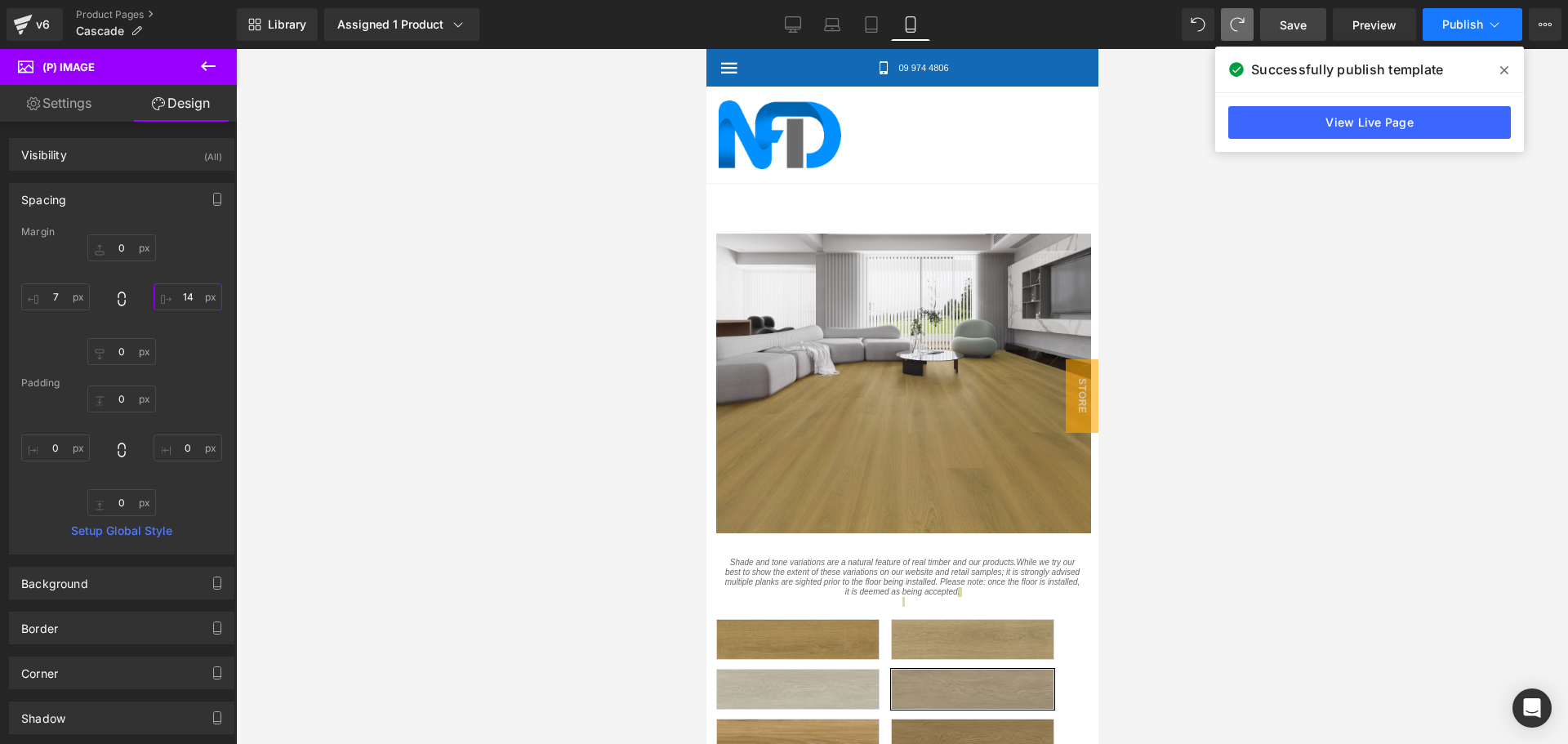
type input "14"
click at [1447, 39] on button "Publish" at bounding box center [1472, 24] width 99 height 32
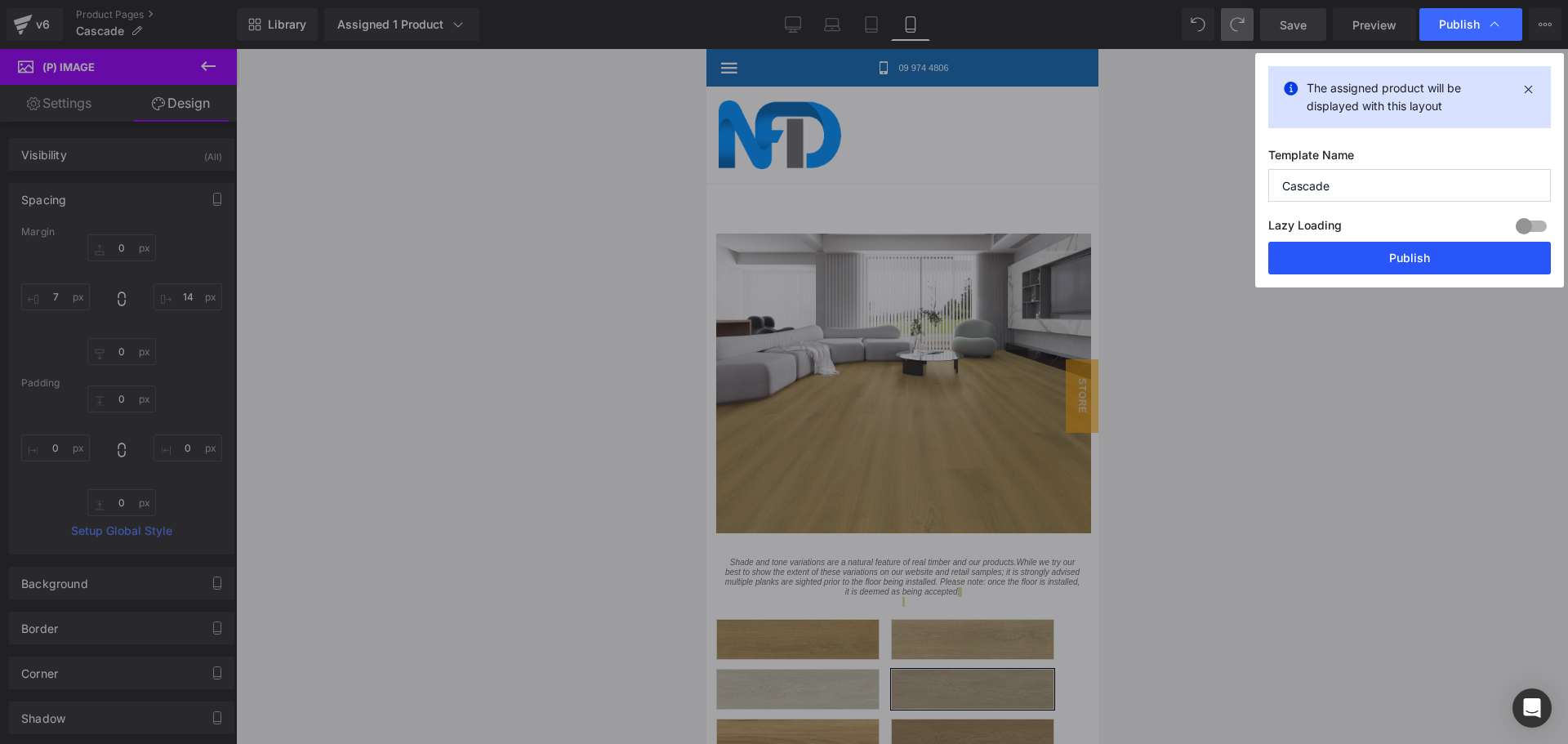
click at [1394, 244] on button "Publish" at bounding box center [1409, 258] width 282 height 32
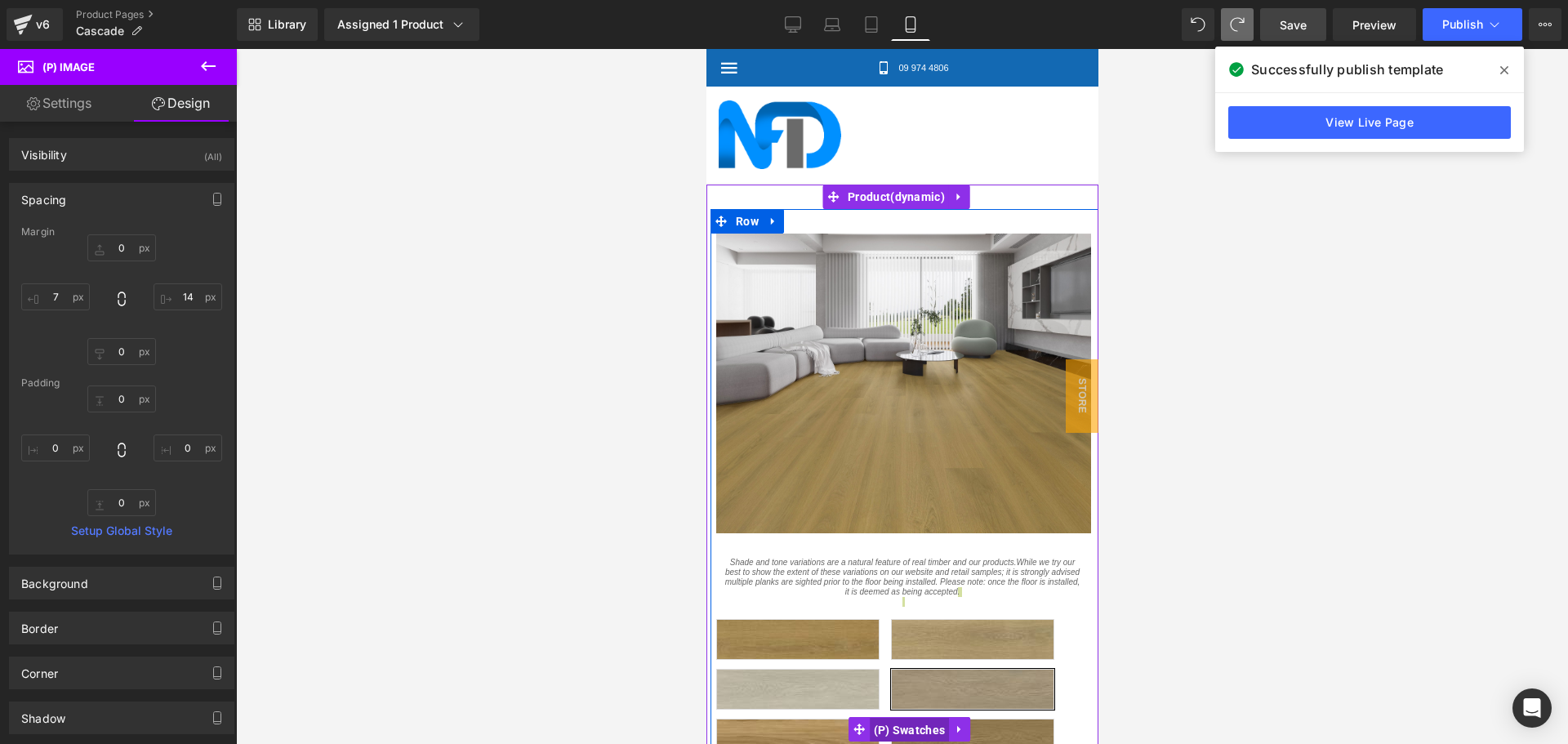
click at [924, 718] on span "(P) Swatches" at bounding box center [909, 730] width 80 height 24
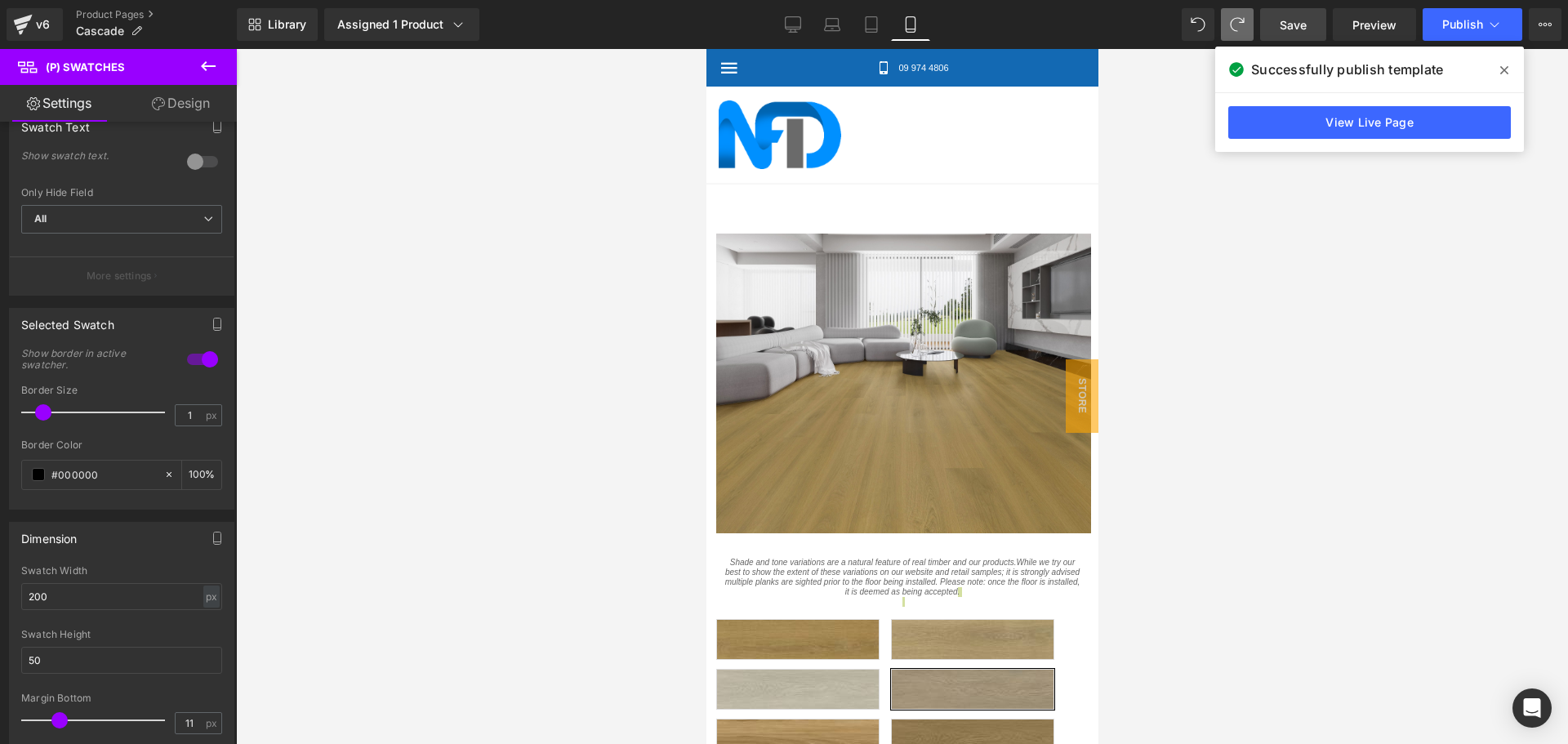
scroll to position [654, 0]
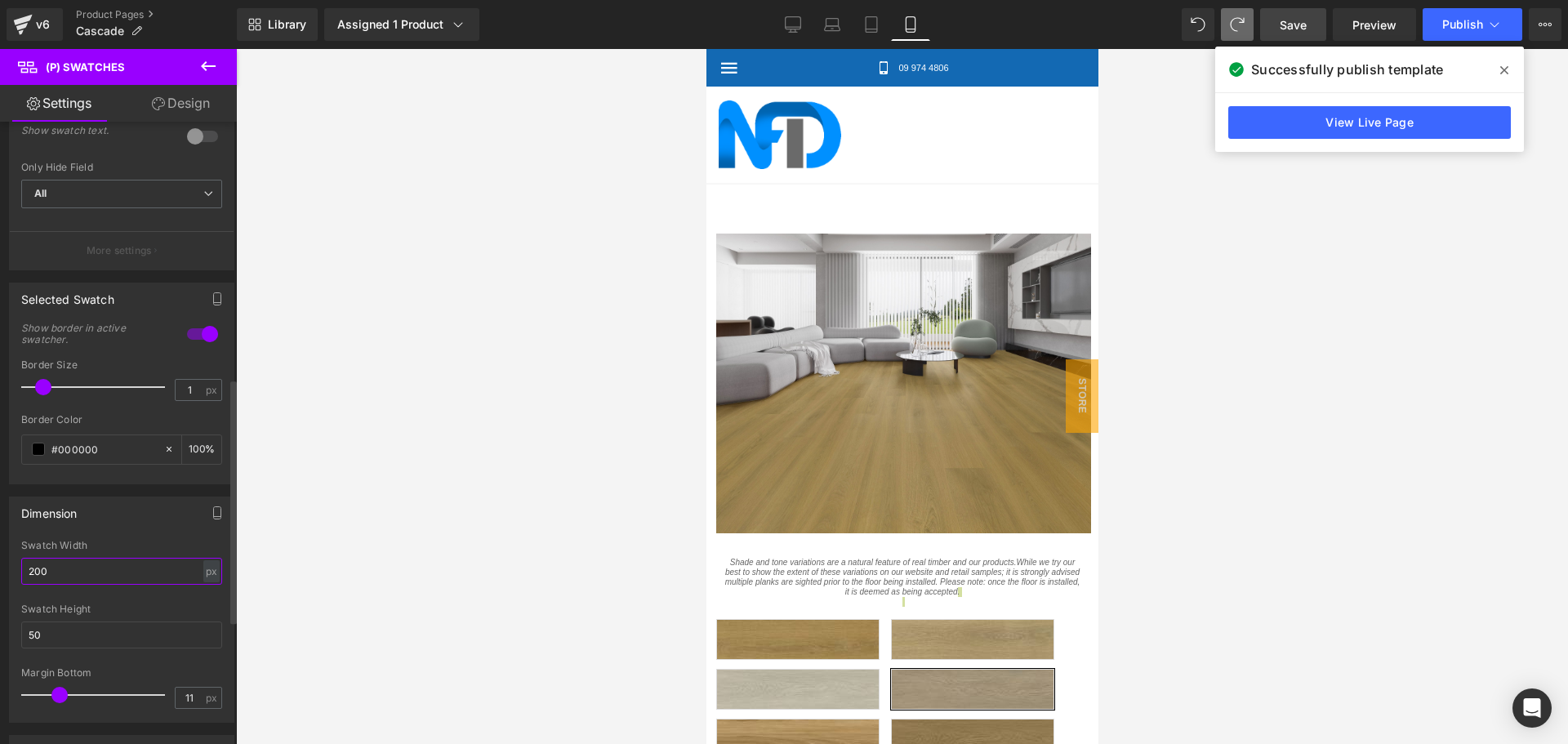
click at [41, 570] on input "200" at bounding box center [122, 572] width 201 height 27
click at [1449, 18] on span "Publish" at bounding box center [1462, 24] width 41 height 13
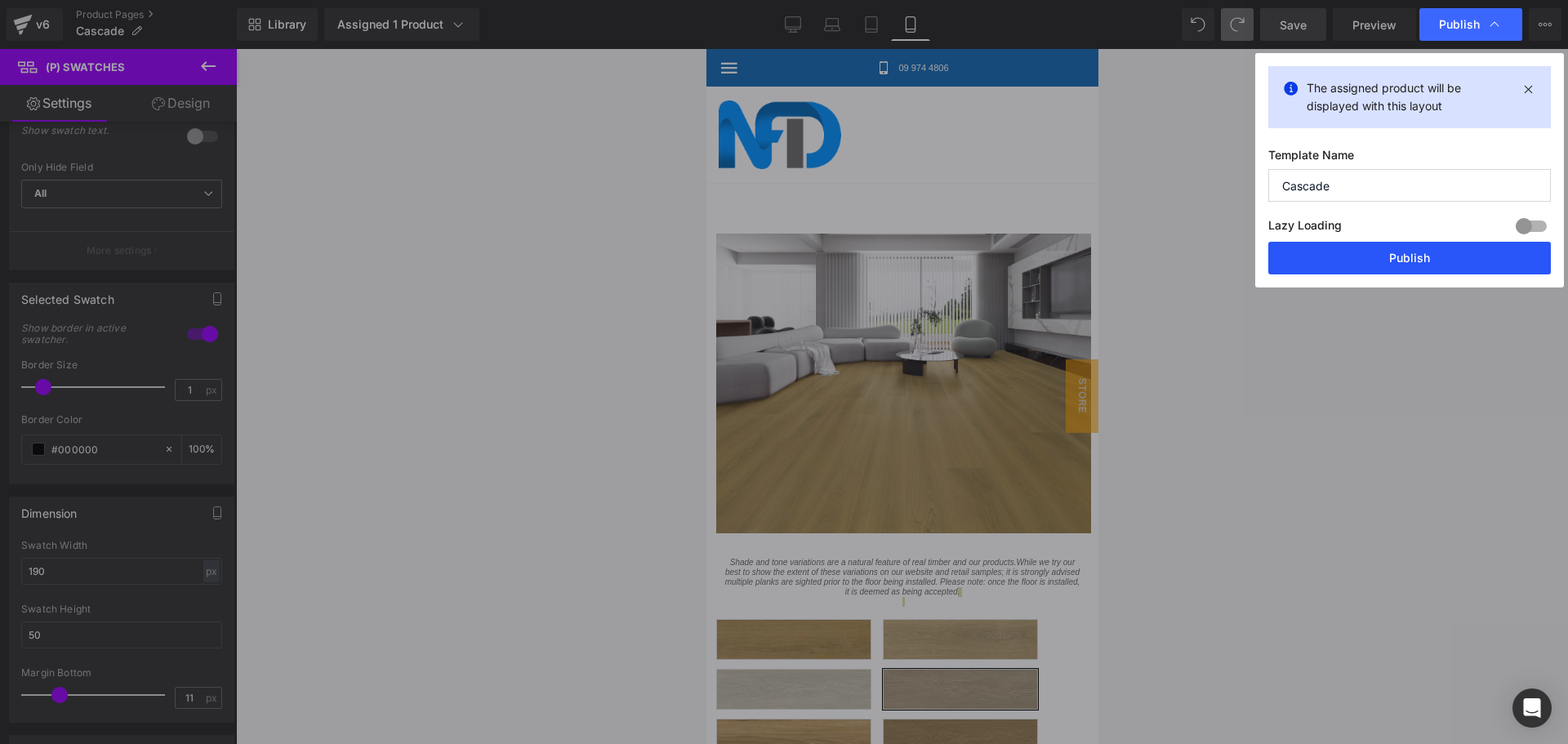
click at [1362, 247] on button "Publish" at bounding box center [1409, 258] width 282 height 32
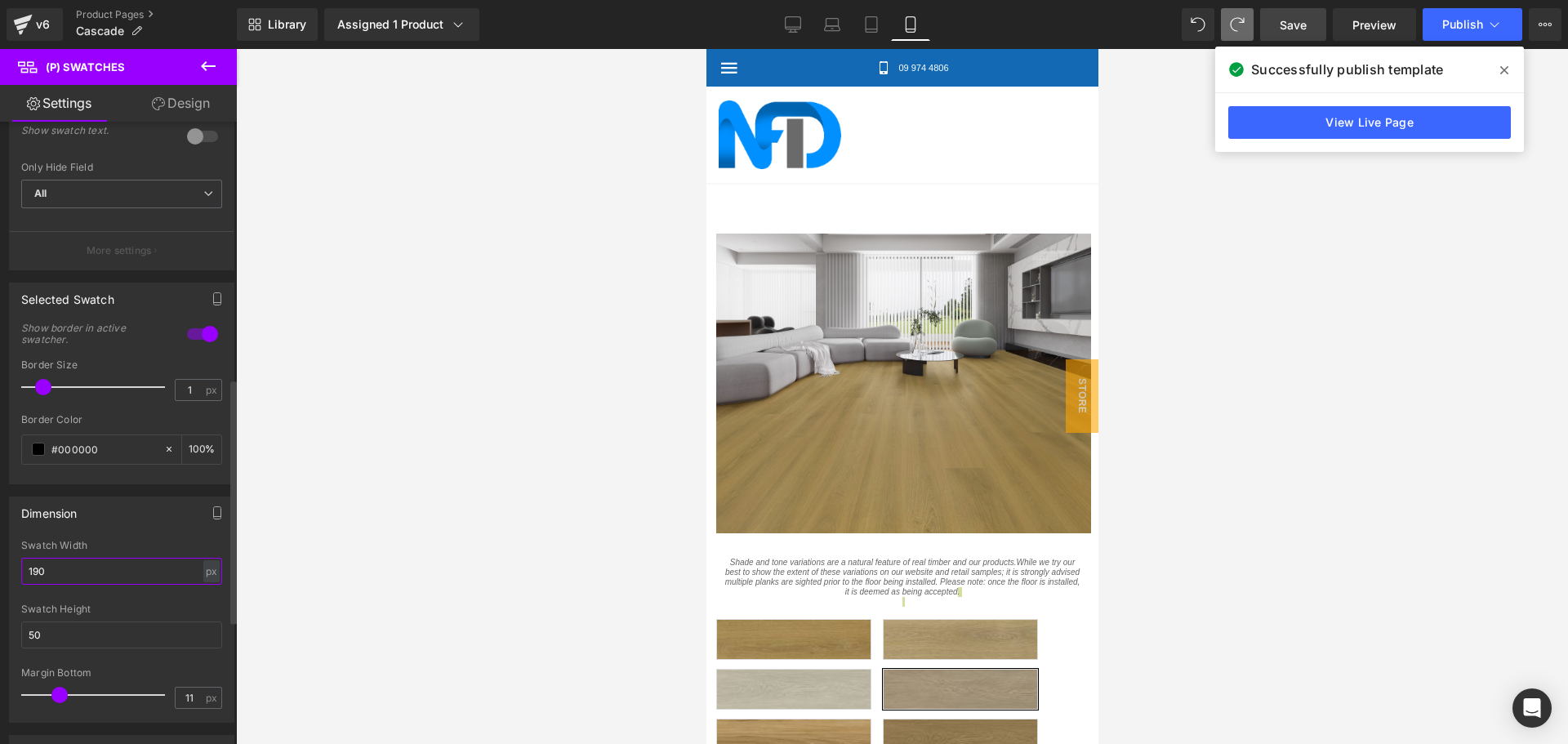
click at [134, 570] on input "190" at bounding box center [122, 572] width 201 height 27
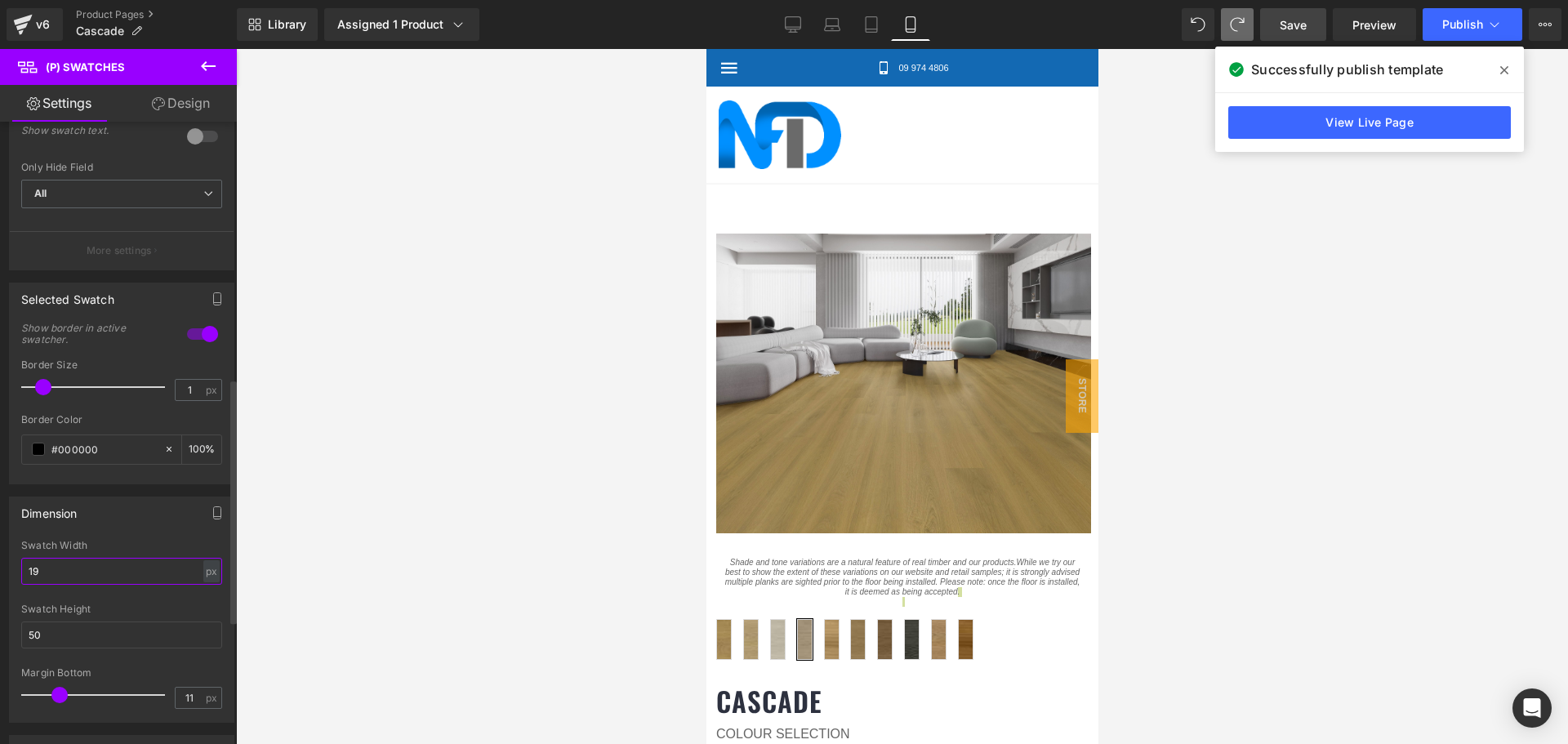
type input "198"
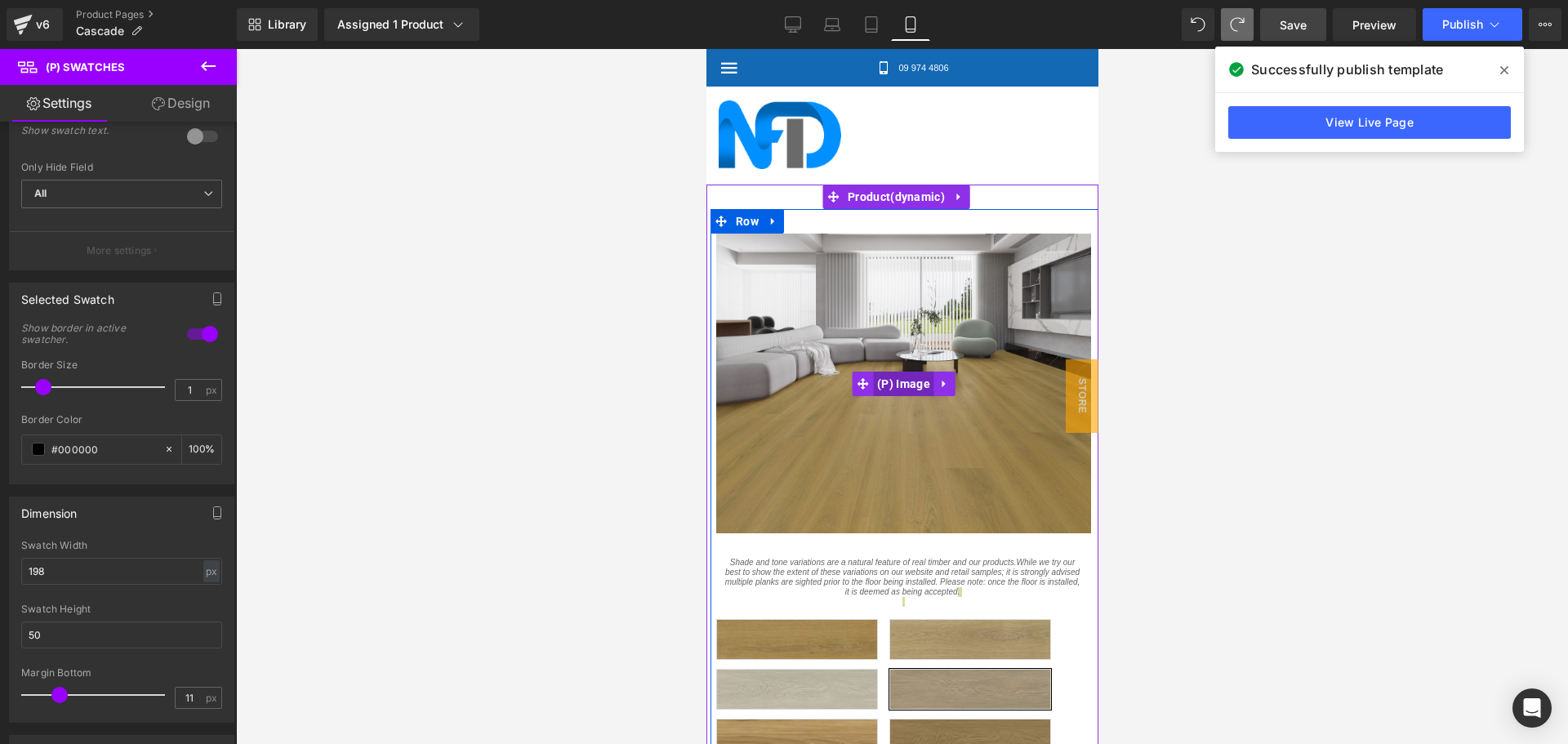
click at [905, 372] on span "(P) Image" at bounding box center [903, 383] width 61 height 24
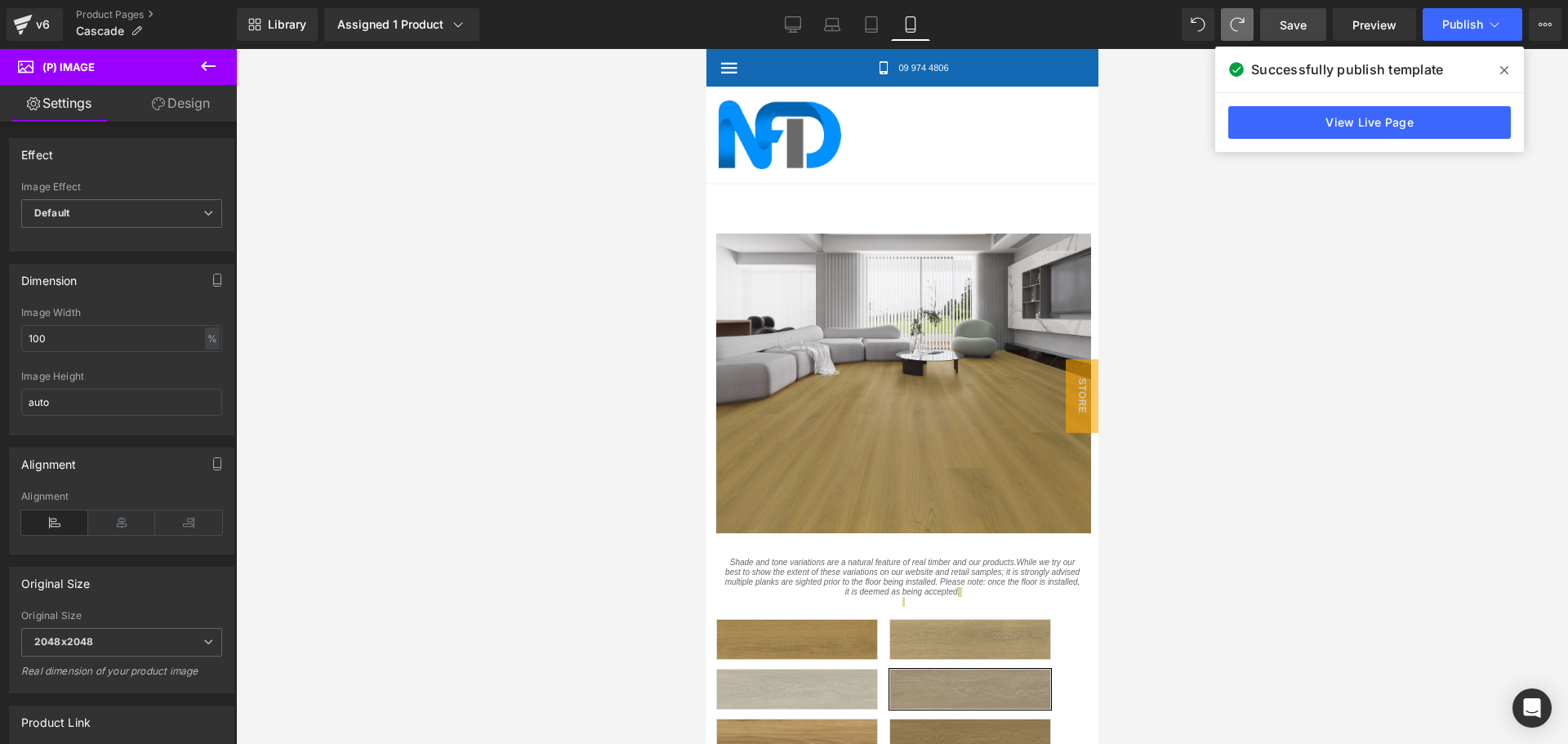
click at [172, 115] on link "Design" at bounding box center [180, 103] width 118 height 37
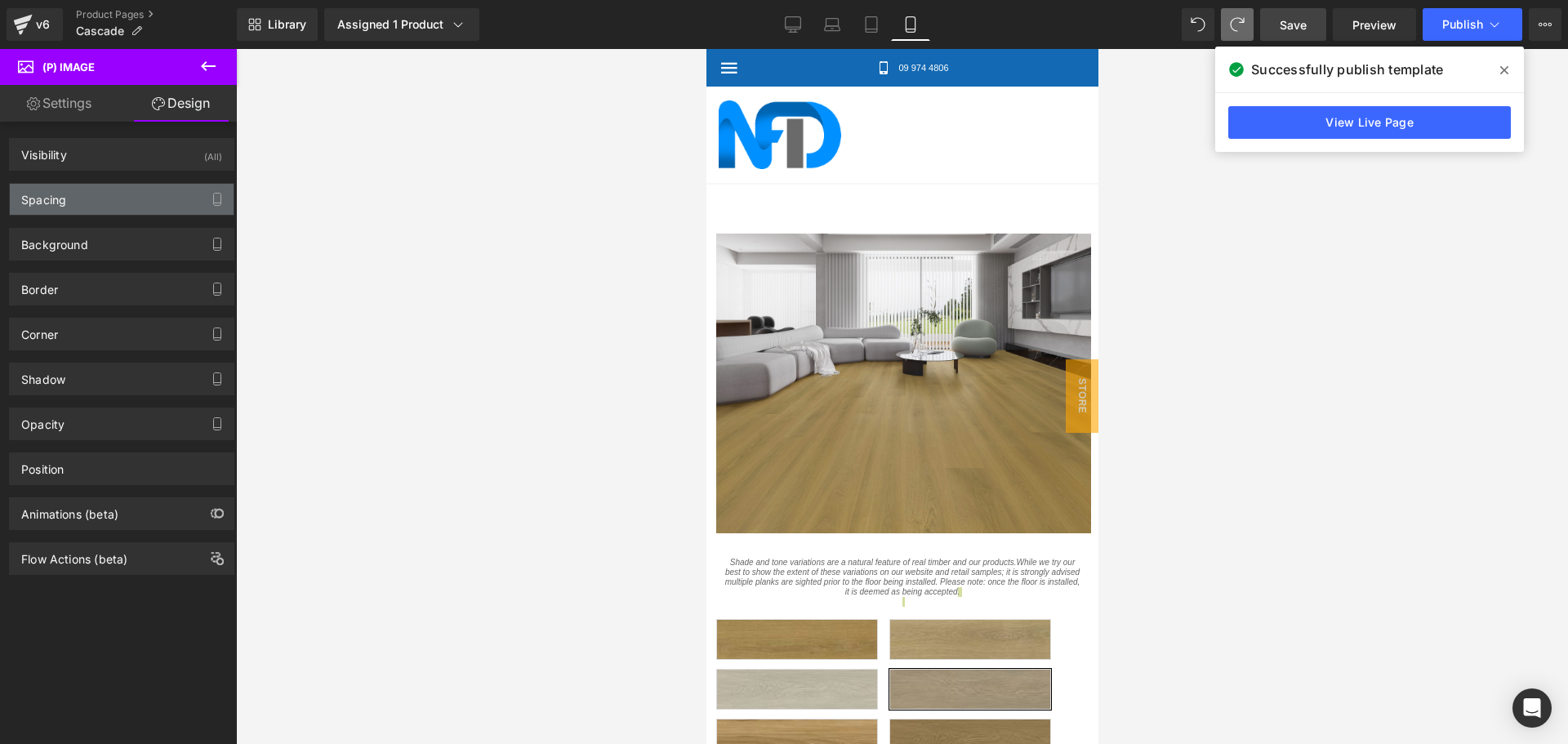
click at [76, 201] on div "Spacing" at bounding box center [122, 199] width 224 height 31
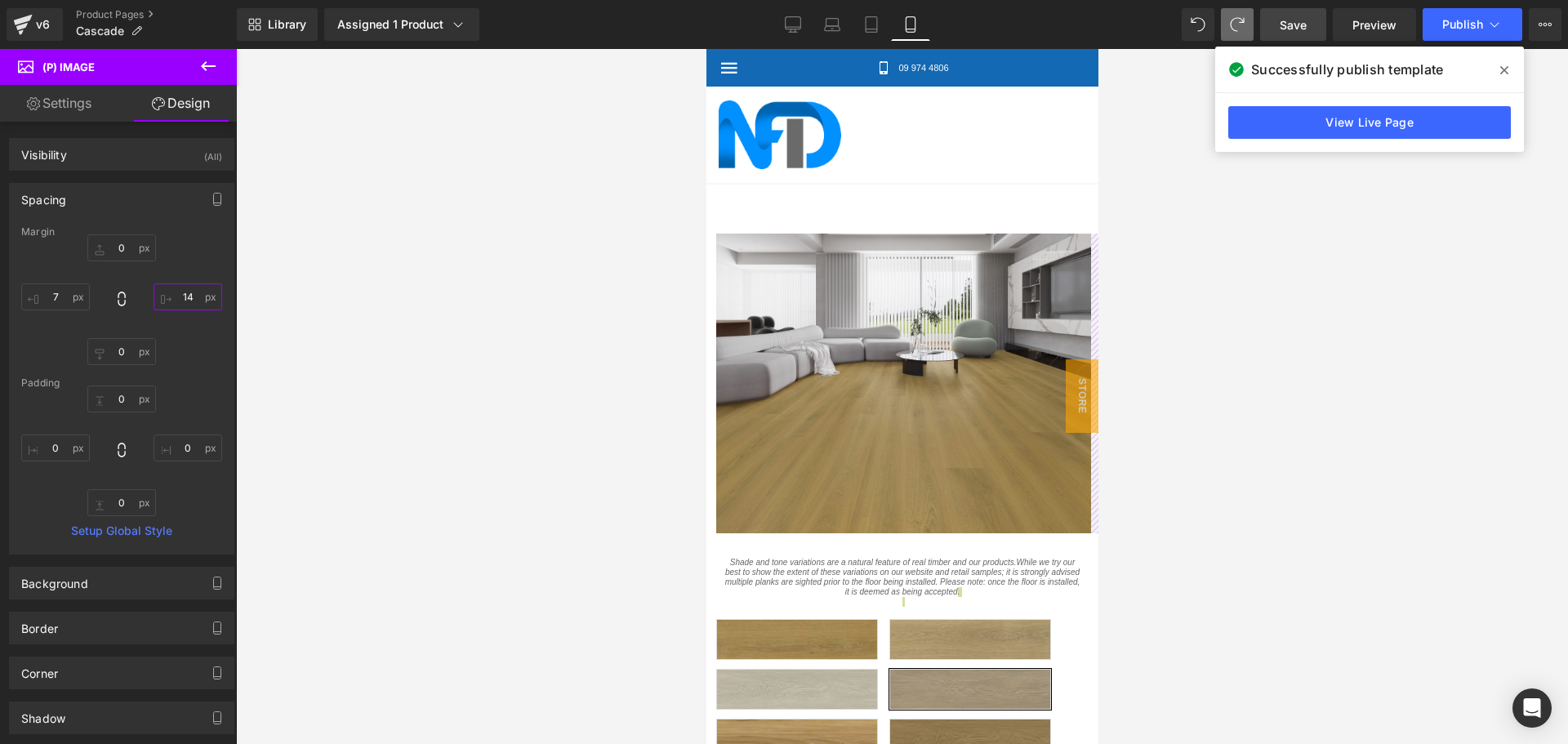
click at [182, 299] on input "14" at bounding box center [188, 297] width 69 height 27
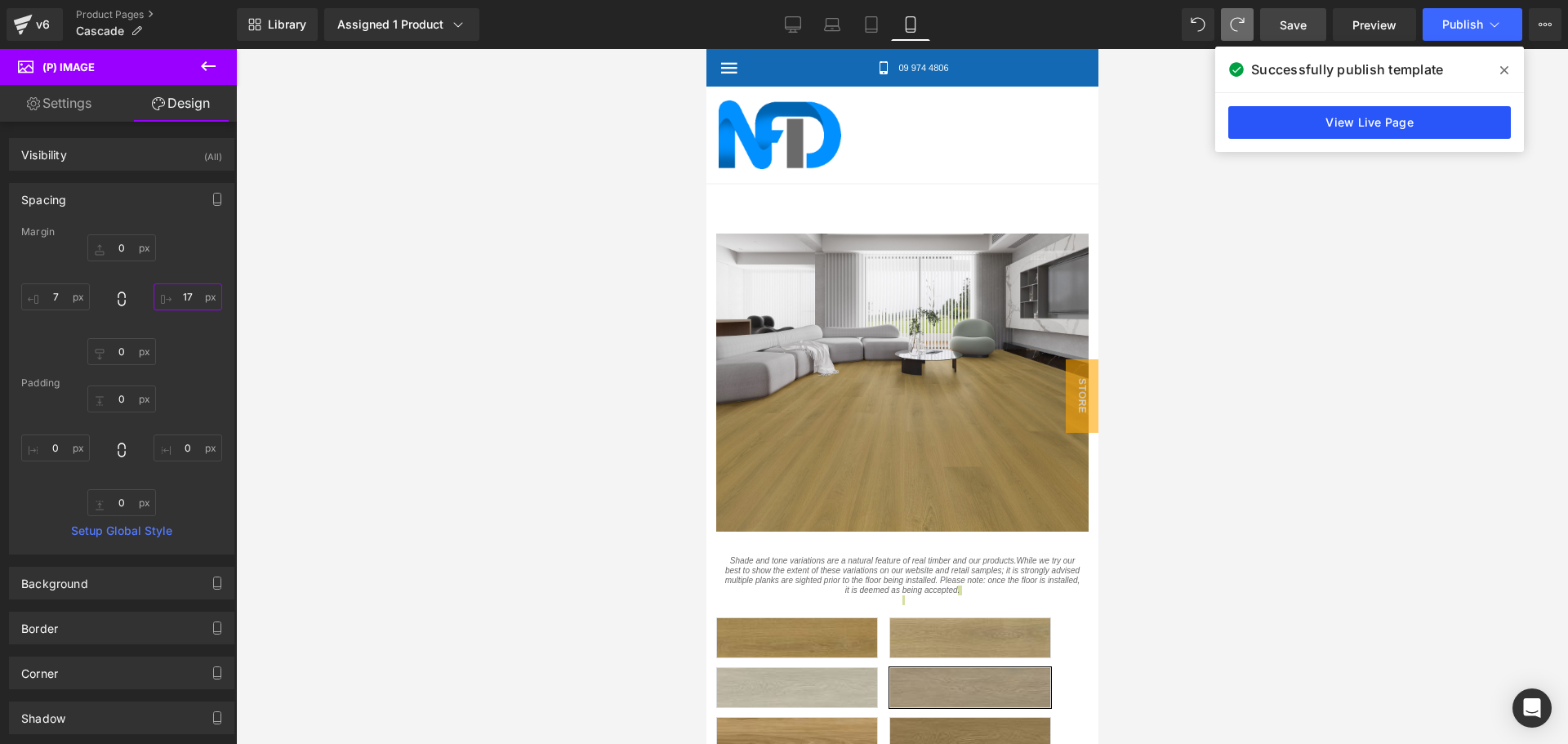
type input "17"
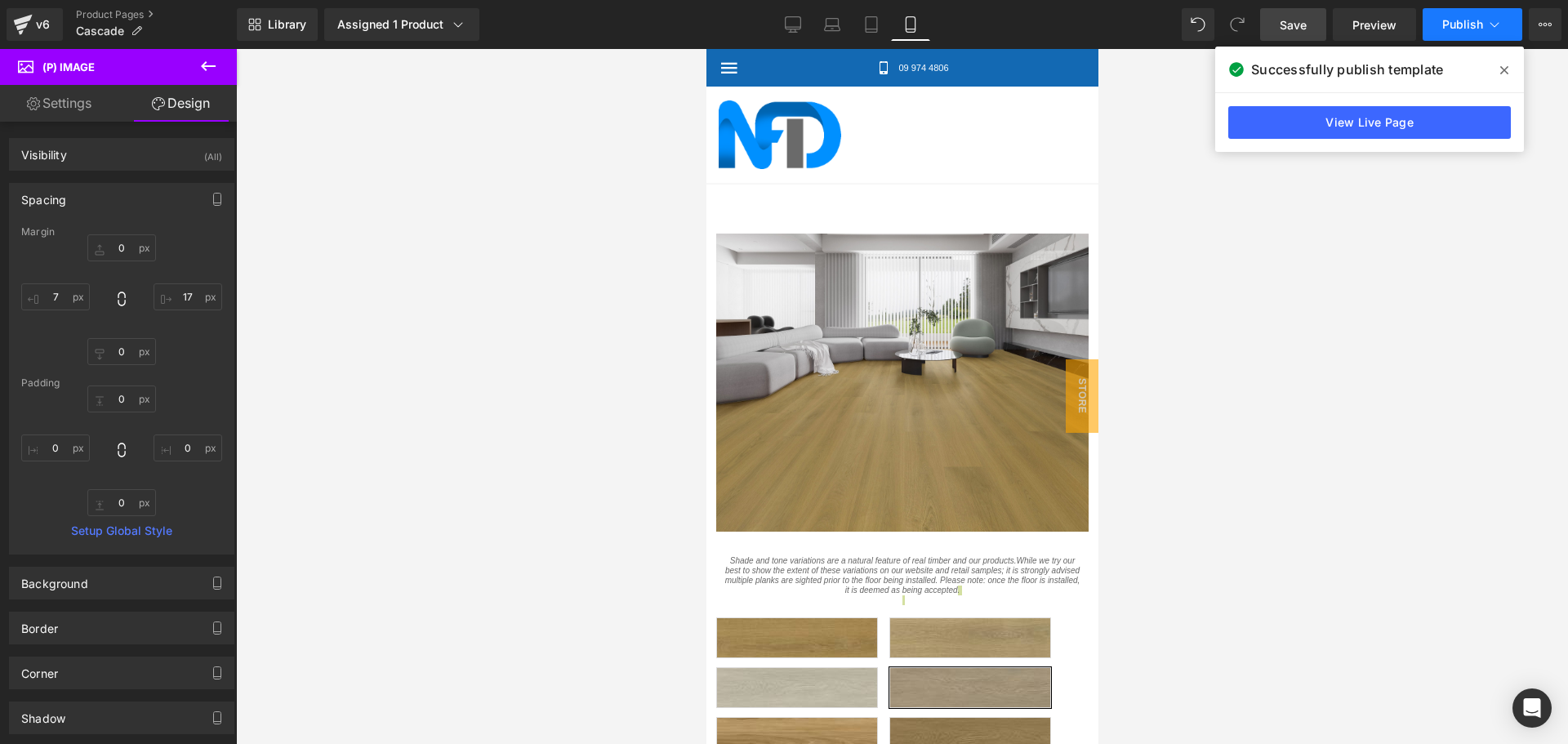
click at [1463, 26] on span "Publish" at bounding box center [1462, 24] width 41 height 13
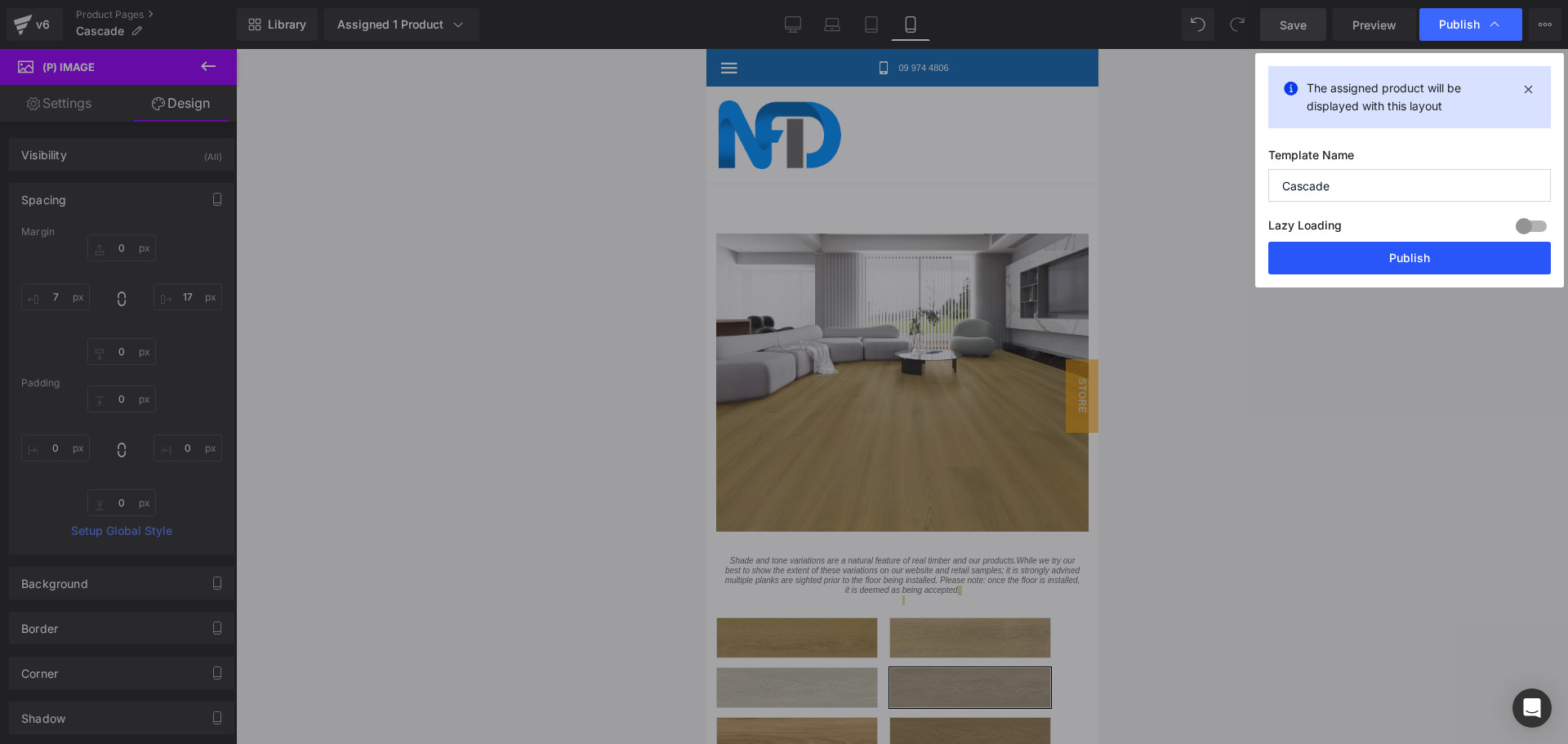
click at [1389, 256] on button "Publish" at bounding box center [1409, 258] width 282 height 32
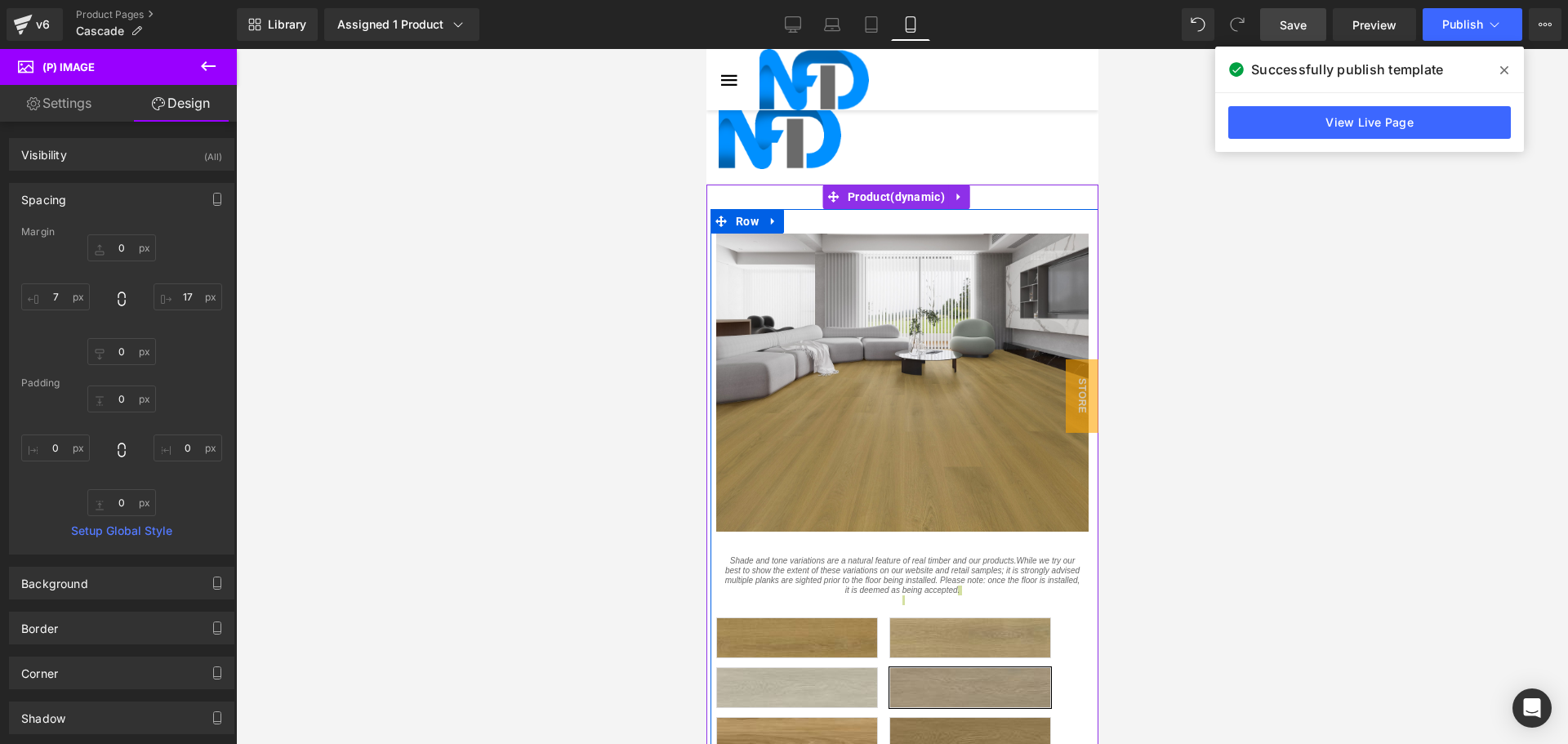
scroll to position [1552, 0]
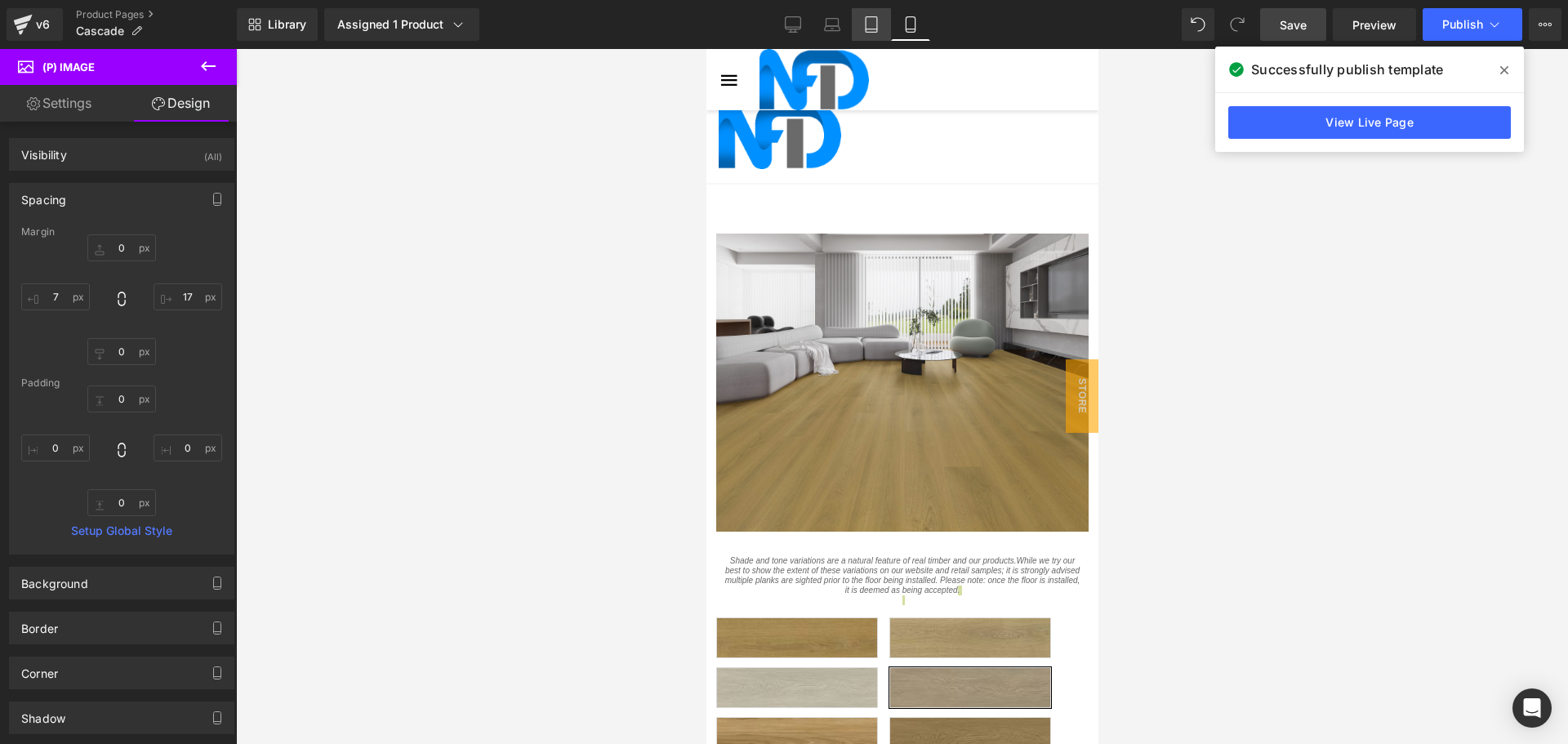
click at [876, 17] on icon at bounding box center [871, 24] width 12 height 15
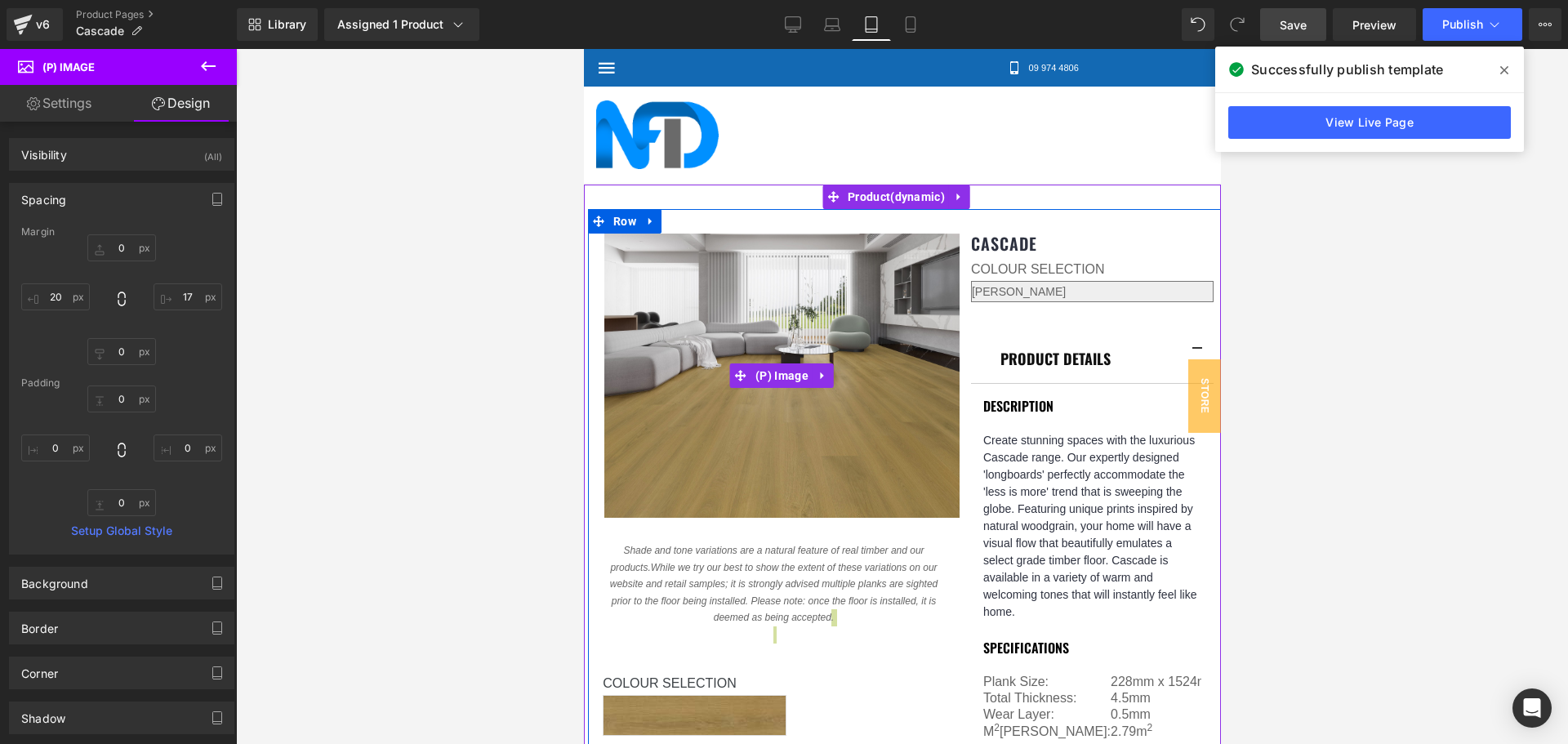
scroll to position [82, 0]
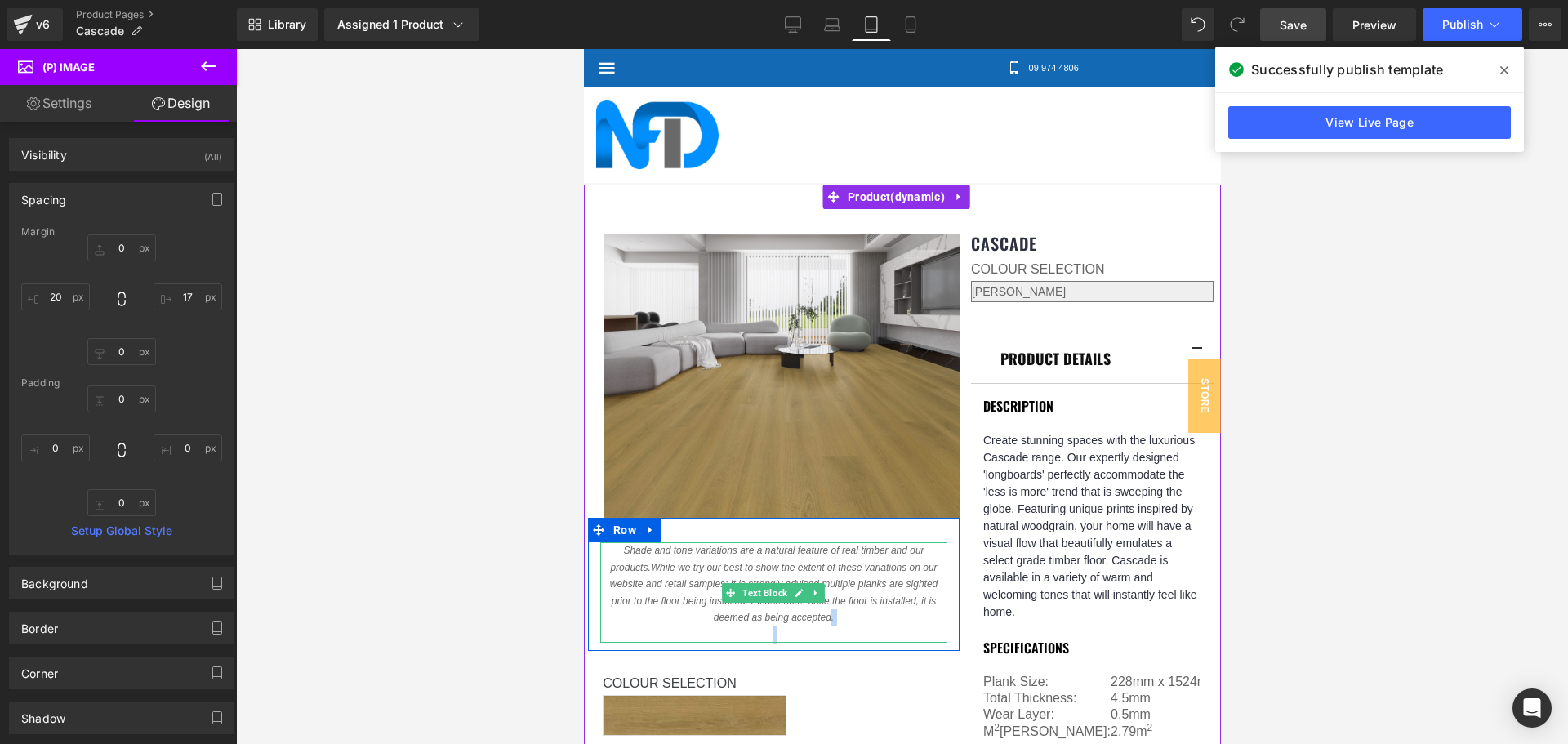
click at [841, 542] on p "Shade and tone variations are a natural feature of real timber and our products…" at bounding box center [773, 583] width 347 height 84
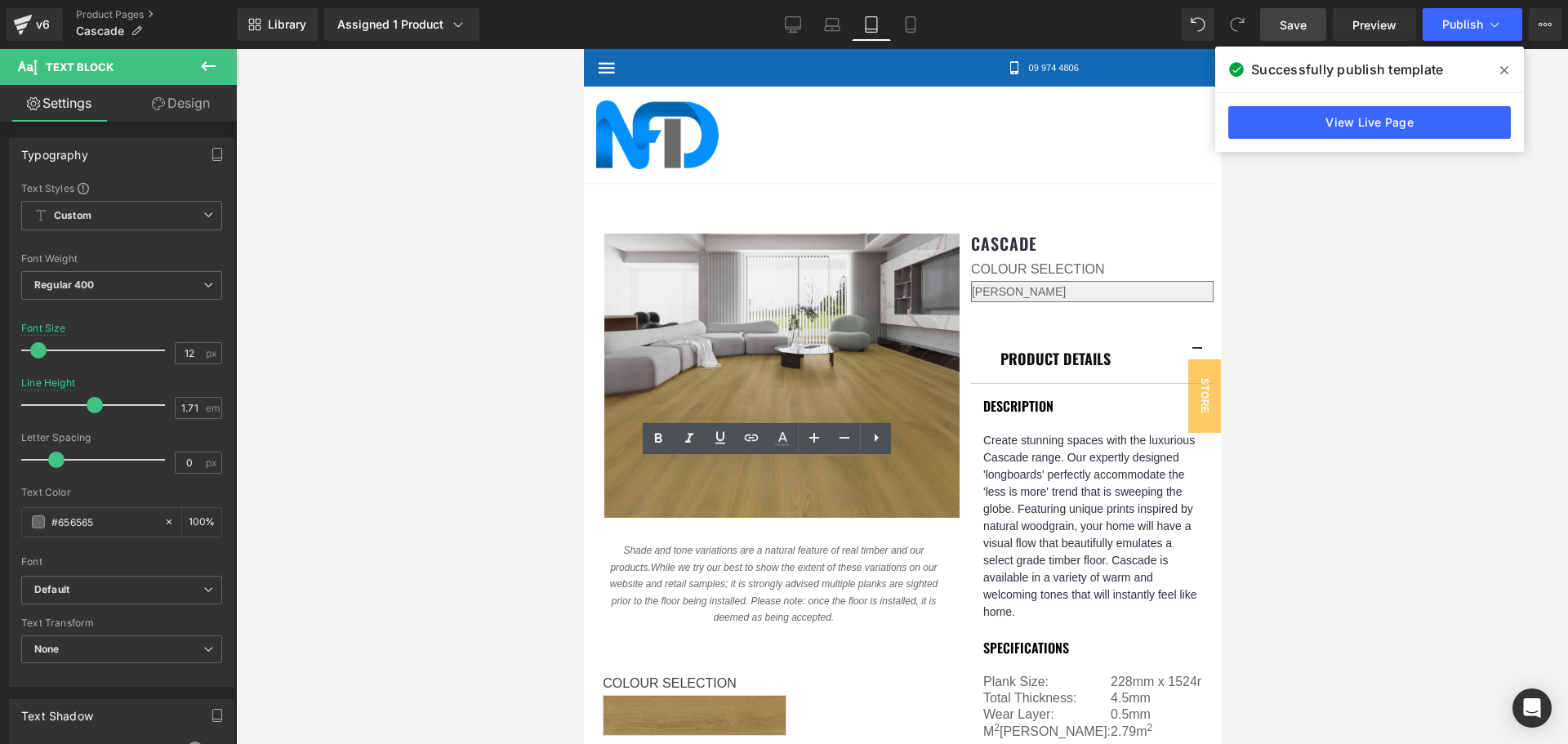
click at [1284, 513] on div at bounding box center [902, 396] width 1332 height 695
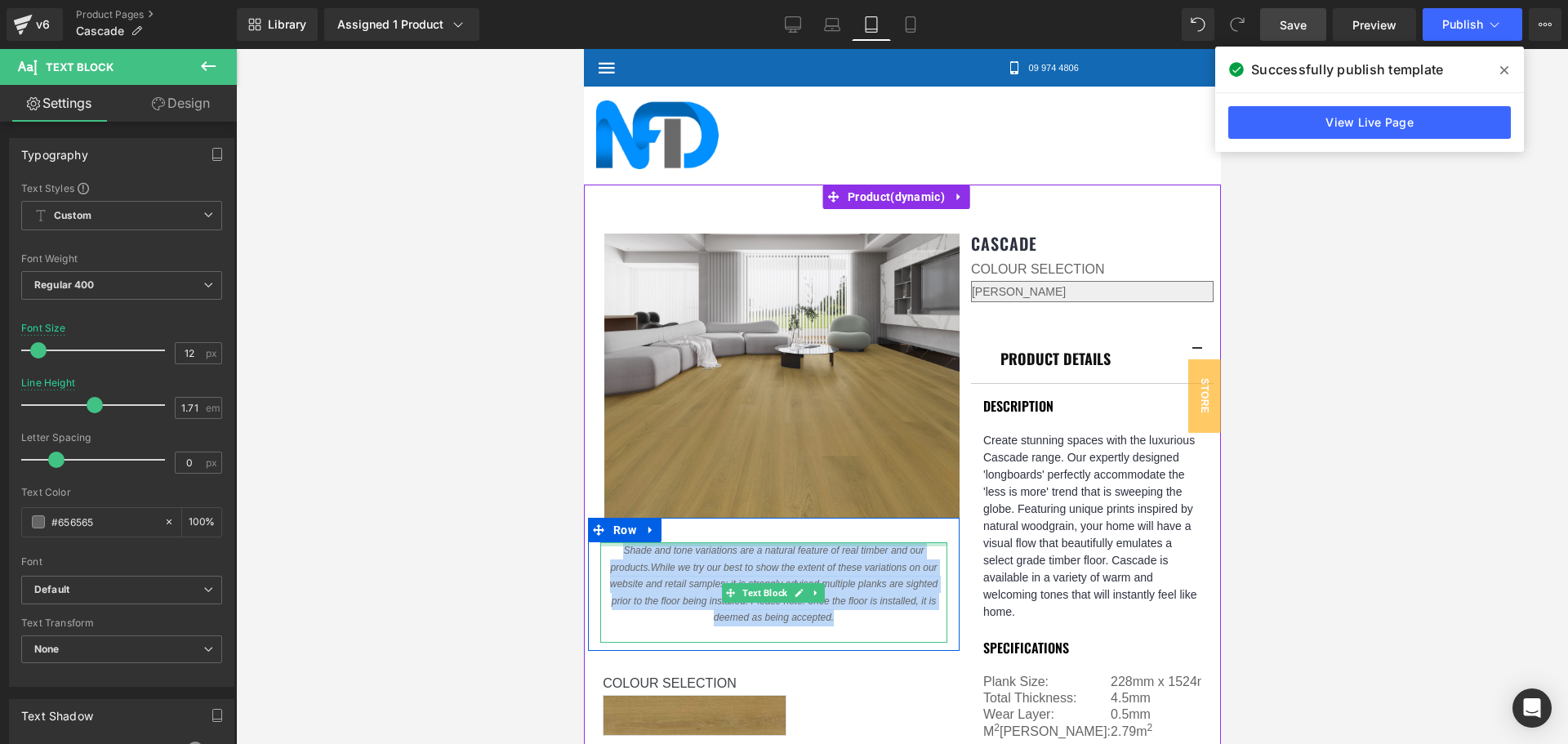
drag, startPoint x: 843, startPoint y: 534, endPoint x: 616, endPoint y: 464, distance: 237.5
click at [616, 542] on div "Shade and tone variations are a natural feature of real timber and our products…" at bounding box center [773, 592] width 347 height 100
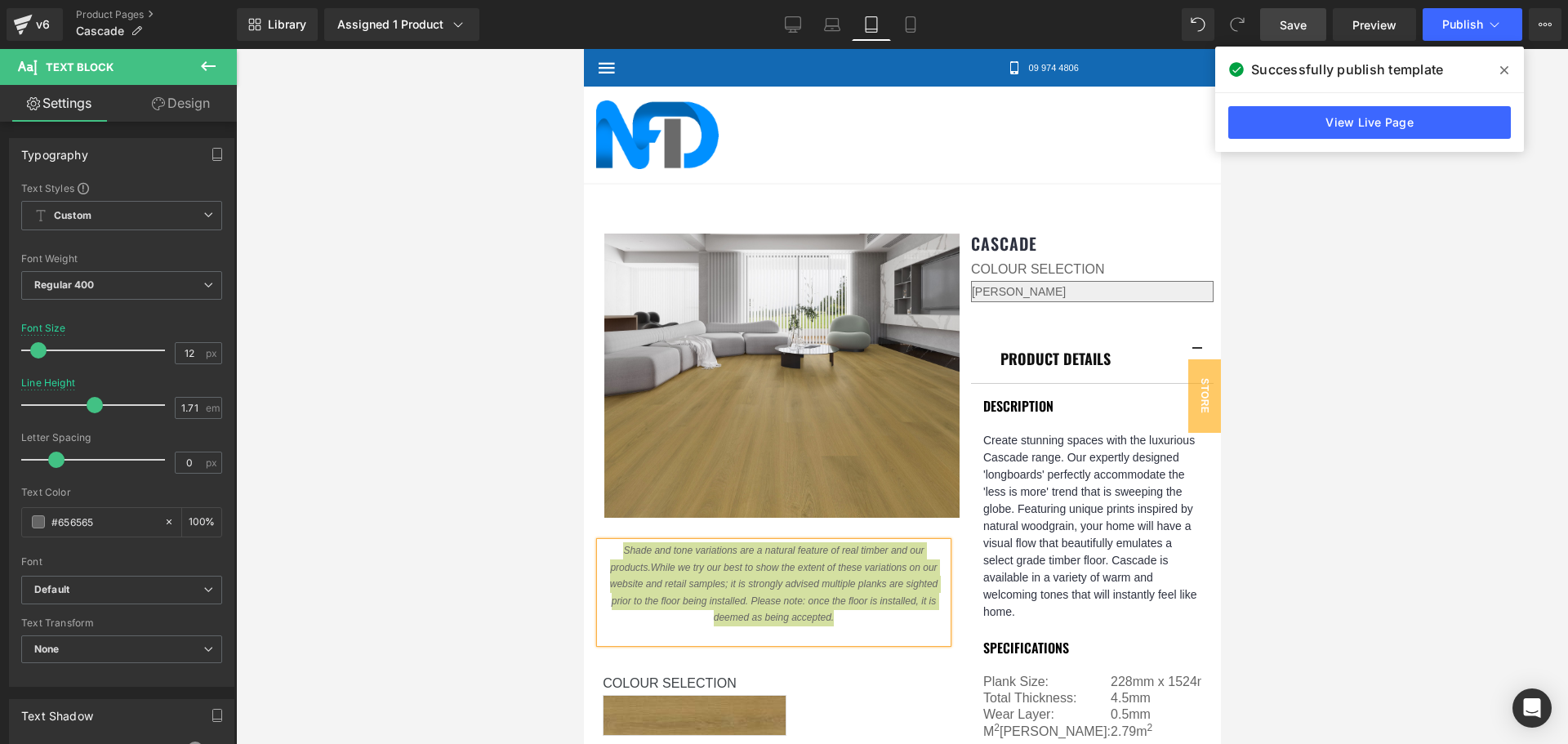
click at [1321, 448] on div at bounding box center [902, 396] width 1332 height 695
click at [1318, 399] on div at bounding box center [902, 396] width 1332 height 695
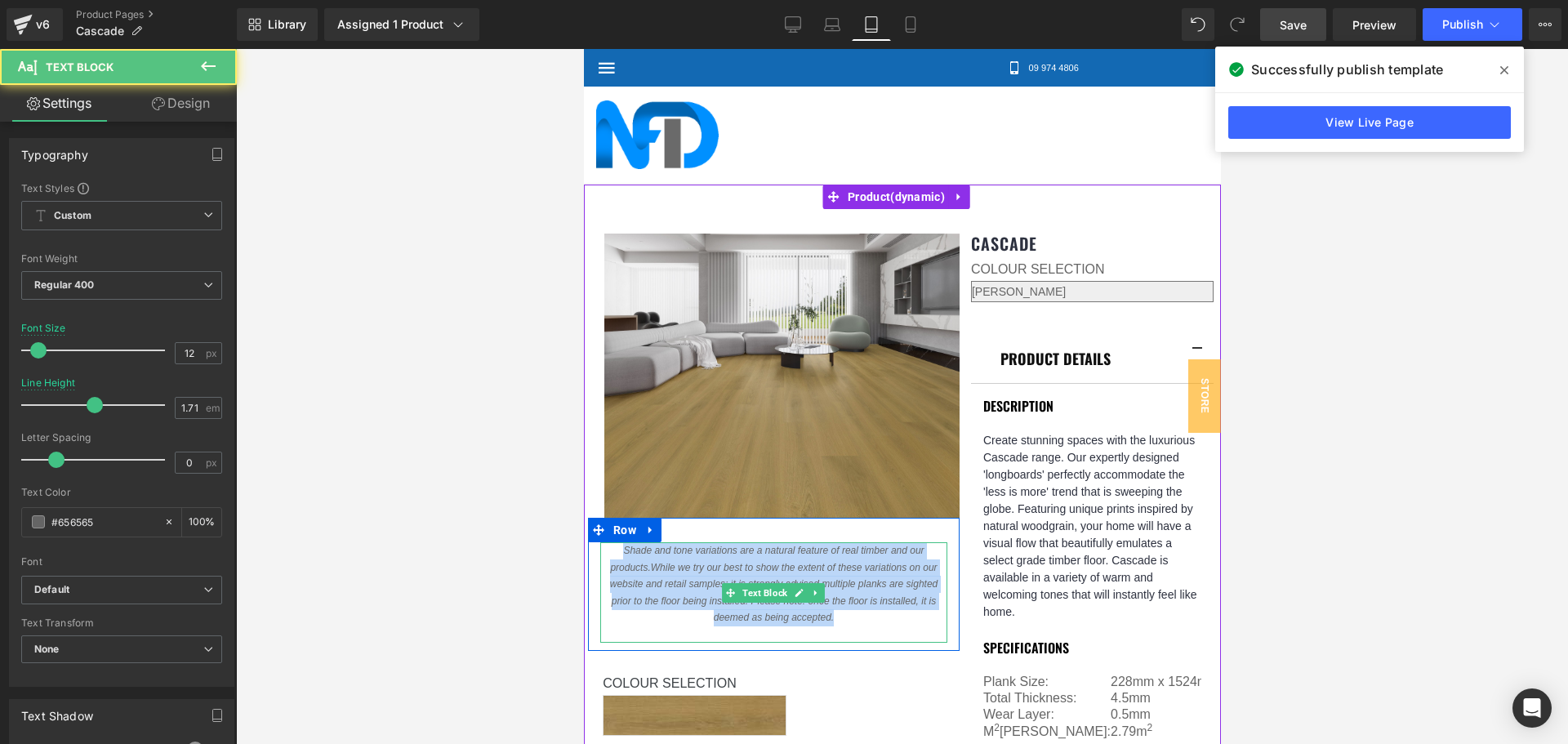
click at [912, 542] on p "Shade and tone variations are a natural feature of real timber and our products…" at bounding box center [773, 583] width 347 height 84
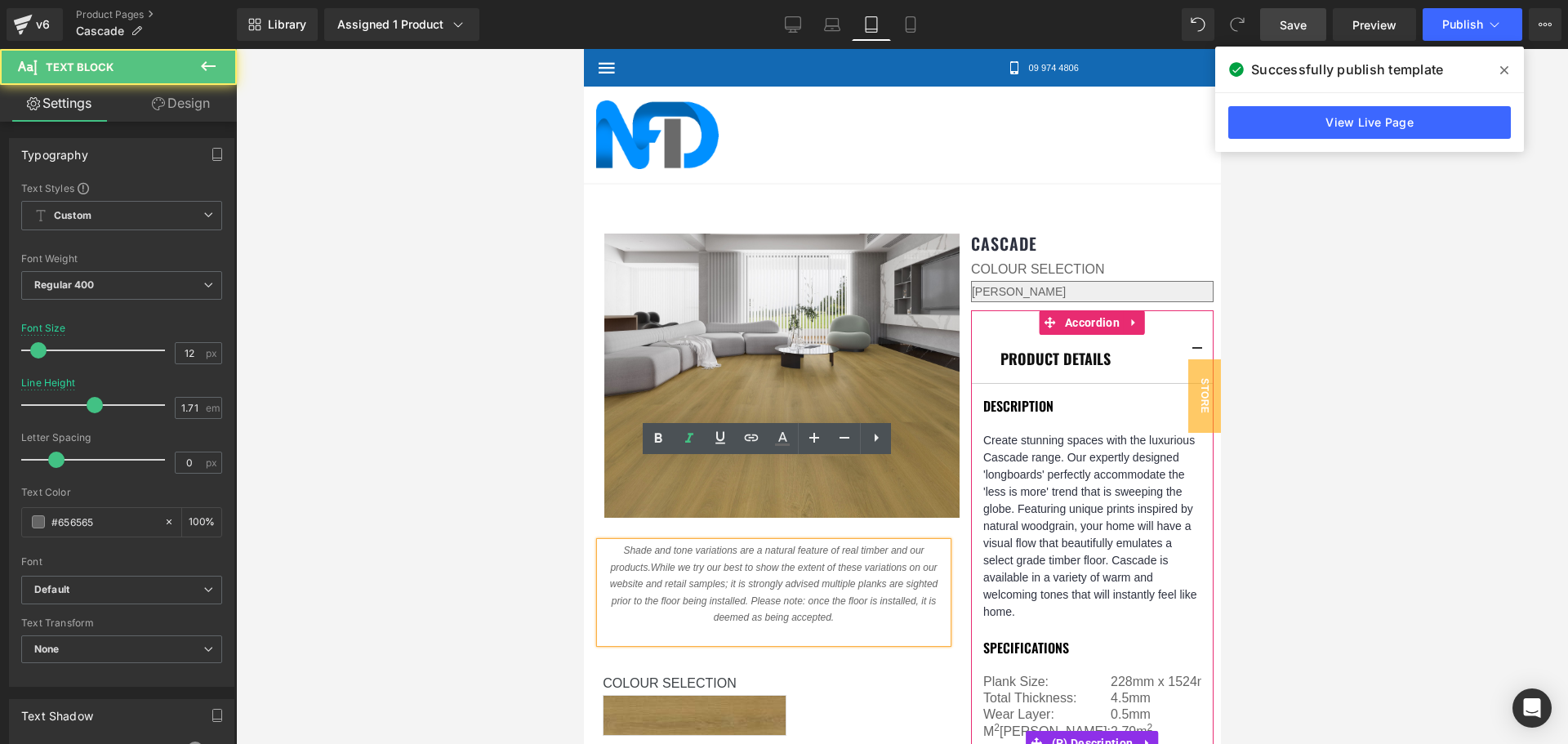
click at [1016, 434] on p "Create stunning spaces with the luxurious Cascade range. Our expertly designed …" at bounding box center [1092, 526] width 218 height 188
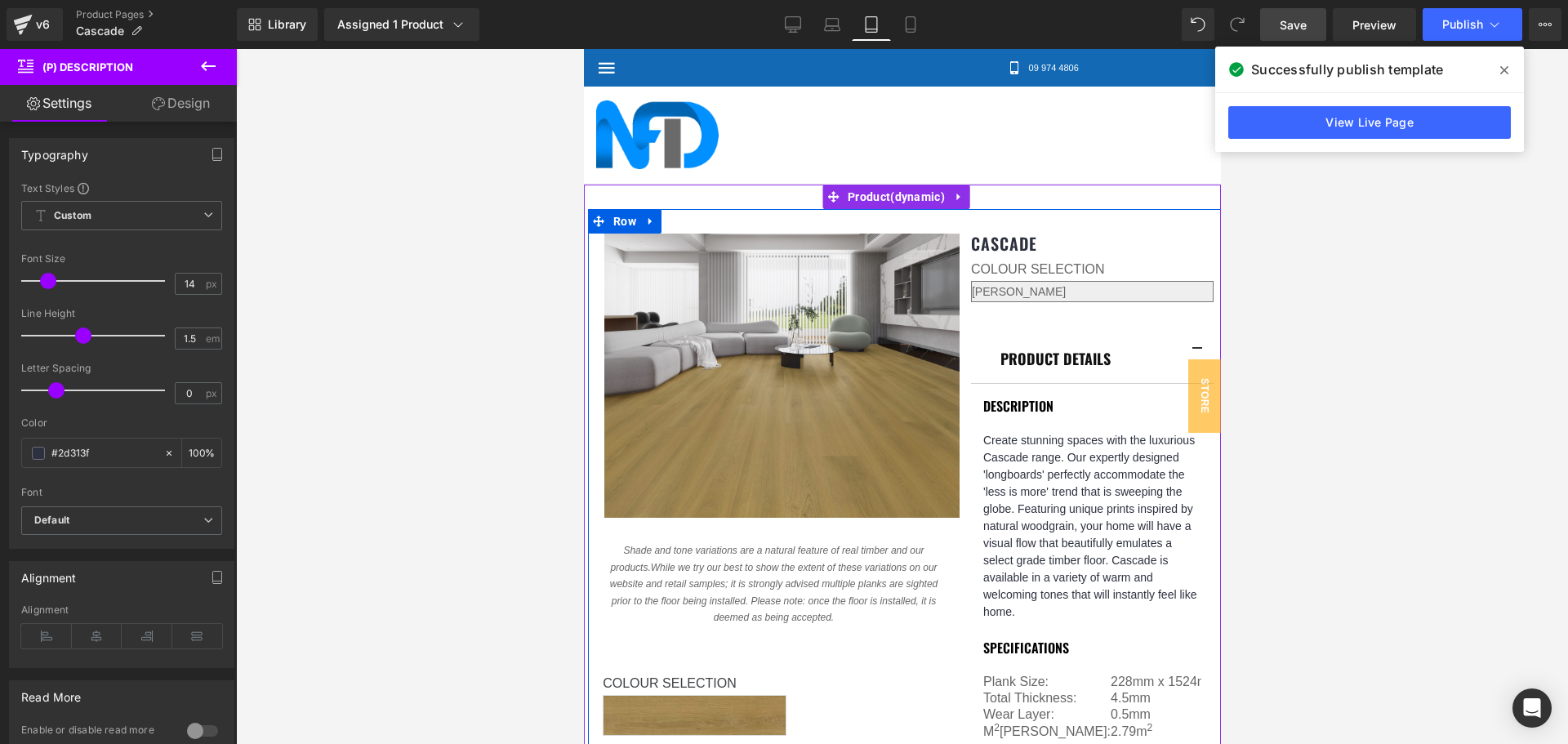
scroll to position [163, 0]
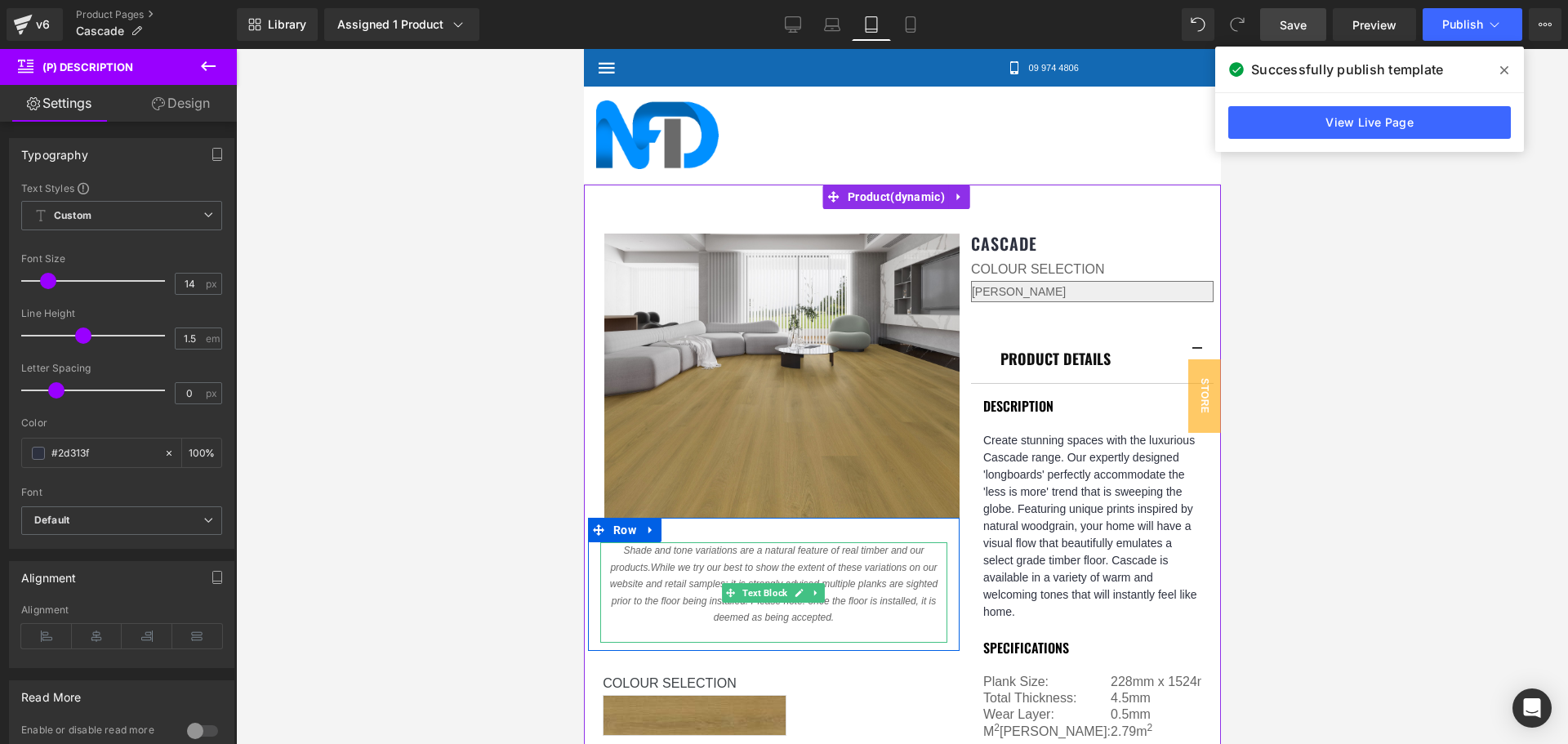
click at [758, 542] on p "Shade and tone variations are a natural feature of real timber and our products…" at bounding box center [773, 583] width 347 height 84
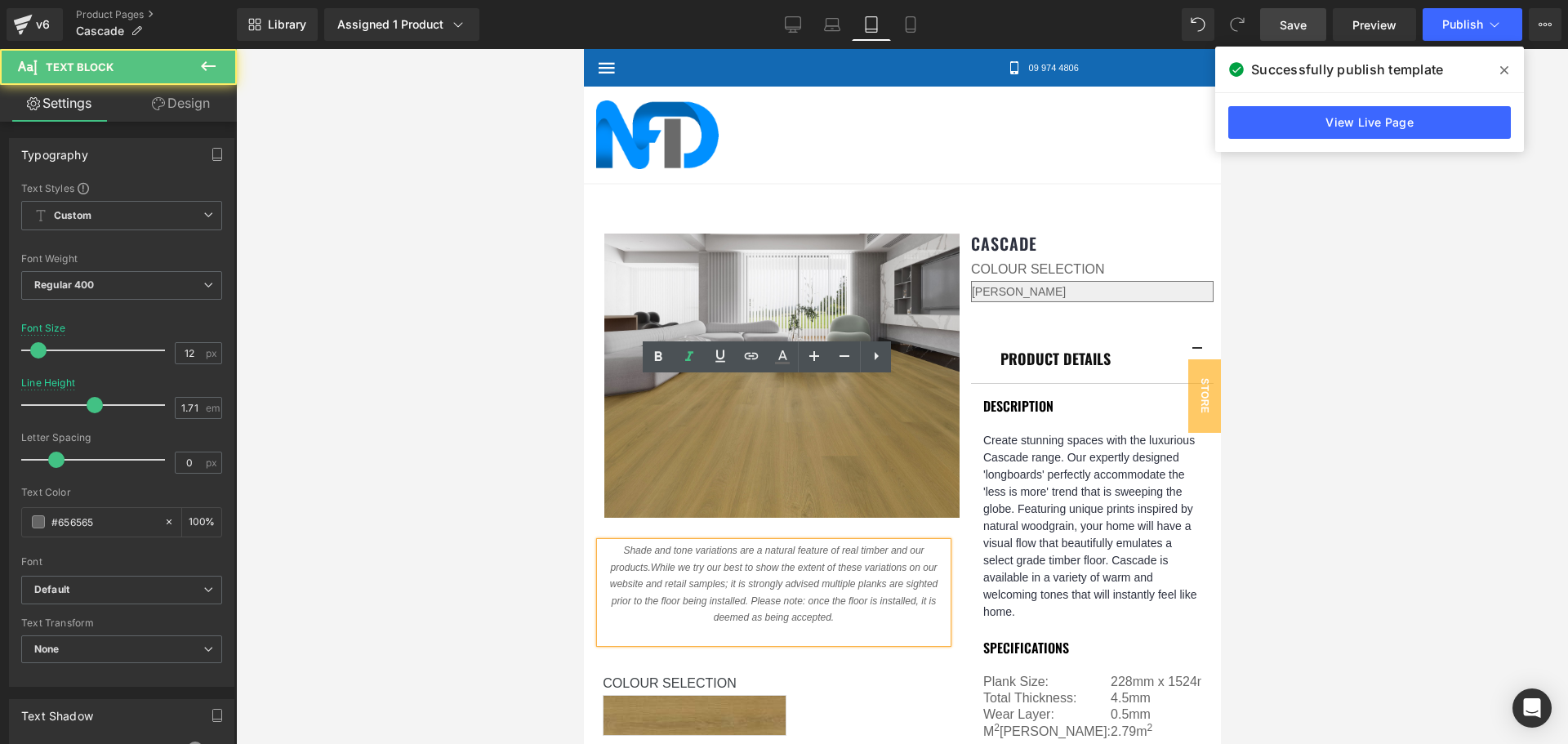
click at [735, 627] on p at bounding box center [773, 635] width 347 height 17
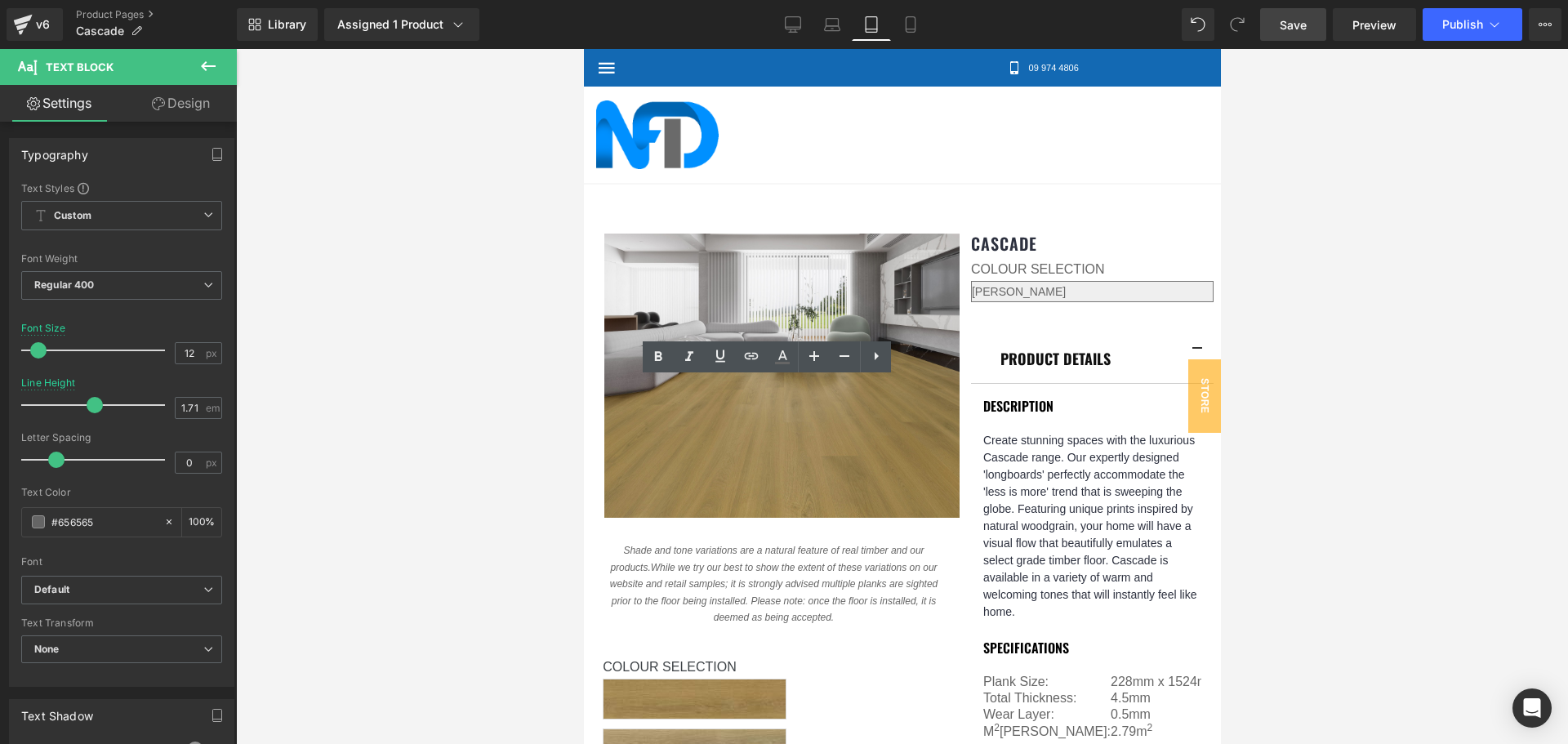
click at [1249, 384] on div at bounding box center [902, 396] width 1332 height 695
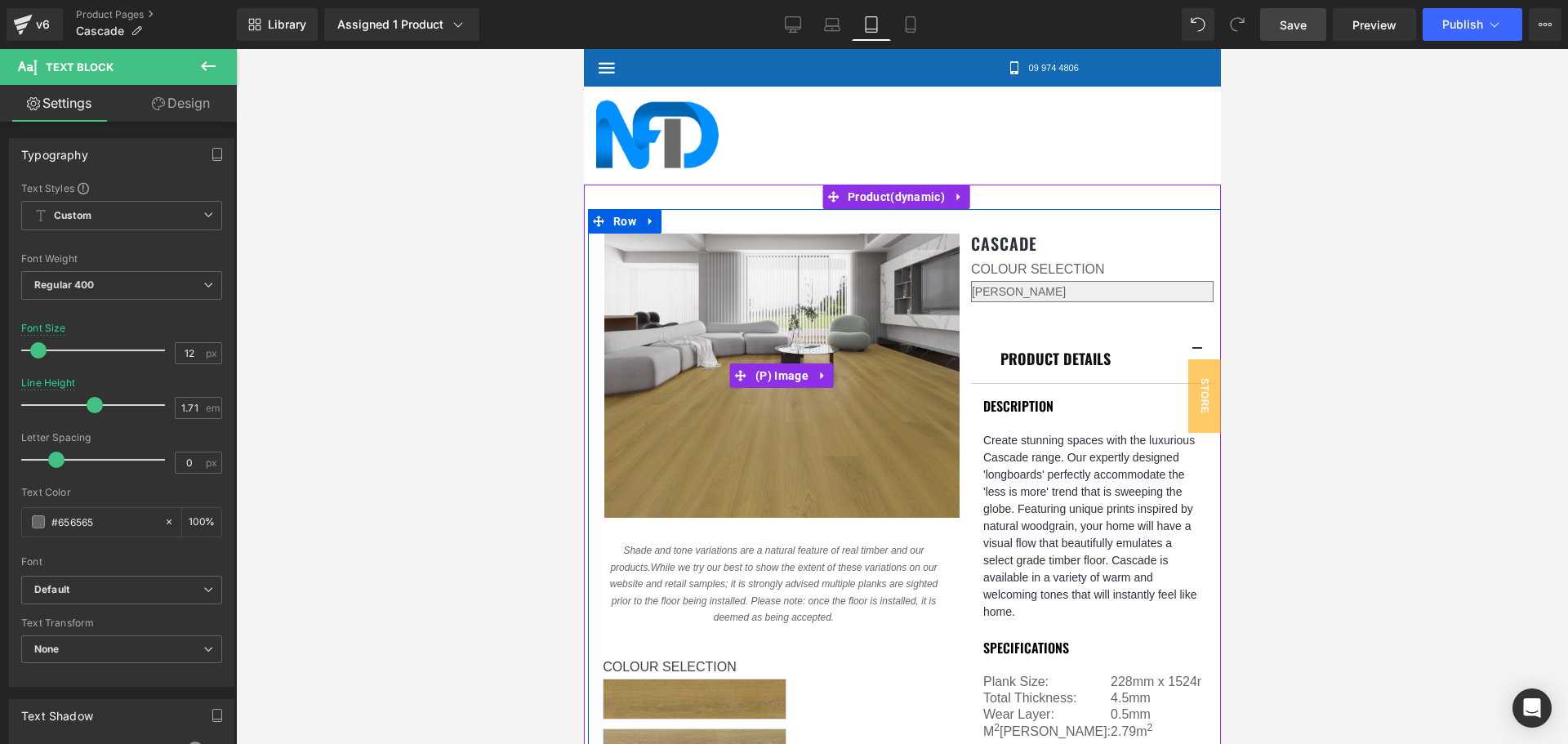
scroll to position [82, 0]
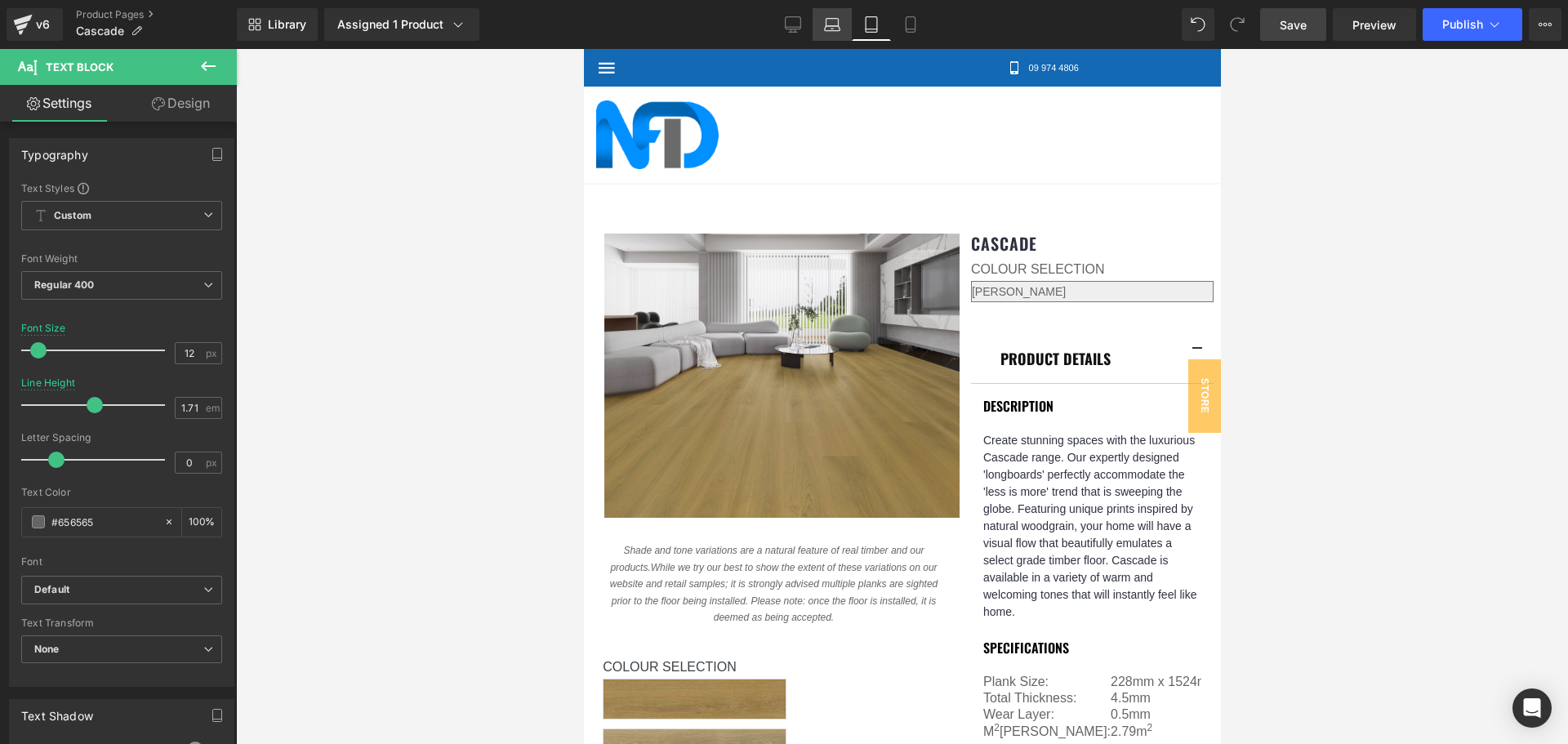
click at [840, 23] on icon at bounding box center [832, 24] width 16 height 16
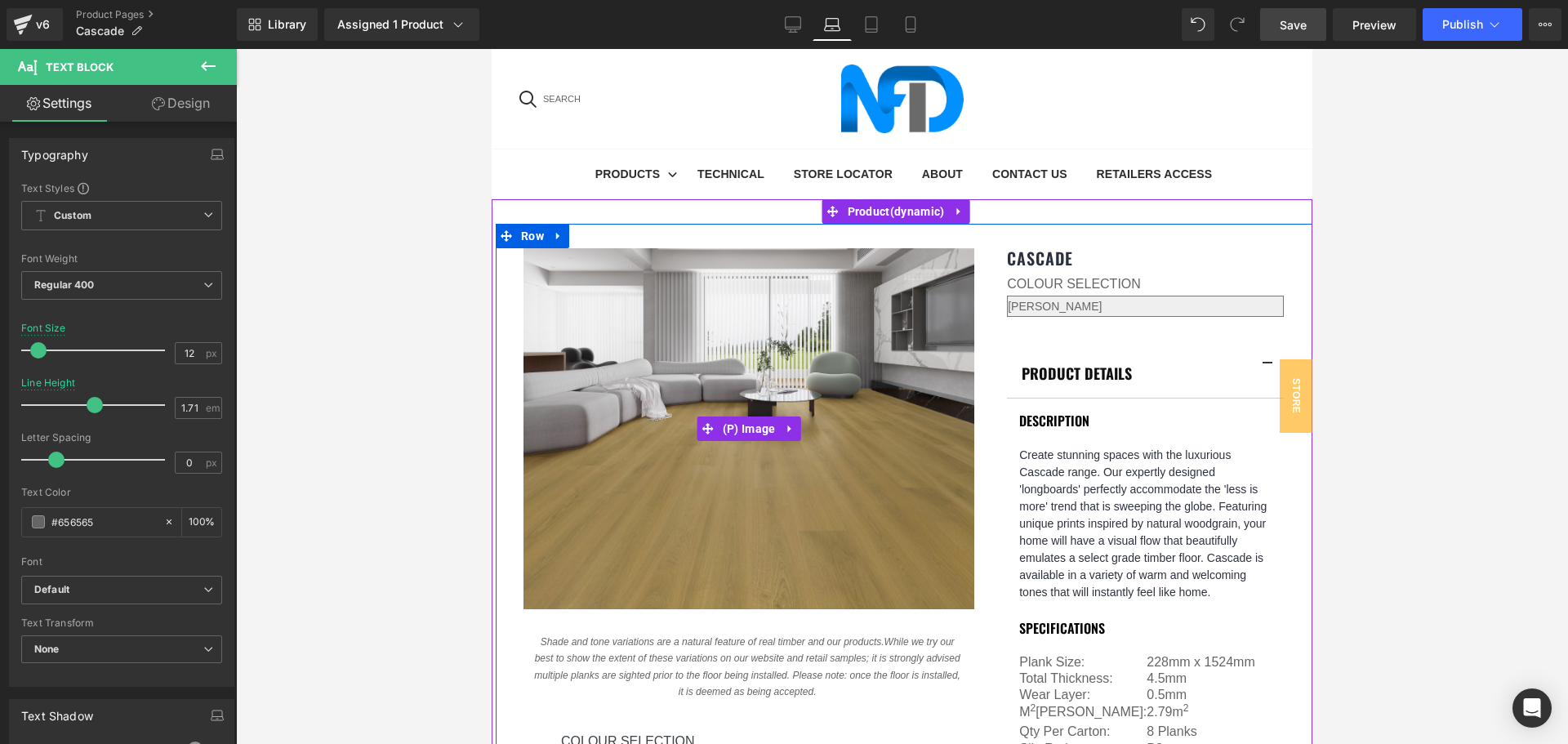
scroll to position [163, 0]
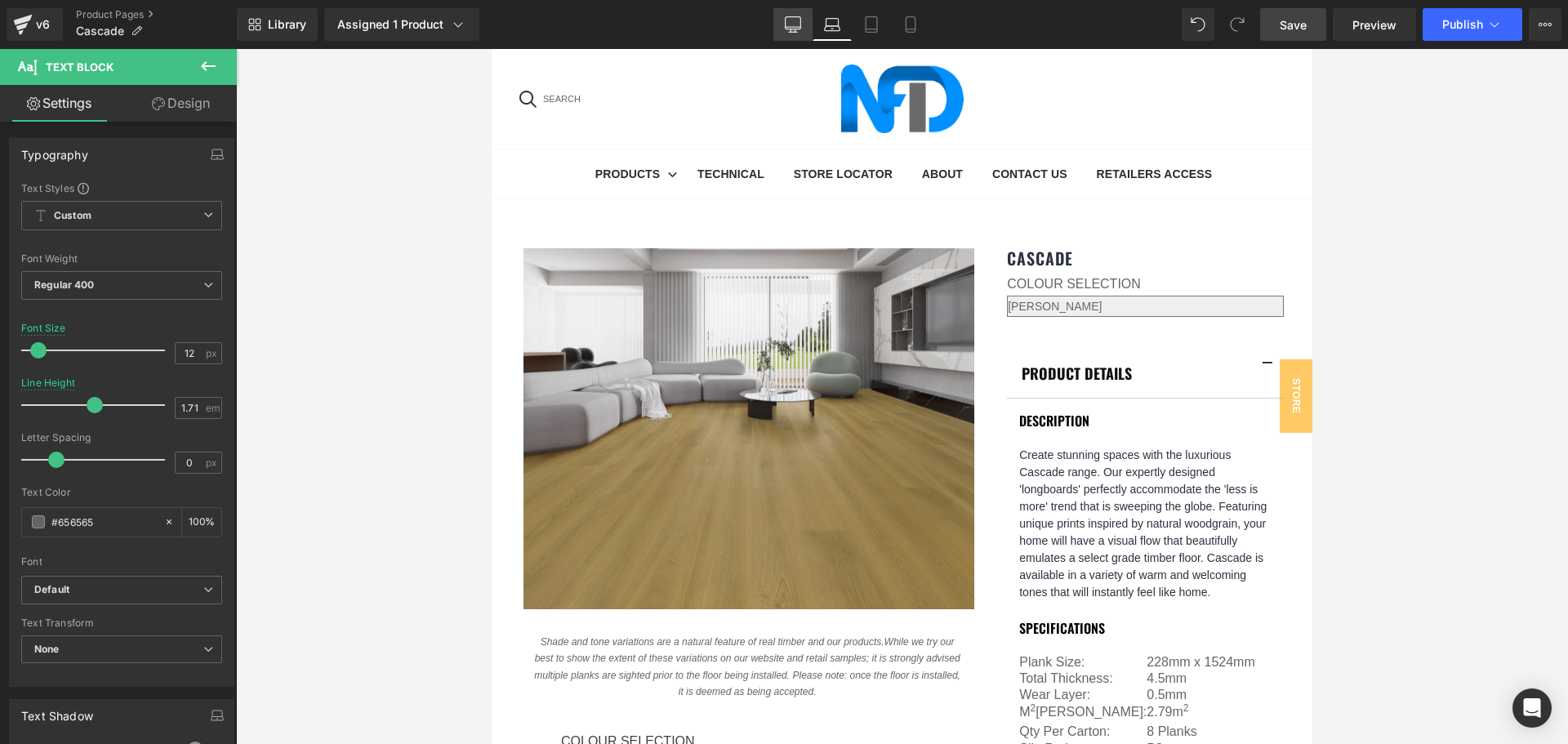
click at [779, 13] on link "Desktop" at bounding box center [793, 24] width 39 height 32
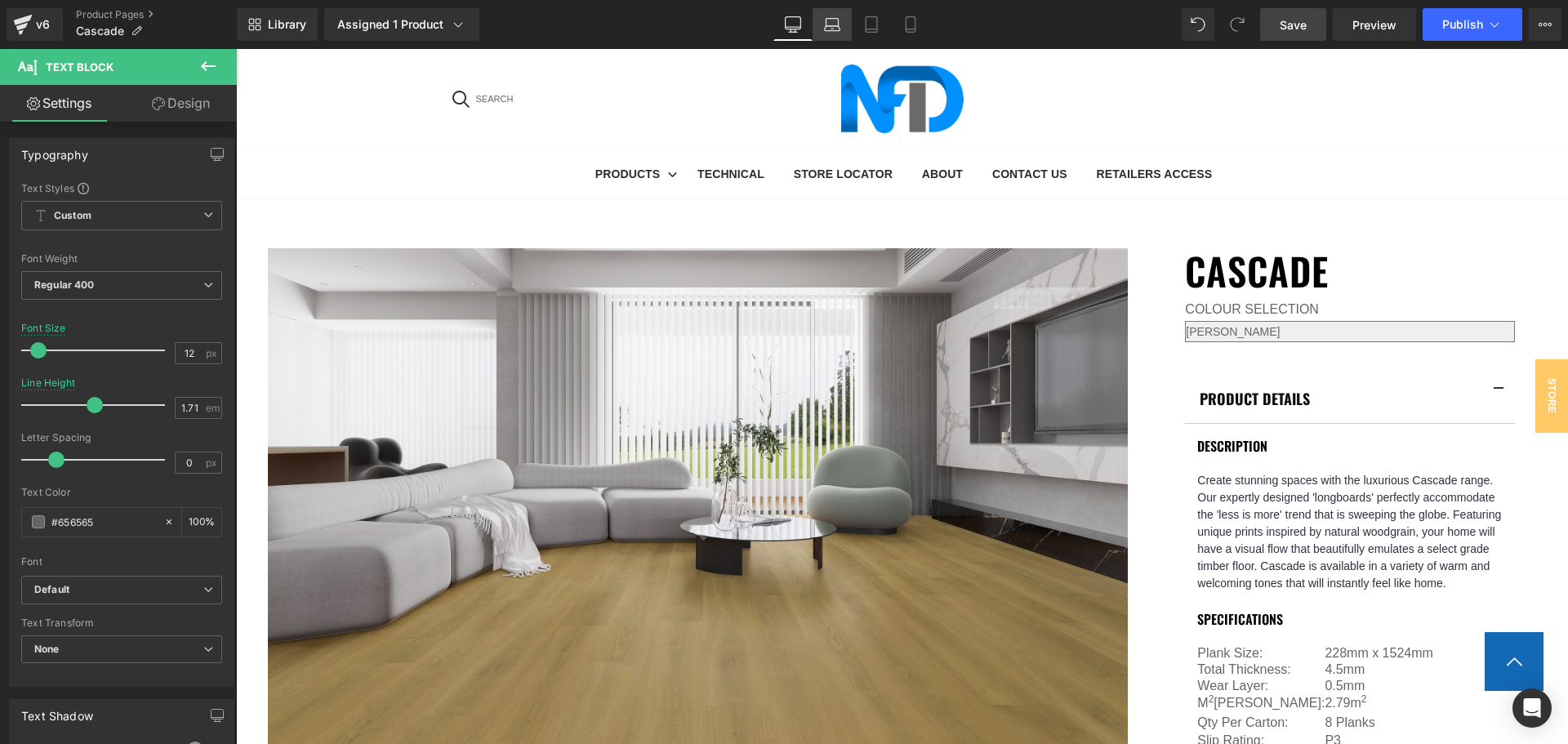
click at [832, 22] on icon at bounding box center [832, 24] width 16 height 16
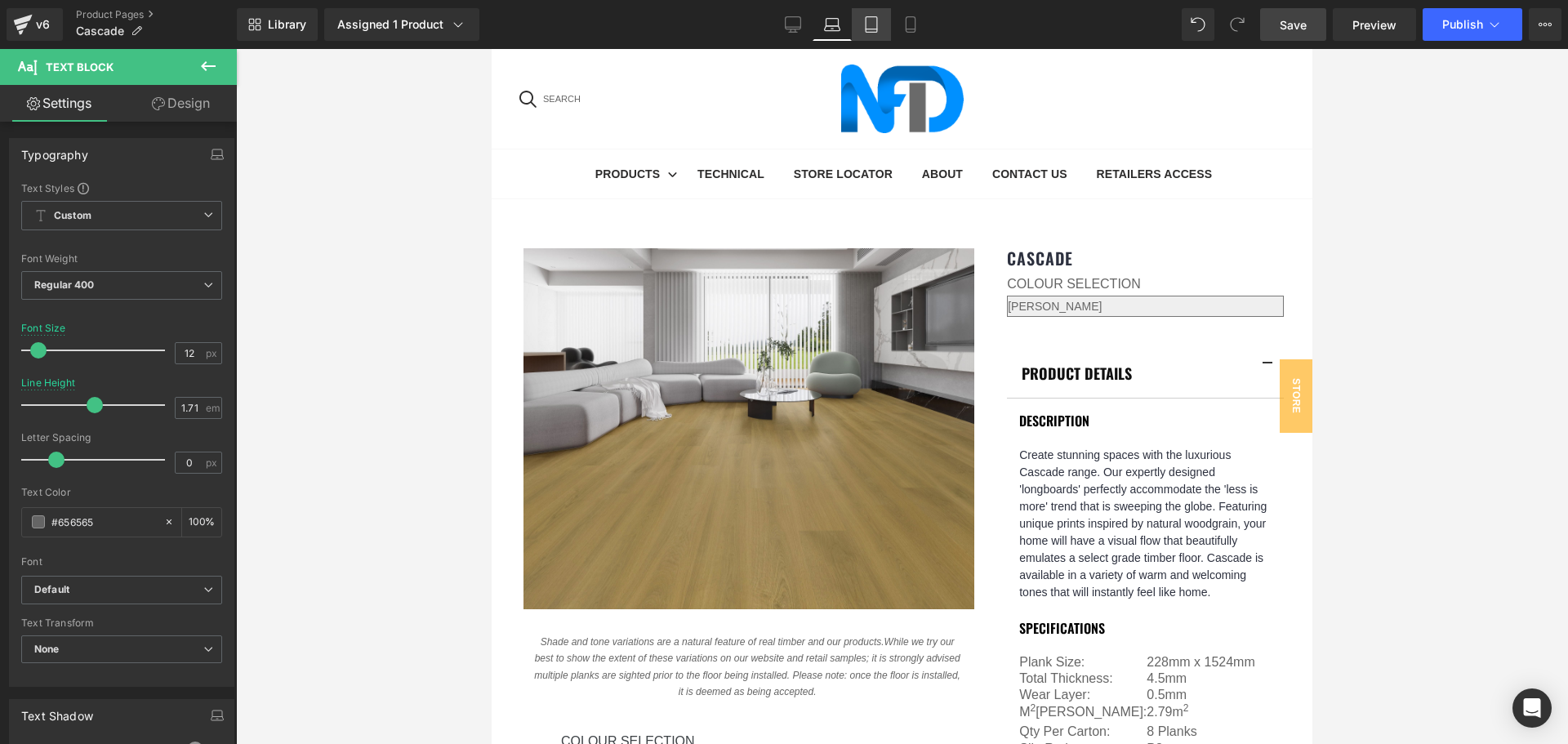
click at [865, 20] on icon at bounding box center [871, 24] width 16 height 16
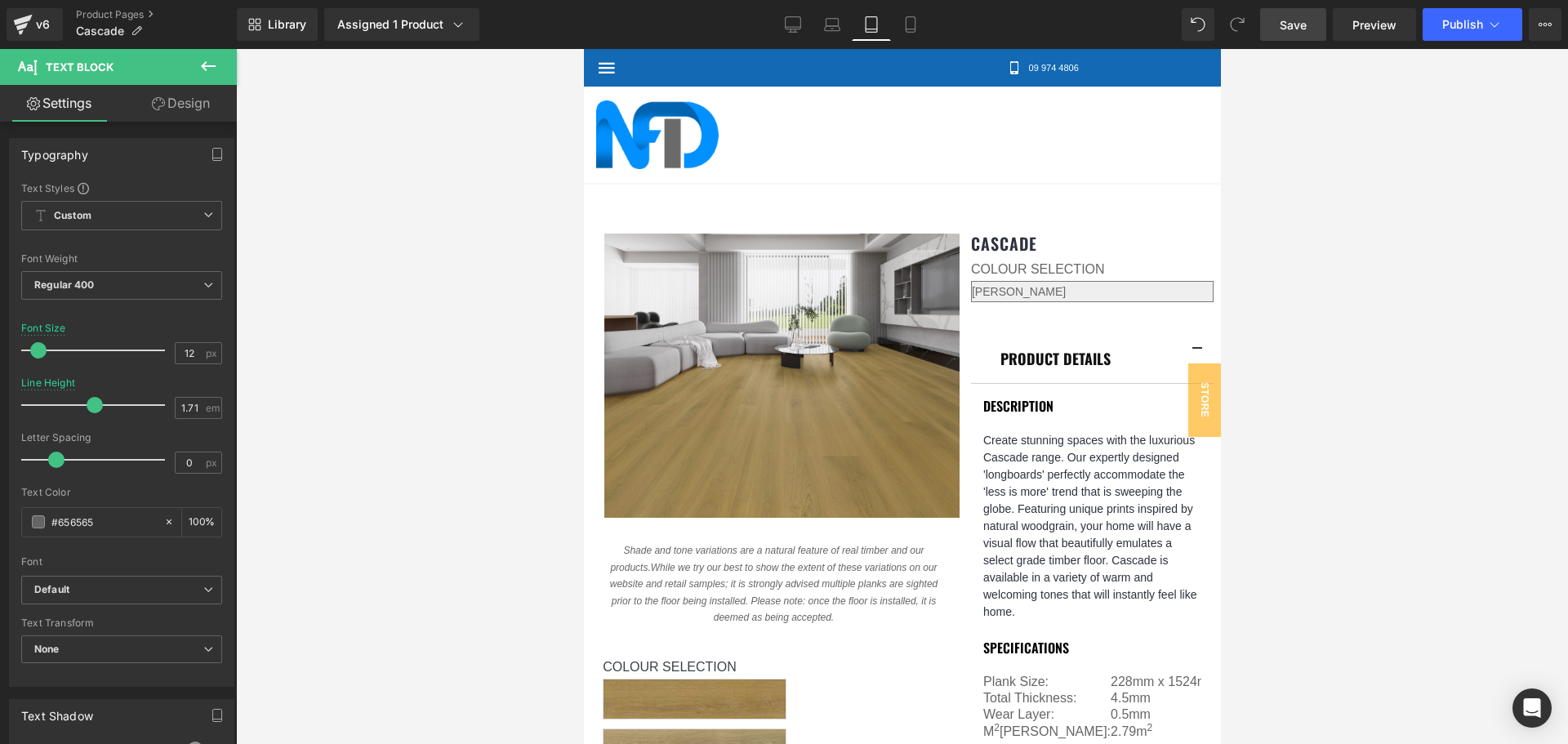
scroll to position [72, 0]
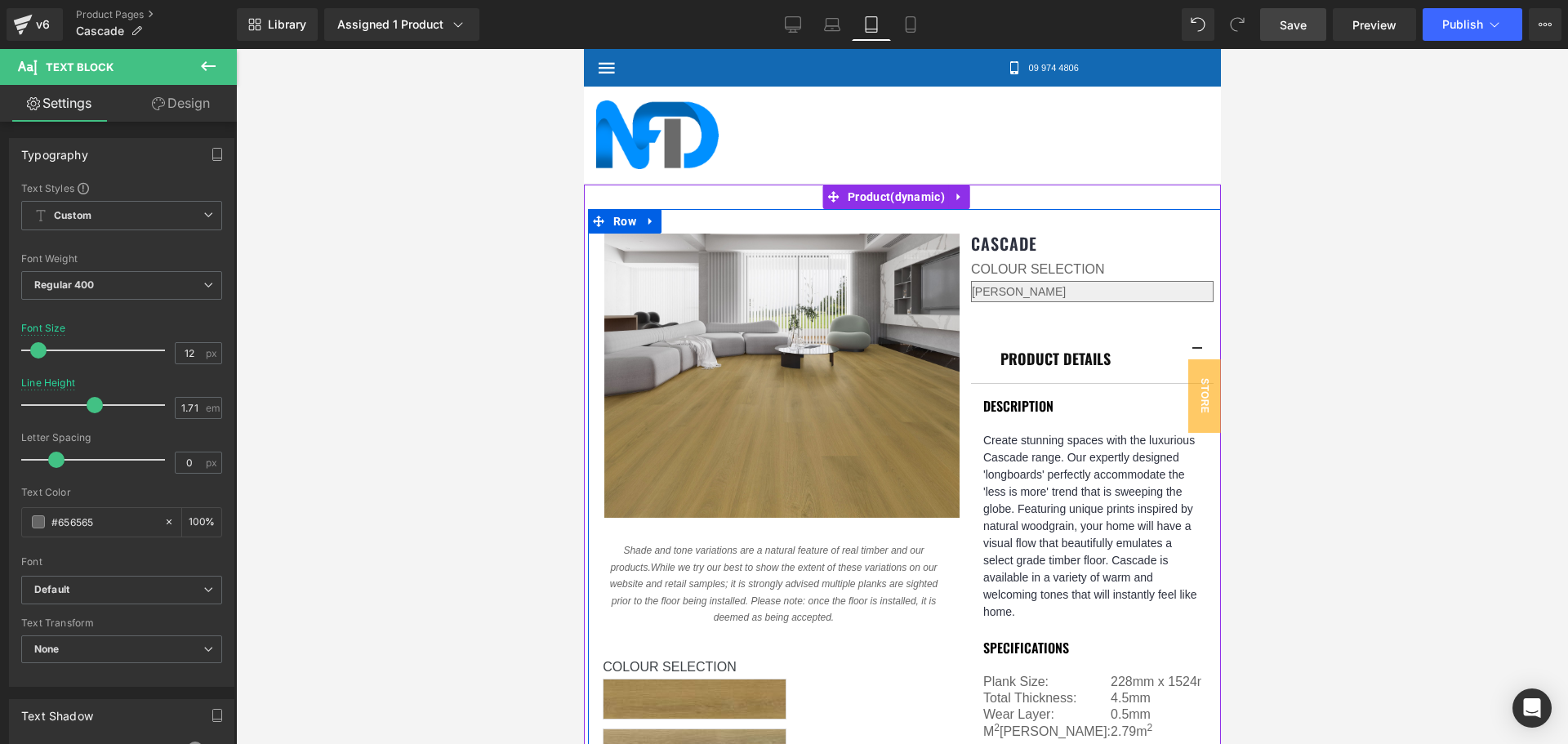
click at [746, 679] on span "[PERSON_NAME]" at bounding box center [693, 699] width 184 height 41
select select "[PERSON_NAME]"
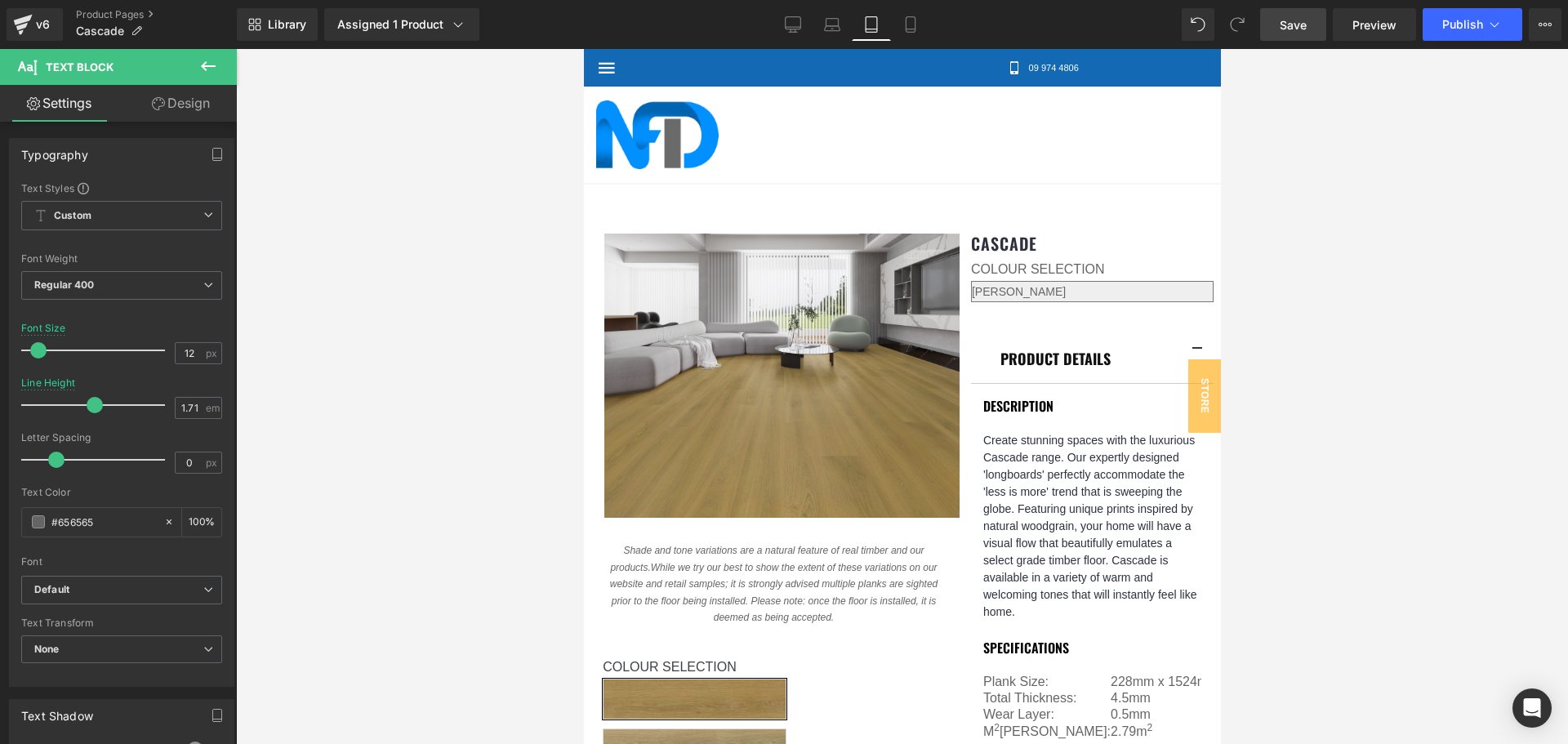
click at [784, 671] on div "Rendering Content" at bounding box center [784, 680] width 100 height 18
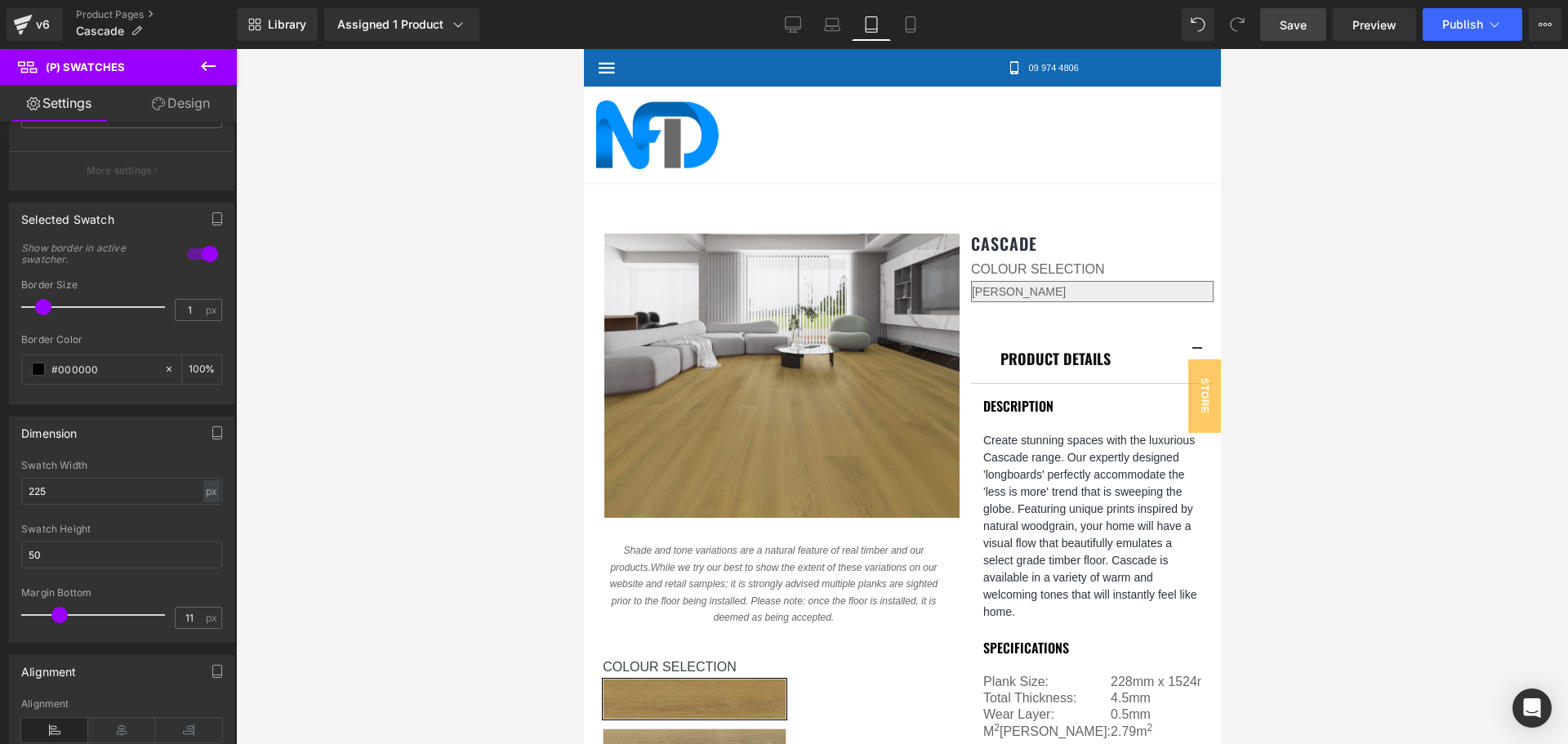
scroll to position [735, 0]
drag, startPoint x: 90, startPoint y: 490, endPoint x: 23, endPoint y: 489, distance: 67.0
click at [23, 489] on input "225" at bounding box center [122, 490] width 201 height 27
click at [39, 487] on input "220" at bounding box center [122, 490] width 201 height 27
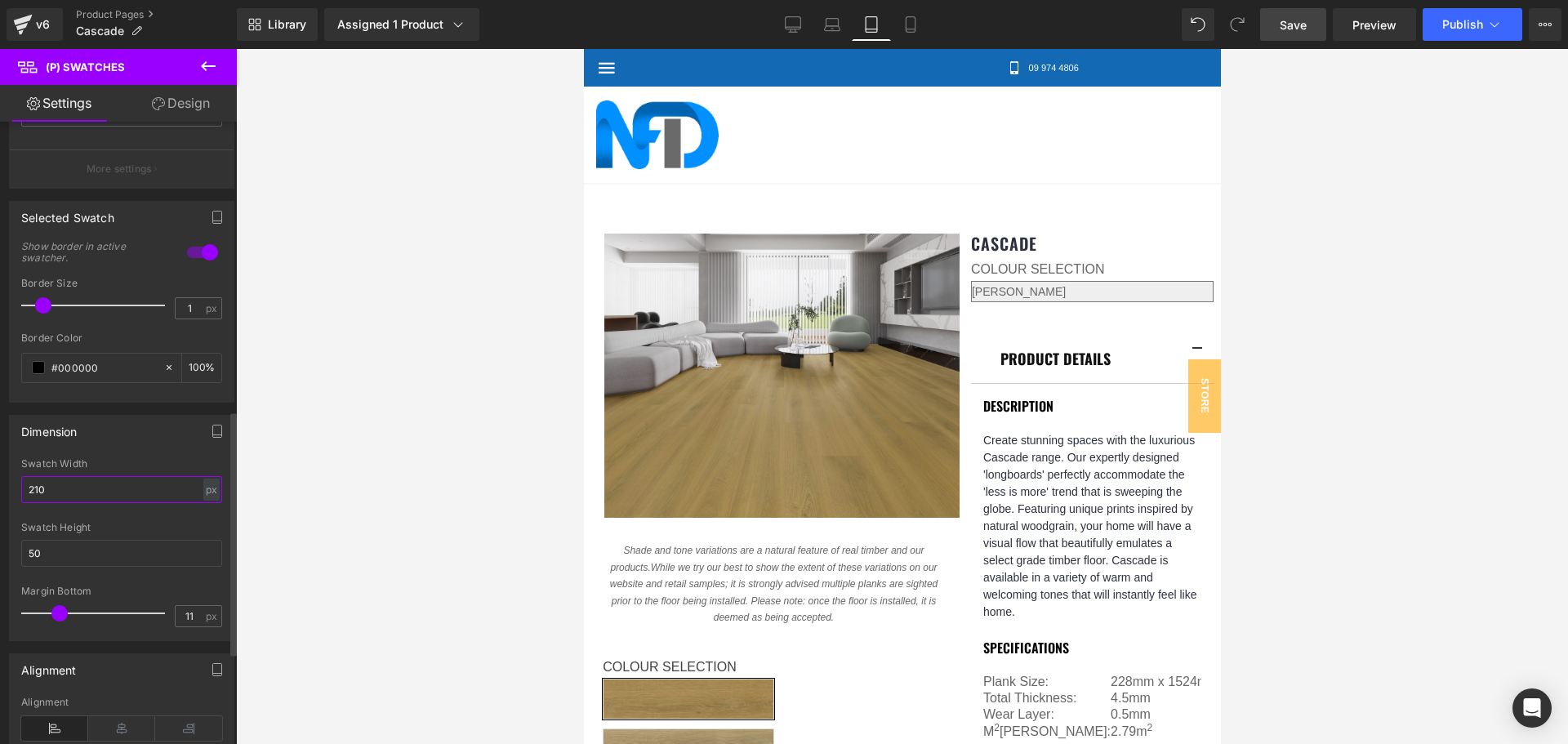
click at [39, 487] on input "210" at bounding box center [122, 490] width 201 height 27
type input "200"
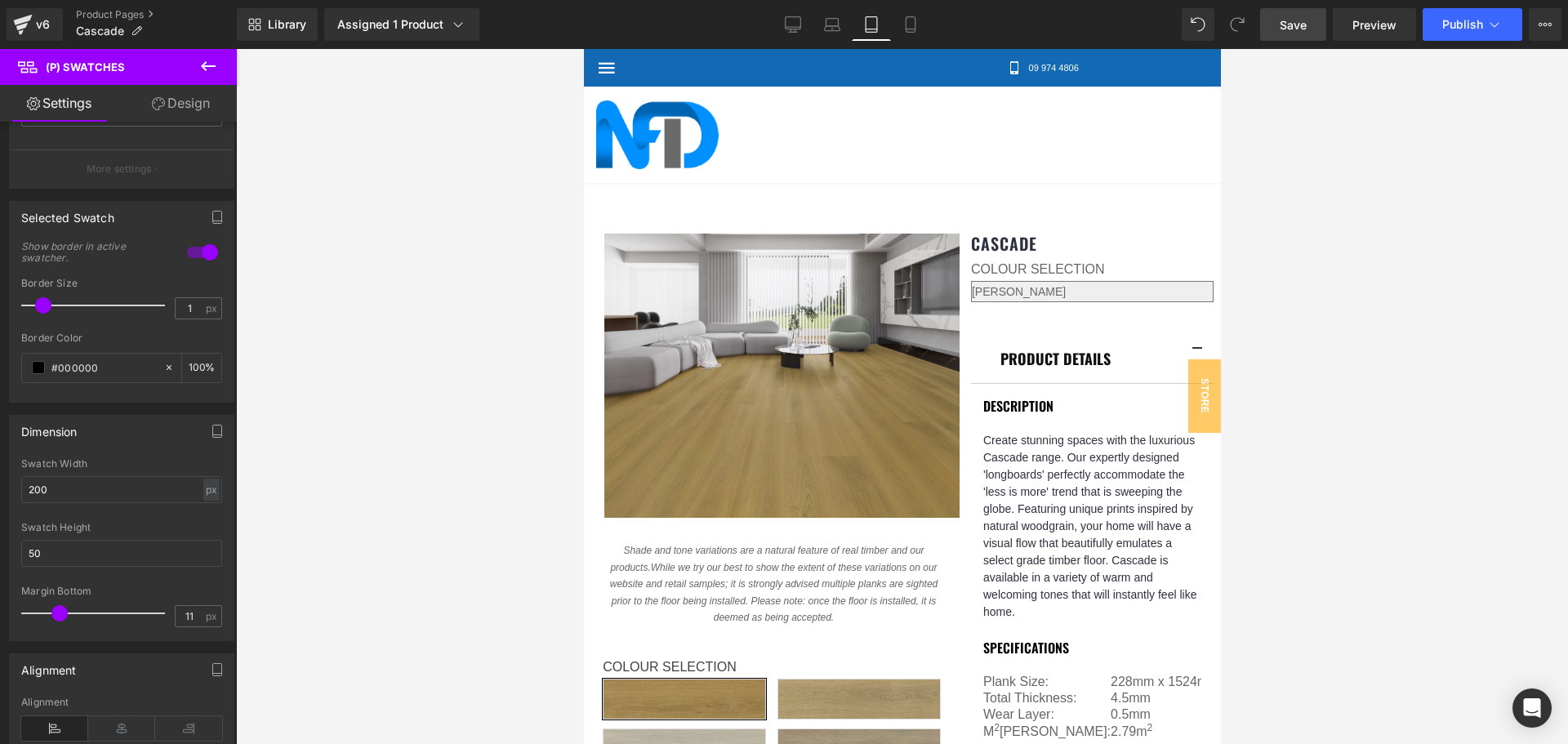
click at [508, 411] on div at bounding box center [902, 396] width 1332 height 695
click at [1312, 25] on link "Save" at bounding box center [1292, 24] width 66 height 32
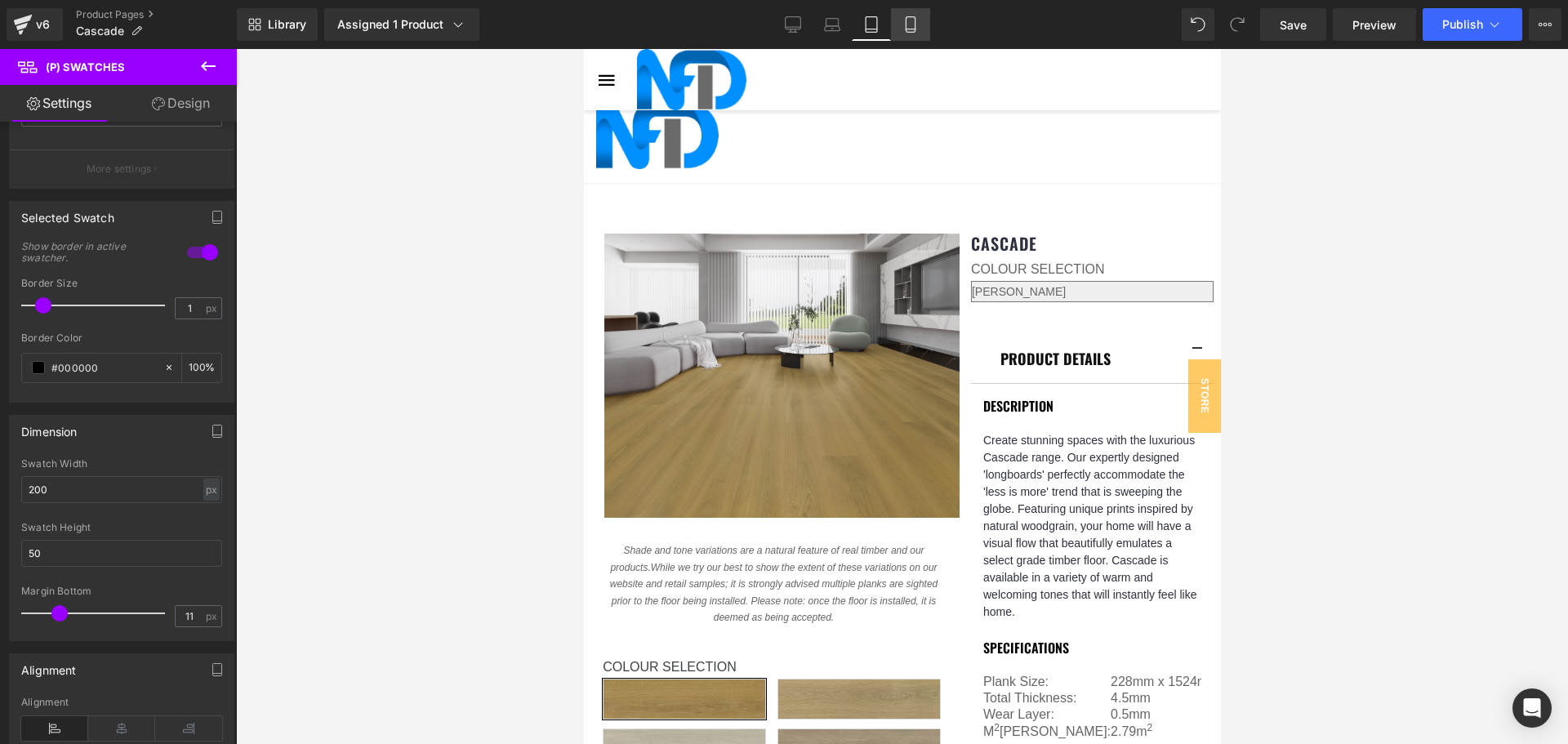
click at [911, 24] on icon at bounding box center [911, 24] width 16 height 16
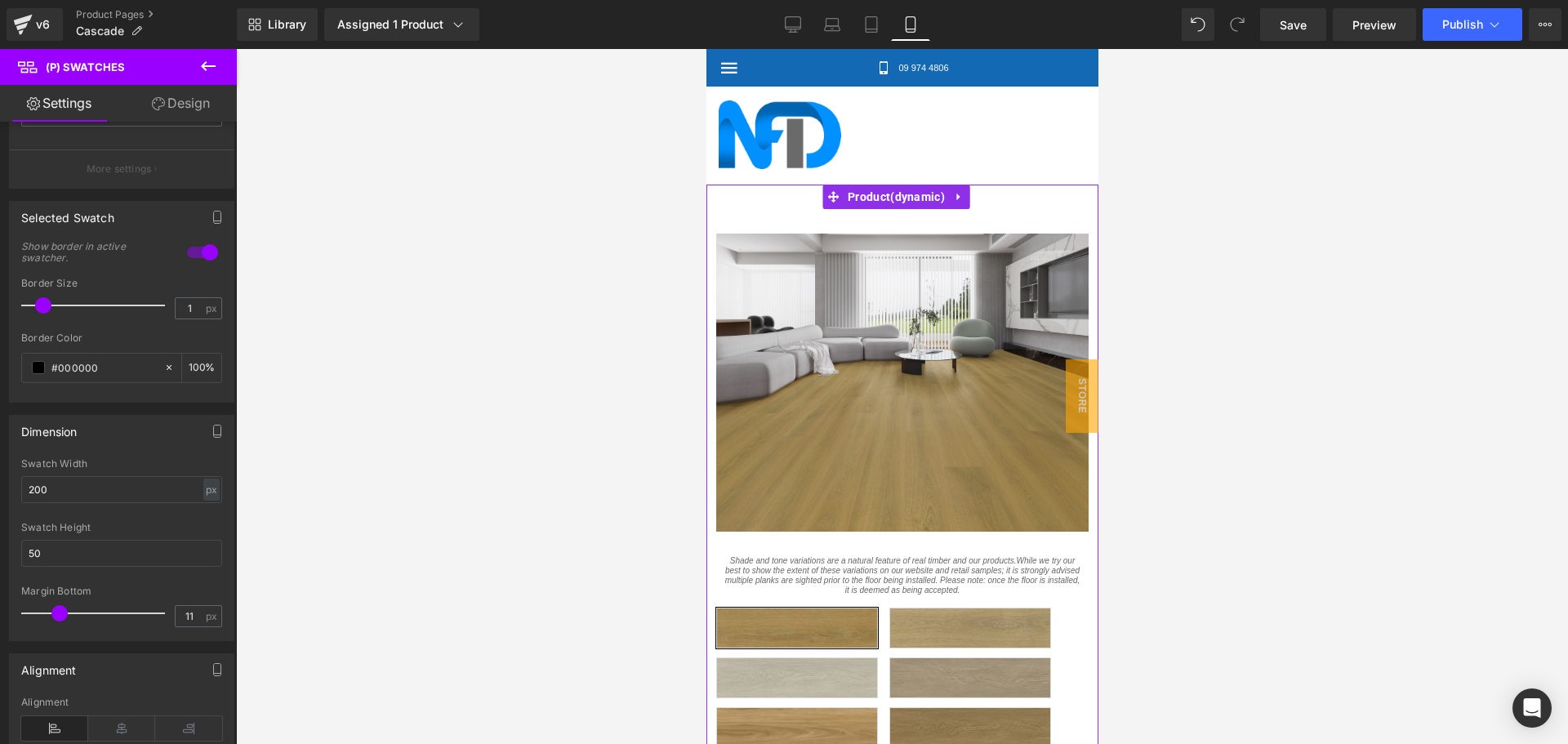
scroll to position [133, 0]
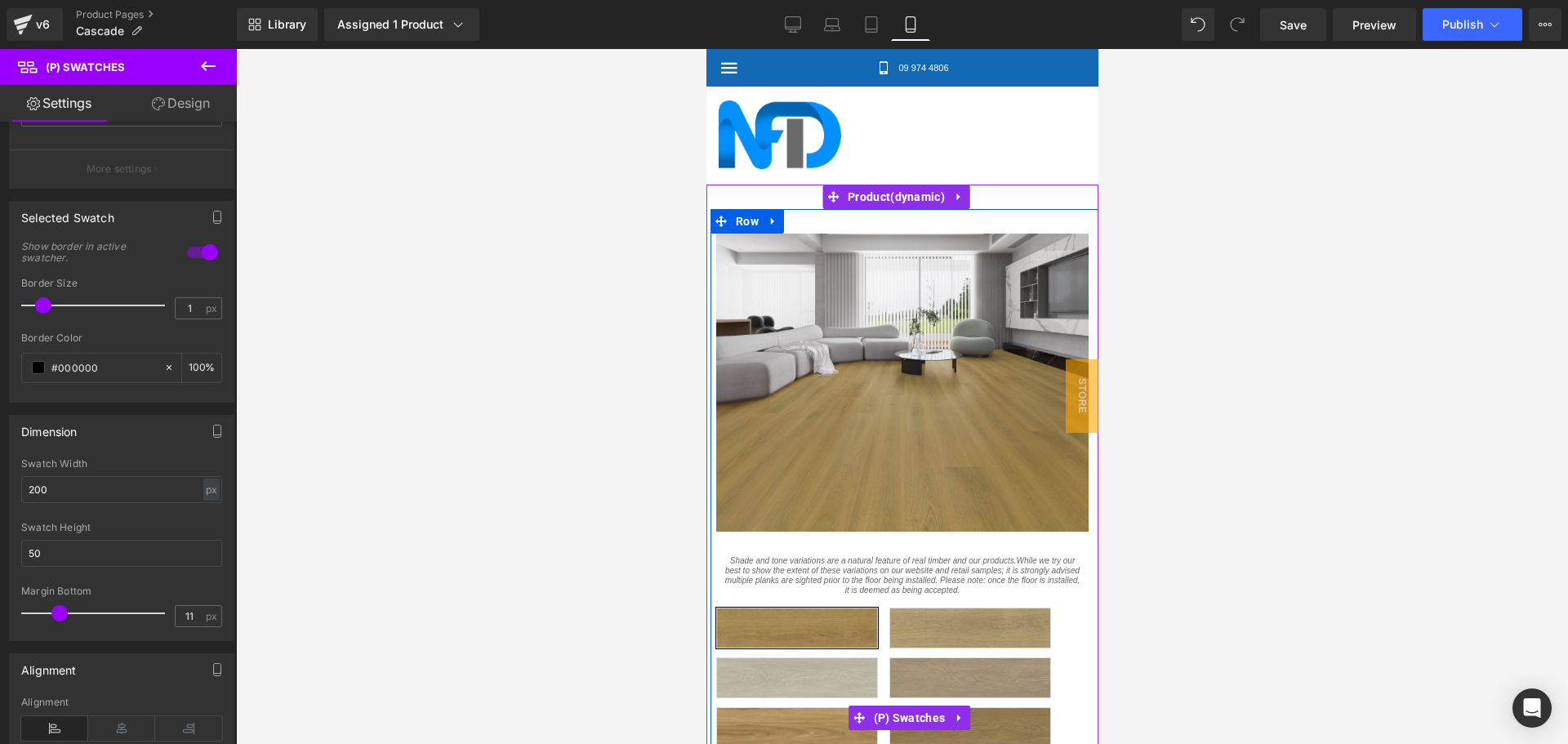
click at [925, 579] on div "Colour Selection [GEOGRAPHIC_DATA] [GEOGRAPHIC_DATA][PERSON_NAME] [PERSON_NAME]…" at bounding box center [908, 718] width 386 height 278
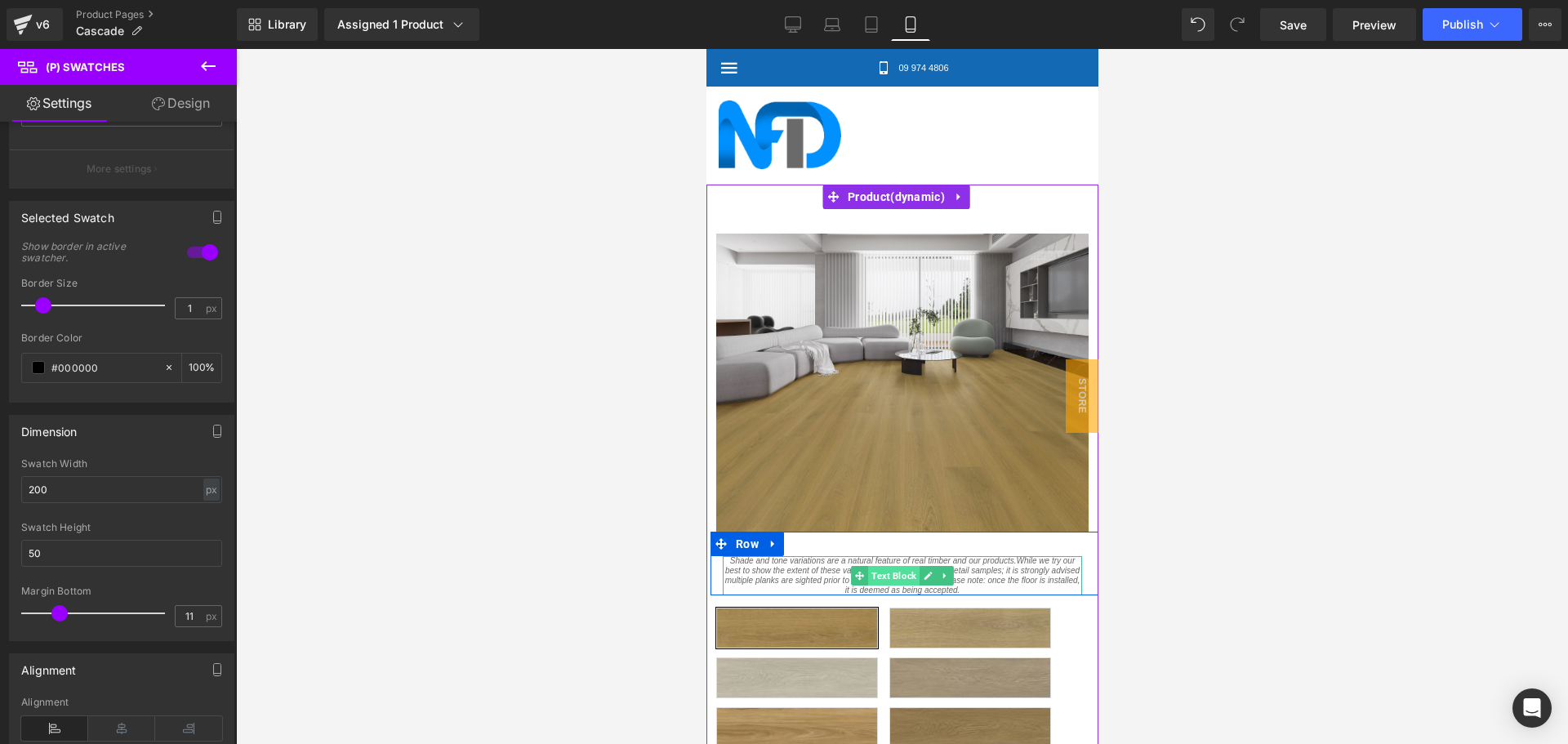
click at [891, 566] on span "Text Block" at bounding box center [893, 576] width 51 height 20
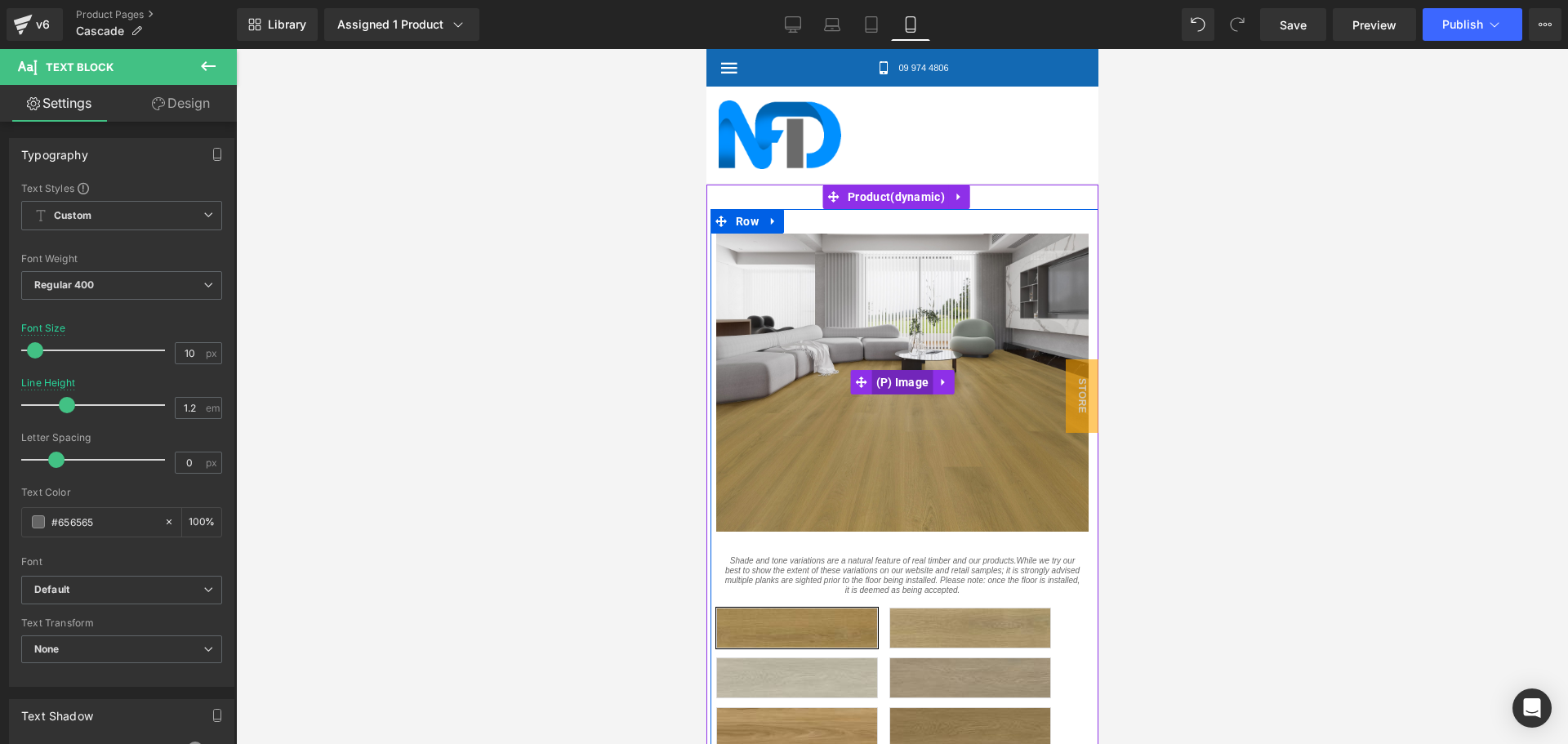
click at [895, 370] on span "(P) Image" at bounding box center [902, 381] width 61 height 24
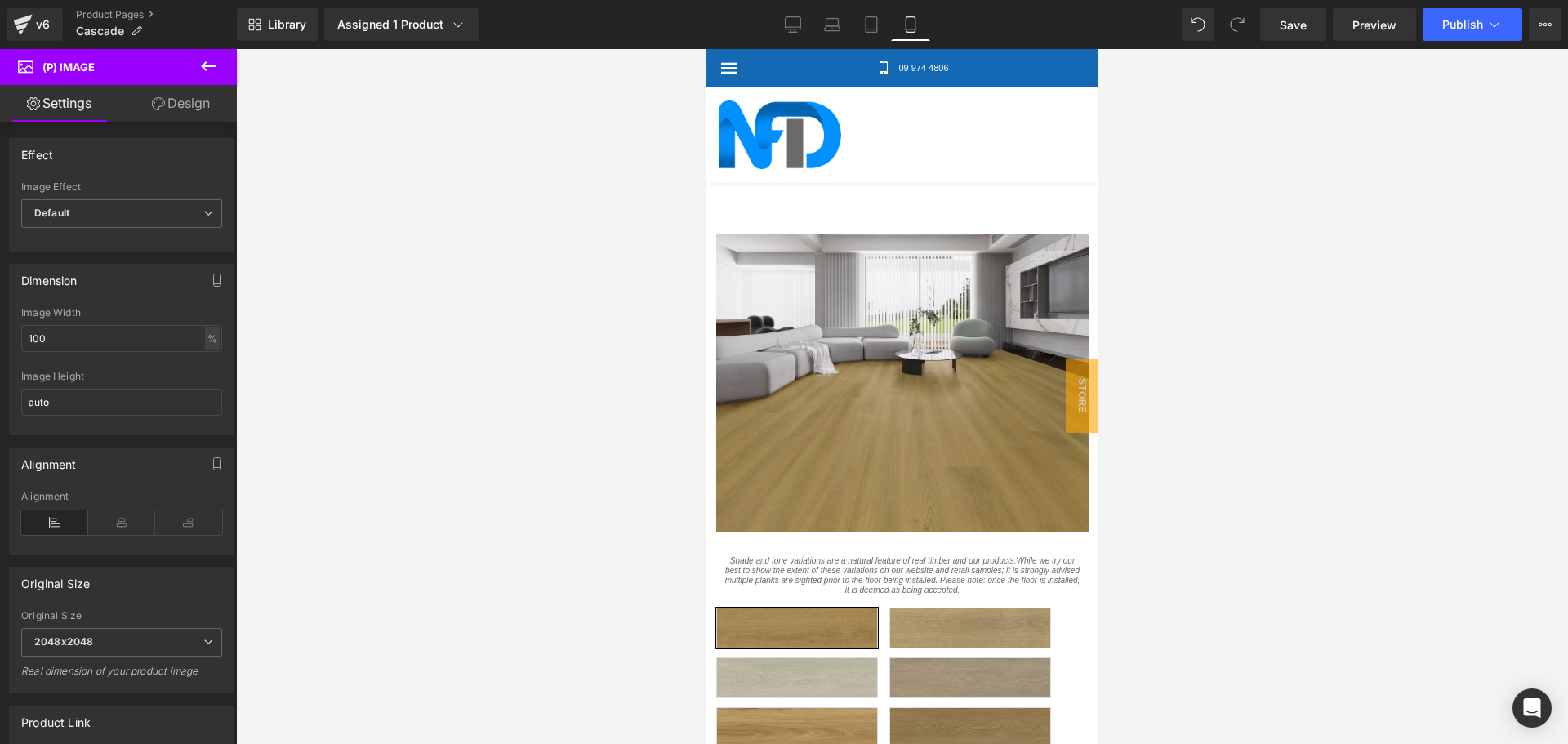
click at [194, 103] on link "Design" at bounding box center [180, 103] width 118 height 37
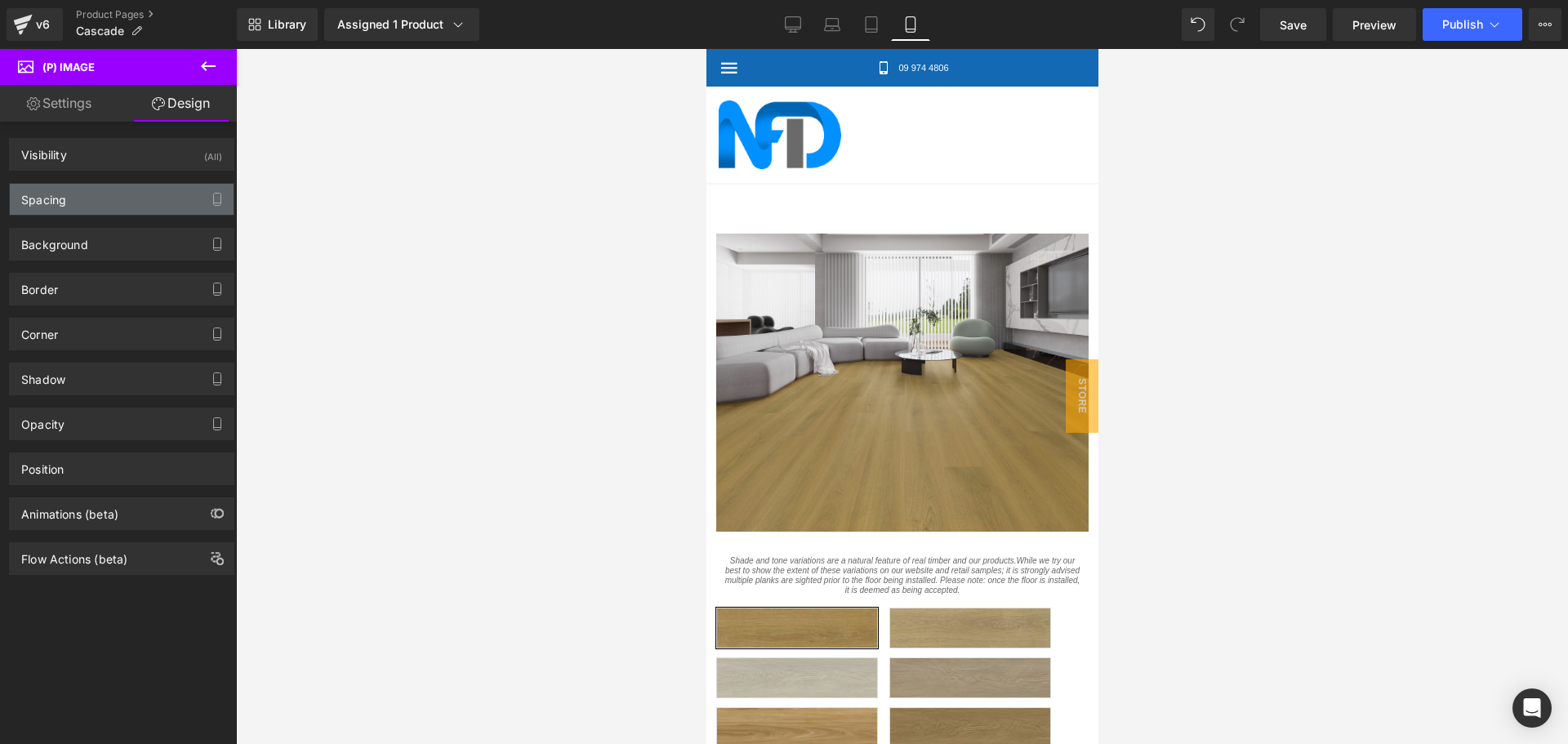
click at [121, 208] on div "Spacing" at bounding box center [122, 199] width 224 height 31
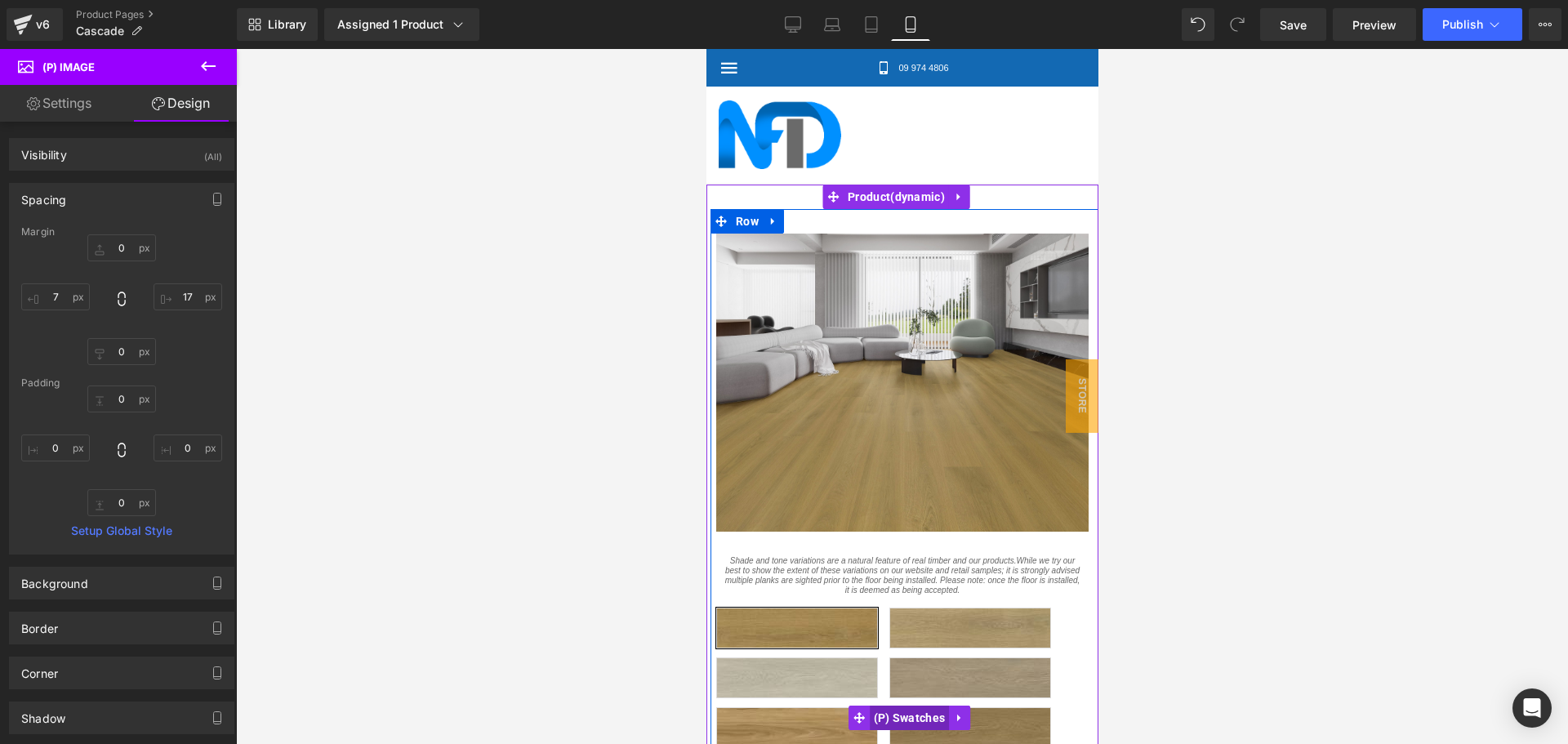
click at [922, 706] on span "(P) Swatches" at bounding box center [909, 718] width 80 height 24
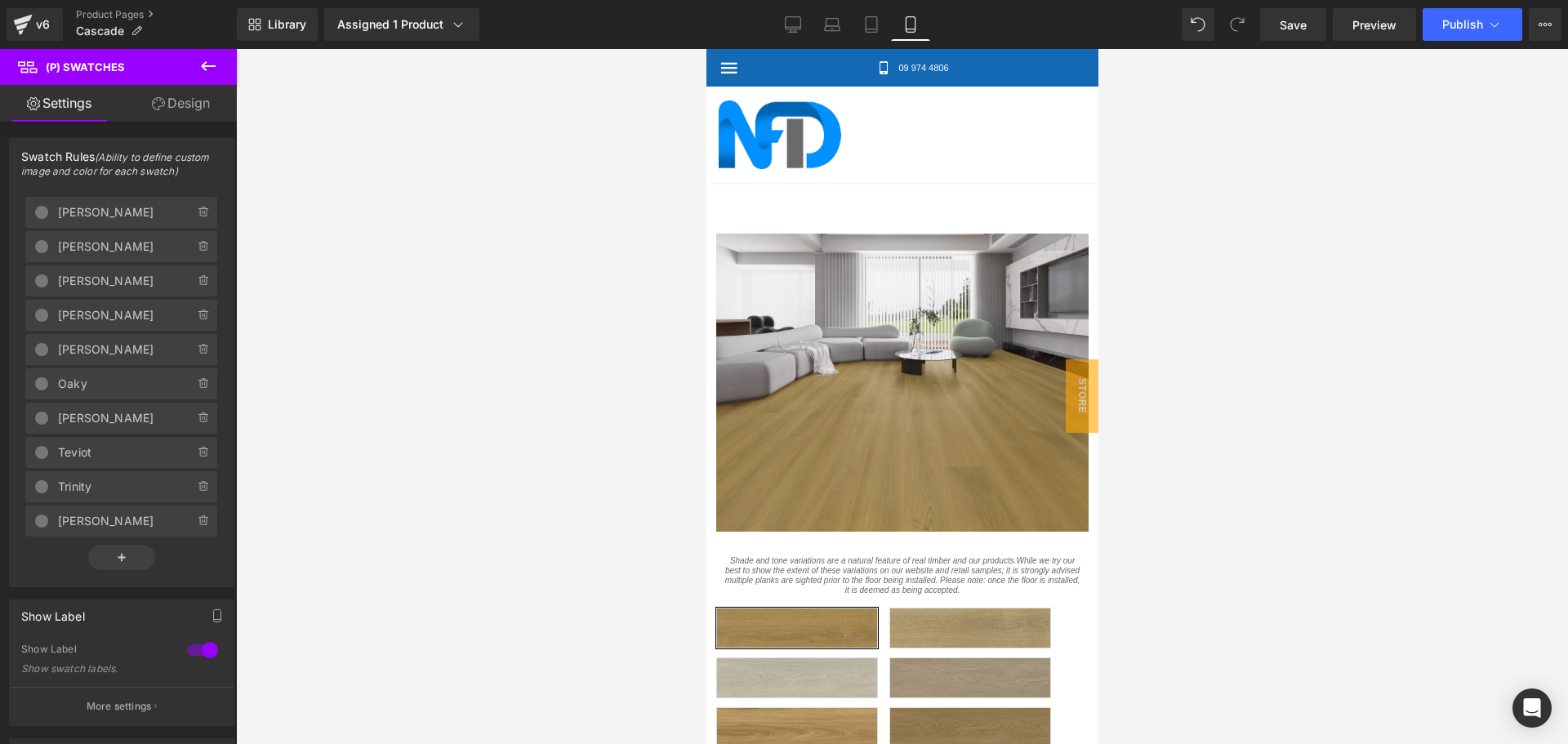
click at [164, 104] on link "Design" at bounding box center [180, 103] width 118 height 37
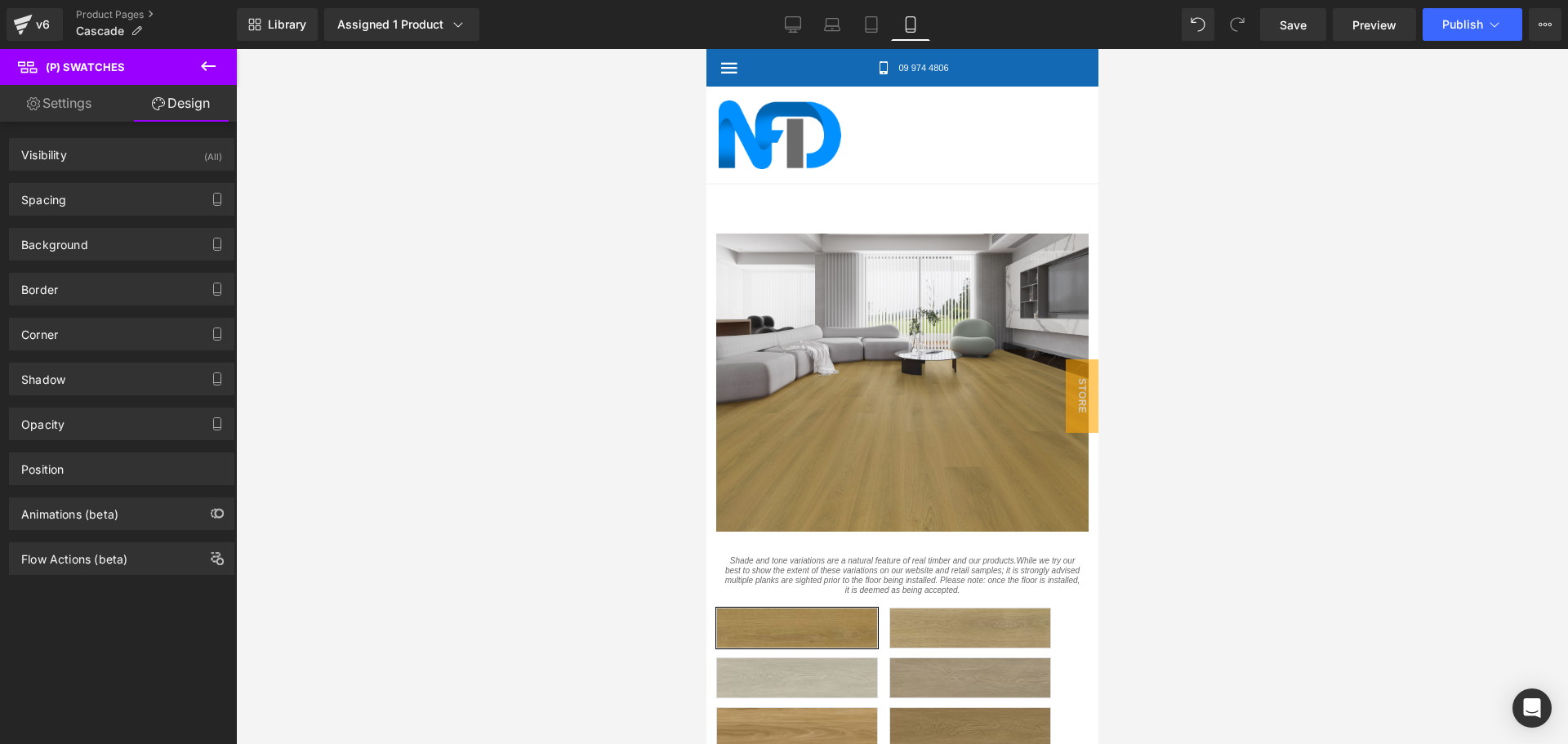
click at [90, 112] on link "Settings" at bounding box center [59, 103] width 118 height 37
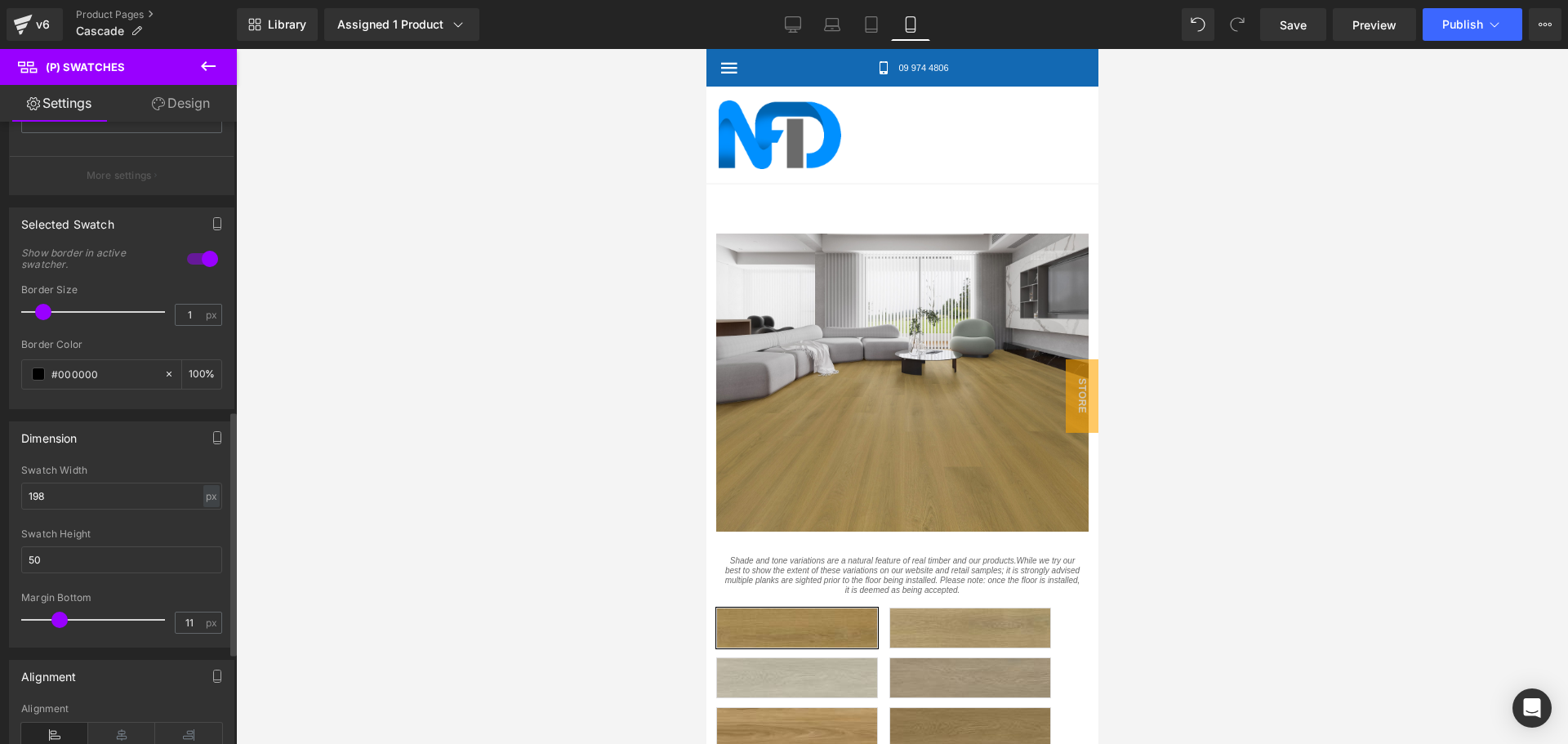
scroll to position [735, 0]
click at [160, 114] on link "Design" at bounding box center [180, 103] width 118 height 37
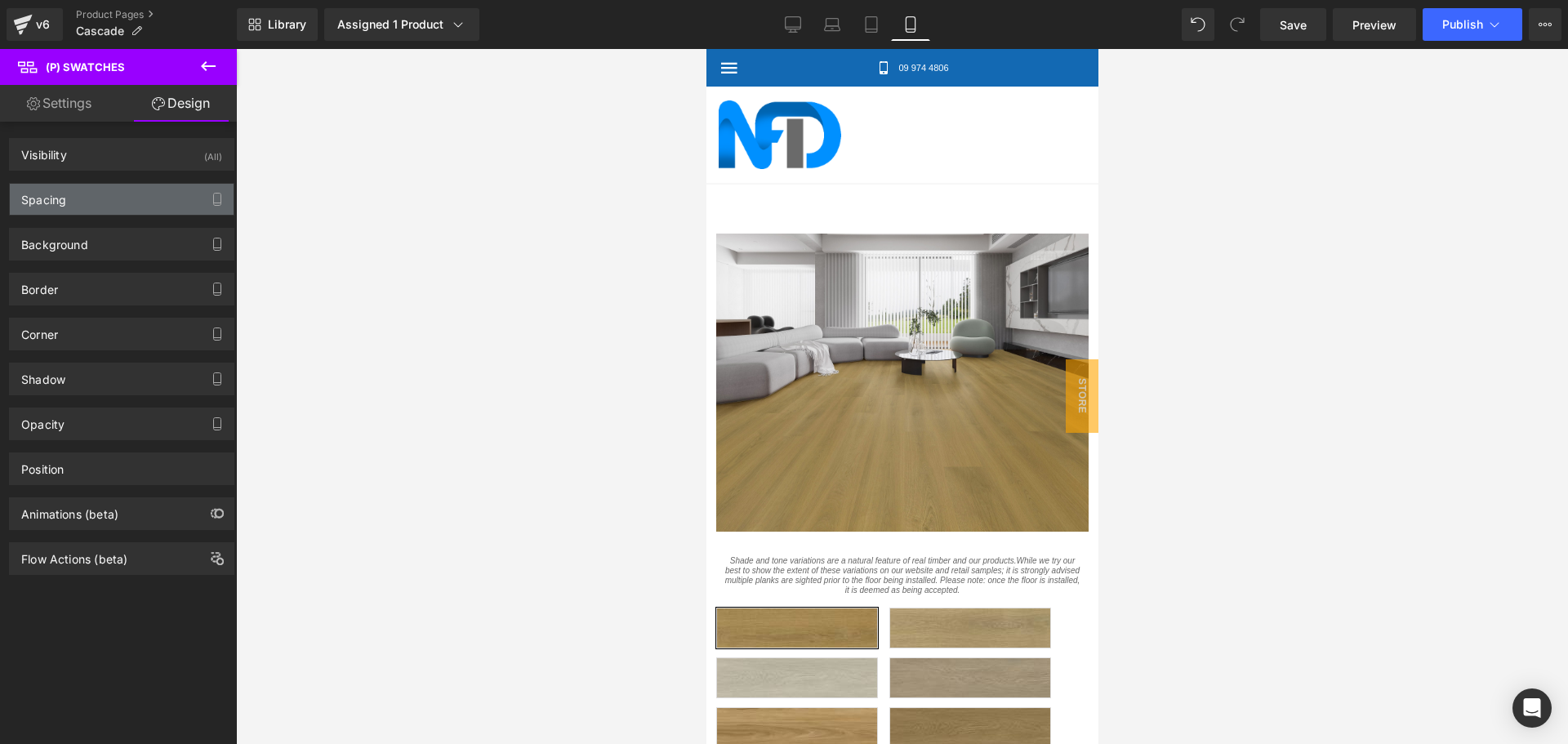
click at [114, 212] on div "Spacing" at bounding box center [122, 199] width 224 height 31
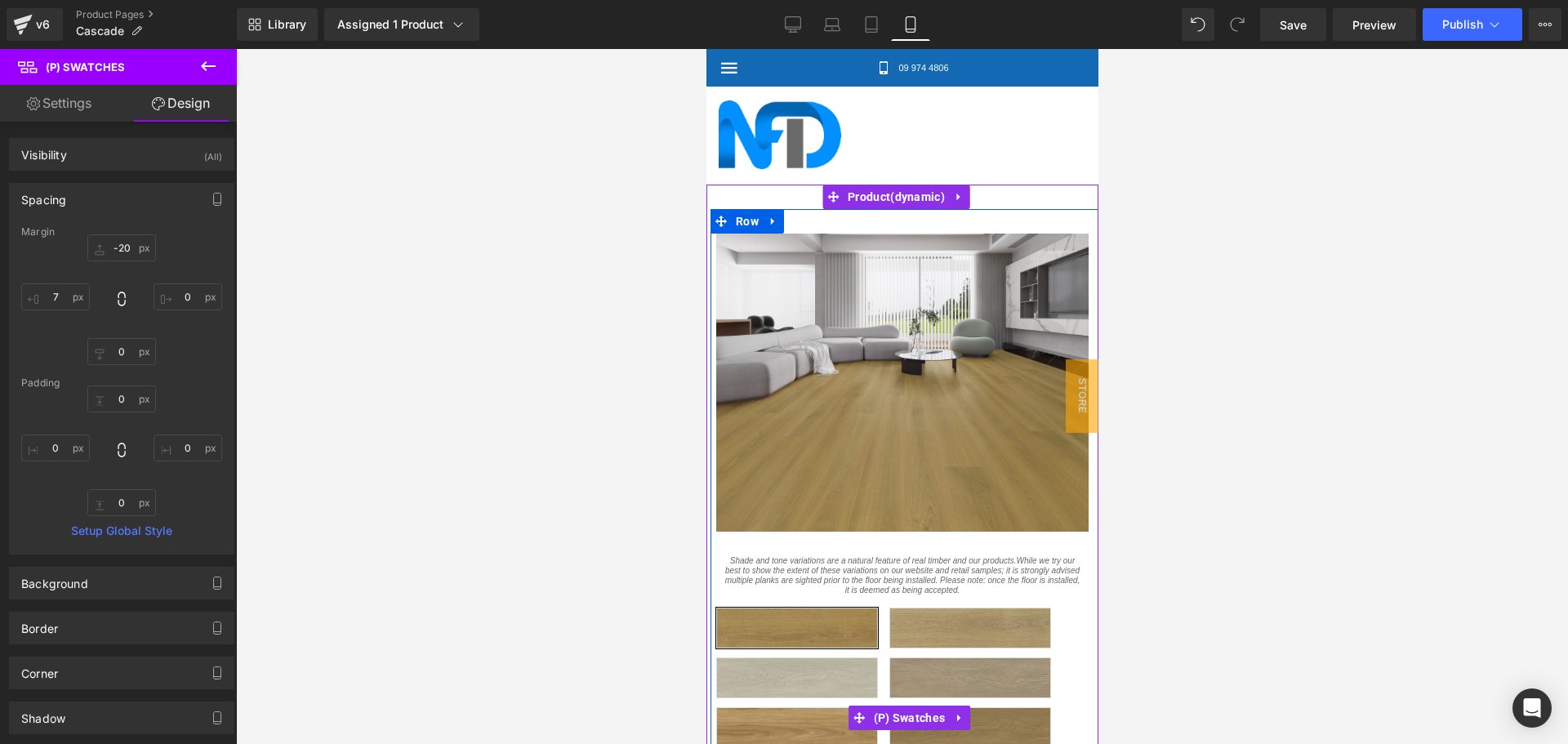
scroll to position [296, 0]
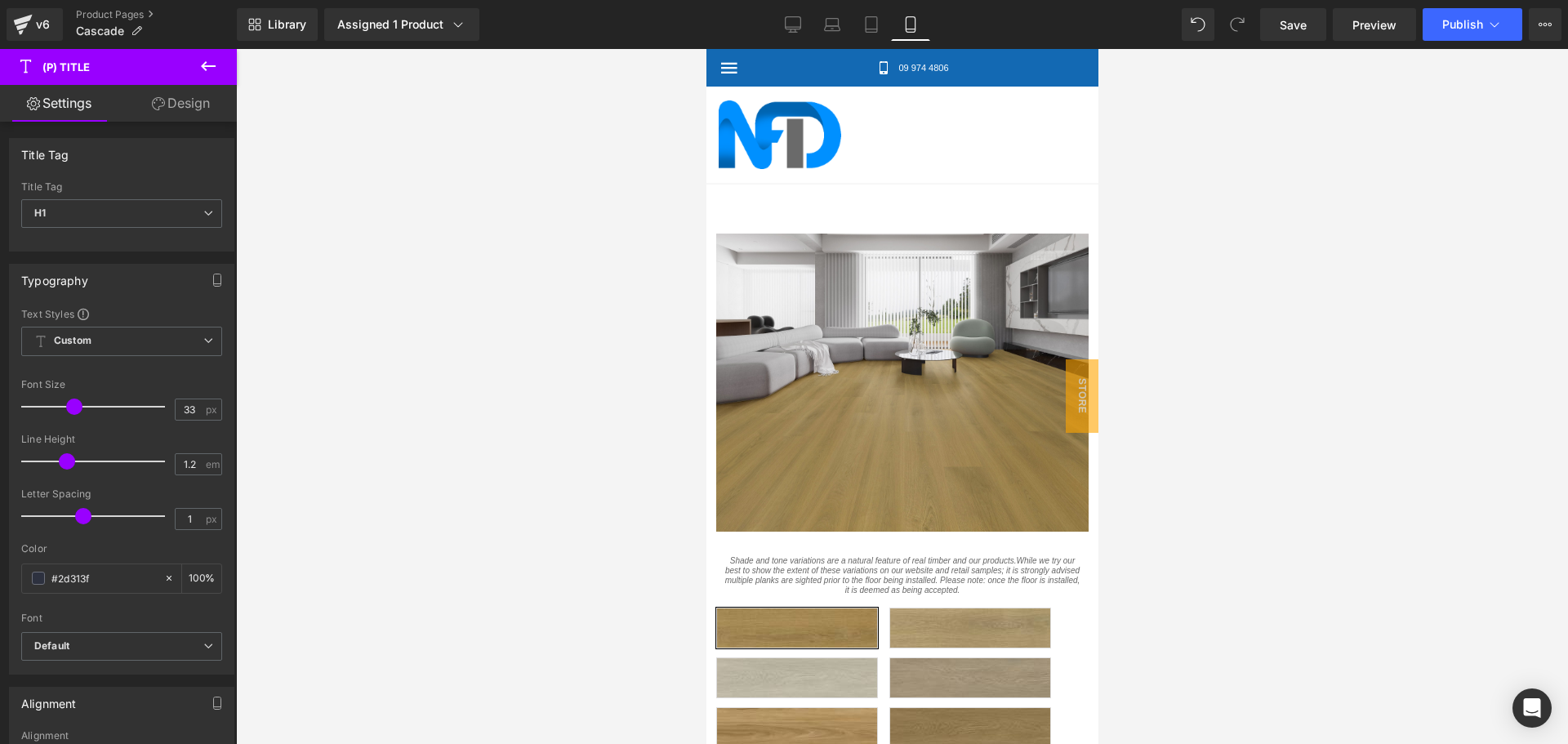
click at [179, 108] on link "Design" at bounding box center [180, 103] width 118 height 37
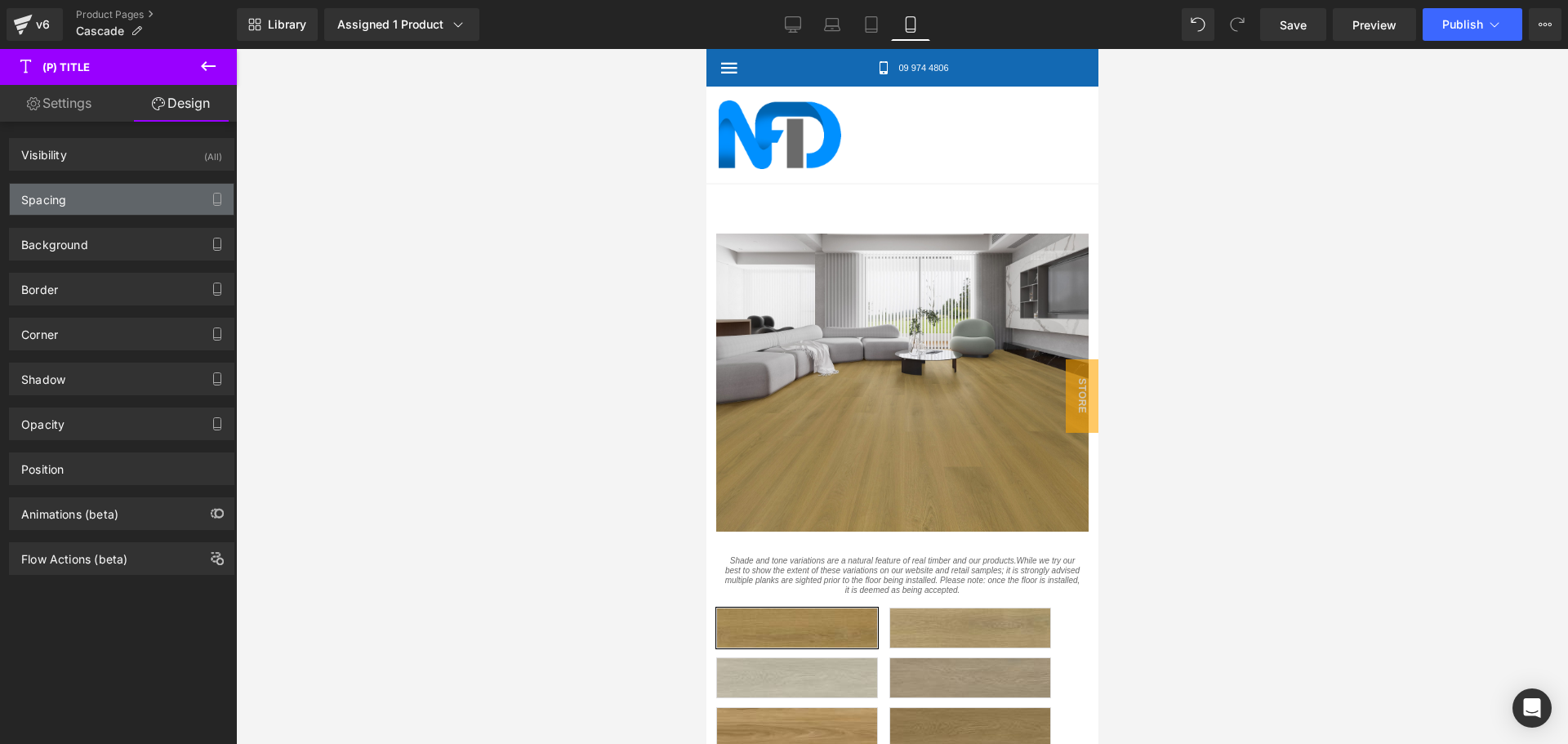
click at [134, 202] on div "Spacing" at bounding box center [122, 199] width 224 height 31
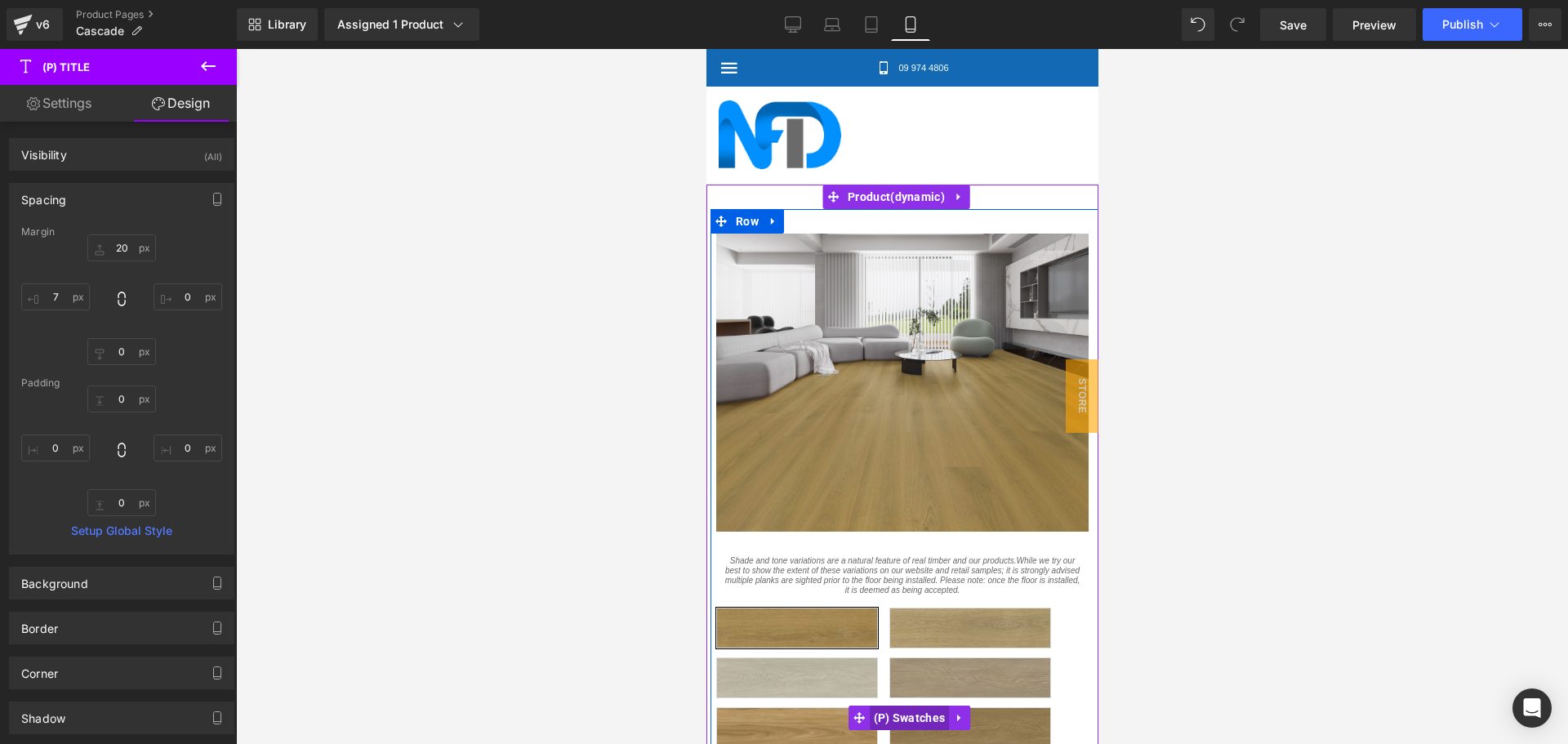
click at [924, 706] on span "(P) Swatches" at bounding box center [909, 718] width 80 height 24
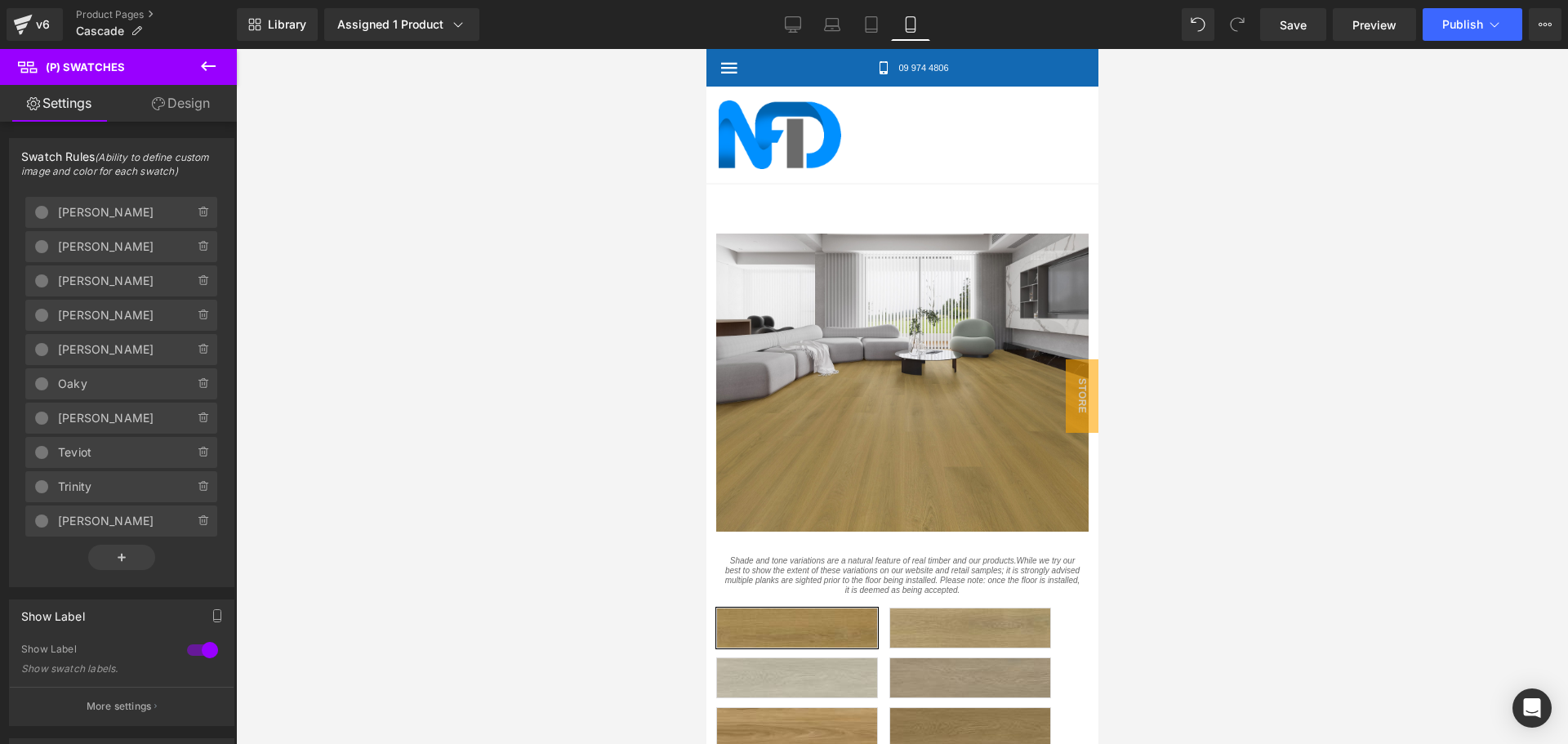
click at [161, 102] on icon at bounding box center [158, 104] width 13 height 13
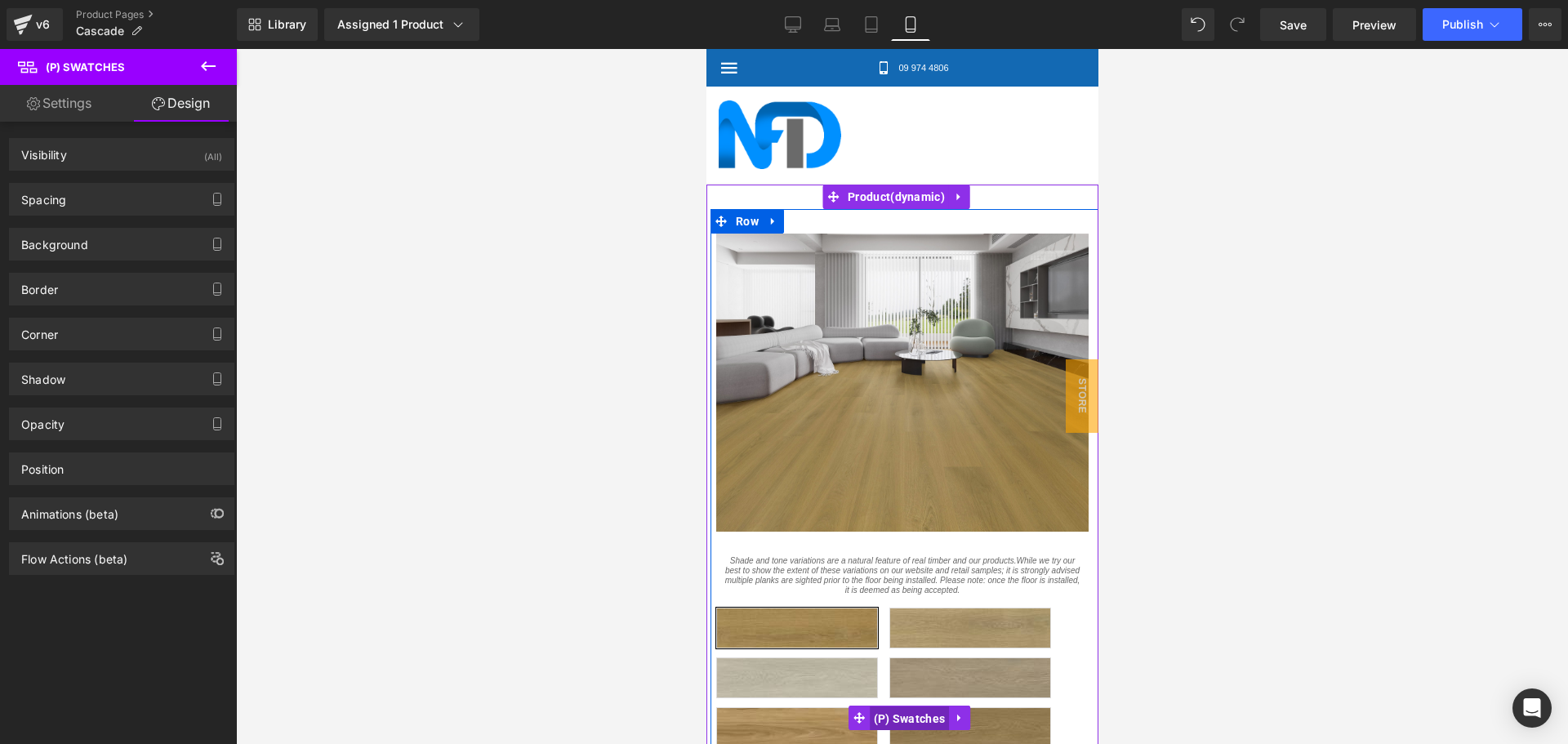
click at [874, 706] on span "(P) Swatches" at bounding box center [909, 718] width 80 height 24
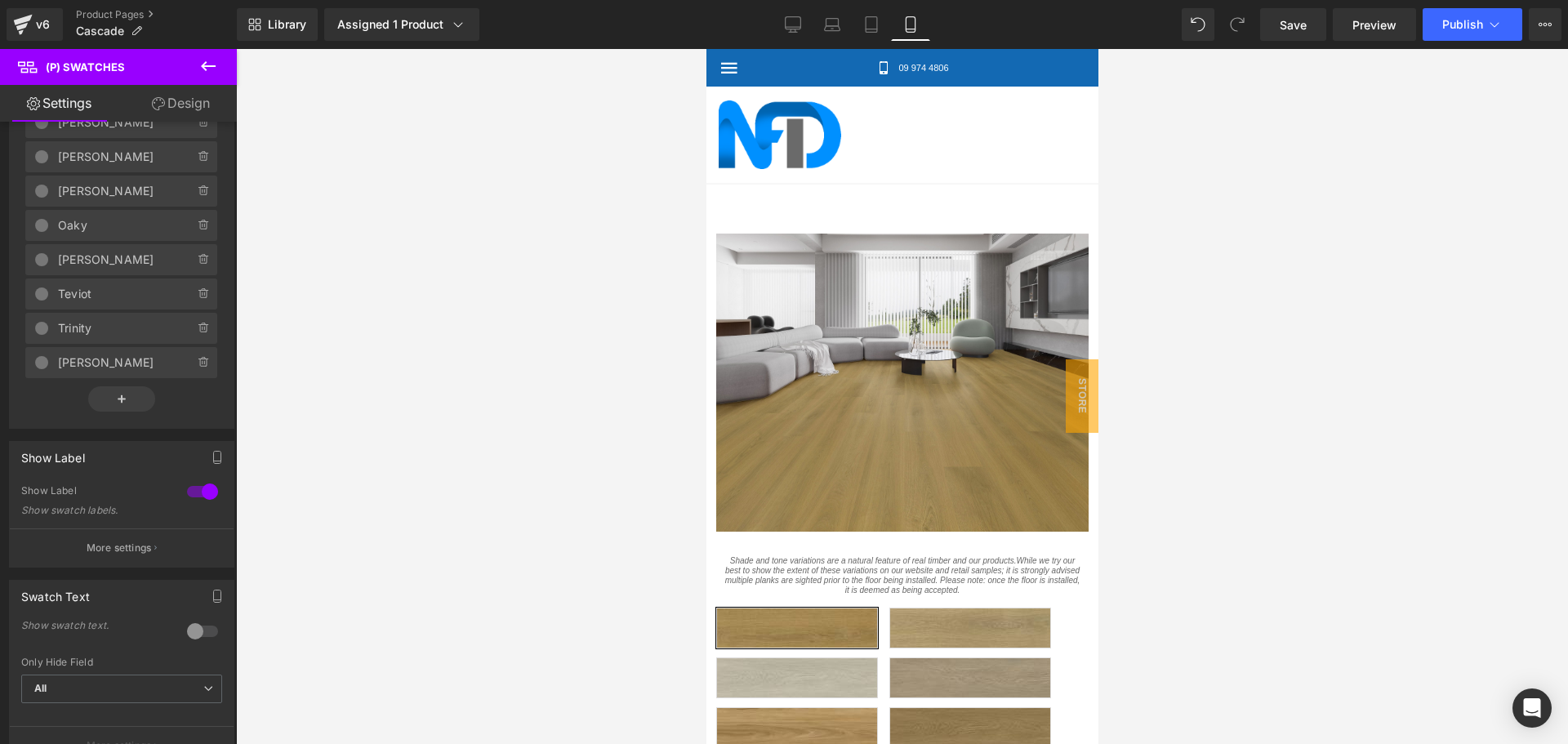
scroll to position [245, 0]
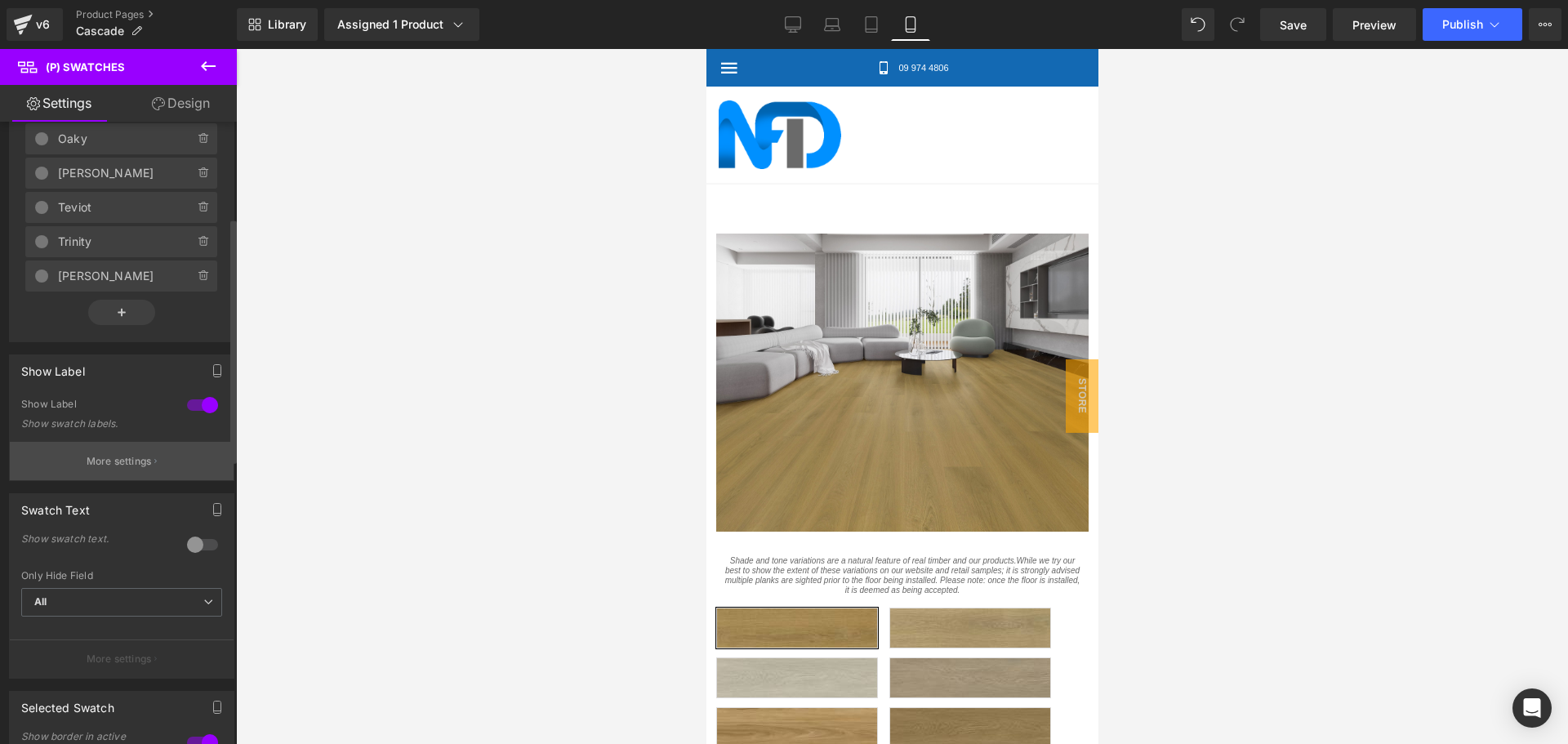
click at [104, 462] on p "More settings" at bounding box center [119, 462] width 65 height 14
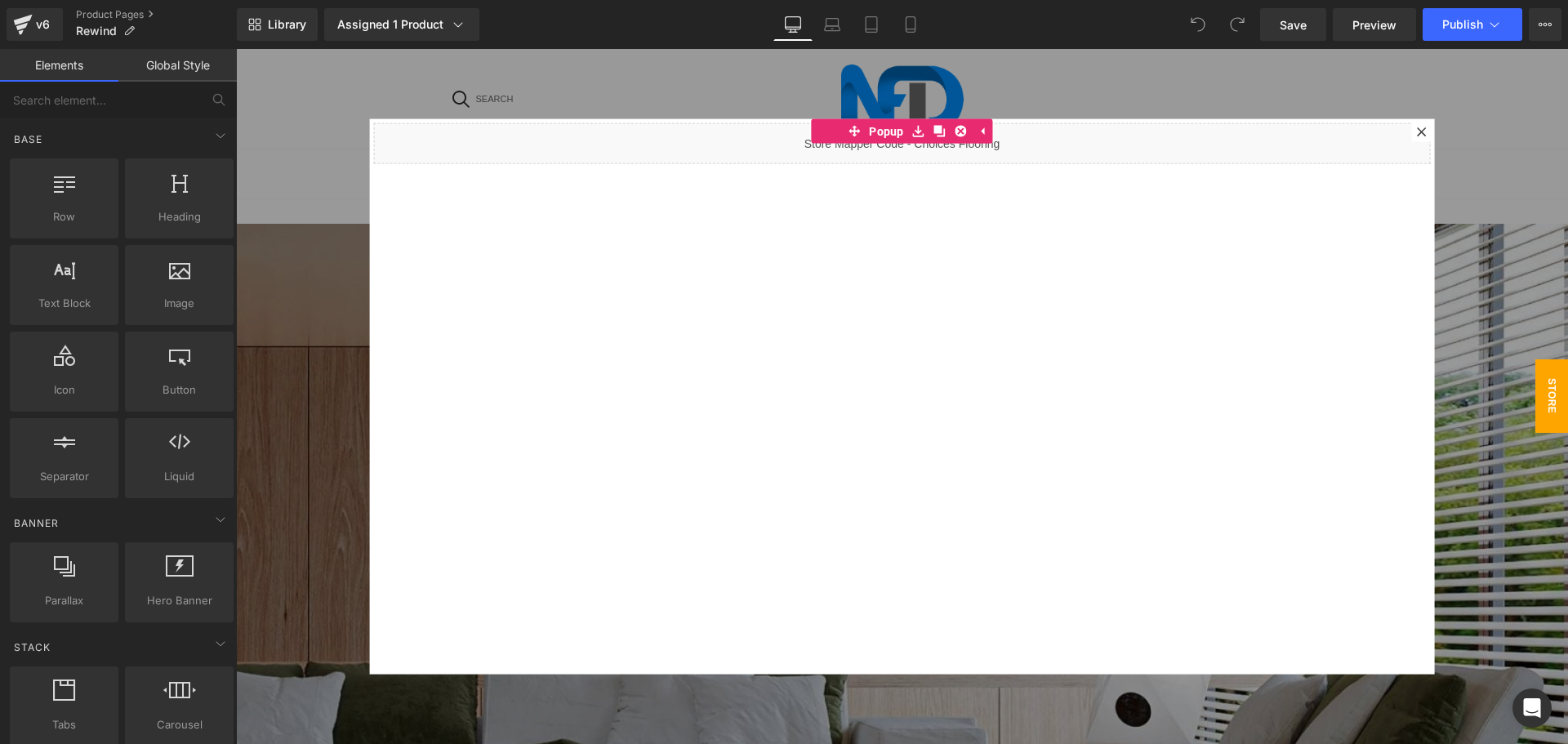
drag, startPoint x: 236, startPoint y: 49, endPoint x: 1410, endPoint y: 132, distance: 1176.9
click at [1417, 132] on icon at bounding box center [1421, 132] width 9 height 9
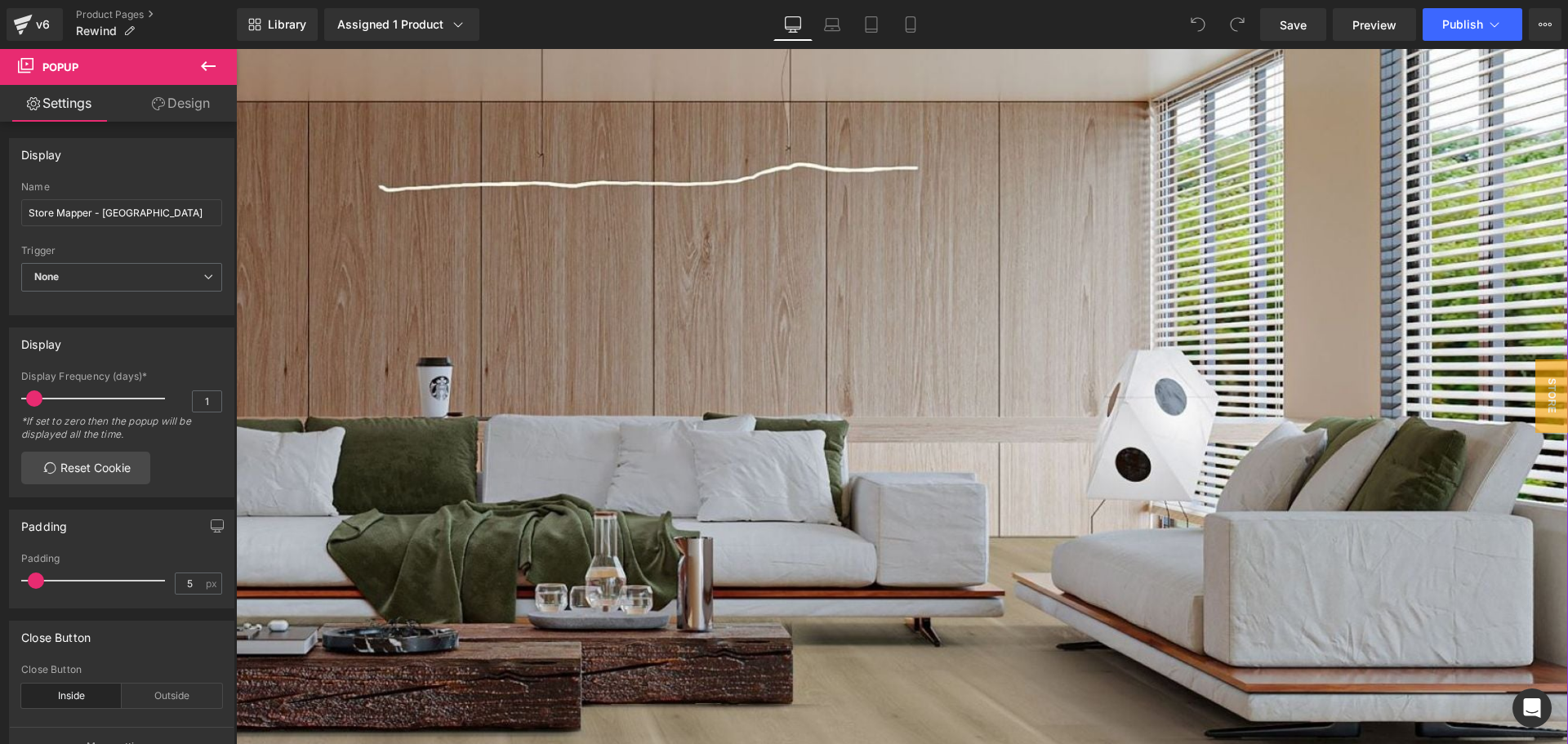
scroll to position [735, 0]
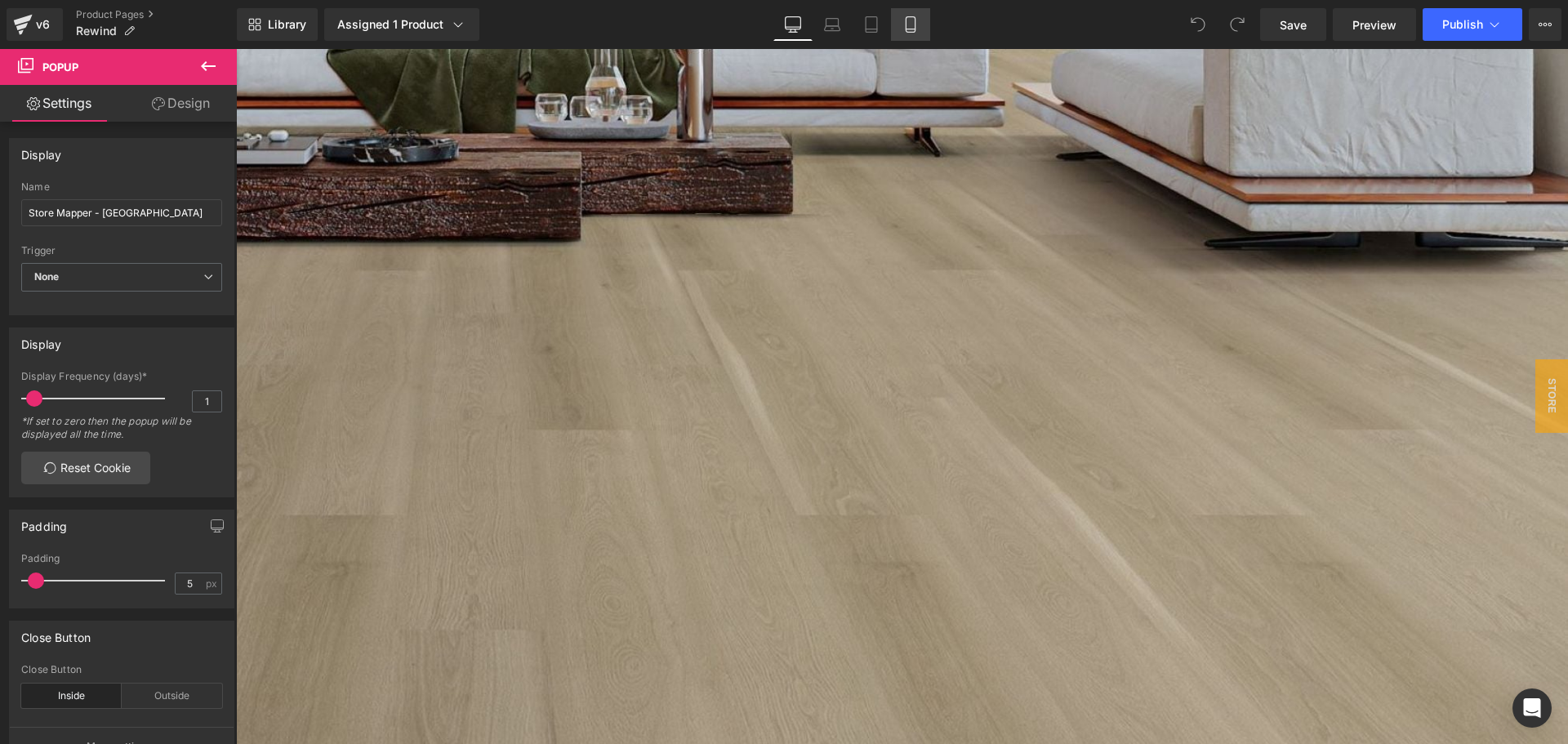
click at [906, 22] on icon at bounding box center [910, 24] width 9 height 15
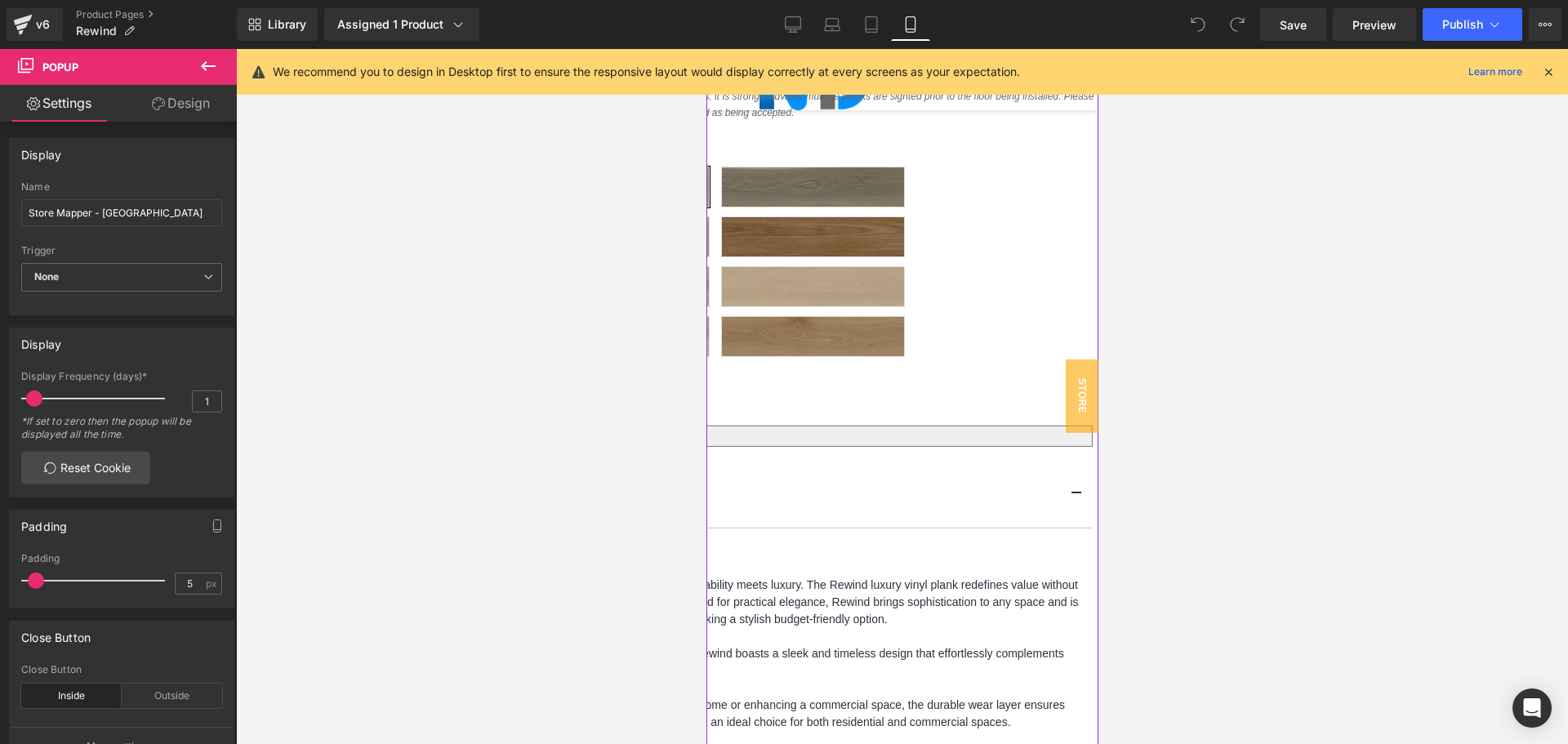
scroll to position [654, 0]
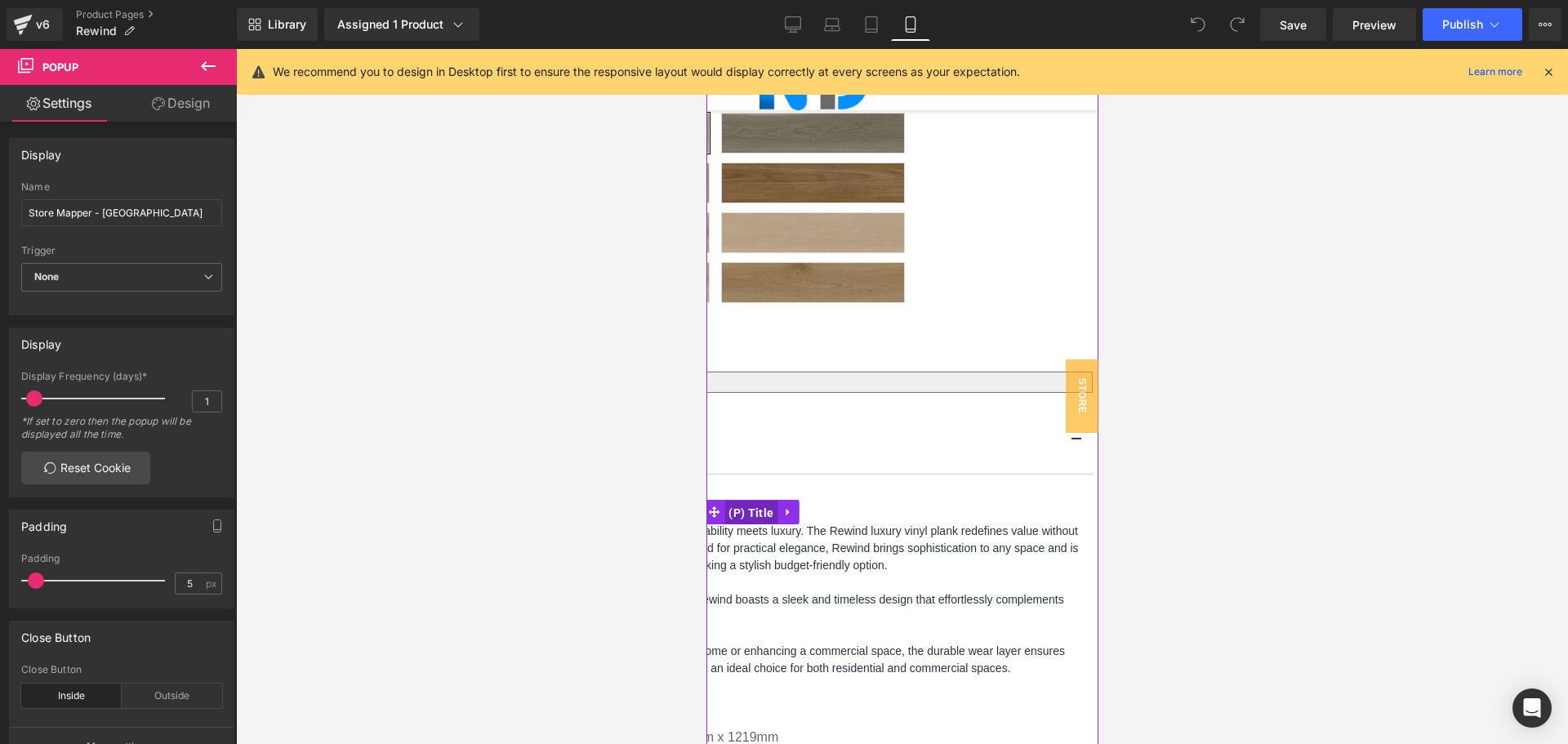
click at [761, 501] on span "(P) Title" at bounding box center [749, 512] width 53 height 24
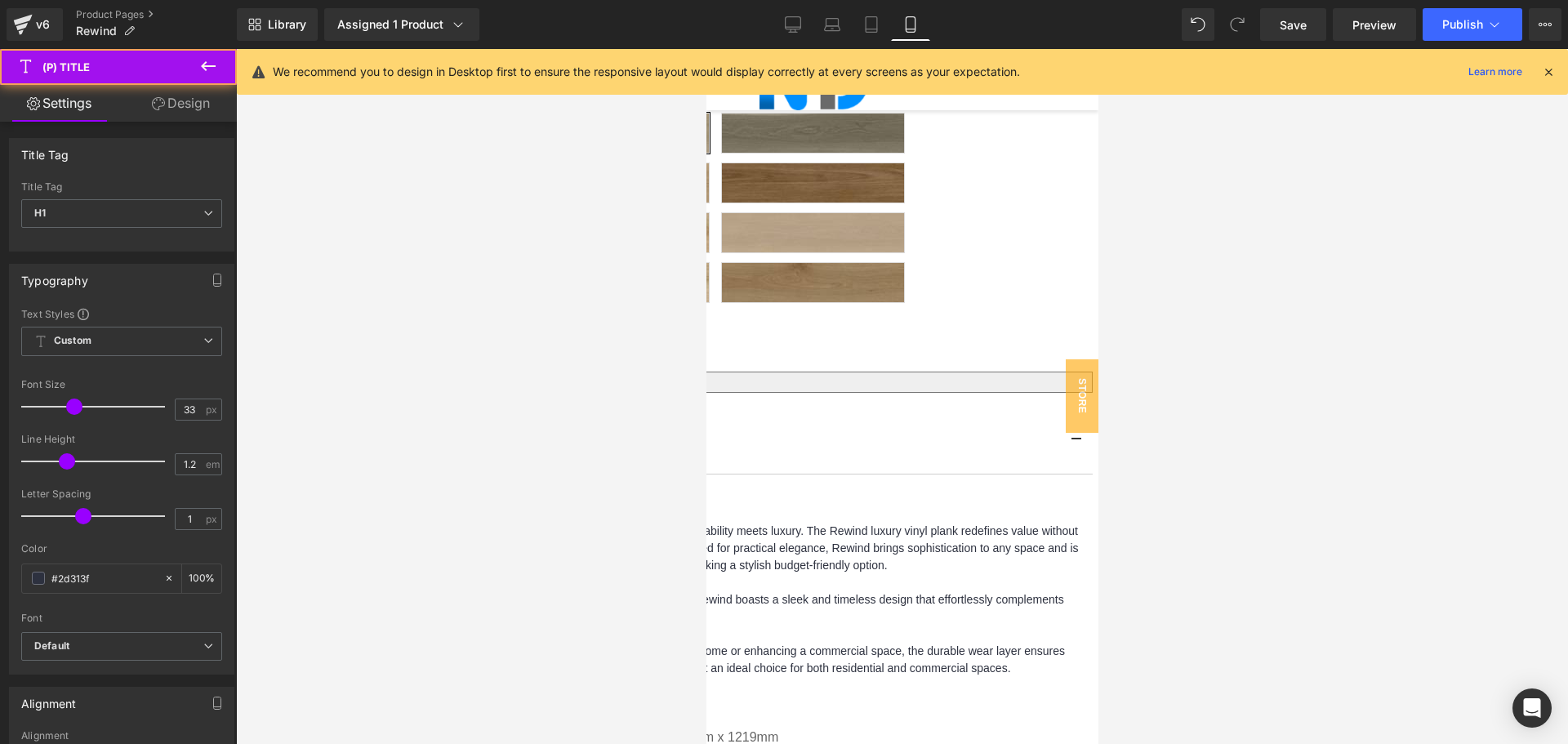
click at [180, 106] on link "Design" at bounding box center [180, 103] width 118 height 37
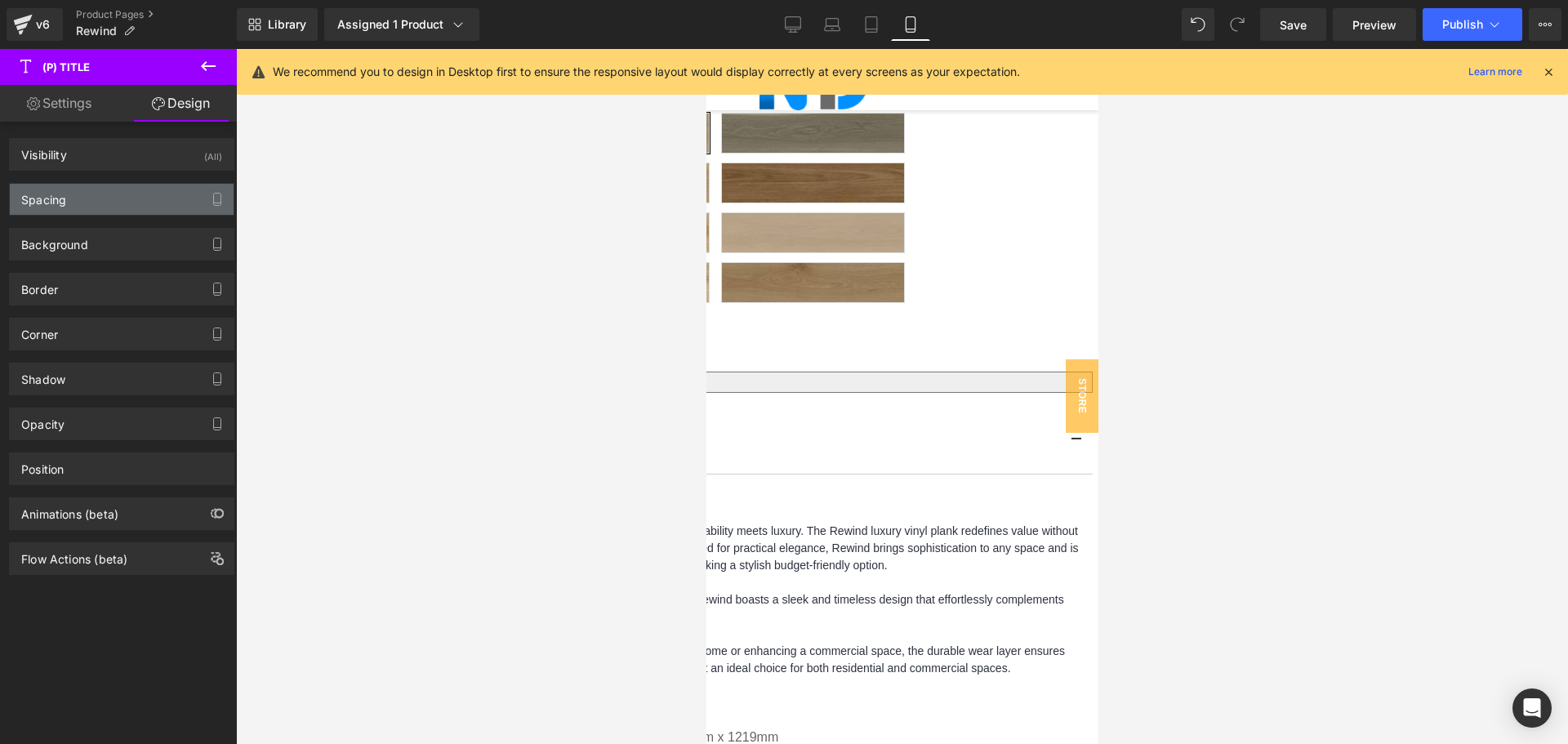
click at [106, 196] on div "Spacing" at bounding box center [122, 199] width 224 height 31
